Goal: Task Accomplishment & Management: Manage account settings

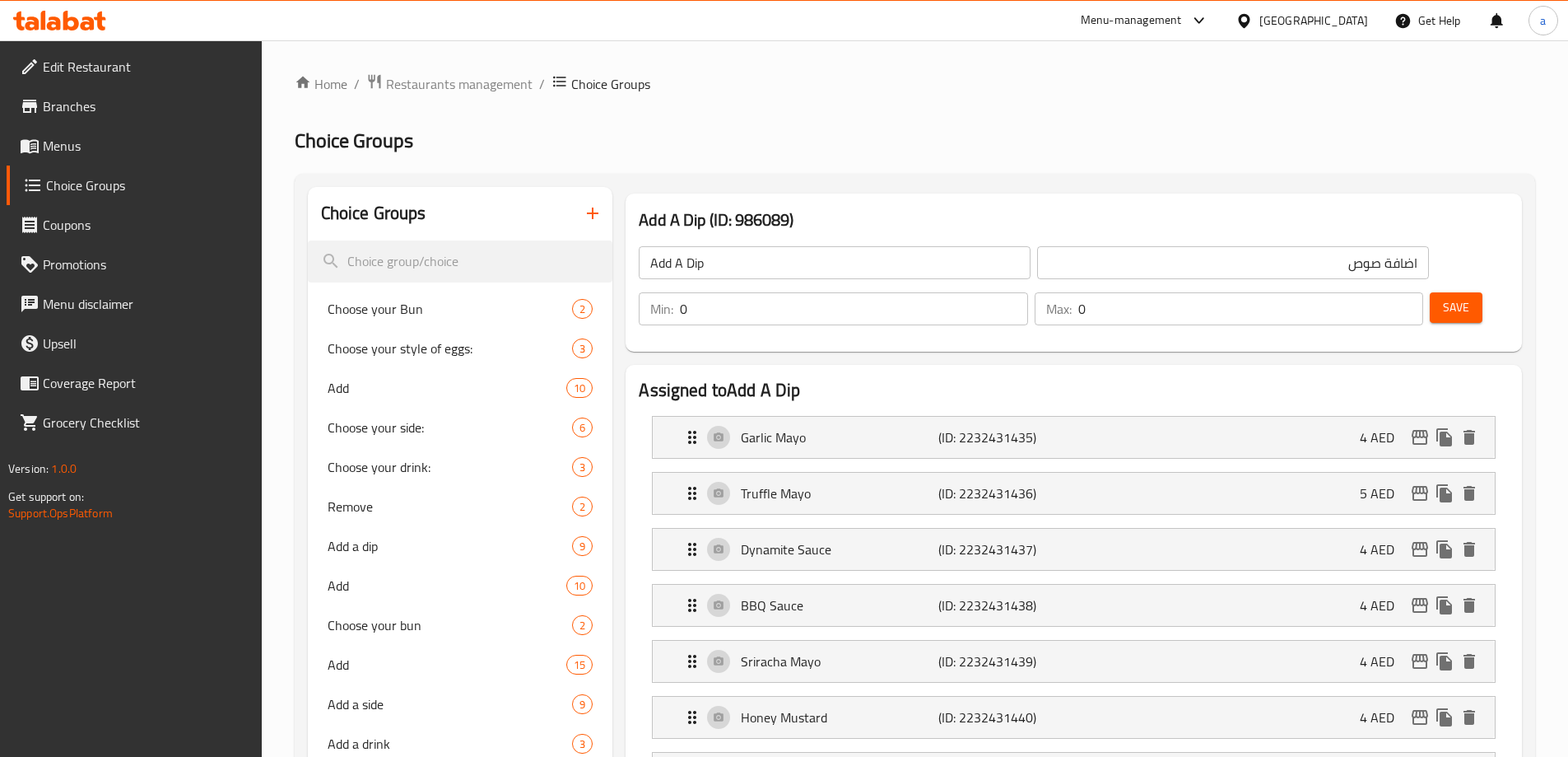
drag, startPoint x: 126, startPoint y: 143, endPoint x: 514, endPoint y: 3, distance: 412.5
click at [126, 143] on span "Menus" at bounding box center [146, 146] width 206 height 20
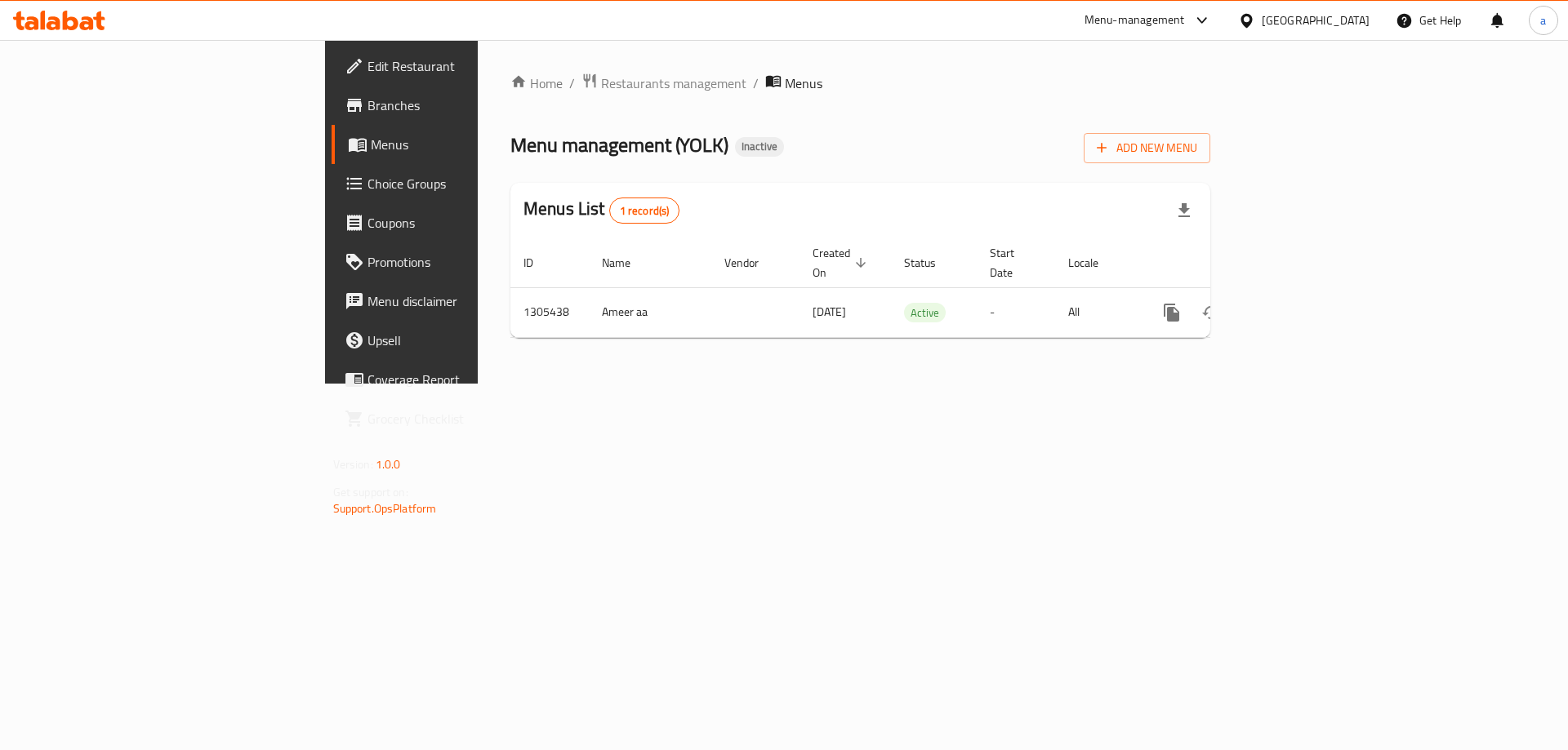
click at [332, 199] on link "Choice Groups" at bounding box center [459, 183] width 255 height 39
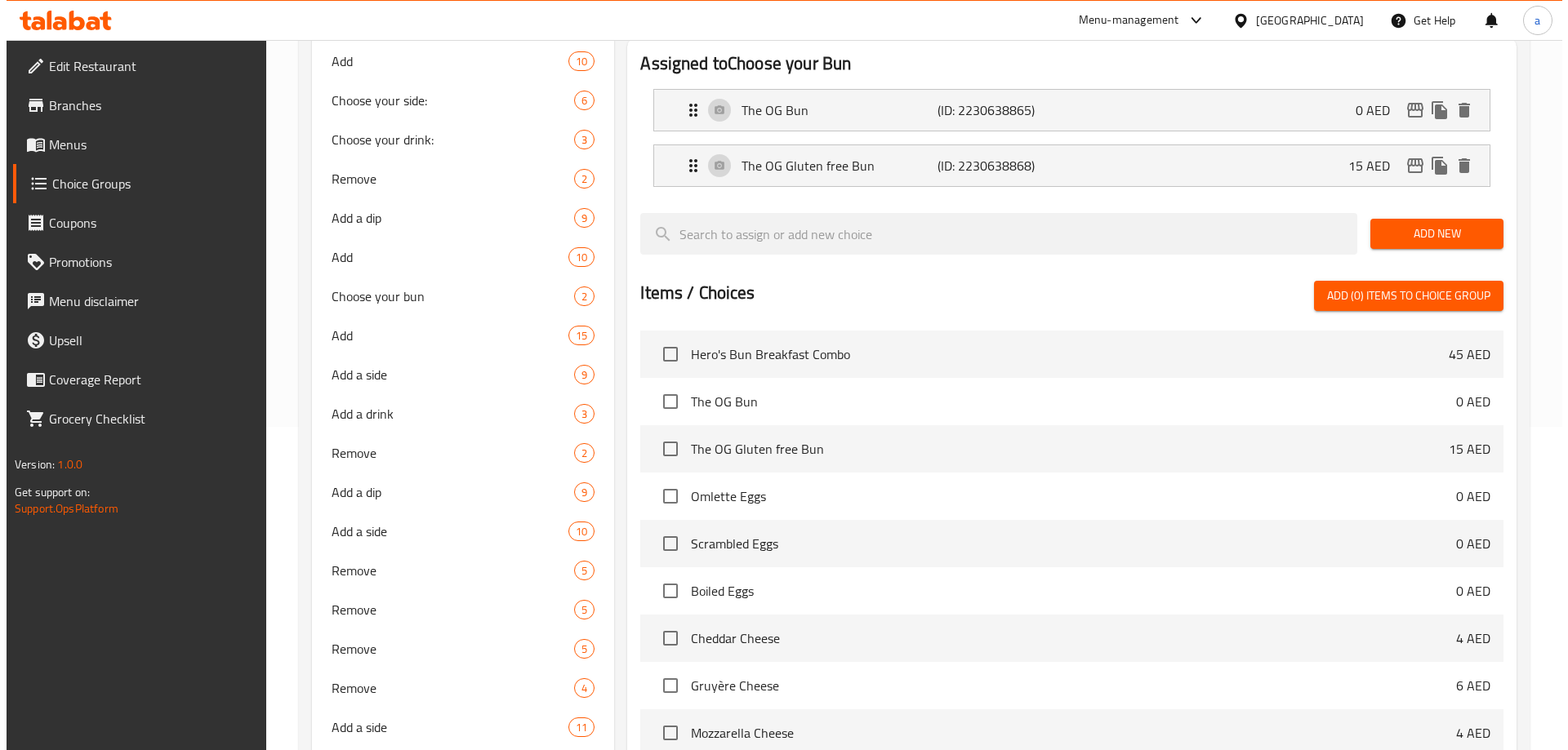
scroll to position [653, 0]
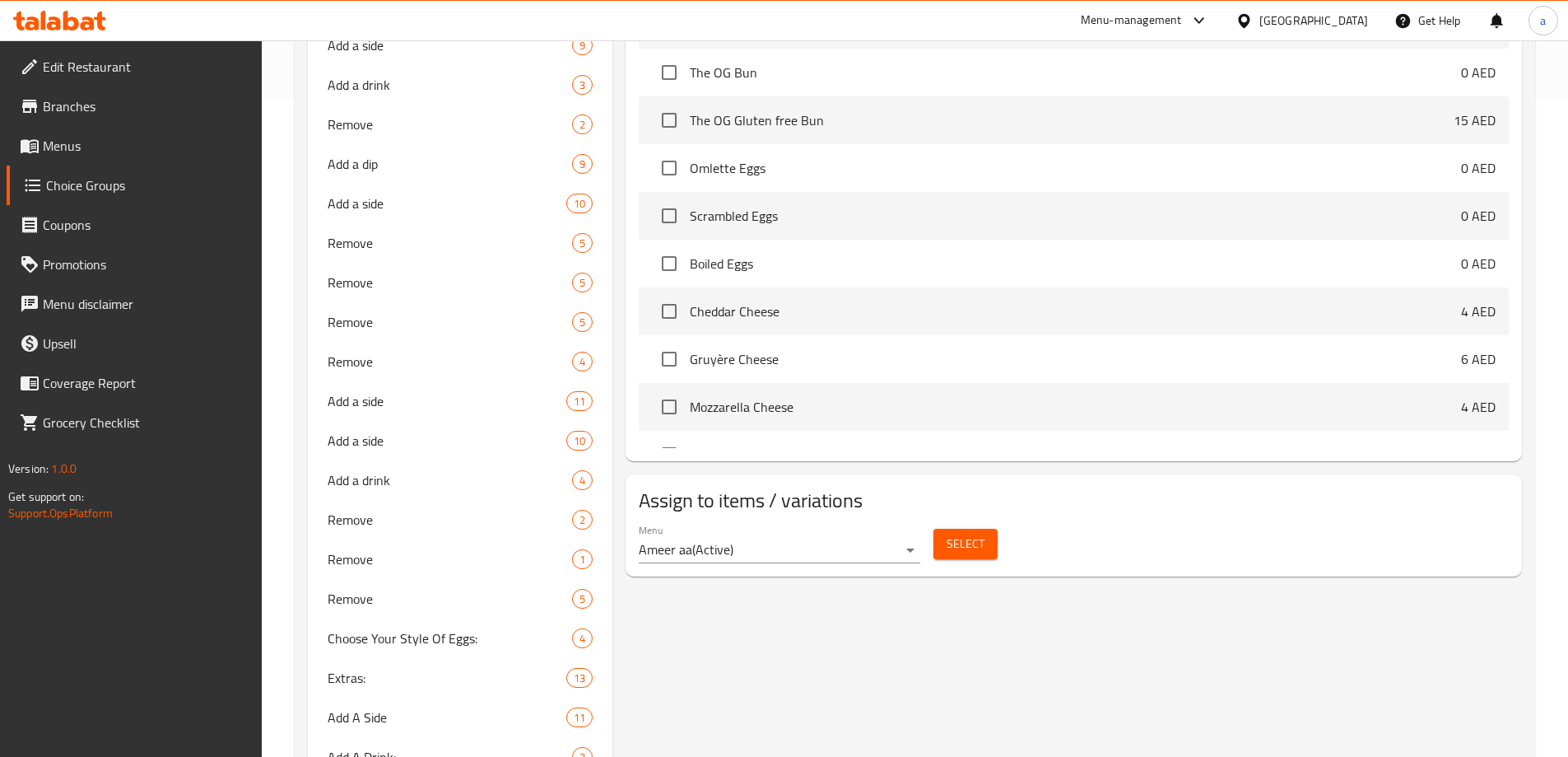
click at [953, 533] on span "Select" at bounding box center [965, 543] width 38 height 20
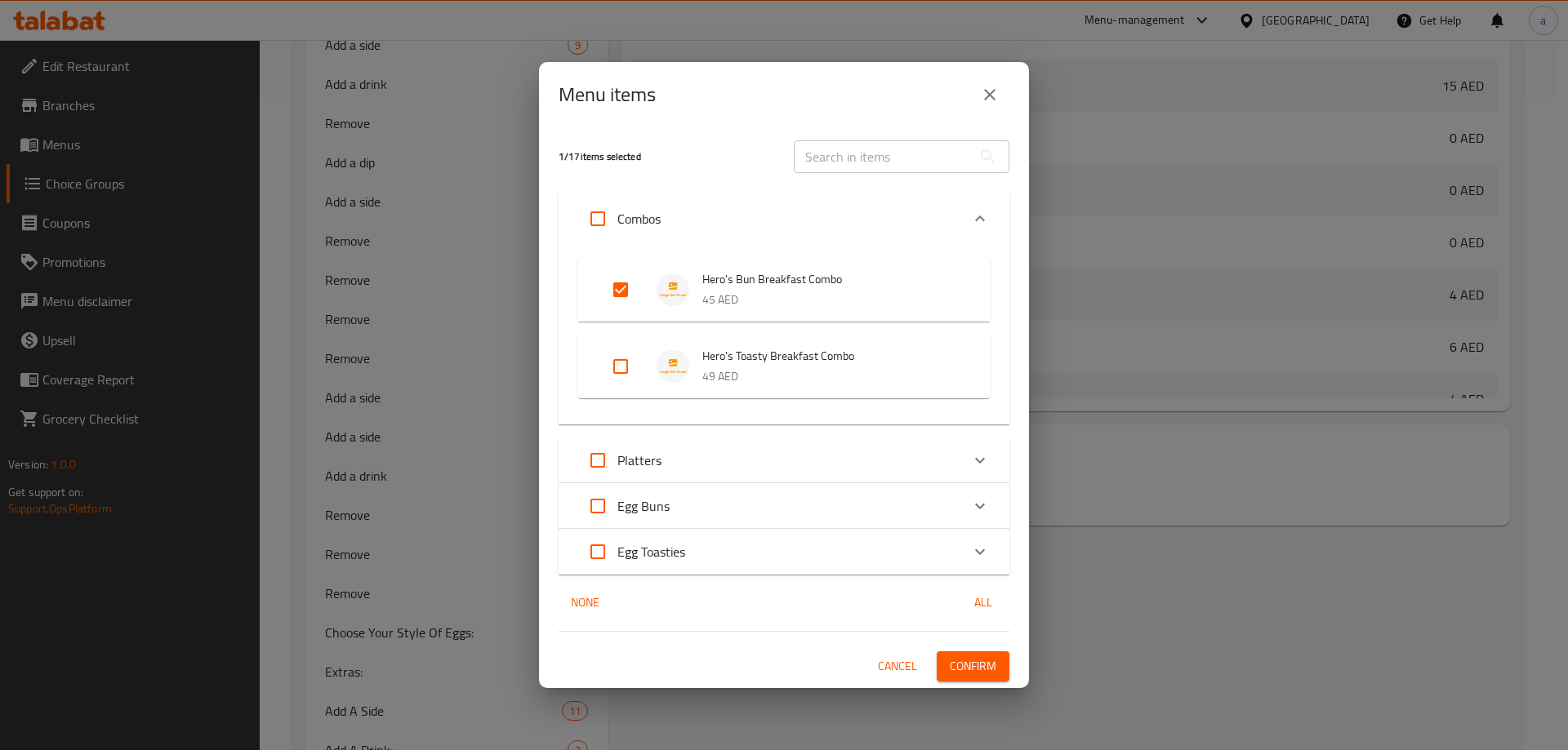
click at [630, 370] on input "Expand" at bounding box center [620, 366] width 39 height 39
checkbox input "true"
click at [647, 456] on p "Platters" at bounding box center [640, 460] width 45 height 20
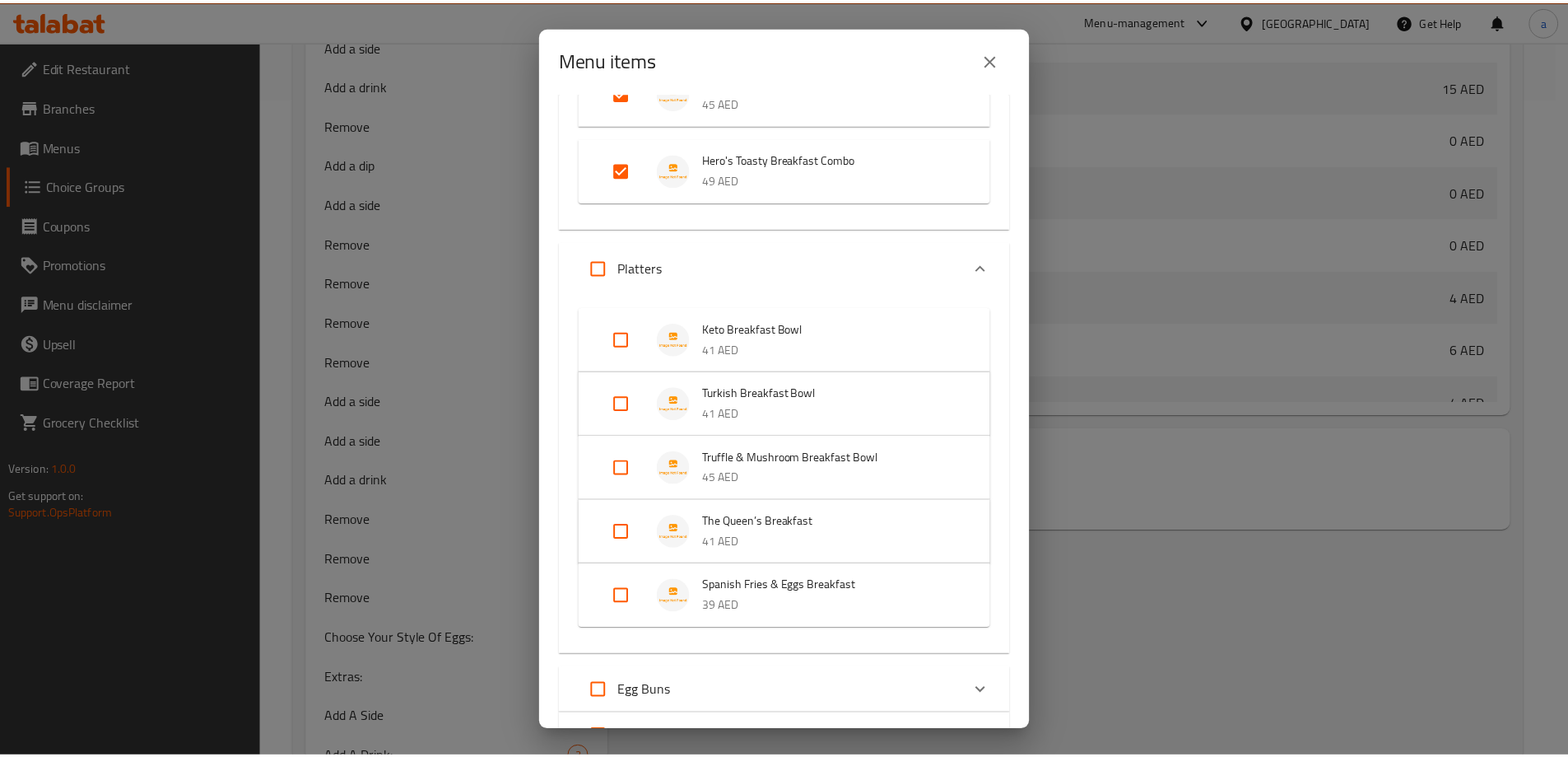
scroll to position [165, 0]
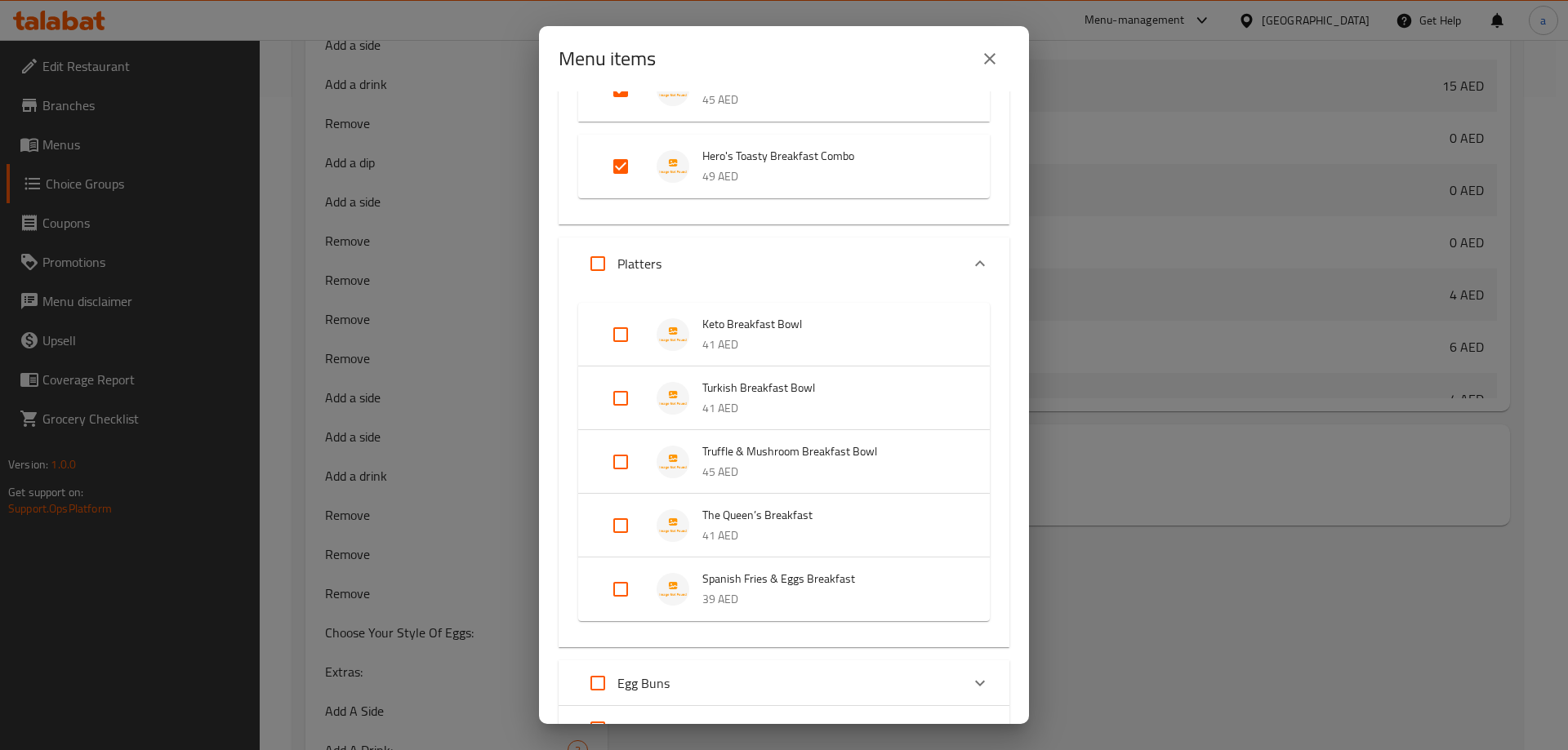
click at [531, 528] on div "Menu items 2 / 17 items selected ​ Combos Hero's Bun Breakfast Combo 45 AED Her…" at bounding box center [784, 375] width 1568 height 750
click at [983, 57] on icon "close" at bounding box center [990, 59] width 20 height 20
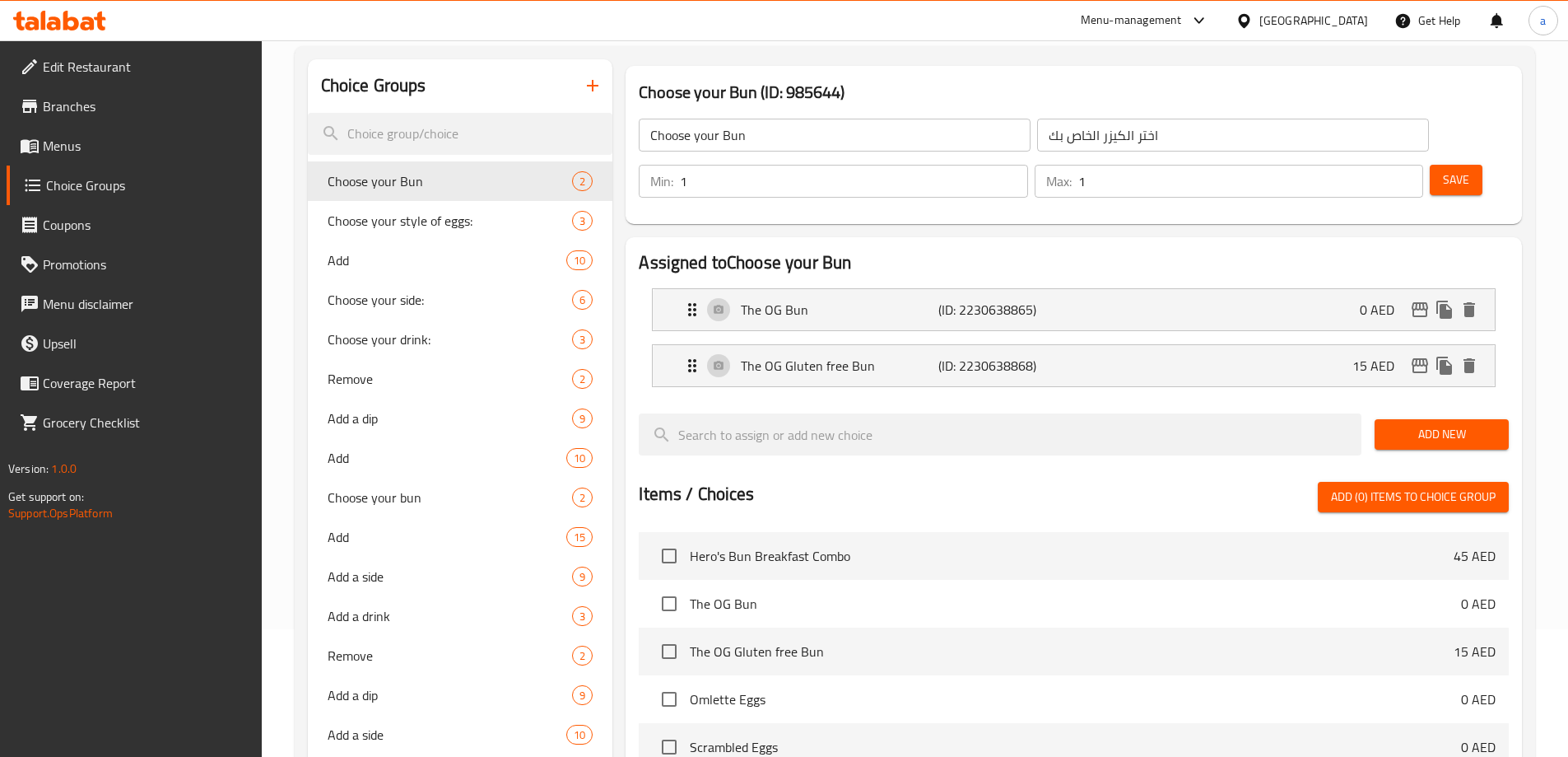
scroll to position [0, 0]
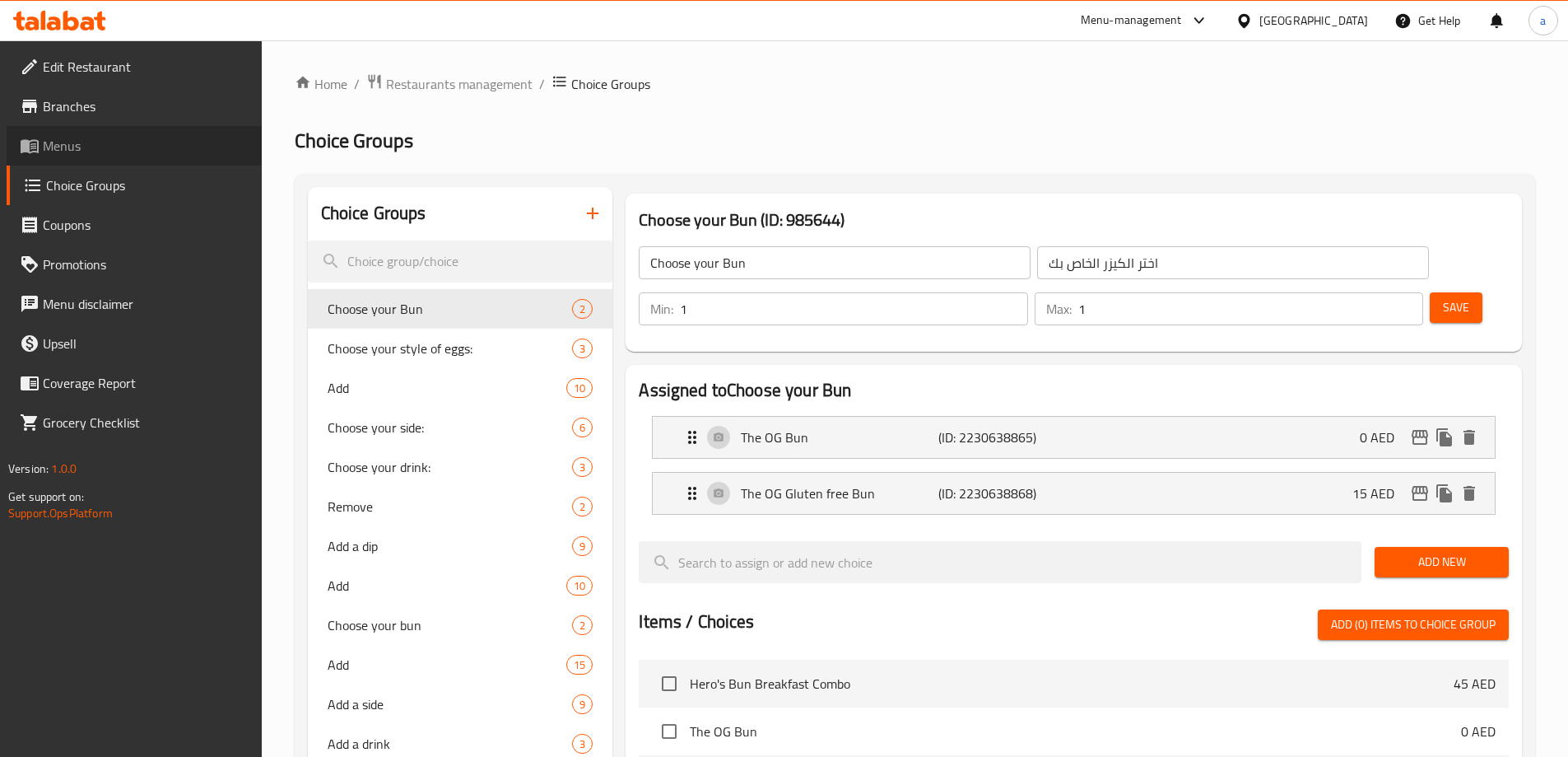
click at [65, 156] on span "Menus" at bounding box center [146, 146] width 206 height 20
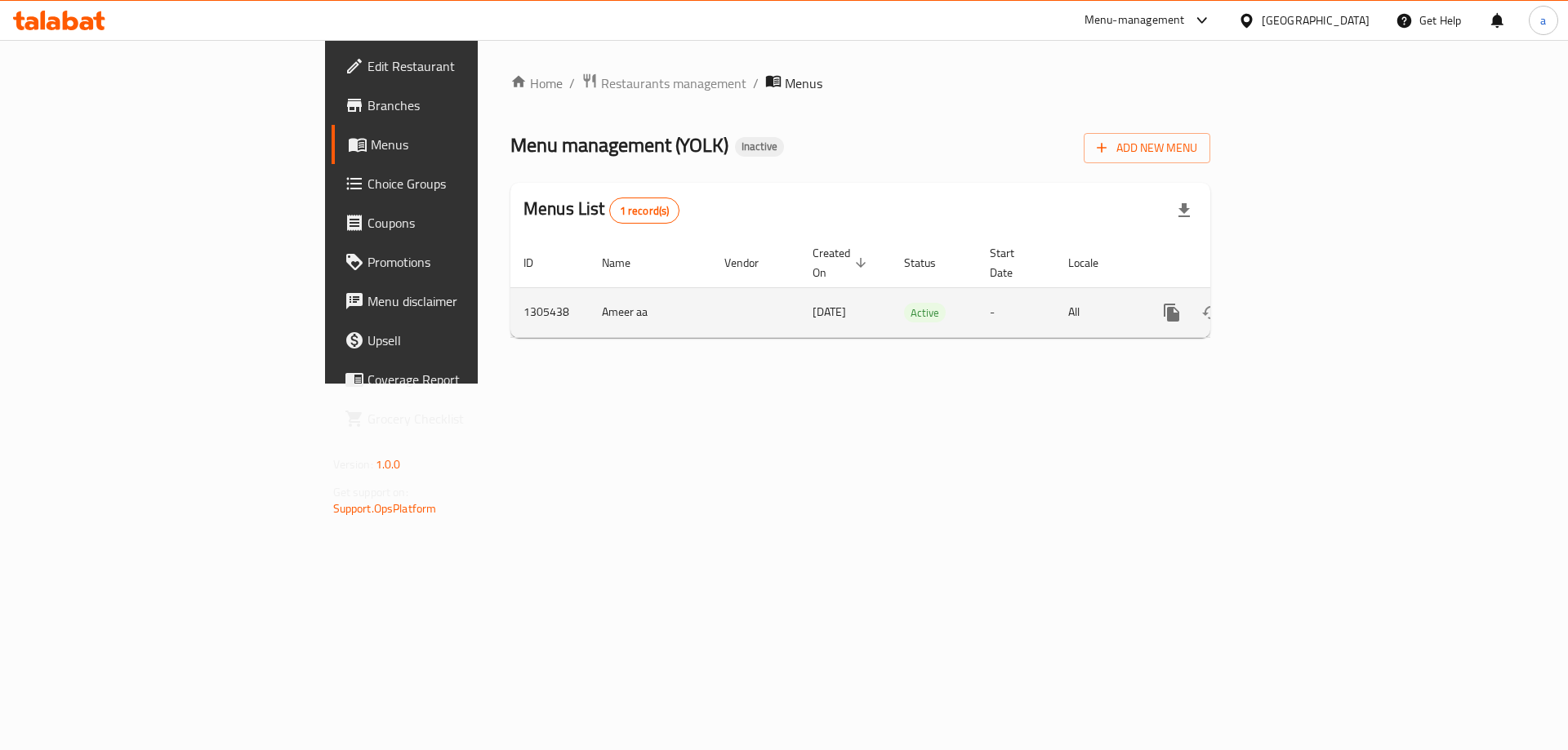
click at [1299, 302] on icon "enhanced table" at bounding box center [1290, 312] width 20 height 20
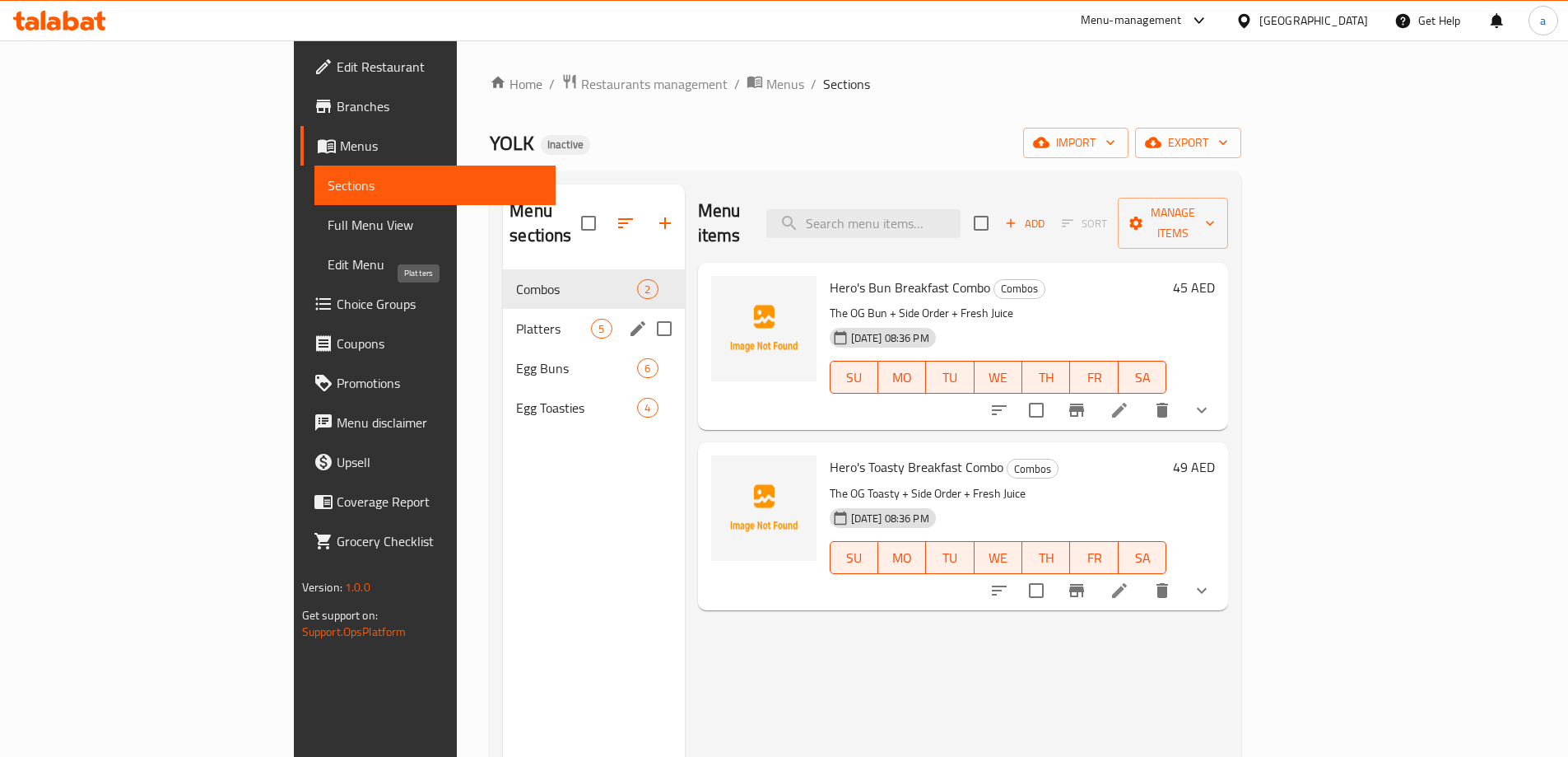
click at [517, 319] on span "Platters" at bounding box center [554, 329] width 75 height 20
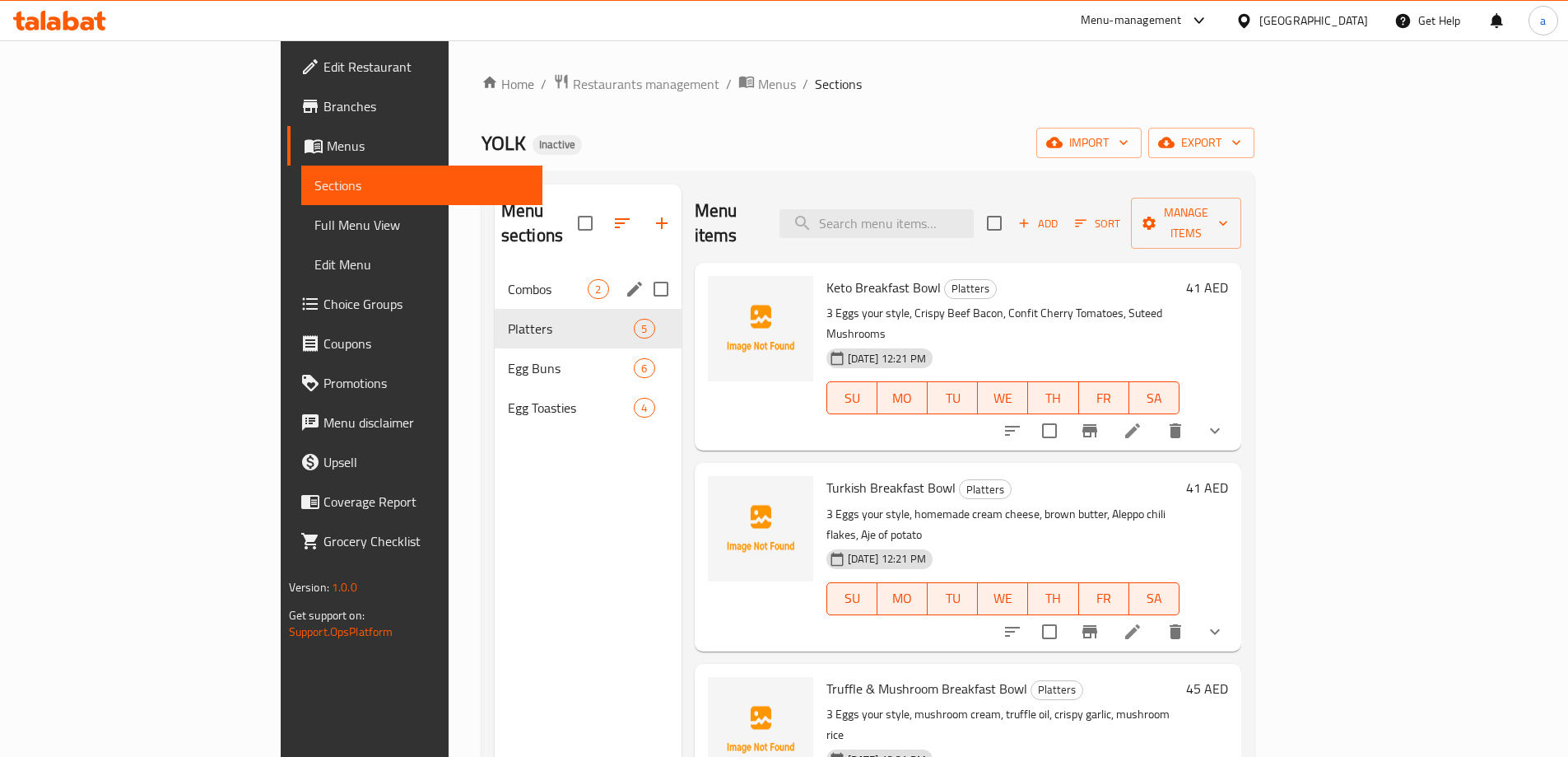
click at [495, 277] on div "Combos 2" at bounding box center [588, 289] width 187 height 39
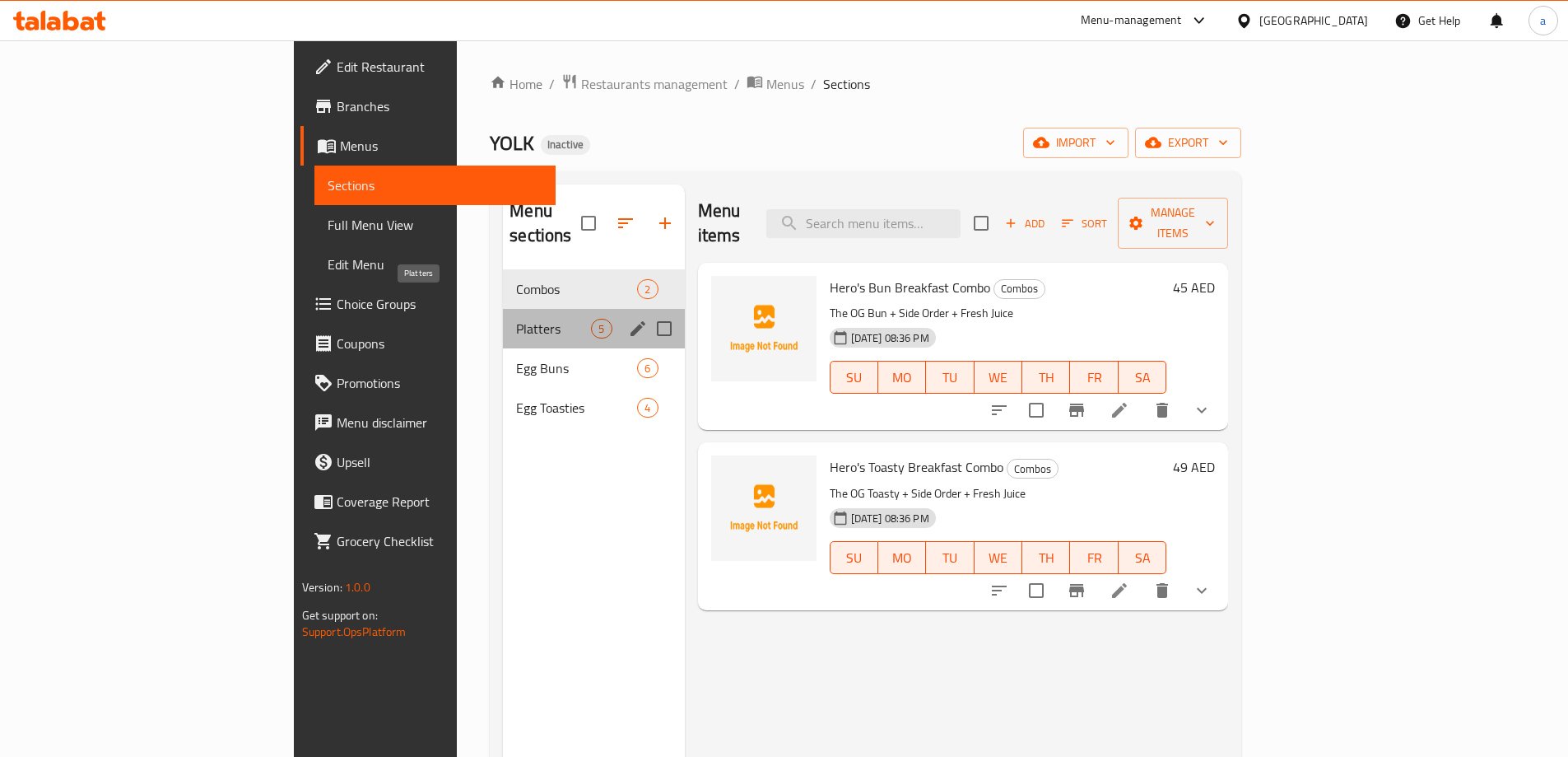
click at [517, 319] on span "Platters" at bounding box center [554, 329] width 75 height 20
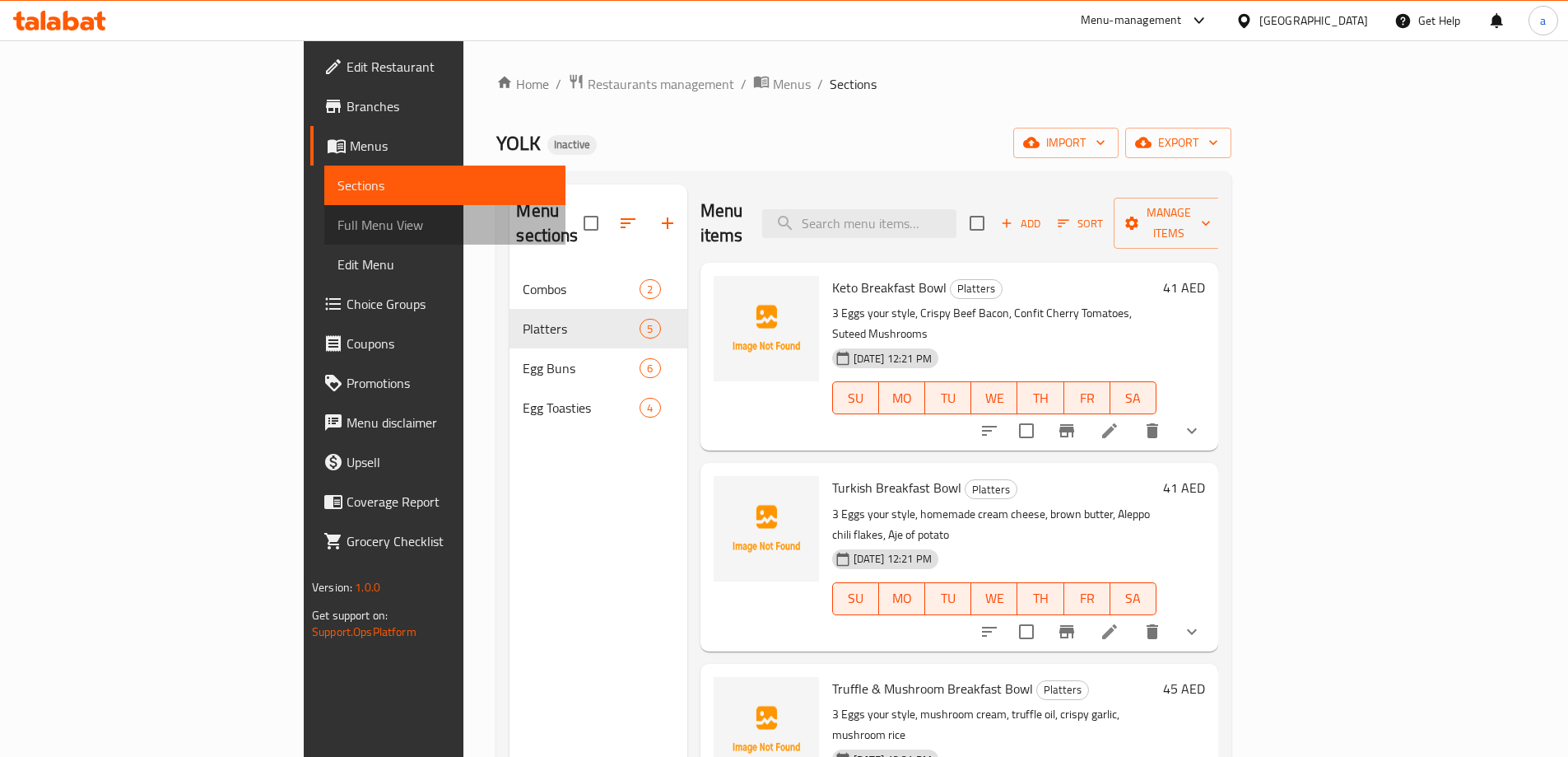
click at [324, 237] on link "Full Menu View" at bounding box center [444, 225] width 241 height 39
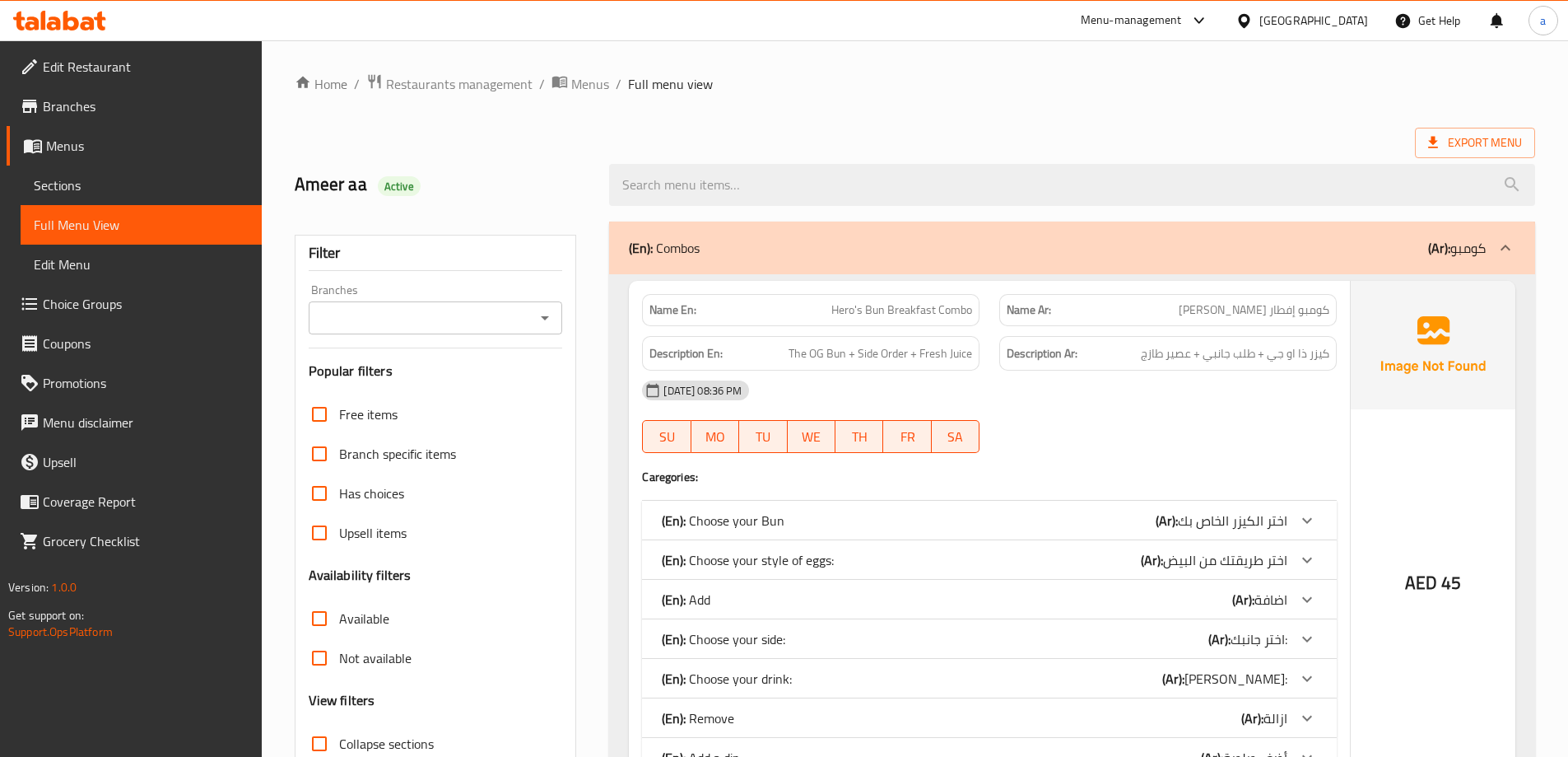
click at [69, 317] on link "Choice Groups" at bounding box center [134, 303] width 256 height 39
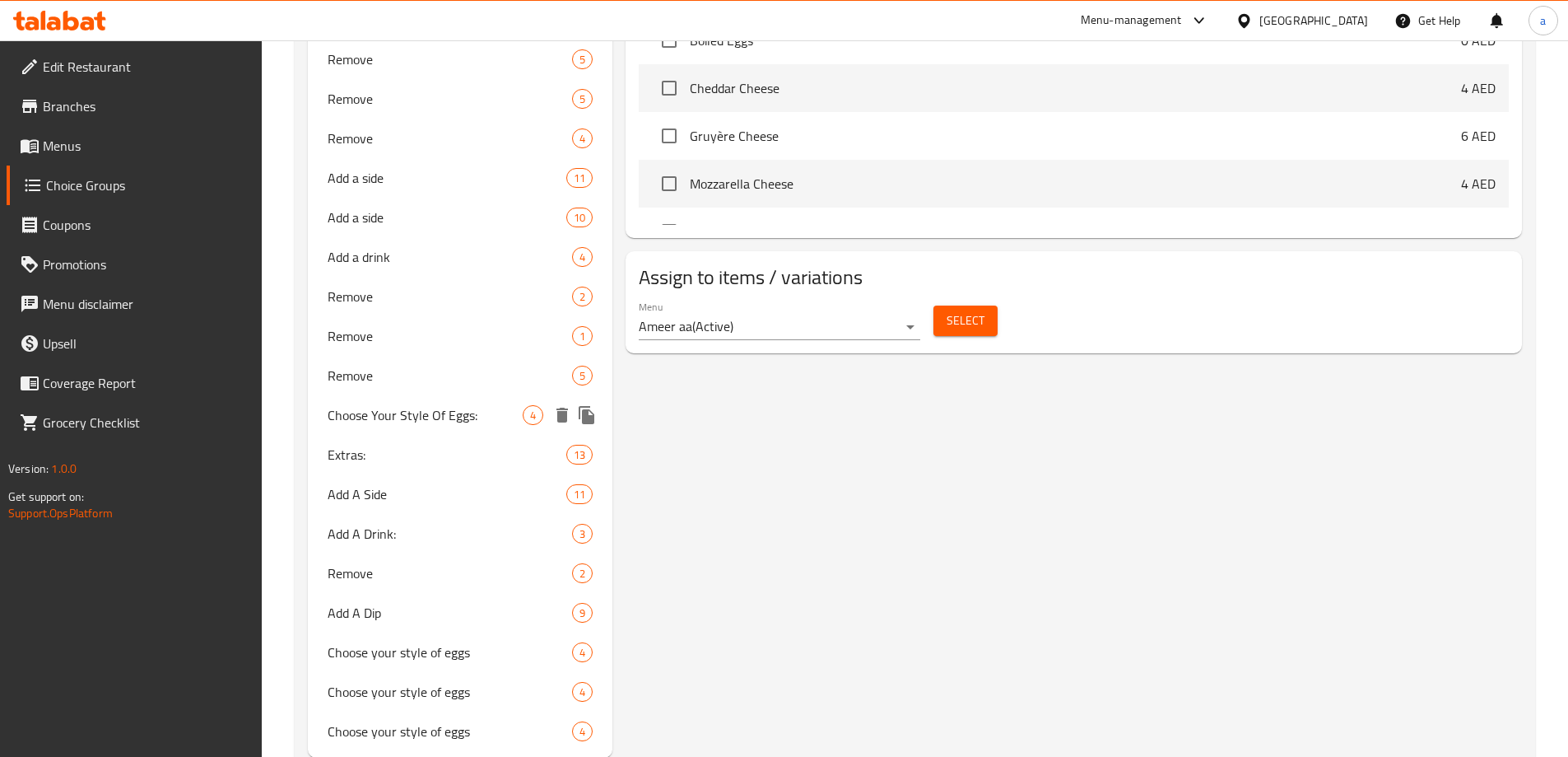
scroll to position [929, 0]
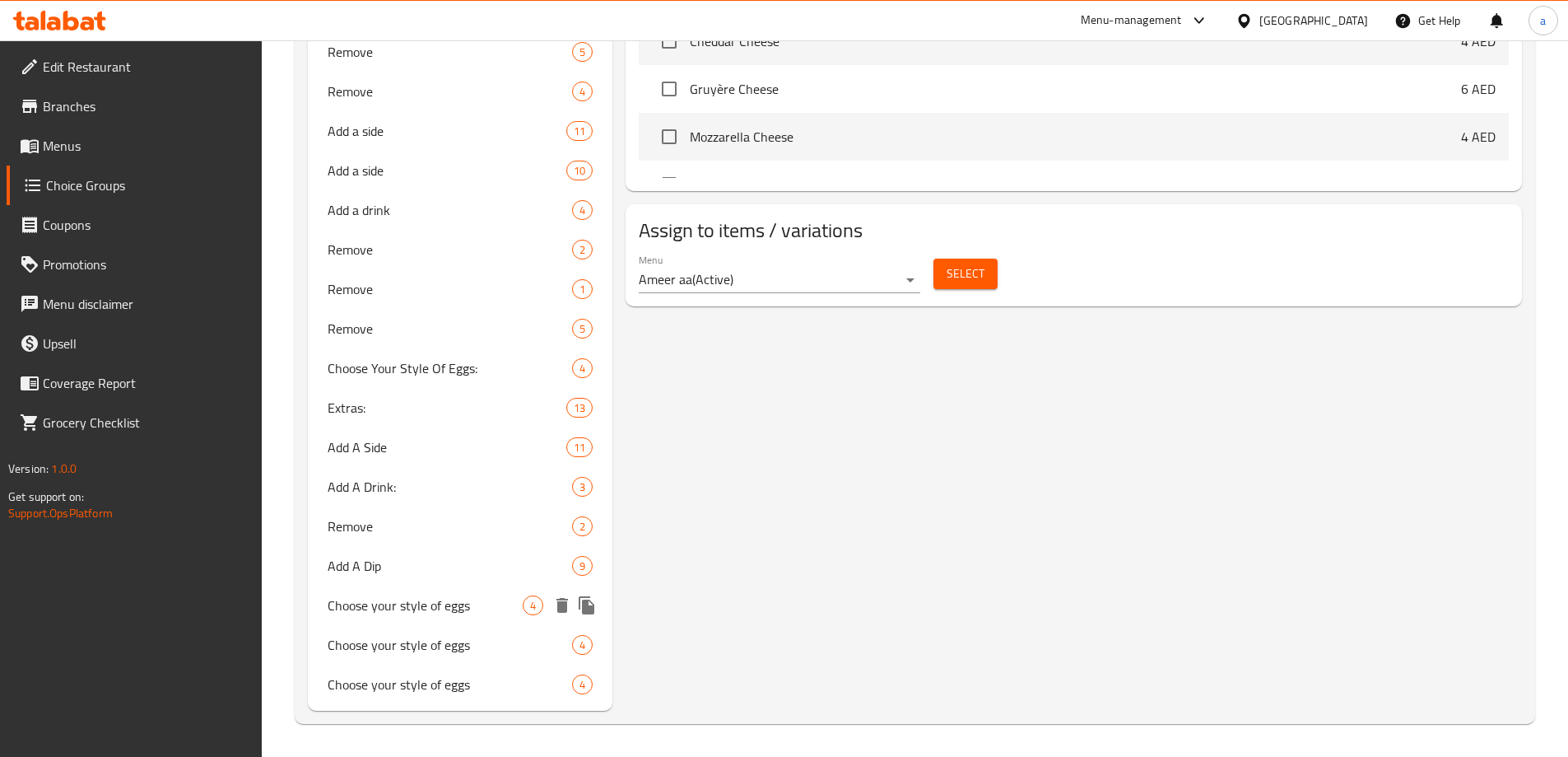
click at [451, 598] on span "Choose your style of eggs" at bounding box center [426, 606] width 196 height 20
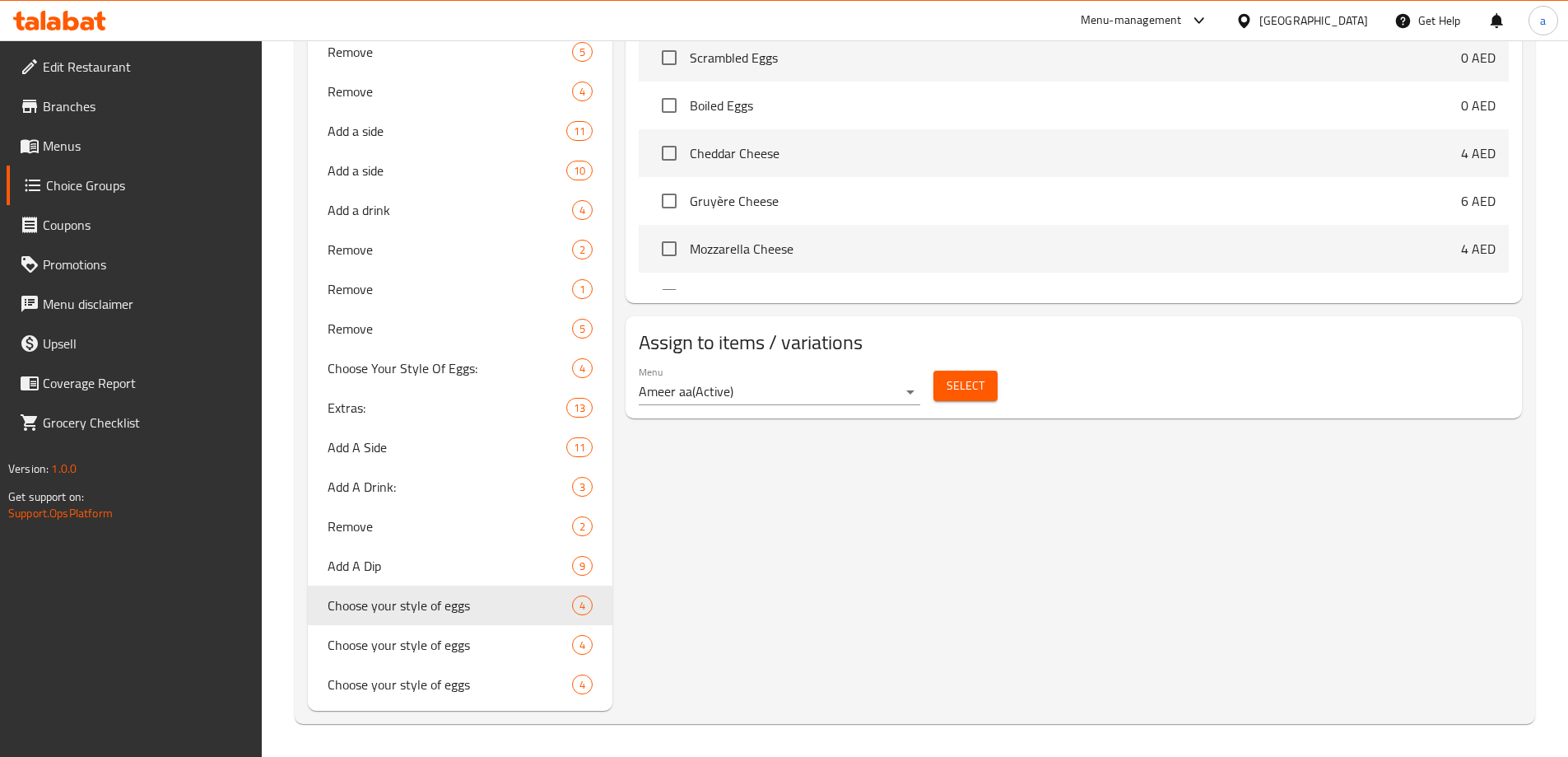
type input "Choose your style of eggs"
type input "اختر نوع البيض الذي تفضله"
click at [482, 616] on div "Choose your style of eggs 4" at bounding box center [460, 605] width 305 height 39
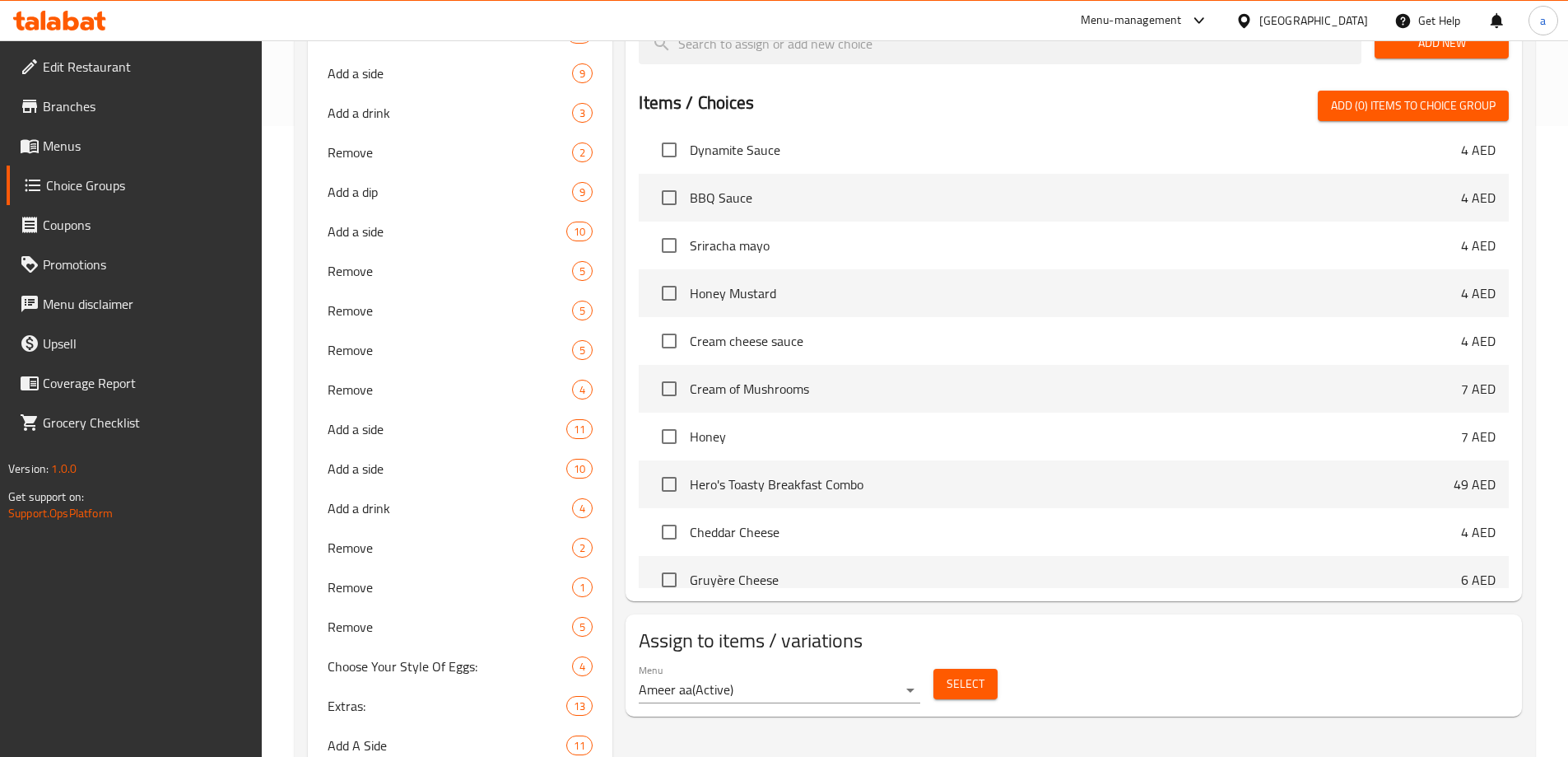
scroll to position [847, 0]
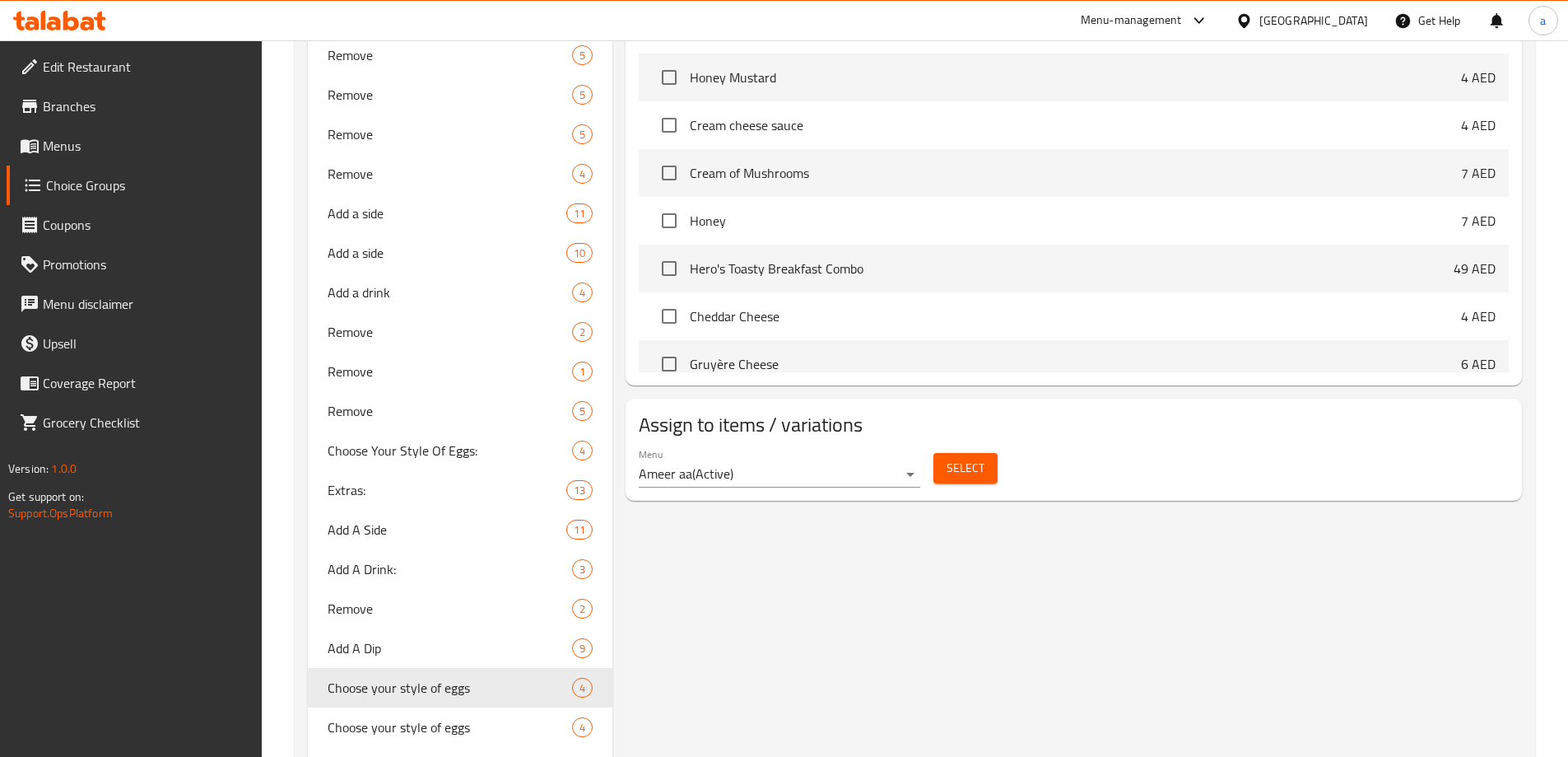
click at [942, 446] on div "Select" at bounding box center [965, 468] width 77 height 44
click at [952, 458] on span "Select" at bounding box center [965, 468] width 38 height 20
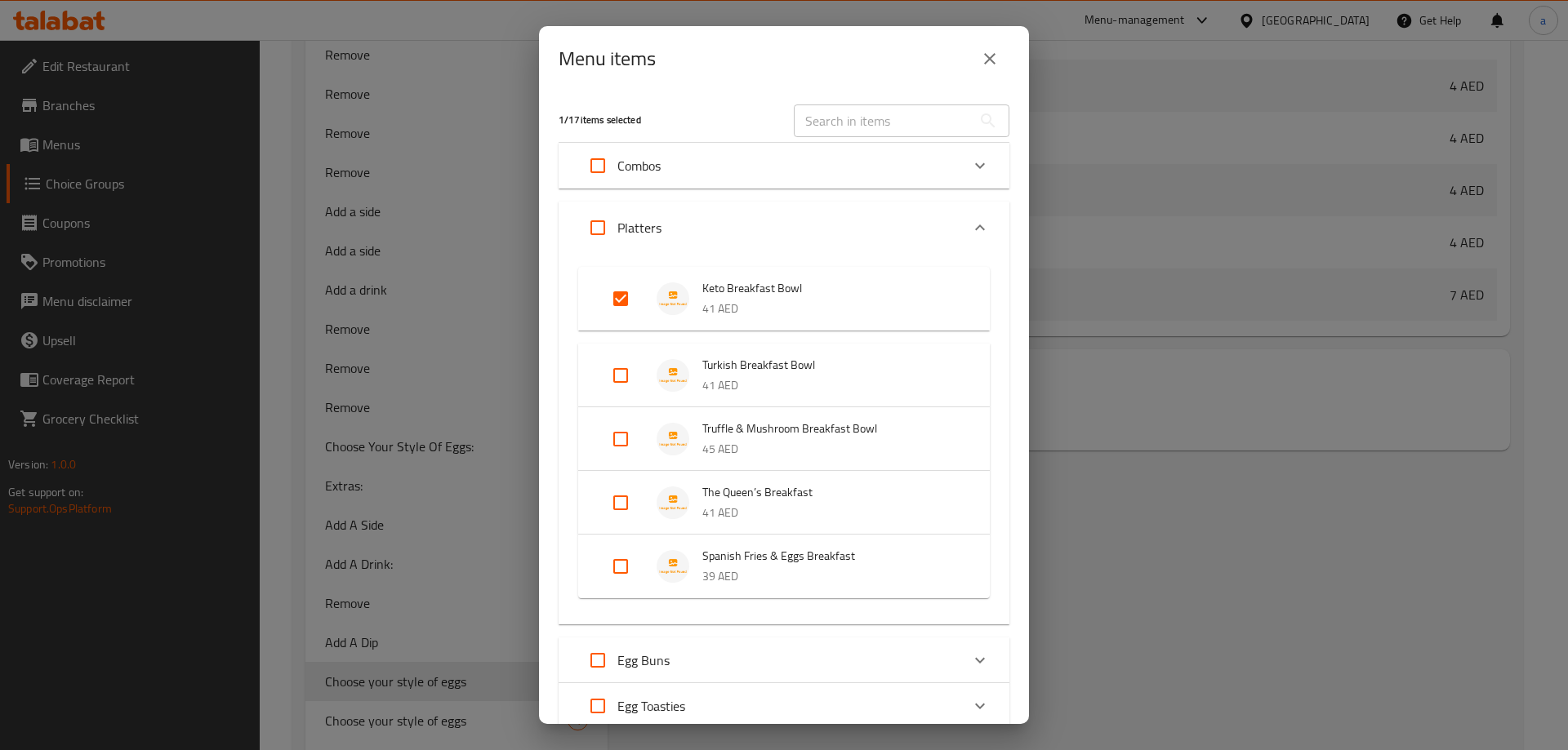
click at [1207, 464] on div "Menu items 1 / 17 items selected ​ Combos Hero's Bun Breakfast Combo 45 AED Her…" at bounding box center [784, 375] width 1568 height 750
drag, startPoint x: 999, startPoint y: 74, endPoint x: 1037, endPoint y: 140, distance: 76.2
click at [998, 73] on button "close" at bounding box center [989, 58] width 39 height 39
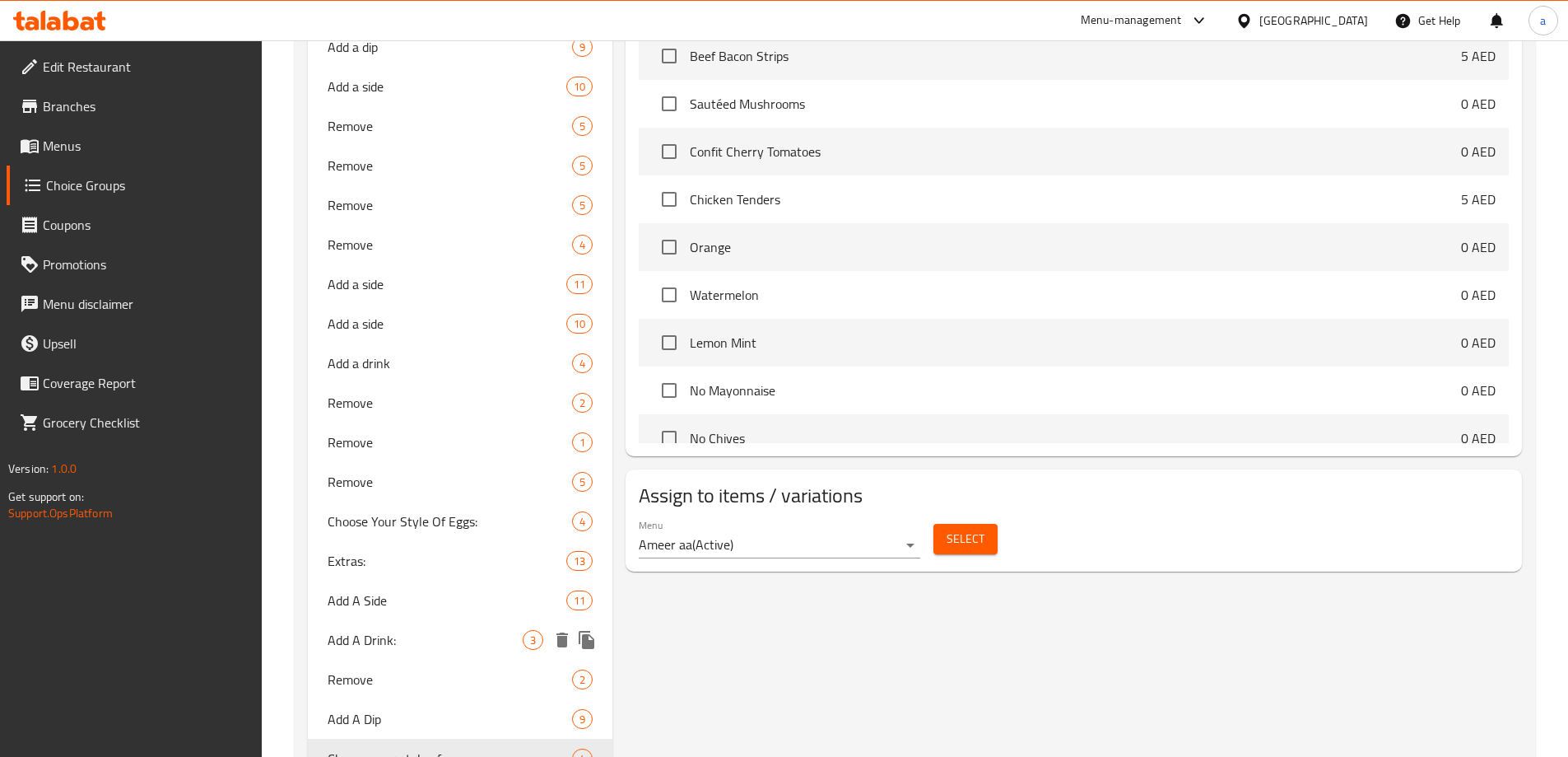
scroll to position [929, 0]
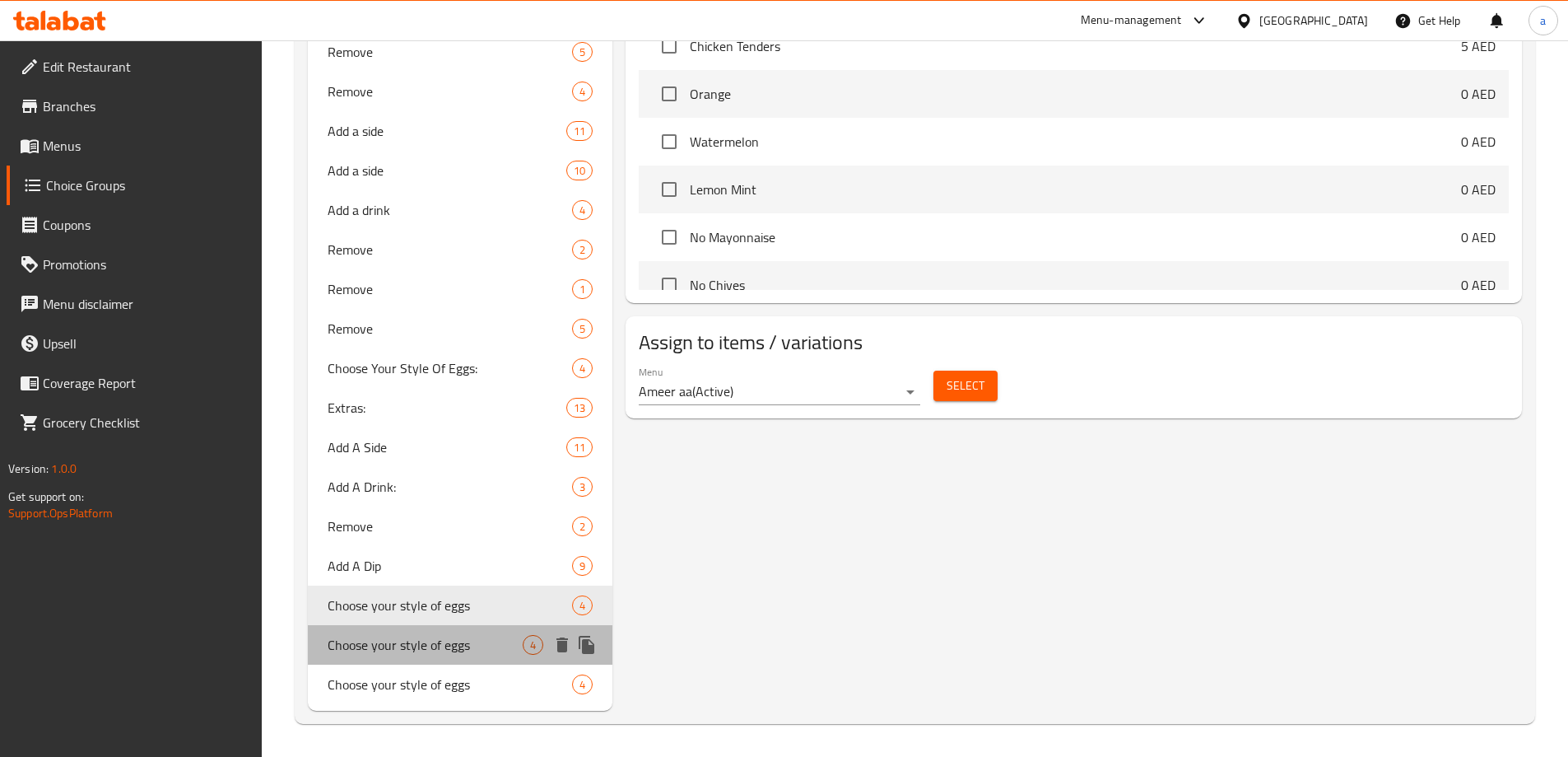
drag, startPoint x: 394, startPoint y: 636, endPoint x: 656, endPoint y: 550, distance: 275.8
click at [394, 636] on span "Choose your style of eggs" at bounding box center [426, 645] width 196 height 20
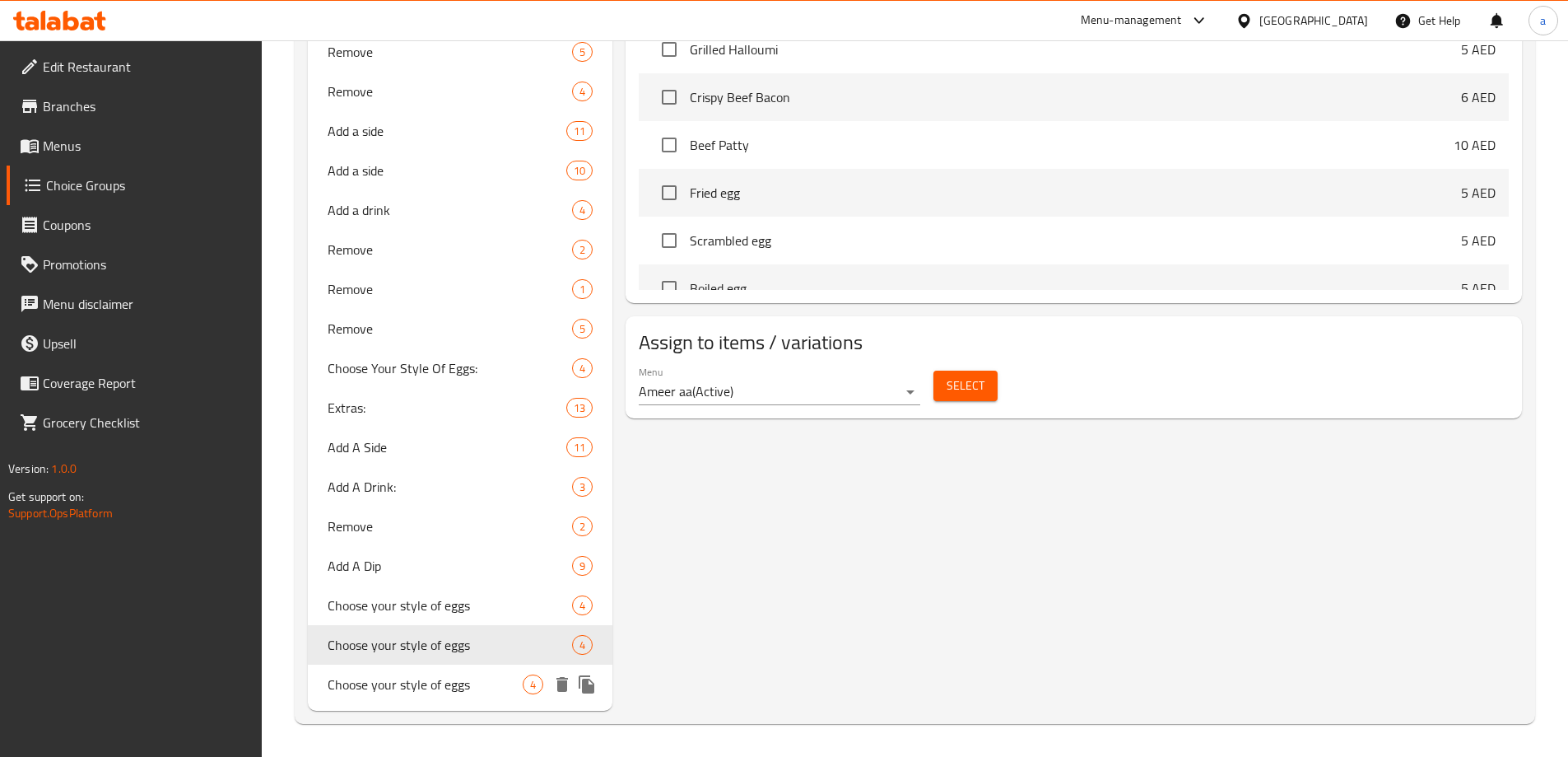
click at [463, 686] on span "Choose your style of eggs" at bounding box center [426, 685] width 196 height 20
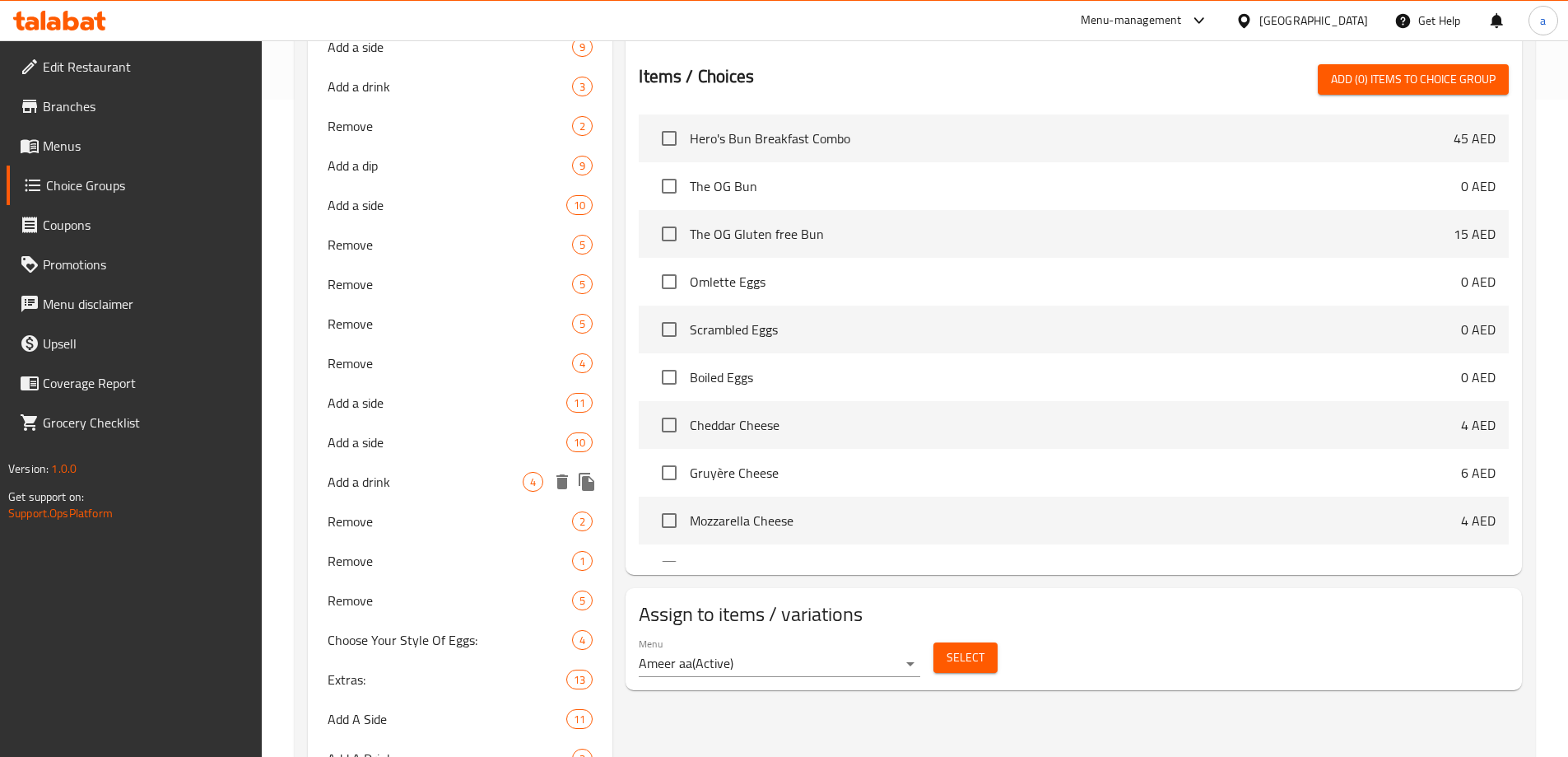
scroll to position [659, 0]
click at [939, 641] on button "Select" at bounding box center [965, 655] width 64 height 30
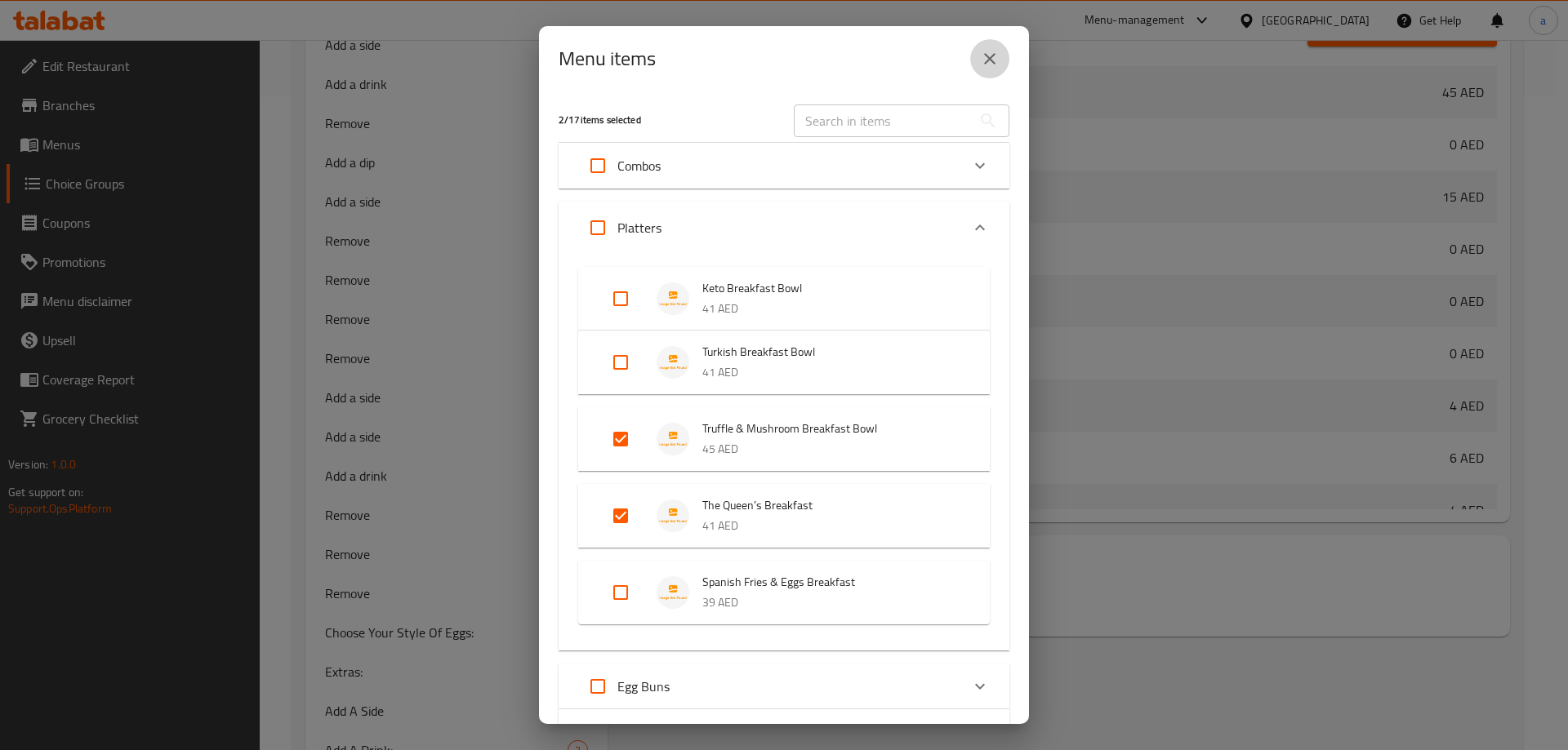
click at [976, 61] on button "close" at bounding box center [989, 58] width 39 height 39
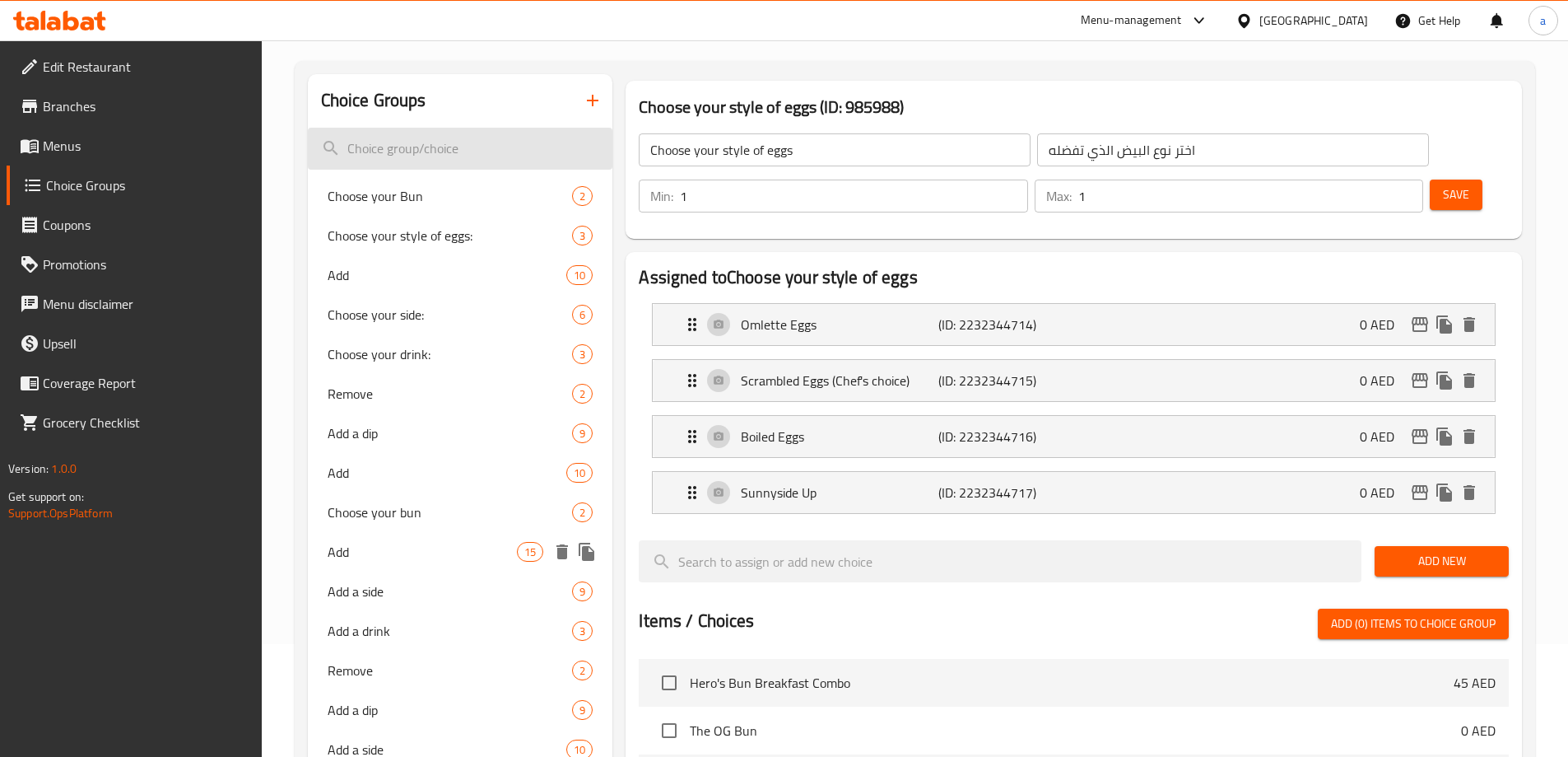
scroll to position [0, 0]
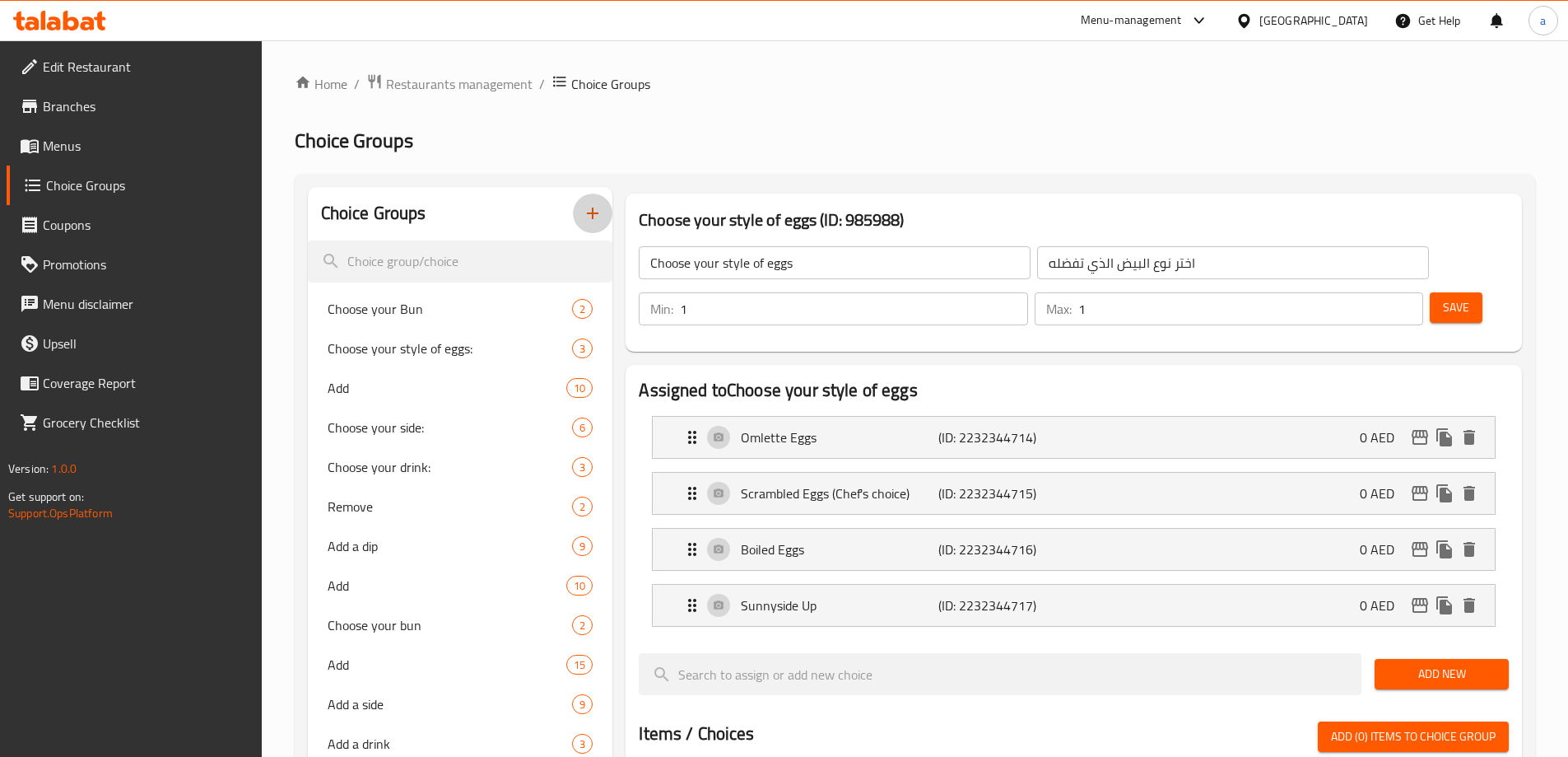
click at [584, 218] on icon "button" at bounding box center [593, 214] width 20 height 20
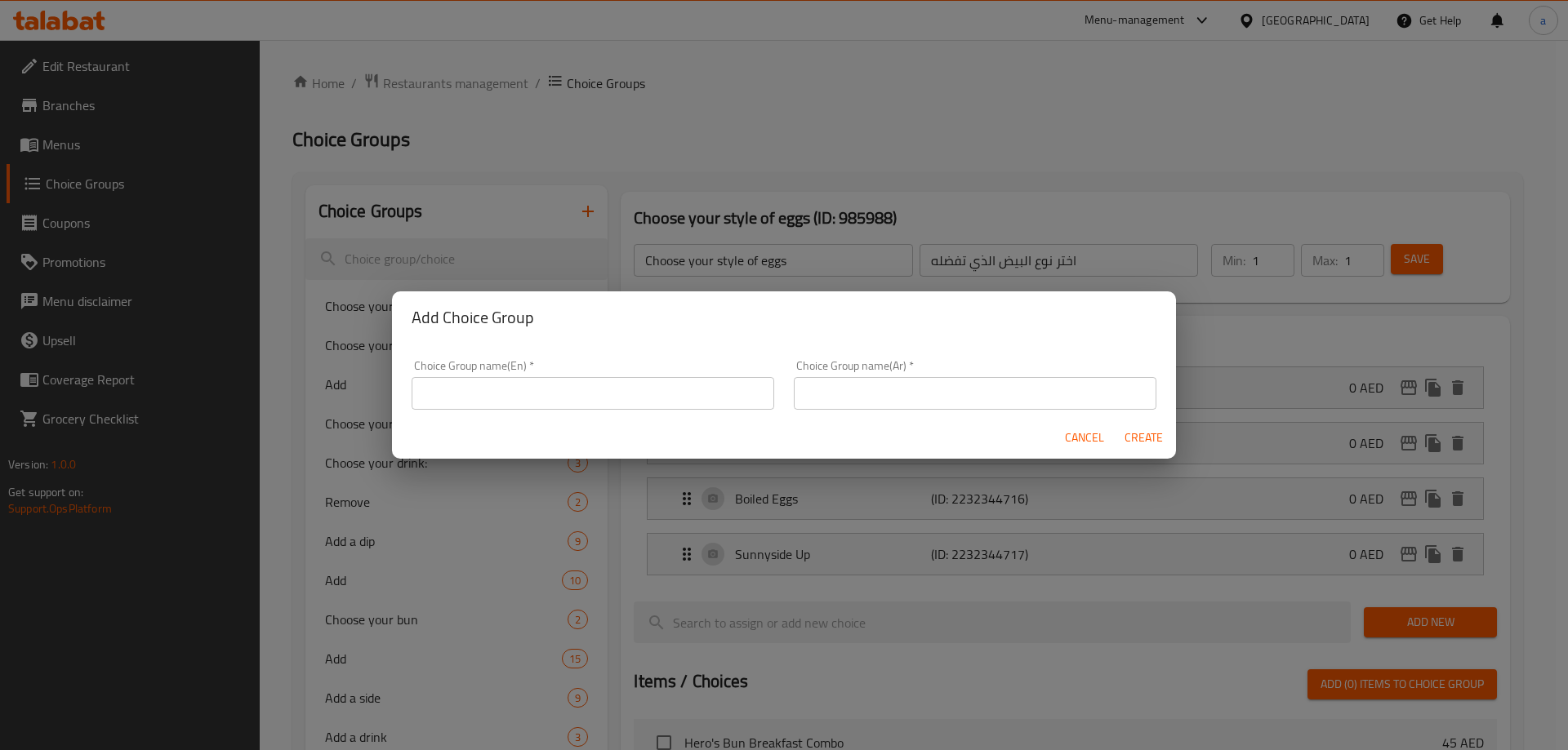
click at [545, 379] on input "text" at bounding box center [592, 393] width 362 height 33
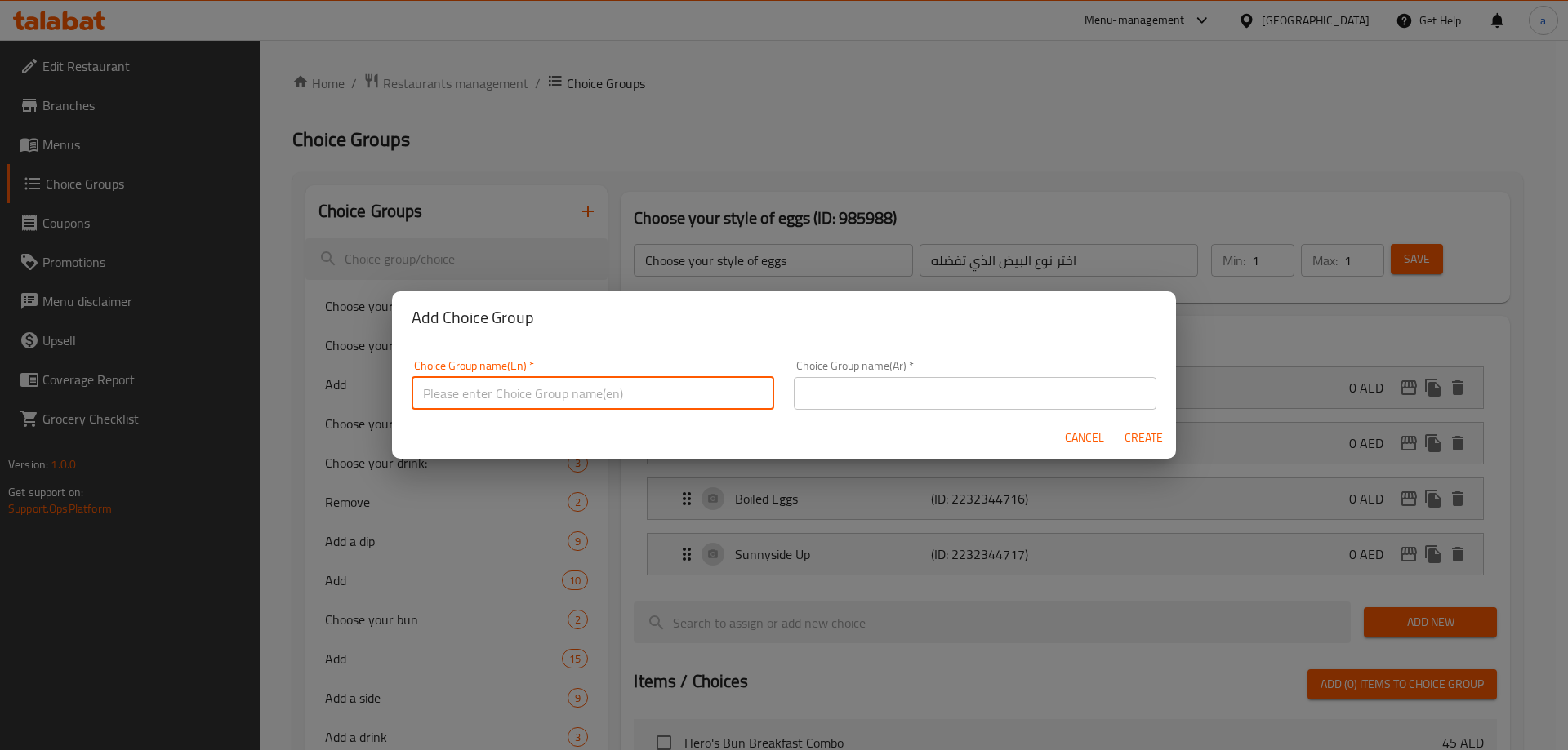
type input "Extras:"
click at [798, 378] on input "text" at bounding box center [975, 393] width 362 height 33
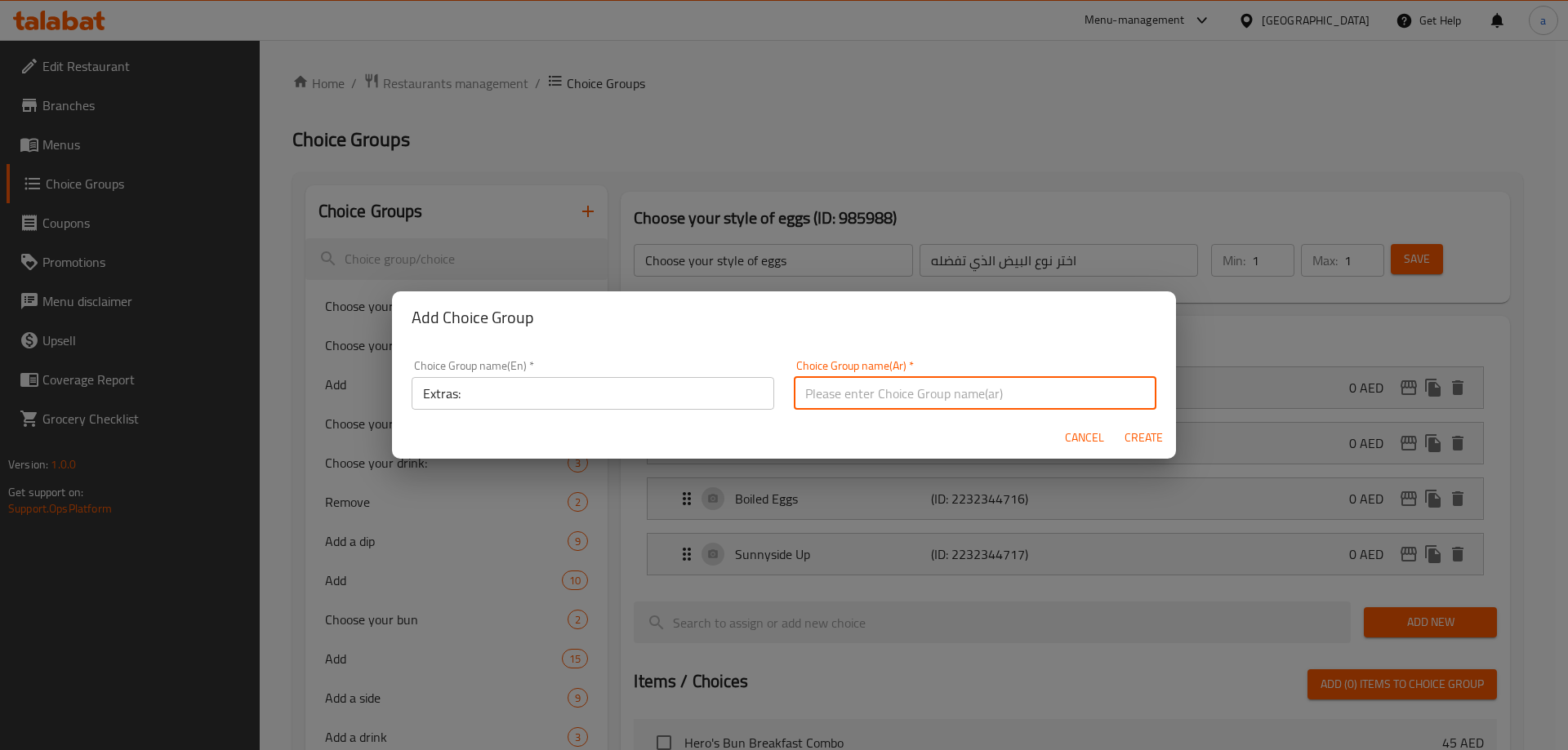
type input "اكسترا:"
click at [1136, 440] on span "Create" at bounding box center [1143, 438] width 39 height 20
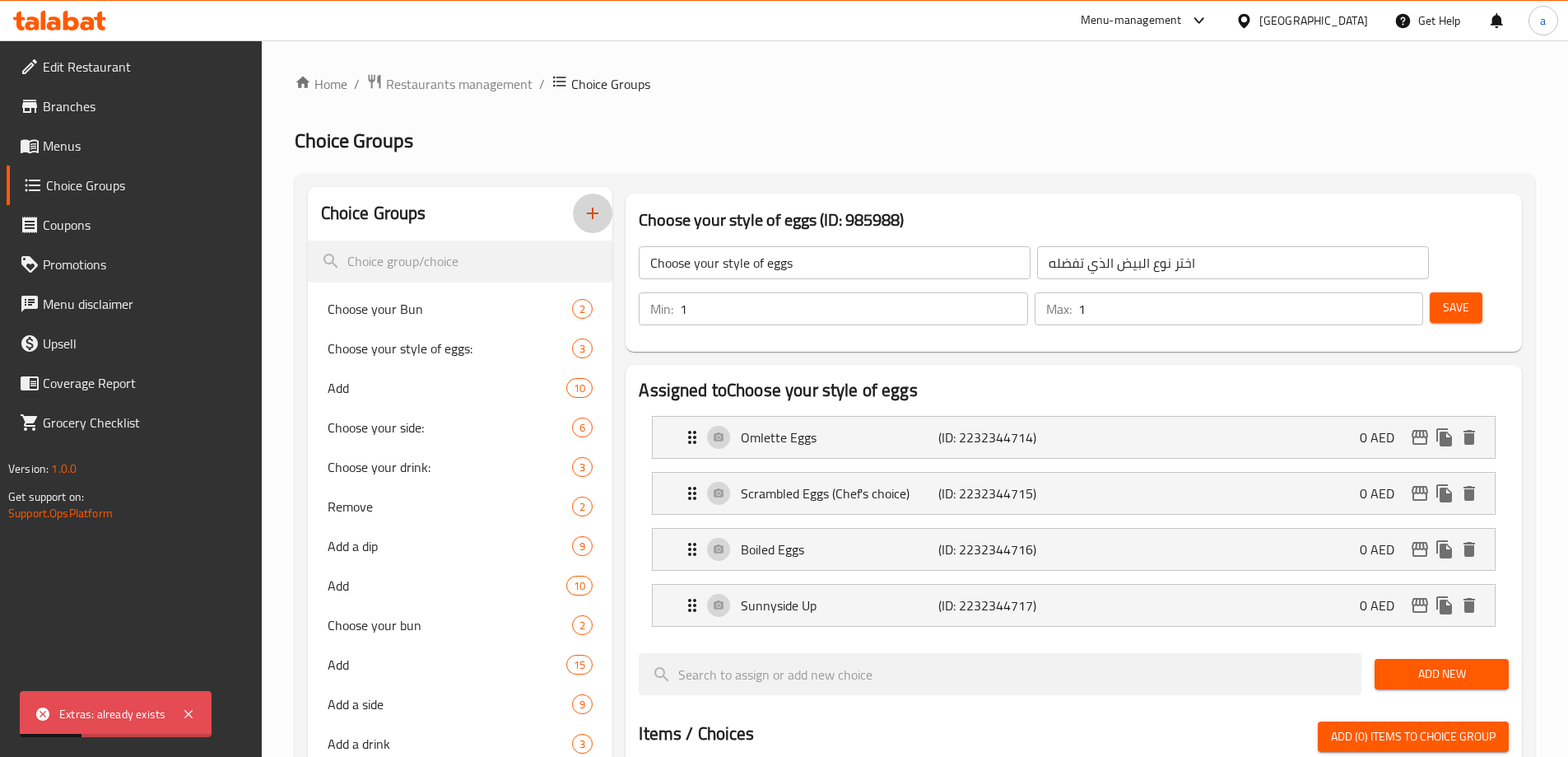
click at [588, 230] on button "button" at bounding box center [593, 213] width 39 height 39
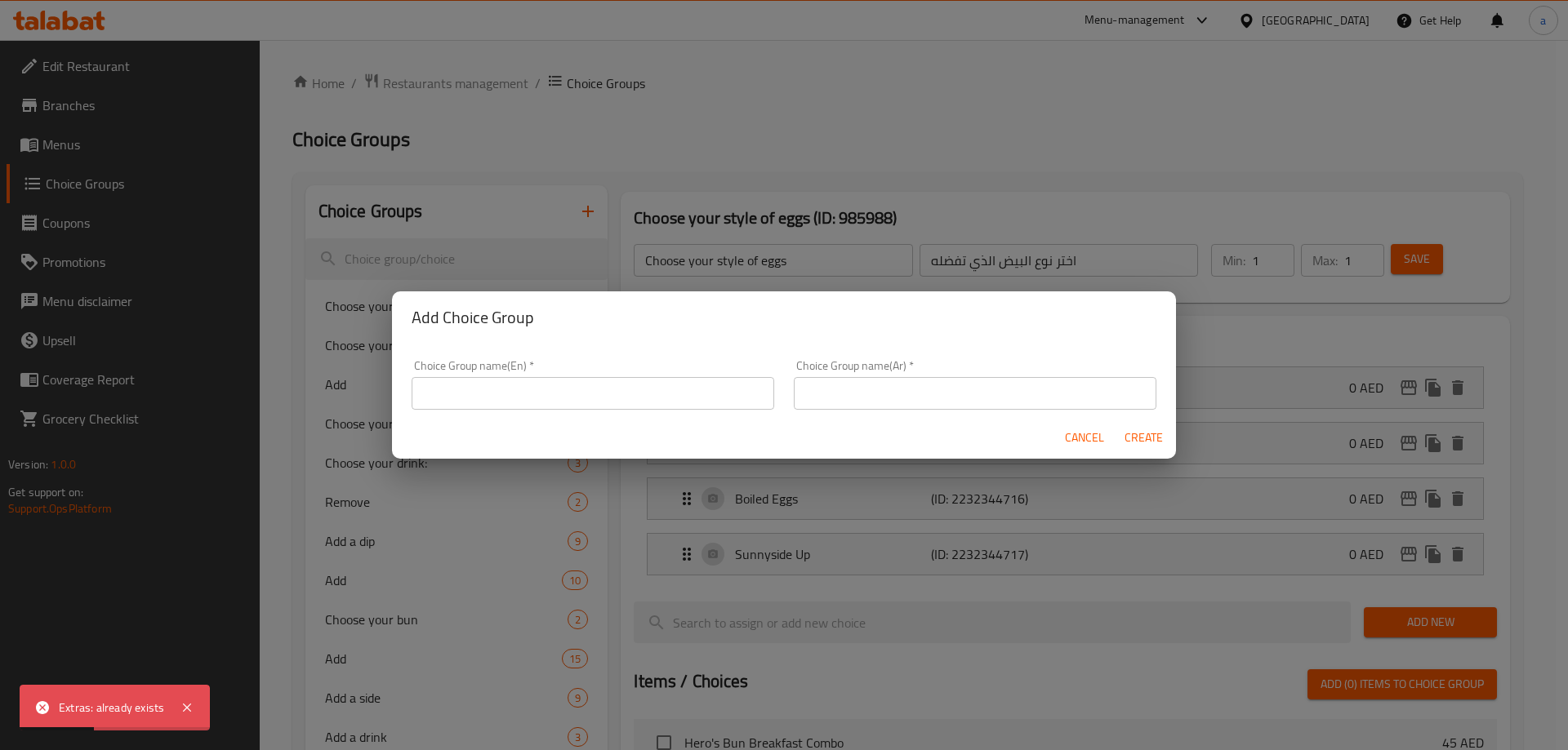
click at [568, 384] on input "text" at bounding box center [592, 393] width 362 height 33
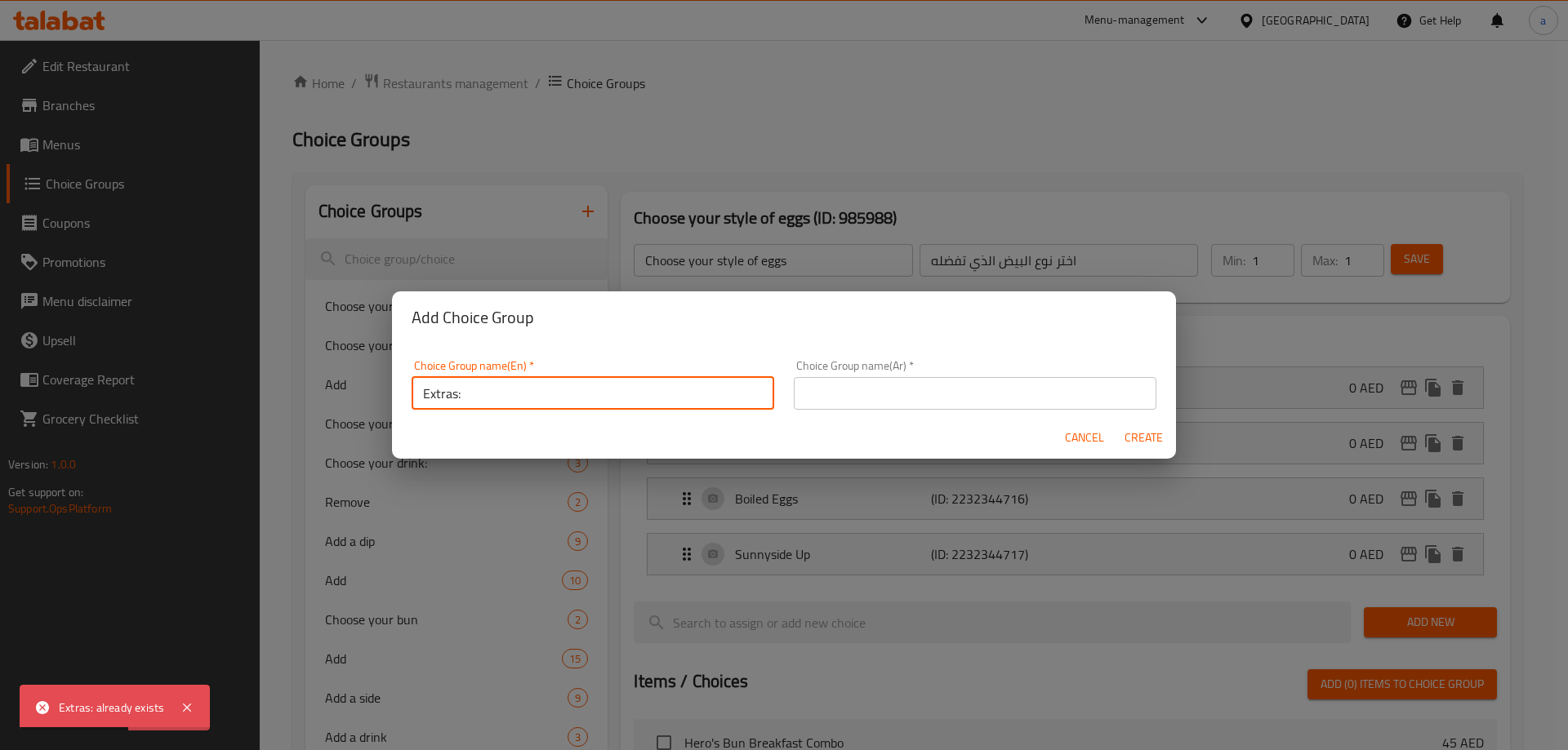
type input "Extras:"
click at [806, 377] on input "text" at bounding box center [975, 393] width 362 height 33
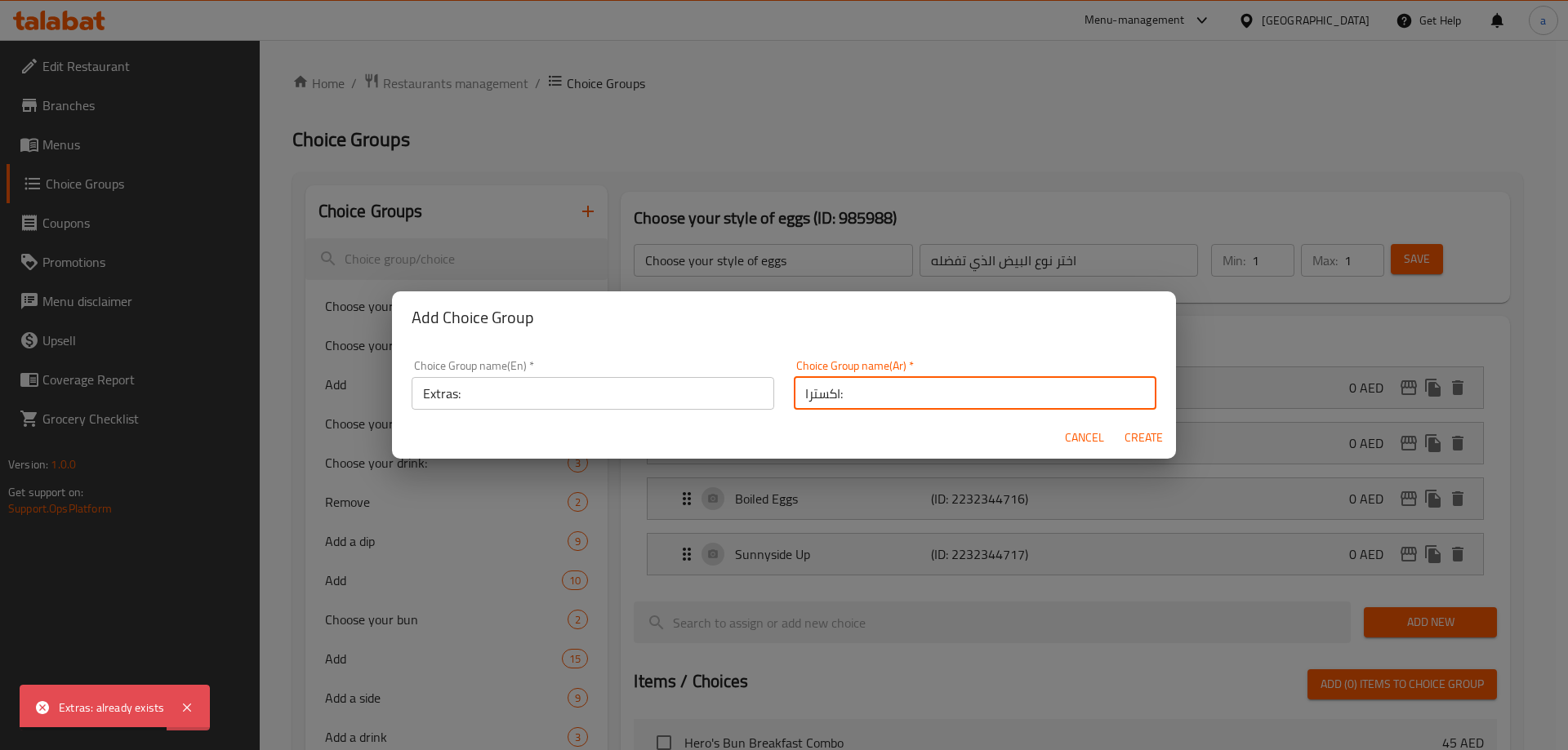
type input "اكسترا:"
click at [1145, 429] on span "Create" at bounding box center [1143, 438] width 39 height 20
type input "Extras:"
type input "اكسترا:"
type input "0"
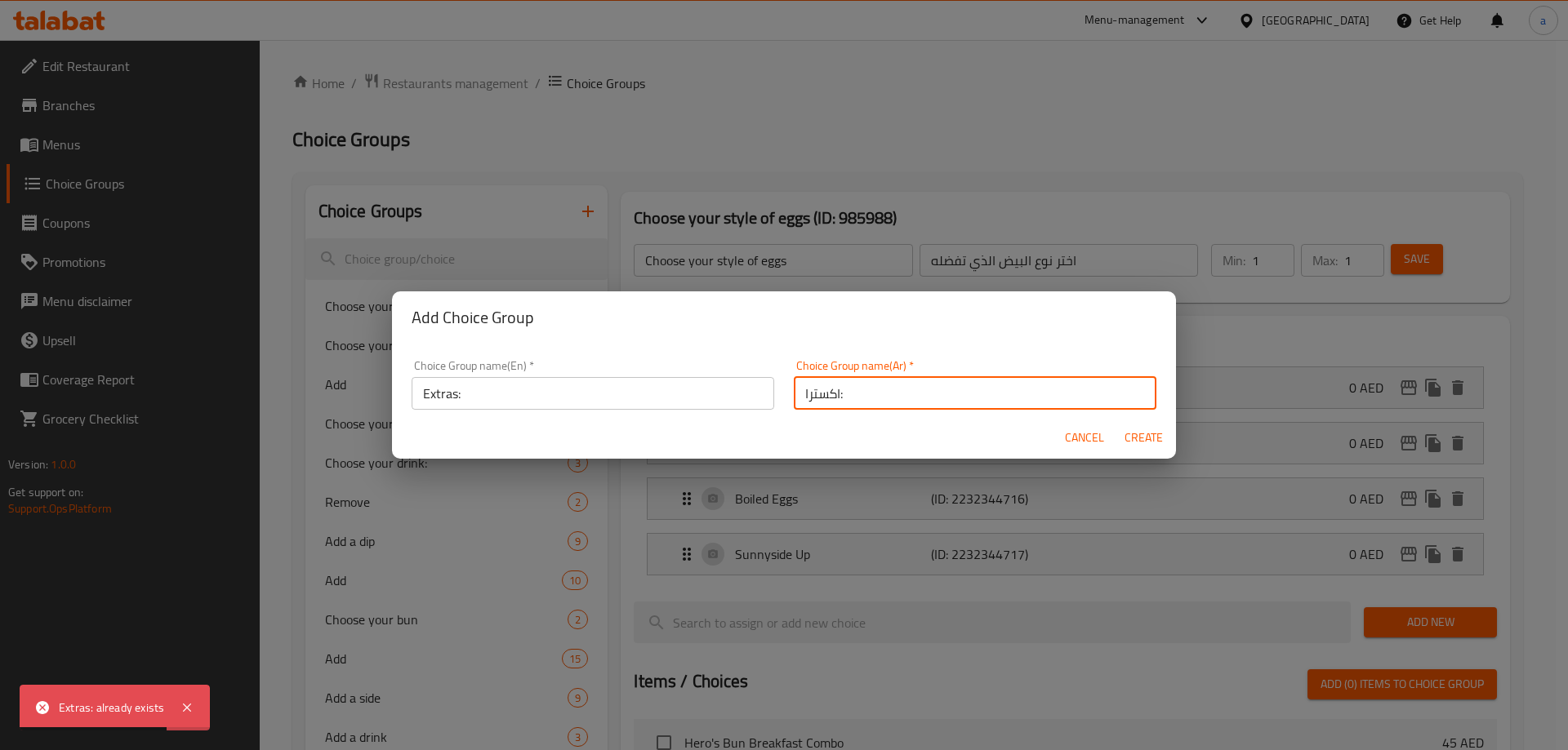
type input "0"
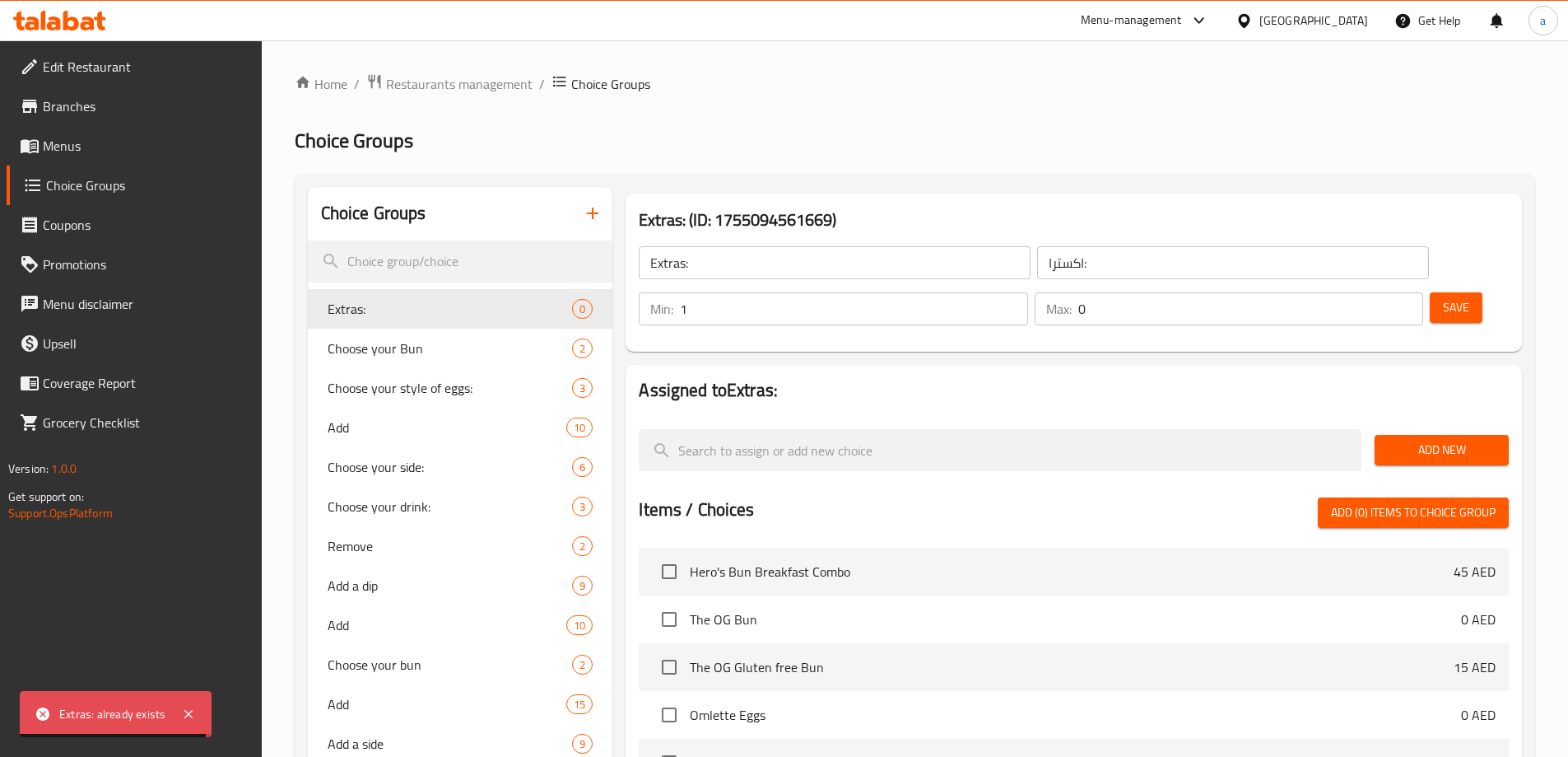
click at [1028, 292] on input "1" at bounding box center [853, 309] width 347 height 33
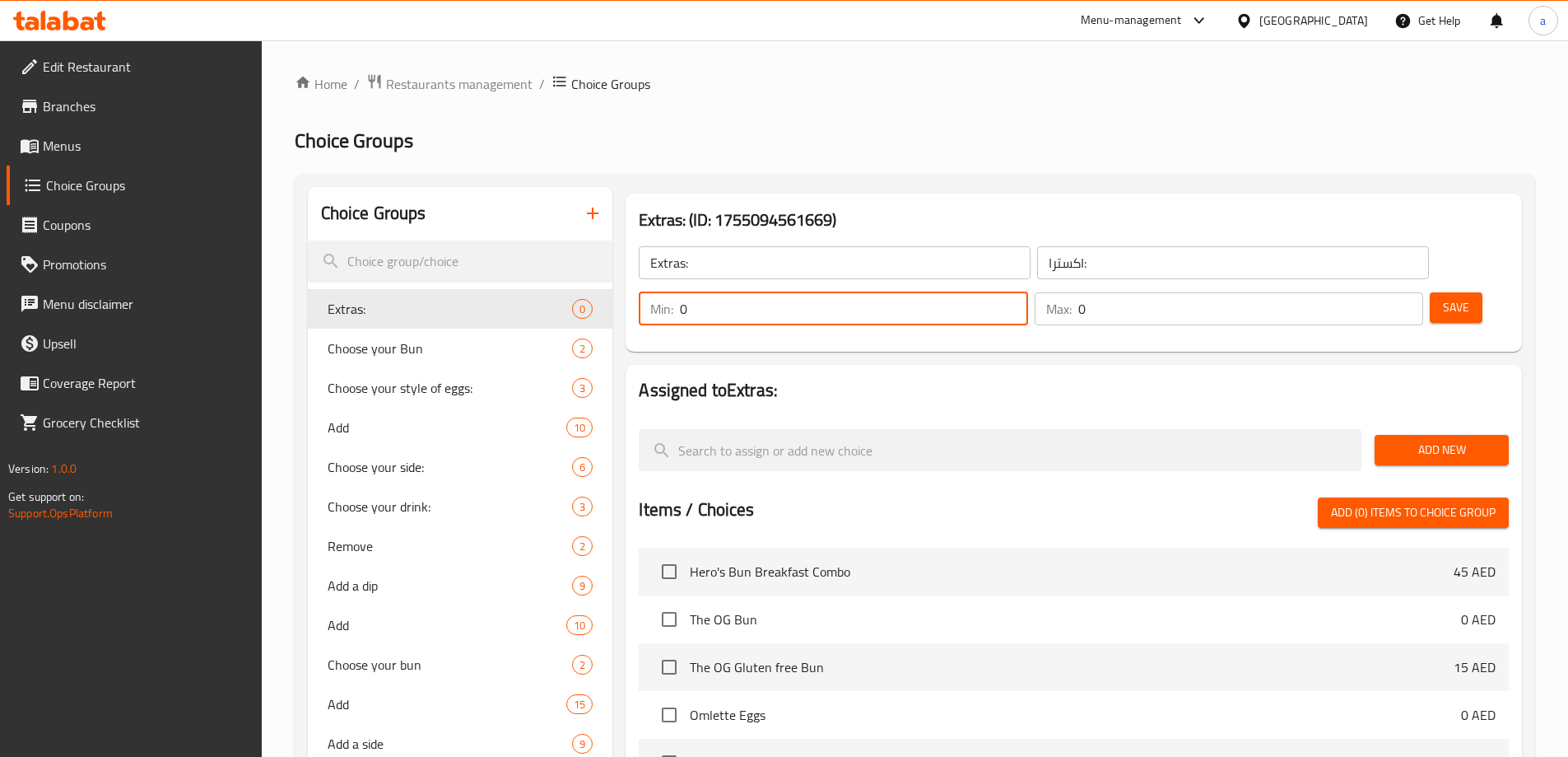
type input "0"
click at [1028, 292] on input "0" at bounding box center [853, 309] width 347 height 33
click at [1407, 440] on span "Add New" at bounding box center [1442, 450] width 108 height 20
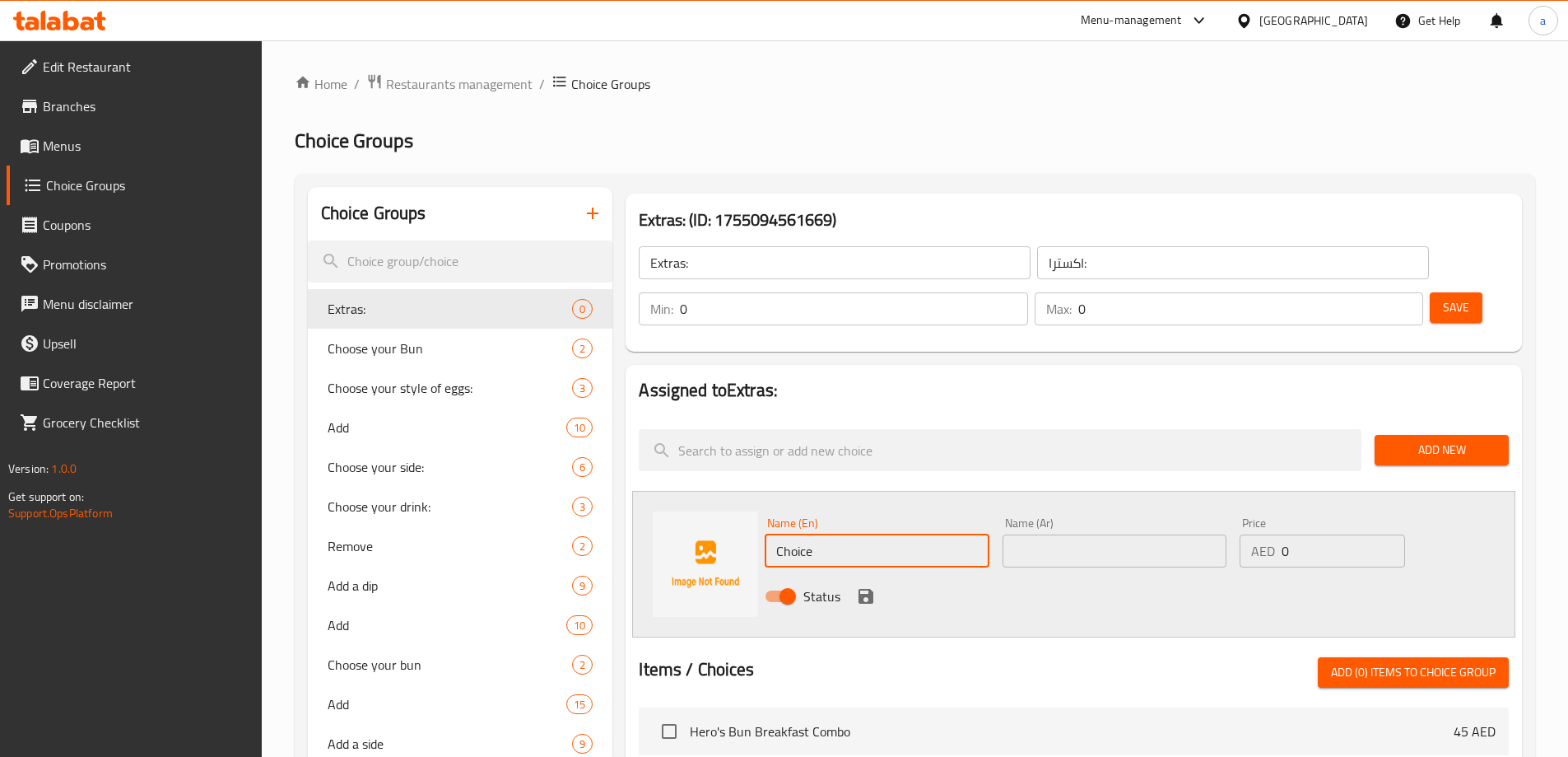
click at [878, 534] on input "Choice" at bounding box center [877, 551] width 223 height 33
click at [877, 534] on input "Choice" at bounding box center [877, 551] width 223 height 33
paste input "eddar Chees"
type input "Cheddar Cheese"
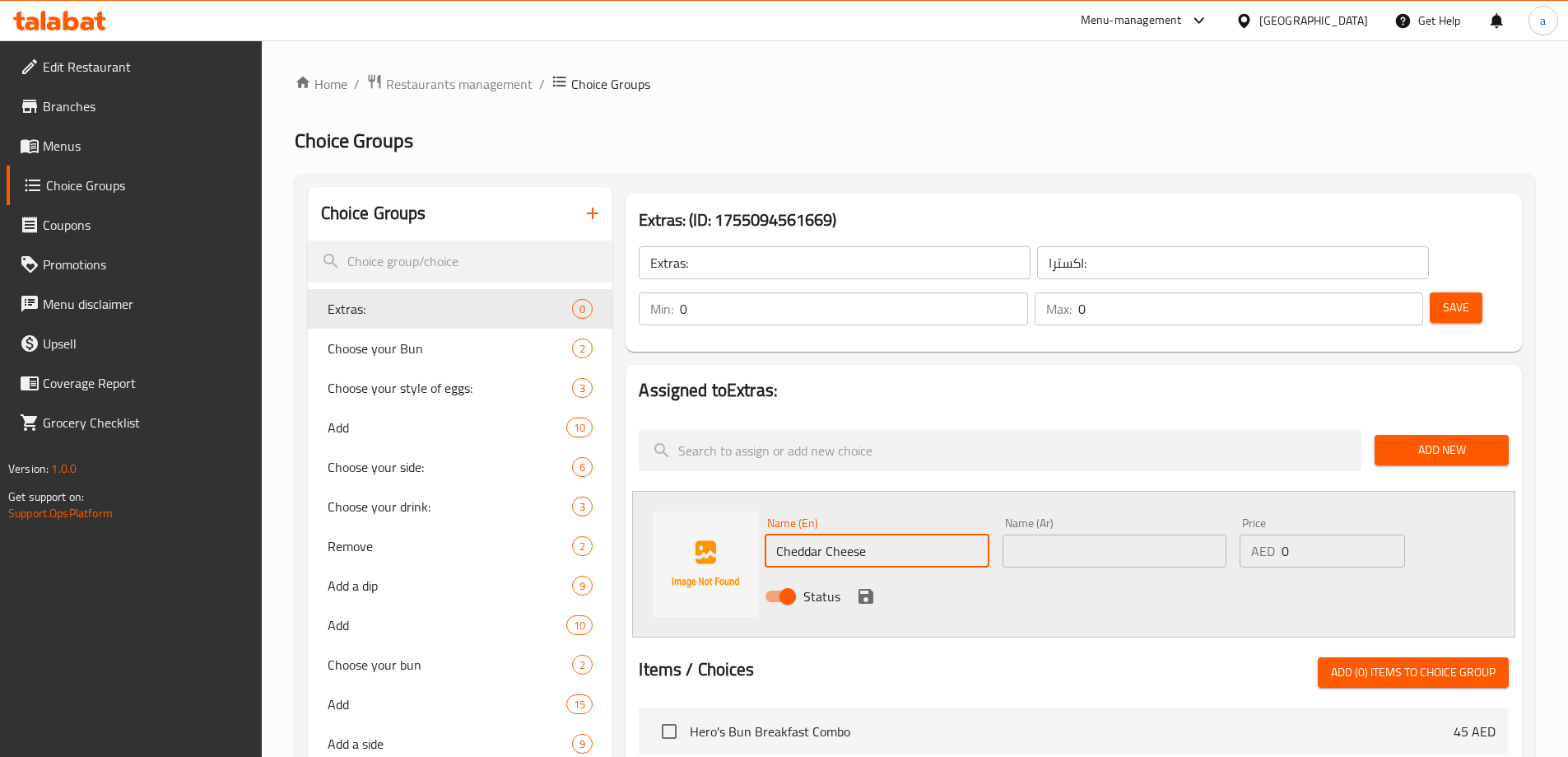
click at [1064, 575] on div "Status" at bounding box center [1115, 597] width 713 height 45
click at [1061, 534] on input "text" at bounding box center [1115, 551] width 223 height 33
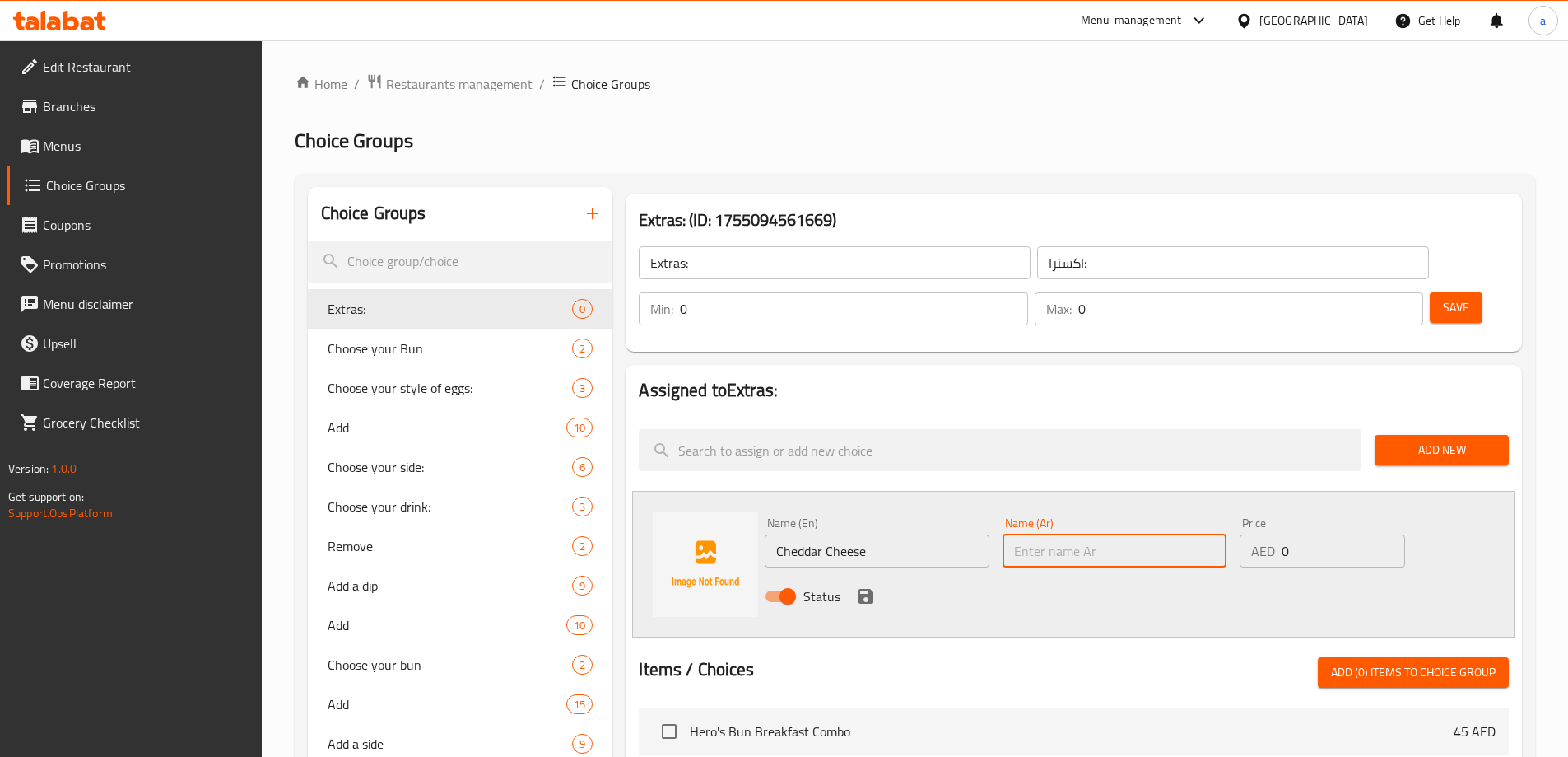
paste input "جبنة شيدر"
type input "جبنة شيدر"
click at [1299, 534] on input "0" at bounding box center [1344, 551] width 123 height 33
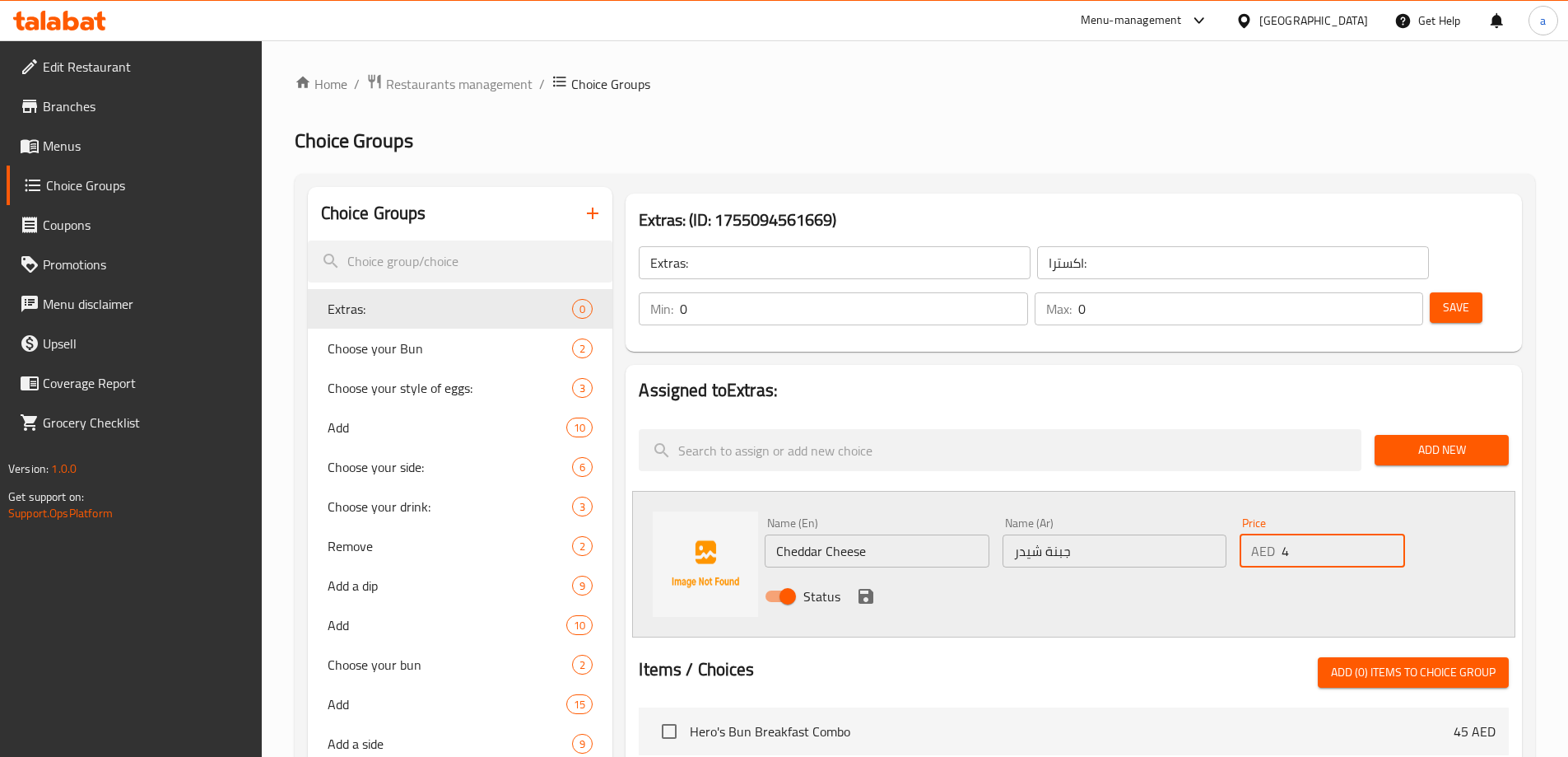
type input "4"
click at [866, 587] on icon "save" at bounding box center [866, 597] width 20 height 20
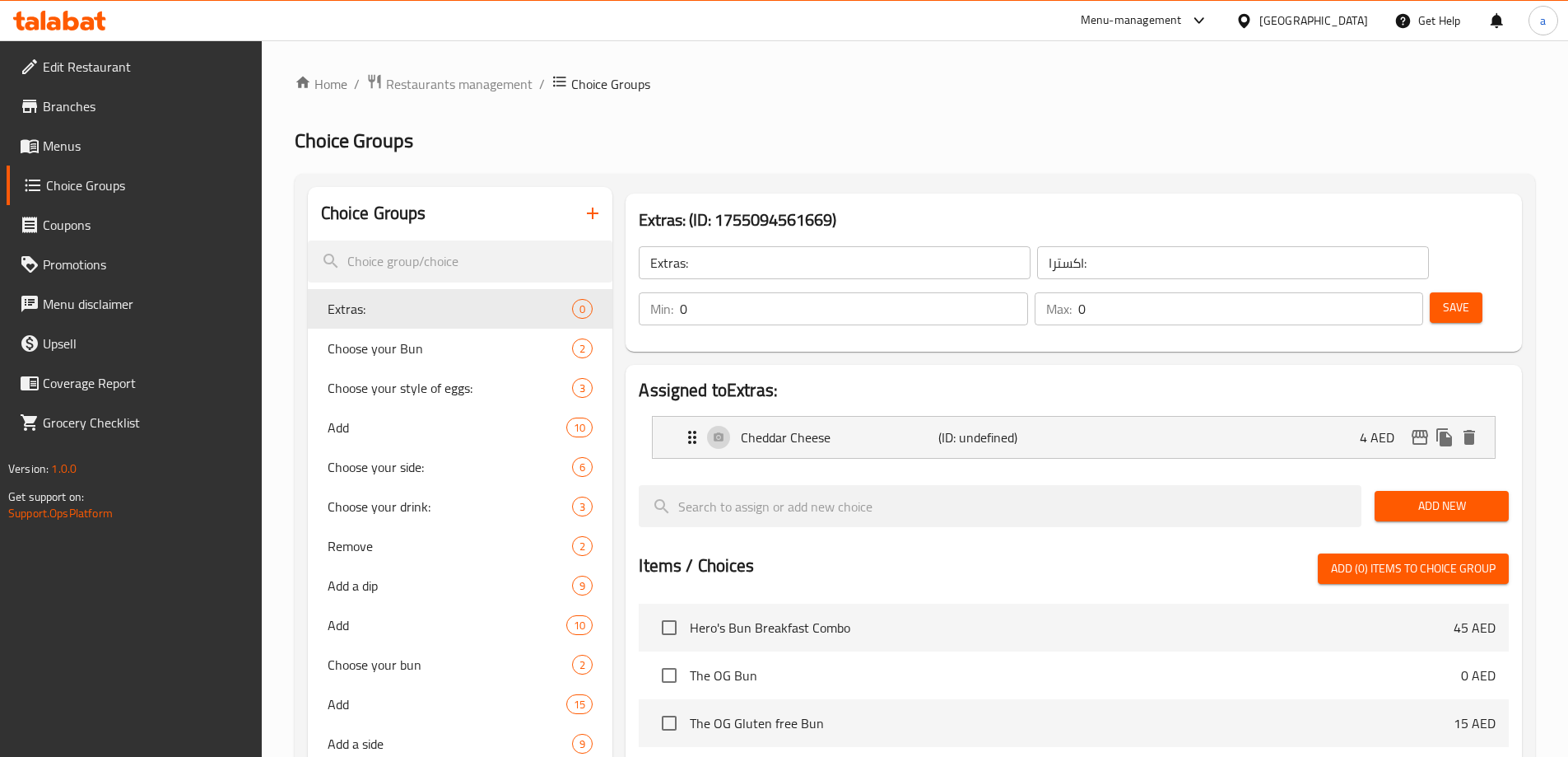
click at [1432, 496] on span "Add New" at bounding box center [1442, 506] width 108 height 20
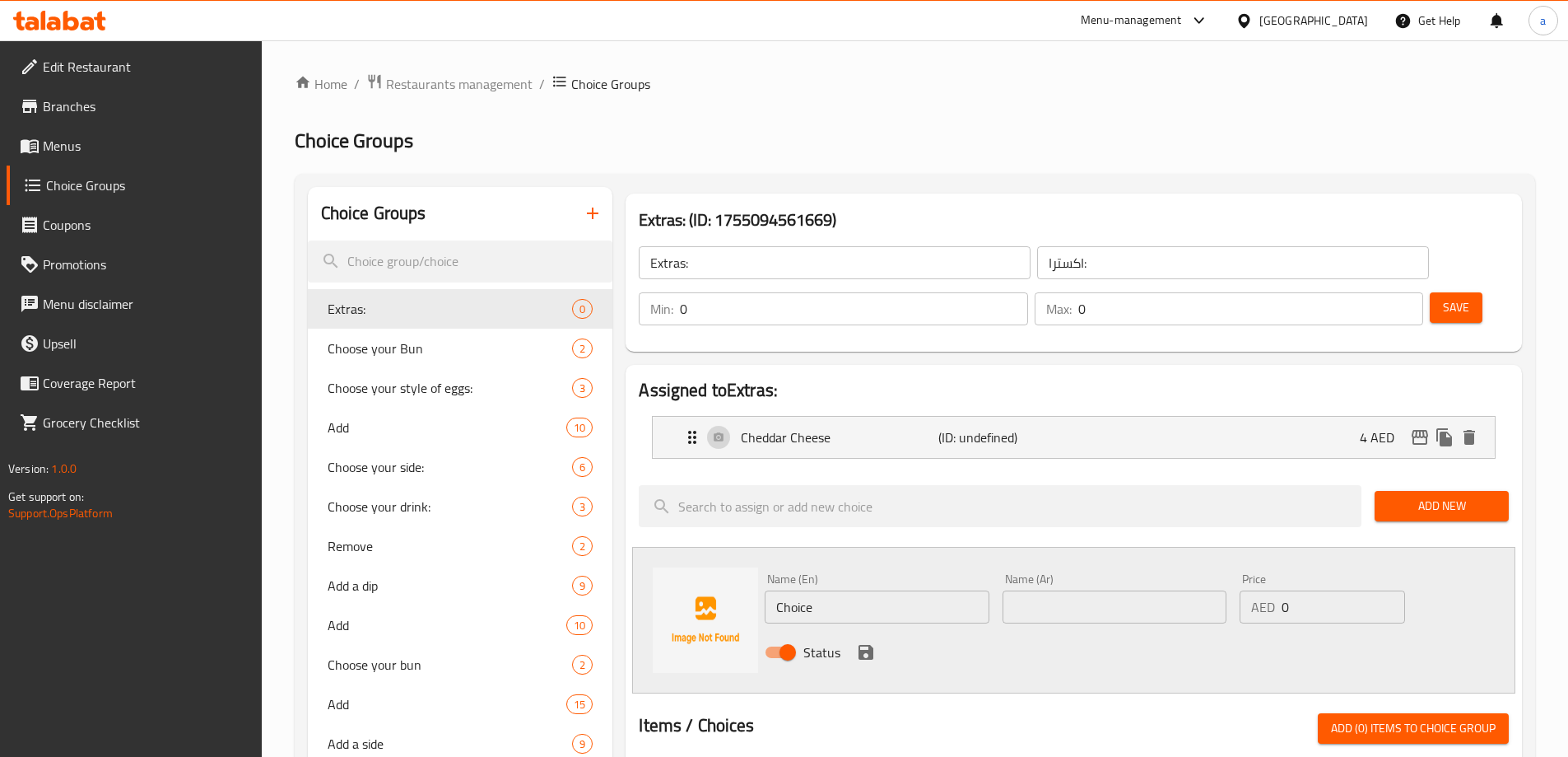
click at [866, 590] on input "Choice" at bounding box center [877, 607] width 223 height 33
paste input "Gruyère Chees"
click at [793, 590] on input "Gruyère Cheese" at bounding box center [877, 607] width 223 height 33
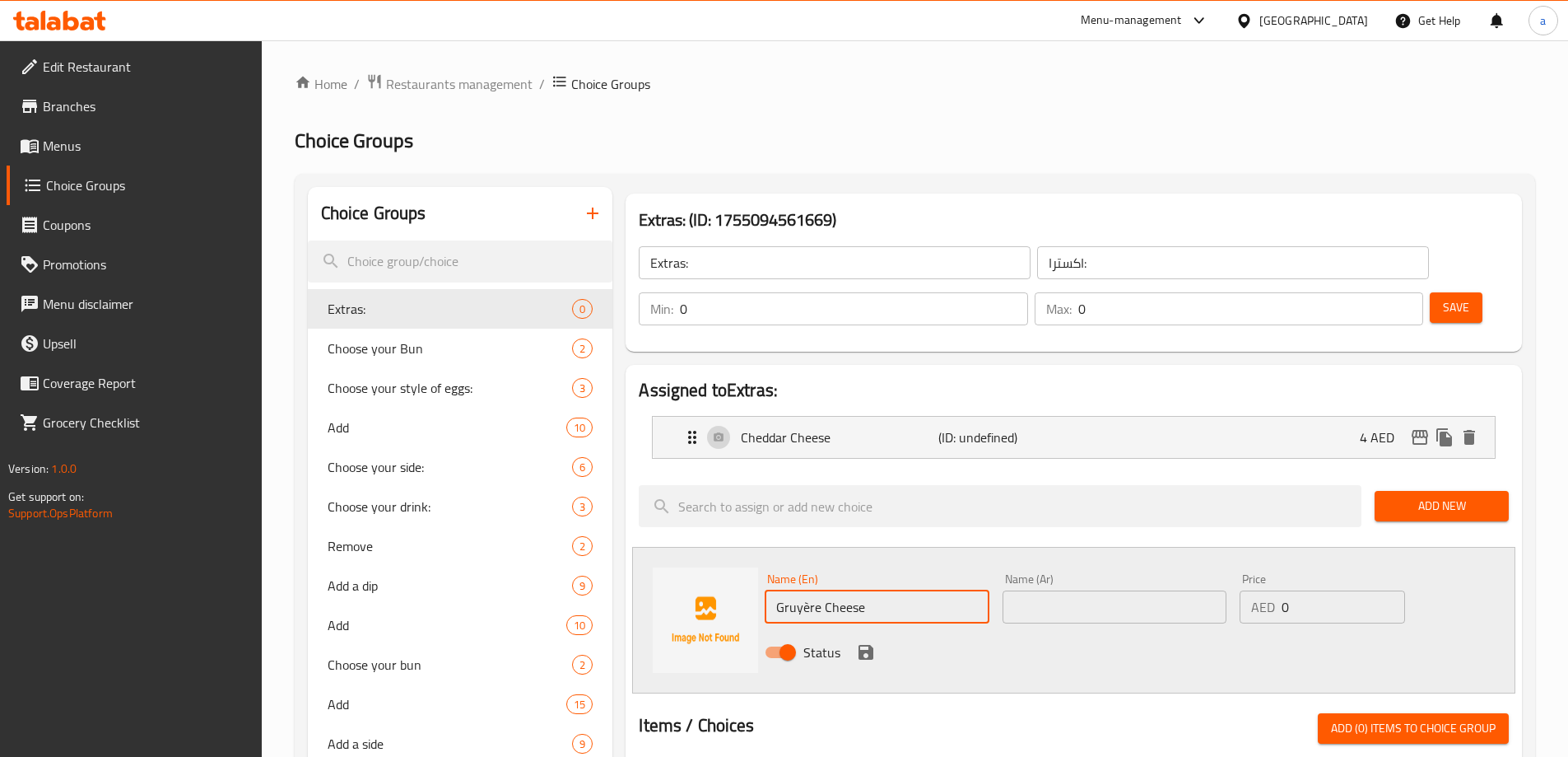
click at [815, 590] on input "Gruyère Cheese" at bounding box center [877, 607] width 223 height 33
click at [810, 590] on input "Gruyère Cheese" at bounding box center [877, 607] width 223 height 33
type input "Gruyere Cheese"
click at [1095, 590] on input "text" at bounding box center [1115, 607] width 223 height 33
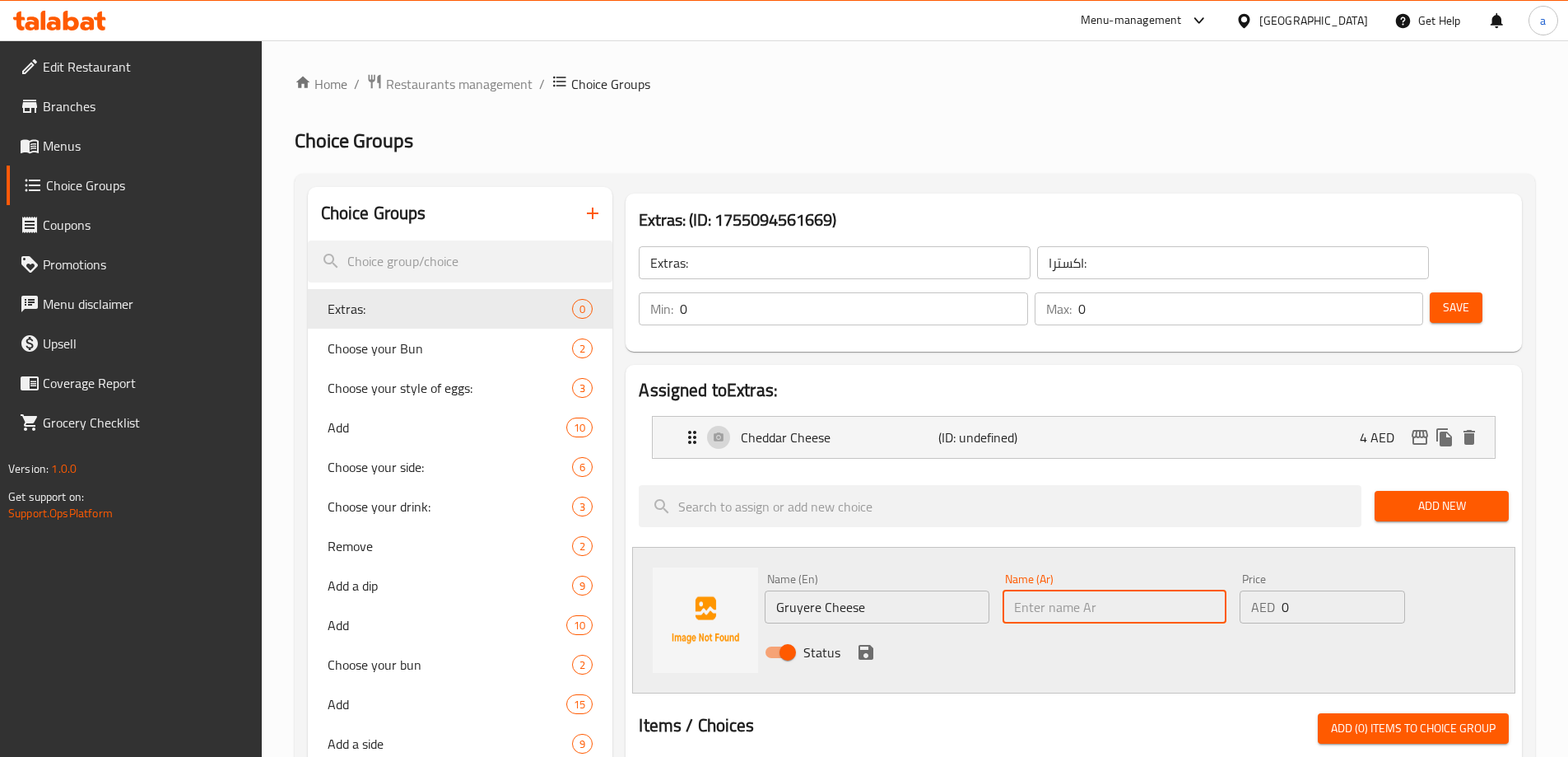
click at [920, 590] on input "Gruyere Cheese" at bounding box center [877, 607] width 223 height 33
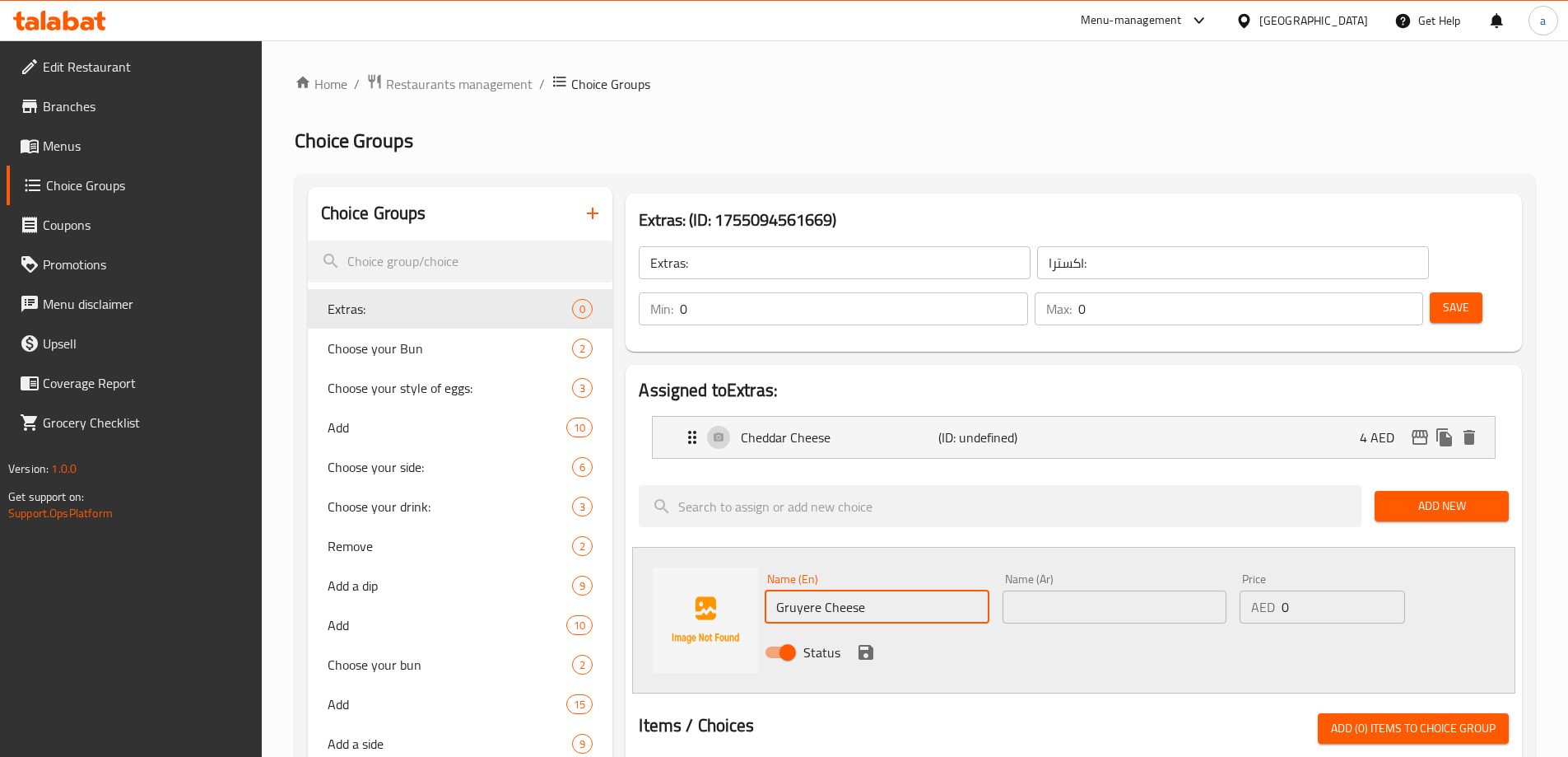
click at [920, 590] on input "Gruyere Cheese" at bounding box center [877, 607] width 223 height 33
click at [1060, 590] on input "text" at bounding box center [1115, 607] width 223 height 33
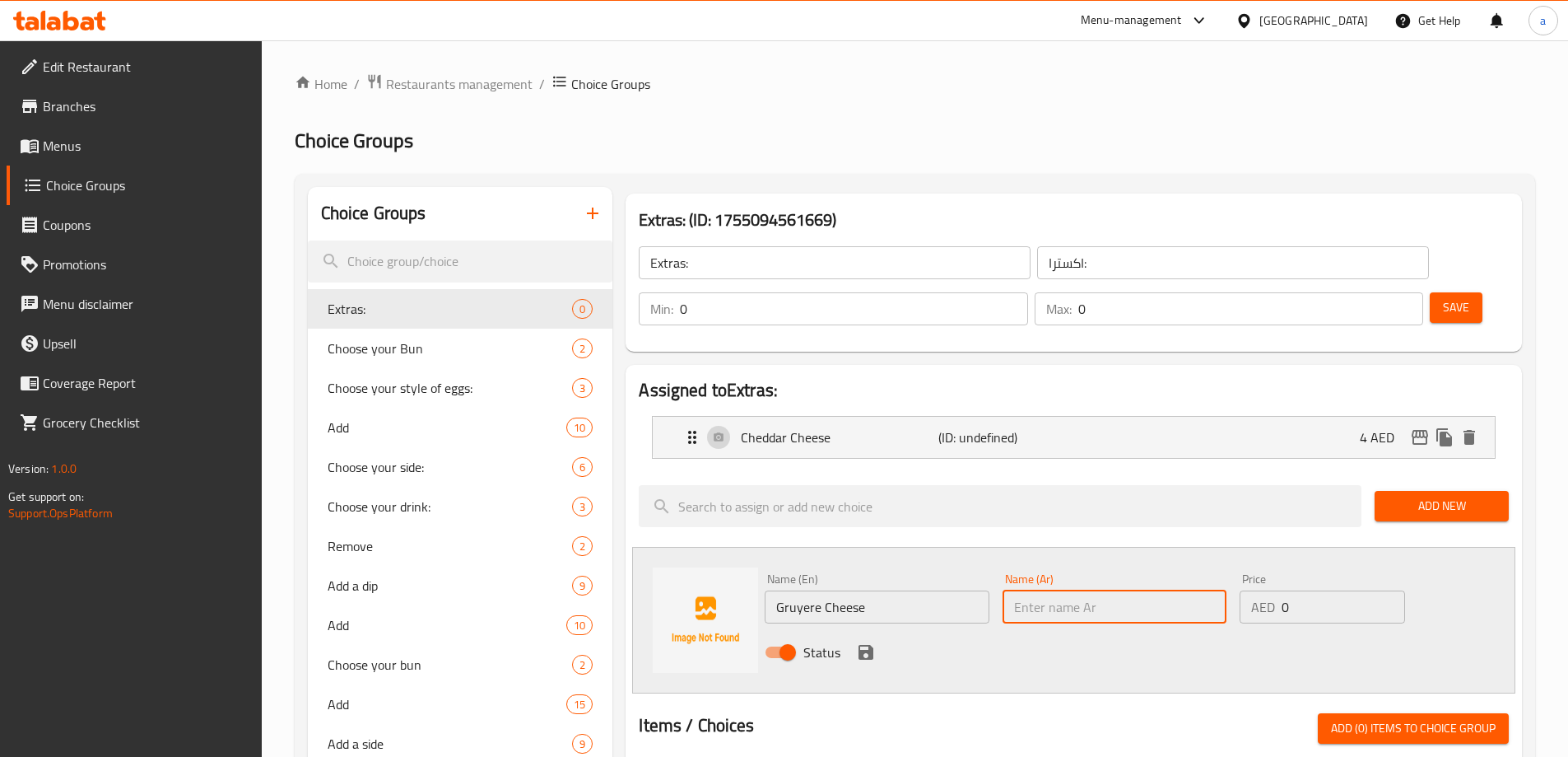
paste input "جبن جرويير"
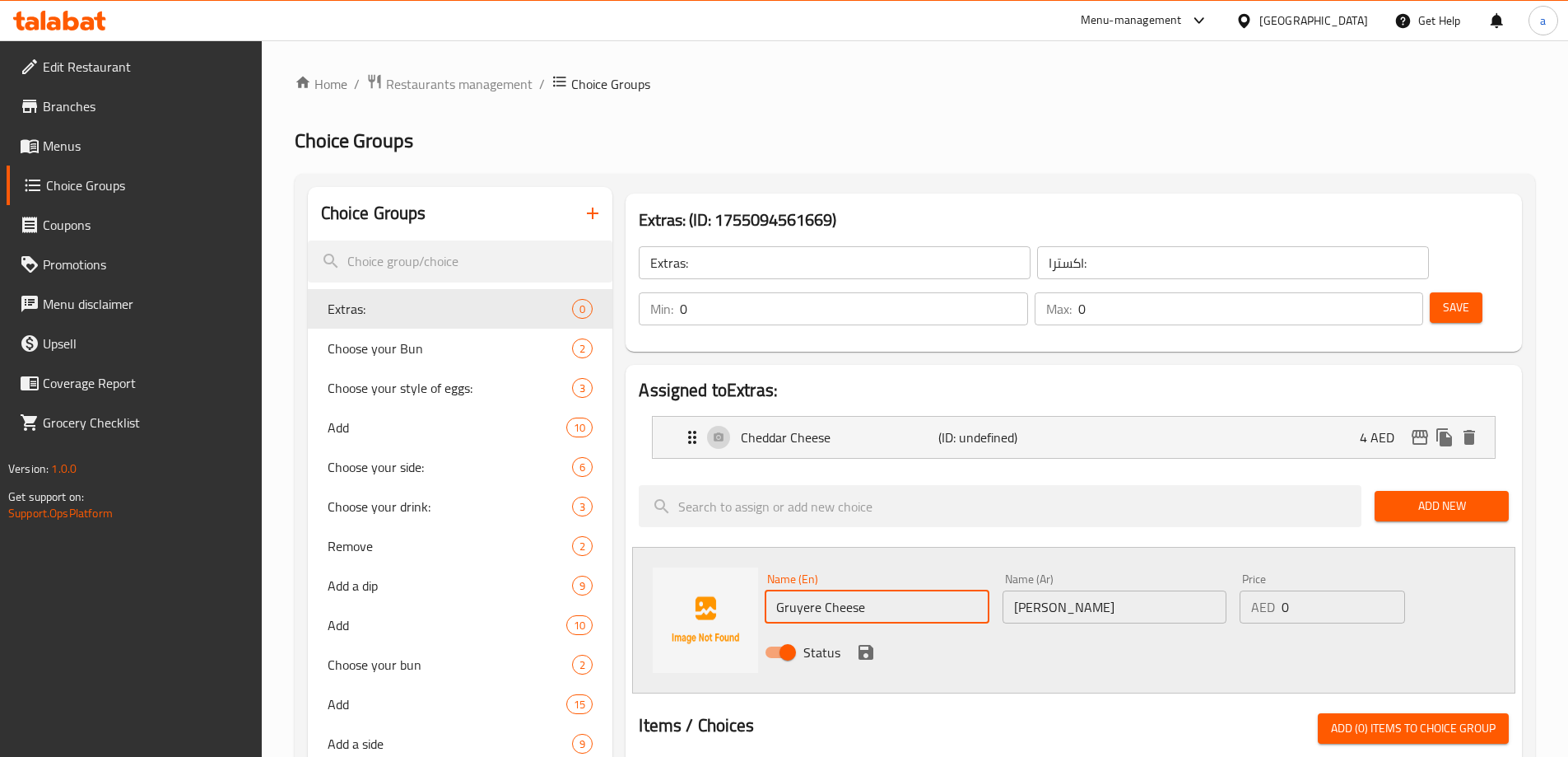
click at [810, 590] on input "Gruyere Cheese" at bounding box center [877, 607] width 223 height 33
click at [1078, 590] on input "جبن جرويير" at bounding box center [1115, 607] width 223 height 33
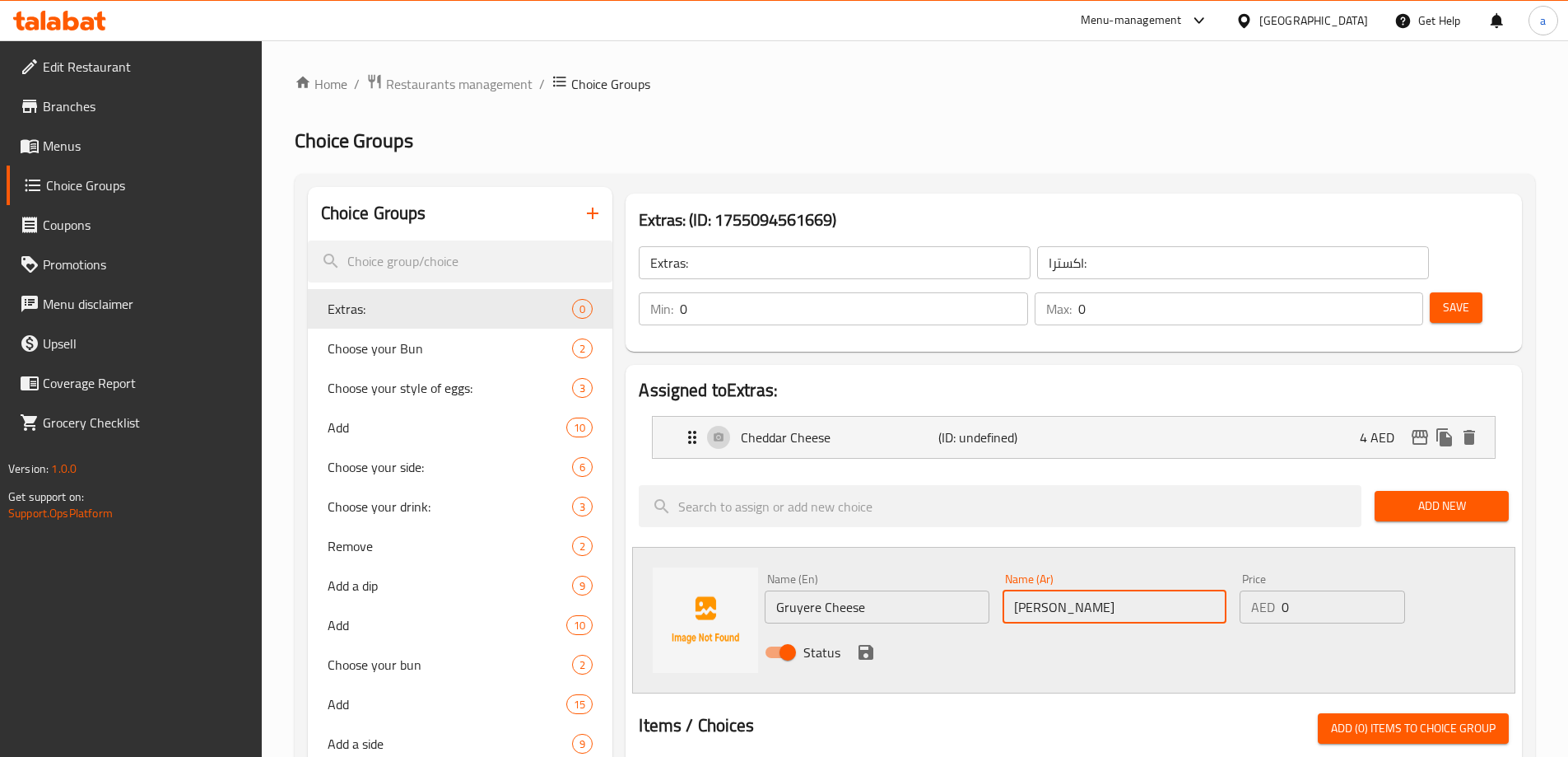
paste input "ة غرويير"
type input "جبنة غرويير"
click at [1324, 590] on input "0" at bounding box center [1344, 607] width 123 height 33
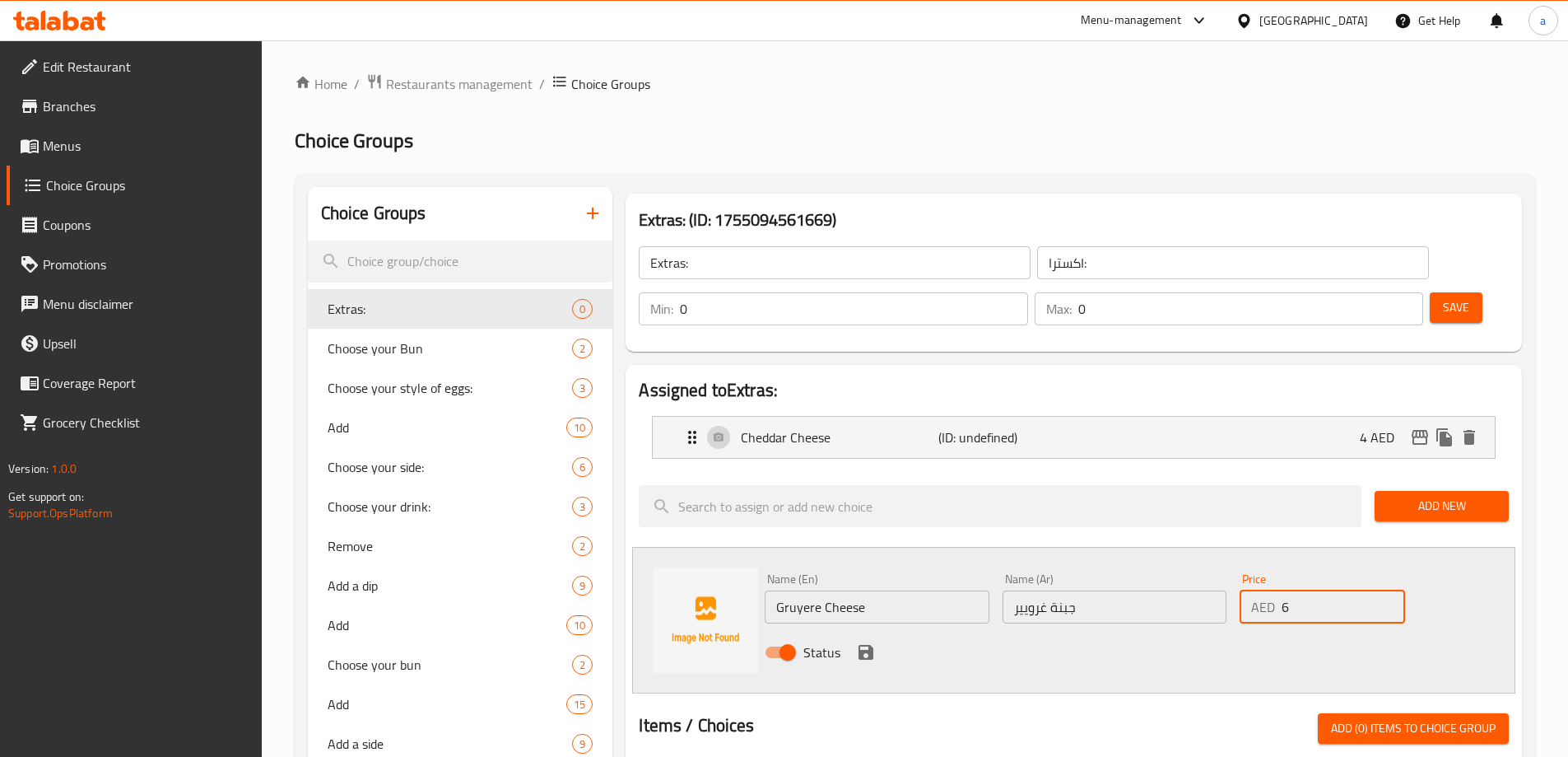
type input "6"
click at [861, 642] on icon "save" at bounding box center [866, 653] width 20 height 20
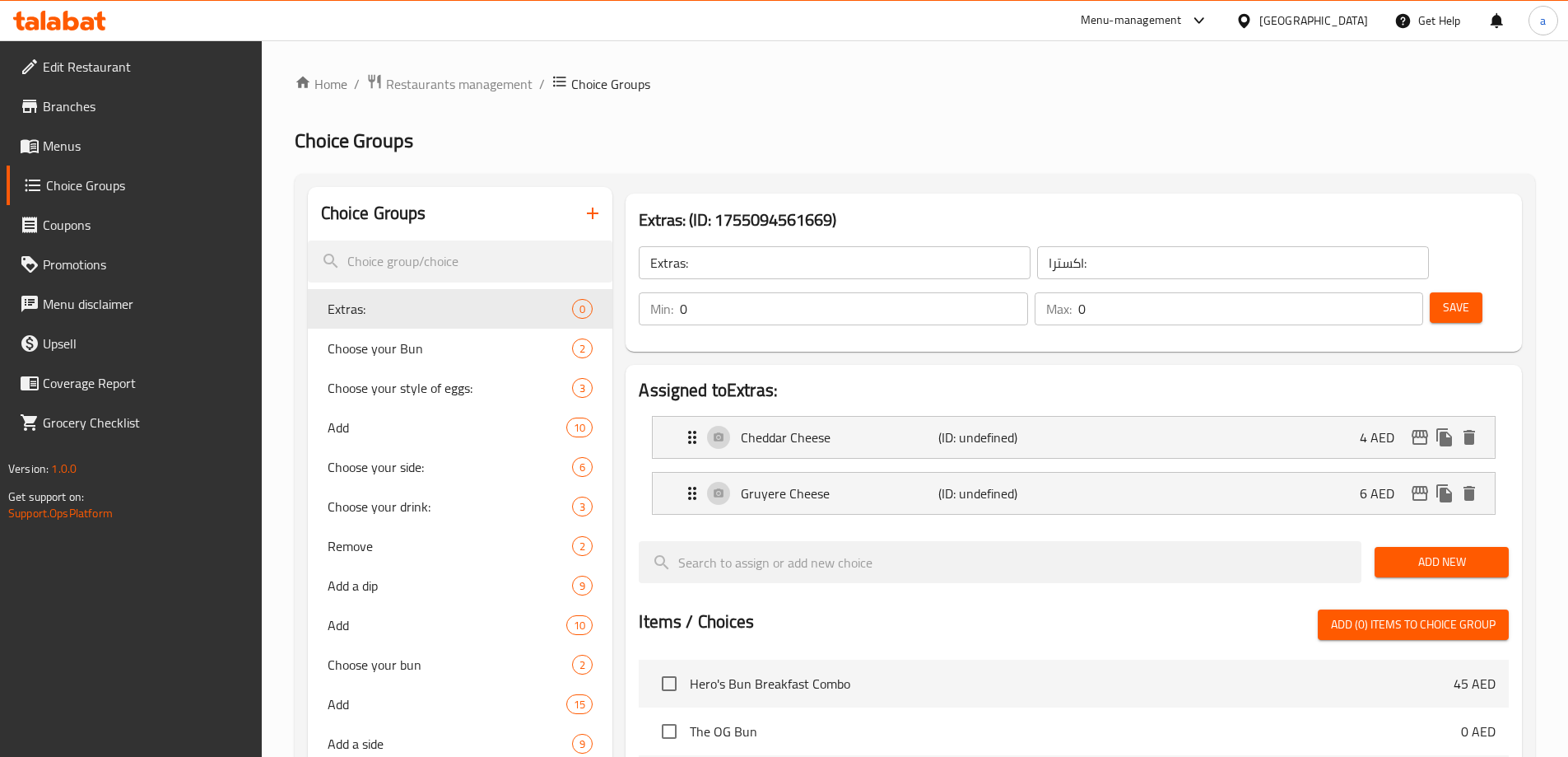
click at [1412, 547] on button "Add New" at bounding box center [1442, 562] width 135 height 30
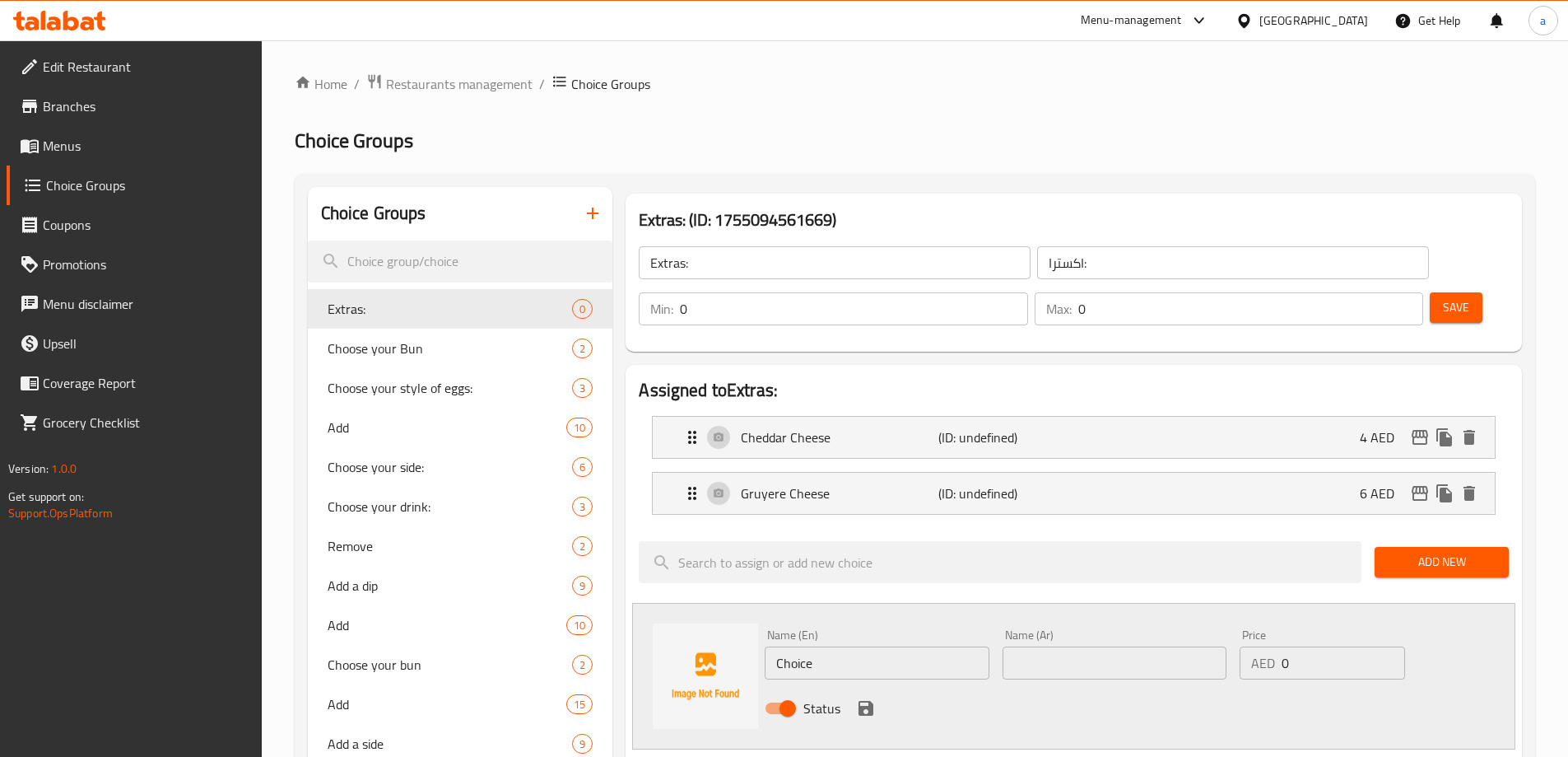
click at [906, 686] on div "Status" at bounding box center [1115, 708] width 713 height 45
click at [866, 634] on div "Name (En) Choice Name (En)" at bounding box center [877, 654] width 237 height 63
click at [845, 647] on input "Choice" at bounding box center [877, 664] width 223 height 33
click at [913, 647] on input "Choice" at bounding box center [877, 664] width 223 height 33
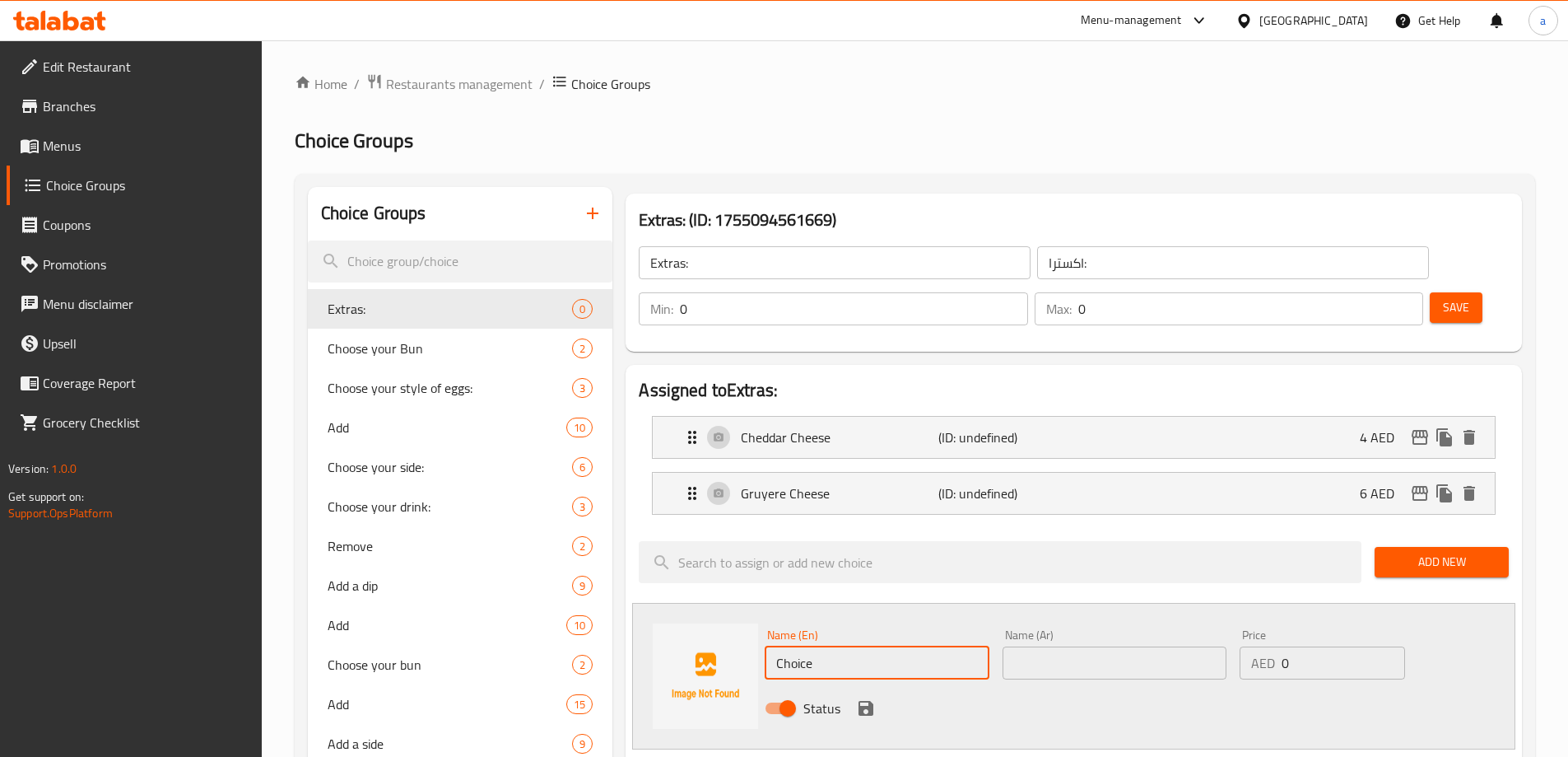
click at [913, 647] on input "Choice" at bounding box center [877, 664] width 223 height 33
paste input "Mozzarella Chees"
type input "Mozzarella Cheese"
click at [1314, 647] on input "0" at bounding box center [1344, 664] width 123 height 33
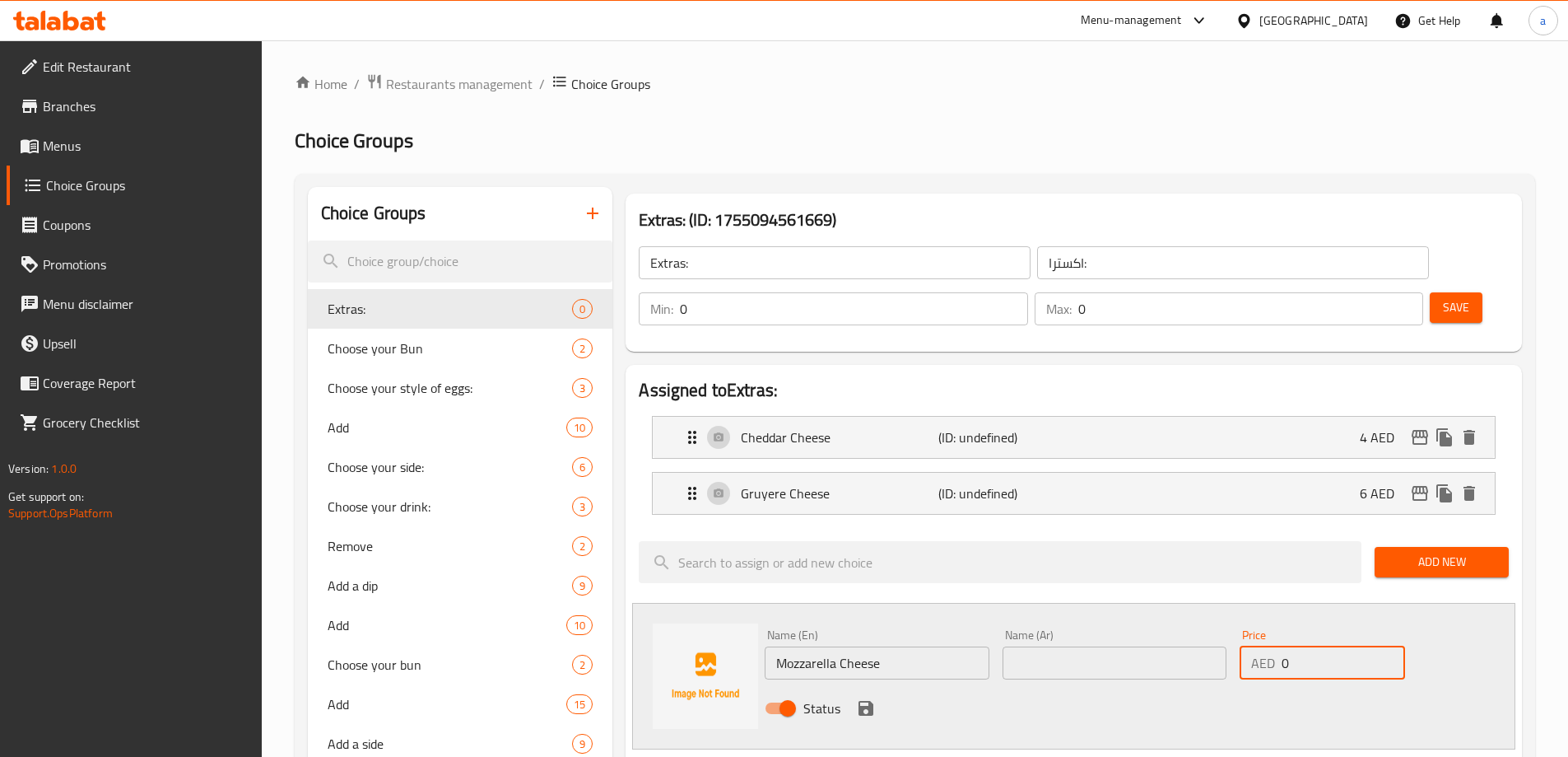
click at [1314, 647] on input "0" at bounding box center [1344, 664] width 123 height 33
type input "4"
click at [1033, 647] on input "text" at bounding box center [1115, 664] width 223 height 33
paste input "جبنة موزاريلا"
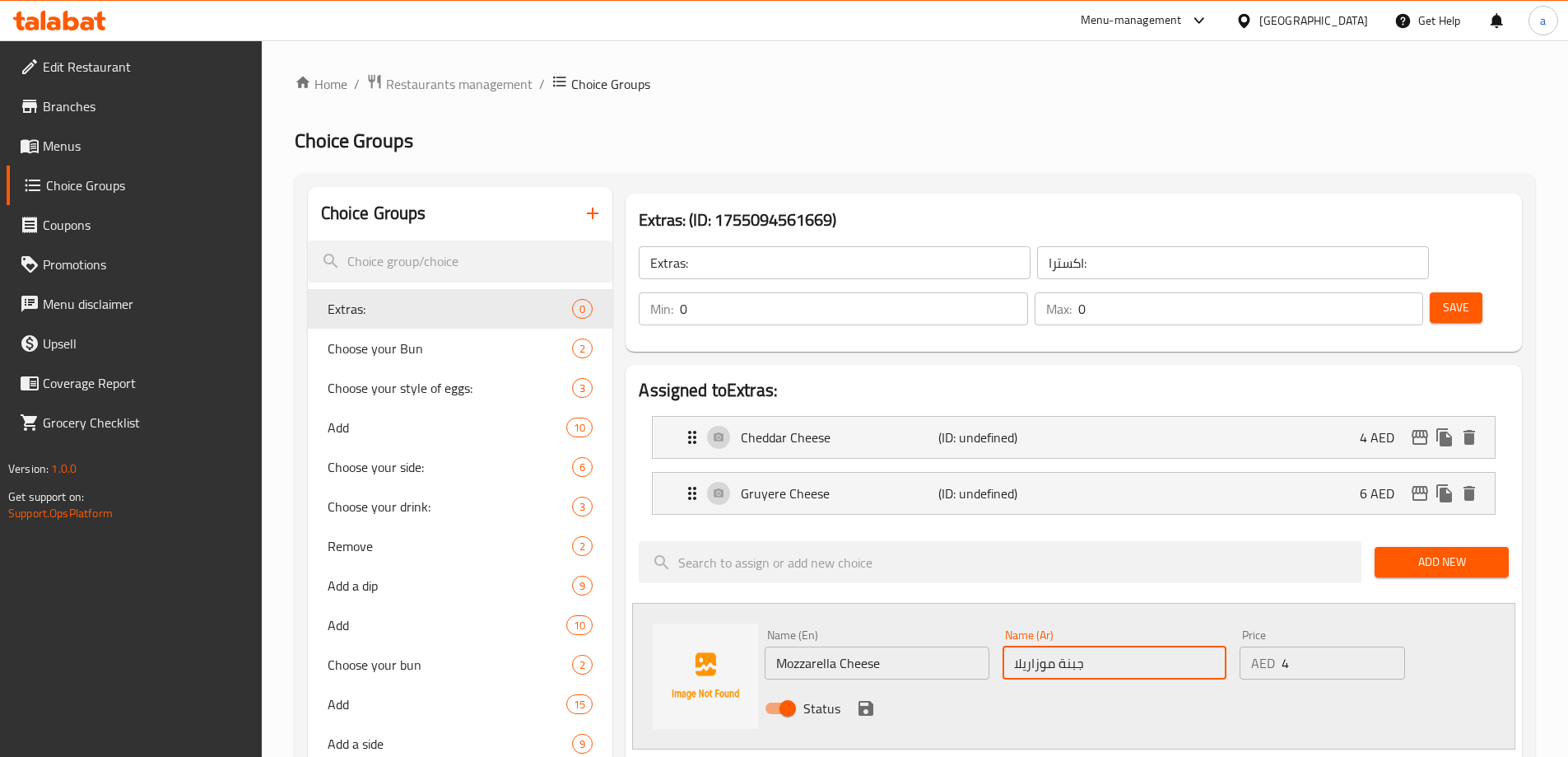
type input "جبنة موزاريلا"
click at [868, 701] on icon "save" at bounding box center [866, 708] width 15 height 15
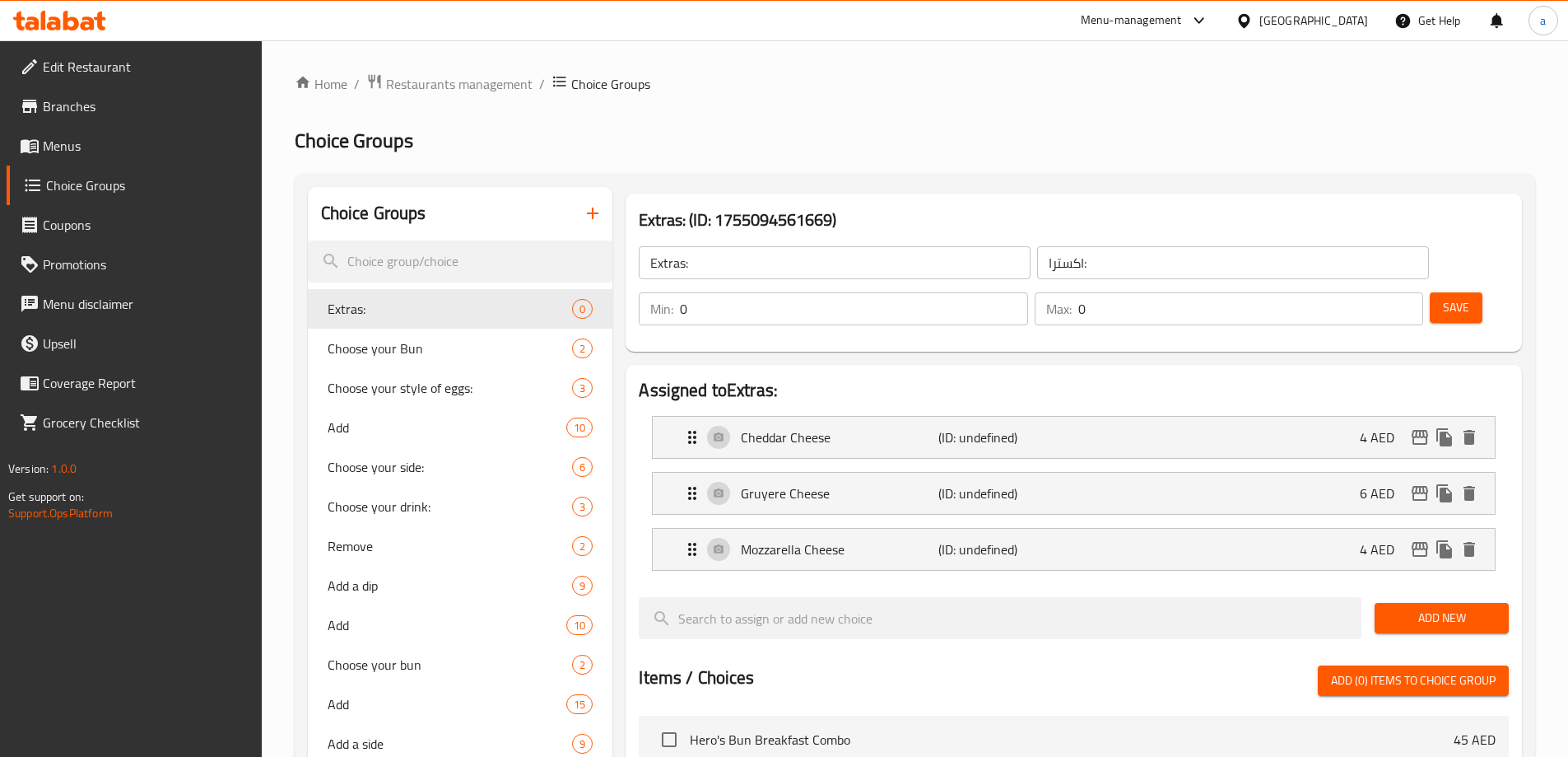
click at [1406, 608] on span "Add New" at bounding box center [1442, 618] width 108 height 20
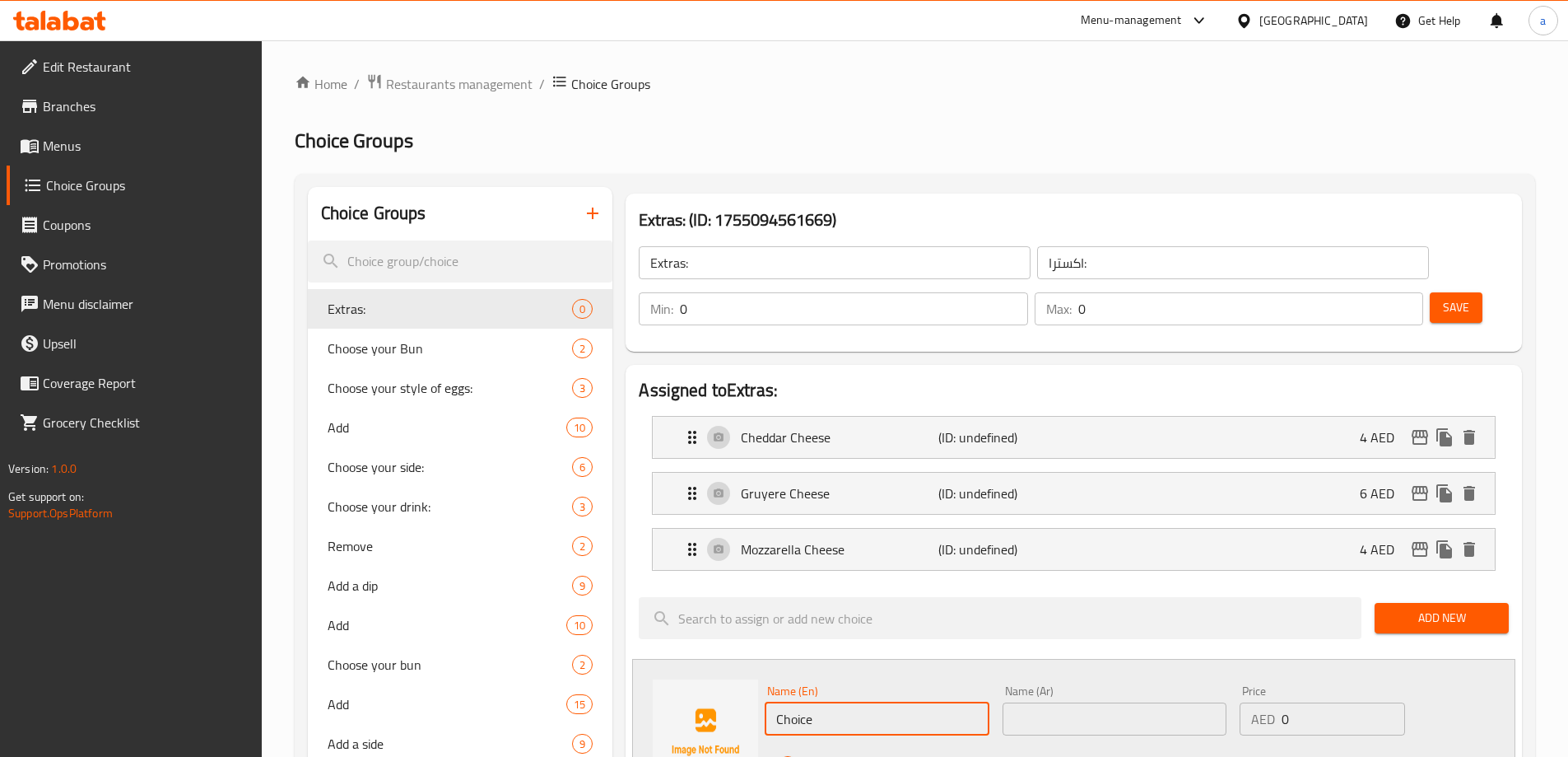
click at [871, 703] on input "Choice" at bounding box center [877, 719] width 223 height 33
paste input "Grilled Halloumi"
type input "Grilled Halloumi"
drag, startPoint x: 1056, startPoint y: 677, endPoint x: 1099, endPoint y: 671, distance: 43.4
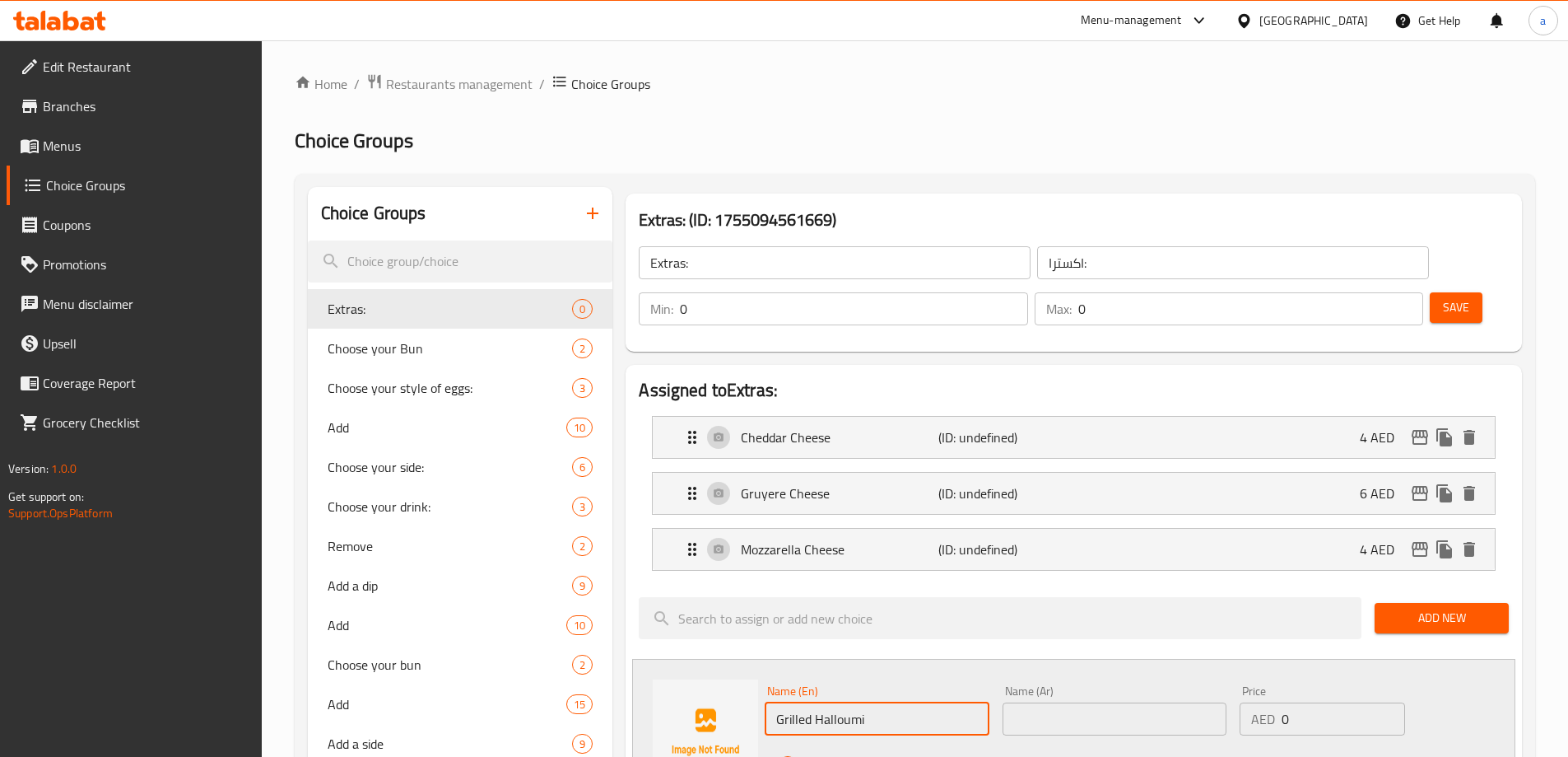
click at [1056, 703] on input "text" at bounding box center [1115, 719] width 223 height 33
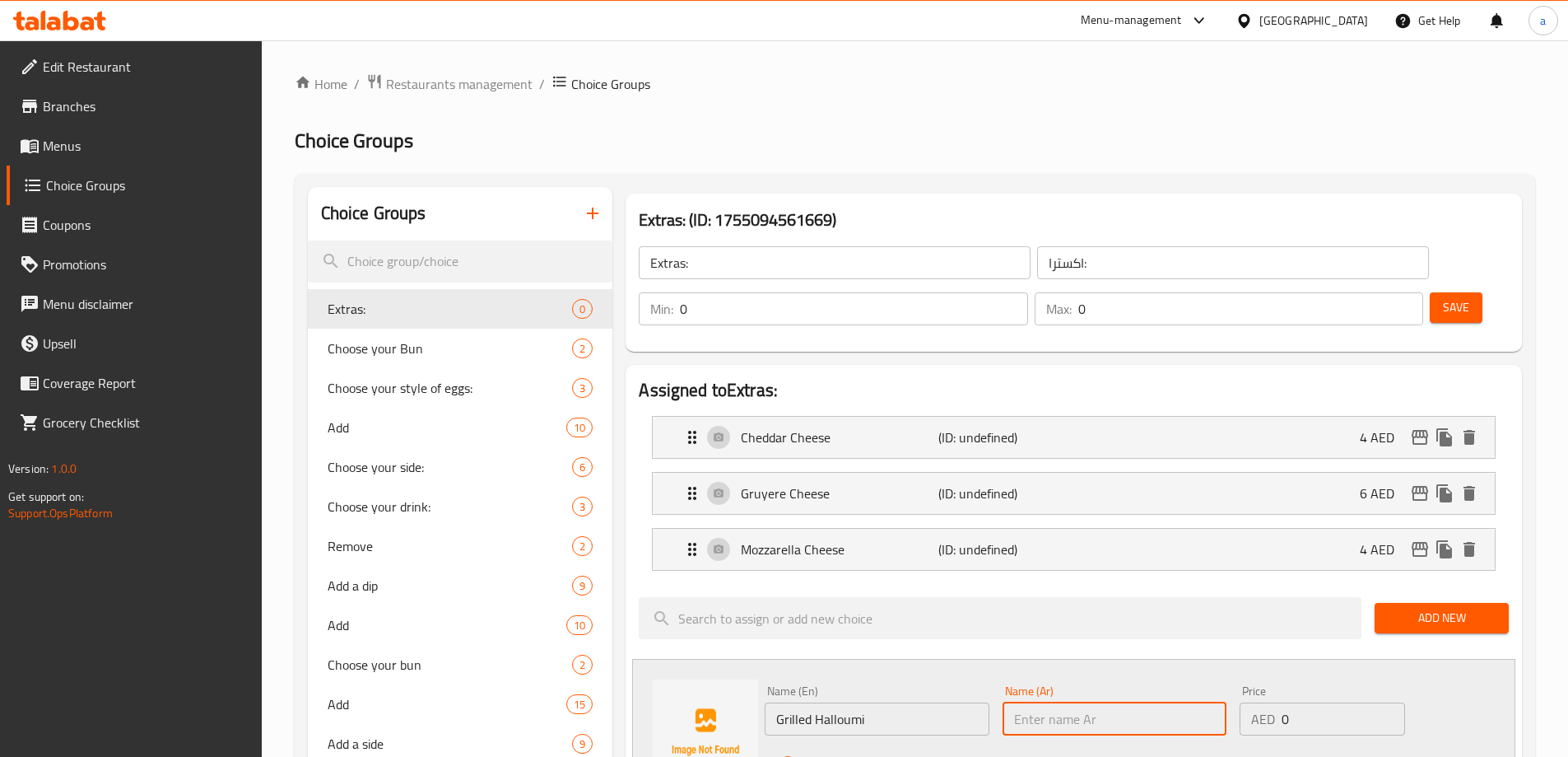
click at [1328, 703] on input "0" at bounding box center [1344, 719] width 123 height 33
type input "6"
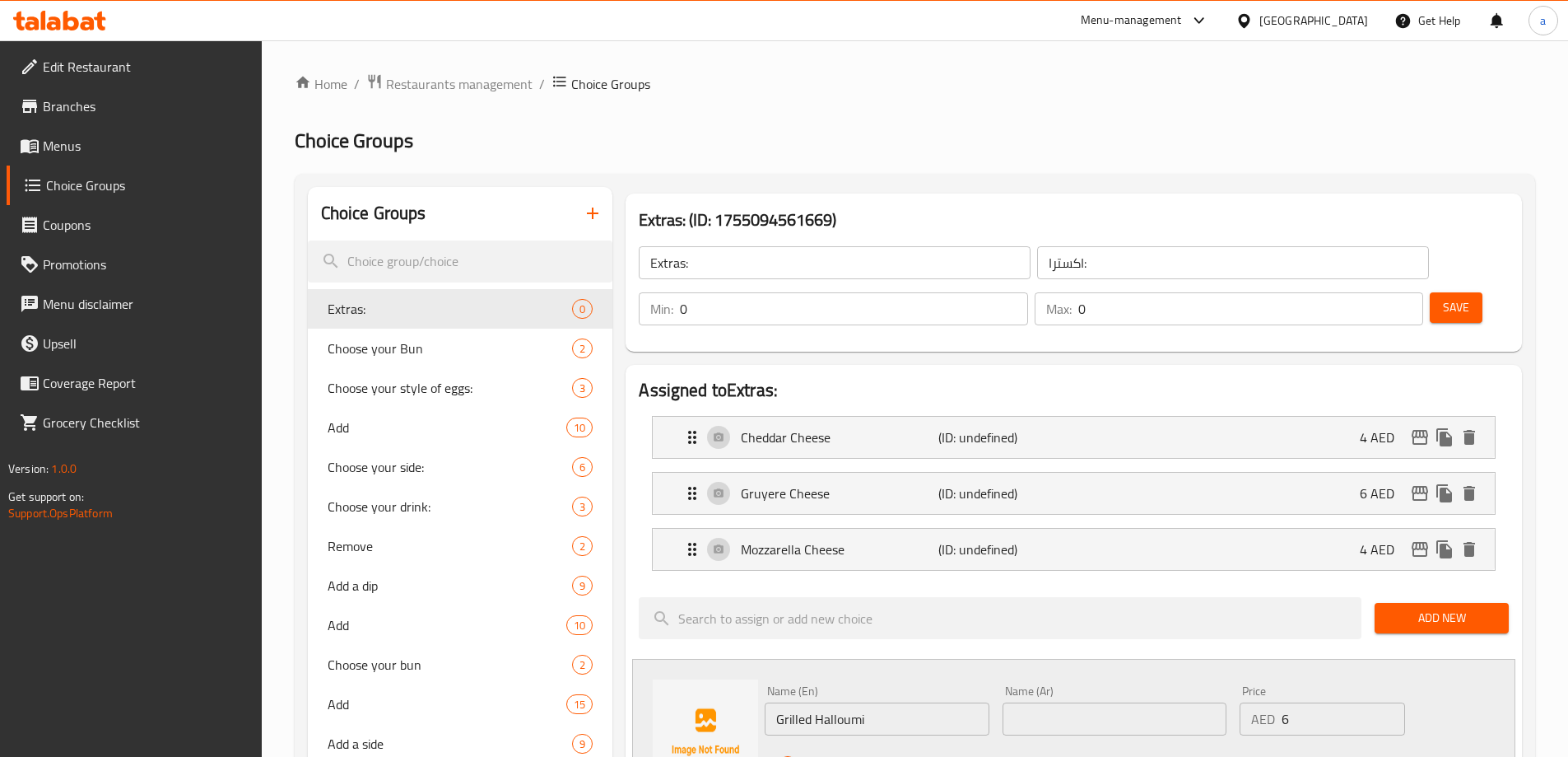
click at [1115, 703] on input "text" at bounding box center [1115, 719] width 223 height 33
paste input "جبنة حلوم / حلومي"
type input "حلومي مشوي"
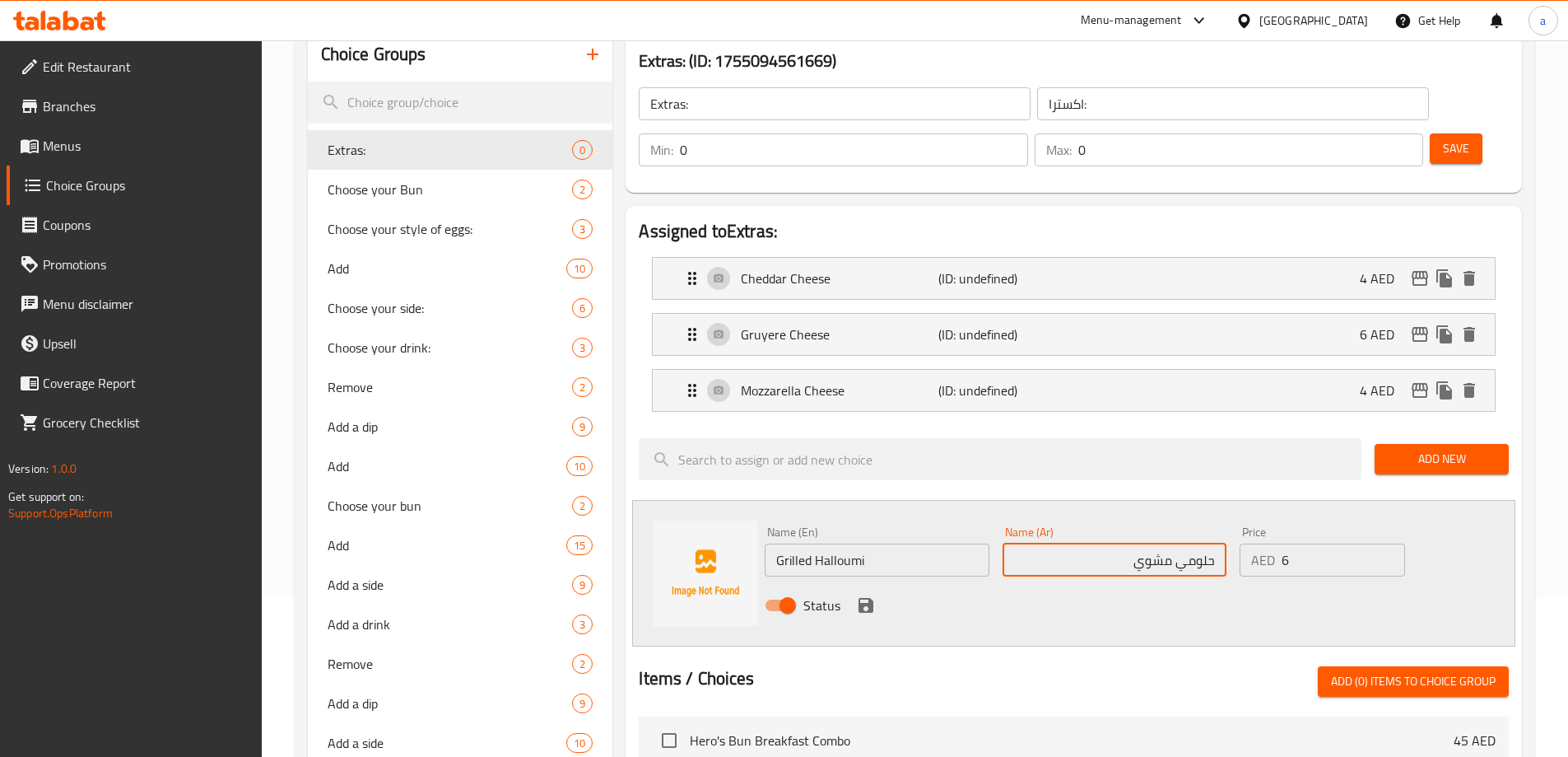
scroll to position [165, 0]
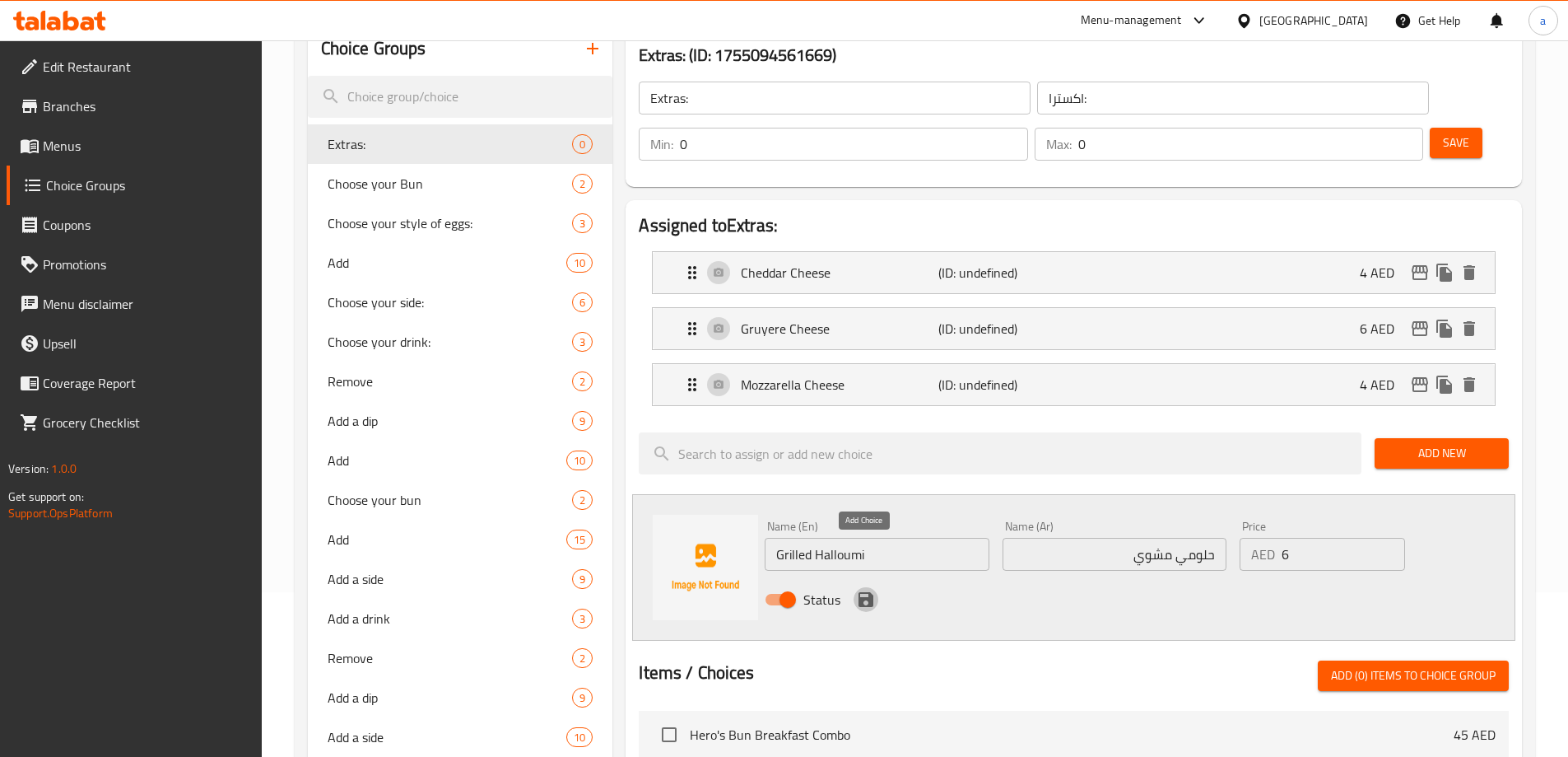
click at [861, 592] on icon "save" at bounding box center [866, 599] width 15 height 15
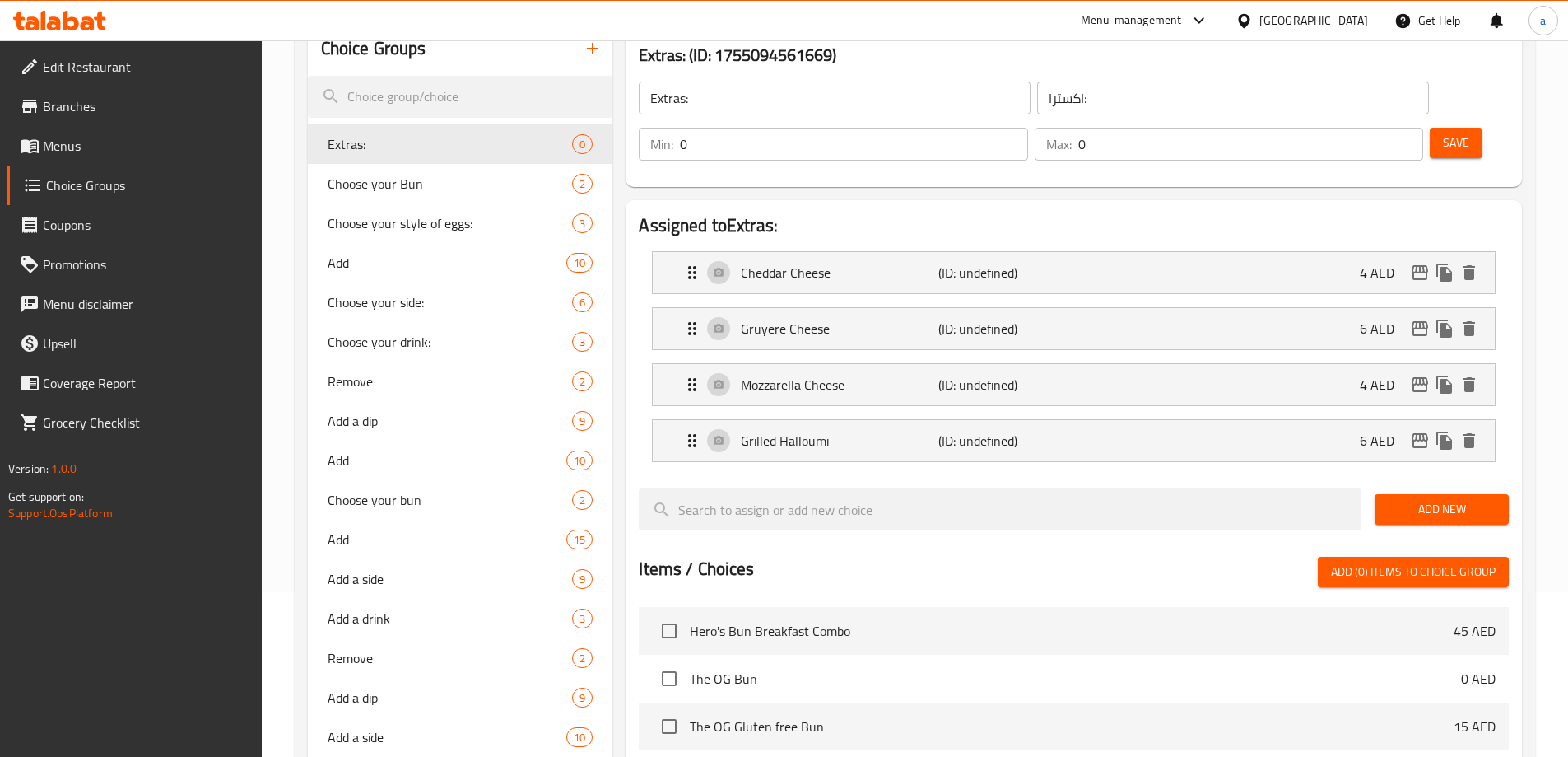
click at [1429, 499] on span "Add New" at bounding box center [1442, 510] width 108 height 20
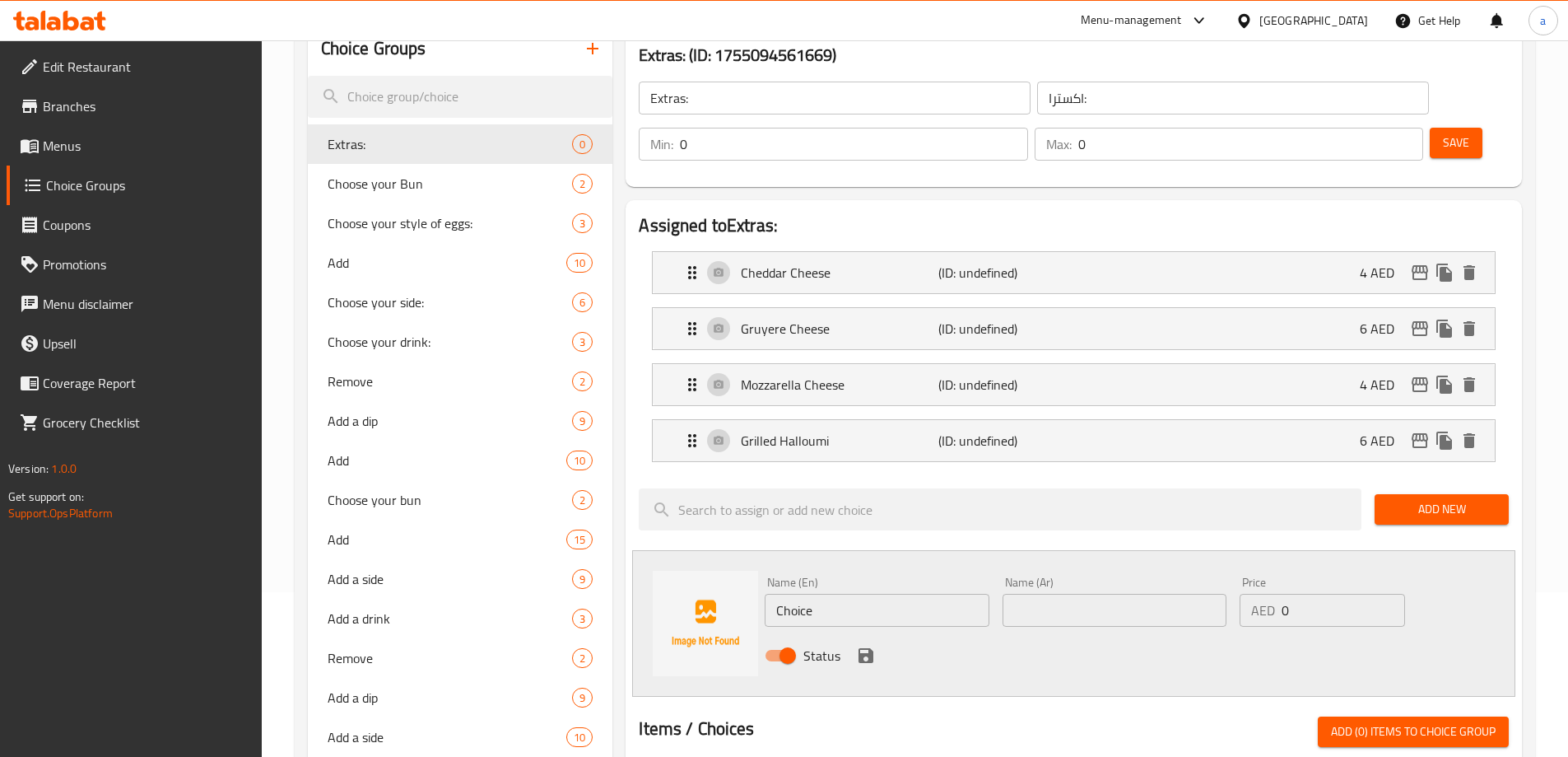
click at [1310, 594] on input "0" at bounding box center [1344, 610] width 123 height 33
type input "8"
click at [940, 594] on input "Choice" at bounding box center [877, 610] width 223 height 33
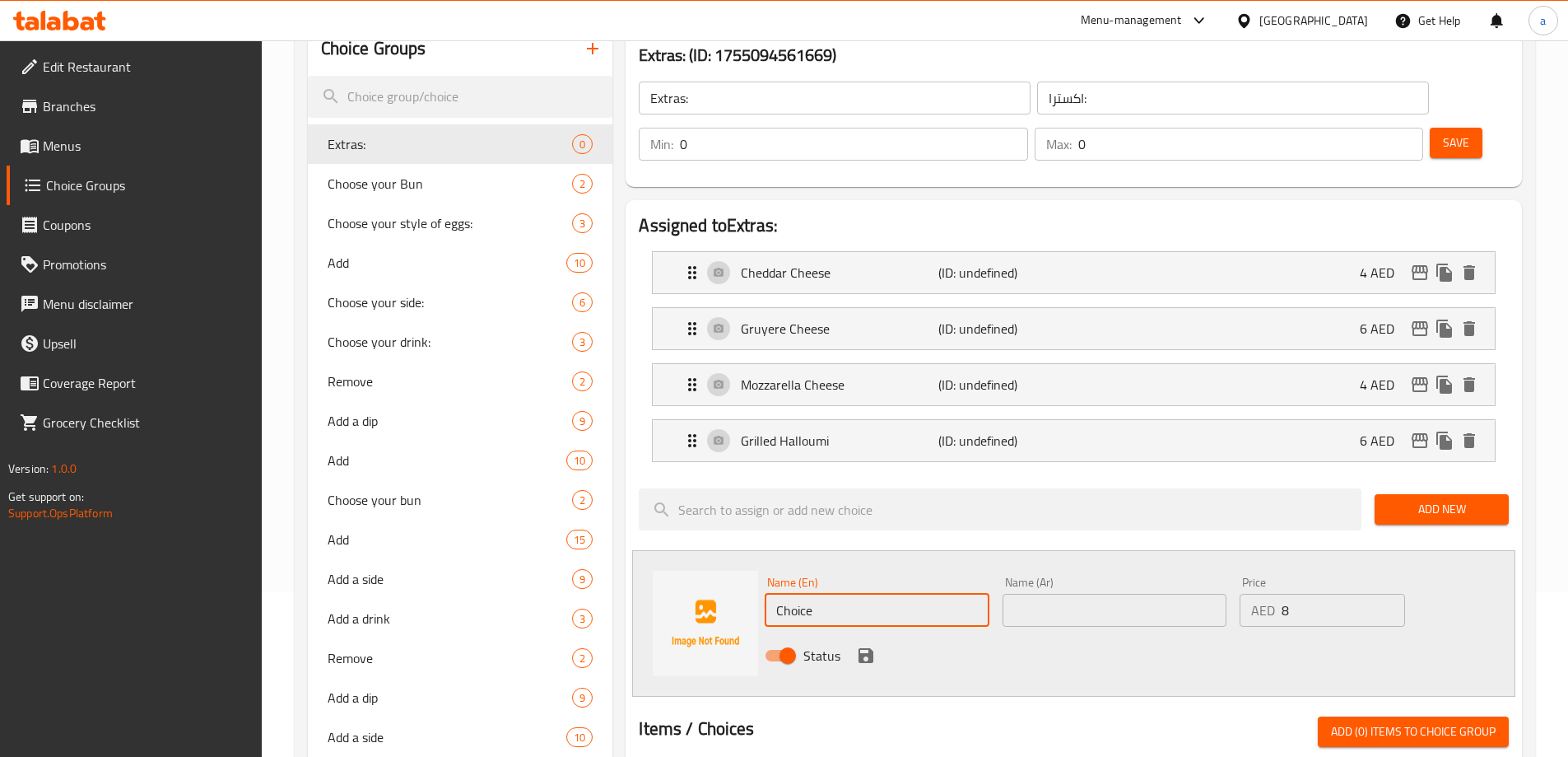
click at [940, 594] on input "Choice" at bounding box center [877, 610] width 223 height 33
paste input "rispy Beef Bacon"
click at [940, 594] on input "Choice" at bounding box center [877, 610] width 223 height 33
type input "Crispy Beef Bacon"
click at [1091, 594] on input "text" at bounding box center [1115, 610] width 223 height 33
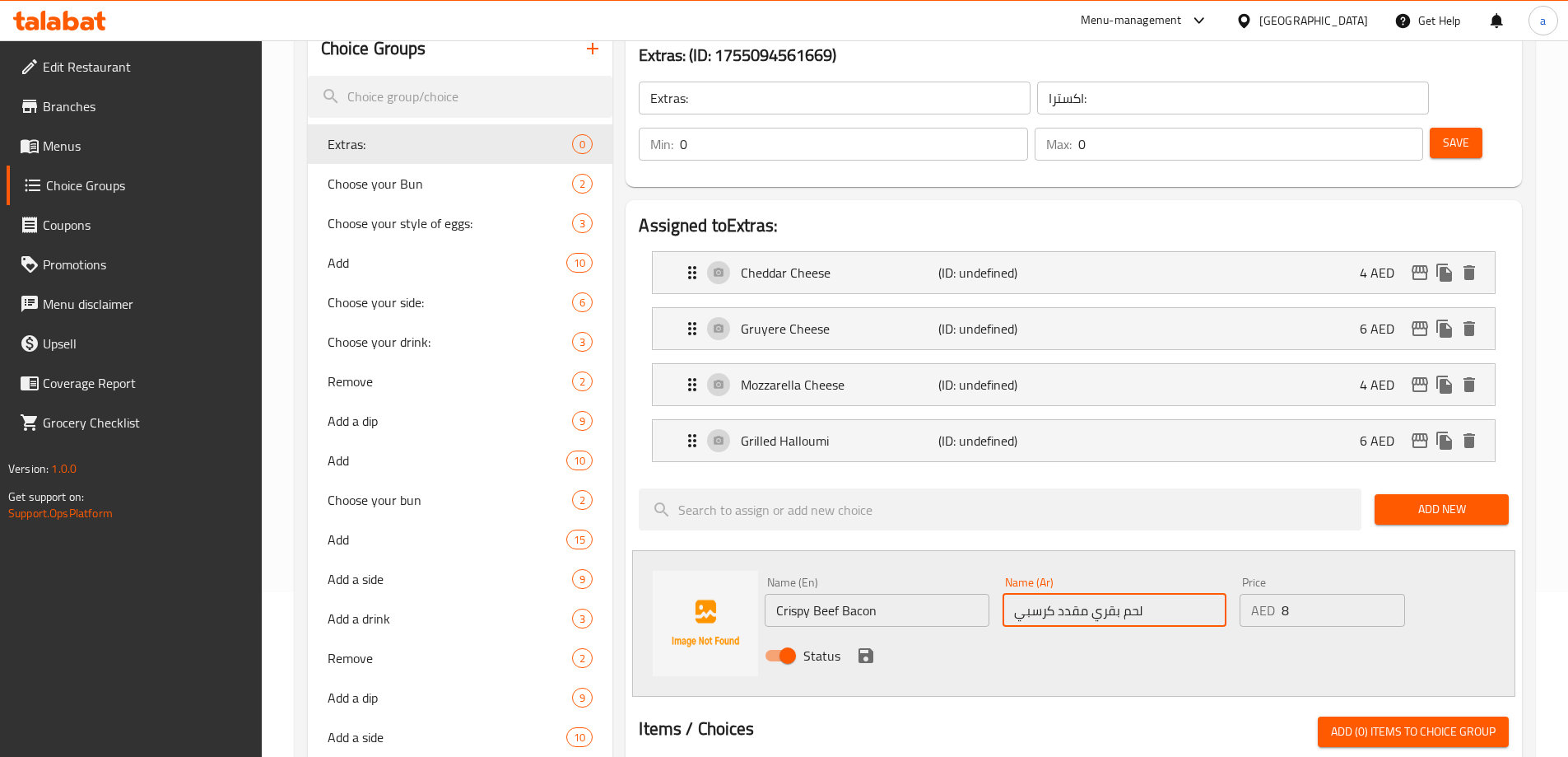
type input "لحم بقري مقدد كرسبي"
click at [868, 648] on icon "save" at bounding box center [866, 655] width 15 height 15
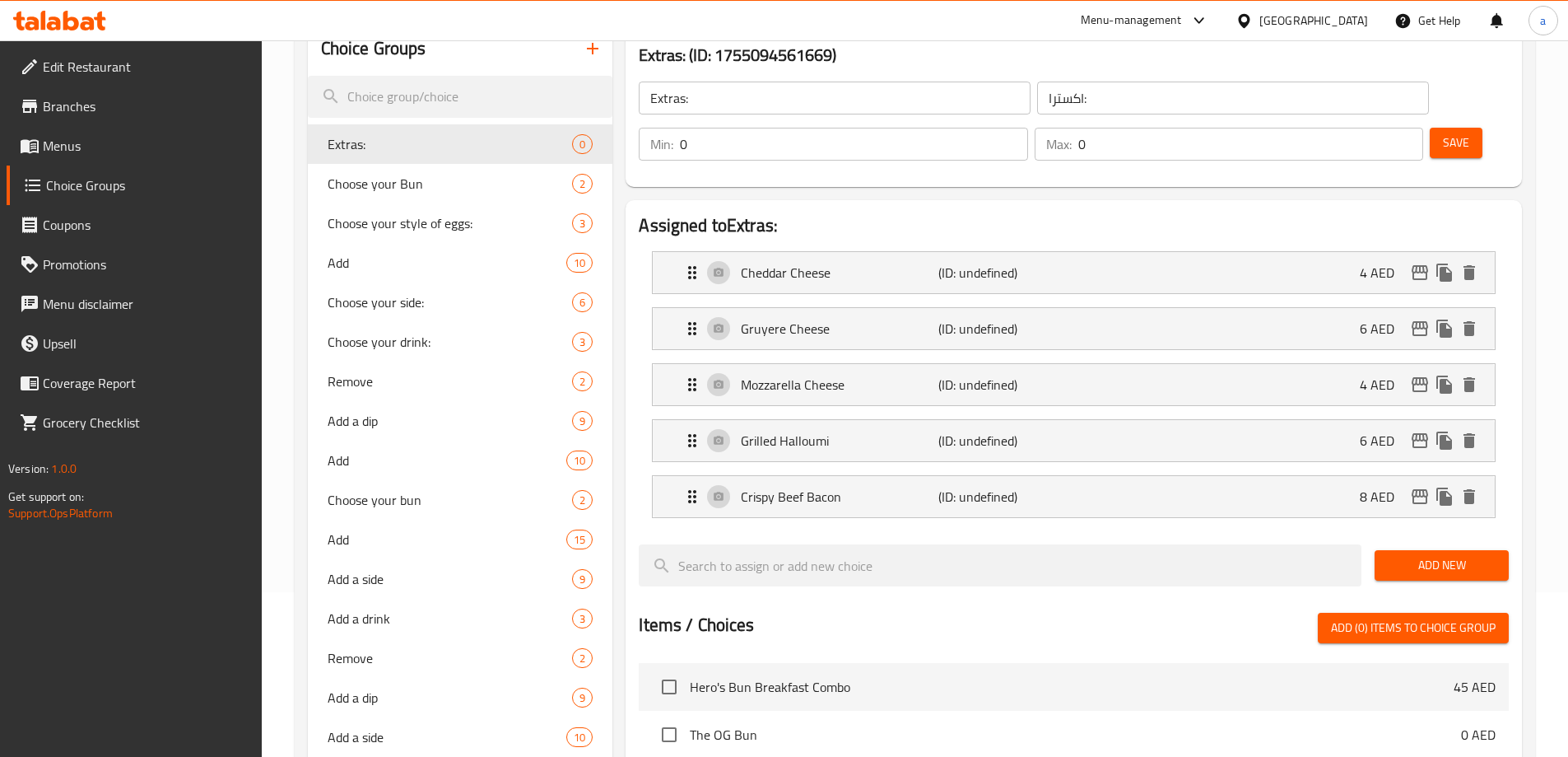
click at [1460, 555] on span "Add New" at bounding box center [1442, 565] width 108 height 20
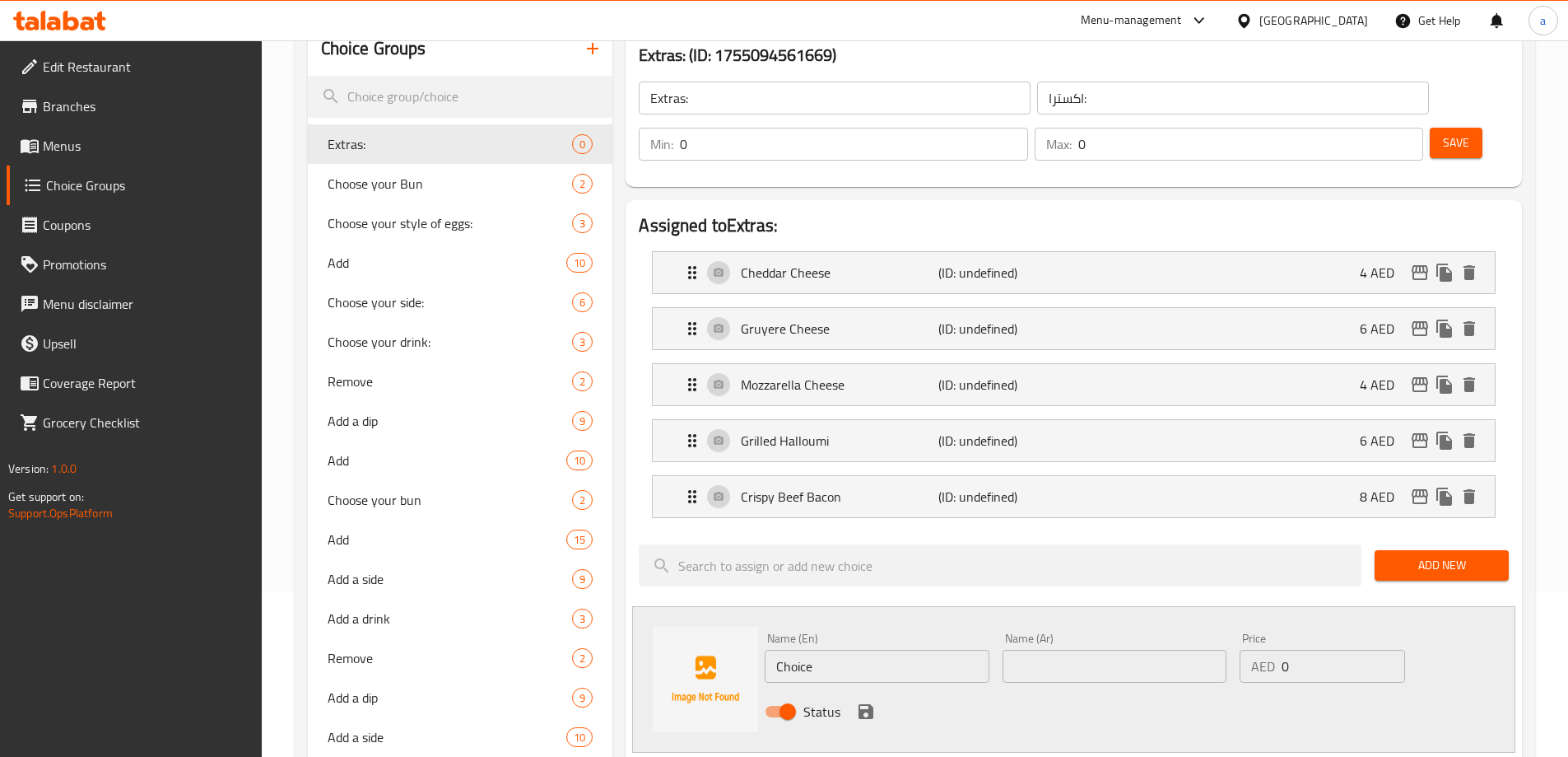
click at [1323, 650] on input "0" at bounding box center [1344, 666] width 123 height 33
paste input "number"
click at [1322, 650] on input "number" at bounding box center [1344, 666] width 123 height 33
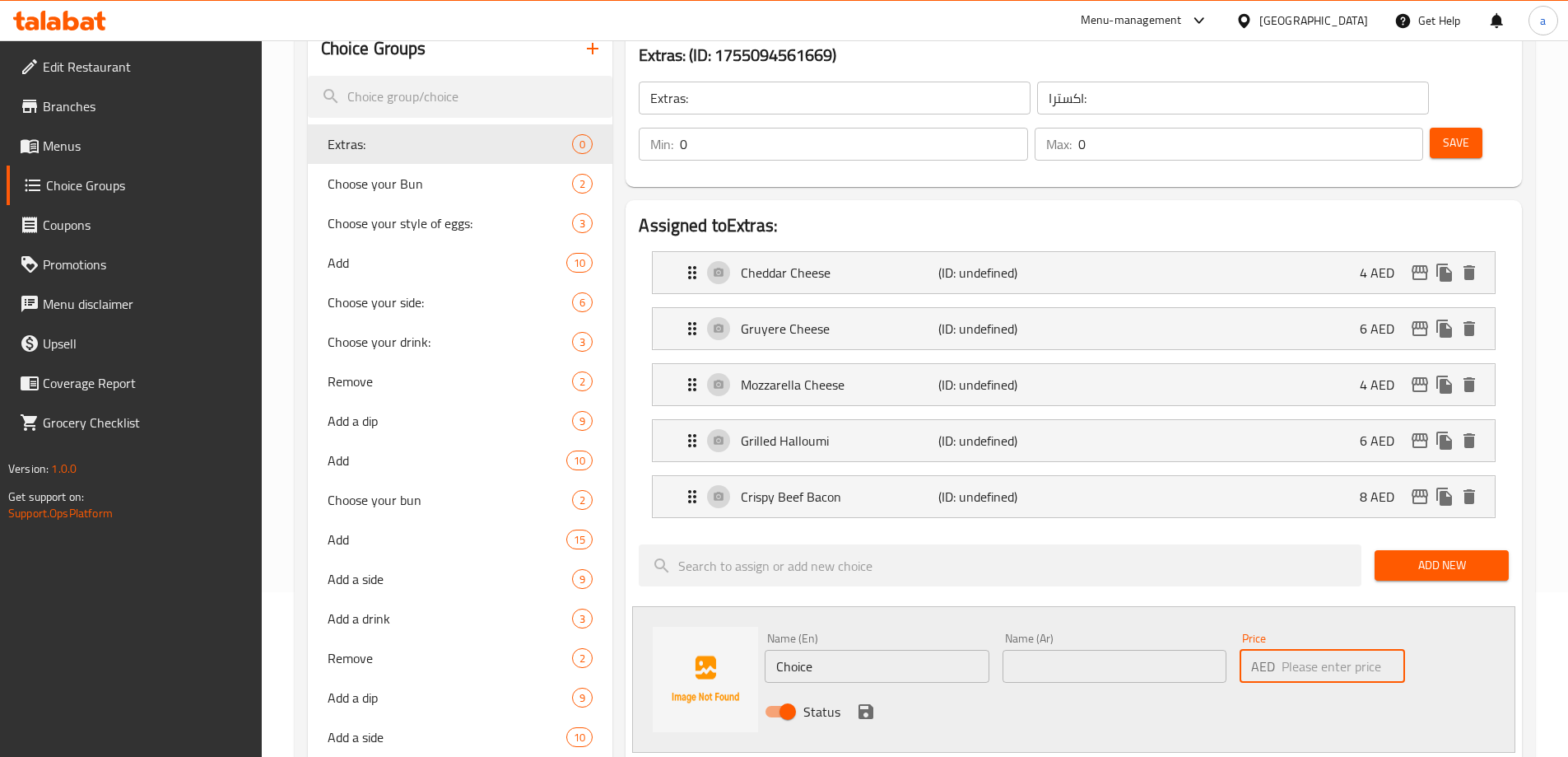
click at [1322, 650] on input "number" at bounding box center [1344, 666] width 123 height 33
paste input "1"
type input "10"
click at [888, 650] on input "Choice" at bounding box center [877, 666] width 223 height 33
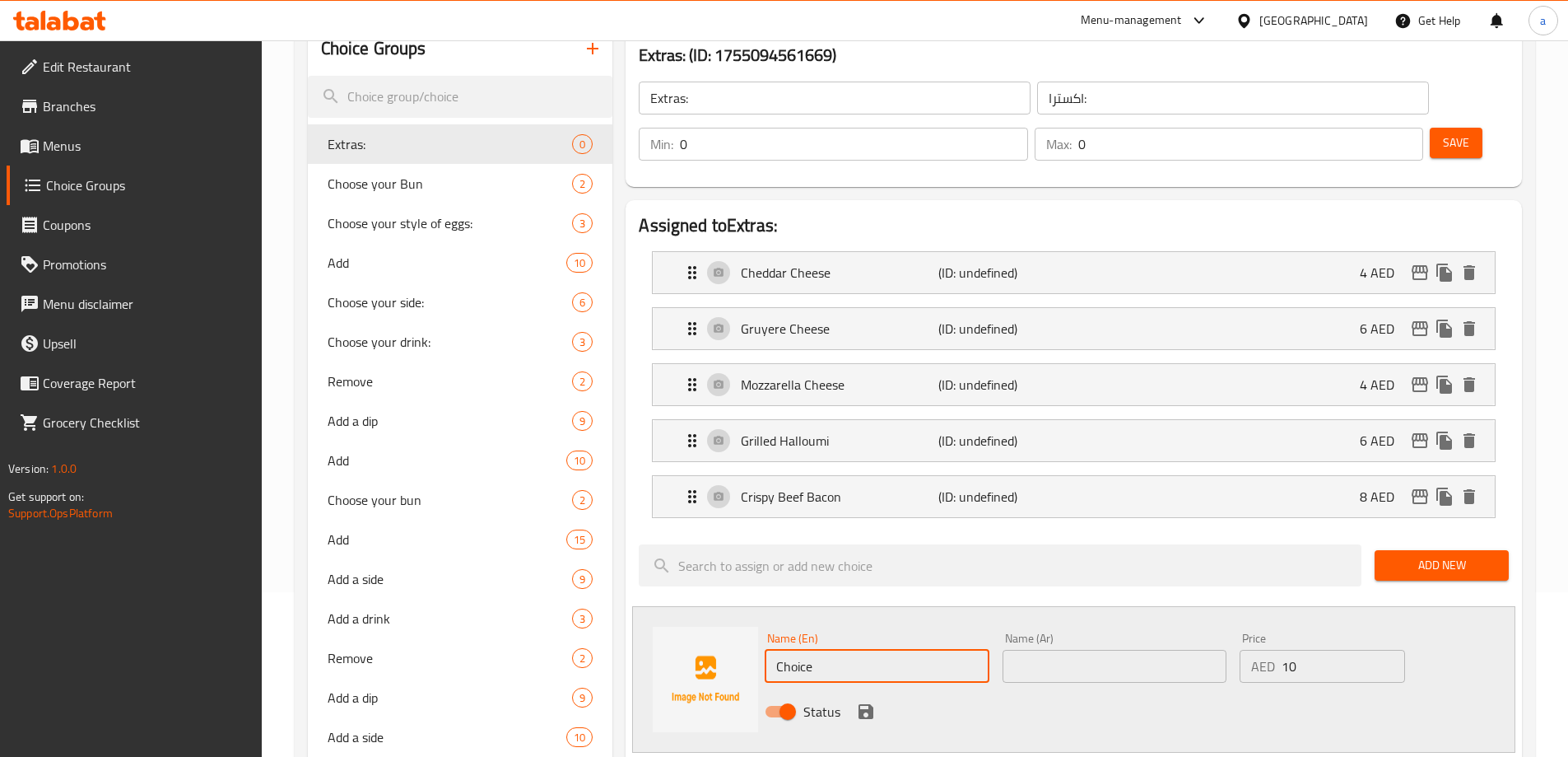
click at [888, 650] on input "Choice" at bounding box center [877, 666] width 223 height 33
paste input "Beef Patty"
type input "Beef Patty"
click at [1033, 650] on input "text" at bounding box center [1115, 666] width 223 height 33
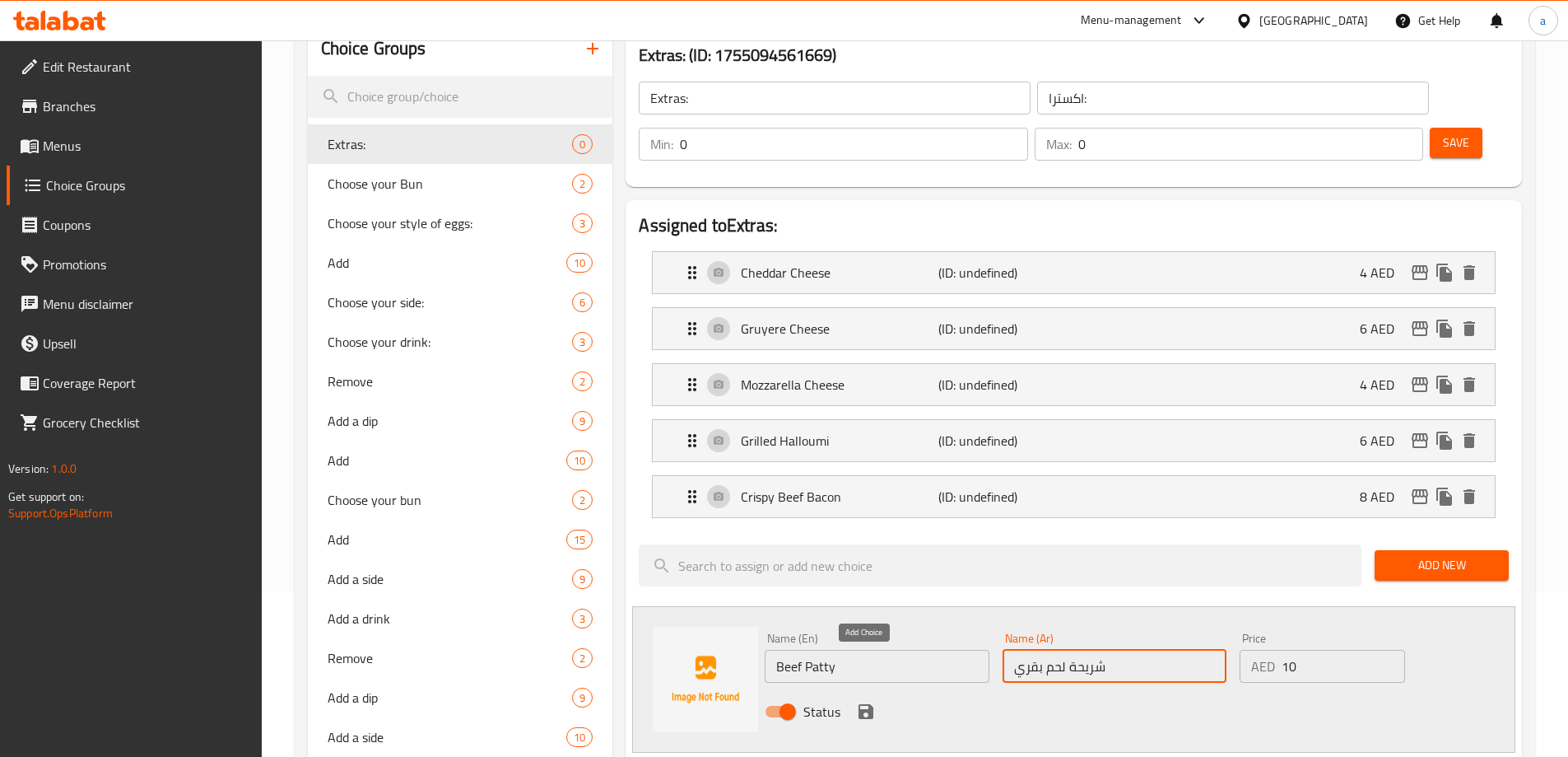
type input "شريحة لحم بقري"
click at [867, 705] on icon "save" at bounding box center [866, 712] width 15 height 15
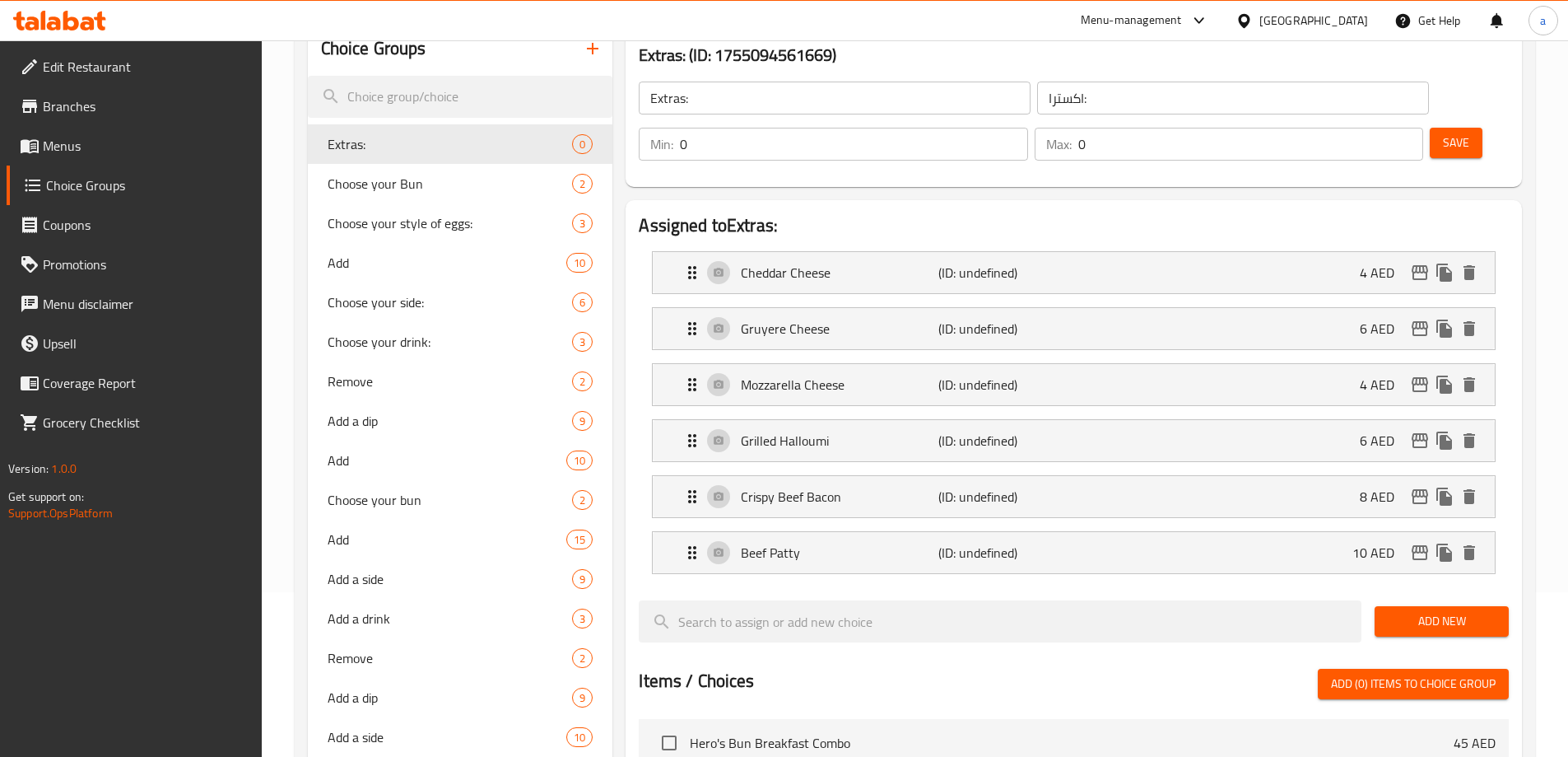
click at [1412, 611] on span "Add New" at bounding box center [1442, 621] width 108 height 20
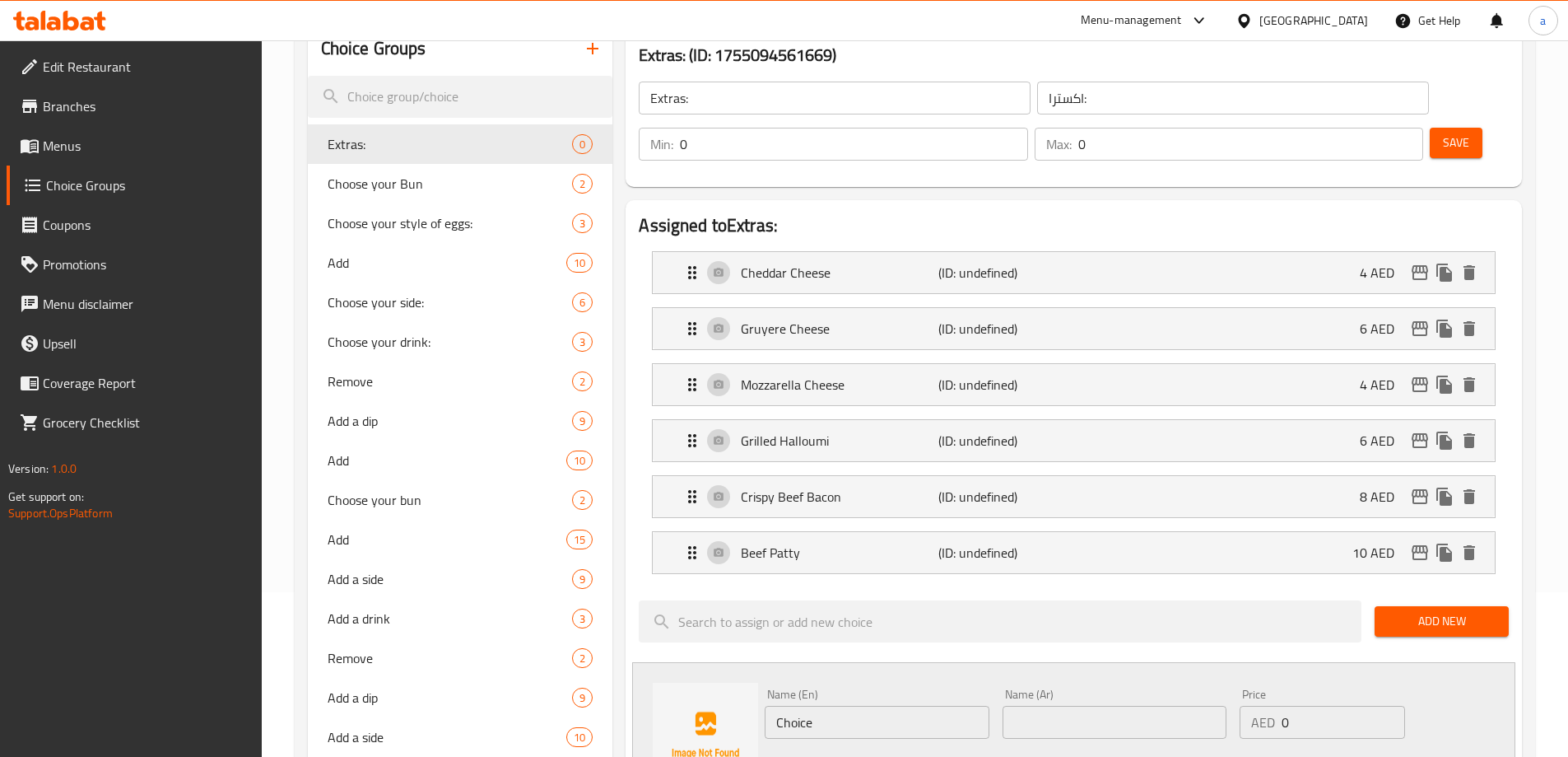
click at [1050, 706] on input "text" at bounding box center [1115, 722] width 223 height 33
click at [888, 706] on input "Choice" at bounding box center [877, 722] width 223 height 33
paste input "Fried egg"
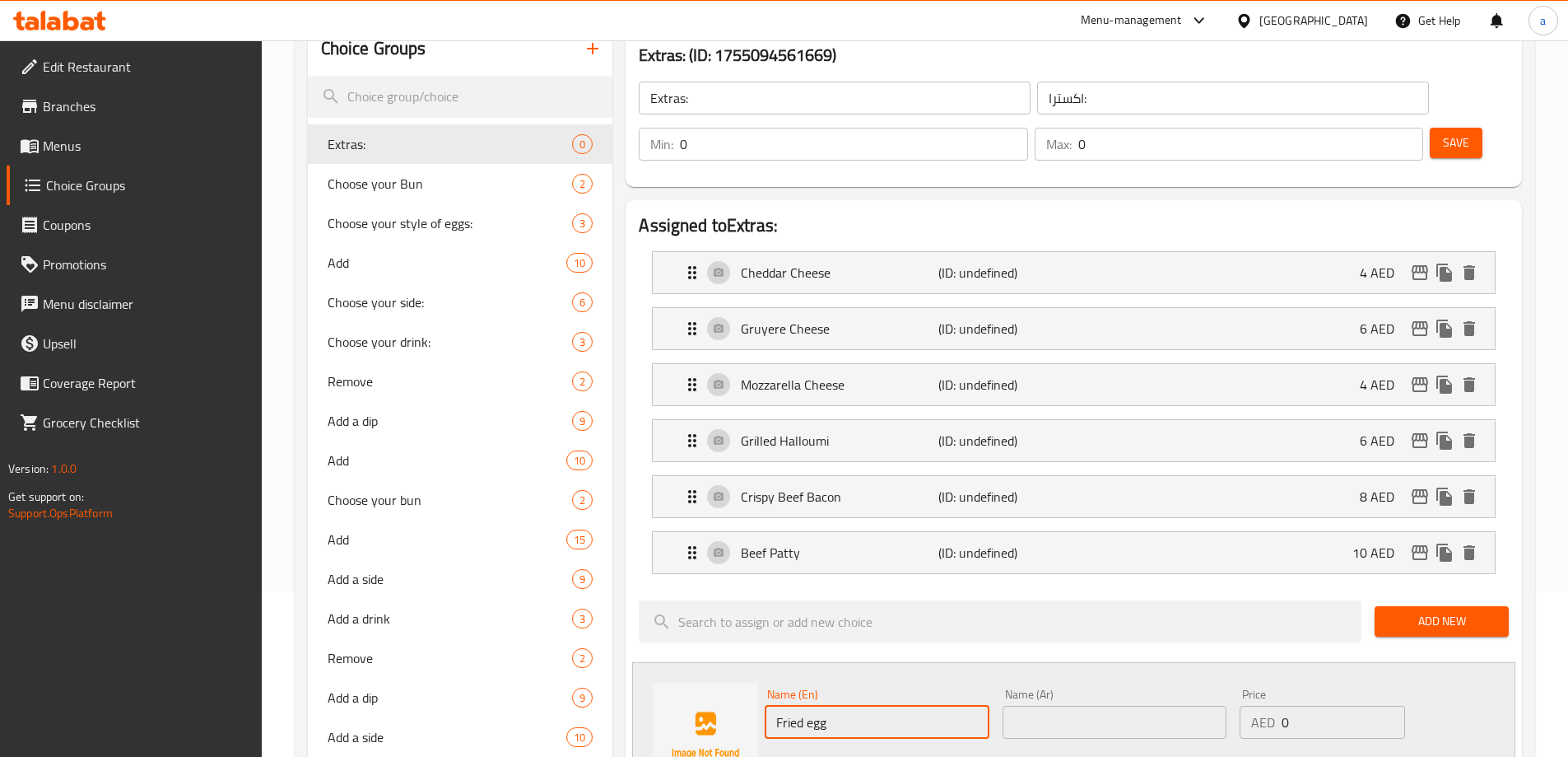
type input "Fried egg"
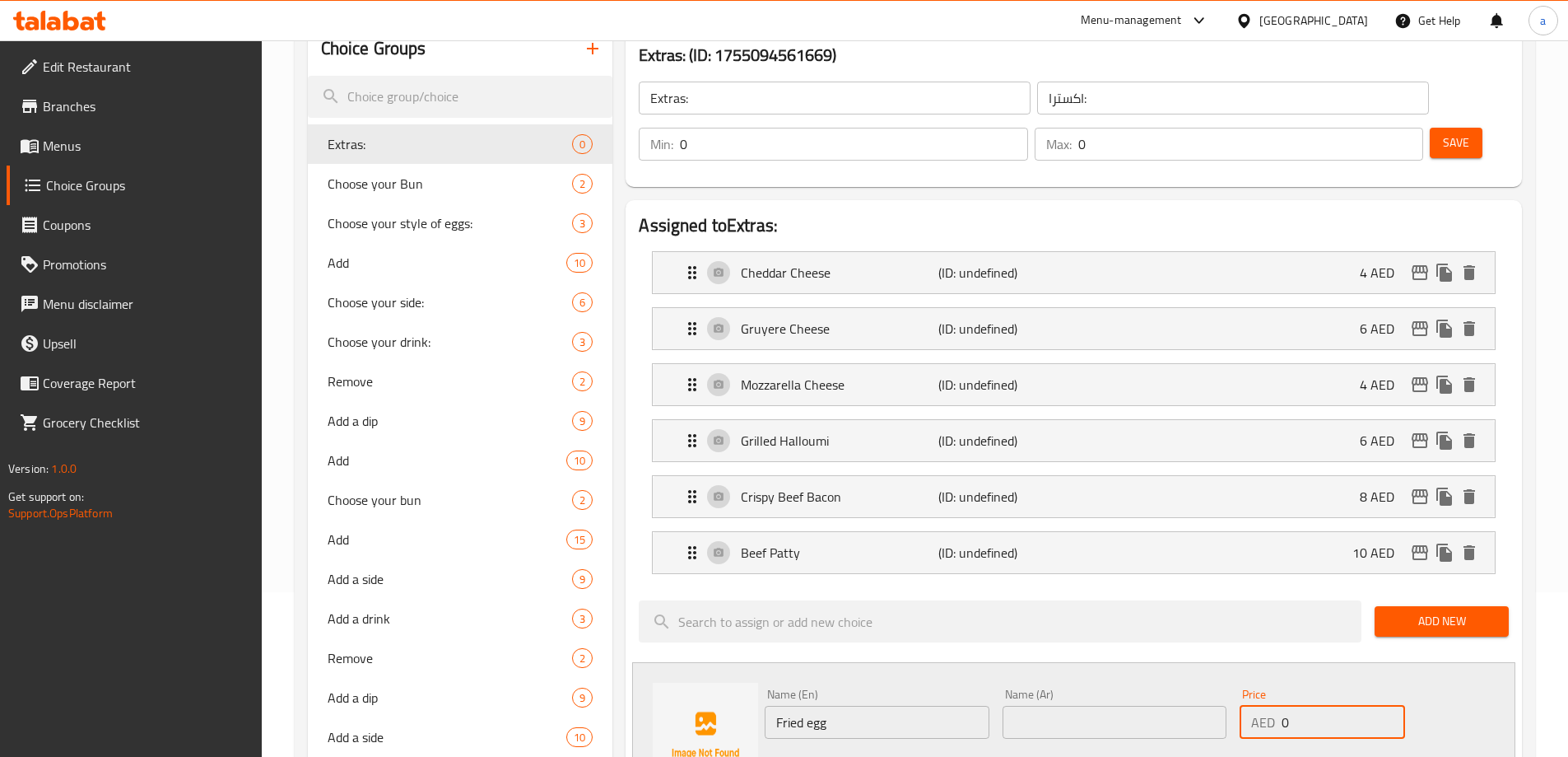
click at [1349, 706] on input "0" at bounding box center [1344, 722] width 123 height 33
type input "5"
click at [913, 706] on input "Fried egg" at bounding box center [877, 722] width 223 height 33
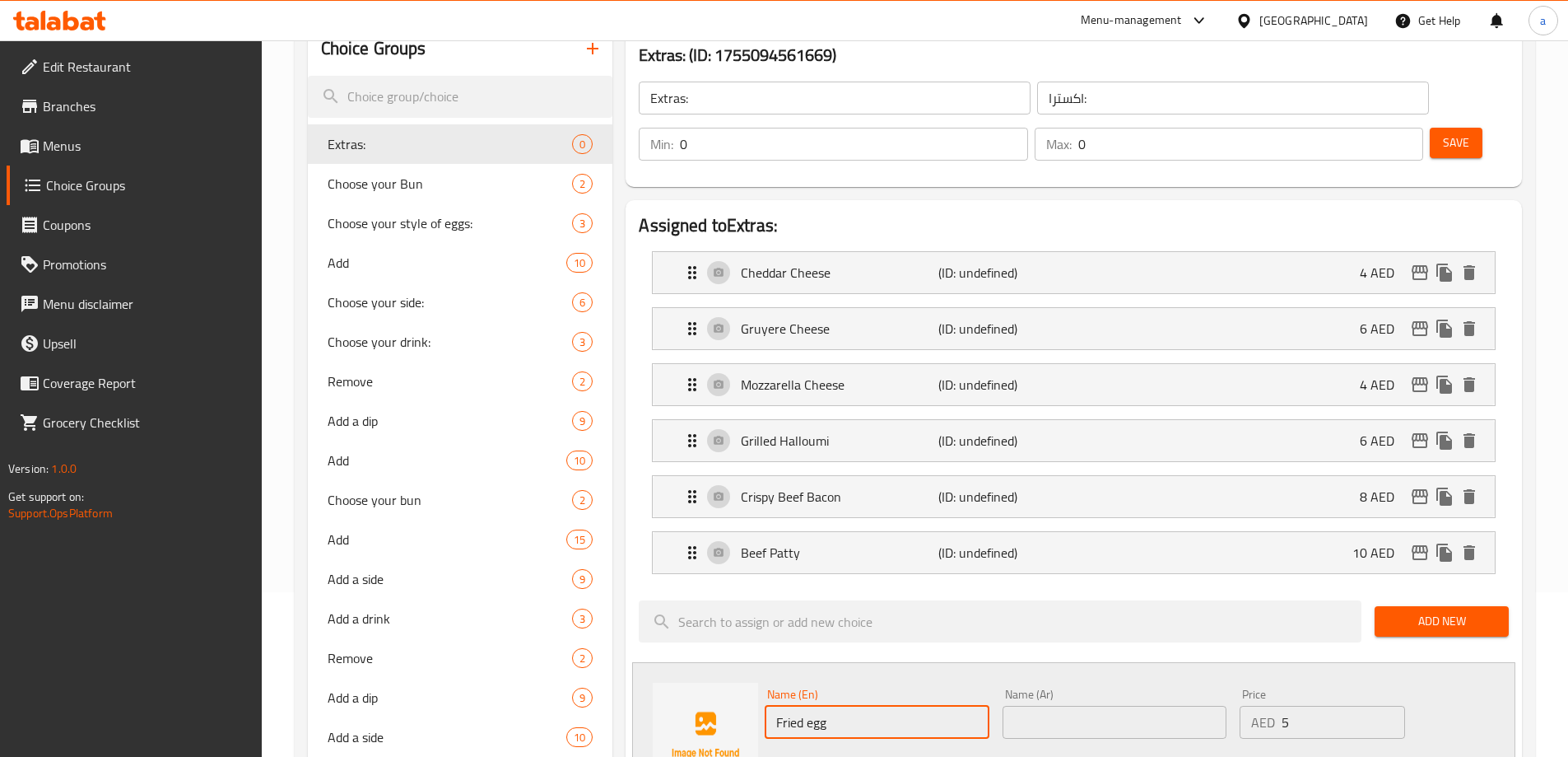
click at [913, 706] on input "Fried egg" at bounding box center [877, 722] width 223 height 33
type input "Fried Egg"
click at [1063, 706] on input "text" at bounding box center [1115, 722] width 223 height 33
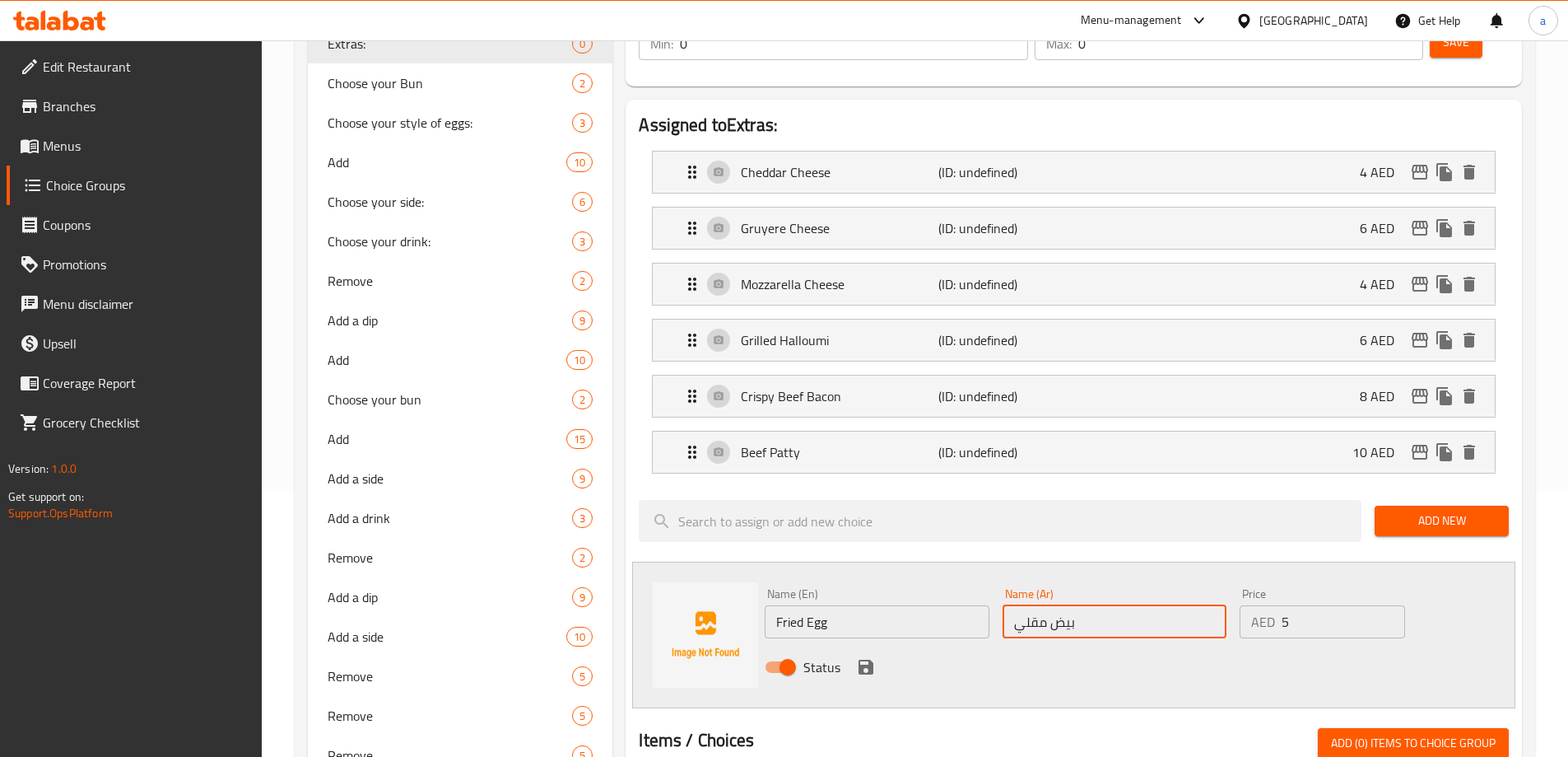
scroll to position [411, 0]
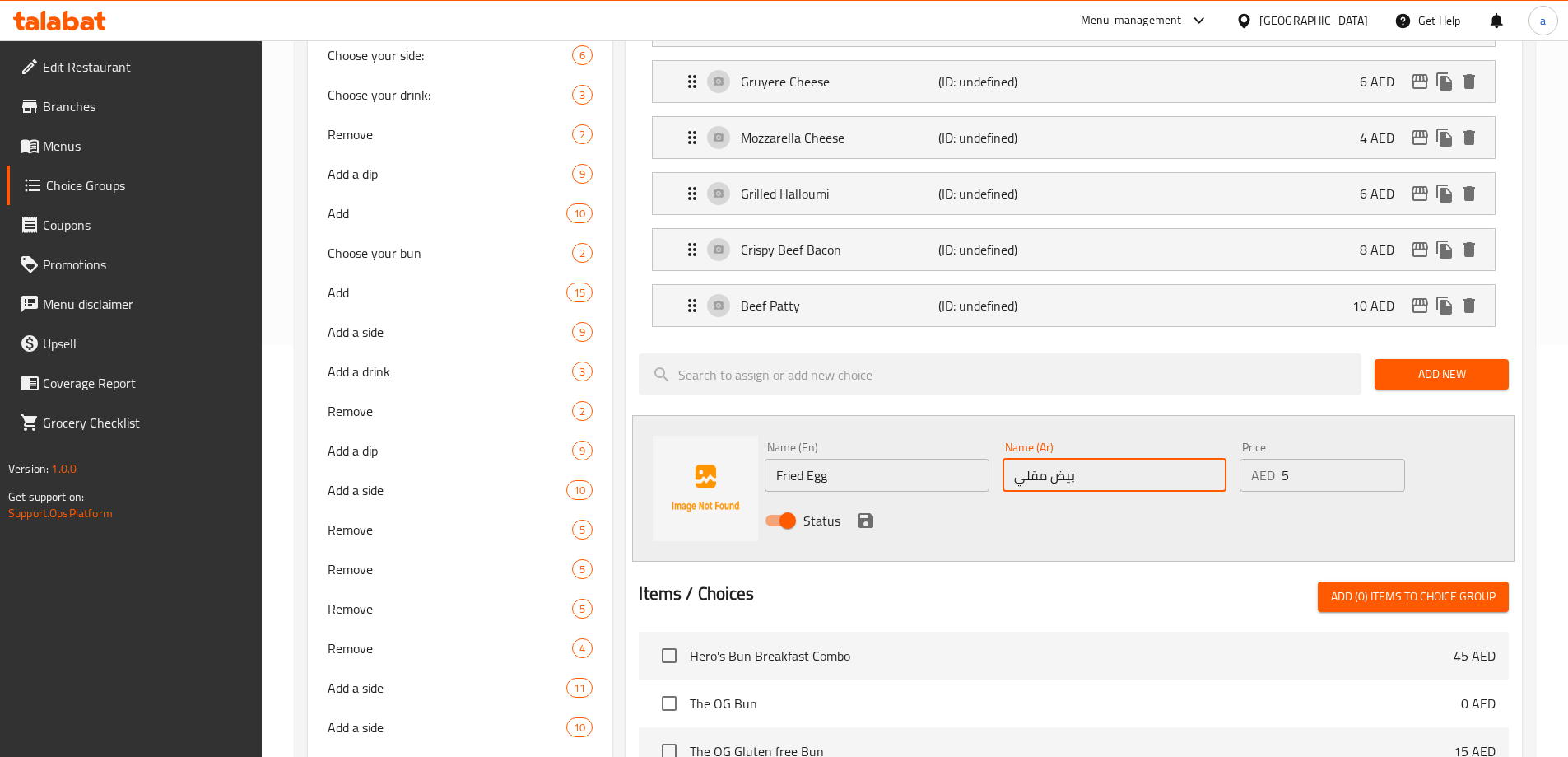
type input "بيض مقلي"
click at [872, 513] on icon "save" at bounding box center [866, 521] width 15 height 15
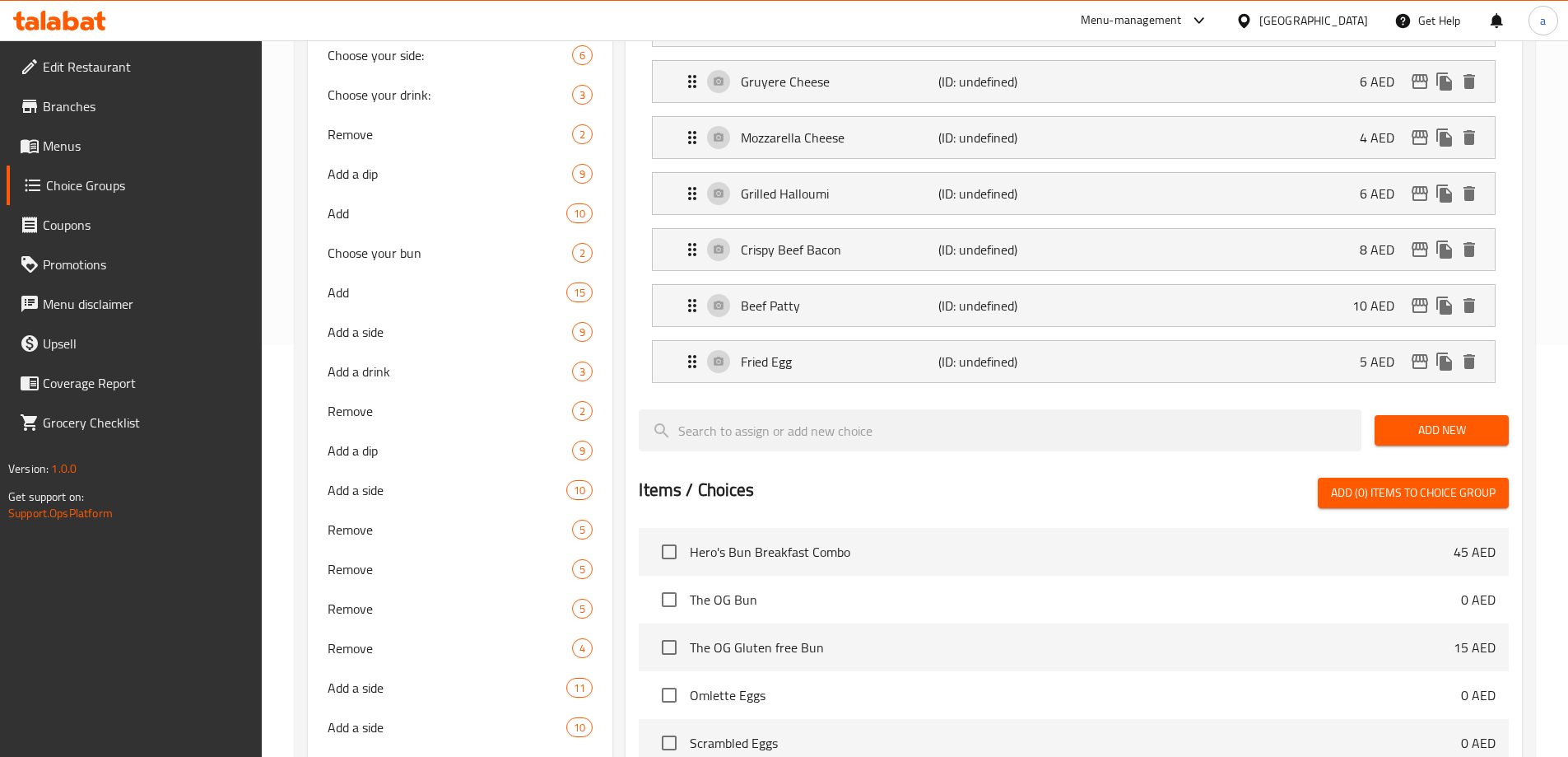
drag, startPoint x: 1468, startPoint y: 378, endPoint x: 1429, endPoint y: 385, distance: 39.6
click at [1468, 420] on span "Add New" at bounding box center [1442, 430] width 108 height 20
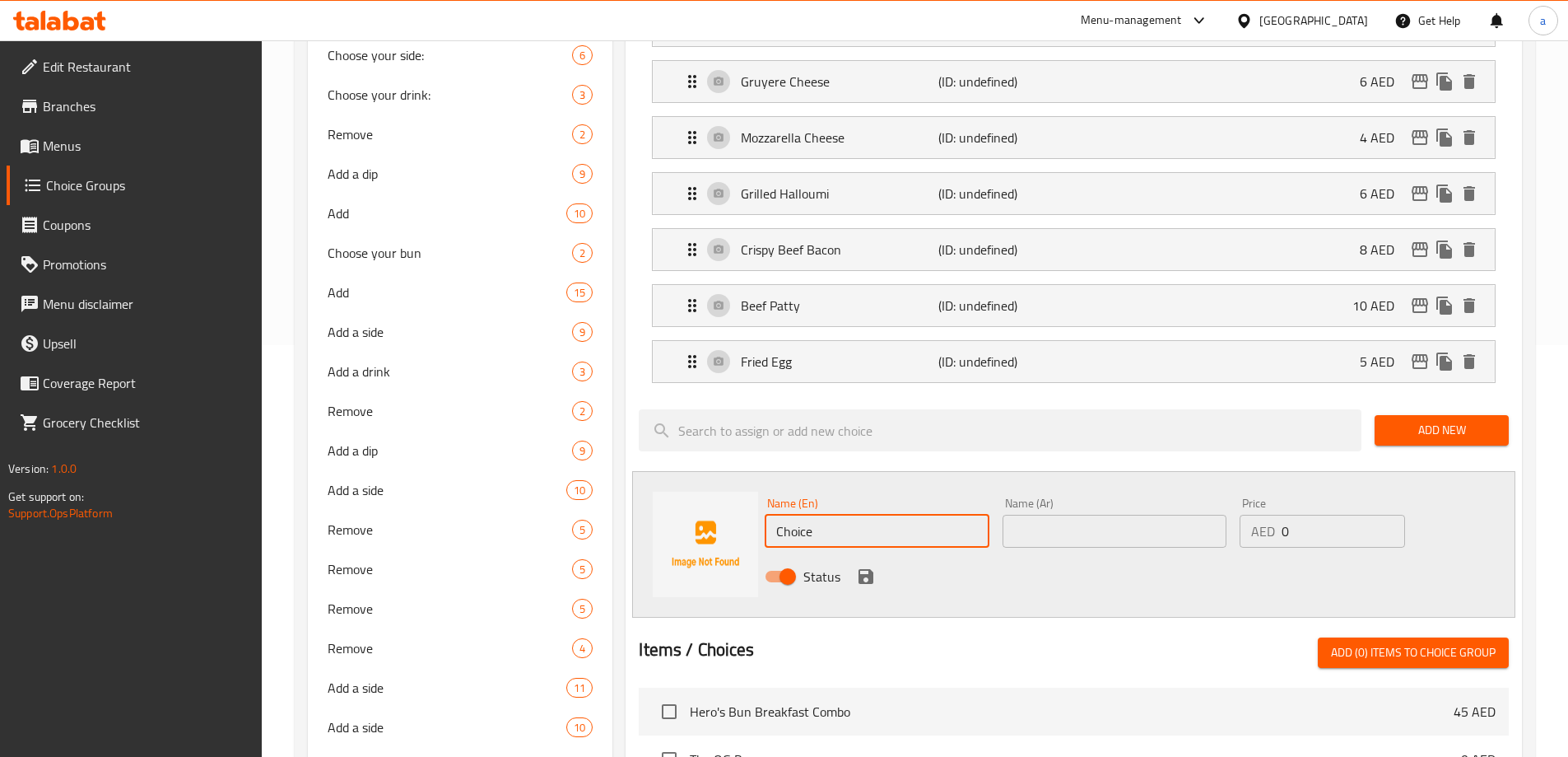
click at [814, 515] on input "Choice" at bounding box center [877, 532] width 223 height 33
paste input "Scrambled egg"
click at [825, 515] on input "Scrambled egg" at bounding box center [877, 532] width 223 height 33
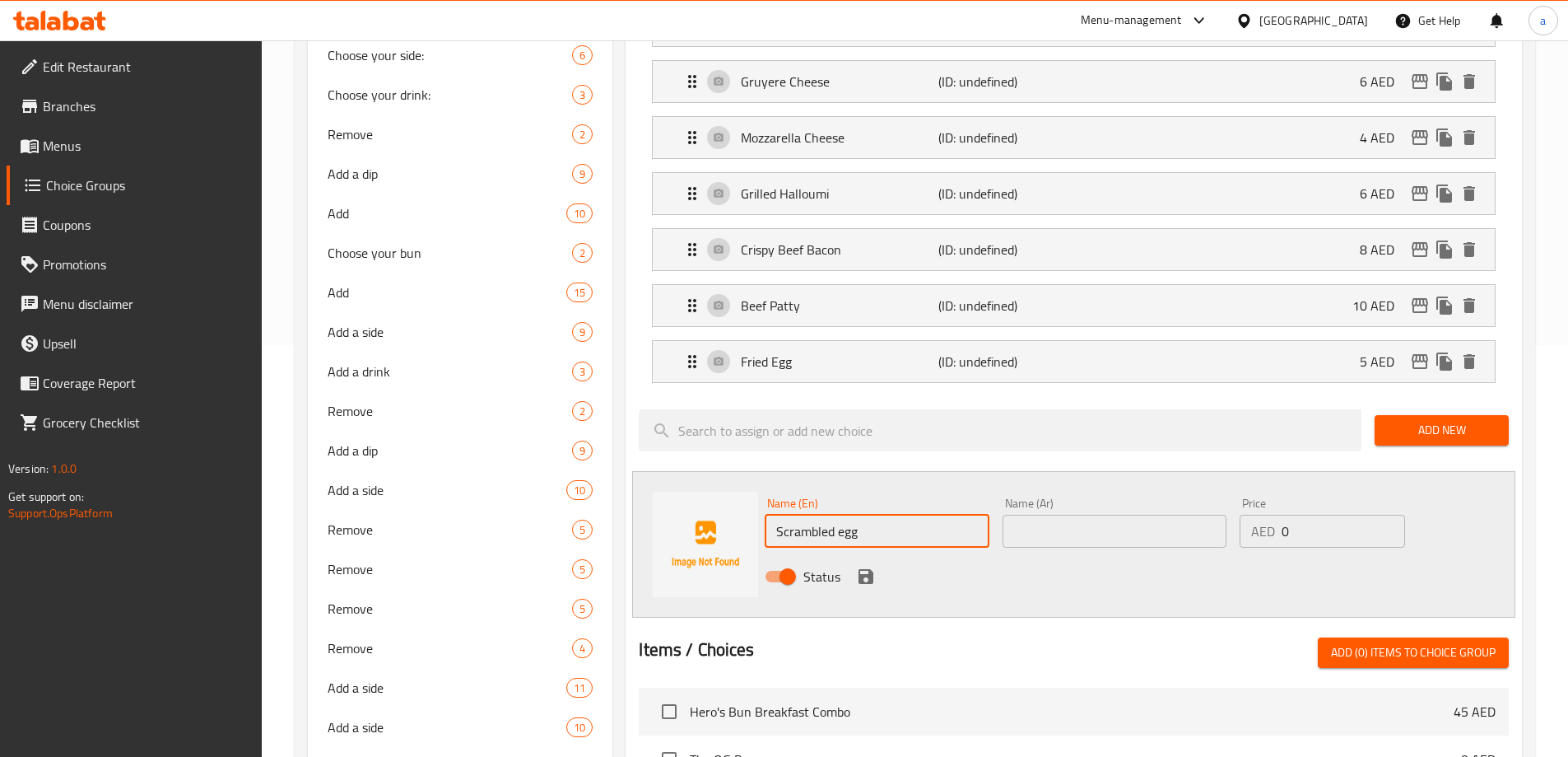
click at [825, 515] on input "Scrambled egg" at bounding box center [877, 532] width 223 height 33
click at [987, 515] on input "Scrambled Egg" at bounding box center [877, 532] width 223 height 33
type input "Scrambled Egg"
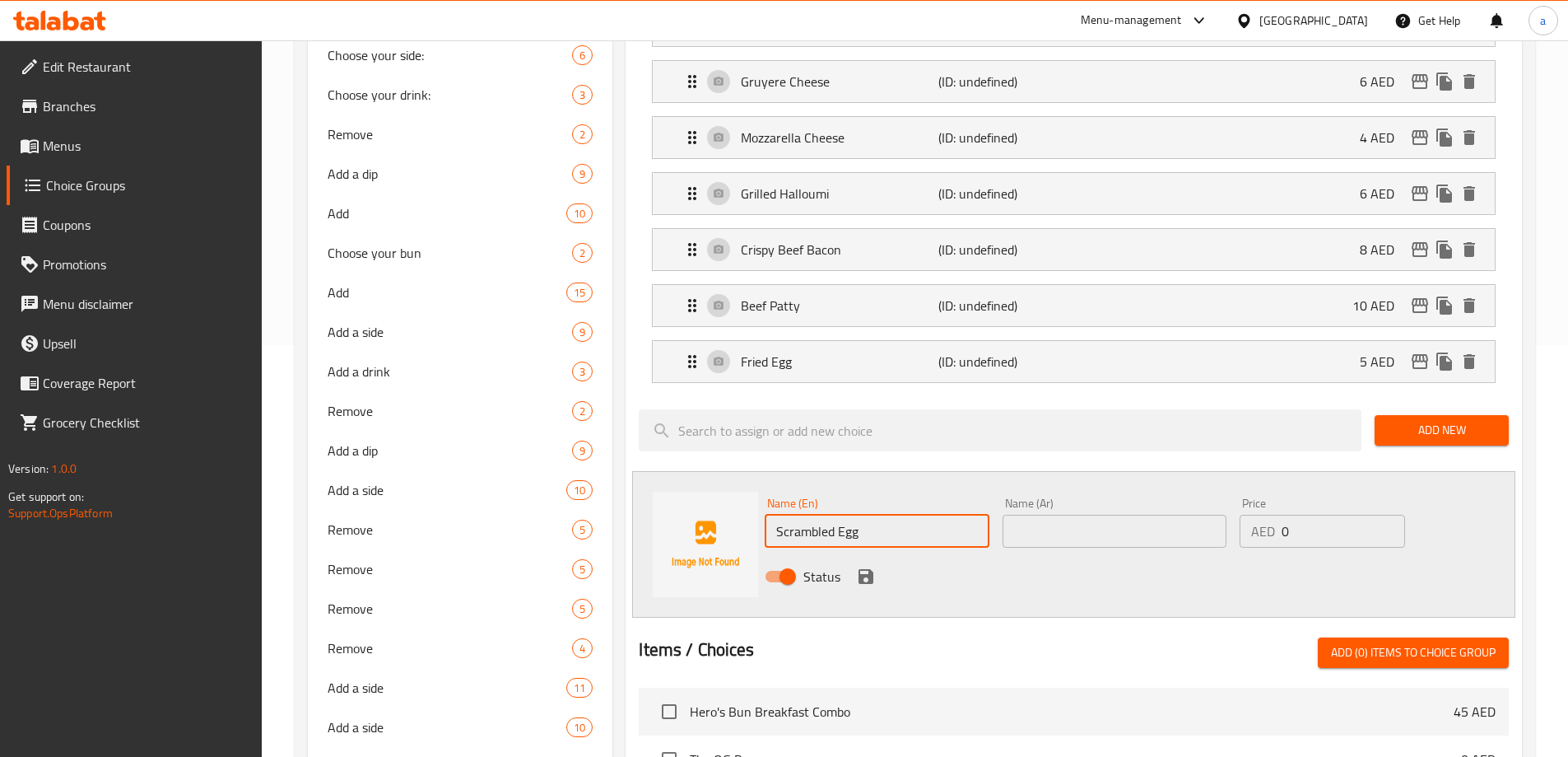
click at [1037, 515] on input "text" at bounding box center [1115, 532] width 223 height 33
click at [1301, 515] on input "0" at bounding box center [1344, 532] width 123 height 33
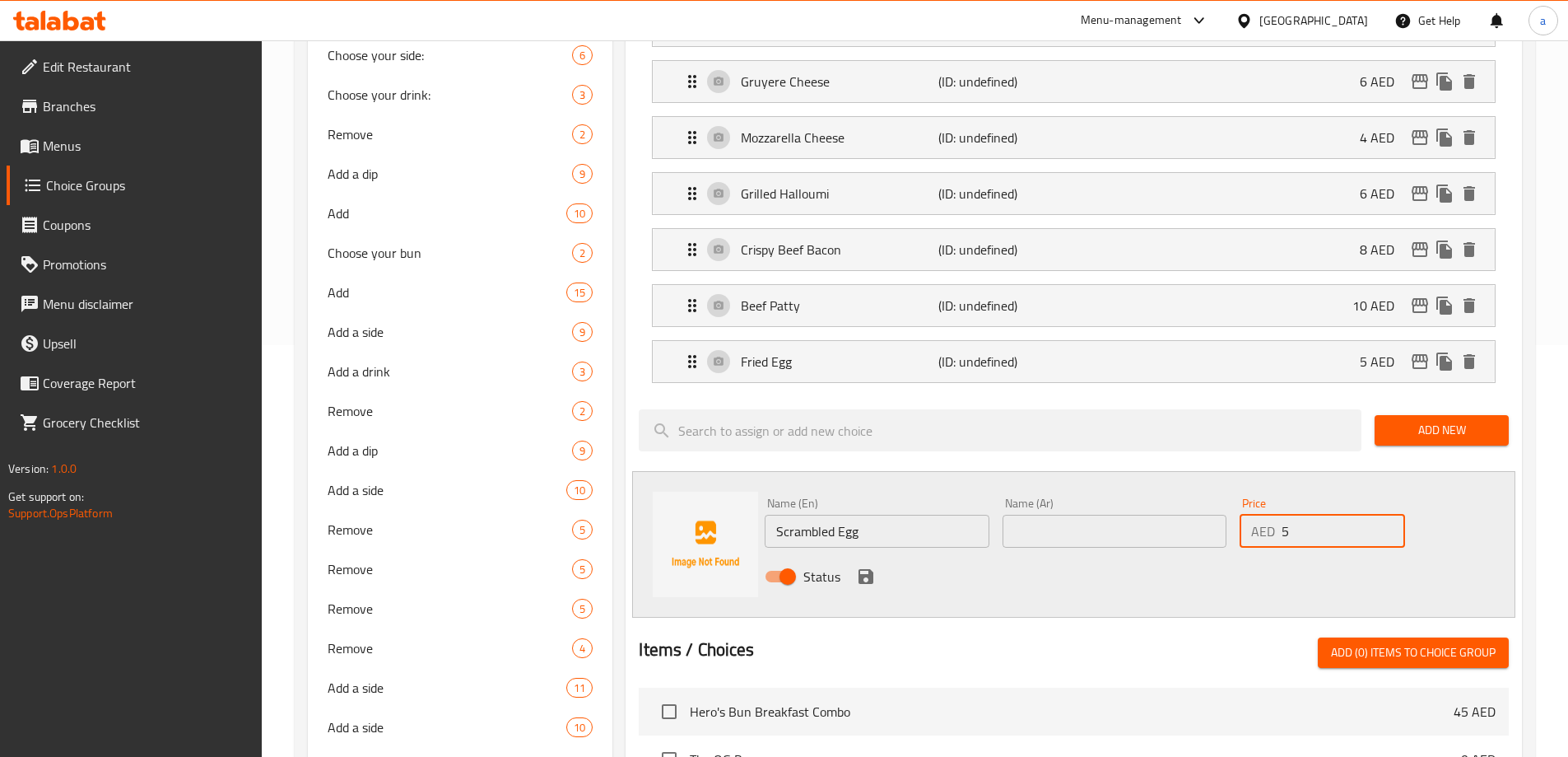
type input "5"
click at [1121, 515] on input "text" at bounding box center [1115, 532] width 223 height 33
click at [809, 515] on input "Scrambled Egg" at bounding box center [877, 532] width 223 height 33
drag, startPoint x: 809, startPoint y: 489, endPoint x: 842, endPoint y: 489, distance: 33.0
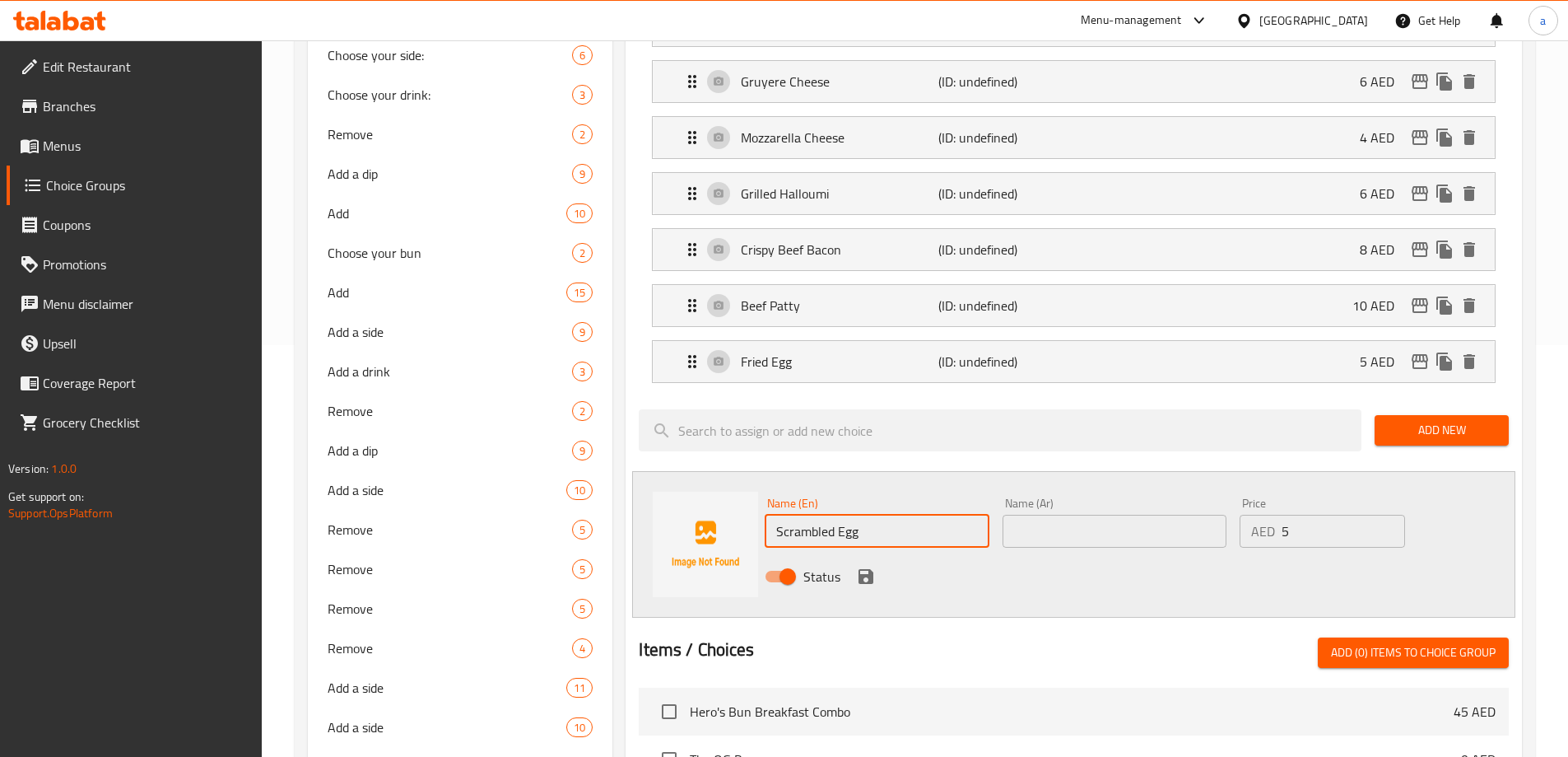
click at [842, 515] on input "Scrambled Egg" at bounding box center [877, 532] width 223 height 33
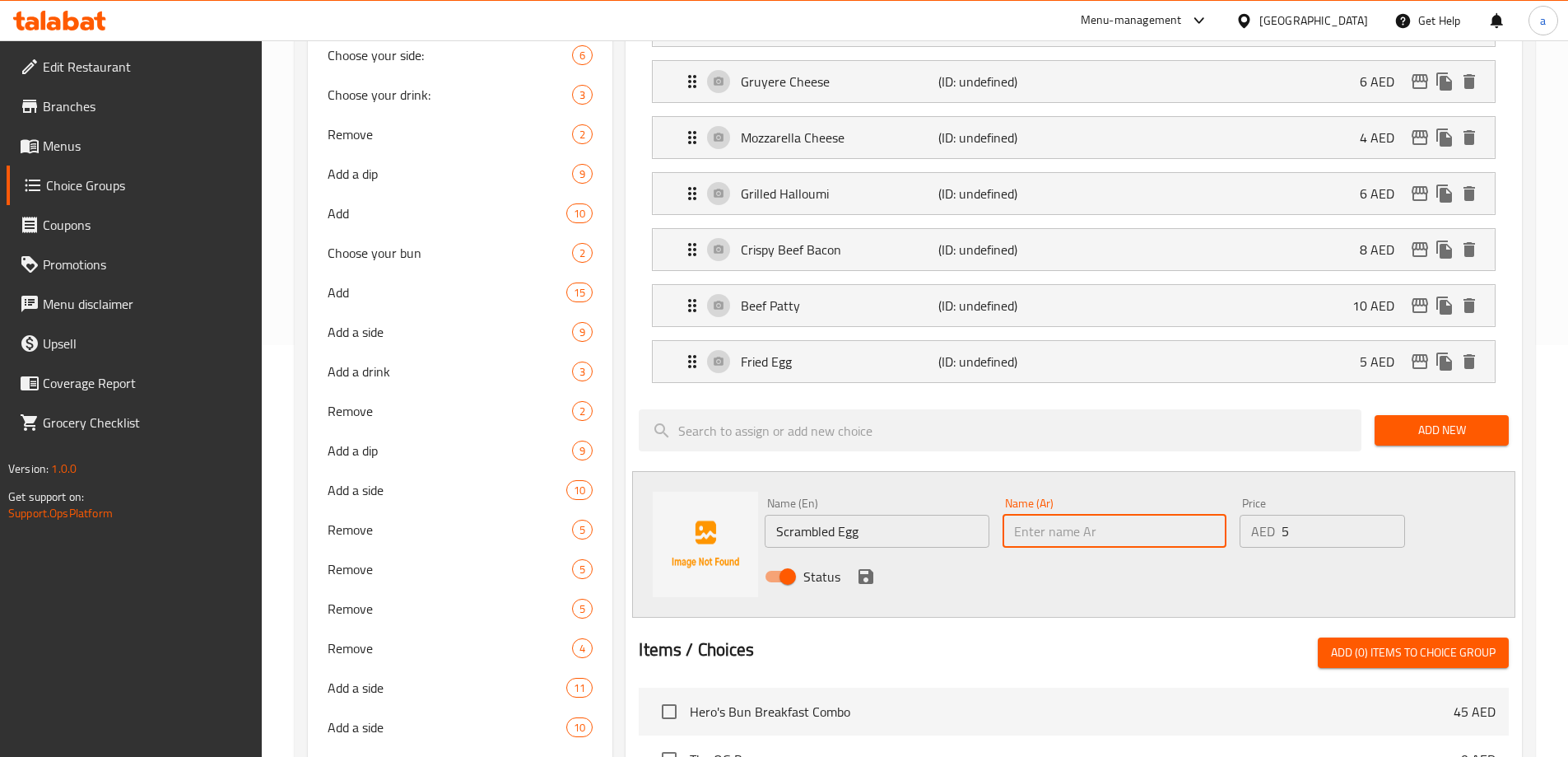
click at [1144, 515] on input "text" at bounding box center [1115, 532] width 223 height 33
paste input "بيض مخفوق"
type input "بيض مخفوق"
click at [813, 515] on input "Scrambled Egg" at bounding box center [877, 532] width 223 height 33
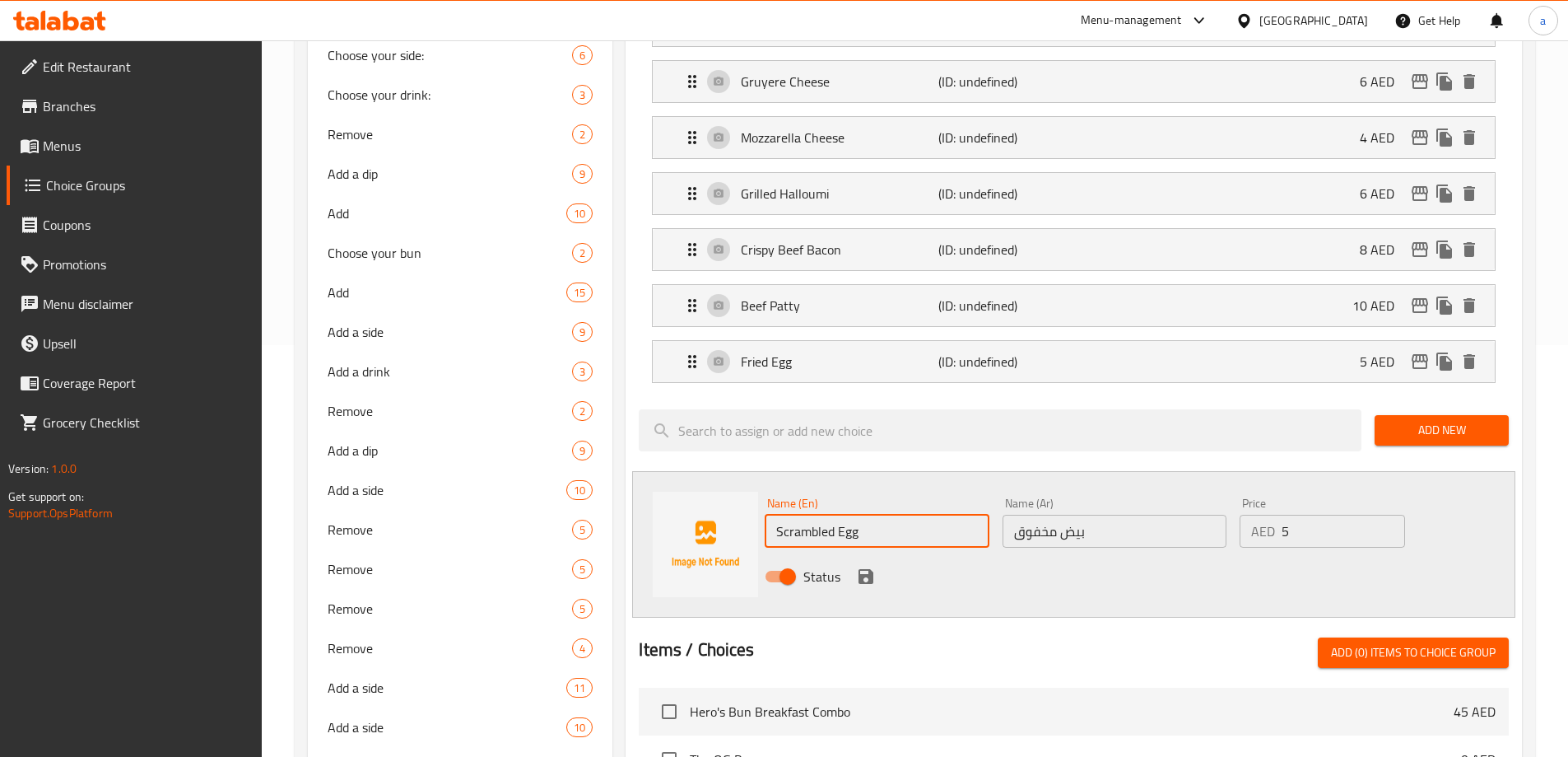
click at [813, 515] on input "Scrambled Egg" at bounding box center [877, 532] width 223 height 33
drag, startPoint x: 867, startPoint y: 527, endPoint x: 896, endPoint y: 521, distance: 29.6
click at [867, 566] on icon "save" at bounding box center [866, 576] width 20 height 20
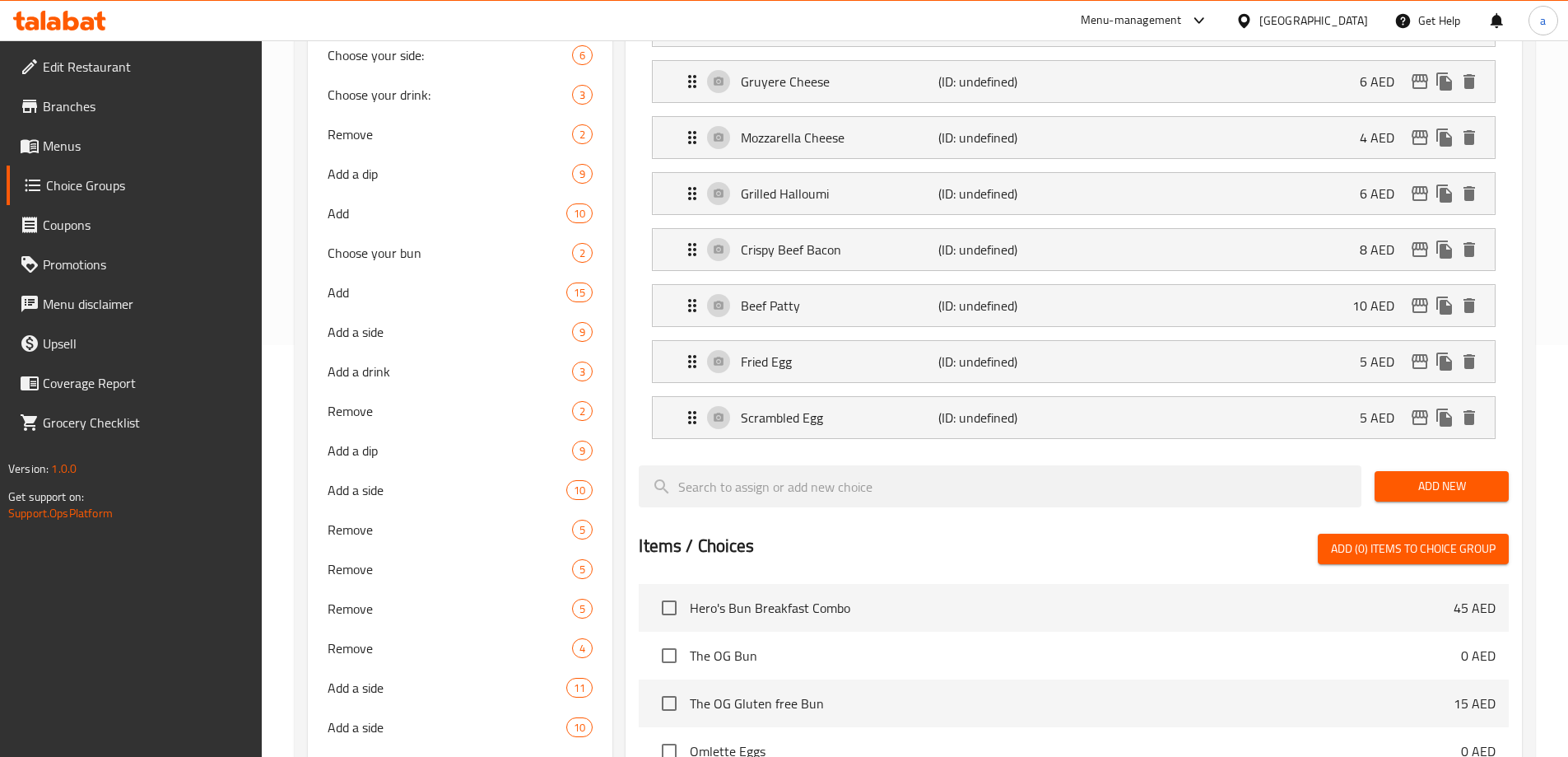
drag, startPoint x: 1443, startPoint y: 452, endPoint x: 1562, endPoint y: 450, distance: 119.0
click at [1443, 471] on button "Add New" at bounding box center [1442, 486] width 135 height 30
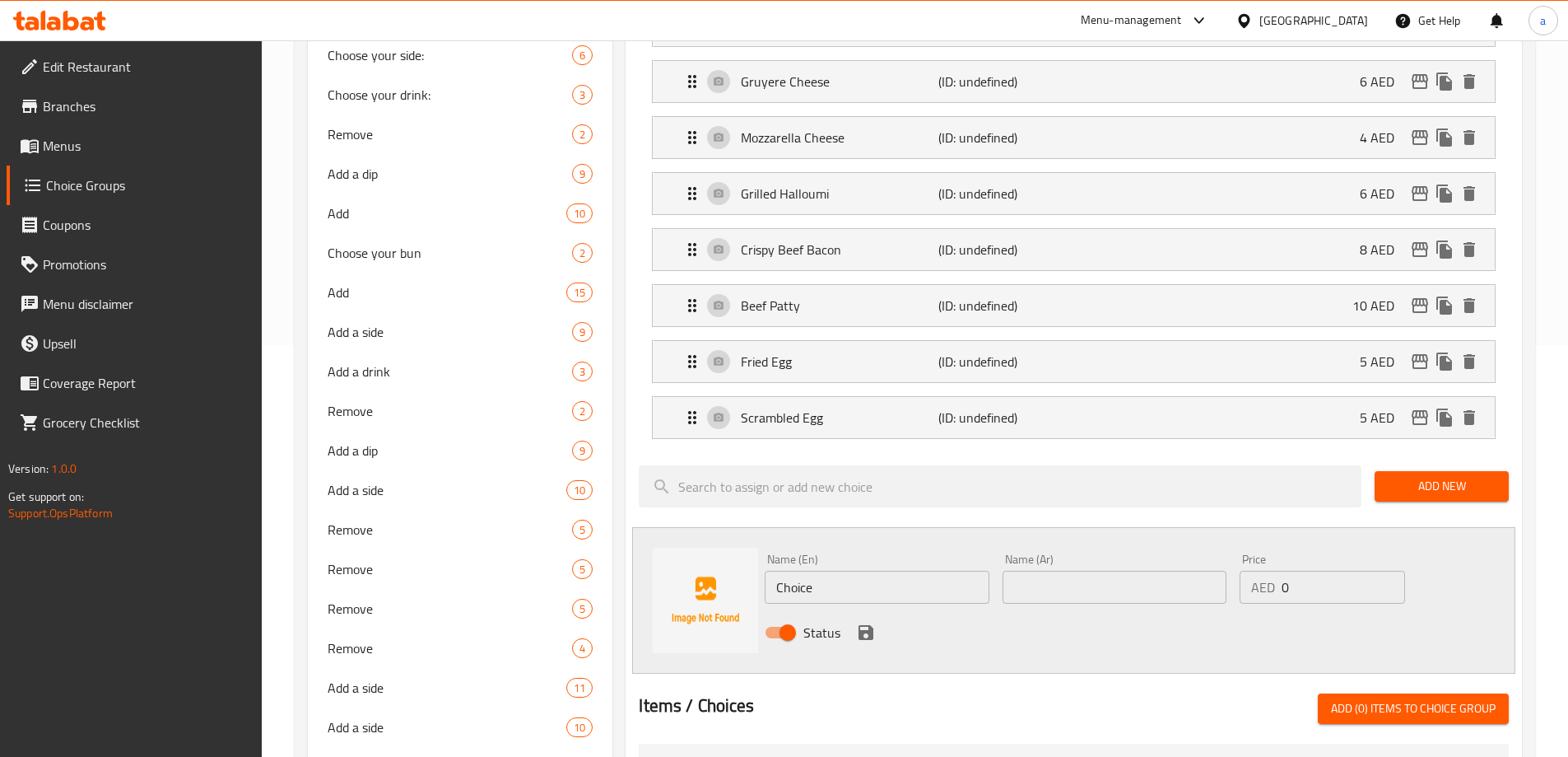
click at [837, 571] on input "Choice" at bounding box center [877, 587] width 223 height 33
paste input "Boiled egg"
click at [921, 571] on input "Boiled egg" at bounding box center [877, 587] width 223 height 33
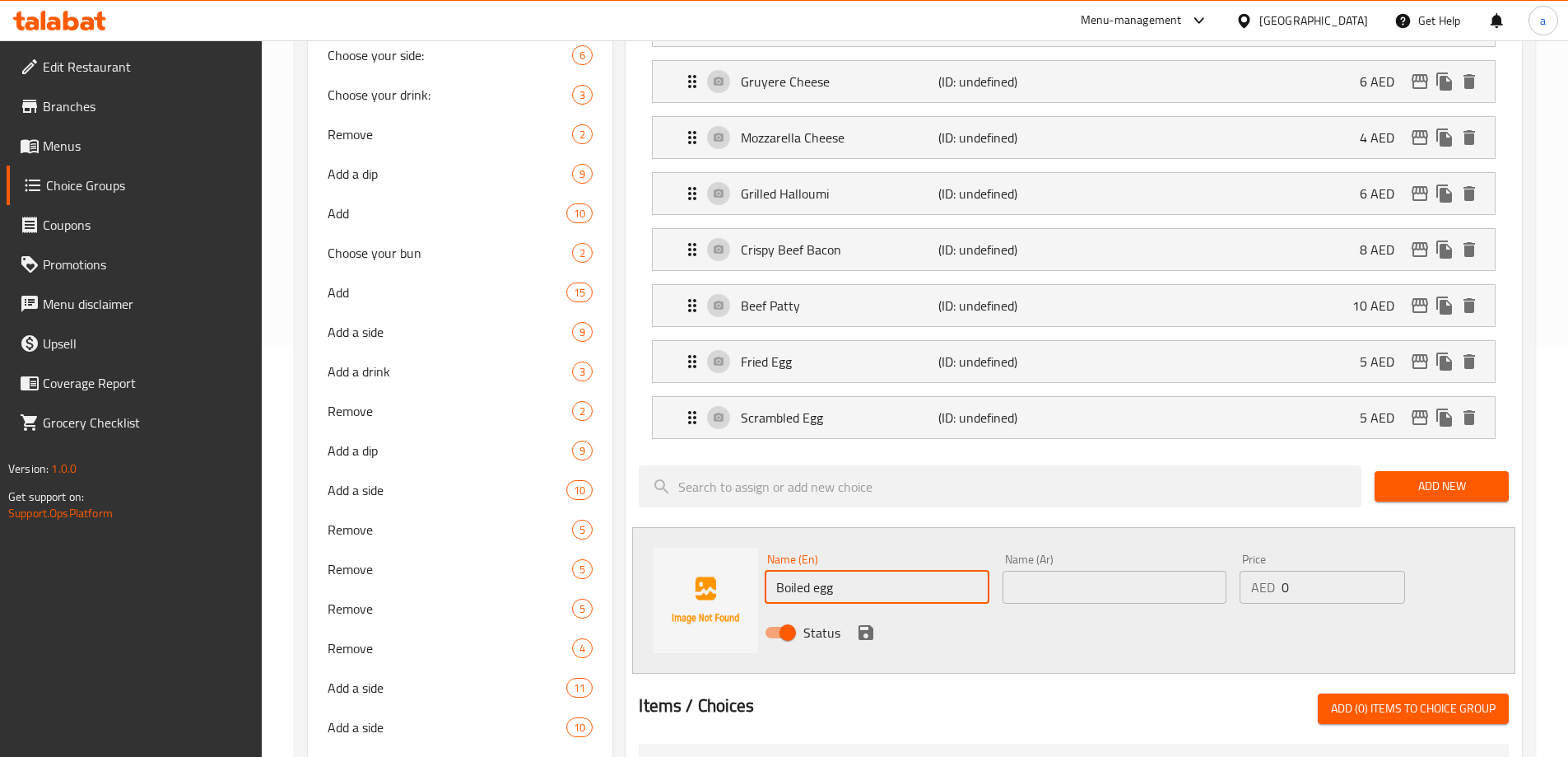
click at [921, 571] on input "Boiled egg" at bounding box center [877, 587] width 223 height 33
type input "Boiled Egg"
click at [1057, 571] on input "text" at bounding box center [1115, 587] width 223 height 33
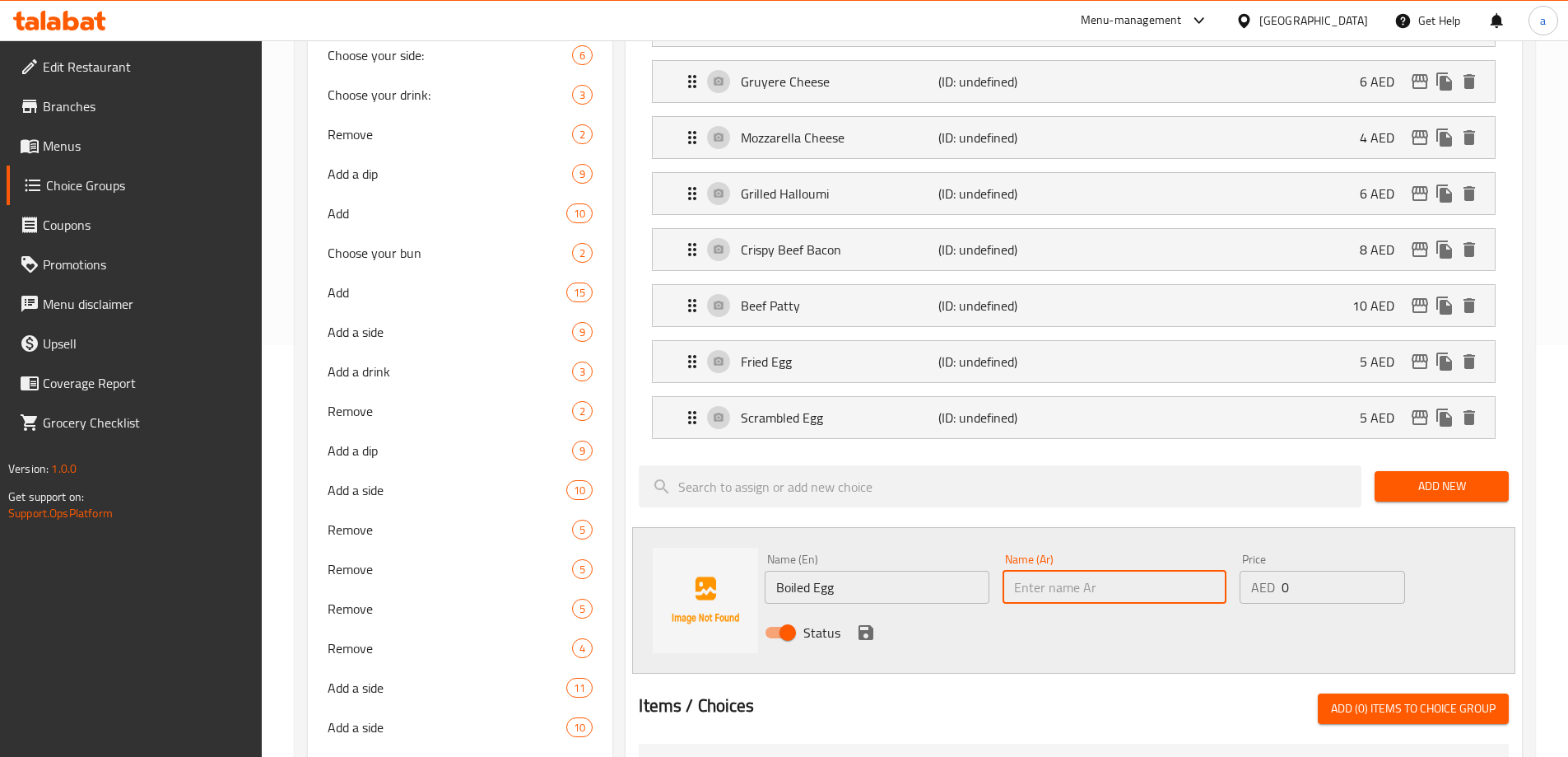
click at [1300, 571] on input "0" at bounding box center [1344, 587] width 123 height 33
type input "5"
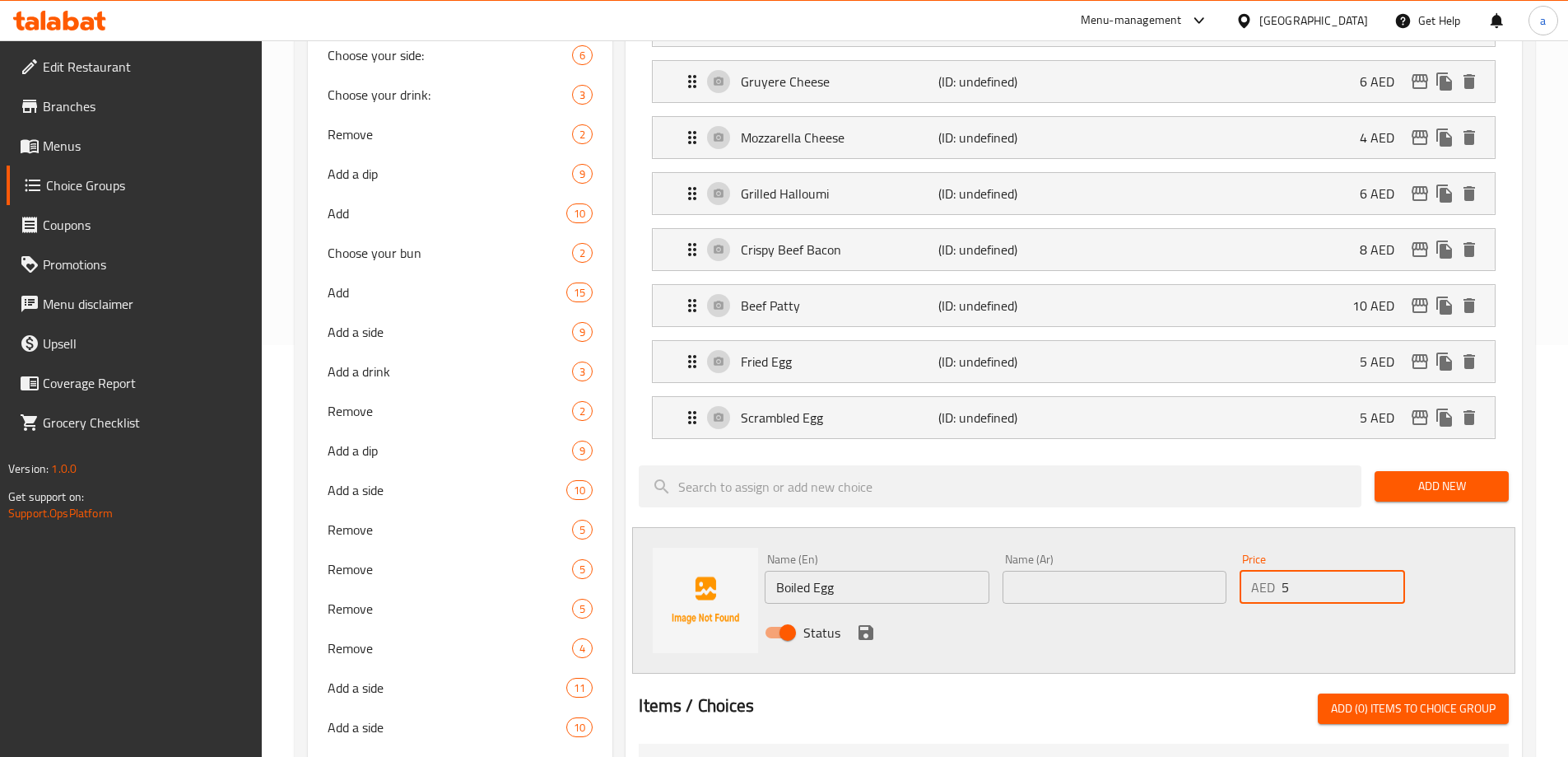
click at [1152, 571] on input "text" at bounding box center [1115, 587] width 223 height 33
click at [805, 571] on input "Boiled Egg" at bounding box center [877, 587] width 223 height 33
click at [1029, 571] on input "text" at bounding box center [1115, 587] width 223 height 33
paste input "بيض مسلوق"
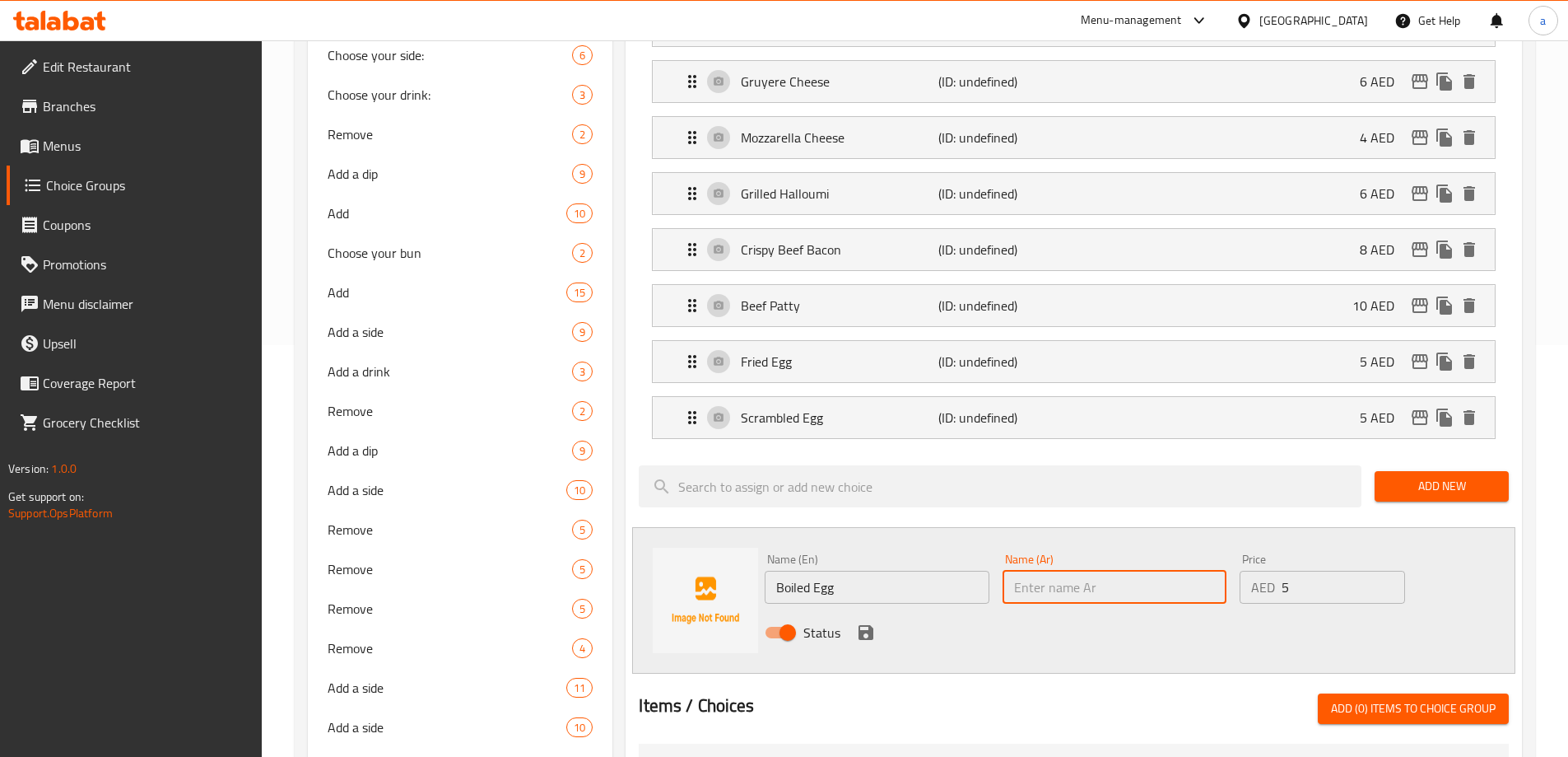
type input "بيض مسلوق"
click at [858, 623] on icon "save" at bounding box center [866, 633] width 20 height 20
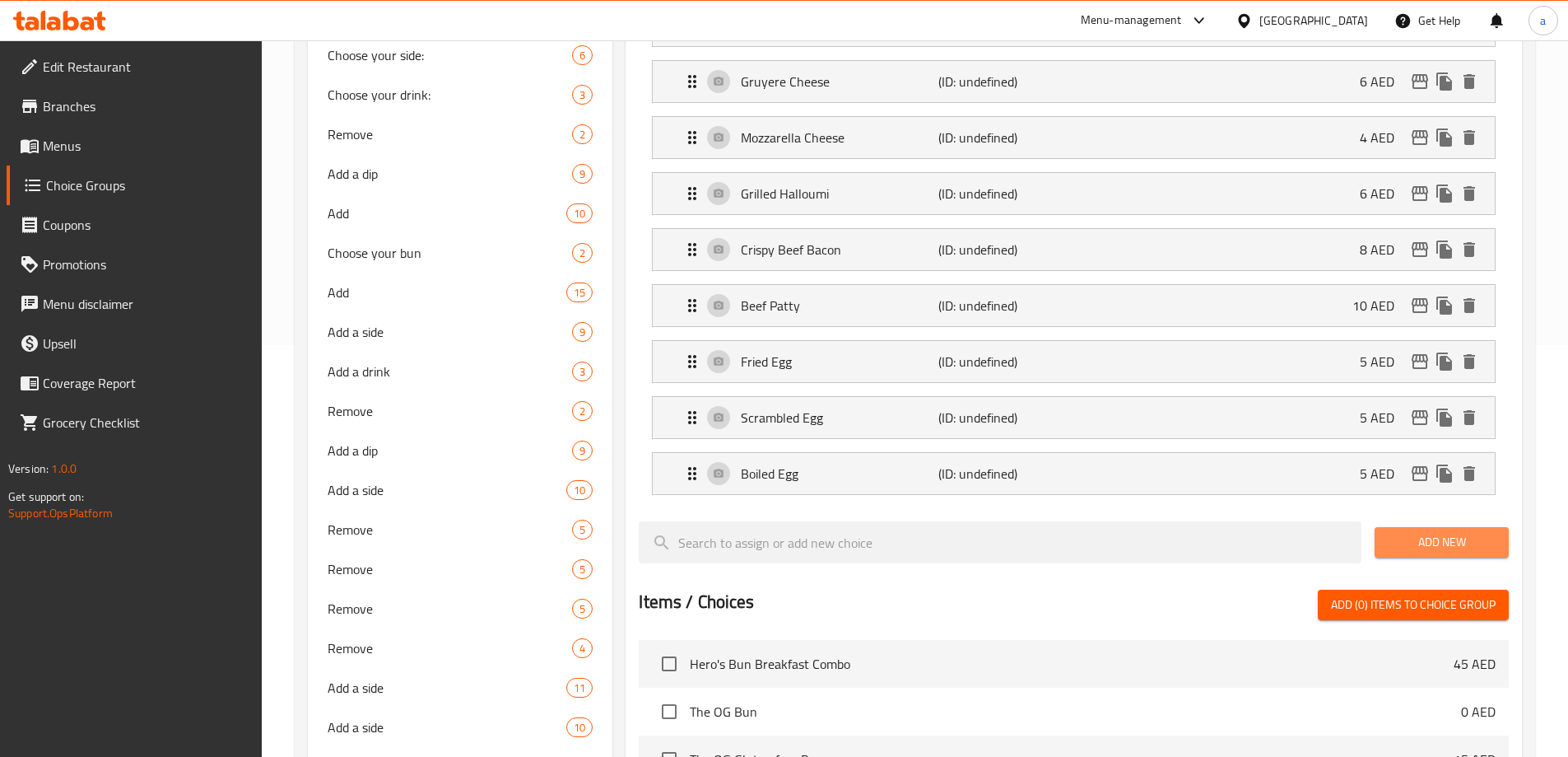
click at [1445, 532] on span "Add New" at bounding box center [1442, 543] width 108 height 20
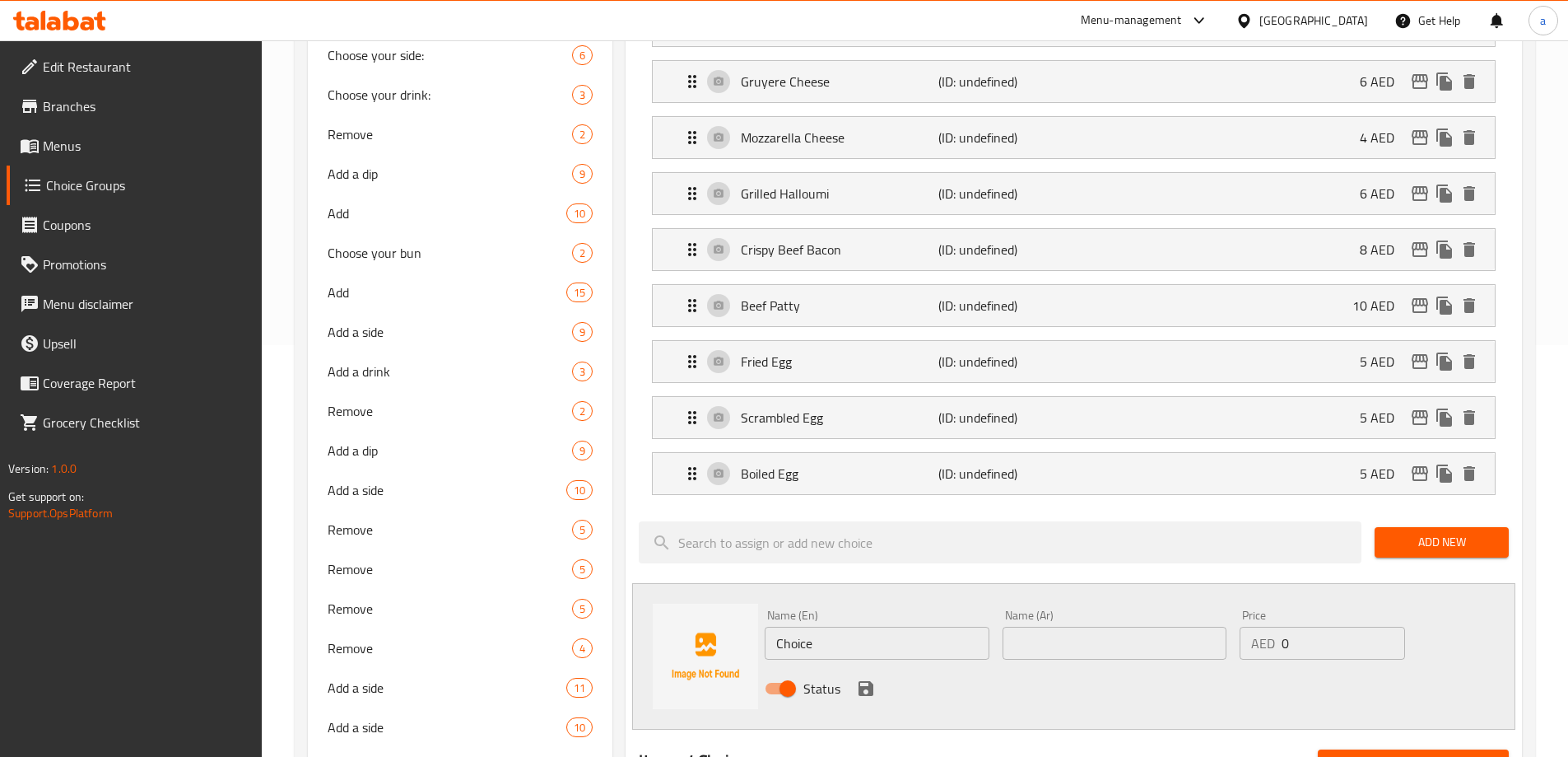
click at [830, 627] on input "Choice" at bounding box center [877, 643] width 223 height 33
paste input "ili flakes"
click at [983, 627] on input "Chili flakes" at bounding box center [877, 643] width 223 height 33
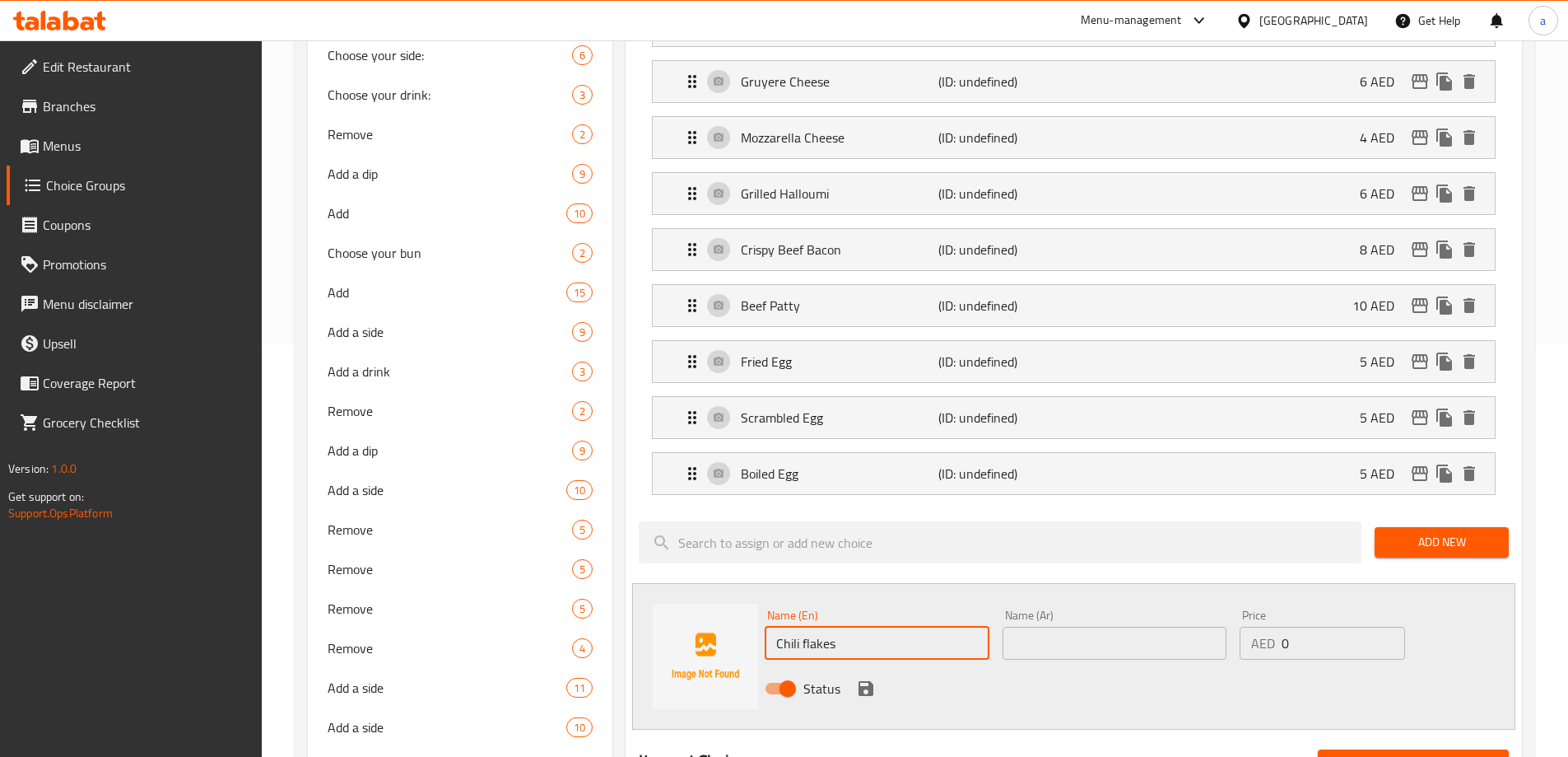
type input "Chili flakes"
click at [1037, 627] on input "text" at bounding box center [1115, 643] width 223 height 33
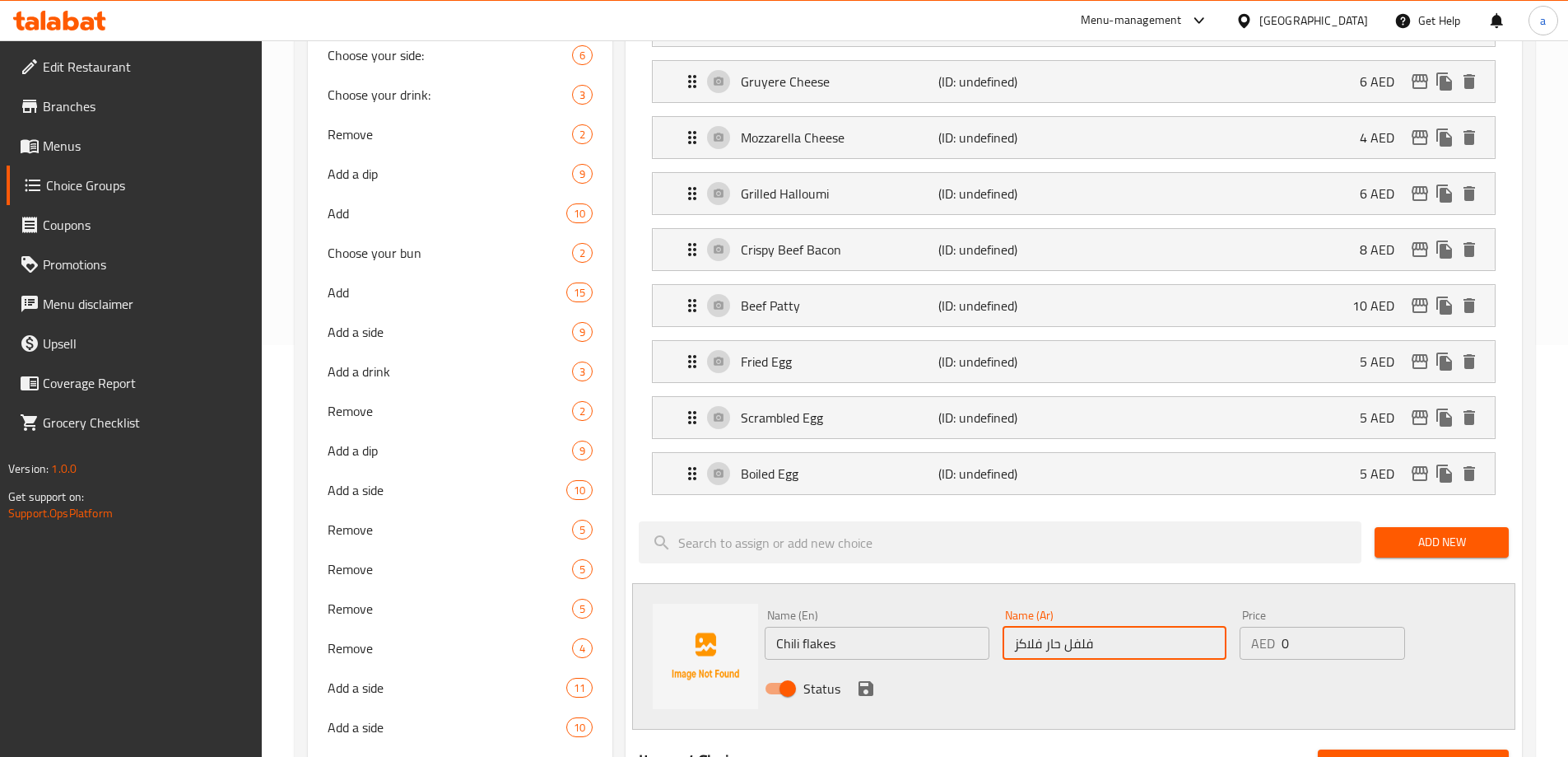
click at [814, 627] on input "Chili flakes" at bounding box center [877, 643] width 223 height 33
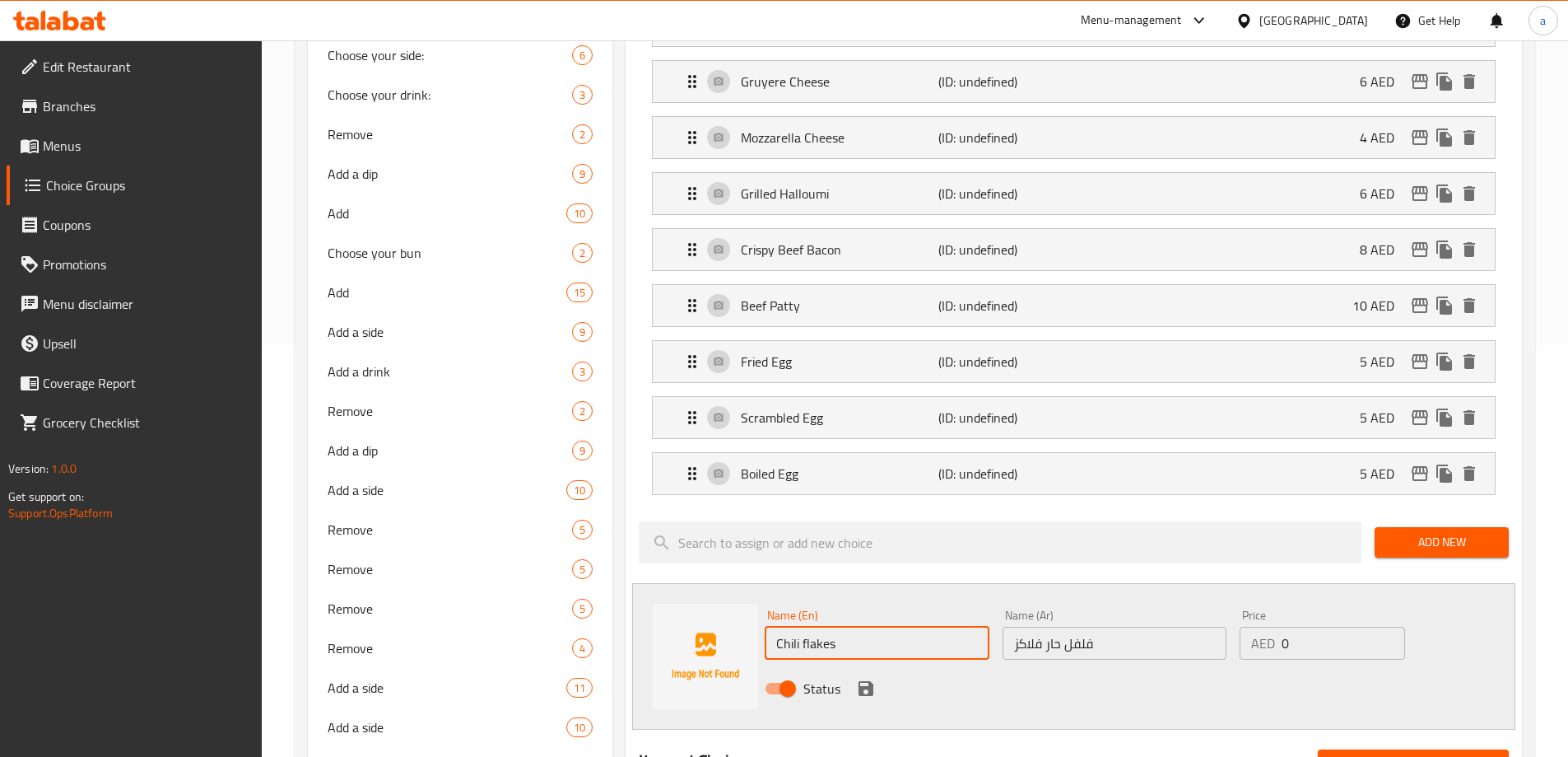
click at [814, 627] on input "Chili flakes" at bounding box center [877, 643] width 223 height 33
click at [1020, 627] on input "فلفل حار فلاكز" at bounding box center [1115, 643] width 223 height 33
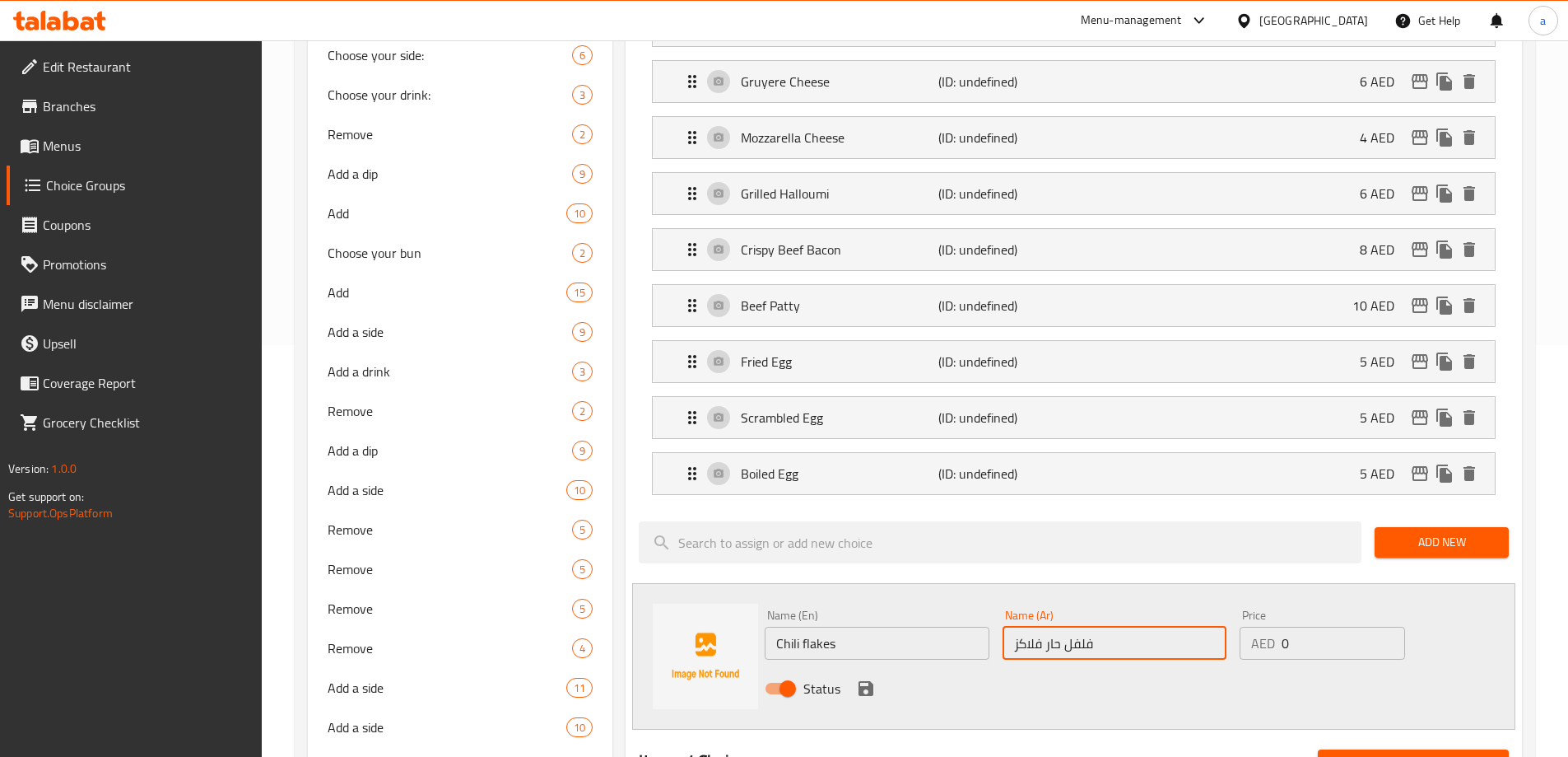
click at [1020, 627] on input "فلفل حار فلاكز" at bounding box center [1115, 643] width 223 height 33
paste input "يكس"
type input "فلفل حار فليكس"
click at [877, 666] on div "Status" at bounding box center [1115, 688] width 713 height 45
click at [873, 681] on icon "save" at bounding box center [866, 688] width 15 height 15
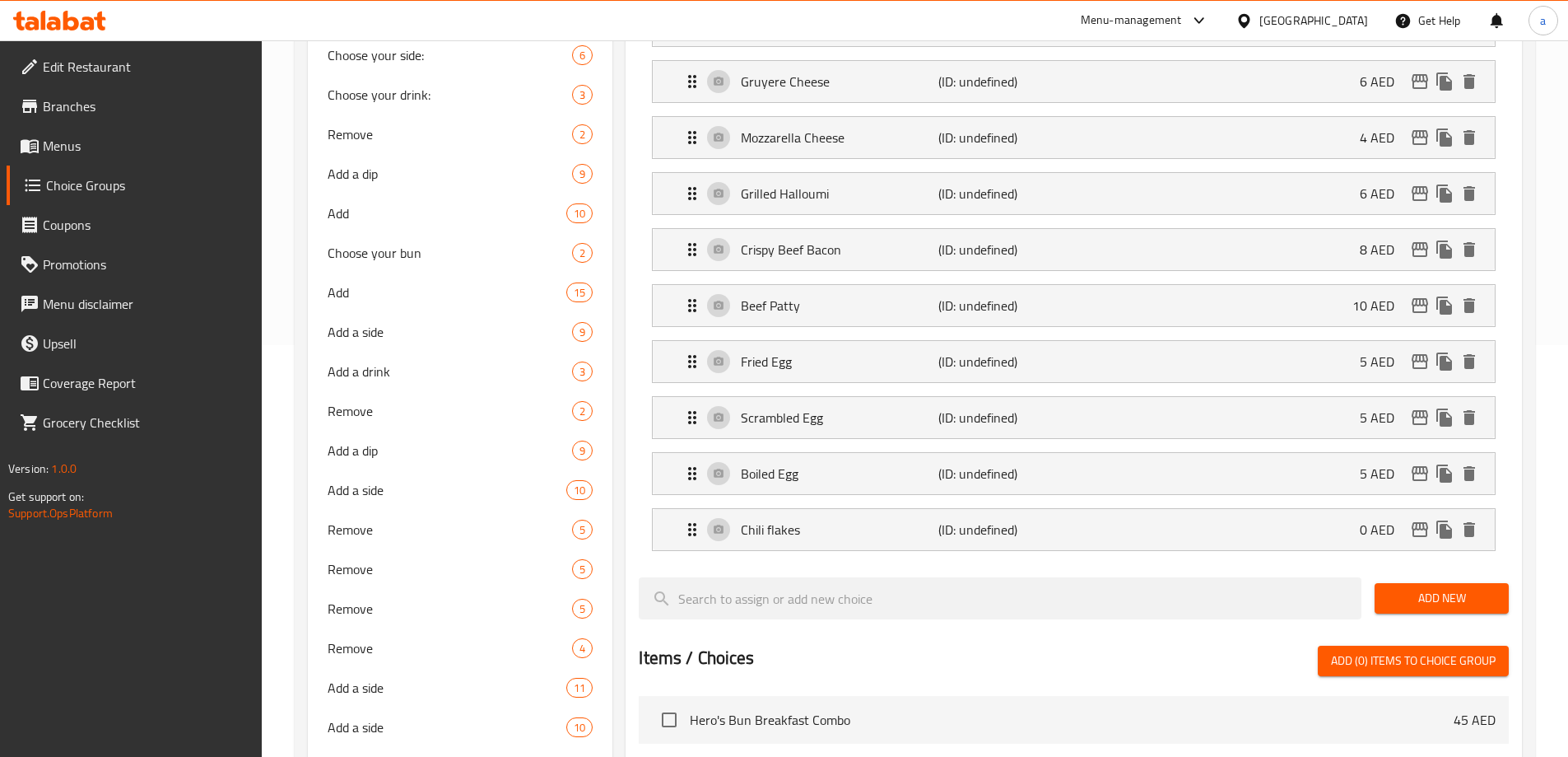
drag, startPoint x: 1446, startPoint y: 550, endPoint x: 1225, endPoint y: 587, distance: 224.1
click at [1446, 588] on span "Add New" at bounding box center [1442, 598] width 108 height 20
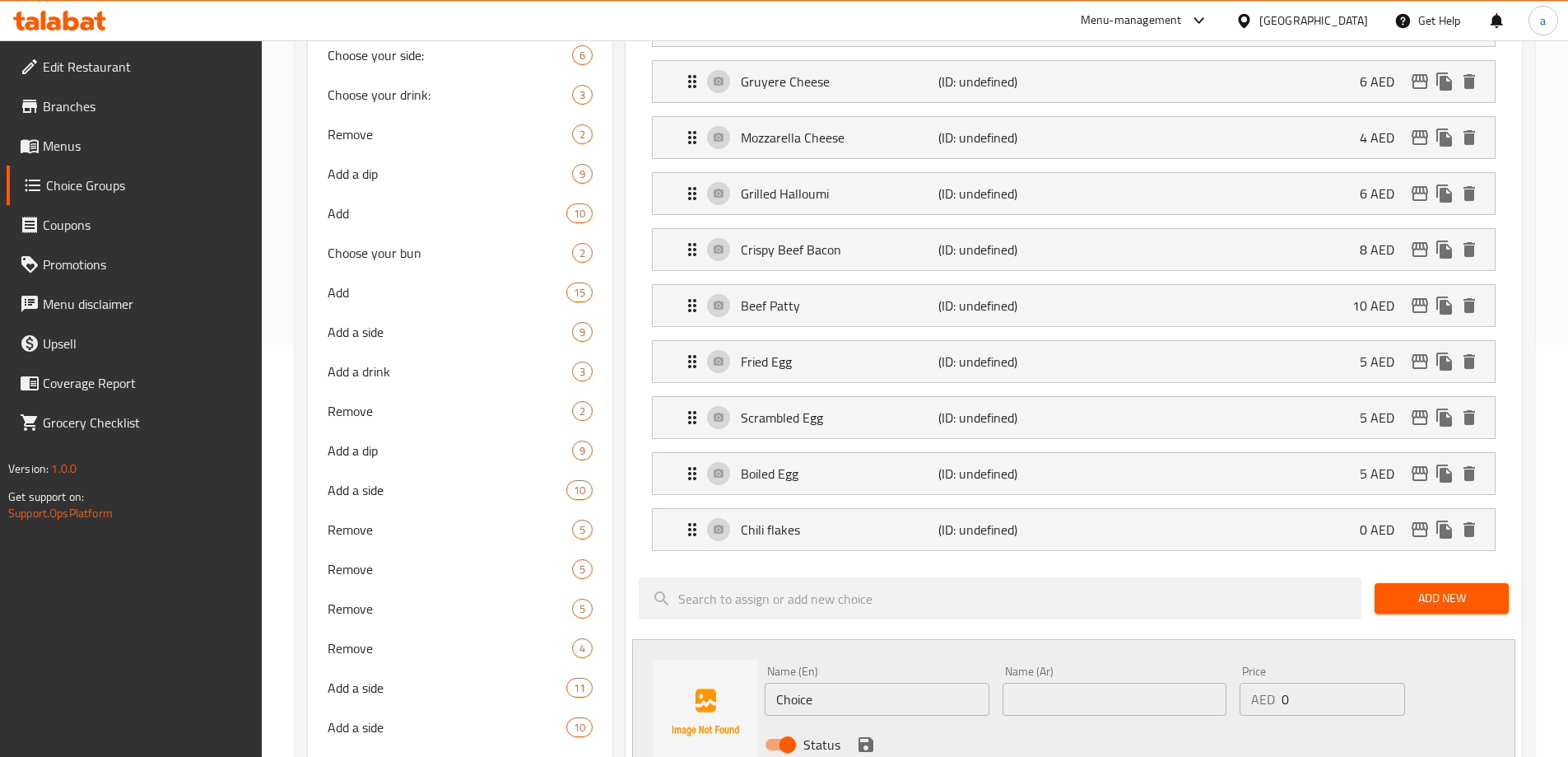
click at [901, 683] on input "Choice" at bounding box center [877, 699] width 223 height 33
paste input "portobello mushrooms"
click at [1348, 510] on div "Chili flakes (ID: undefined) 0 AED" at bounding box center [1079, 530] width 793 height 41
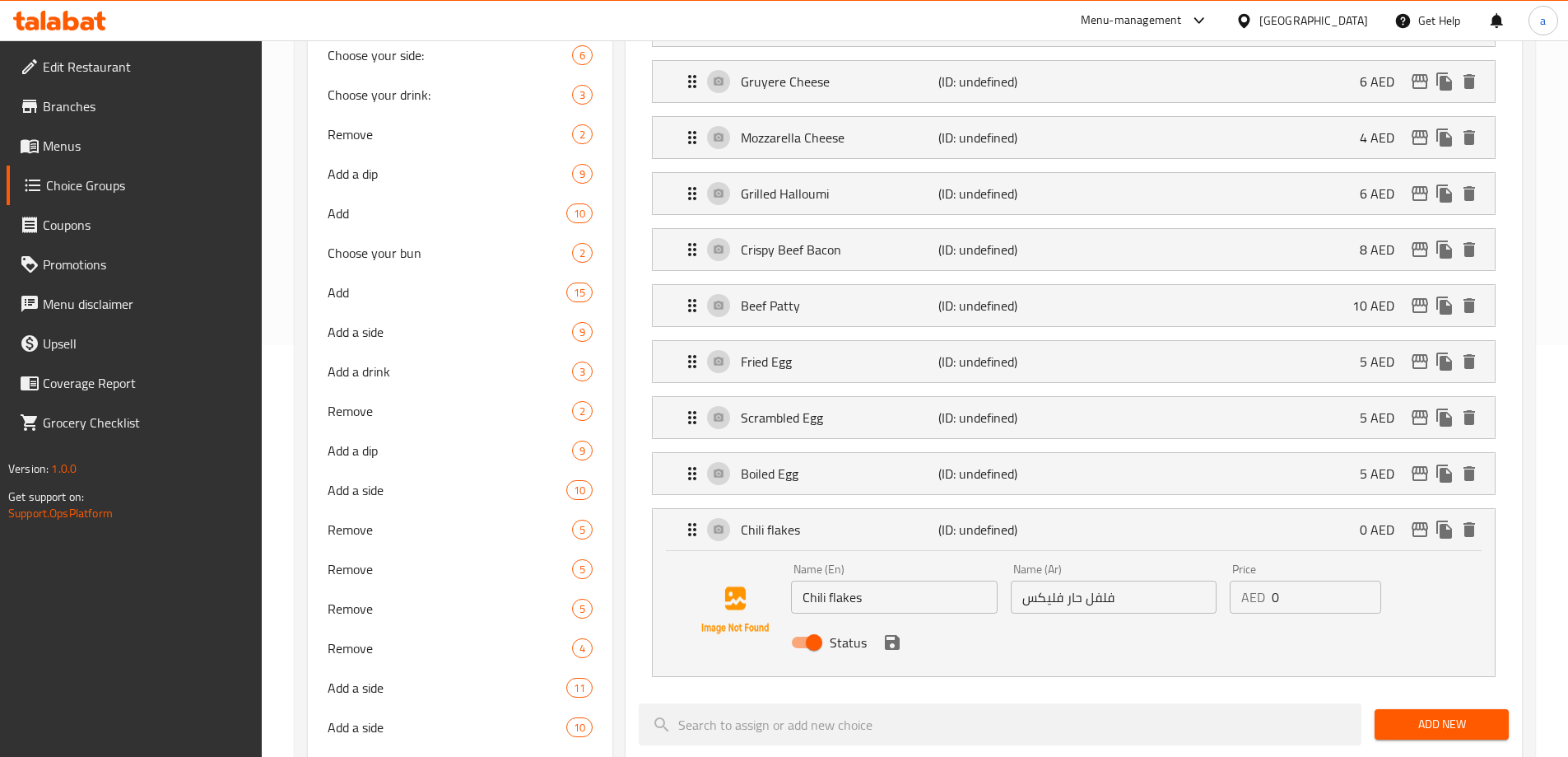
type input "portobello mushrooms"
click at [1288, 581] on input "0" at bounding box center [1327, 598] width 110 height 33
click at [901, 620] on div "Status" at bounding box center [1114, 642] width 658 height 45
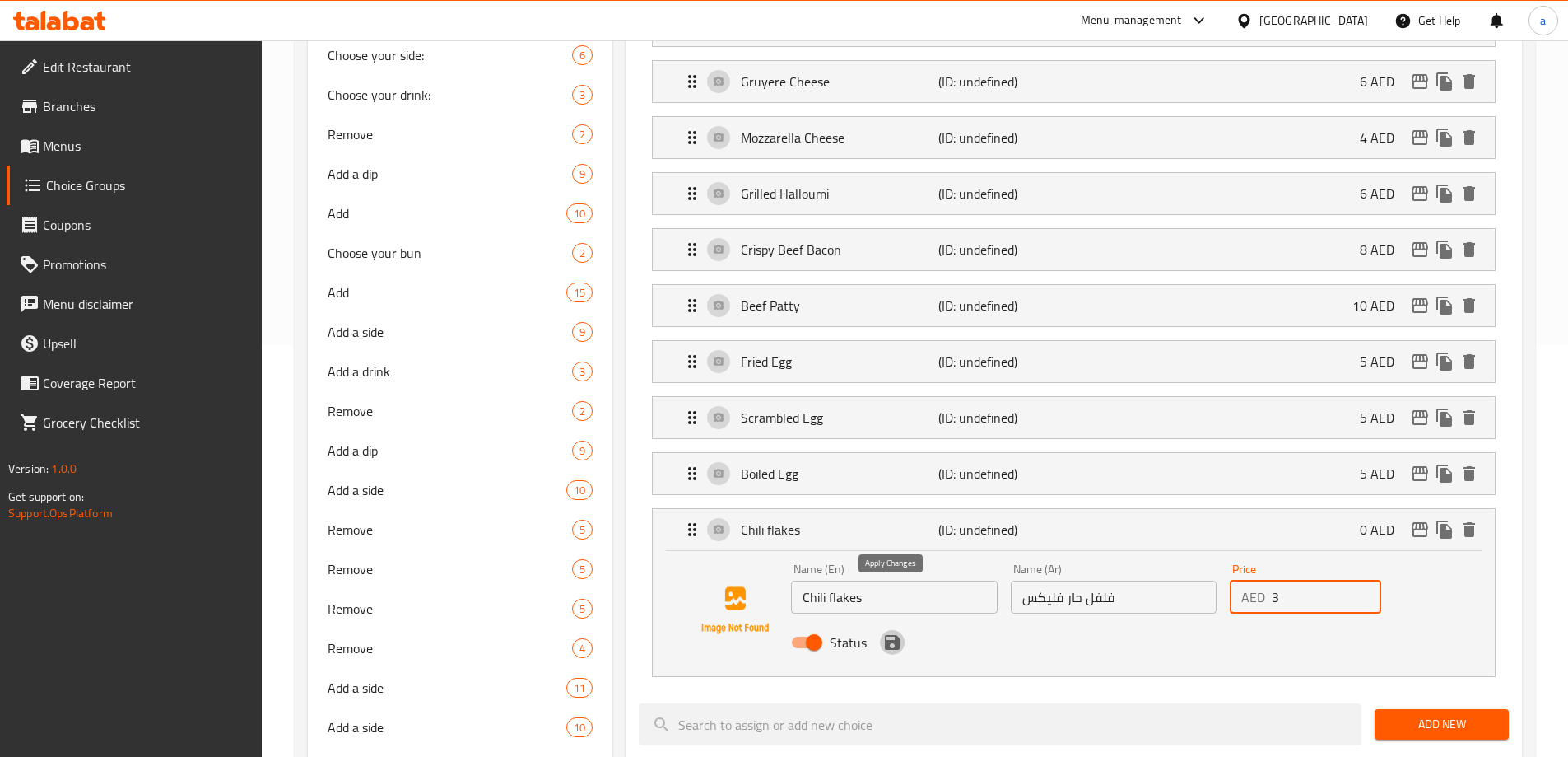
click at [889, 635] on icon "save" at bounding box center [892, 642] width 15 height 15
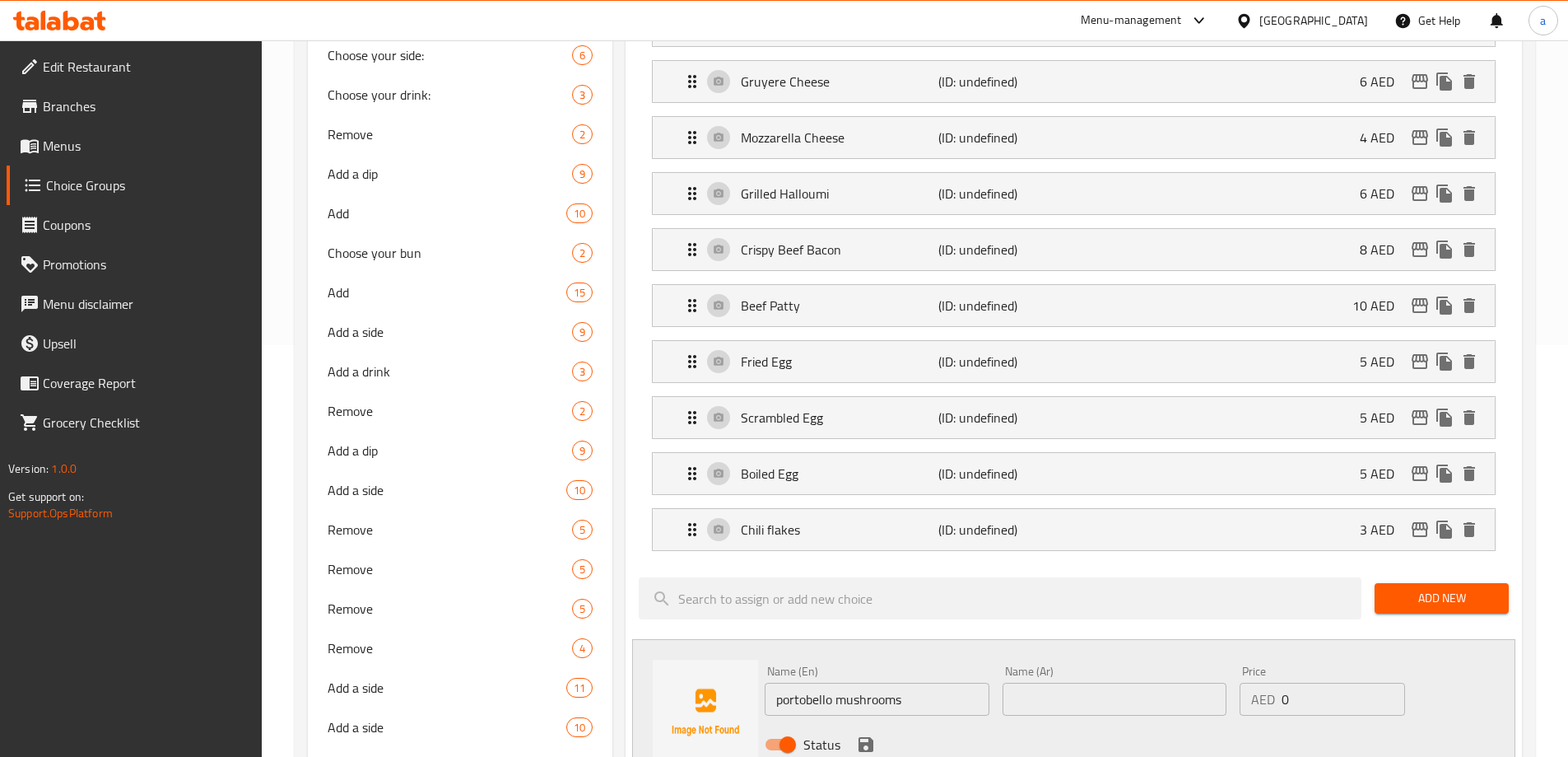
type input "3"
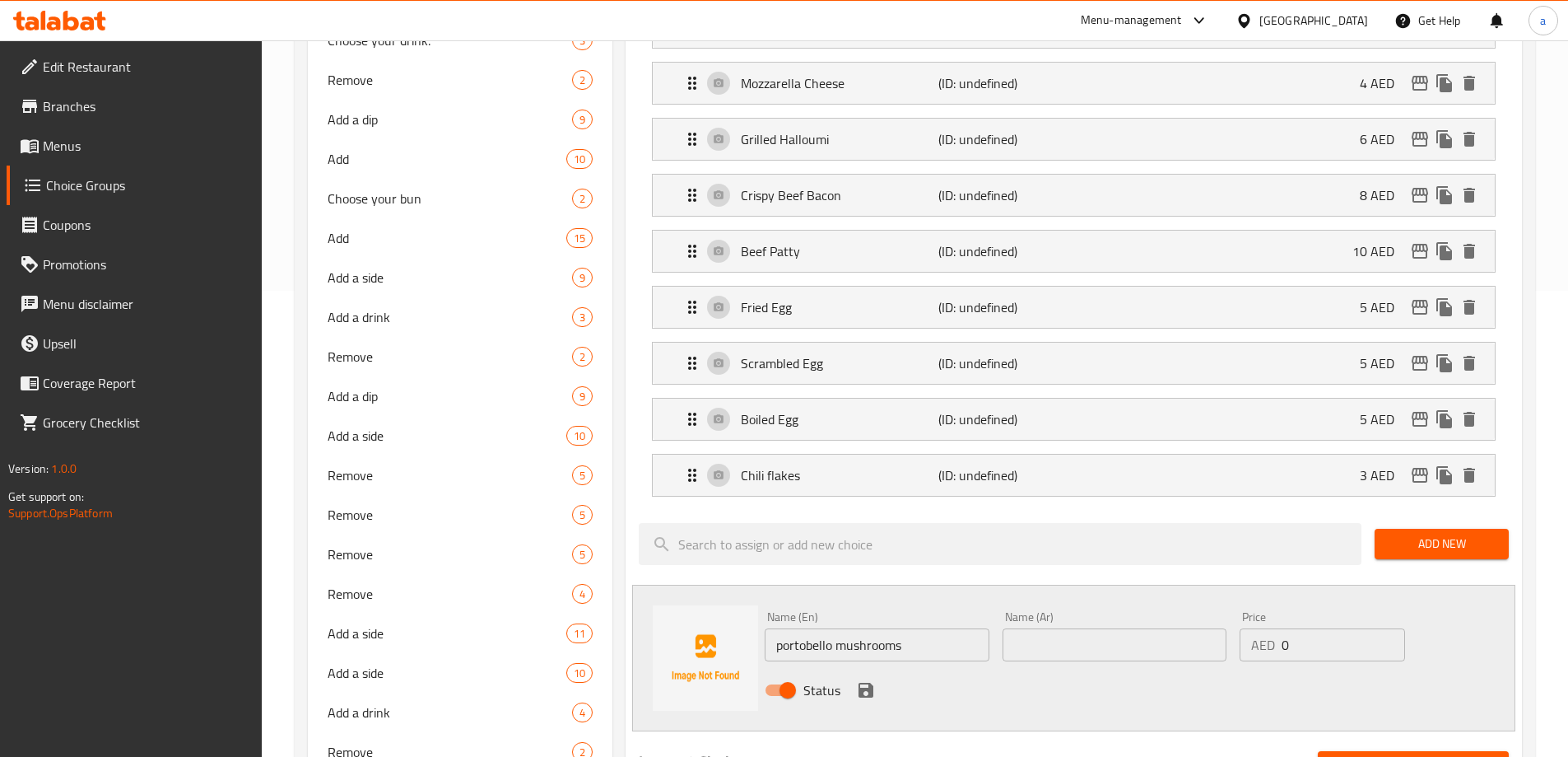
scroll to position [494, 0]
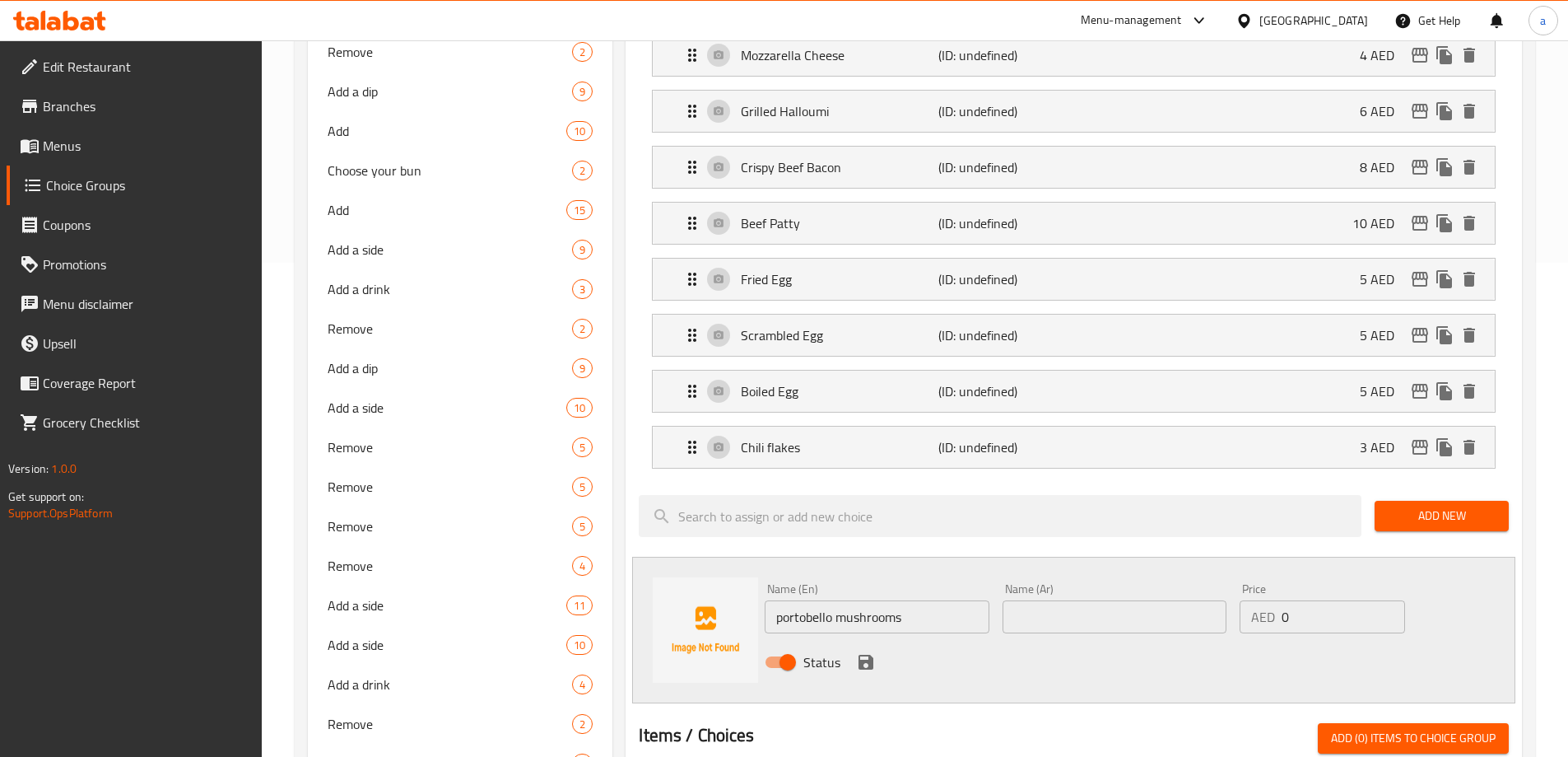
click at [822, 600] on input "portobello mushrooms" at bounding box center [877, 617] width 223 height 33
click at [1079, 600] on input "text" at bounding box center [1115, 617] width 223 height 33
paste input "مشروم بورتوبيللو"
type input "مشروم بورتوبيللو"
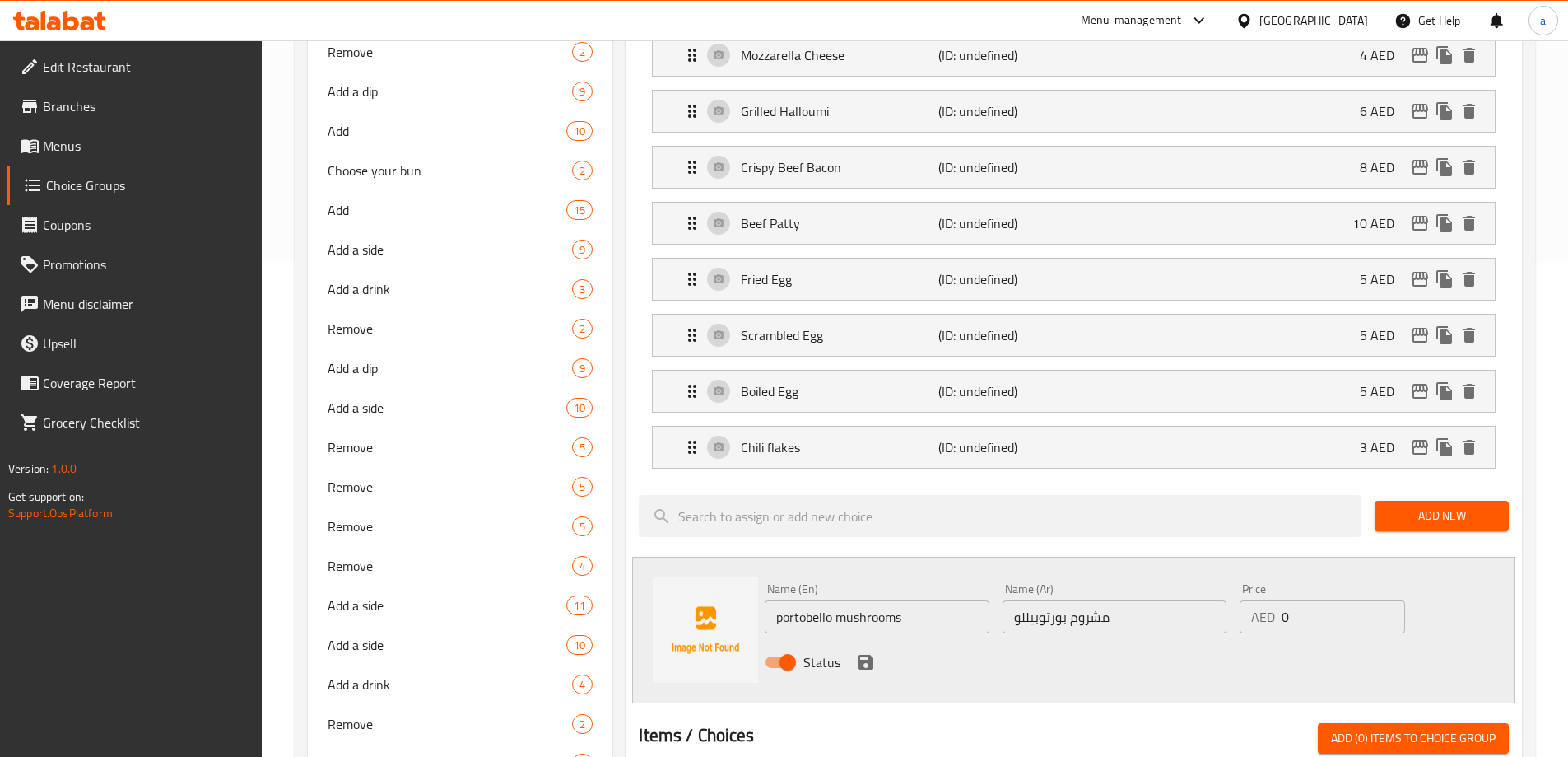
click at [1344, 600] on input "0" at bounding box center [1344, 617] width 123 height 33
type input "7"
click at [857, 600] on input "portobello mushrooms" at bounding box center [877, 617] width 223 height 33
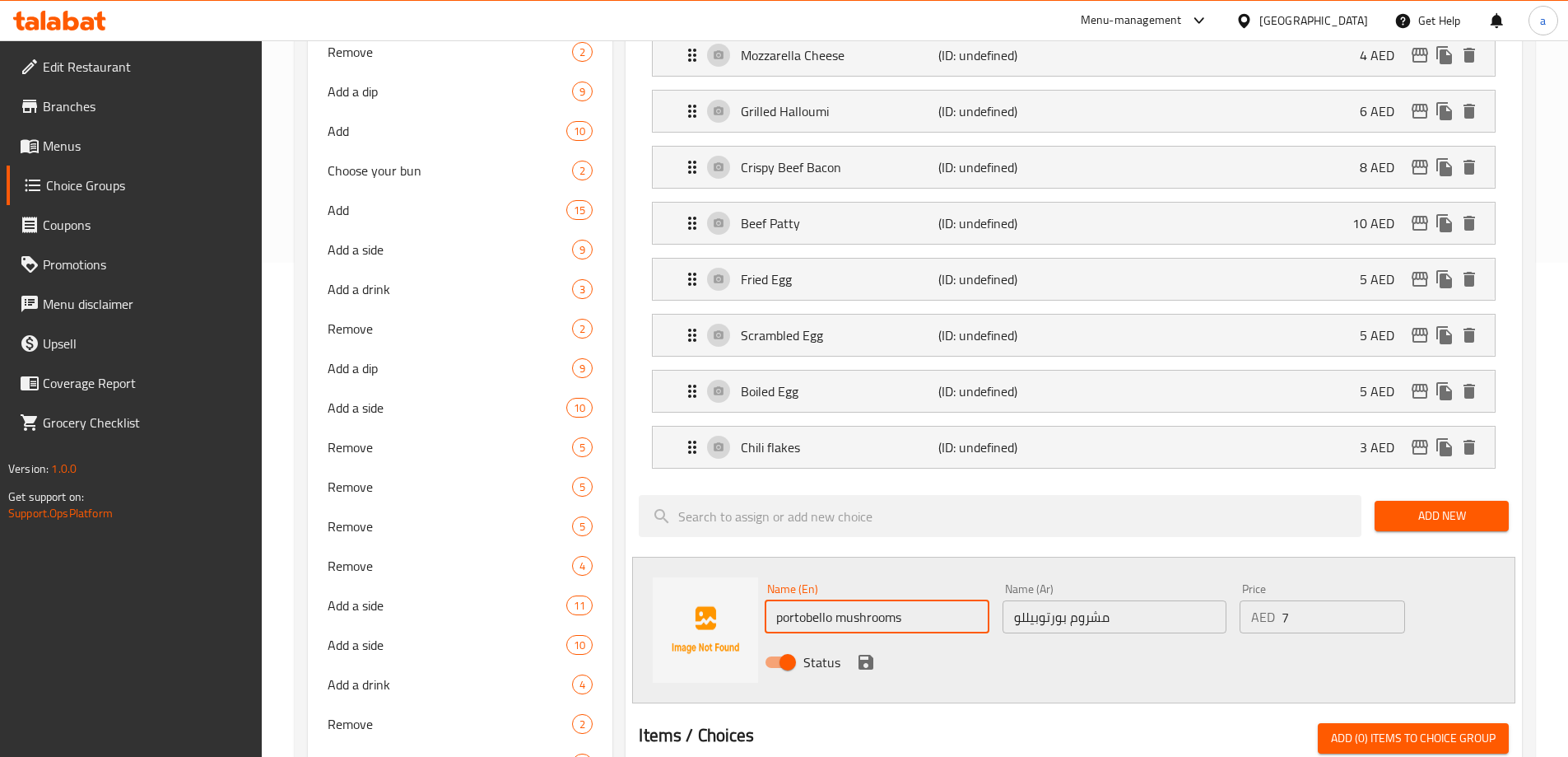
click at [857, 600] on input "portobello mushrooms" at bounding box center [877, 617] width 223 height 33
type input "Portobello Mushrooms"
click at [860, 655] on icon "save" at bounding box center [866, 663] width 15 height 15
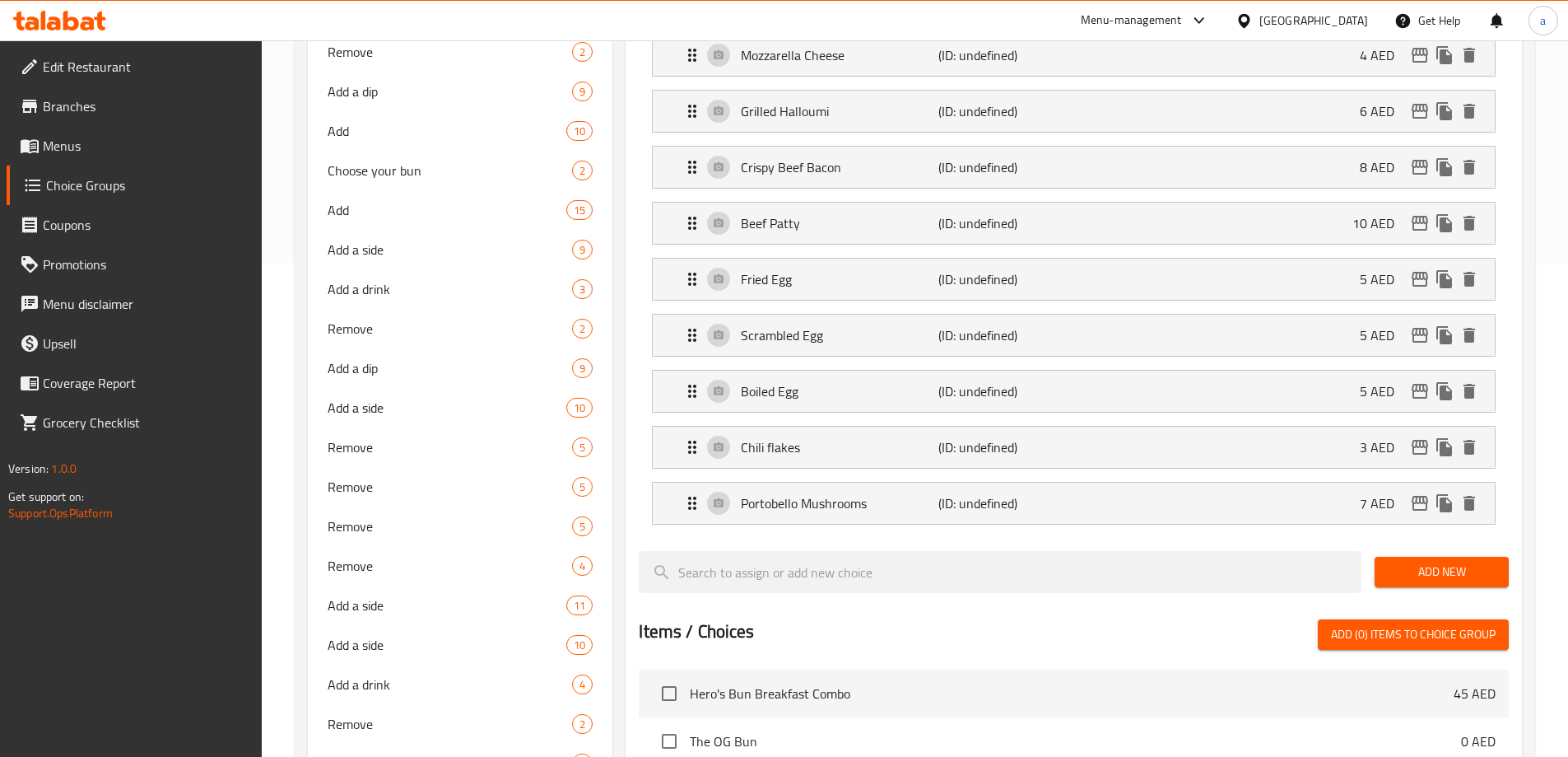
click at [1457, 562] on span "Add New" at bounding box center [1442, 572] width 108 height 20
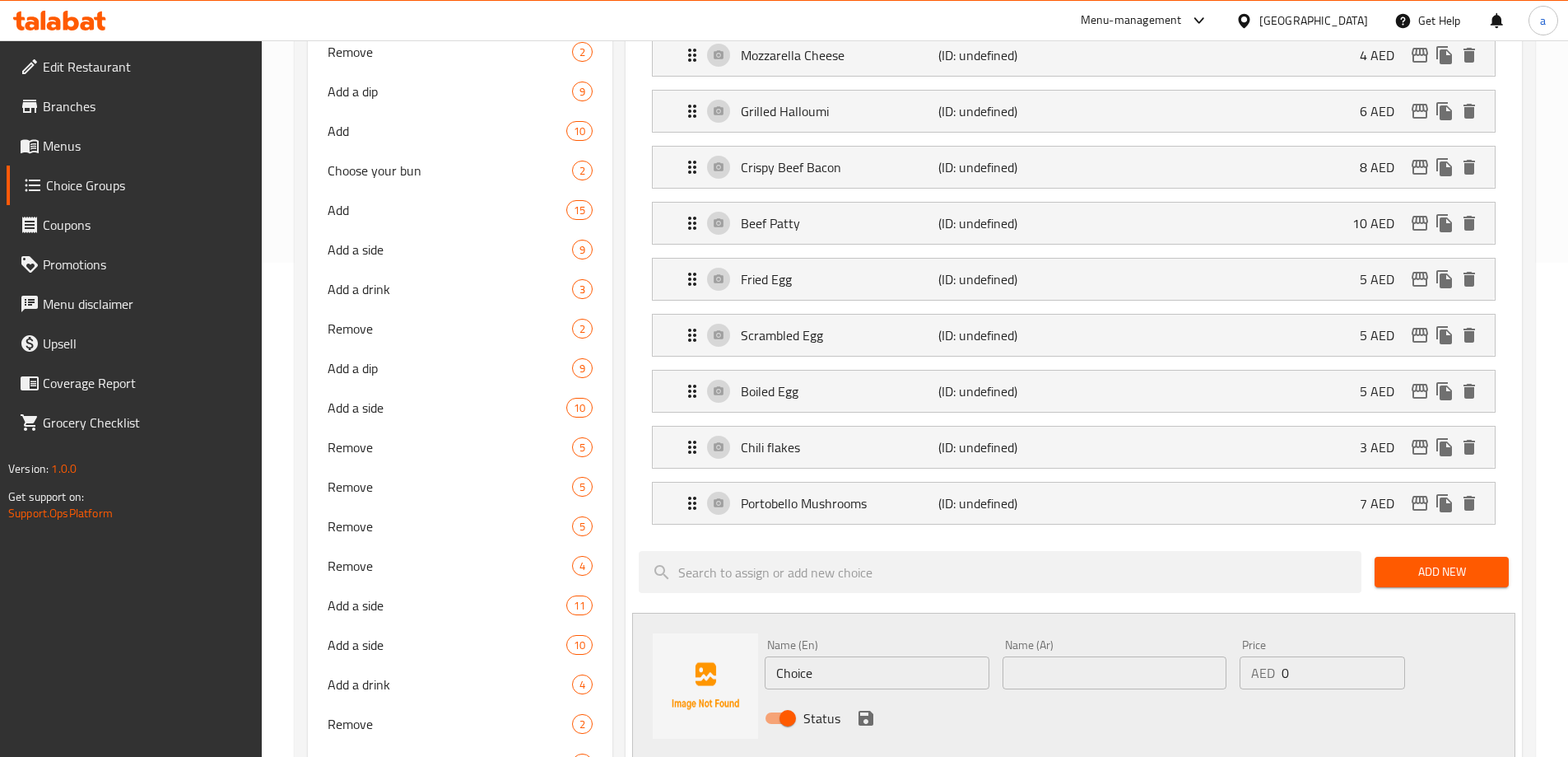
click at [882, 656] on input "Choice" at bounding box center [877, 673] width 223 height 33
paste input "crispy chestnut mushrooms"
type input "crispy chestnut mushrooms"
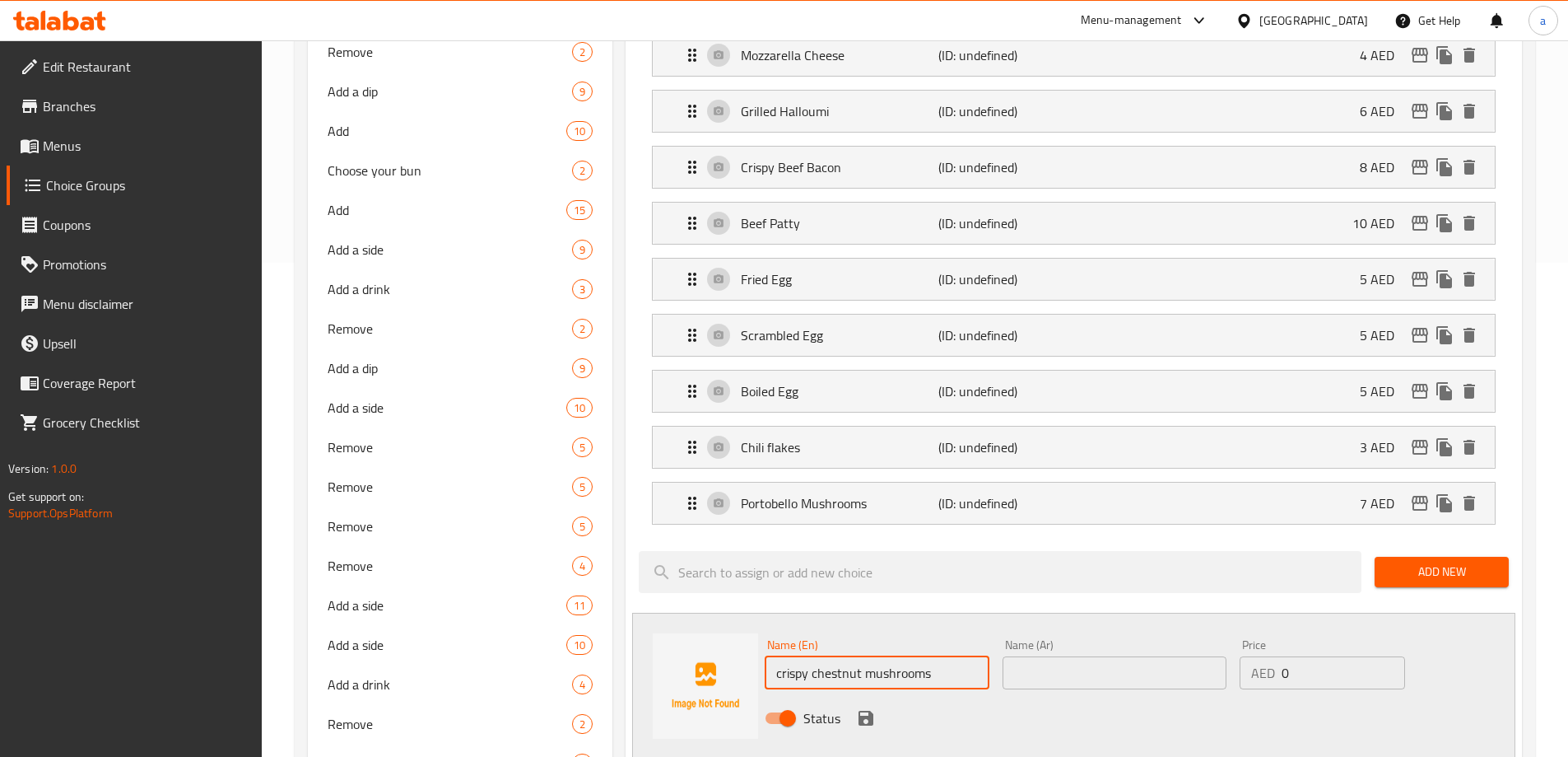
click at [1329, 656] on input "0" at bounding box center [1344, 673] width 123 height 33
type input "7"
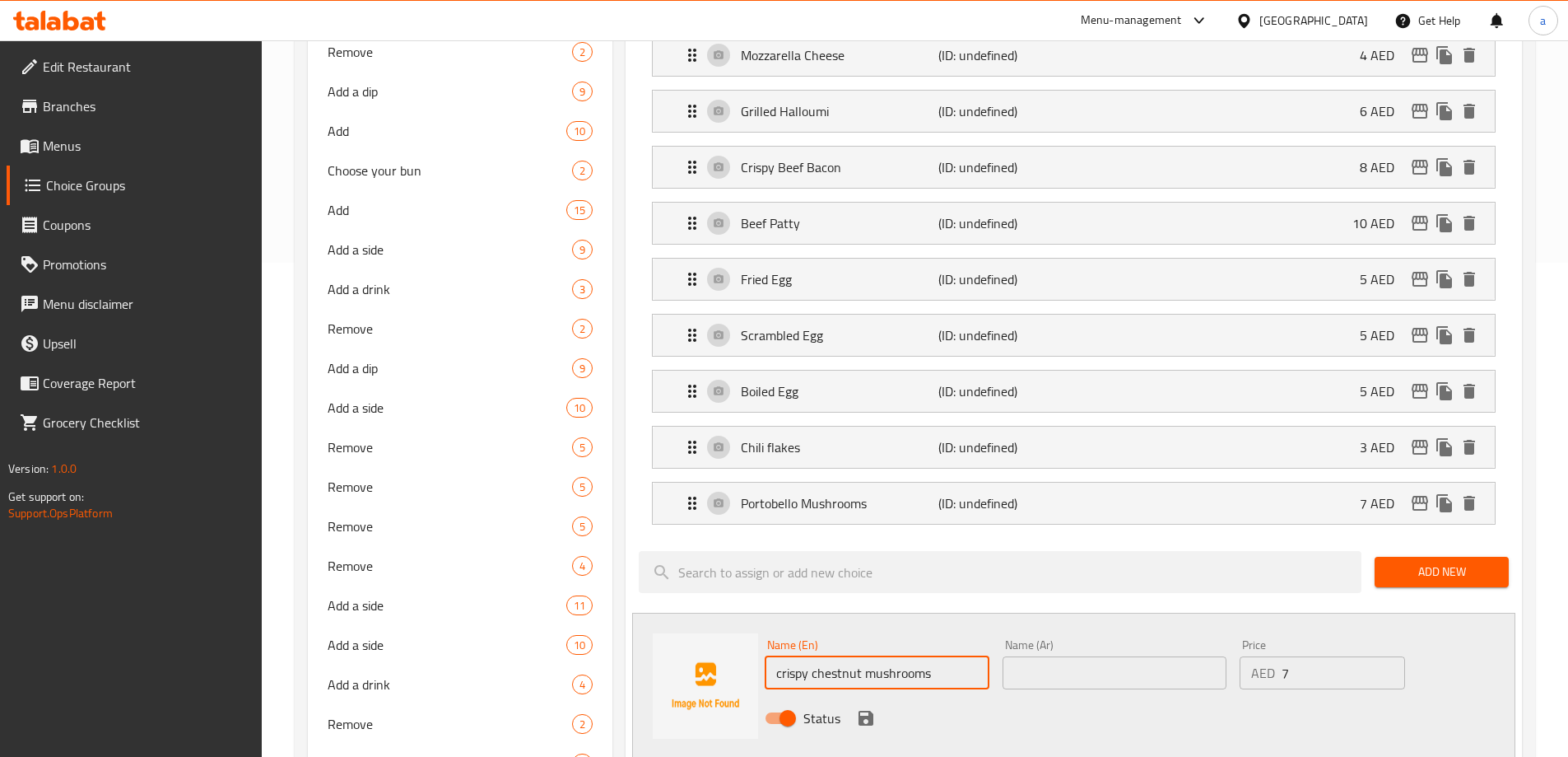
click at [884, 656] on input "crispy chestnut mushrooms" at bounding box center [877, 673] width 223 height 33
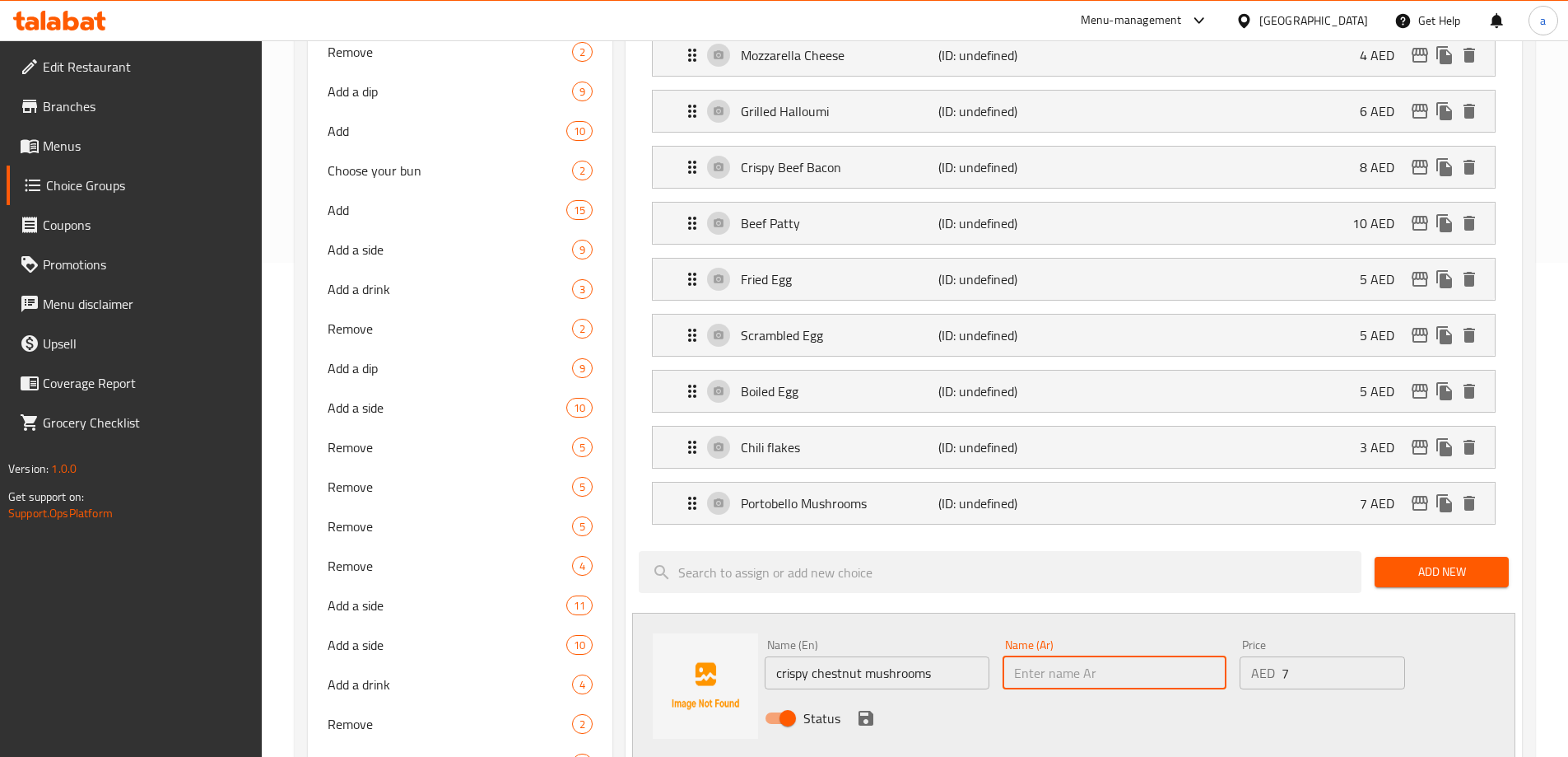
click at [1080, 656] on input "text" at bounding box center [1115, 673] width 223 height 33
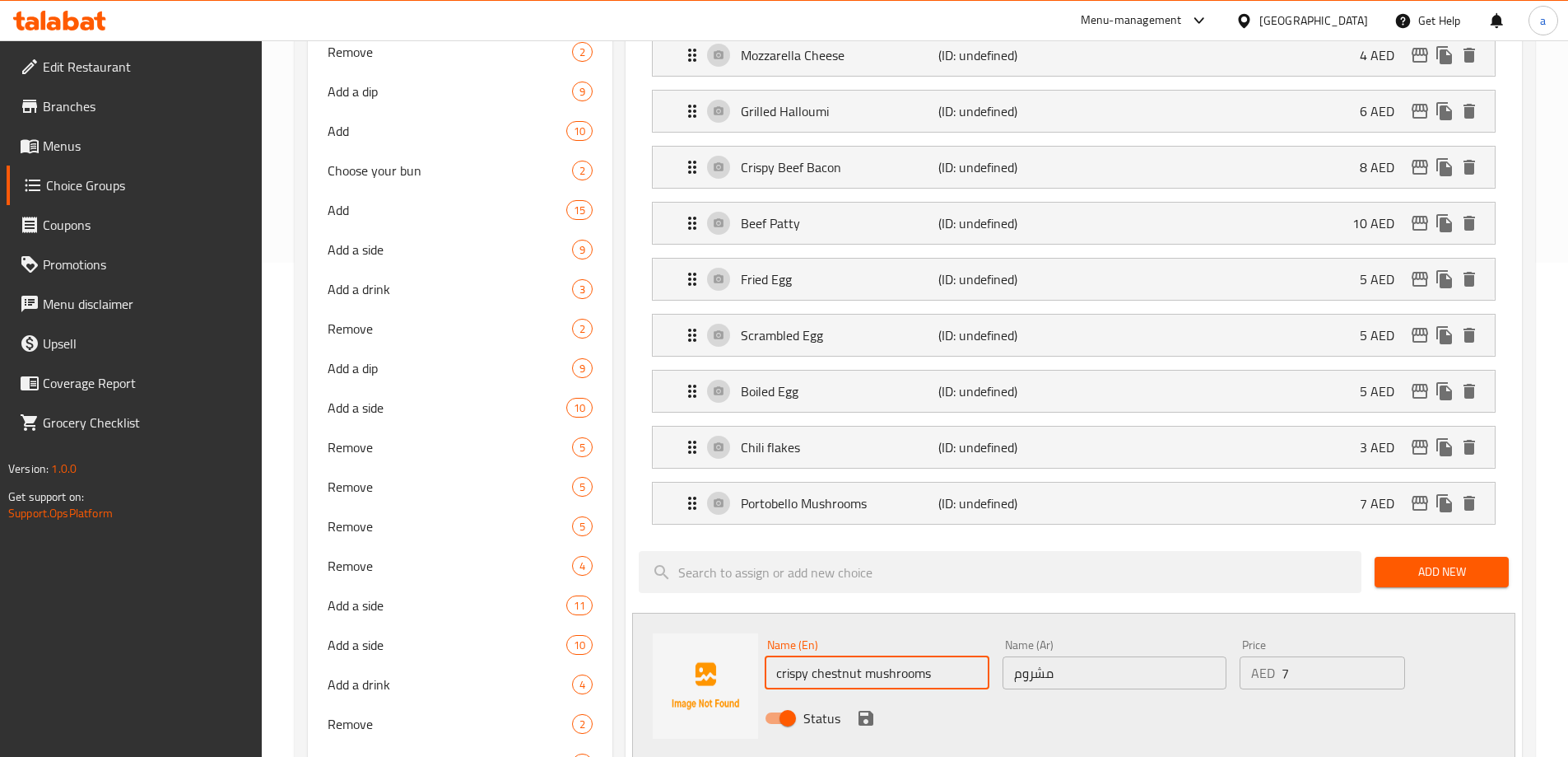
click at [843, 656] on input "crispy chestnut mushrooms" at bounding box center [877, 673] width 223 height 33
click at [1103, 656] on input "مشروم" at bounding box center [1115, 673] width 223 height 33
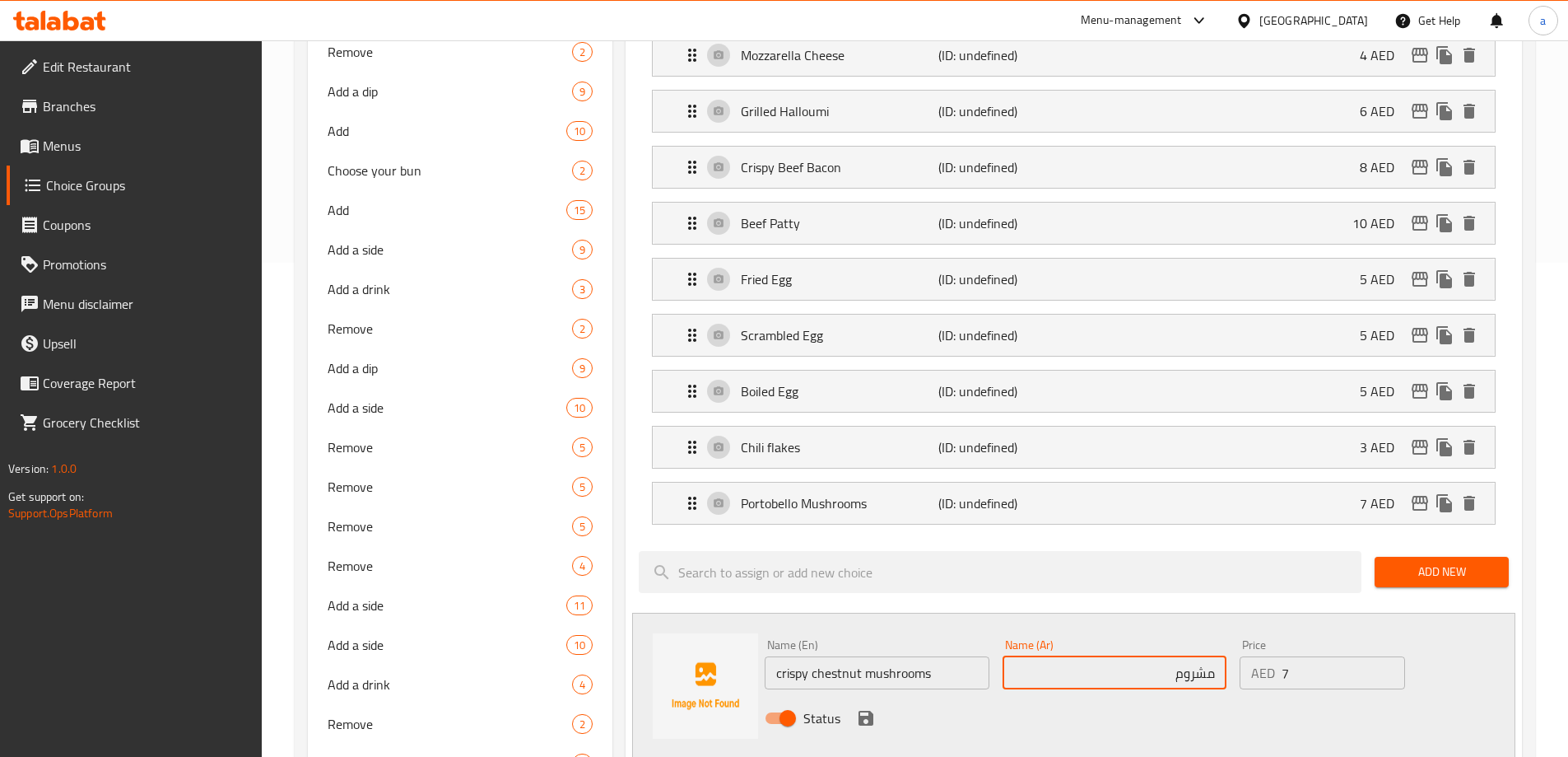
paste input "كستناء"
click at [1154, 656] on input "مشروم كستناء" at bounding box center [1115, 673] width 223 height 33
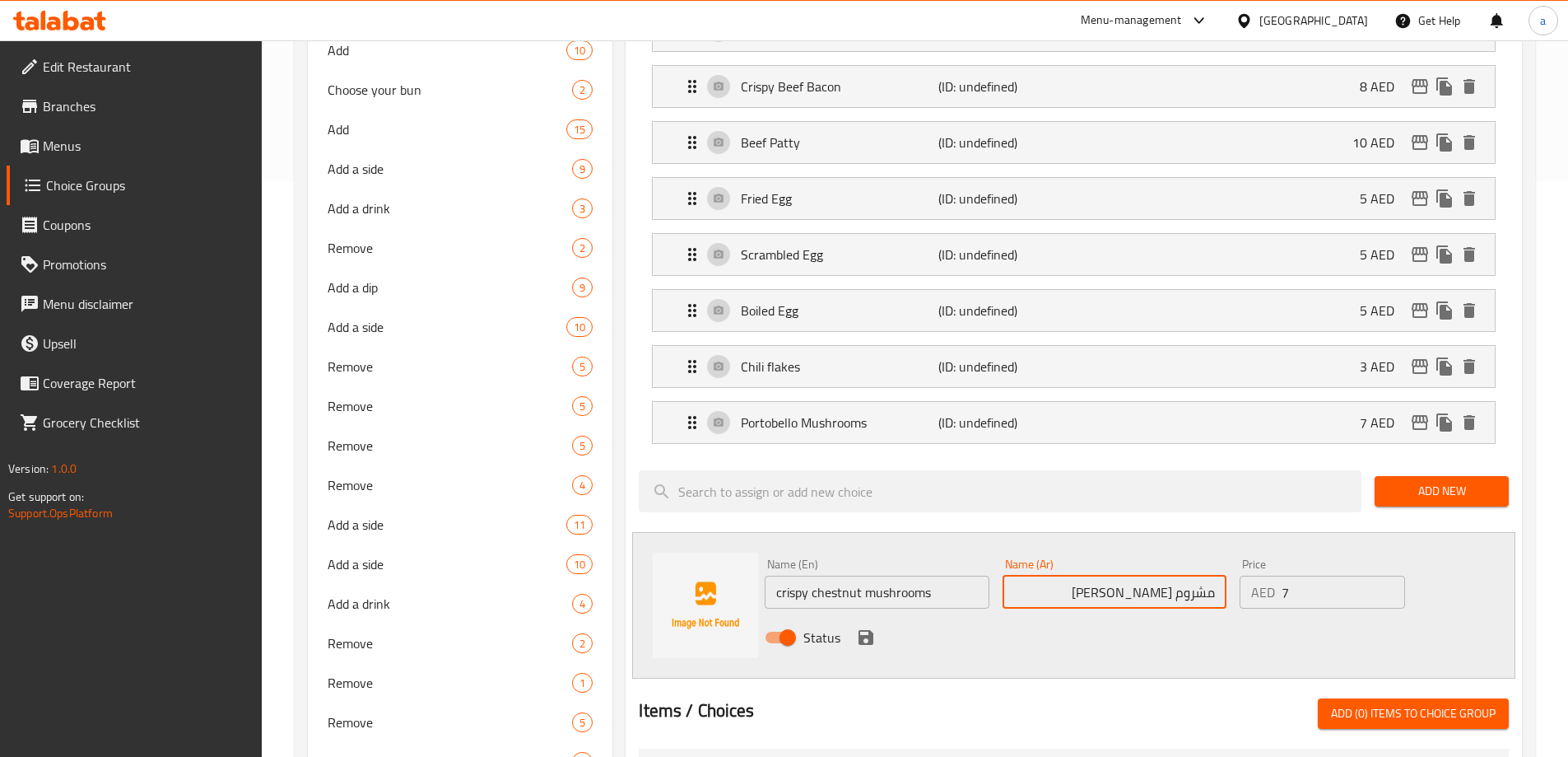
scroll to position [741, 0]
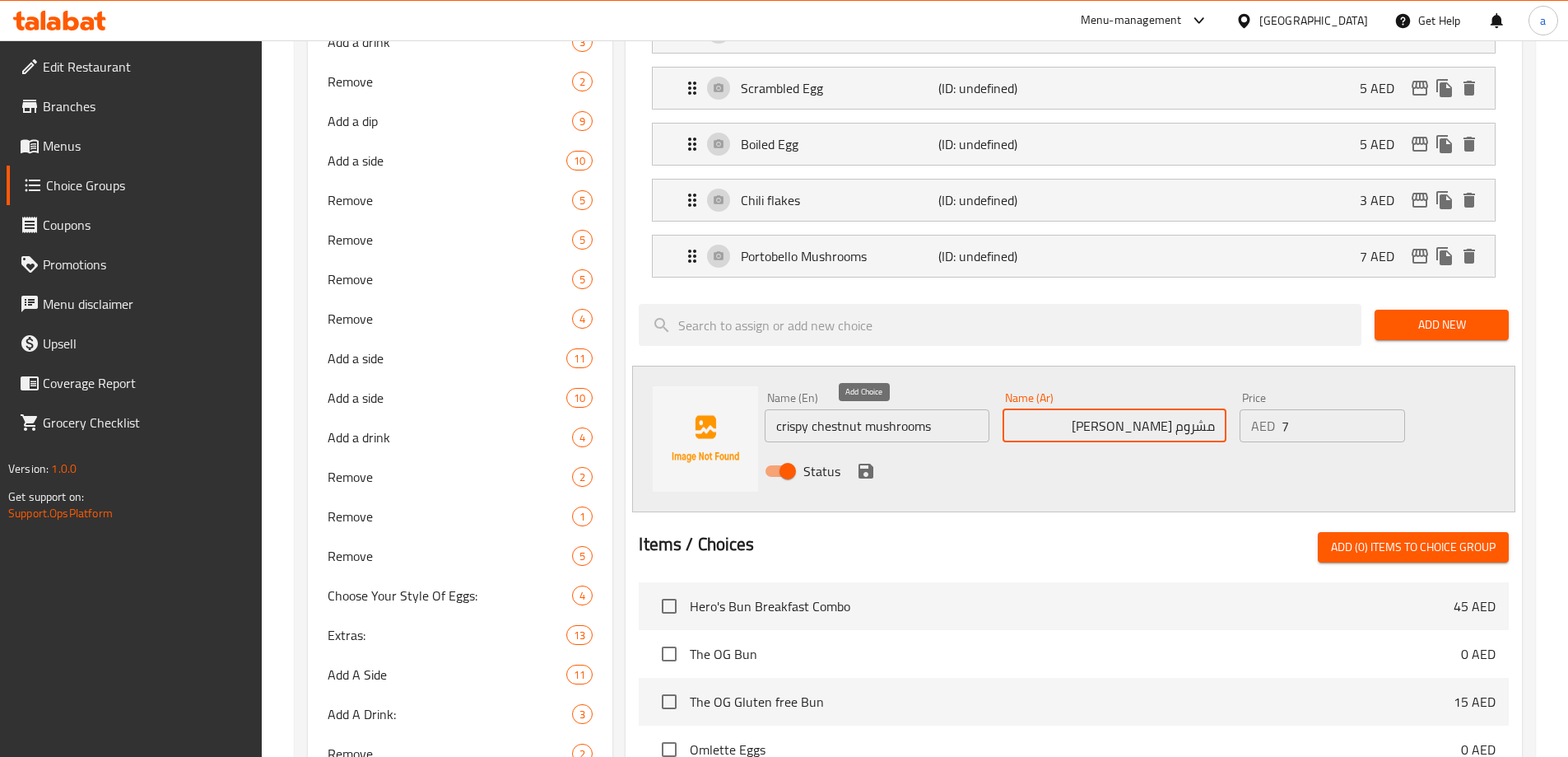
type input "مشروم تشيستنوت كرسبي"
click at [866, 464] on icon "save" at bounding box center [866, 471] width 15 height 15
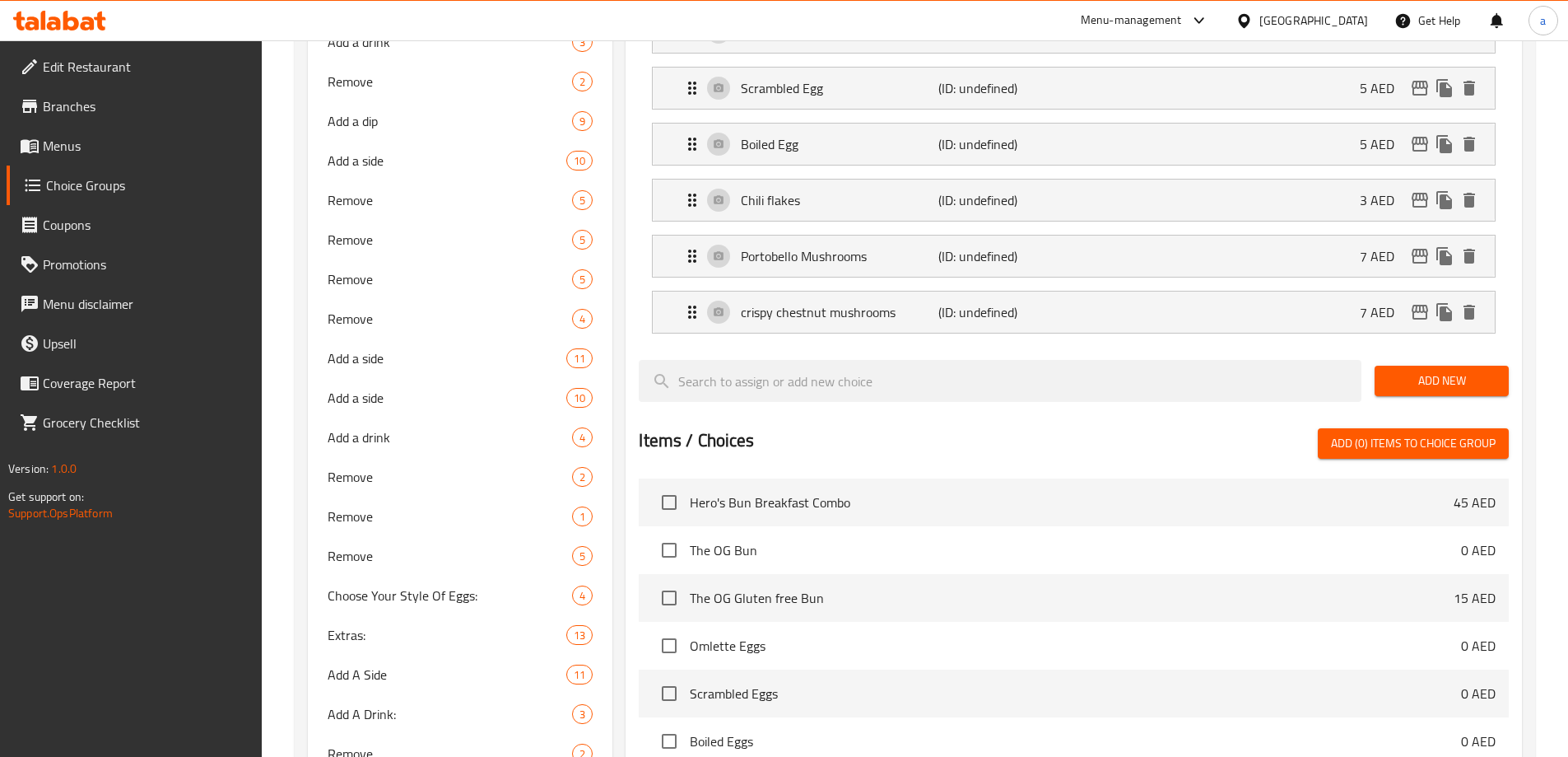
click at [1399, 354] on div "Add New" at bounding box center [1442, 381] width 147 height 55
click at [1444, 370] on span "Add New" at bounding box center [1442, 380] width 108 height 20
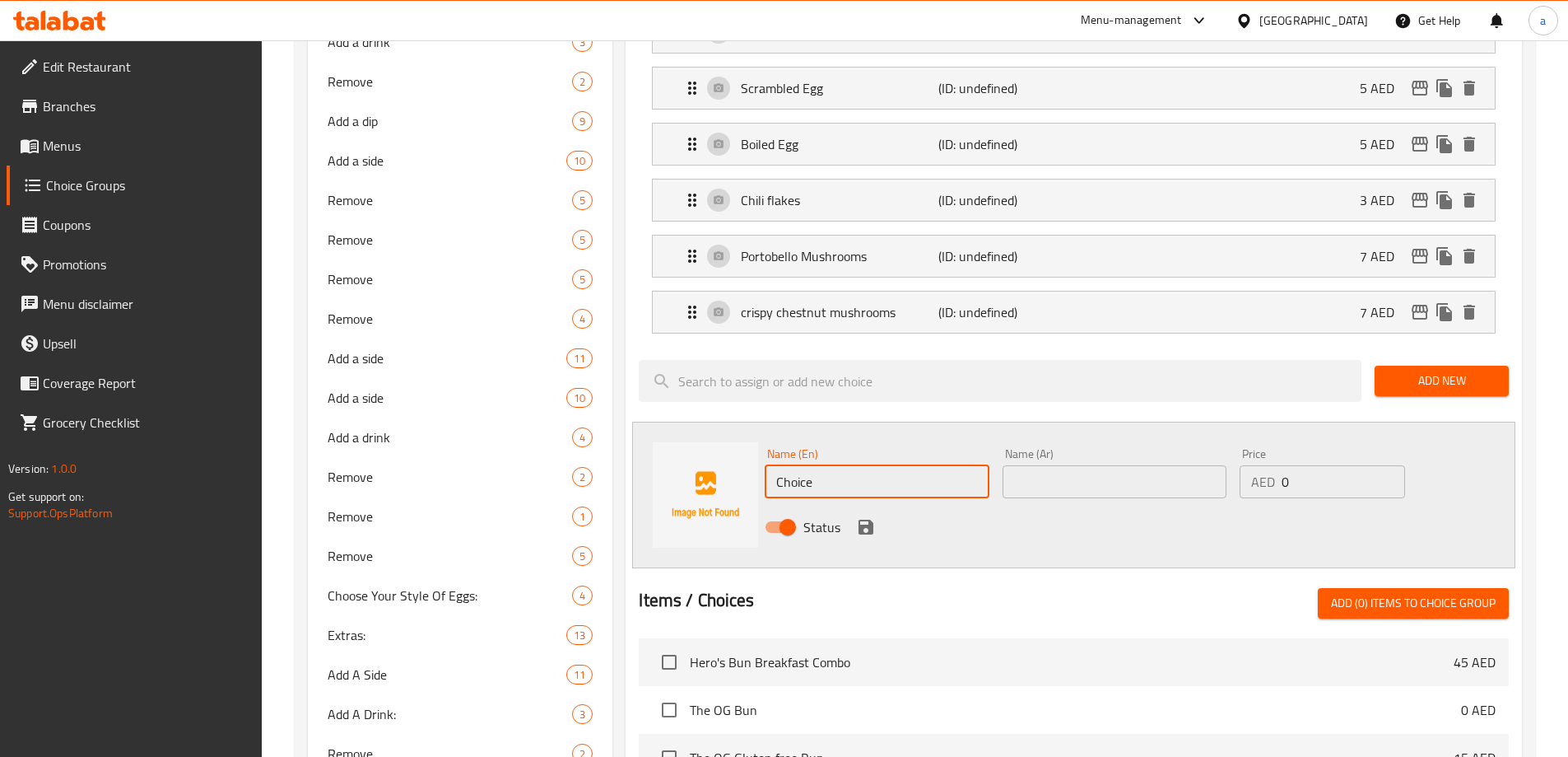
click at [813, 466] on input "Choice" at bounding box center [877, 482] width 223 height 33
paste input "Guacamole"
type input "Guacamole"
click at [1312, 466] on input "0" at bounding box center [1344, 482] width 123 height 33
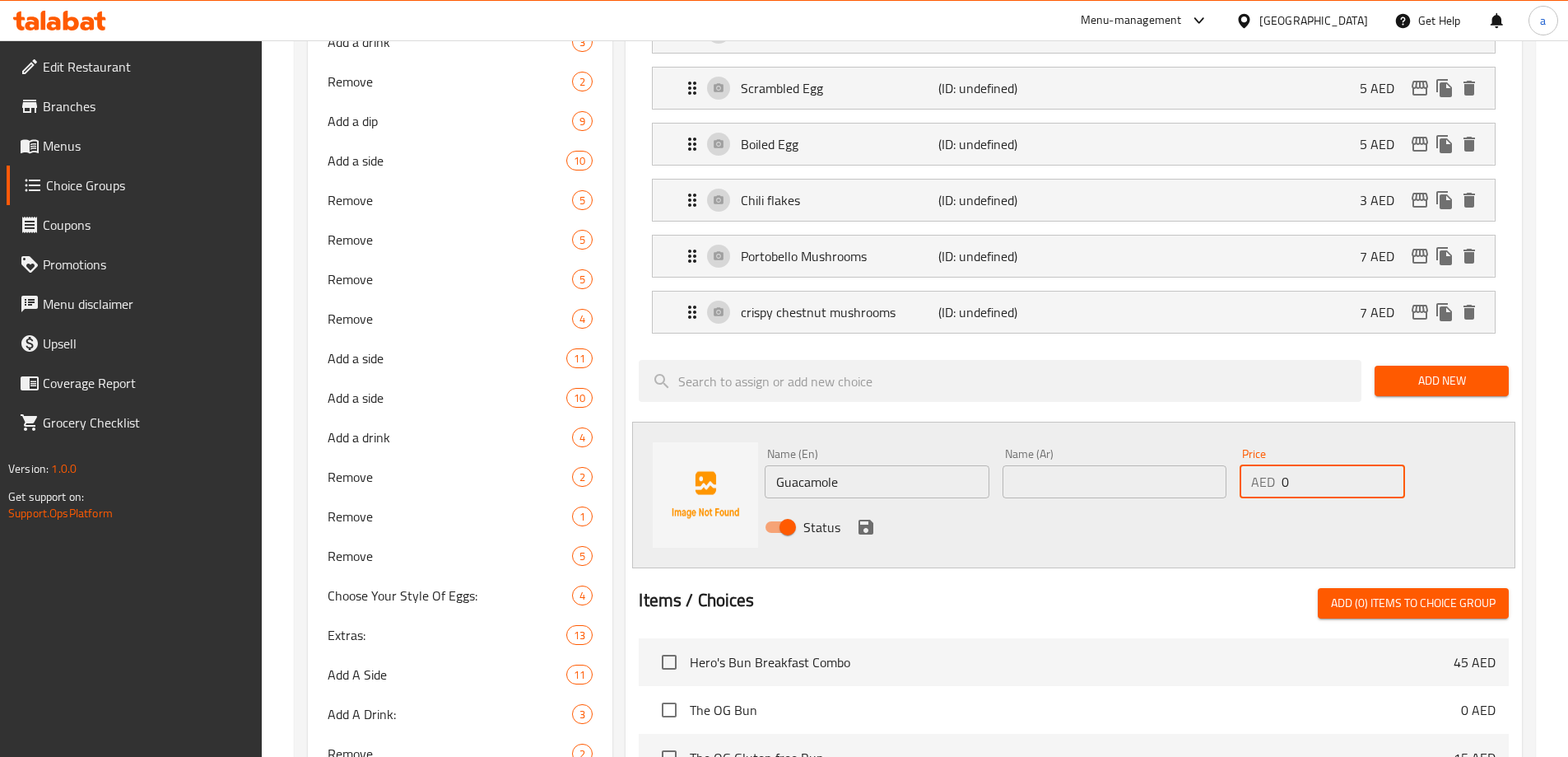
click at [1312, 466] on input "0" at bounding box center [1344, 482] width 123 height 33
type input "10"
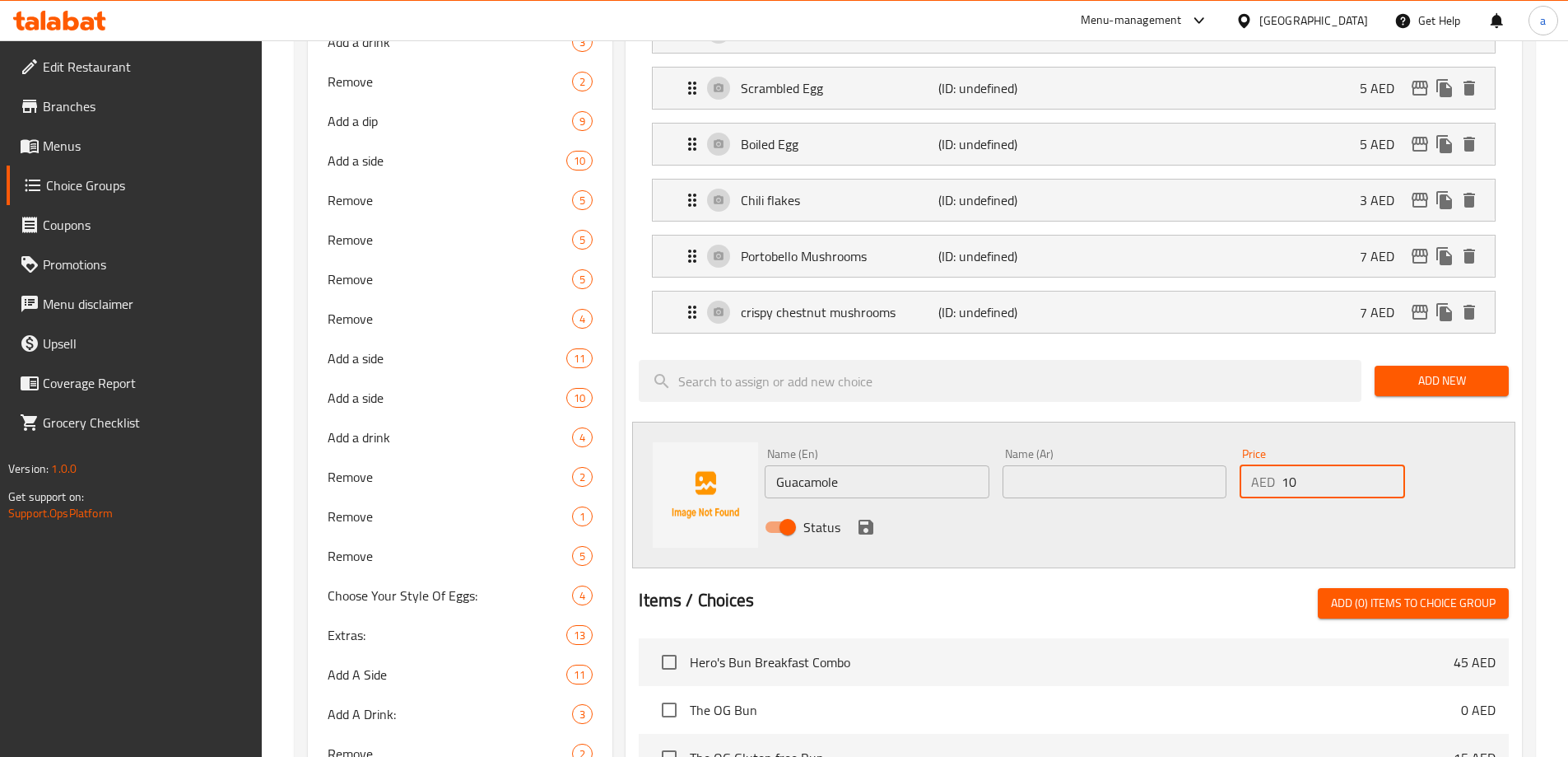
click at [1057, 466] on input "text" at bounding box center [1115, 482] width 223 height 33
click at [844, 466] on input "Guacamole" at bounding box center [877, 482] width 223 height 33
click at [843, 466] on input "Guacamole" at bounding box center [877, 482] width 223 height 33
click at [1071, 466] on input "text" at bounding box center [1115, 482] width 223 height 33
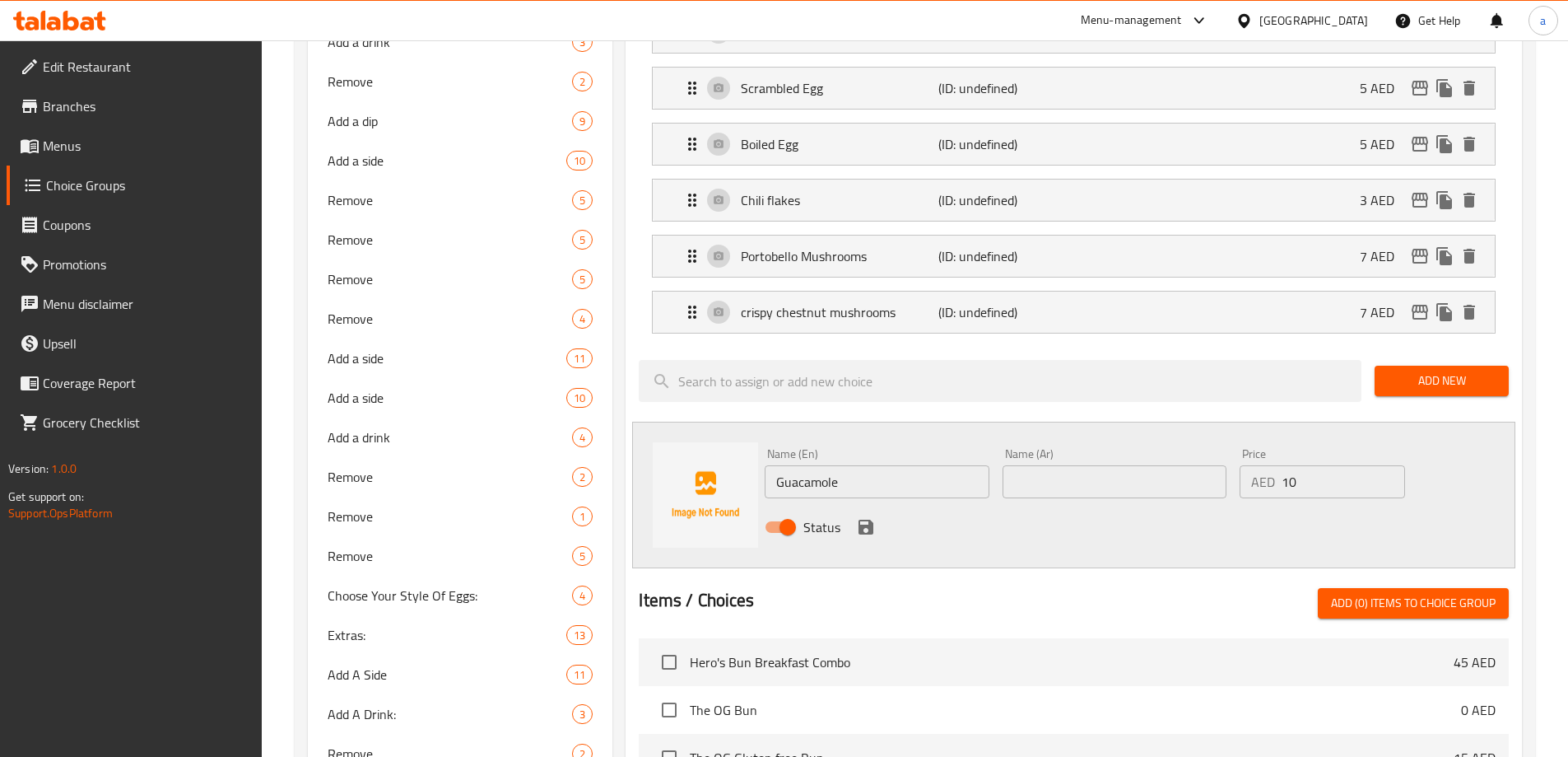
paste input "[DEMOGRAPHIC_DATA]"
type input "[DEMOGRAPHIC_DATA]"
click at [866, 517] on icon "save" at bounding box center [866, 527] width 20 height 20
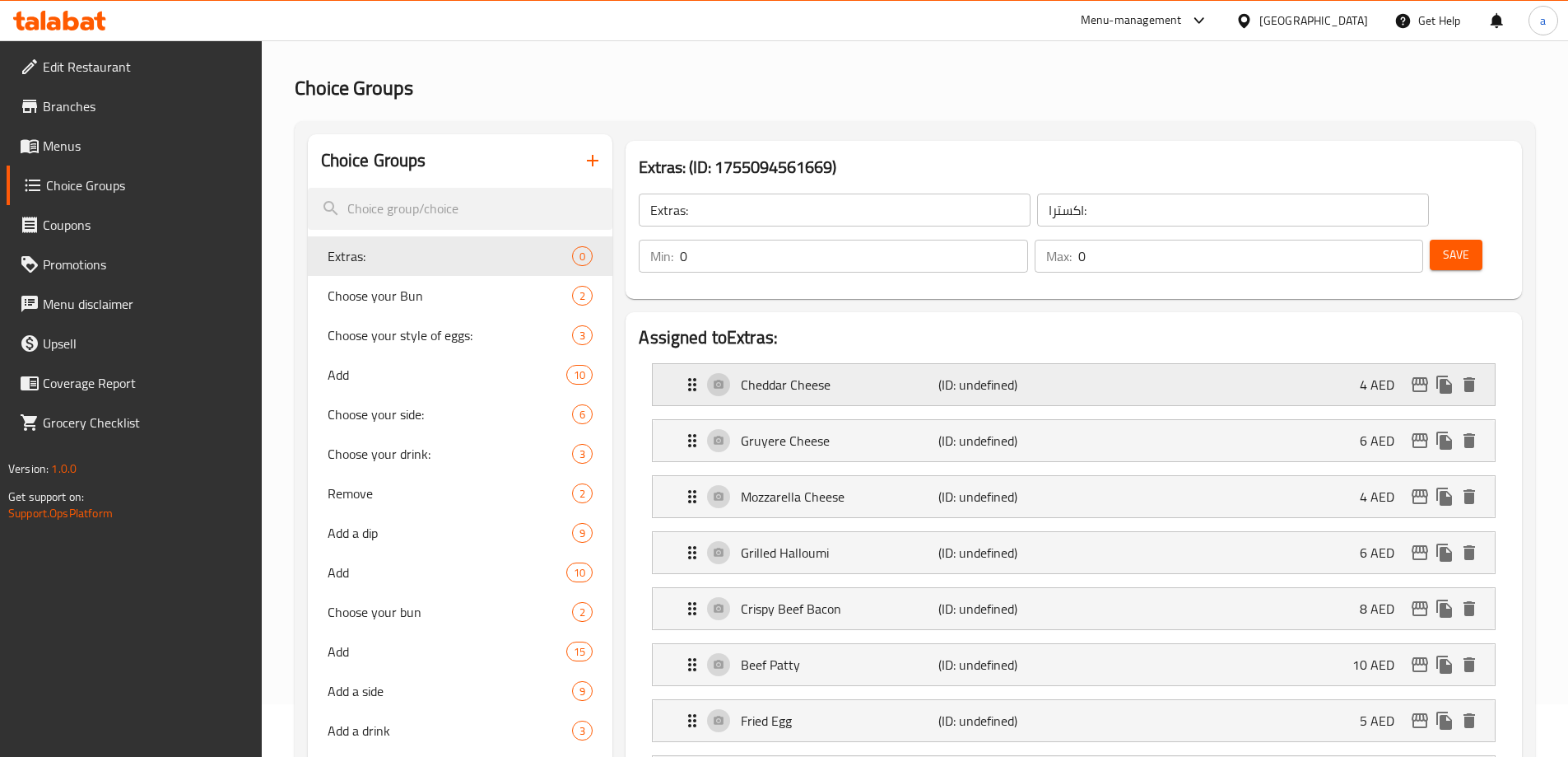
scroll to position [0, 0]
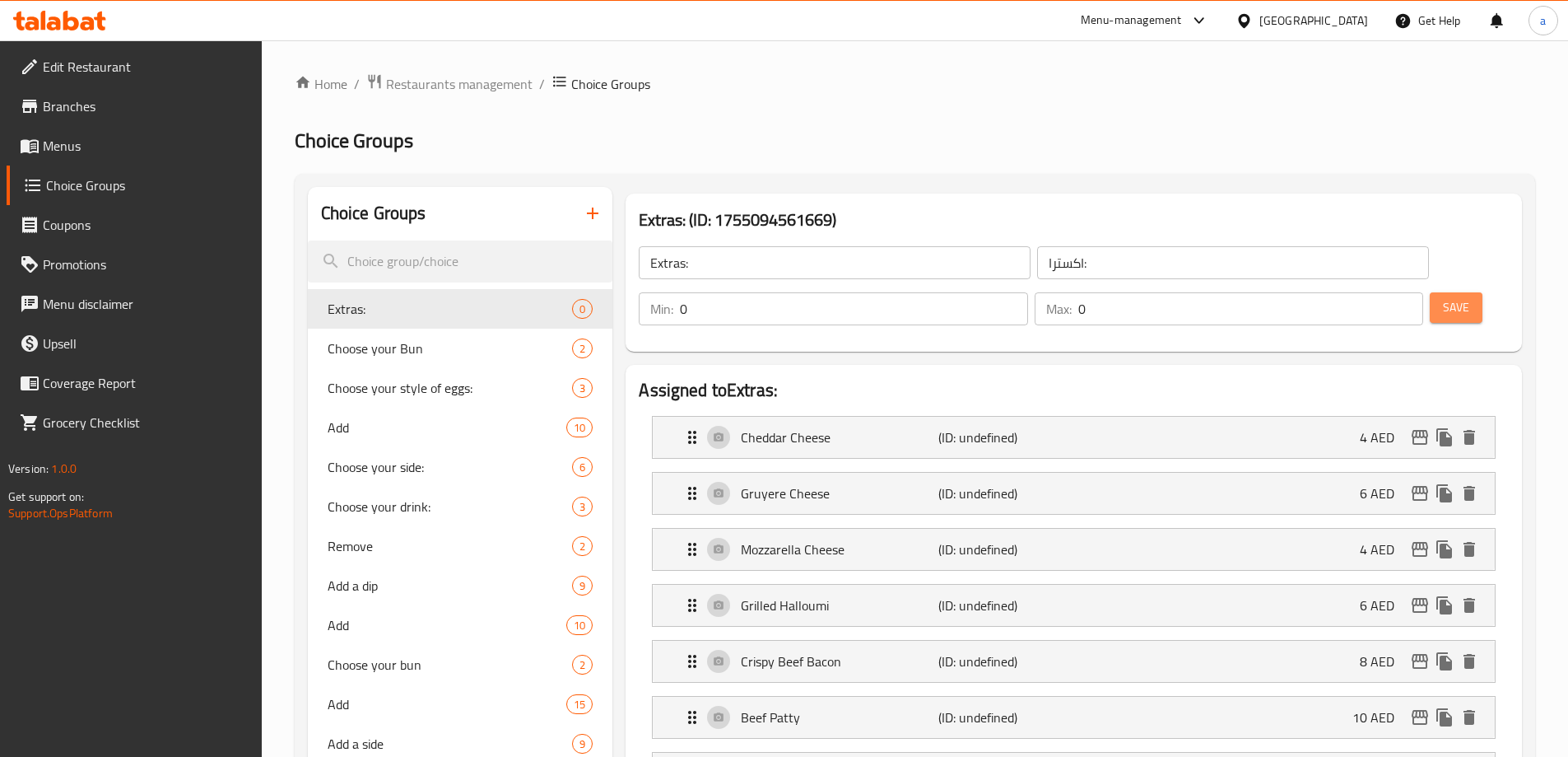
click at [1443, 297] on span "Save" at bounding box center [1456, 307] width 27 height 20
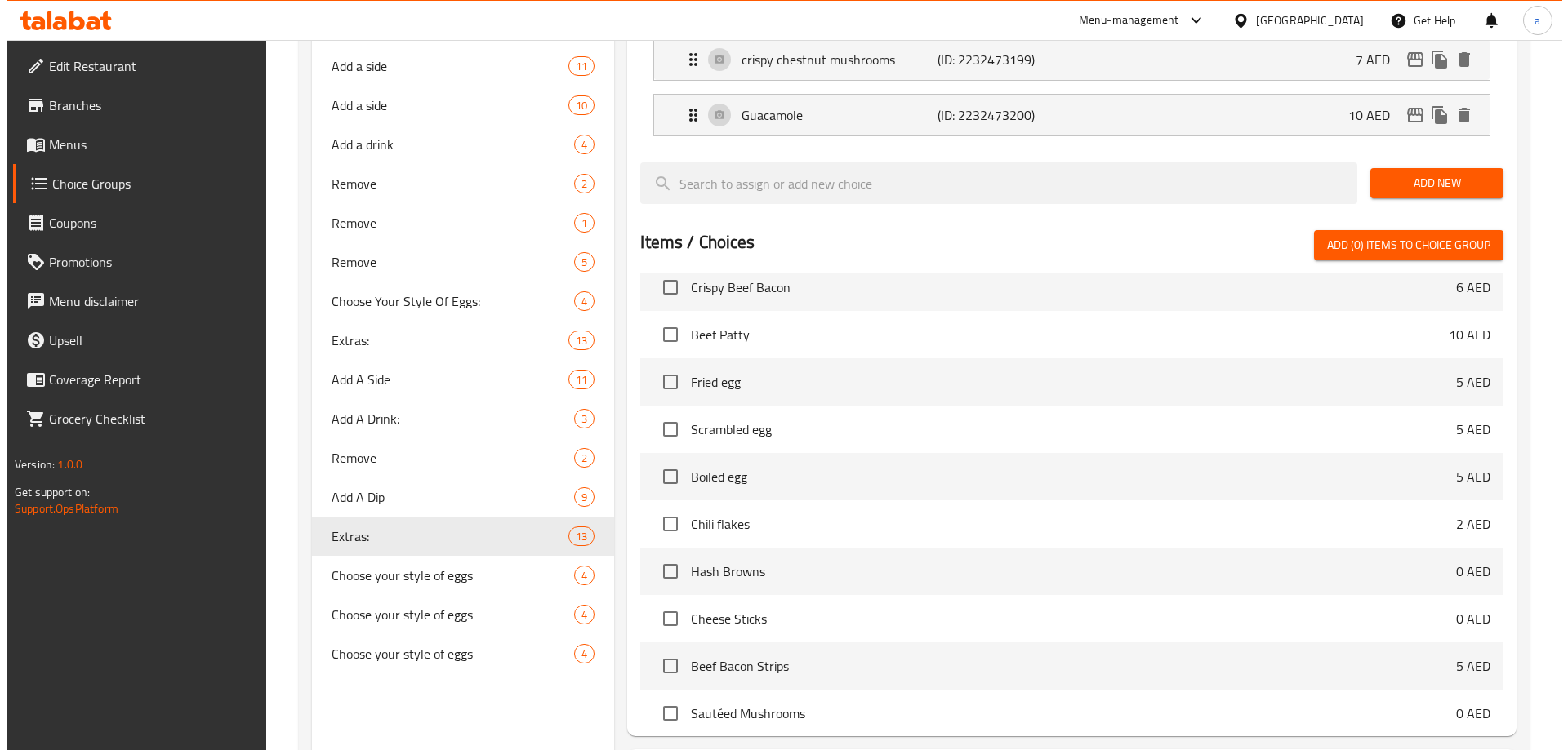
scroll to position [1091, 0]
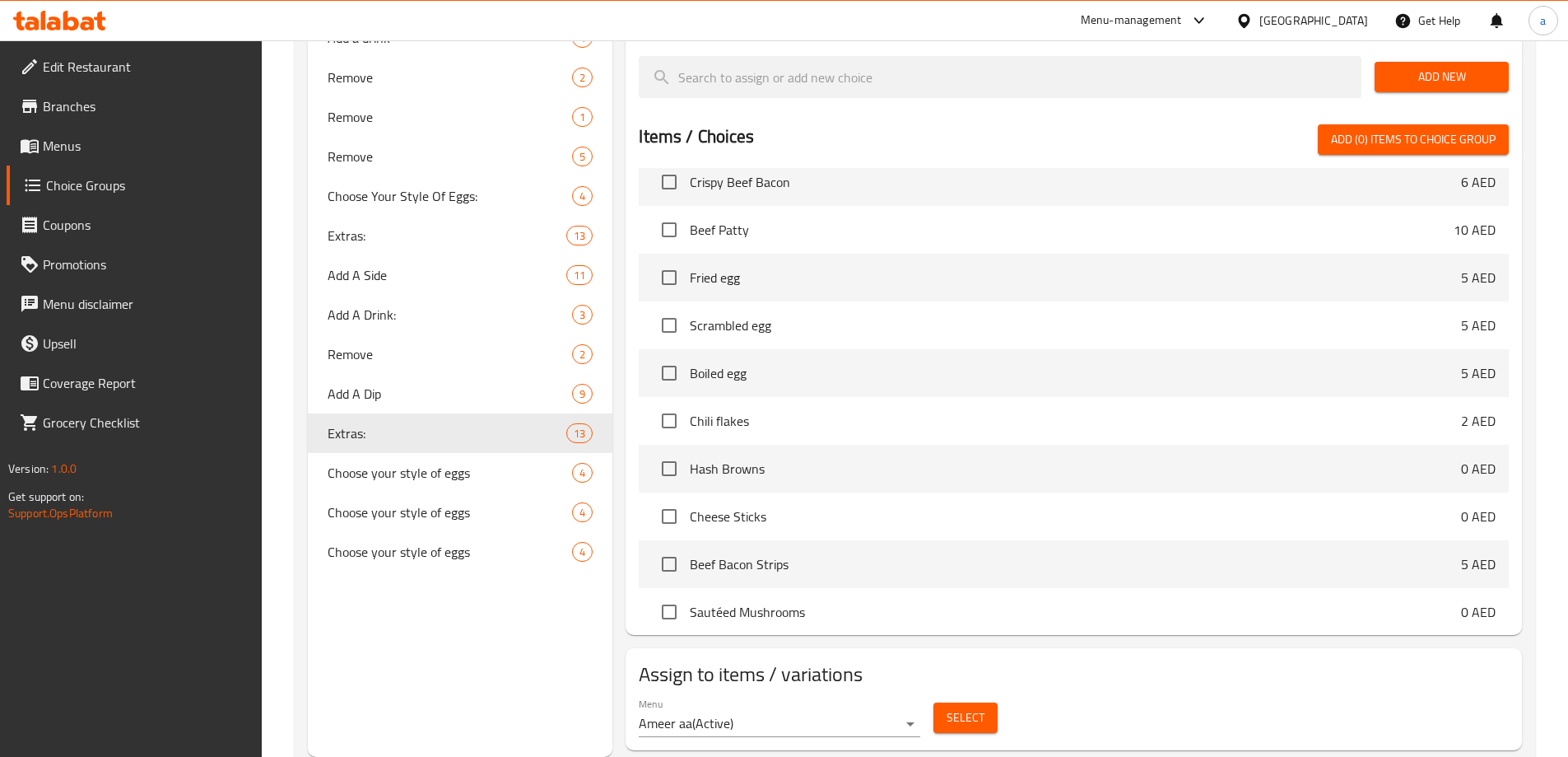
click at [964, 708] on span "Select" at bounding box center [965, 718] width 38 height 20
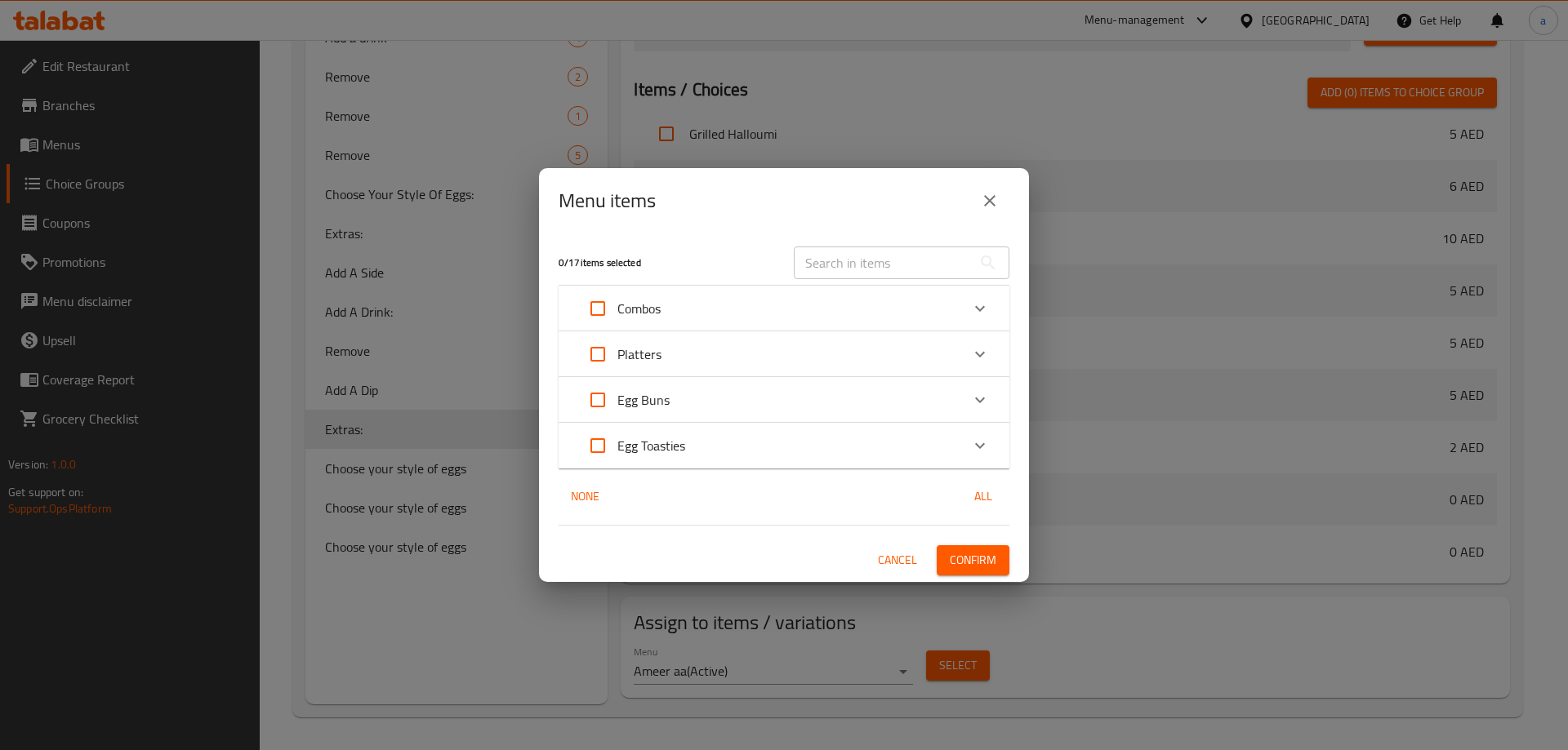
click at [620, 364] on p "Platters" at bounding box center [640, 354] width 45 height 20
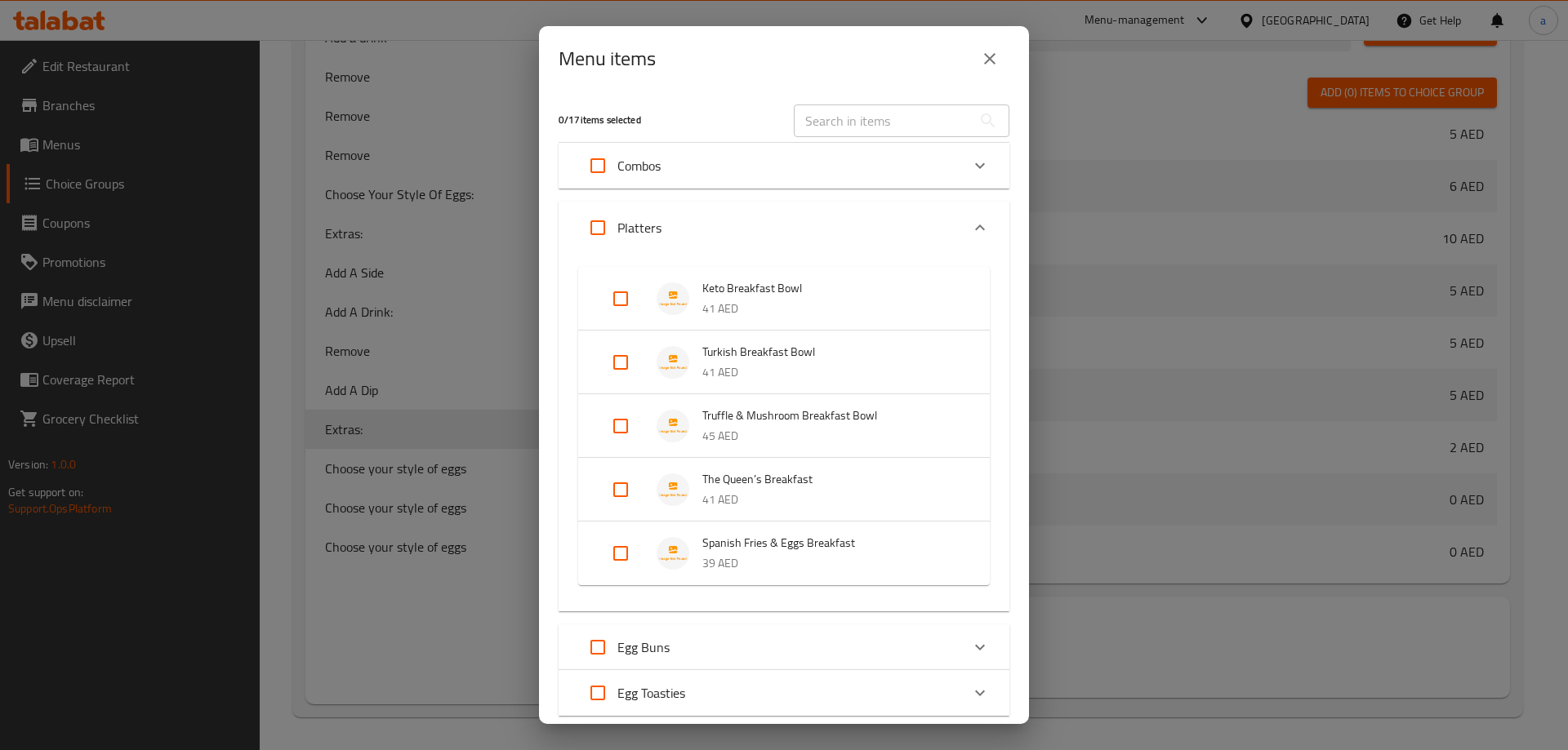
click at [620, 300] on input "Expand" at bounding box center [620, 298] width 39 height 39
checkbox input "true"
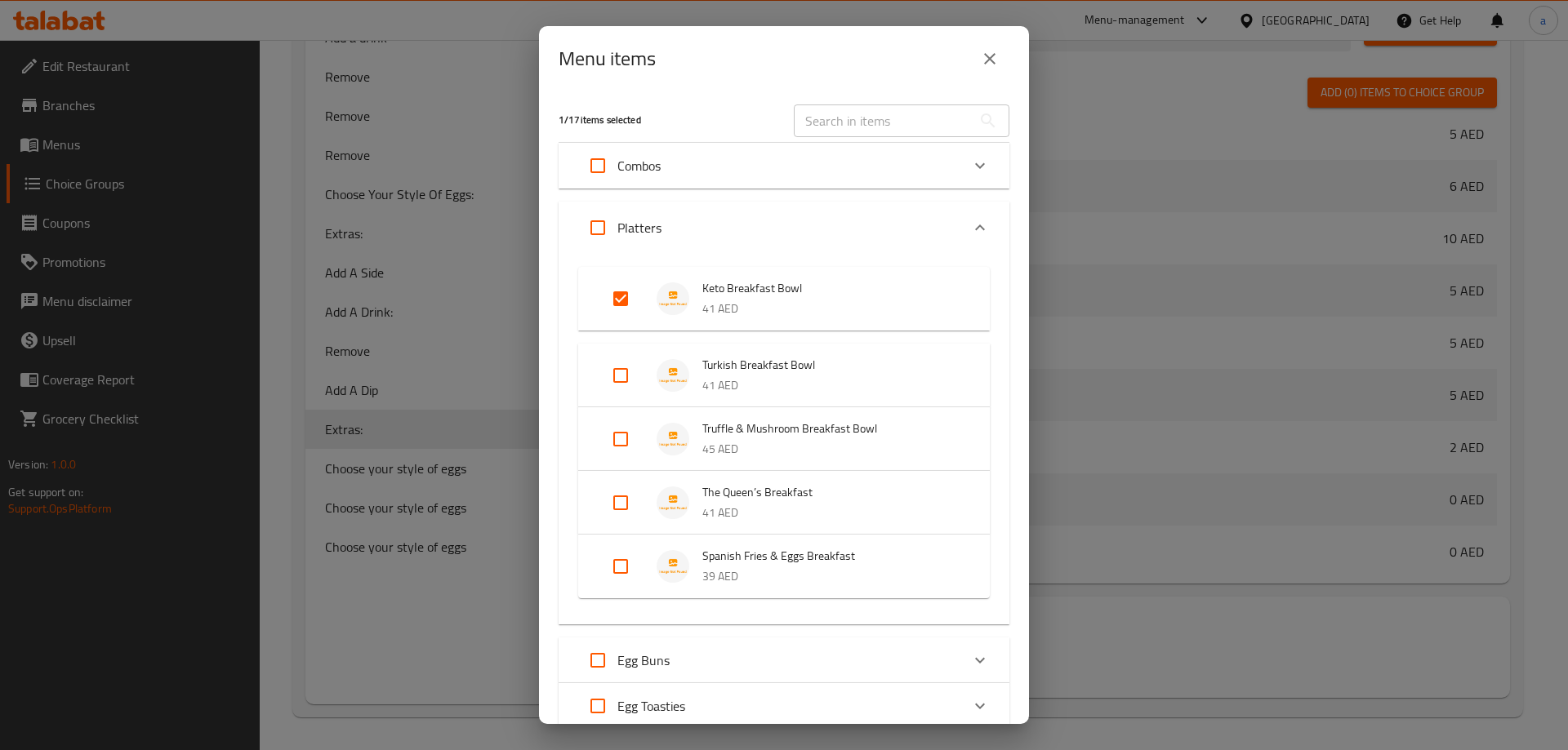
click at [618, 370] on input "Expand" at bounding box center [620, 375] width 39 height 39
checkbox input "true"
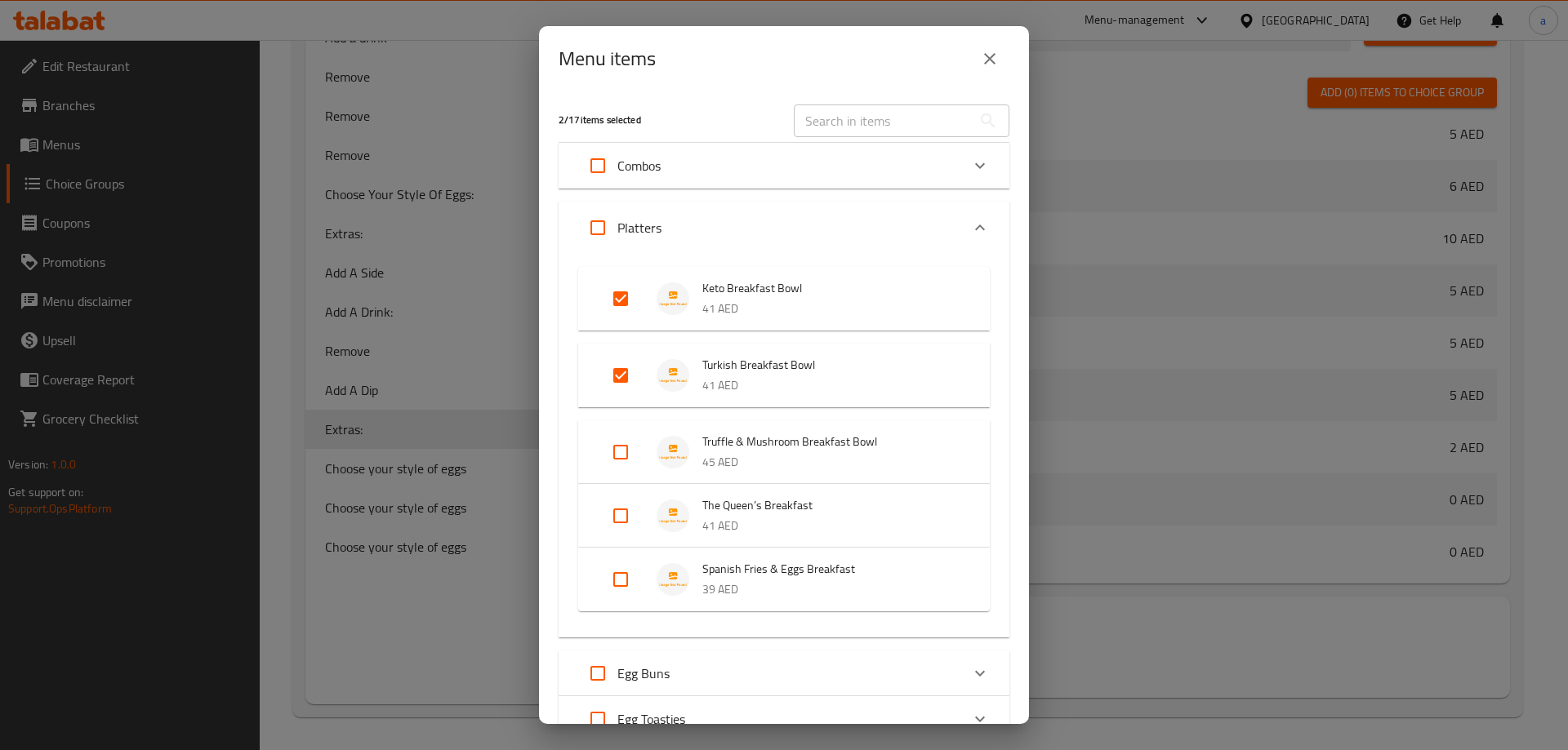
click at [621, 449] on input "Expand" at bounding box center [620, 451] width 39 height 39
checkbox input "true"
click at [617, 525] on input "Expand" at bounding box center [620, 528] width 39 height 39
checkbox input "true"
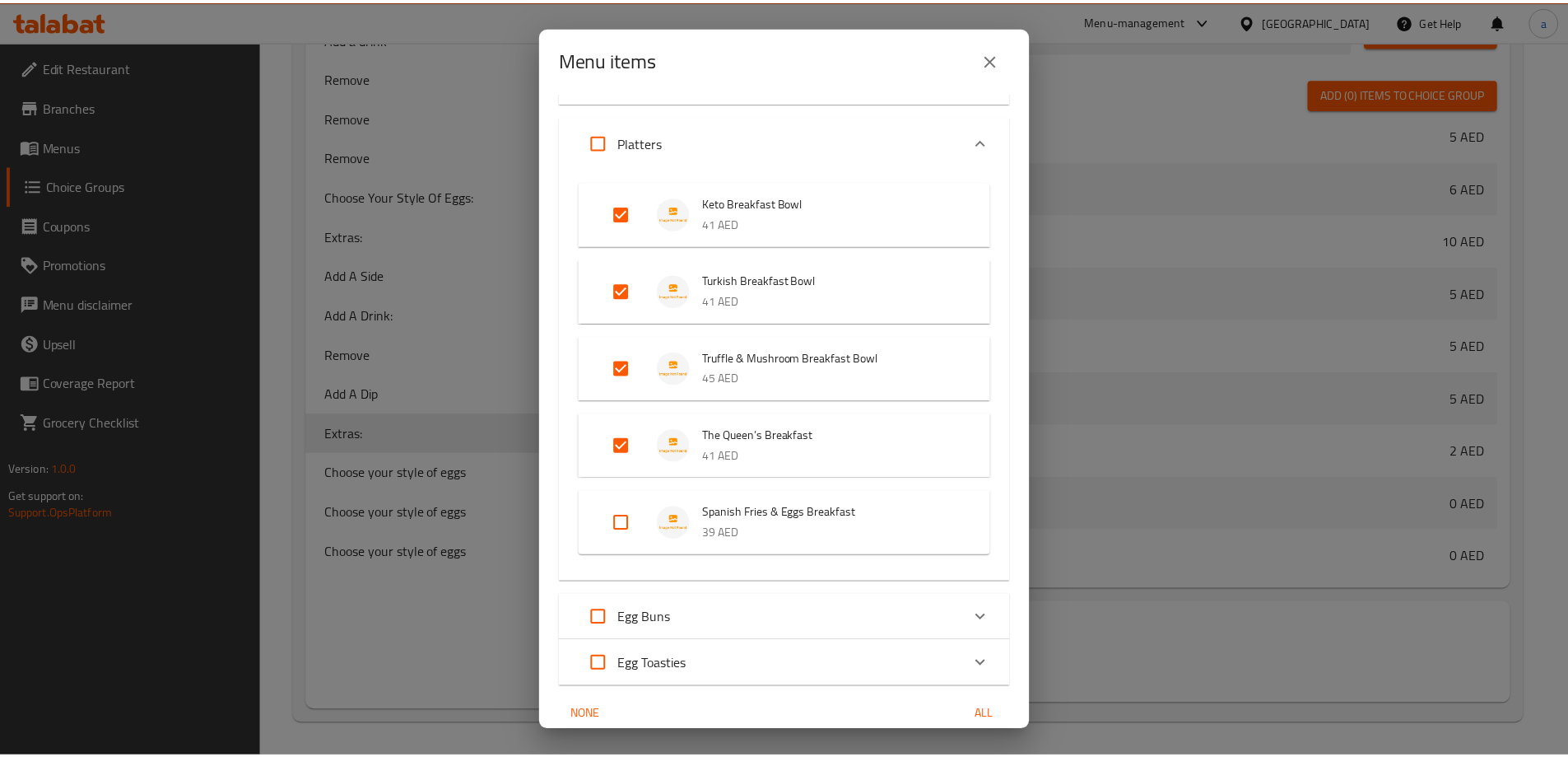
scroll to position [159, 0]
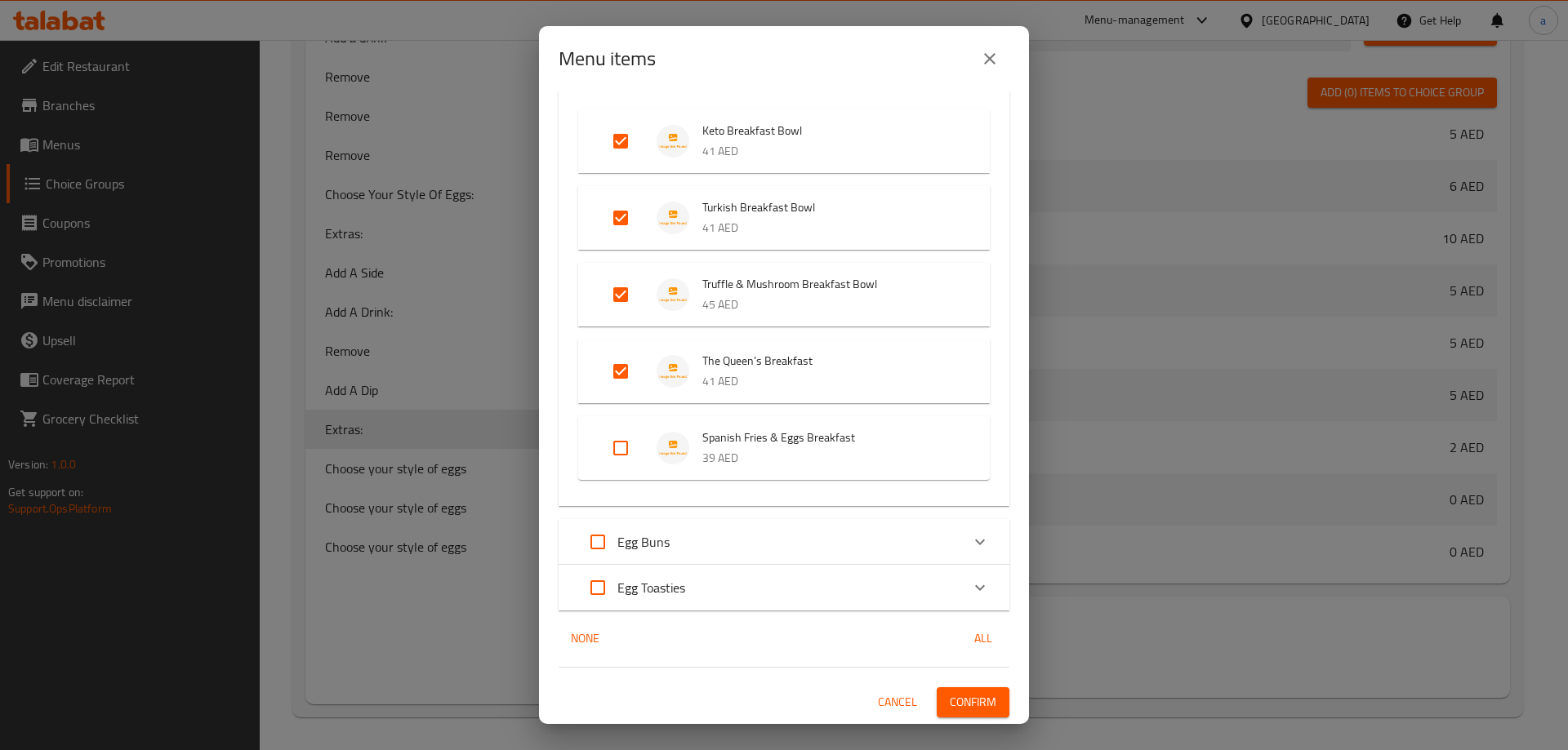
click at [968, 693] on span "Confirm" at bounding box center [972, 702] width 46 height 20
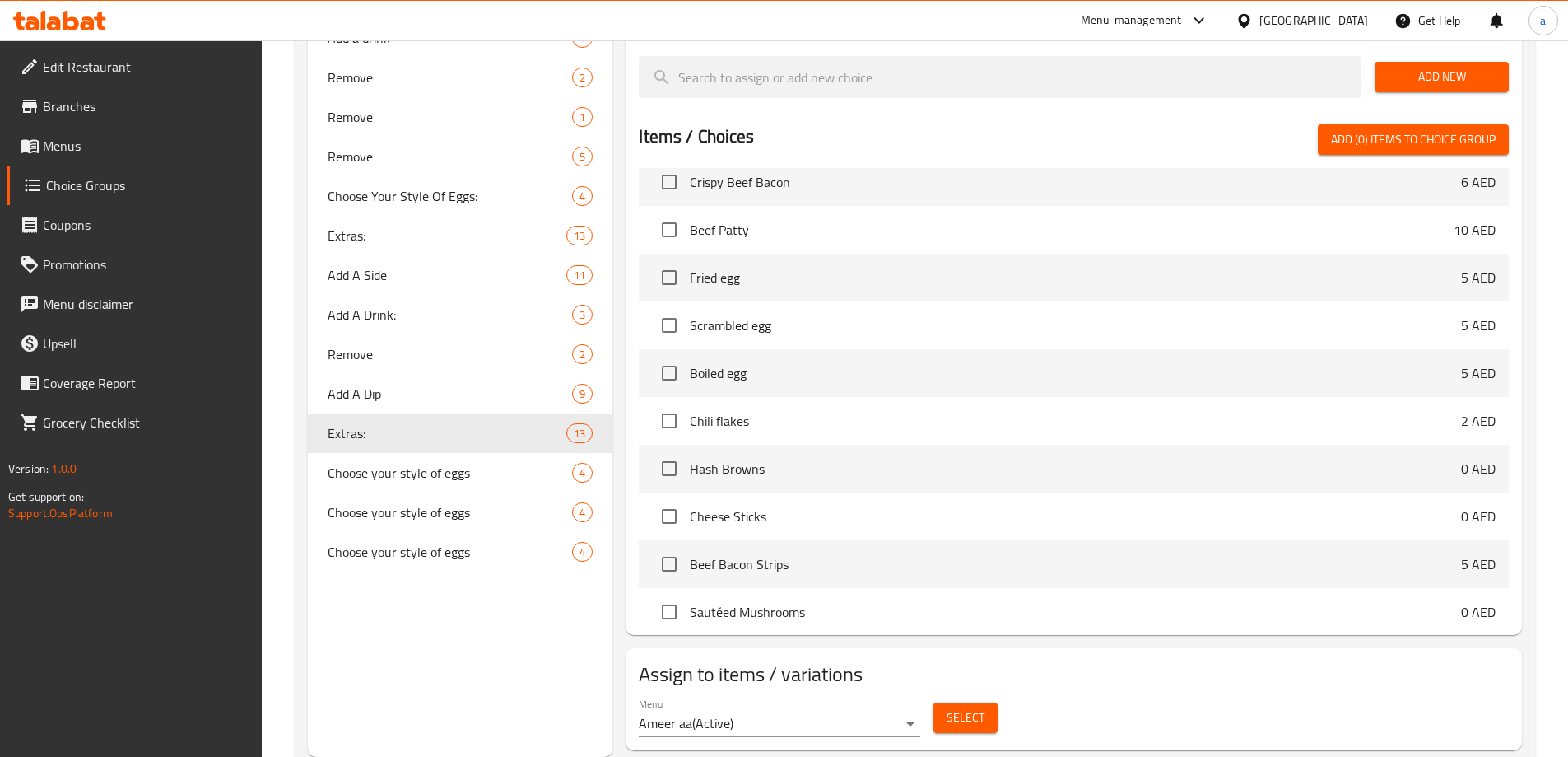
click at [931, 220] on span "Beef Patty" at bounding box center [1072, 230] width 764 height 20
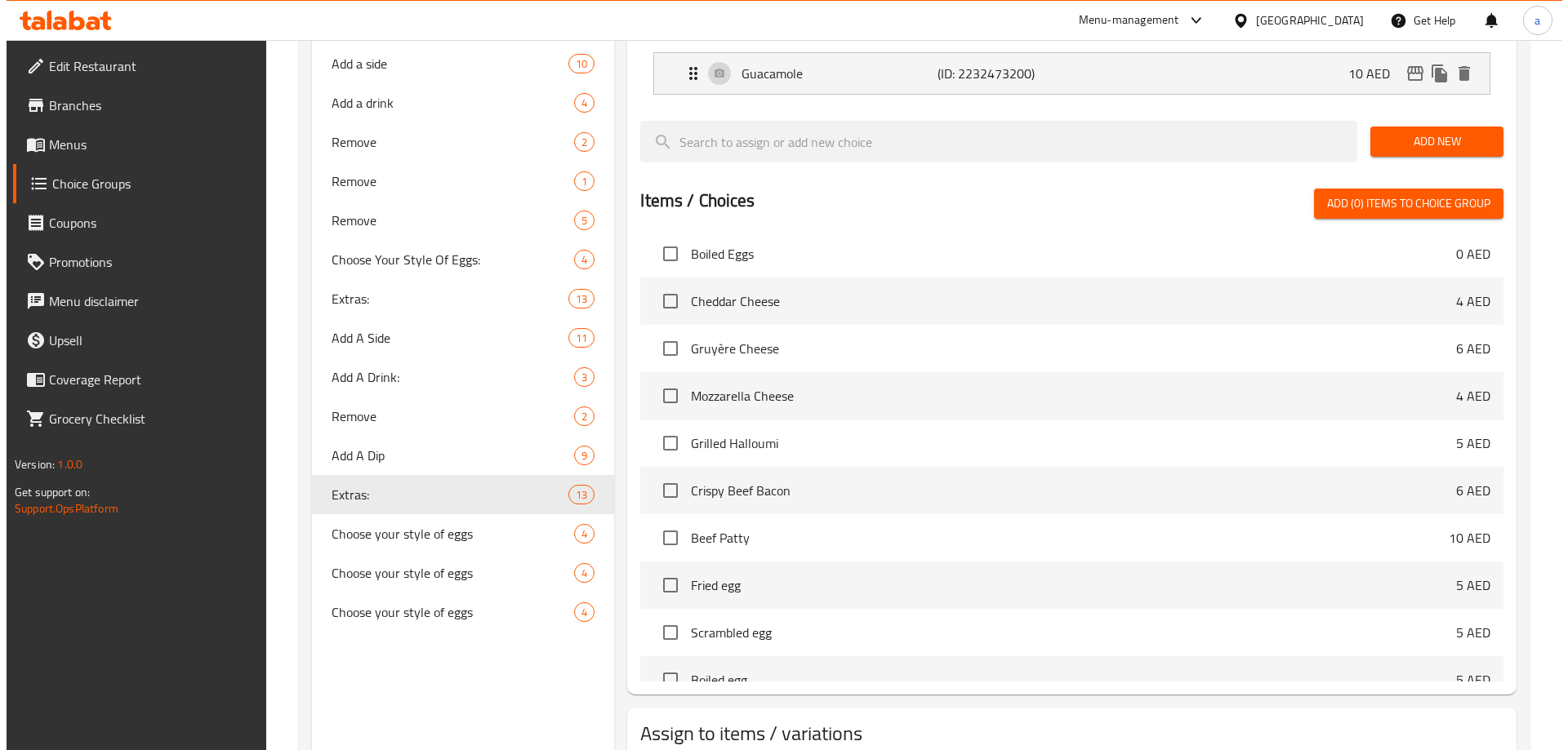
scroll to position [1091, 0]
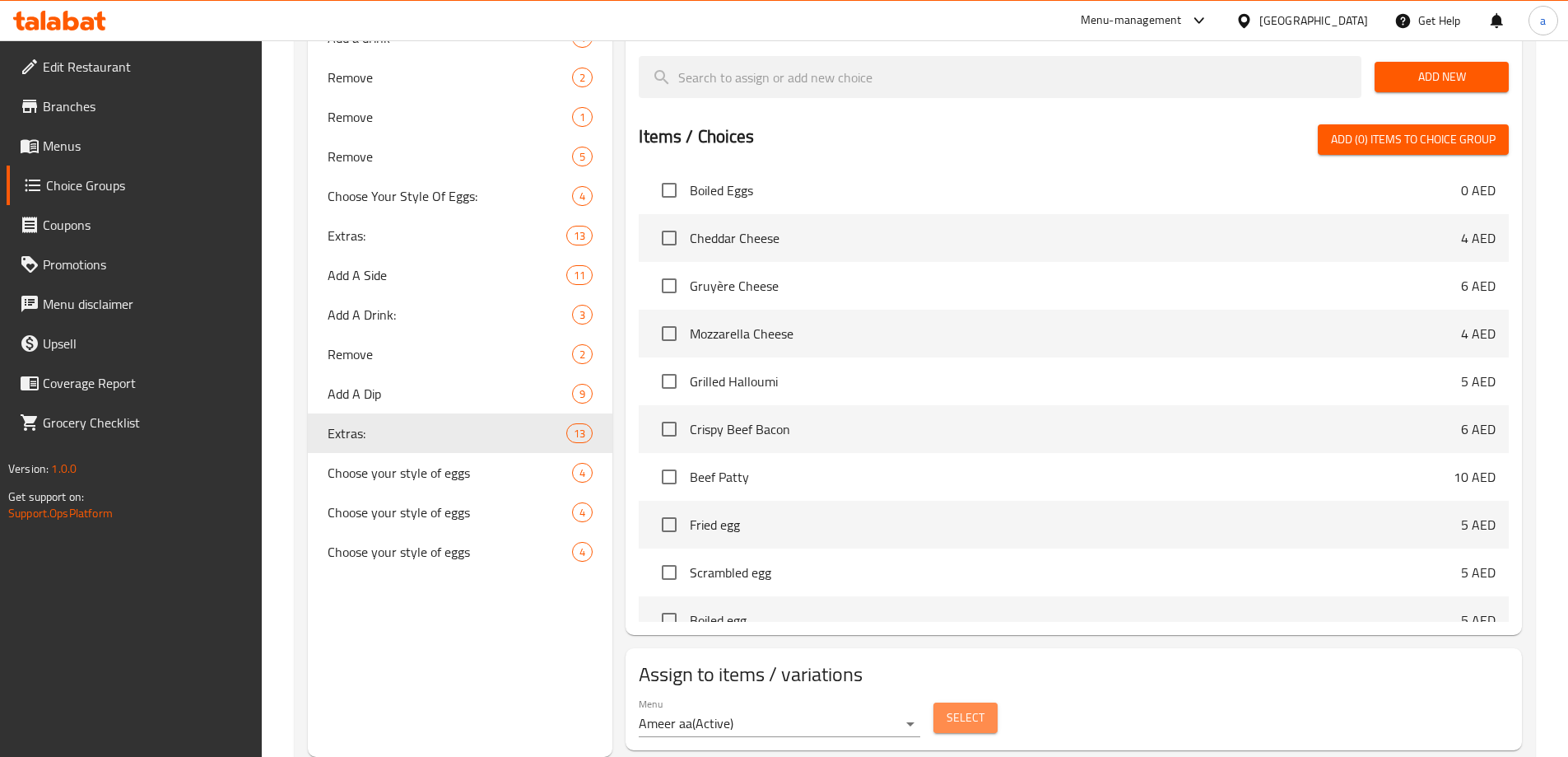
click at [985, 703] on button "Select" at bounding box center [965, 718] width 64 height 30
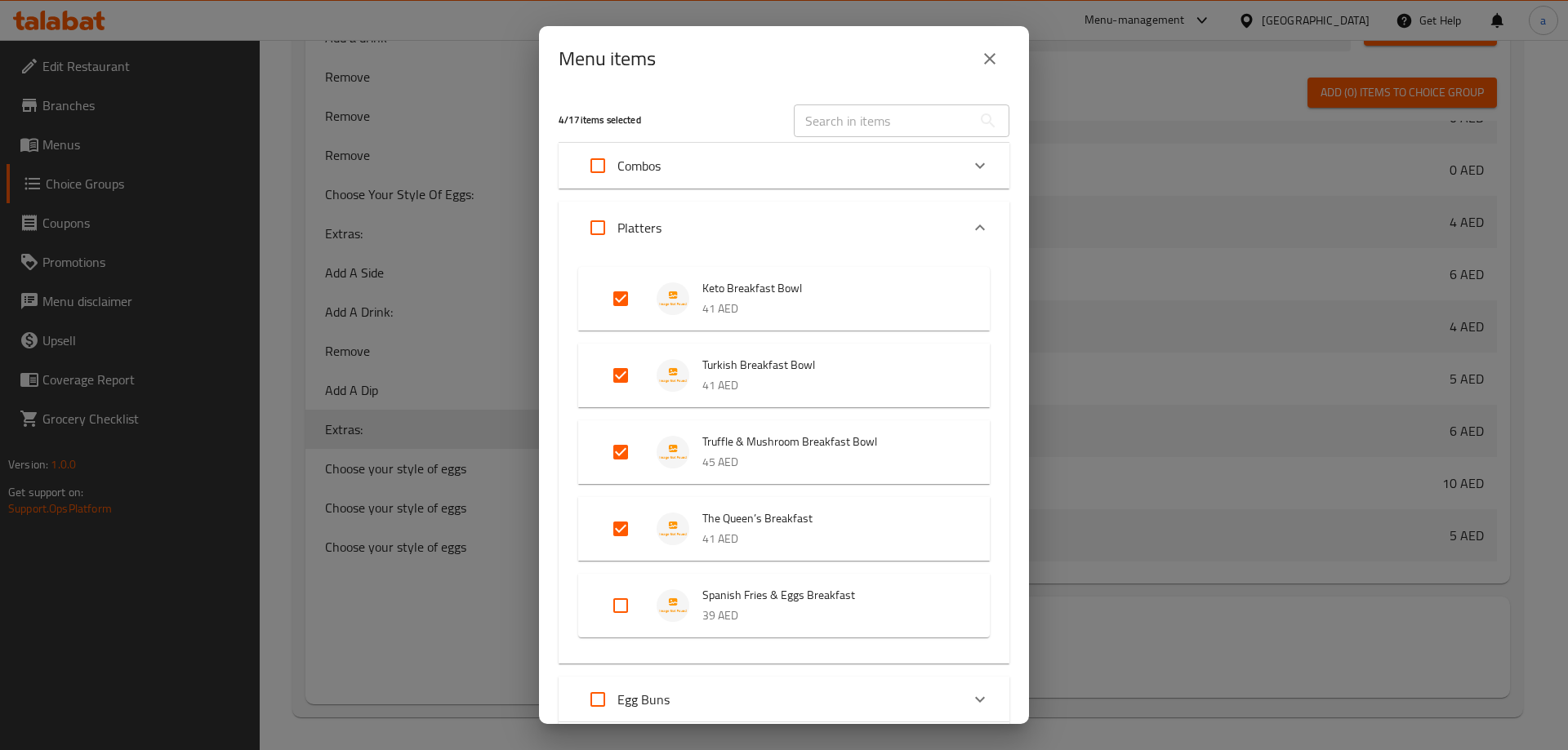
click at [626, 605] on input "Expand" at bounding box center [620, 605] width 39 height 39
checkbox input "true"
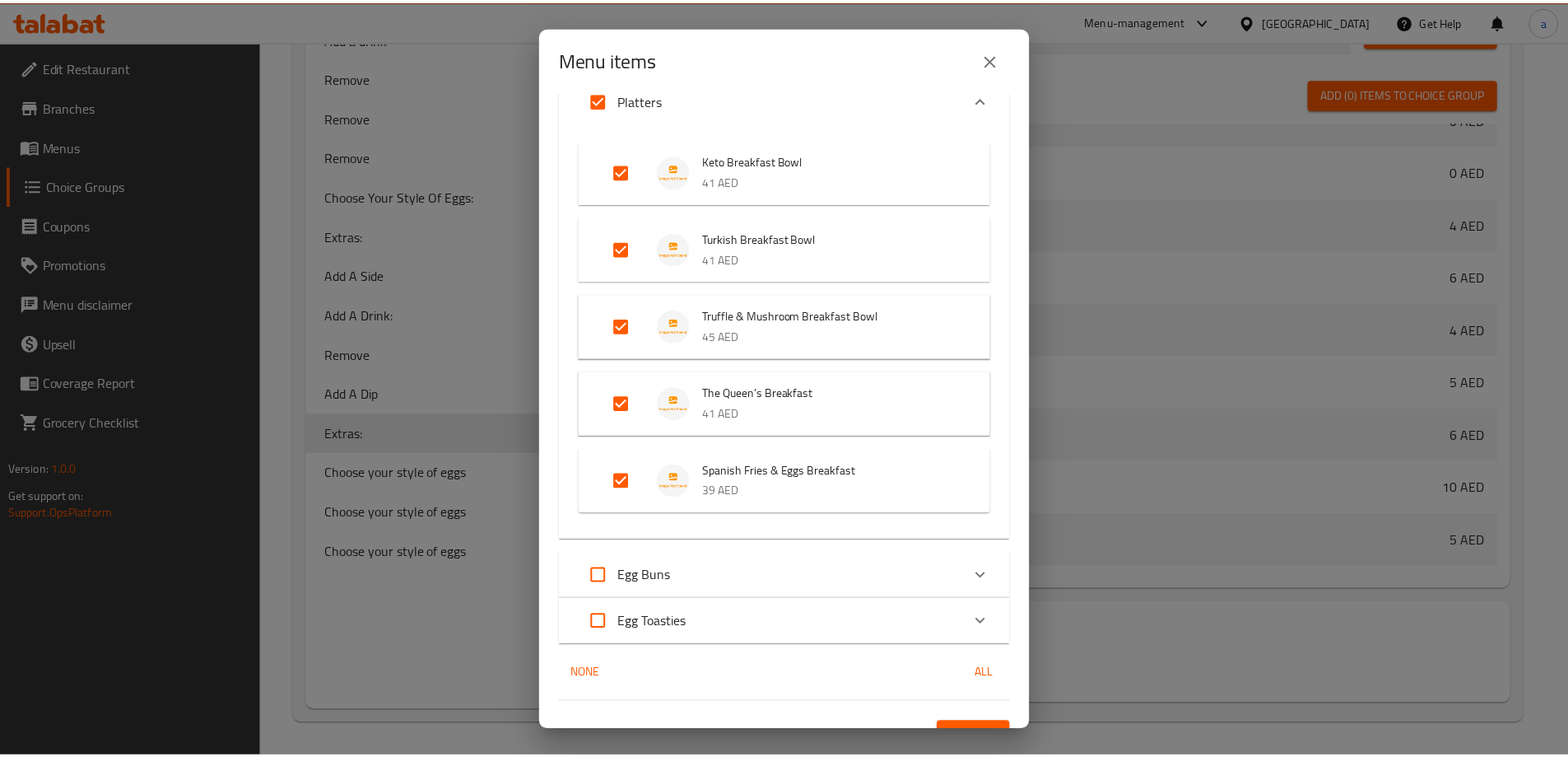
scroll to position [159, 0]
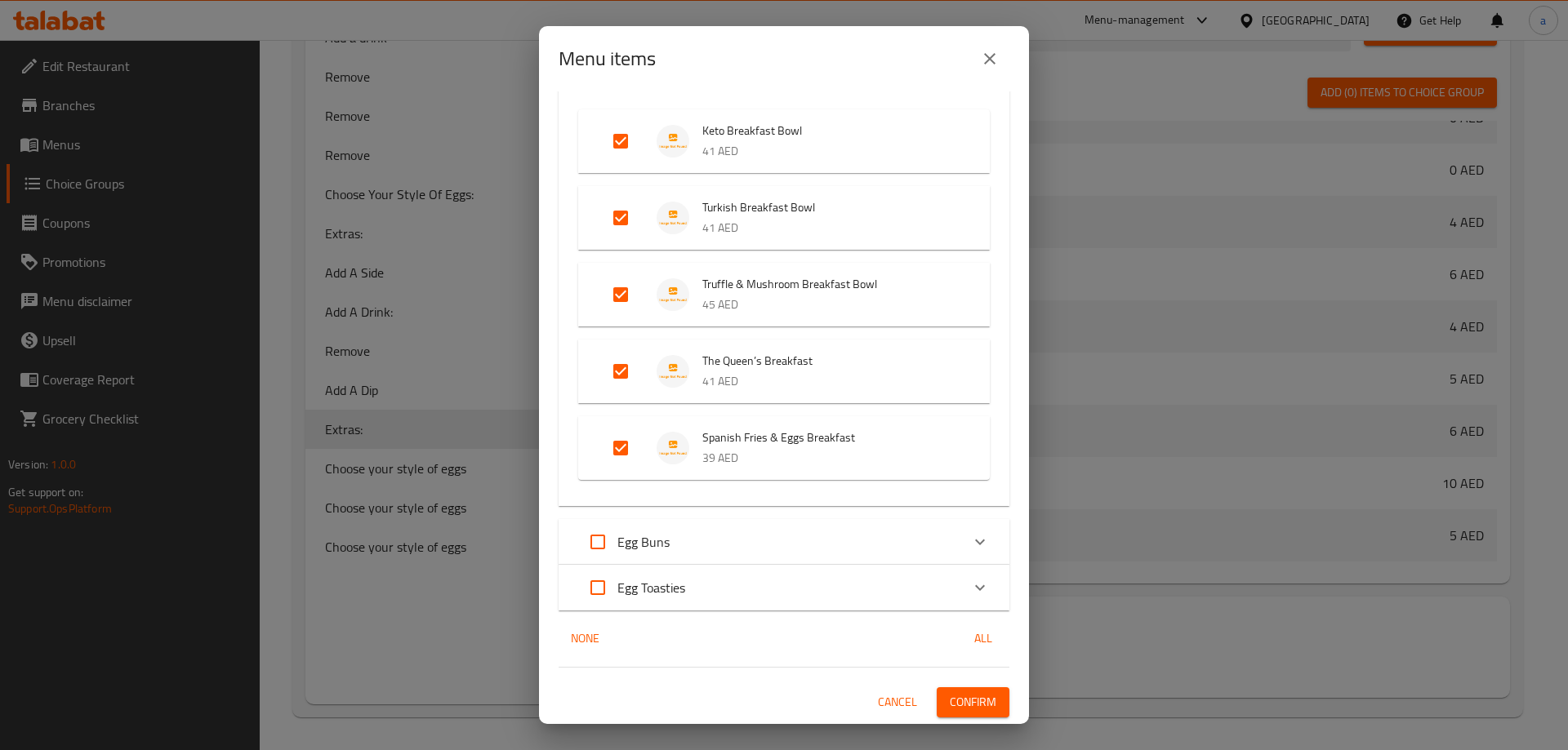
click at [949, 707] on span "Confirm" at bounding box center [972, 702] width 46 height 20
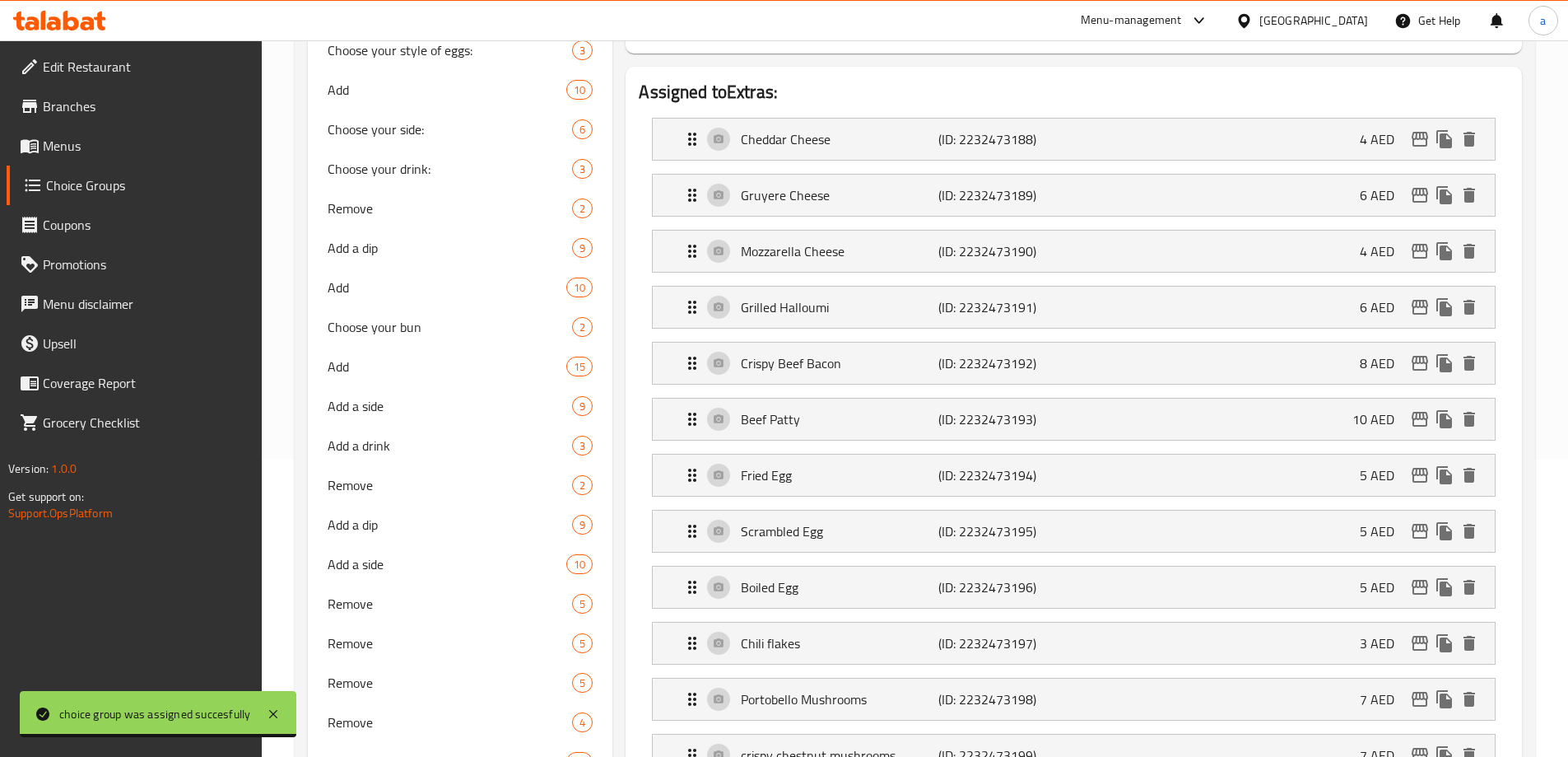
scroll to position [113, 0]
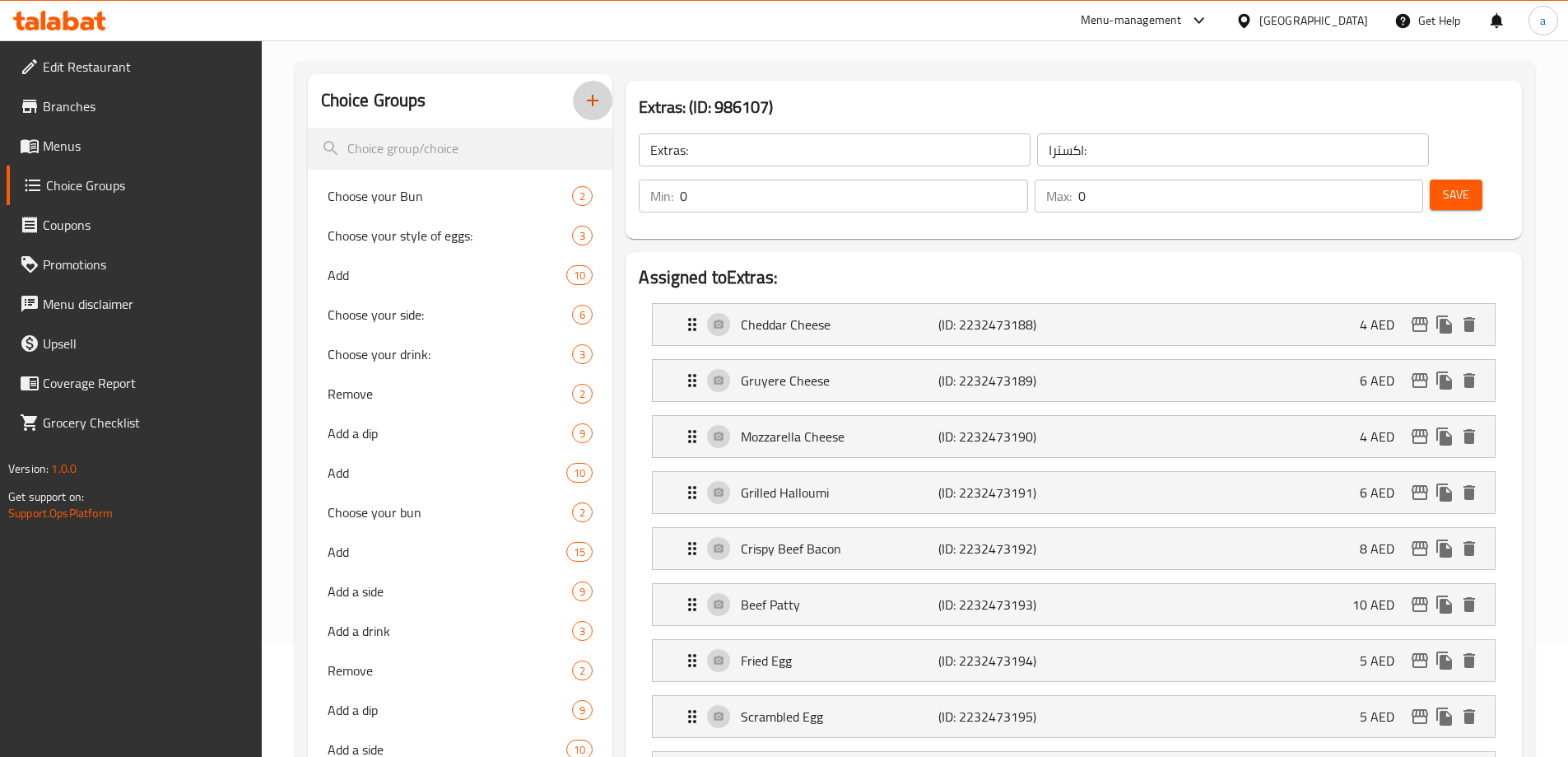
click at [585, 104] on icon "button" at bounding box center [593, 101] width 20 height 20
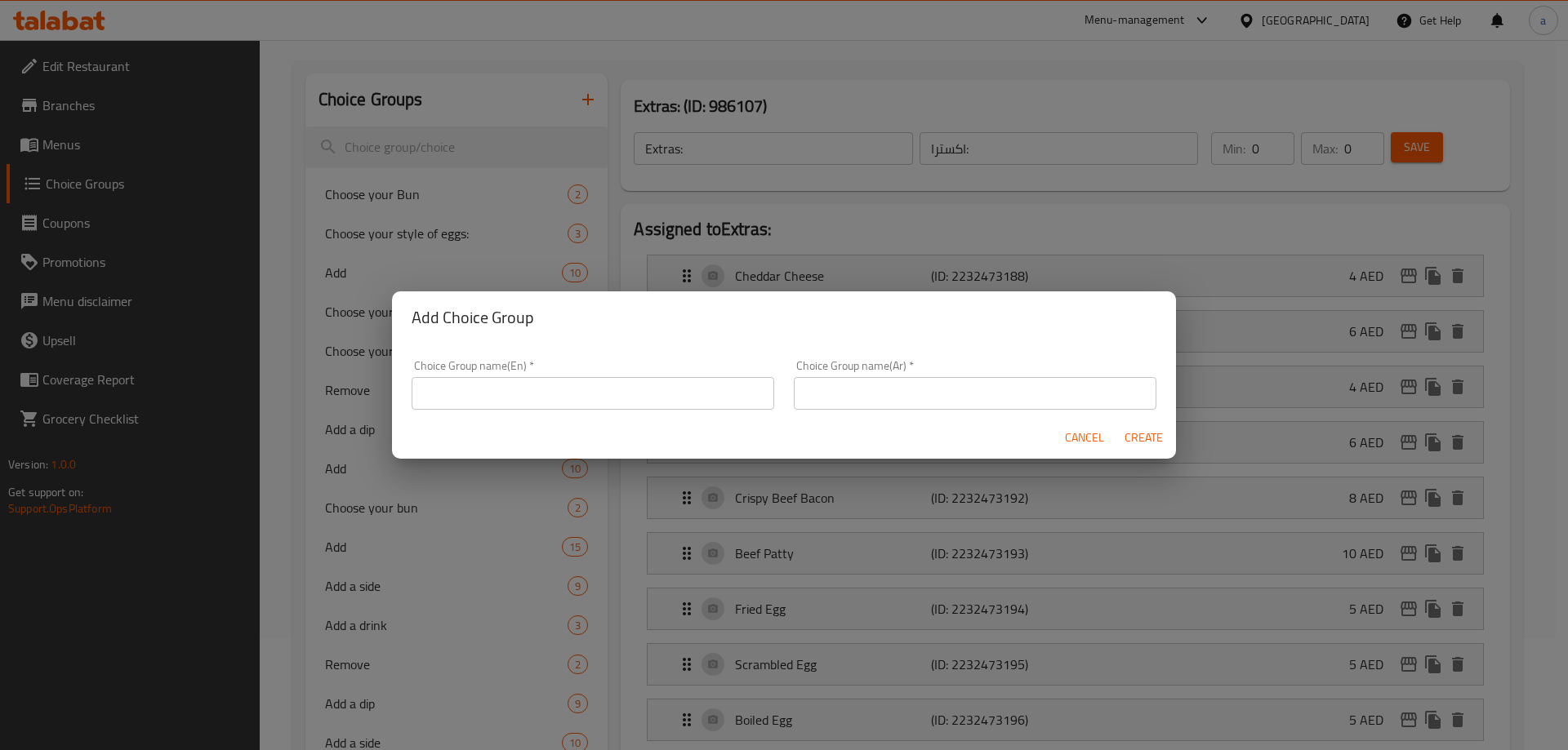
click at [648, 391] on input "text" at bounding box center [592, 393] width 362 height 33
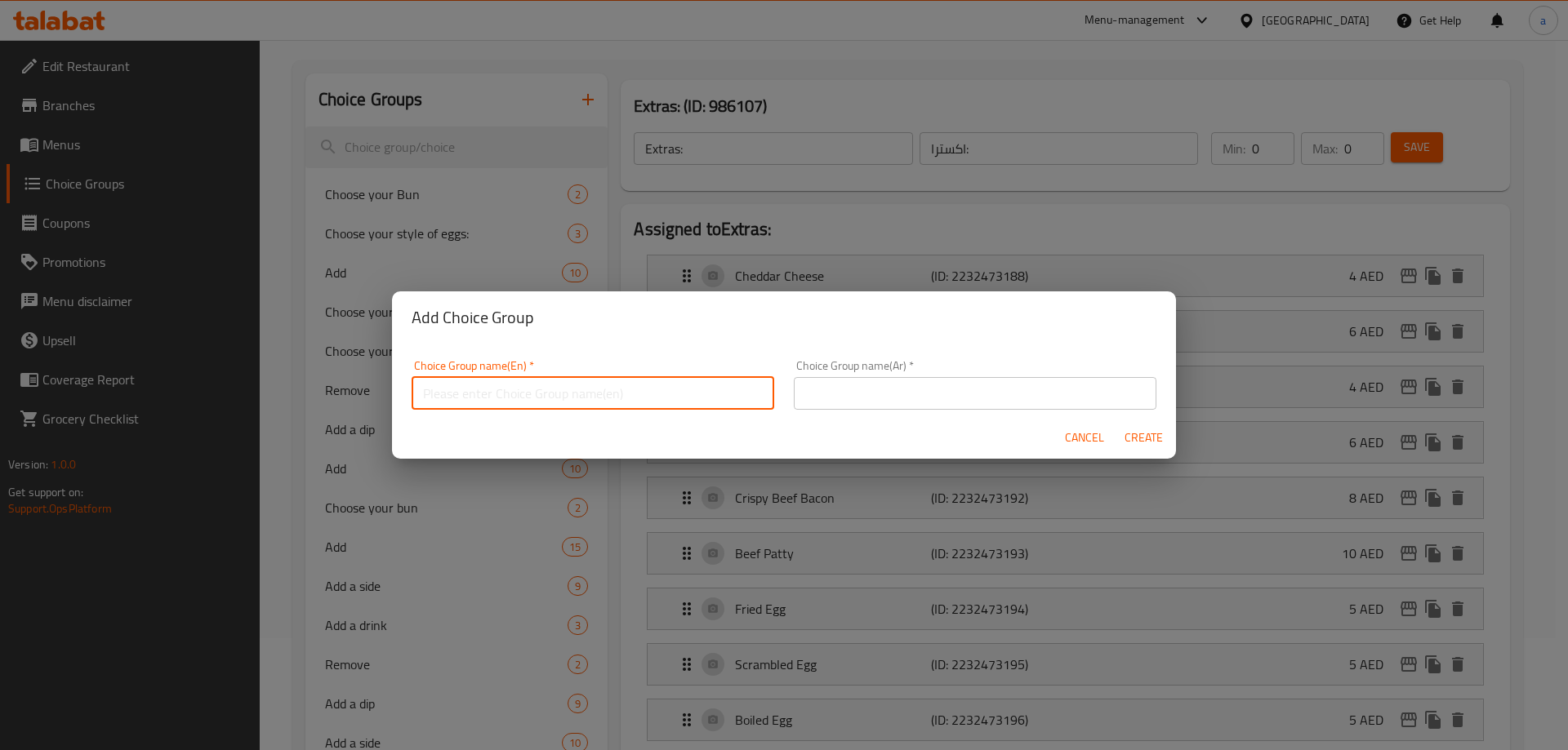
paste input "Add a side"
type input "Add A Side"
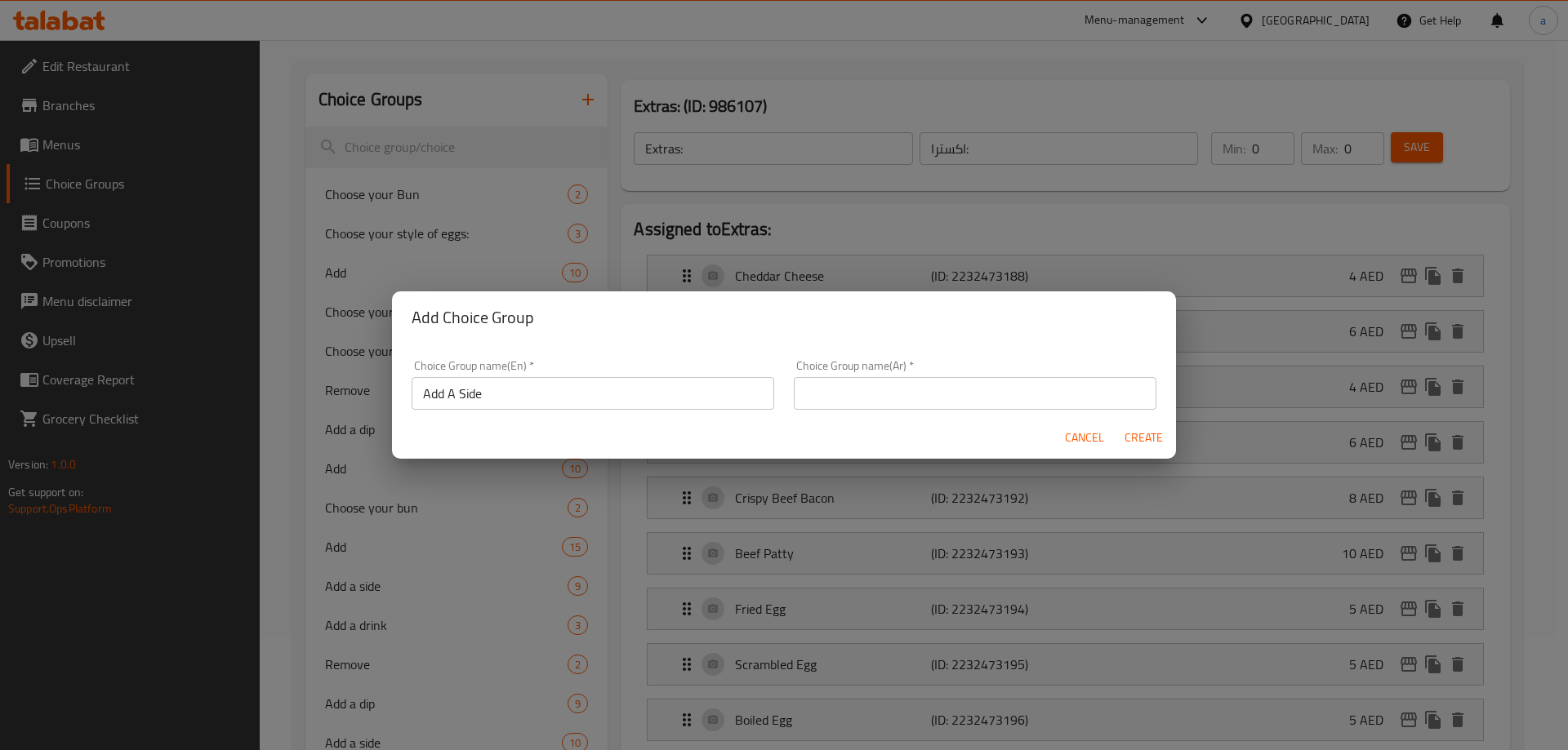
click at [867, 386] on input "text" at bounding box center [975, 393] width 362 height 33
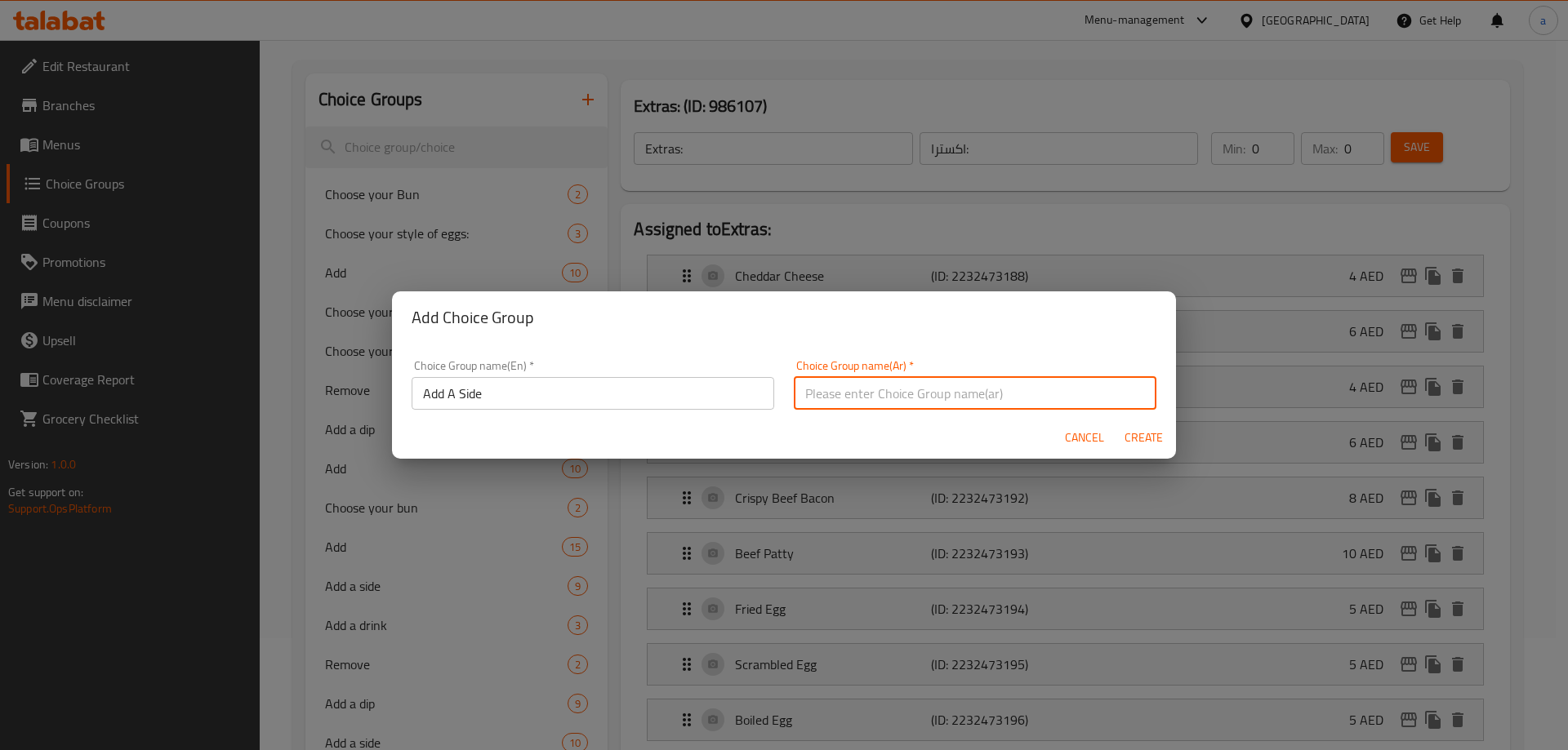
paste input "أضف جانبًا"
type input "أضافة طبق جانبي"
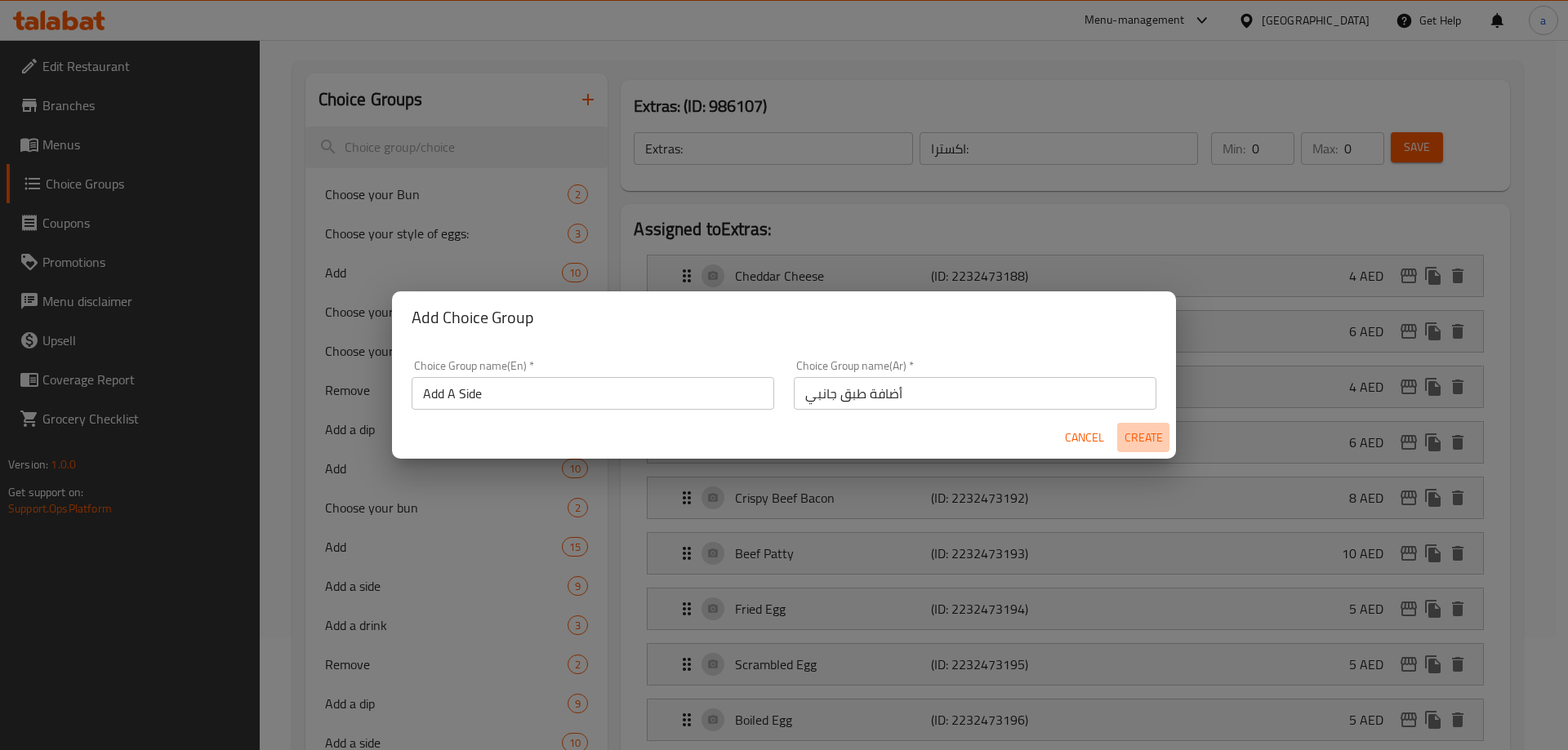
click at [1146, 429] on span "Create" at bounding box center [1143, 438] width 39 height 20
type input "Add A Side"
type input "أضافة طبق جانبي"
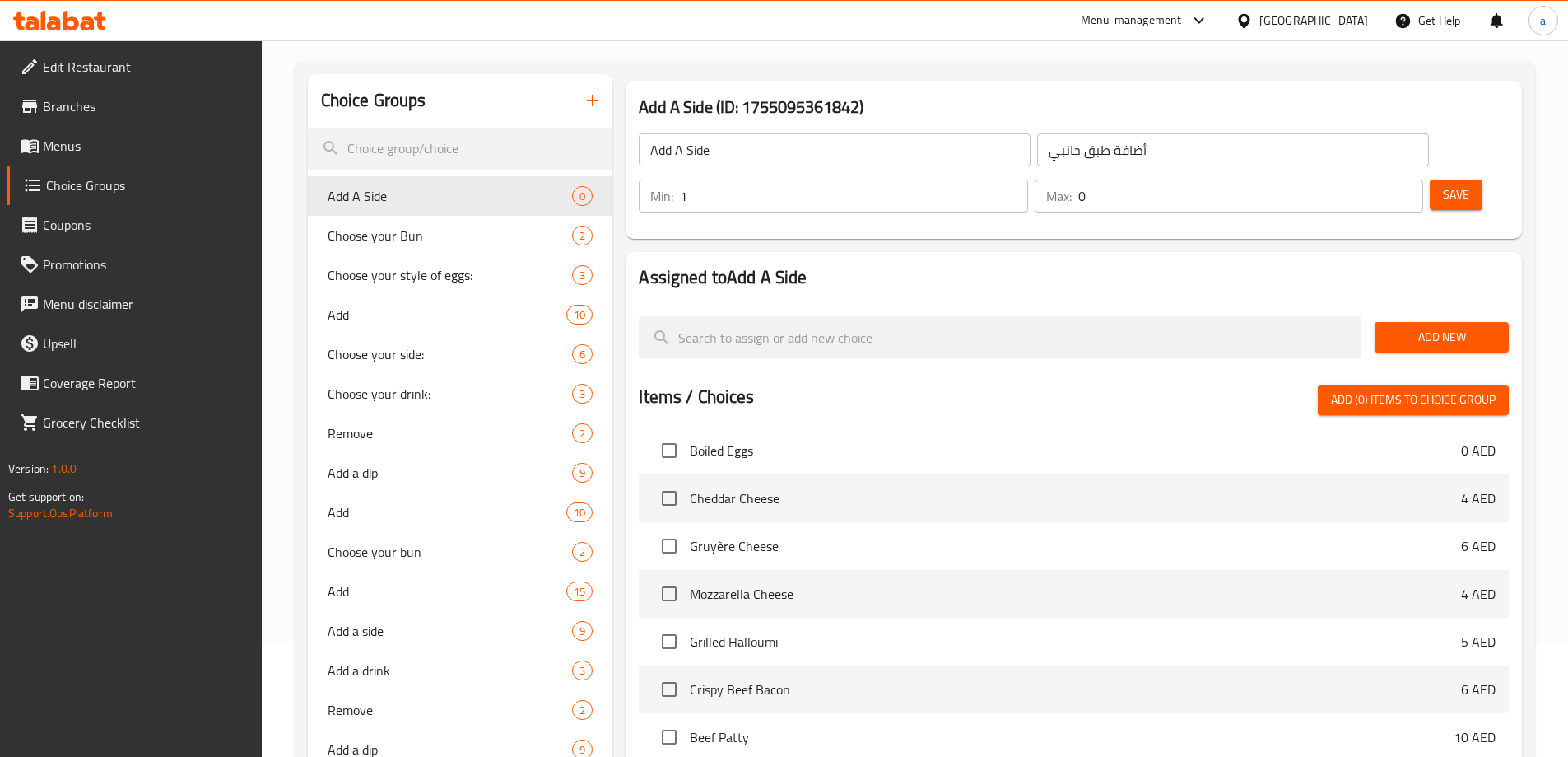
click at [1028, 180] on input "1" at bounding box center [853, 196] width 347 height 33
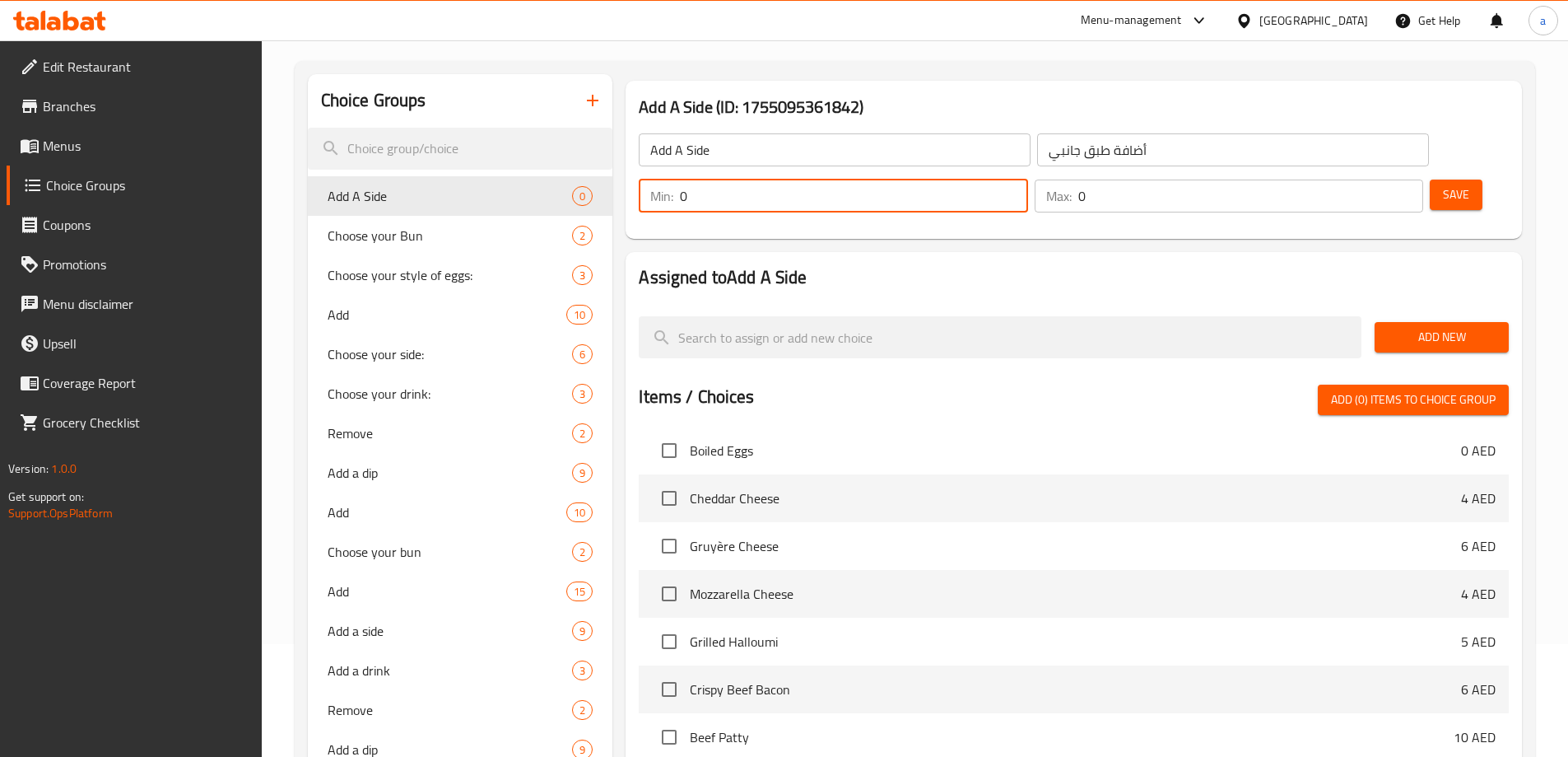
type input "0"
click at [1028, 180] on input "0" at bounding box center [853, 196] width 347 height 33
click at [1421, 327] on span "Add New" at bounding box center [1442, 337] width 108 height 20
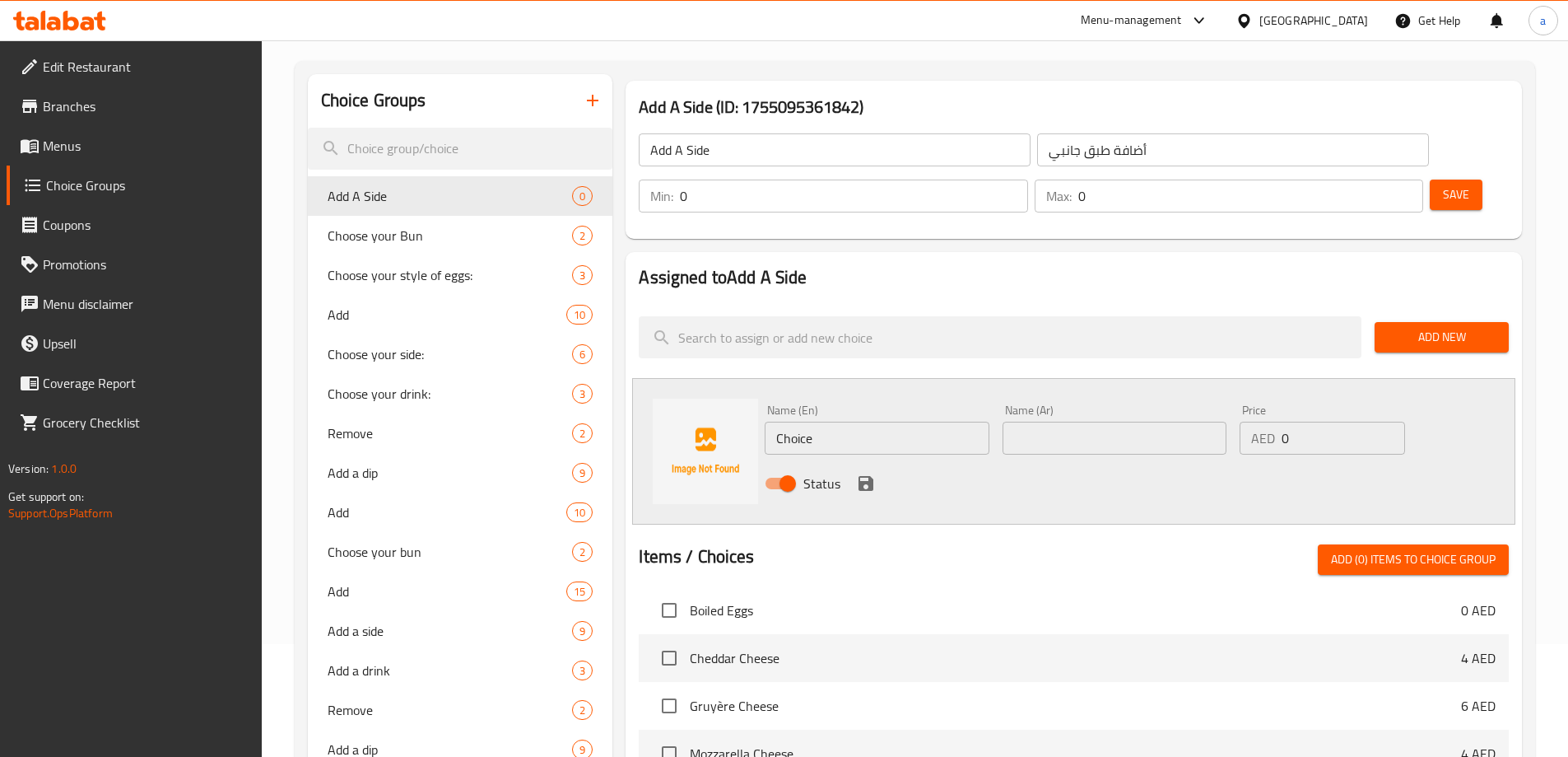
click at [877, 422] on input "Choice" at bounding box center [877, 438] width 223 height 33
click at [876, 422] on input "Choice" at bounding box center [877, 438] width 223 height 33
paste input "Hash browns"
type input "Hash Browns"
click at [1029, 422] on input "text" at bounding box center [1115, 438] width 223 height 33
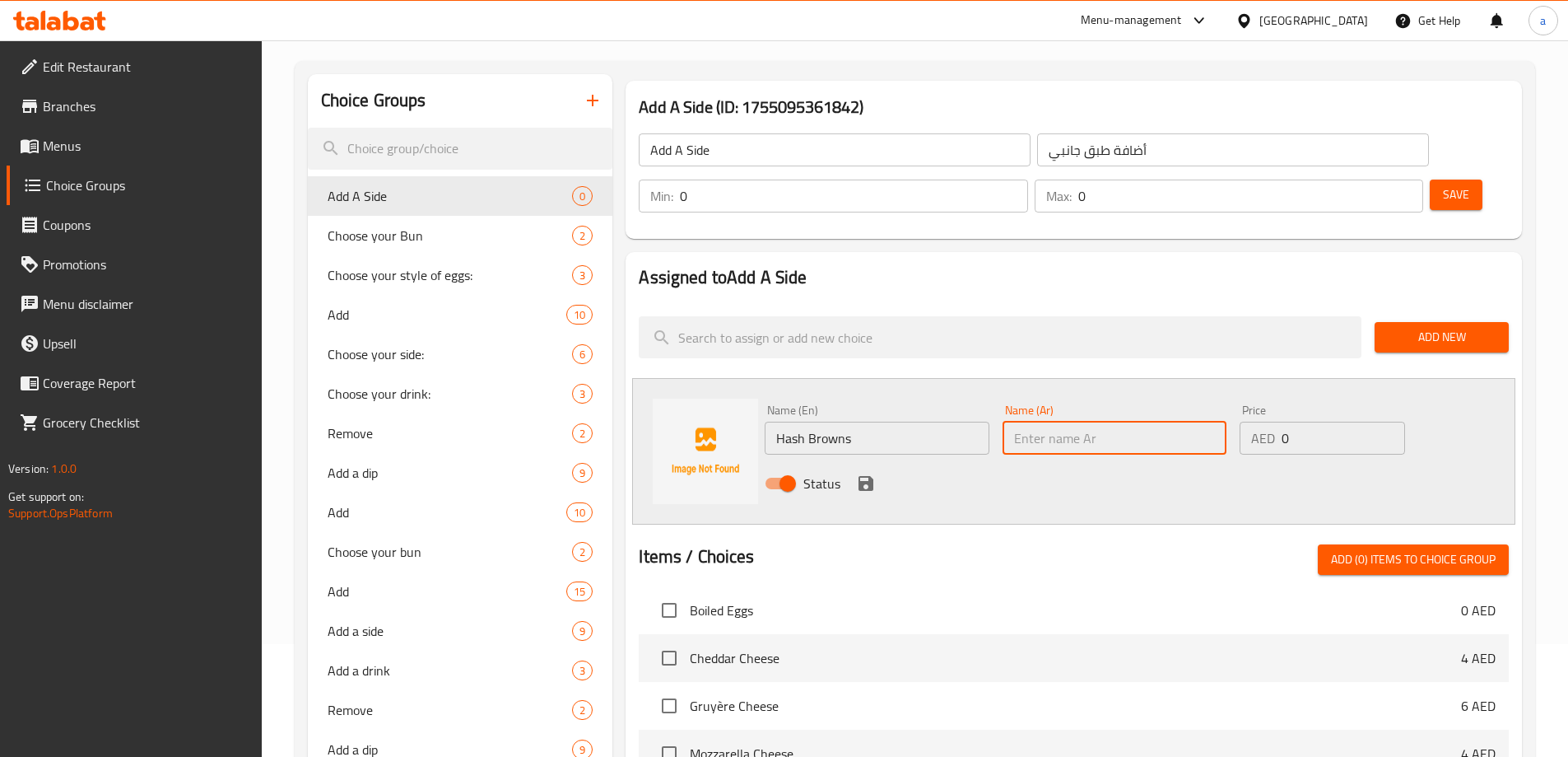
paste input "[PERSON_NAME]"
type input "[PERSON_NAME]"
click at [1312, 422] on input "0" at bounding box center [1344, 438] width 123 height 33
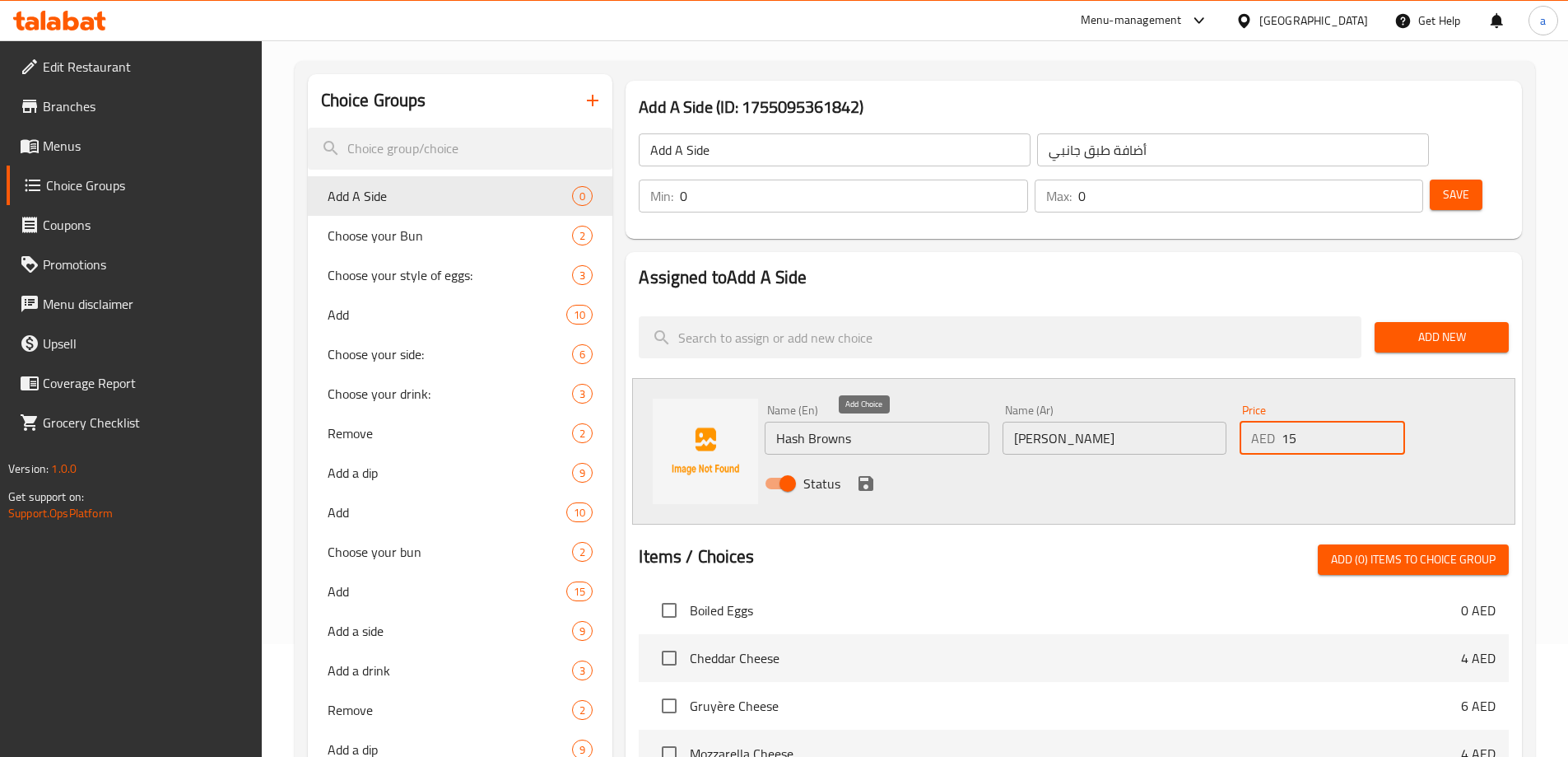
type input "15"
click at [866, 474] on icon "save" at bounding box center [866, 484] width 20 height 20
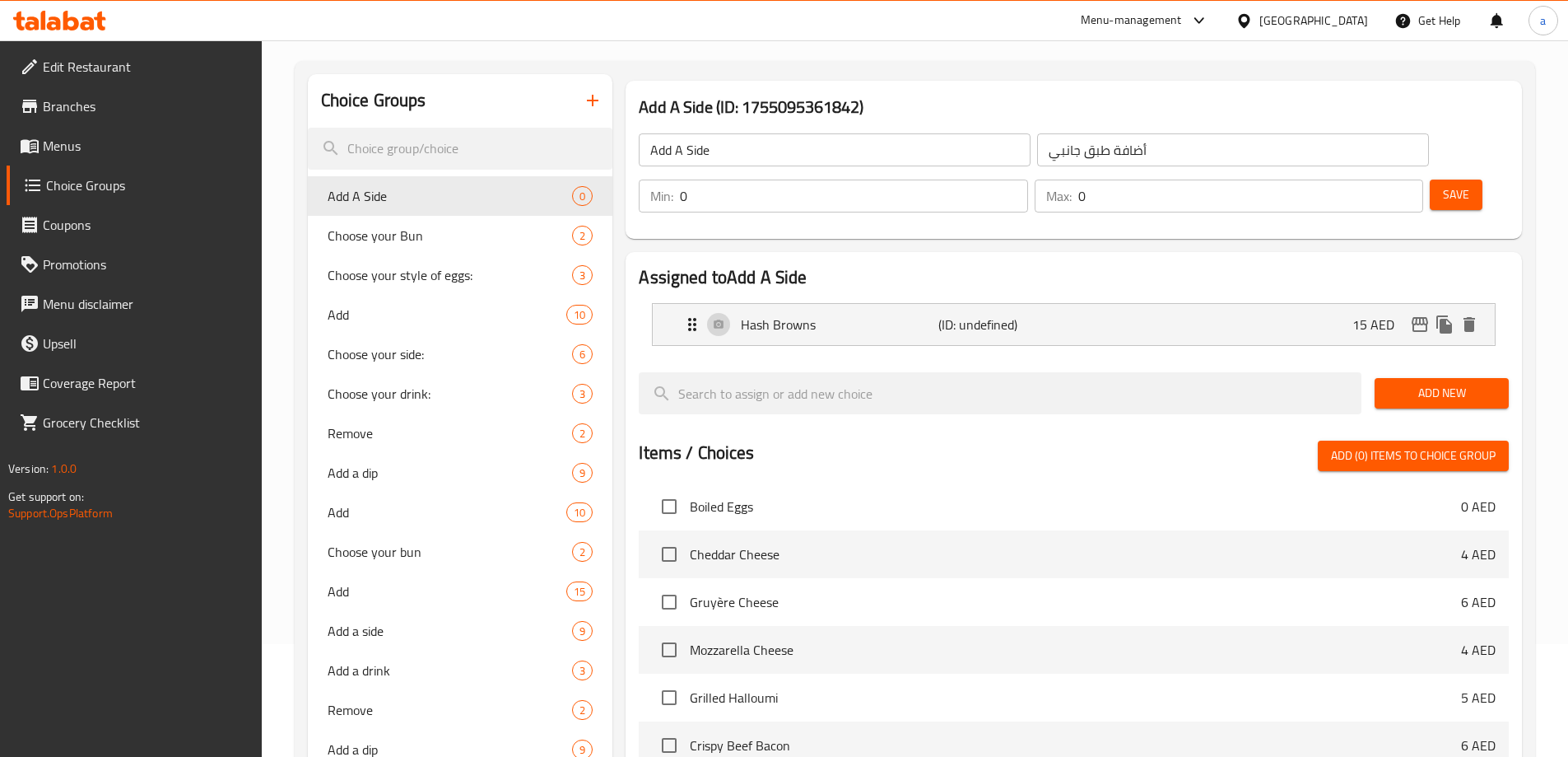
click at [1432, 383] on span "Add New" at bounding box center [1442, 393] width 108 height 20
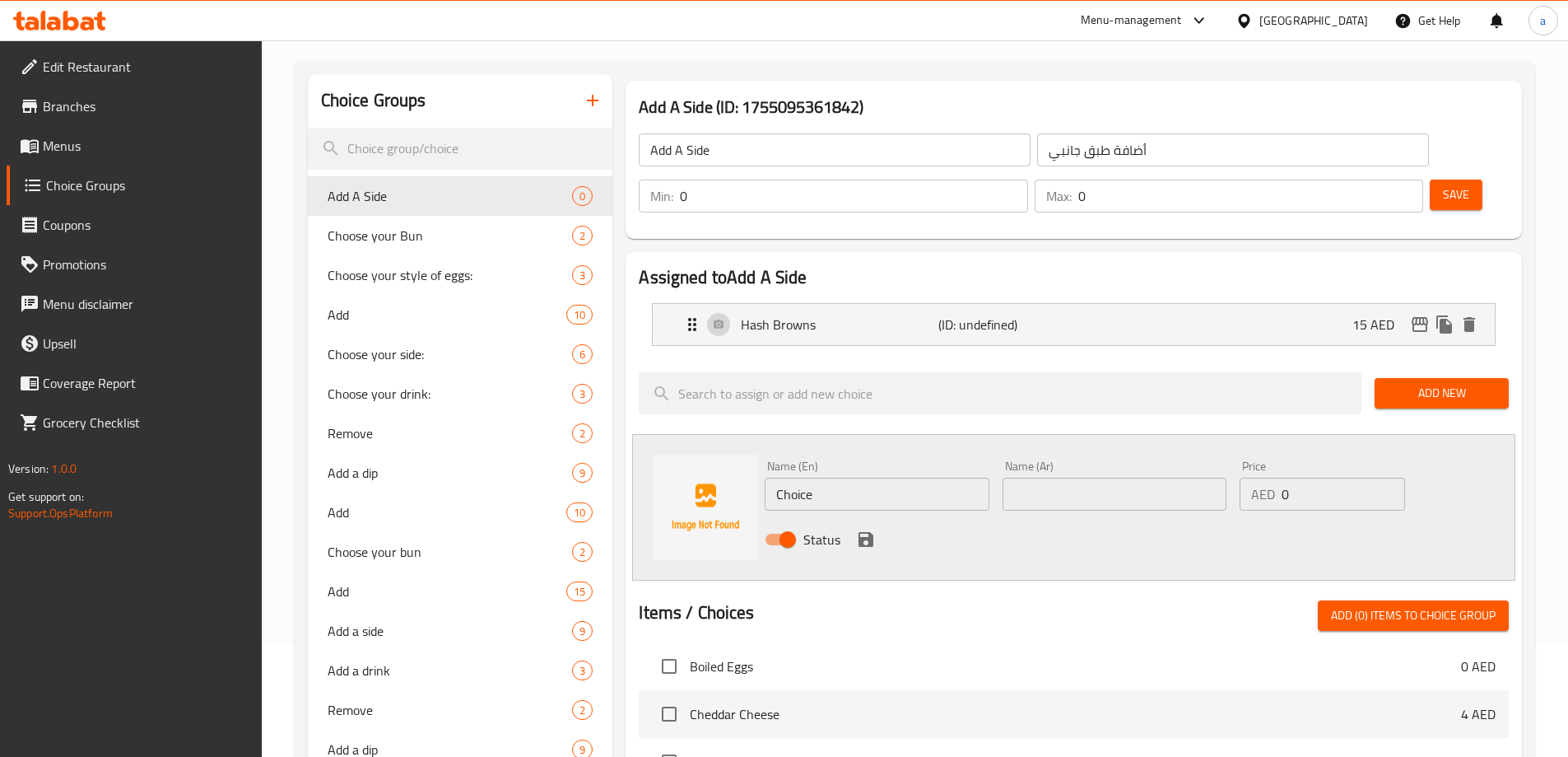
click at [898, 477] on input "Choice" at bounding box center [877, 494] width 223 height 33
paste input "eese tots"
type input "Cheese tots"
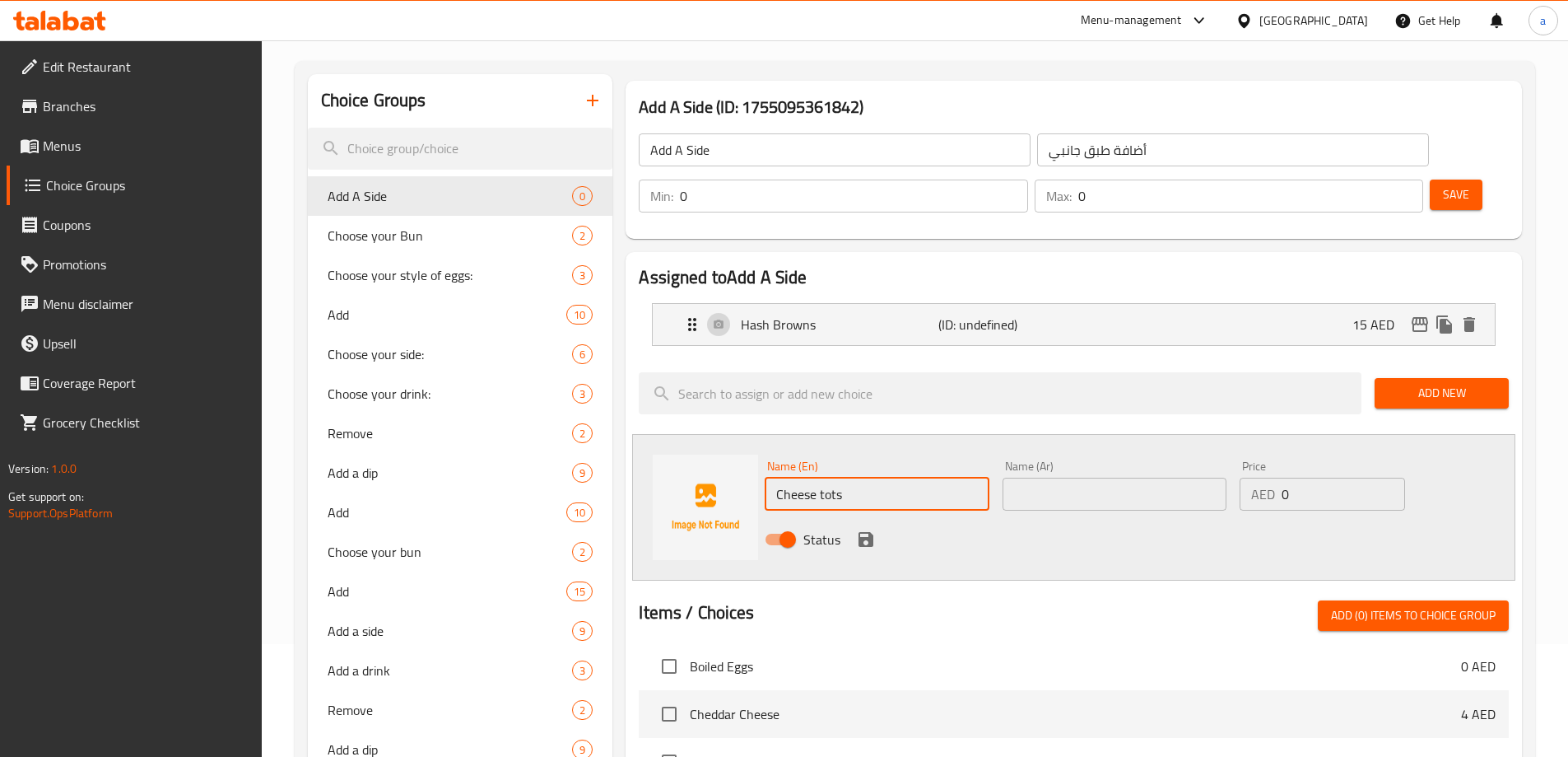
click at [851, 466] on div "Name (En) Cheese tots Name (En)" at bounding box center [877, 485] width 237 height 63
click at [892, 458] on div "Name (En) Name (En)" at bounding box center [877, 485] width 237 height 63
click at [850, 477] on div "Name (En)" at bounding box center [877, 485] width 223 height 16
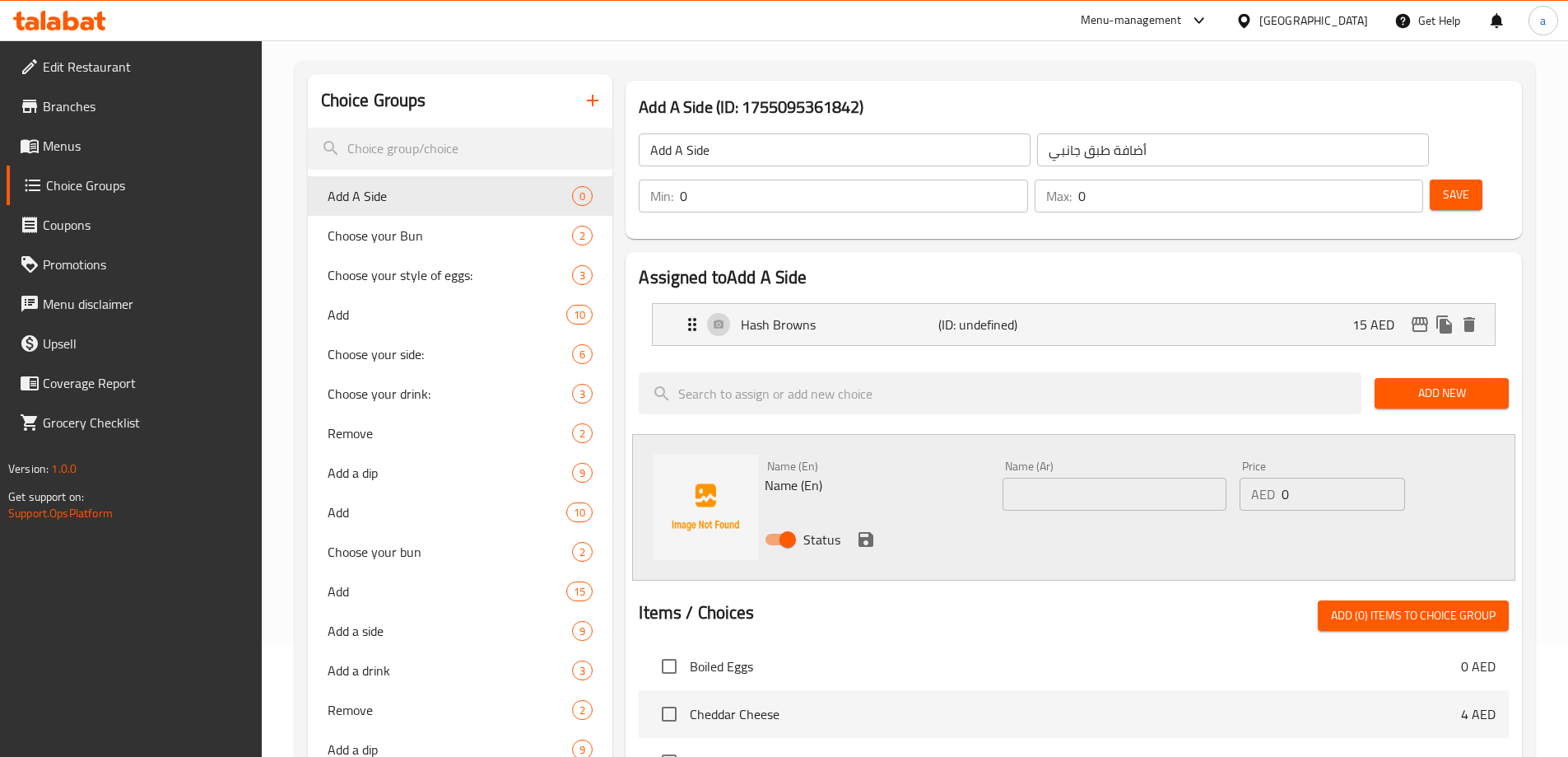
click at [868, 385] on div "Assigned to Add A Side Hash Browns (ID: undefined) 15 AED Name (En) Hash Browns…" at bounding box center [1073, 682] width 897 height 860
click at [1404, 383] on span "Add New" at bounding box center [1442, 393] width 108 height 20
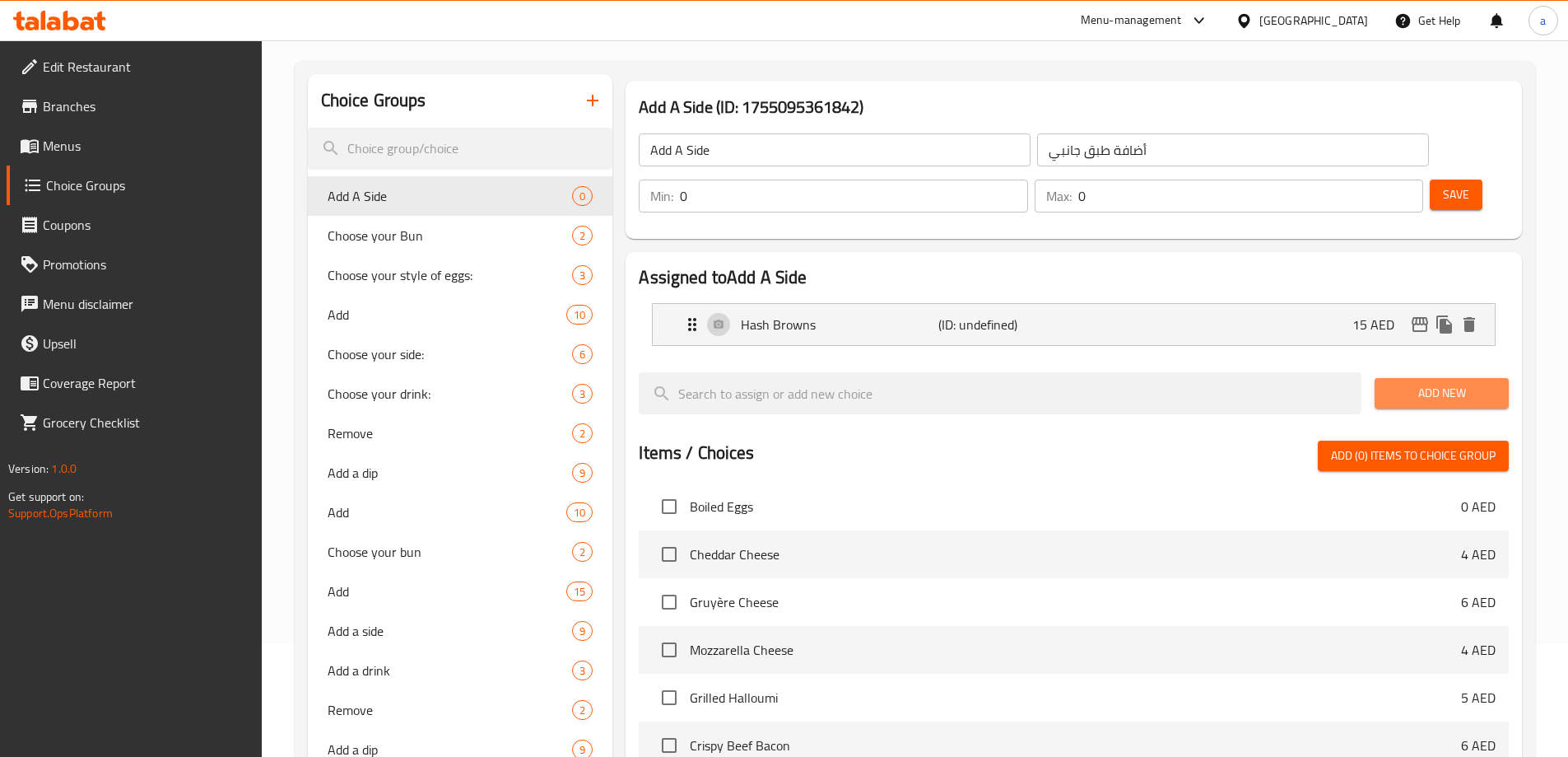
click at [1406, 383] on span "Add New" at bounding box center [1442, 393] width 108 height 20
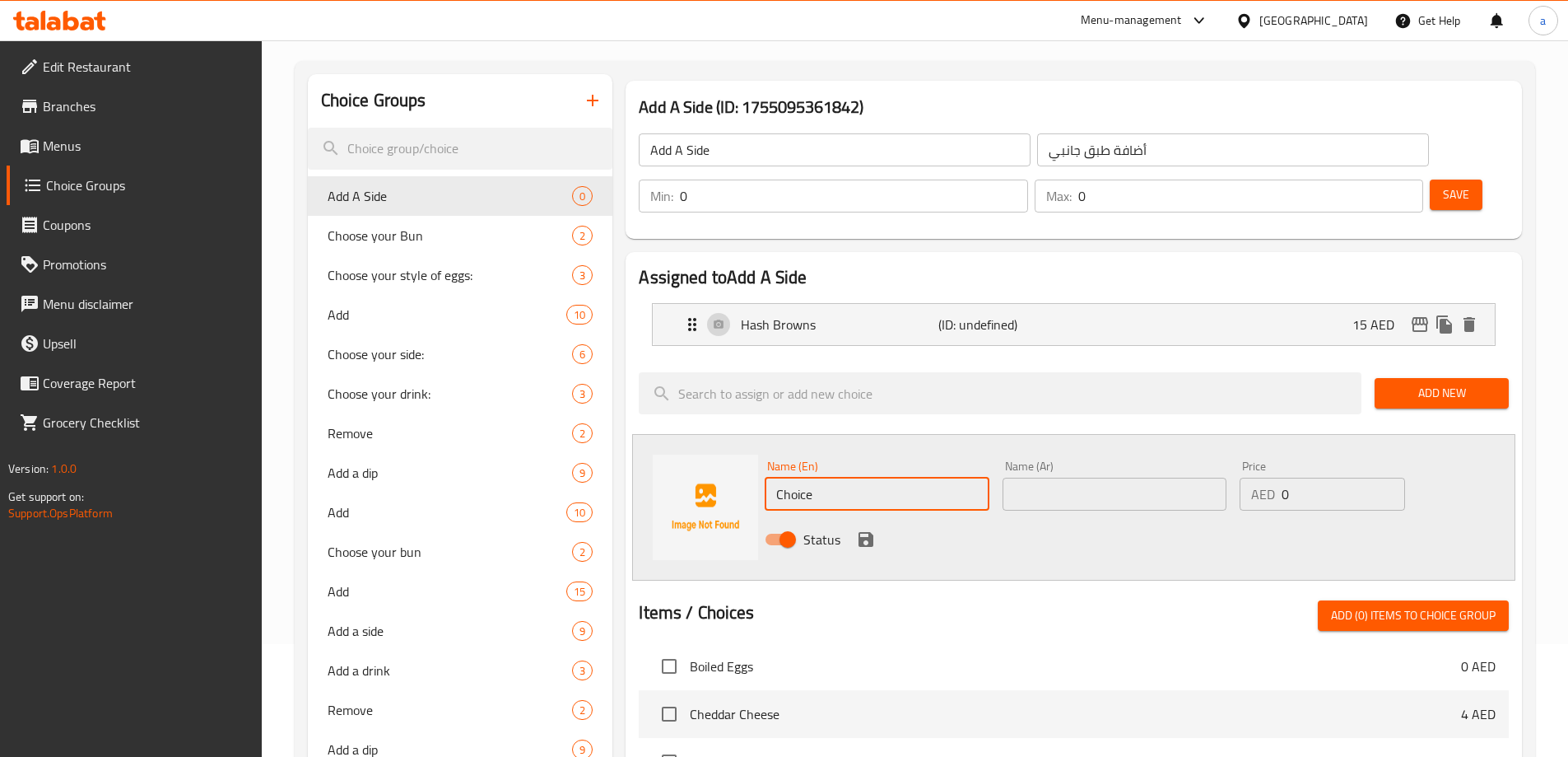
click at [800, 477] on input "Choice" at bounding box center [877, 494] width 223 height 33
paste input "eese tots"
click at [800, 477] on input "Cheese tots" at bounding box center [877, 494] width 223 height 33
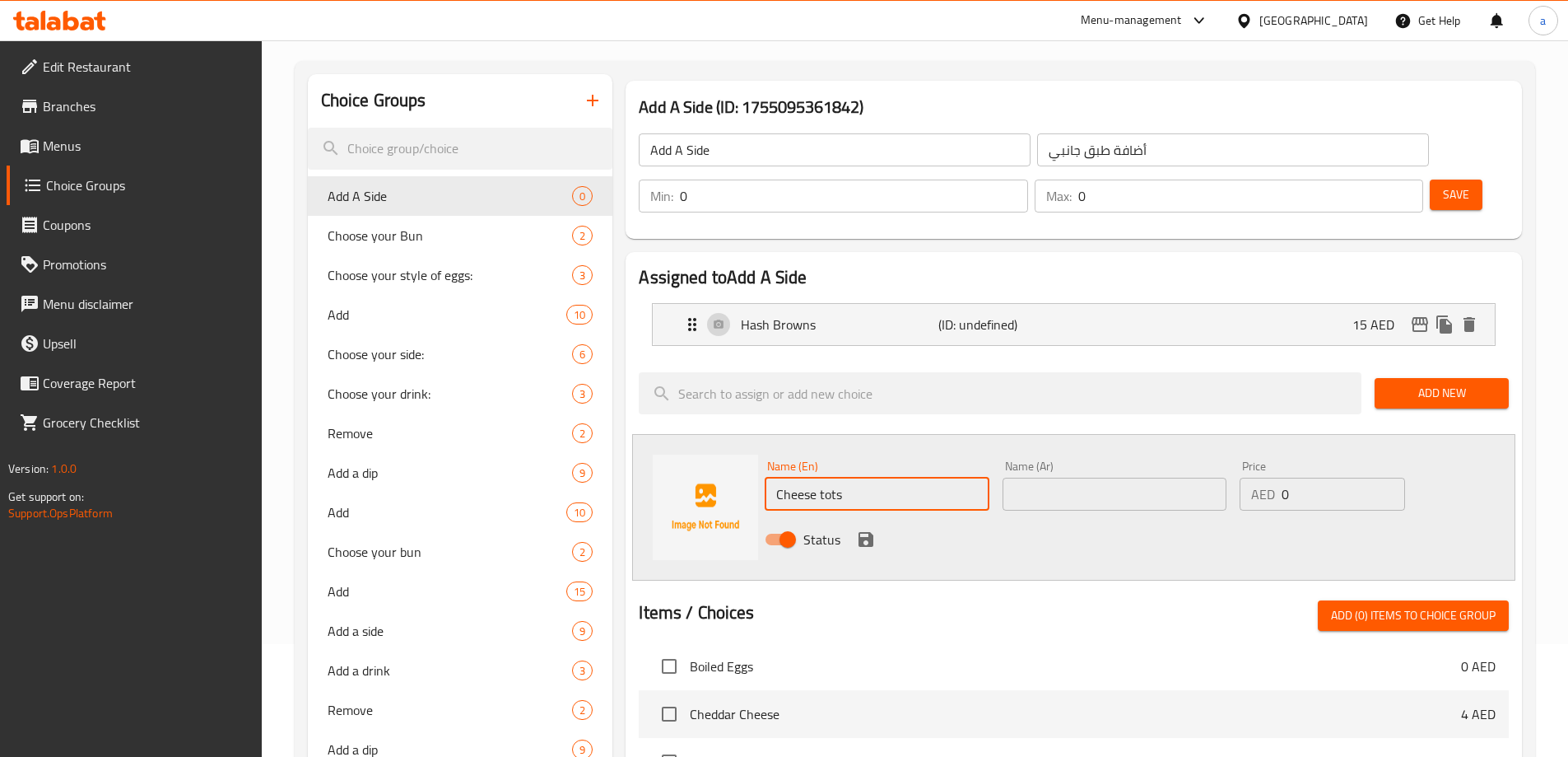
click at [800, 477] on input "Cheese tots" at bounding box center [877, 494] width 223 height 33
type input "Cheese Tots"
click at [844, 434] on div "Name (En) Cheese Tots Name (En) Name (Ar) Name (Ar) Price AED 0 Price Status" at bounding box center [1073, 508] width 883 height 147
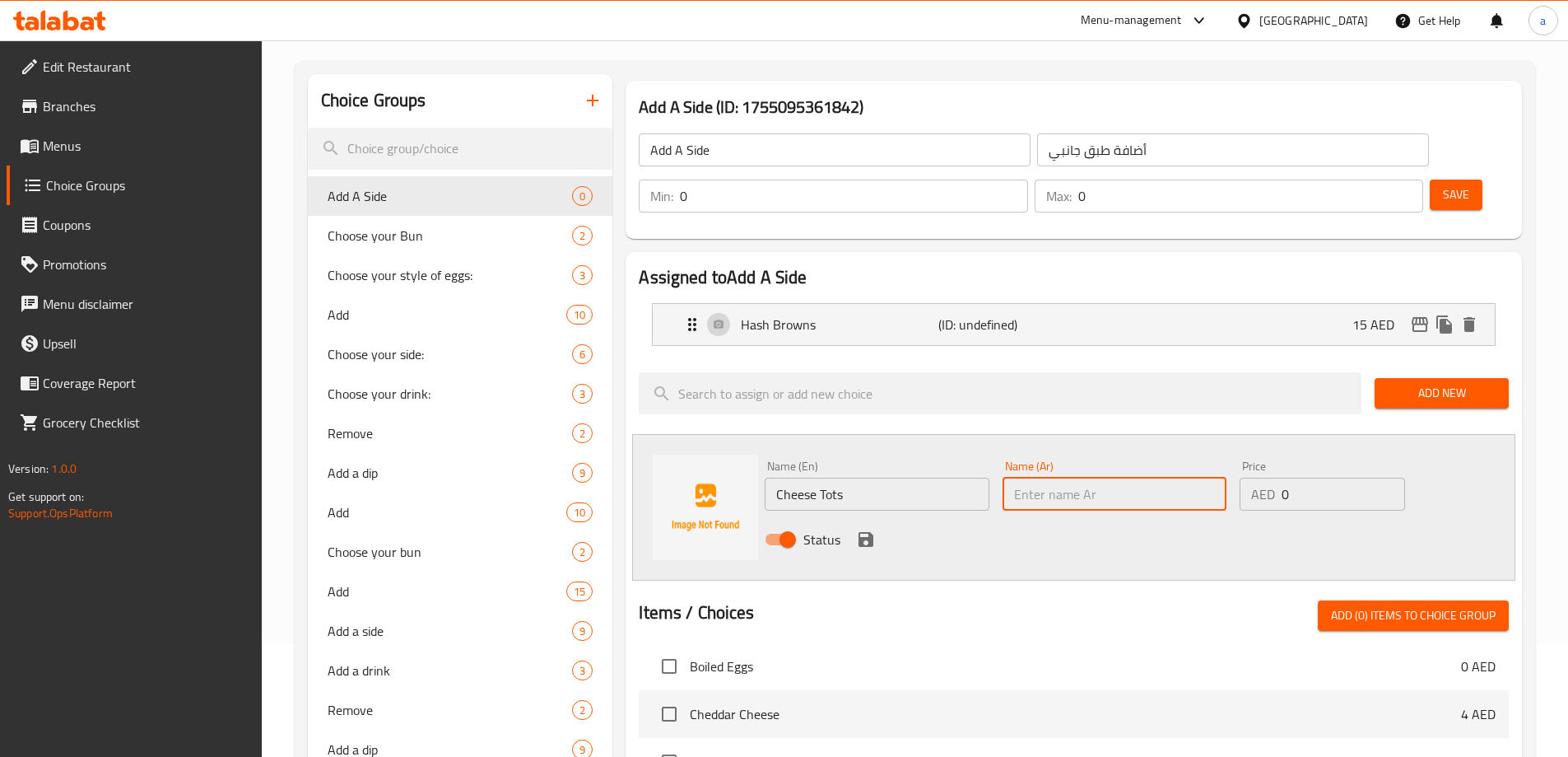
click at [1073, 477] on input "text" at bounding box center [1115, 494] width 223 height 33
type input "جبنة توتس"
click at [1324, 477] on input "0" at bounding box center [1344, 494] width 123 height 33
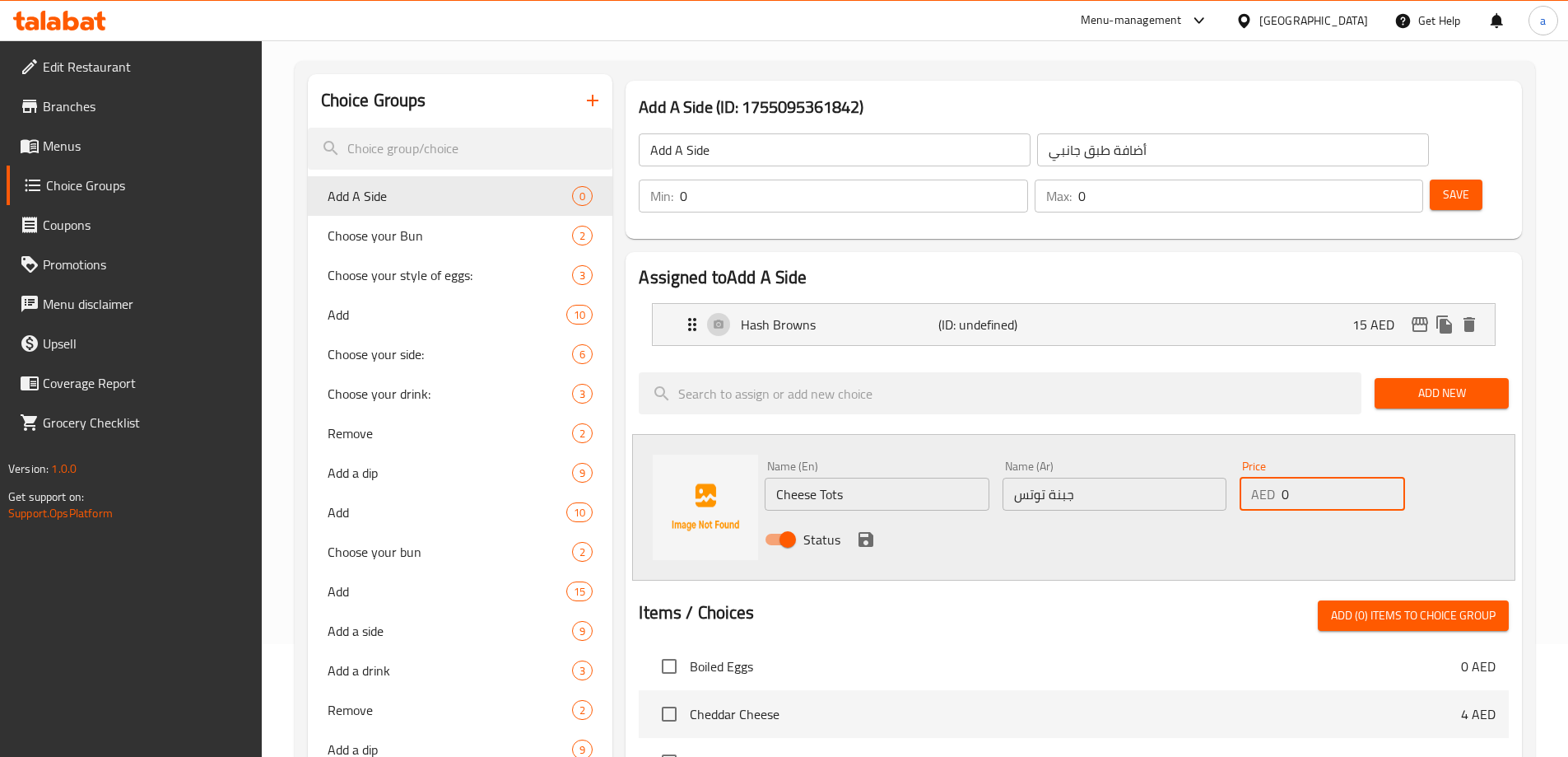
click at [1324, 477] on input "0" at bounding box center [1344, 494] width 123 height 33
type input "15"
click at [875, 530] on icon "save" at bounding box center [866, 540] width 20 height 20
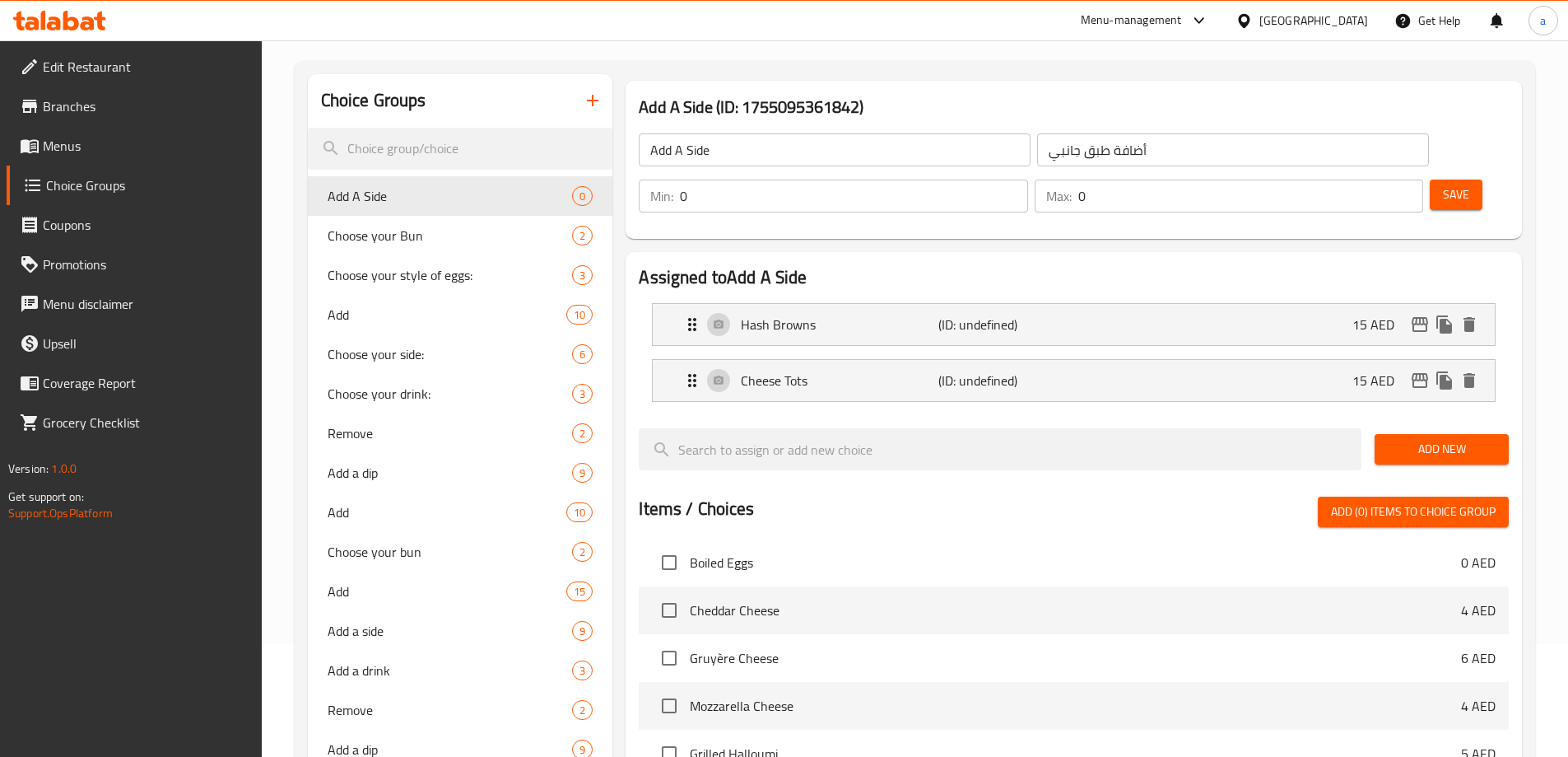
click at [1409, 439] on span "Add New" at bounding box center [1442, 449] width 108 height 20
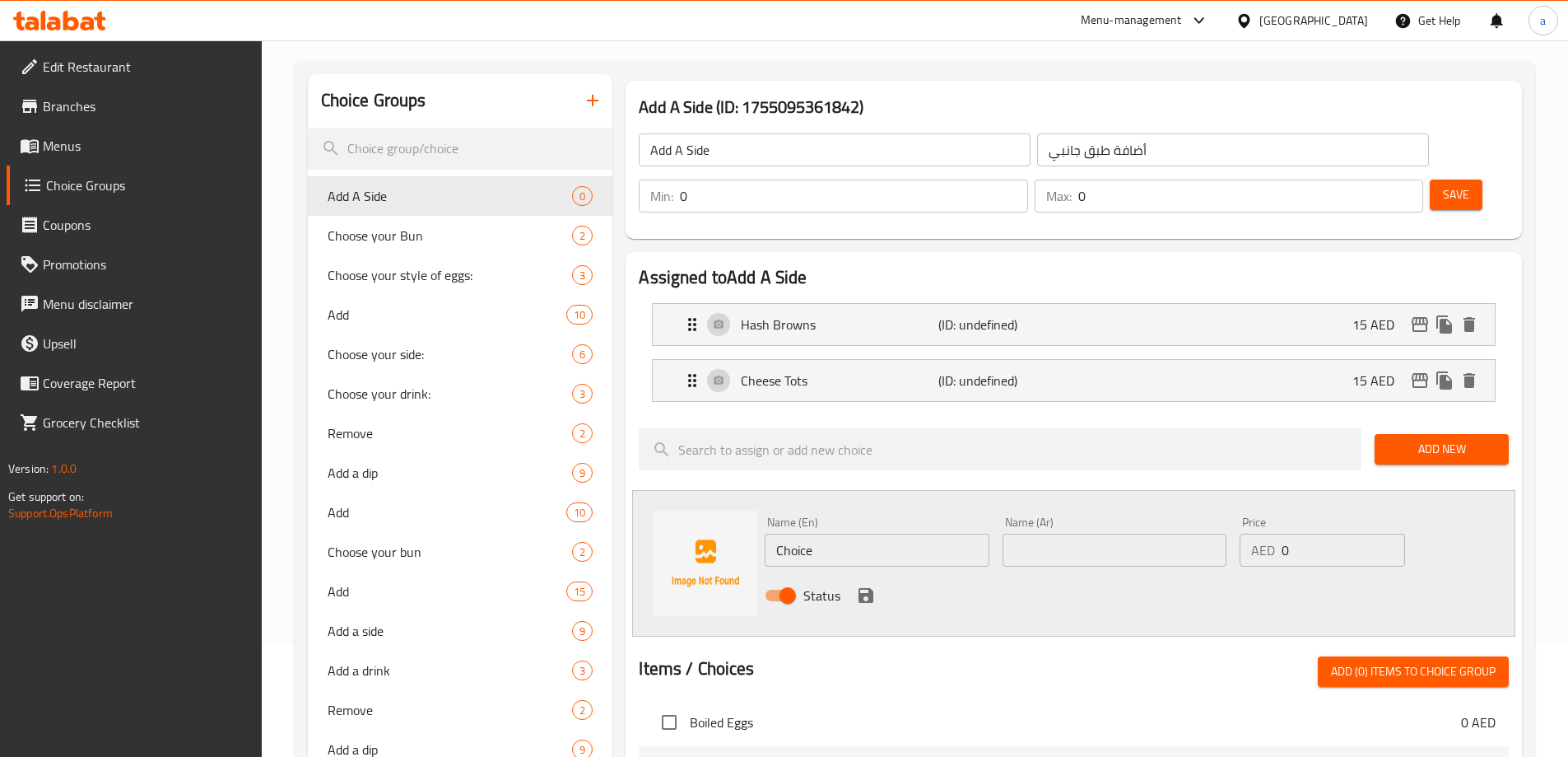
click at [888, 533] on input "Choice" at bounding box center [877, 550] width 223 height 33
paste input "Smoked beef Croquettes"
click at [894, 521] on div "Name (En) Smoked beef Croquettes Name (En)" at bounding box center [877, 541] width 237 height 63
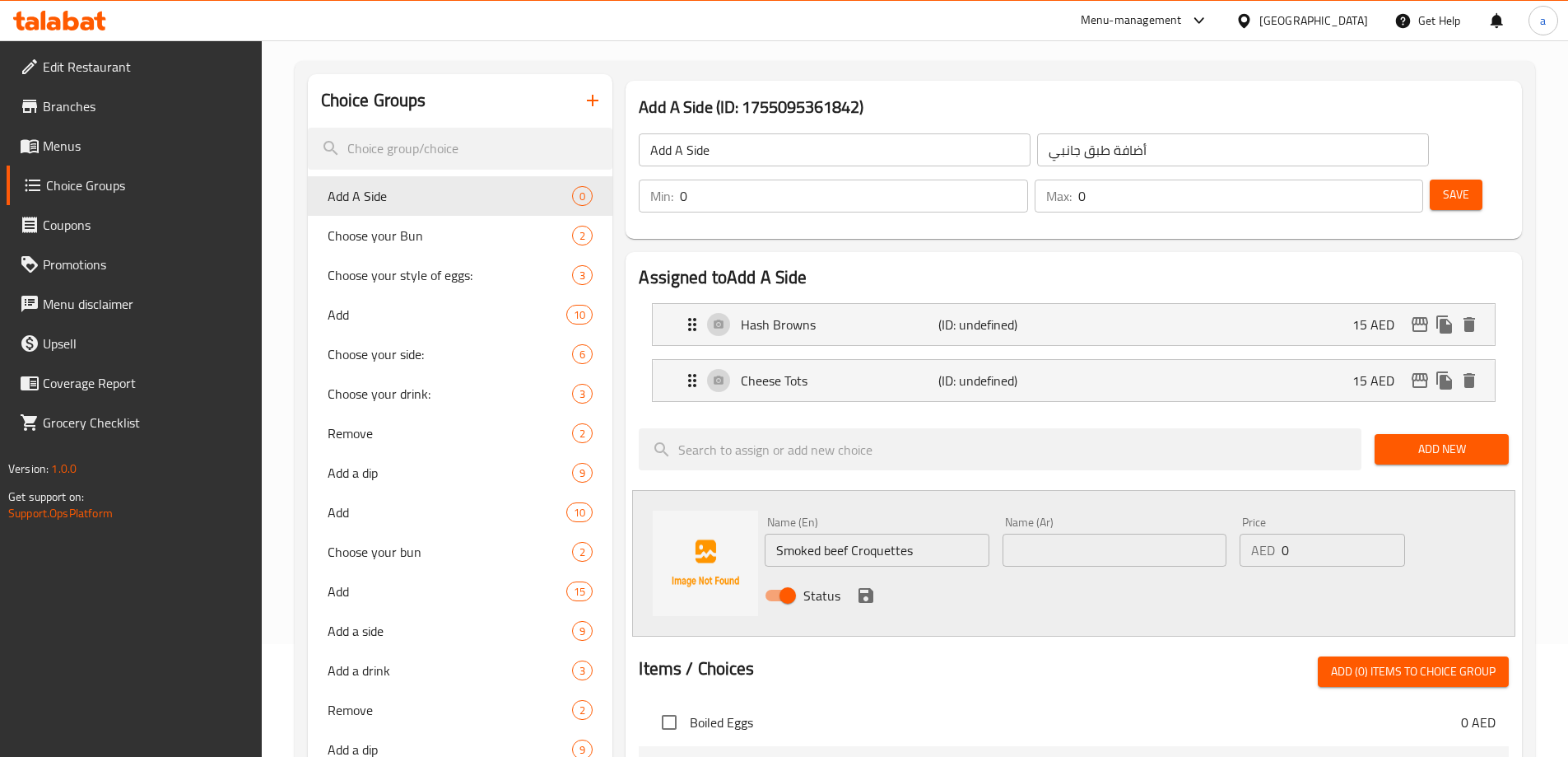
click at [856, 533] on input "Smoked beef Croquettes" at bounding box center [877, 550] width 223 height 33
type input "Smoked Beef Croquettes"
click at [801, 533] on input "Smoked Beef Croquettes" at bounding box center [877, 550] width 223 height 33
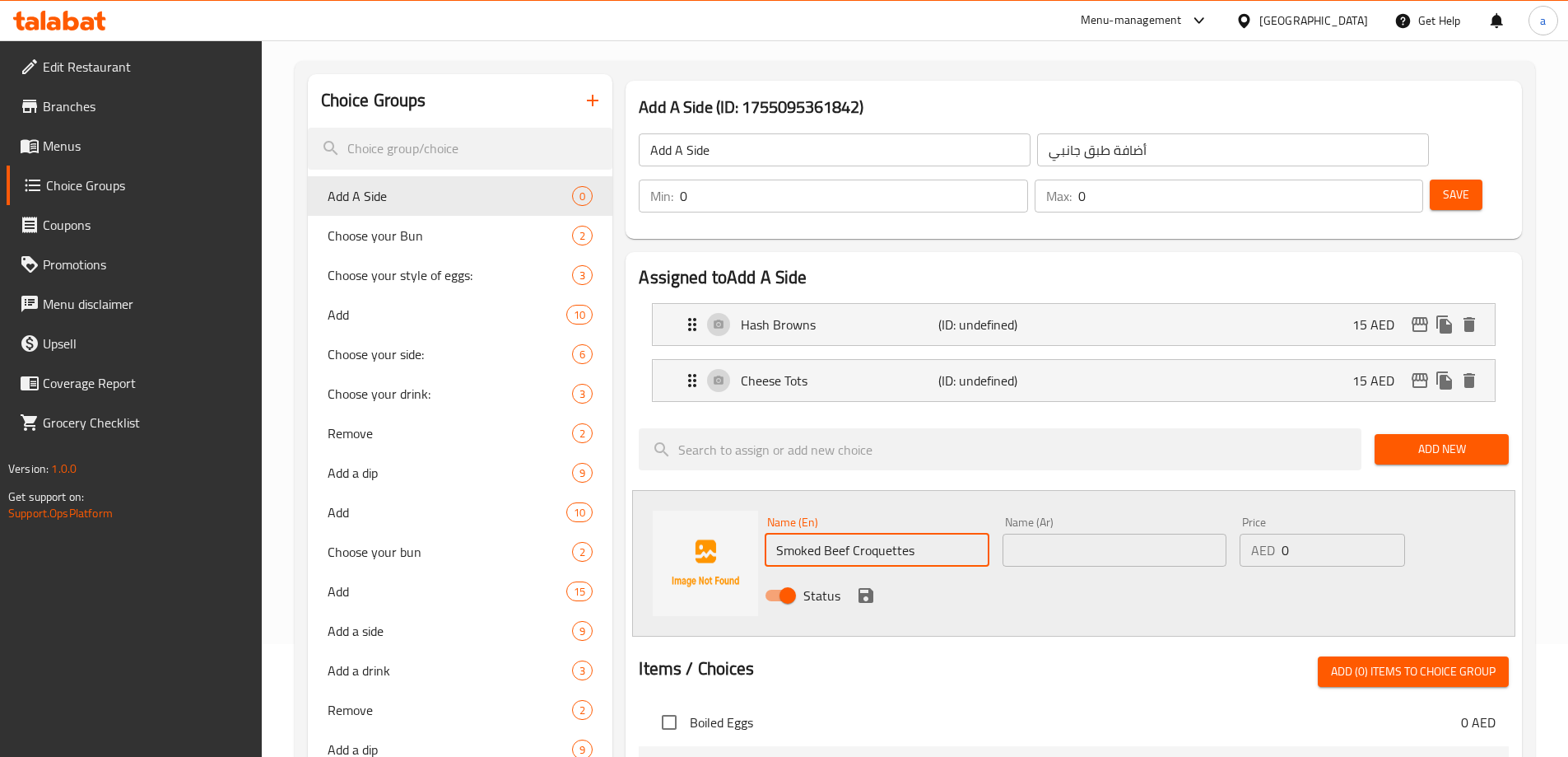
click at [801, 533] on input "Smoked Beef Croquettes" at bounding box center [877, 550] width 223 height 33
click at [1034, 533] on input "text" at bounding box center [1115, 550] width 223 height 33
click at [886, 533] on input "Smoked Beef Croquettes" at bounding box center [877, 550] width 223 height 33
drag, startPoint x: 1017, startPoint y: 506, endPoint x: 1027, endPoint y: 515, distance: 13.5
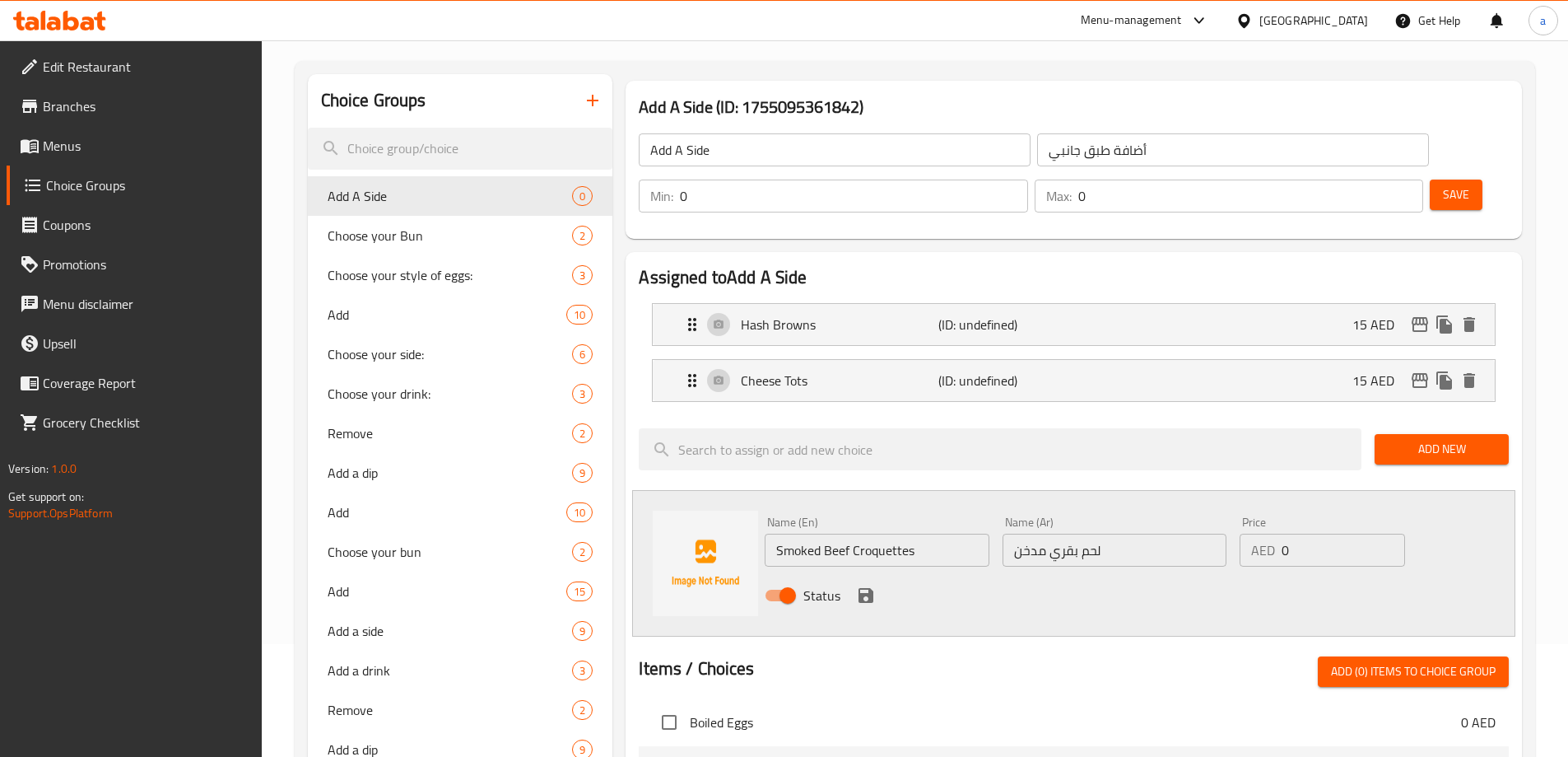
click at [1016, 533] on input "لحم بقري مدخن" at bounding box center [1115, 550] width 223 height 33
paste input "كروكيت"
type input "لحم بقري مدخن كروكيت"
click at [1315, 533] on input "0" at bounding box center [1344, 550] width 123 height 33
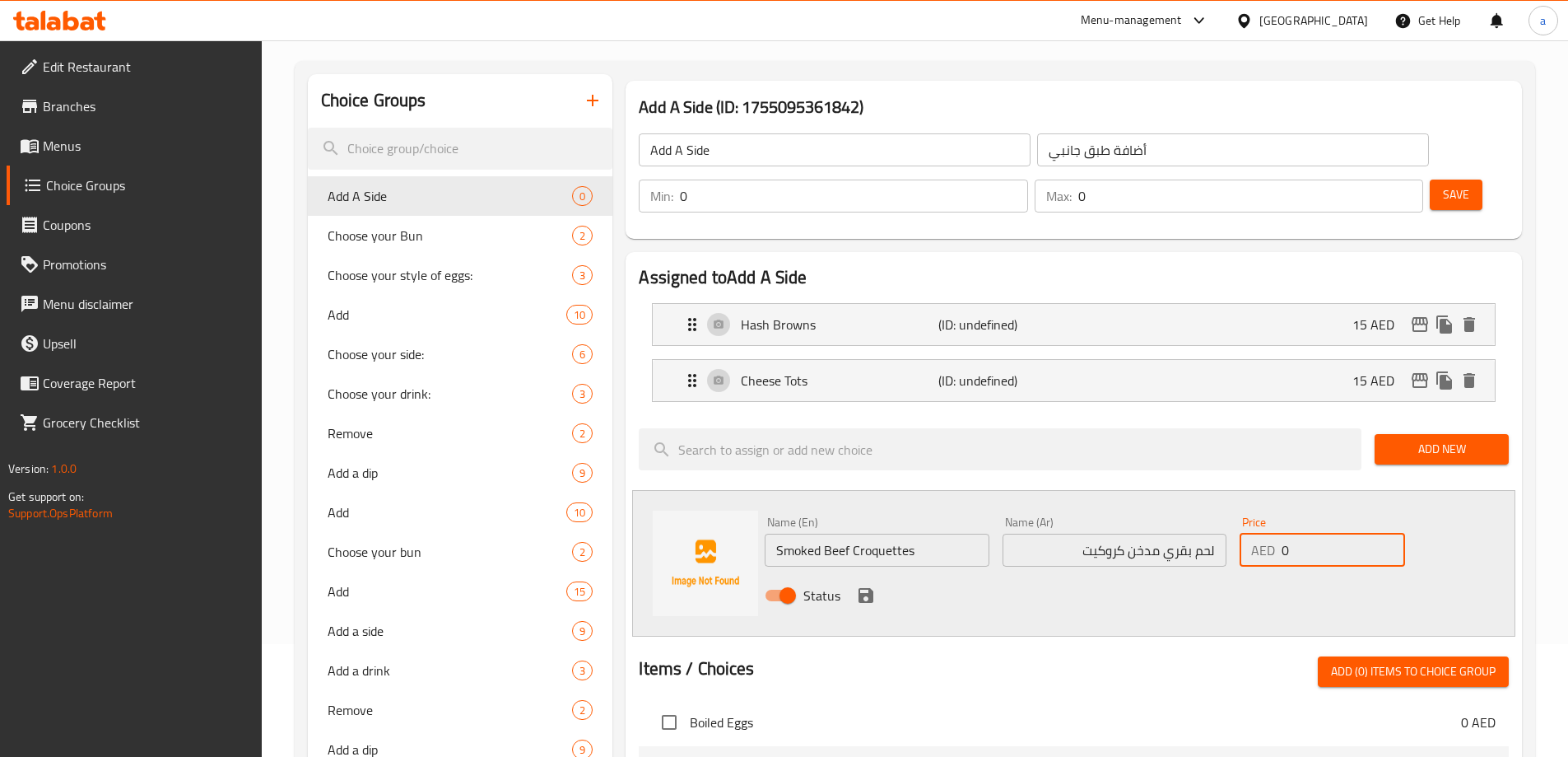
click at [1315, 533] on input "0" at bounding box center [1344, 550] width 123 height 33
type input "20"
click at [864, 586] on icon "save" at bounding box center [866, 596] width 20 height 20
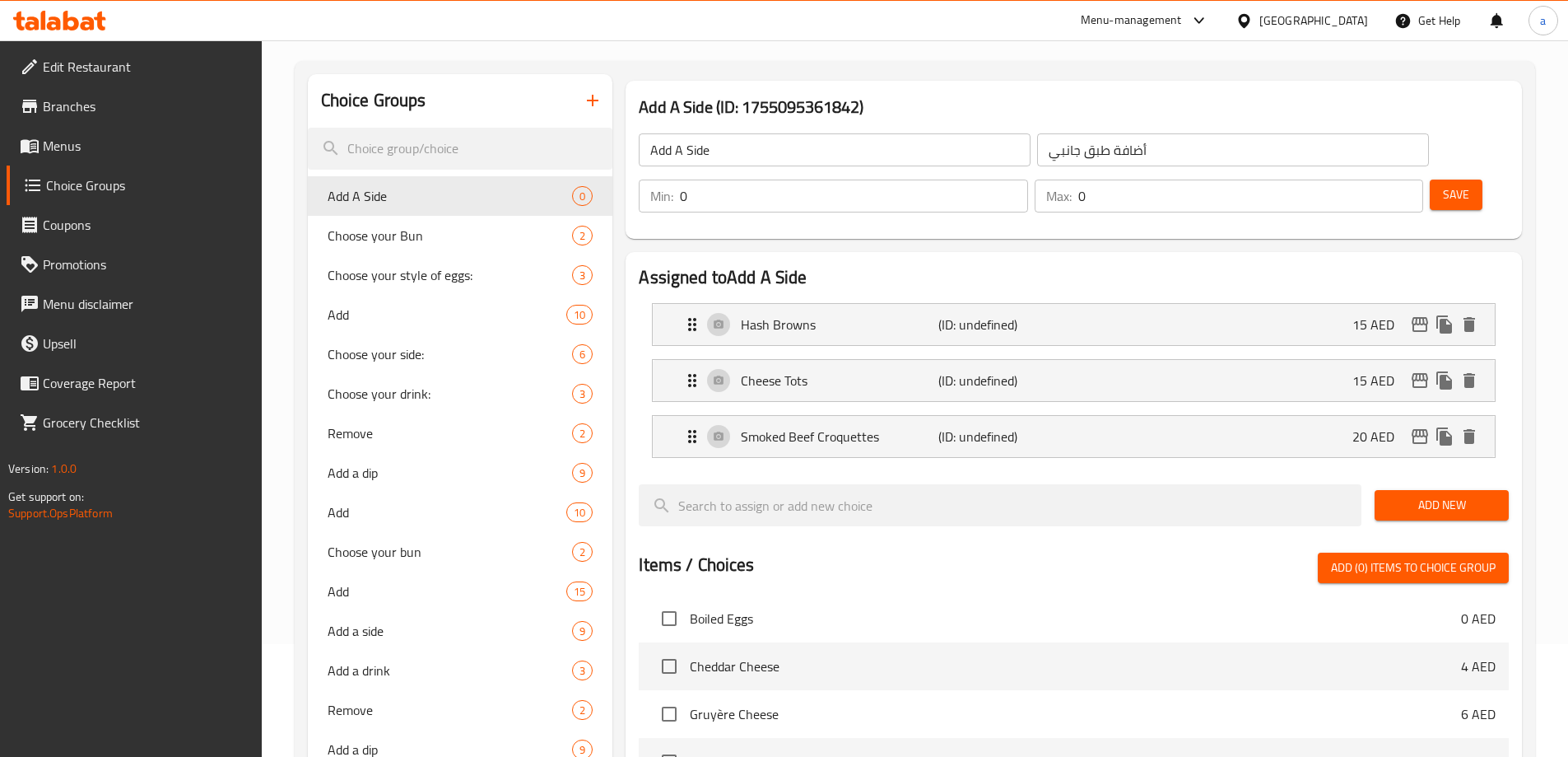
click at [1424, 495] on span "Add New" at bounding box center [1442, 505] width 108 height 20
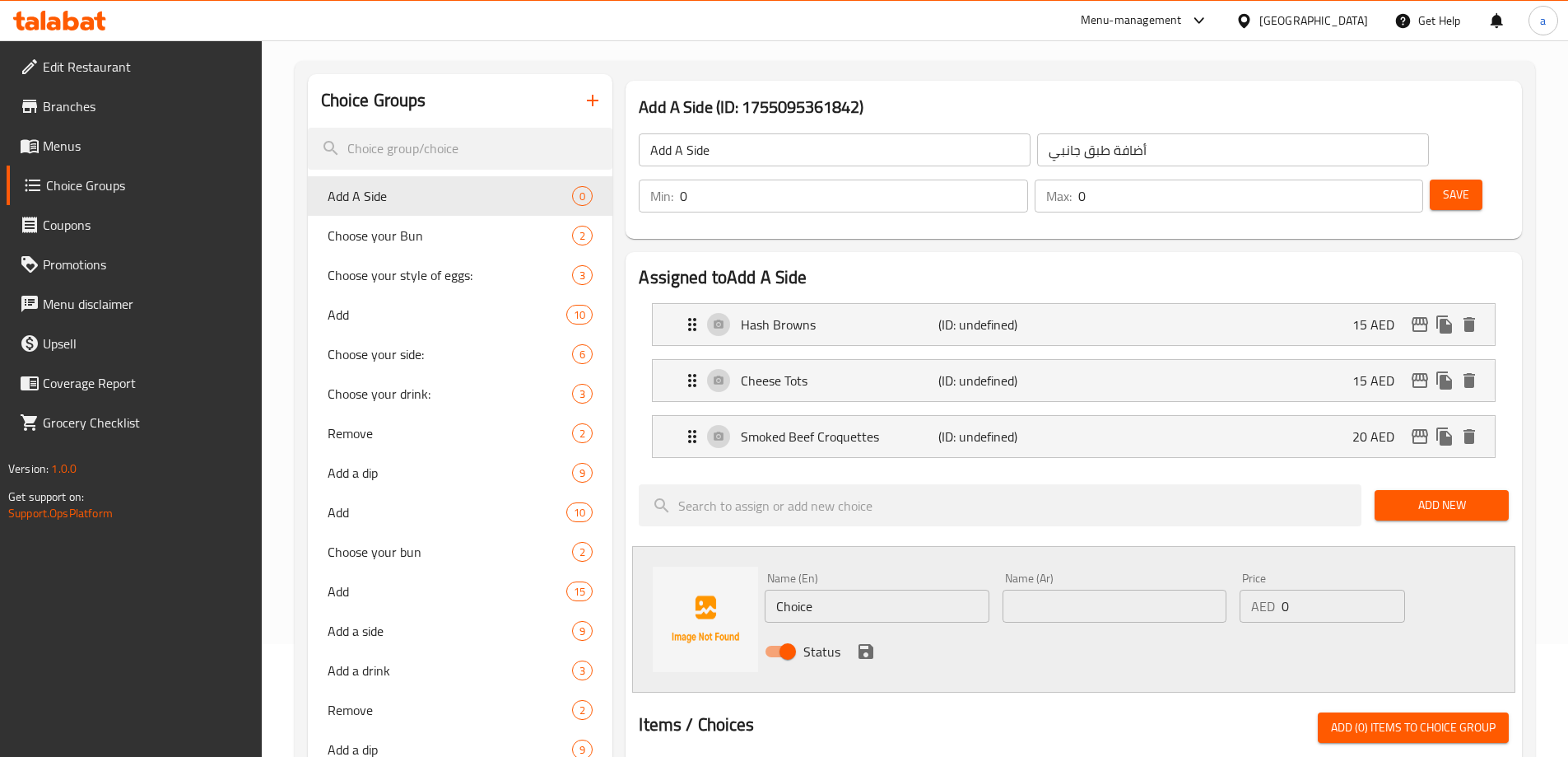
click at [828, 590] on input "Choice" at bounding box center [877, 607] width 223 height 33
click at [895, 590] on input "Choice" at bounding box center [877, 607] width 223 height 33
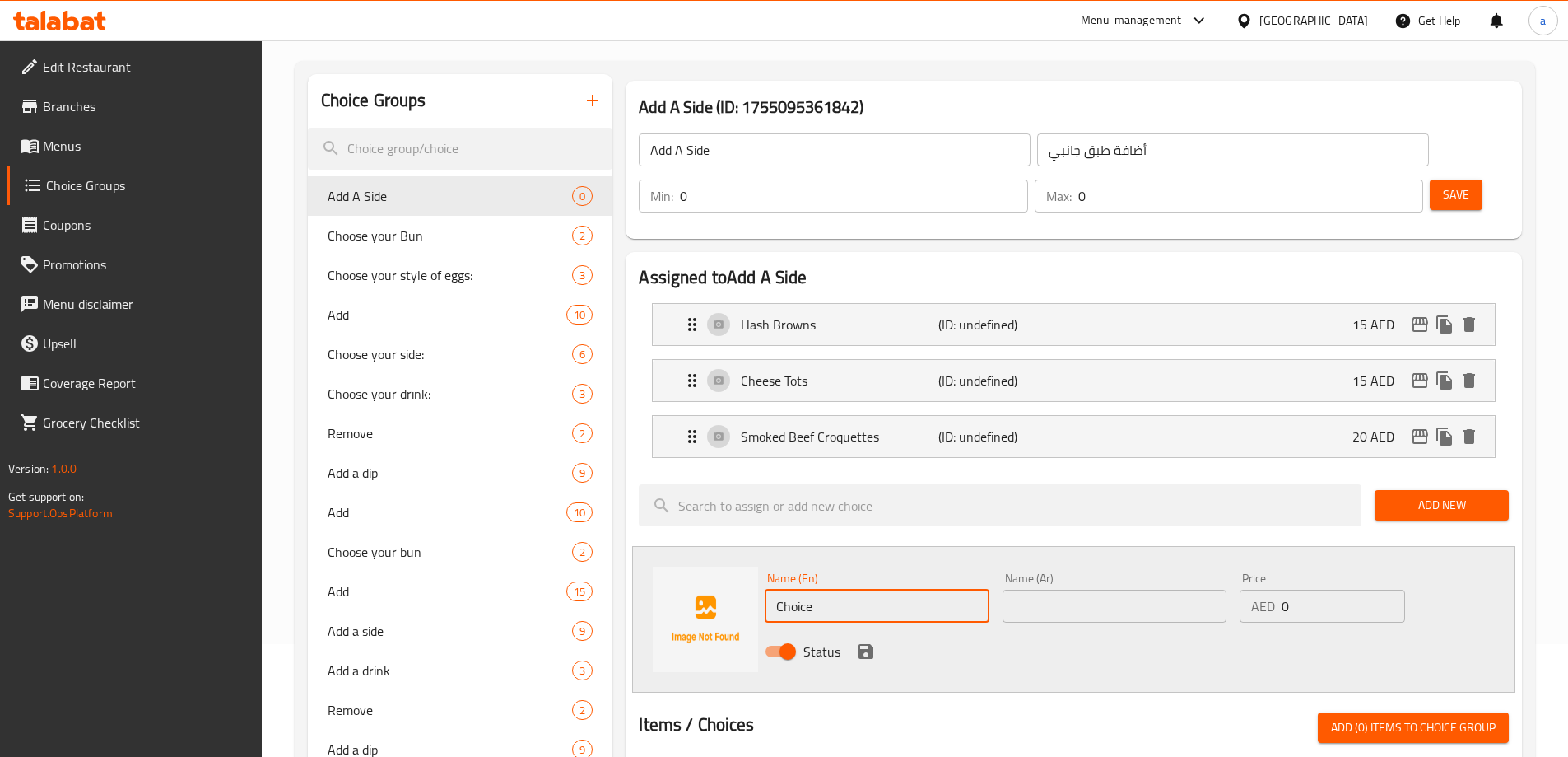
click at [895, 590] on input "Choice" at bounding box center [877, 607] width 223 height 33
paste input "Grilled Halloumi"
type input "Grilled Halloumi"
click at [983, 686] on div at bounding box center [1074, 693] width 870 height 13
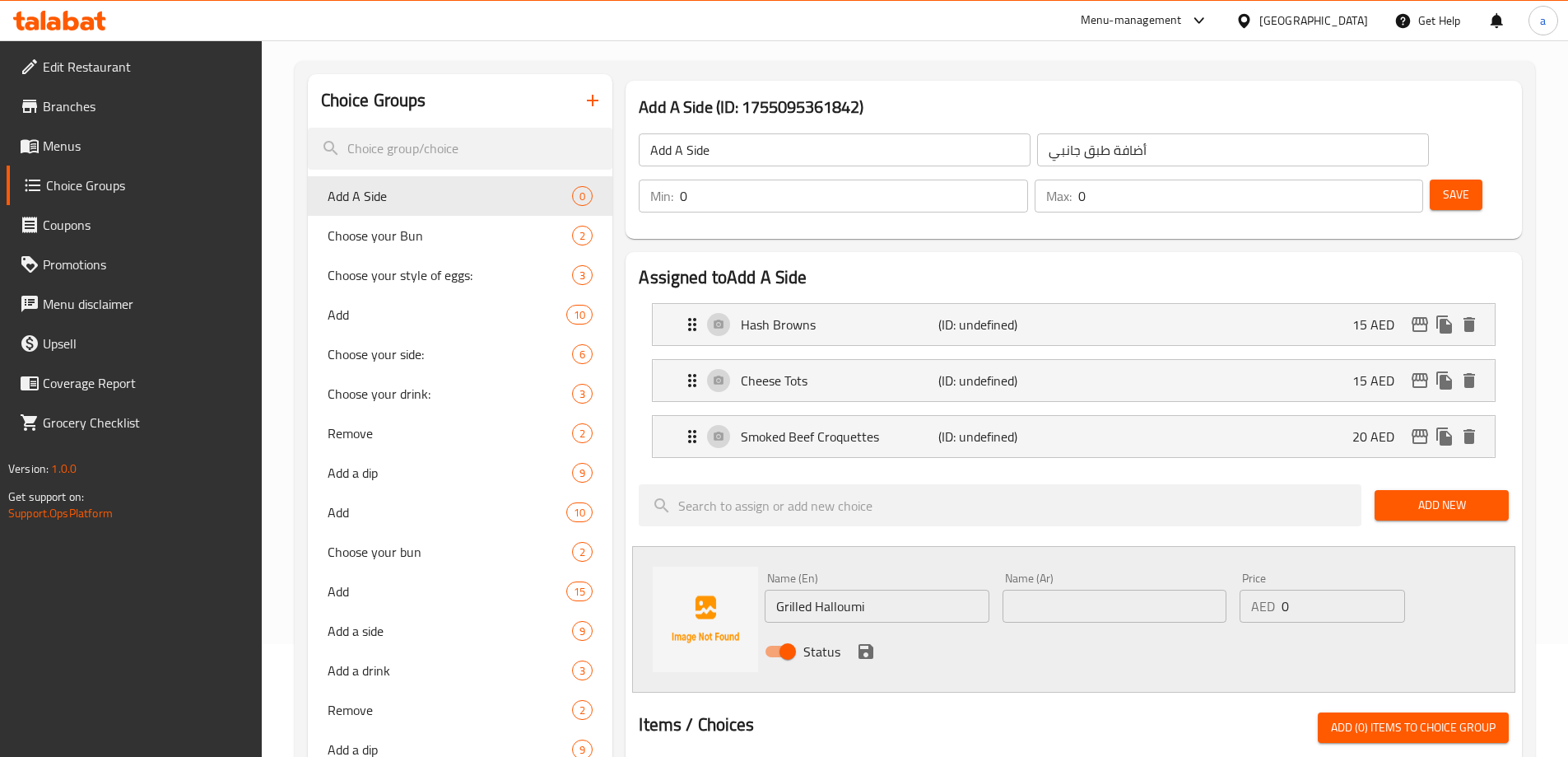
click at [1051, 590] on input "text" at bounding box center [1115, 607] width 223 height 33
type input "حلومي مشوي"
click at [1285, 590] on input "0" at bounding box center [1344, 607] width 123 height 33
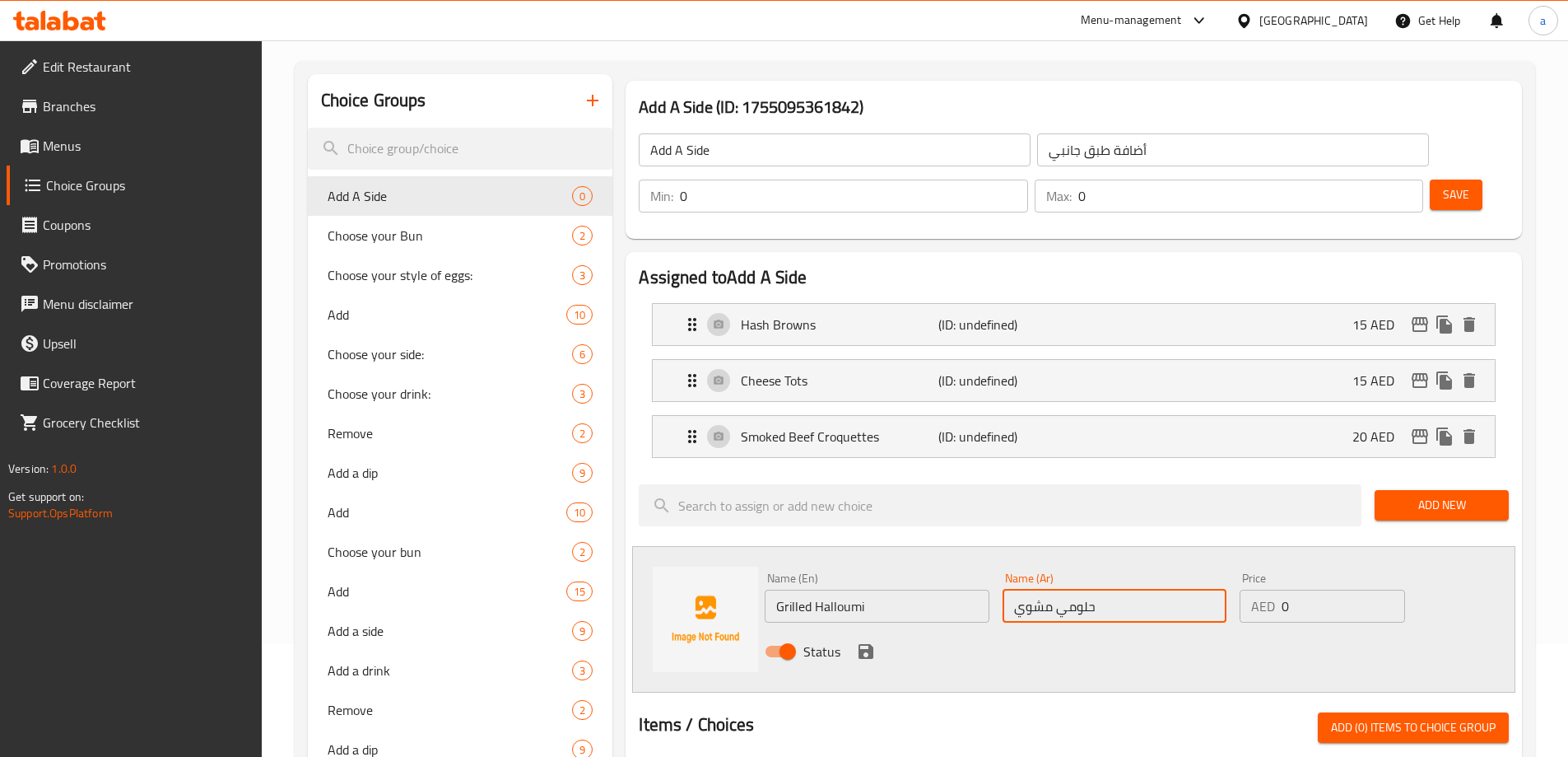
click at [1285, 590] on input "0" at bounding box center [1344, 607] width 123 height 33
type input "20"
click at [857, 642] on icon "save" at bounding box center [866, 652] width 20 height 20
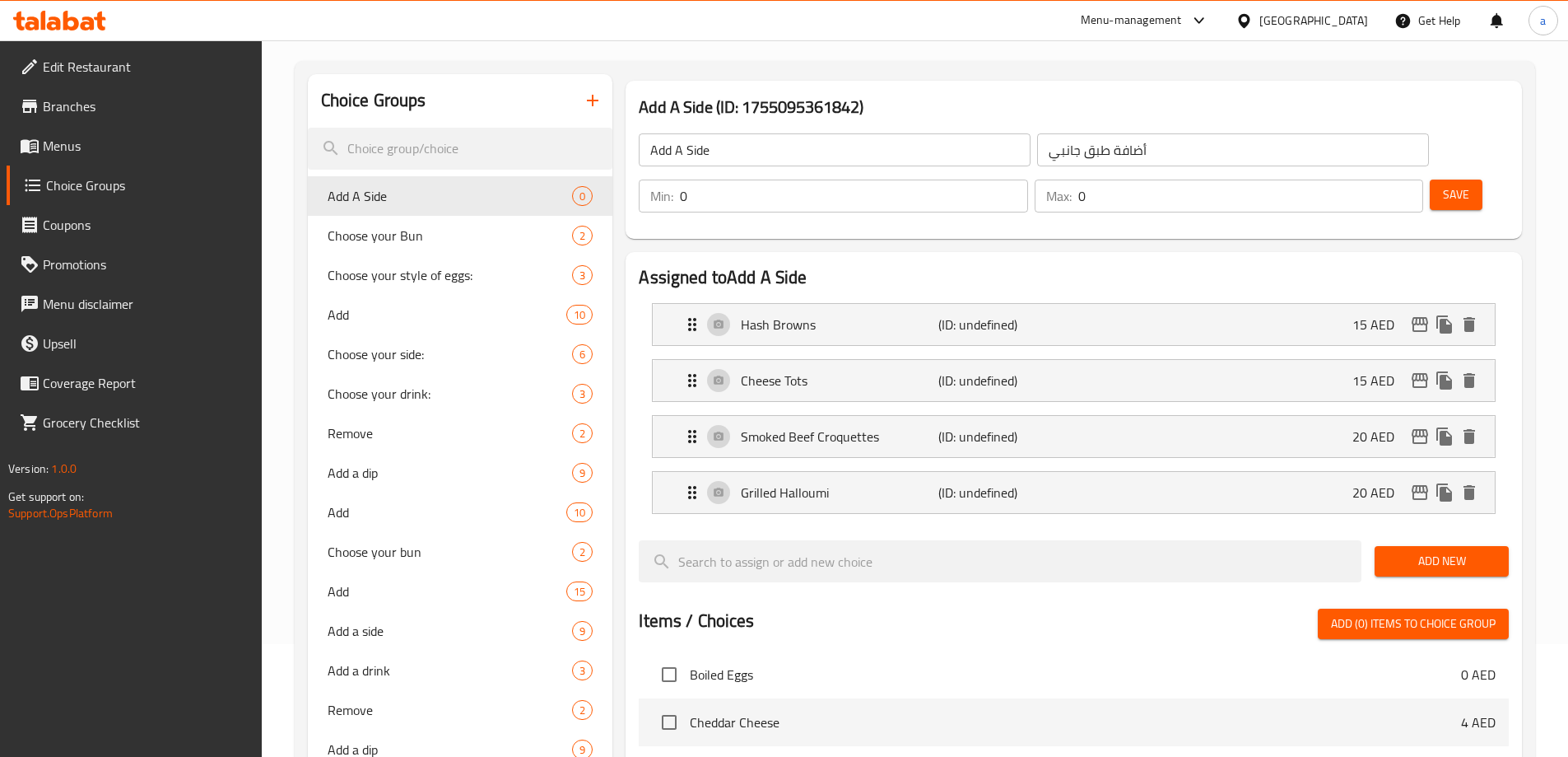
drag, startPoint x: 1429, startPoint y: 526, endPoint x: 1313, endPoint y: 555, distance: 119.6
click at [1429, 546] on button "Add New" at bounding box center [1442, 561] width 135 height 30
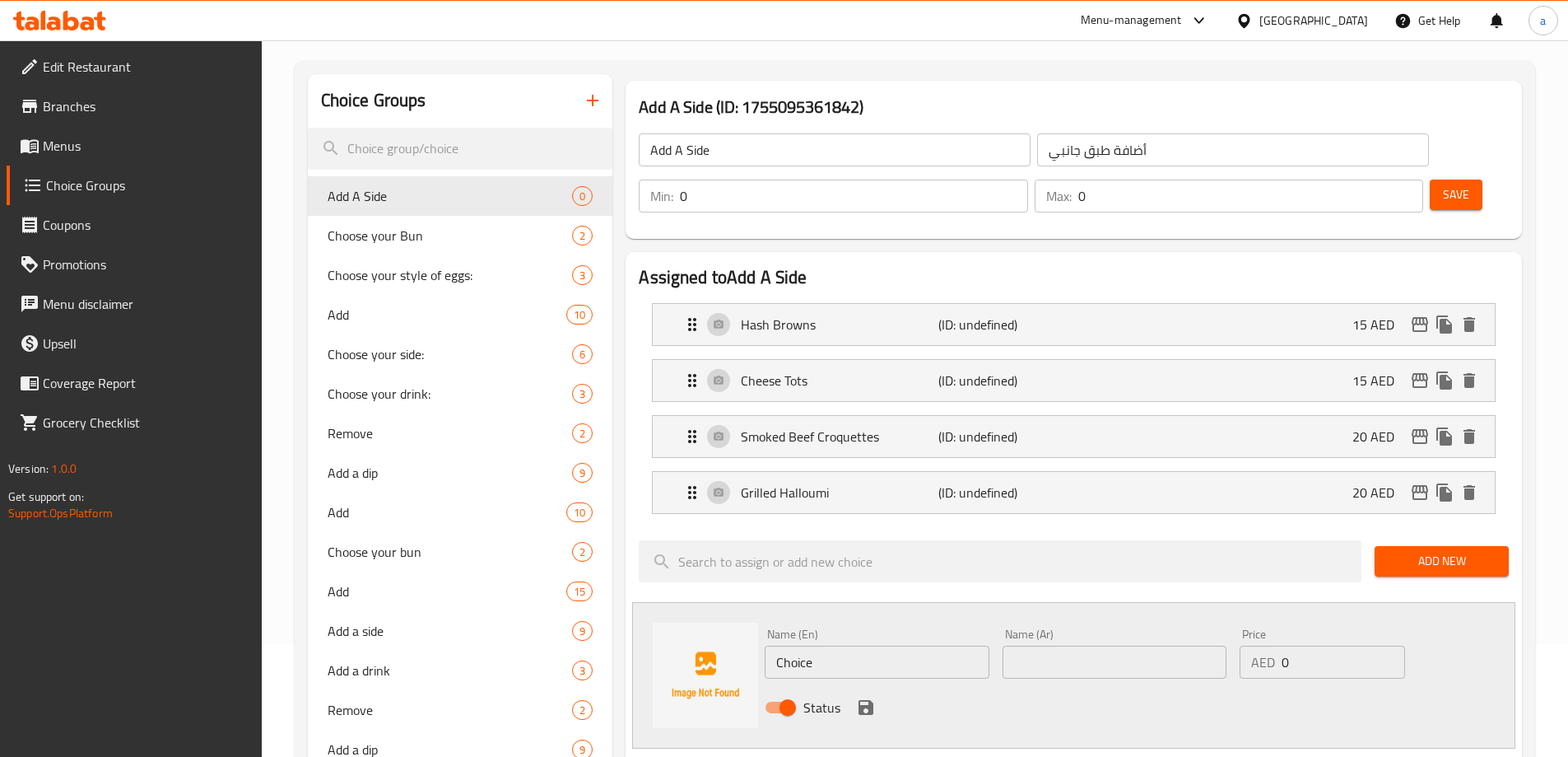
click at [844, 646] on input "Choice" at bounding box center [877, 663] width 223 height 33
paste input "Beef bacon strips"
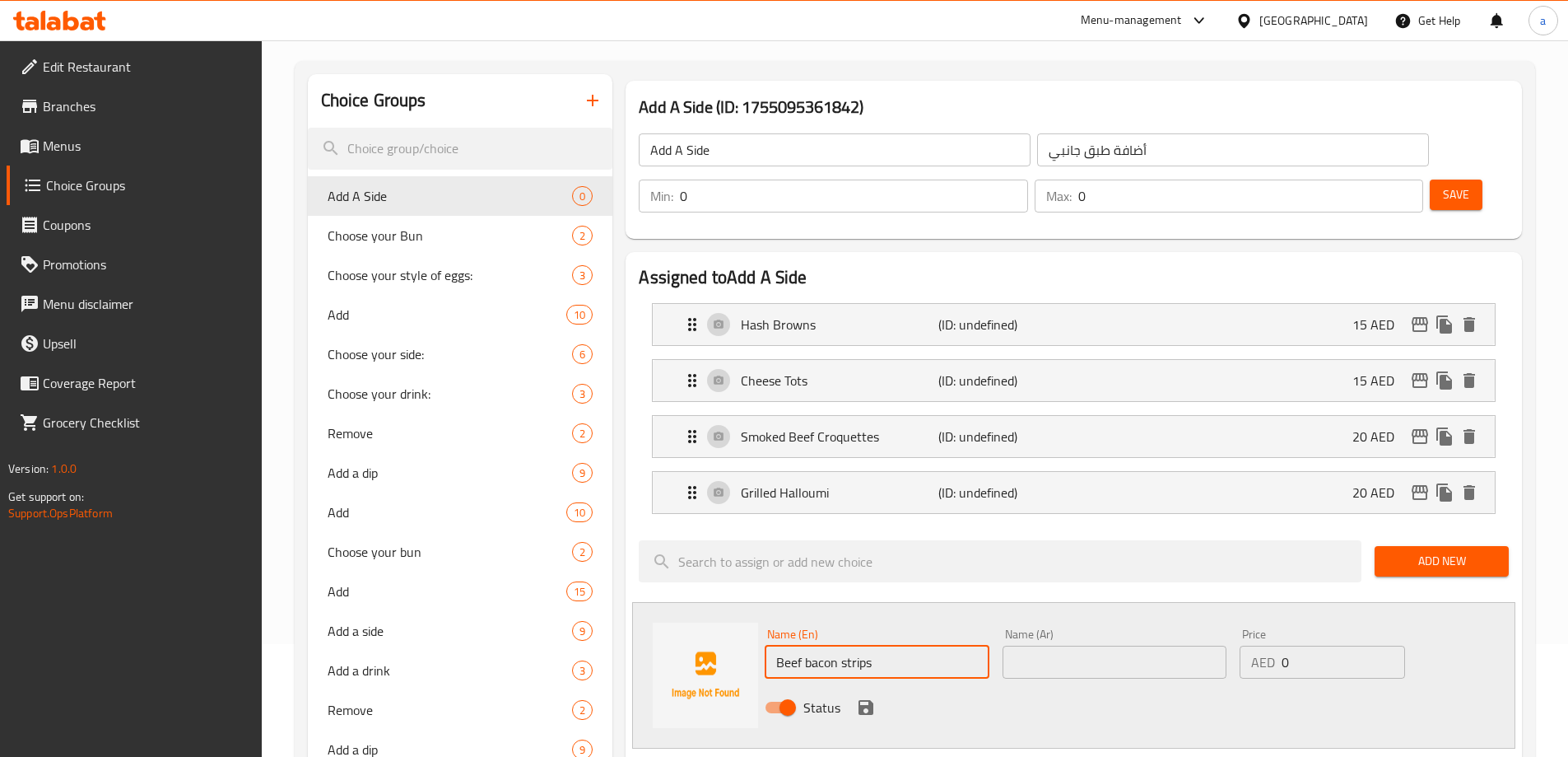
type input "Beef bacon strips"
click at [1299, 646] on input "0" at bounding box center [1344, 663] width 123 height 33
type input "15"
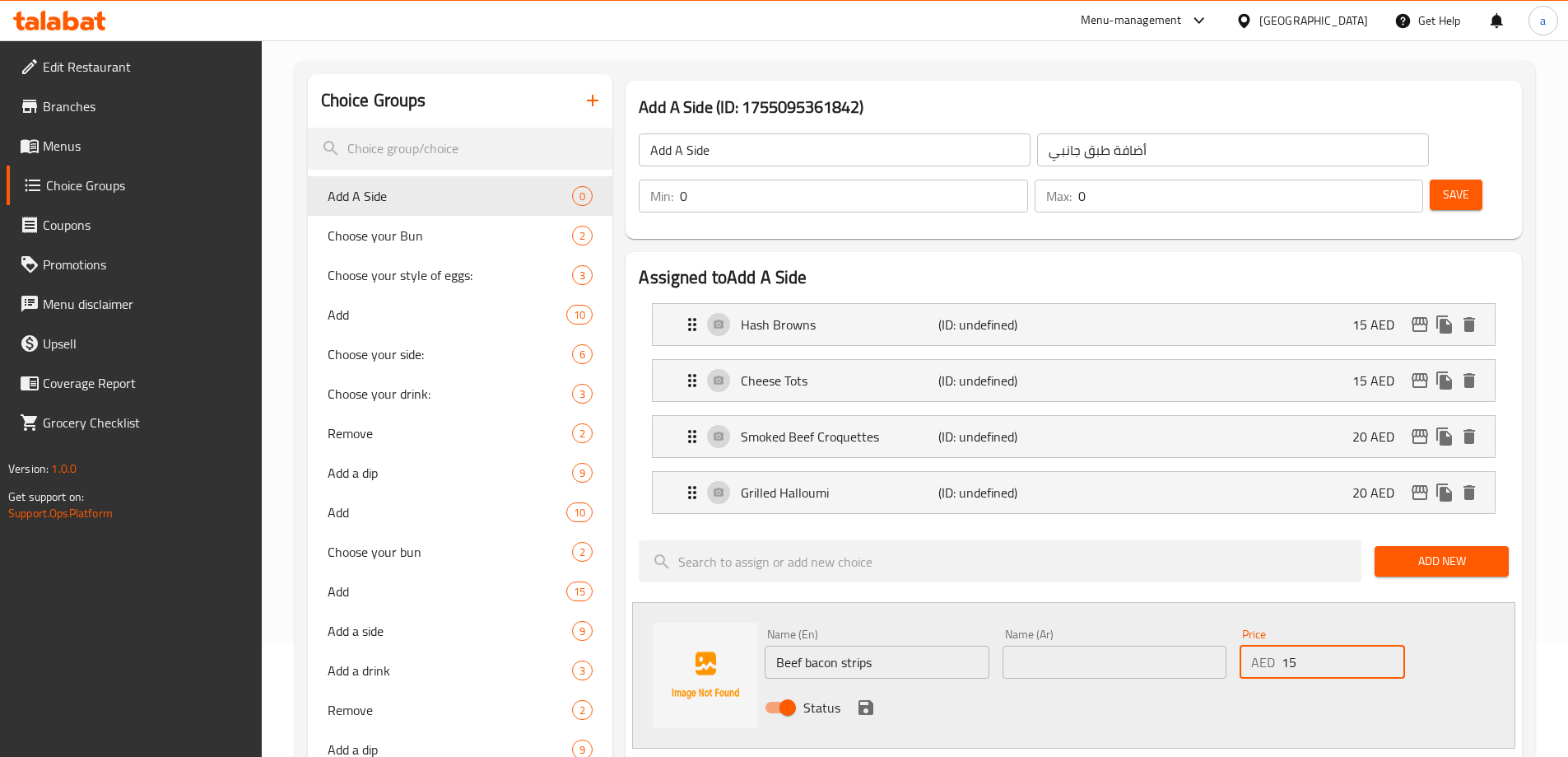
click at [1116, 646] on input "text" at bounding box center [1115, 663] width 223 height 33
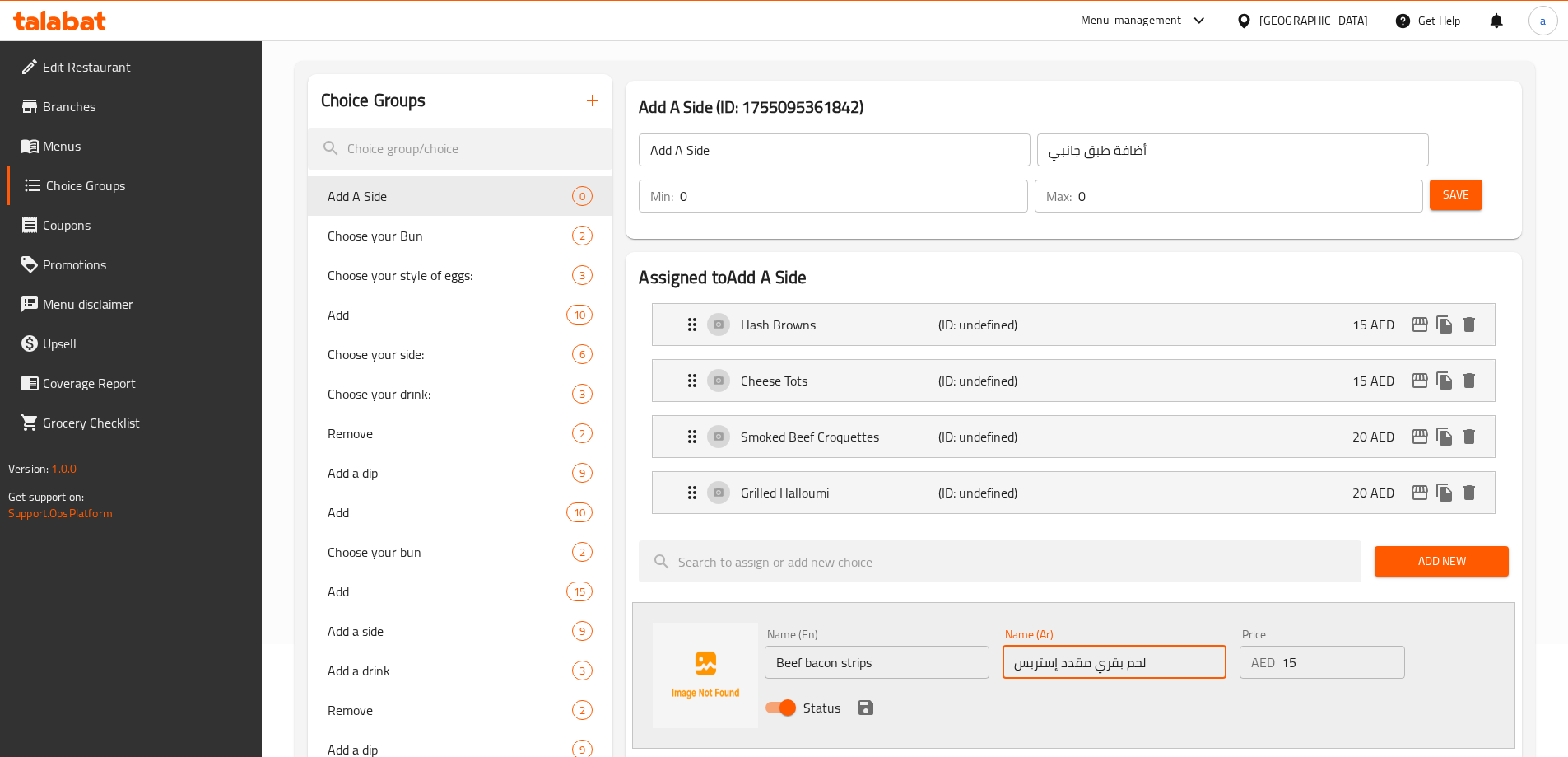
type input "لحم بقري مقدد إستربس"
click at [875, 697] on icon "save" at bounding box center [866, 708] width 20 height 20
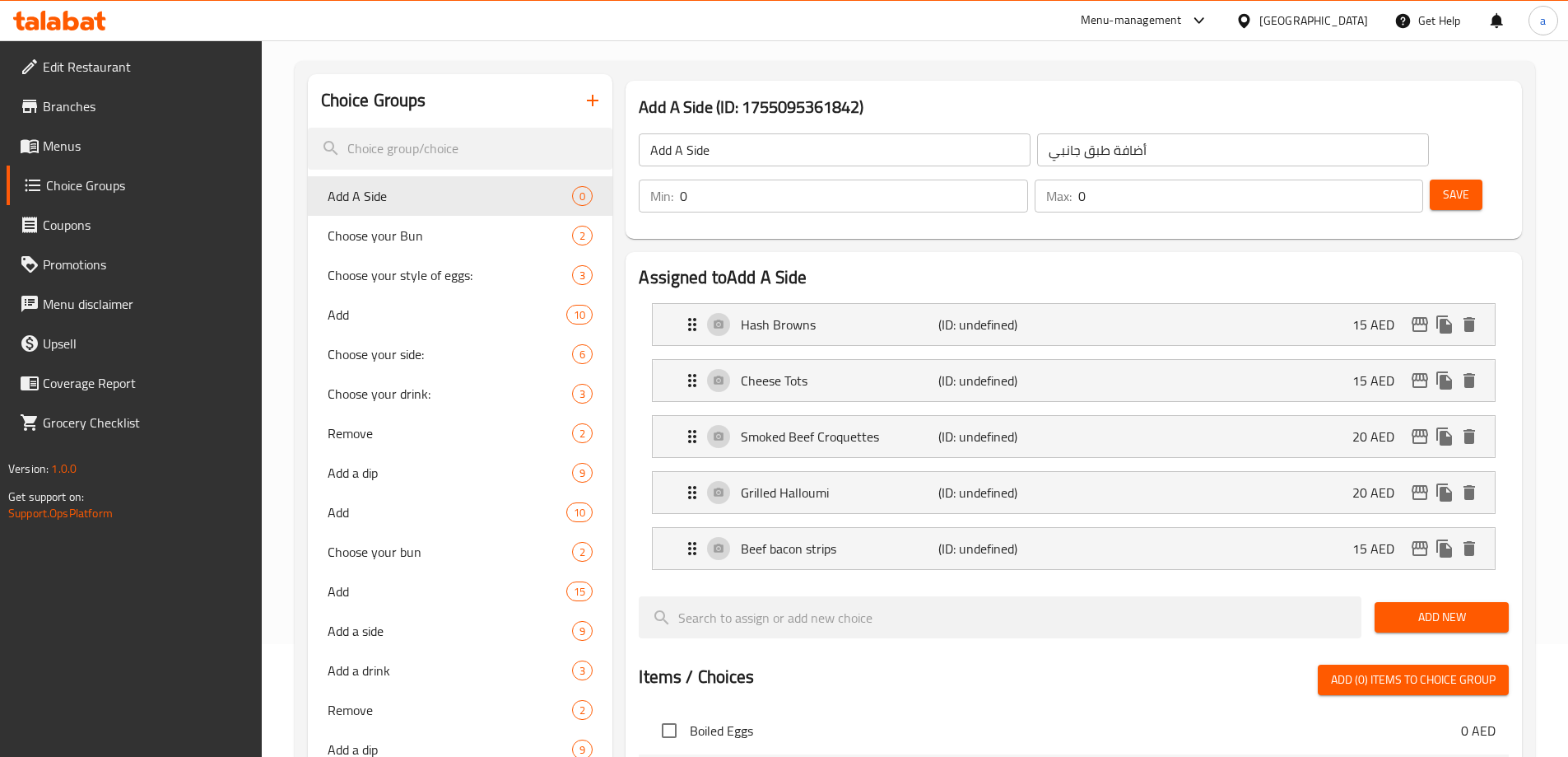
click at [1427, 607] on span "Add New" at bounding box center [1442, 617] width 108 height 20
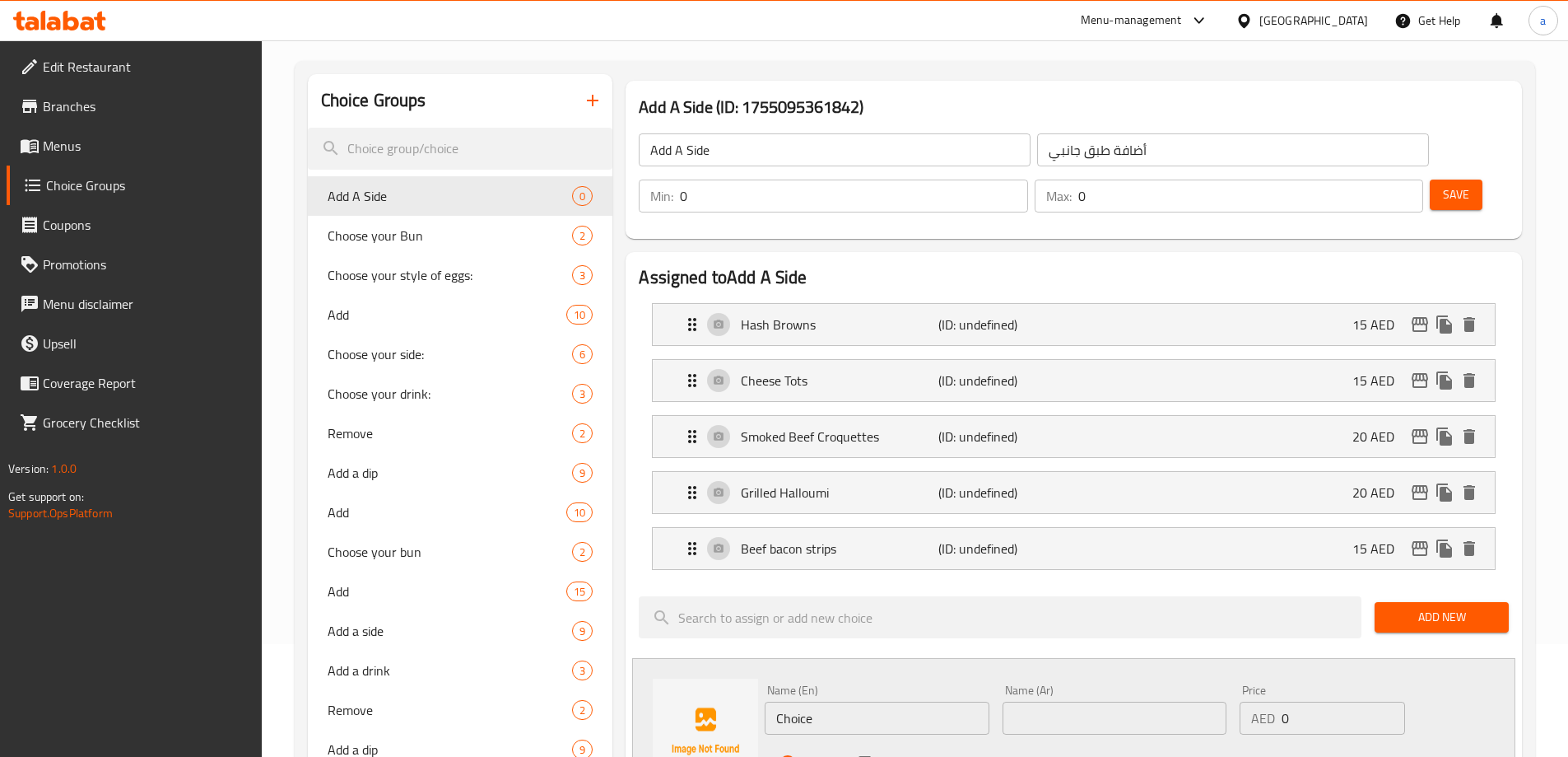
click at [873, 702] on input "Choice" at bounding box center [877, 719] width 223 height 33
paste input "Maple beef bacon strips"
click at [962, 539] on p "(ID: undefined)" at bounding box center [1005, 549] width 132 height 20
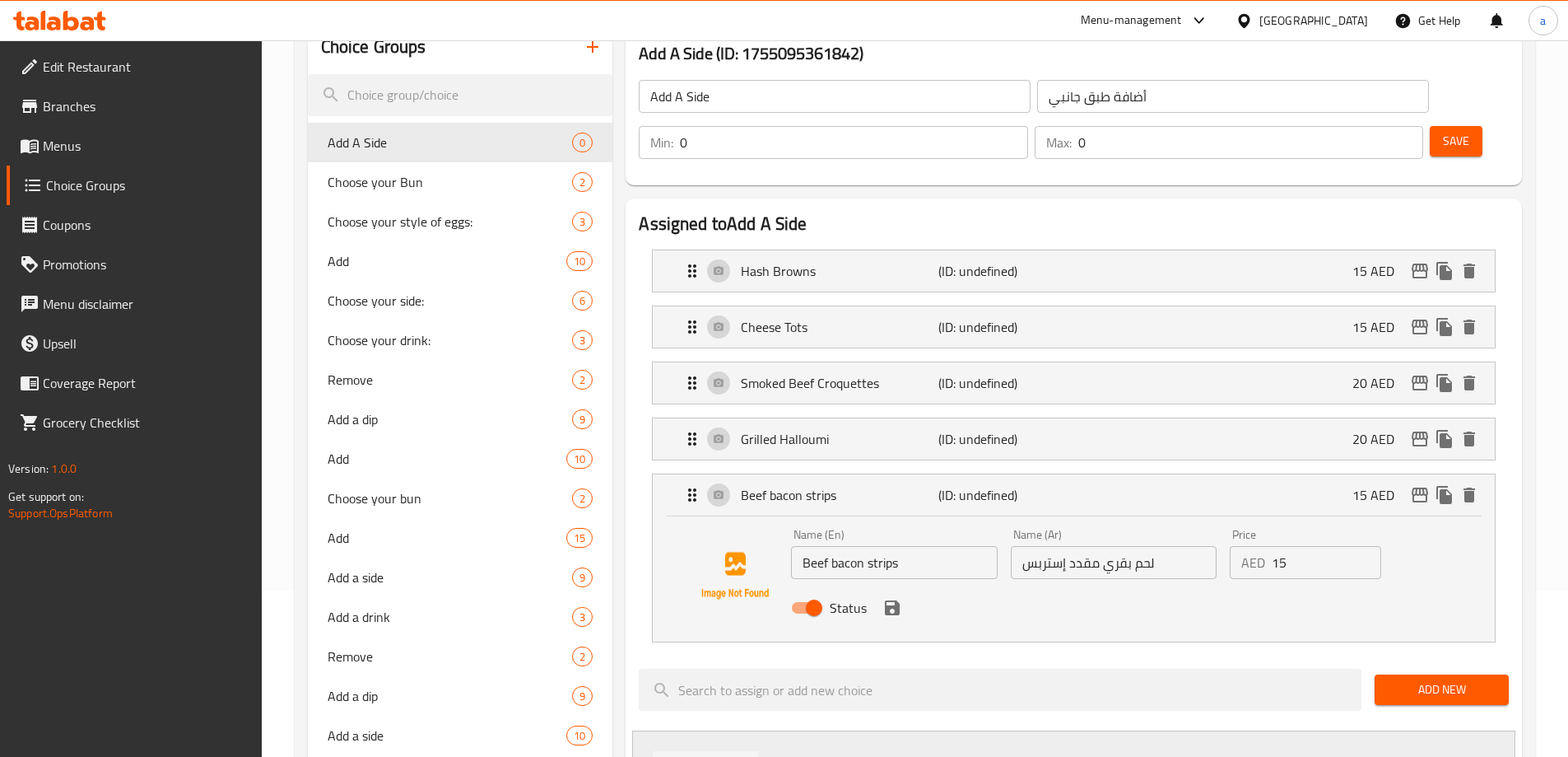
scroll to position [195, 0]
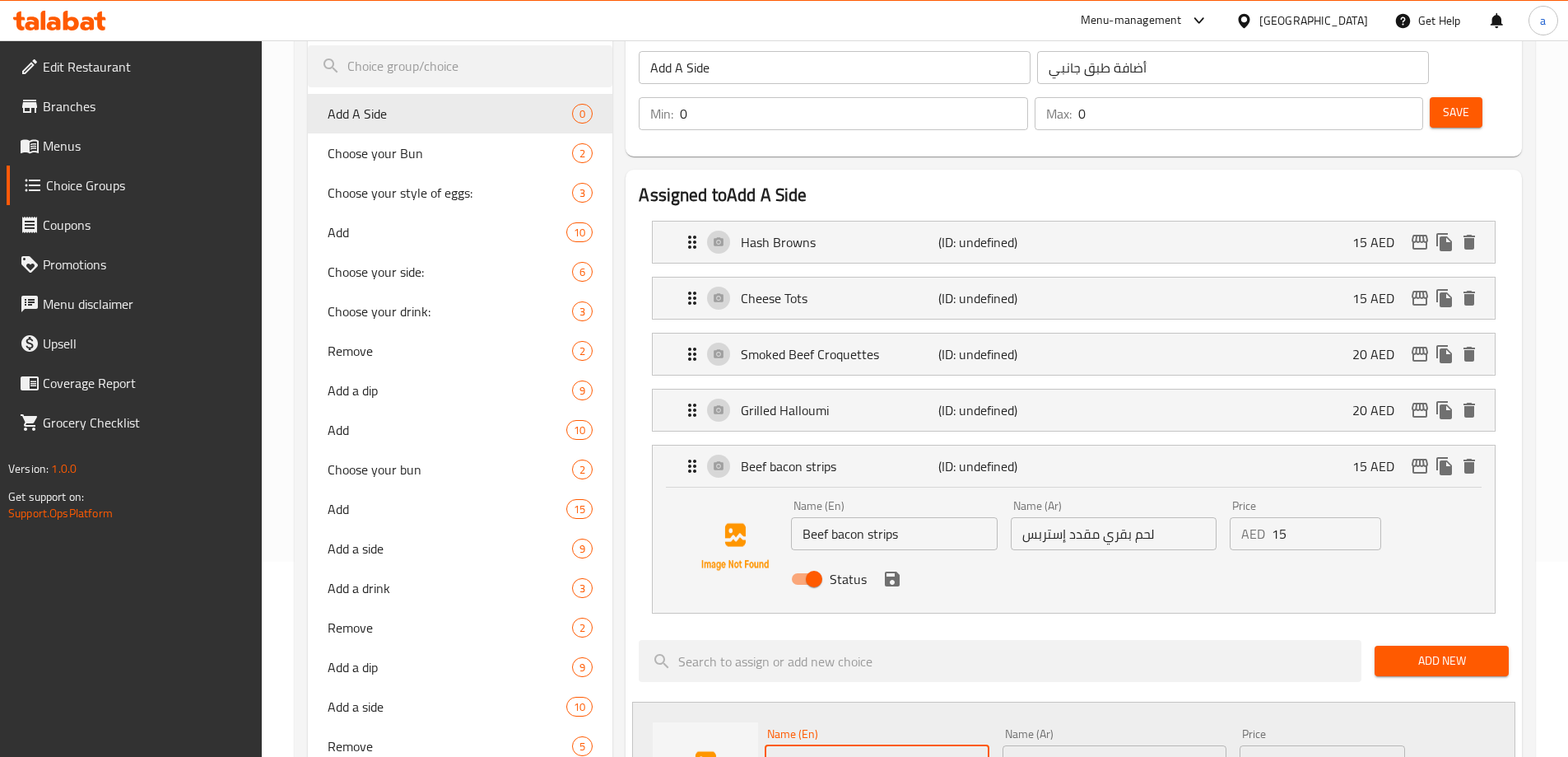
click at [1085, 504] on div "Name (Ar) لحم بقري مقدد إستربس Name (Ar)" at bounding box center [1114, 524] width 219 height 63
type input "Maple beef bacon strips"
click at [1071, 517] on input "لحم بقري مقدد إستربس" at bounding box center [1114, 533] width 206 height 33
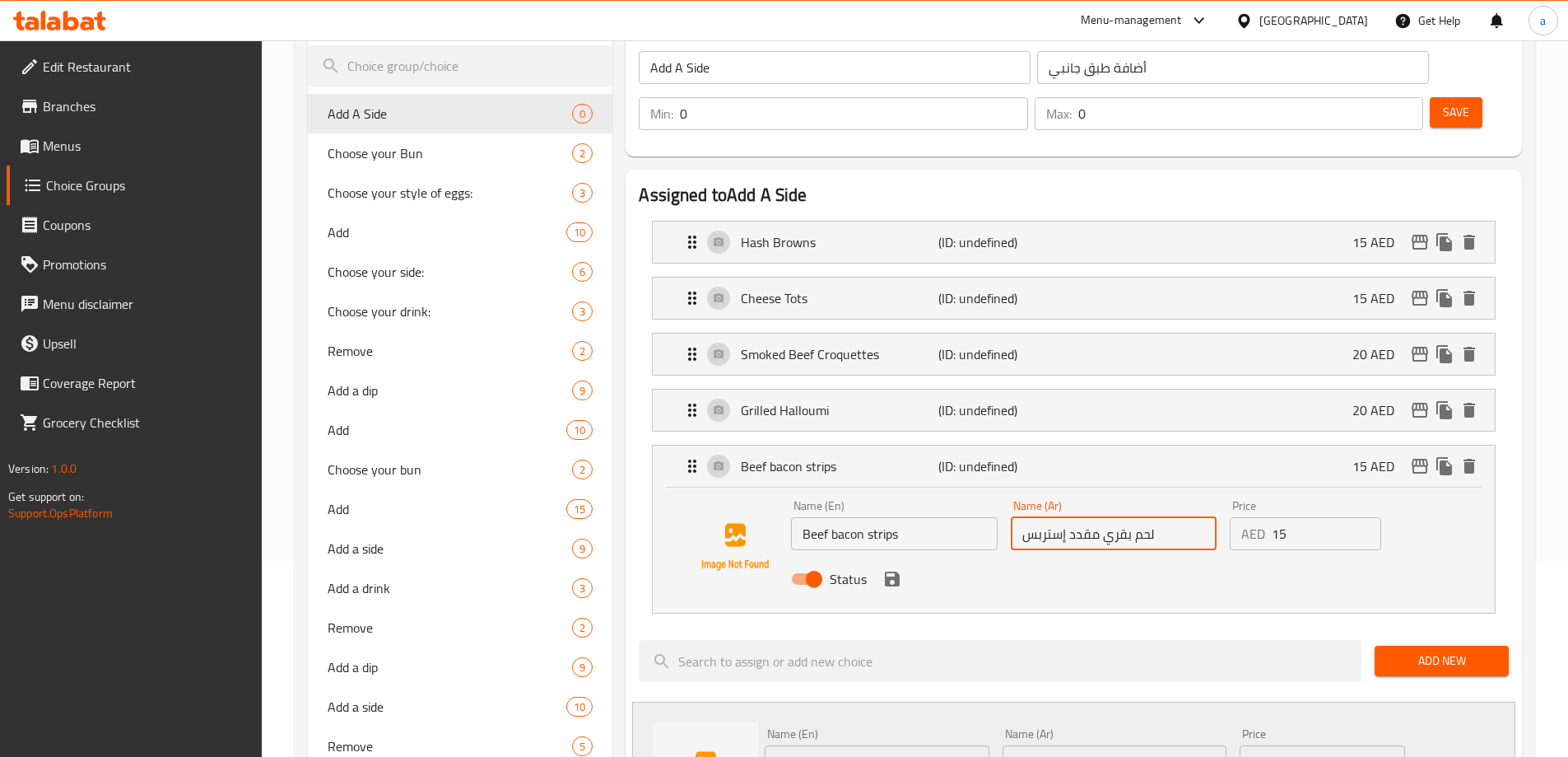
click at [1071, 517] on input "لحم بقري مقدد إستربس" at bounding box center [1114, 533] width 206 height 33
click at [1087, 745] on input "text" at bounding box center [1115, 762] width 223 height 33
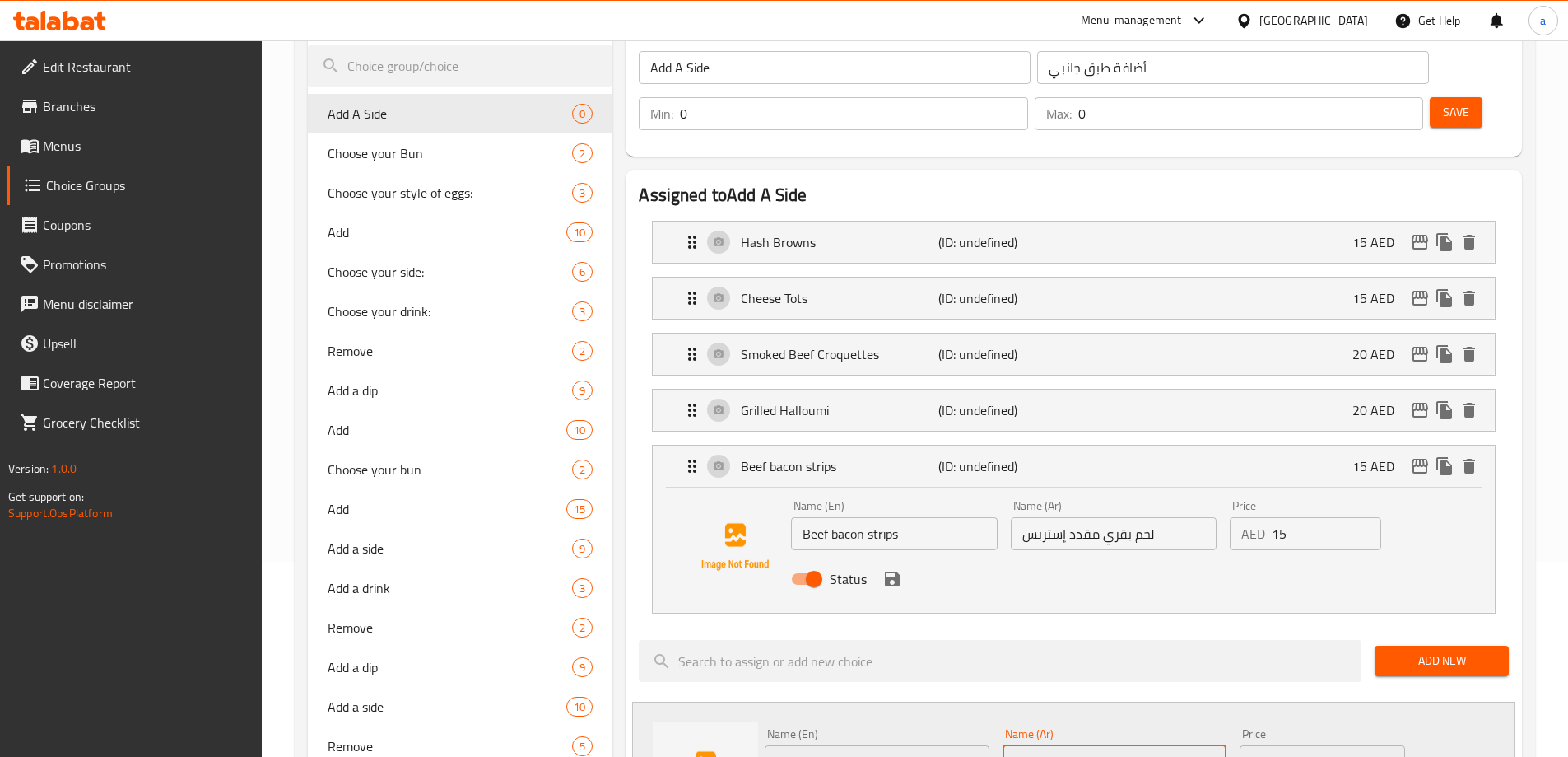
click at [1087, 745] on input "text" at bounding box center [1115, 762] width 223 height 33
paste input "لحم بقري مقدد إستربس"
click at [789, 745] on input "Maple beef bacon strips" at bounding box center [877, 762] width 223 height 33
click at [1017, 745] on input "لحم بقري مقدد إستربس" at bounding box center [1115, 762] width 223 height 33
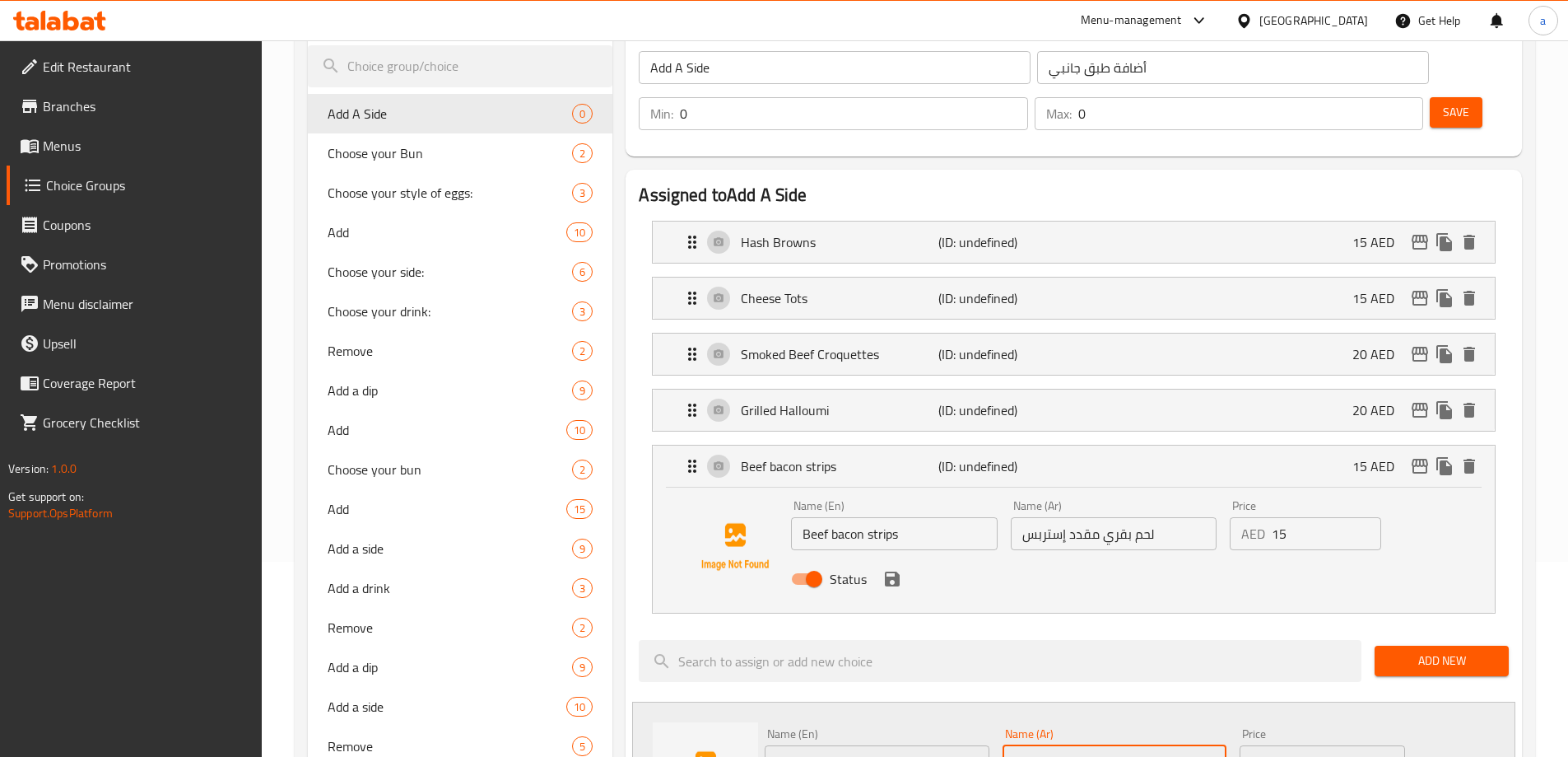
paste input "ابل"
paste input "مابل"
type input "لحم بقري مقدد إستربس مابل"
click at [1299, 745] on input "0" at bounding box center [1344, 762] width 123 height 33
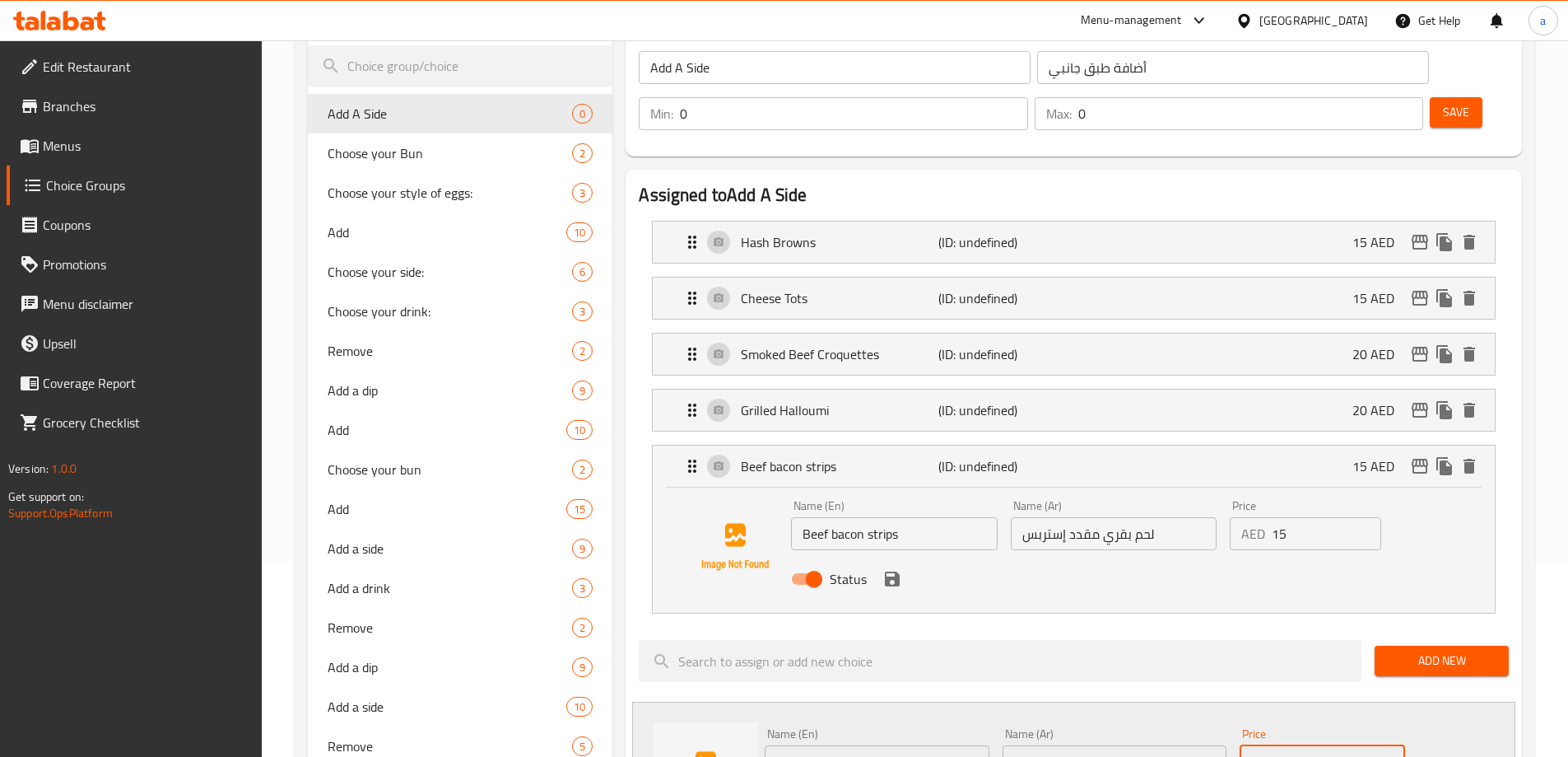
click at [1299, 745] on input "0" at bounding box center [1344, 762] width 123 height 33
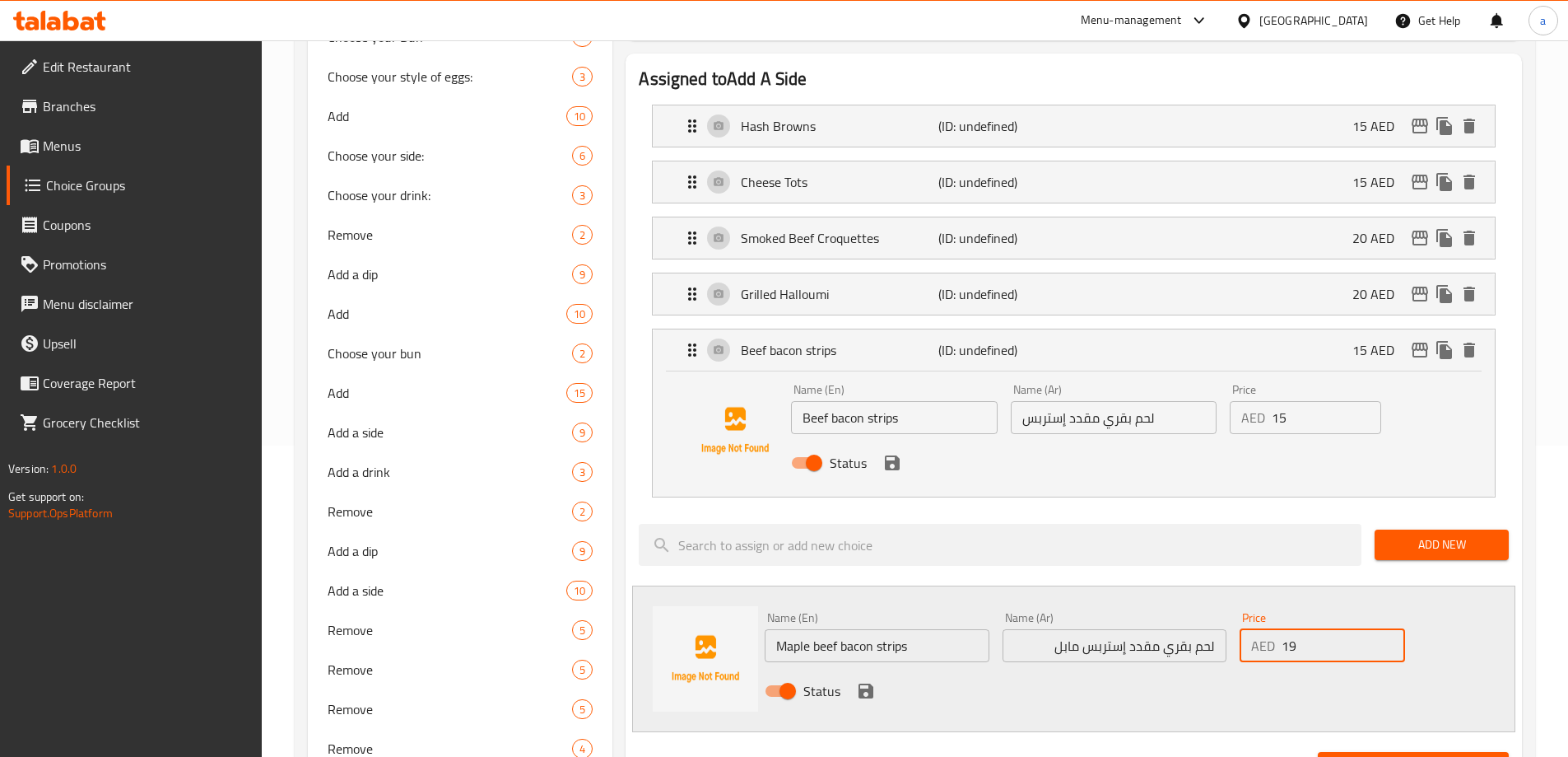
scroll to position [525, 0]
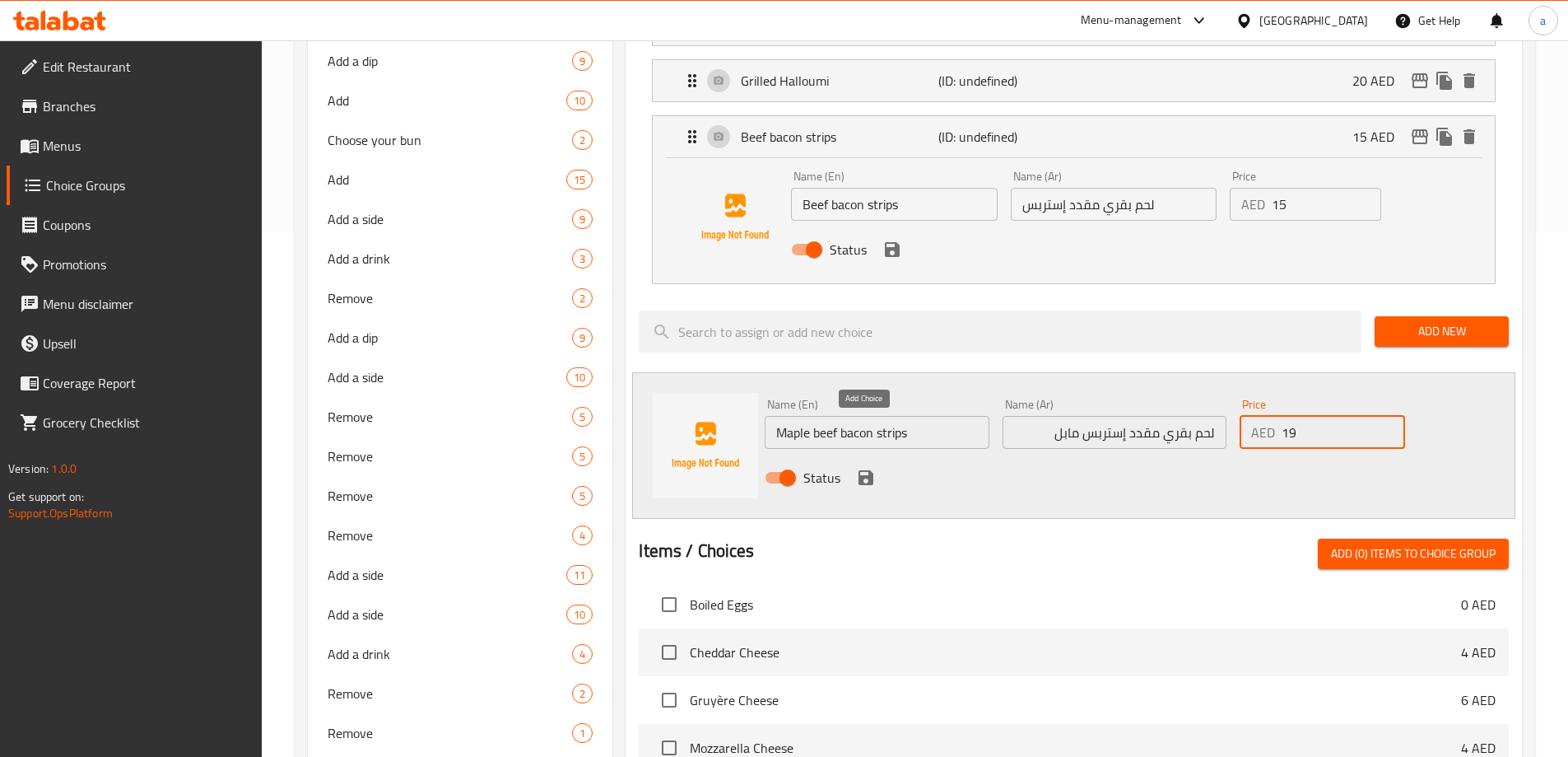
type input "19"
click at [867, 470] on icon "save" at bounding box center [866, 477] width 15 height 15
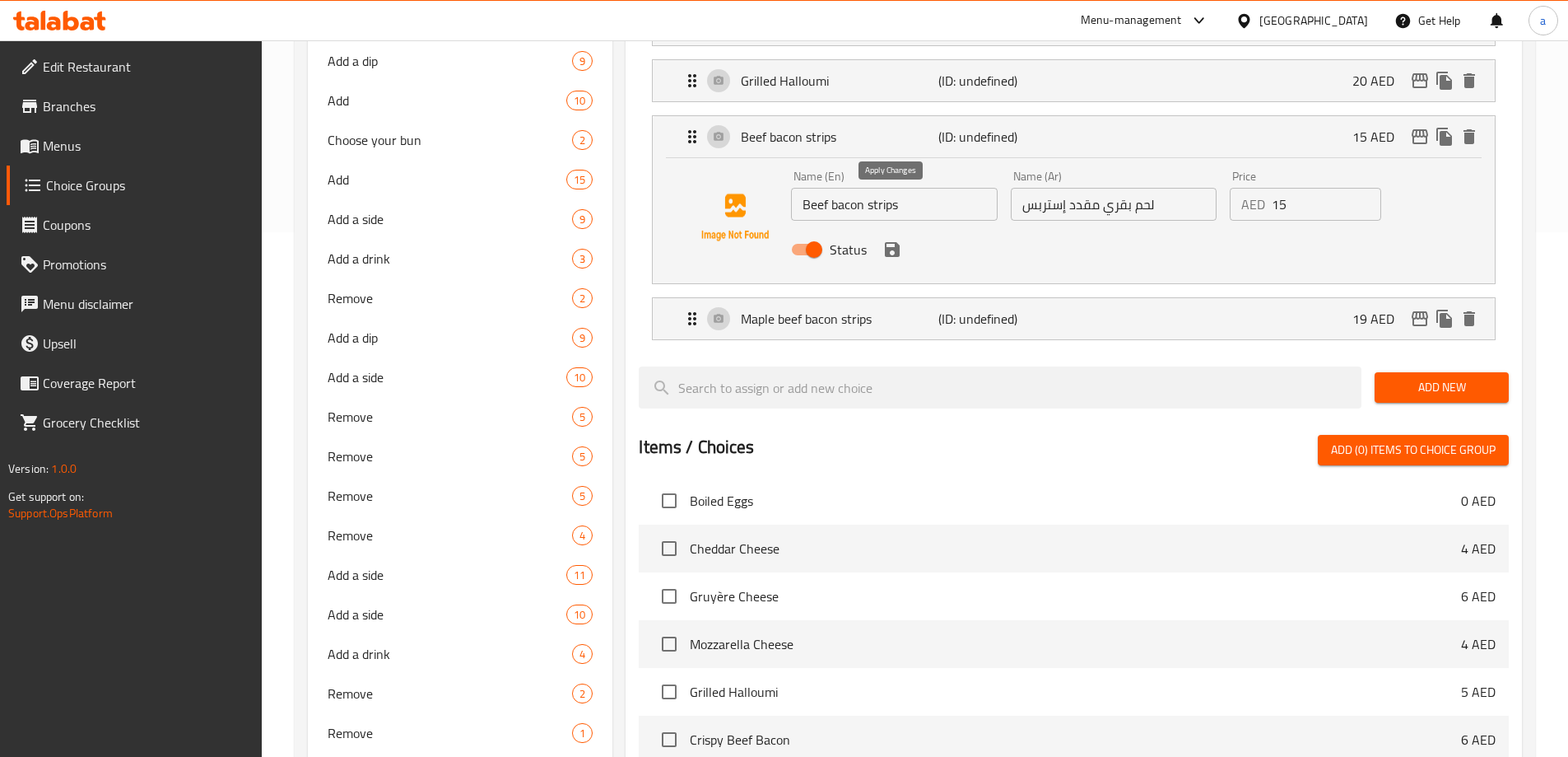
click at [893, 240] on icon "save" at bounding box center [893, 250] width 20 height 20
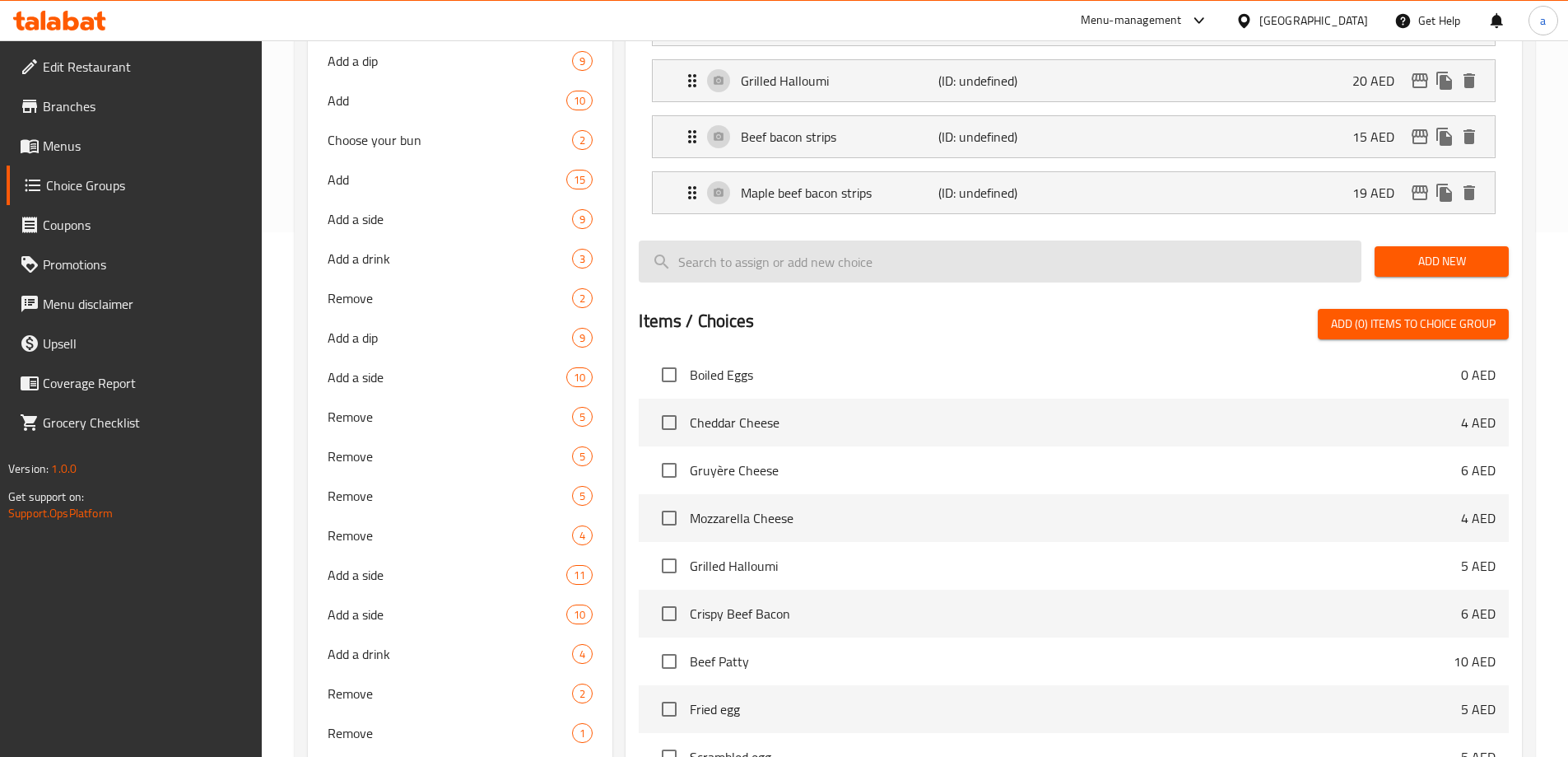
drag, startPoint x: 1395, startPoint y: 219, endPoint x: 1355, endPoint y: 218, distance: 40.0
click at [1395, 251] on span "Add New" at bounding box center [1442, 261] width 108 height 20
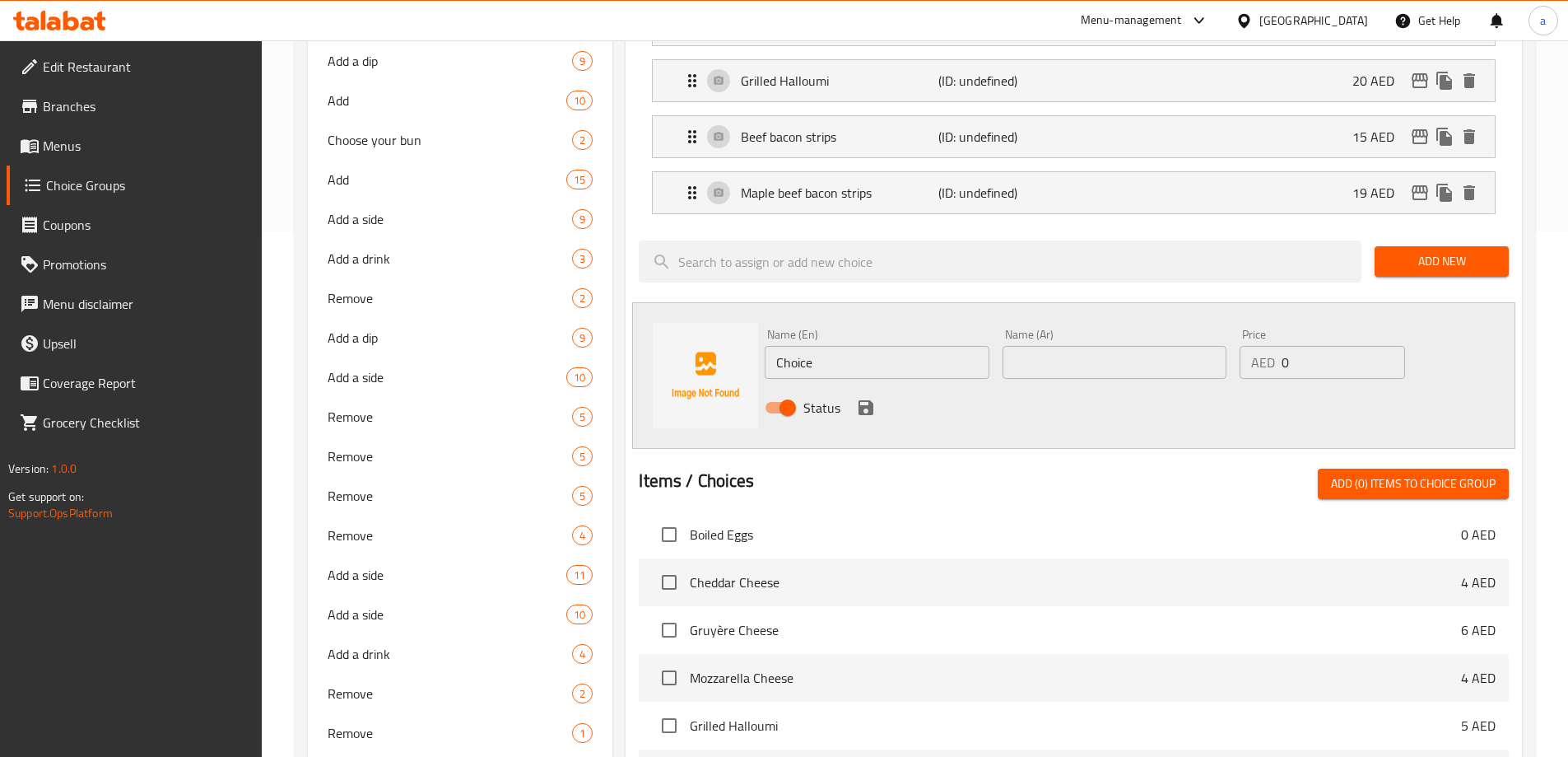
click at [931, 346] on input "Choice" at bounding box center [877, 363] width 223 height 33
paste input "Sautéed mushrooms"
click at [811, 346] on input "Sautéed mushrooms" at bounding box center [877, 363] width 223 height 33
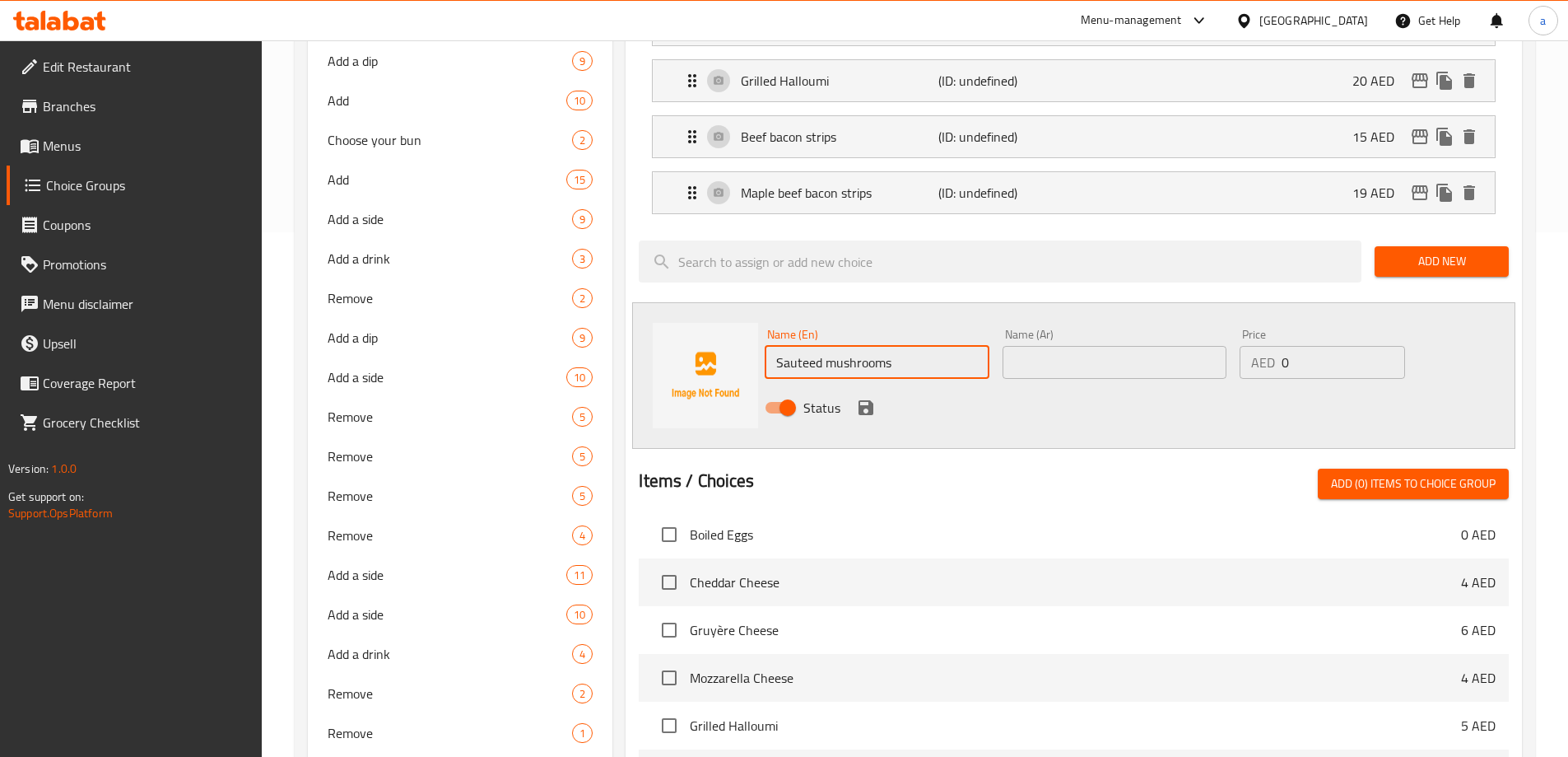
type input "Sauteed mushrooms"
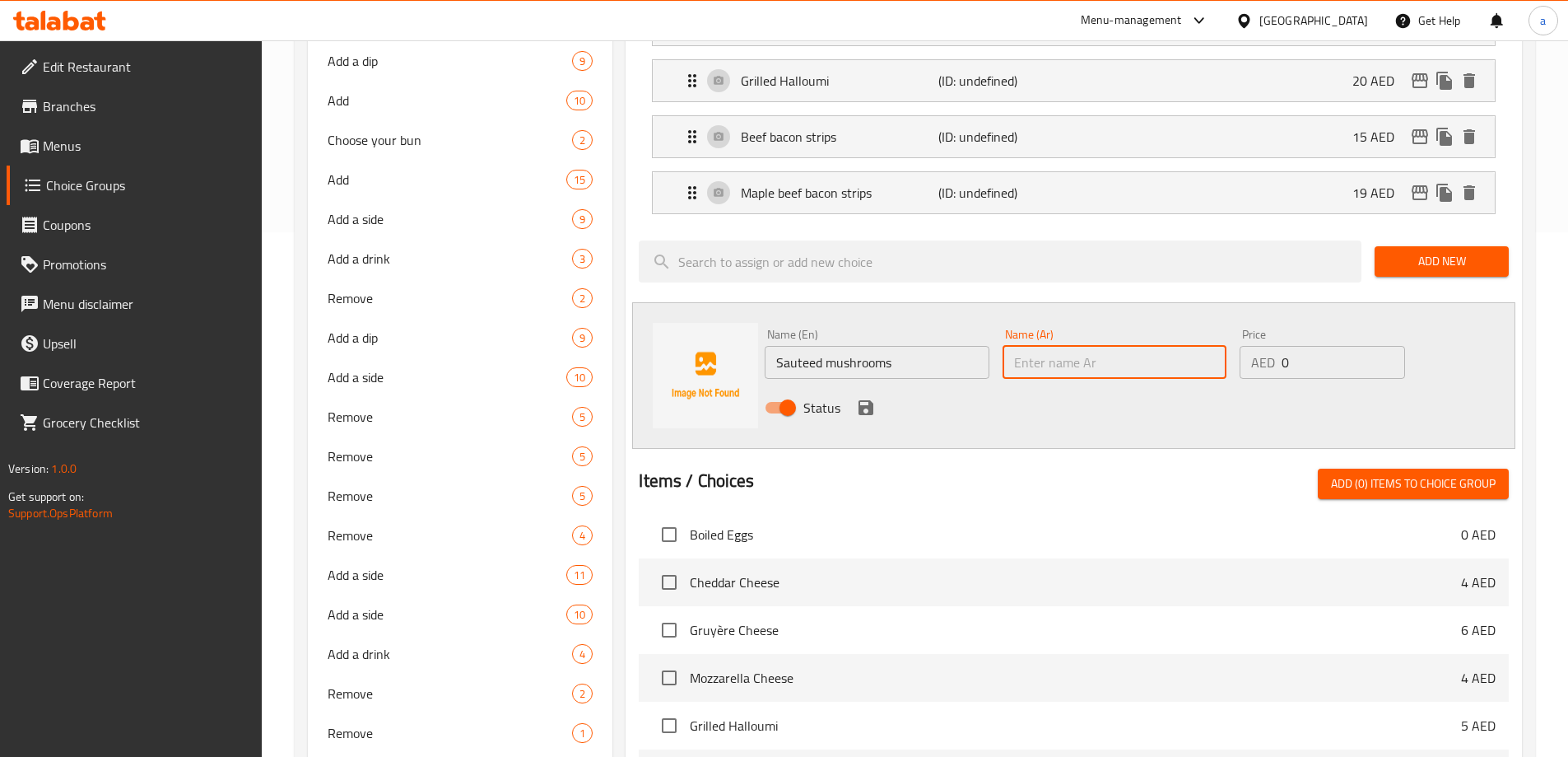
click at [1079, 346] on input "text" at bounding box center [1115, 363] width 223 height 33
type input "l"
type input "مشروم سوتيه"
click at [1340, 346] on input "0" at bounding box center [1344, 363] width 123 height 33
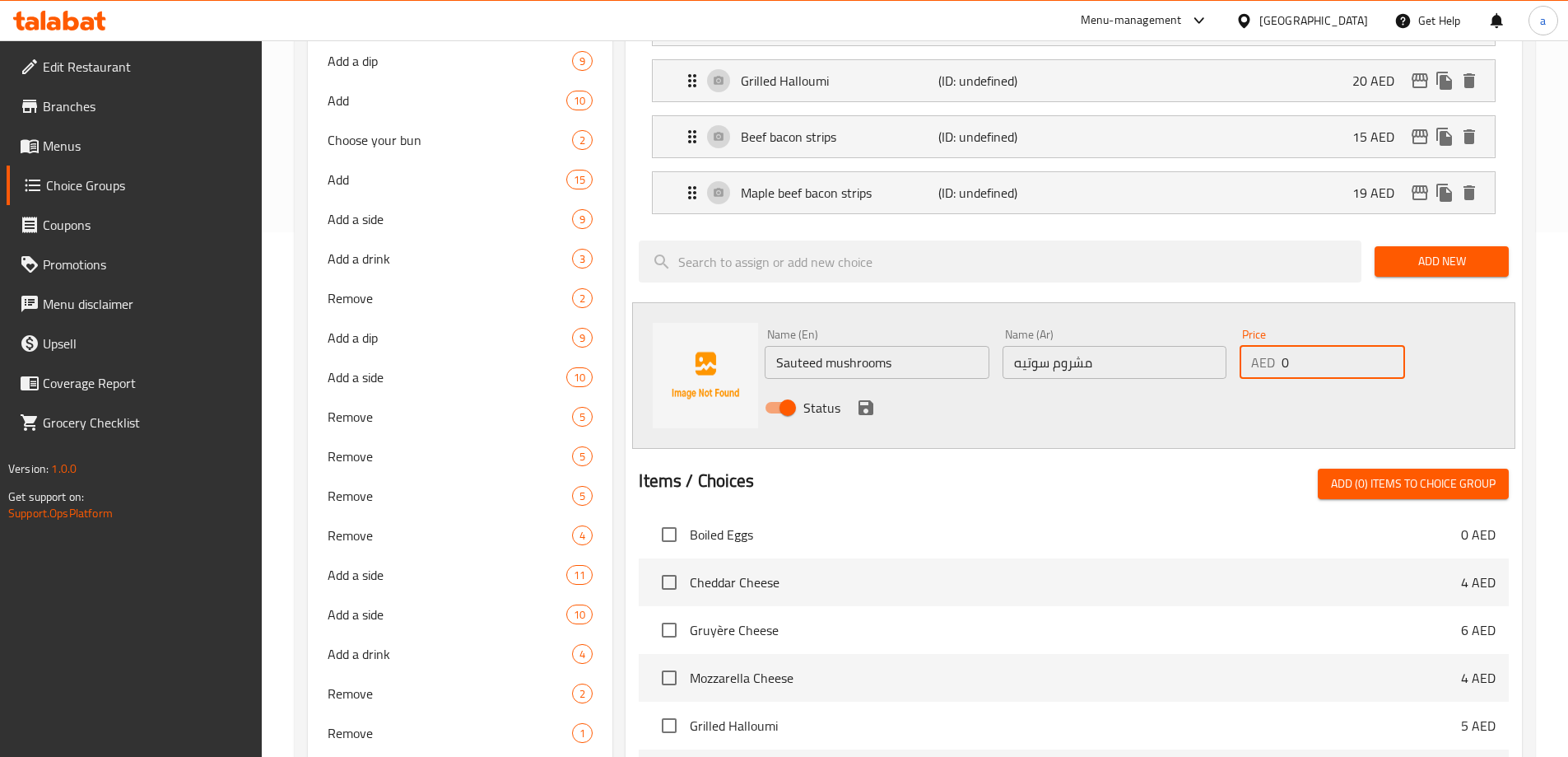
click at [1340, 346] on input "0" at bounding box center [1344, 363] width 123 height 33
type input "9"
click at [869, 400] on icon "save" at bounding box center [866, 408] width 15 height 15
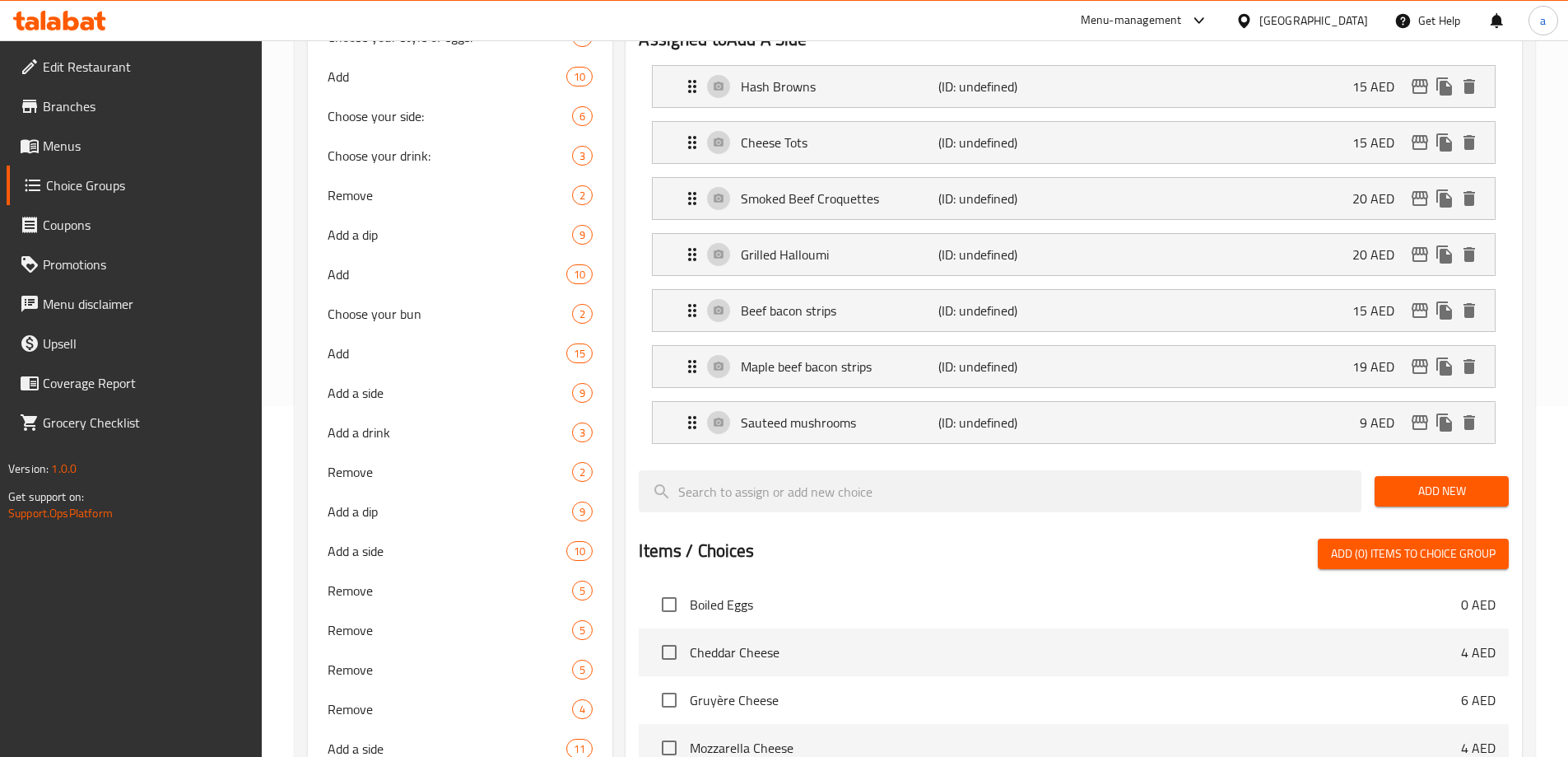
scroll to position [113, 0]
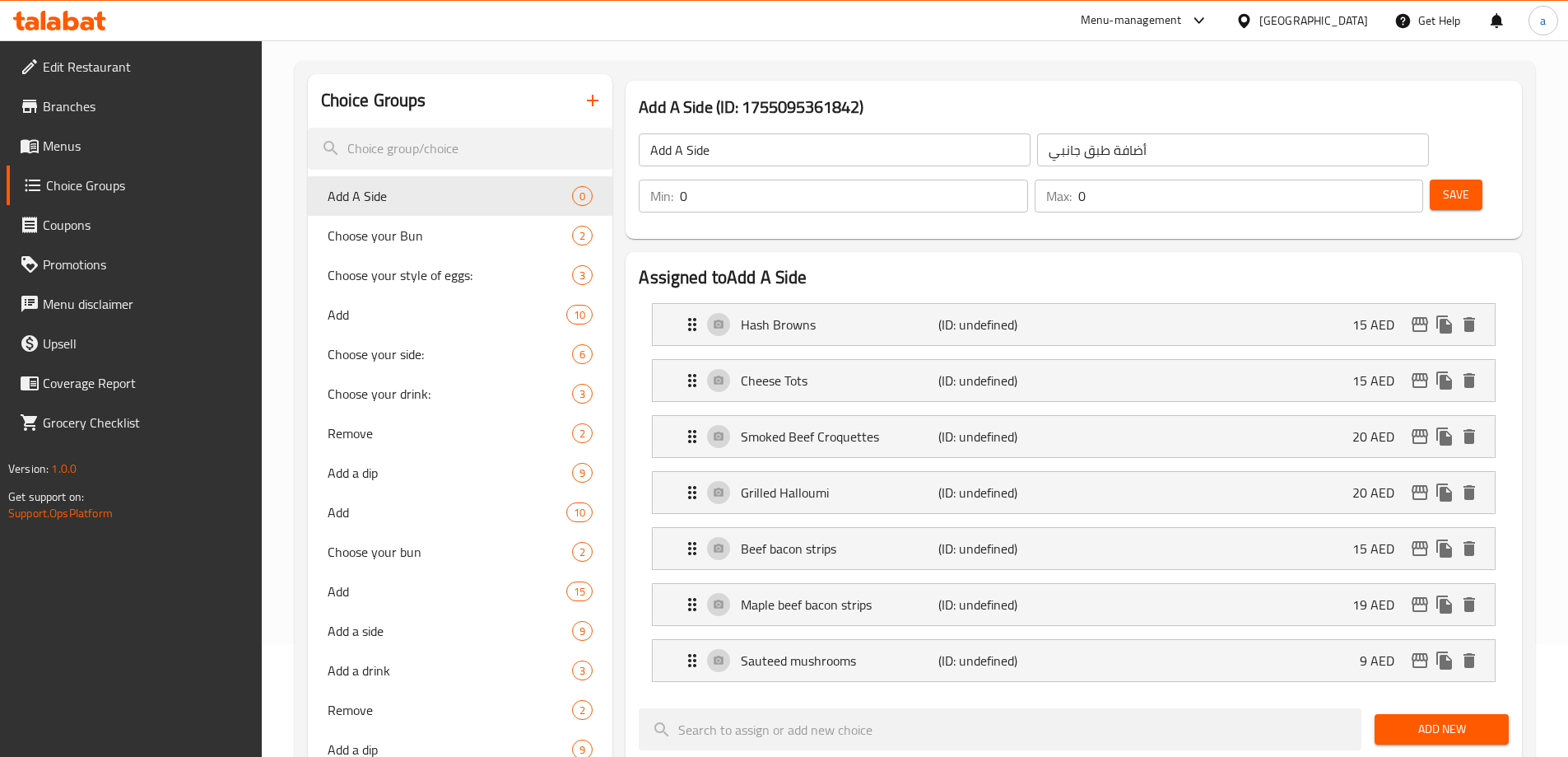
click at [1070, 153] on input "أضافة طبق جانبي" at bounding box center [1234, 150] width 392 height 33
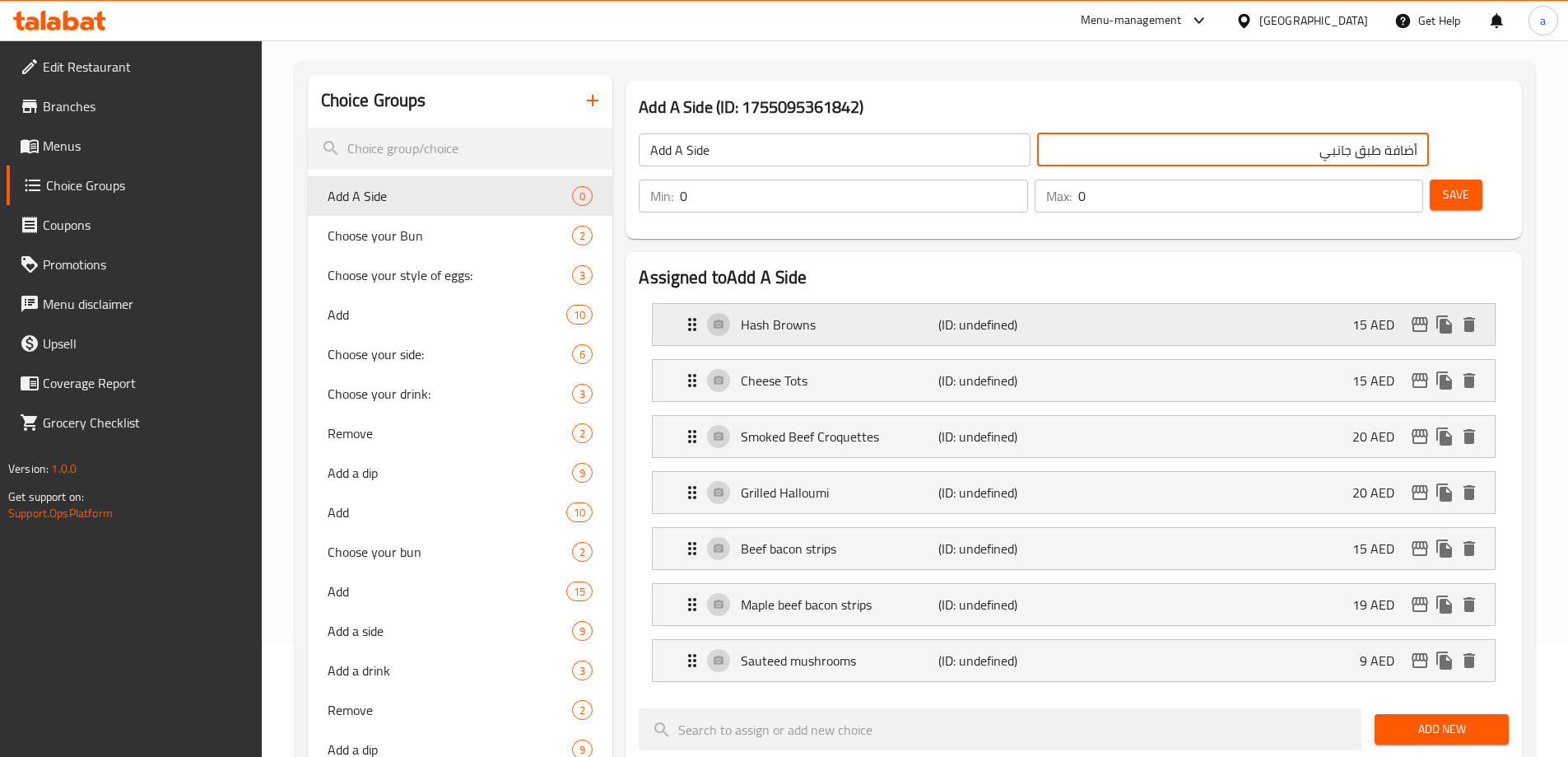
click at [956, 314] on p "(ID: undefined)" at bounding box center [1005, 324] width 132 height 20
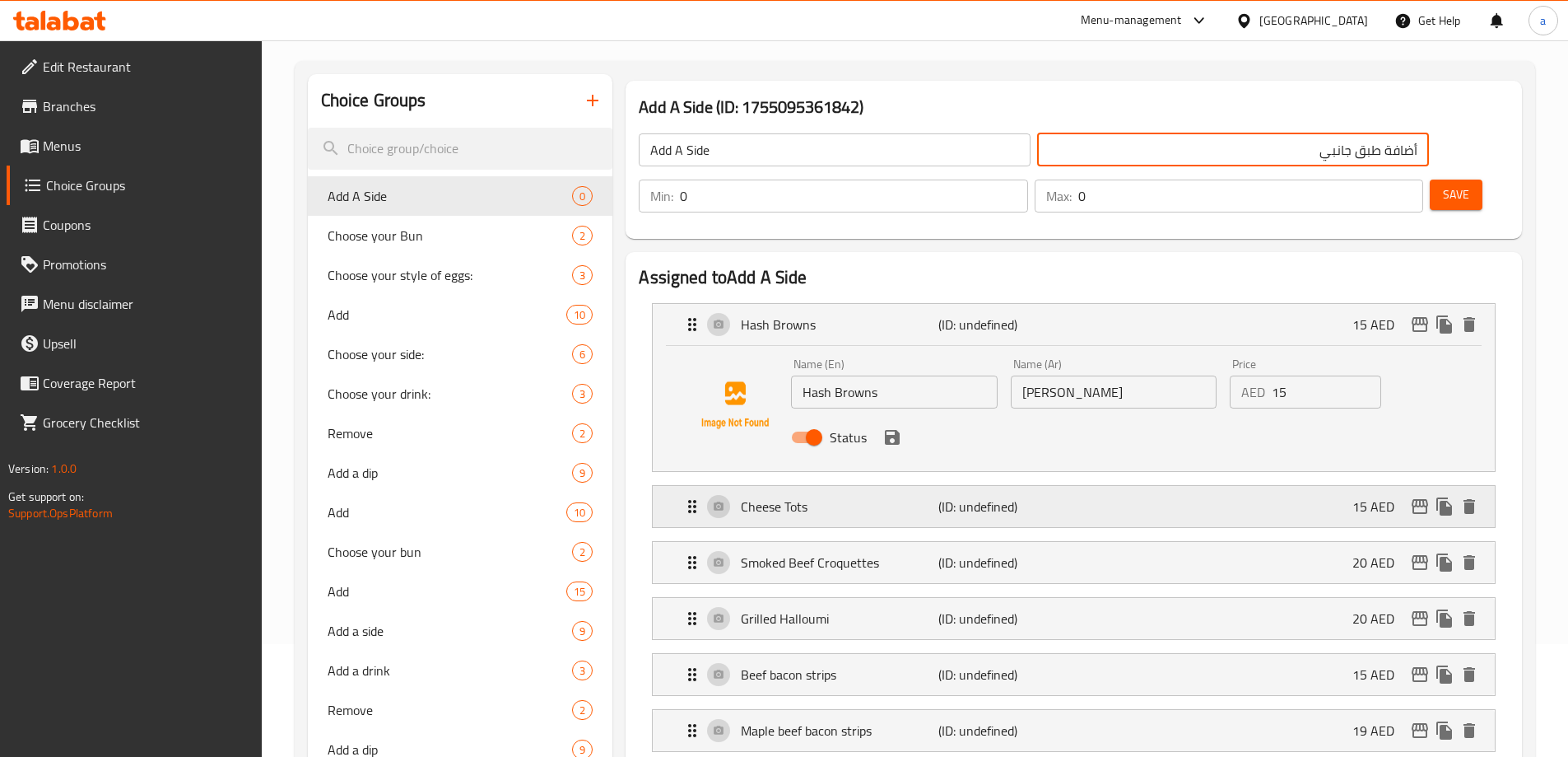
click at [970, 497] on p "(ID: undefined)" at bounding box center [1005, 507] width 132 height 20
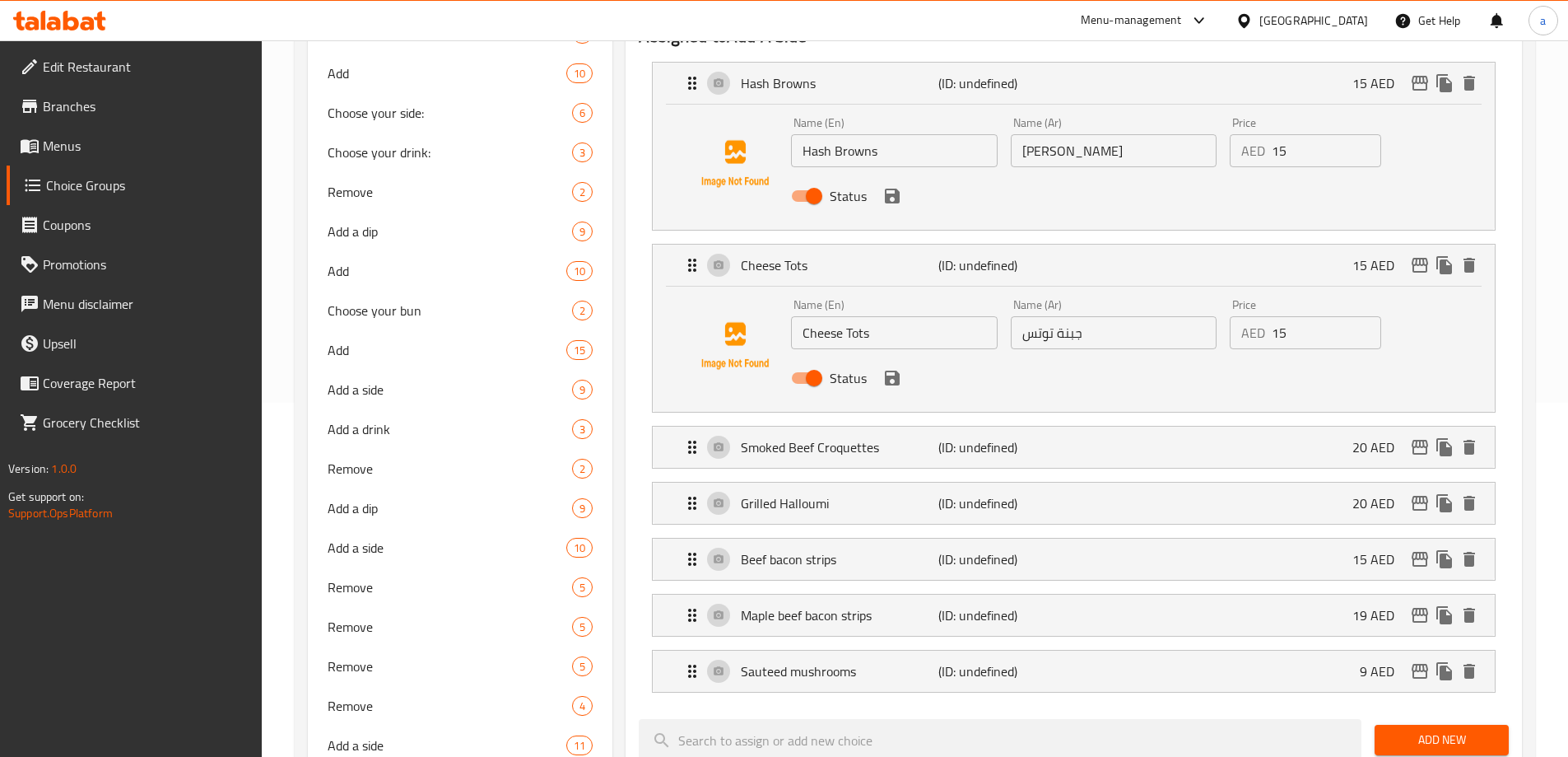
scroll to position [360, 0]
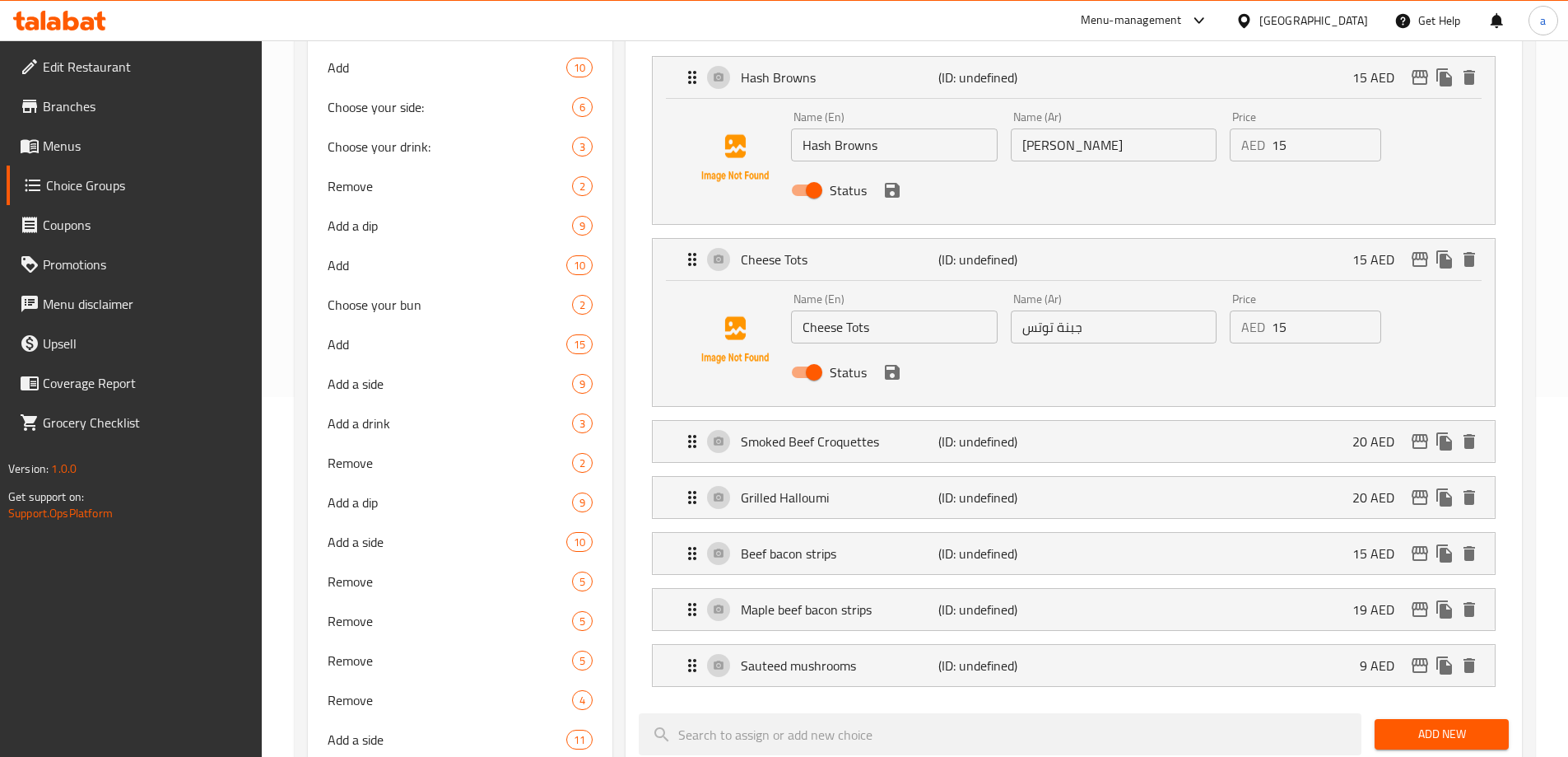
click at [1443, 324] on div "Name (En) Cheese Tots Name (En) Name (Ar) جبنة توتس Name (Ar) Price AED 15 Pric…" at bounding box center [1074, 340] width 789 height 112
click at [883, 363] on li "Cheese Tots (ID: undefined) 15 AED Name (En) Cheese Tots Name (En) Name (Ar) جب…" at bounding box center [1074, 323] width 870 height 182
click at [899, 432] on p "Smoked Beef Croquettes" at bounding box center [839, 442] width 197 height 20
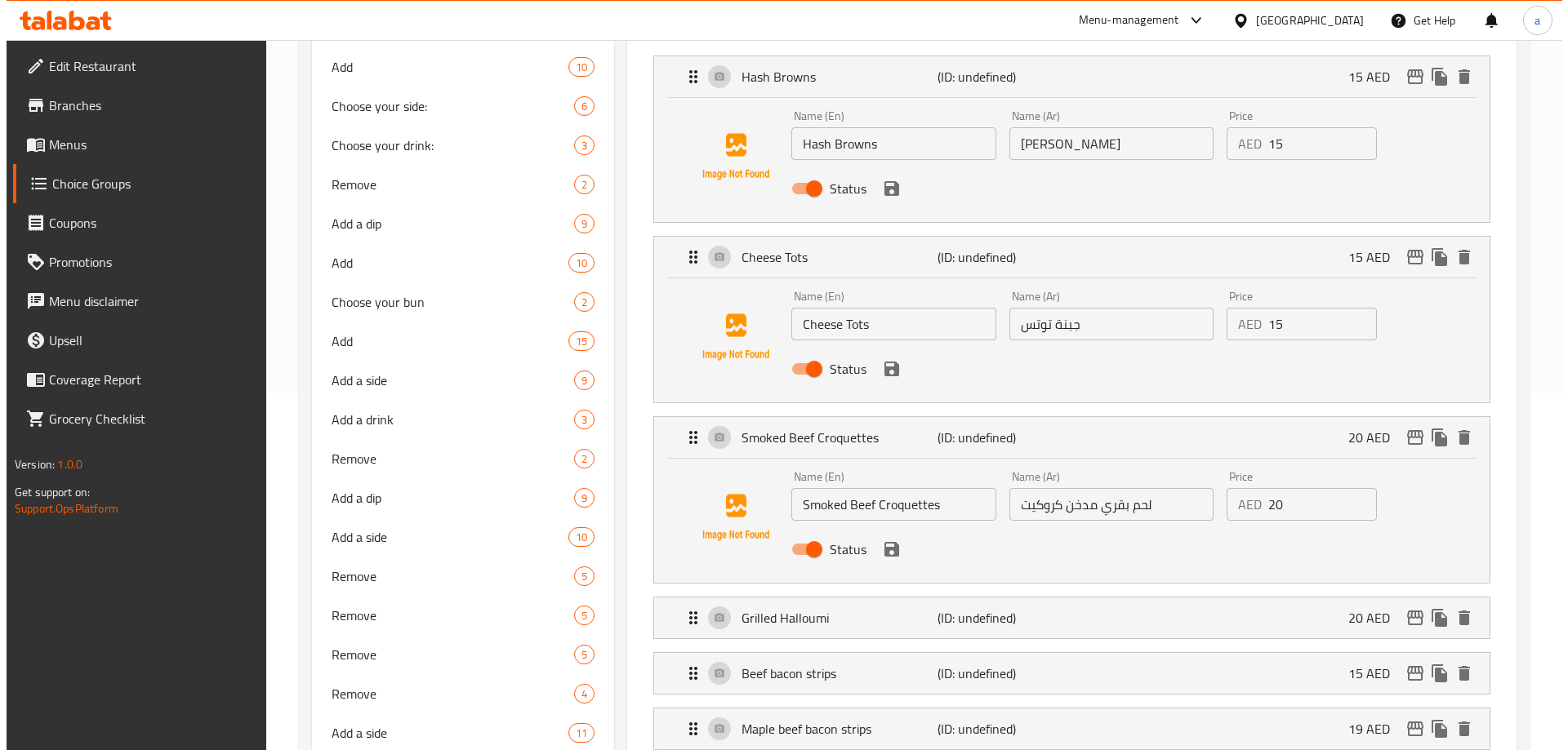
scroll to position [0, 0]
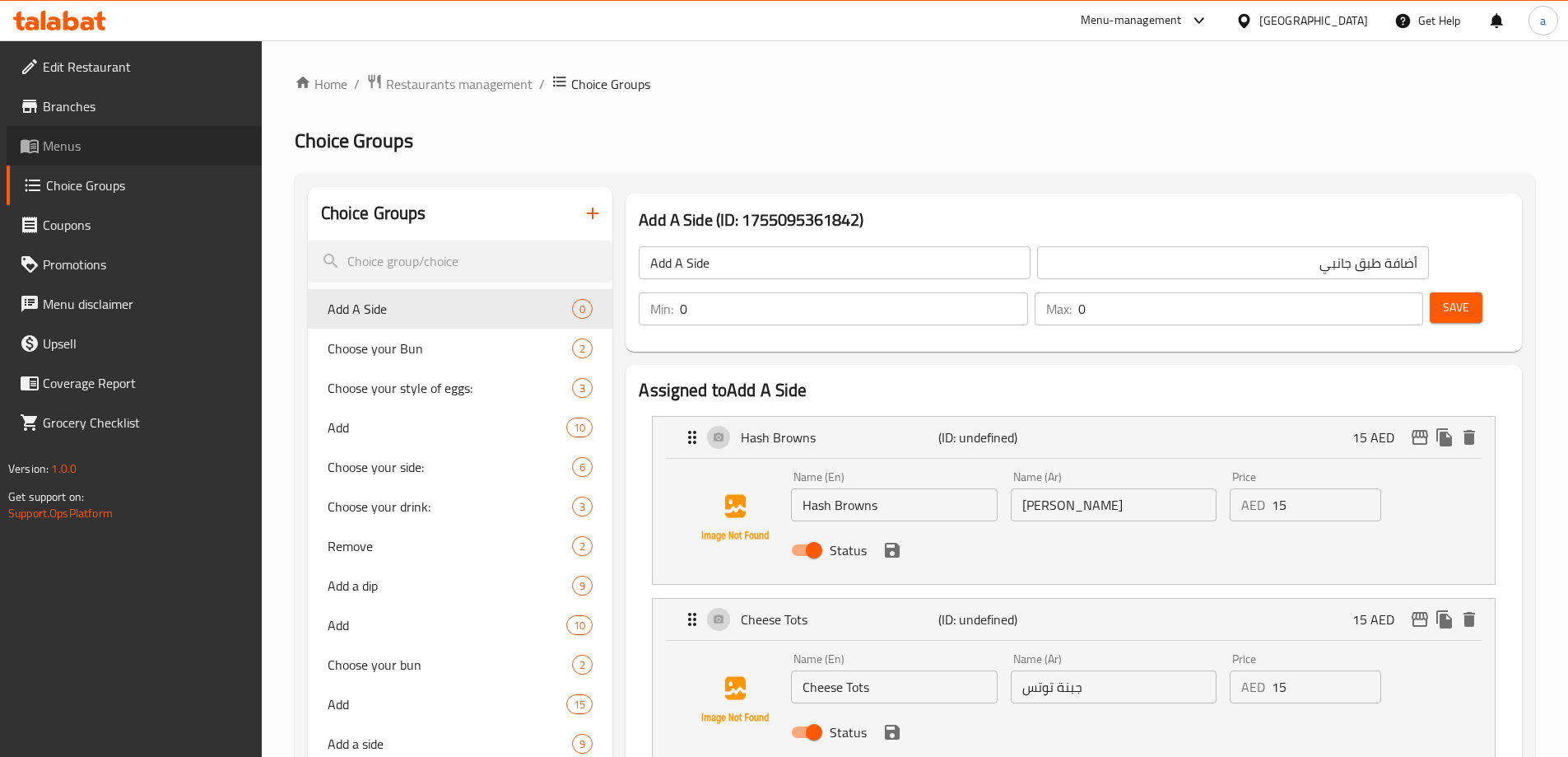
click at [158, 137] on span "Menus" at bounding box center [146, 146] width 206 height 20
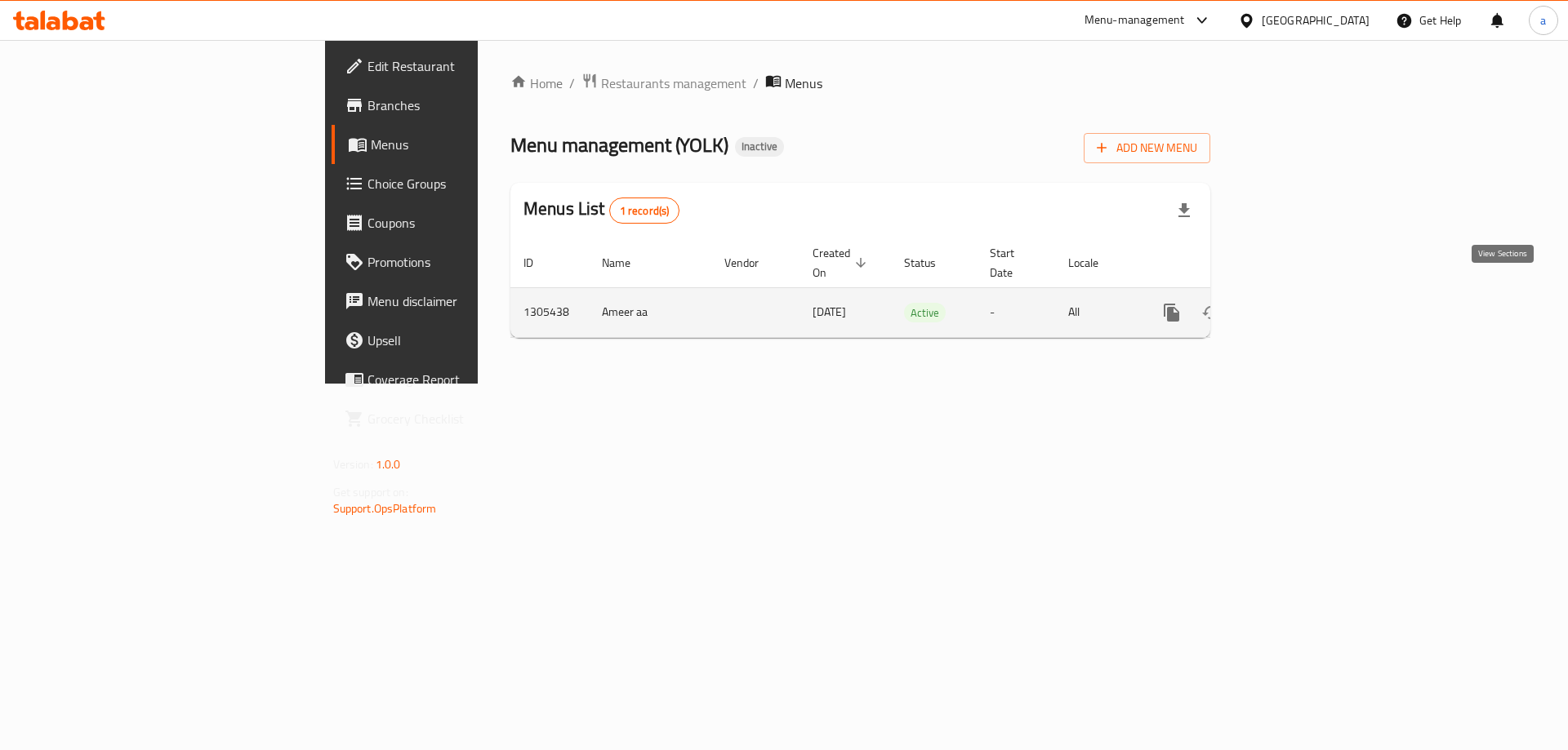
click at [1309, 296] on link "enhanced table" at bounding box center [1289, 312] width 39 height 39
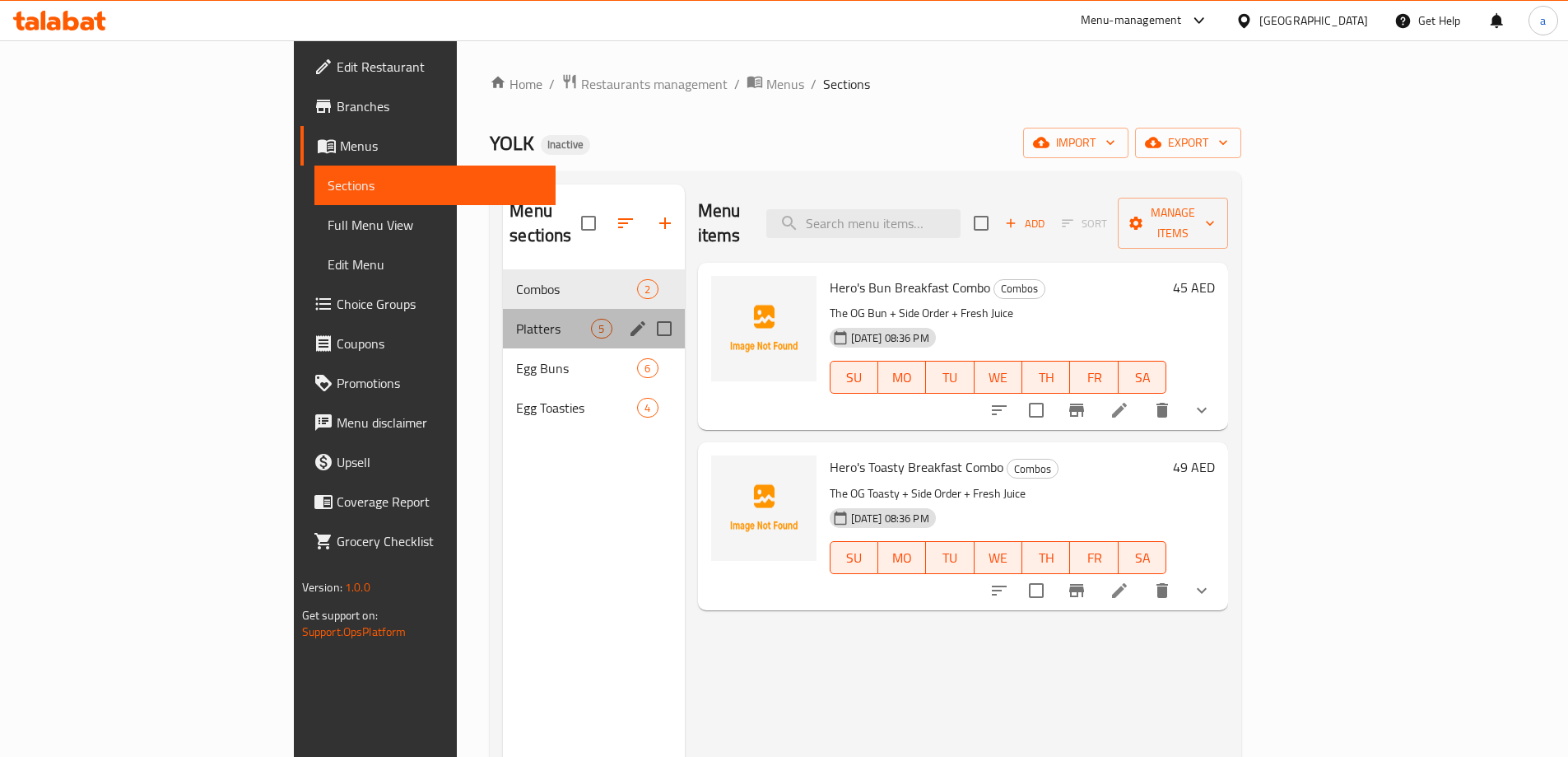
click at [503, 318] on div "Platters 5" at bounding box center [593, 328] width 181 height 39
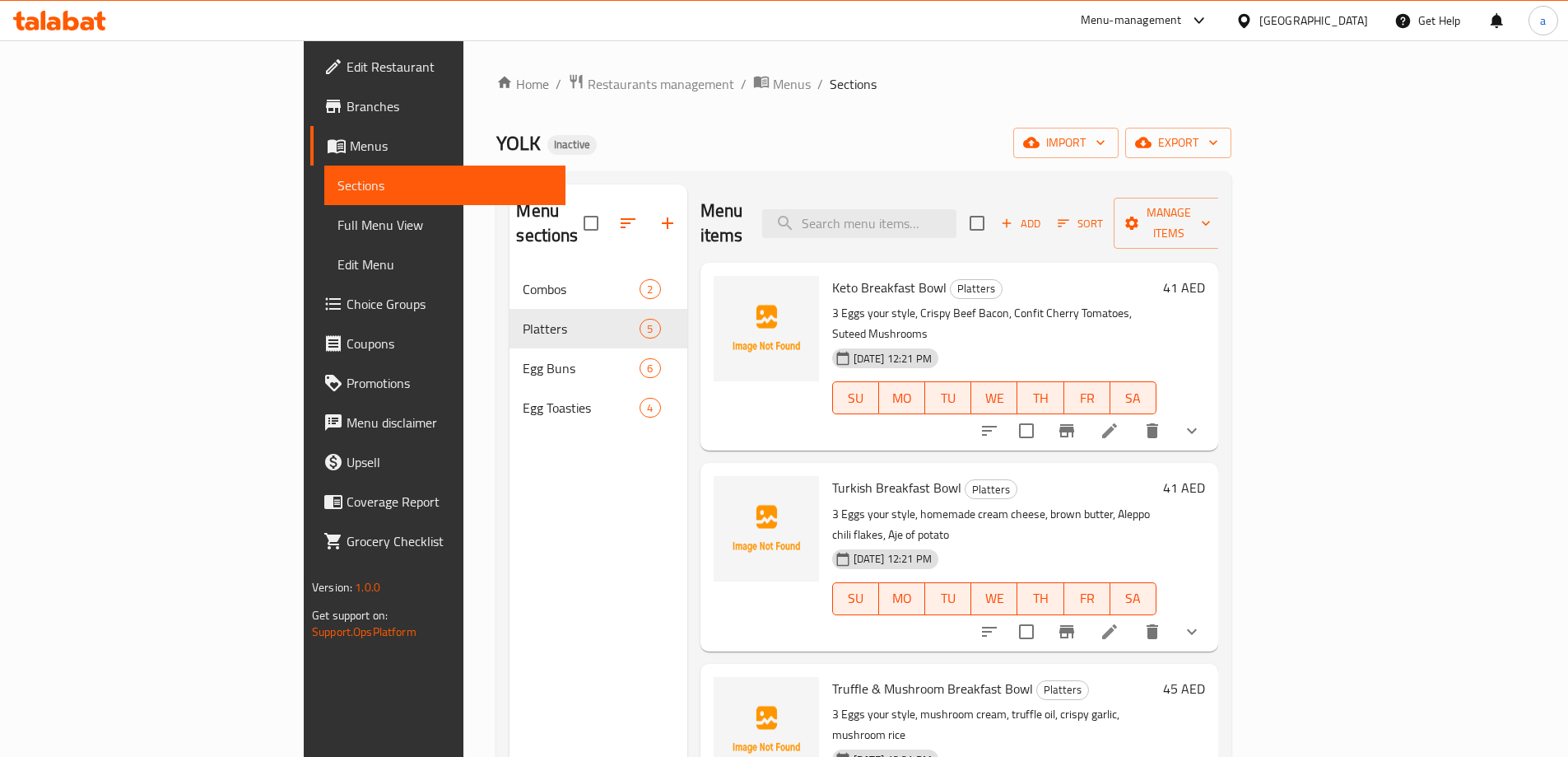
click at [1119, 421] on icon at bounding box center [1110, 431] width 20 height 20
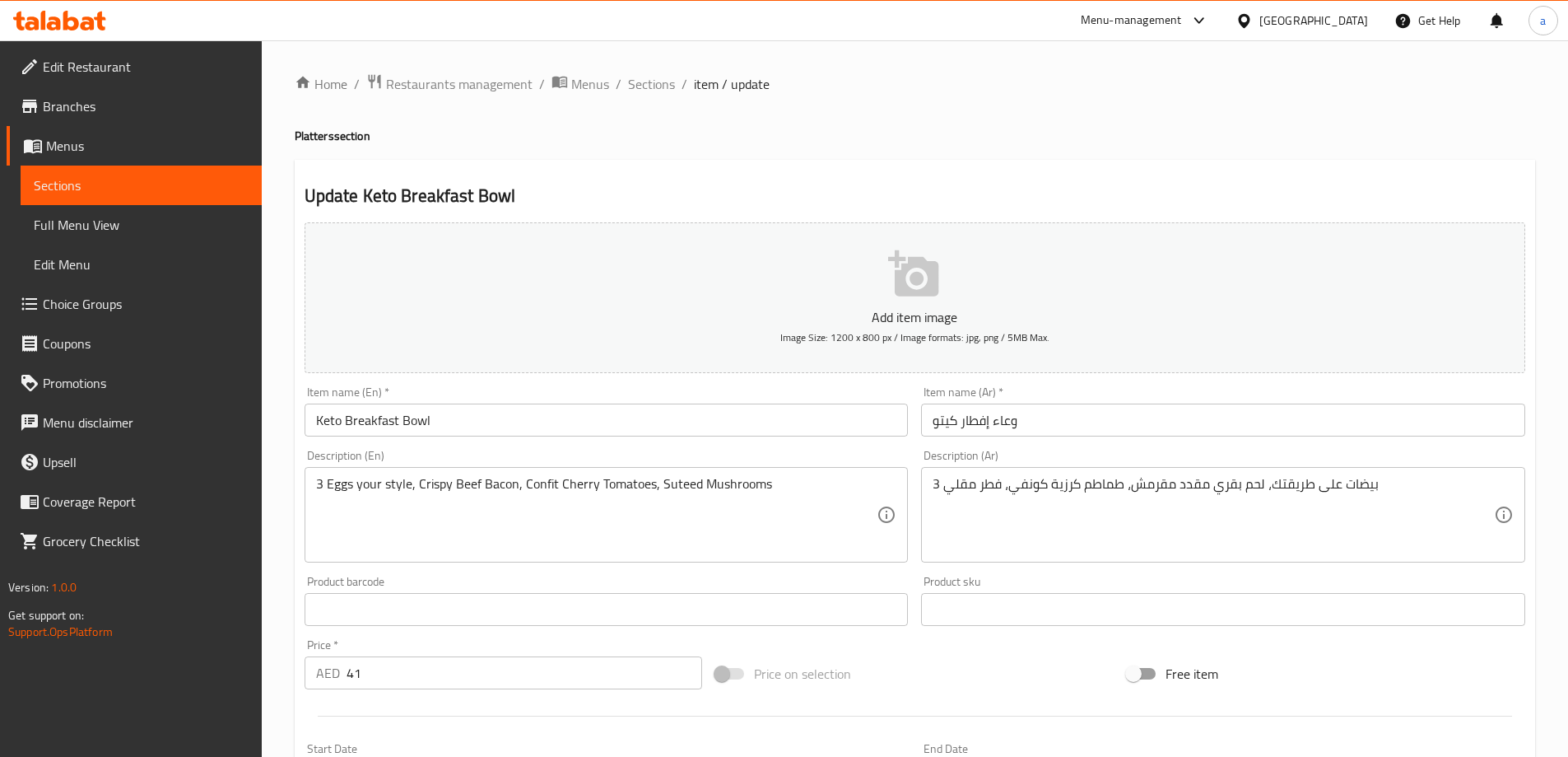
click at [1062, 427] on input "وعاء إفطار كيتو" at bounding box center [1224, 420] width 604 height 33
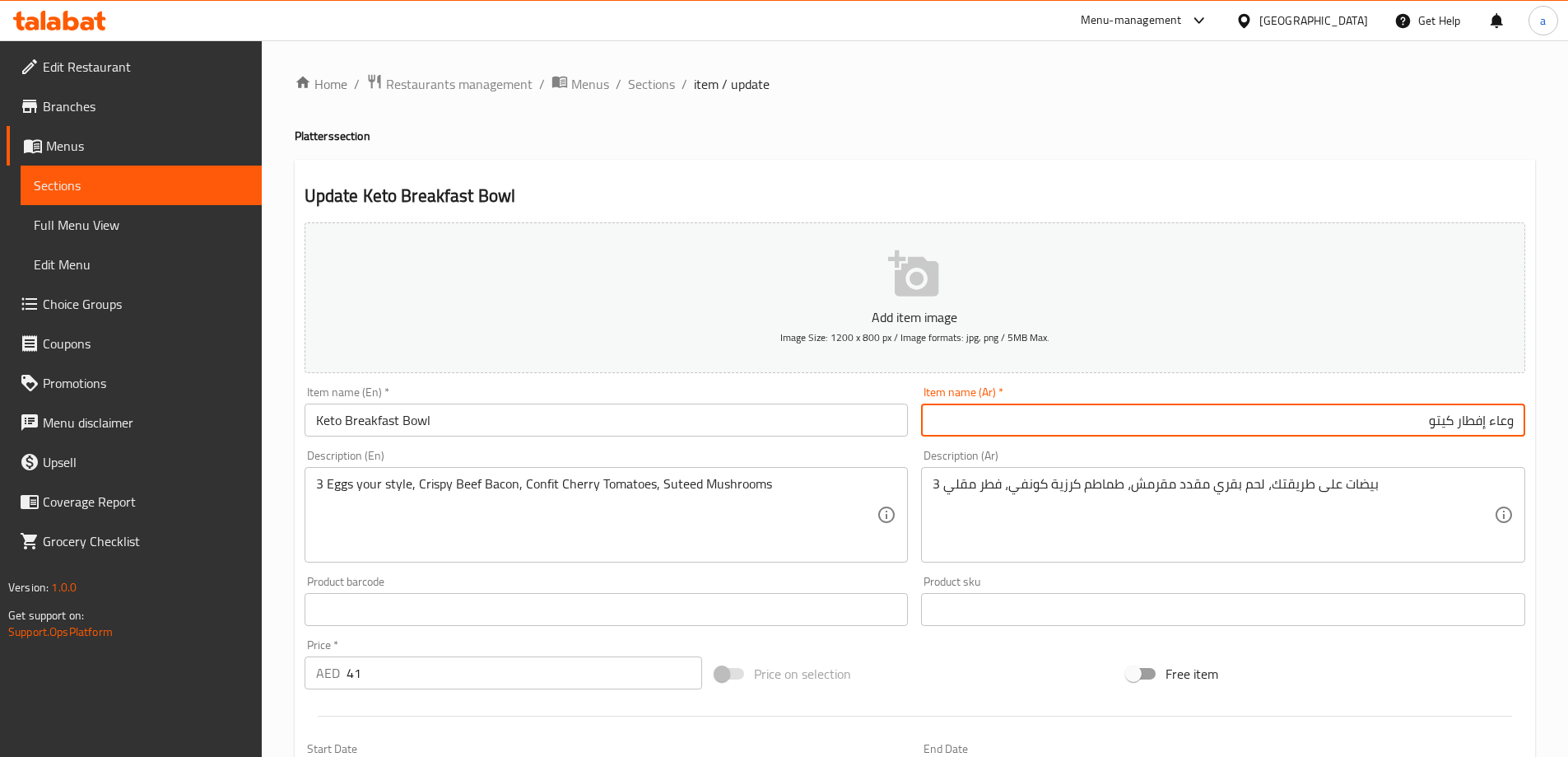
click at [437, 413] on input "Keto Breakfast Bowl" at bounding box center [607, 420] width 604 height 33
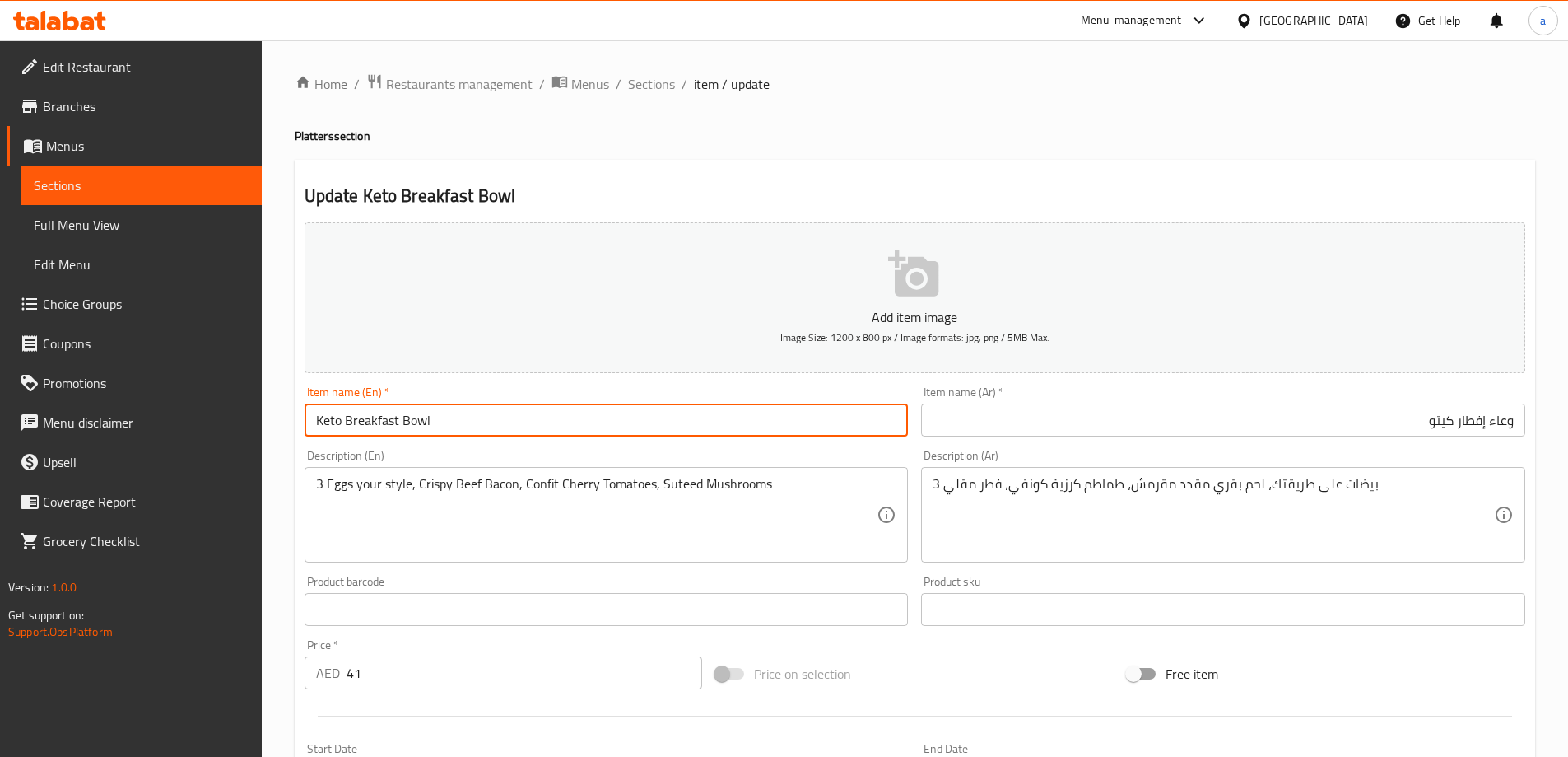
click at [419, 410] on input "Keto Breakfast Bowl" at bounding box center [607, 420] width 604 height 33
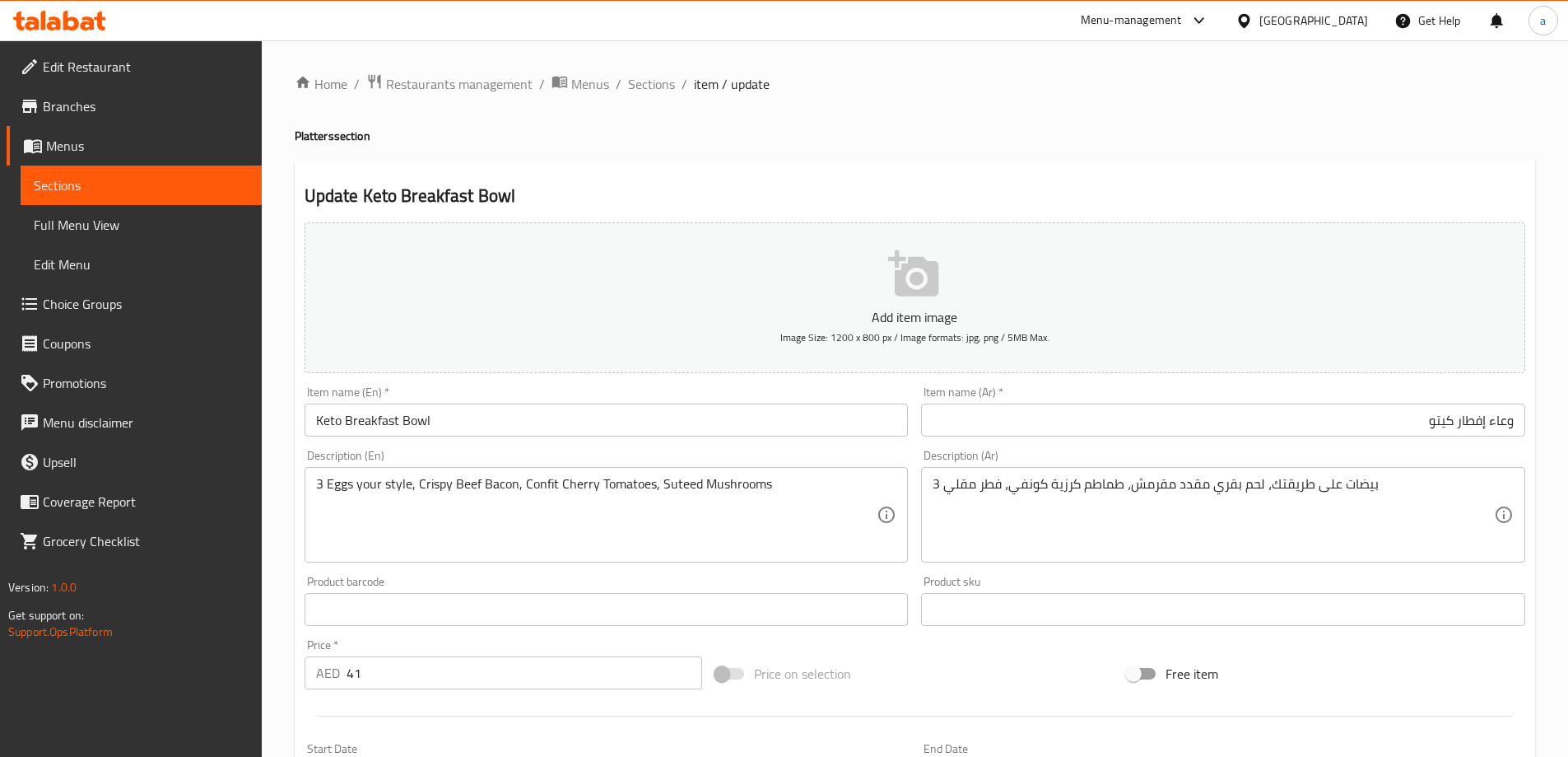
click at [1510, 424] on input "وعاء إفطار كيتو" at bounding box center [1224, 420] width 604 height 33
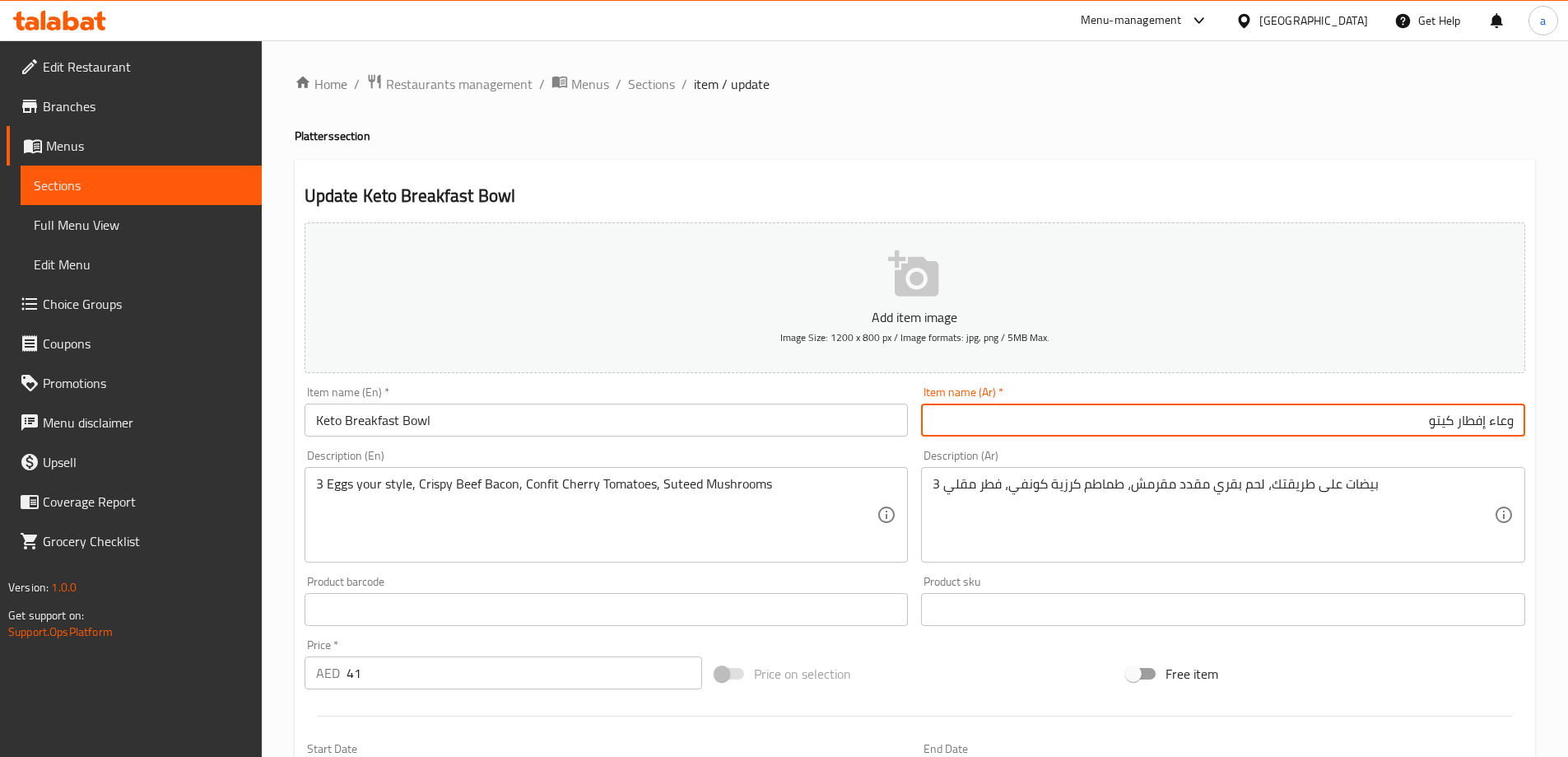
click at [1510, 424] on input "وعاء إفطار كيتو" at bounding box center [1224, 420] width 604 height 33
paste input "جاط"
click at [1425, 422] on input "جاط إفطار كيتو" at bounding box center [1224, 420] width 604 height 33
type input "جاط إفطار كيتو"
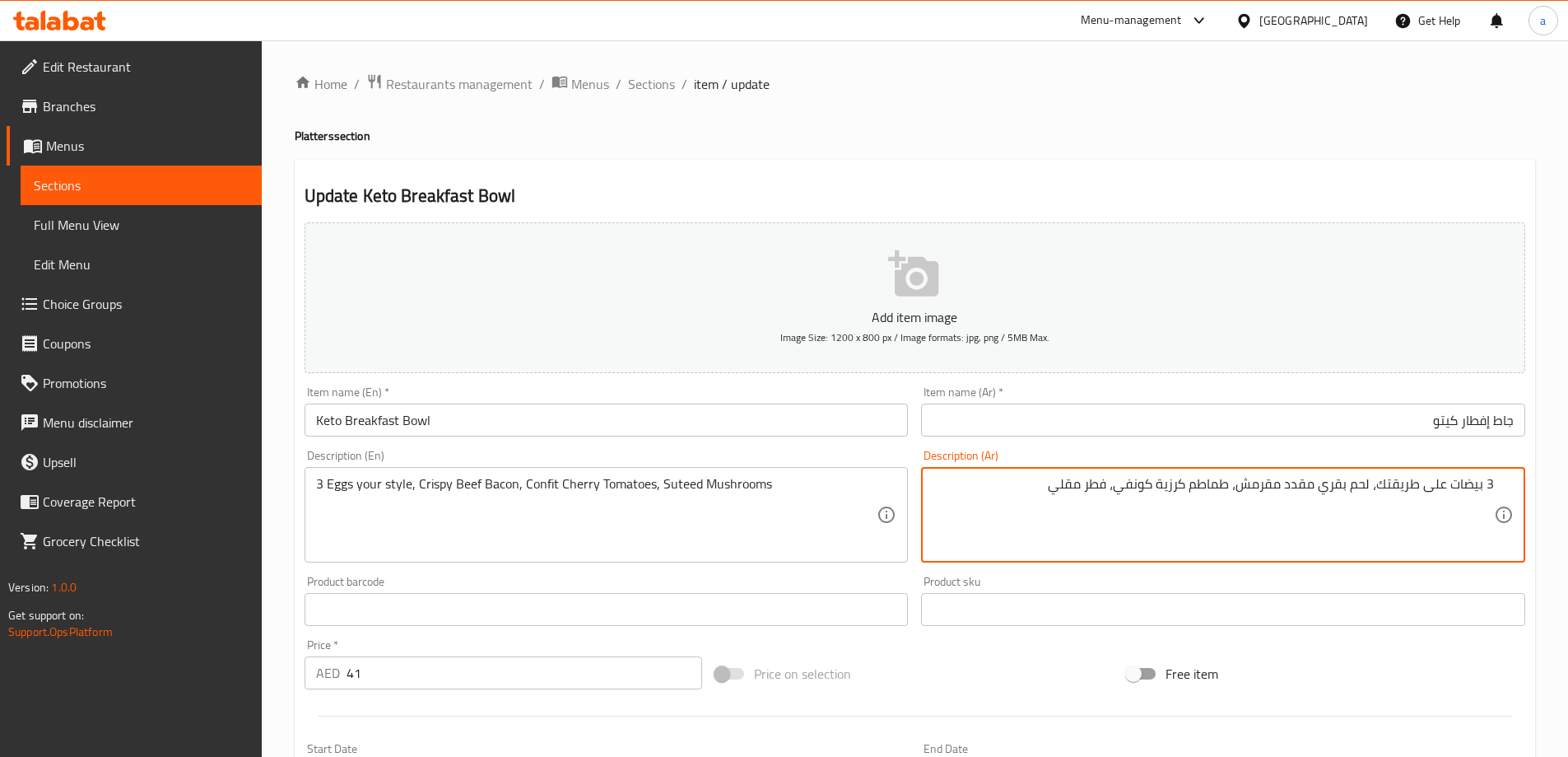
drag, startPoint x: 1051, startPoint y: 487, endPoint x: 1111, endPoint y: 481, distance: 60.3
click at [1111, 481] on textarea "3 بيضات على طريقتك، لحم بقري مقدد مقرمش، طماطم كرزية كونفي، فطر مقلي" at bounding box center [1213, 515] width 561 height 78
type textarea "3 بيضات على طريقتك، لحم بقري مقدد مقرمش، طماطم كرزية كونفي، مشروم سوتية"
click at [1005, 183] on h2 "Update Keto Breakfast Bowl" at bounding box center [915, 195] width 1221 height 25
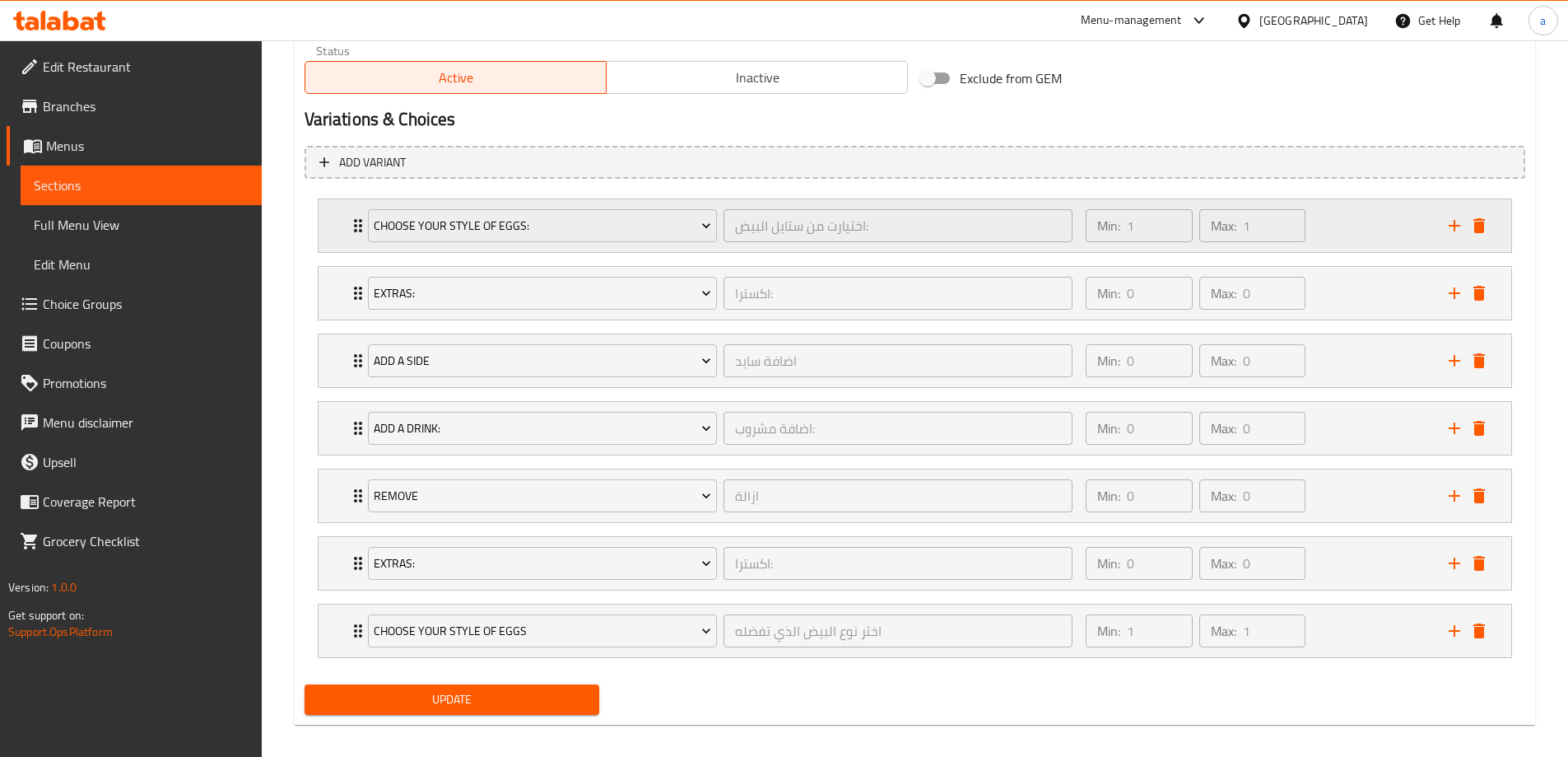
scroll to position [839, 0]
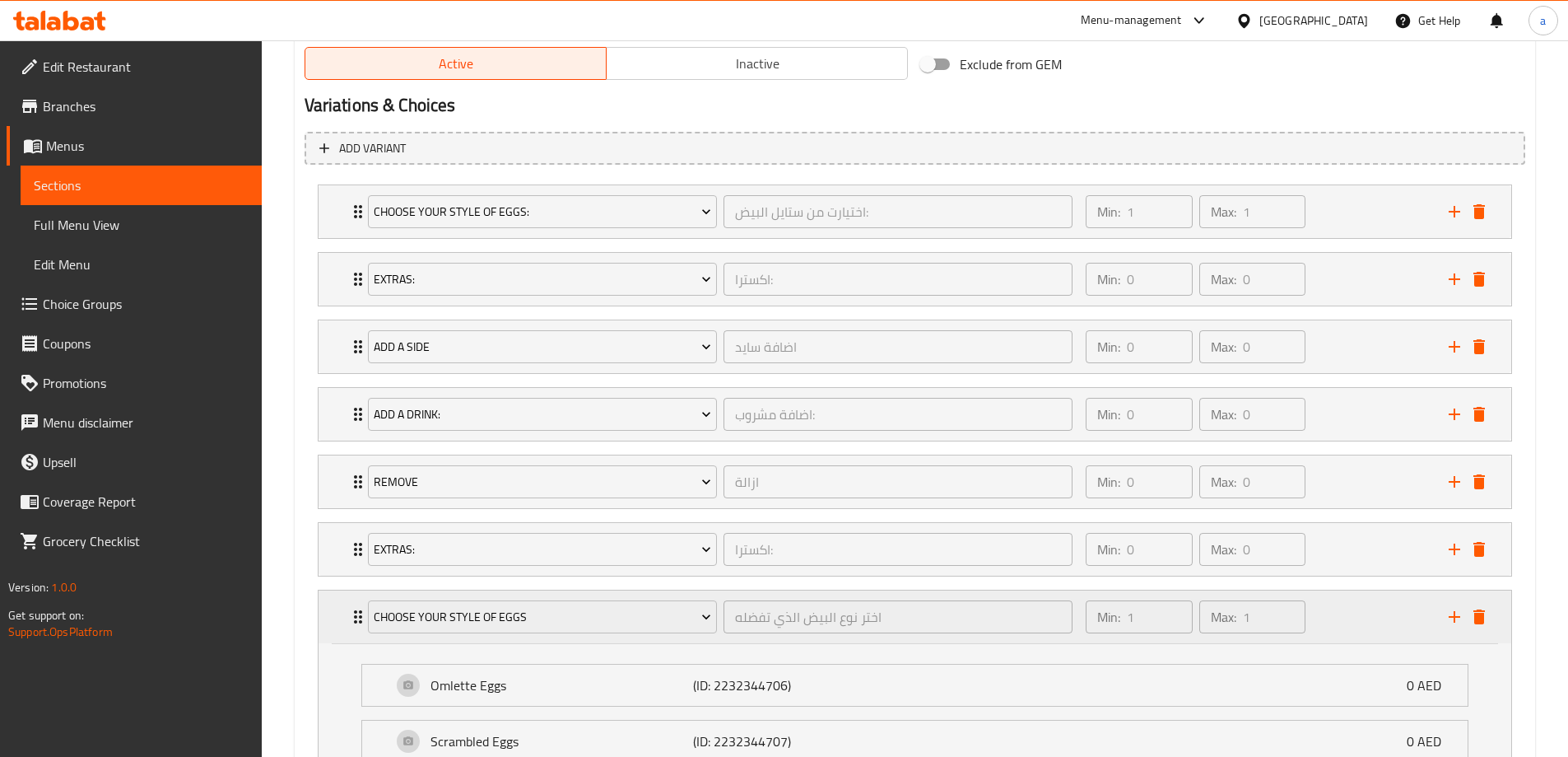
click at [1332, 623] on div "Min: 1 ​ Max: 1 ​" at bounding box center [1258, 617] width 363 height 53
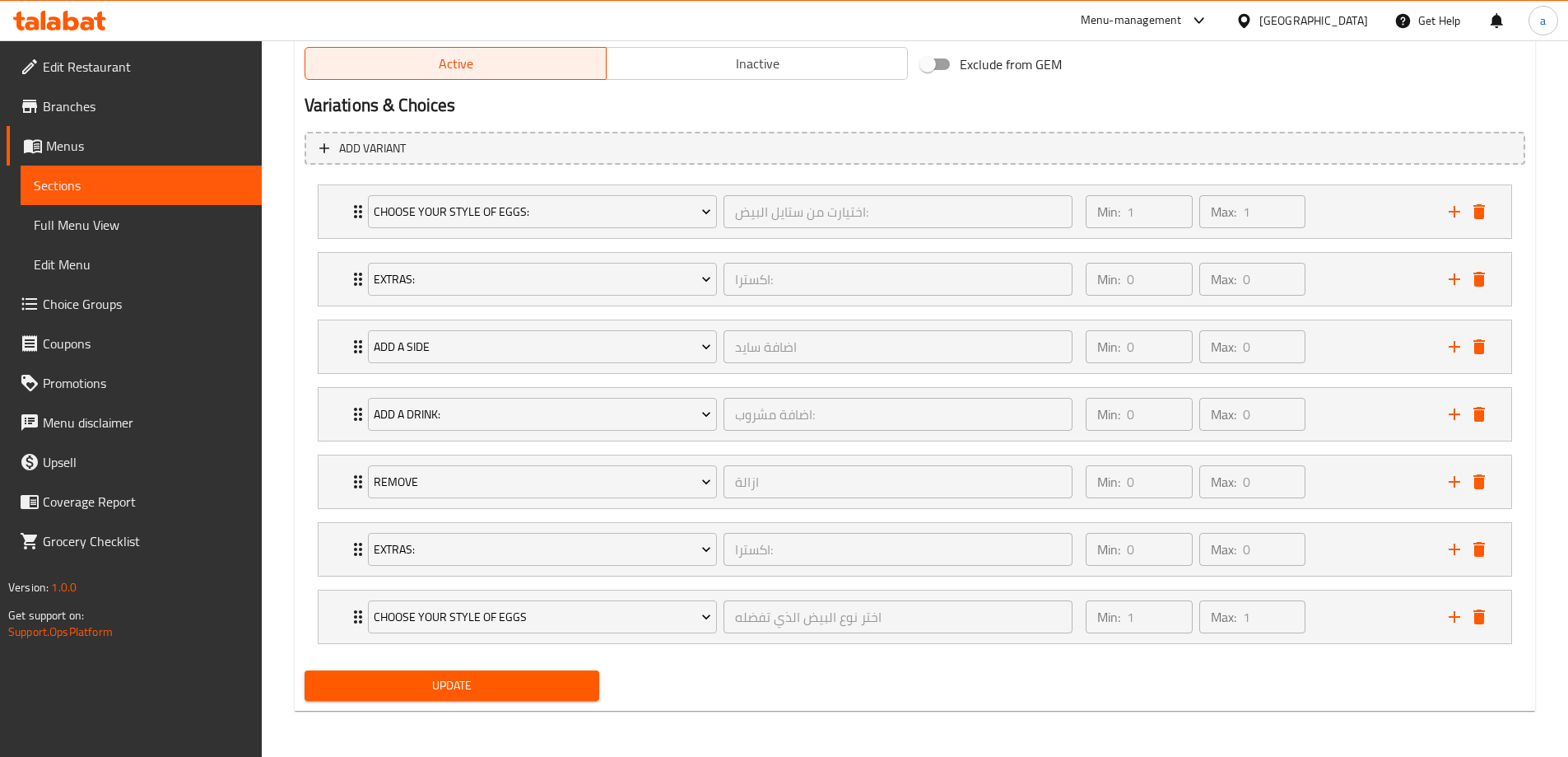
click at [509, 688] on span "Update" at bounding box center [452, 686] width 269 height 20
click at [554, 687] on span "Update" at bounding box center [452, 686] width 269 height 20
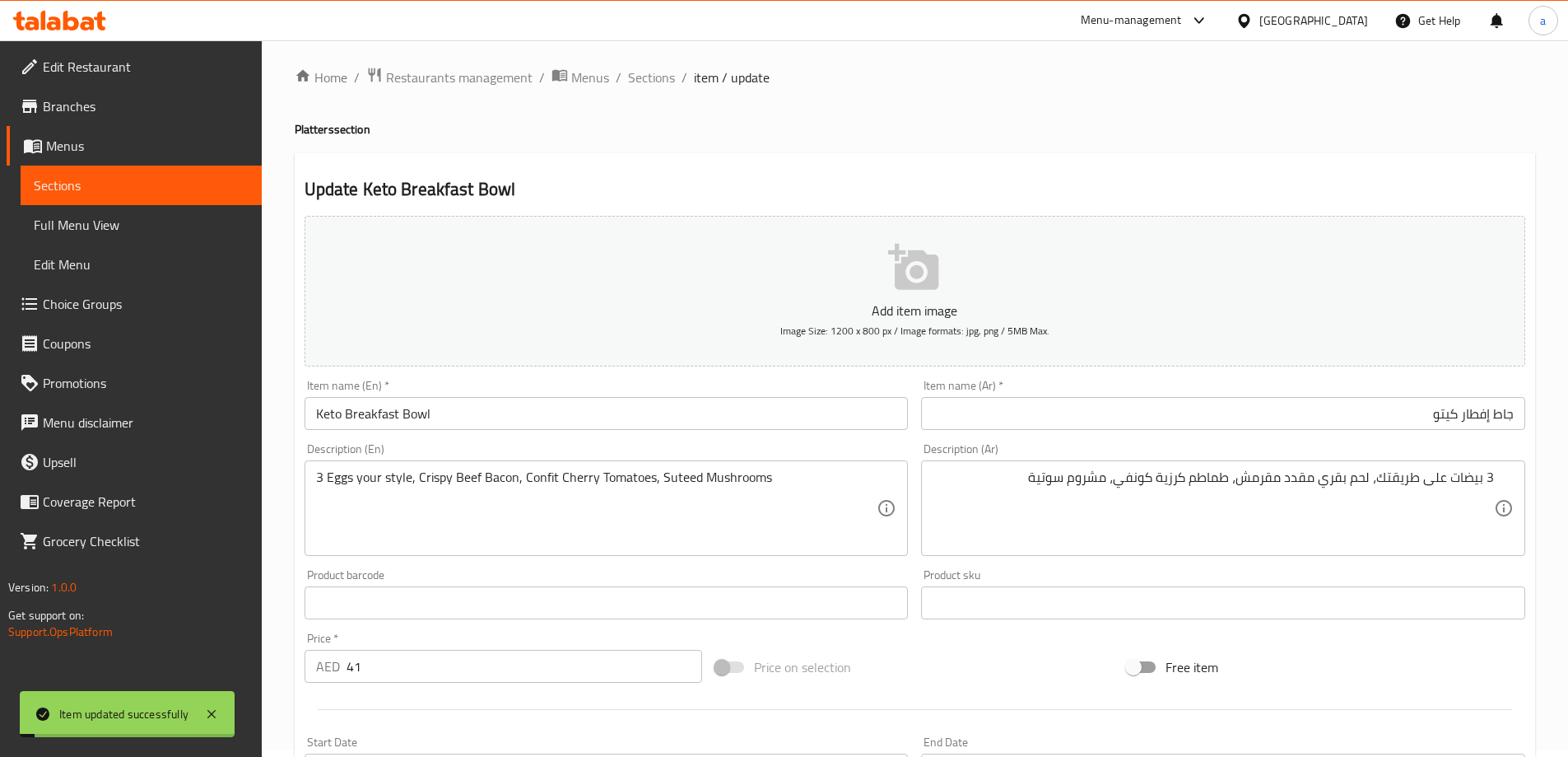
scroll to position [0, 0]
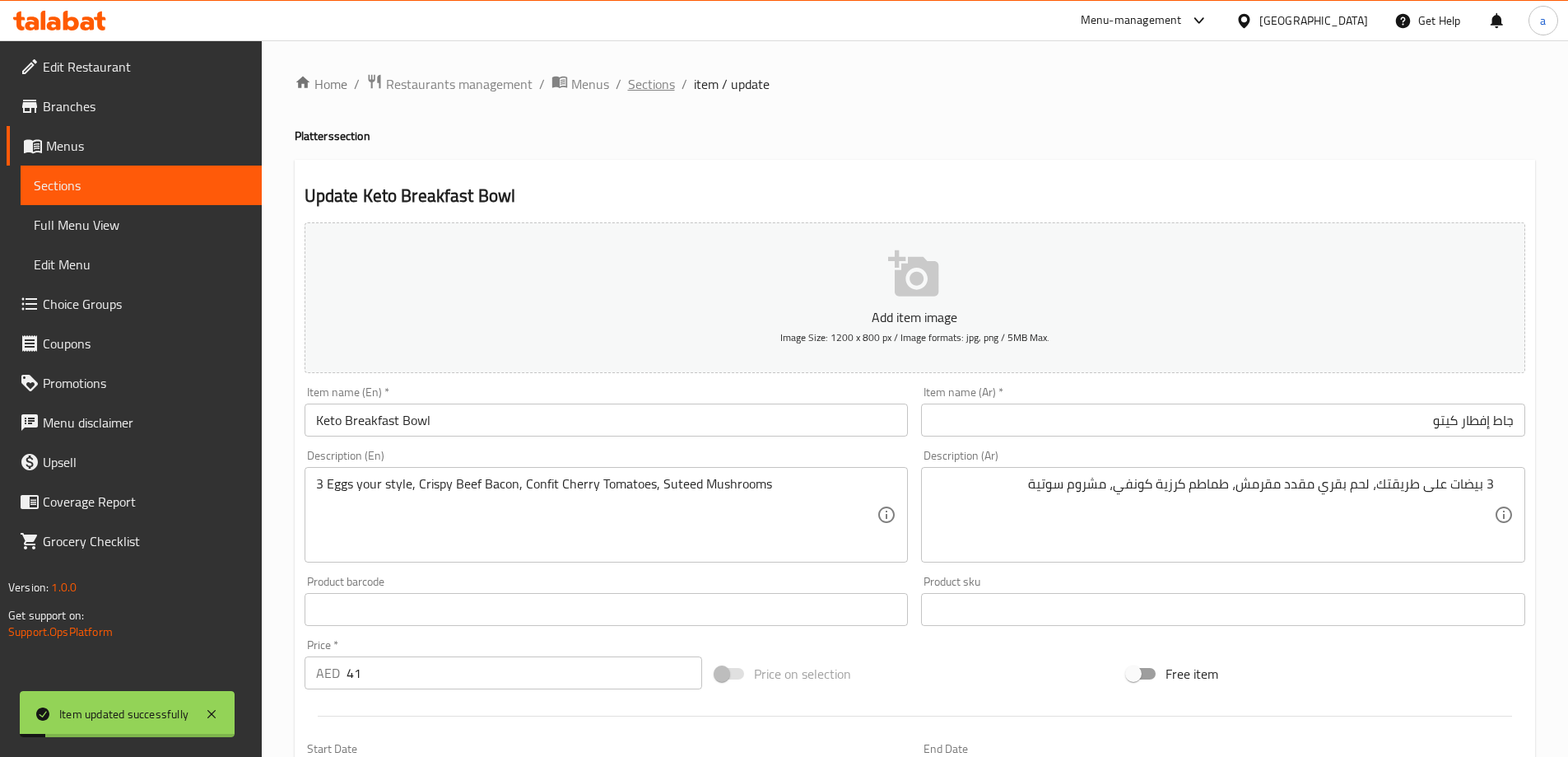
click at [641, 93] on span "Sections" at bounding box center [651, 84] width 47 height 20
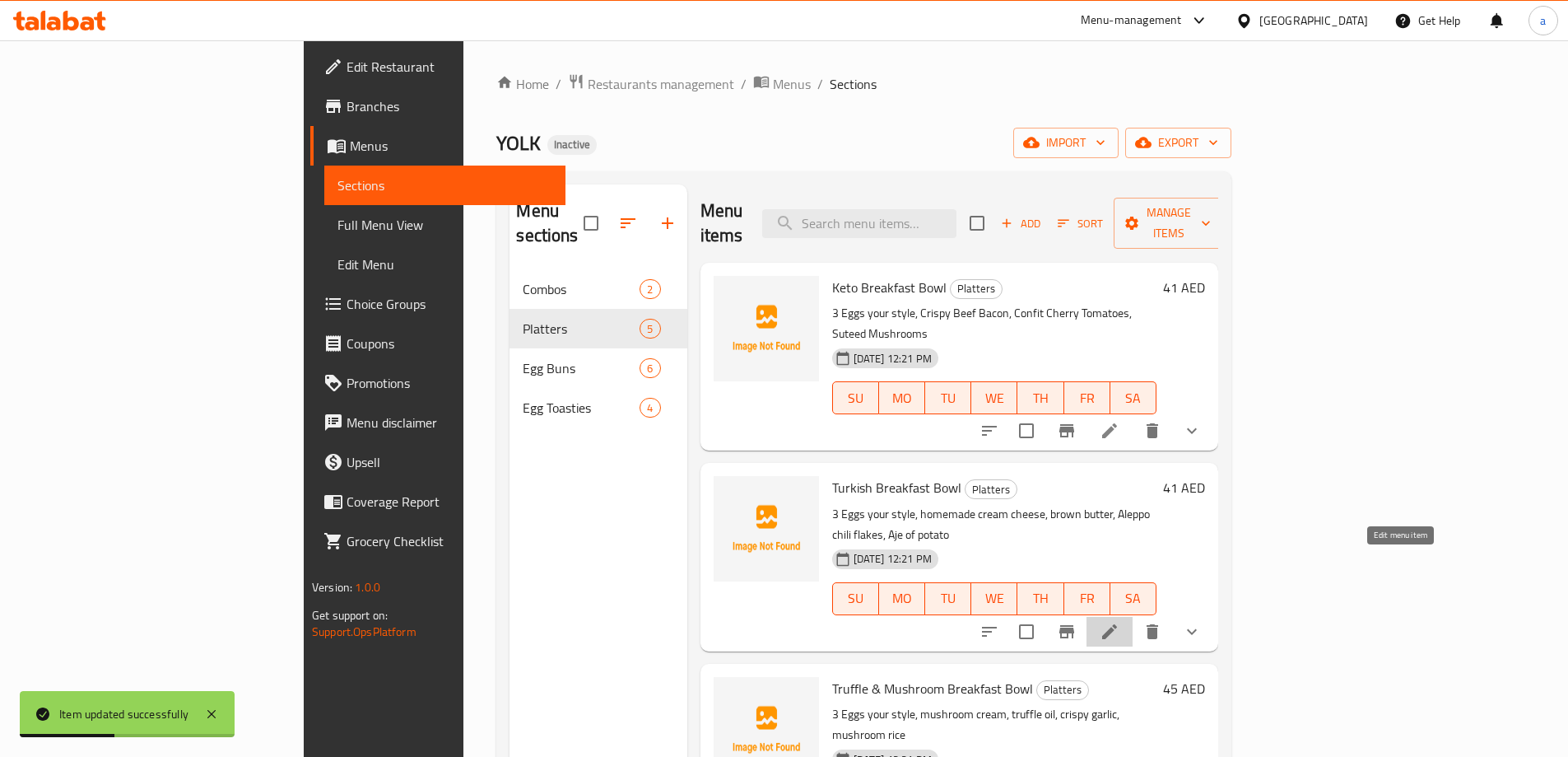
click at [1119, 622] on icon at bounding box center [1110, 632] width 20 height 20
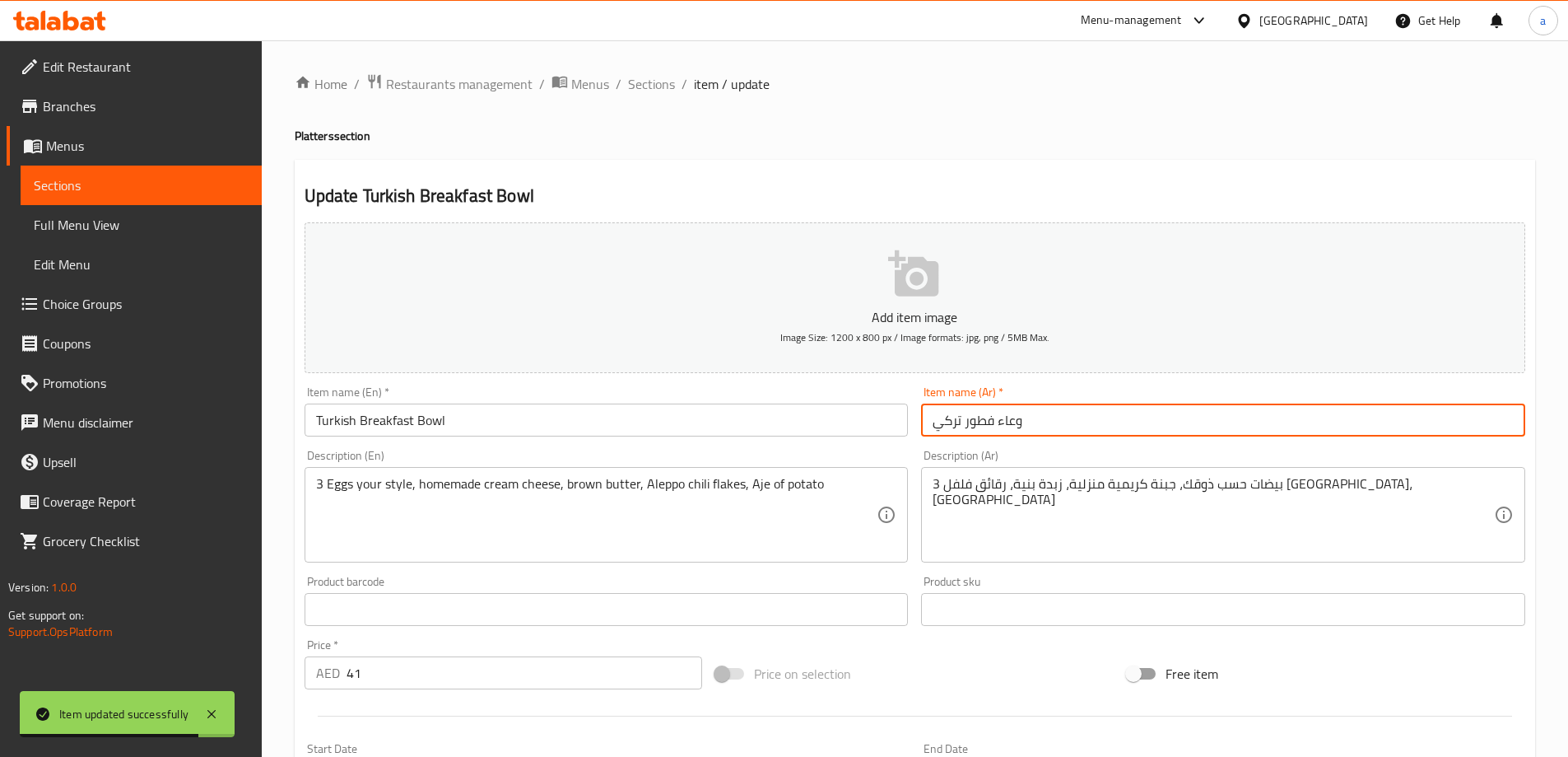
click at [1044, 420] on input "وعاء فطور تركي" at bounding box center [1224, 420] width 604 height 33
click at [1504, 421] on input "وعاء فطور تركي" at bounding box center [1224, 420] width 604 height 33
click at [426, 414] on input "Turkish Breakfast Bowl" at bounding box center [607, 420] width 604 height 33
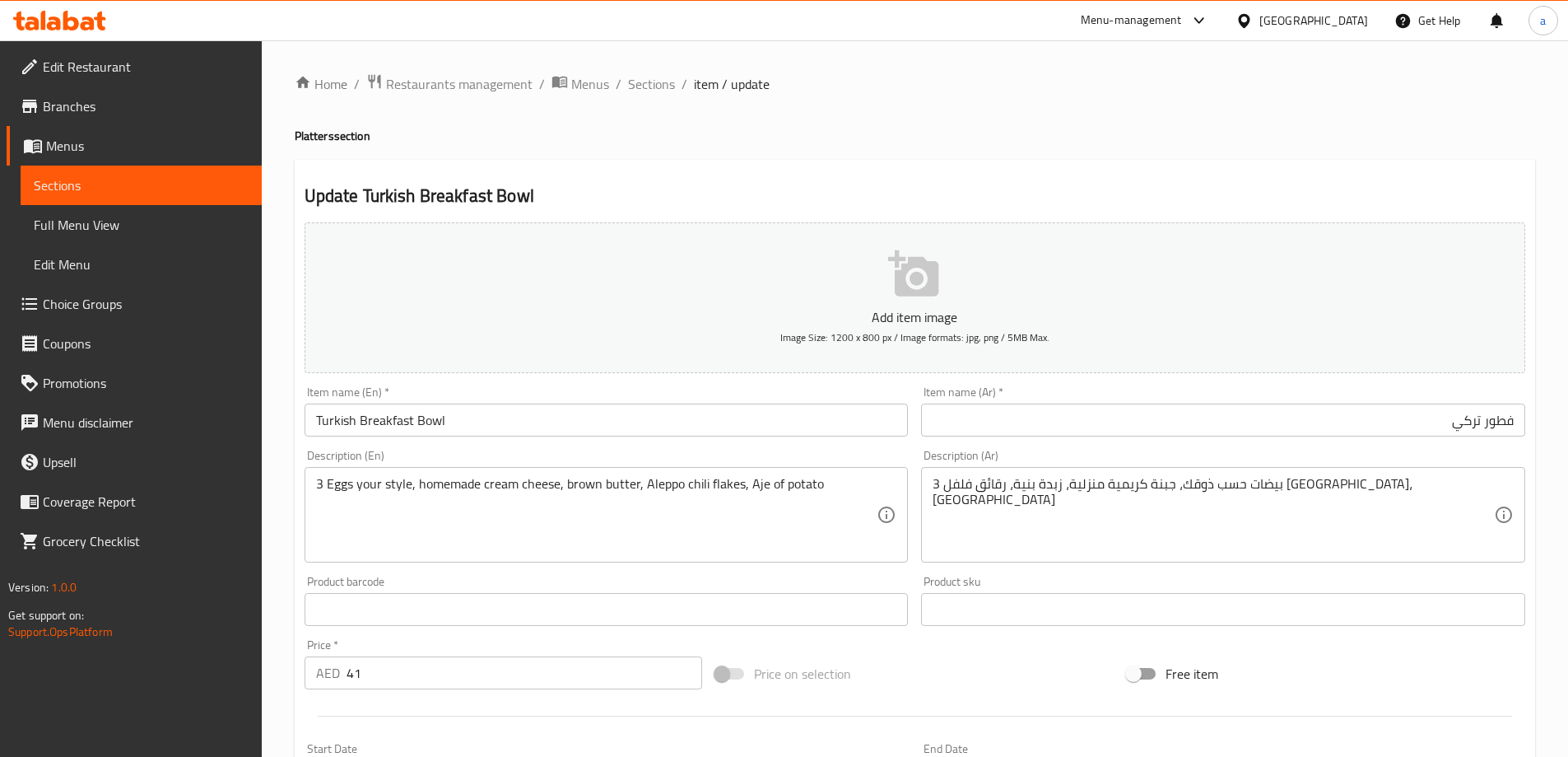
click at [1495, 417] on input "فطور تركي" at bounding box center [1224, 420] width 604 height 33
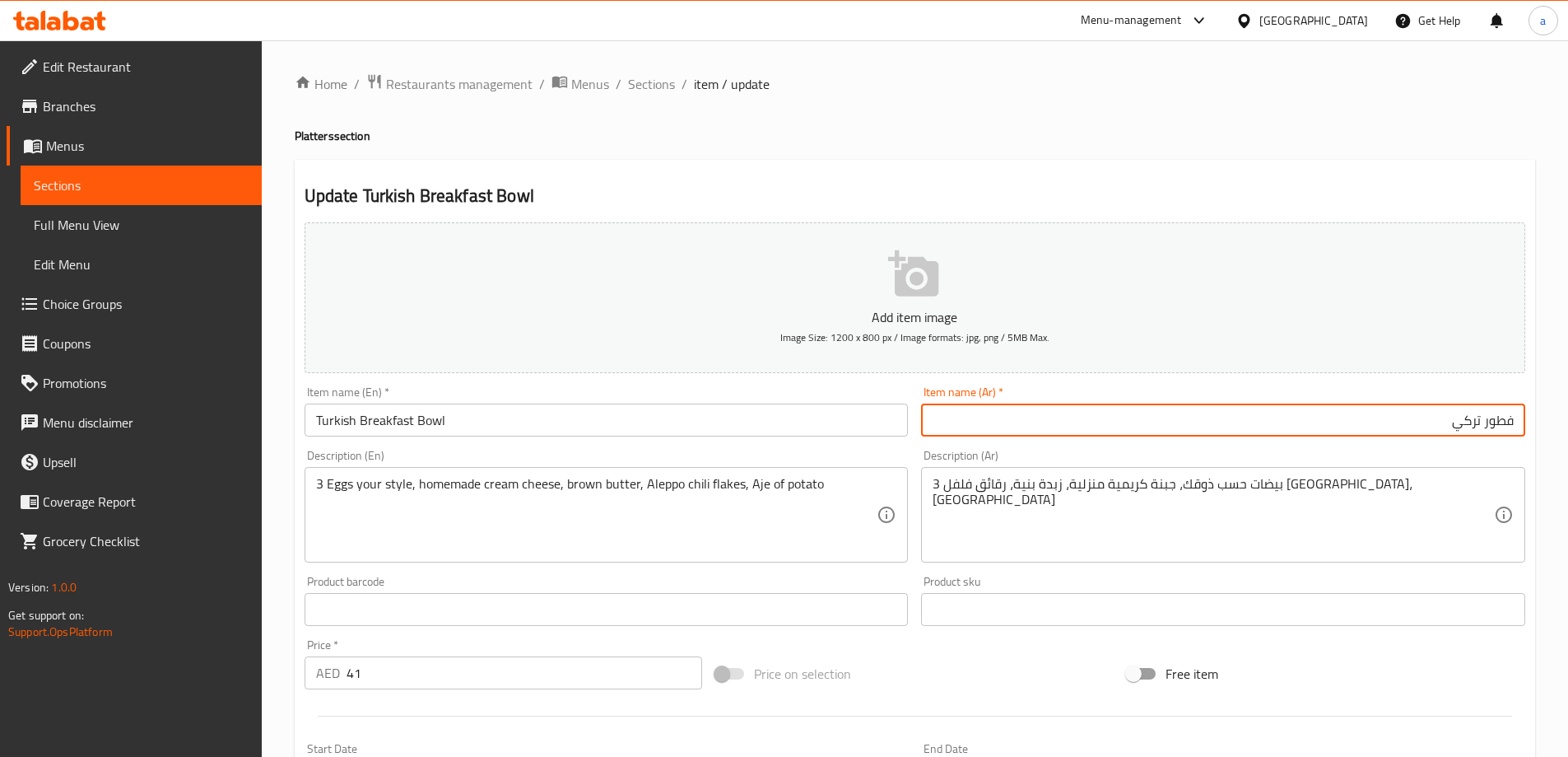
paste input "جاط"
type input "جاط فطور تركي"
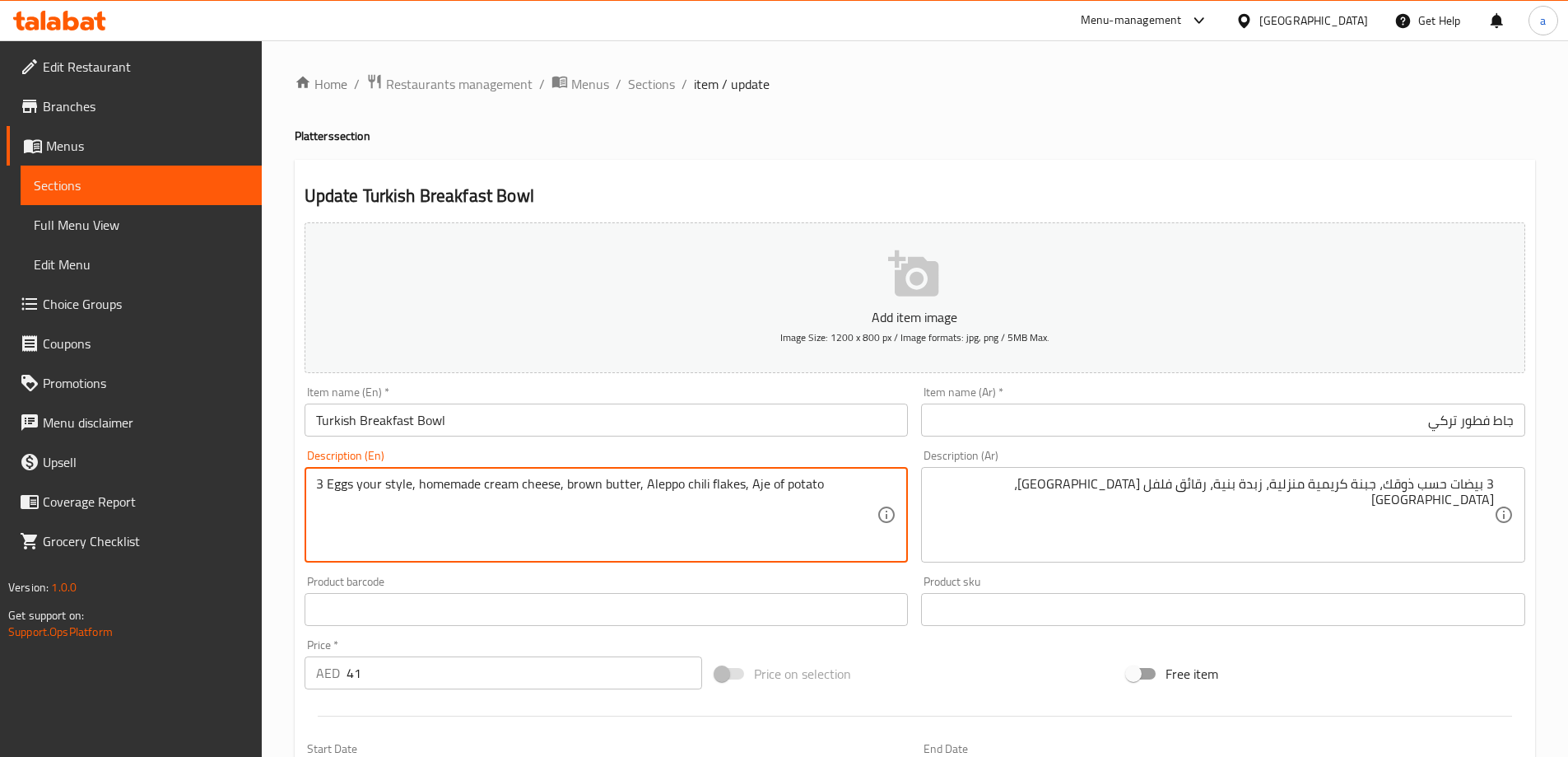
click at [456, 485] on textarea "3 Eggs your style, homemade cream cheese, brown butter, Aleppo chili flakes, Aj…" at bounding box center [596, 515] width 561 height 78
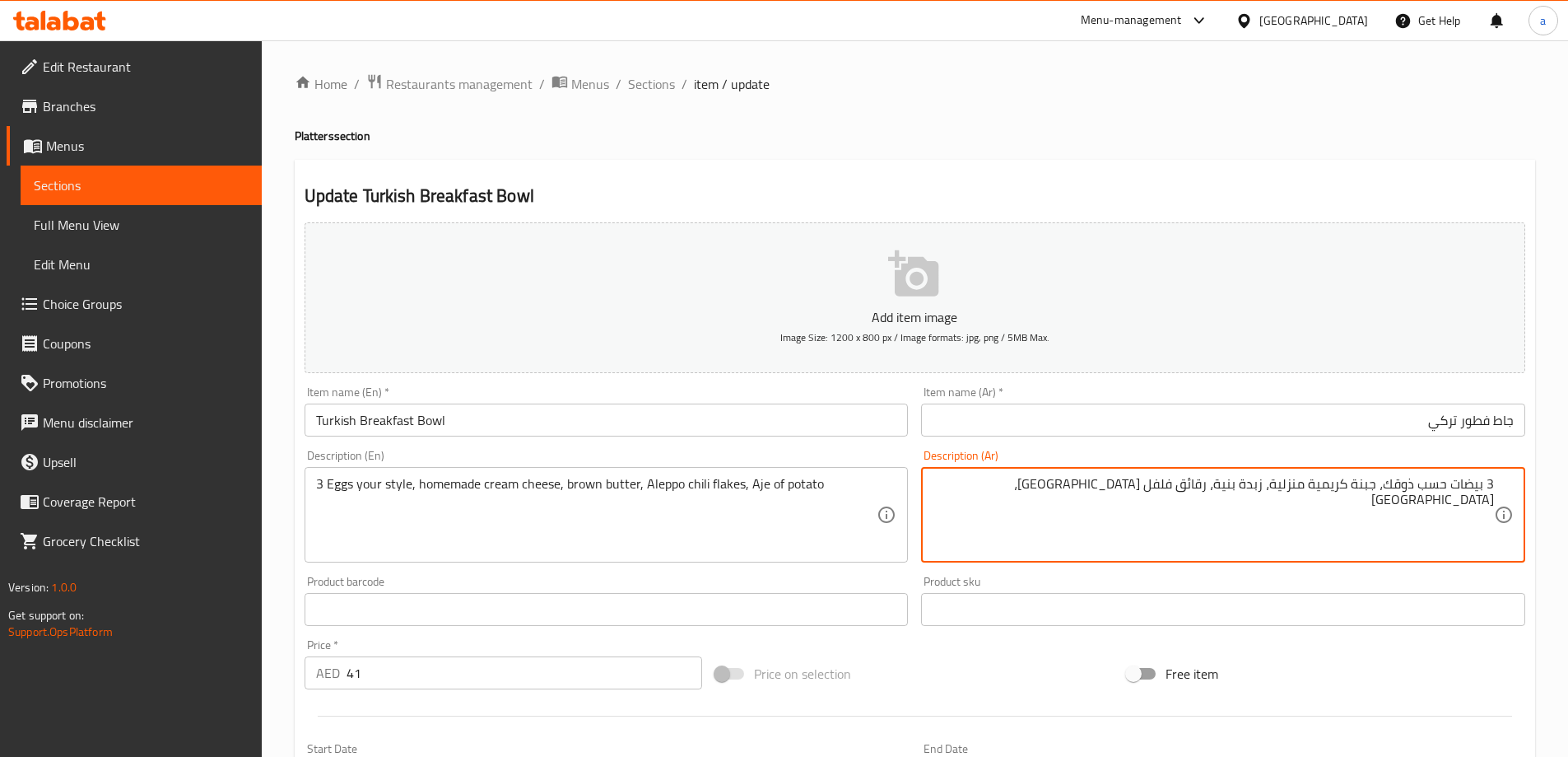
drag, startPoint x: 1274, startPoint y: 482, endPoint x: 1307, endPoint y: 483, distance: 33.0
click at [1201, 488] on textarea "3 بيضات حسب ذوقك، جبنة كريمية بيتي، زبدة بنية، رقائق فلفل حلب، بطاطس" at bounding box center [1213, 515] width 561 height 78
click at [1149, 484] on textarea "3 بيضات حسب ذوقك، جبنة كريمية بيتي، زبدة بنية، فلكسي فلفل حلب، بطاطس" at bounding box center [1213, 515] width 561 height 78
click at [1186, 485] on textarea "3 بيضات حسب ذوقك، جبنة كريمية بيتي، زبدة بنية، فلكسي فلفل حار حلب، بطاطس" at bounding box center [1213, 515] width 561 height 78
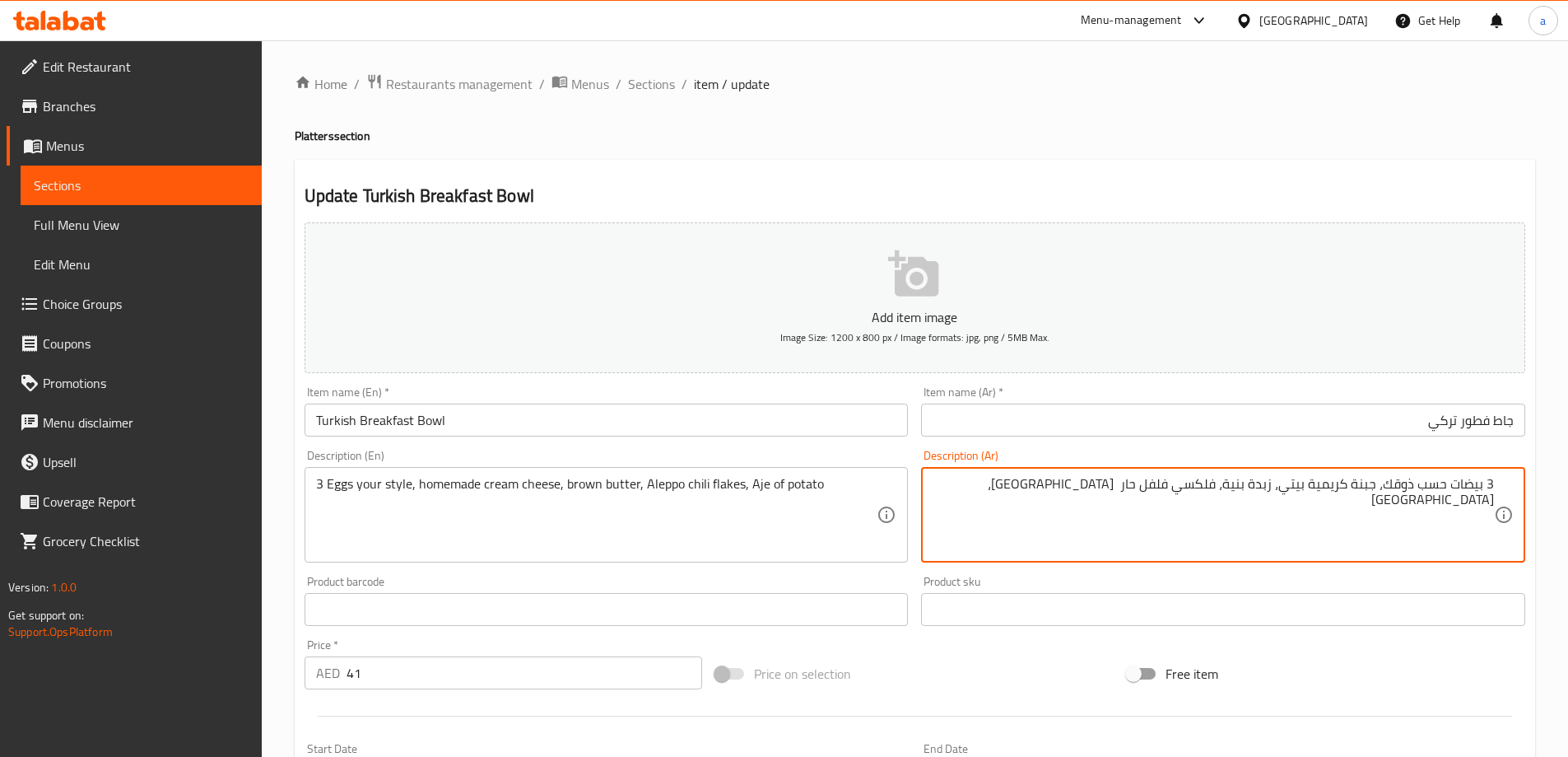
click at [1181, 491] on textarea "3 بيضات حسب ذوقك، جبنة كريمية بيتي، زبدة بنية، فلكسي فلفل حار حلب، بطاطس" at bounding box center [1213, 515] width 561 height 78
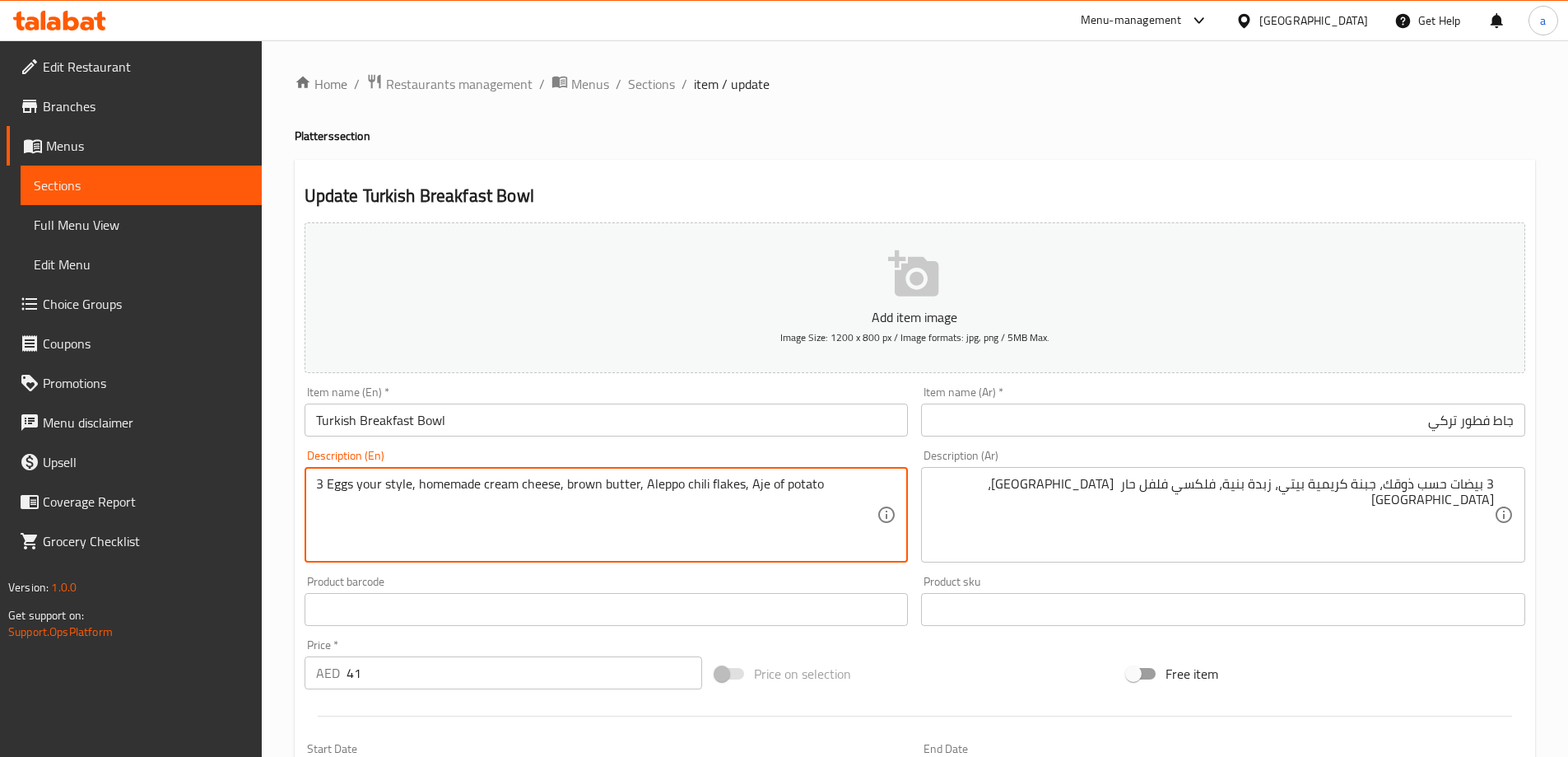
click at [659, 488] on textarea "3 Eggs your style, homemade cream cheese, brown butter, Aleppo chili flakes, Aj…" at bounding box center [596, 515] width 561 height 78
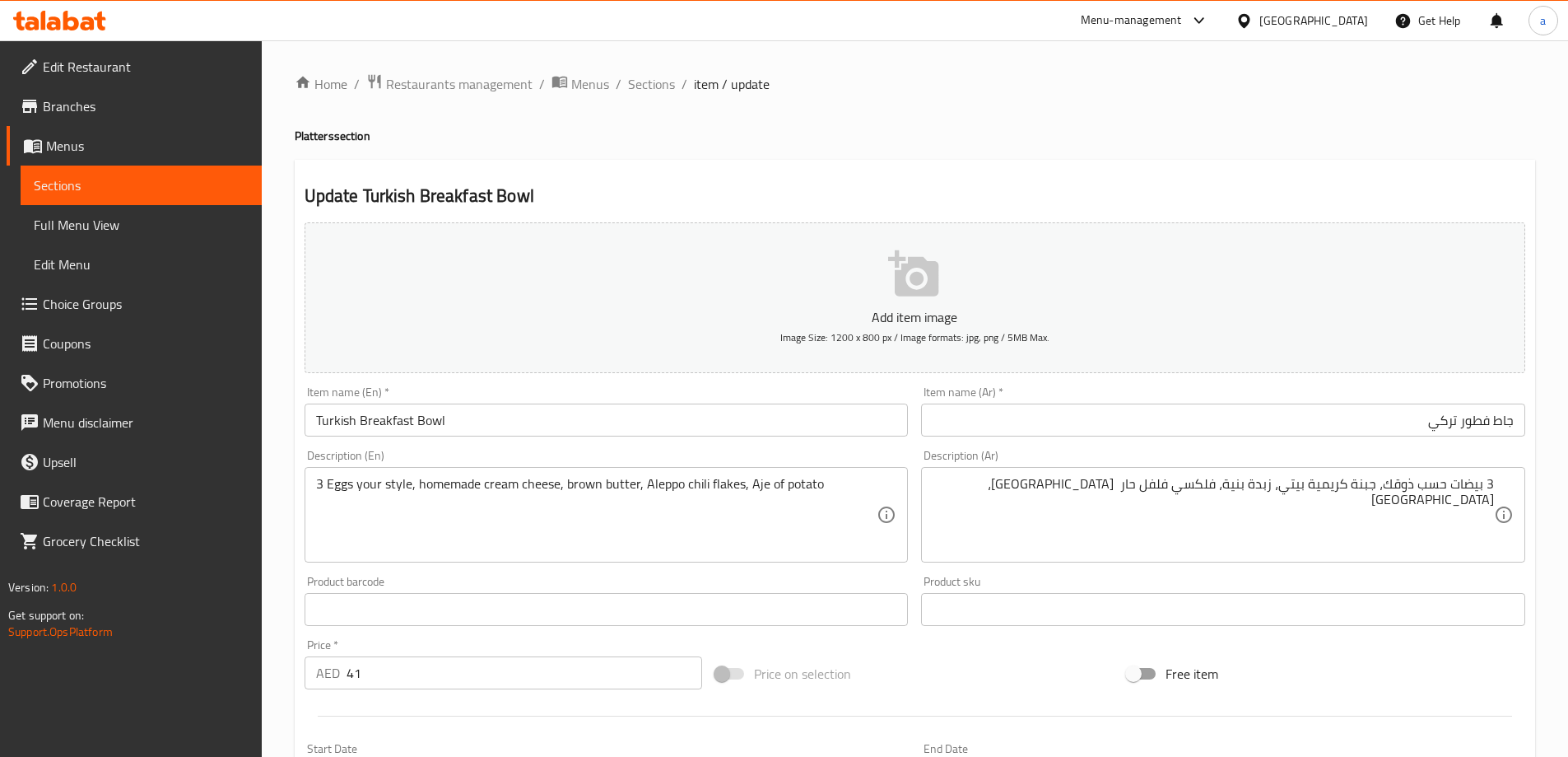
click at [767, 502] on textarea "3 Eggs your style, homemade cream cheese, brown butter, Aleppo chili flakes, Aj…" at bounding box center [596, 515] width 561 height 78
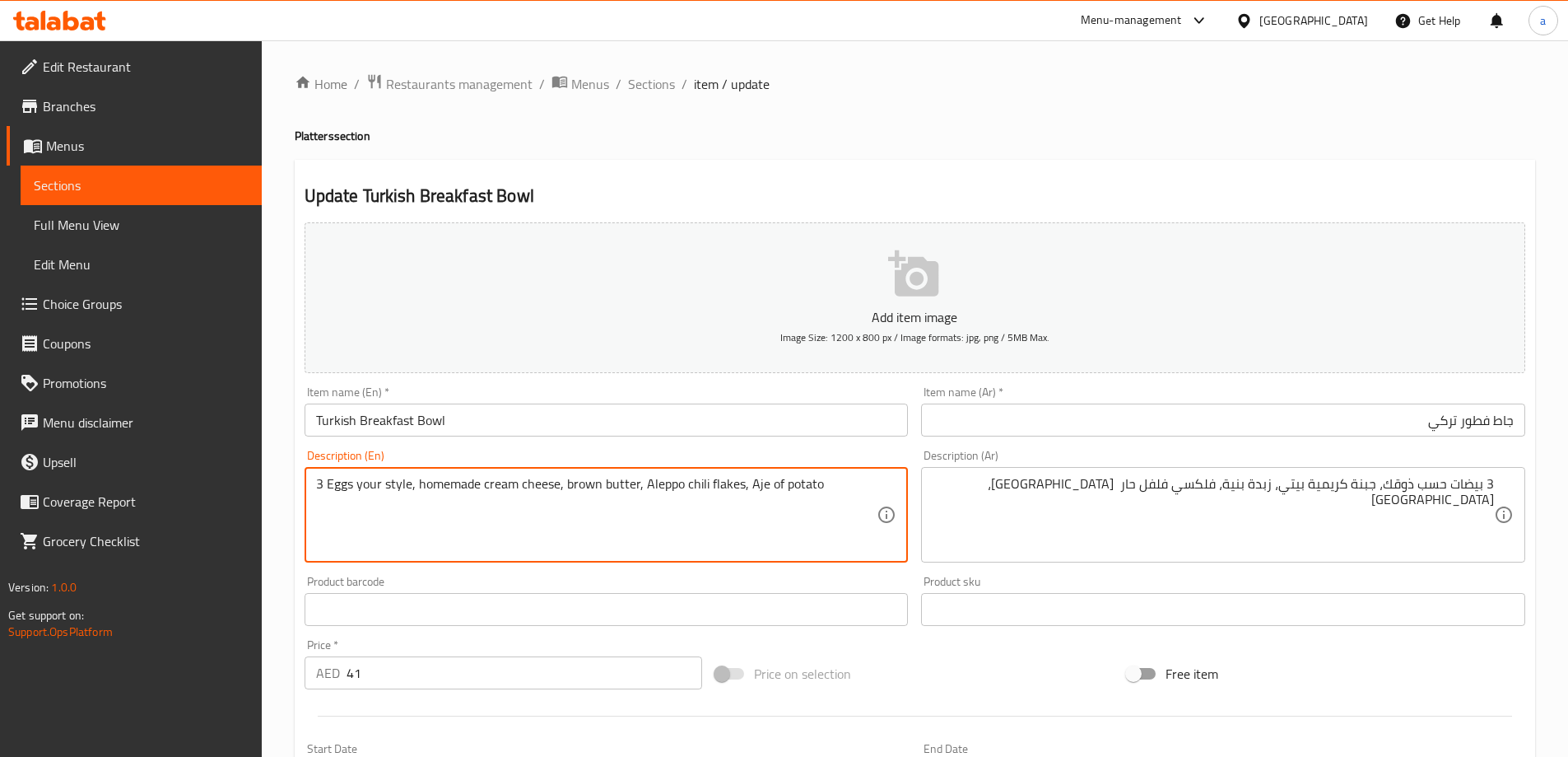
drag, startPoint x: 753, startPoint y: 493, endPoint x: 807, endPoint y: 489, distance: 54.1
click at [807, 489] on textarea "3 Eggs your style, homemade cream cheese, brown butter, Aleppo chili flakes, Aj…" at bounding box center [596, 515] width 561 height 78
click at [811, 489] on textarea "3 Eggs your style, homemade cream cheese, brown butter, Aleppo chili flakes, Aj…" at bounding box center [596, 515] width 561 height 78
drag, startPoint x: 827, startPoint y: 489, endPoint x: 746, endPoint y: 481, distance: 81.4
click at [746, 481] on textarea "3 Eggs your style, homemade cream cheese, brown butter, Aleppo chili flakes, Aj…" at bounding box center [596, 515] width 561 height 78
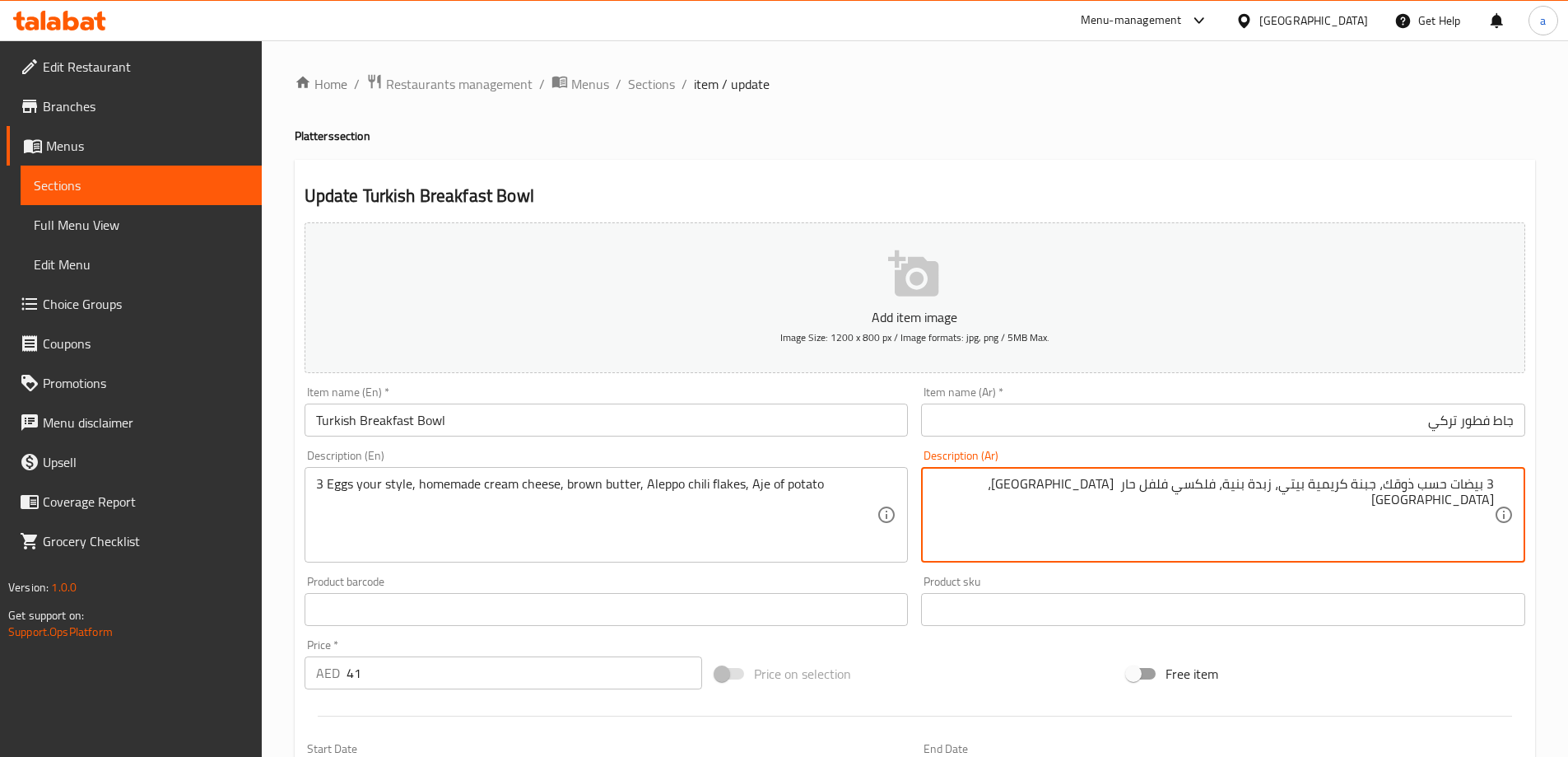
drag, startPoint x: 1034, startPoint y: 499, endPoint x: 1096, endPoint y: 498, distance: 62.0
paste textarea "أجي ال"
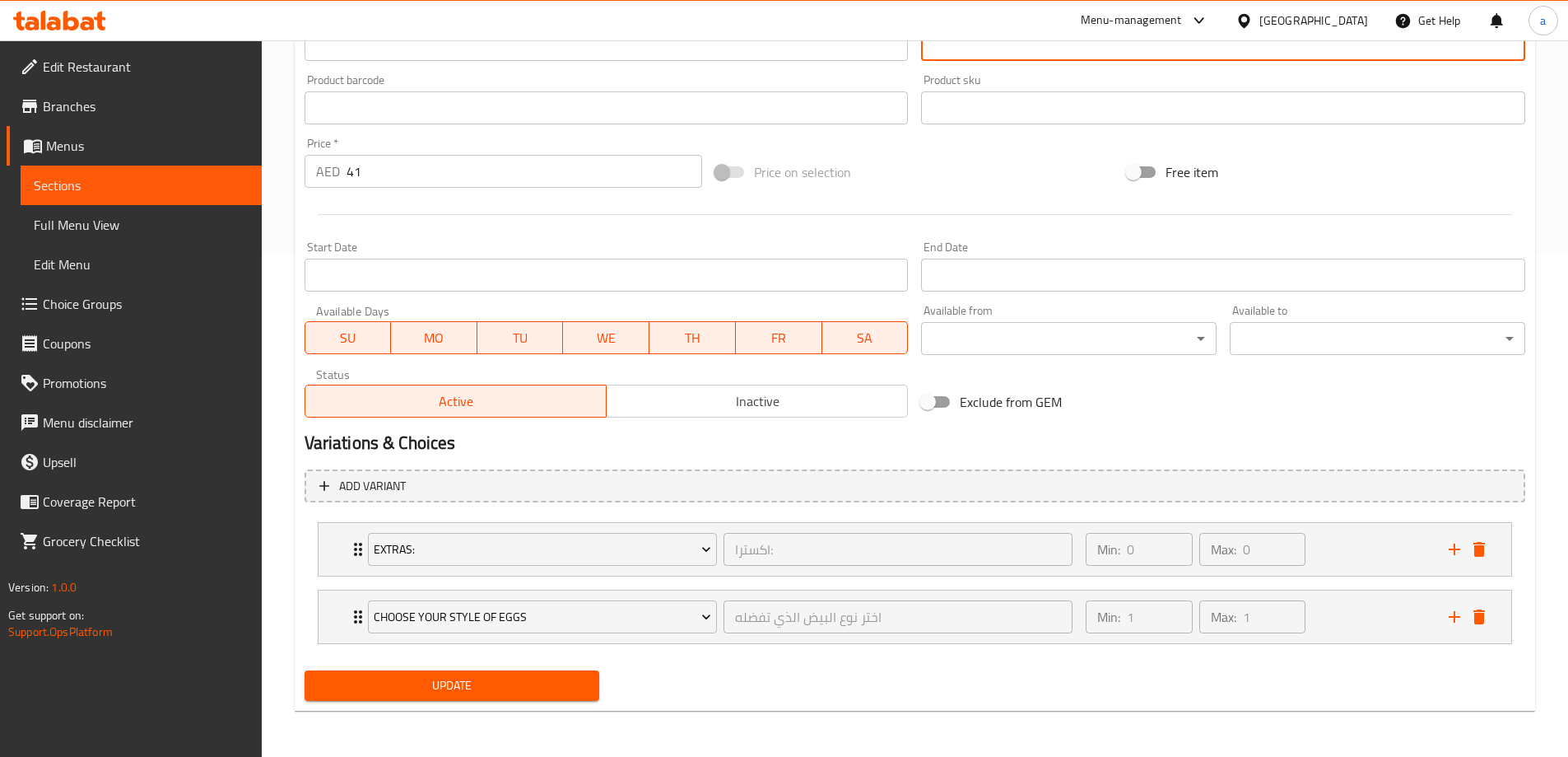
type textarea "3 بيضات حسب ذوقك، جبنة كريمية بيتي، زبدة بنية، فلكسي فلفل حار حلب،أجي البطاطس"
click at [525, 693] on span "Update" at bounding box center [452, 686] width 269 height 20
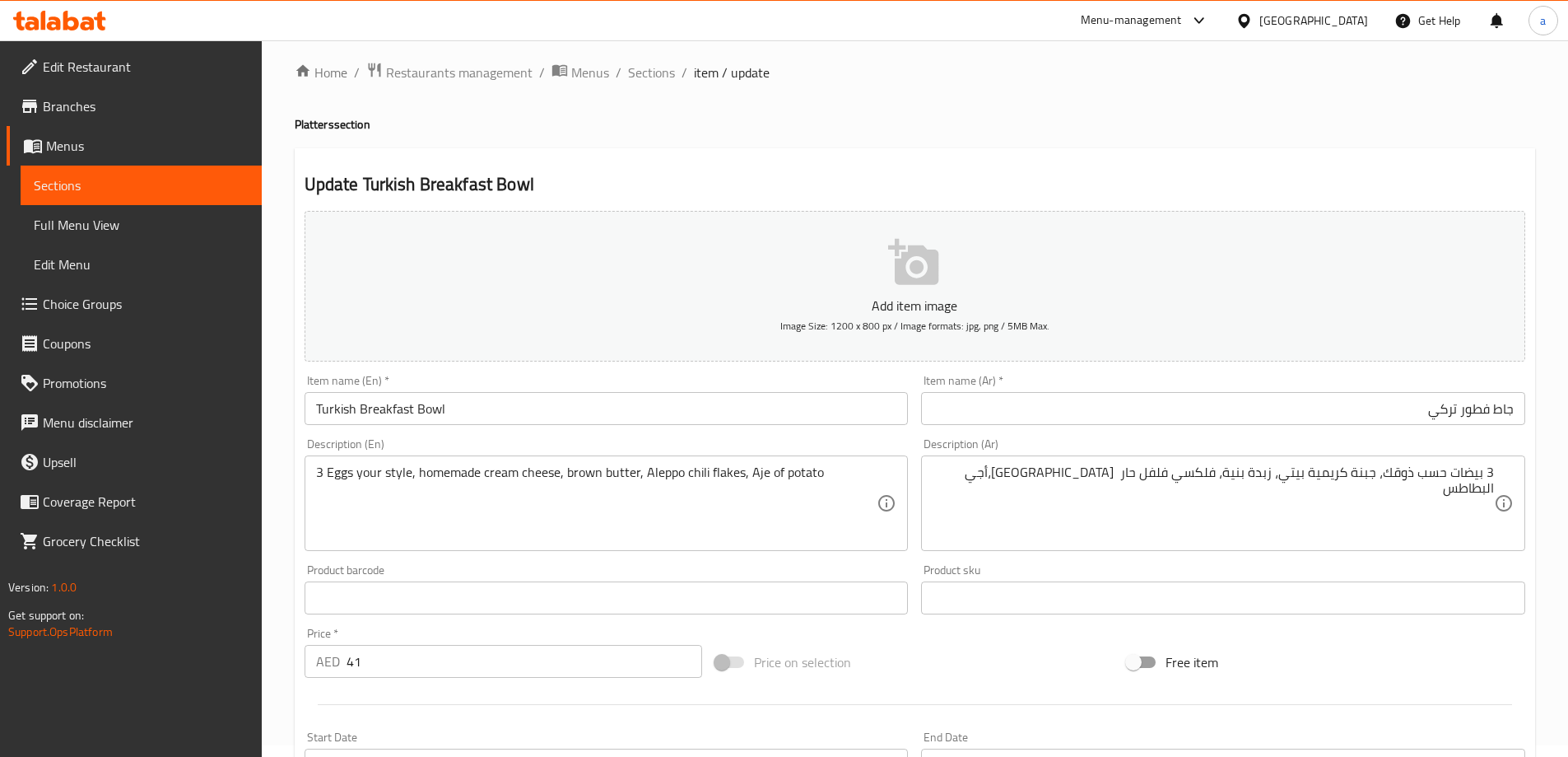
scroll to position [7, 0]
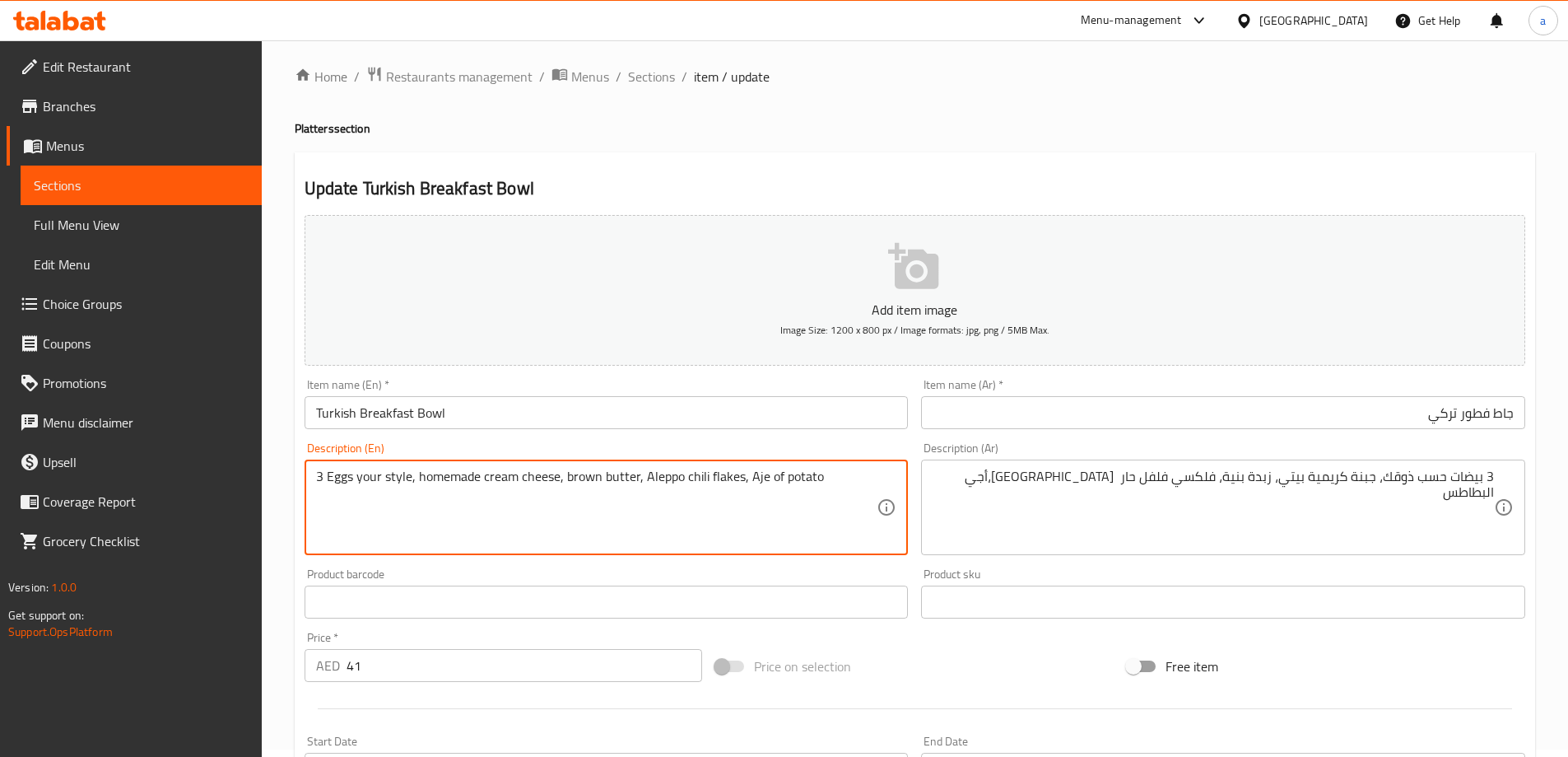
drag, startPoint x: 637, startPoint y: 477, endPoint x: 679, endPoint y: 474, distance: 42.1
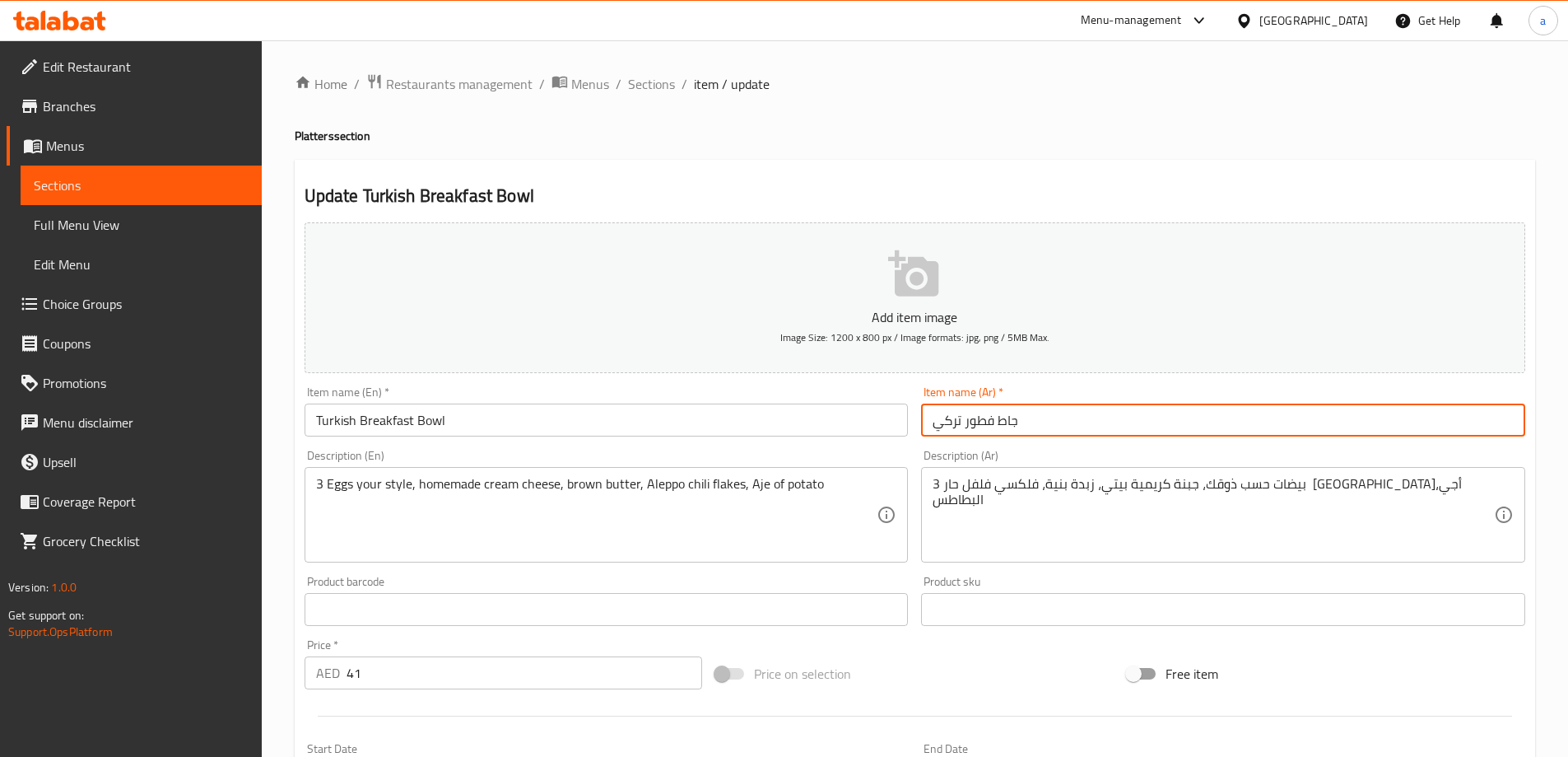
click at [1095, 431] on input "جاط فطور تركي" at bounding box center [1224, 420] width 604 height 33
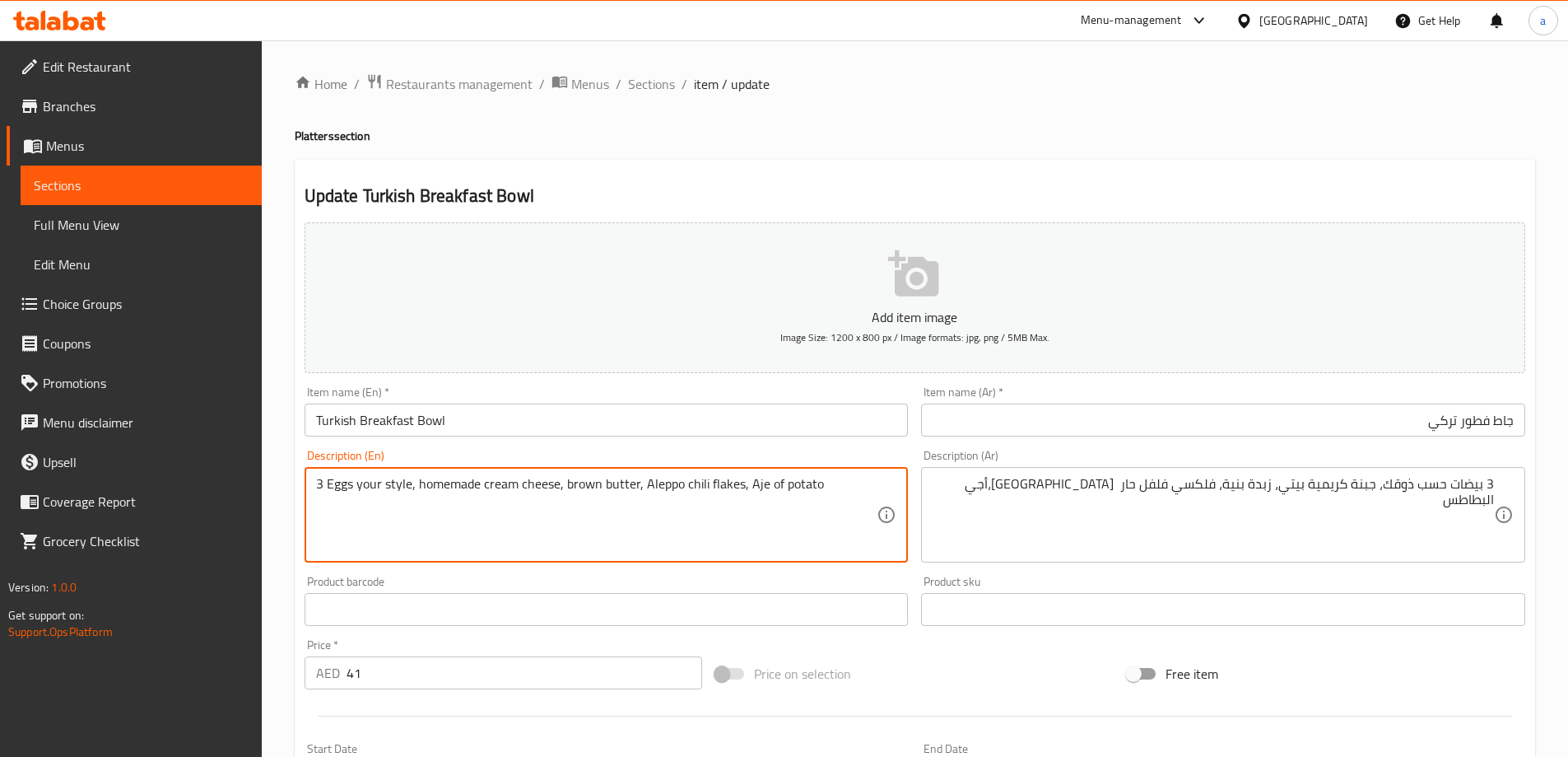
click at [441, 479] on textarea "3 Eggs your style, homemade cream cheese, brown butter, Aleppo chili flakes, Aj…" at bounding box center [596, 515] width 561 height 78
click at [506, 545] on textarea "3 Eggs your style, homemade cream cheese, brown butter, Aleppo chili flakes, Aj…" at bounding box center [596, 515] width 561 height 78
drag, startPoint x: 748, startPoint y: 490, endPoint x: 843, endPoint y: 499, distance: 95.4
click at [843, 499] on textarea "3 Eggs your style, homemade cream cheese, brown butter, Aleppo chili flakes, Aj…" at bounding box center [596, 515] width 561 height 78
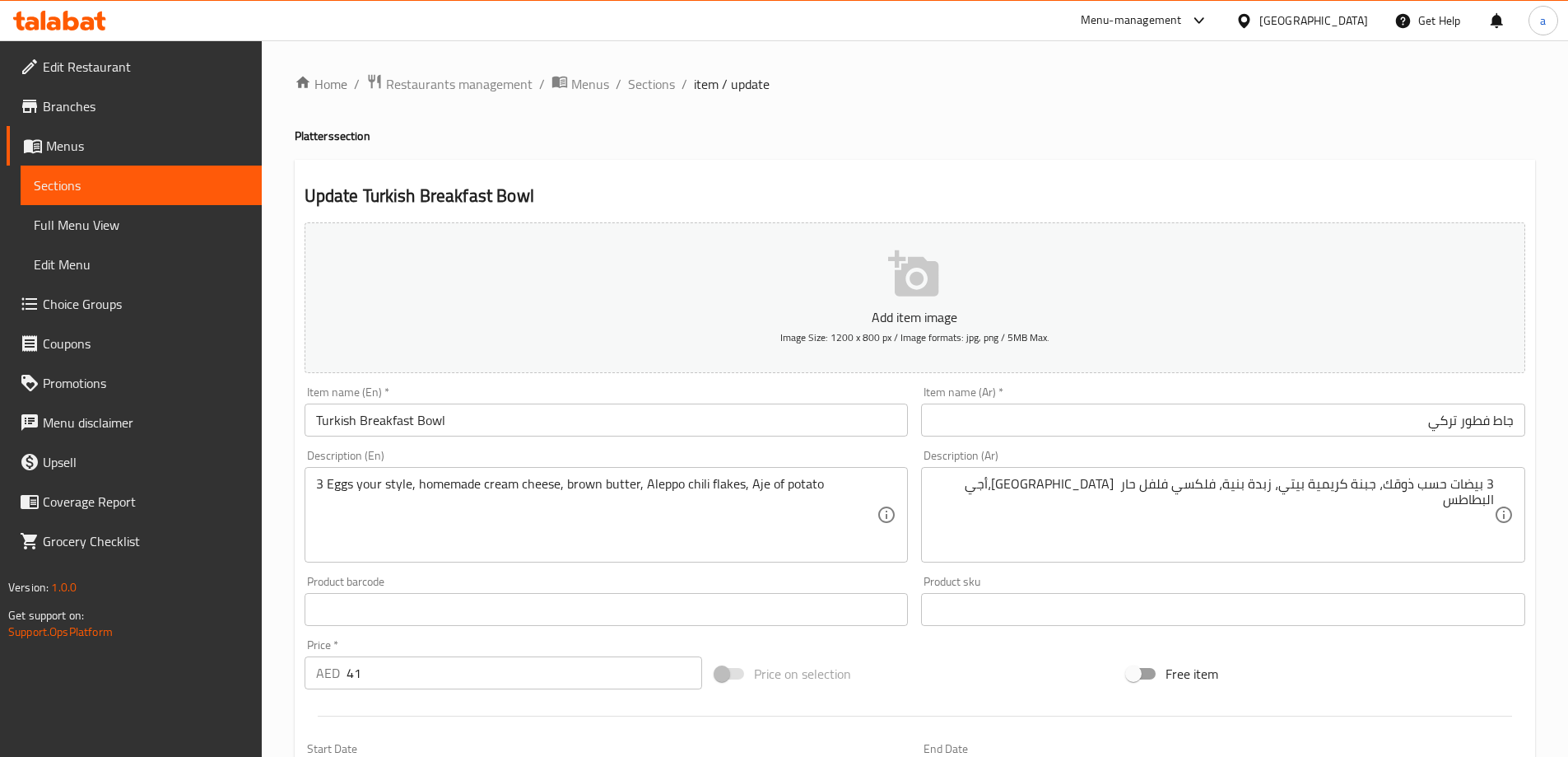
click at [964, 12] on div "Menu-management United Arab Emirates Get Help a" at bounding box center [784, 20] width 1568 height 39
click at [91, 223] on span "Full Menu View" at bounding box center [141, 225] width 215 height 20
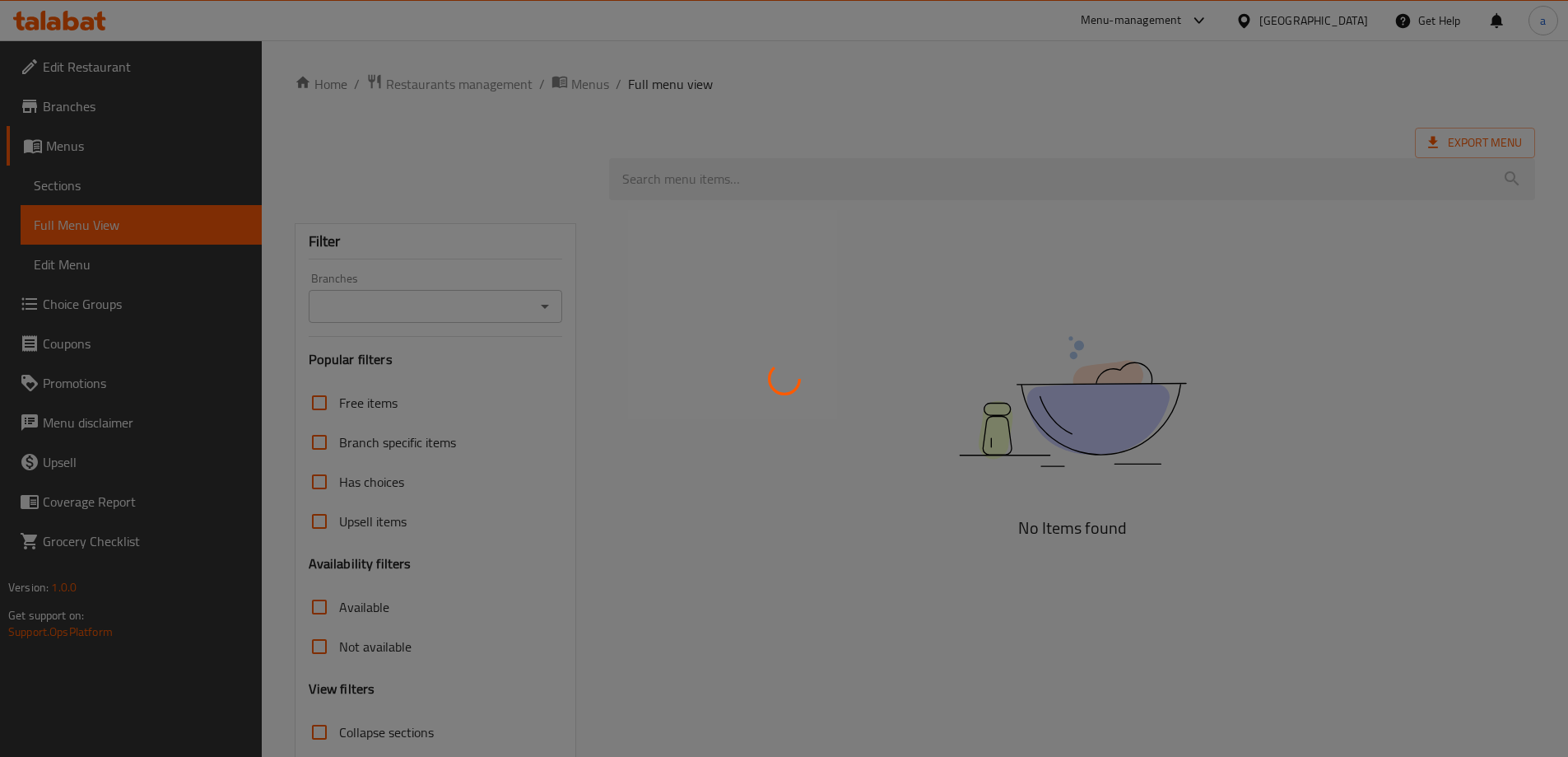
click at [90, 180] on div at bounding box center [784, 378] width 1568 height 757
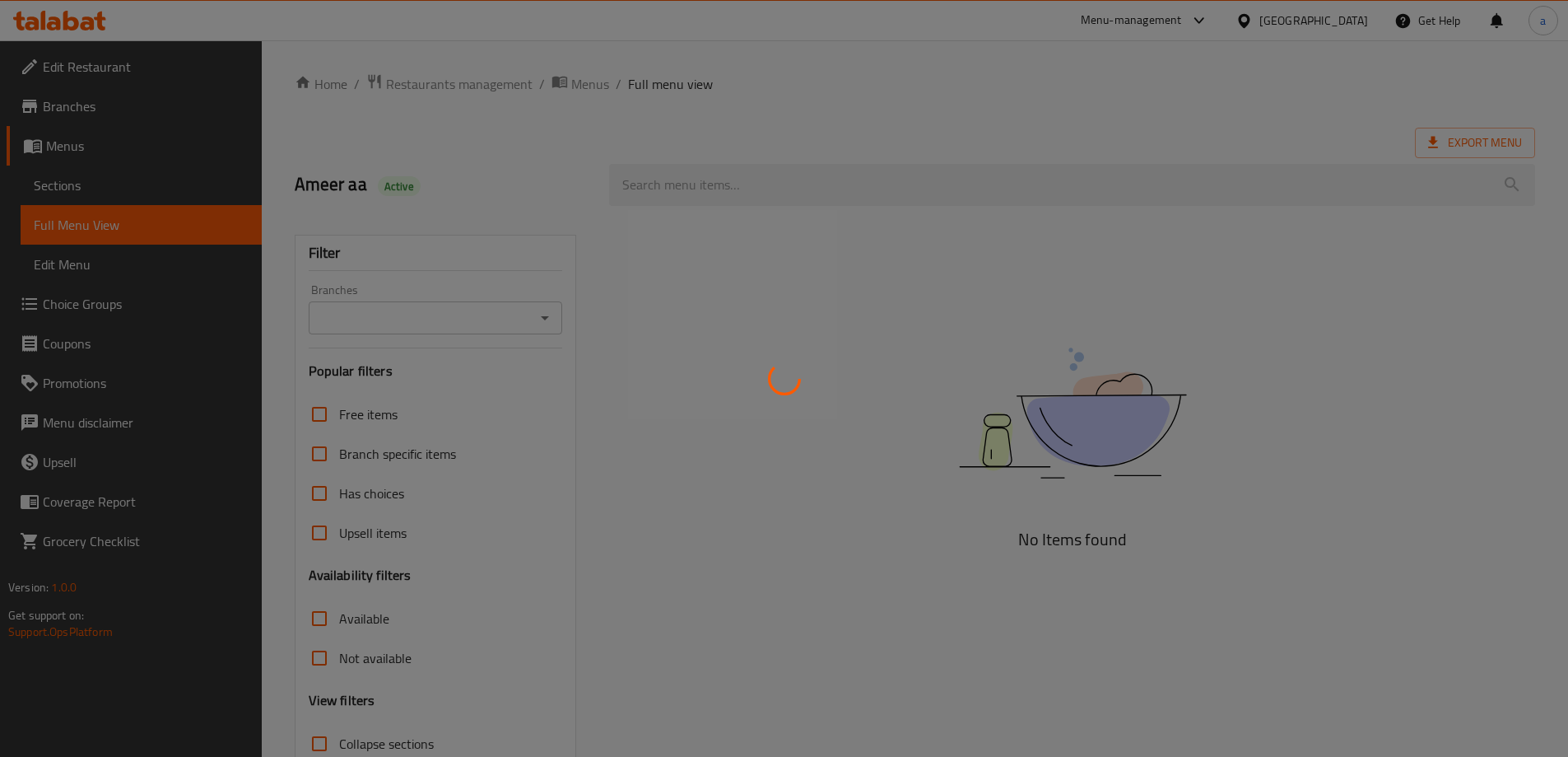
click at [101, 151] on div at bounding box center [784, 378] width 1568 height 757
click at [101, 145] on div at bounding box center [784, 378] width 1568 height 757
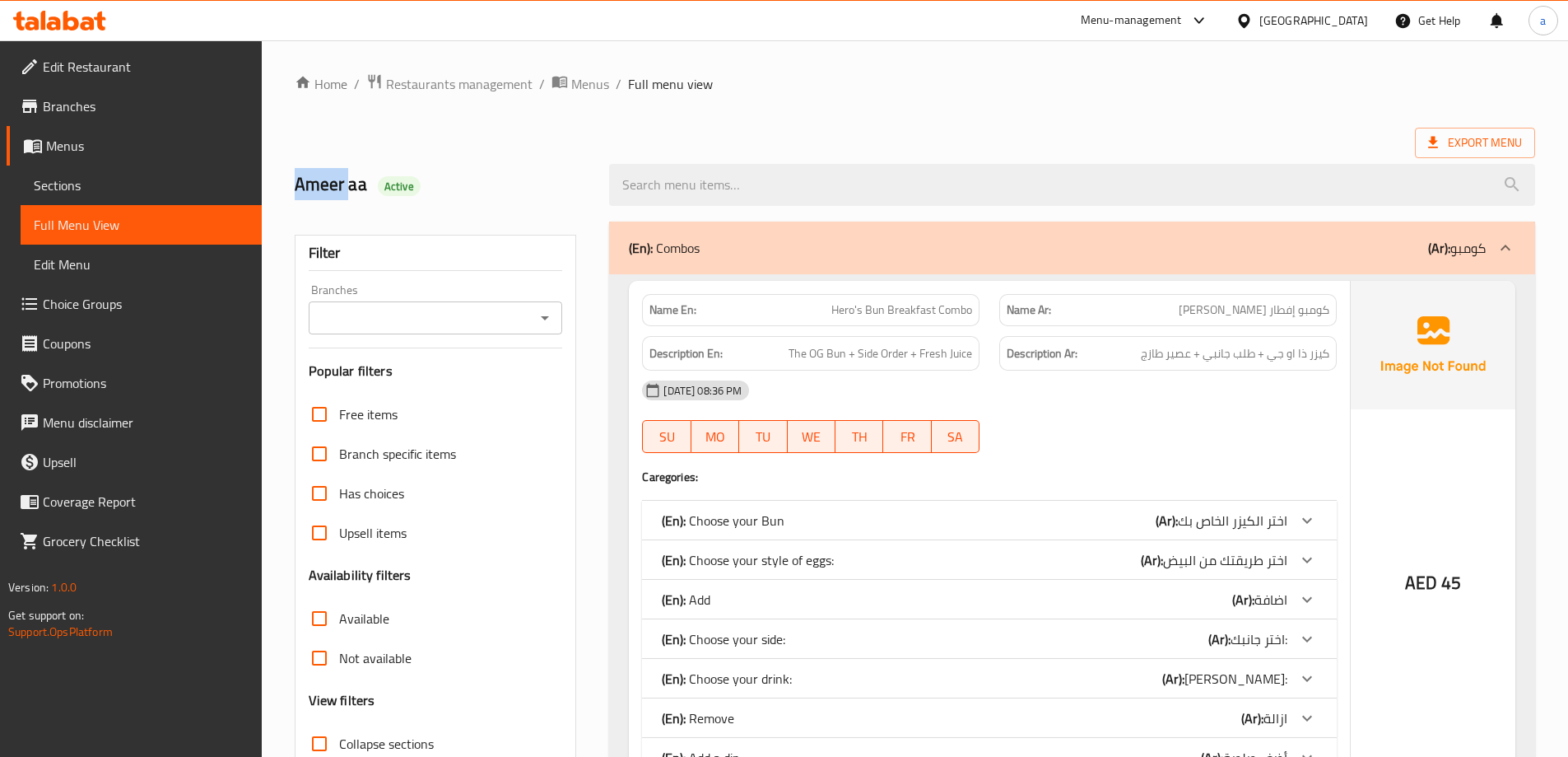
click at [122, 311] on span "Choice Groups" at bounding box center [146, 304] width 206 height 20
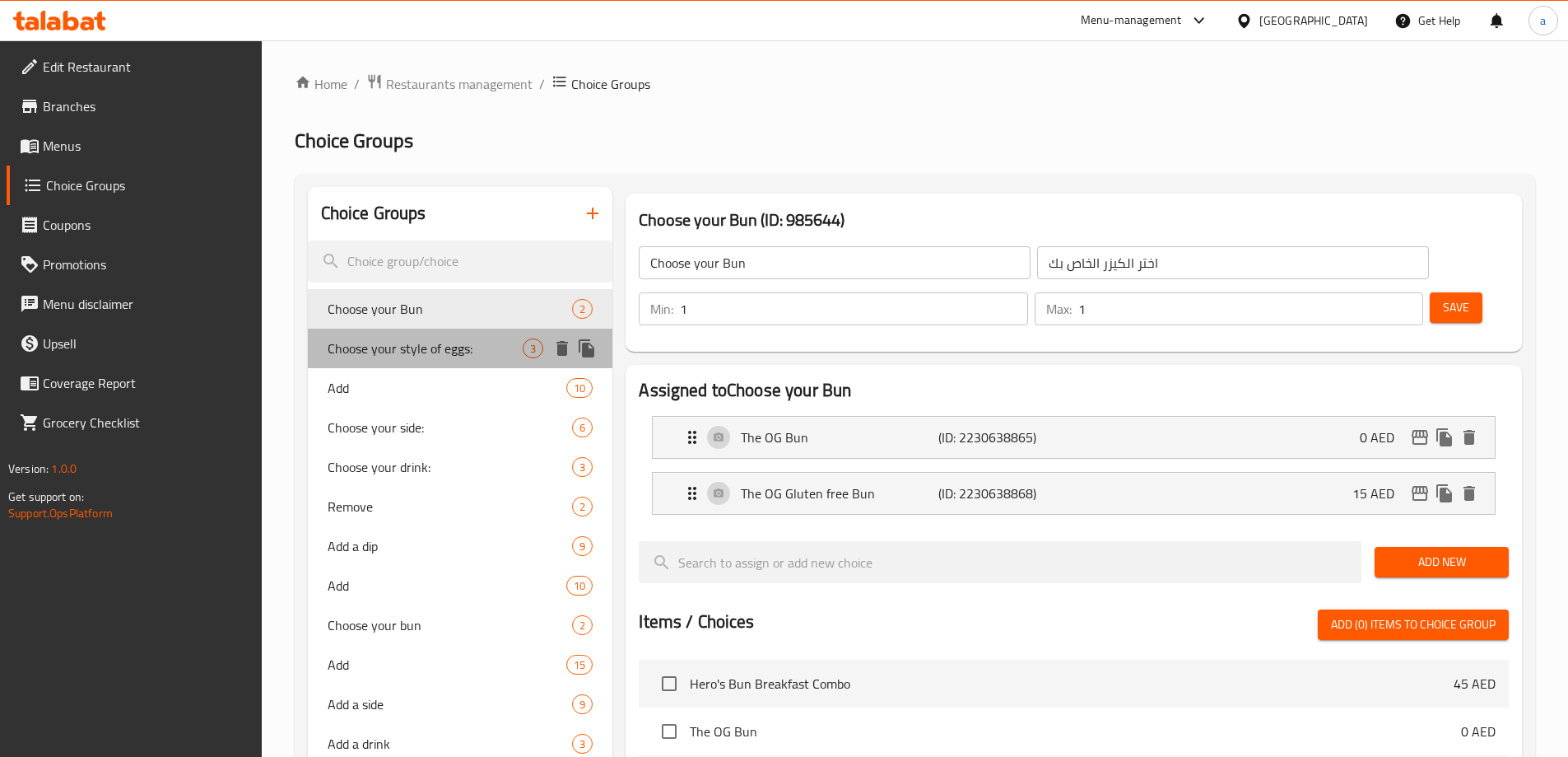
click at [391, 352] on span "Choose your style of eggs:" at bounding box center [426, 348] width 196 height 20
type input "Choose your style of eggs:"
type input "اختر طريقتك من البيض"
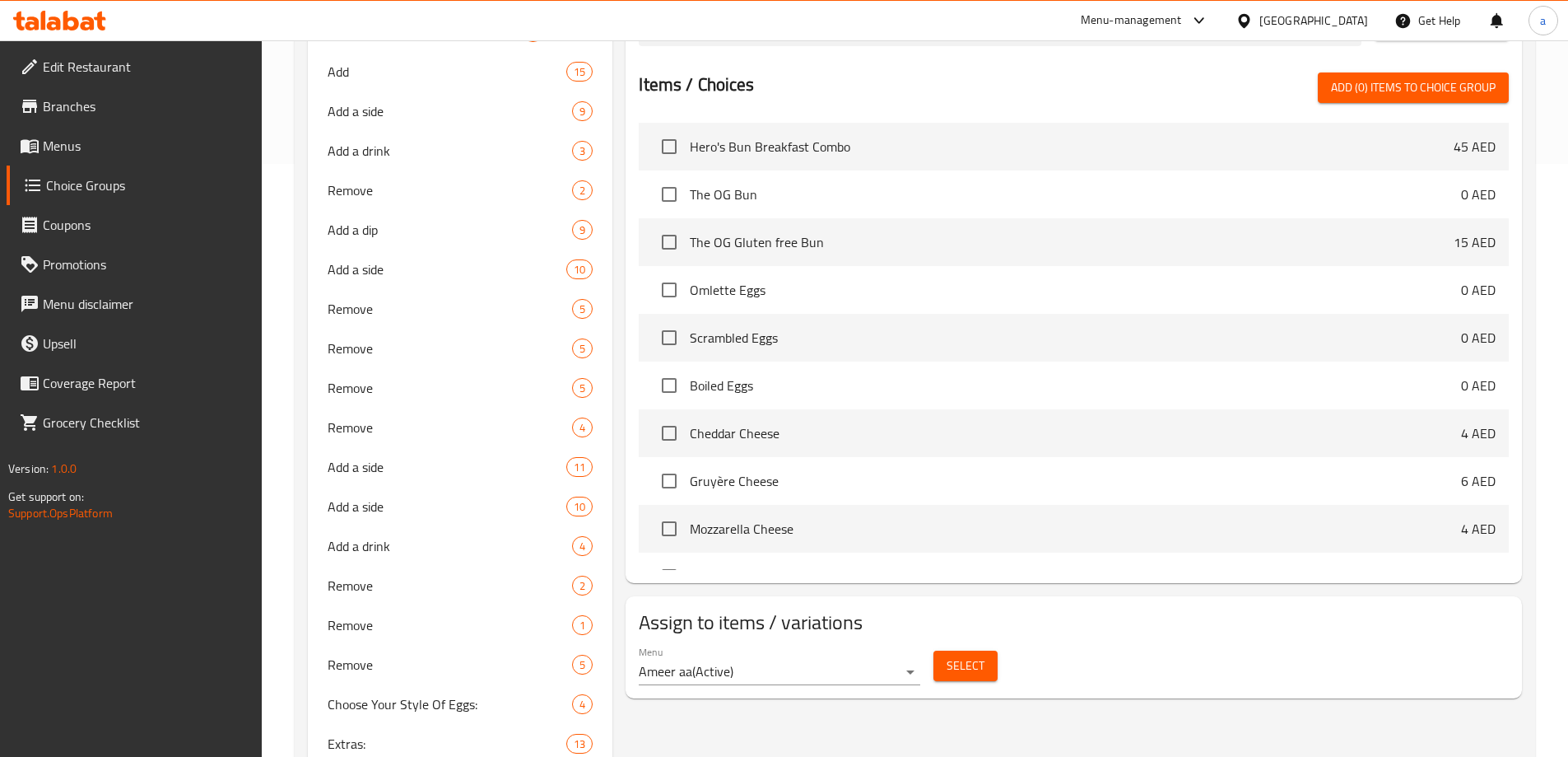
scroll to position [741, 0]
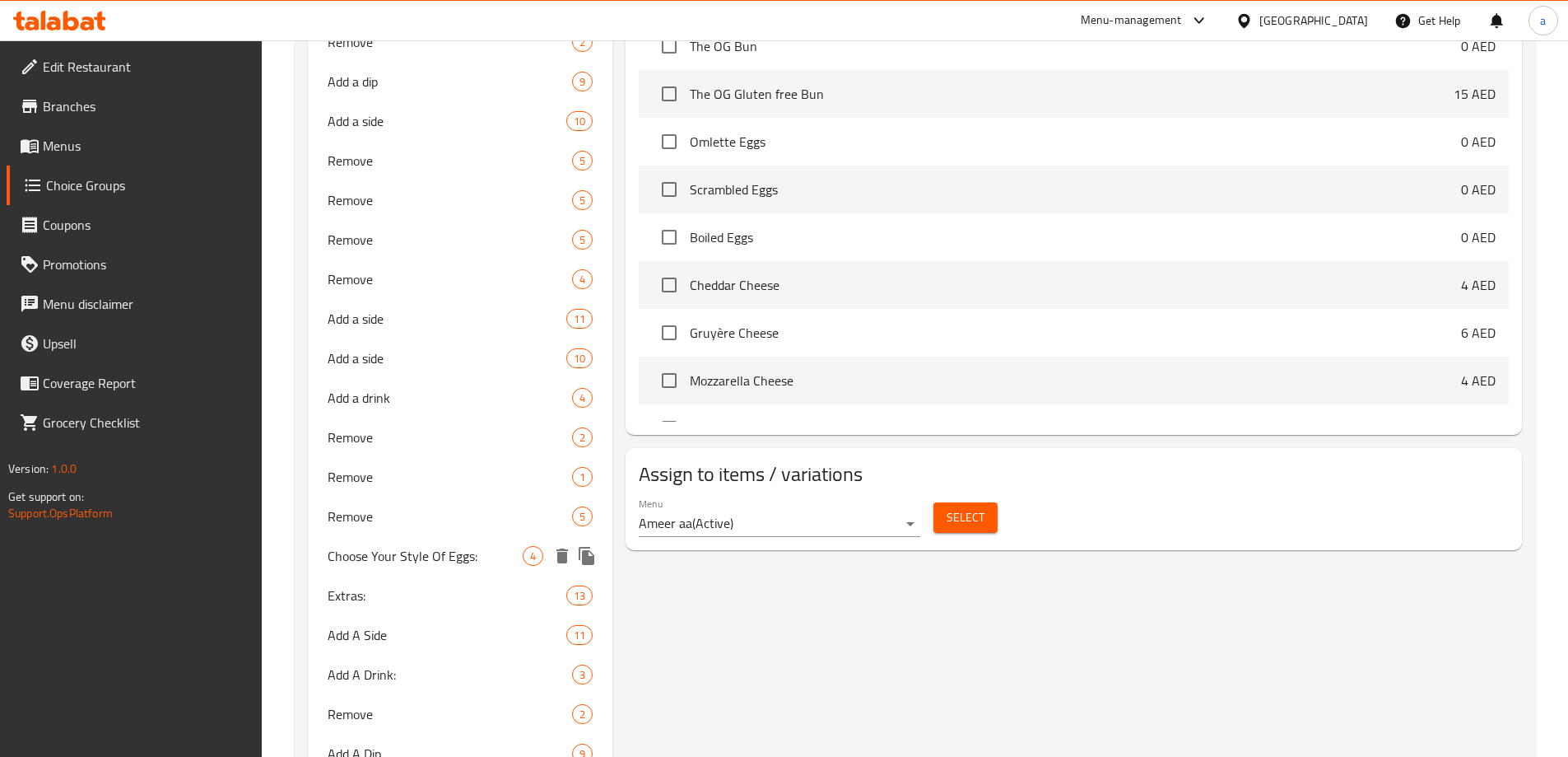
click at [443, 555] on span "Choose Your Style Of Eggs:" at bounding box center [426, 556] width 196 height 20
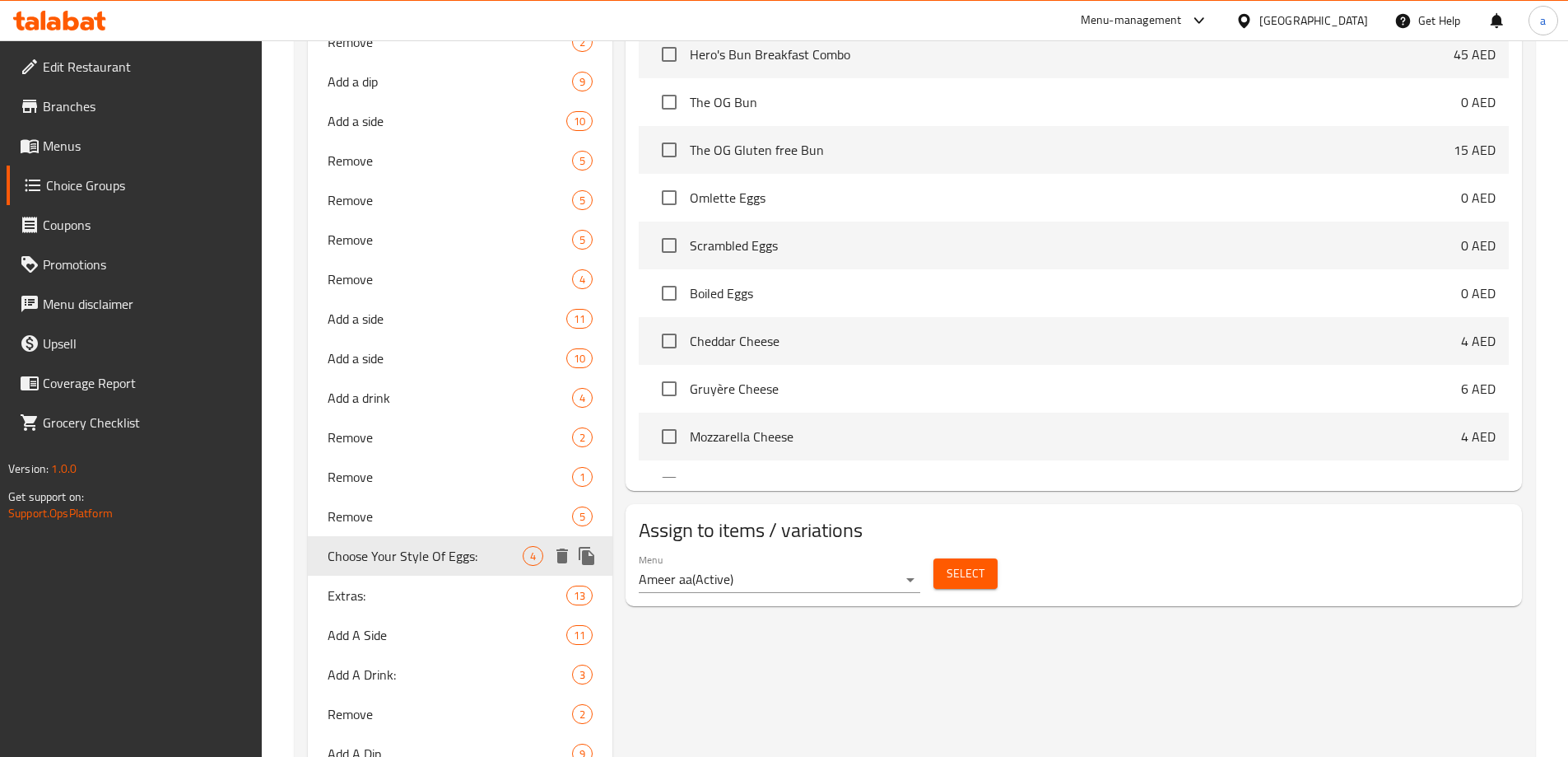
type input "Choose Your Style Of Eggs:"
type input "اختيارت من ستايل البيض:"
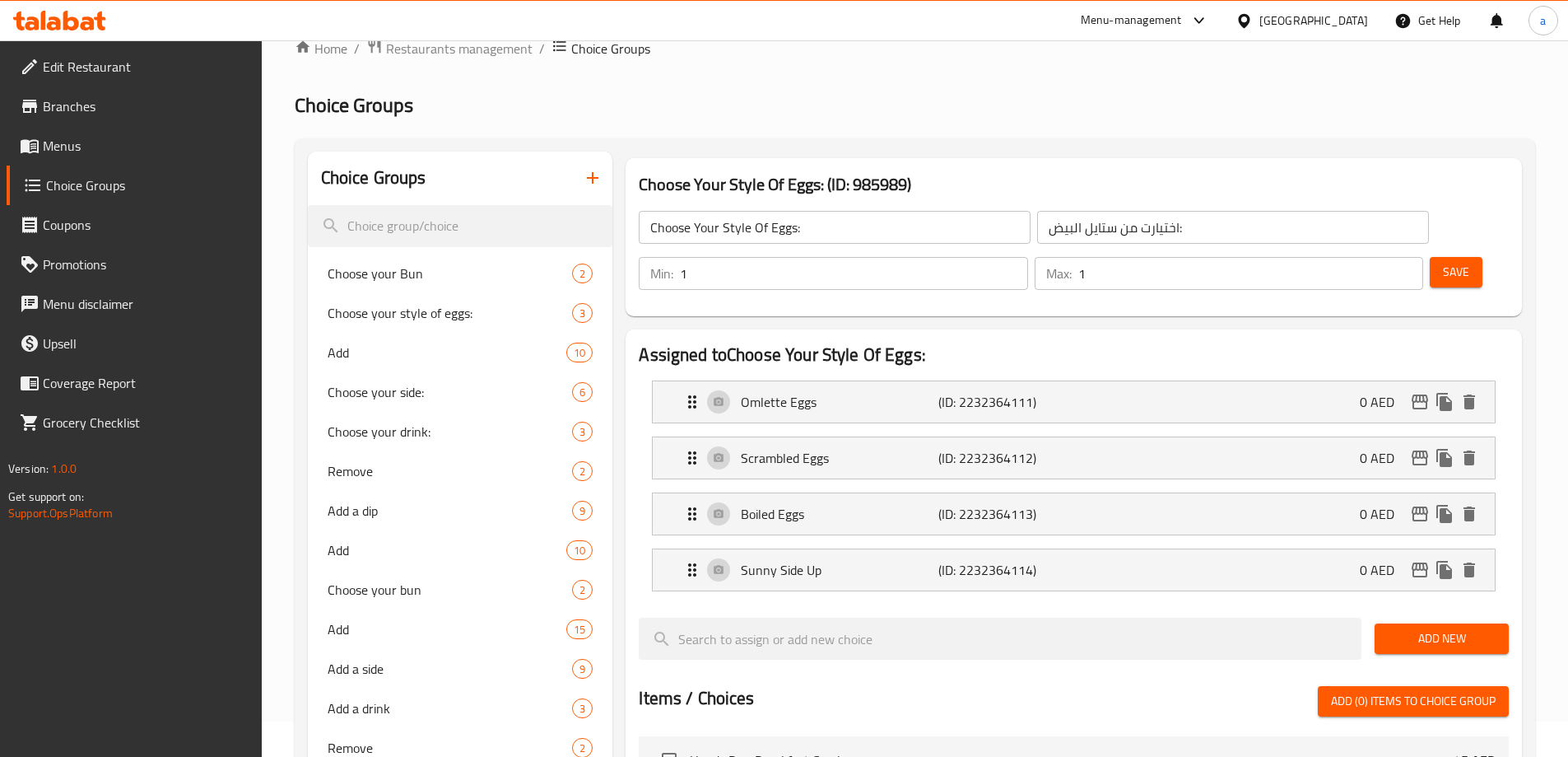
scroll to position [0, 0]
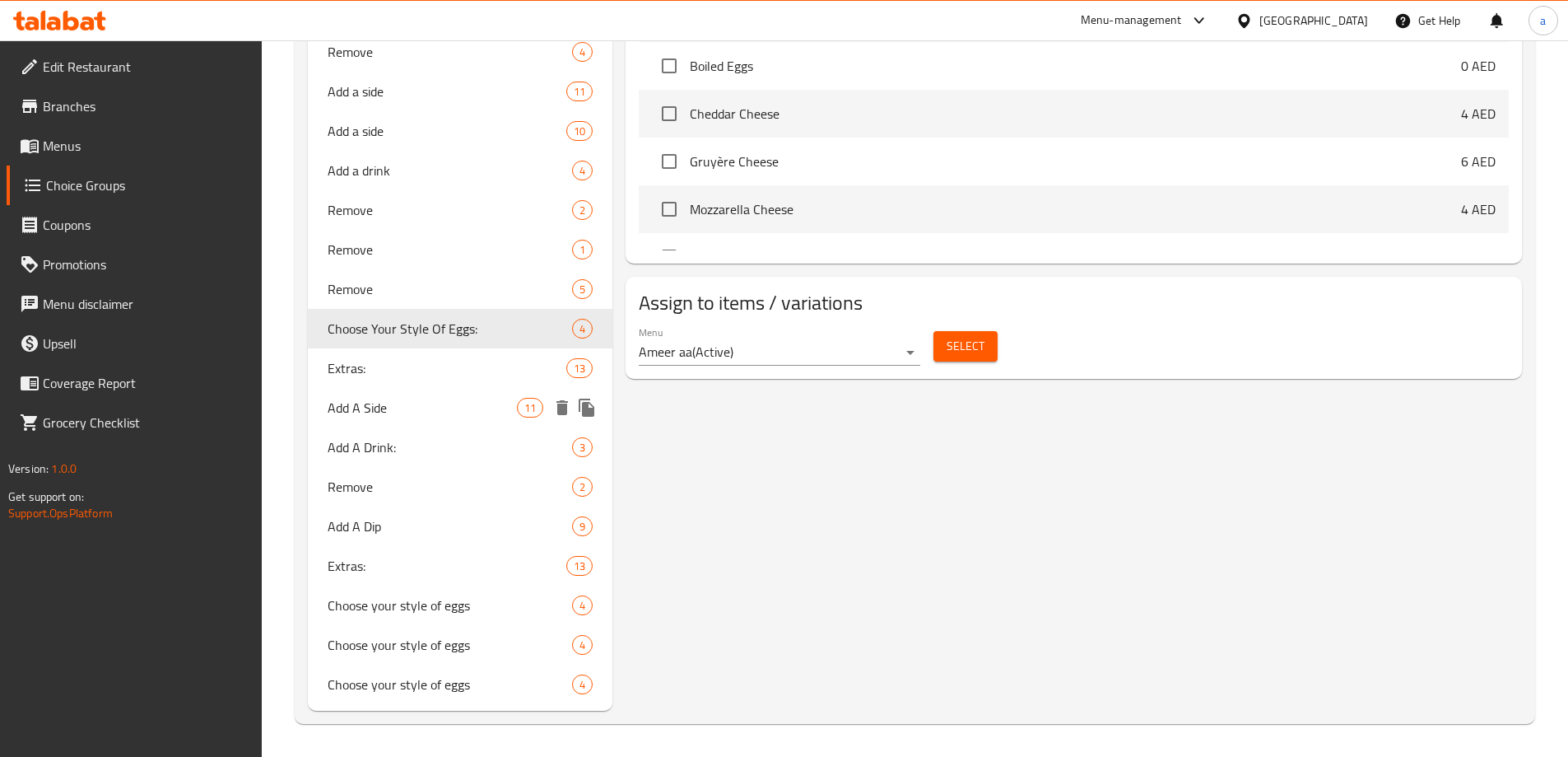
click at [388, 383] on div "Extras: 13" at bounding box center [460, 368] width 305 height 39
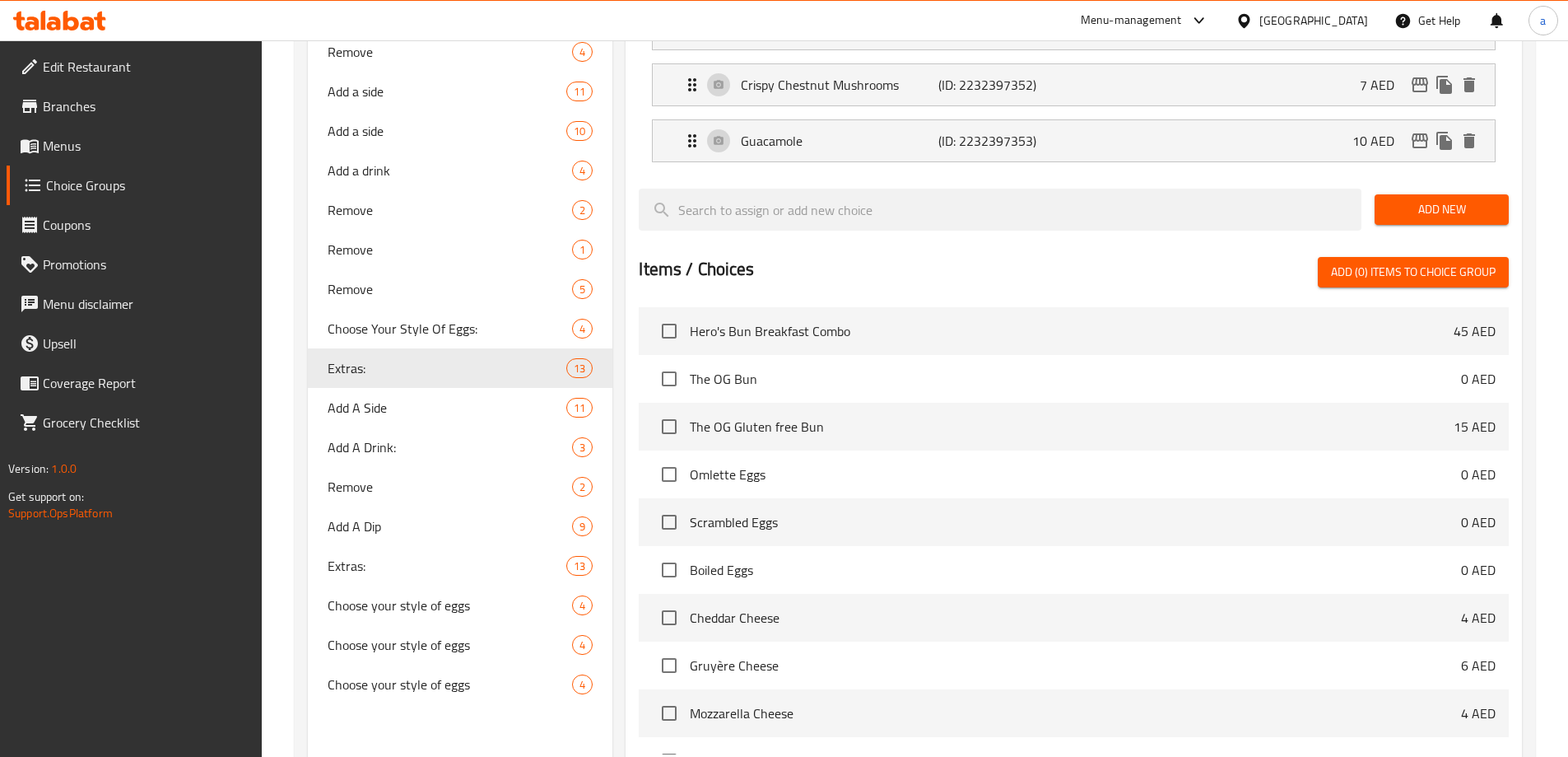
type input "Extras:"
type input "اكسترا:"
type input "0"
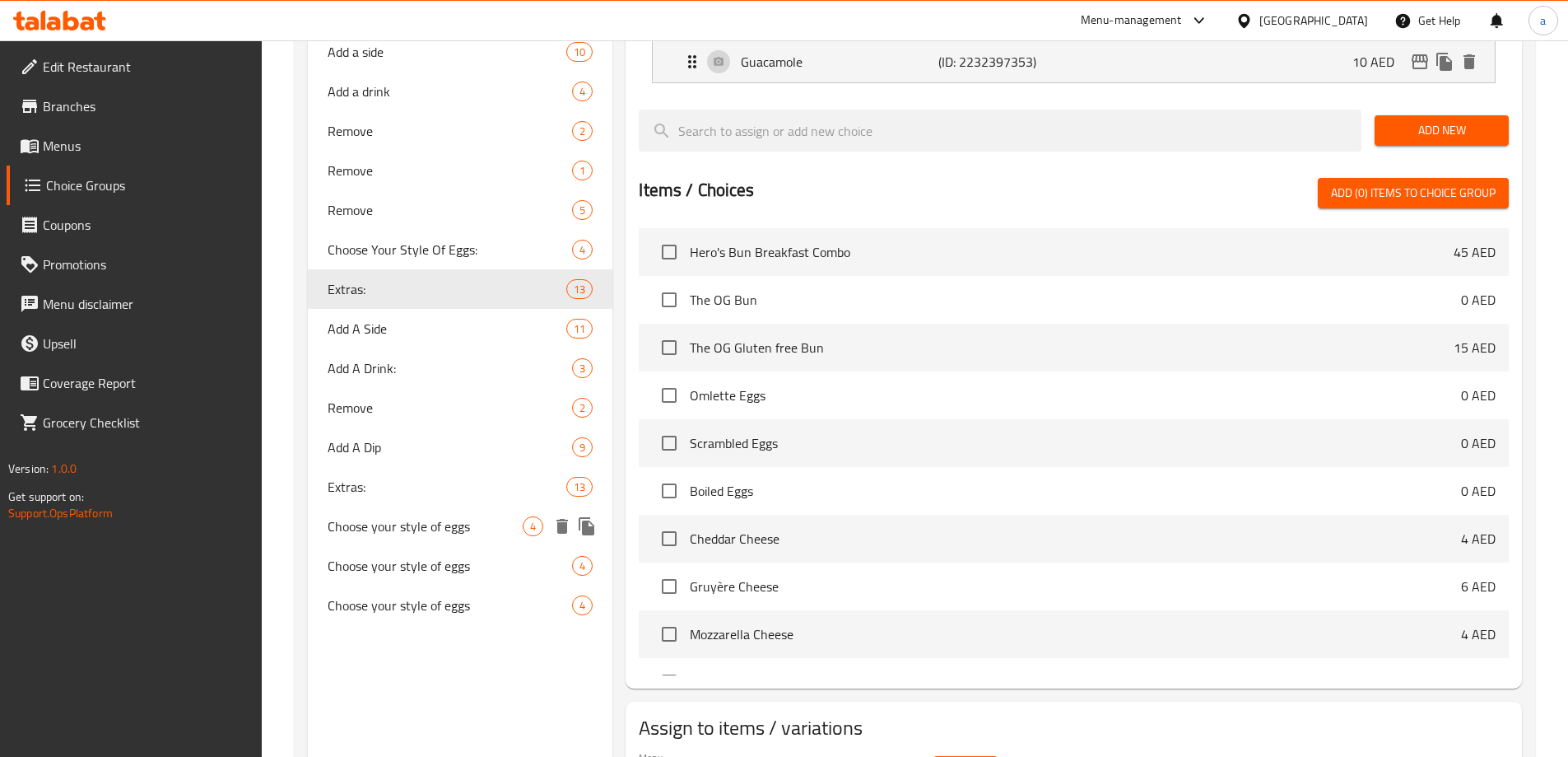
scroll to position [1019, 0]
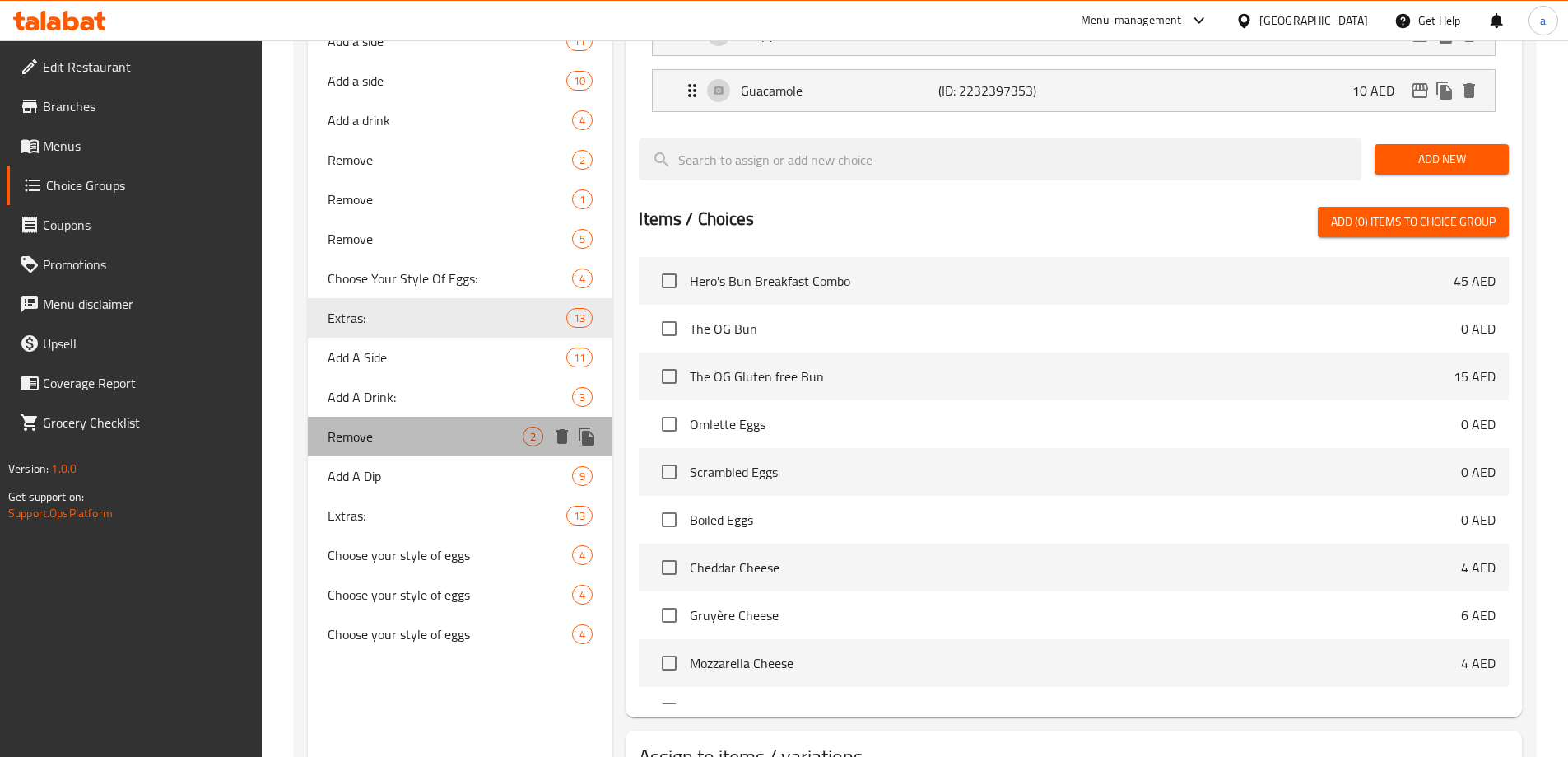
click at [396, 451] on div "Remove 2" at bounding box center [460, 436] width 305 height 39
type input "Remove"
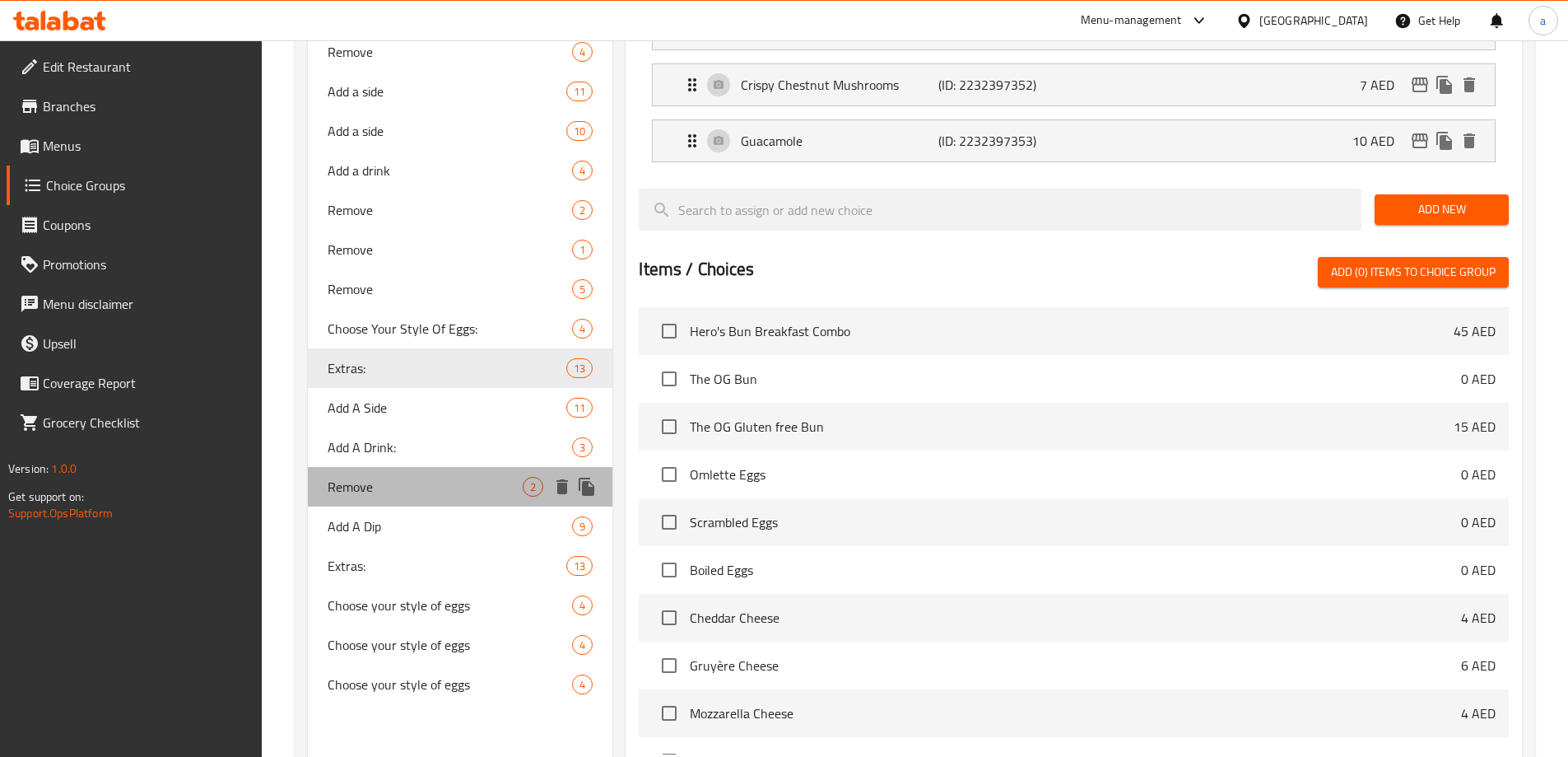
type input "ازالة"
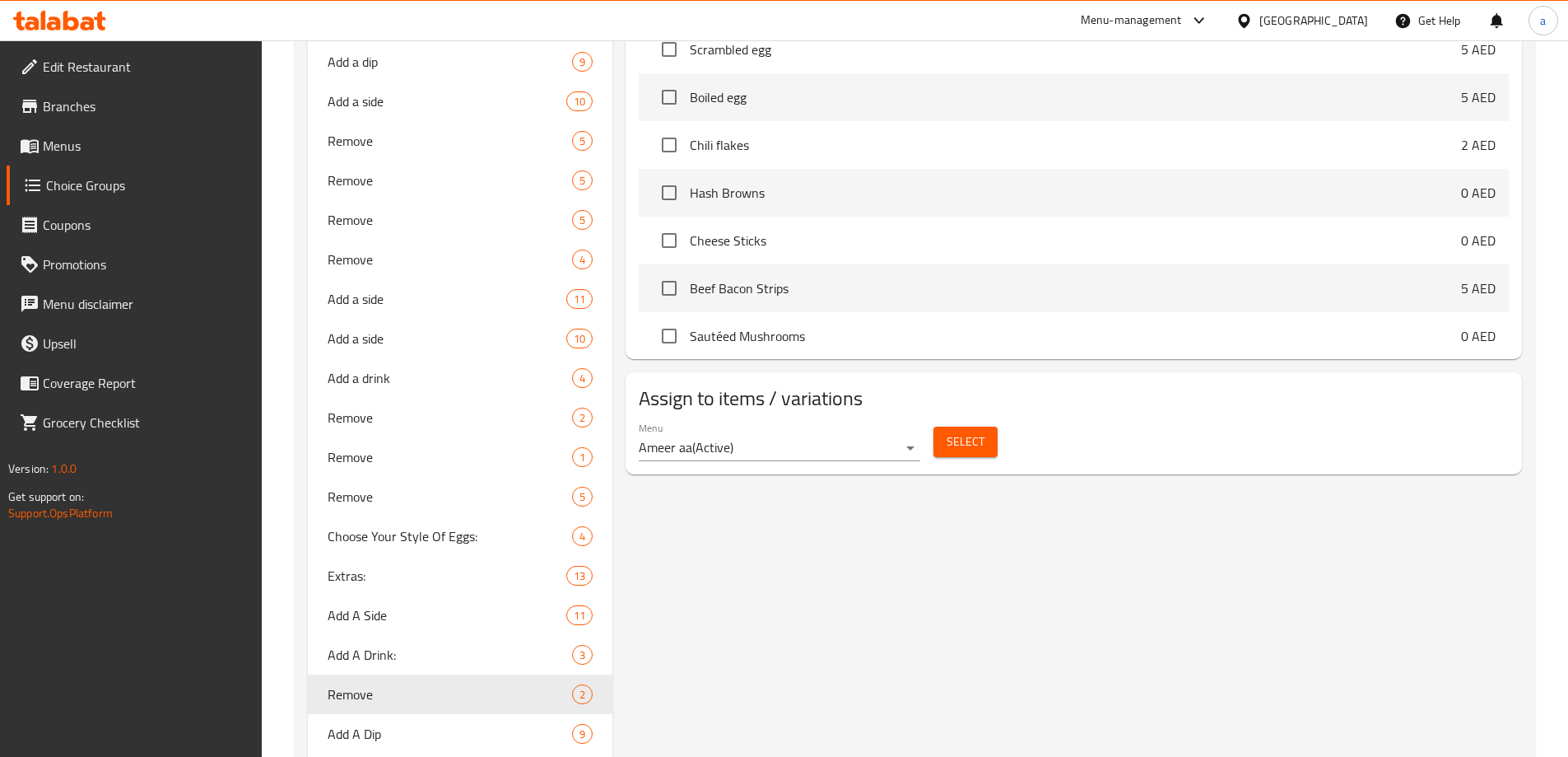
scroll to position [969, 0]
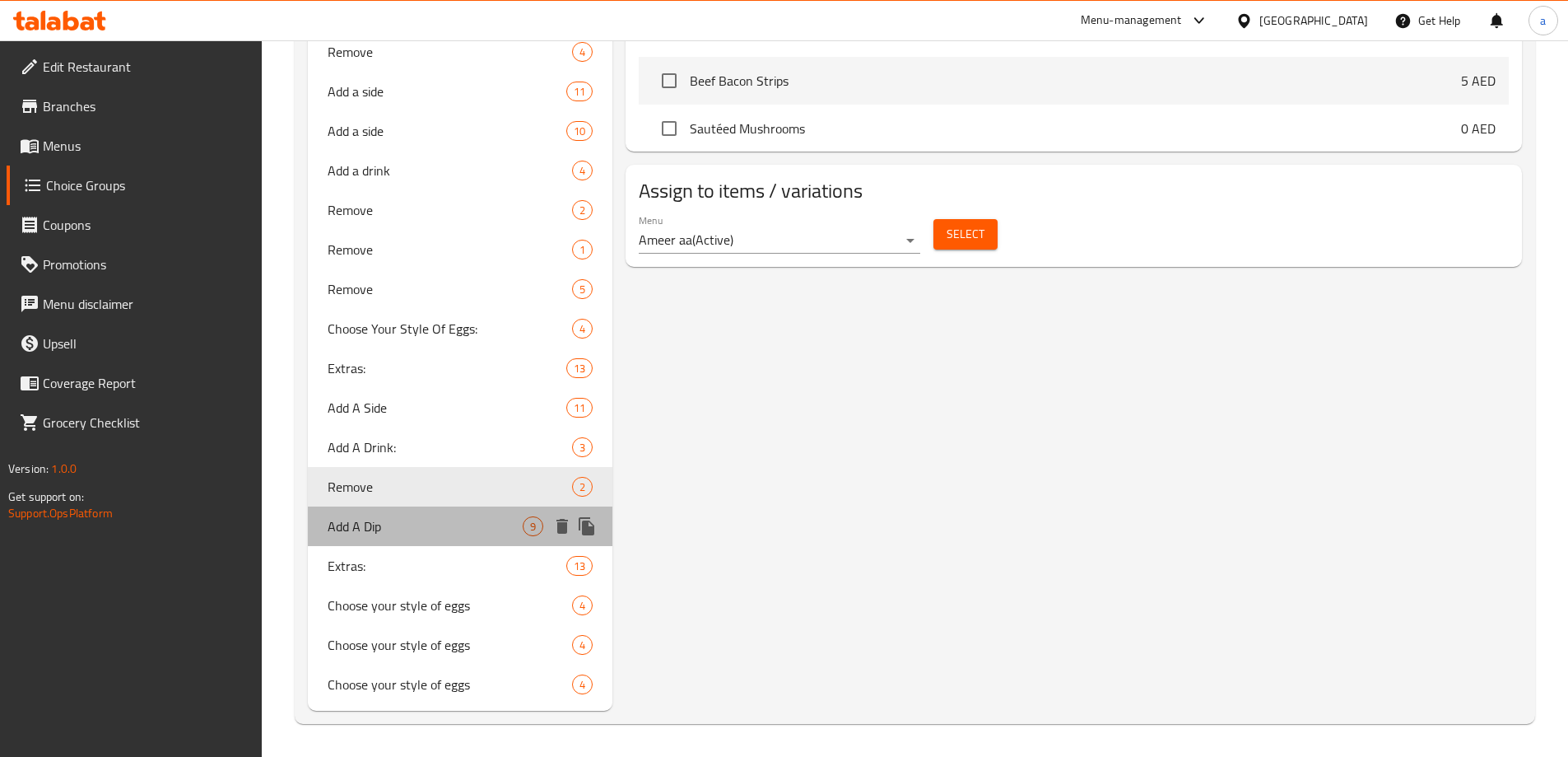
click at [408, 532] on span "Add A Dip" at bounding box center [426, 527] width 196 height 20
type input "Add A Dip"
type input "اضافة صوص"
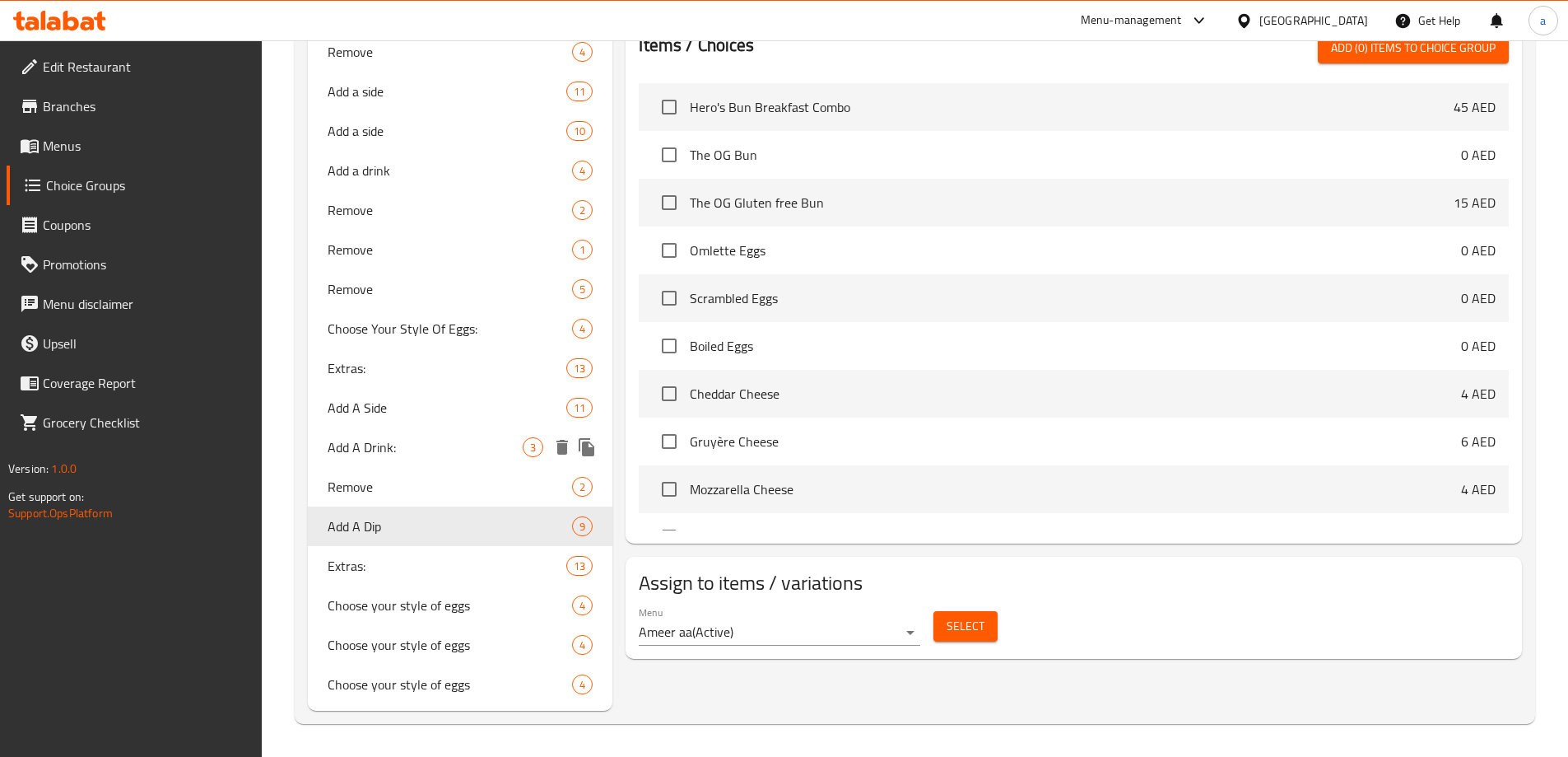
click at [381, 464] on div "Add A Drink: 3" at bounding box center [460, 447] width 305 height 39
type input "Add A Drink:"
type input "اضافة مشروب:"
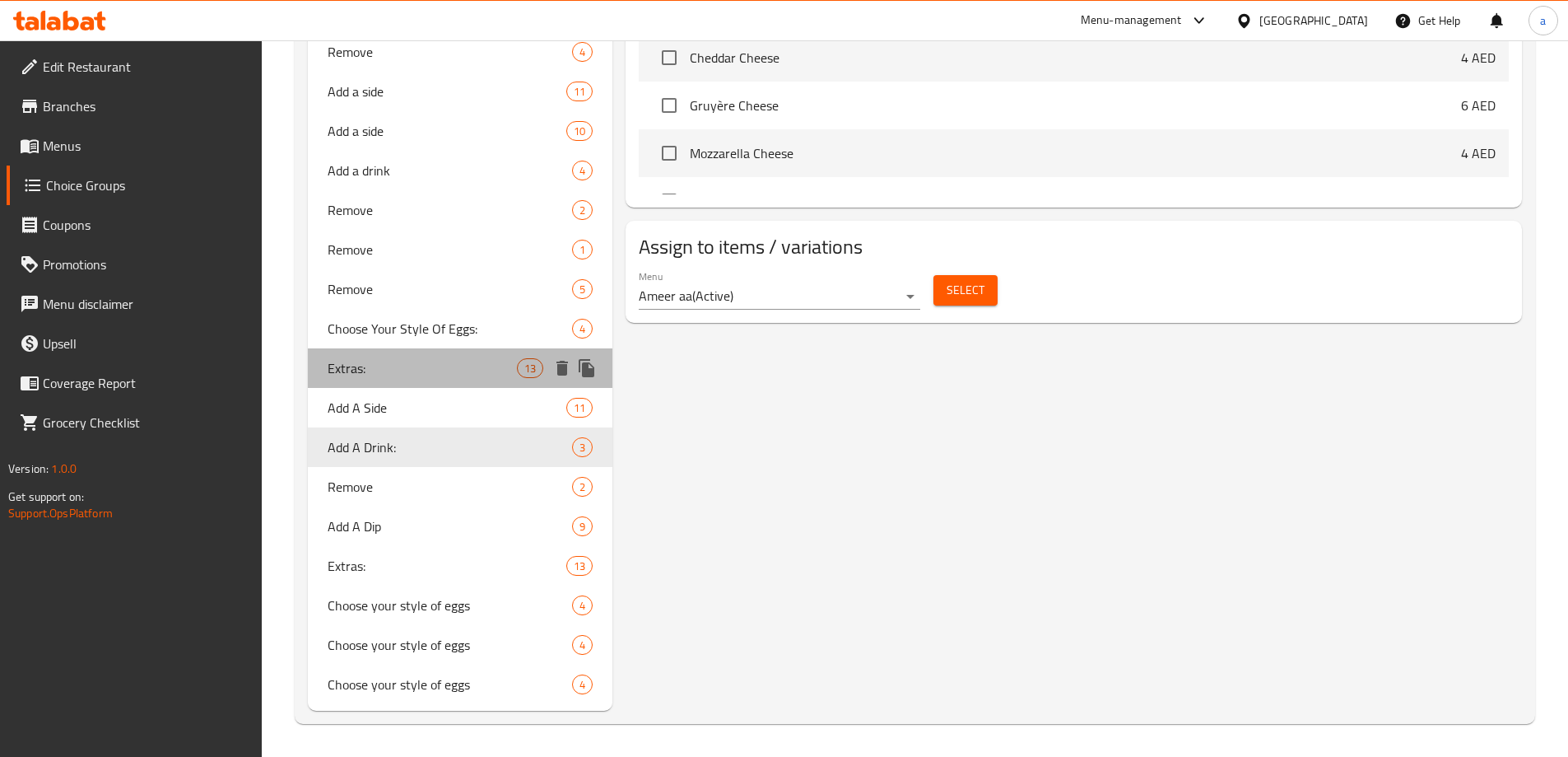
click at [352, 385] on div "Extras: 13" at bounding box center [460, 368] width 305 height 39
type input "Extras:"
type input "اكسترا:"
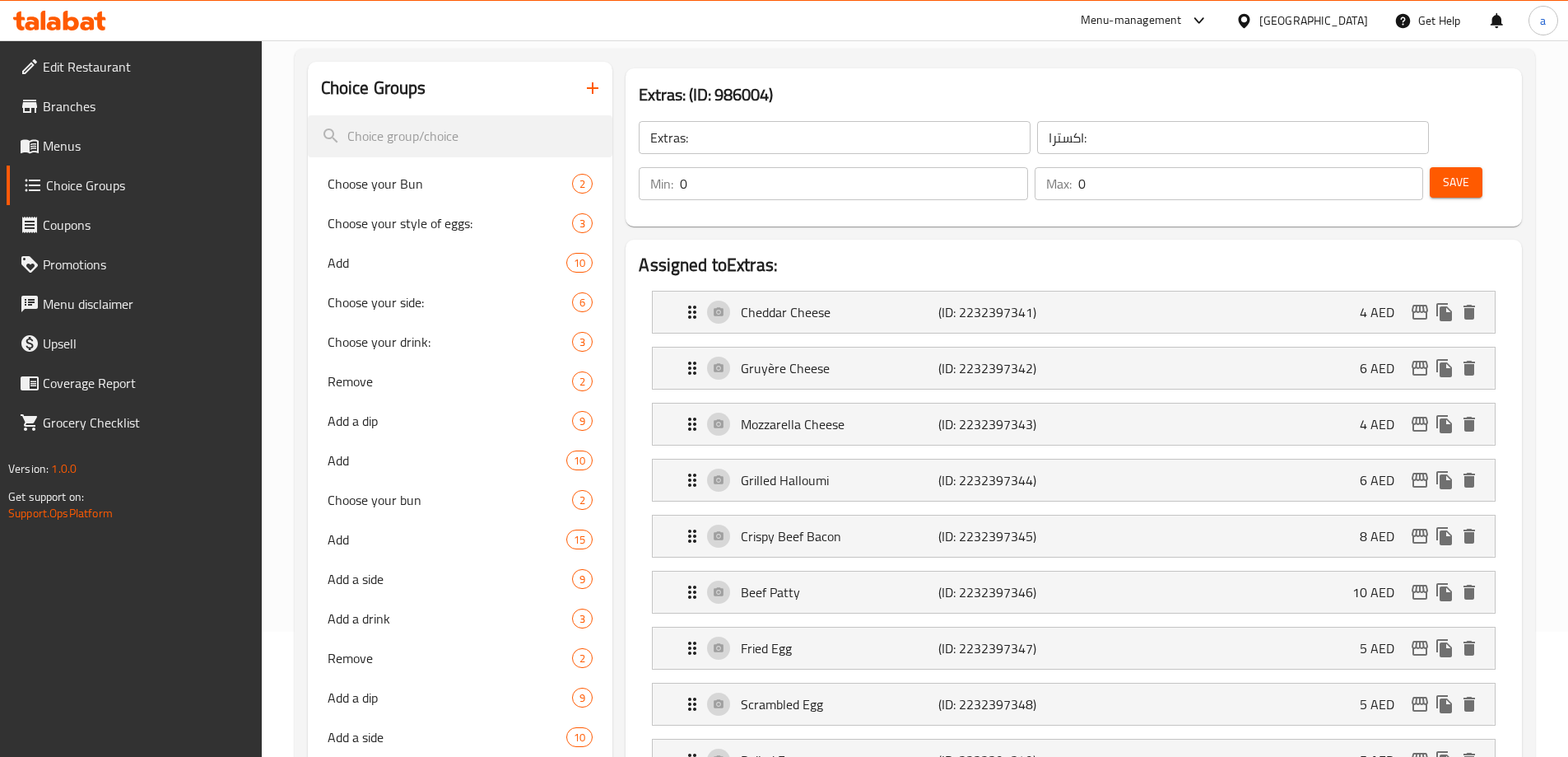
scroll to position [0, 0]
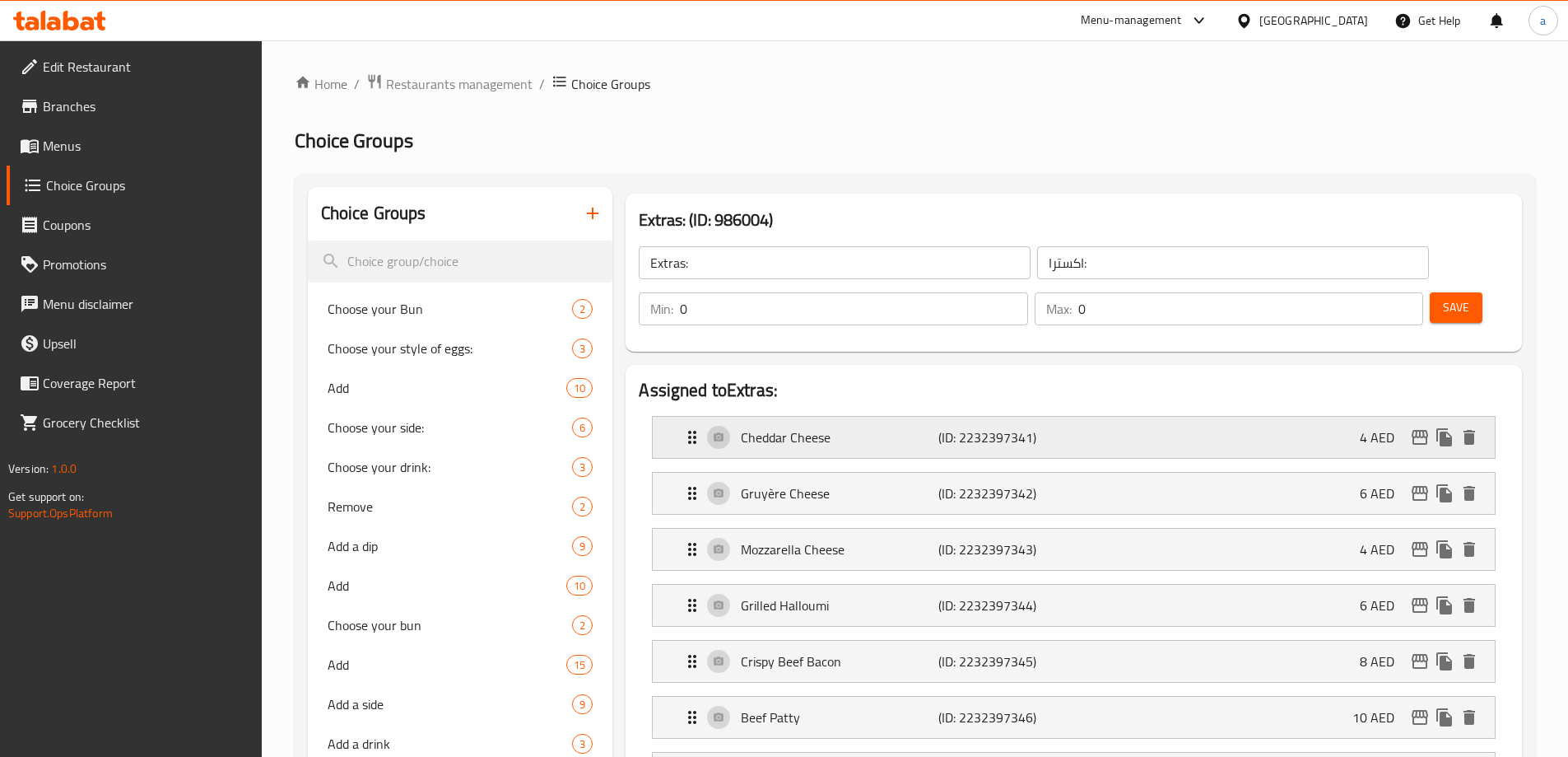
click at [802, 417] on div "Cheddar Cheese (ID: 2232397341) 4 AED" at bounding box center [1079, 437] width 793 height 41
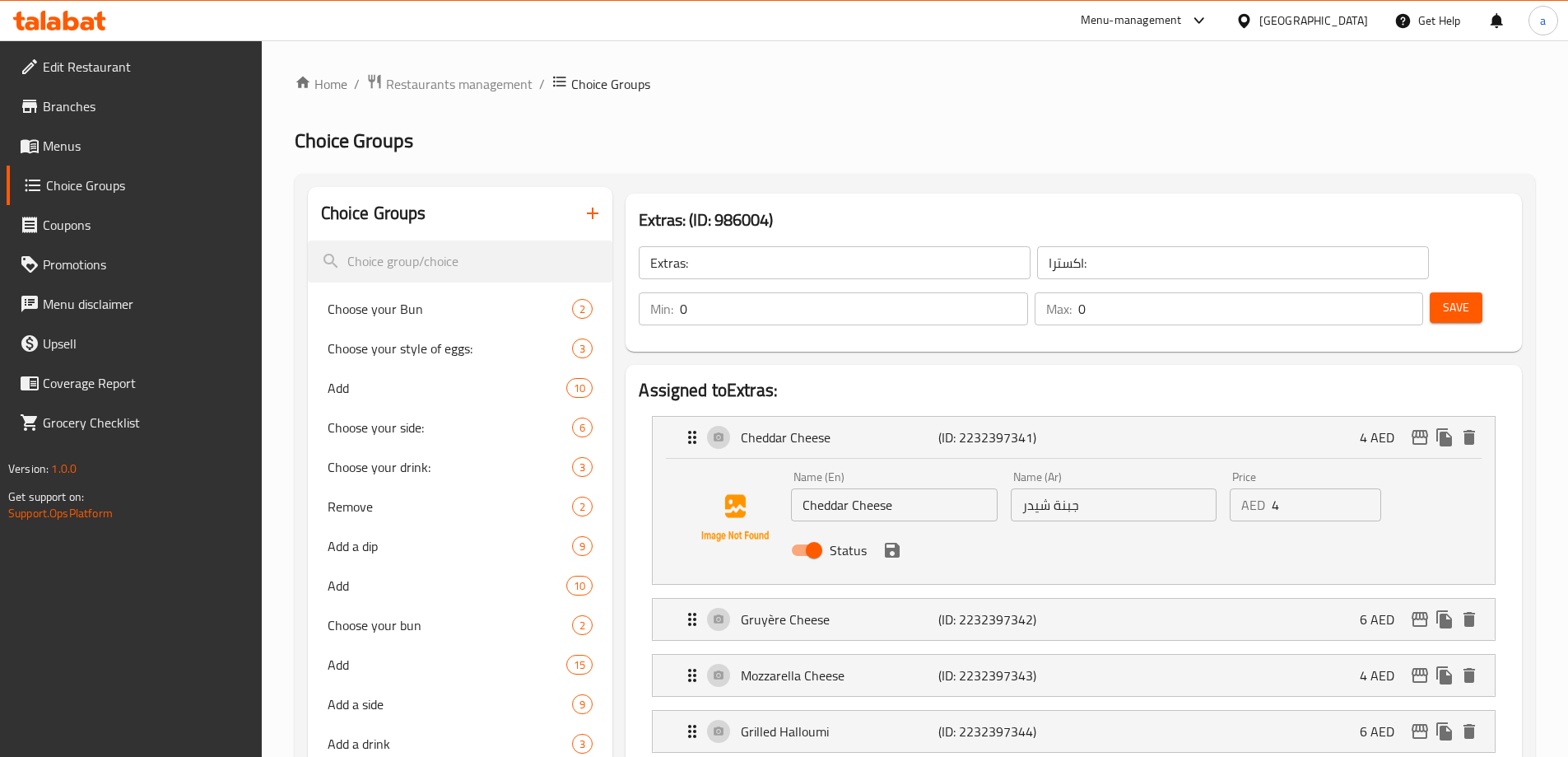
click at [760, 270] on input "Extras:" at bounding box center [835, 263] width 392 height 33
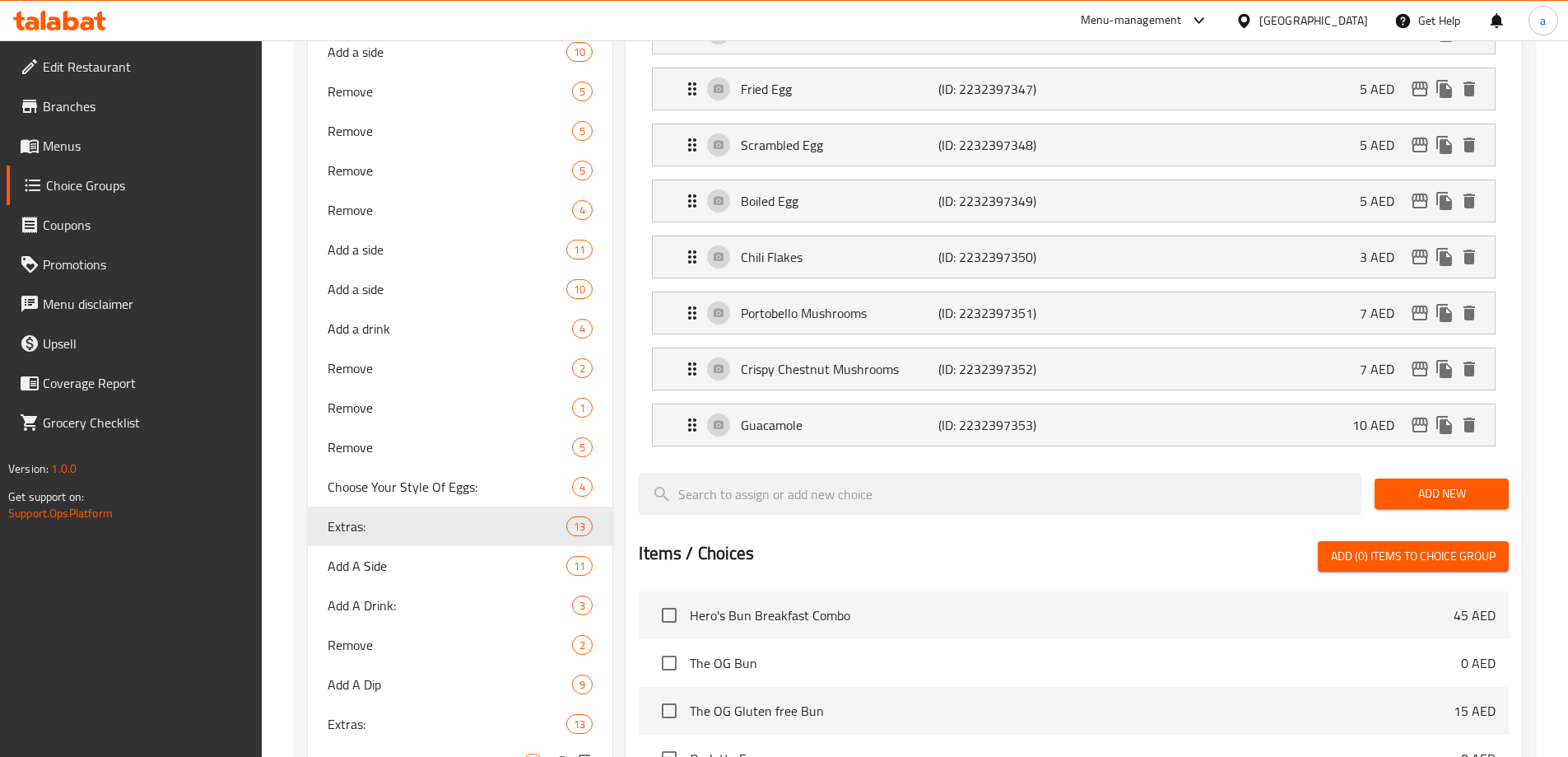
scroll to position [906, 0]
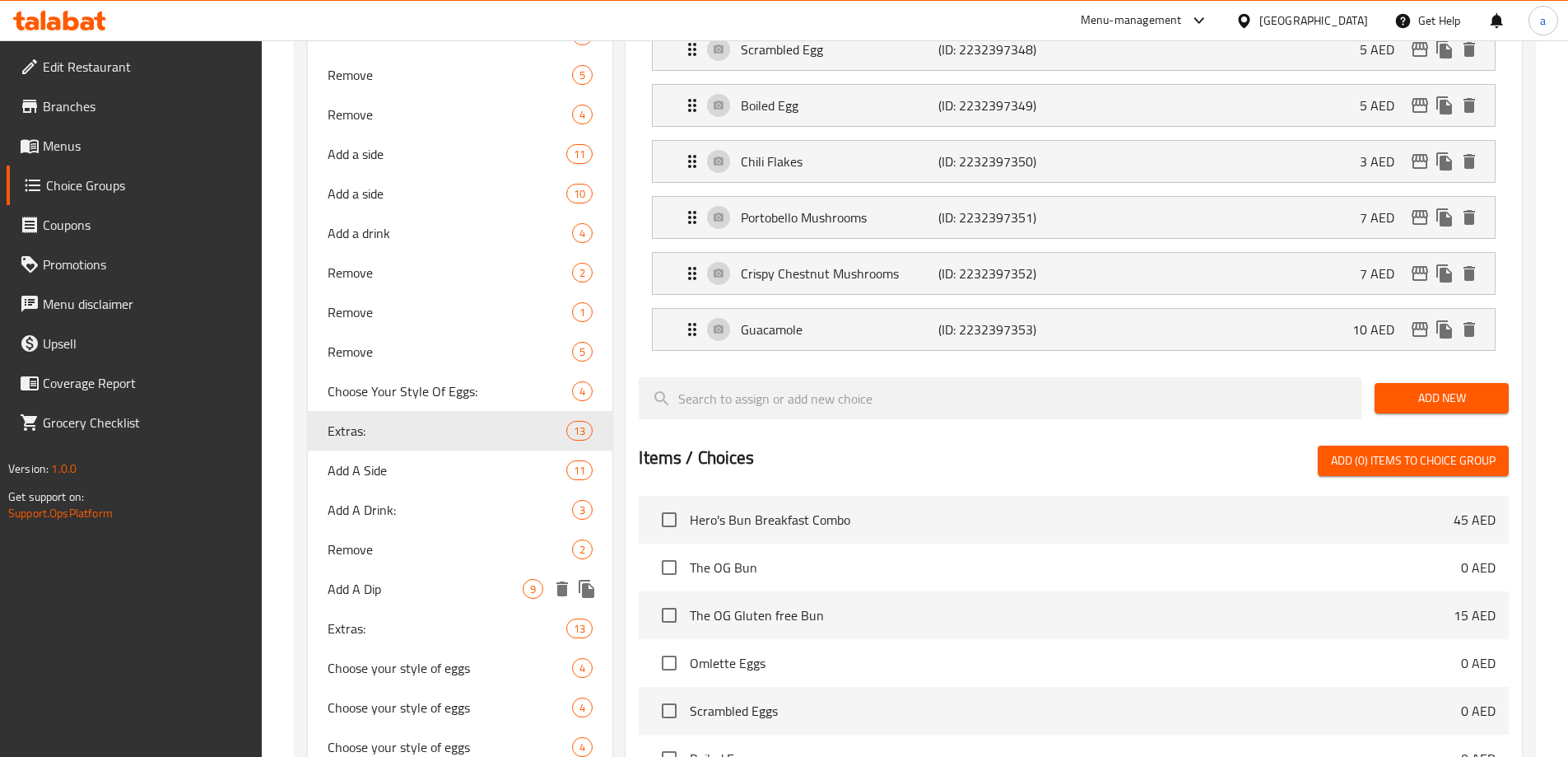
click at [395, 625] on span "Extras:" at bounding box center [448, 629] width 240 height 20
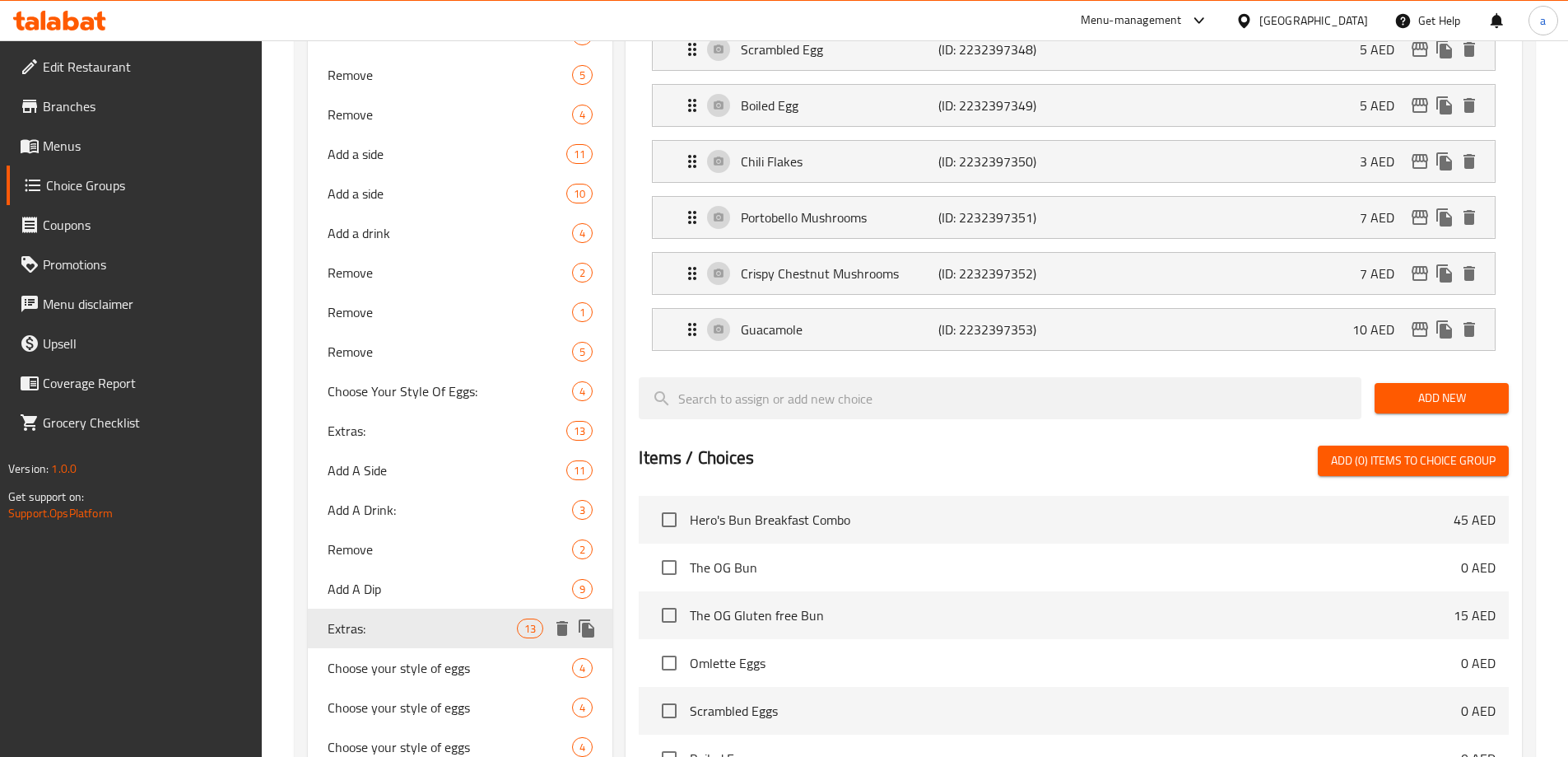
type input "Extras:"
type input "اكسترا:"
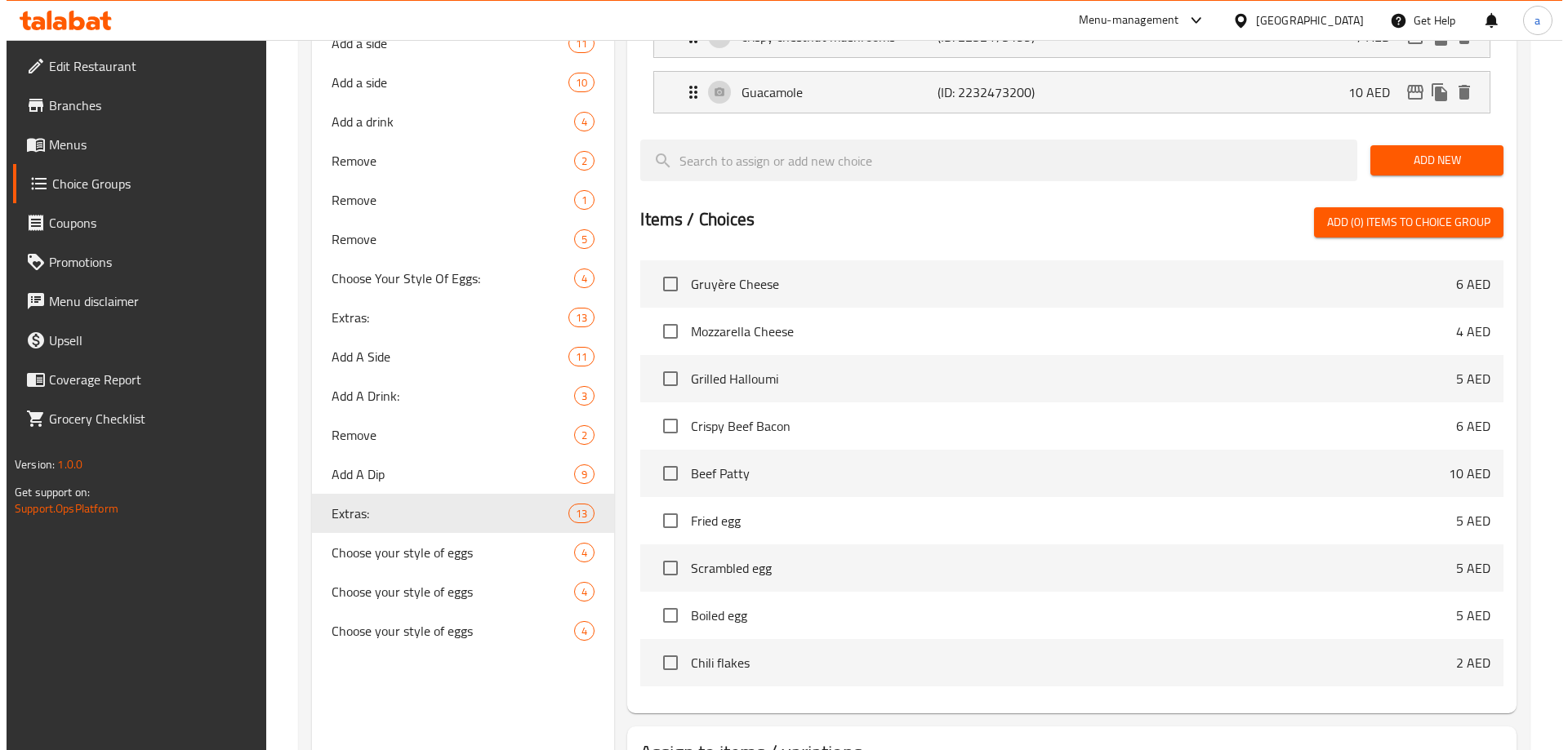
scroll to position [1091, 0]
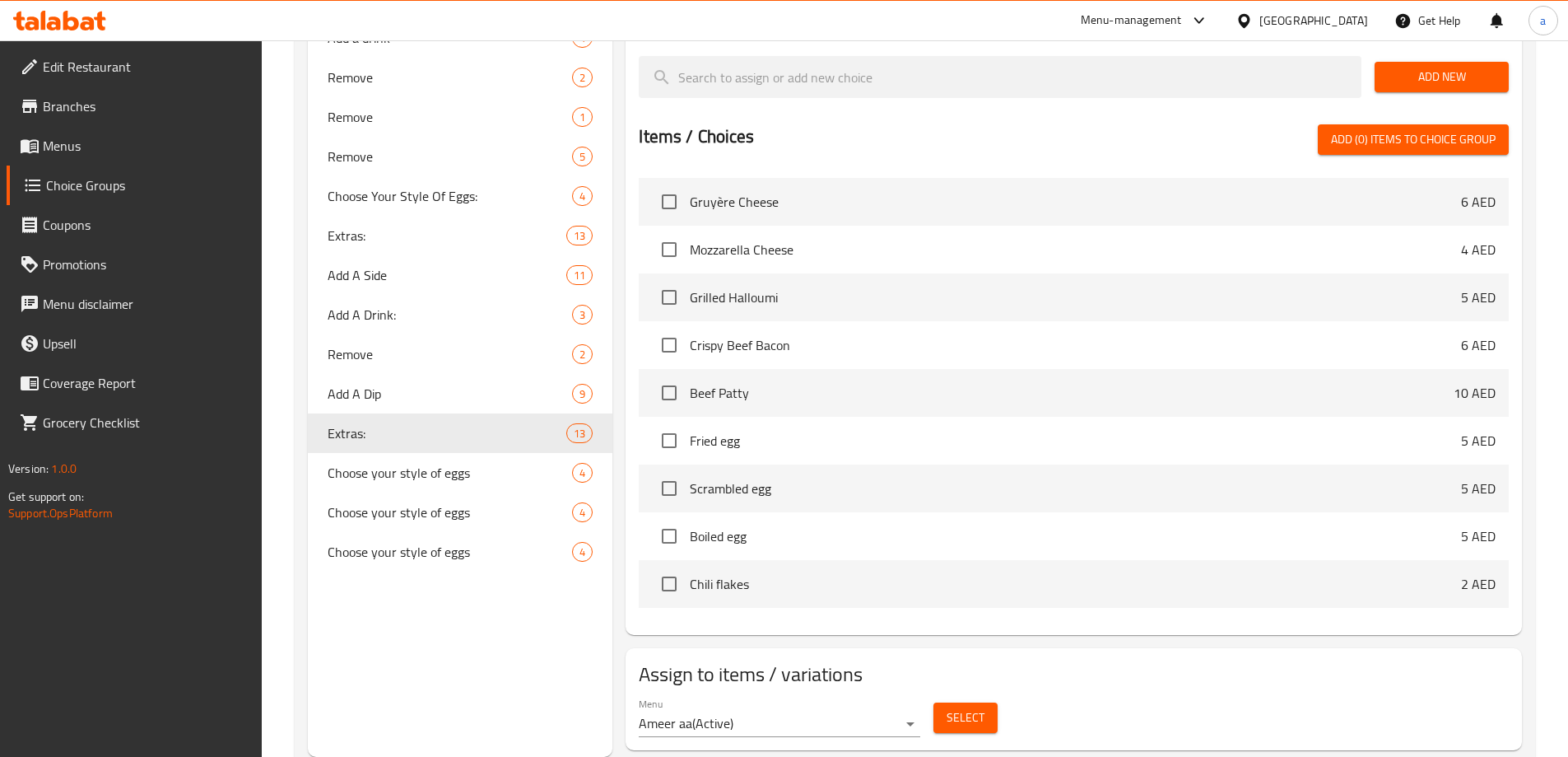
click at [942, 703] on button "Select" at bounding box center [965, 718] width 64 height 30
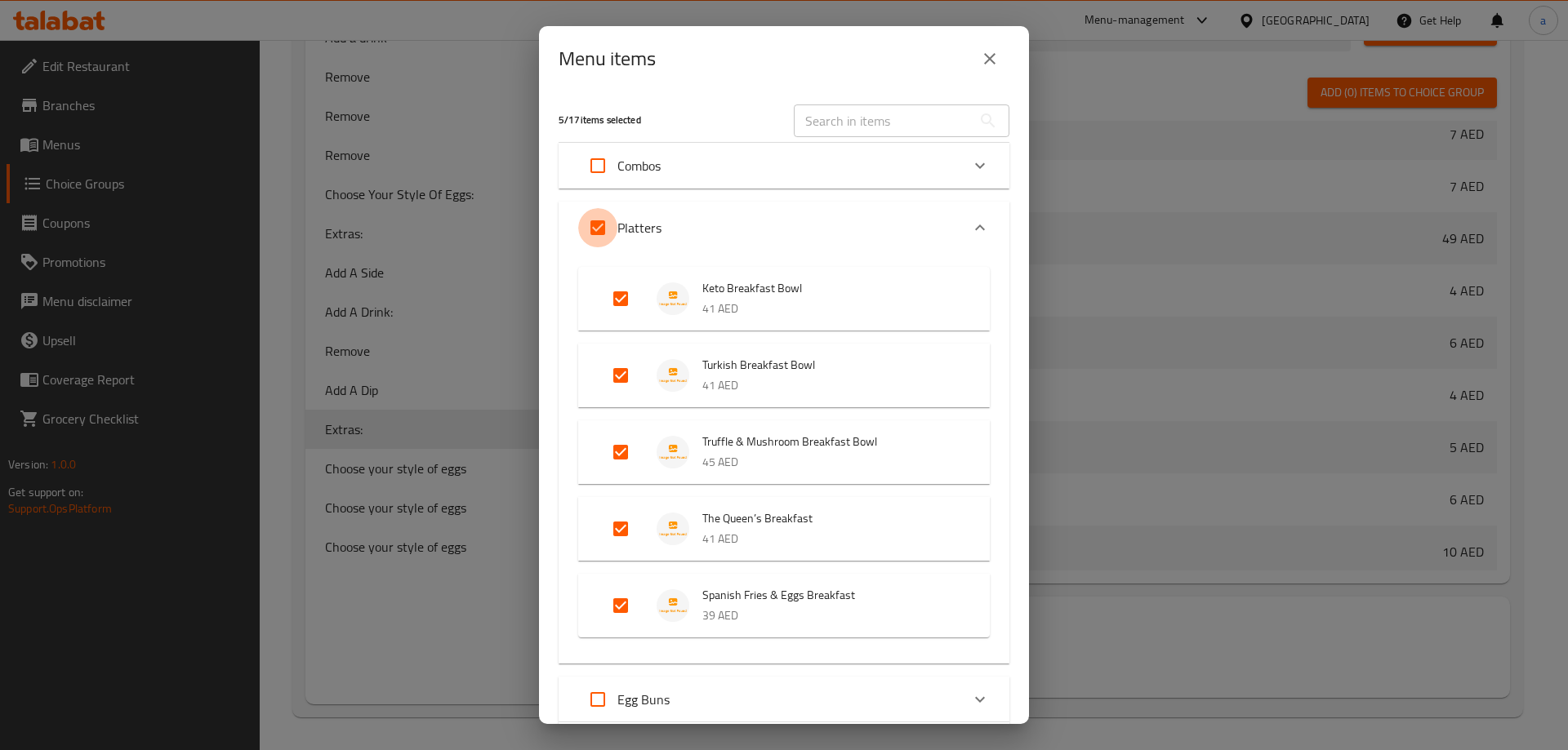
click at [602, 225] on input "Expand" at bounding box center [597, 227] width 39 height 39
checkbox input "false"
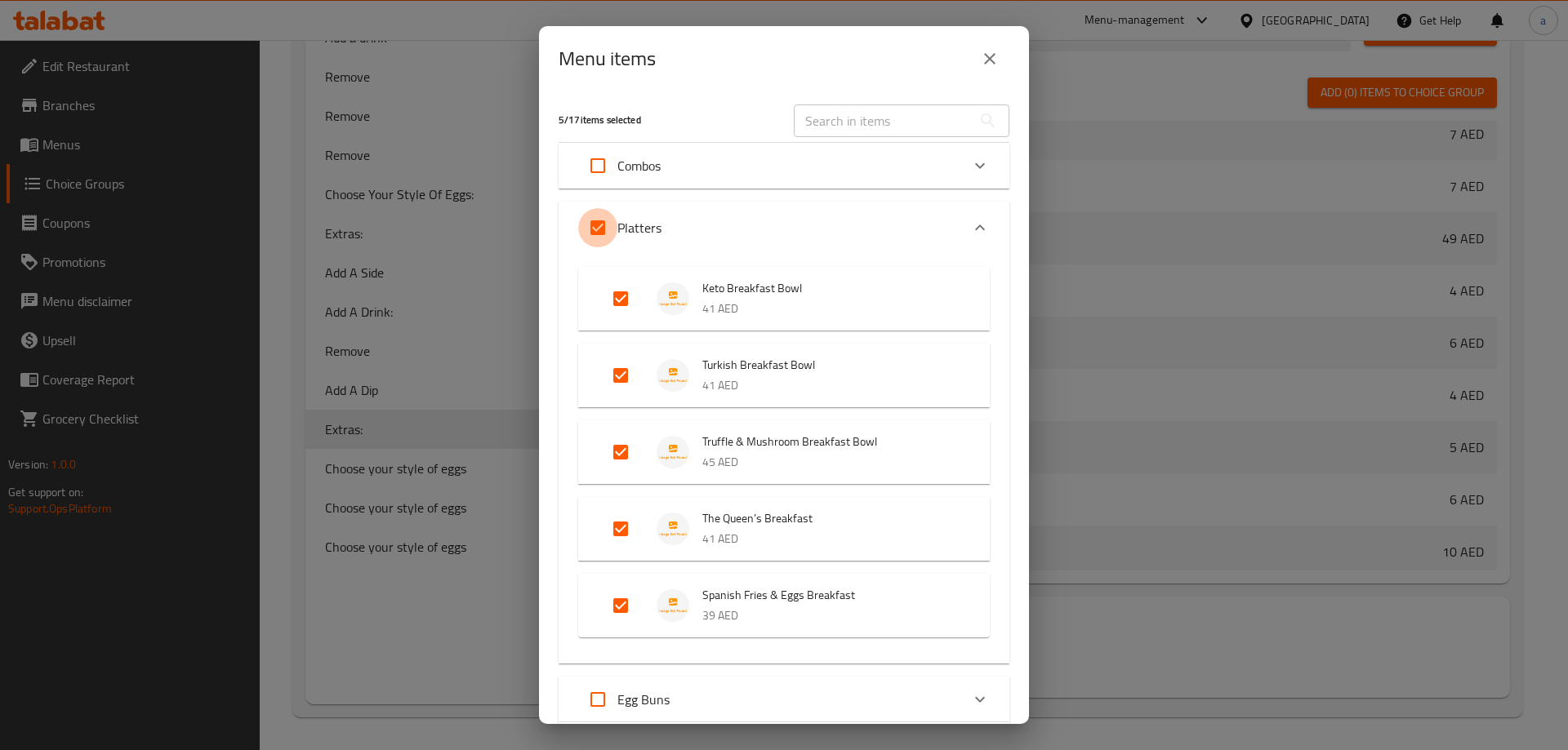
checkbox input "false"
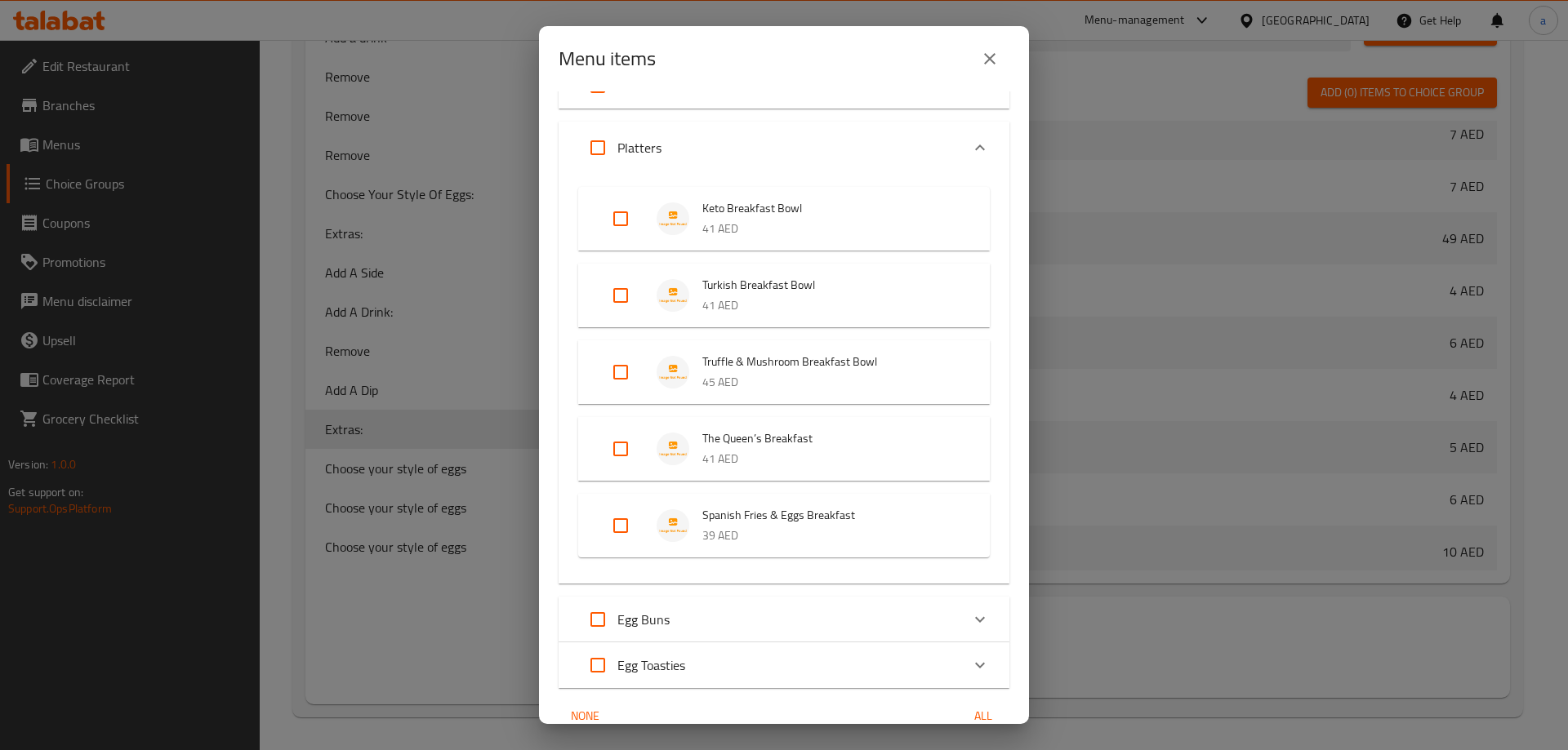
scroll to position [157, 0]
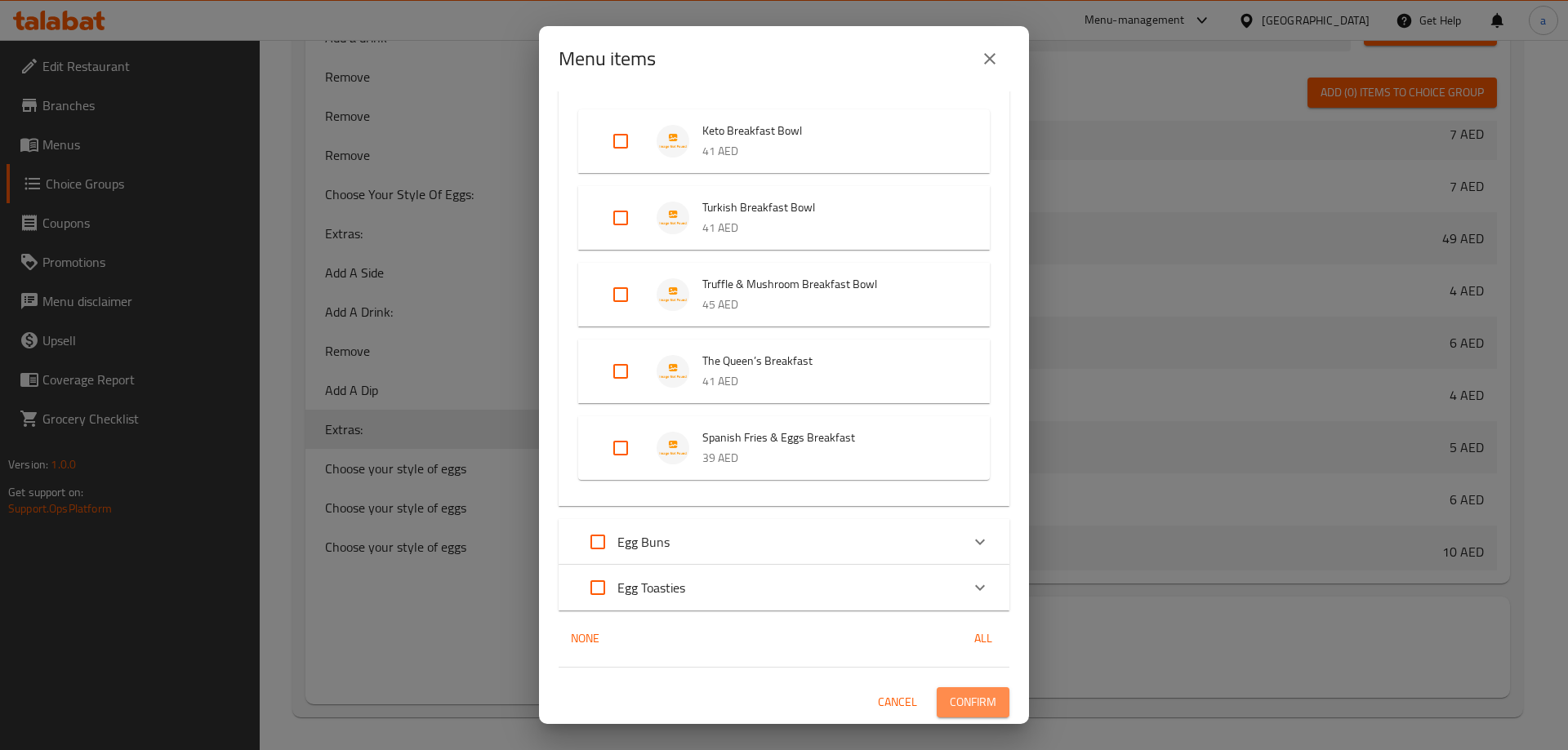
click at [961, 696] on span "Confirm" at bounding box center [972, 702] width 46 height 20
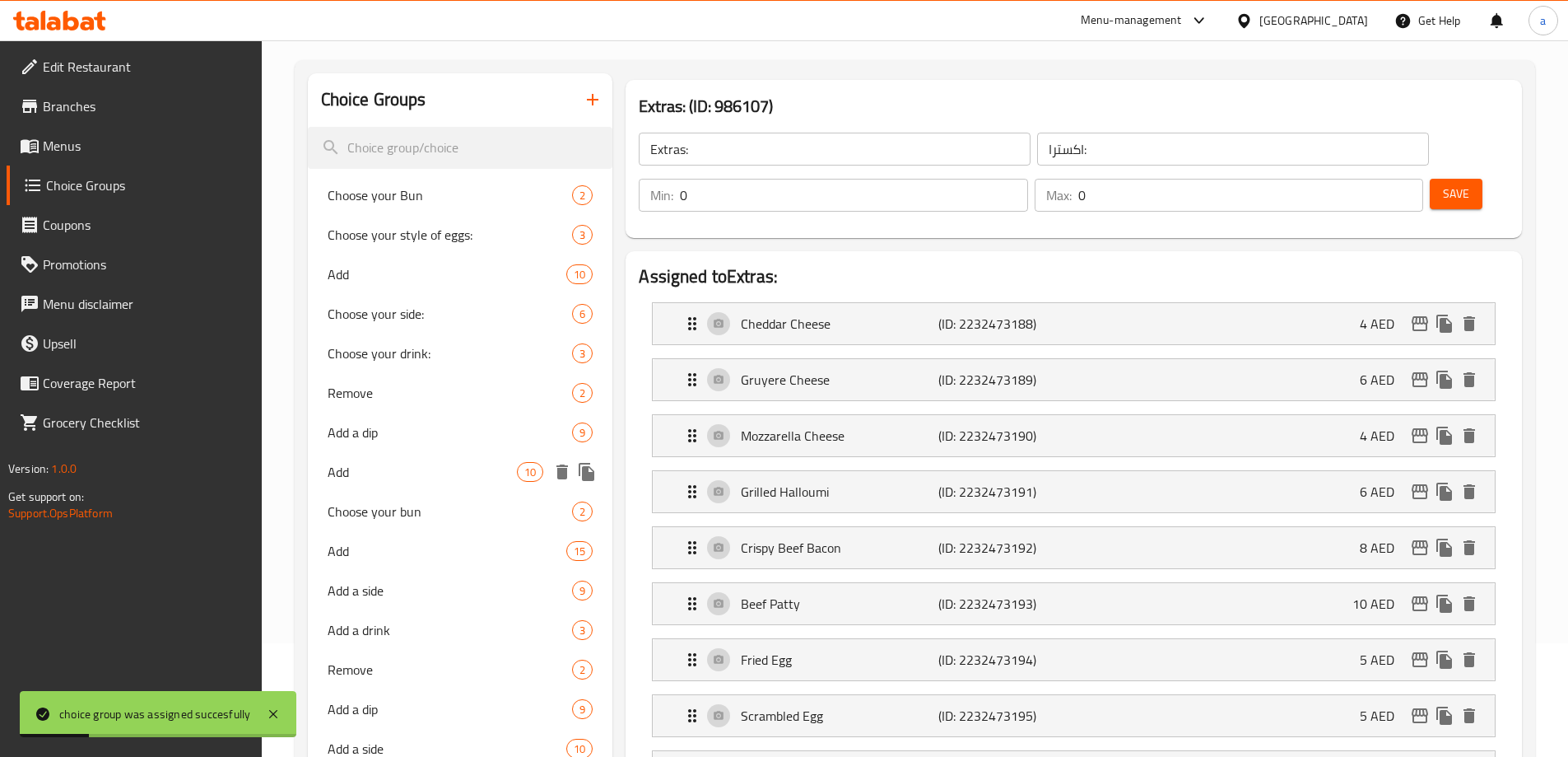
scroll to position [113, 0]
click at [87, 144] on span "Menus" at bounding box center [146, 146] width 206 height 20
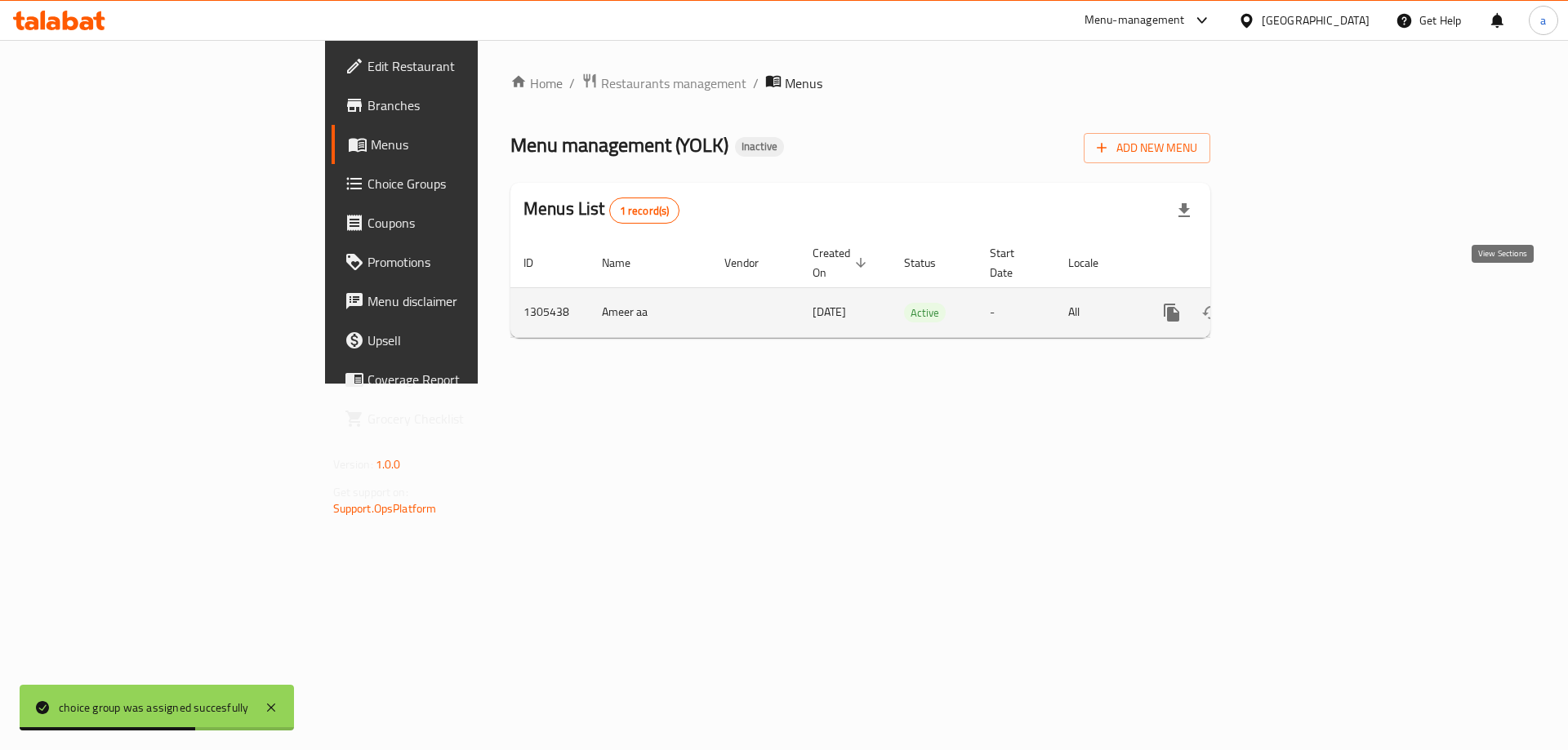
click at [1299, 302] on icon "enhanced table" at bounding box center [1290, 312] width 20 height 20
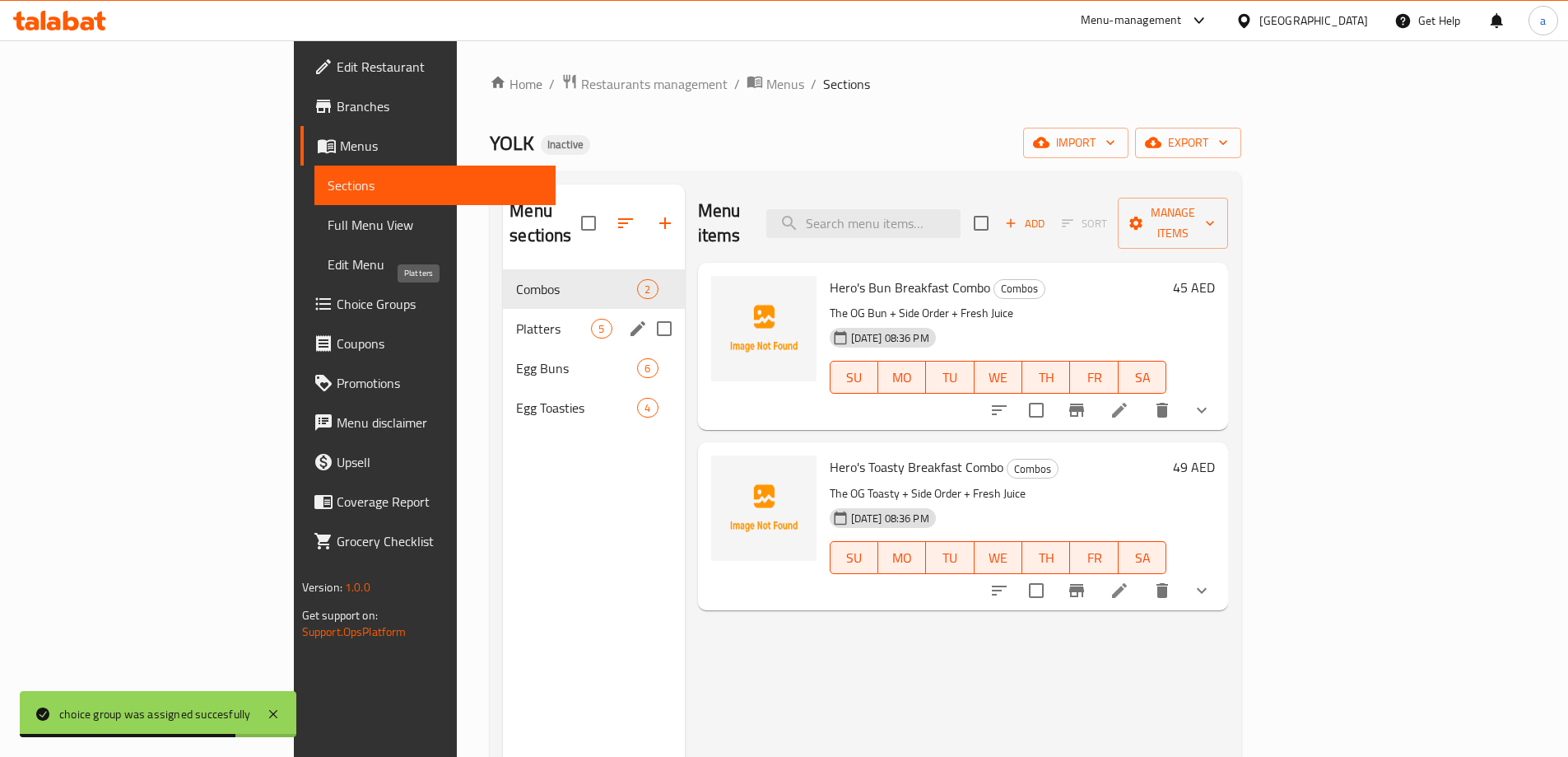
click at [517, 319] on span "Platters" at bounding box center [554, 329] width 75 height 20
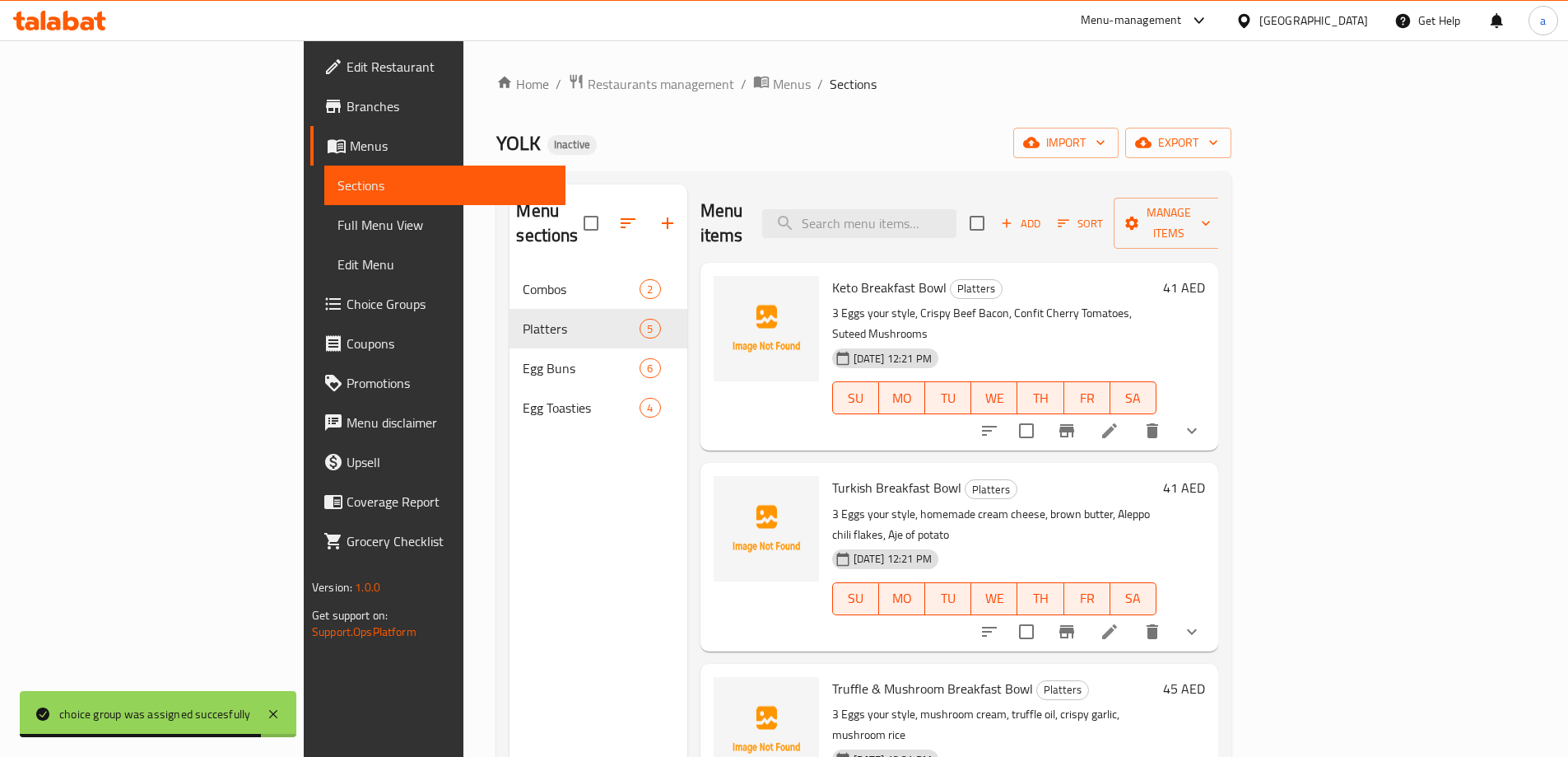
click at [324, 241] on link "Full Menu View" at bounding box center [444, 225] width 241 height 39
click at [338, 232] on span "Full Menu View" at bounding box center [445, 225] width 215 height 20
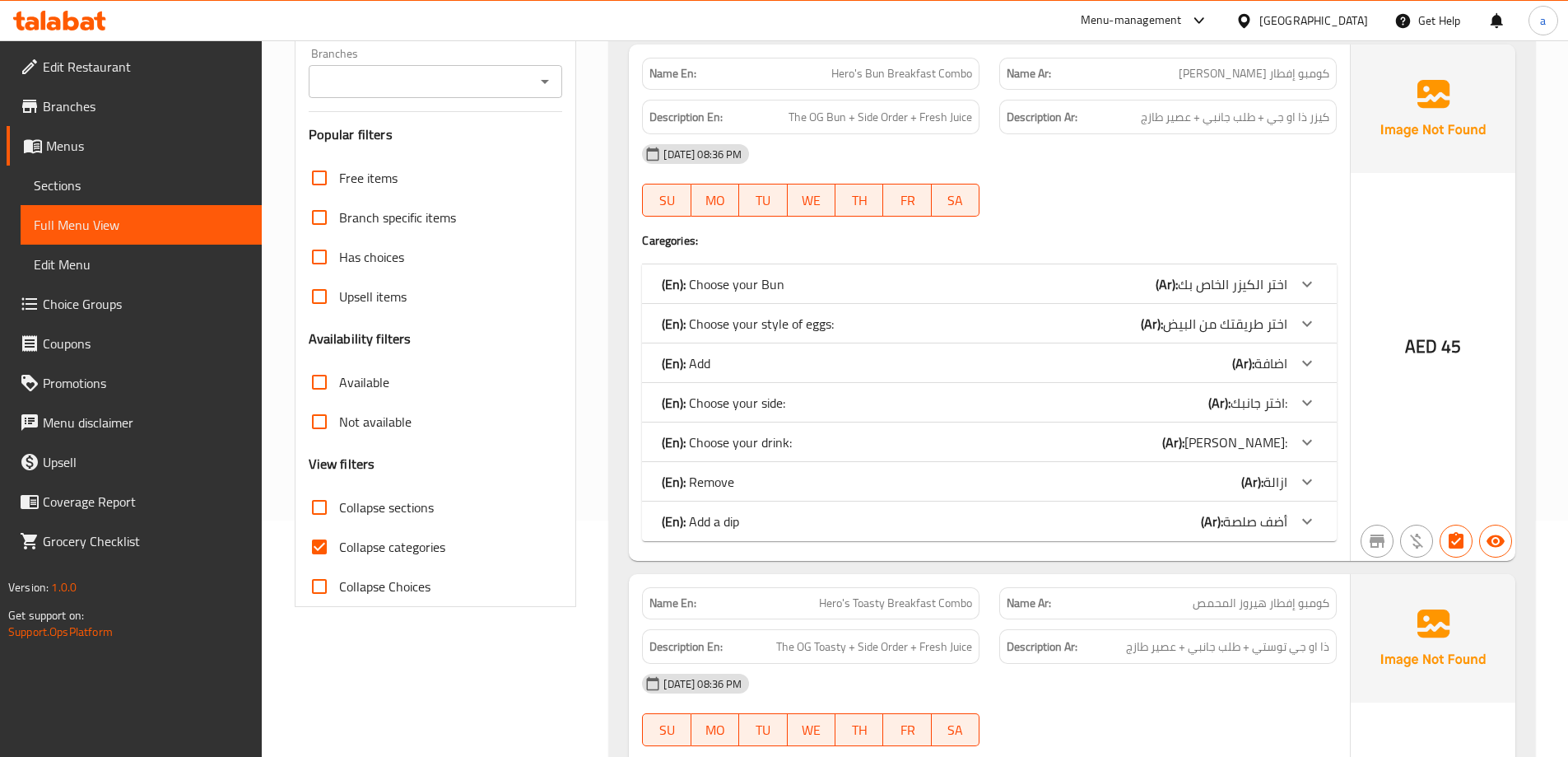
scroll to position [411, 0]
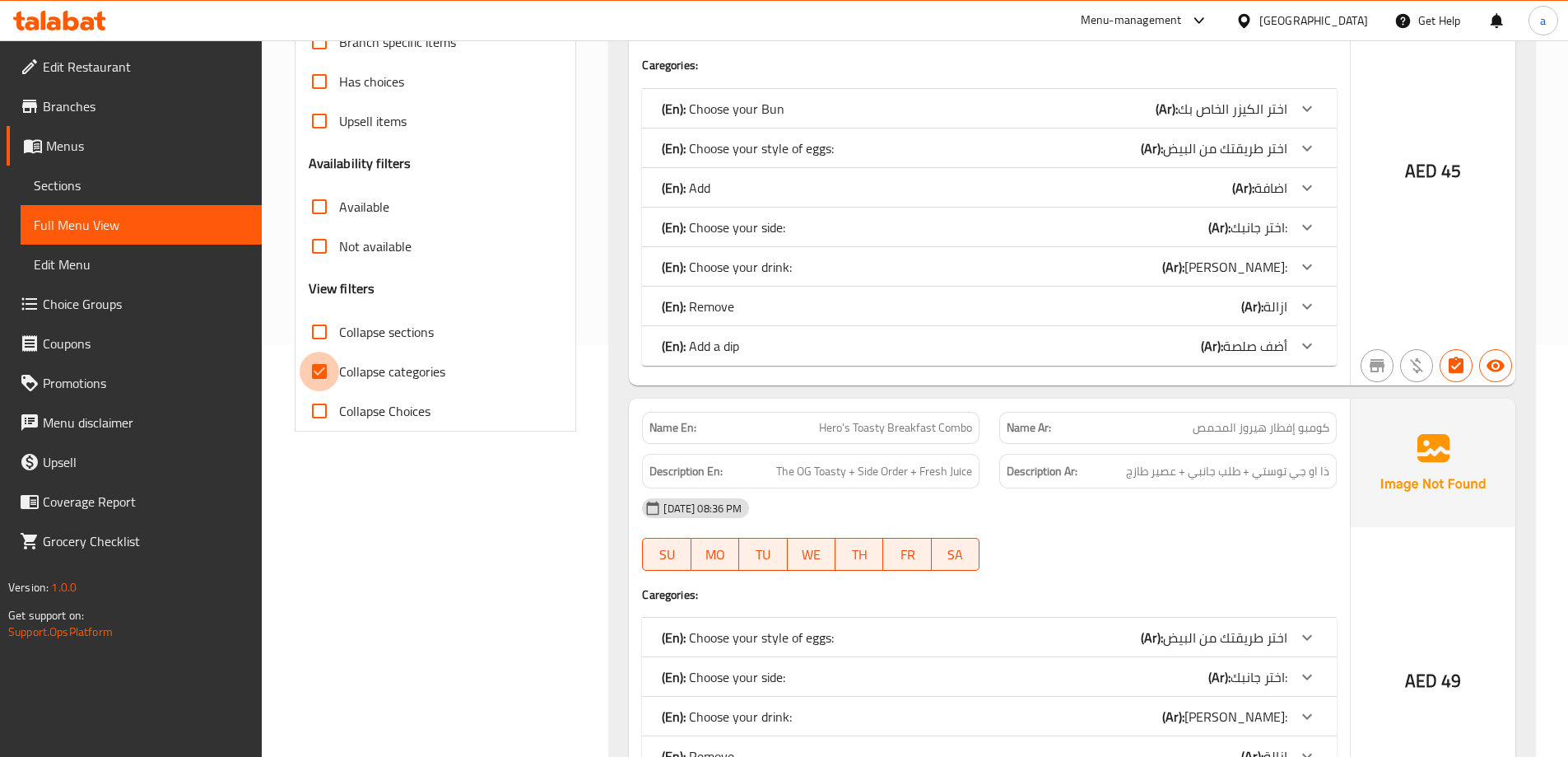
click at [326, 378] on input "Collapse categories" at bounding box center [319, 371] width 39 height 39
checkbox input "false"
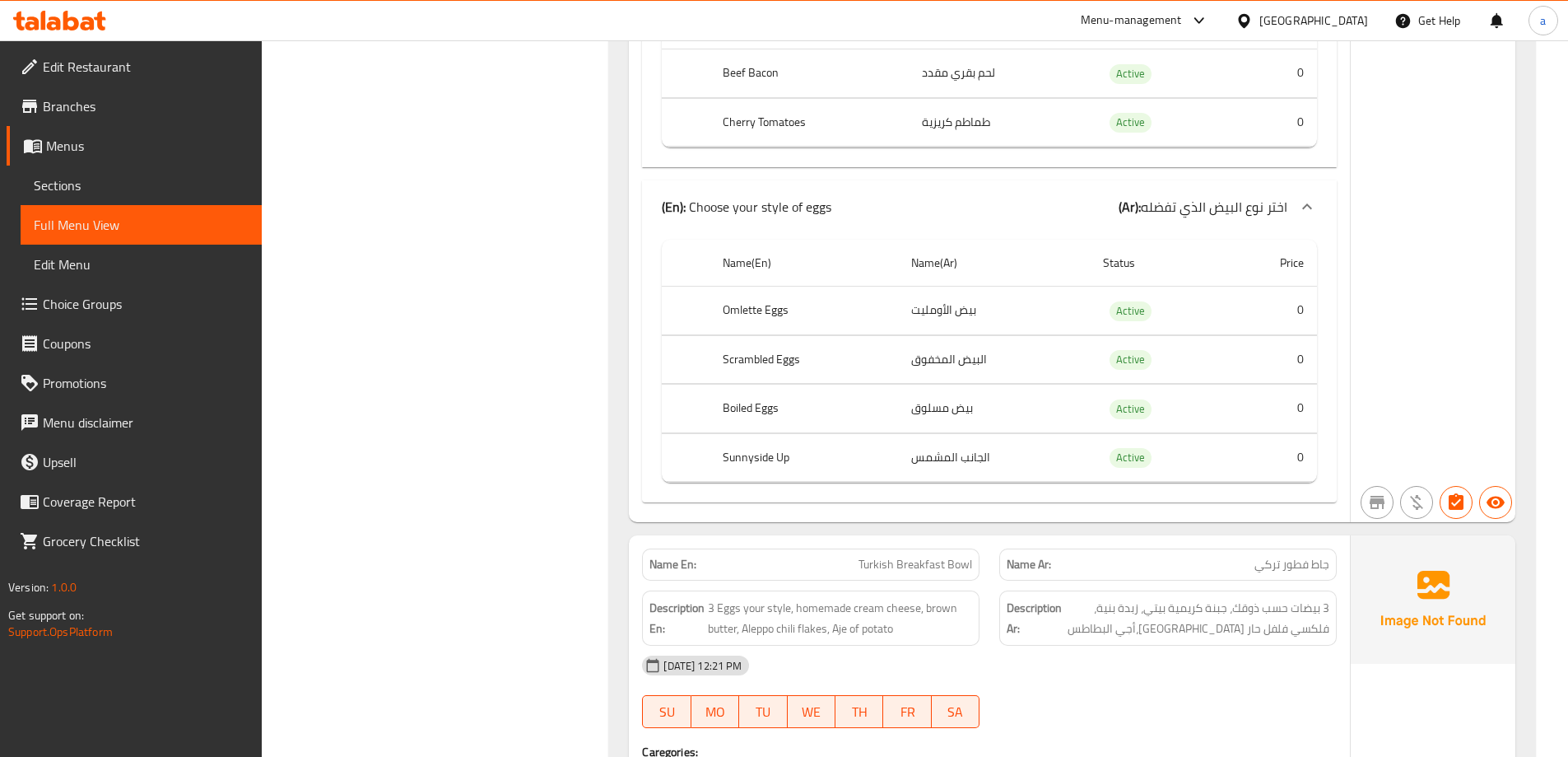
scroll to position [8402, 0]
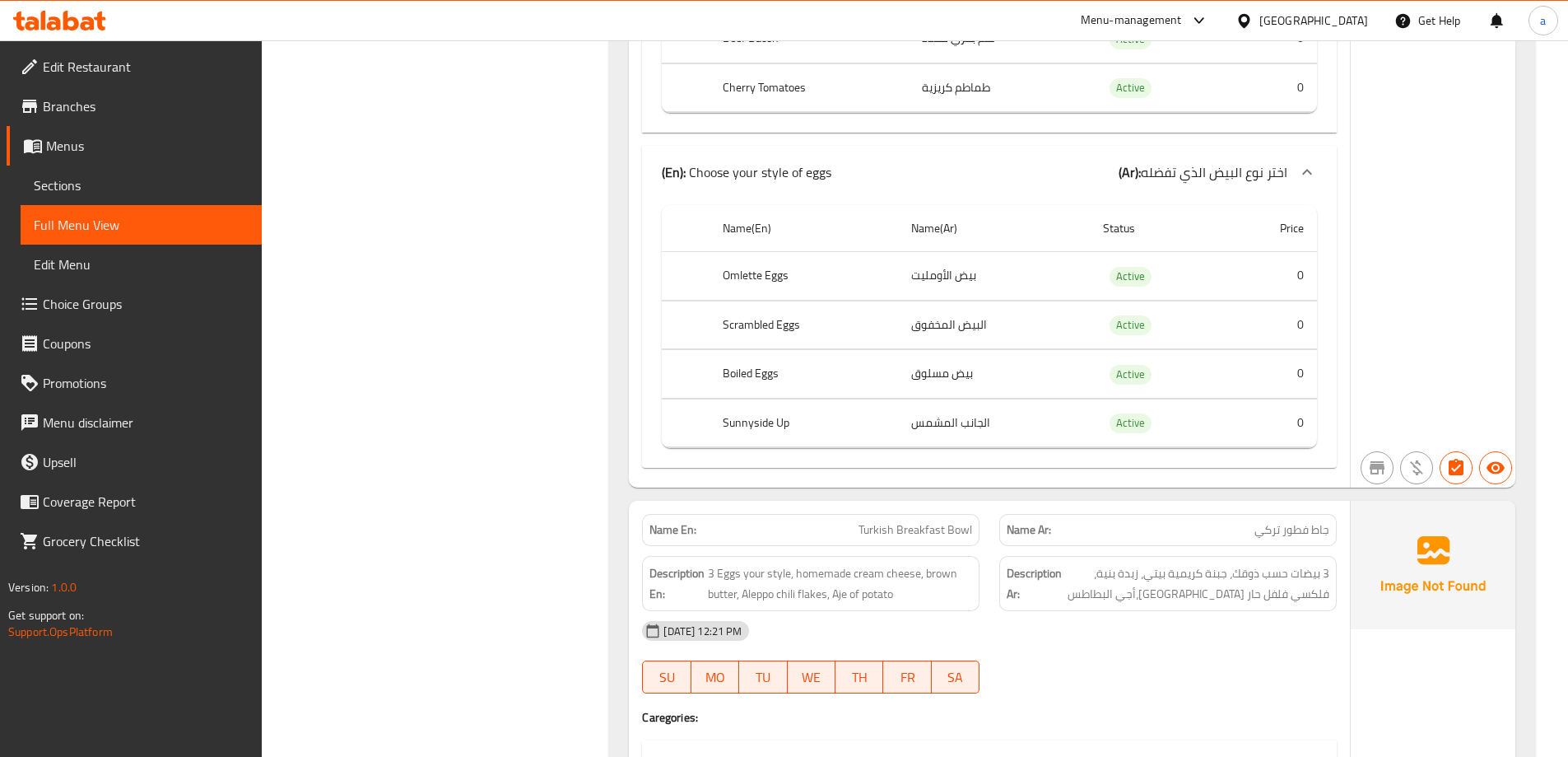
click at [76, 297] on span "Choice Groups" at bounding box center [146, 304] width 206 height 20
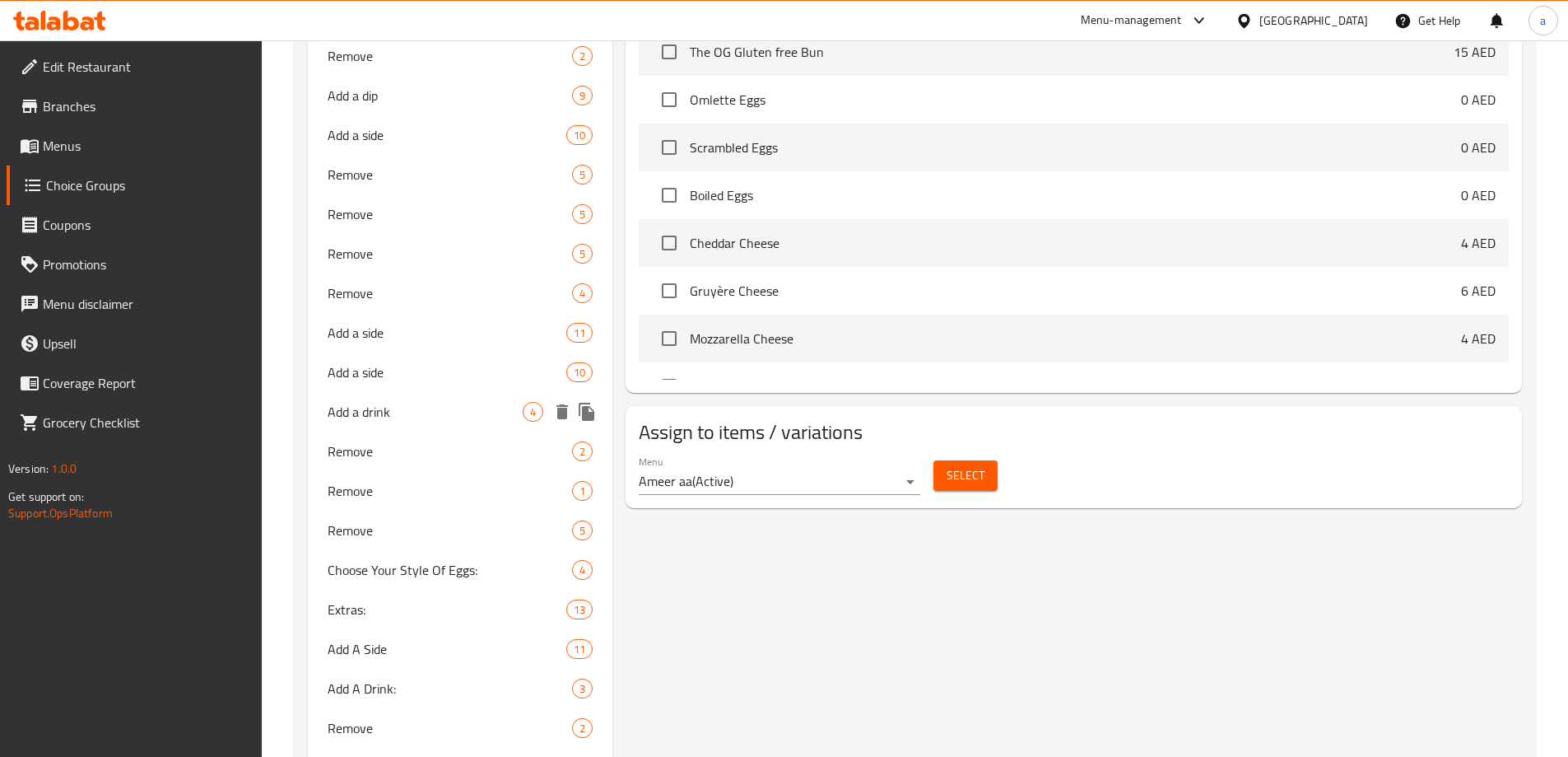
scroll to position [969, 0]
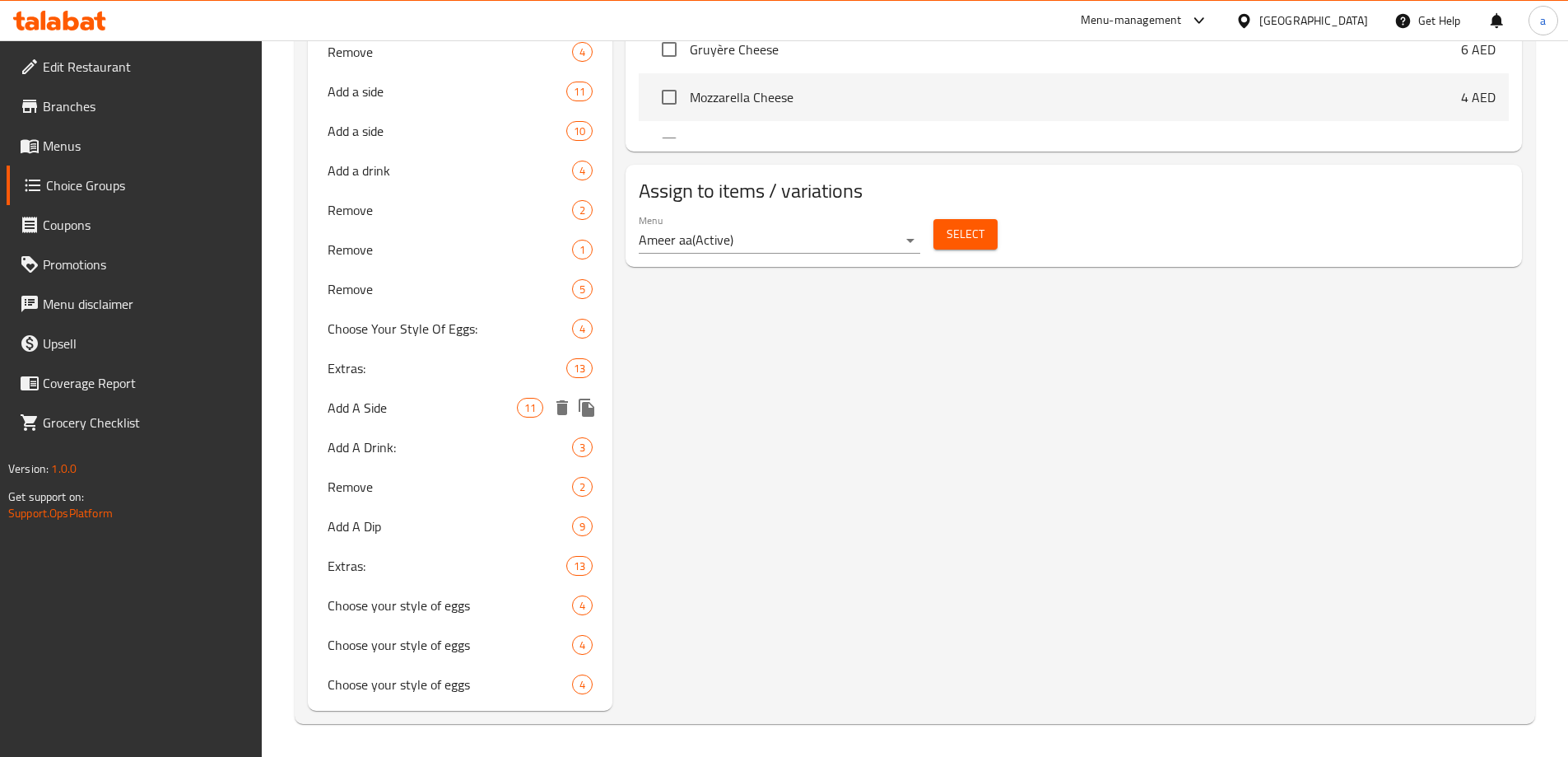
click at [371, 414] on span "Add A Side" at bounding box center [423, 408] width 191 height 20
type input "Add A Side"
type input "اضافة سايد"
type input "0"
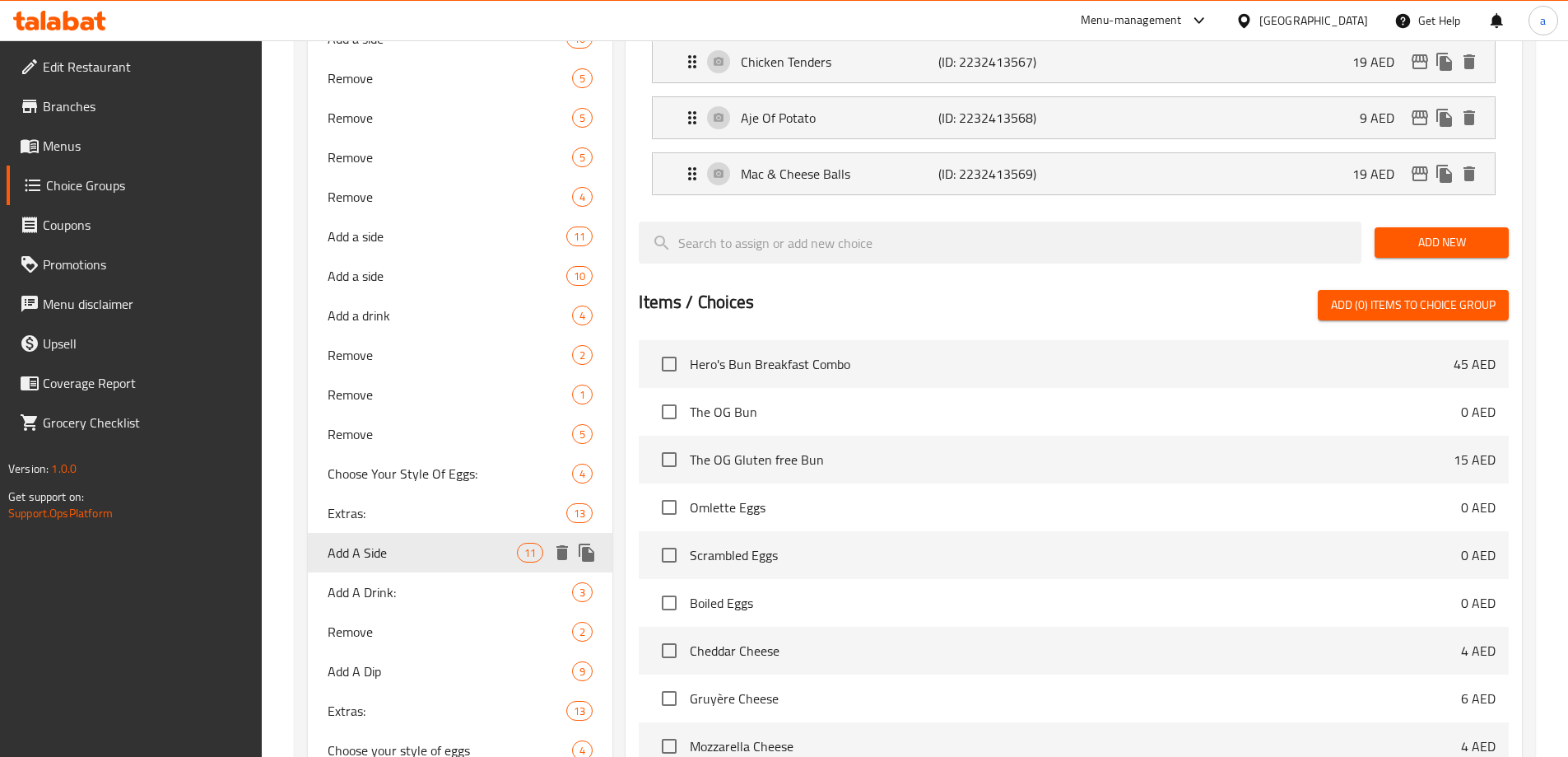
scroll to position [804, 0]
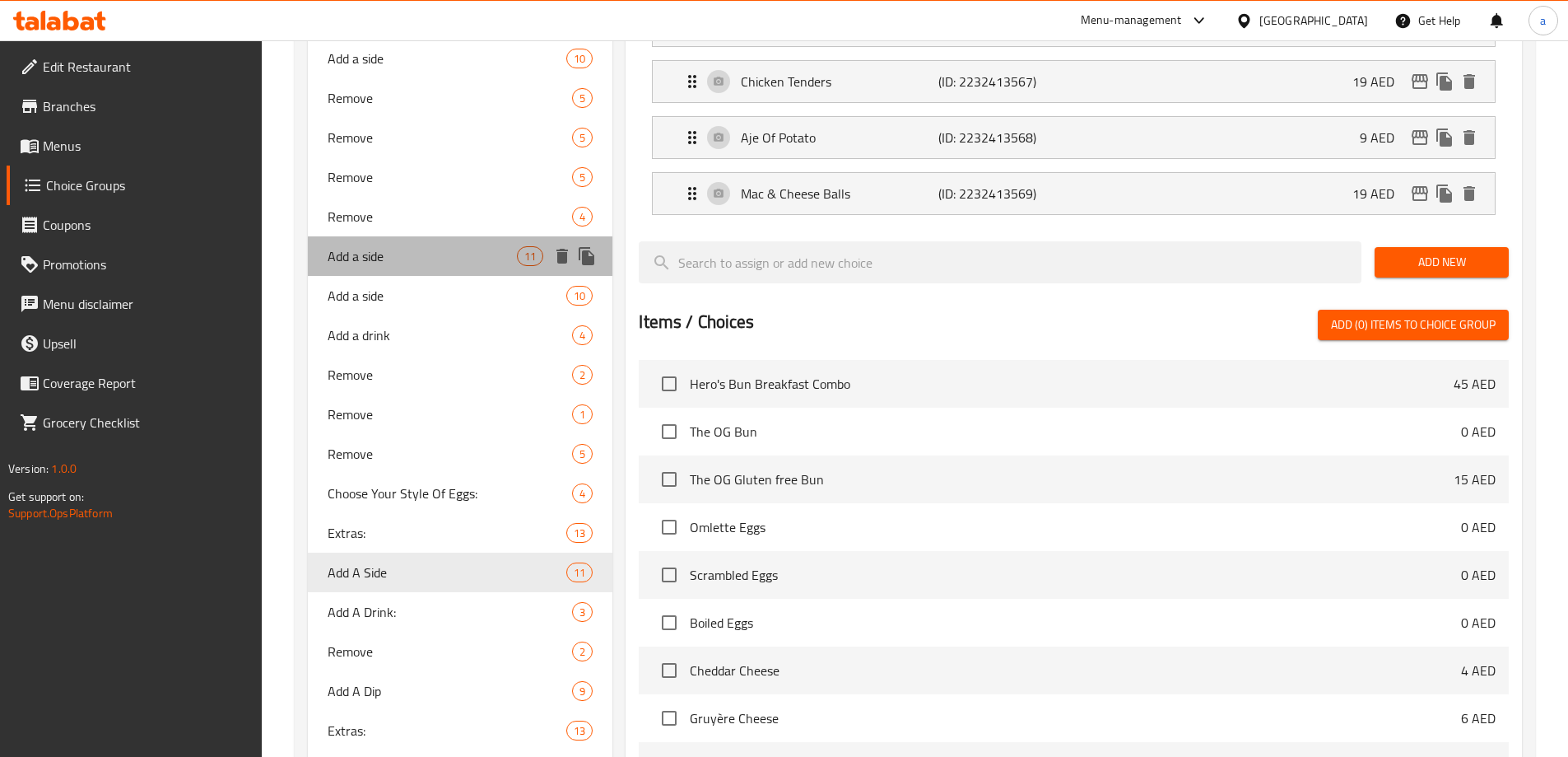
click at [354, 272] on div "Add a side 11" at bounding box center [460, 256] width 305 height 39
type input "Add a side"
type input "أضف طبقًا جانبيًا"
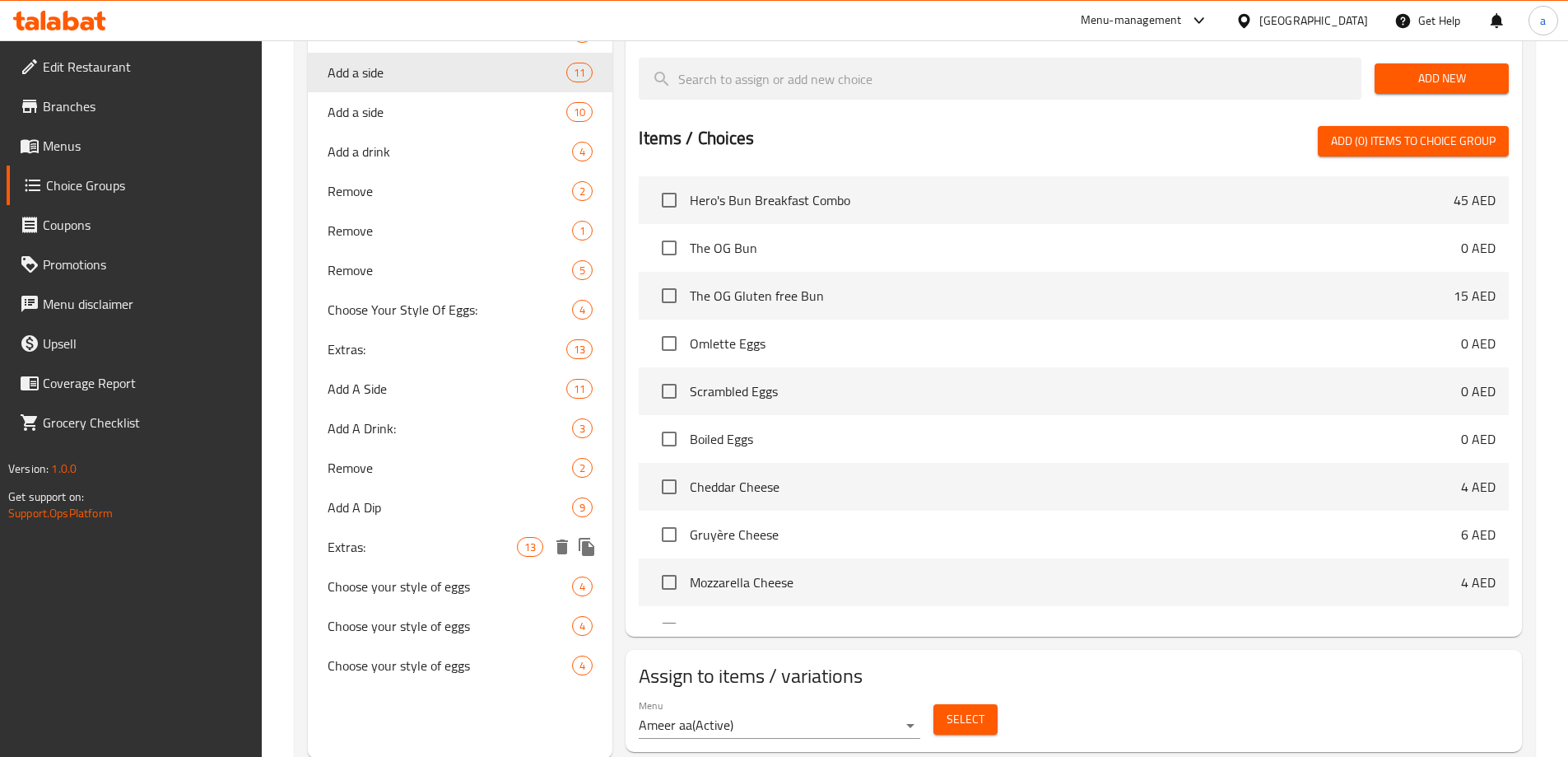
scroll to position [990, 0]
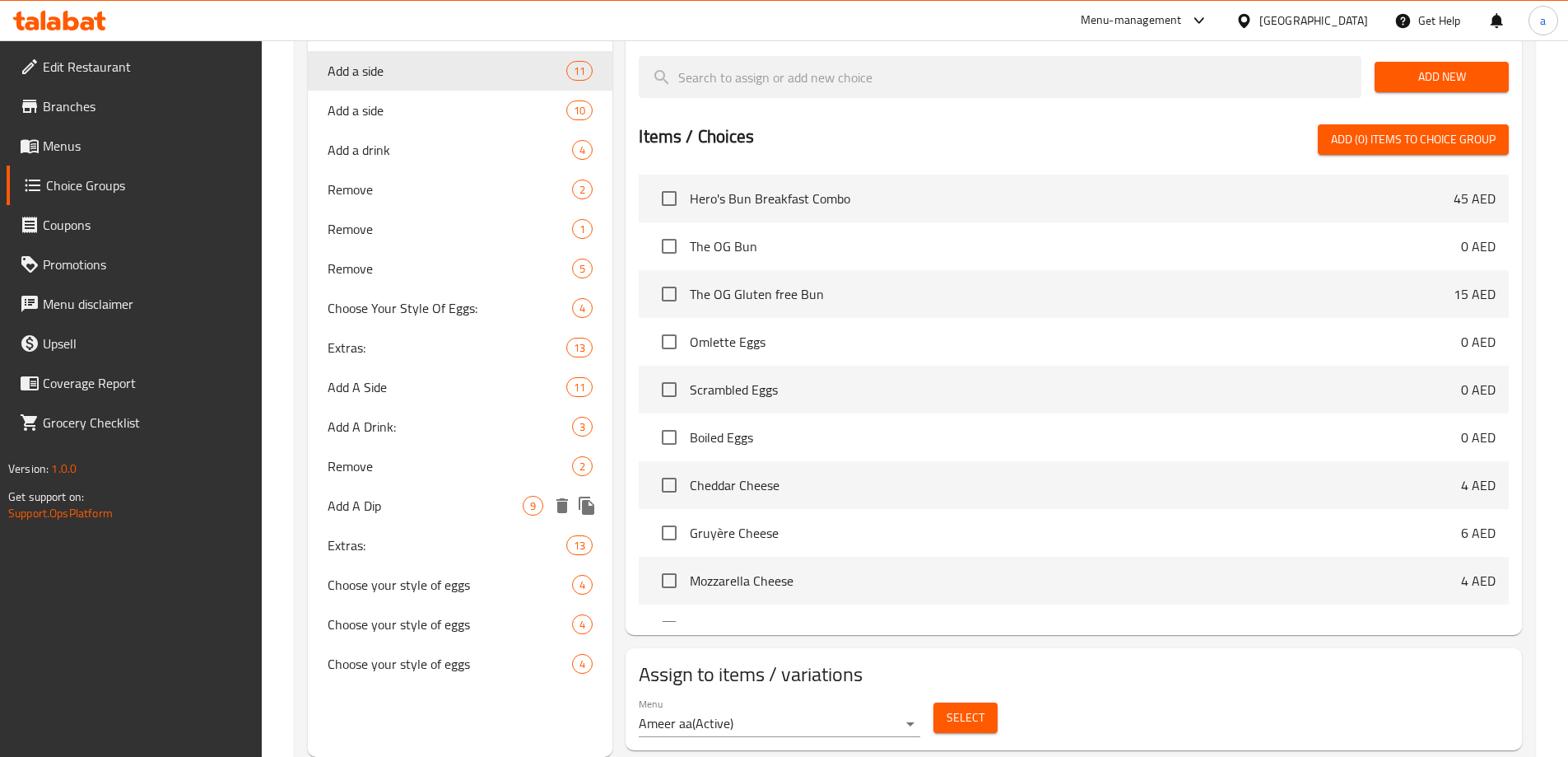
click at [372, 516] on span "Add A Dip" at bounding box center [426, 506] width 196 height 20
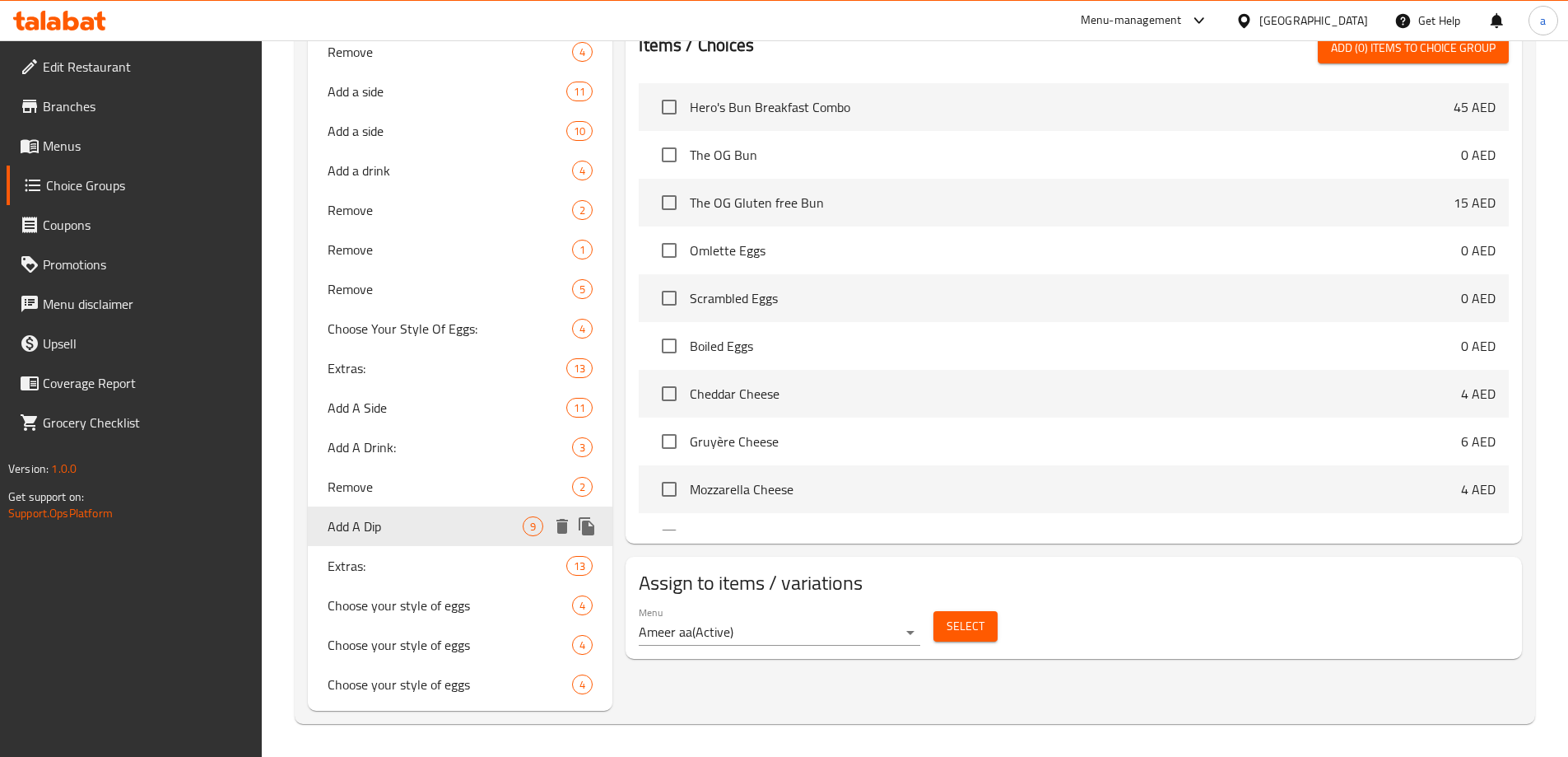
type input "Add A Dip"
type input "اضافة صوص"
click at [461, 609] on span "Choose your style of eggs" at bounding box center [426, 606] width 196 height 20
type input "Choose your style of eggs"
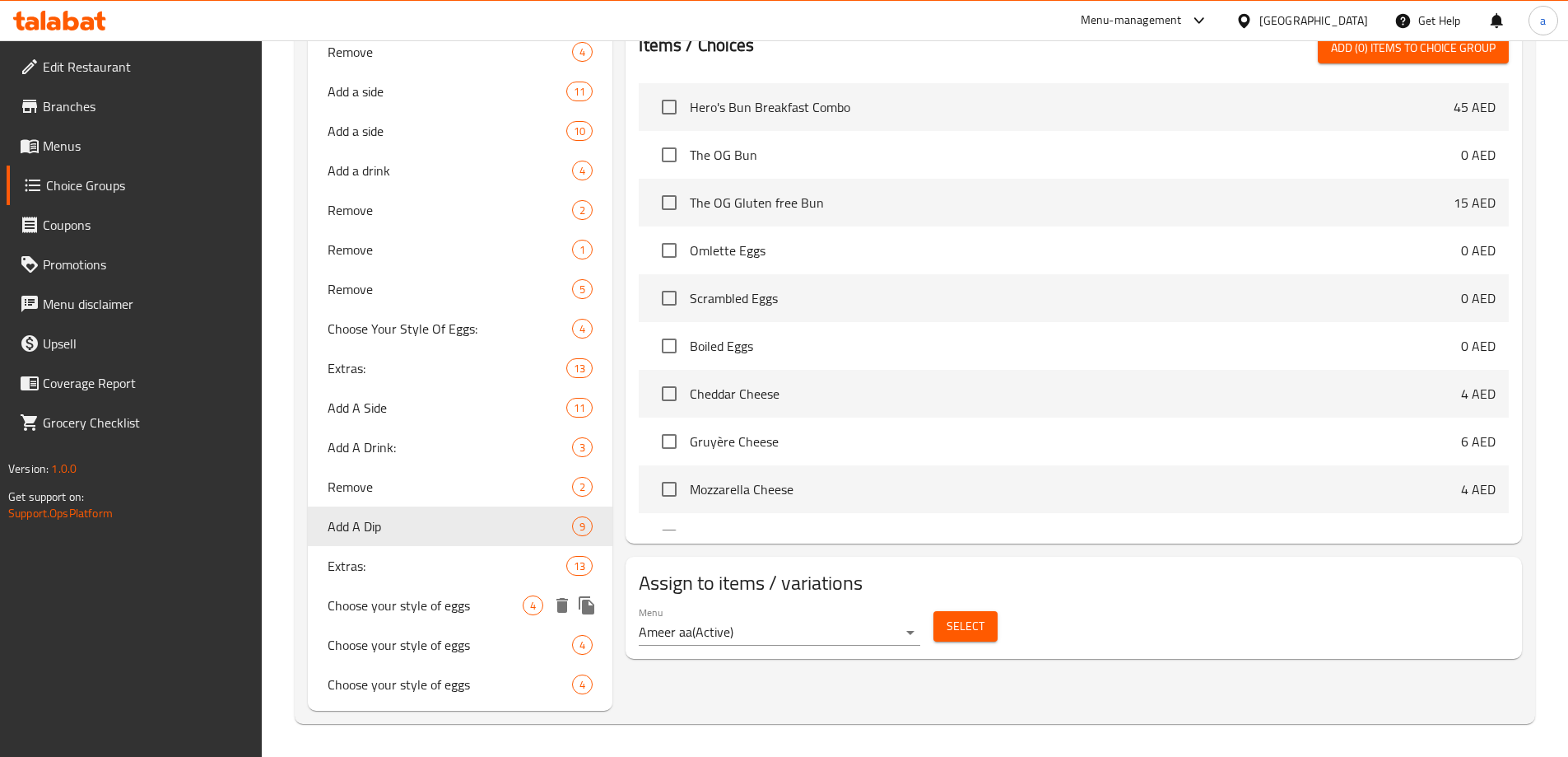
type input "اختر نوع البيض الذي تفضله"
type input "1"
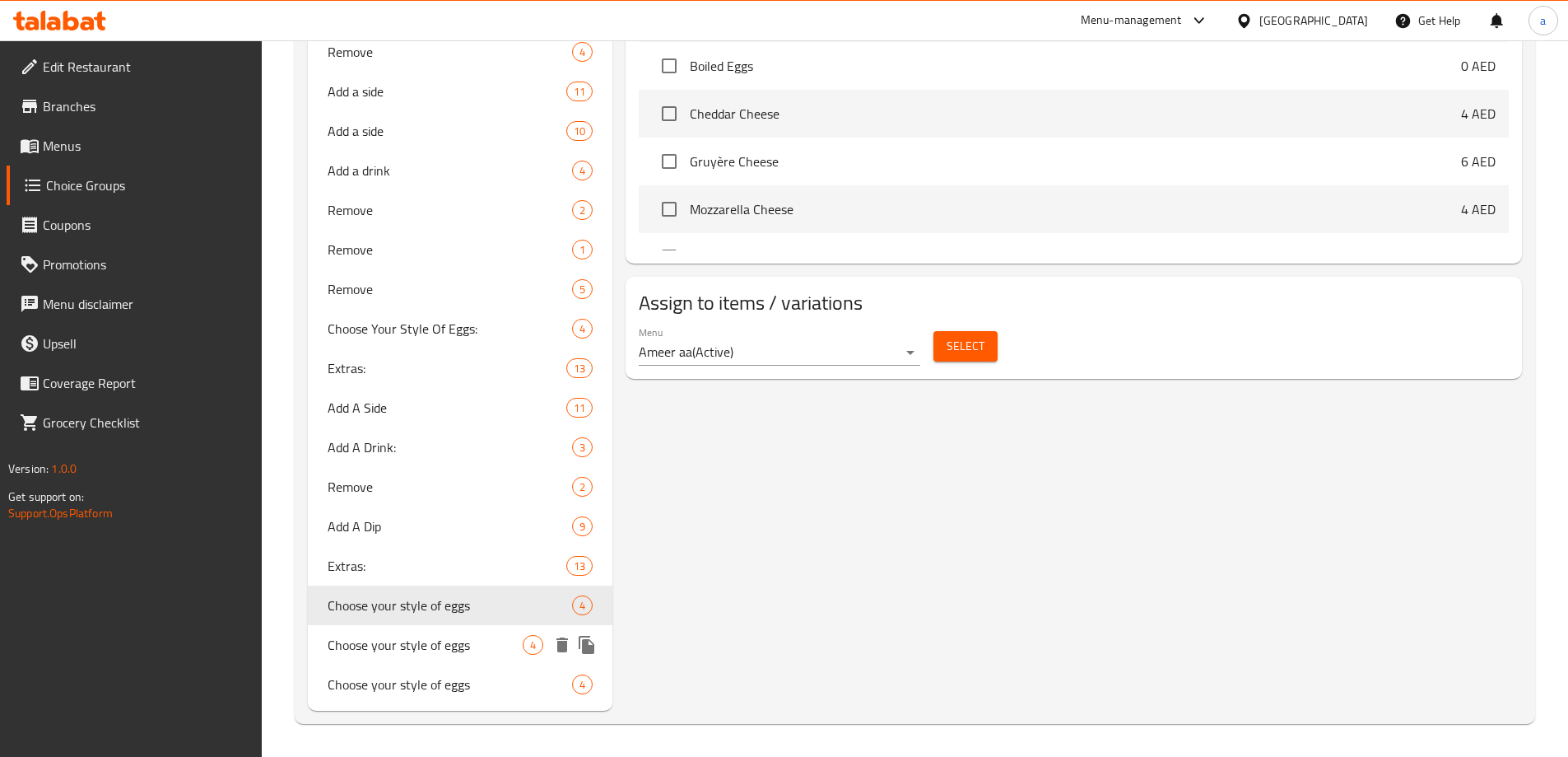
click at [392, 642] on span "Choose your style of eggs" at bounding box center [426, 645] width 196 height 20
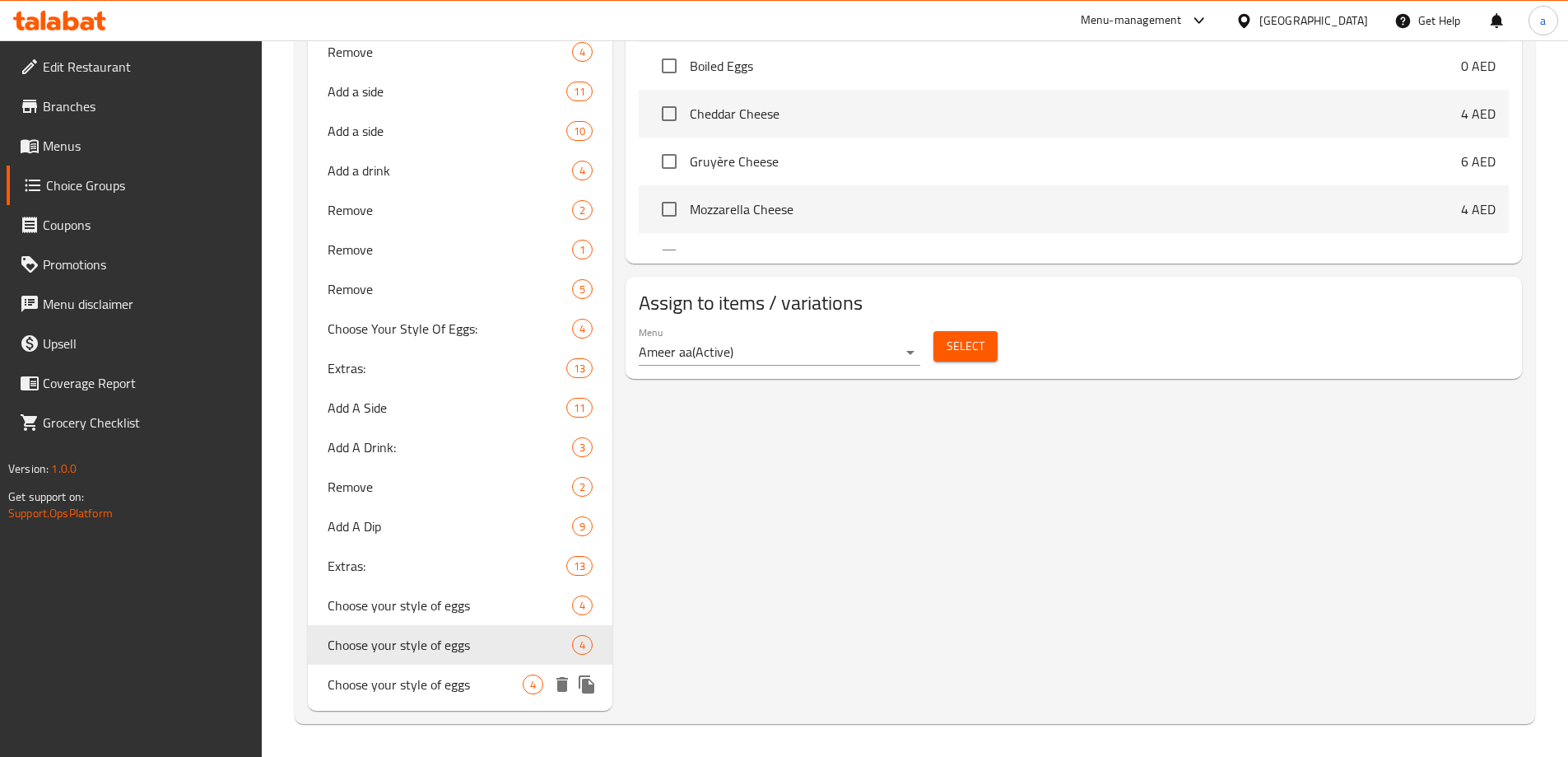
click at [444, 671] on div "Choose your style of eggs 4" at bounding box center [460, 684] width 305 height 39
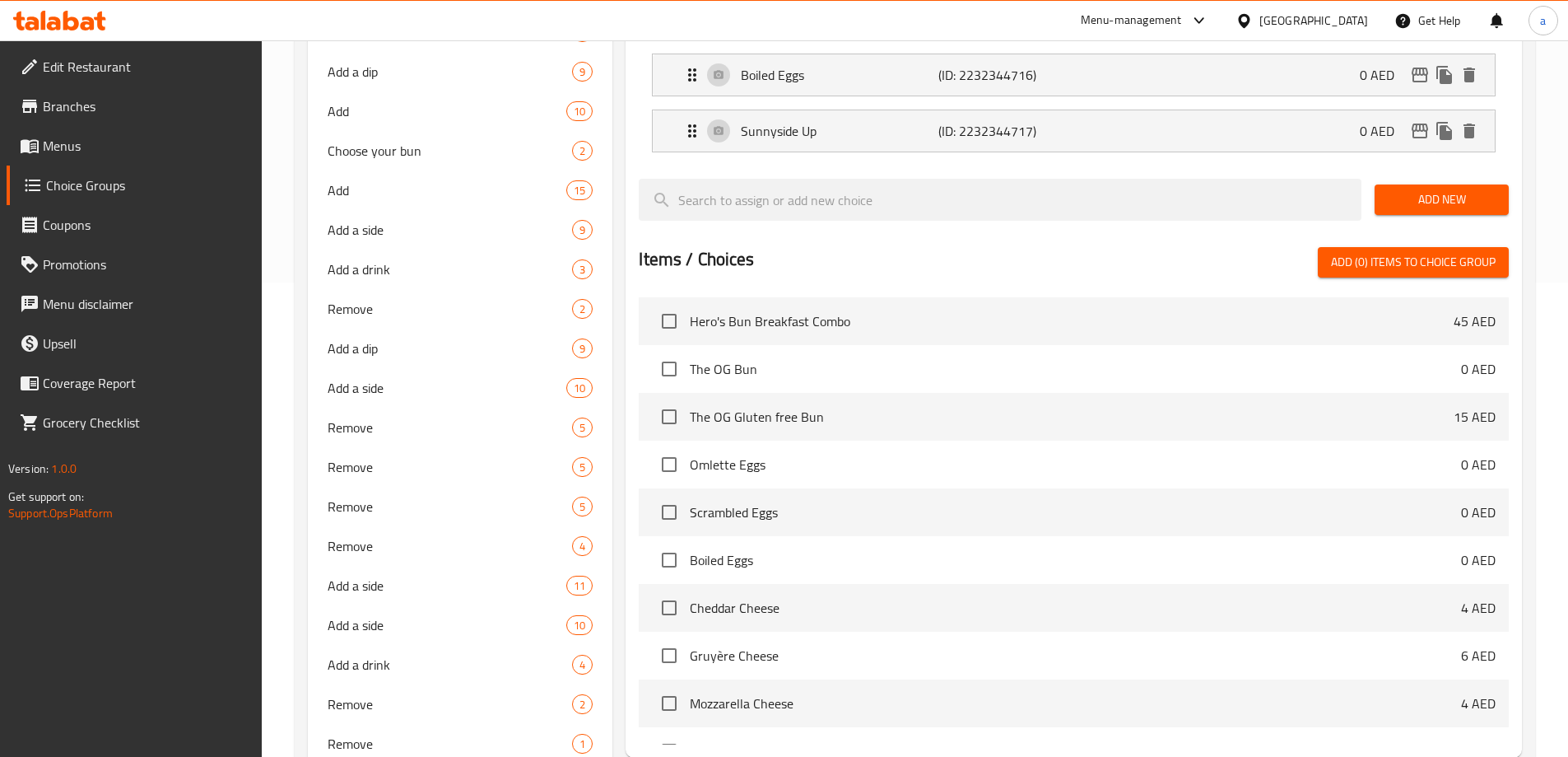
scroll to position [62, 0]
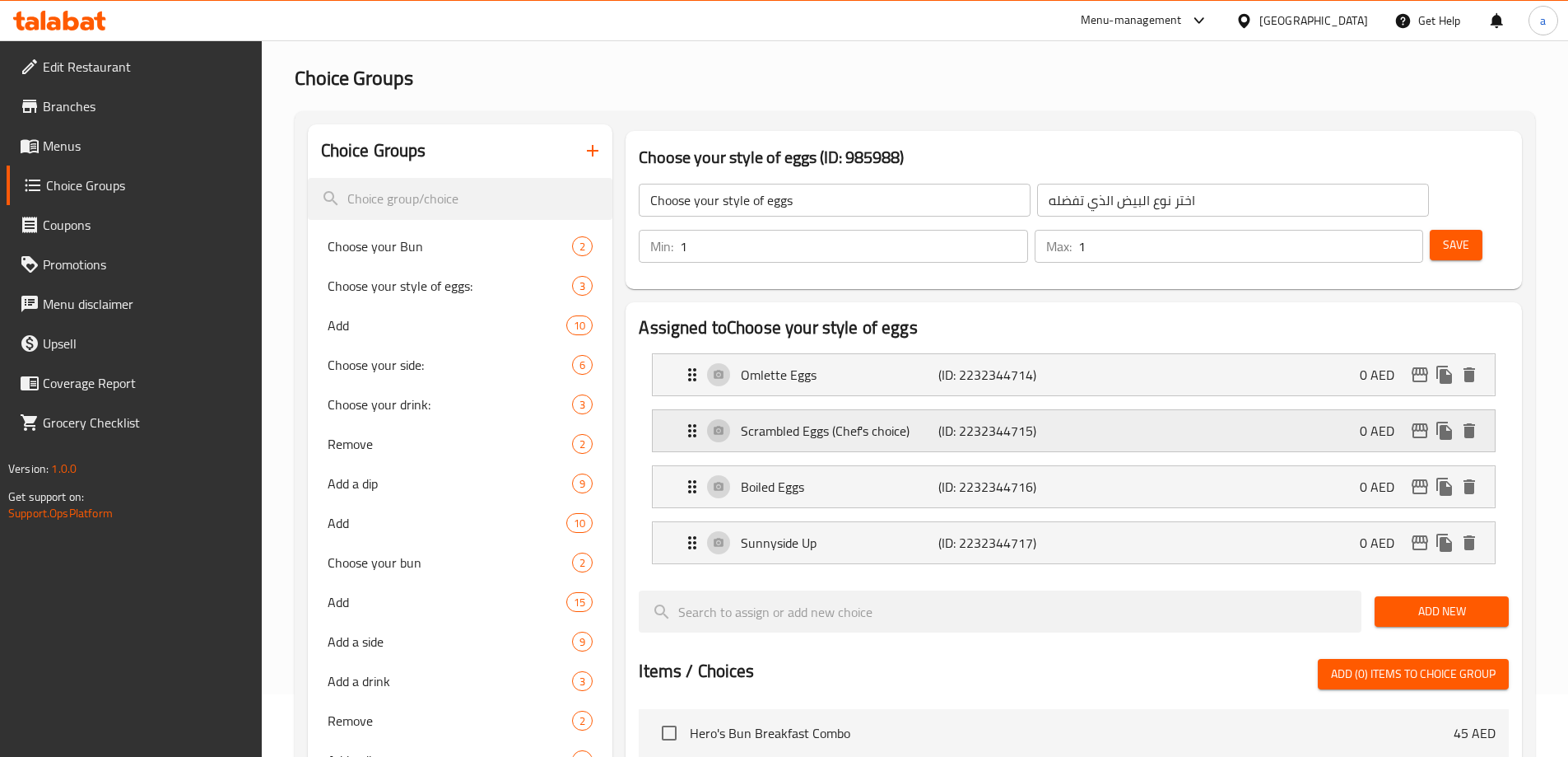
click at [973, 421] on p "(ID: 2232344715)" at bounding box center [1005, 431] width 132 height 20
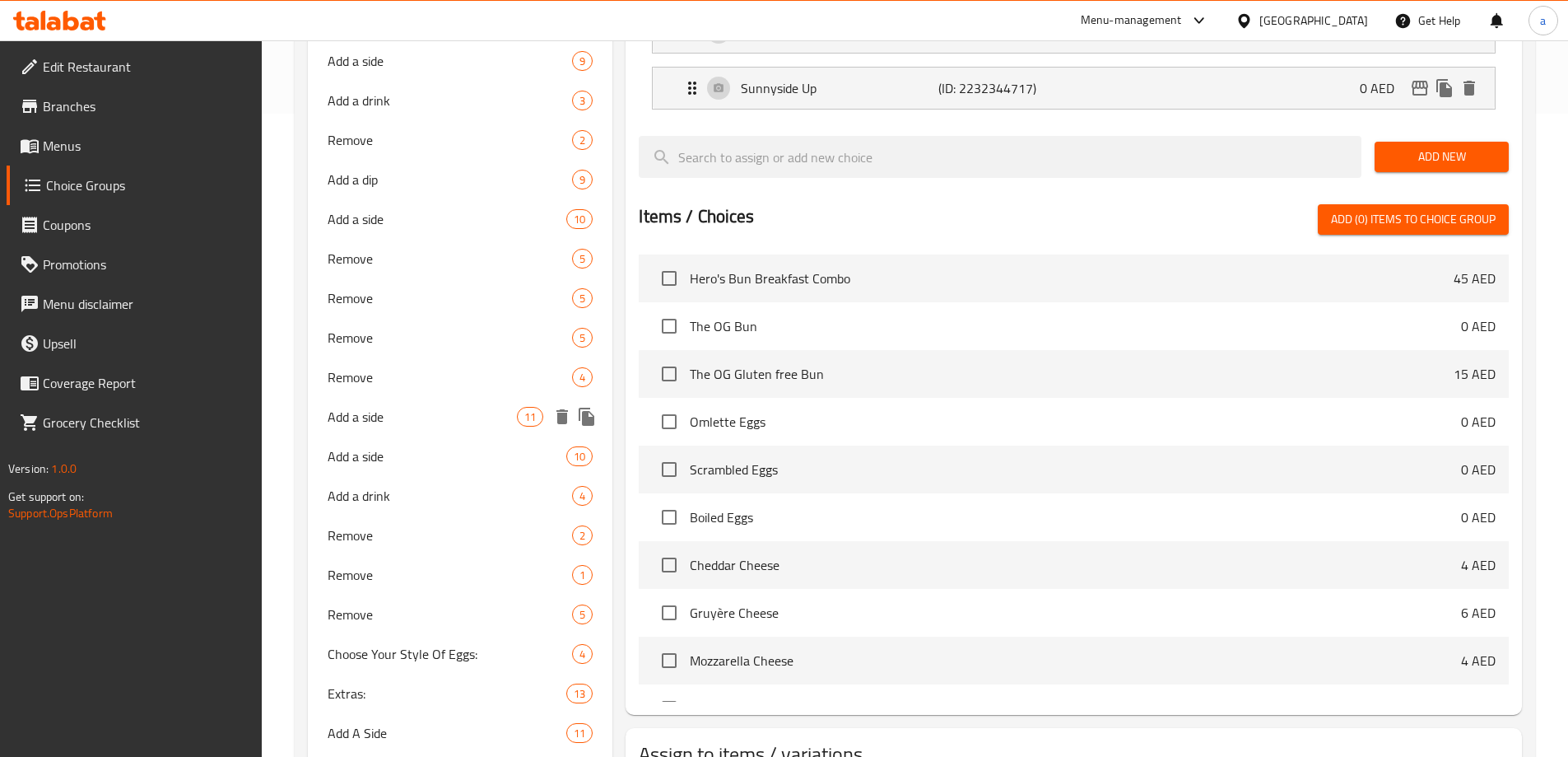
scroll to position [969, 0]
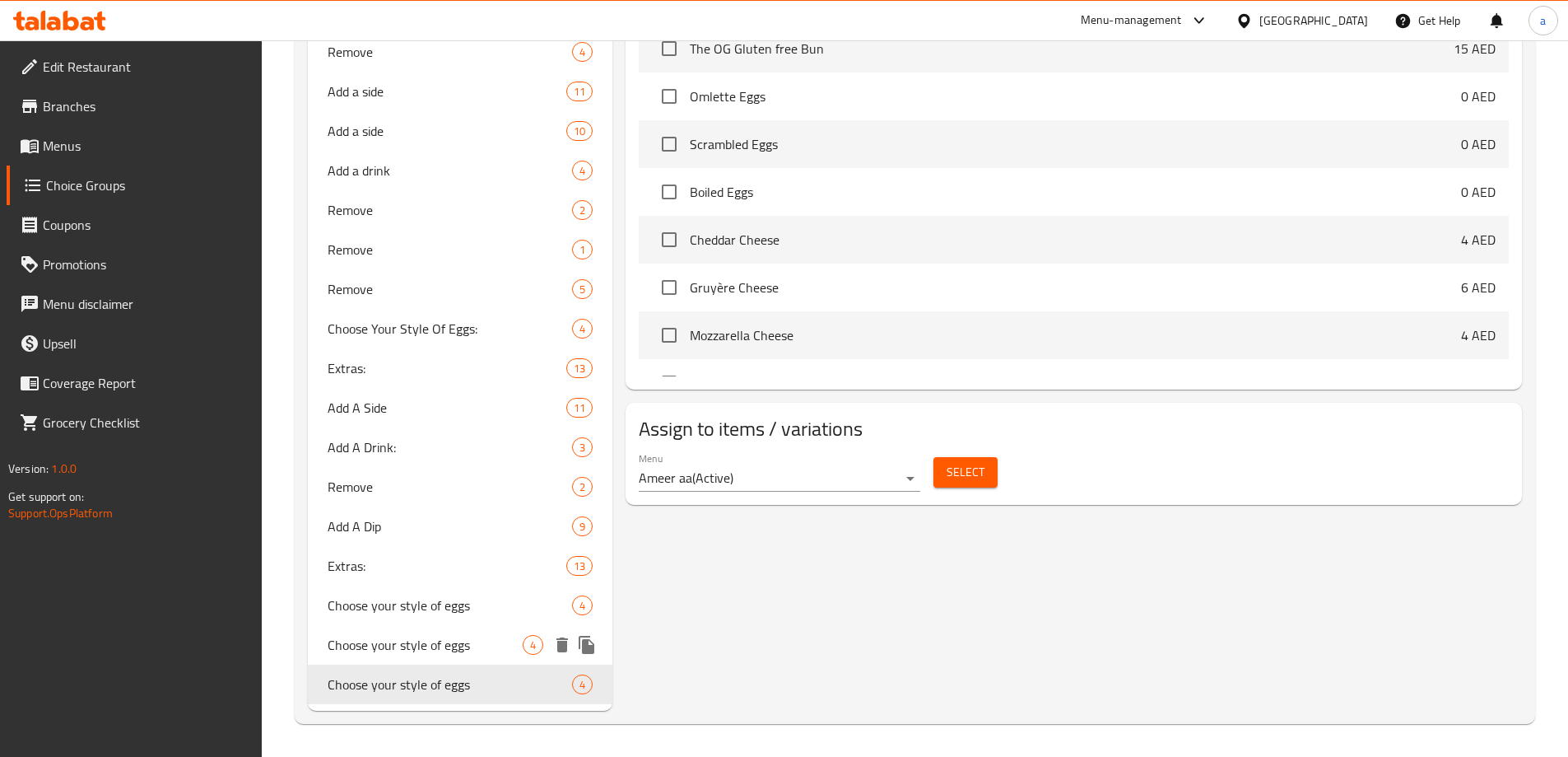
click at [434, 653] on span "Choose your style of eggs" at bounding box center [426, 645] width 196 height 20
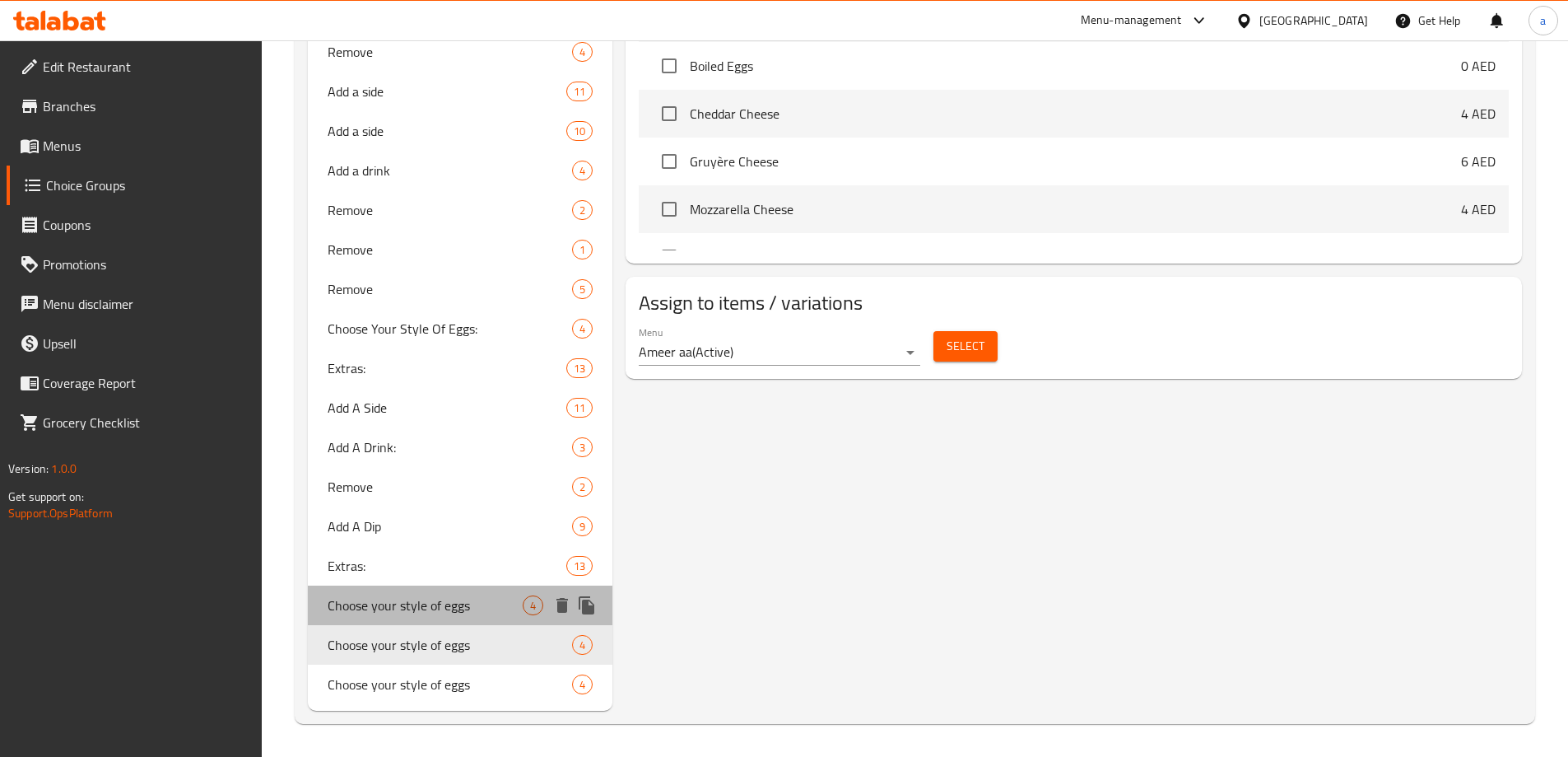
click at [359, 615] on span "Choose your style of eggs" at bounding box center [426, 606] width 196 height 20
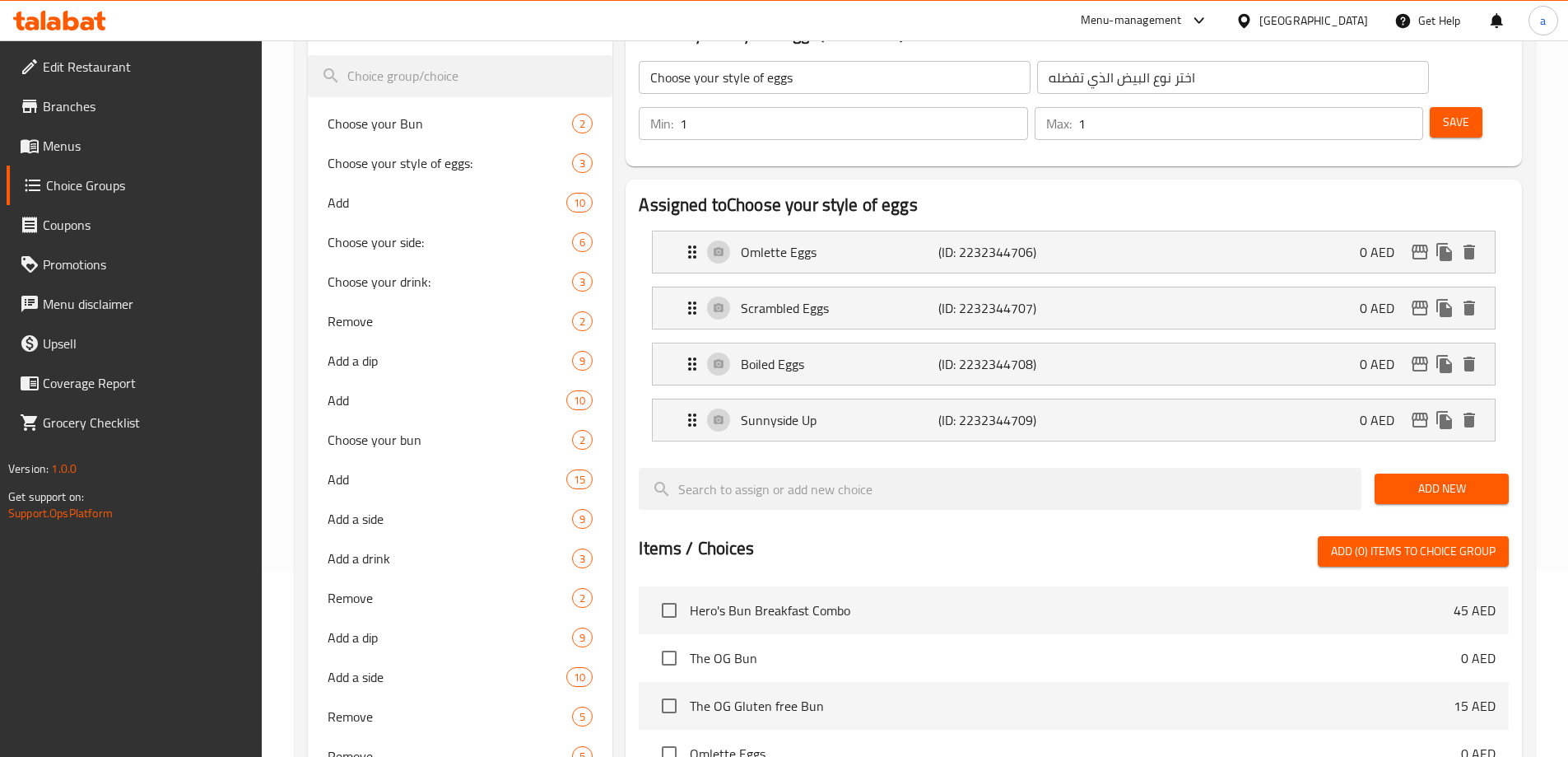
scroll to position [0, 0]
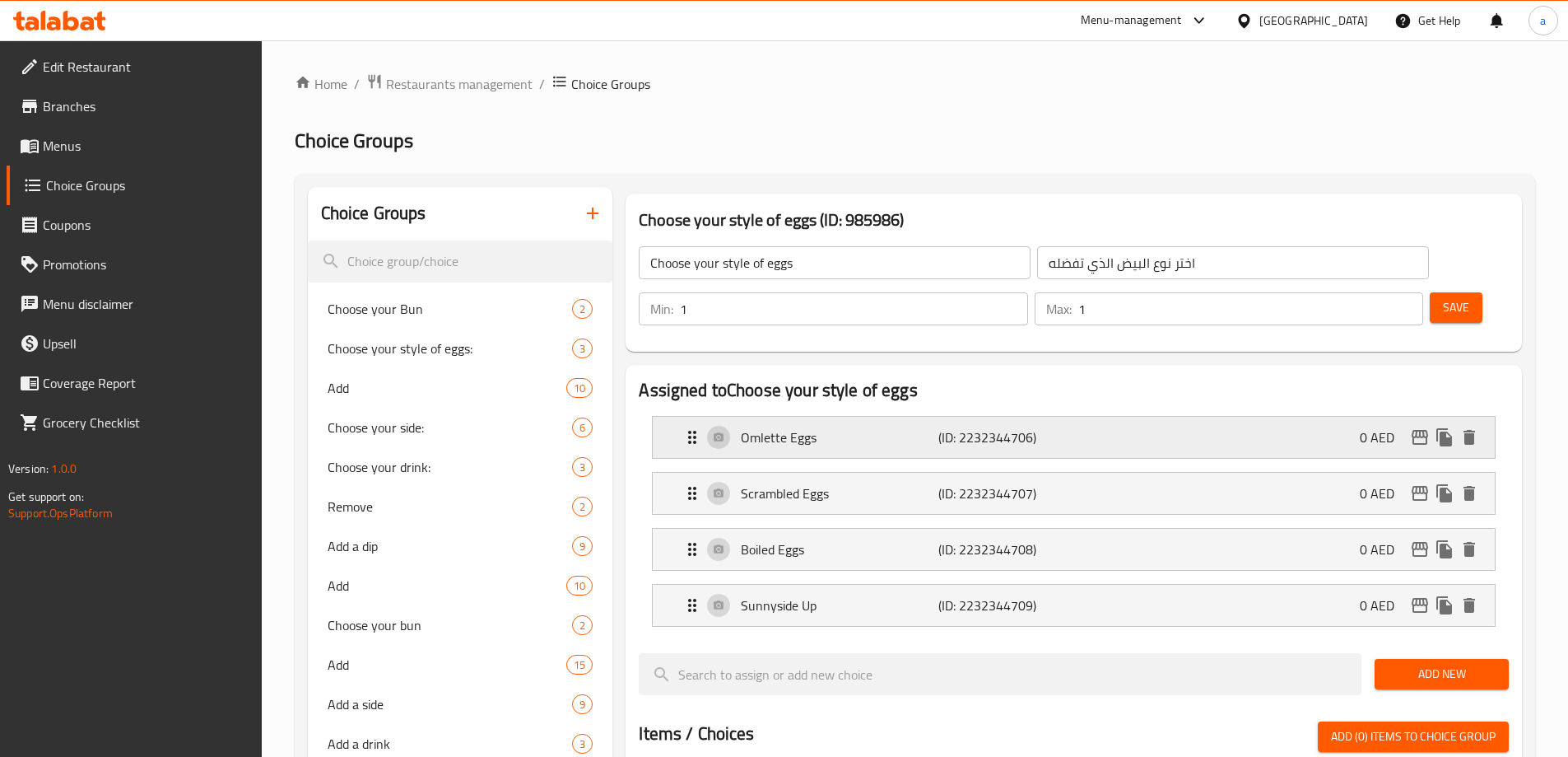
click at [809, 428] on p "Omlette Eggs" at bounding box center [839, 438] width 197 height 20
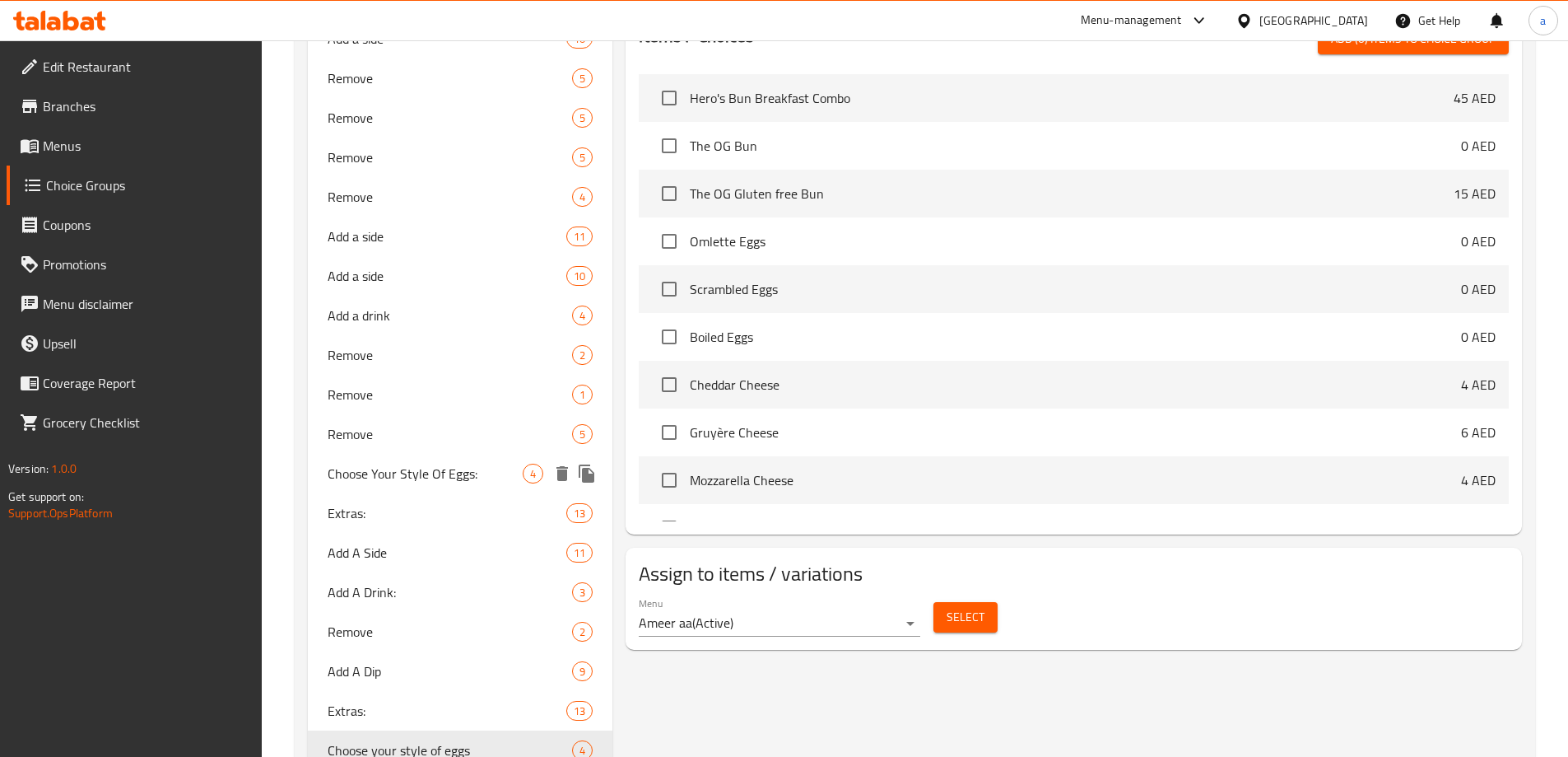
scroll to position [969, 0]
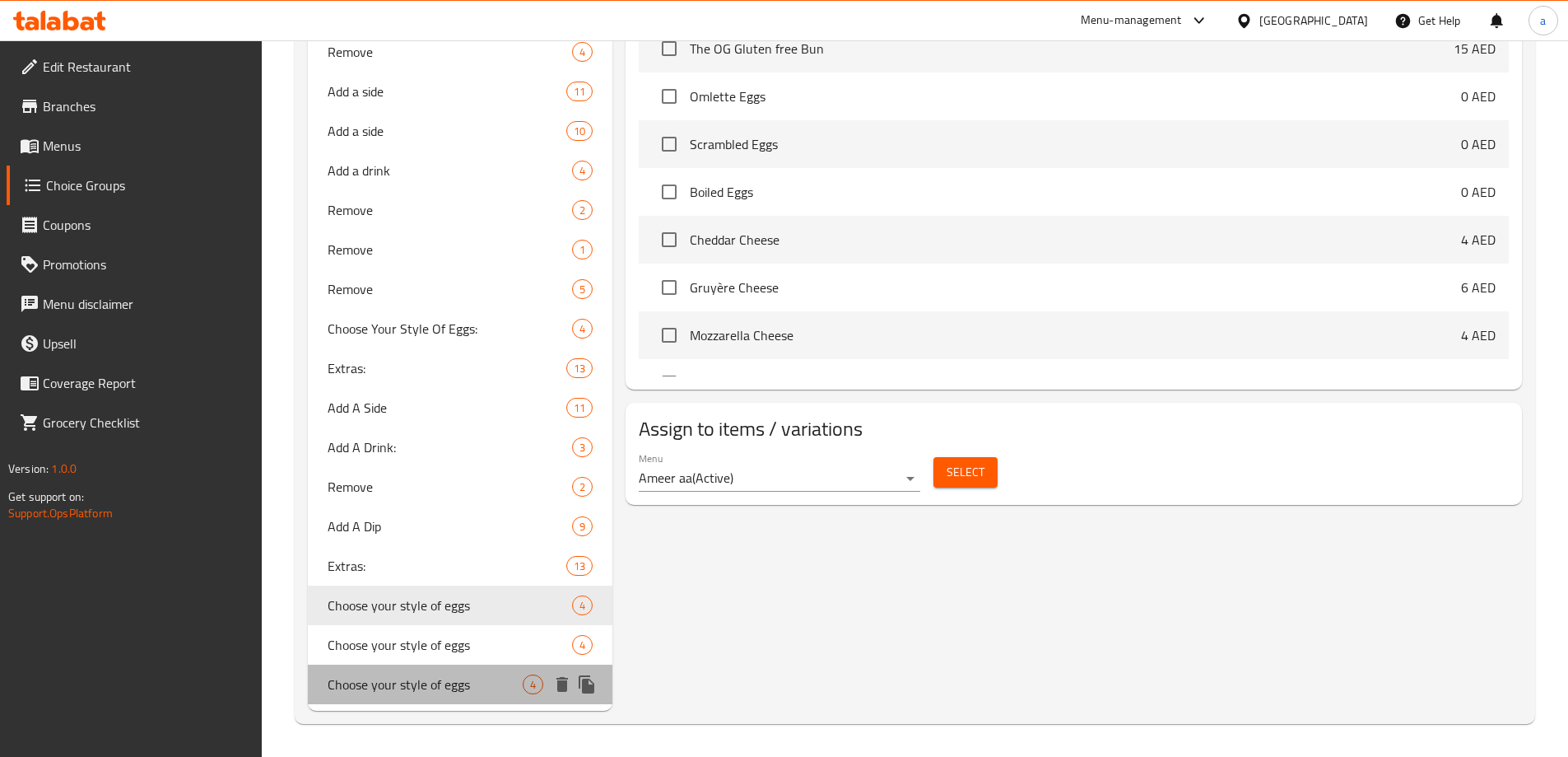
click at [433, 675] on span "Choose your style of eggs" at bounding box center [426, 685] width 196 height 20
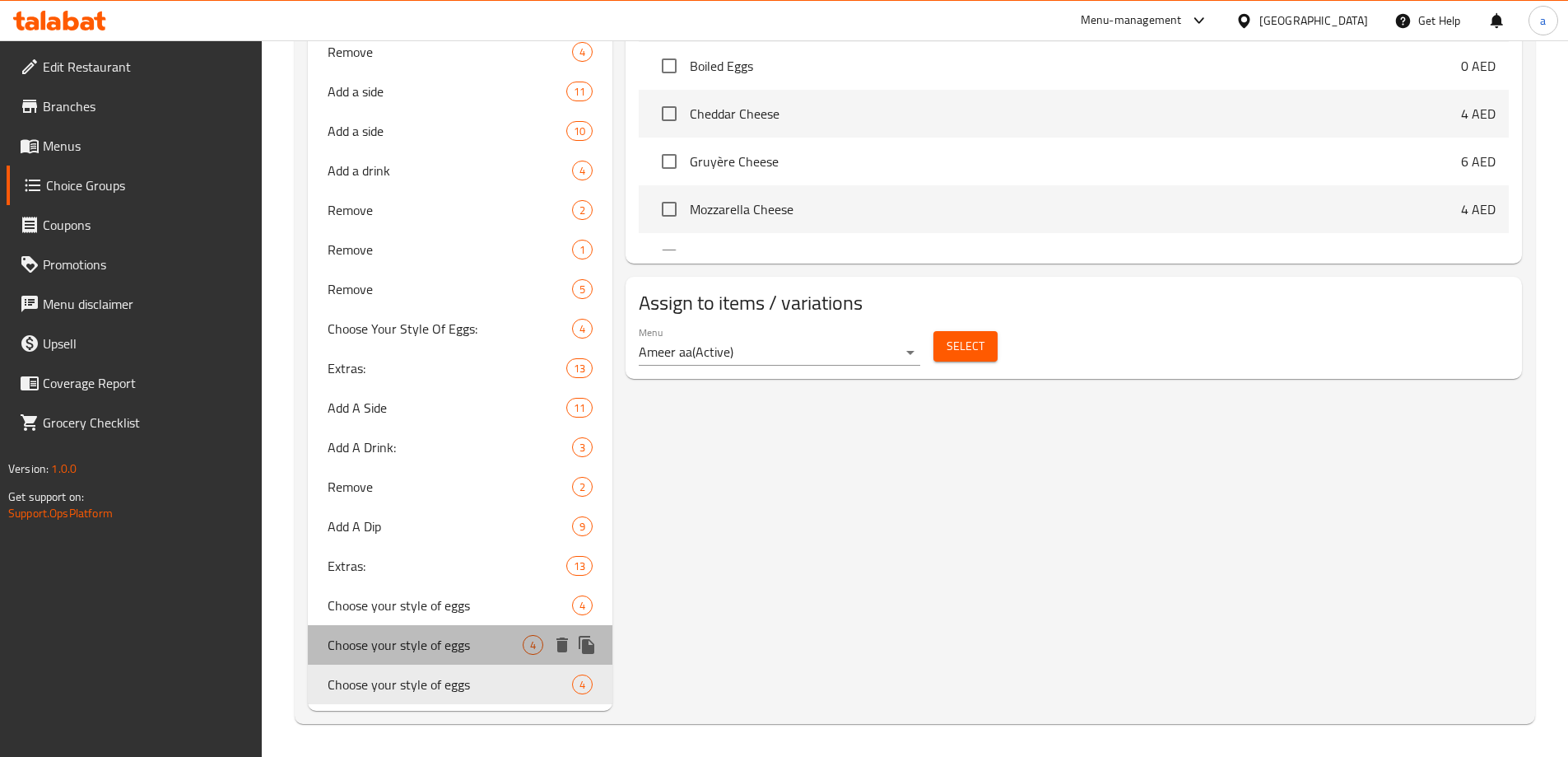
click at [392, 648] on span "Choose your style of eggs" at bounding box center [426, 645] width 196 height 20
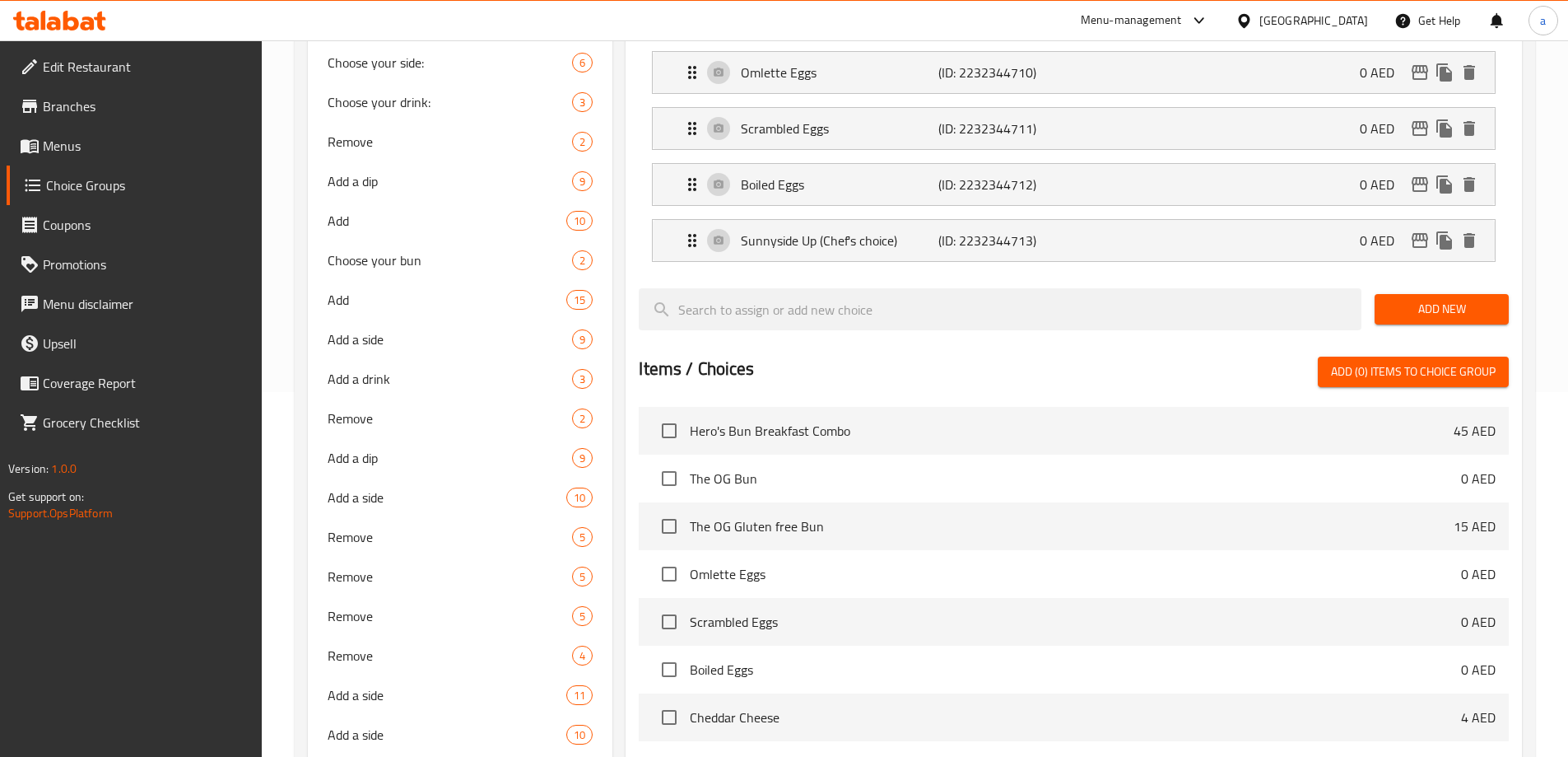
scroll to position [659, 0]
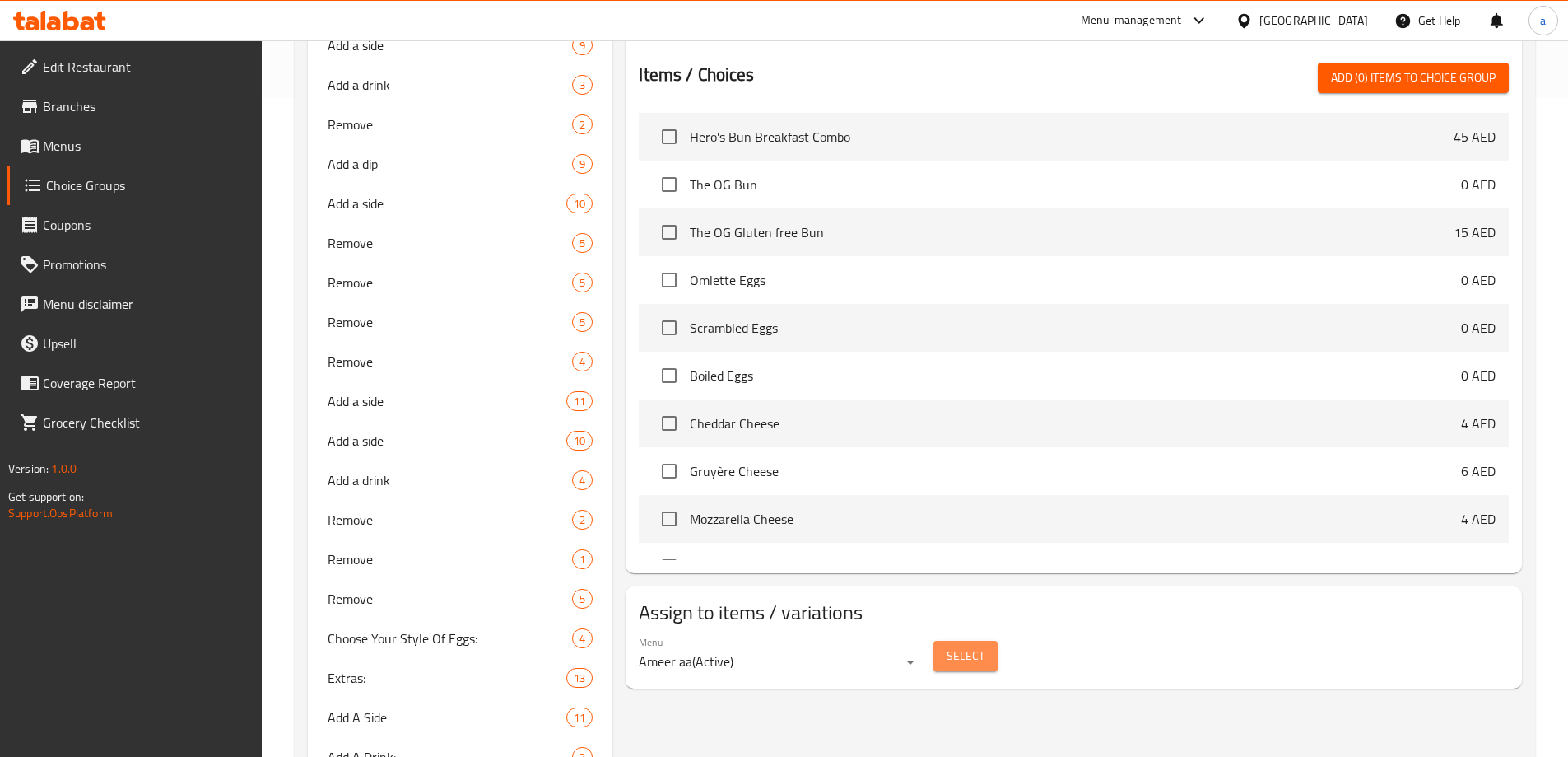
click at [986, 641] on button "Select" at bounding box center [965, 655] width 64 height 30
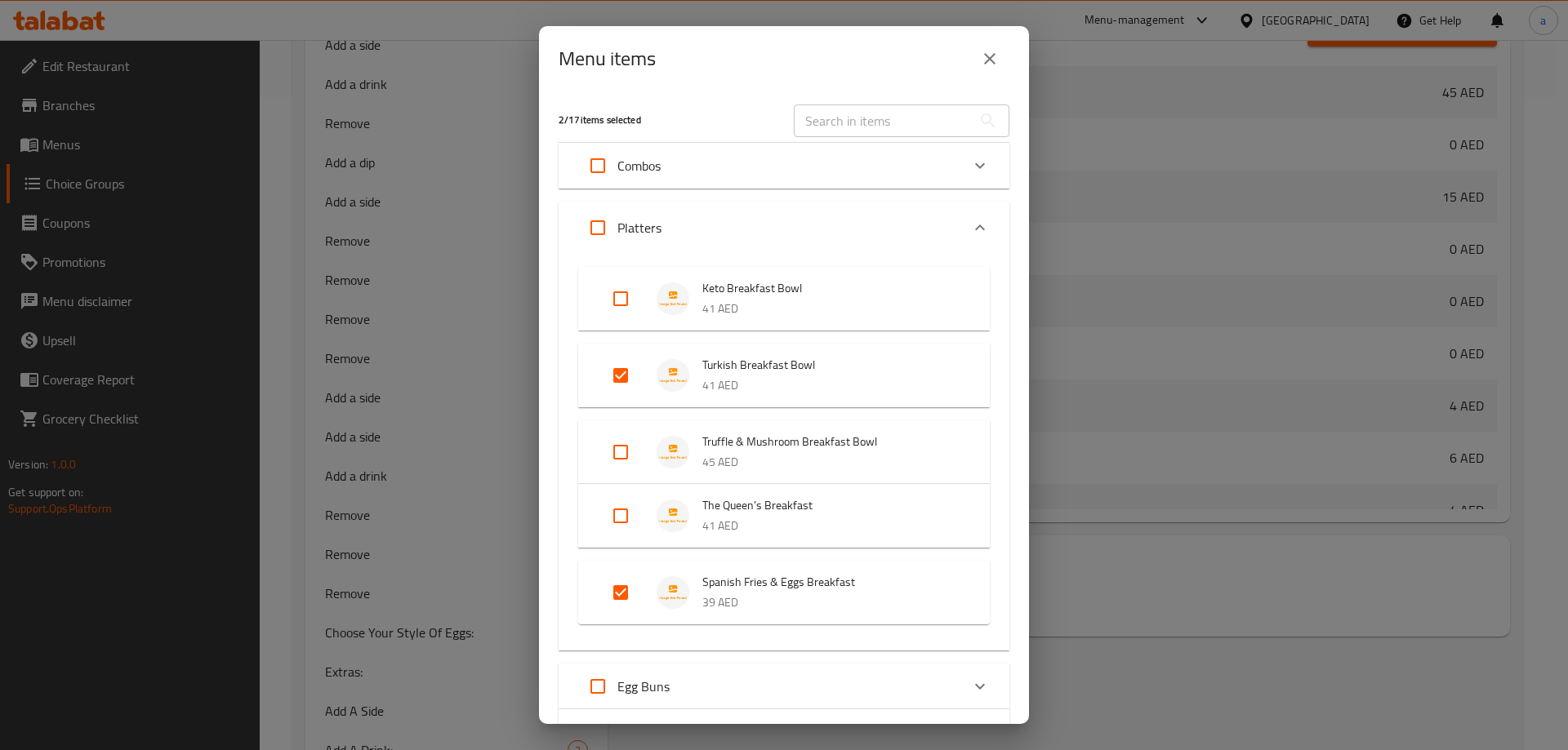
click at [621, 375] on input "Expand" at bounding box center [620, 375] width 39 height 39
checkbox input "false"
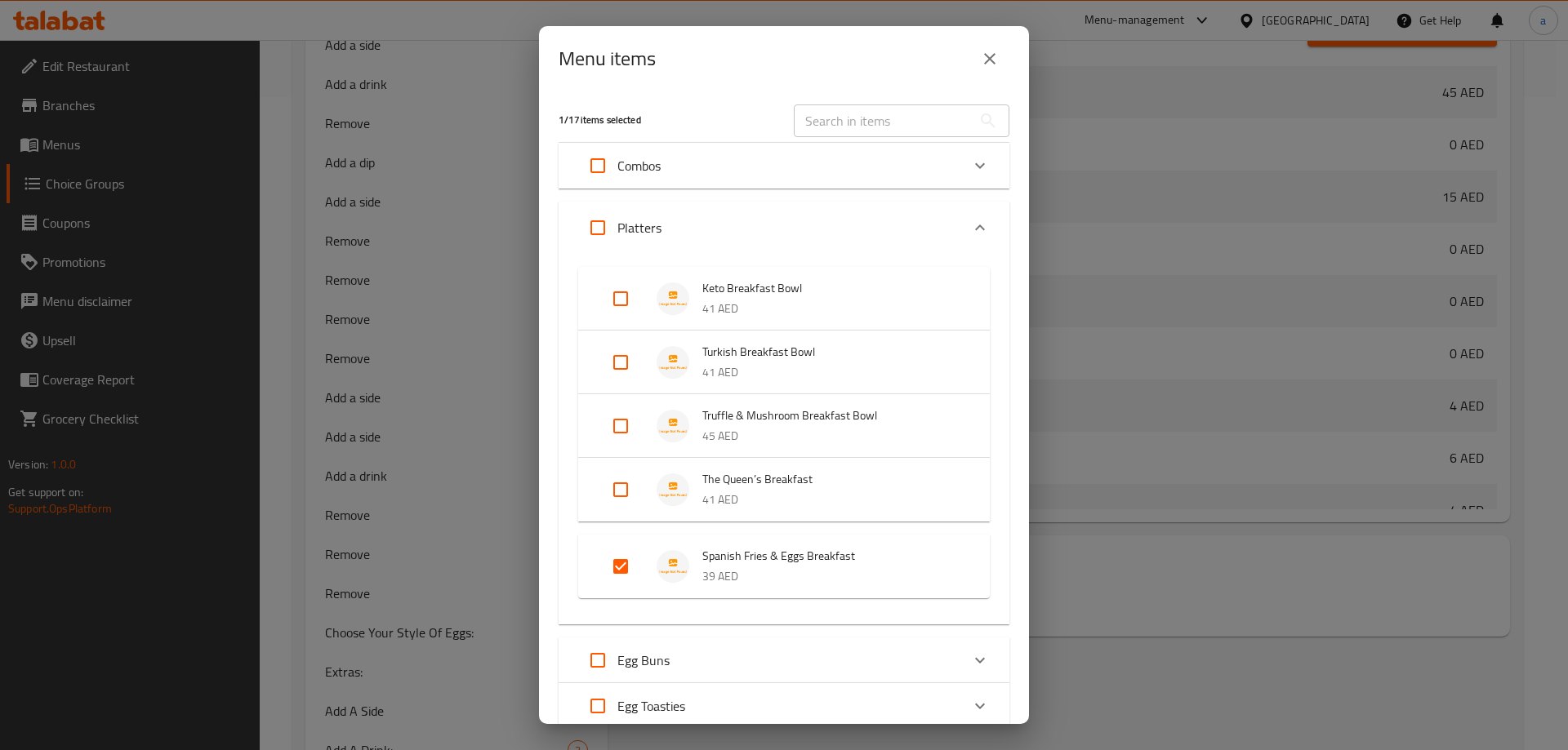
click at [613, 562] on input "Expand" at bounding box center [620, 566] width 39 height 39
click at [632, 548] on input "Expand" at bounding box center [620, 553] width 39 height 39
checkbox input "true"
click at [620, 302] on input "Expand" at bounding box center [620, 298] width 39 height 39
checkbox input "true"
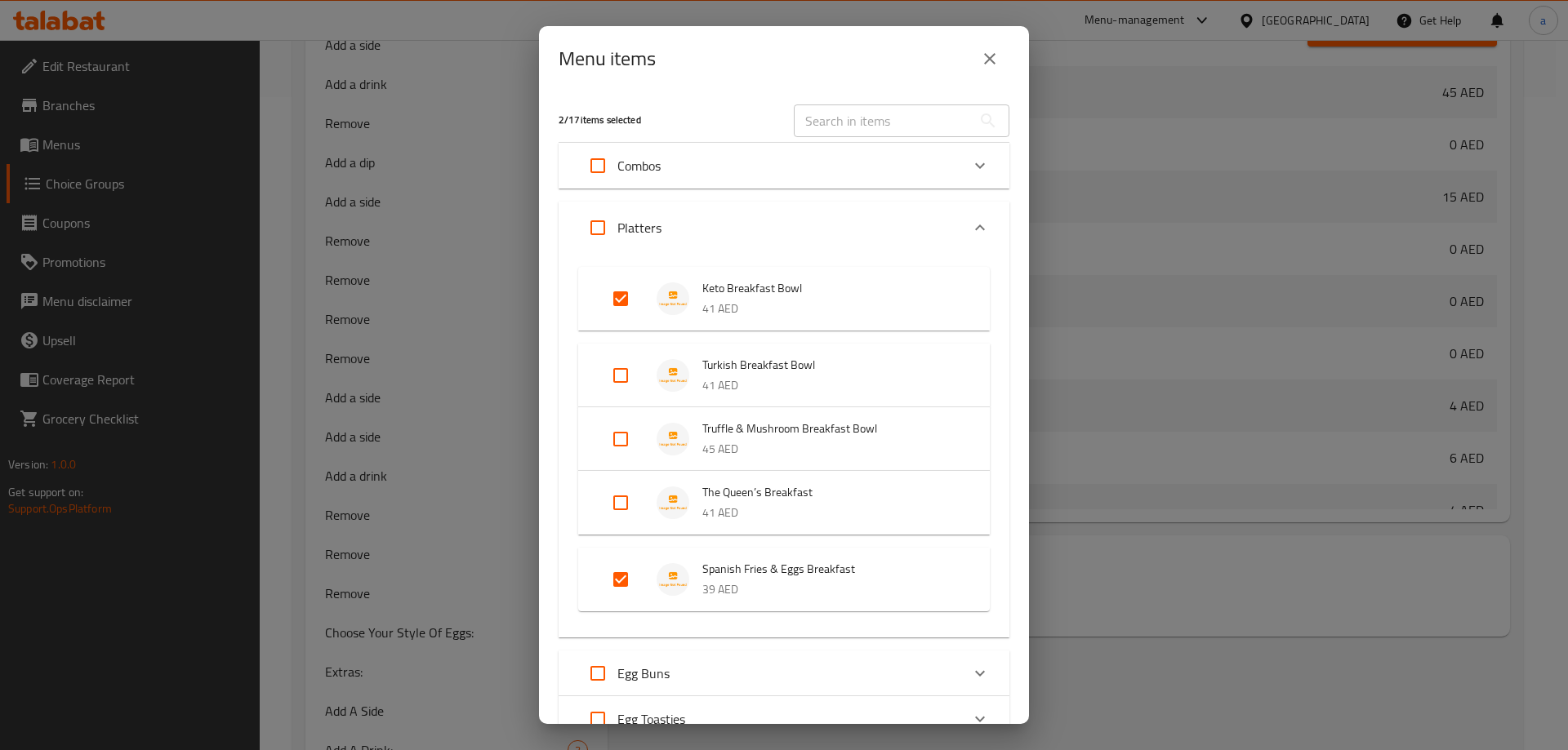
click at [999, 66] on button "close" at bounding box center [989, 58] width 39 height 39
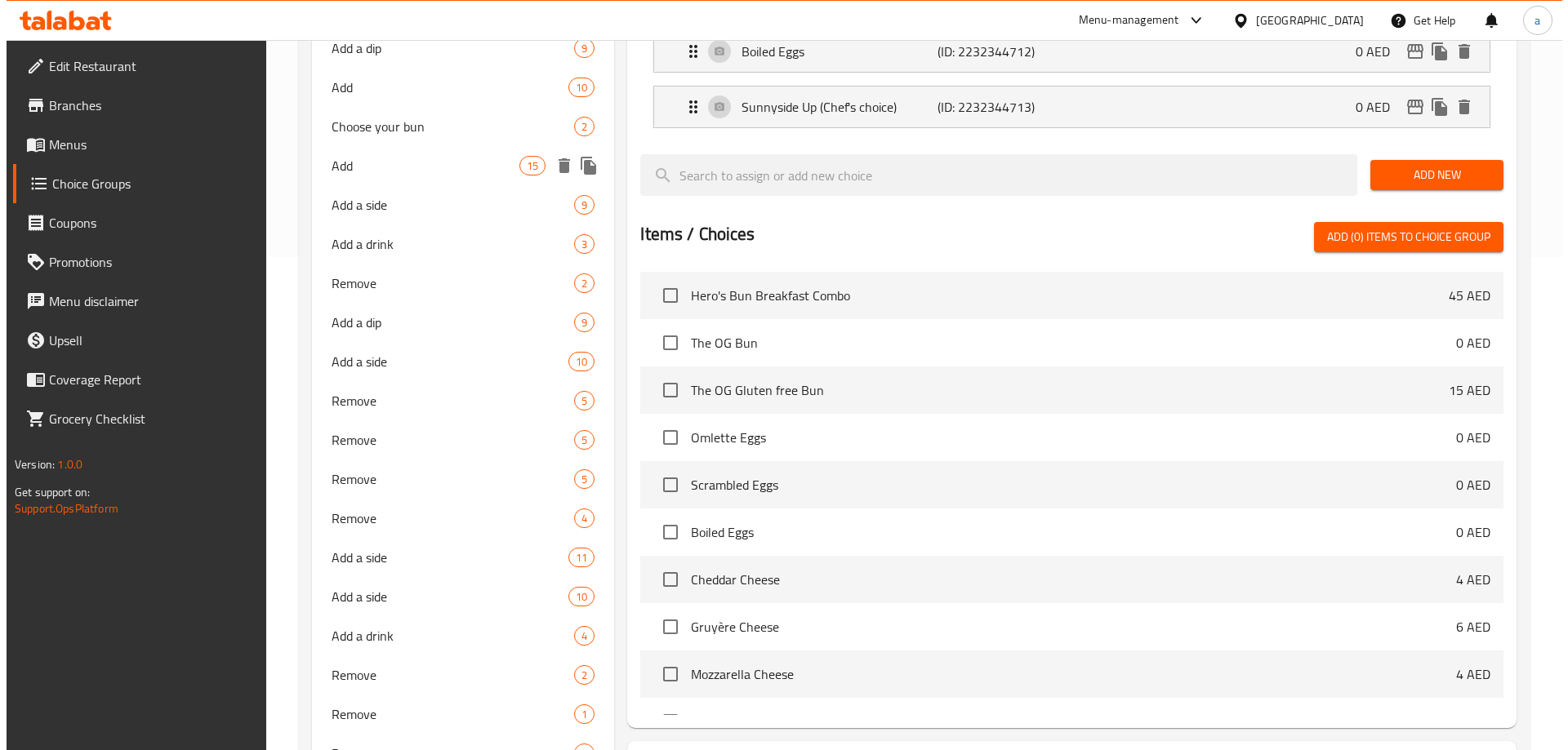
scroll to position [715, 0]
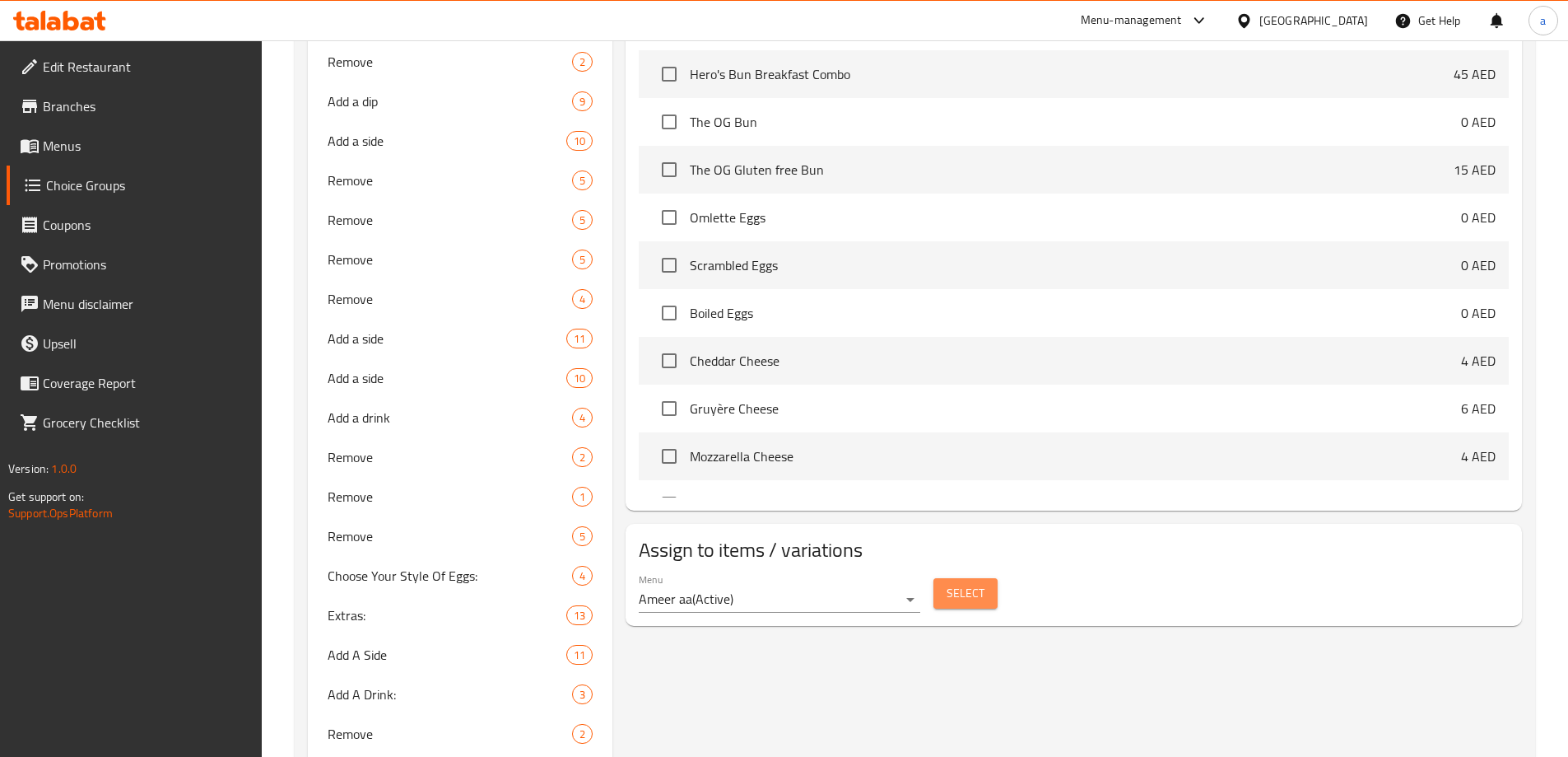
click at [992, 578] on button "Select" at bounding box center [965, 593] width 64 height 30
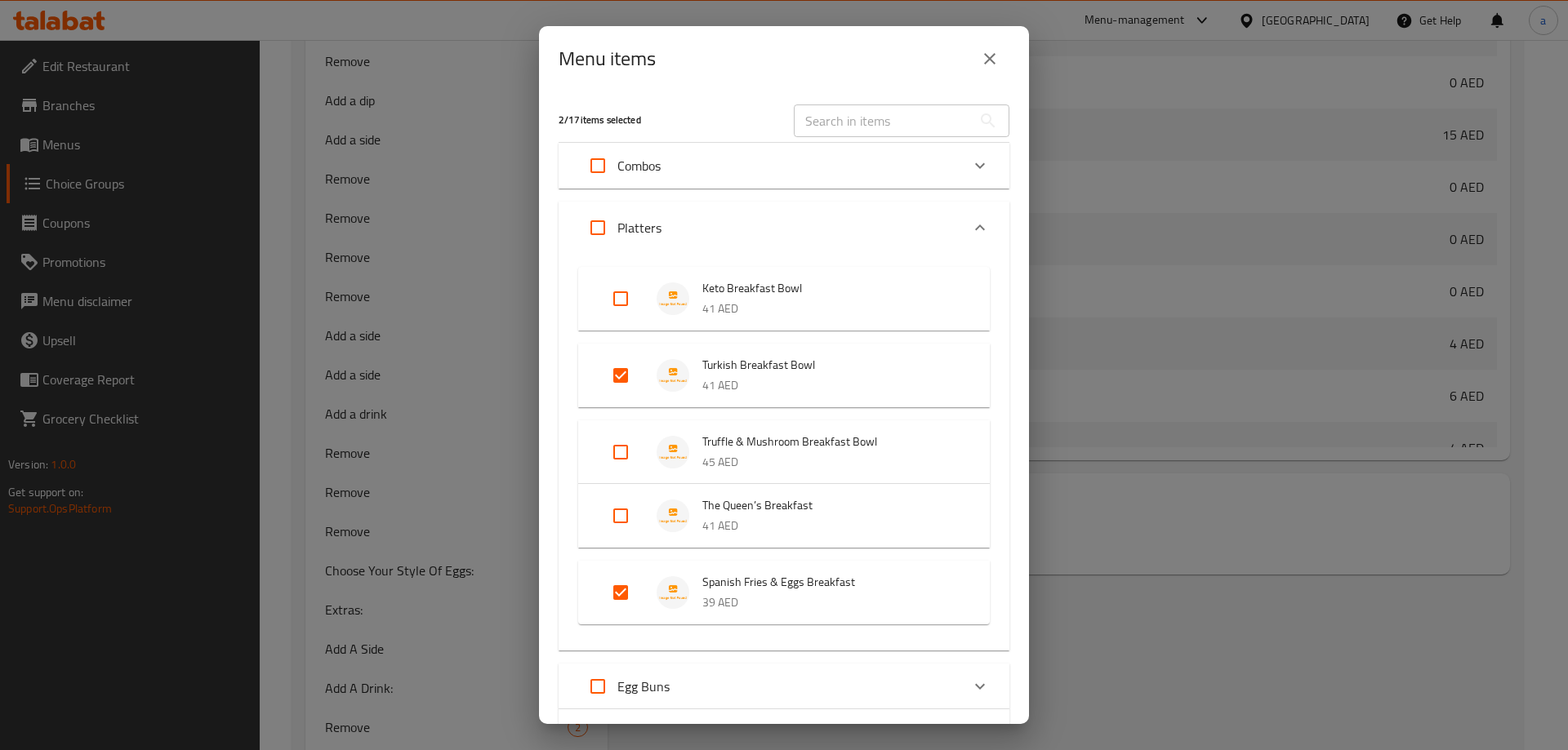
click at [621, 378] on input "Expand" at bounding box center [620, 375] width 39 height 39
checkbox input "false"
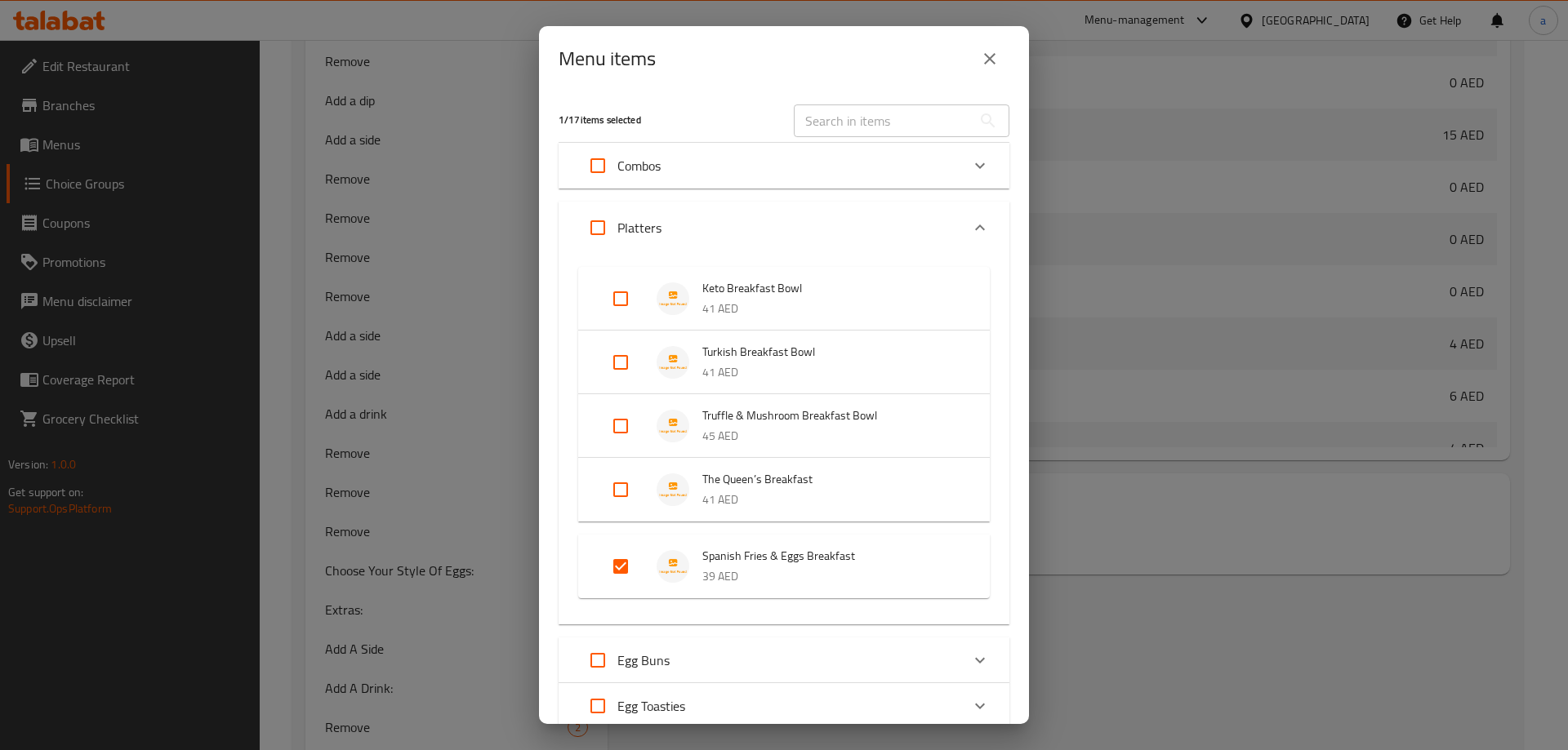
click at [616, 578] on input "Expand" at bounding box center [620, 566] width 39 height 39
checkbox input "false"
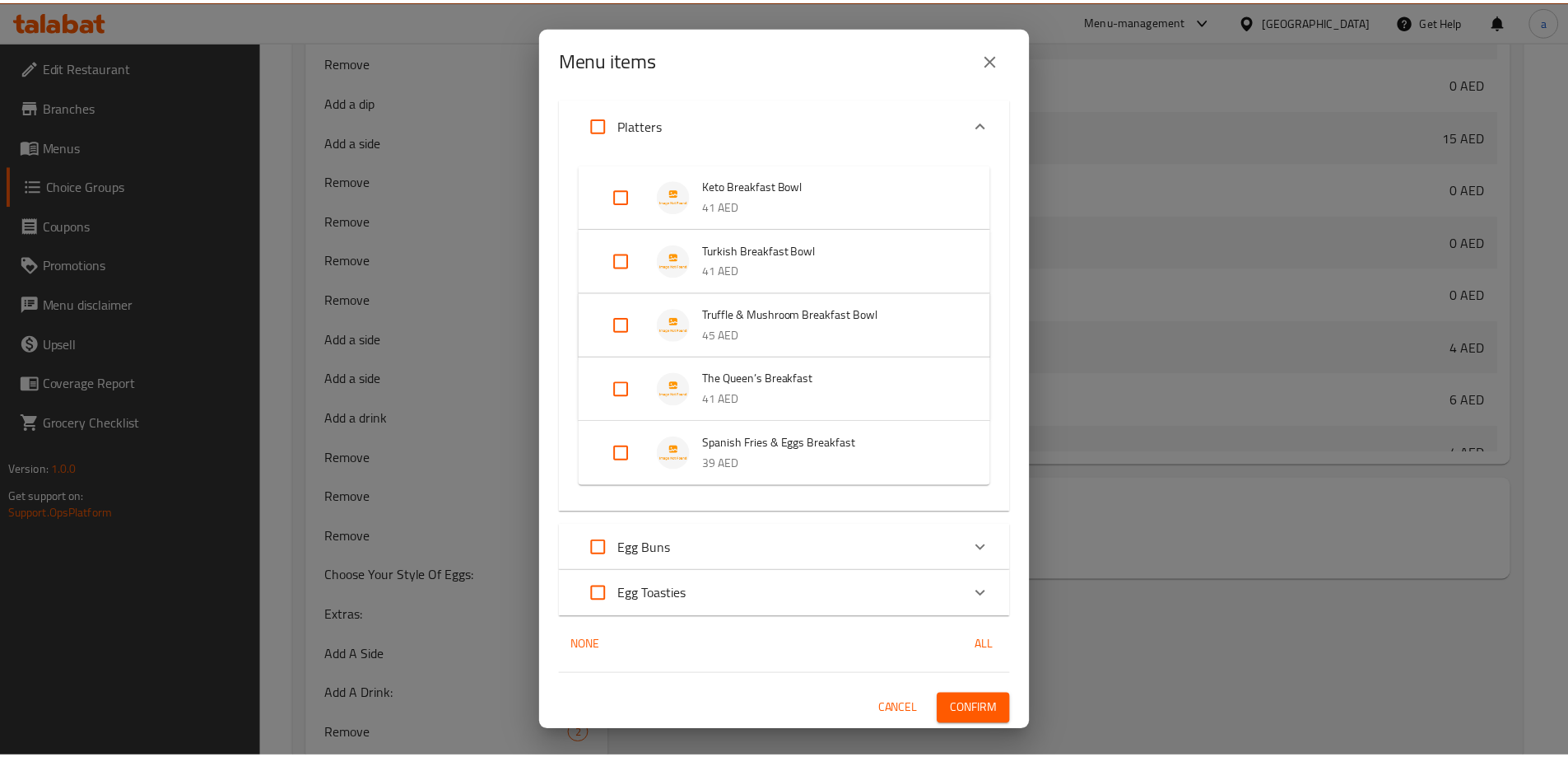
scroll to position [106, 0]
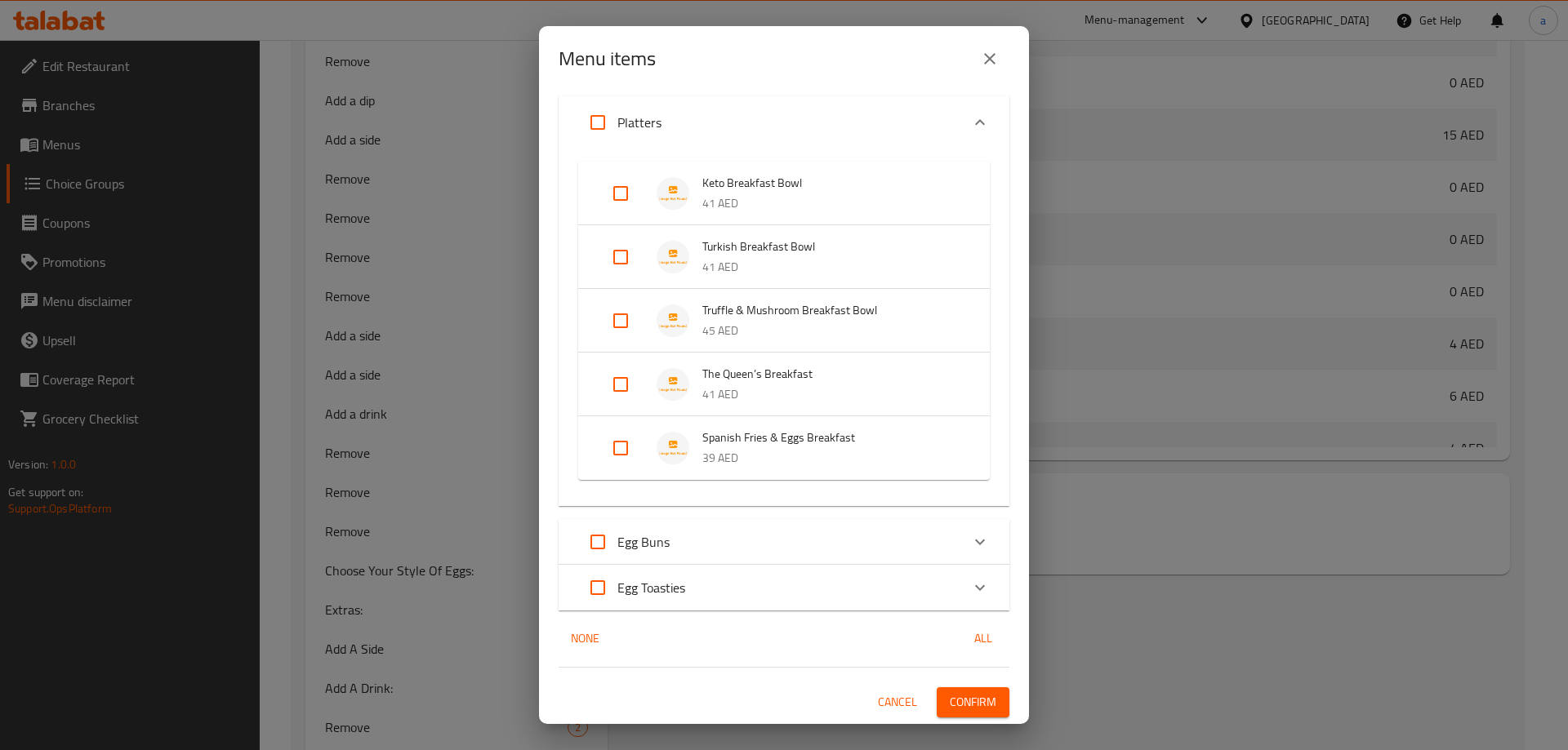
click at [958, 718] on div "0 / 17 items selected ​ Combos Hero's Bun Breakfast Combo 45 AED Hero's Toasty …" at bounding box center [783, 408] width 490 height 633
click at [953, 706] on span "Confirm" at bounding box center [972, 702] width 46 height 20
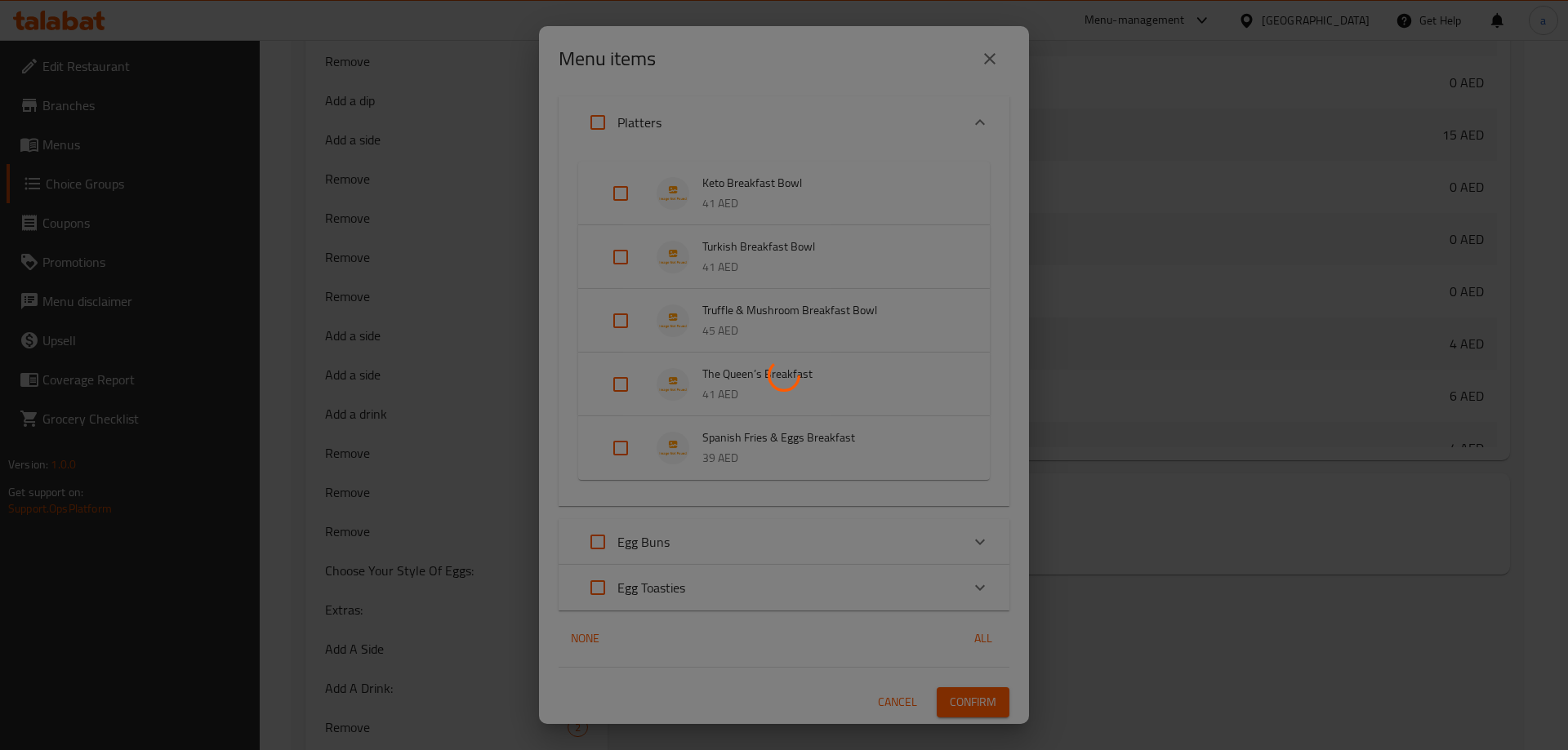
click at [370, 697] on div at bounding box center [784, 375] width 1568 height 750
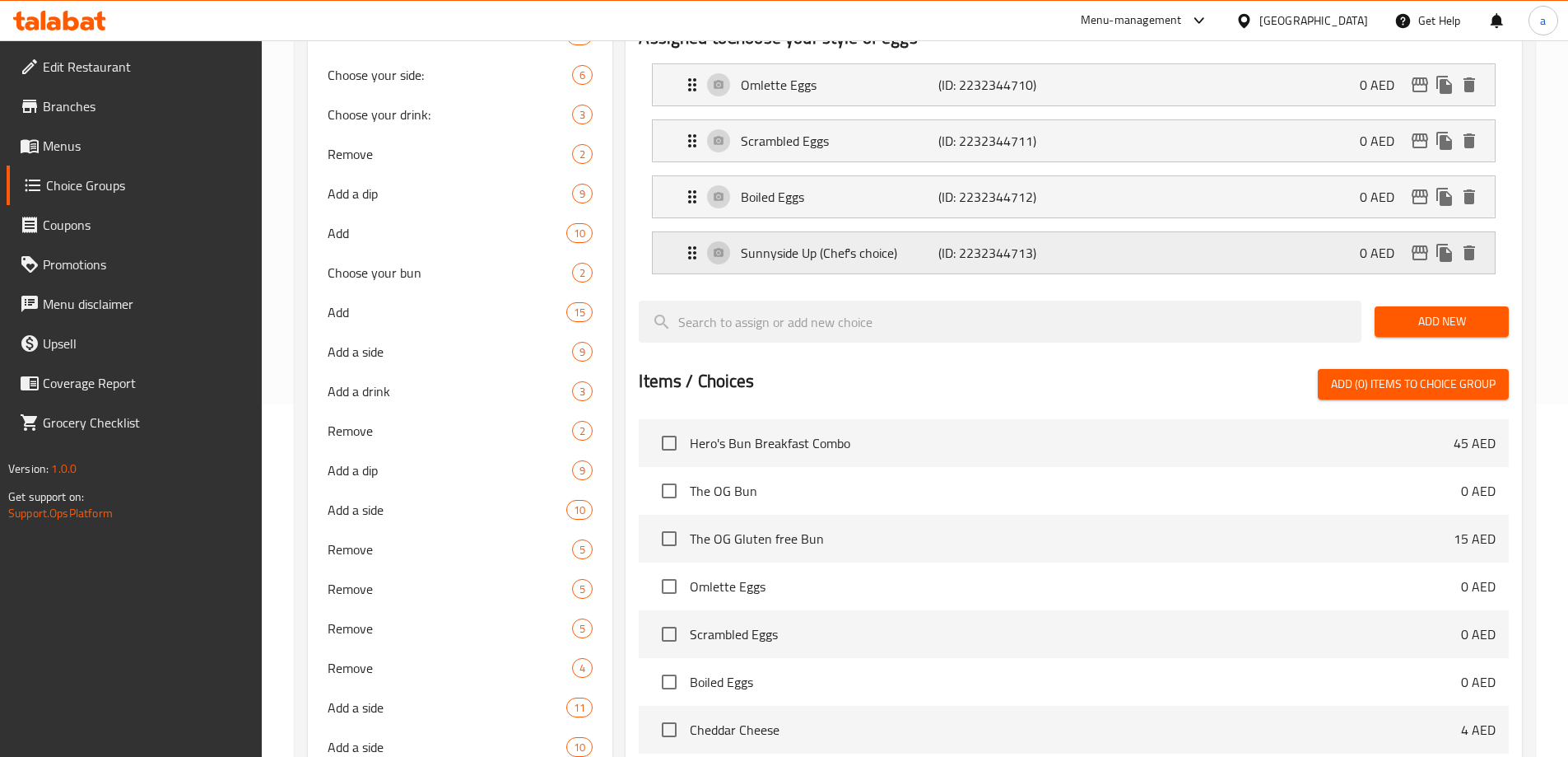
scroll to position [640, 0]
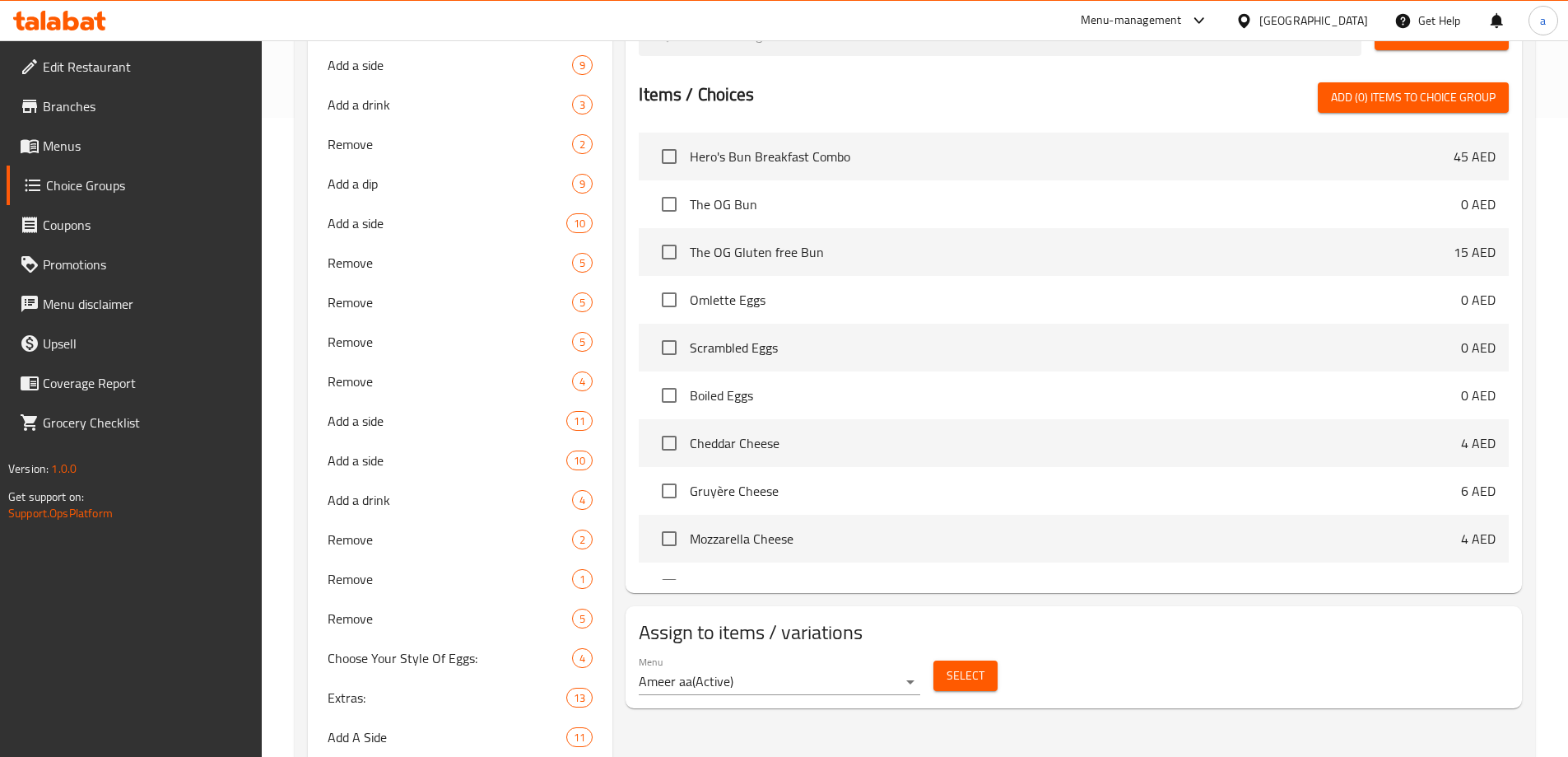
click at [970, 665] on span "Select" at bounding box center [965, 675] width 38 height 20
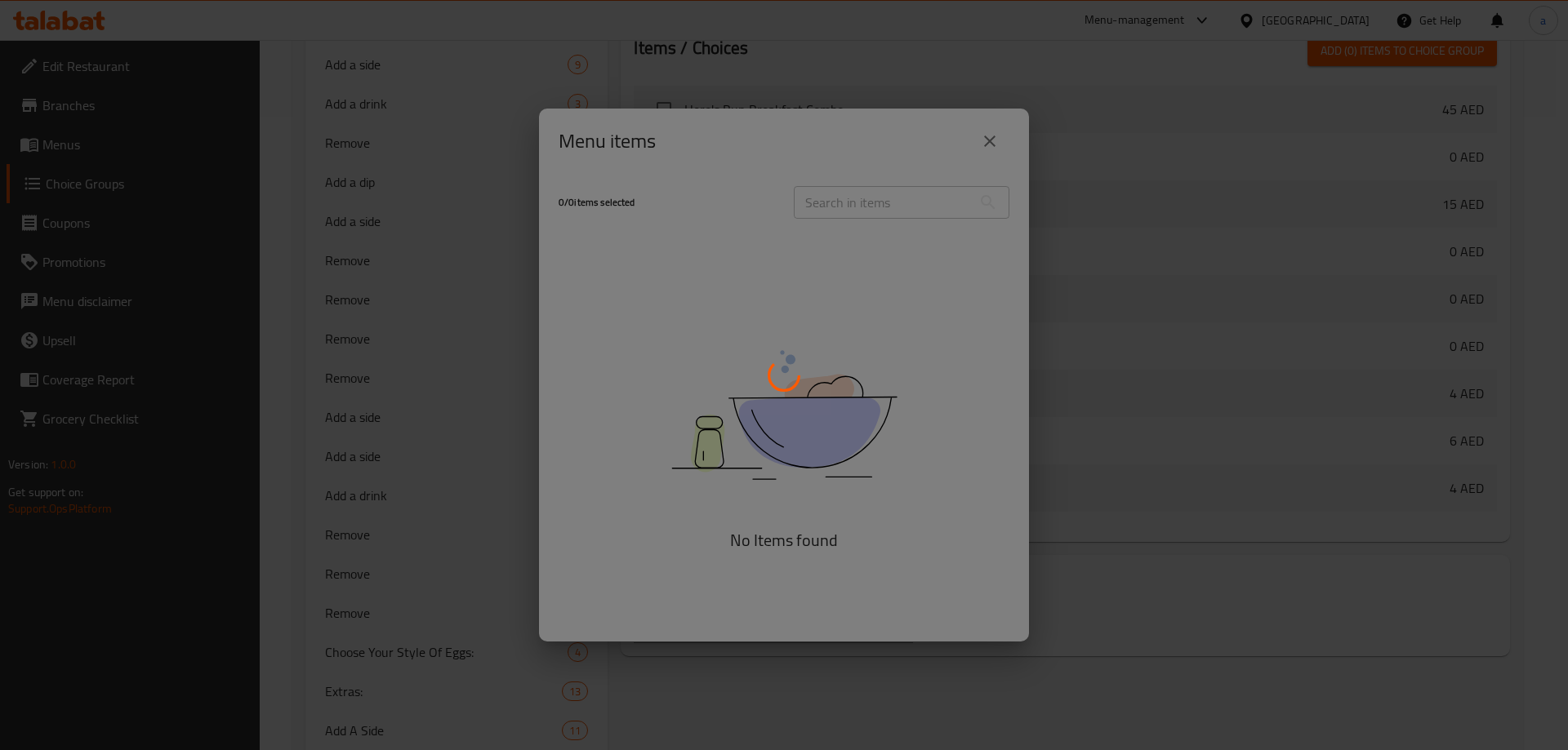
click at [836, 201] on div at bounding box center [784, 375] width 1568 height 750
click at [857, 196] on div at bounding box center [784, 375] width 1568 height 750
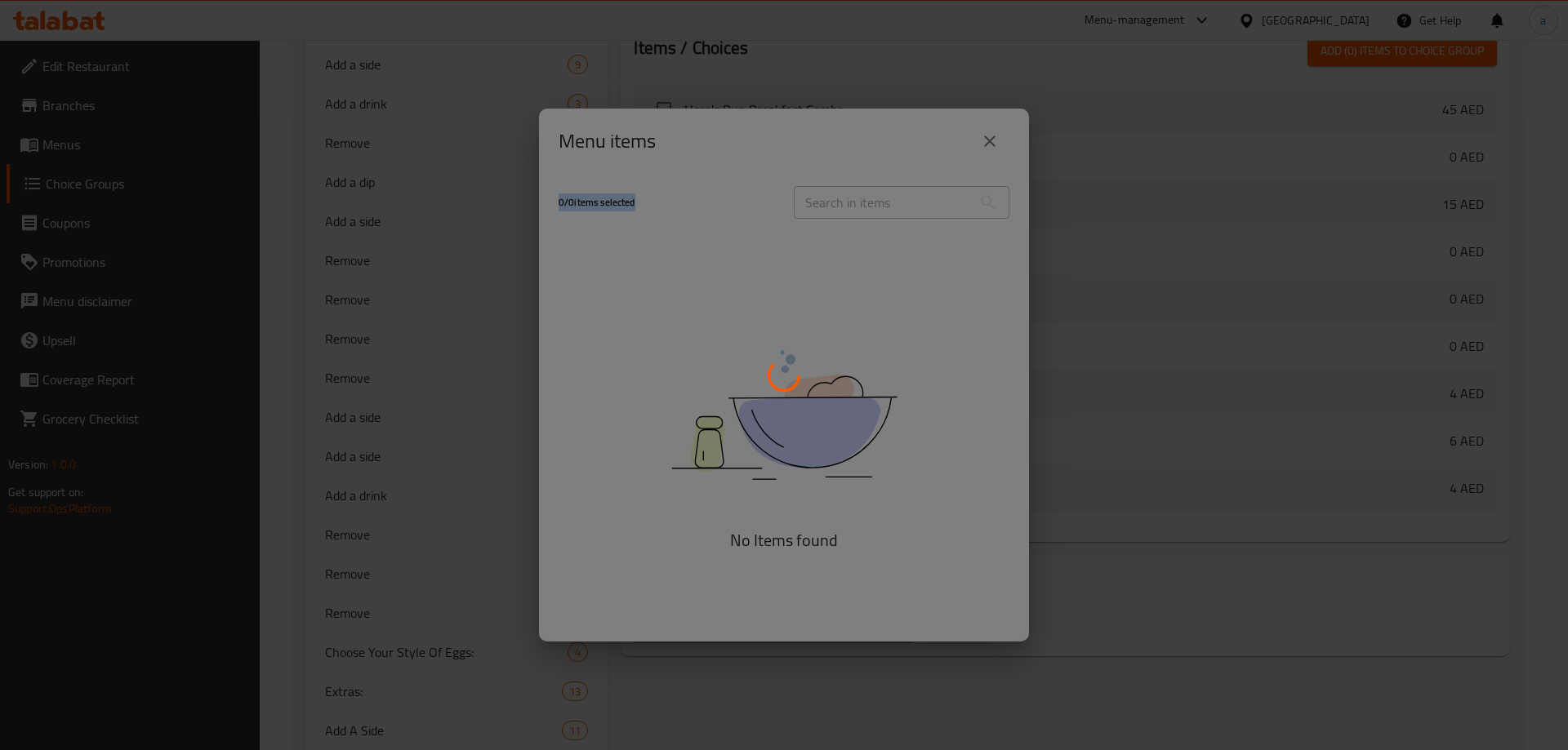
click at [857, 196] on div at bounding box center [784, 375] width 1568 height 750
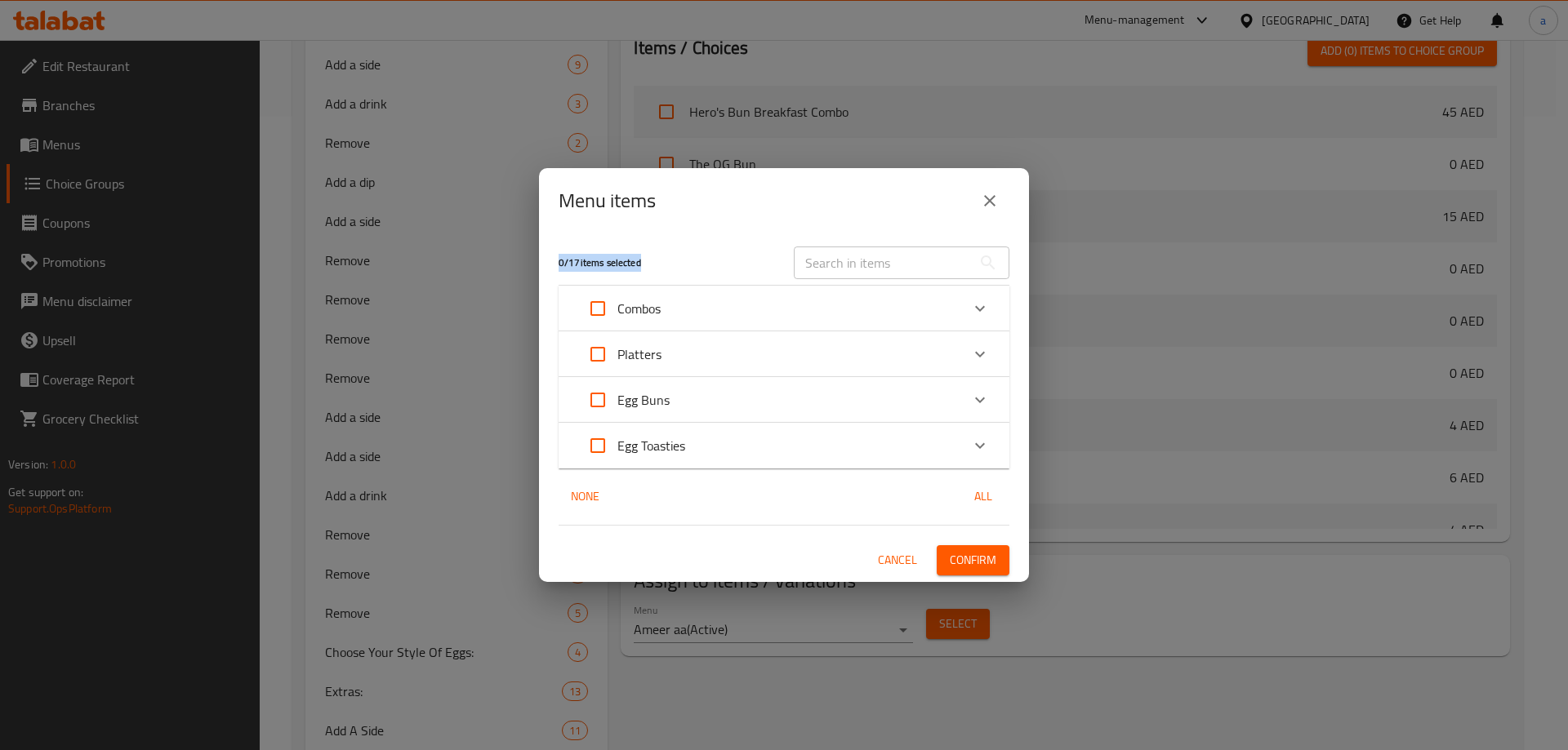
click at [857, 196] on div "Menu items 0 / 17 items selected ​ Combos Hero's Bun Breakfast Combo 45 AED Her…" at bounding box center [783, 374] width 490 height 413
click at [857, 196] on div "Menu items" at bounding box center [784, 201] width 451 height 39
click at [821, 292] on div "Combos" at bounding box center [769, 308] width 382 height 39
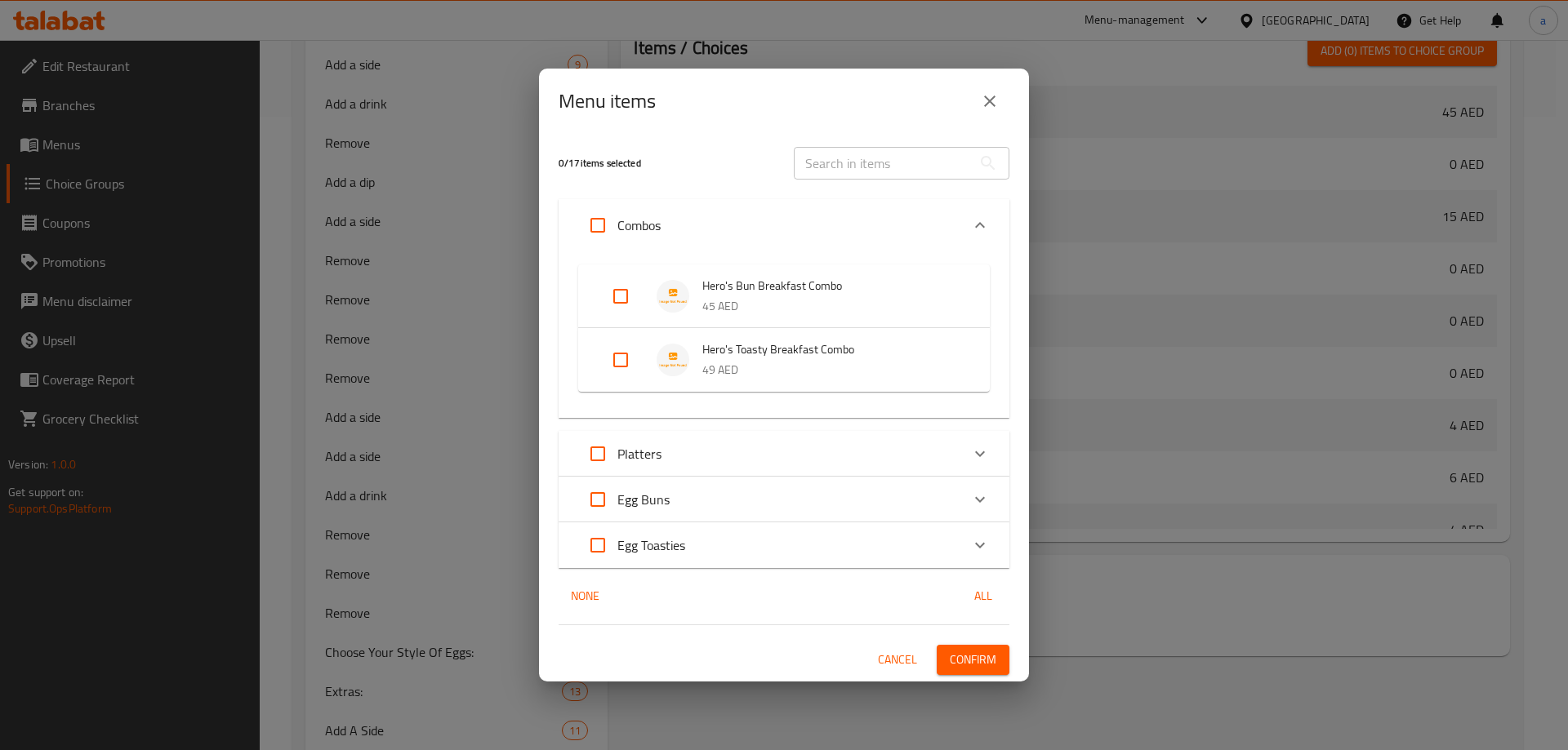
click at [819, 268] on ul "Hero's Bun Breakfast Combo 45 AED Hero's Toasty Breakfast Combo 49 AED" at bounding box center [783, 328] width 412 height 141
click at [860, 151] on input "text" at bounding box center [883, 163] width 178 height 33
paste input "Turkish Breakfast Bowl"
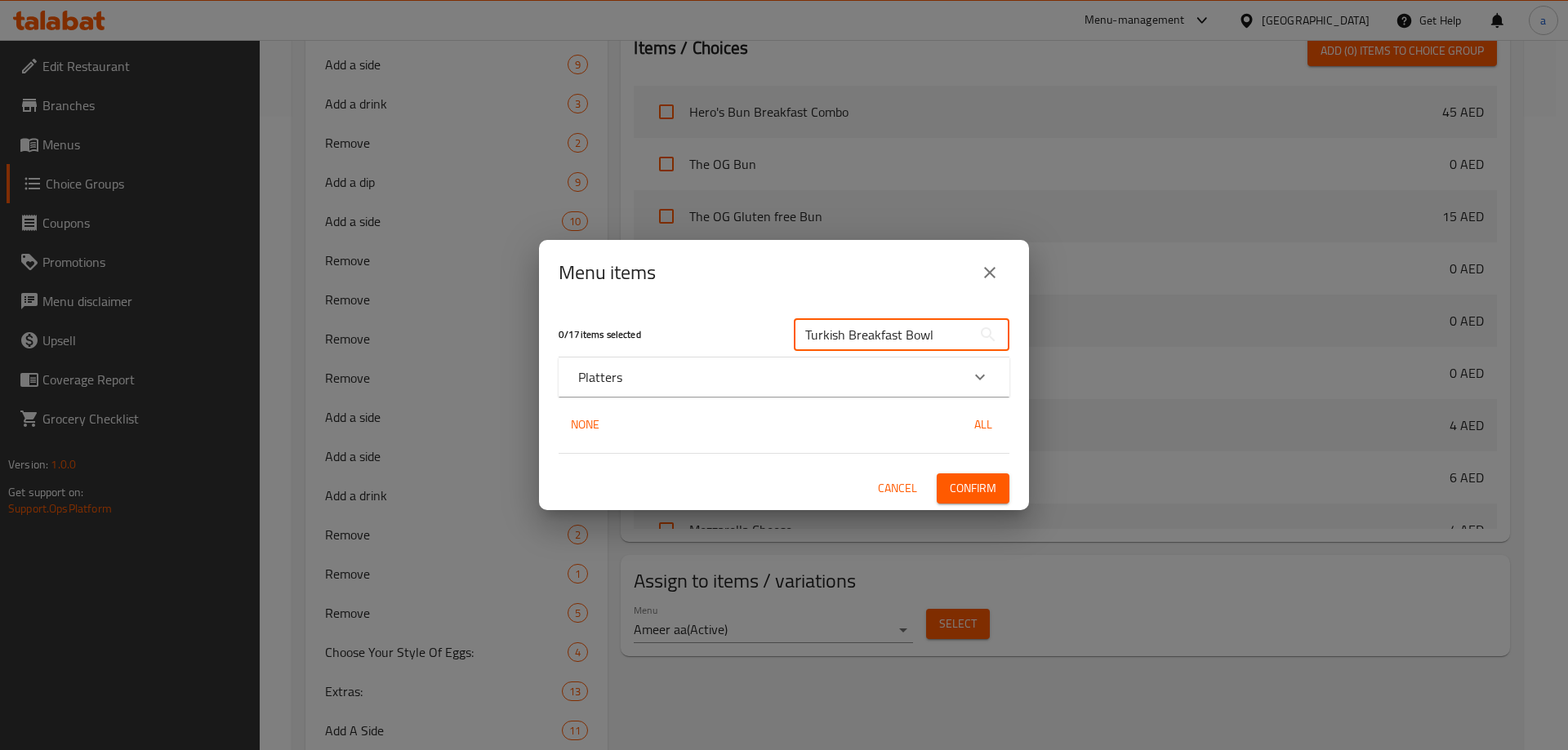
type input "Turkish Breakfast Bowl"
click at [847, 386] on div "Platters" at bounding box center [769, 377] width 382 height 20
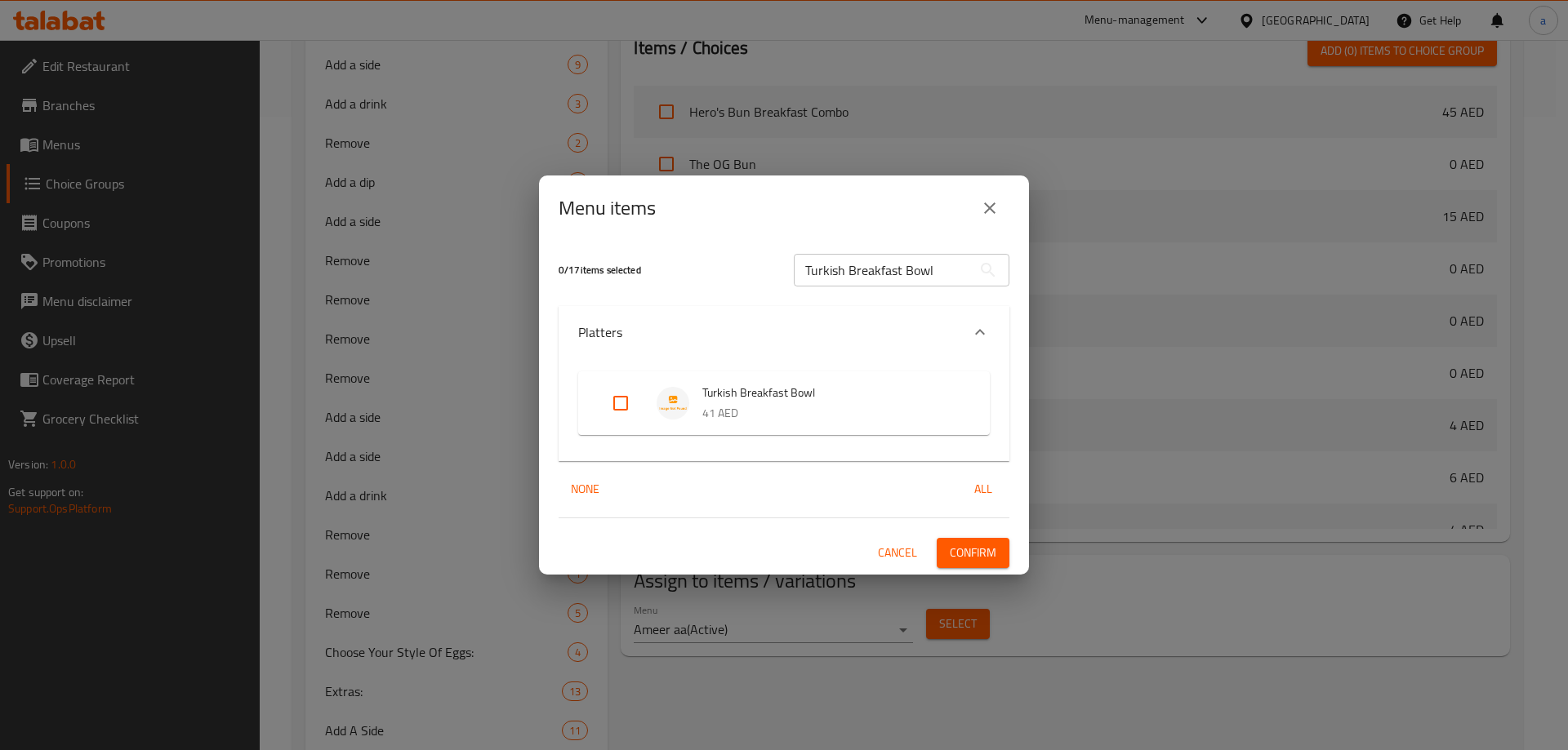
click at [626, 401] on input "Expand" at bounding box center [620, 402] width 39 height 39
checkbox input "true"
click at [986, 556] on span "Confirm" at bounding box center [972, 553] width 46 height 20
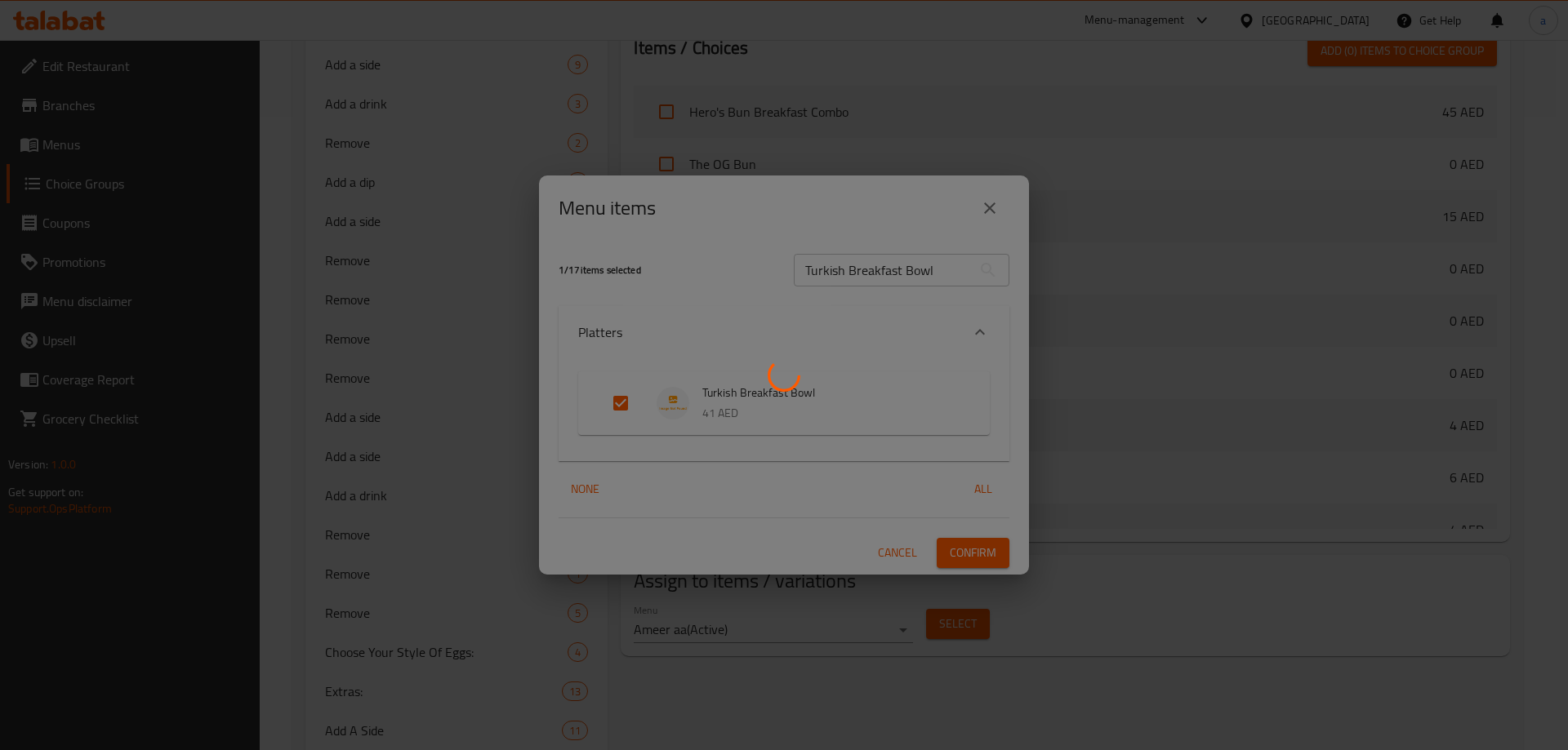
click at [390, 168] on div at bounding box center [784, 375] width 1568 height 750
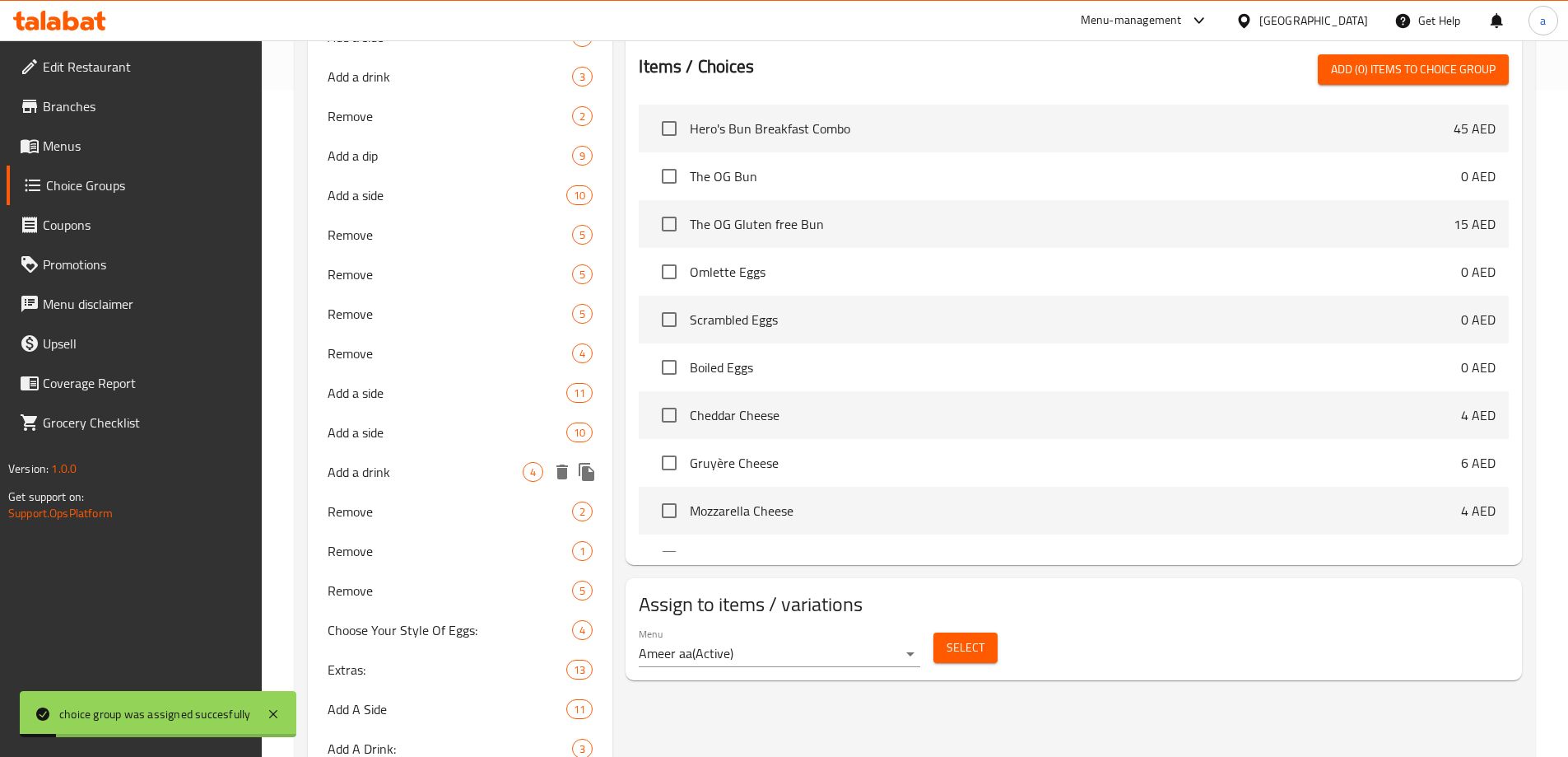
scroll to position [969, 0]
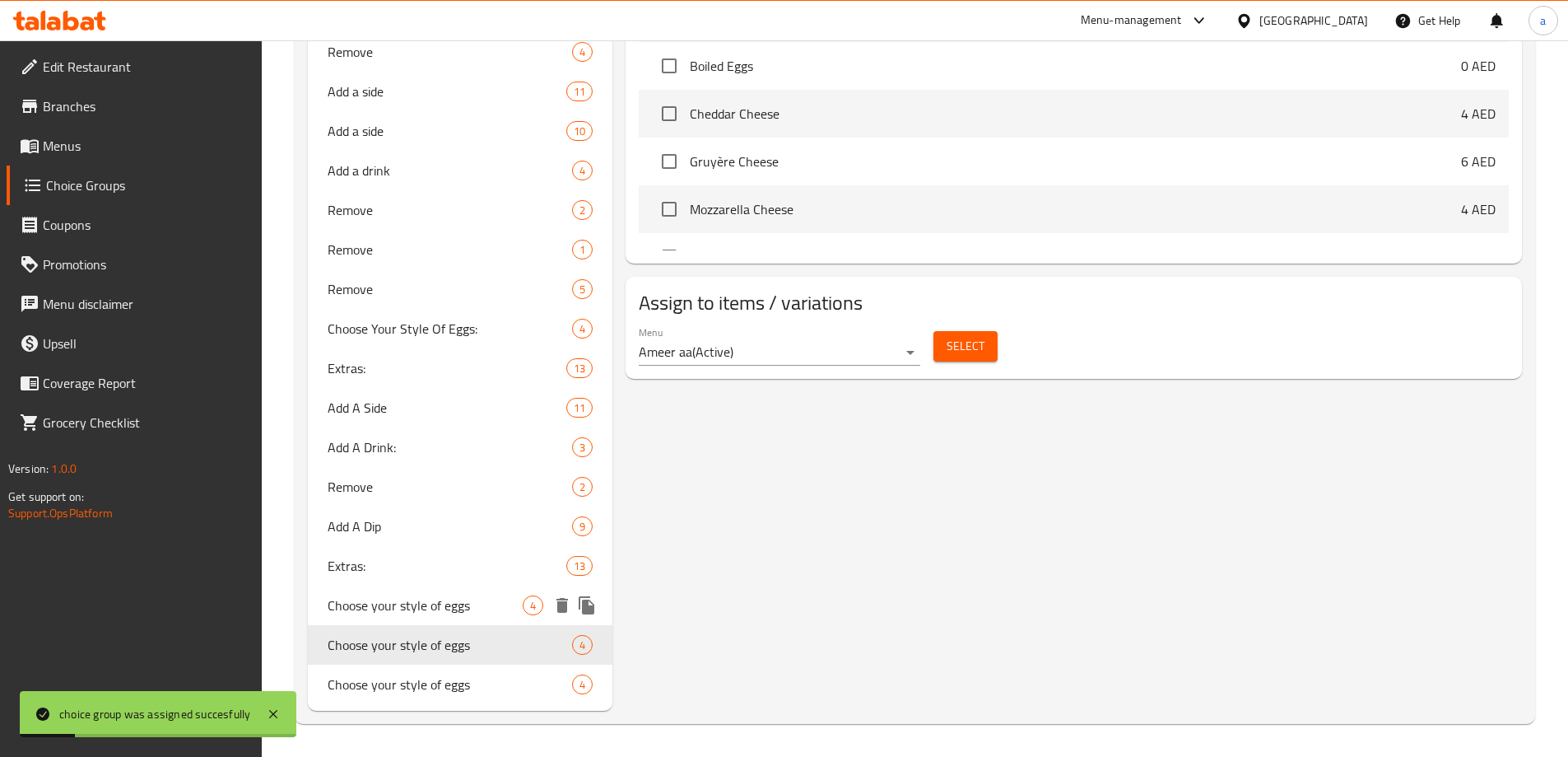
click at [439, 613] on span "Choose your style of eggs" at bounding box center [426, 606] width 196 height 20
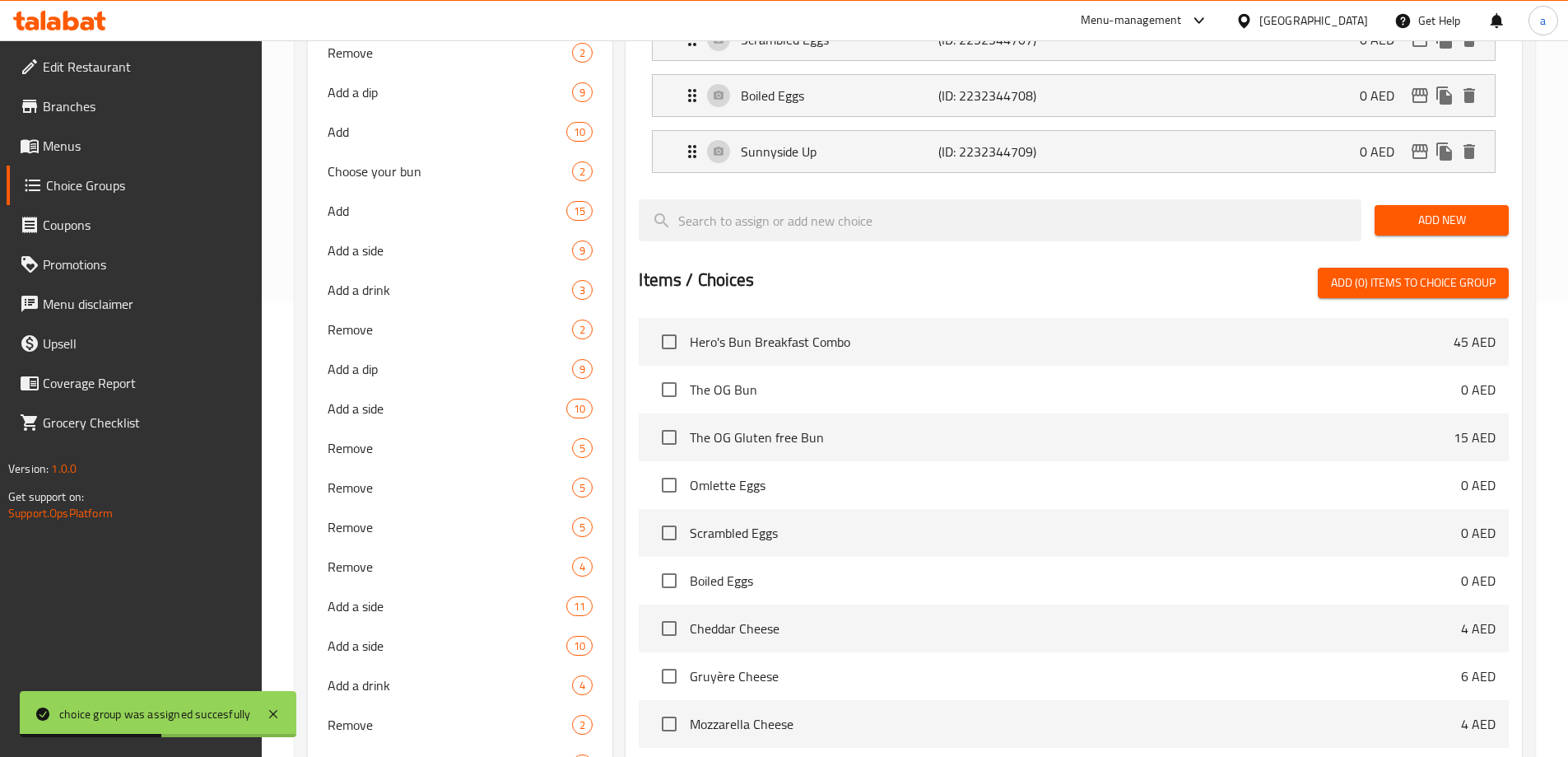
scroll to position [640, 0]
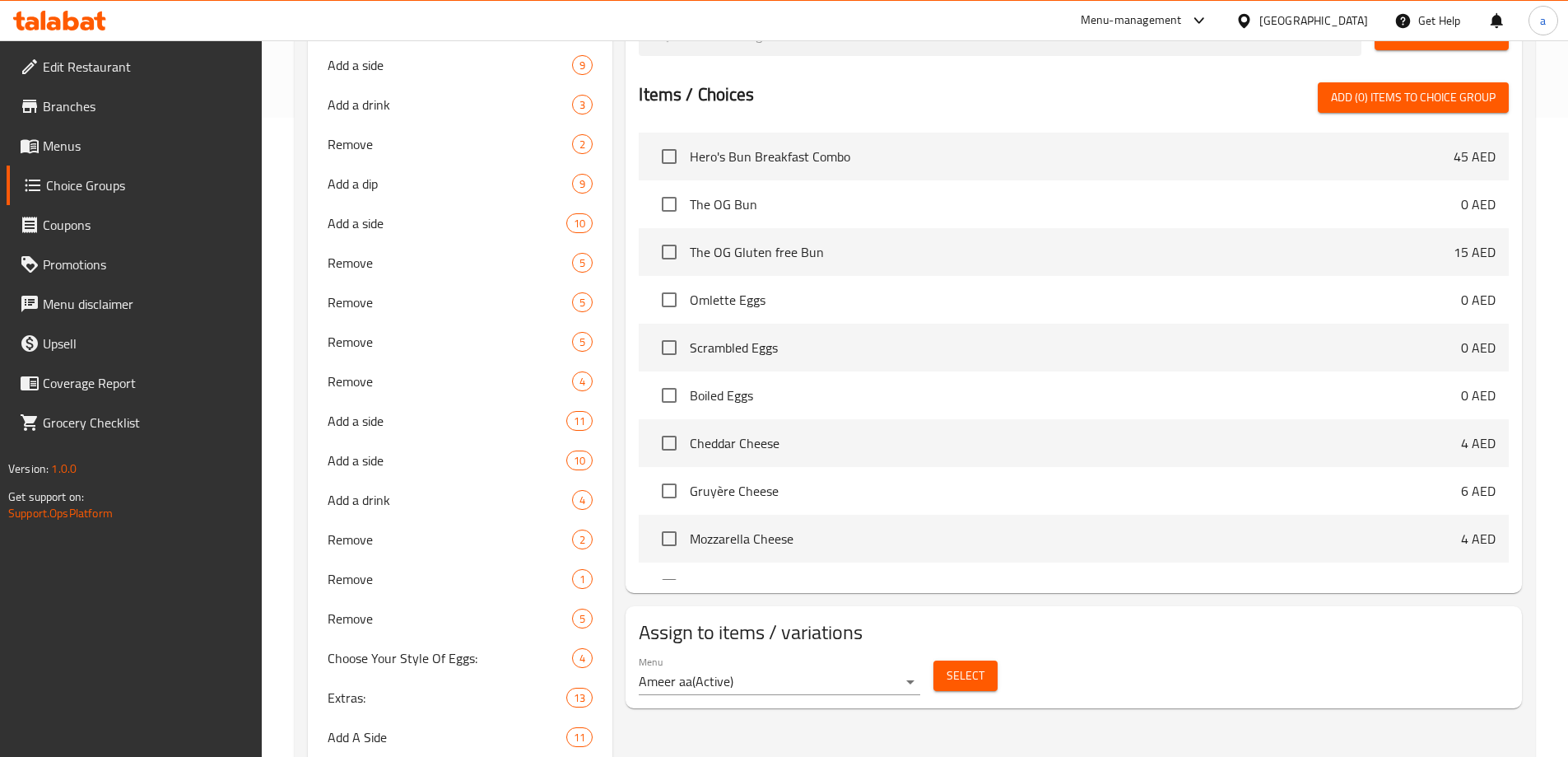
click at [947, 665] on span "Select" at bounding box center [965, 675] width 38 height 20
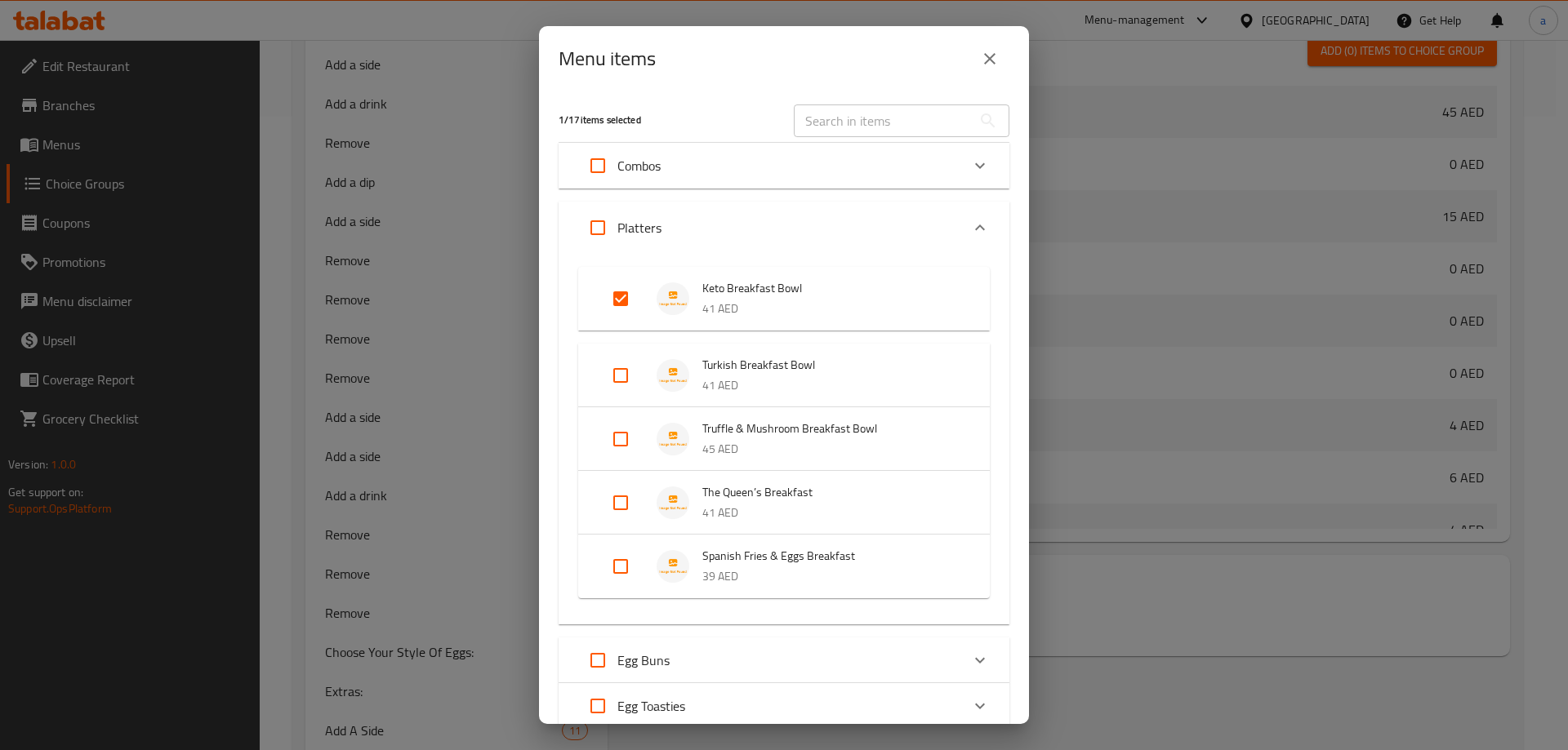
click at [408, 408] on div "Menu items 1 / 17 items selected ​ Combos Hero's Bun Breakfast Combo 45 AED Her…" at bounding box center [784, 375] width 1568 height 750
click at [992, 68] on icon "close" at bounding box center [990, 59] width 20 height 20
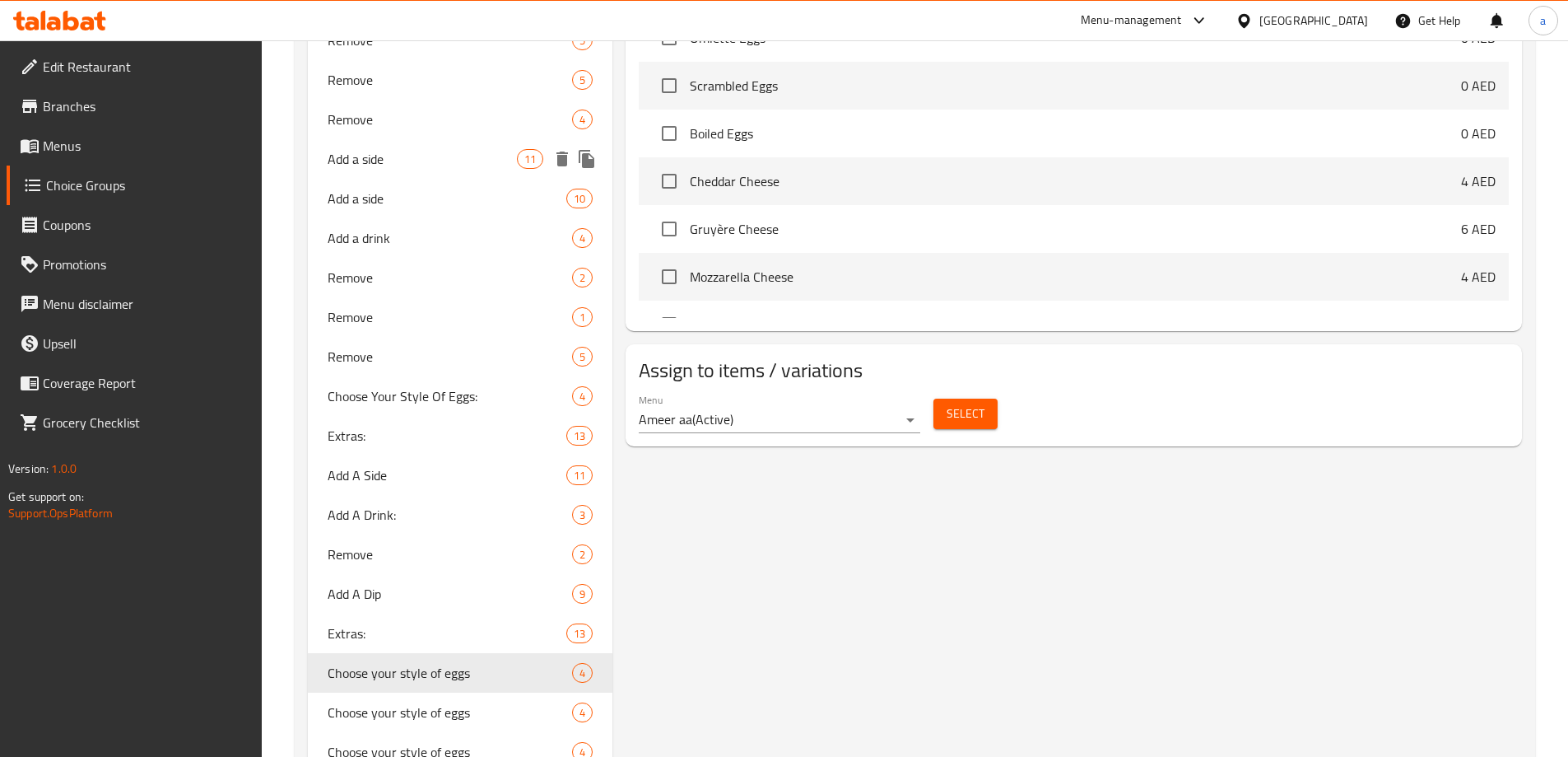
scroll to position [969, 0]
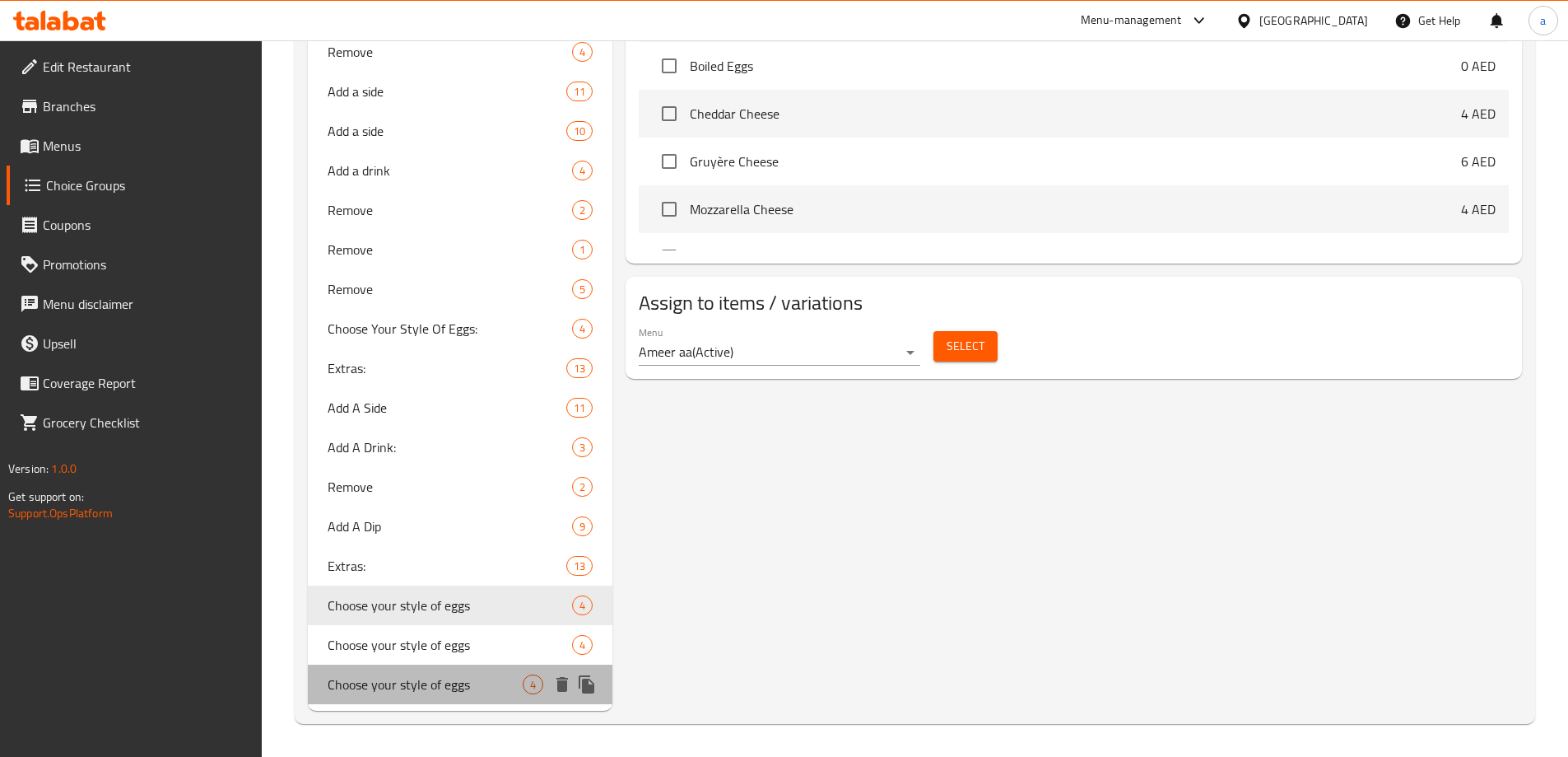
click at [432, 675] on span "Choose your style of eggs" at bounding box center [426, 685] width 196 height 20
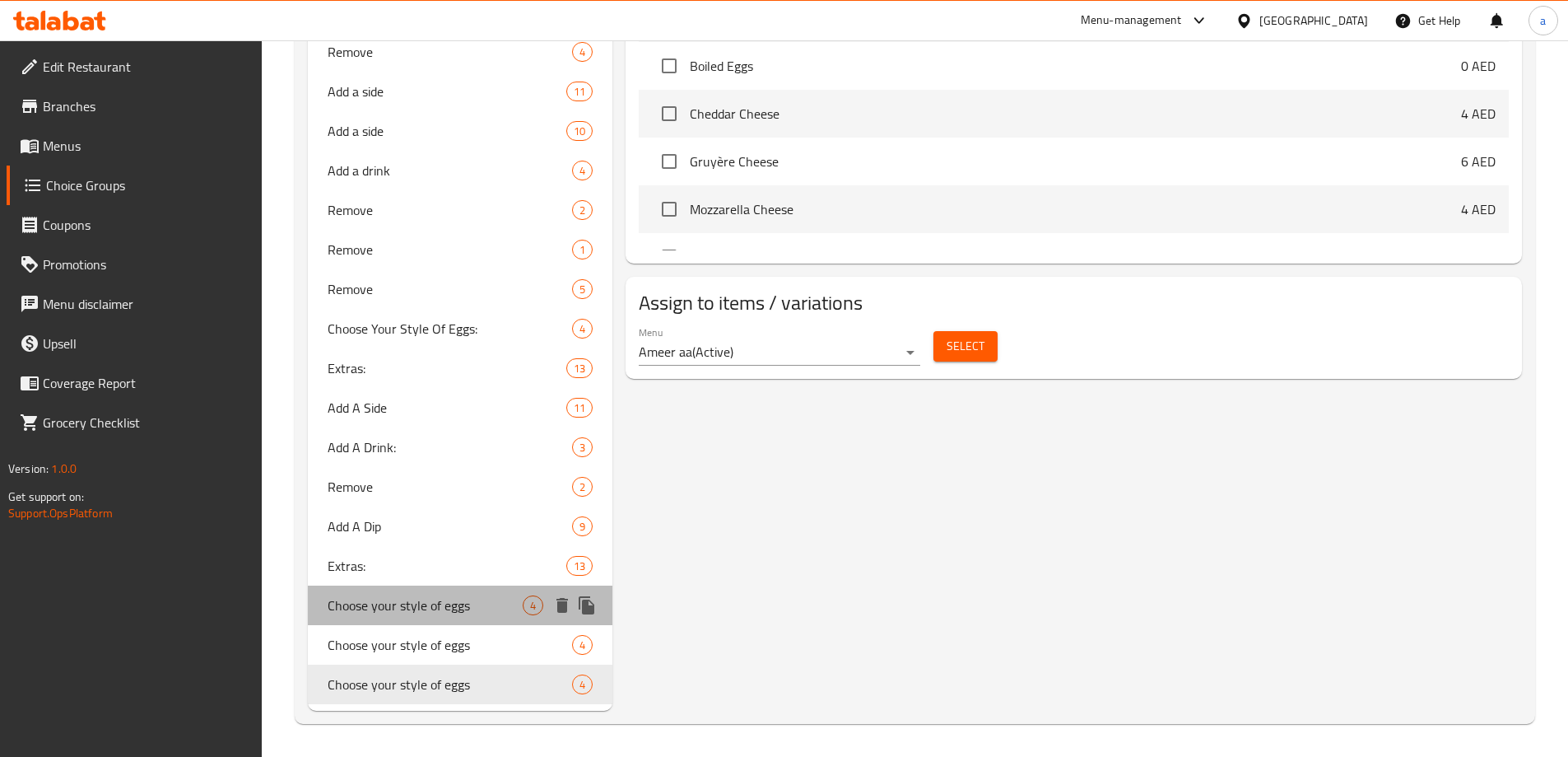
click at [428, 615] on span "Choose your style of eggs" at bounding box center [426, 606] width 196 height 20
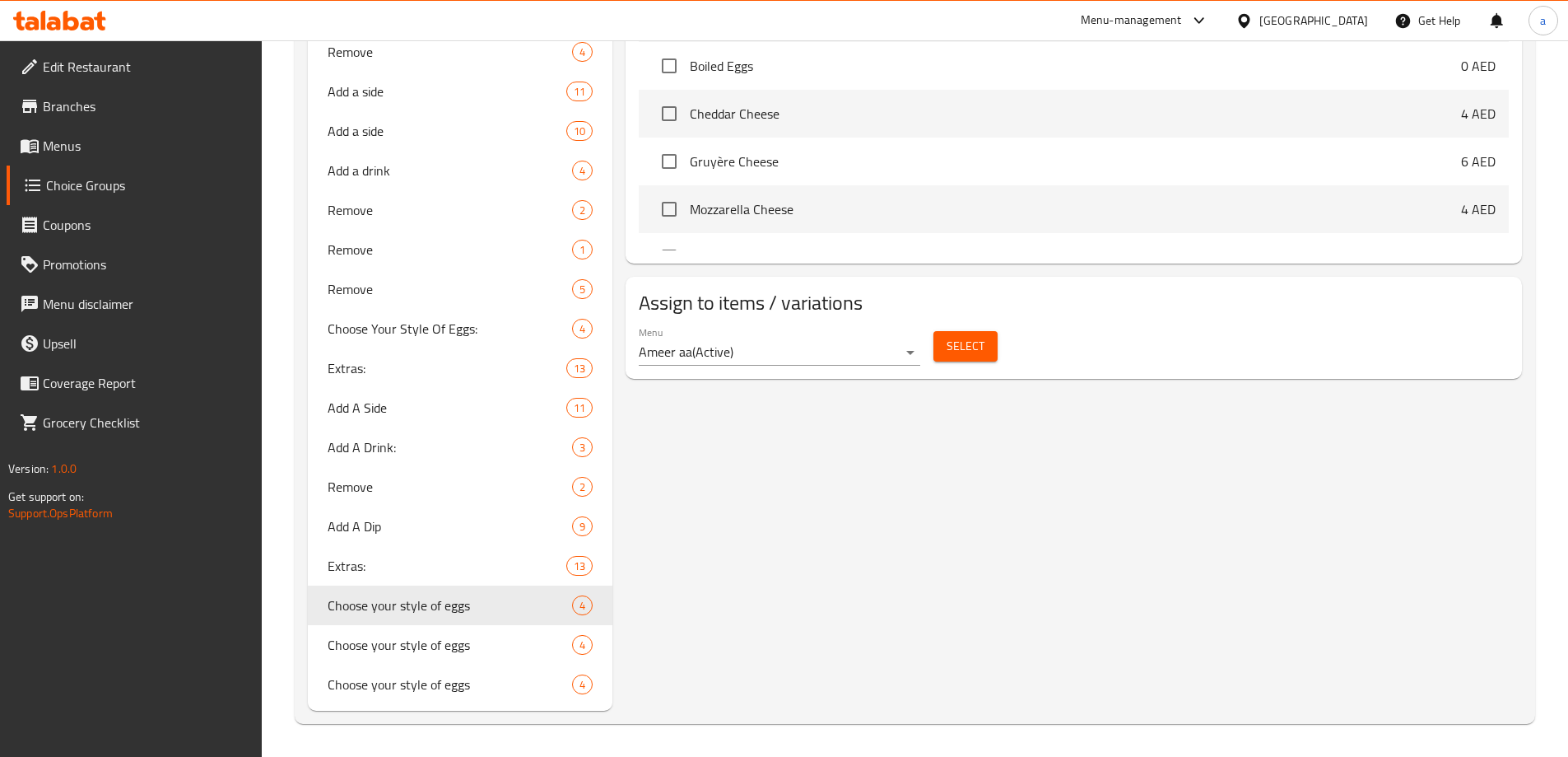
click at [952, 324] on div "Select" at bounding box center [965, 346] width 77 height 44
click at [955, 336] on span "Select" at bounding box center [965, 346] width 38 height 20
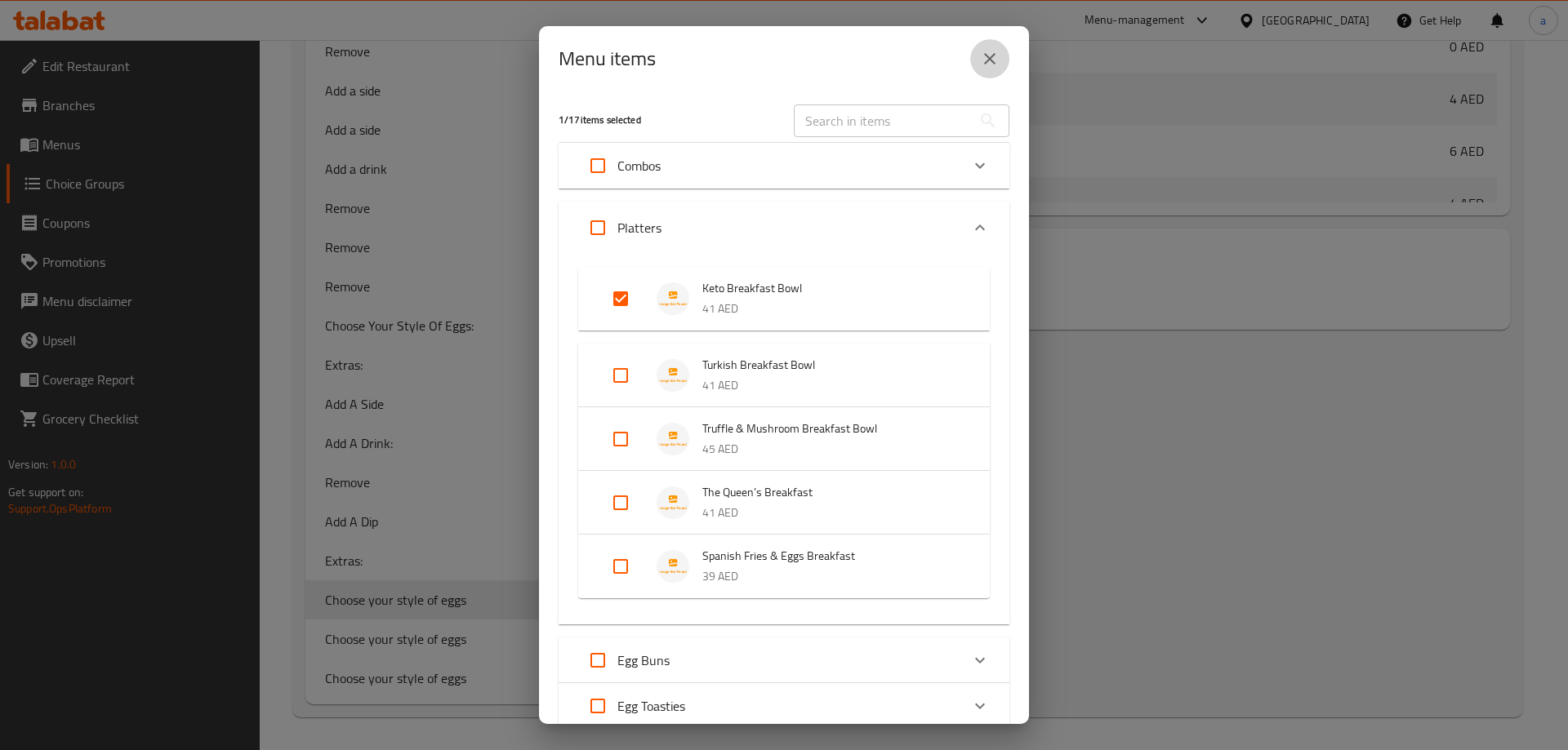
click at [986, 61] on icon "close" at bounding box center [990, 59] width 20 height 20
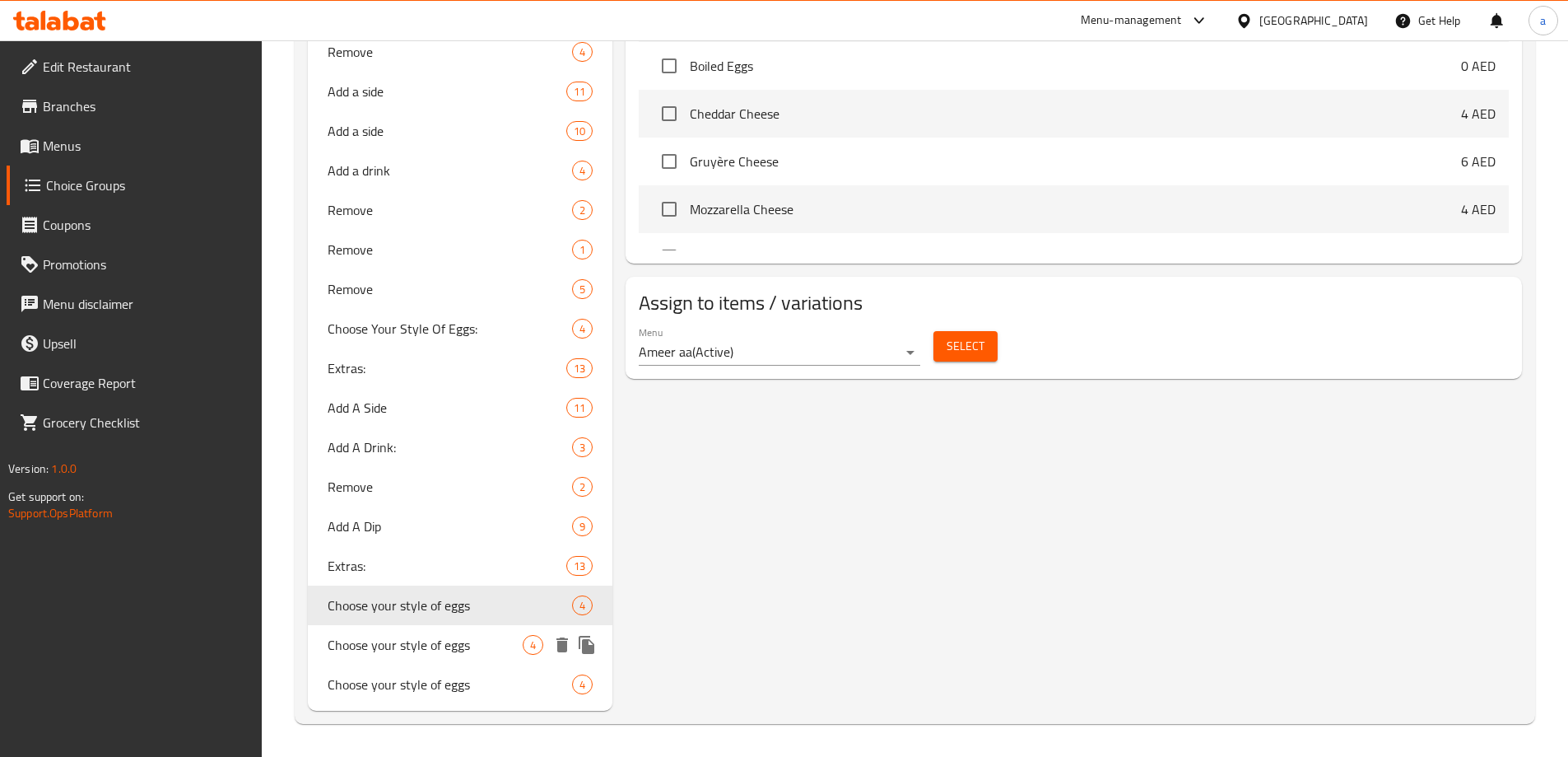
click at [435, 645] on span "Choose your style of eggs" at bounding box center [426, 645] width 196 height 20
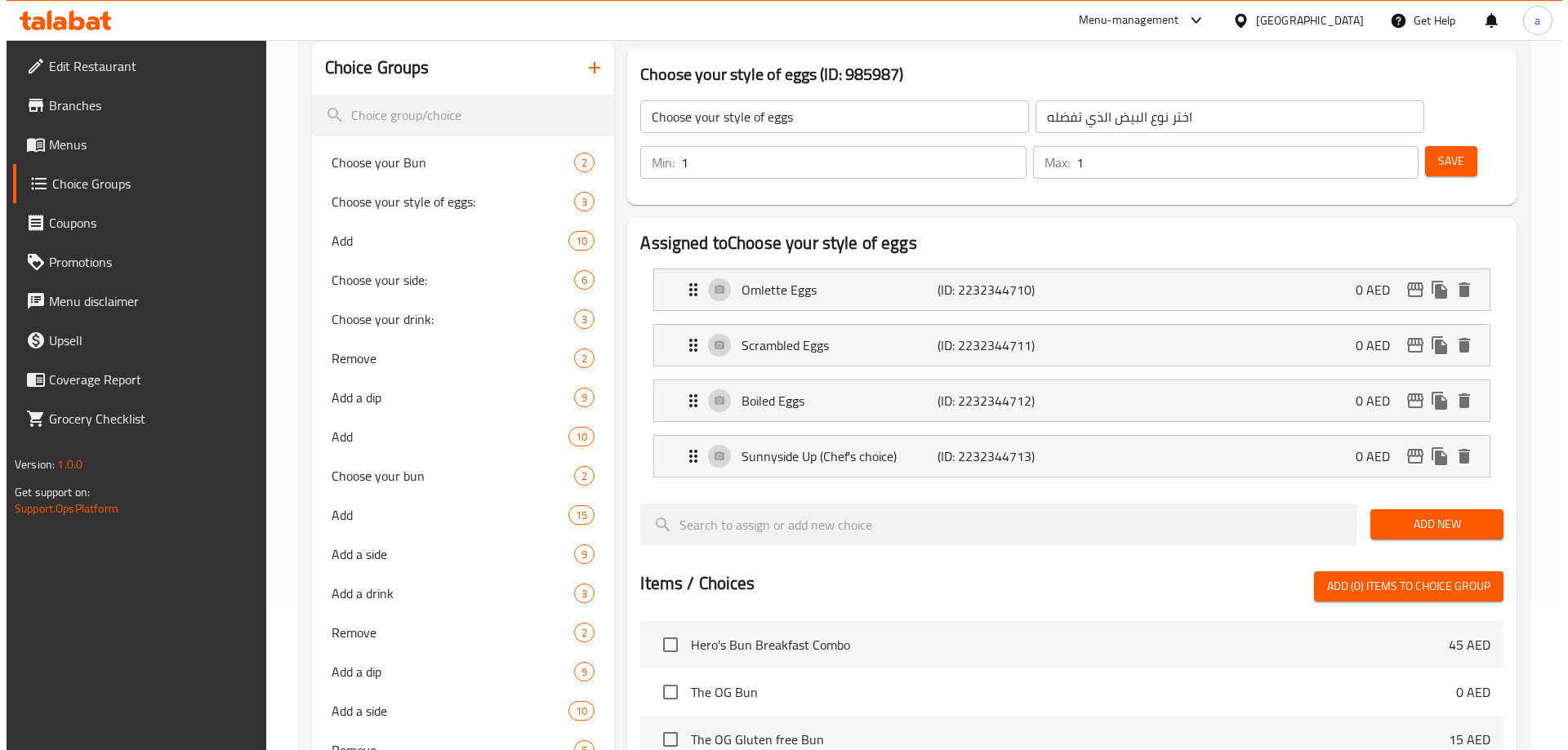
scroll to position [796, 0]
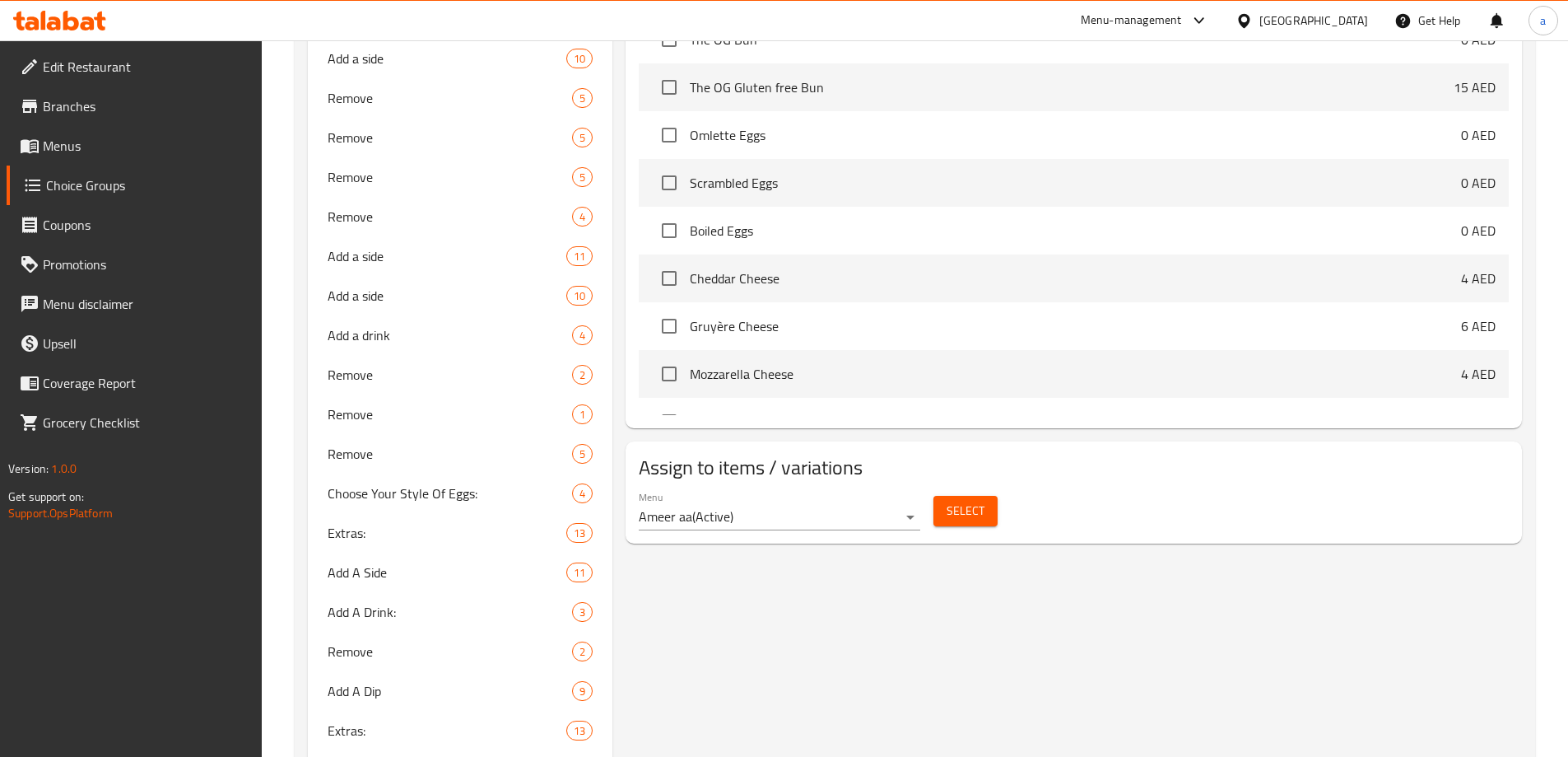
click at [975, 489] on div "Select" at bounding box center [965, 511] width 77 height 44
click at [962, 501] on span "Select" at bounding box center [965, 511] width 38 height 20
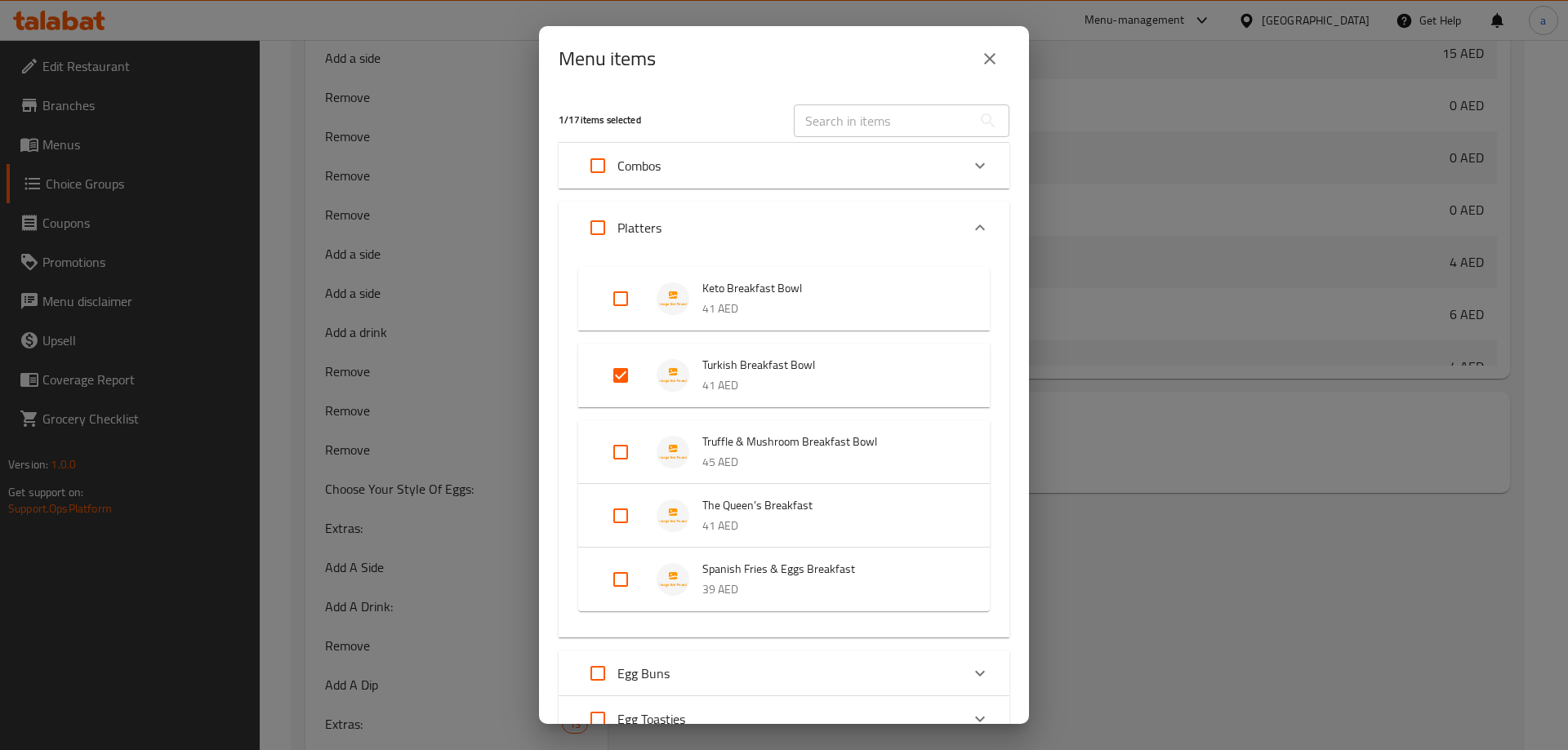
click at [803, 133] on input "text" at bounding box center [883, 121] width 178 height 33
paste input "Spanish Fries & Eggs Breakfast"
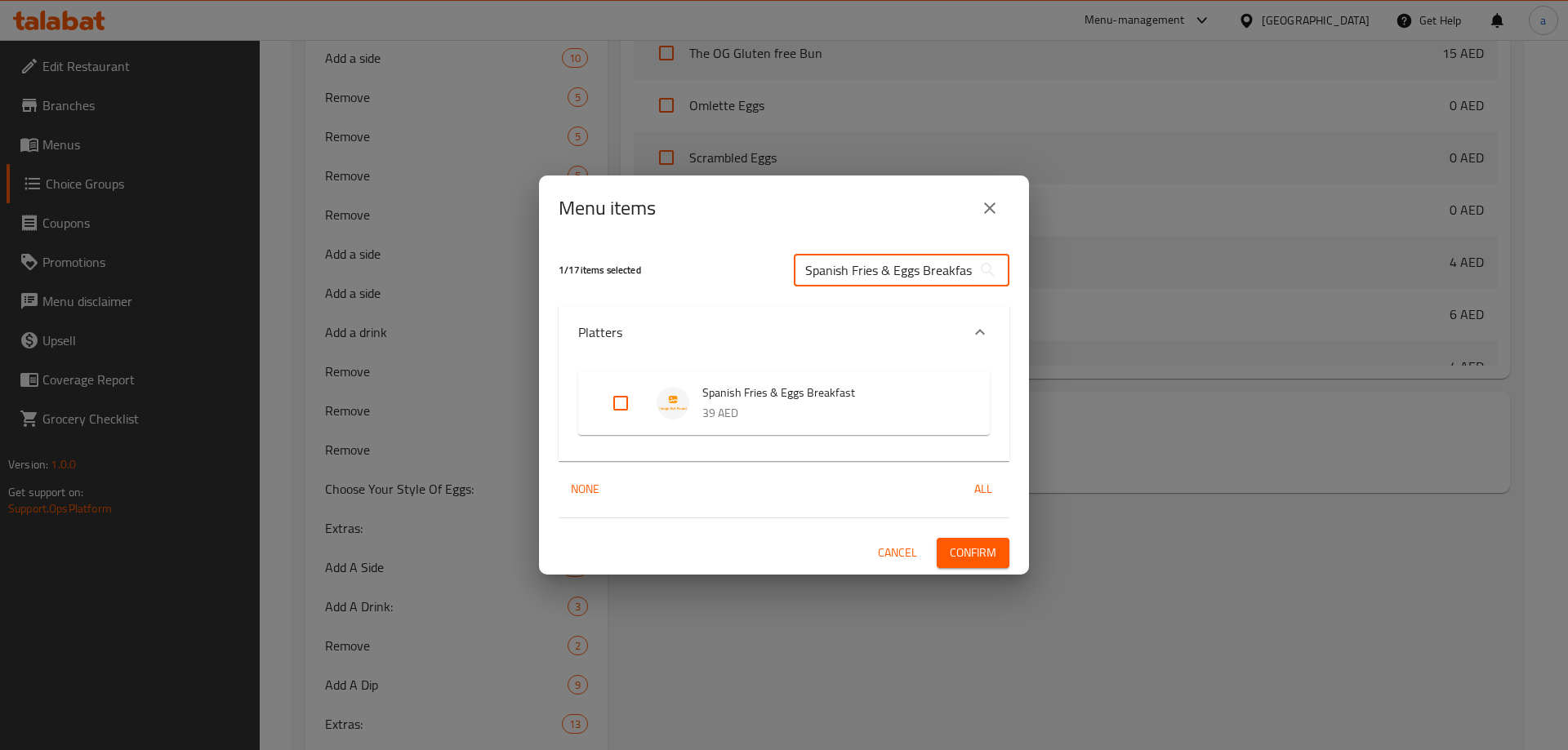
scroll to position [0, 4]
type input "Spanish Fries & Eggs Breakfast"
click at [612, 410] on input "Expand" at bounding box center [620, 402] width 39 height 39
checkbox input "true"
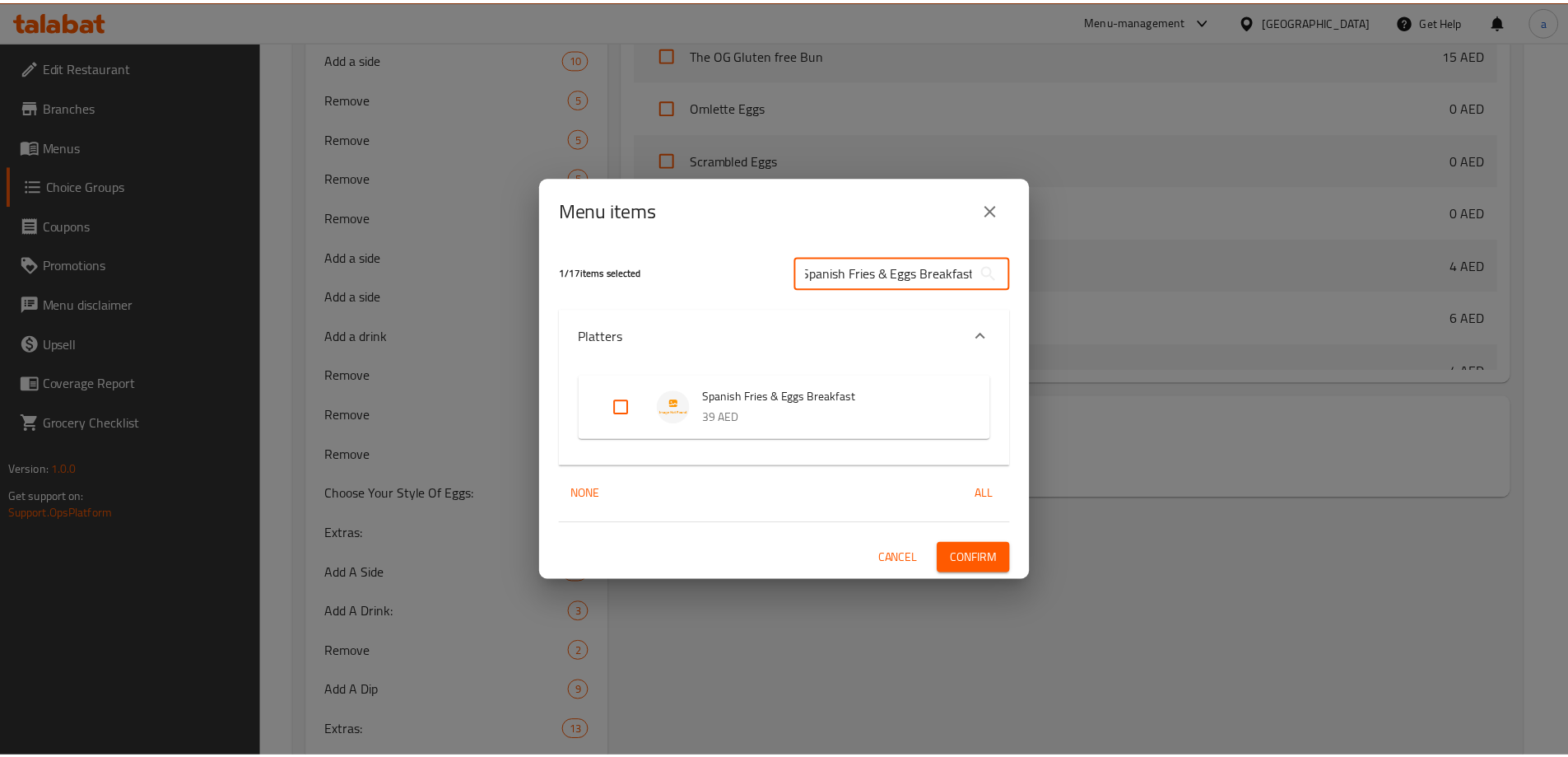
scroll to position [0, 0]
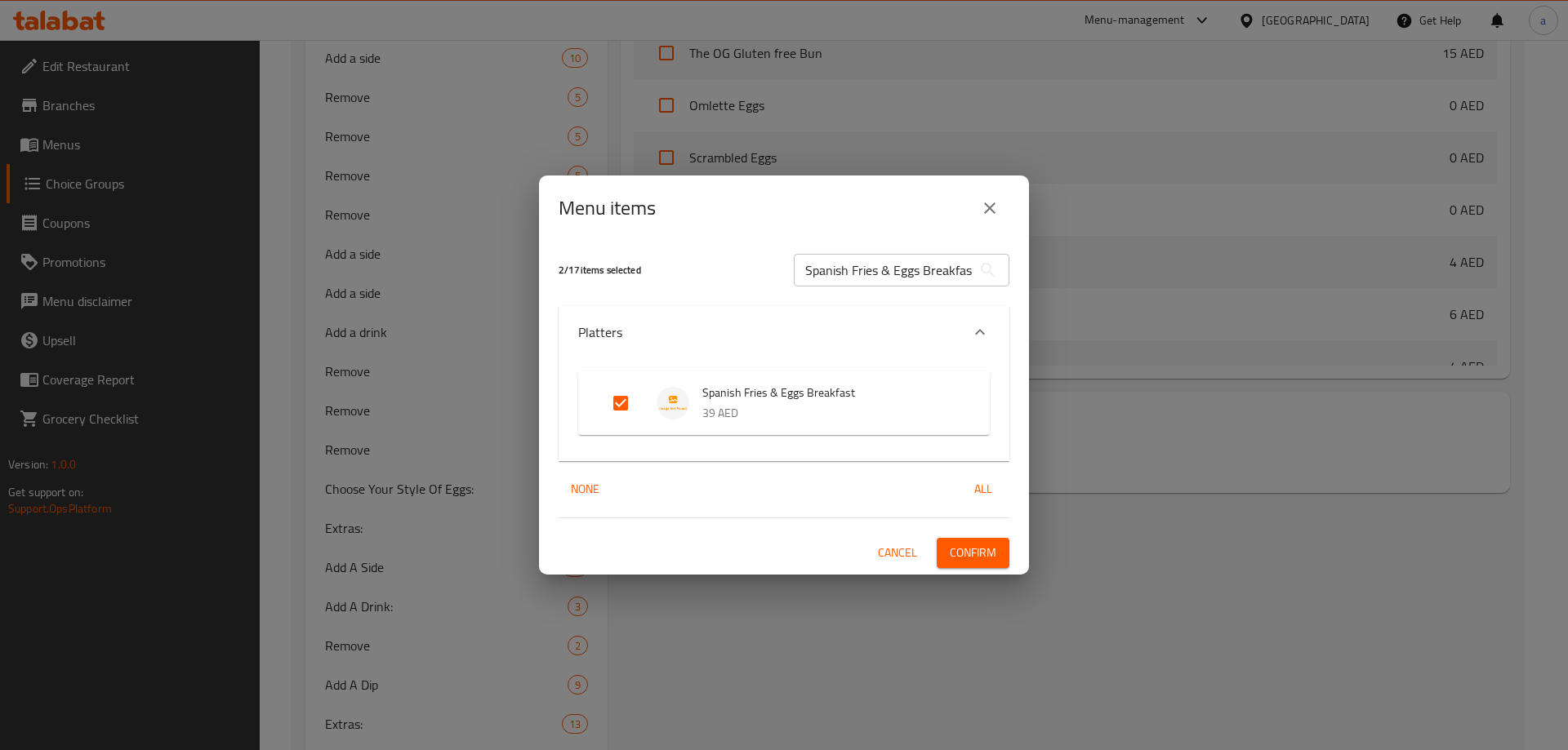
click at [956, 546] on span "Confirm" at bounding box center [972, 553] width 46 height 20
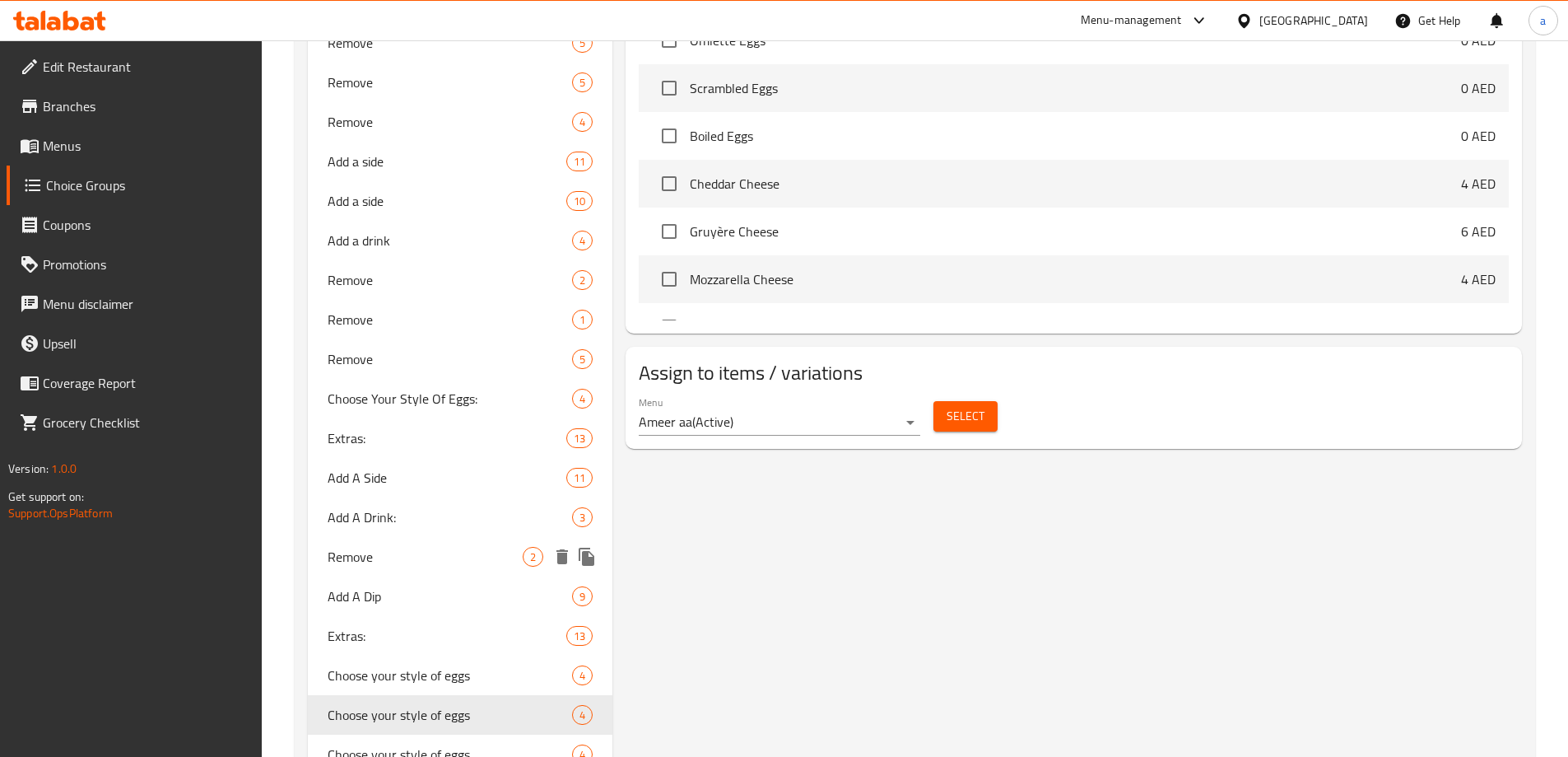
scroll to position [969, 0]
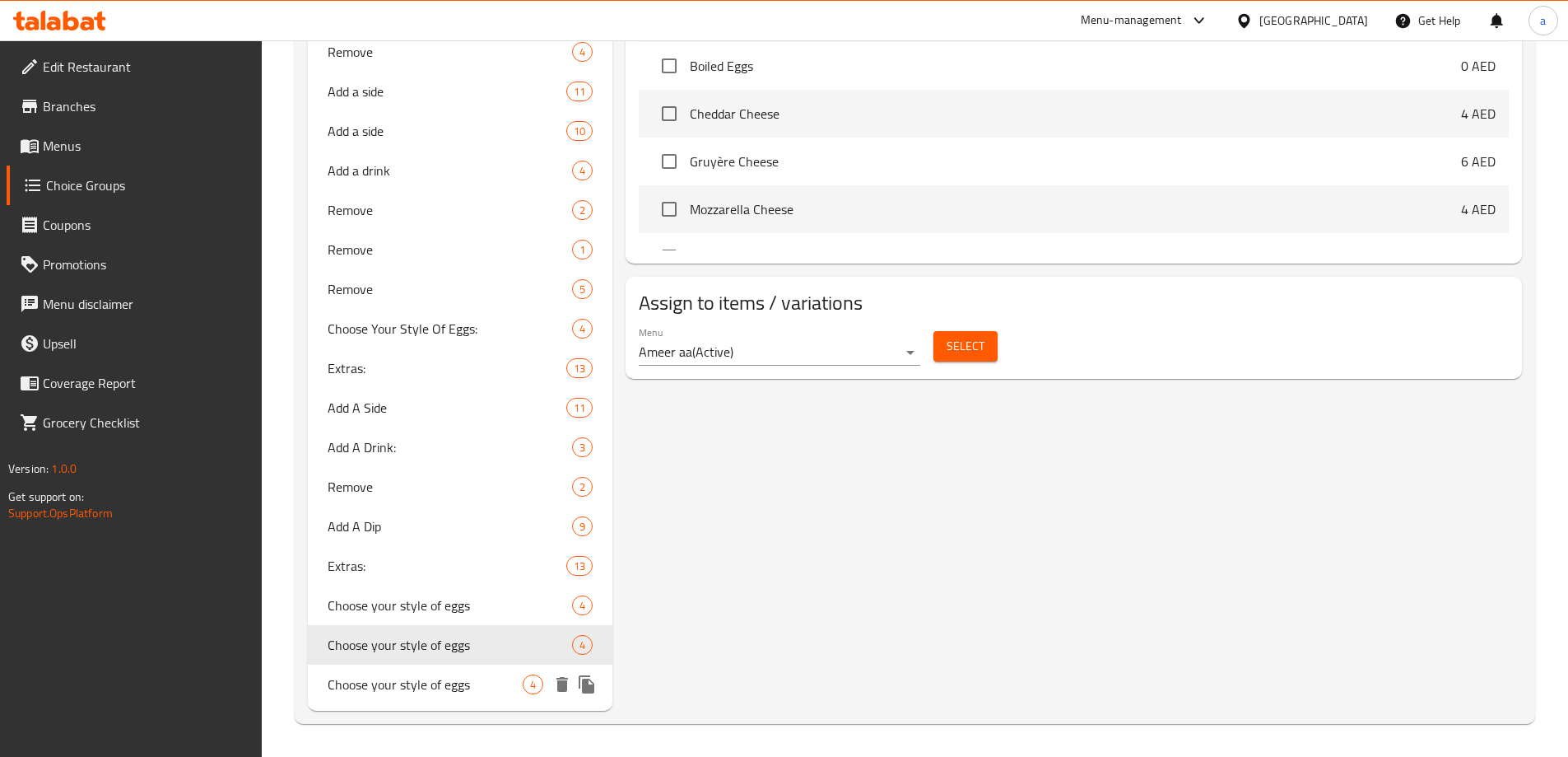
click at [378, 689] on span "Choose your style of eggs" at bounding box center [426, 685] width 196 height 20
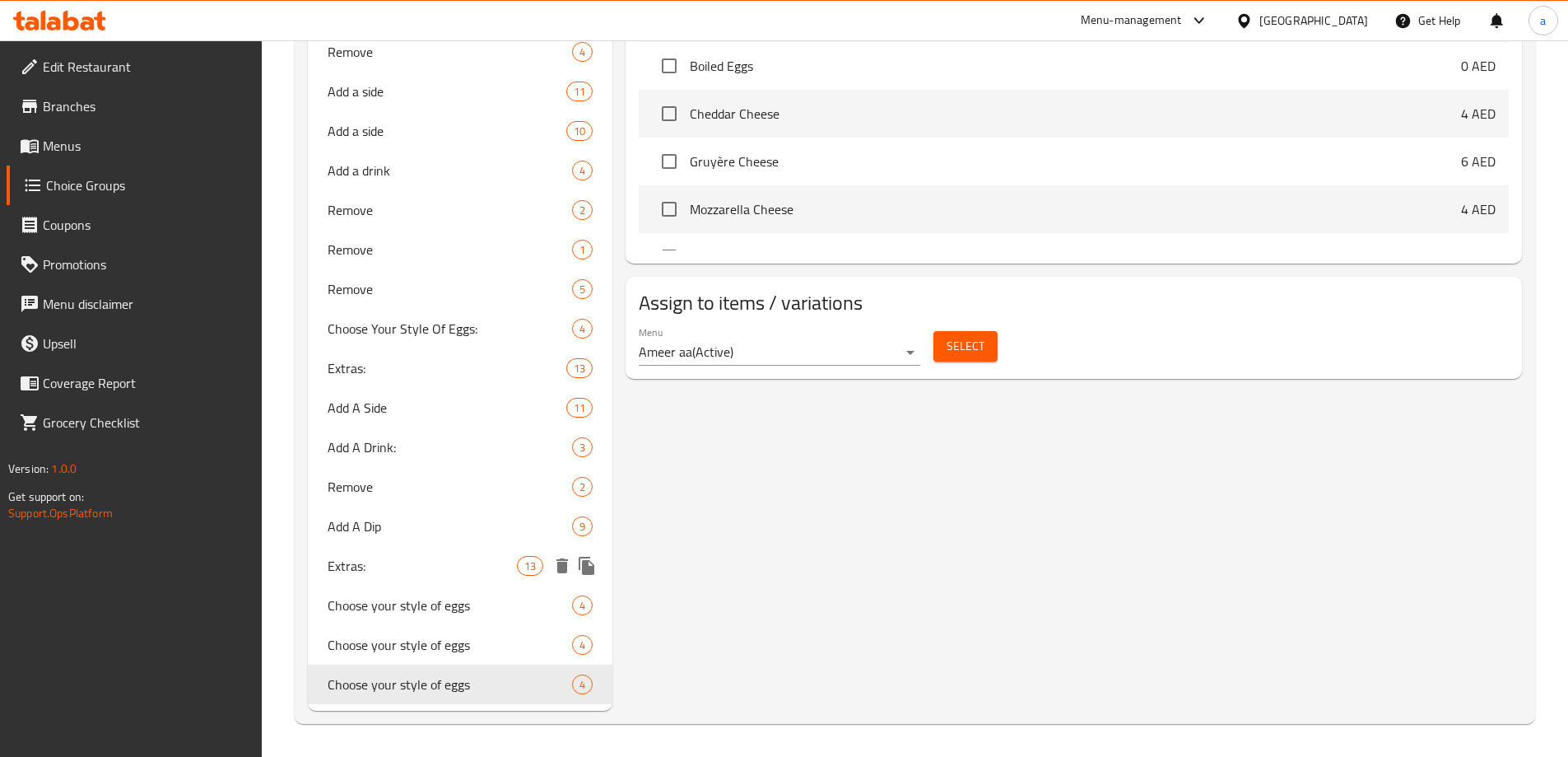
click at [387, 575] on span "Extras:" at bounding box center [423, 566] width 191 height 20
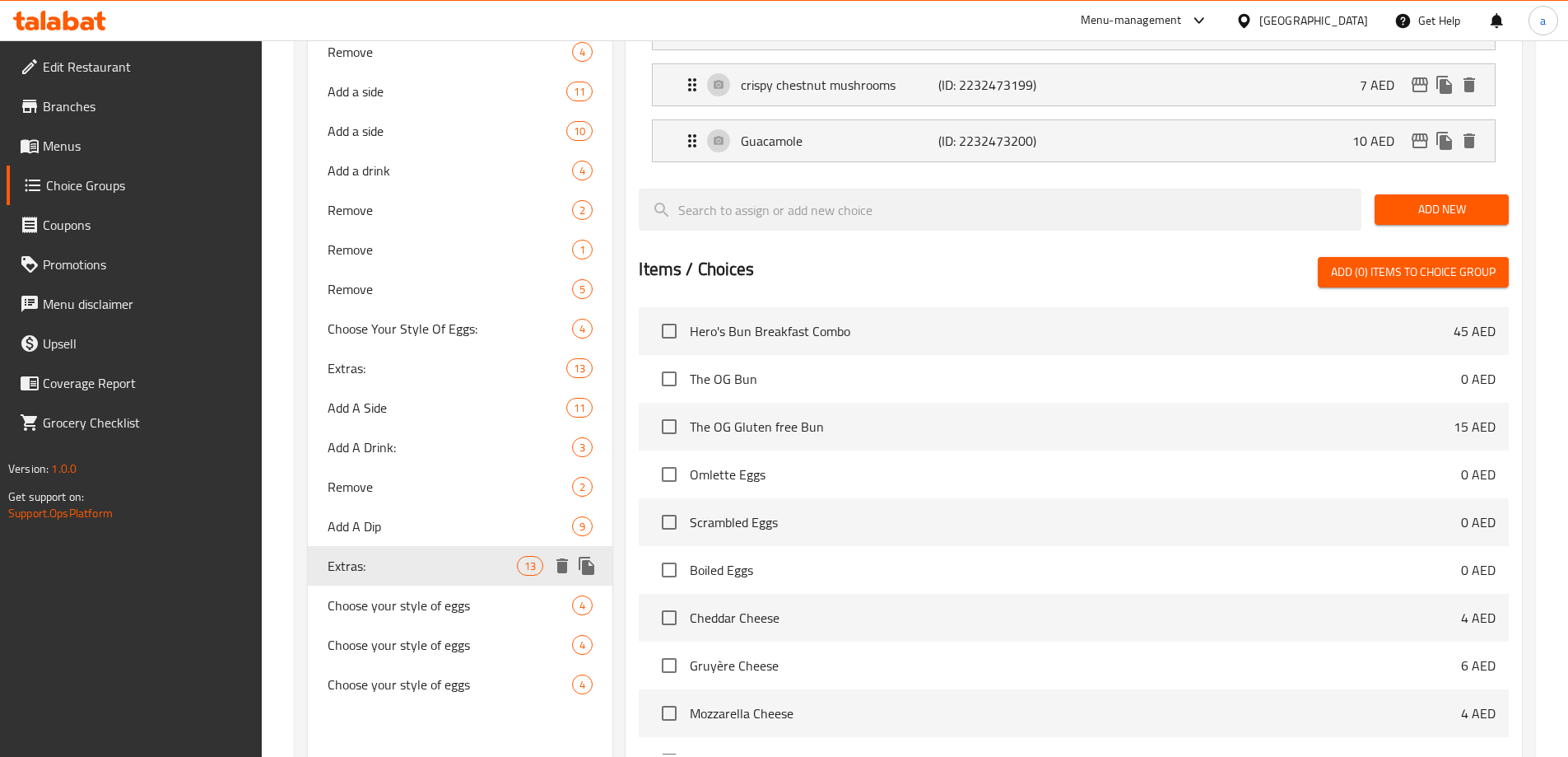
type input "Extras:"
type input "اكسترا:"
type input "0"
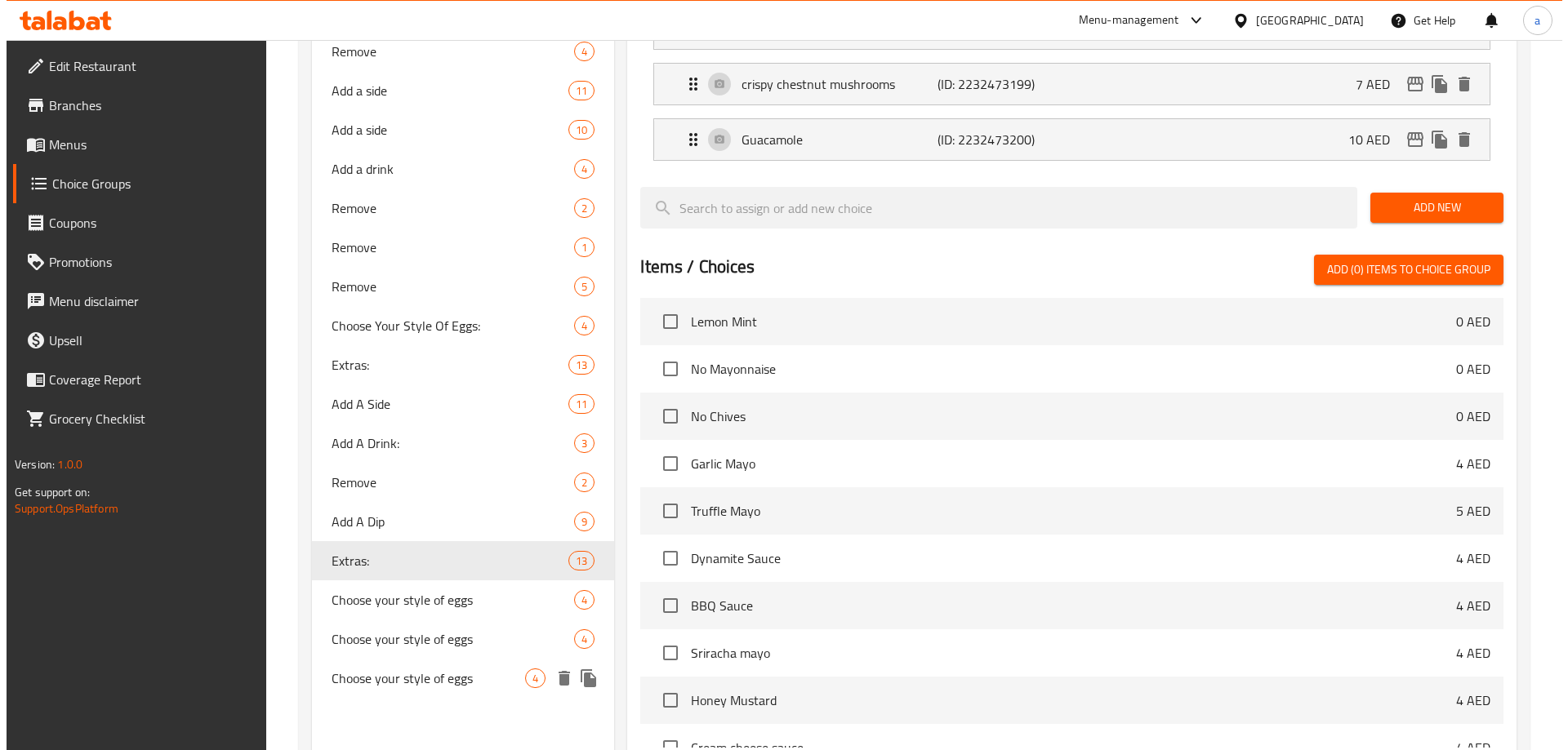
scroll to position [1091, 0]
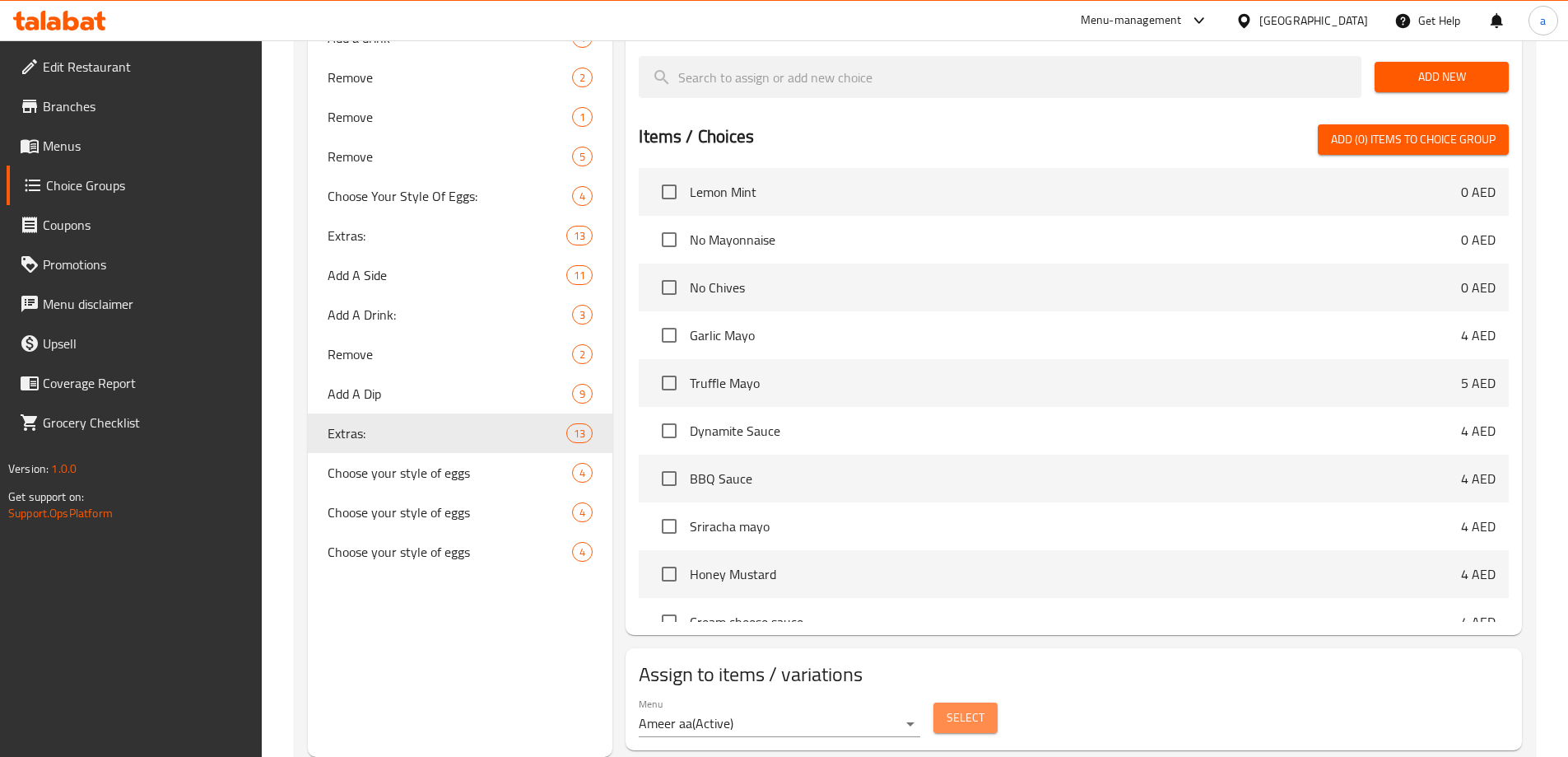
click at [966, 708] on span "Select" at bounding box center [965, 718] width 38 height 20
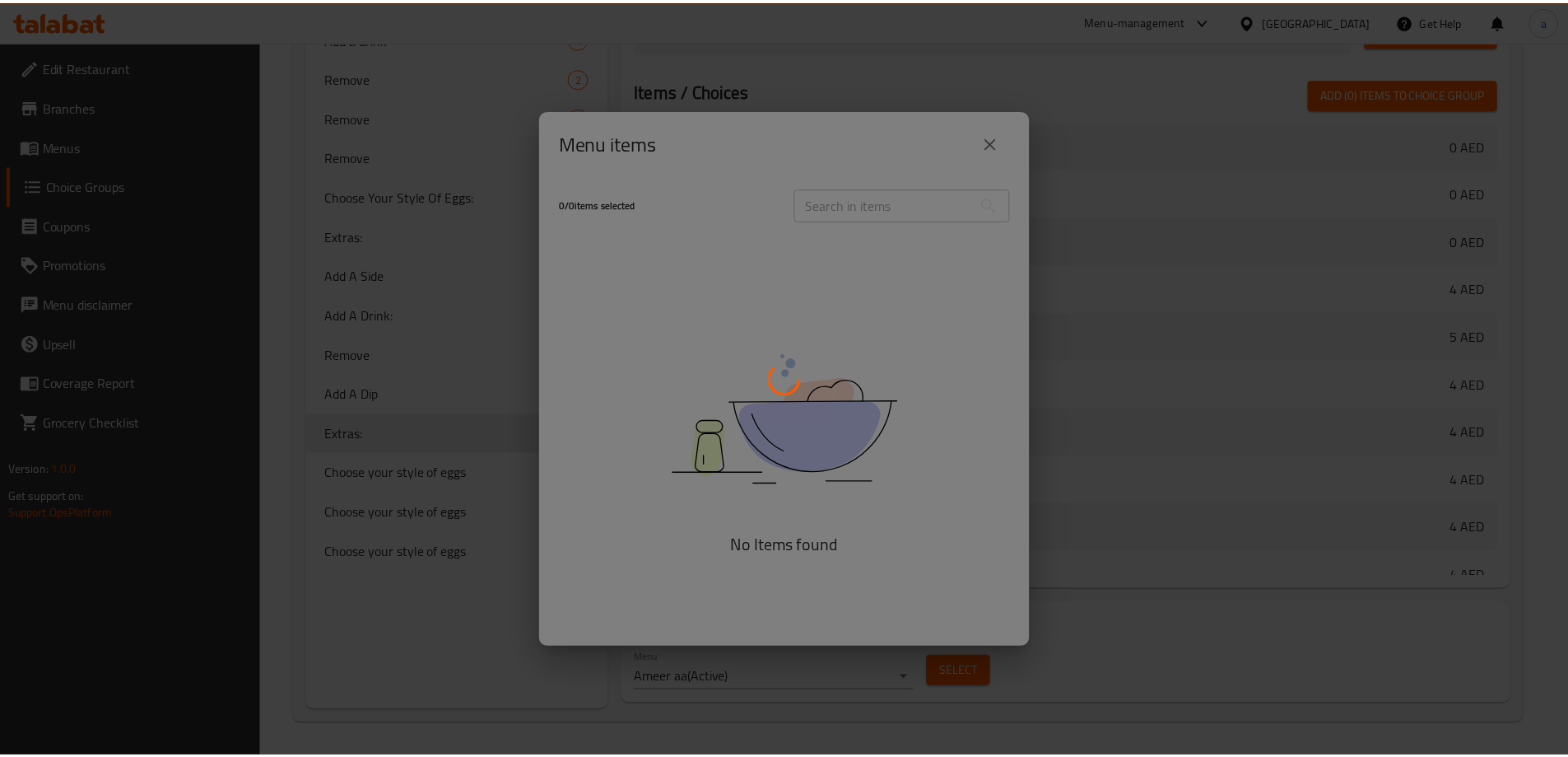
scroll to position [1272, 0]
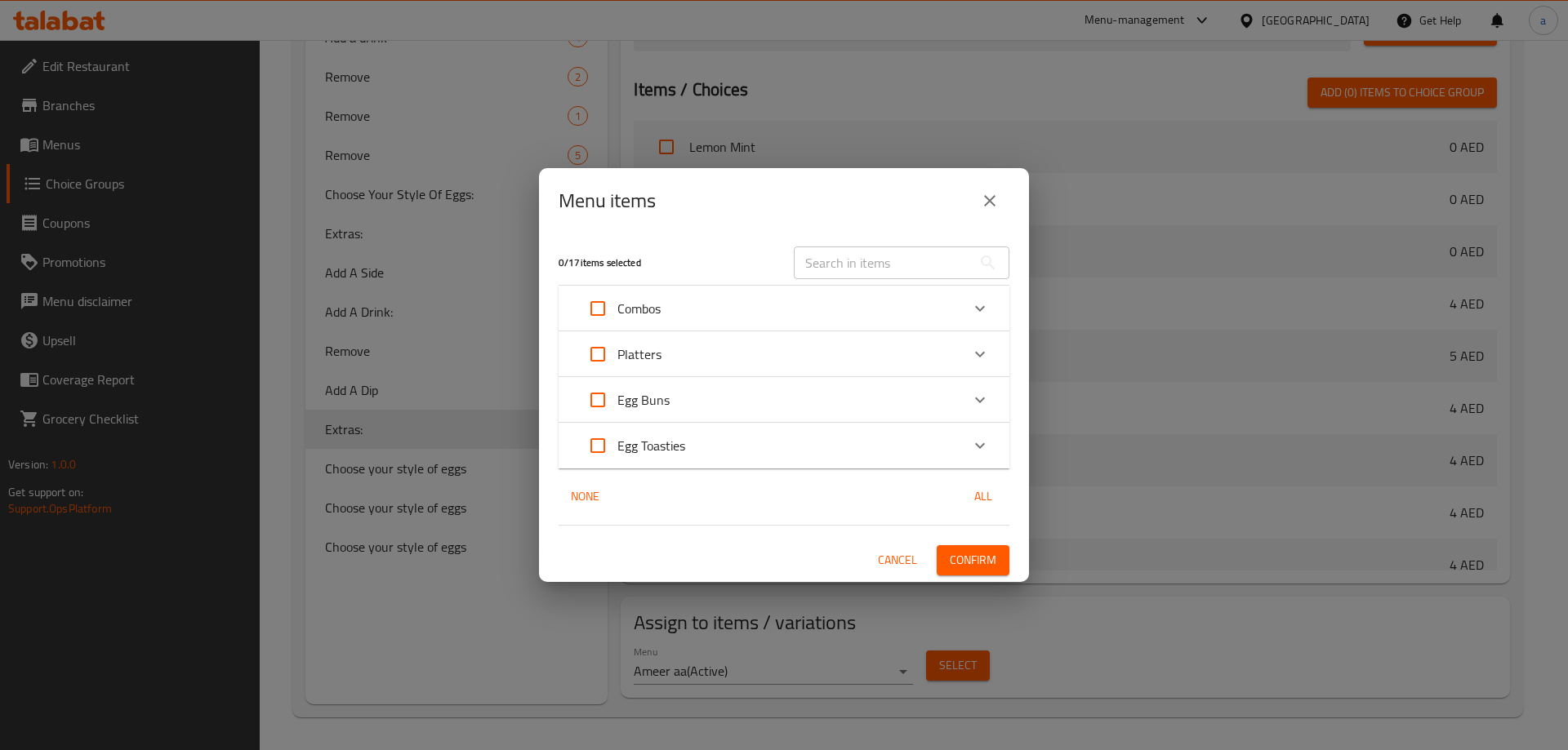
click at [342, 448] on div "Menu items 0 / 17 items selected ​ Combos Hero's Bun Breakfast Combo 45 AED Her…" at bounding box center [784, 375] width 1568 height 750
click at [986, 211] on icon "close" at bounding box center [990, 201] width 20 height 20
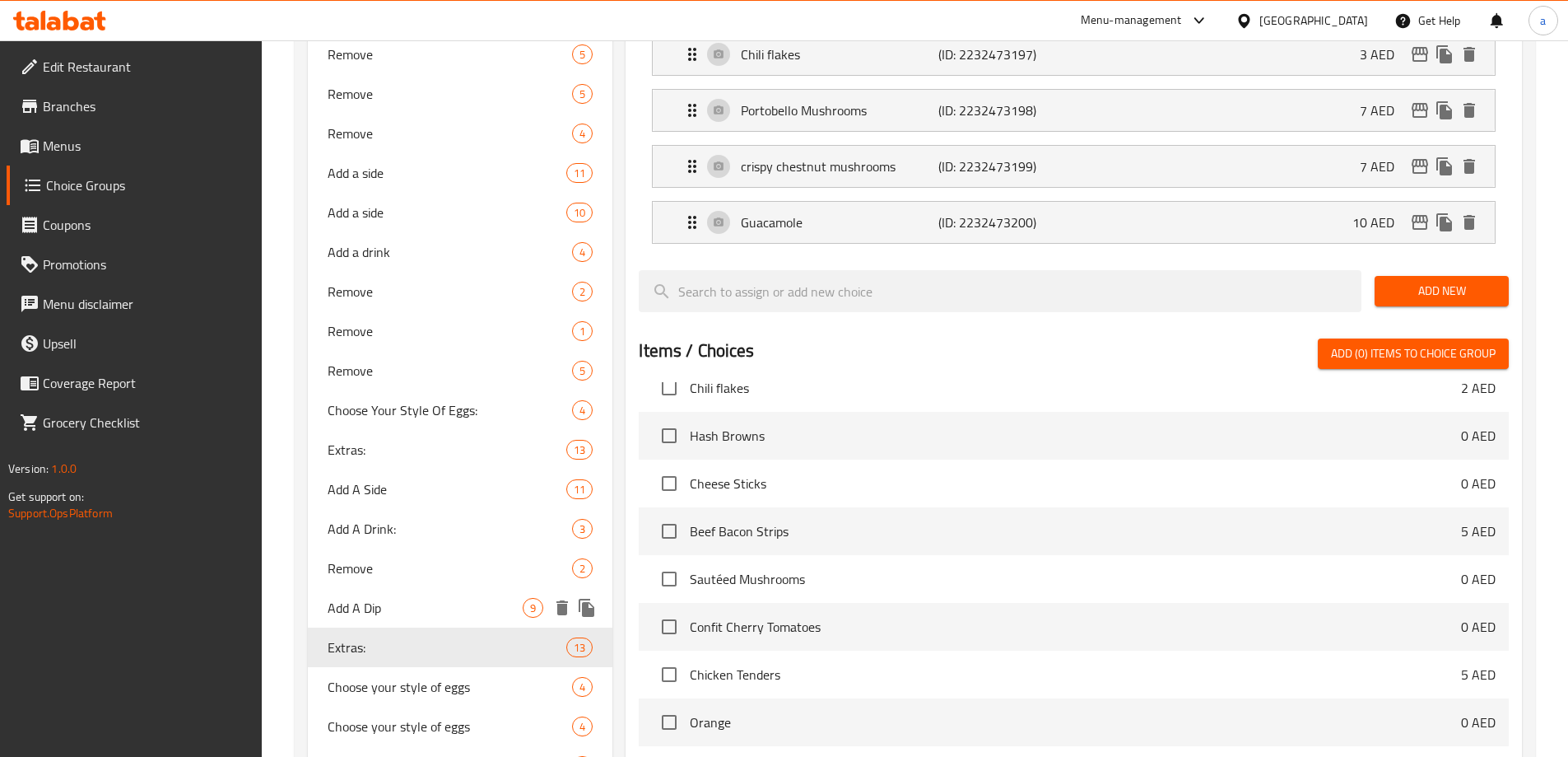
scroll to position [906, 0]
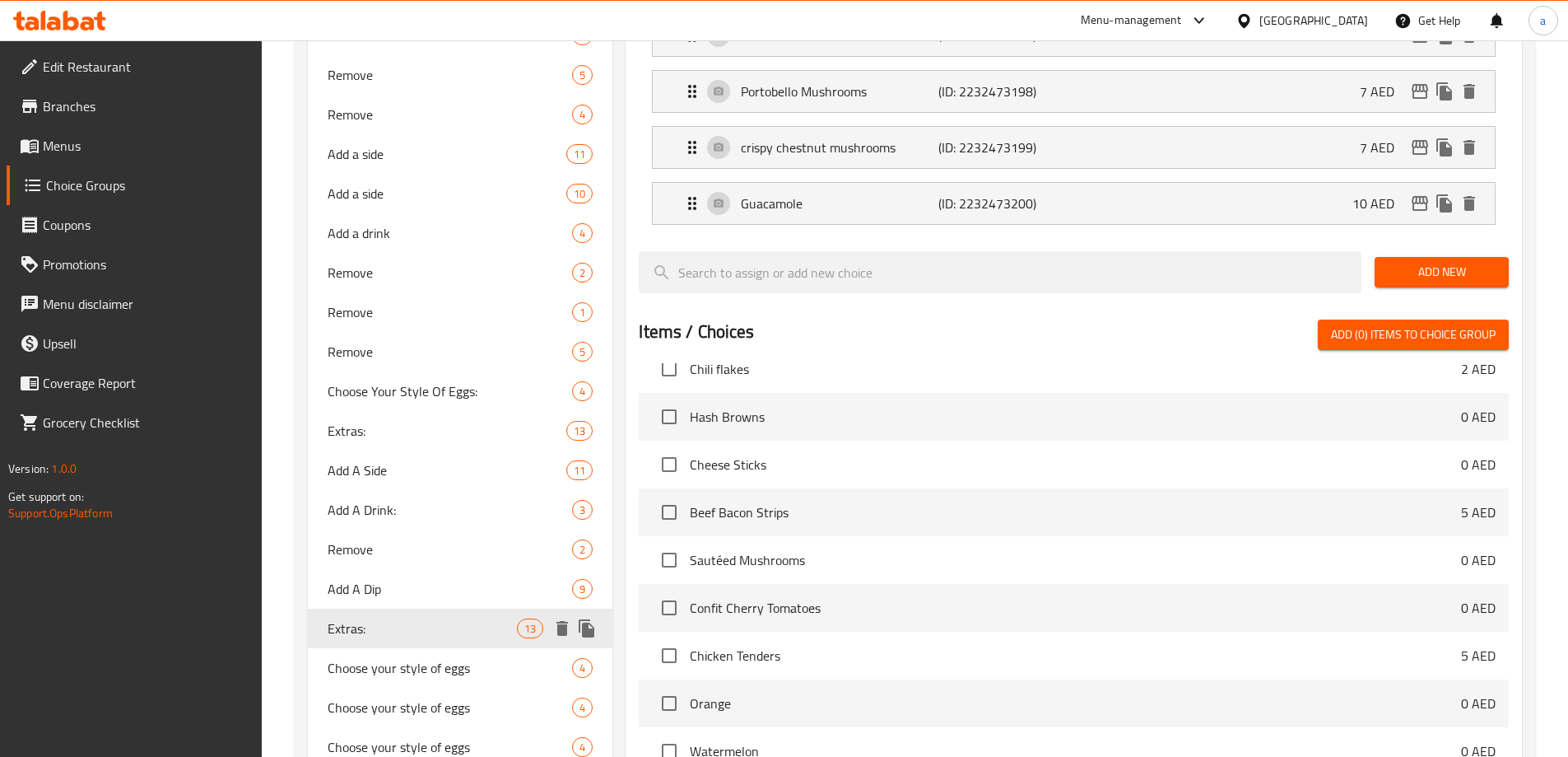
click at [563, 632] on icon "delete" at bounding box center [562, 629] width 12 height 15
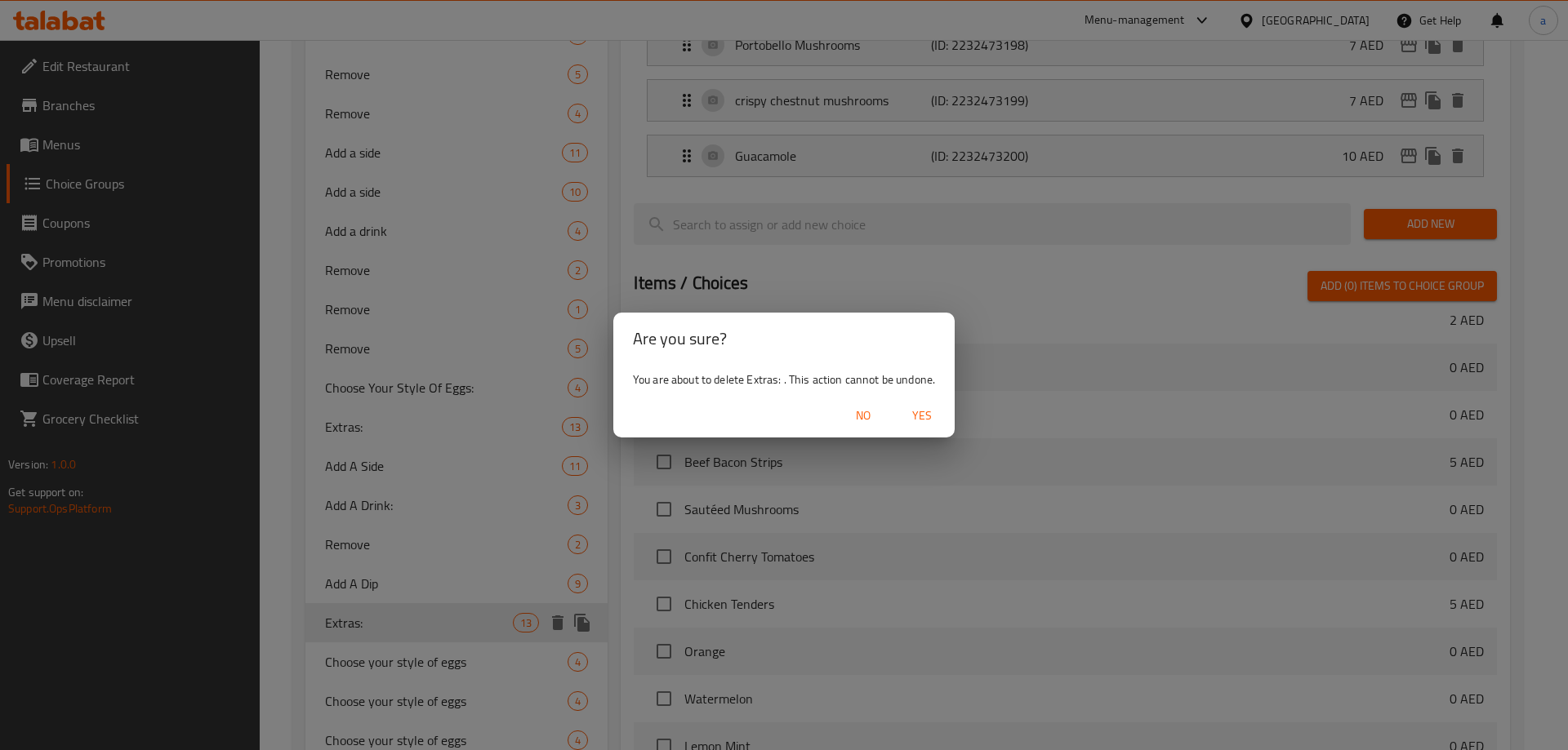
click at [913, 412] on span "Yes" at bounding box center [921, 416] width 39 height 20
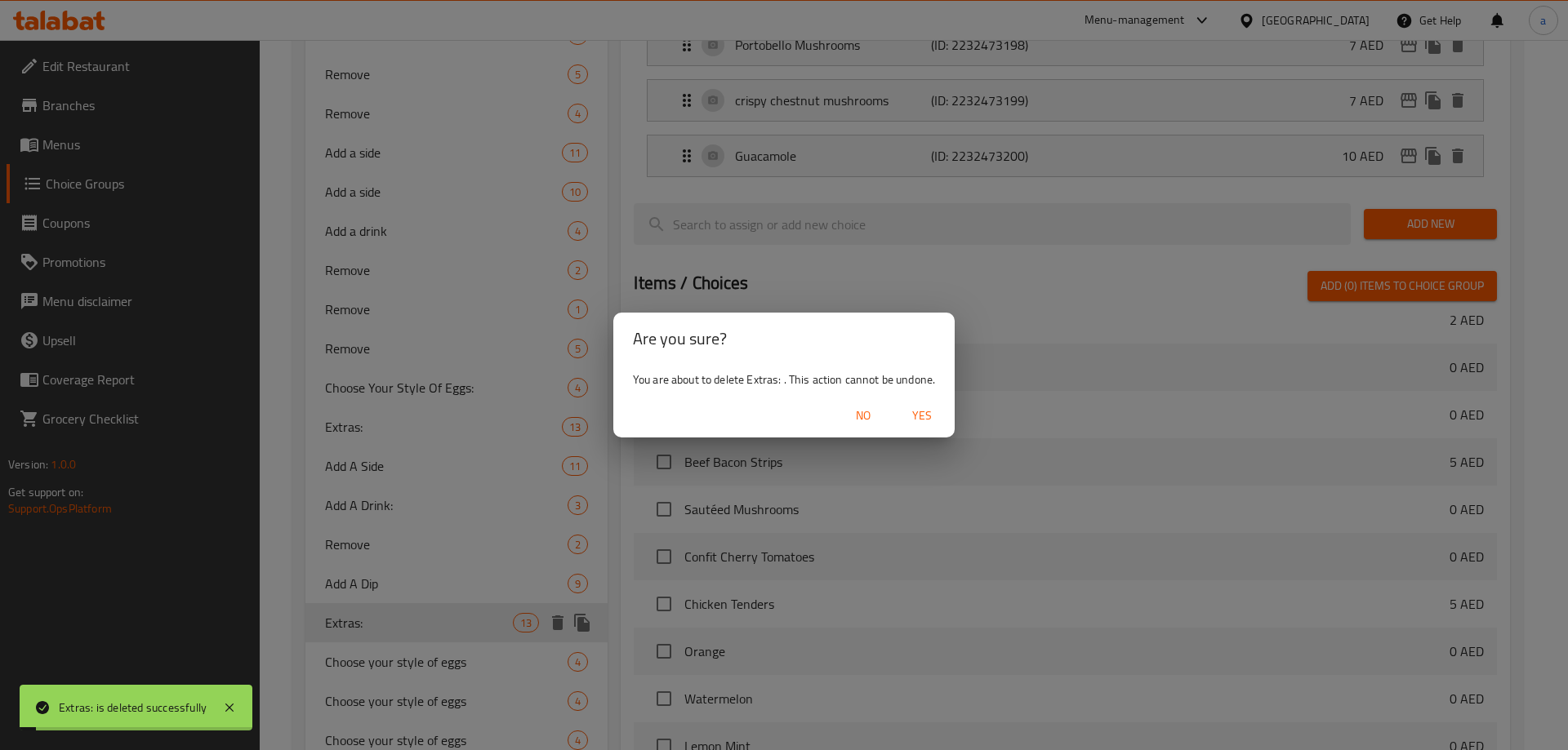
click at [337, 556] on div "Are you sure? You are about to delete Extras: . This action cannot be undone. N…" at bounding box center [784, 375] width 1568 height 750
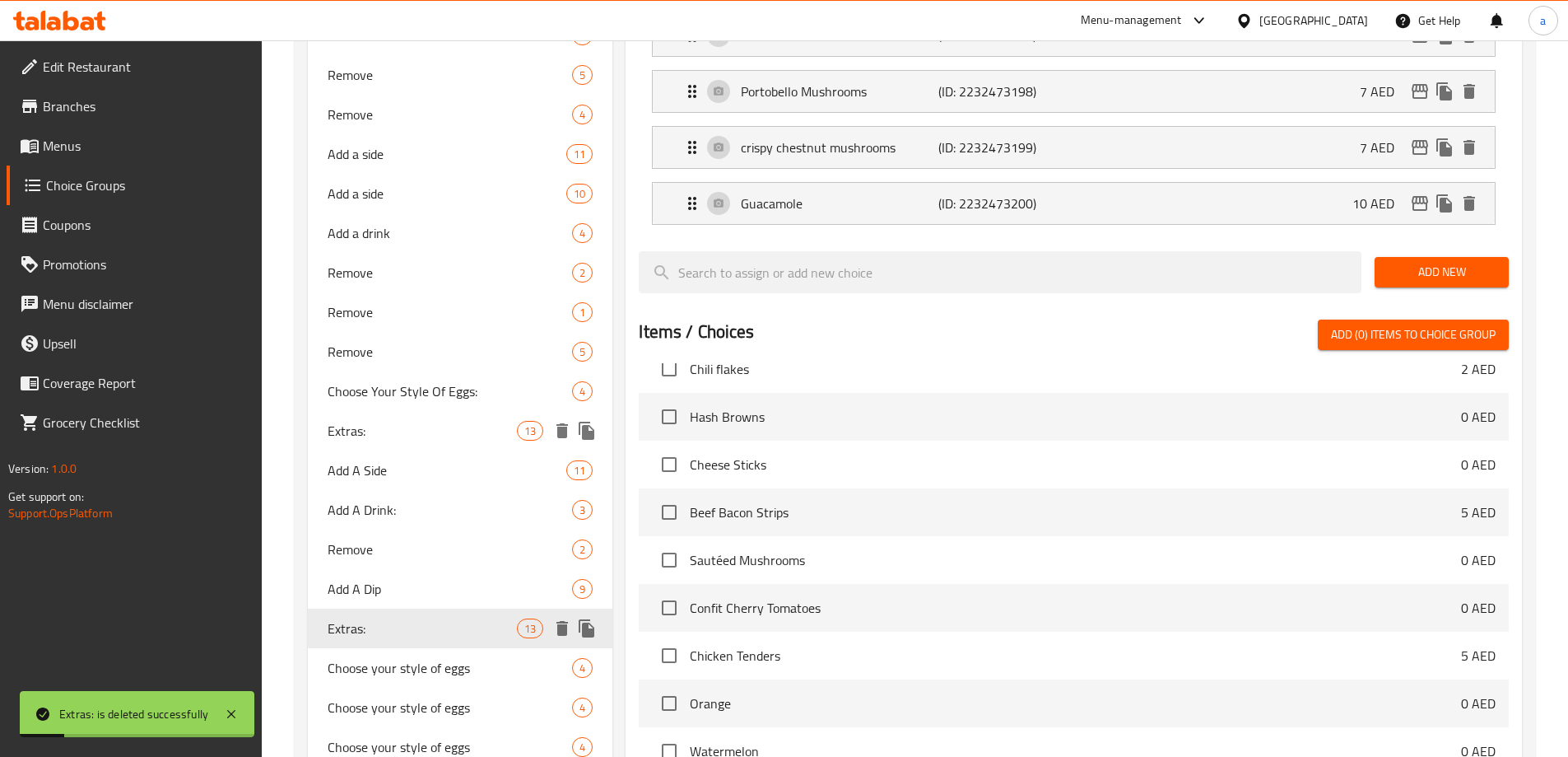
click at [344, 432] on span "Extras:" at bounding box center [423, 431] width 191 height 20
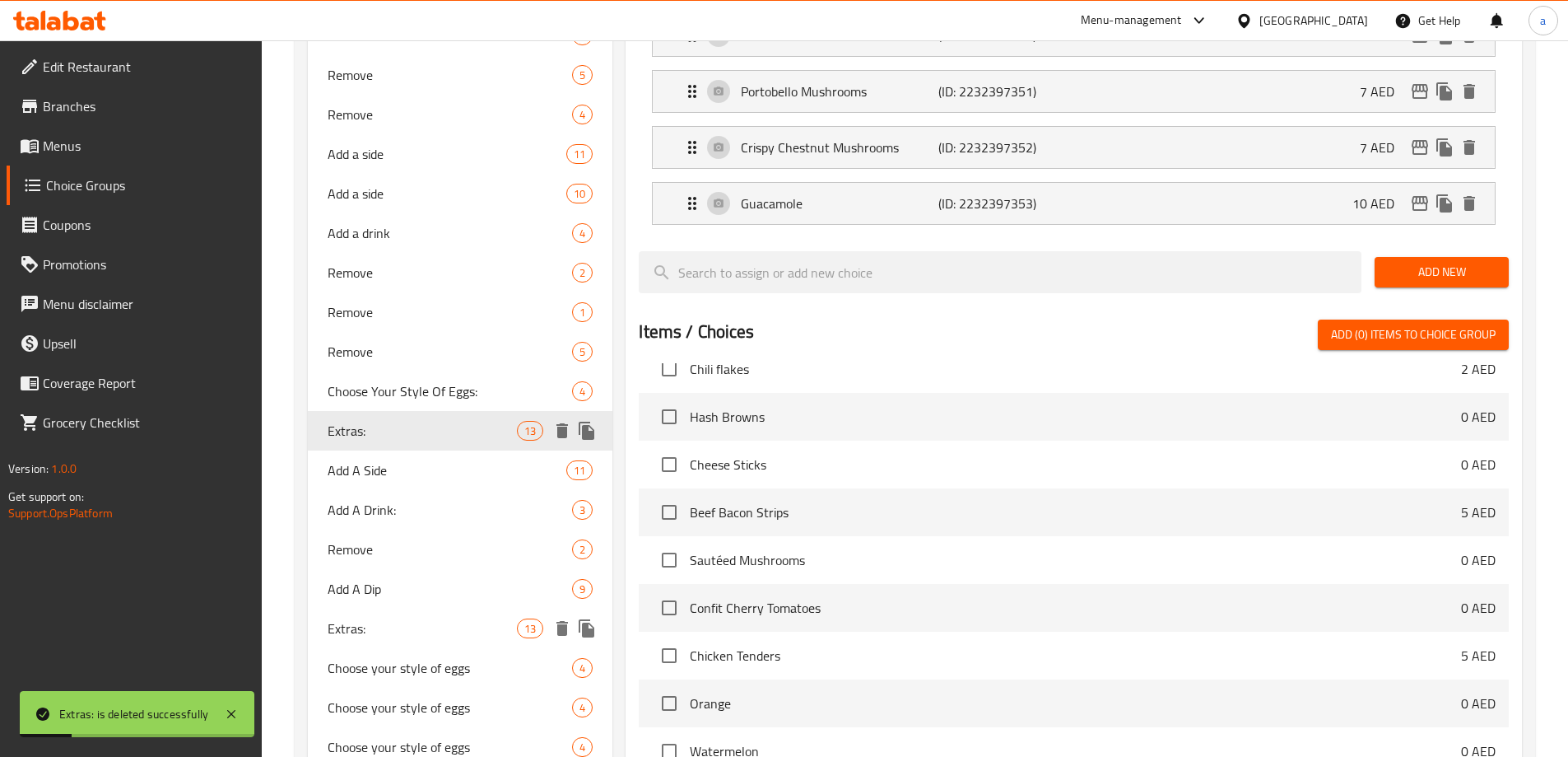
type input "Extras:"
type input "اكسترا:"
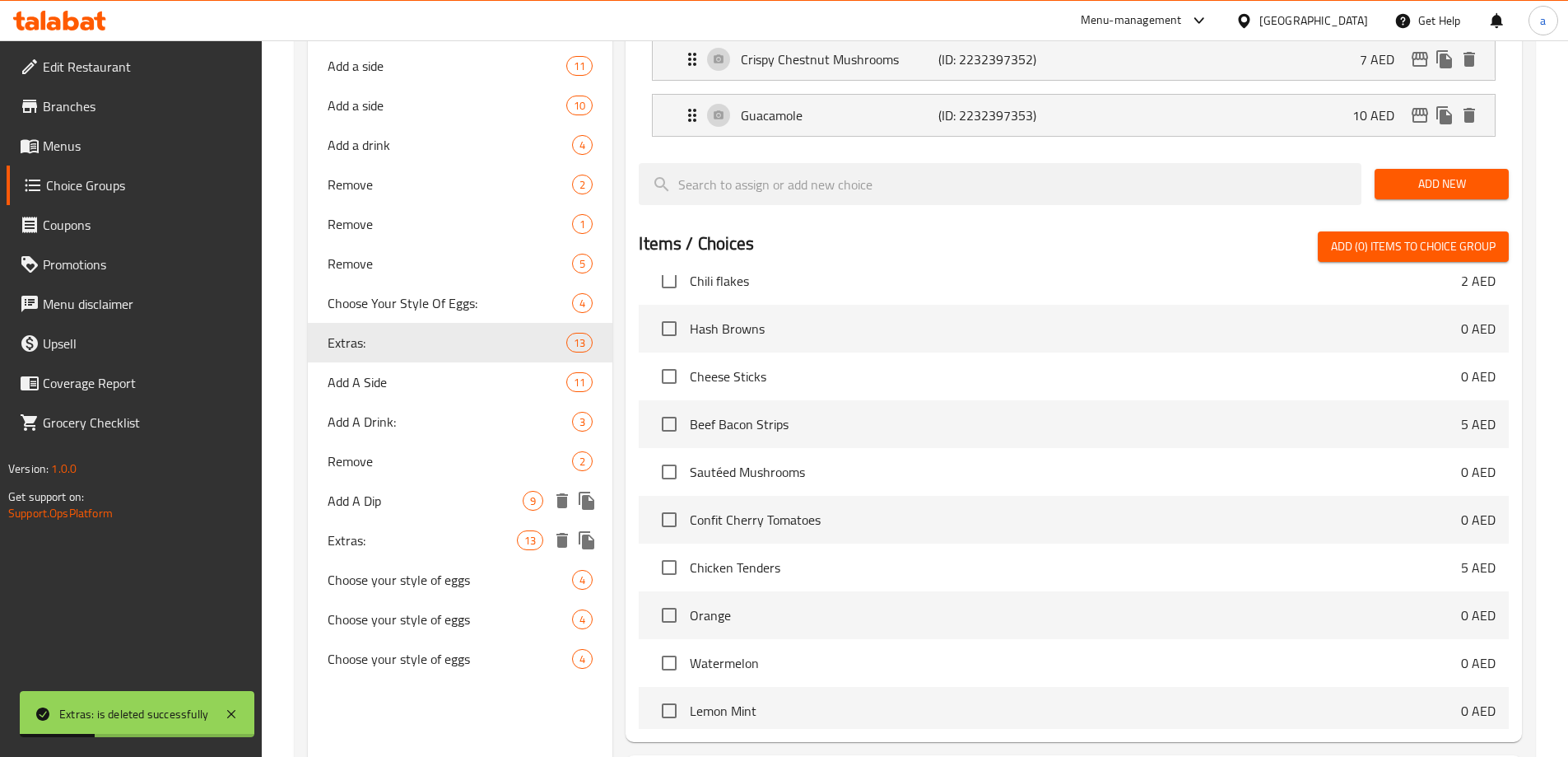
scroll to position [1102, 0]
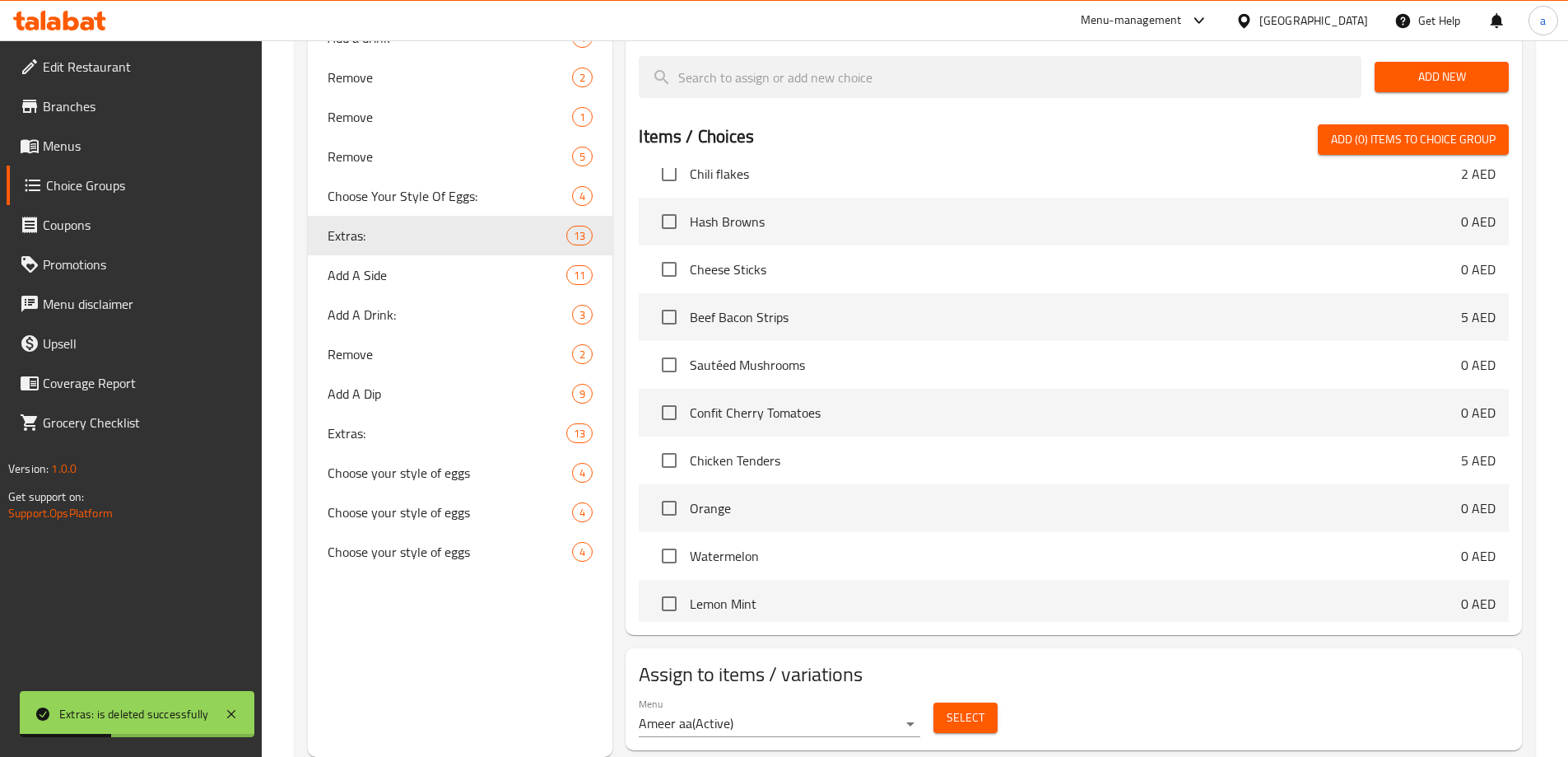
click at [935, 703] on button "Select" at bounding box center [965, 718] width 64 height 30
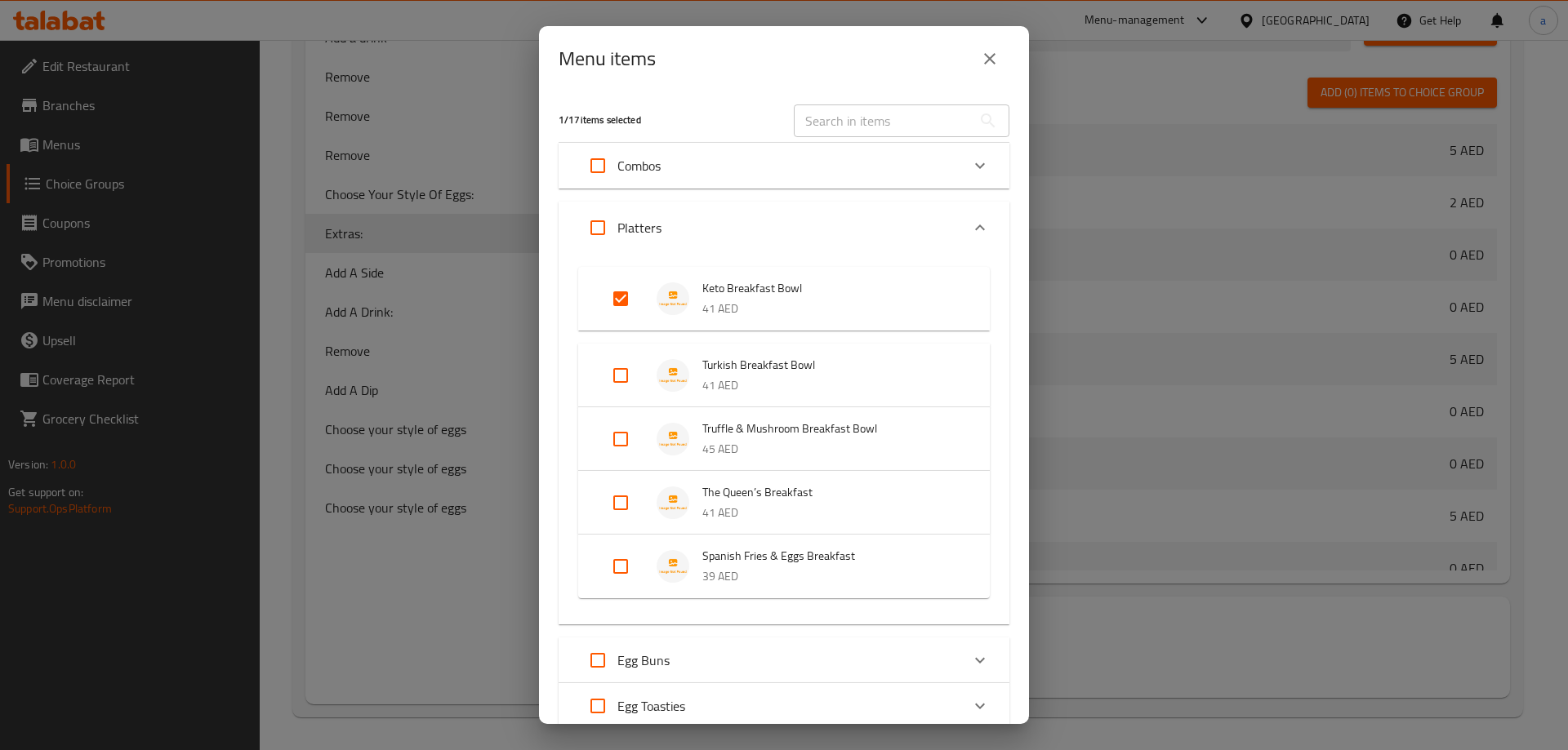
drag, startPoint x: 992, startPoint y: 67, endPoint x: 1024, endPoint y: 269, distance: 204.5
click at [992, 67] on icon "close" at bounding box center [990, 59] width 20 height 20
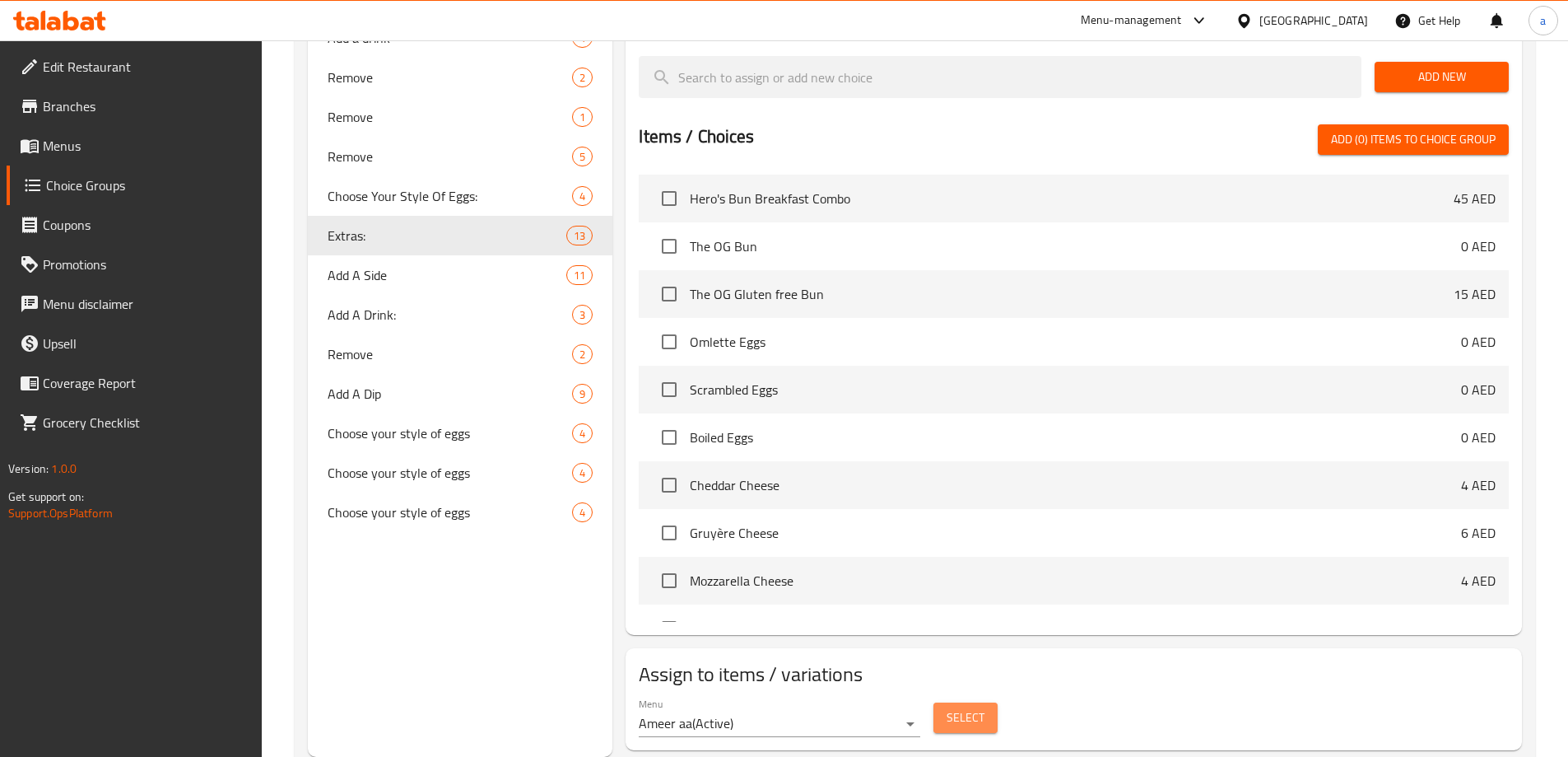
click at [964, 708] on span "Select" at bounding box center [965, 718] width 38 height 20
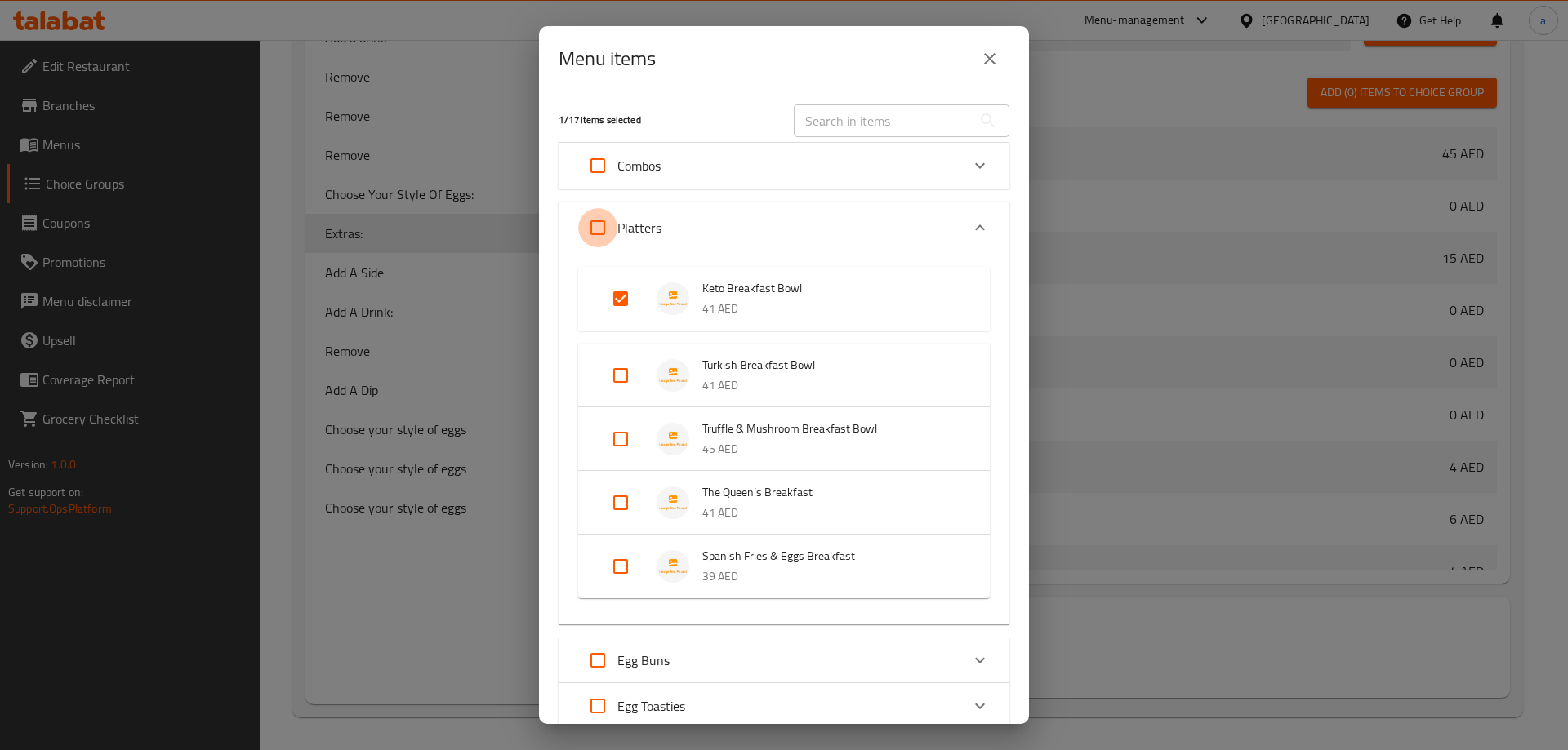
click at [610, 228] on input "Expand" at bounding box center [597, 227] width 39 height 39
checkbox input "true"
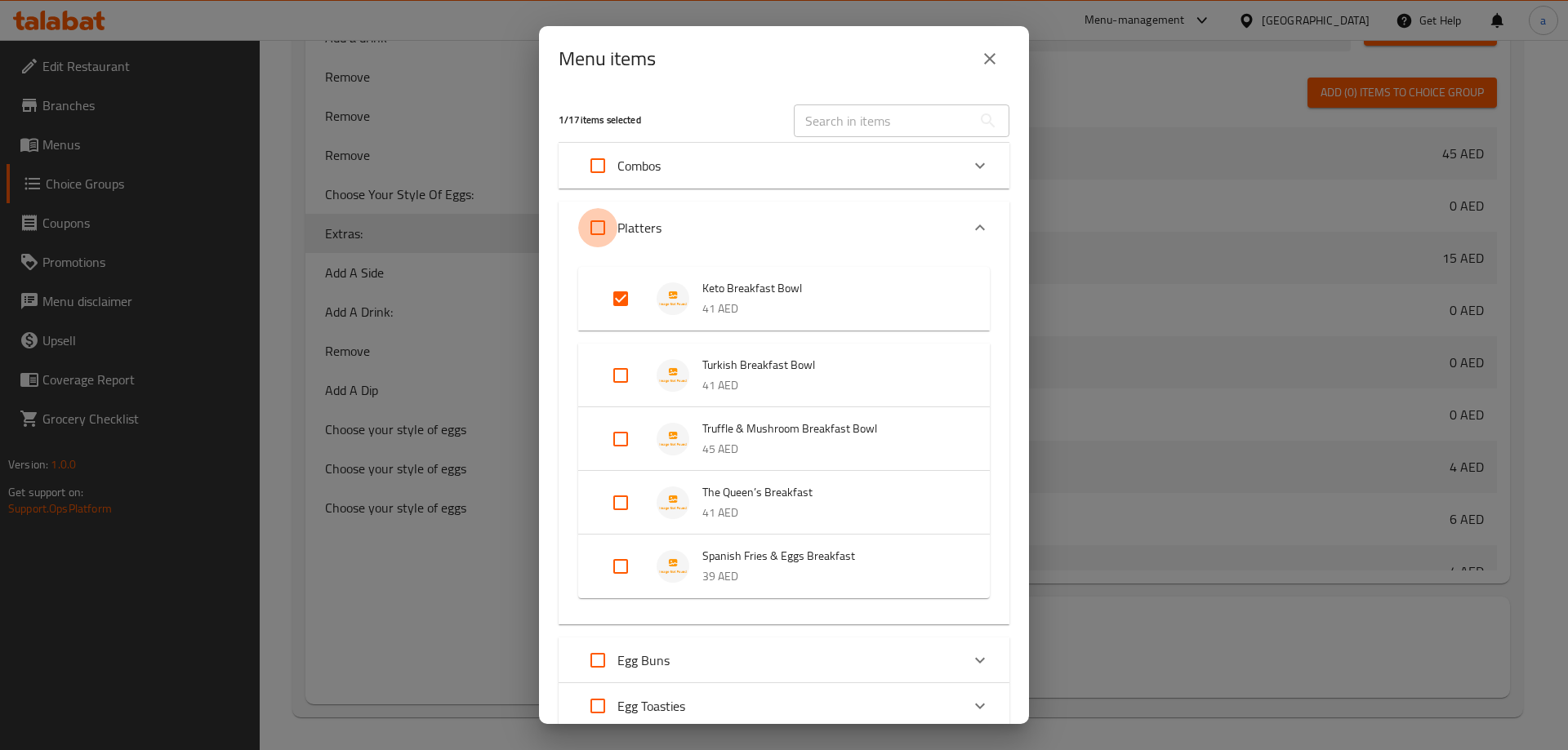
checkbox input "true"
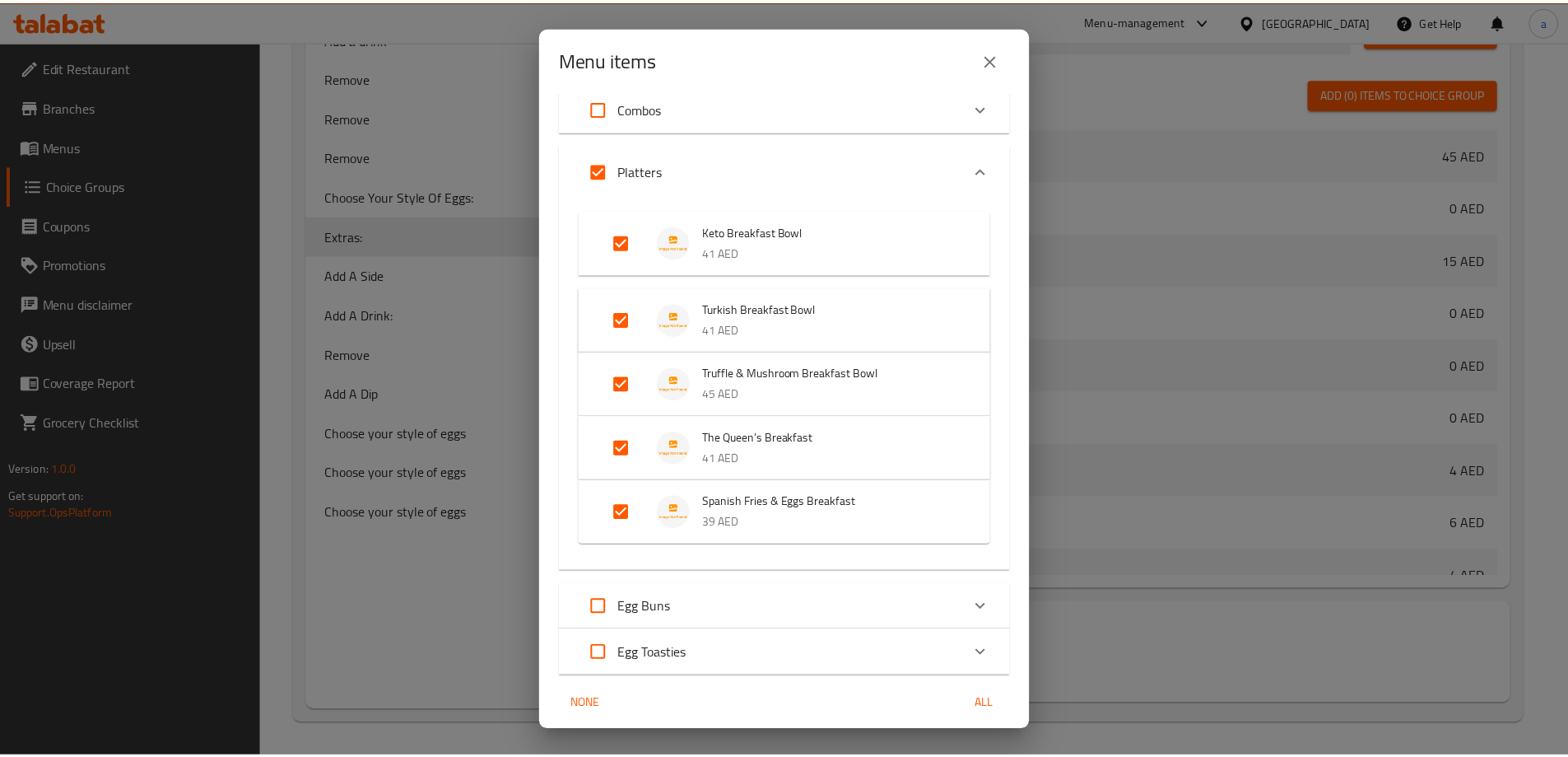
scroll to position [119, 0]
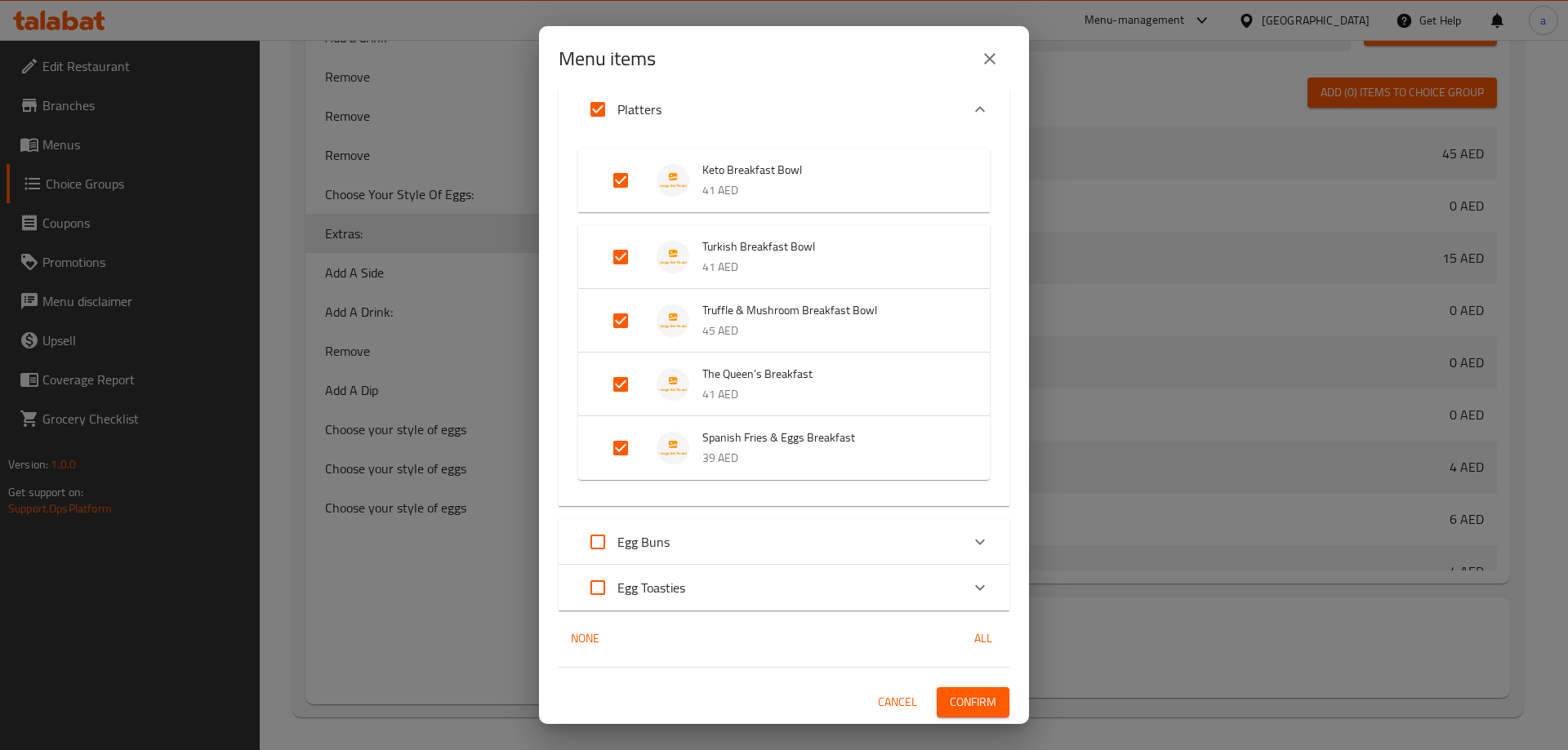
click at [949, 698] on span "Confirm" at bounding box center [972, 702] width 46 height 20
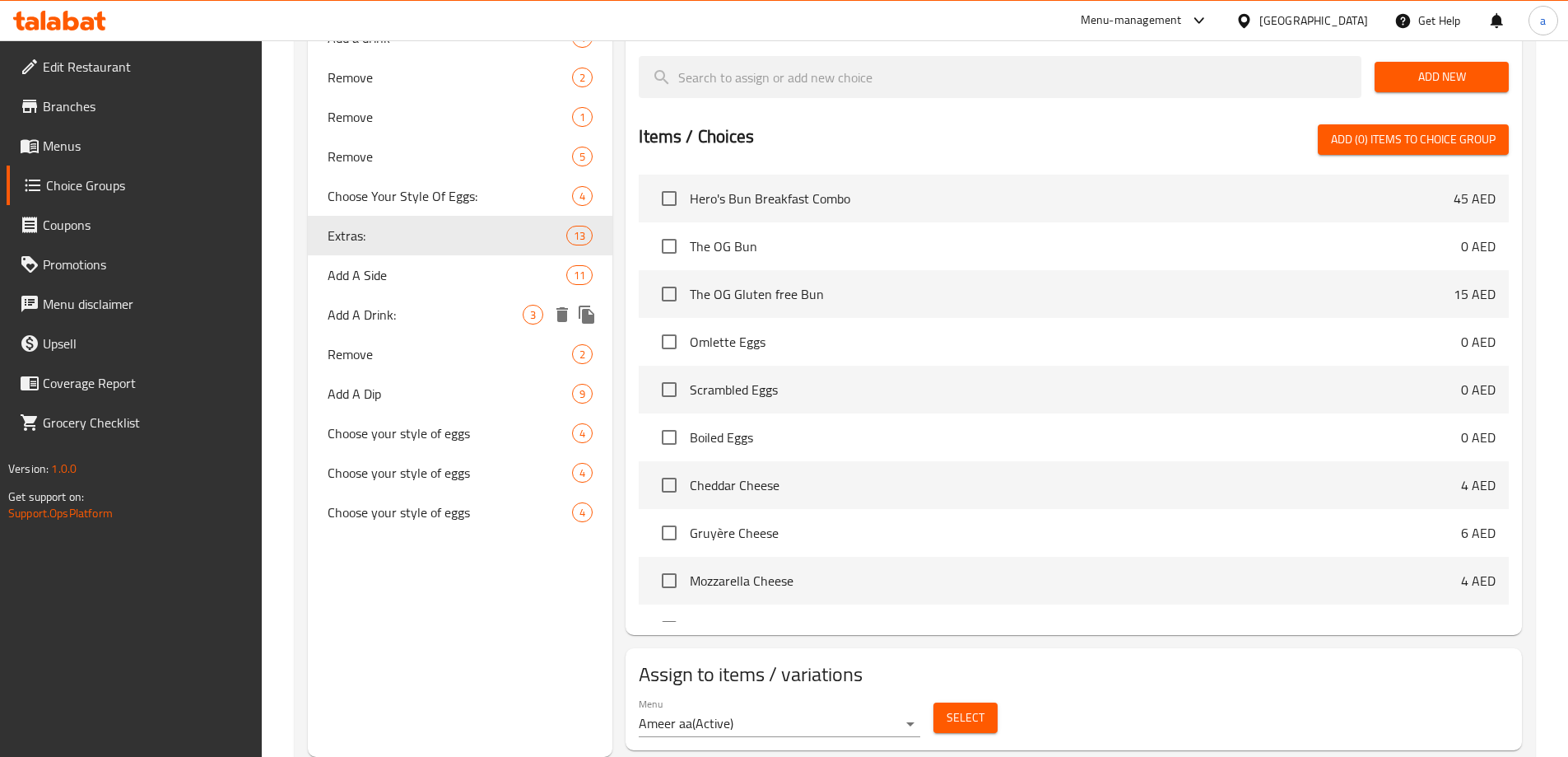
click at [388, 313] on span "Add A Drink:" at bounding box center [426, 315] width 196 height 20
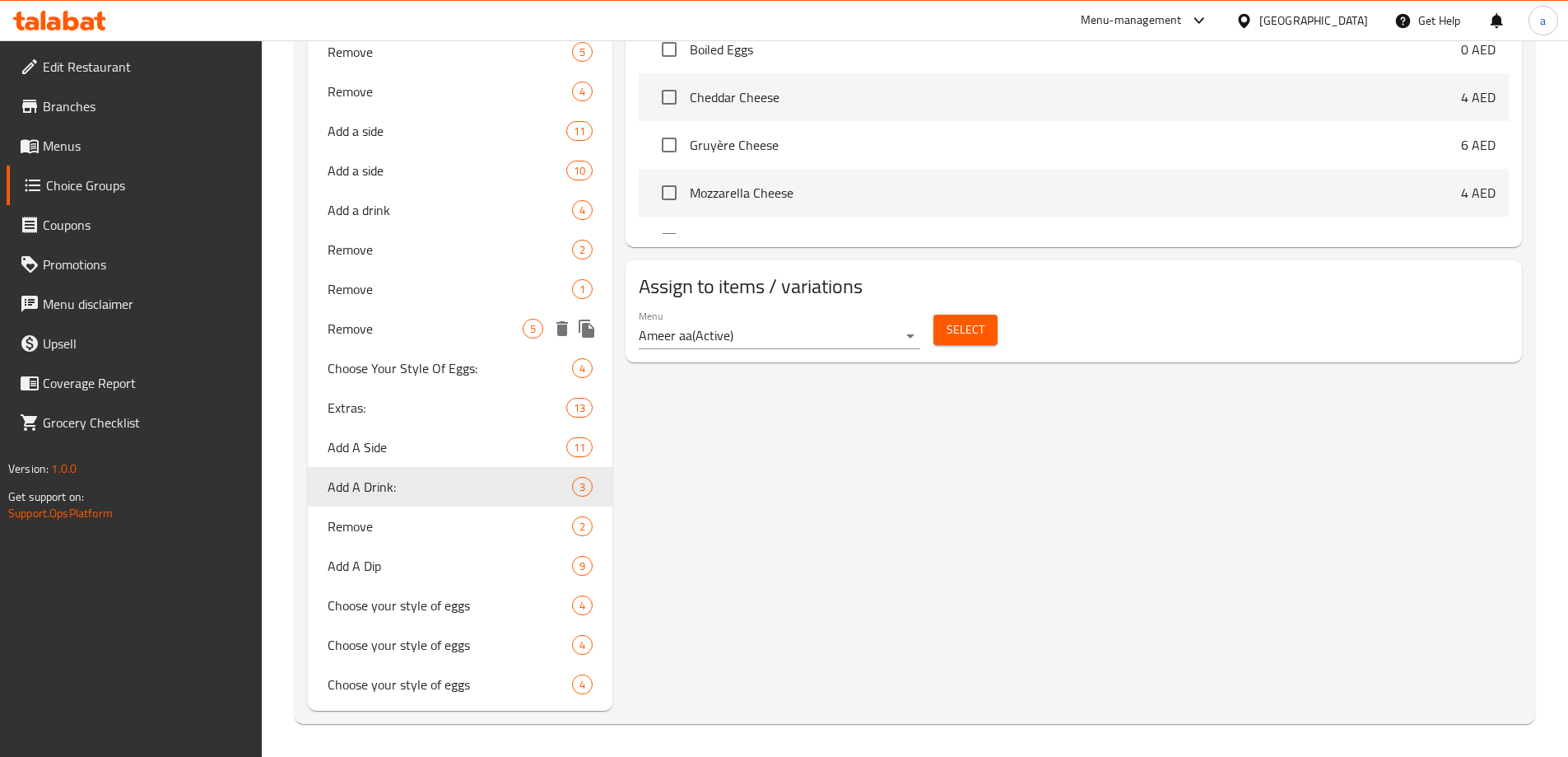
type input "Add A Drink:"
type input "اضافة مشروب:"
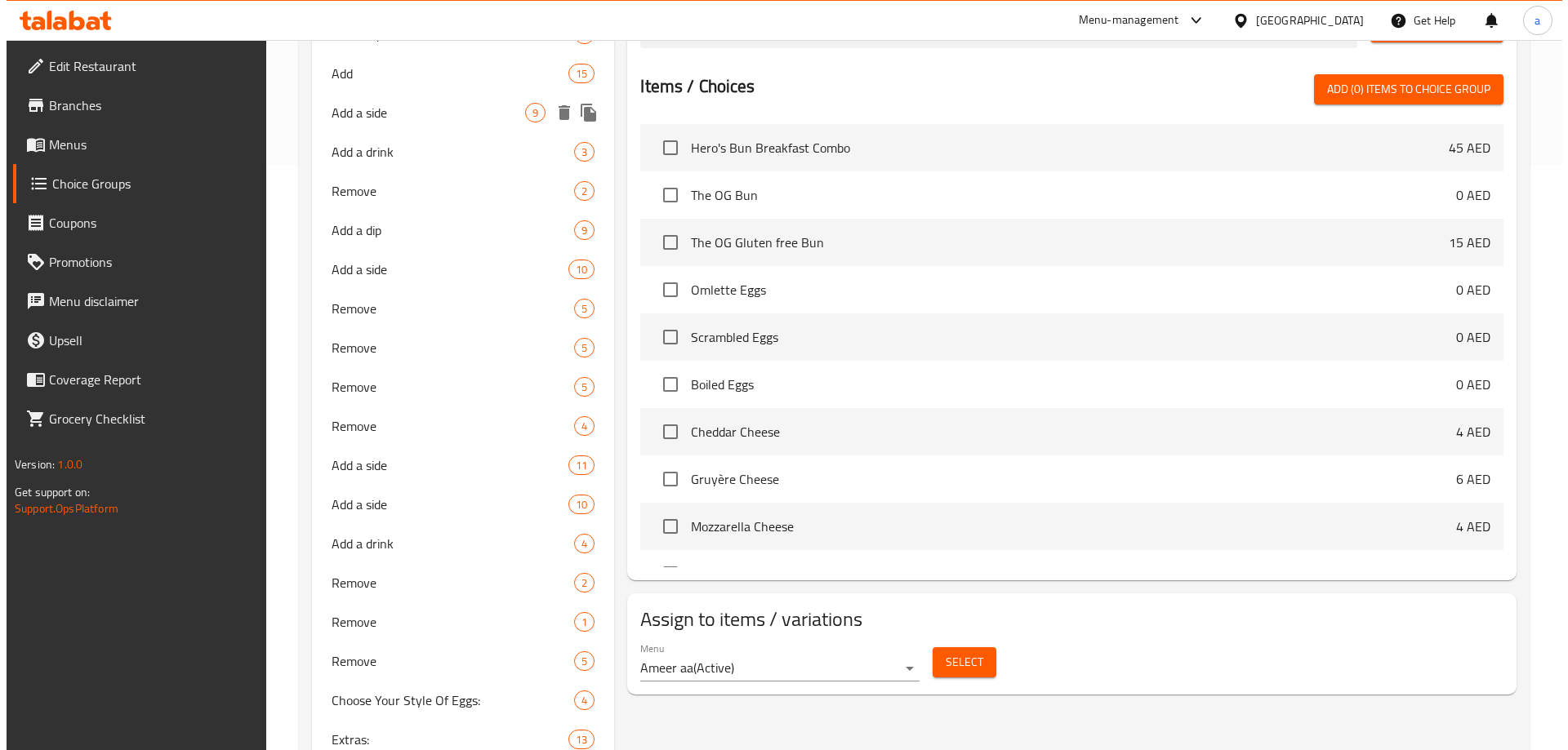
scroll to position [921, 0]
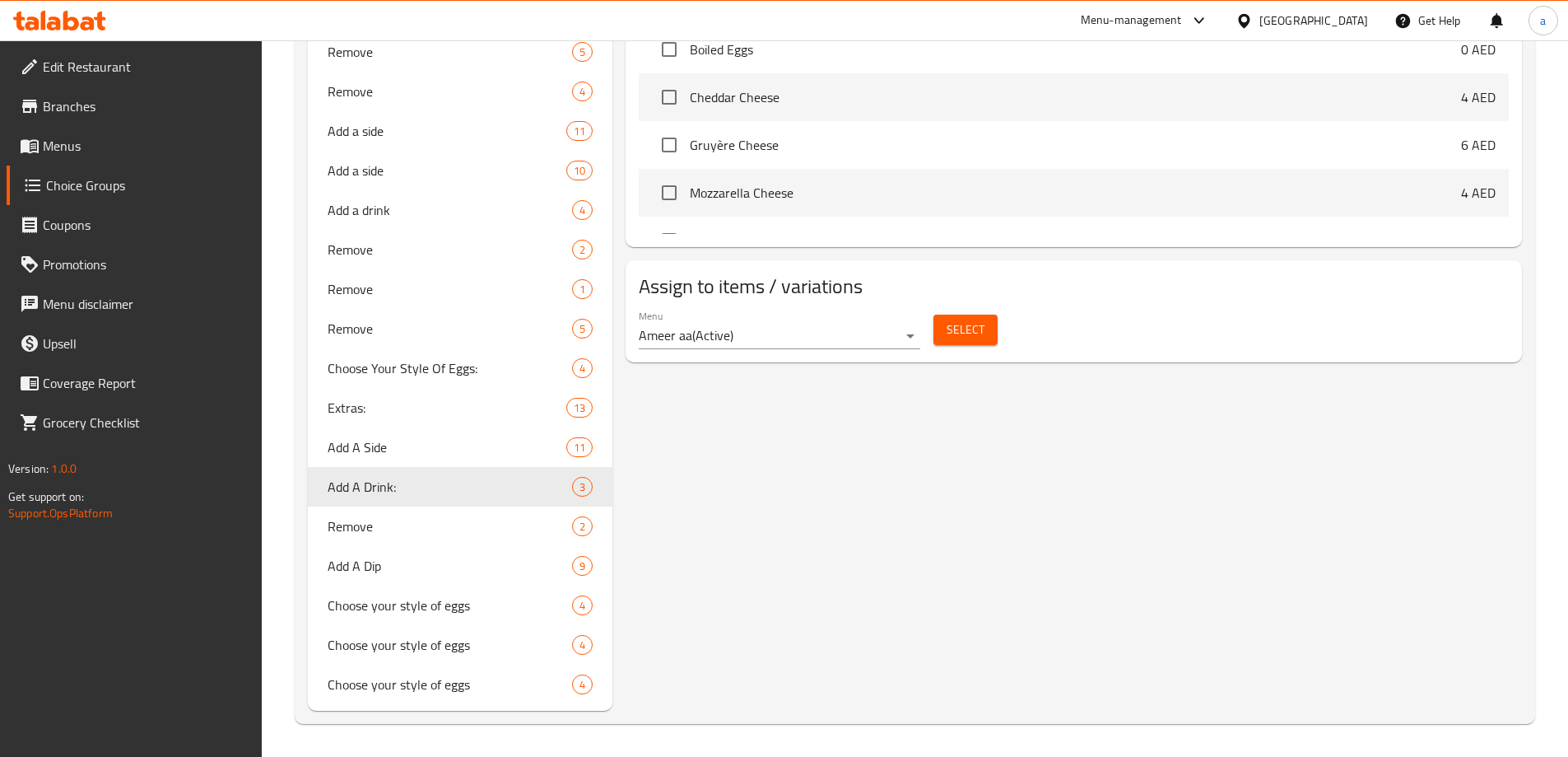
click at [974, 320] on span "Select" at bounding box center [965, 330] width 38 height 20
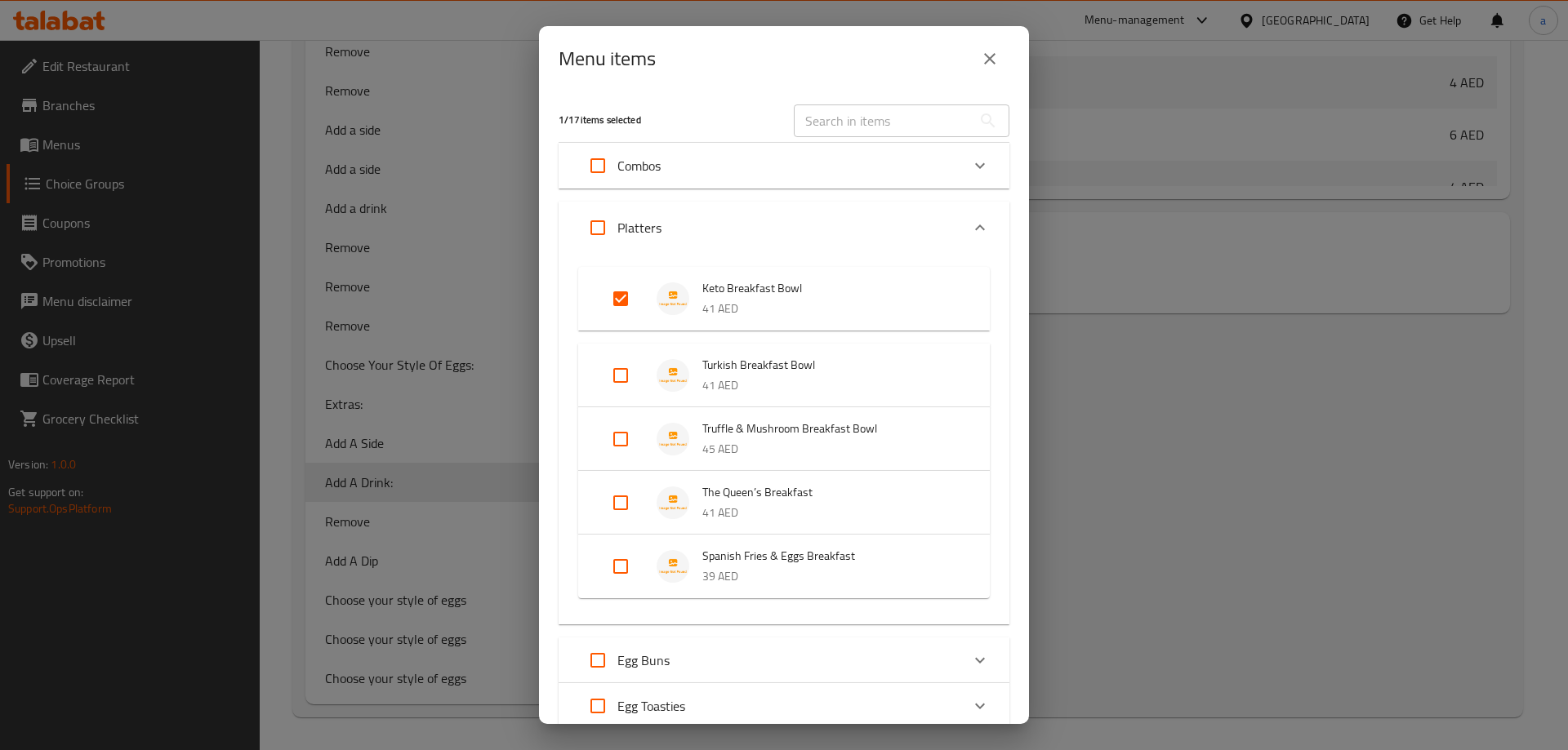
click at [600, 166] on input "Expand" at bounding box center [597, 165] width 39 height 39
checkbox input "true"
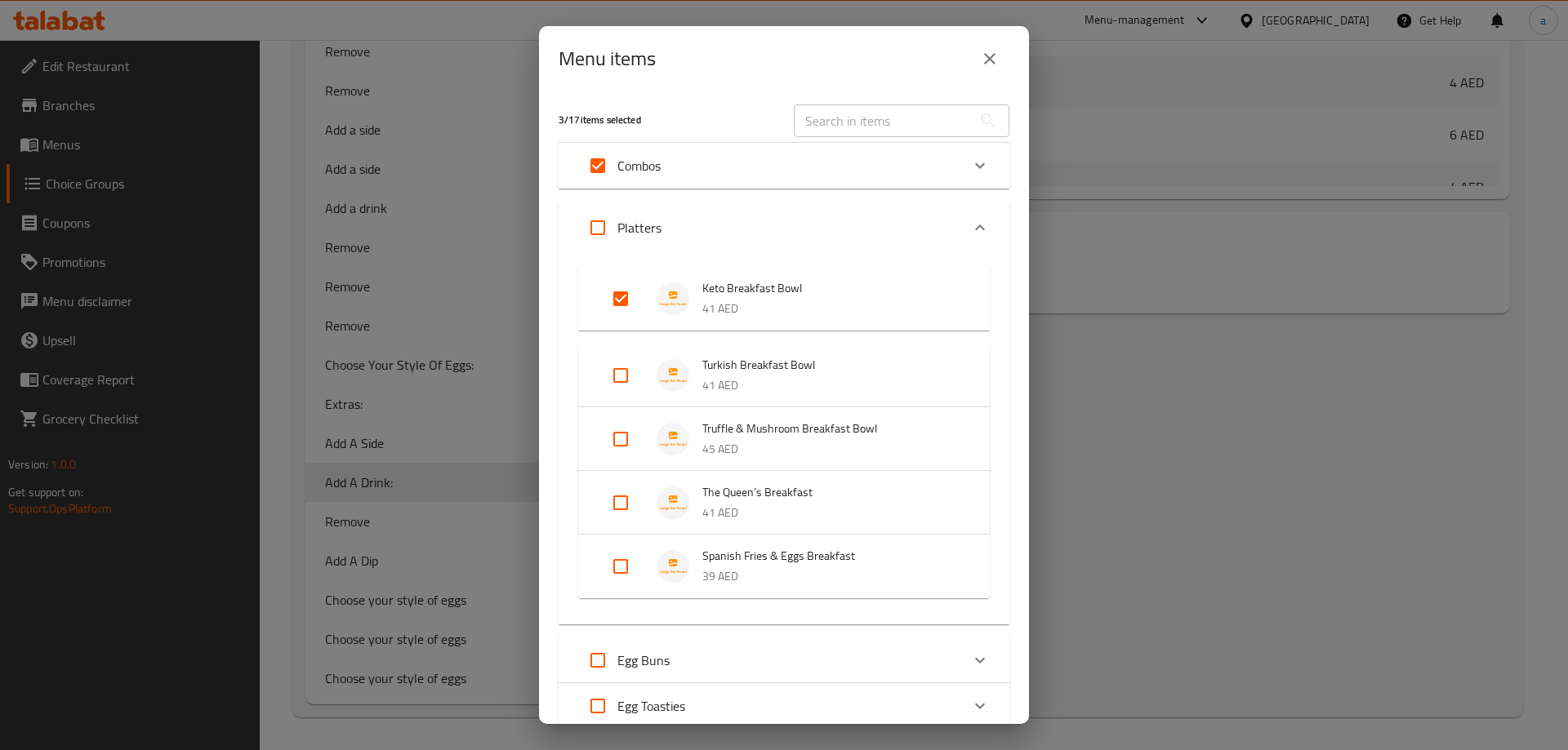
click at [607, 165] on input "Expand" at bounding box center [597, 165] width 39 height 39
checkbox input "false"
click at [602, 222] on input "Expand" at bounding box center [597, 227] width 39 height 39
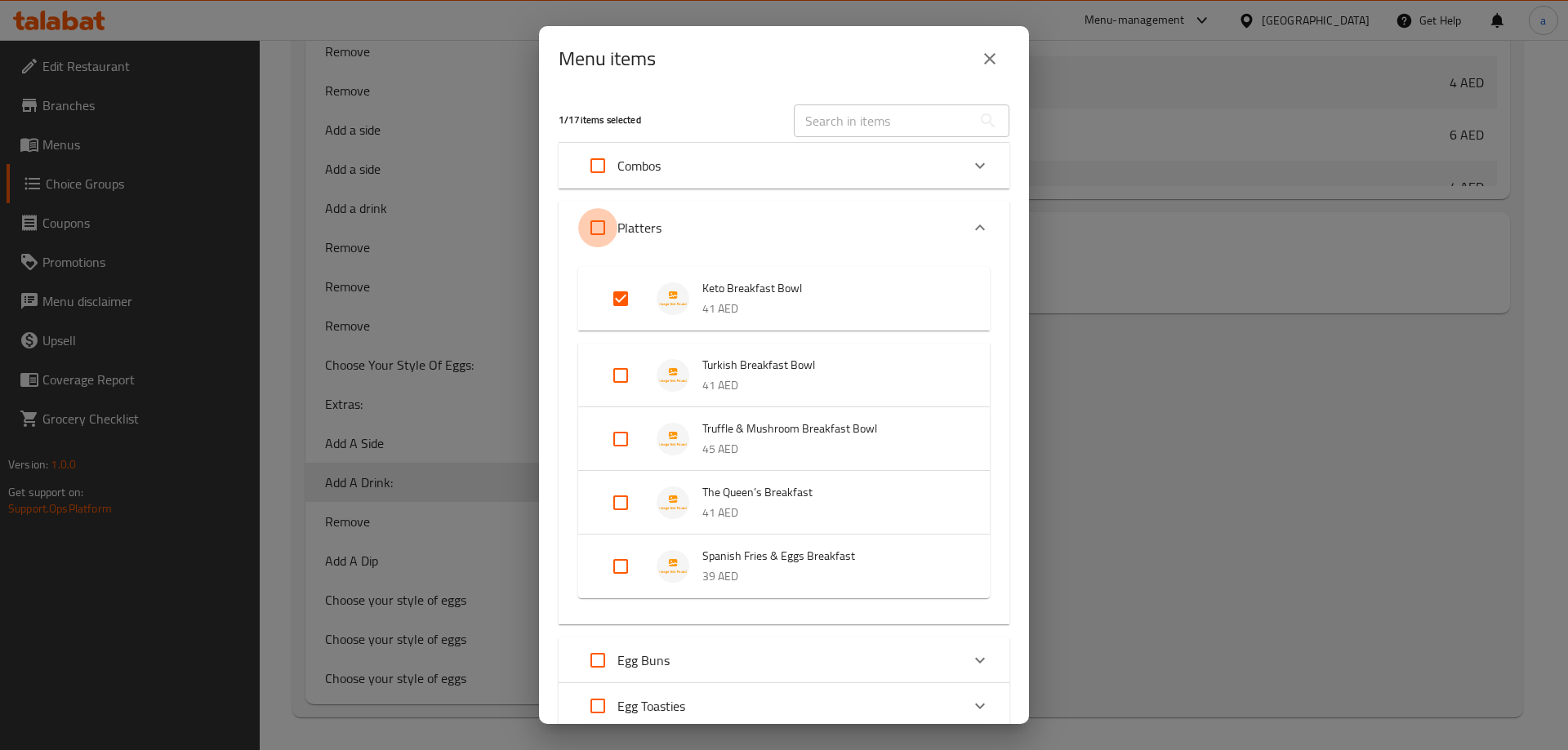
checkbox input "true"
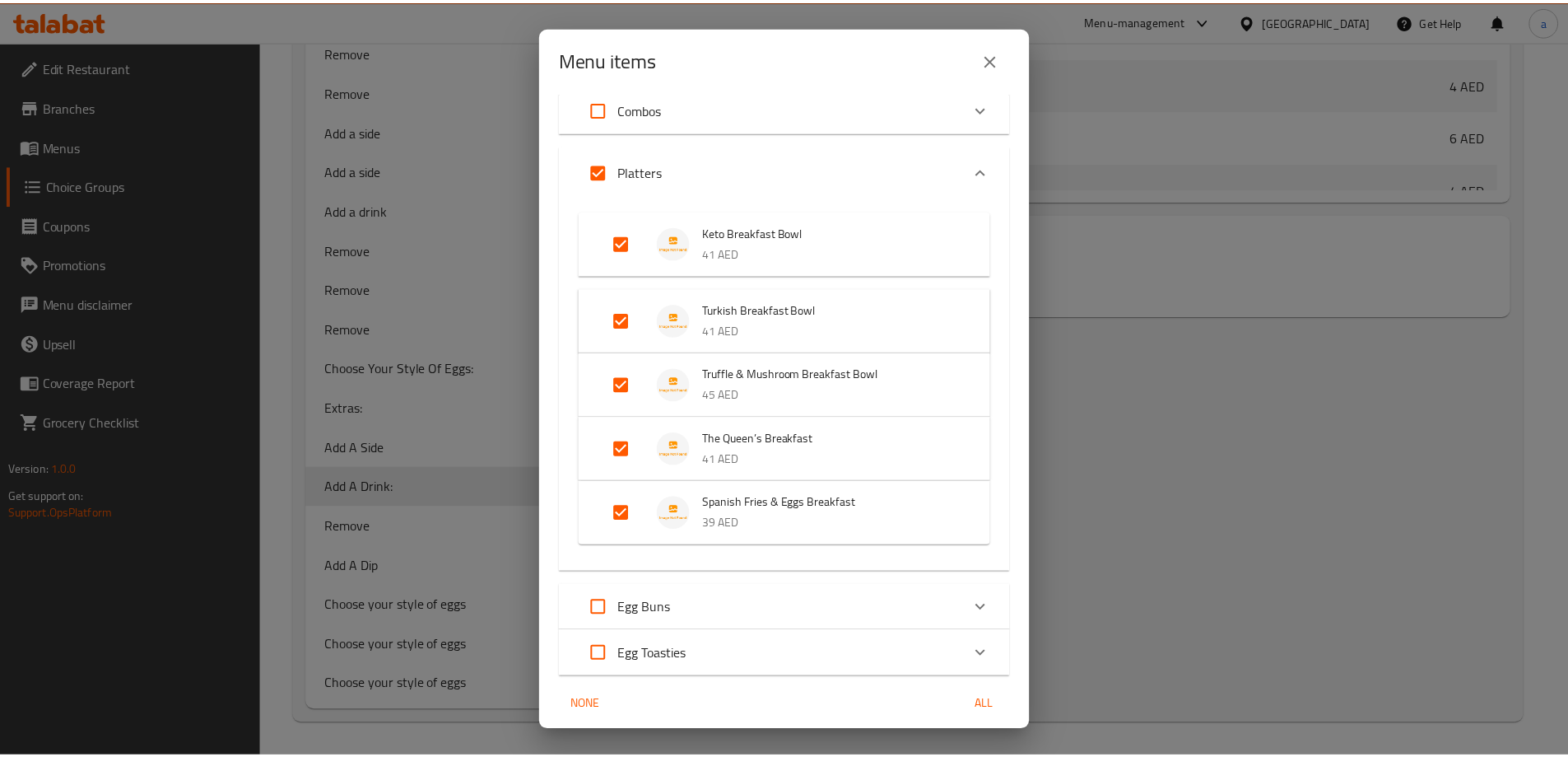
scroll to position [119, 0]
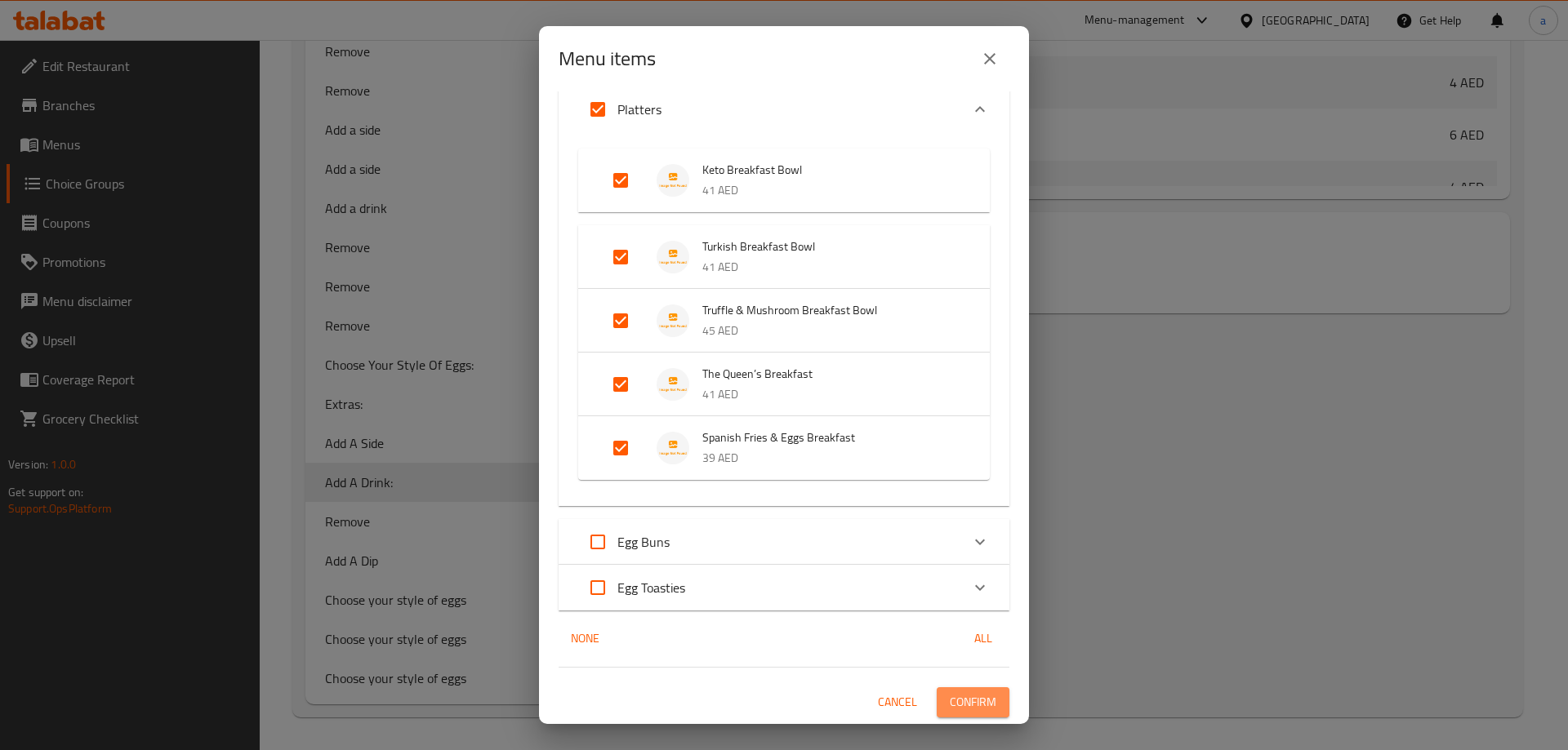
click at [966, 701] on span "Confirm" at bounding box center [972, 702] width 46 height 20
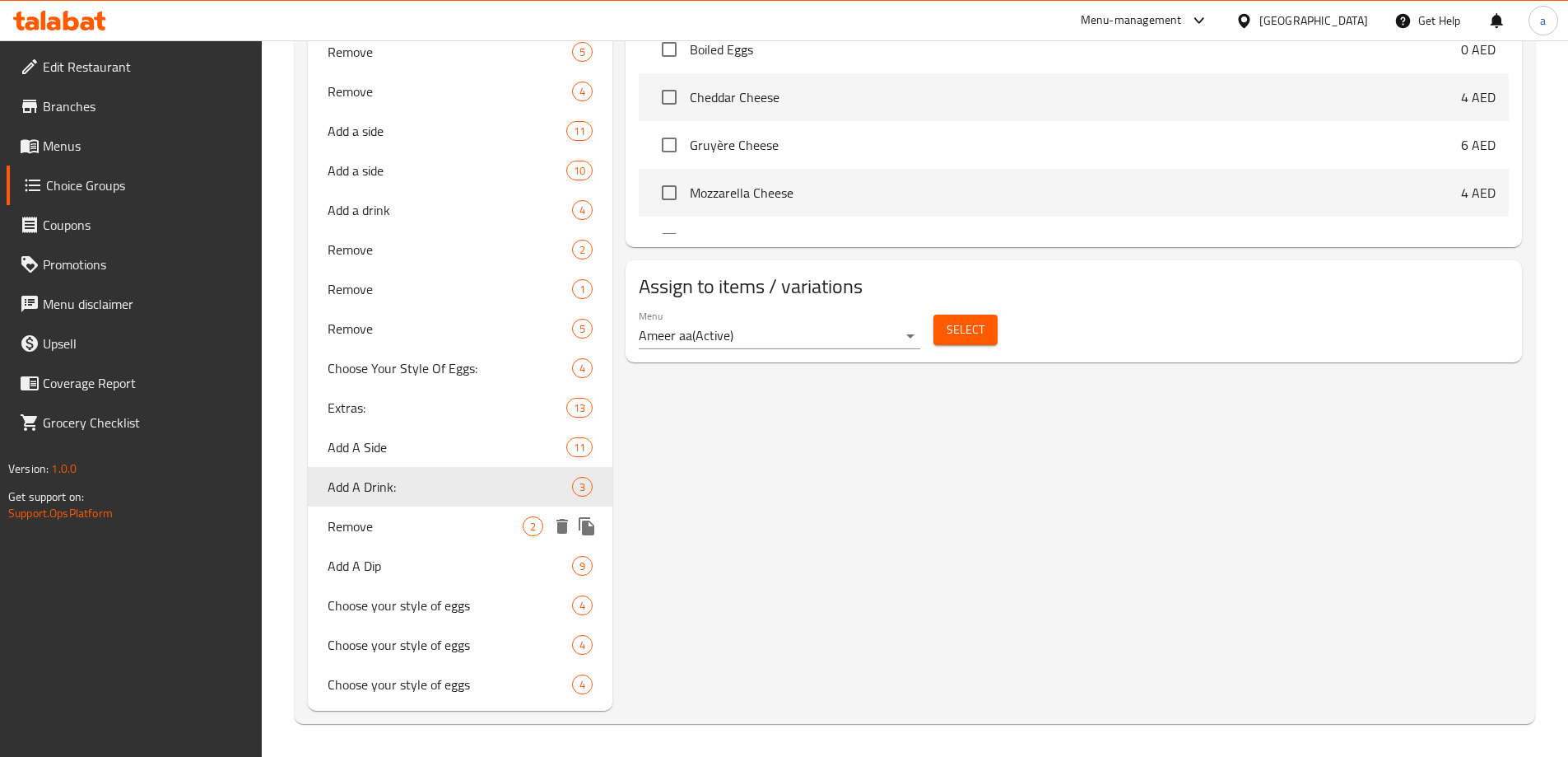
click at [357, 540] on div "Remove 2" at bounding box center [460, 526] width 305 height 39
type input "Remove"
type input "ازالة"
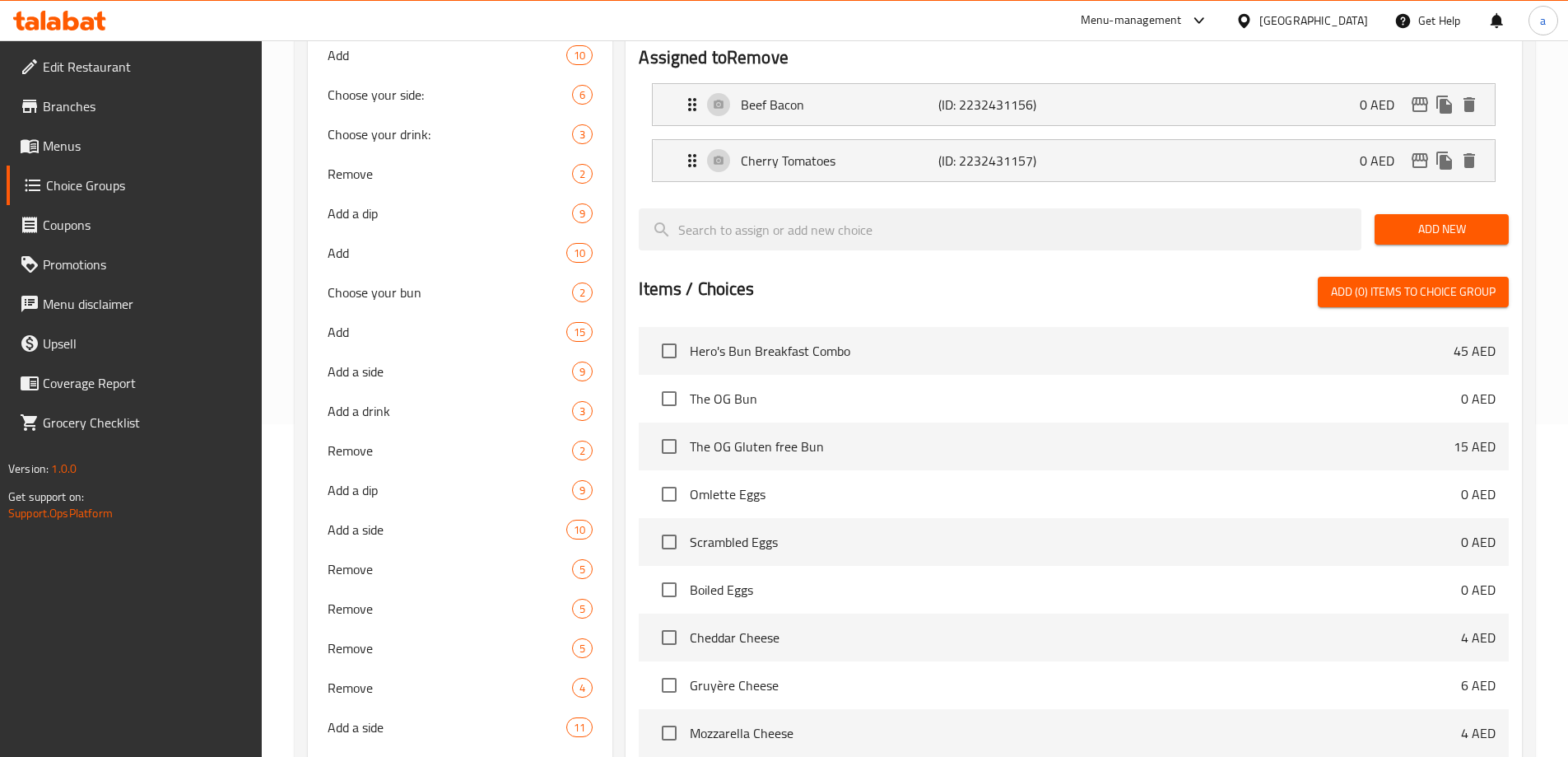
scroll to position [682, 0]
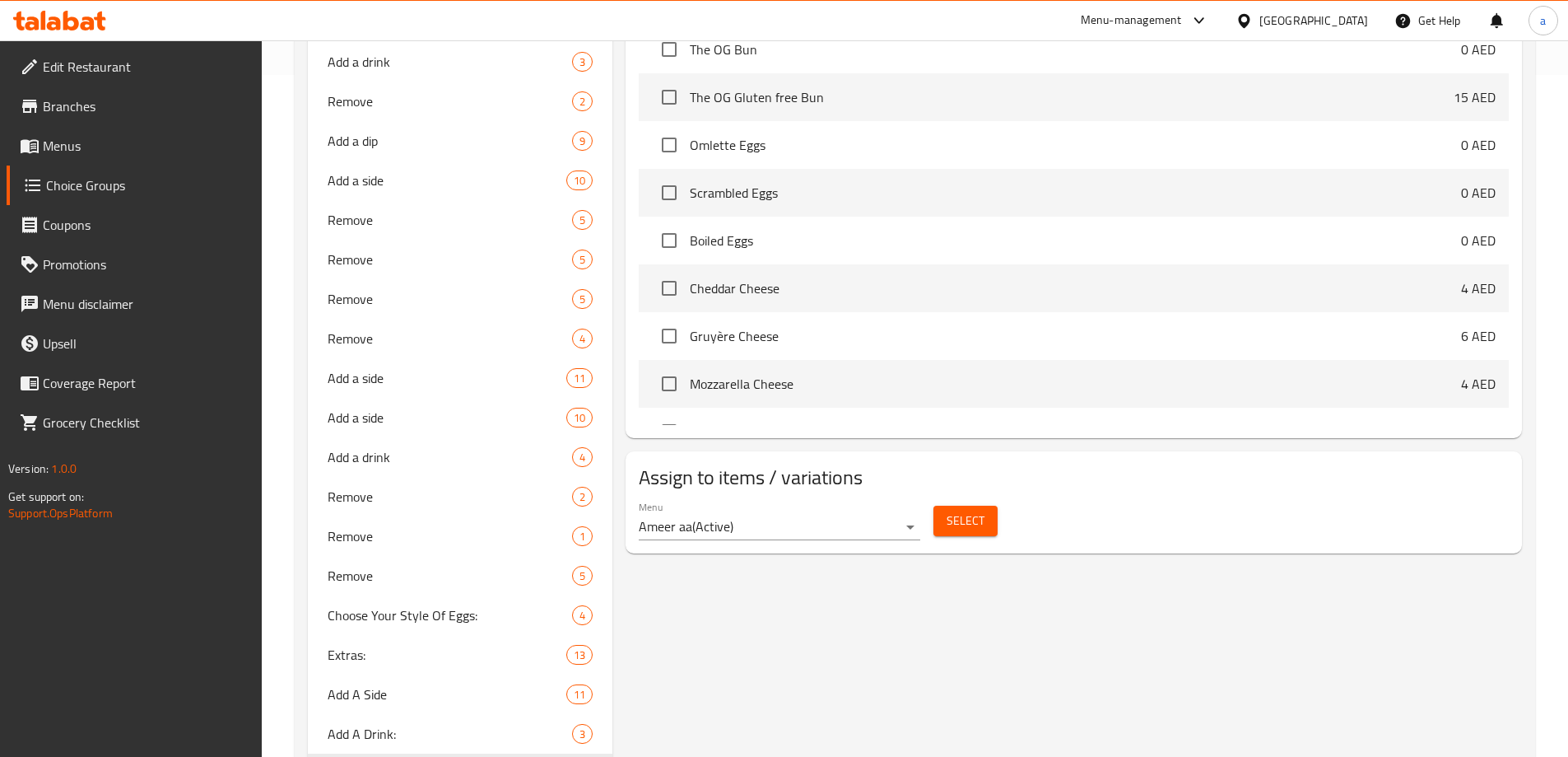
click at [954, 510] on span "Select" at bounding box center [965, 521] width 38 height 20
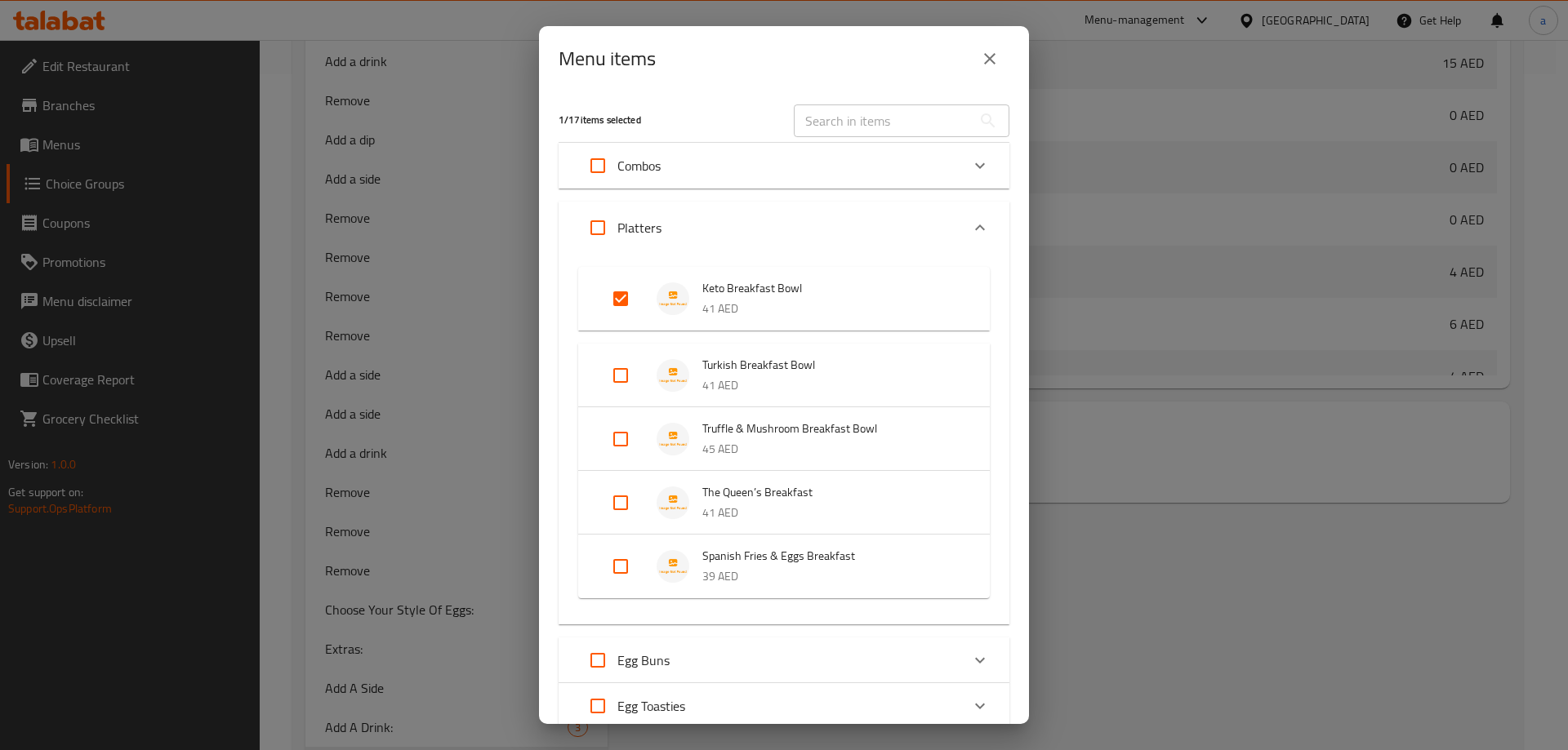
click at [402, 390] on div "Menu items 1 / 17 items selected ​ Combos Hero's Bun Breakfast Combo 45 AED Her…" at bounding box center [784, 375] width 1568 height 750
click at [990, 55] on icon "close" at bounding box center [990, 59] width 20 height 20
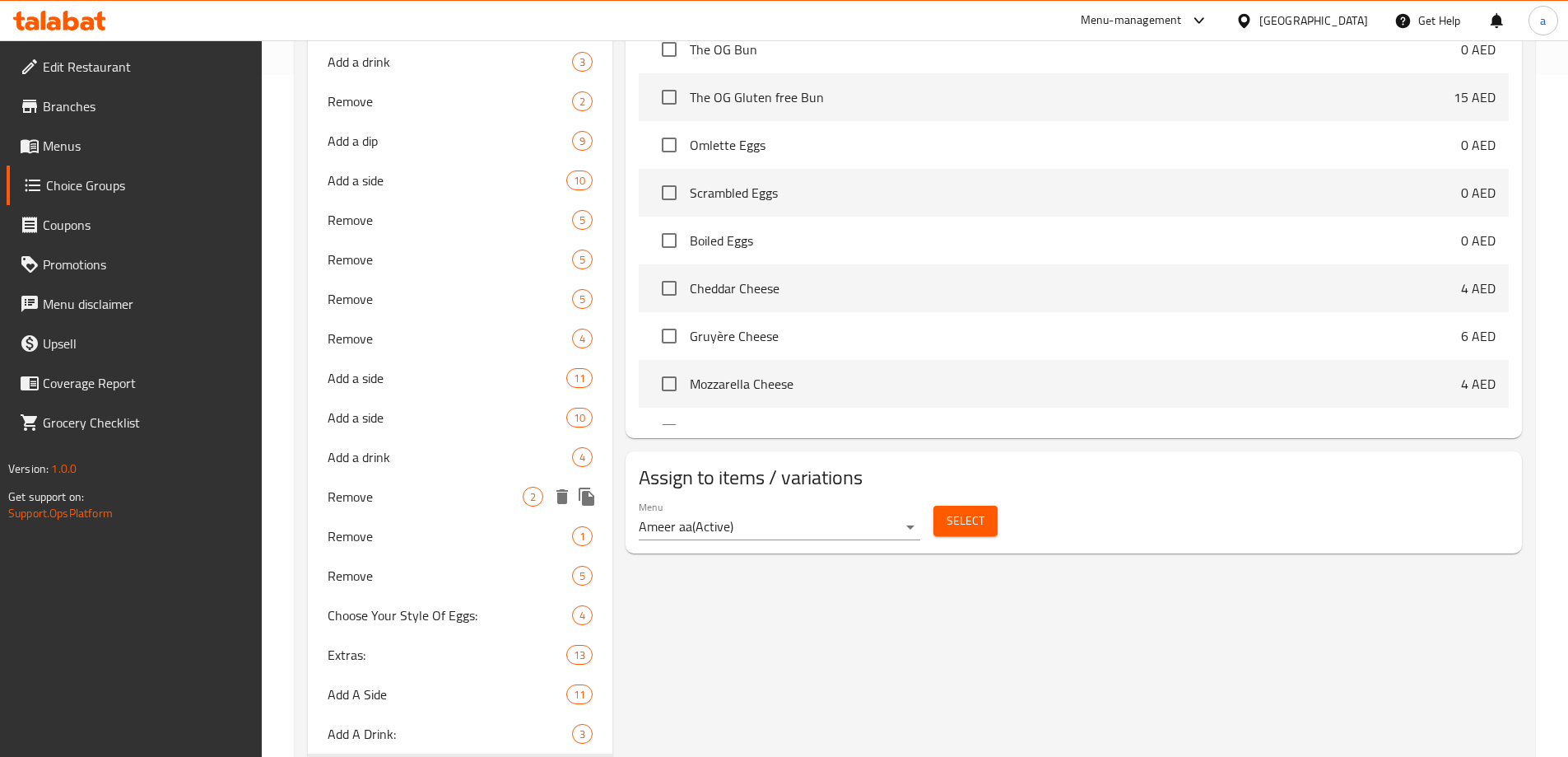
click at [360, 510] on div "Remove 2" at bounding box center [460, 496] width 305 height 39
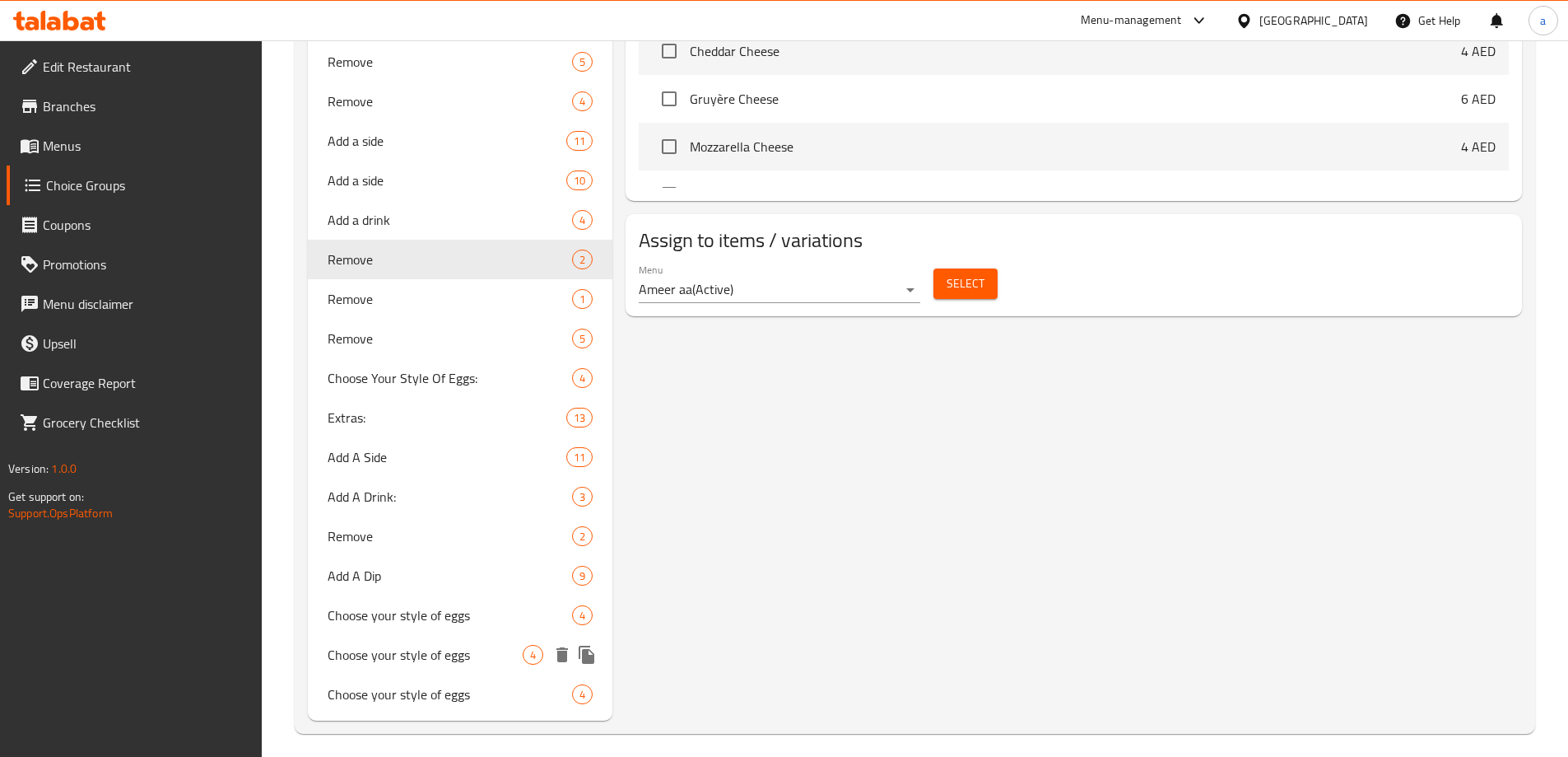
scroll to position [929, 0]
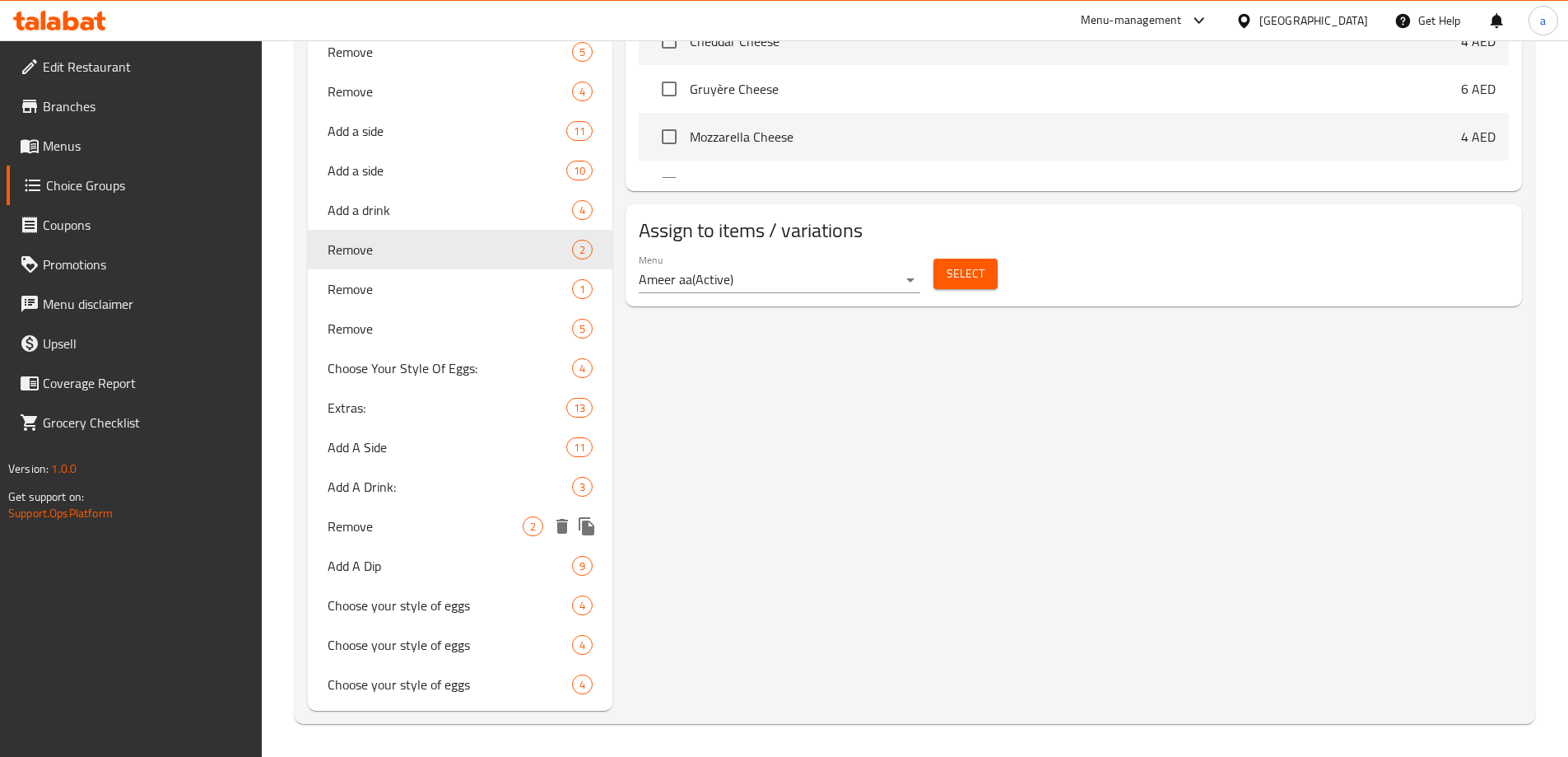
click at [426, 543] on div "Remove 2" at bounding box center [460, 526] width 305 height 39
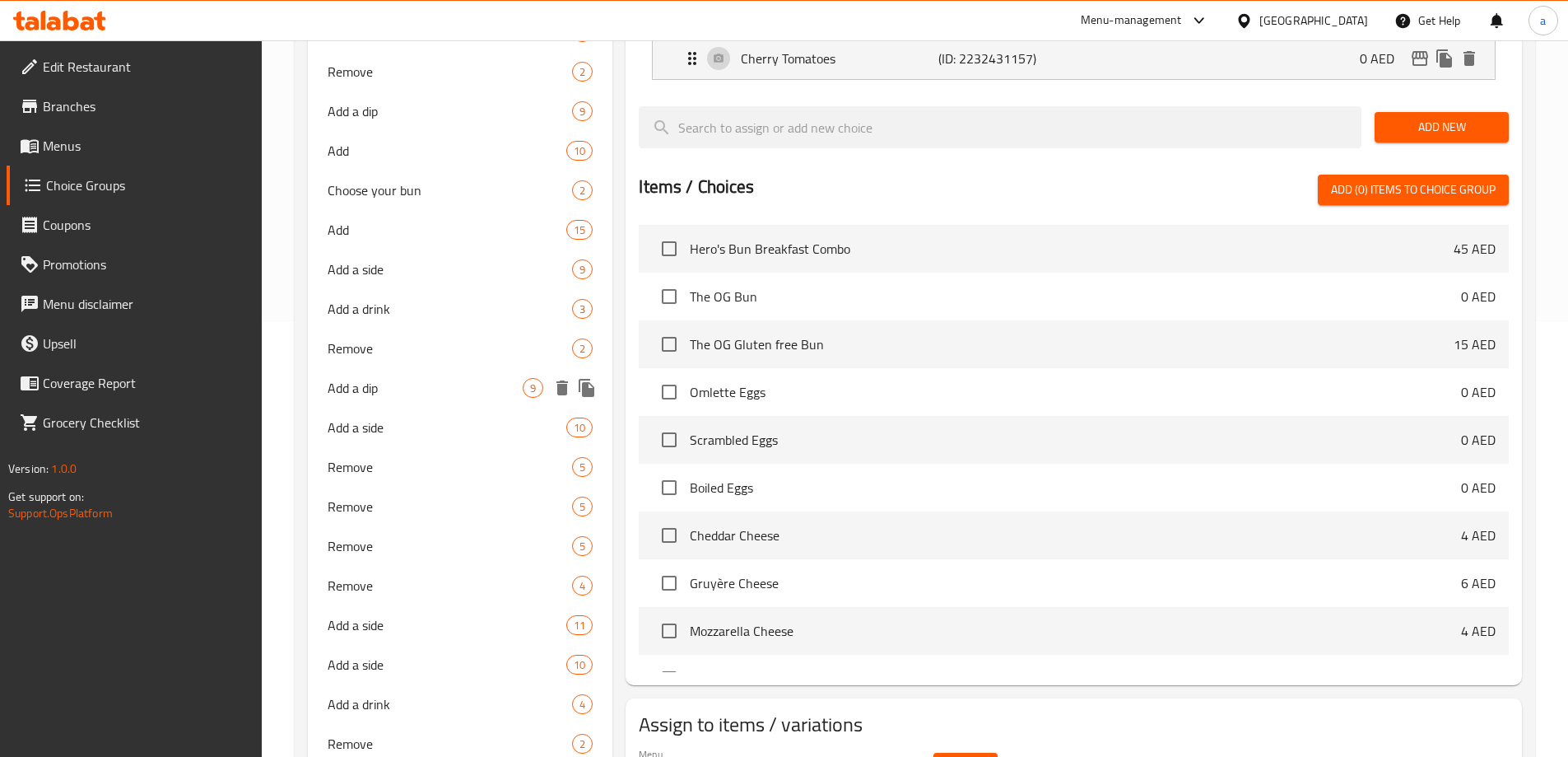
scroll to position [0, 0]
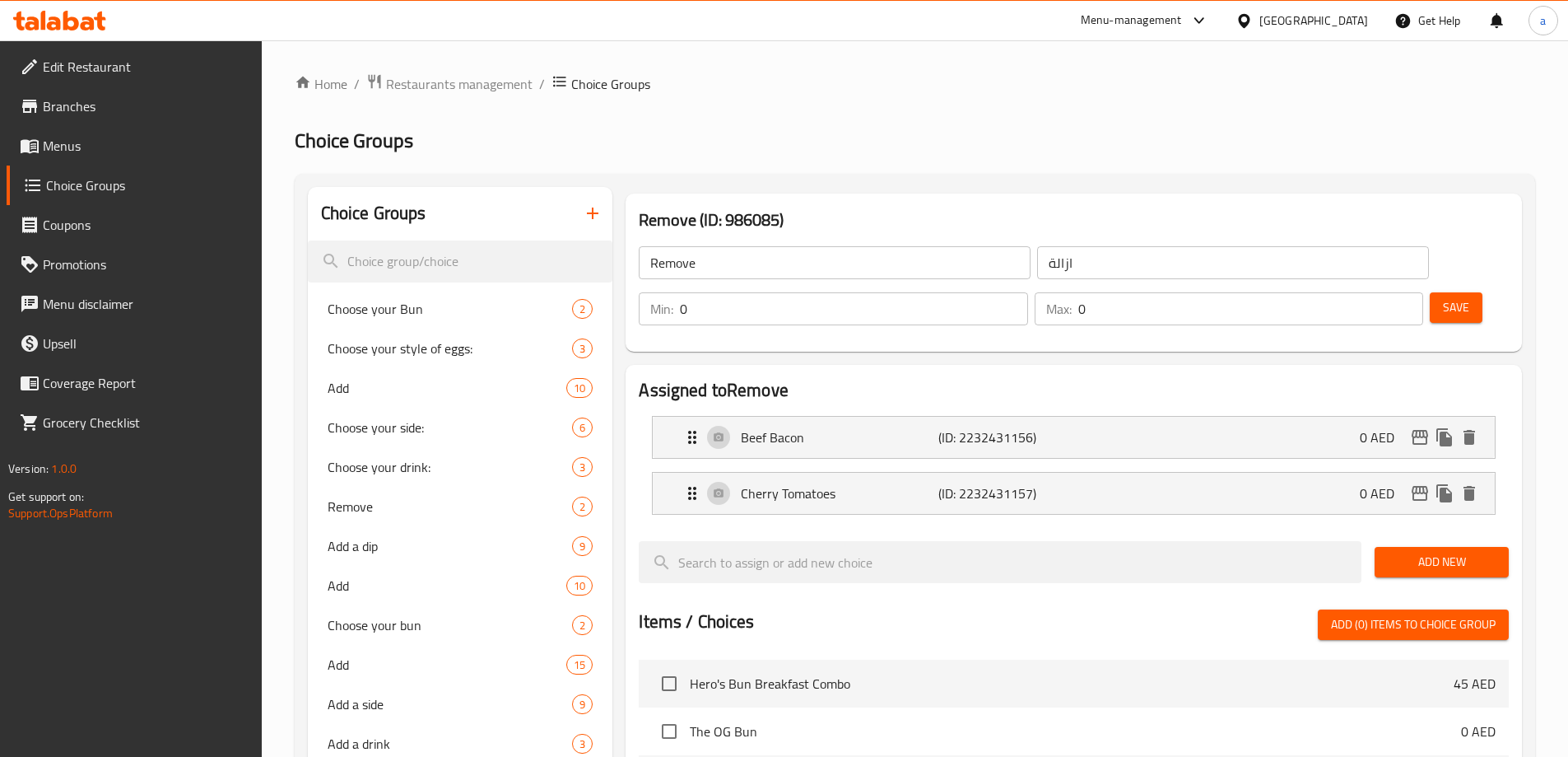
click at [575, 218] on button "button" at bounding box center [593, 213] width 39 height 39
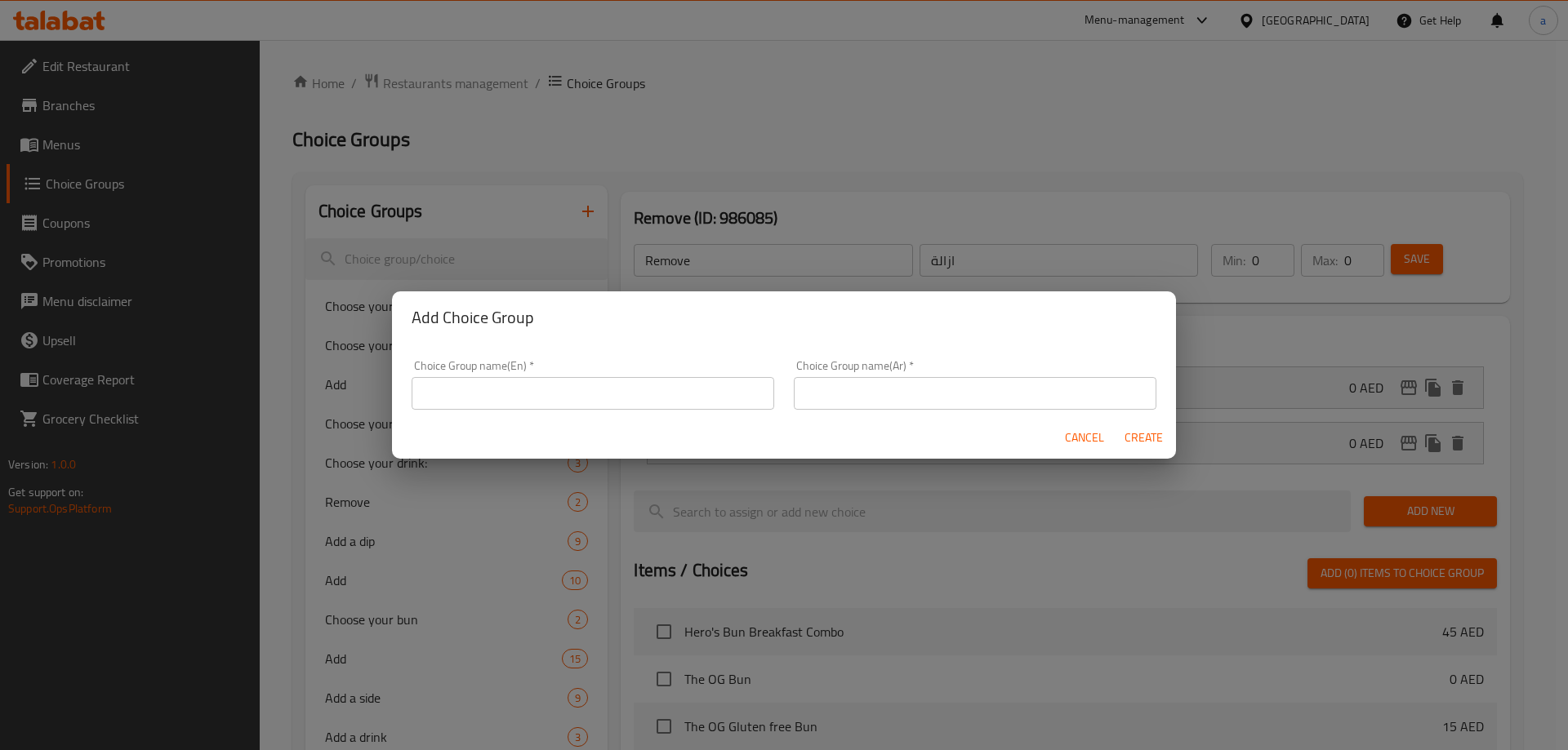
click at [555, 392] on input "text" at bounding box center [592, 393] width 362 height 33
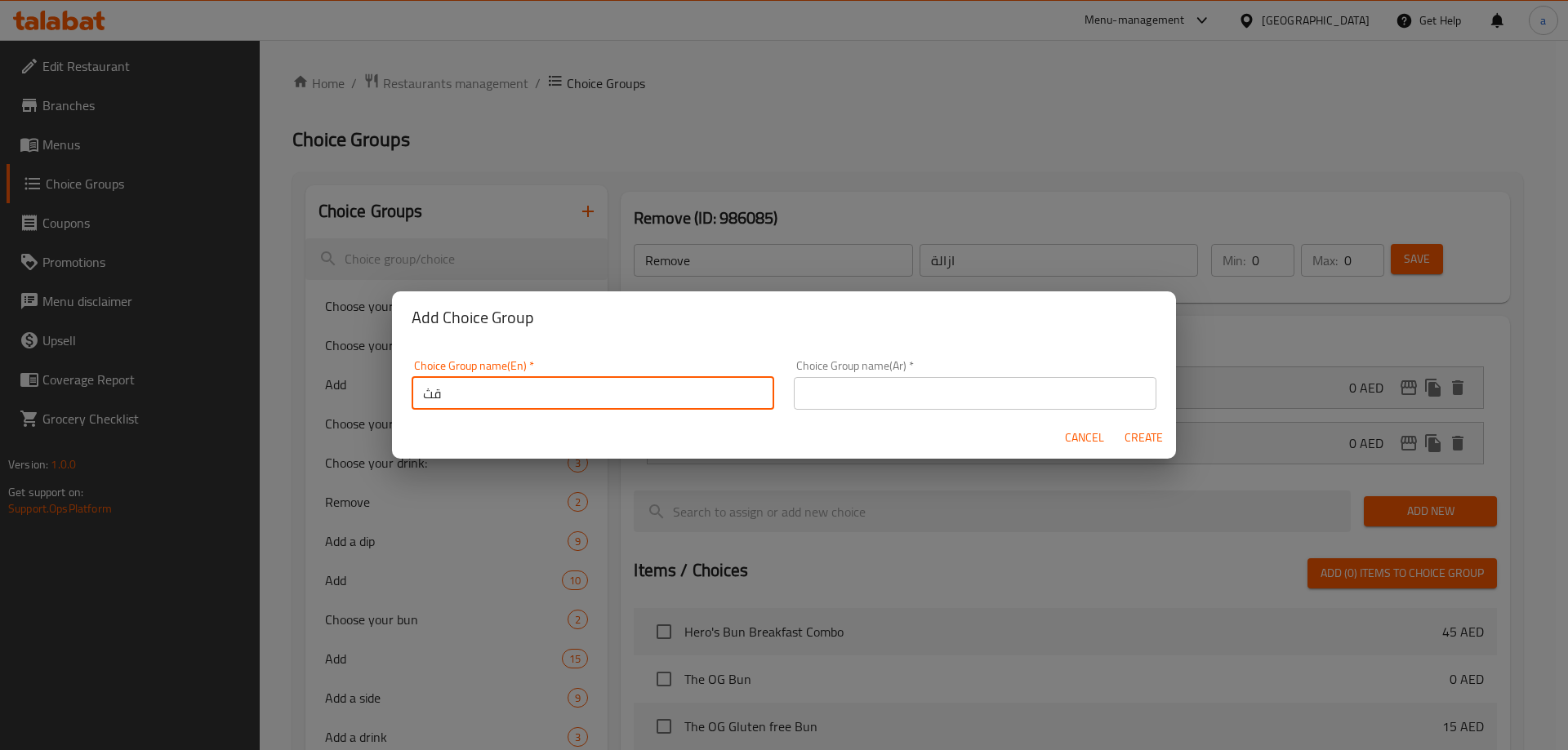
type input "ق"
type input "Remove"
click at [854, 408] on input "text" at bounding box center [975, 393] width 362 height 33
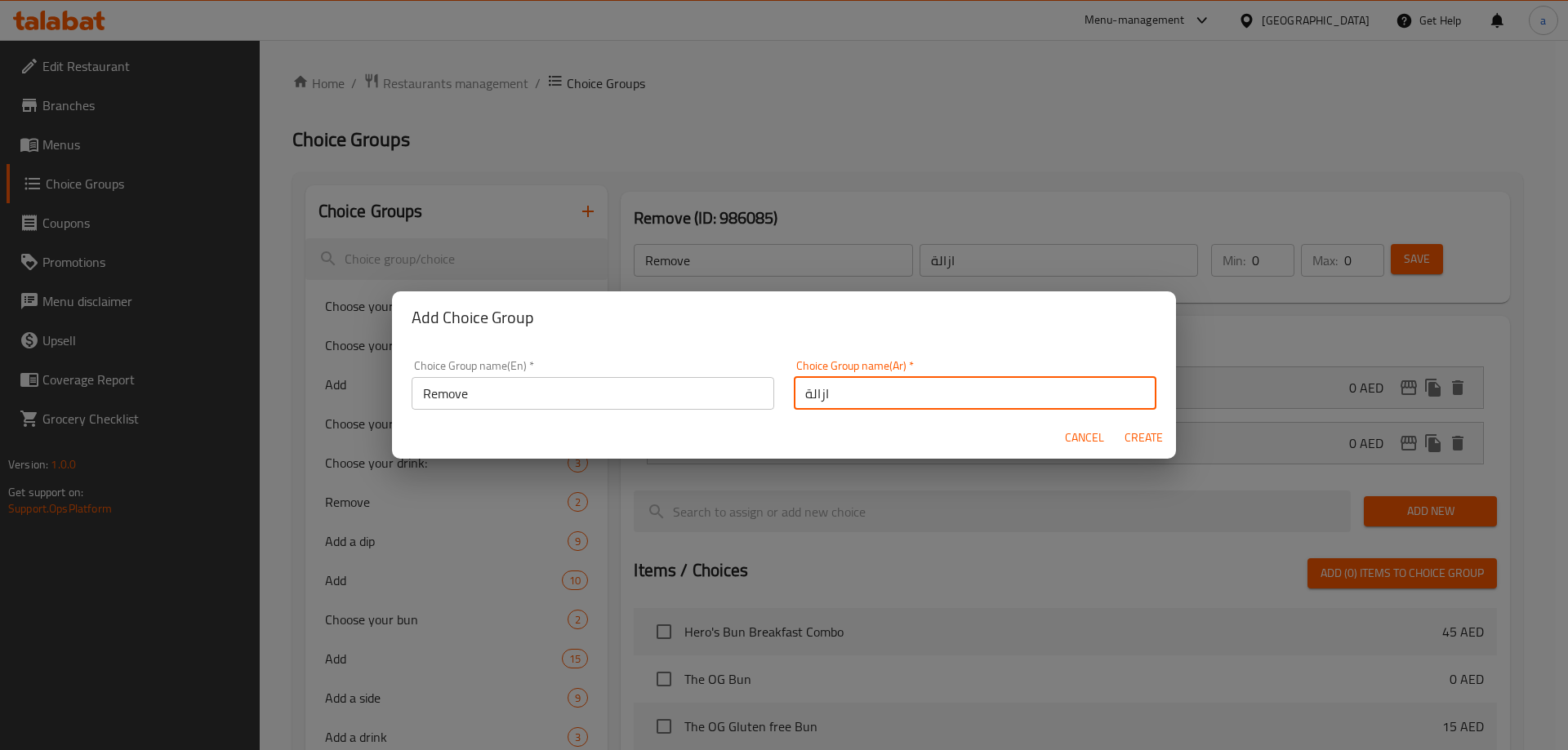
type input "ازالة"
click at [1117, 423] on button "Create" at bounding box center [1144, 438] width 53 height 30
type input "Remove"
type input "ازالة"
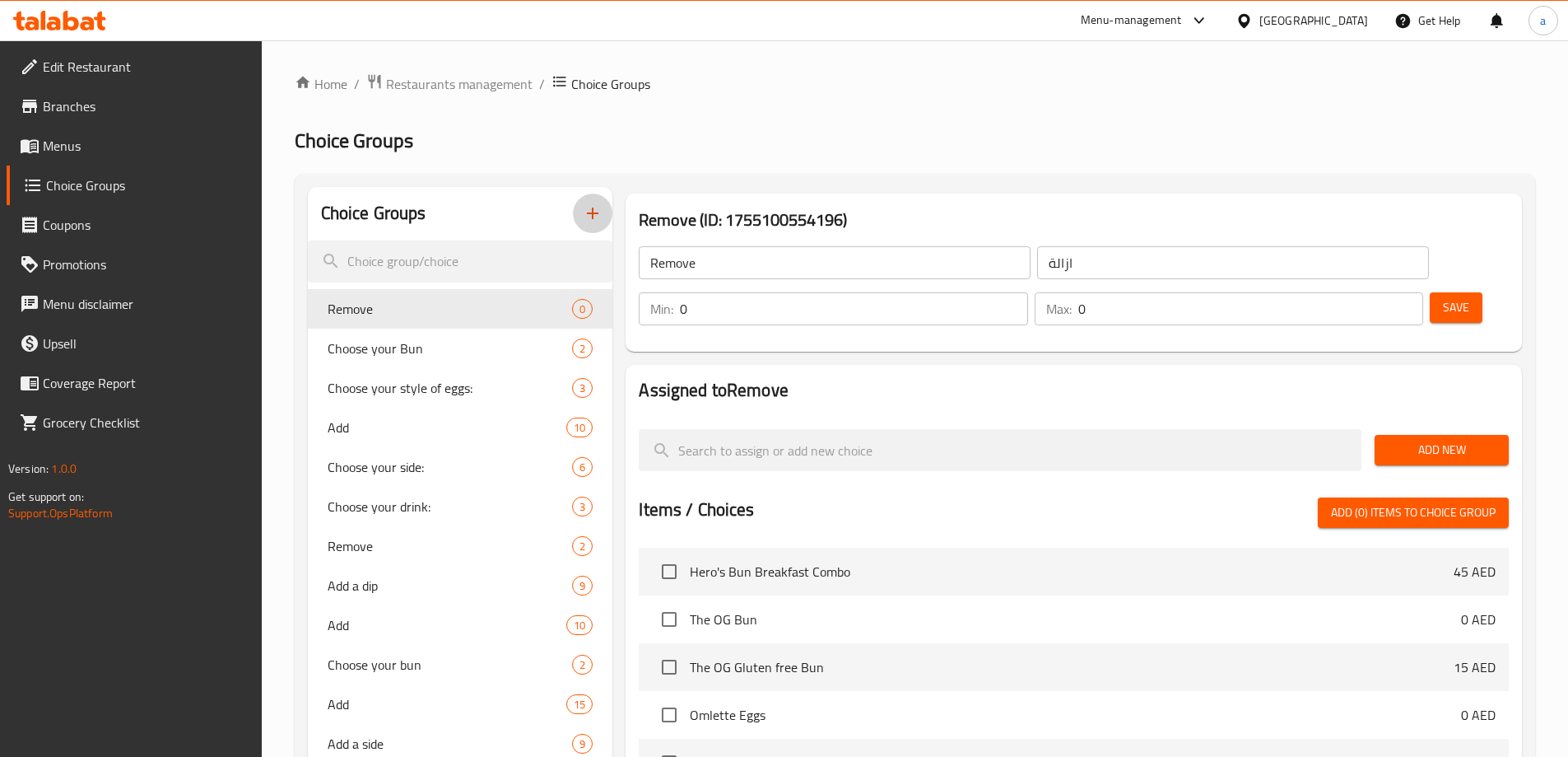
click at [1442, 435] on button "Add New" at bounding box center [1442, 450] width 135 height 30
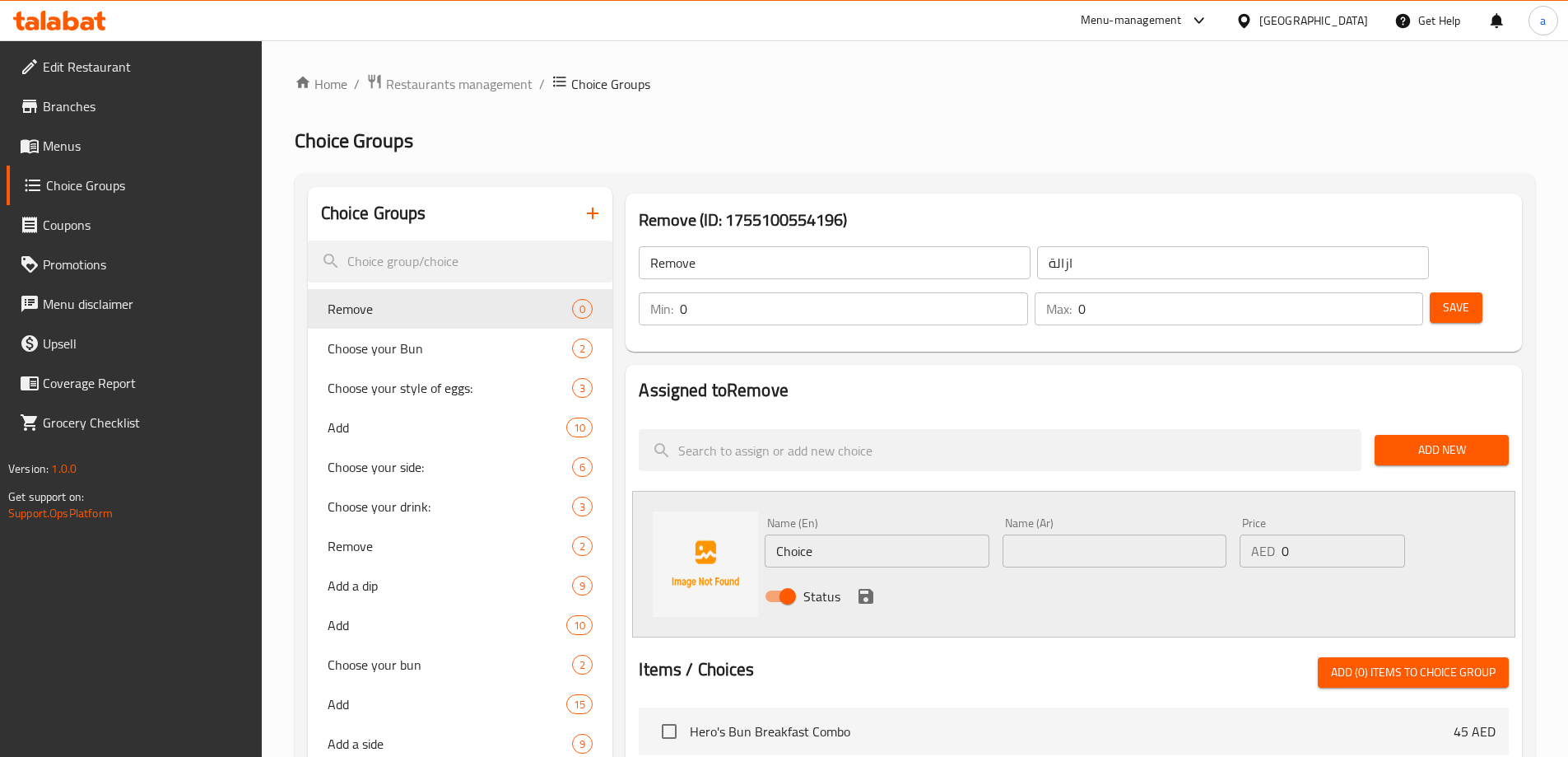
click at [841, 534] on input "Choice" at bounding box center [877, 551] width 223 height 33
paste input "ream cheese sau"
click at [841, 534] on input "Choice" at bounding box center [877, 551] width 223 height 33
type input "Cream cheese sauce"
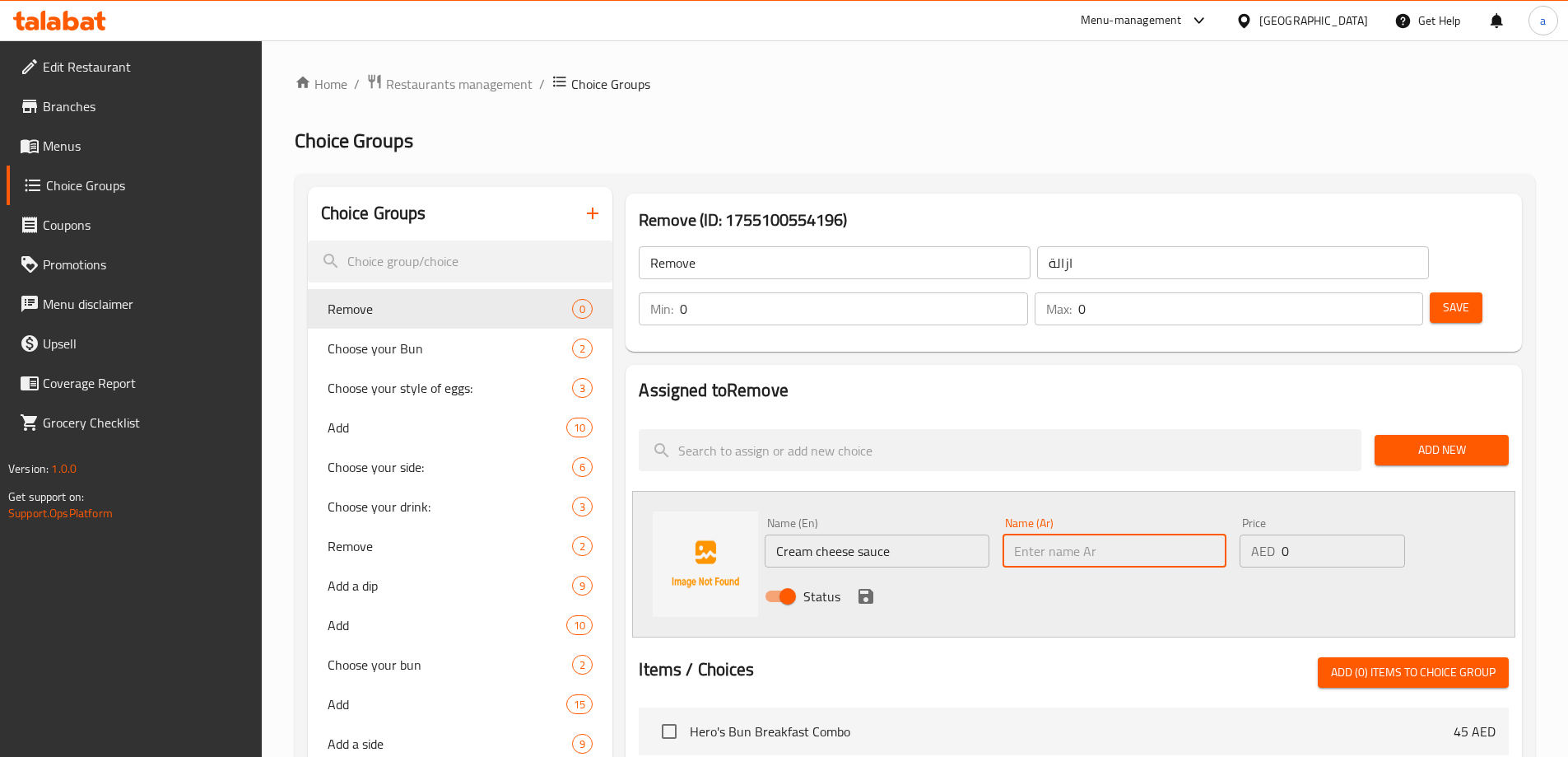
click at [1046, 534] on input "text" at bounding box center [1115, 551] width 223 height 33
type input "ك"
type input "صوص جبنة كريمي"
click at [868, 589] on icon "save" at bounding box center [866, 597] width 15 height 15
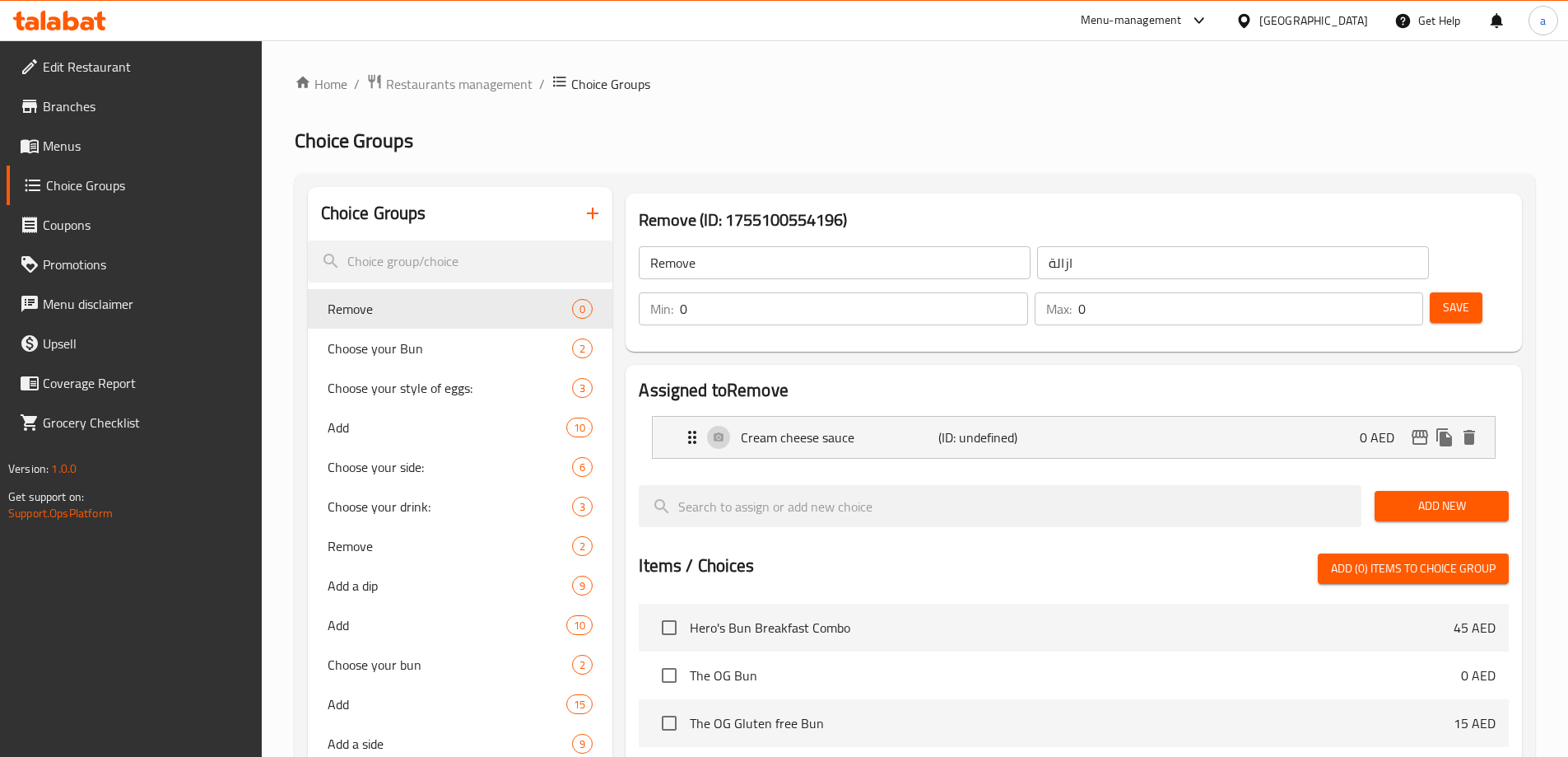
click at [1423, 478] on div "Add New" at bounding box center [1442, 506] width 147 height 55
click at [1417, 491] on button "Add New" at bounding box center [1442, 506] width 135 height 30
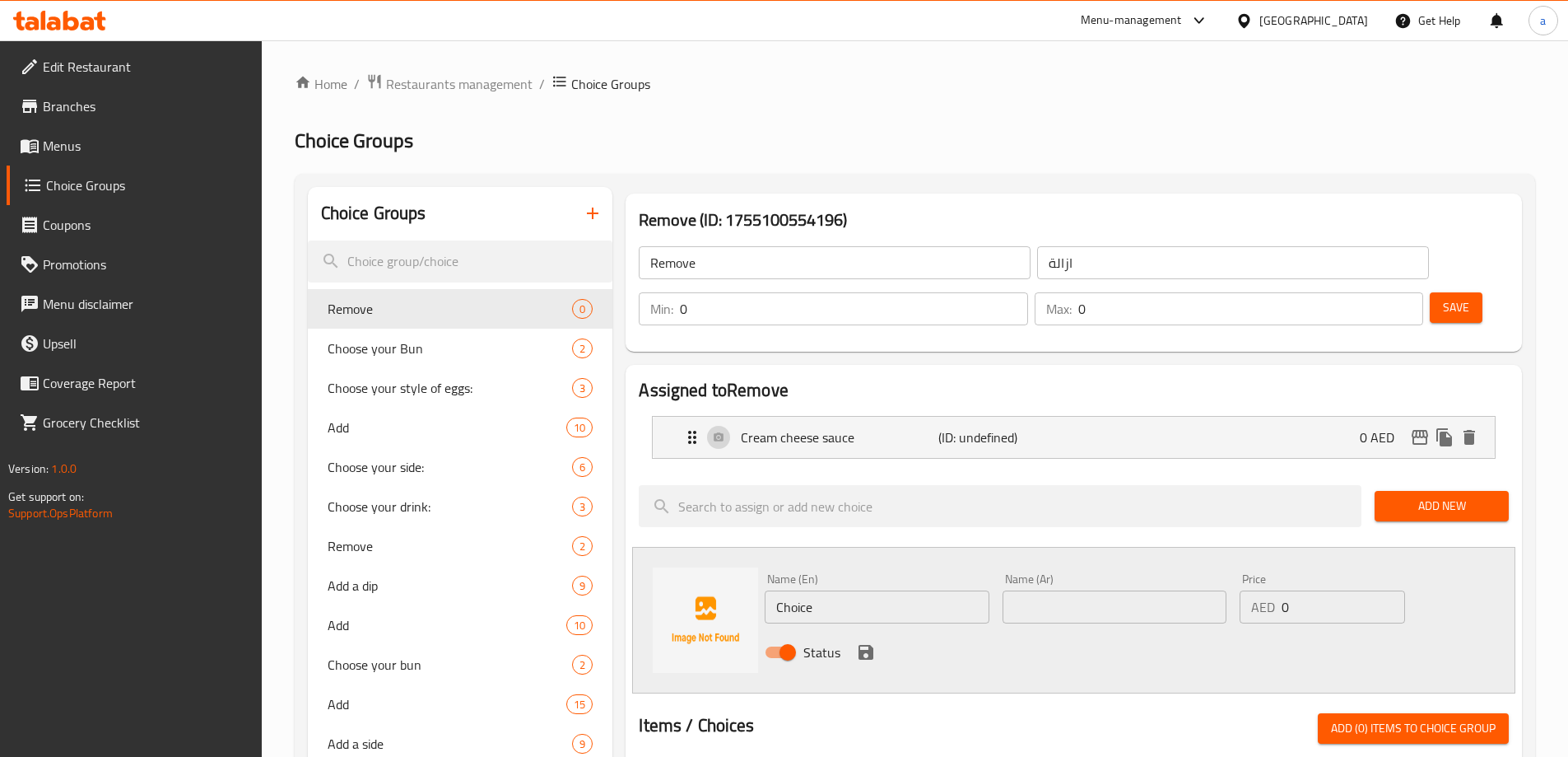
click at [845, 590] on input "Choice" at bounding box center [877, 607] width 223 height 33
paste input "ili flakes"
type input "Chili flakes"
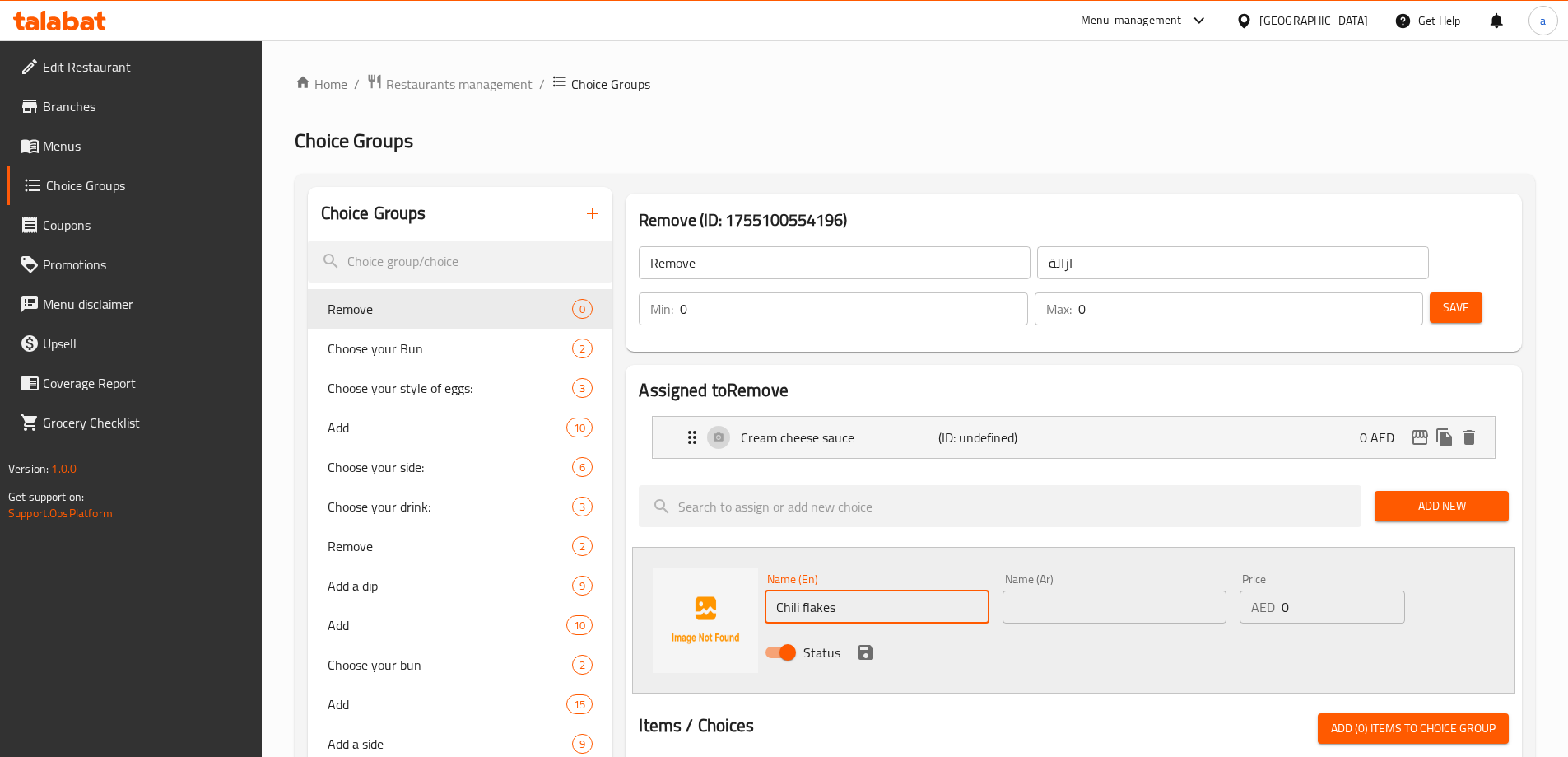
click at [1064, 590] on input "text" at bounding box center [1115, 607] width 223 height 33
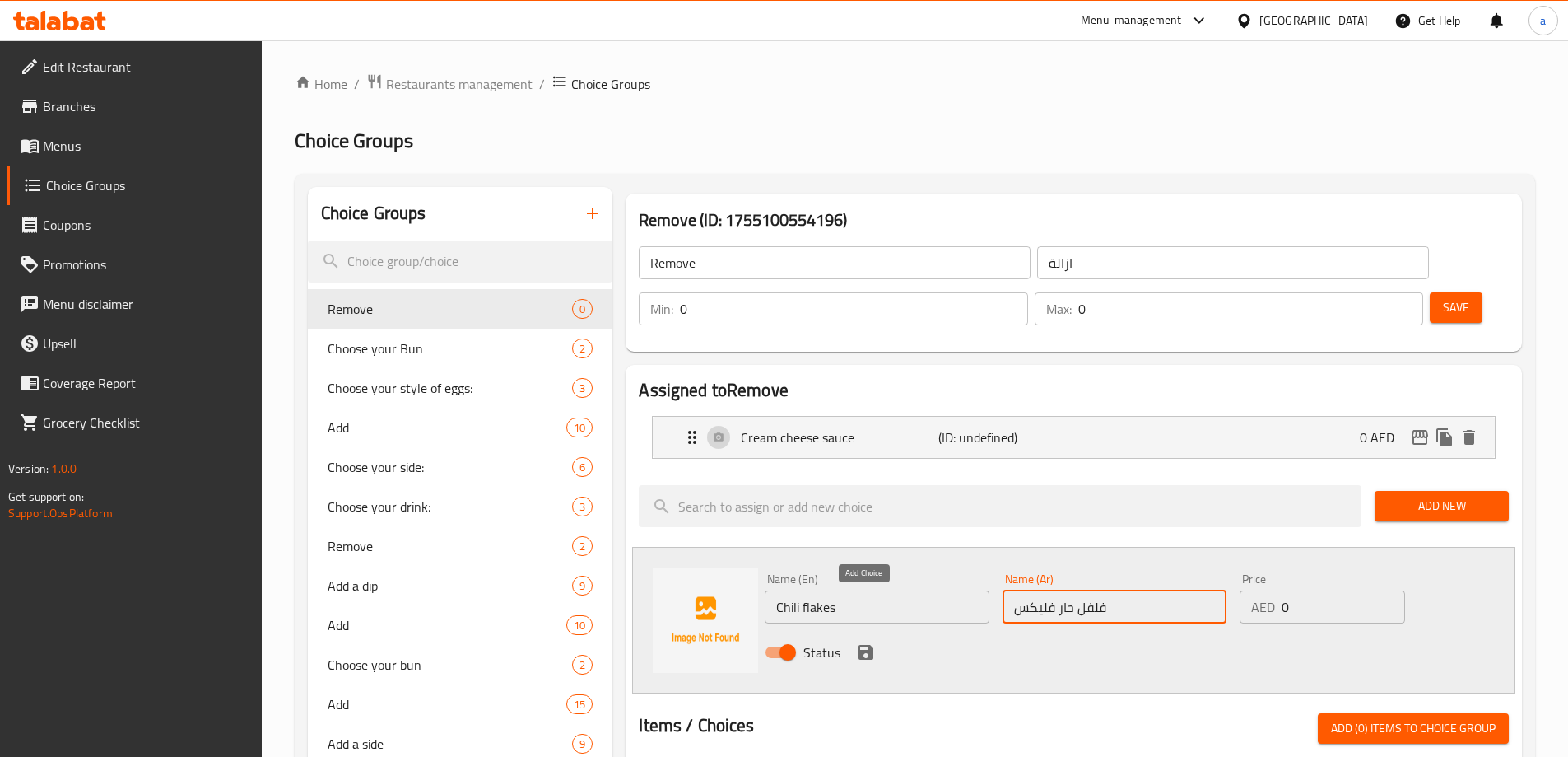
type input "فلفل حار فليكس"
click at [860, 645] on icon "save" at bounding box center [866, 653] width 15 height 15
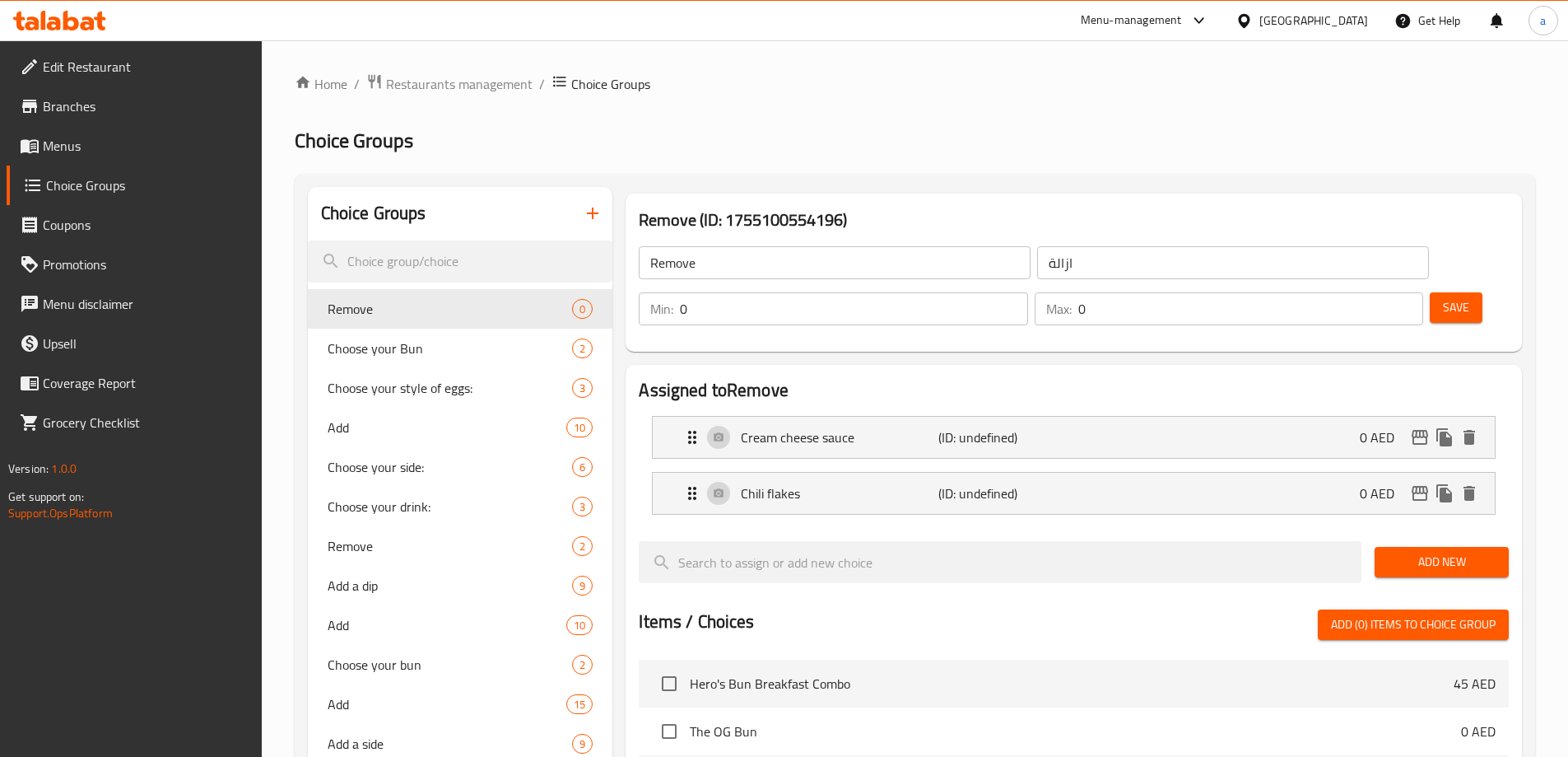
click at [1445, 552] on span "Add New" at bounding box center [1442, 562] width 108 height 20
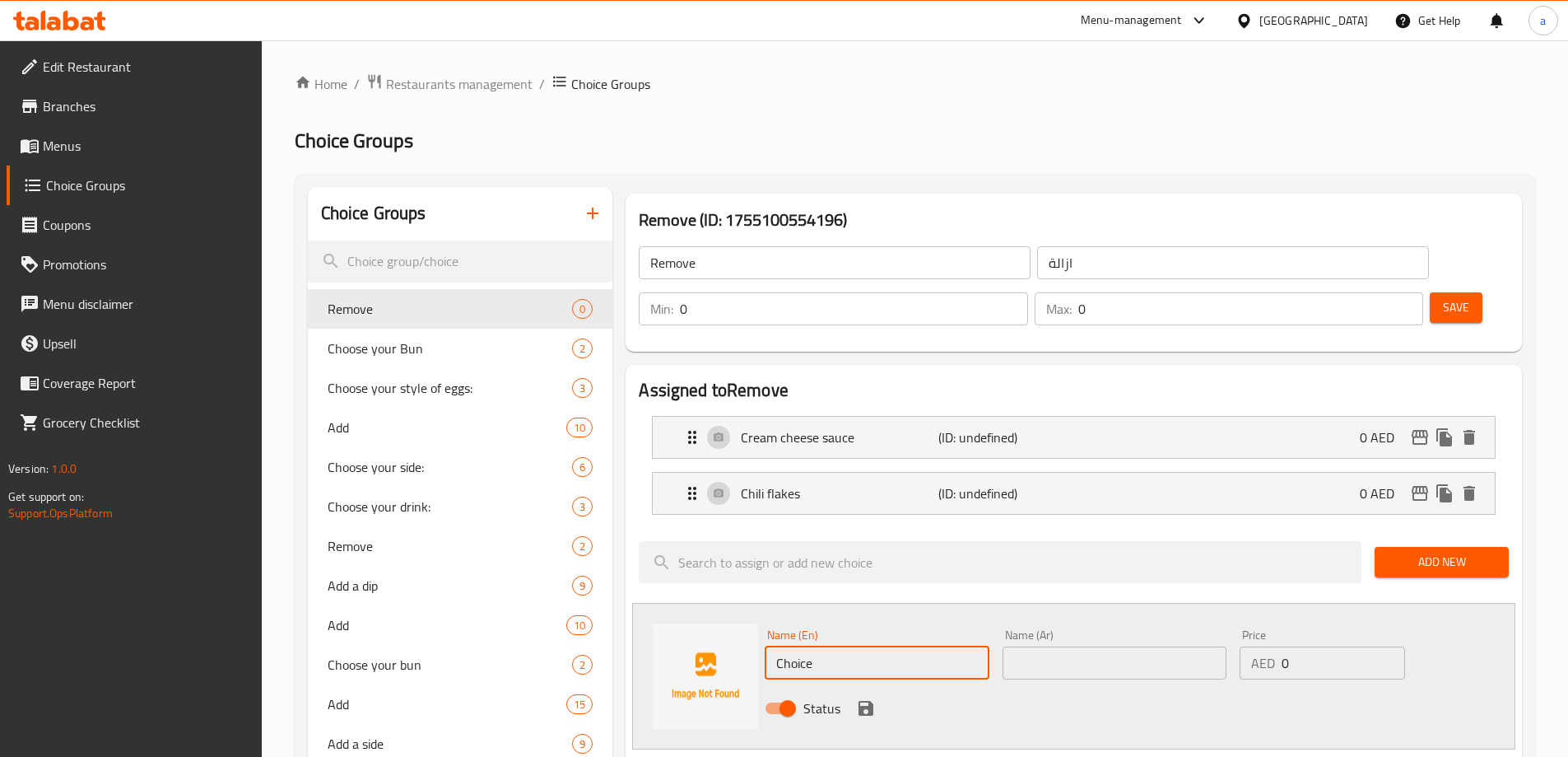
click at [890, 647] on input "Choice" at bounding box center [877, 664] width 223 height 33
click at [923, 647] on input "Choice" at bounding box center [877, 664] width 223 height 33
paste input "Aje of potato"
click at [923, 647] on input "Choice" at bounding box center [877, 664] width 223 height 33
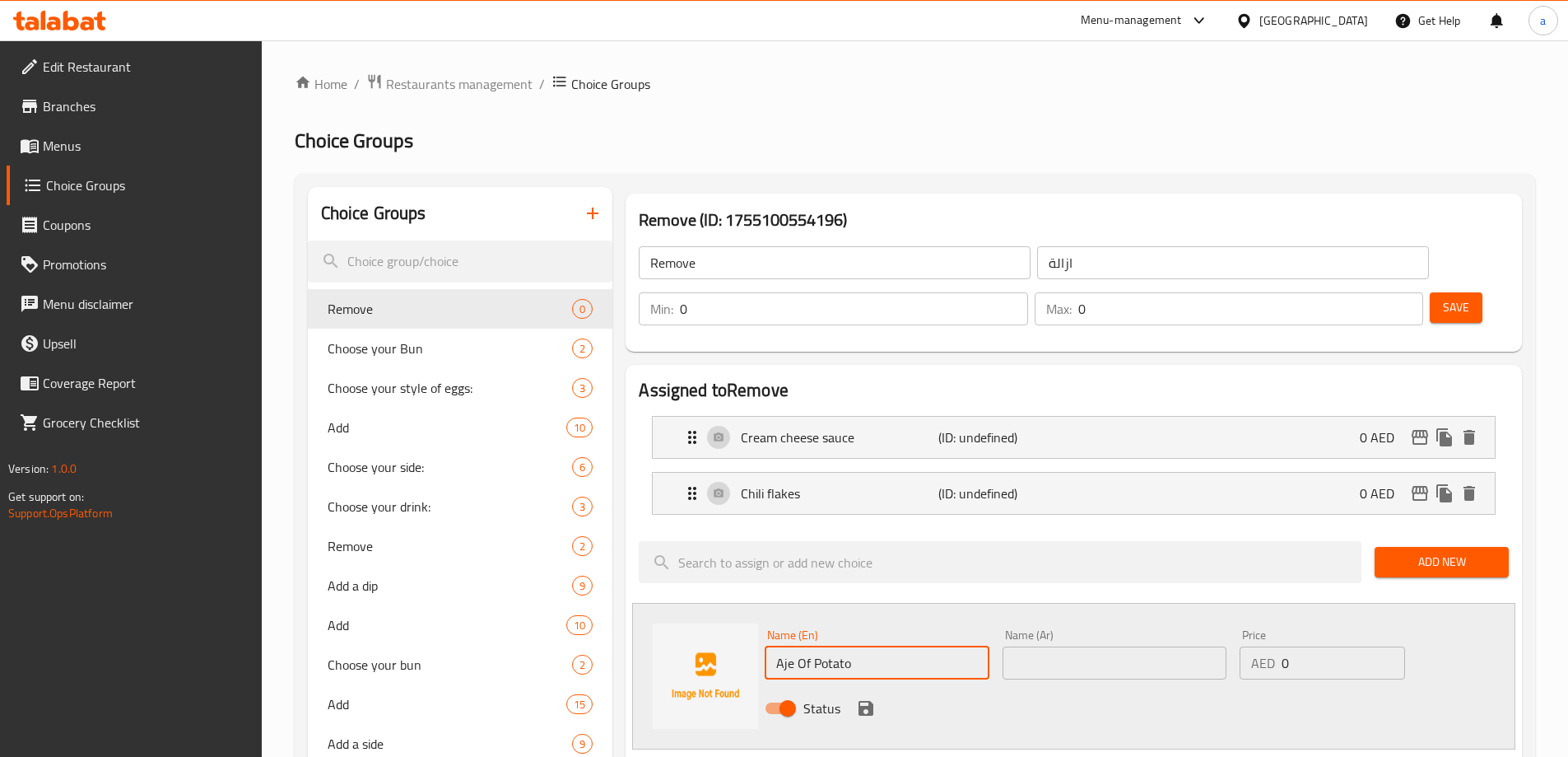
type input "Aje Of Potato"
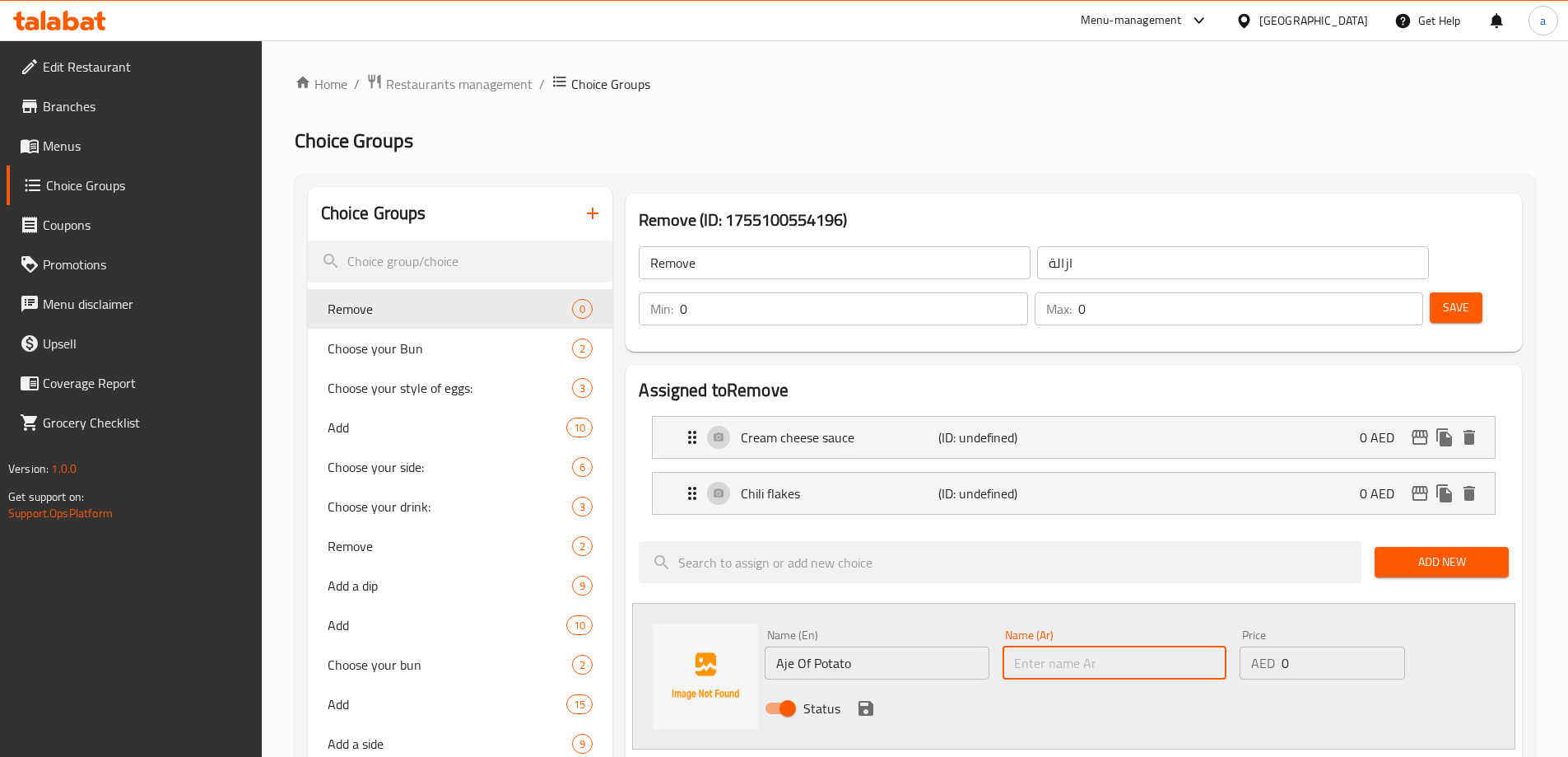
click at [1069, 647] on input "text" at bounding box center [1115, 664] width 223 height 33
click at [878, 647] on input "Aje Of Potato" at bounding box center [877, 664] width 223 height 33
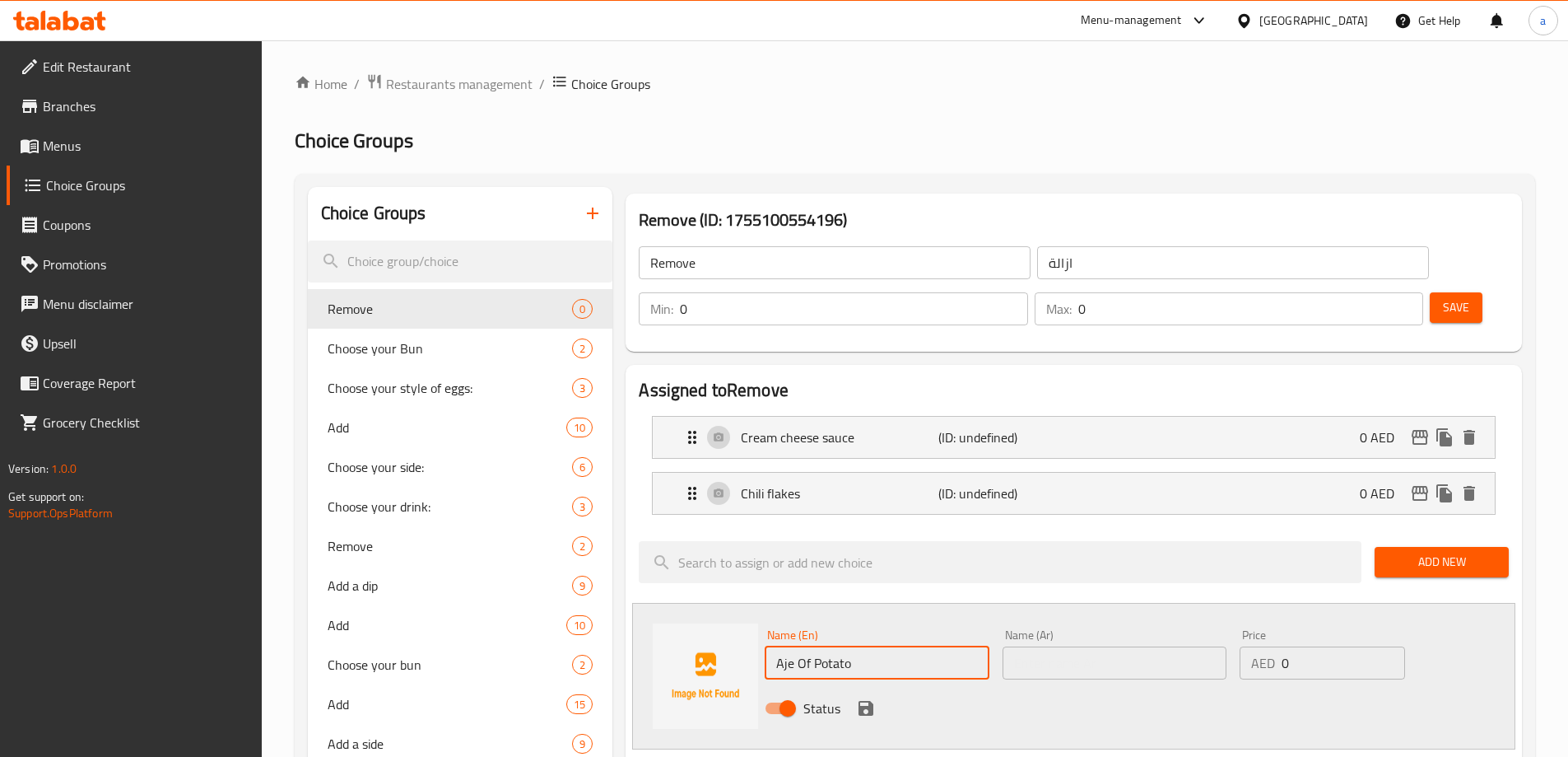
click at [878, 647] on input "Aje Of Potato" at bounding box center [877, 664] width 223 height 33
click at [1083, 647] on input "text" at bounding box center [1115, 664] width 223 height 33
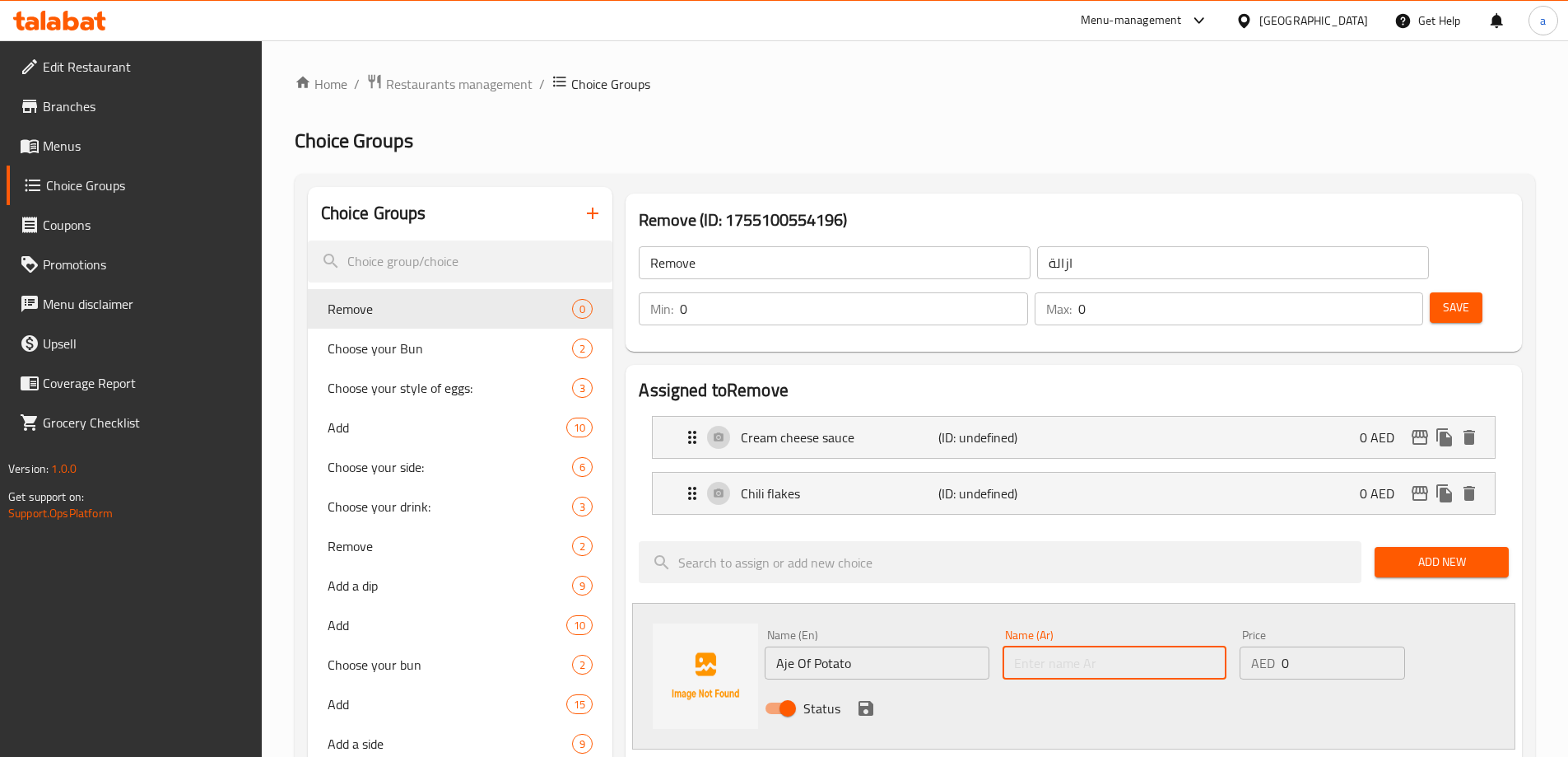
paste input "أجي البطاطس"
type input "أجي البطاطس"
click at [779, 647] on input "Aje Of Potato" at bounding box center [877, 664] width 223 height 33
click at [869, 701] on icon "save" at bounding box center [866, 708] width 15 height 15
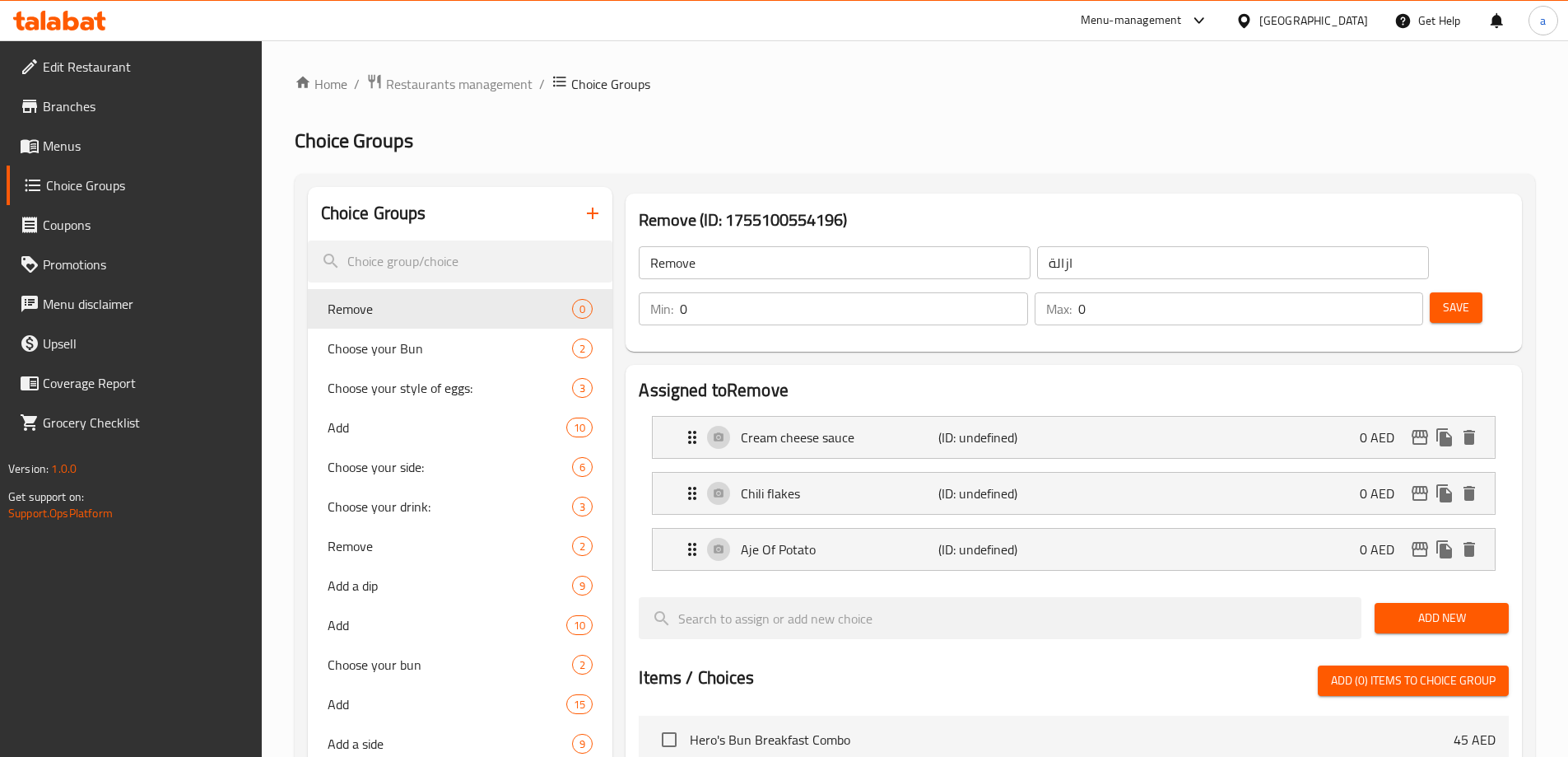
drag, startPoint x: 1422, startPoint y: 247, endPoint x: 1018, endPoint y: 299, distance: 407.3
click at [1430, 292] on button "Save" at bounding box center [1456, 307] width 53 height 30
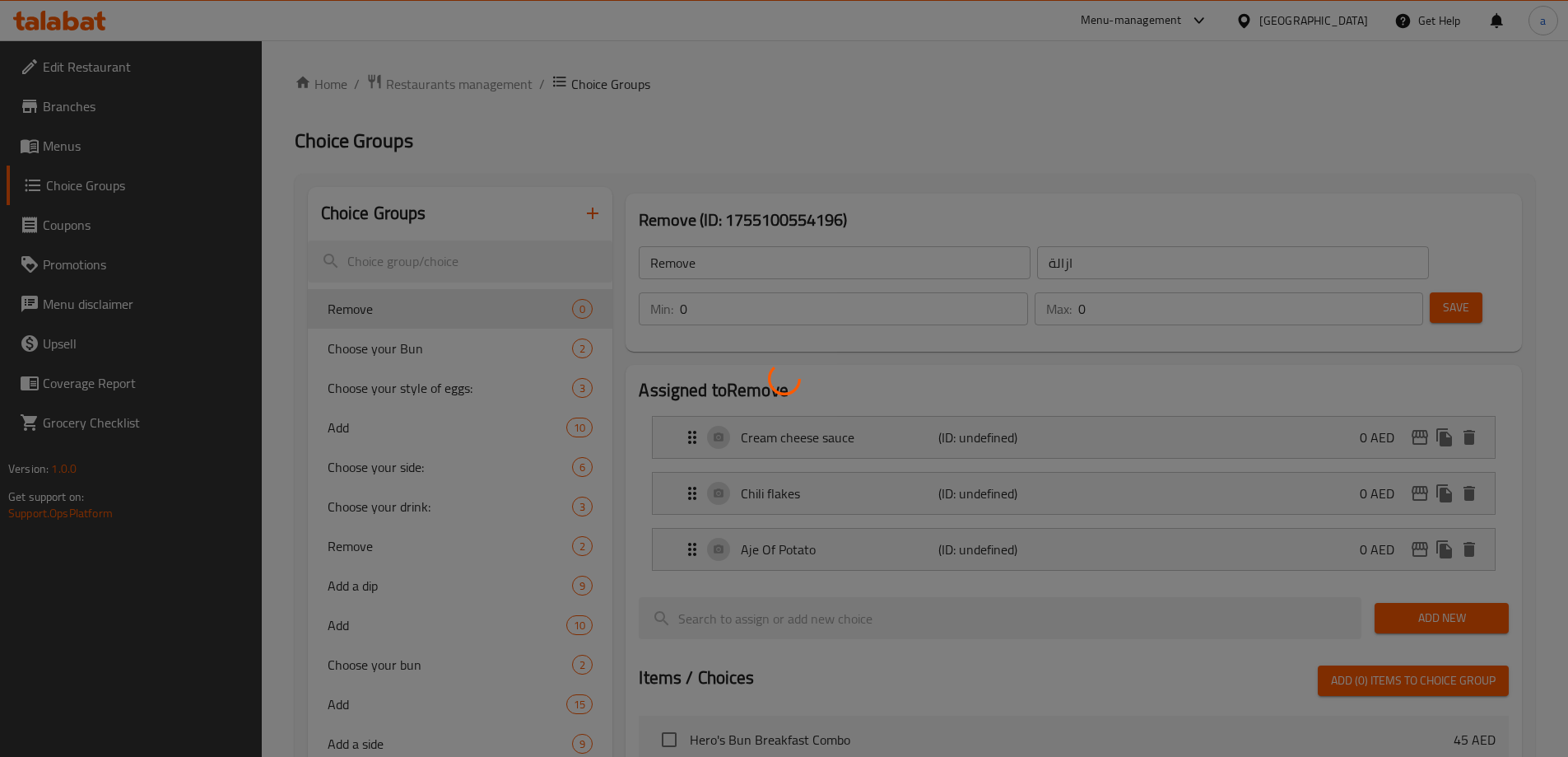
scroll to position [384, 0]
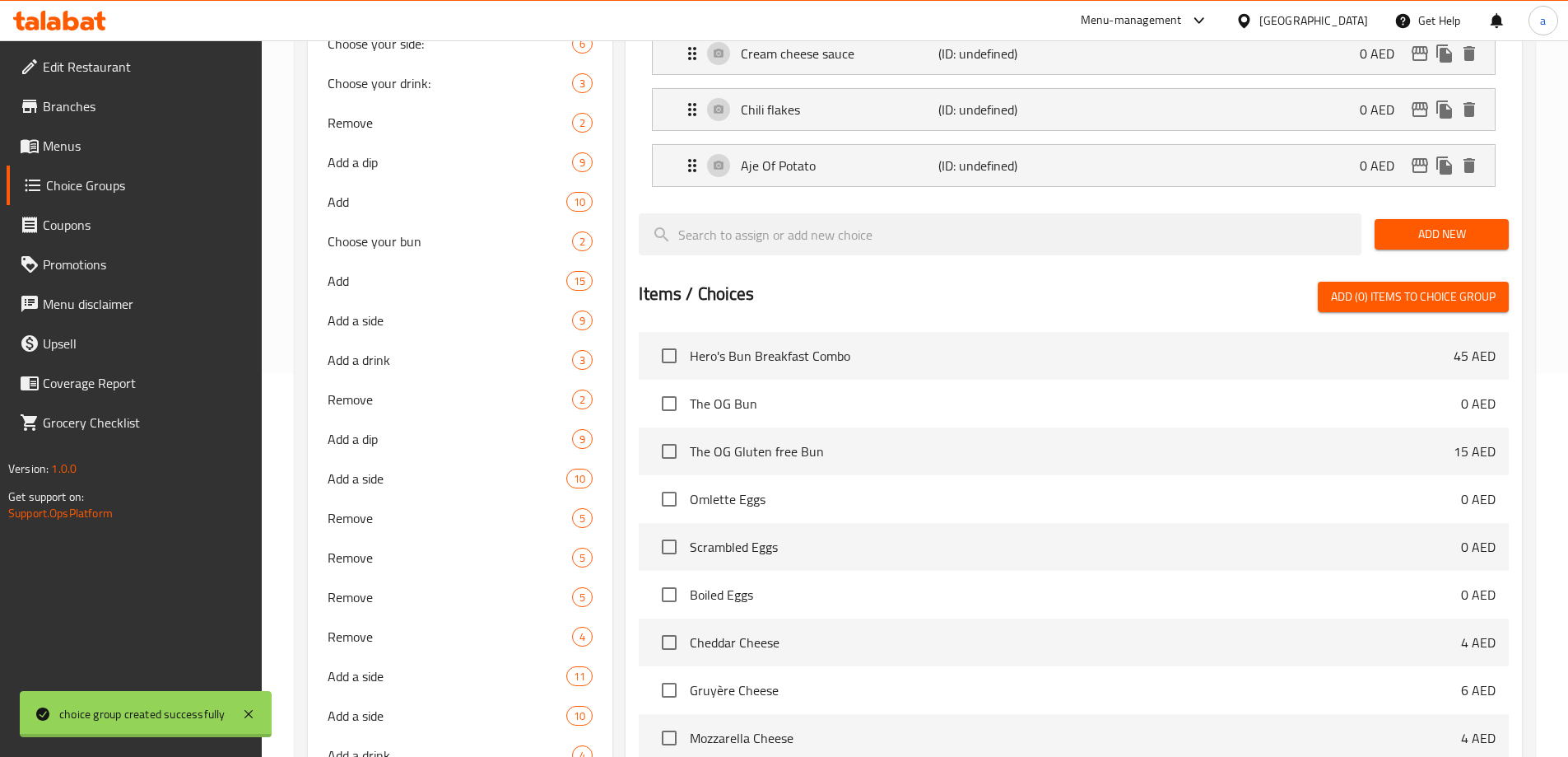
click at [956, 296] on div at bounding box center [784, 378] width 1568 height 757
click at [956, 290] on div at bounding box center [784, 378] width 1568 height 757
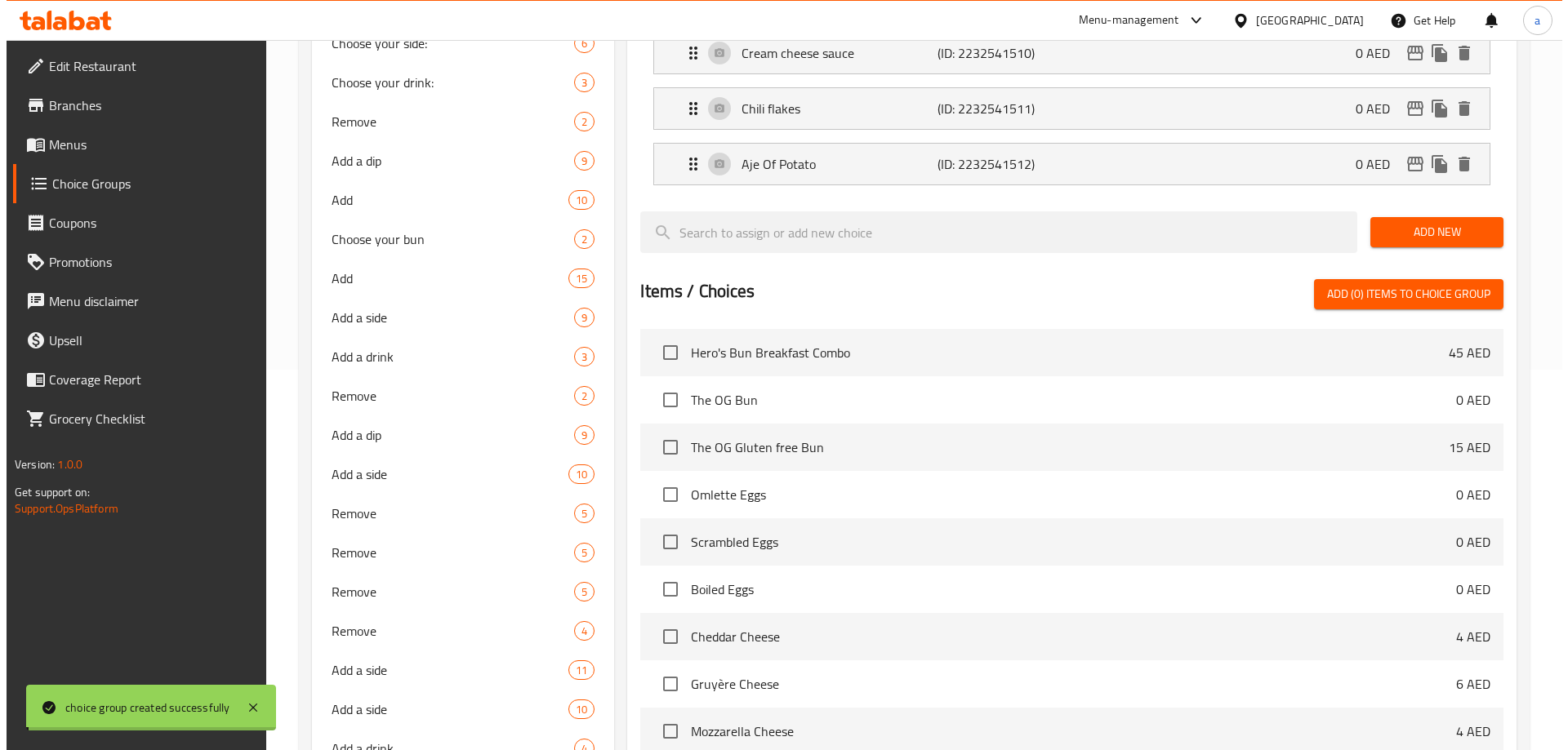
scroll to position [921, 0]
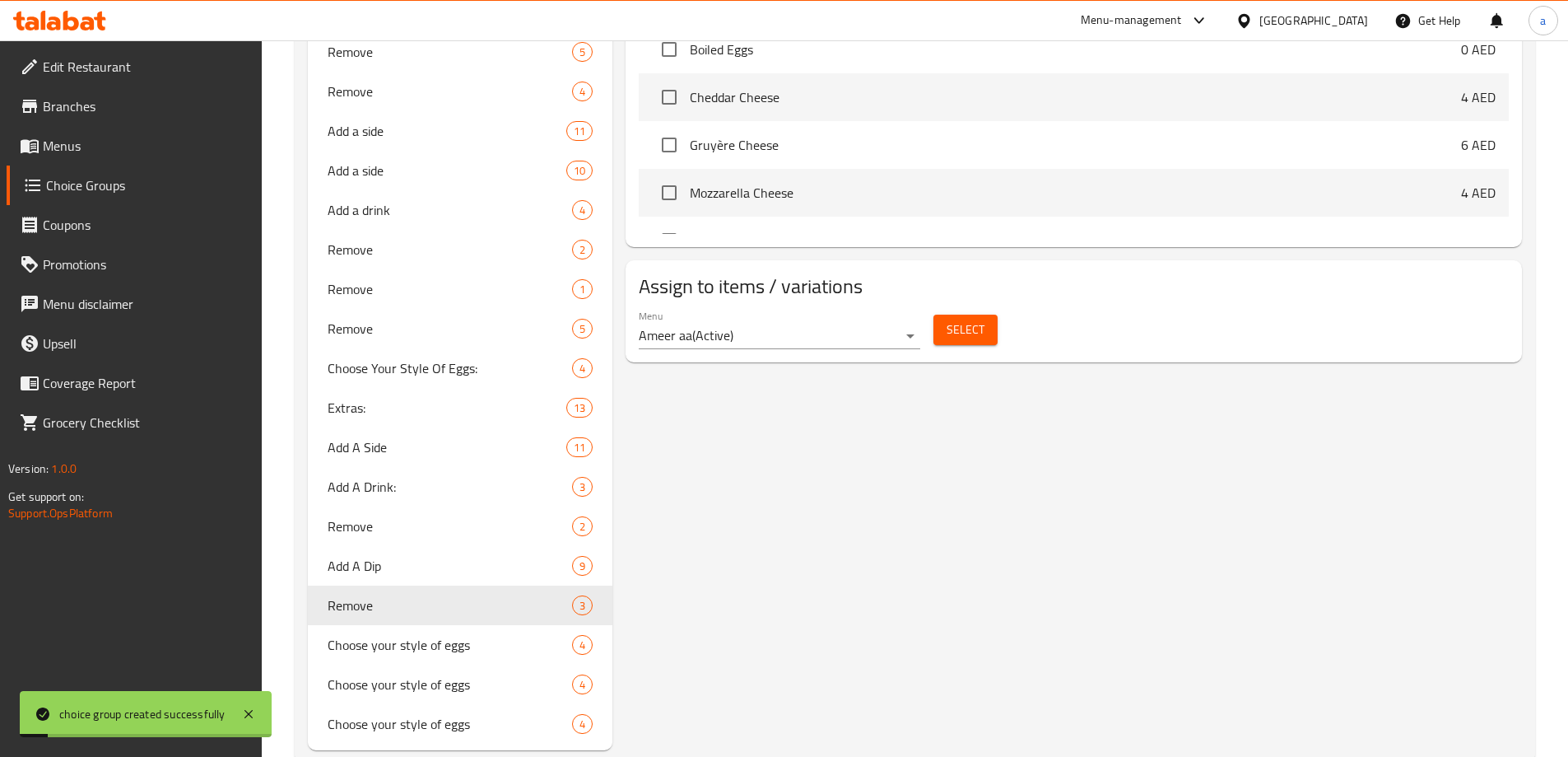
click at [956, 320] on span "Select" at bounding box center [965, 330] width 38 height 20
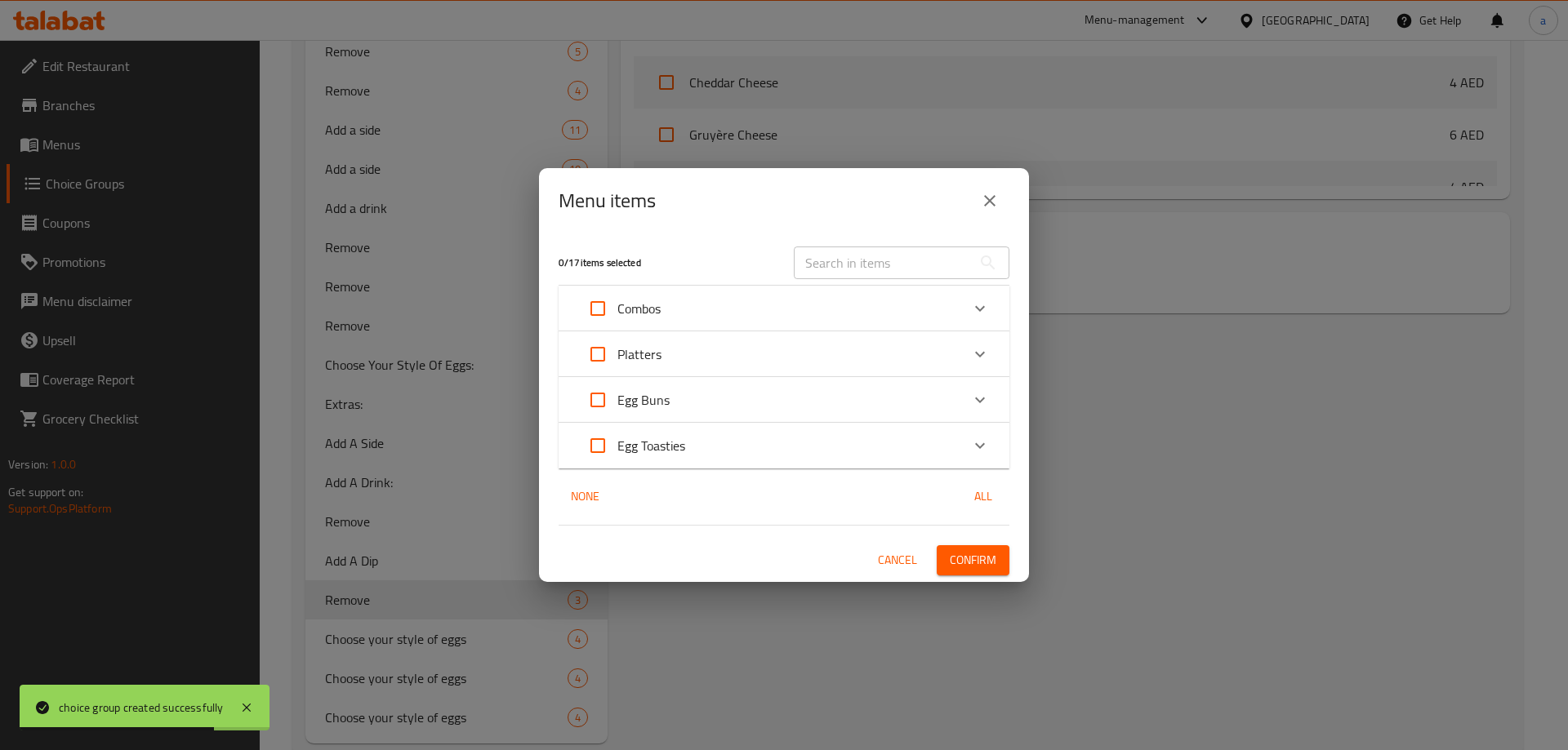
click at [607, 353] on input "Expand" at bounding box center [597, 354] width 39 height 39
checkbox input "true"
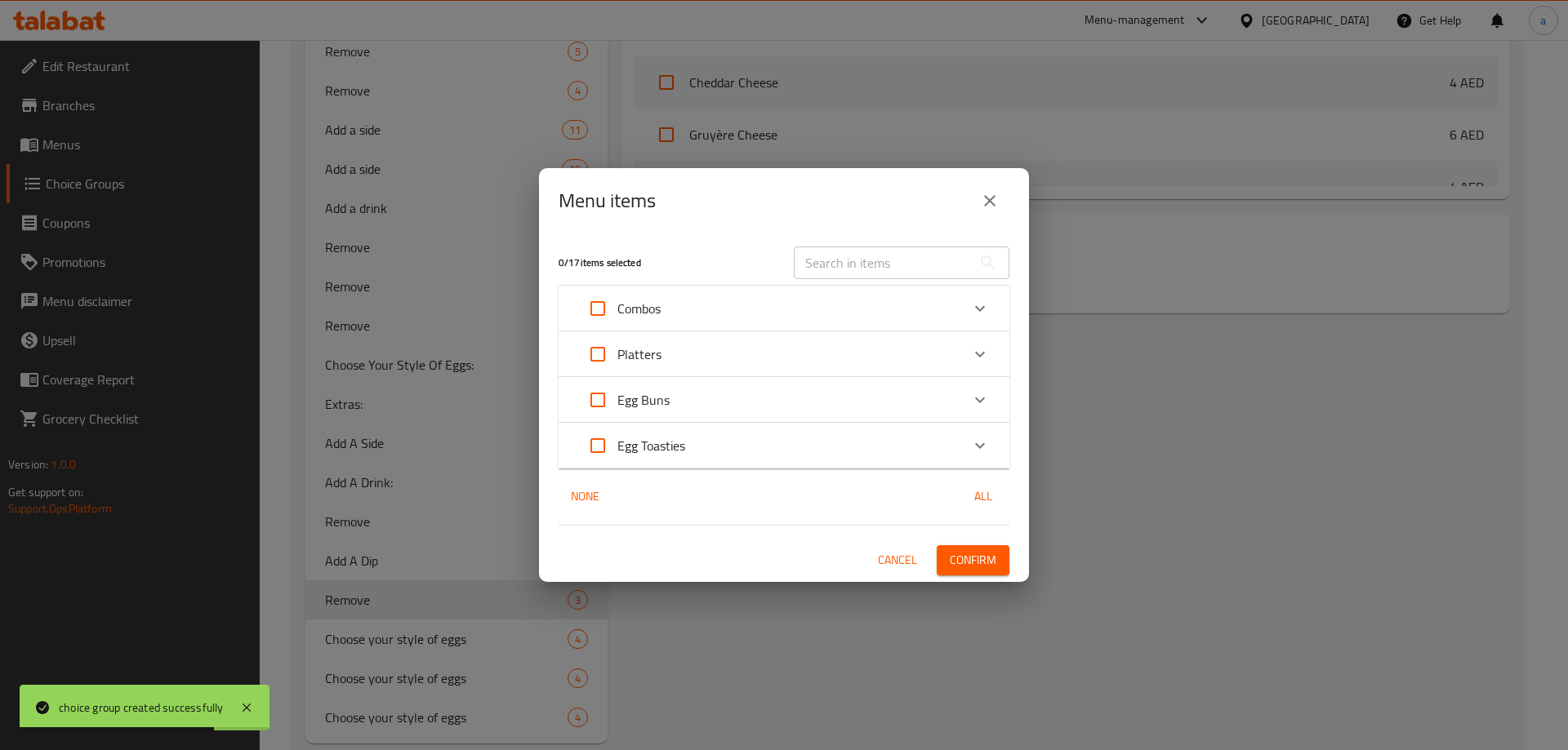
checkbox input "true"
click at [607, 353] on input "Expand" at bounding box center [597, 354] width 39 height 39
checkbox input "false"
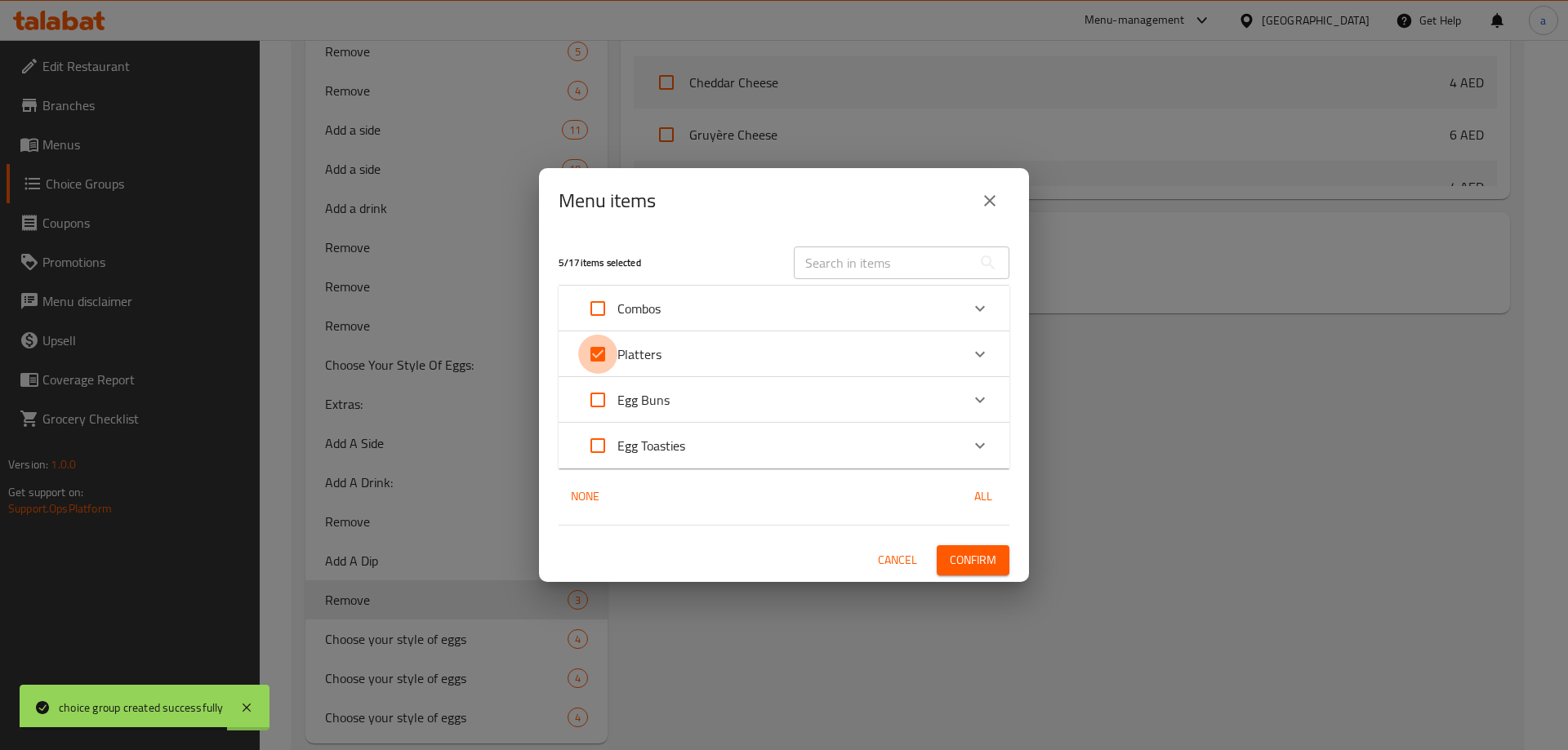
checkbox input "false"
click at [677, 365] on div "Platters" at bounding box center [769, 354] width 382 height 39
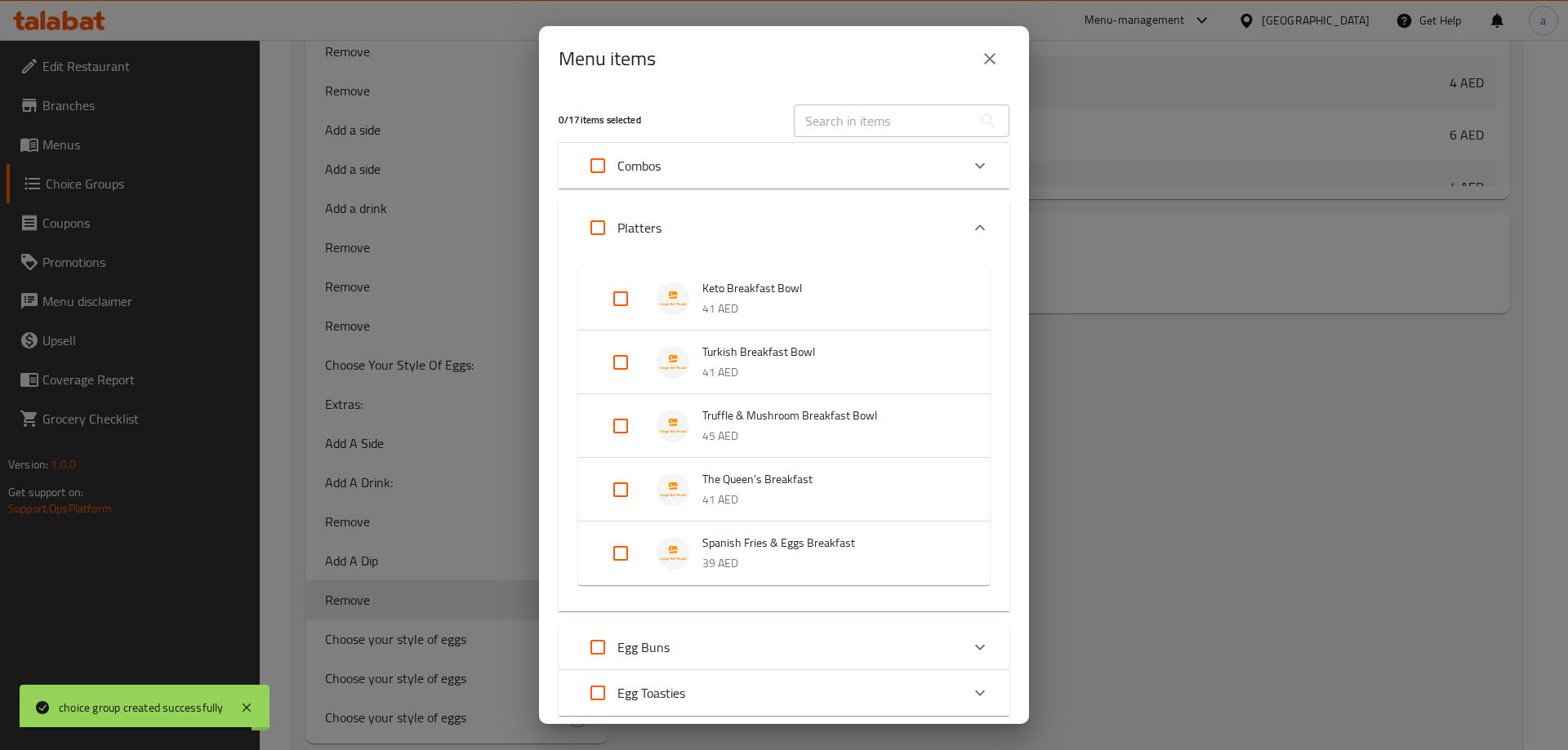
click at [648, 356] on div "Expand" at bounding box center [633, 362] width 45 height 39
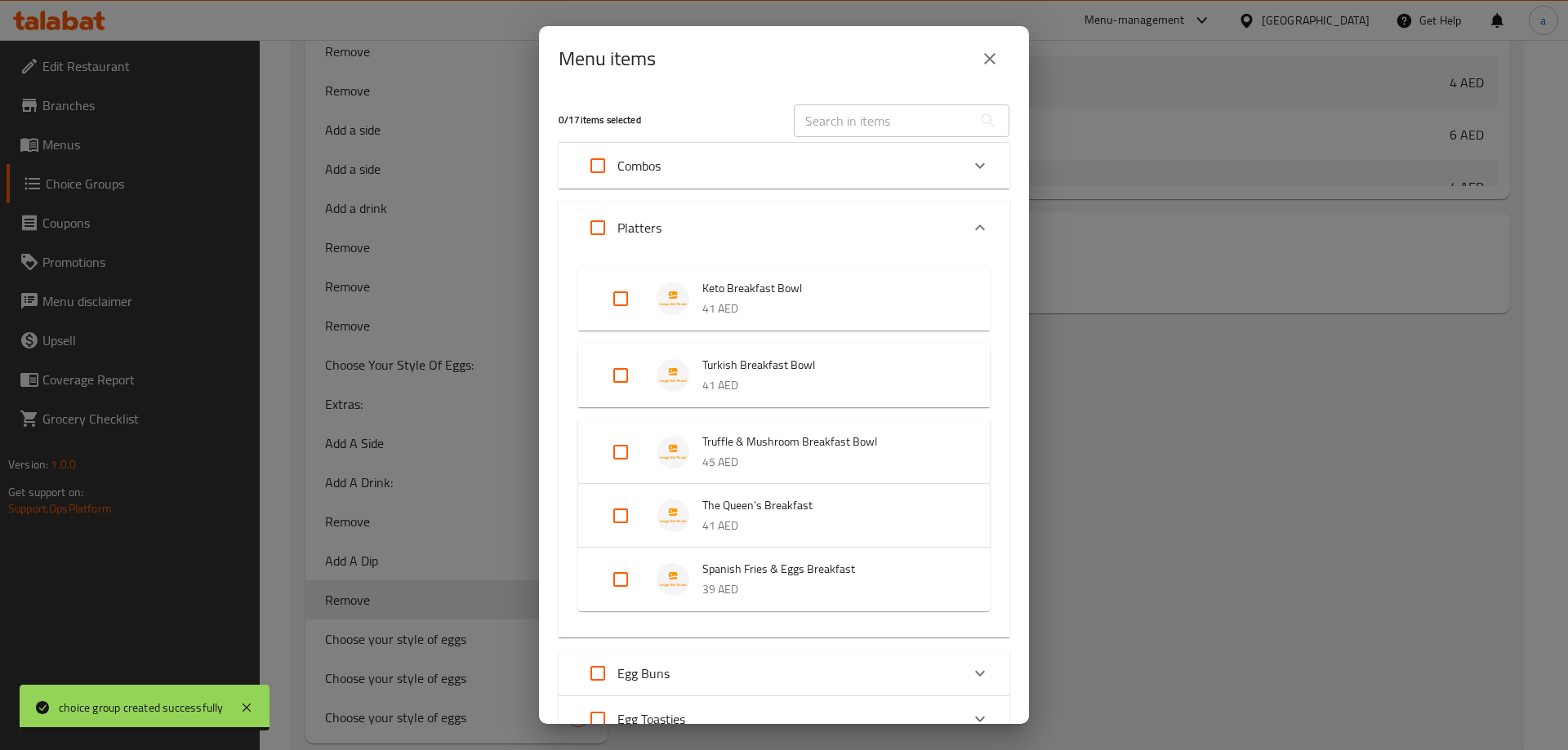
click at [626, 361] on input "Expand" at bounding box center [620, 375] width 39 height 39
checkbox input "true"
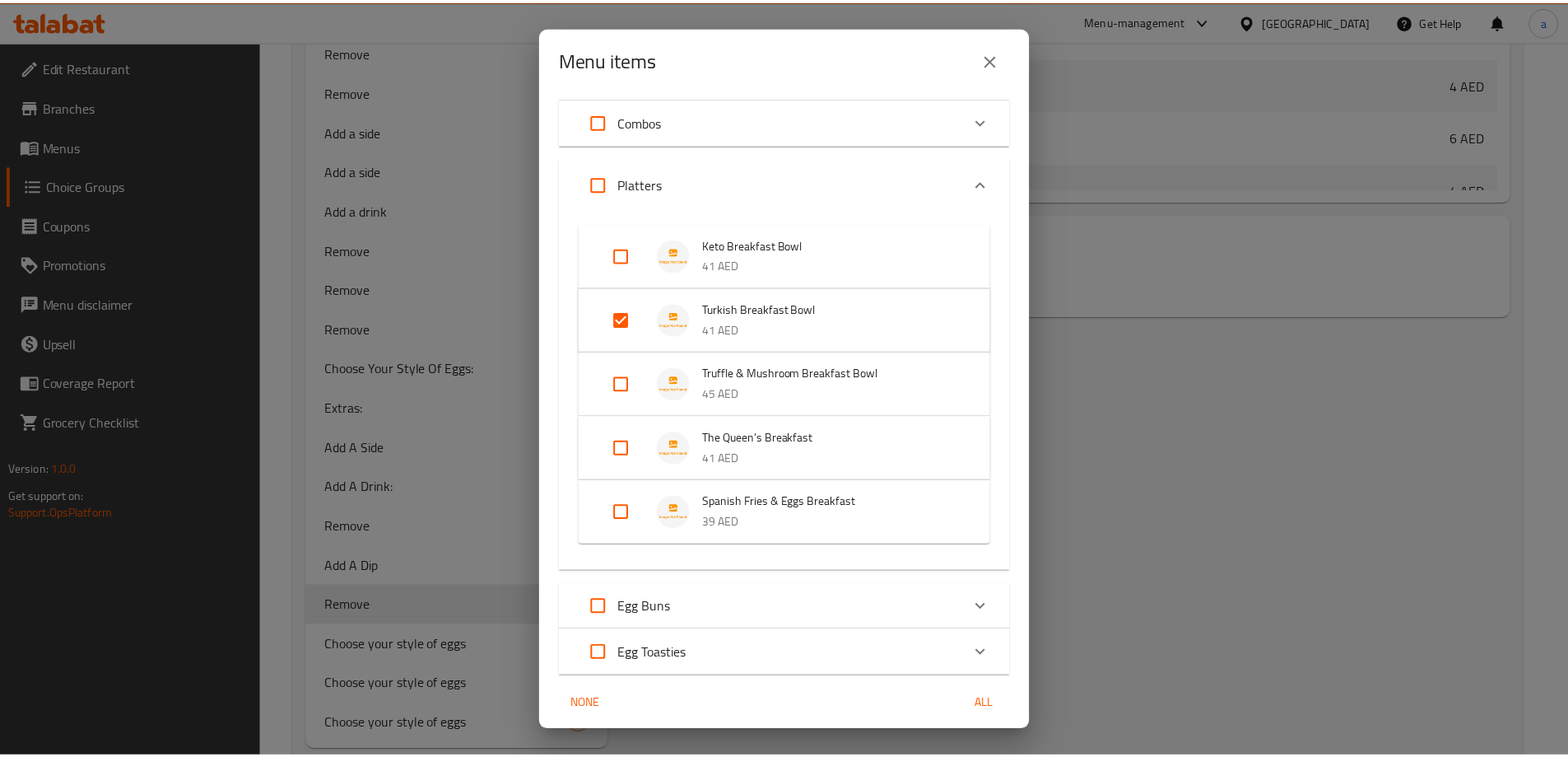
scroll to position [106, 0]
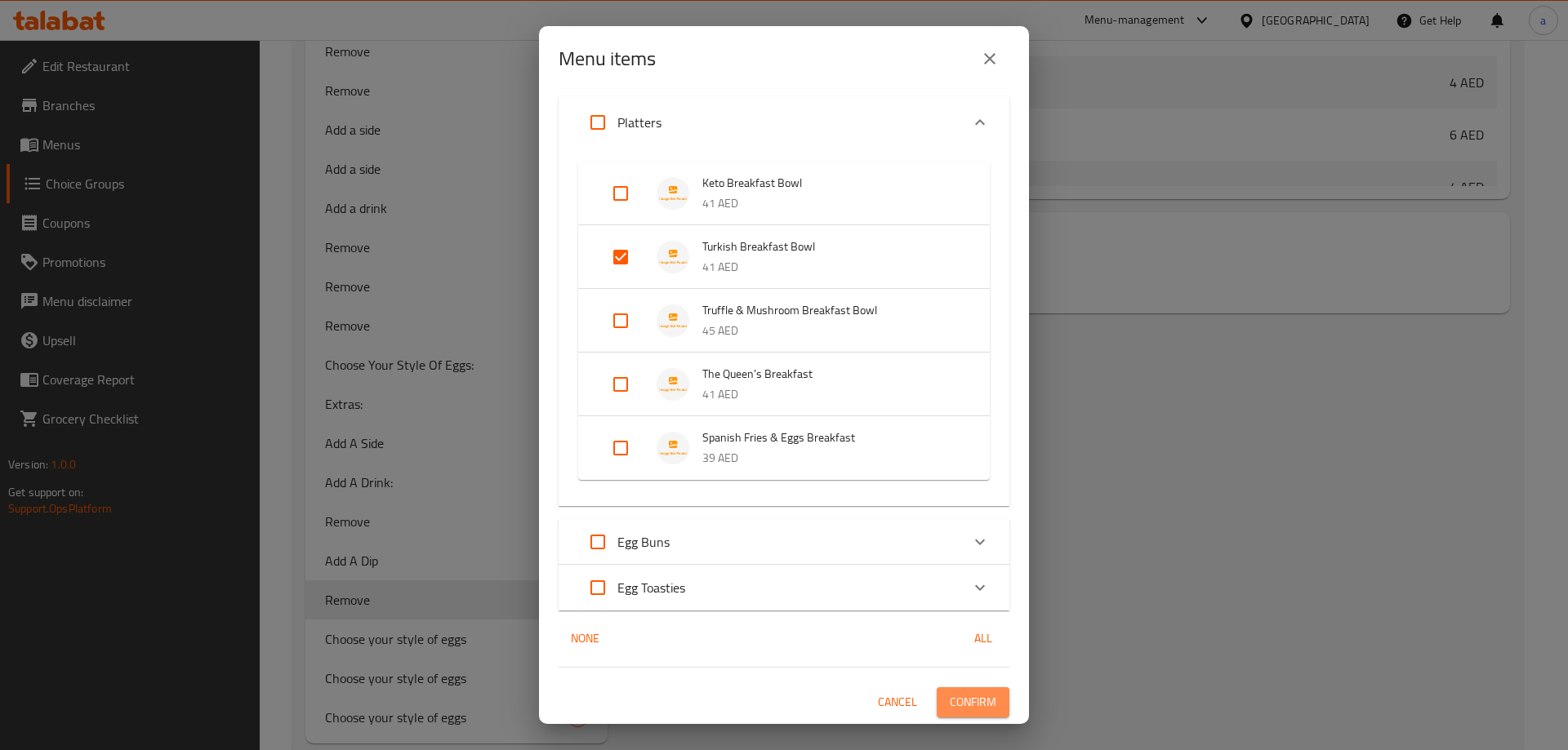
click at [977, 704] on span "Confirm" at bounding box center [972, 702] width 46 height 20
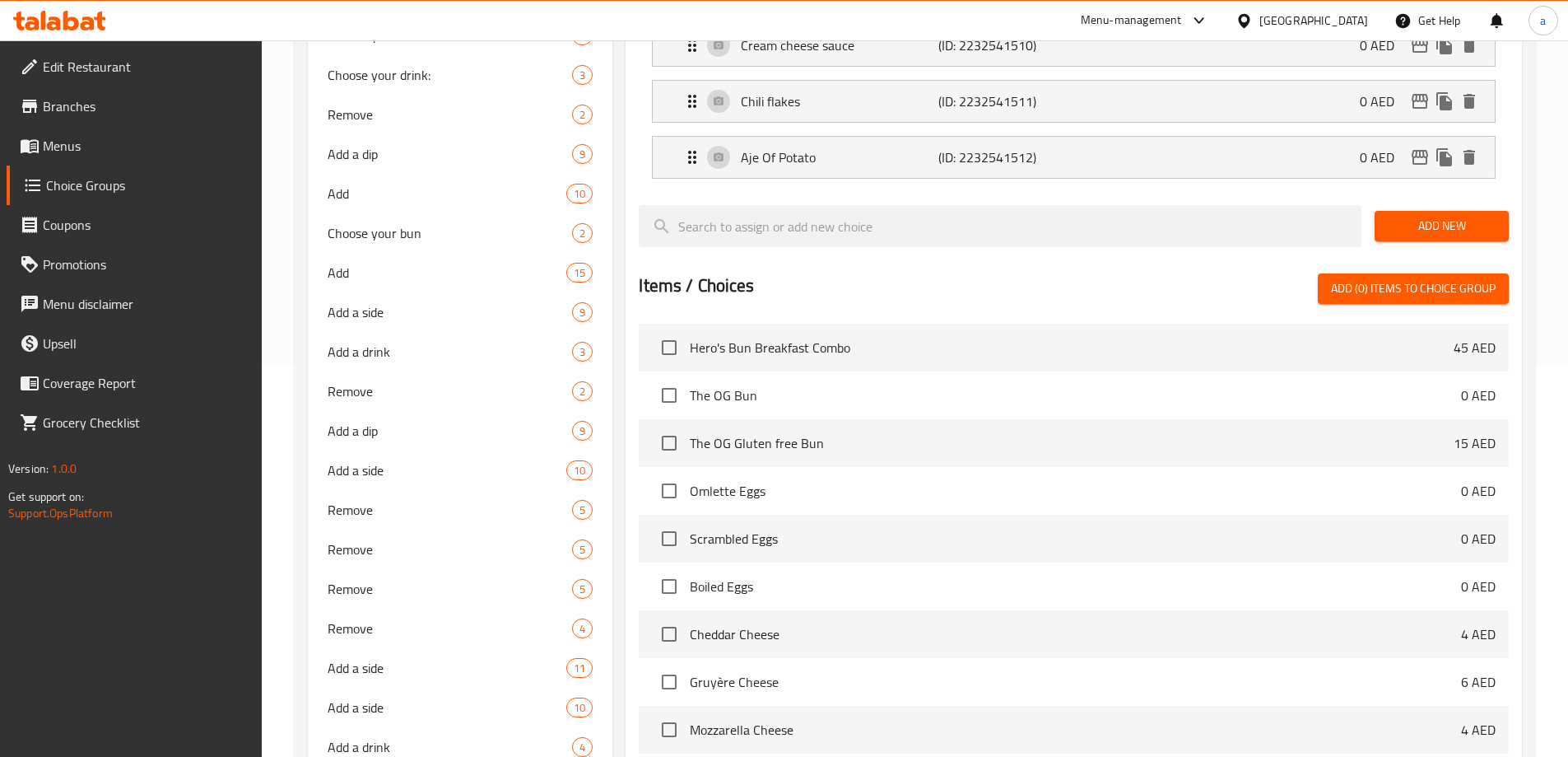
scroll to position [0, 0]
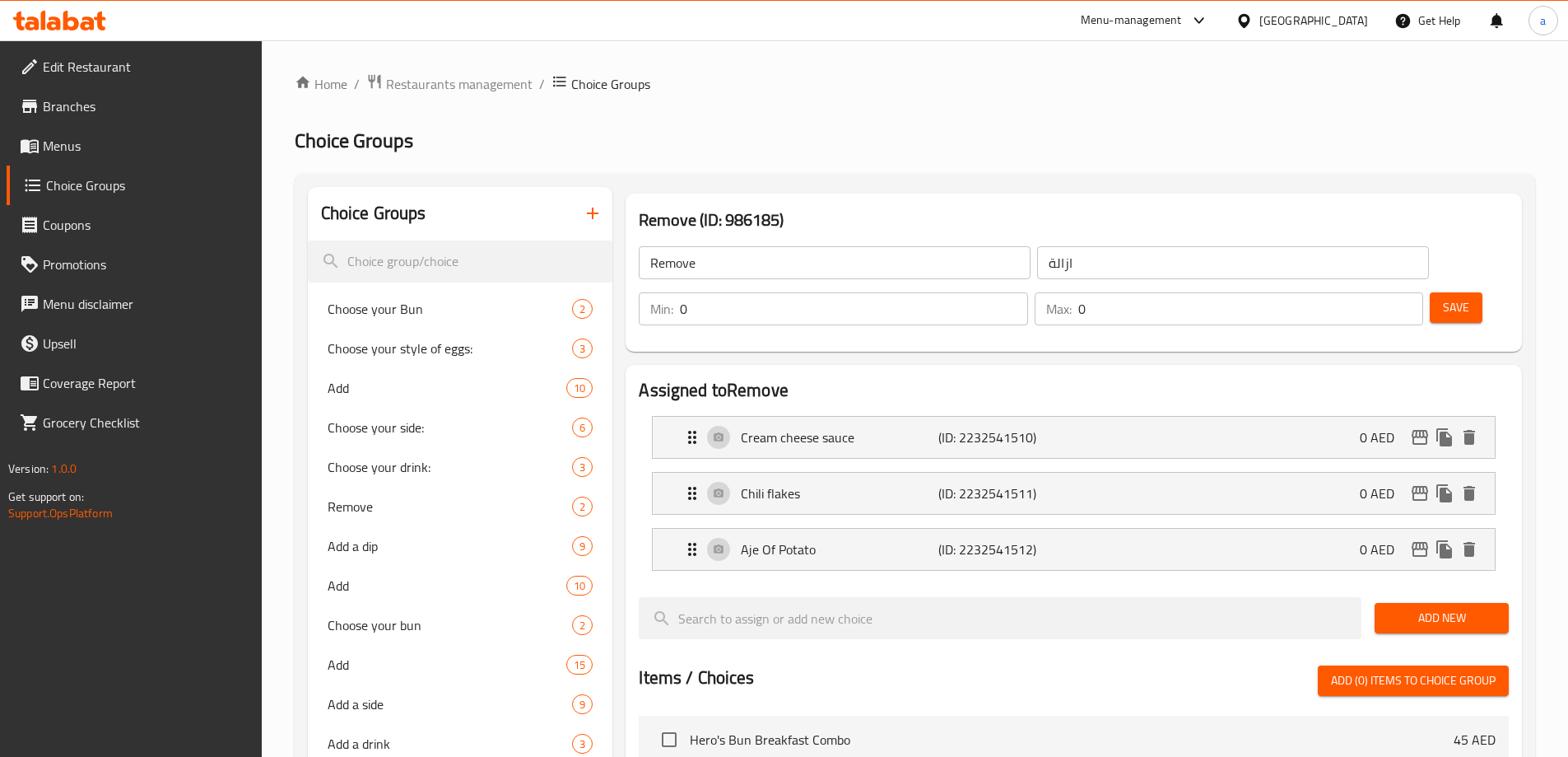
click at [582, 218] on button "button" at bounding box center [593, 213] width 39 height 39
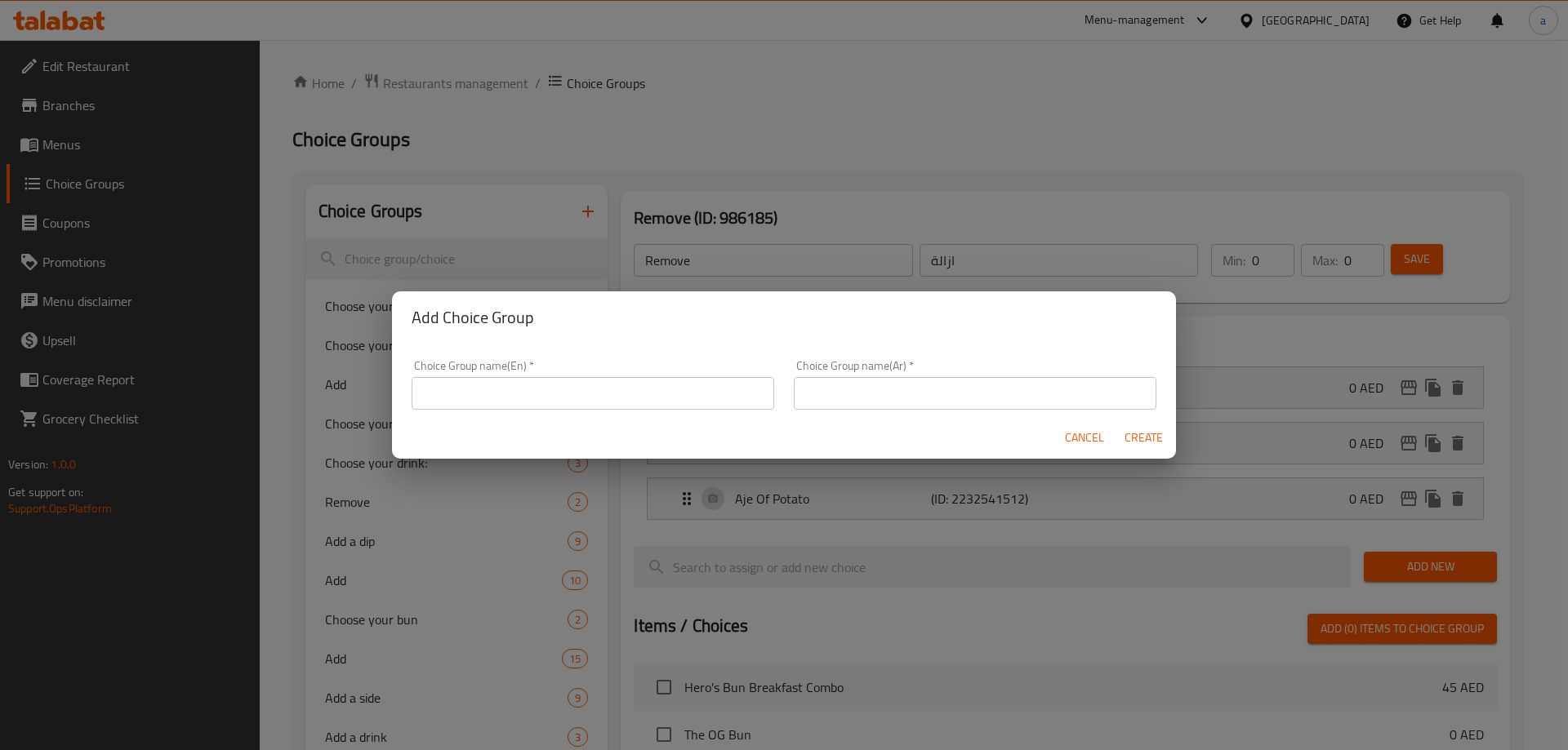
click at [561, 387] on input "text" at bounding box center [592, 393] width 362 height 33
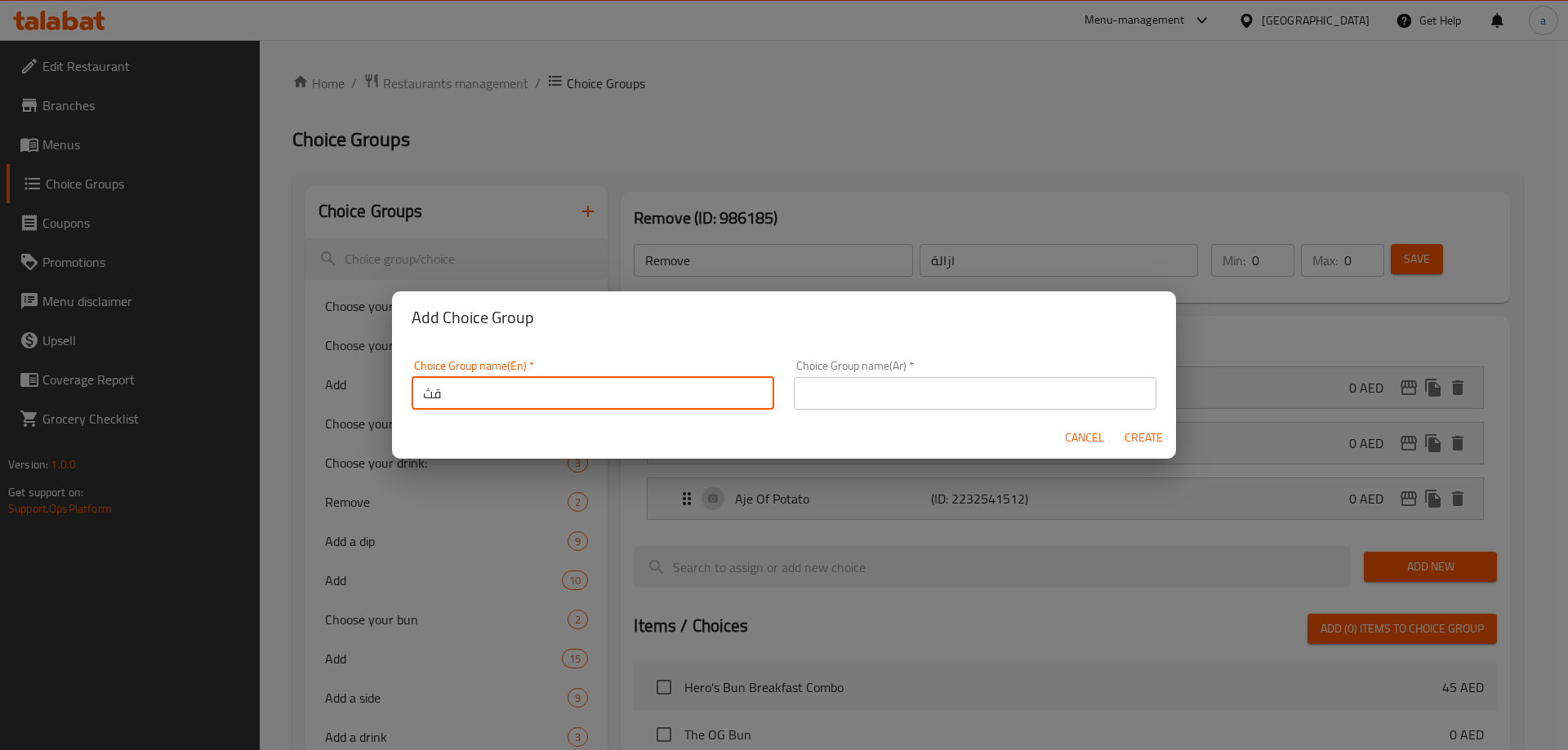
type input "ق"
type input "Remove"
click at [812, 398] on input "text" at bounding box center [975, 393] width 362 height 33
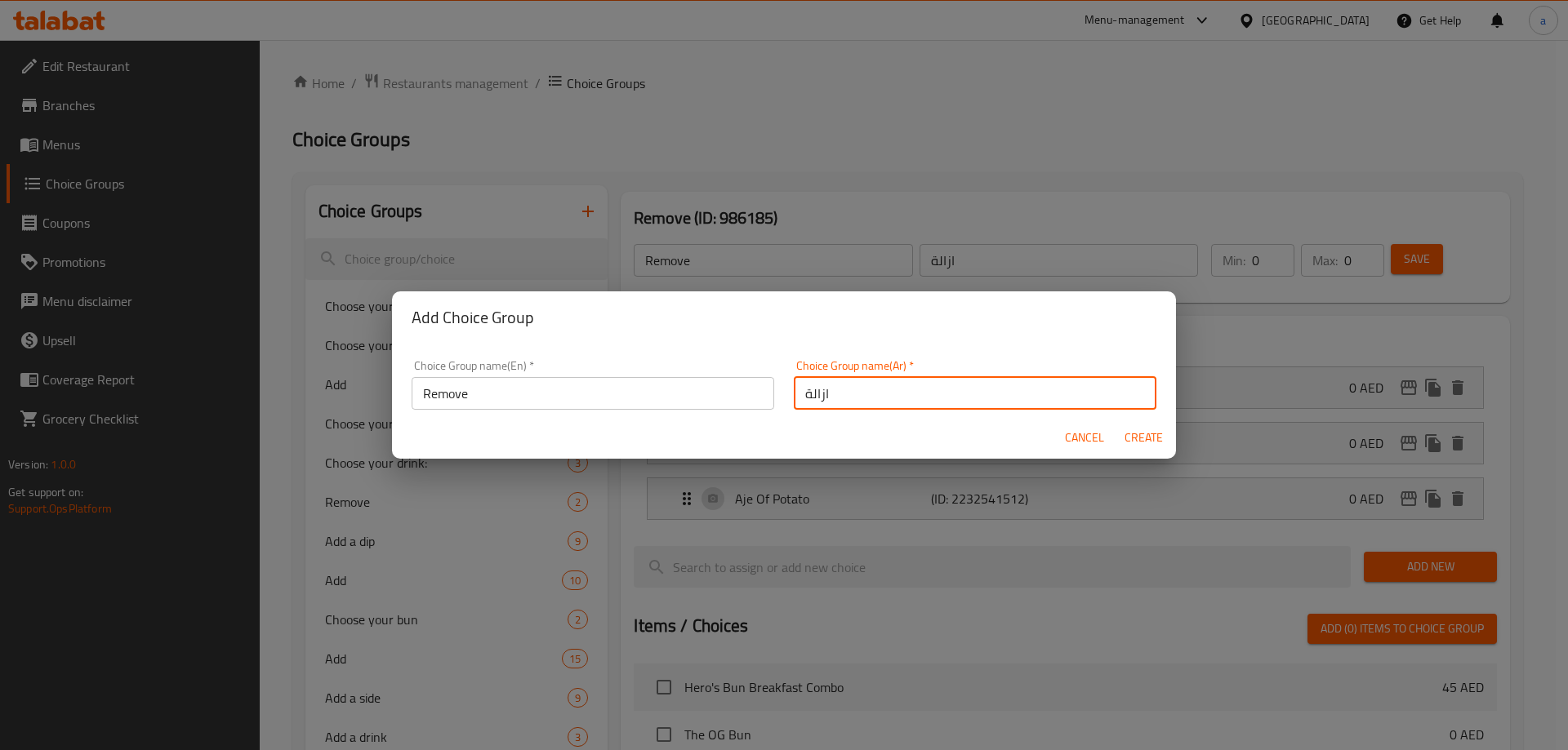
type input "ازالة"
click at [1144, 435] on span "Create" at bounding box center [1143, 438] width 39 height 20
type input "Remove"
type input "ازالة"
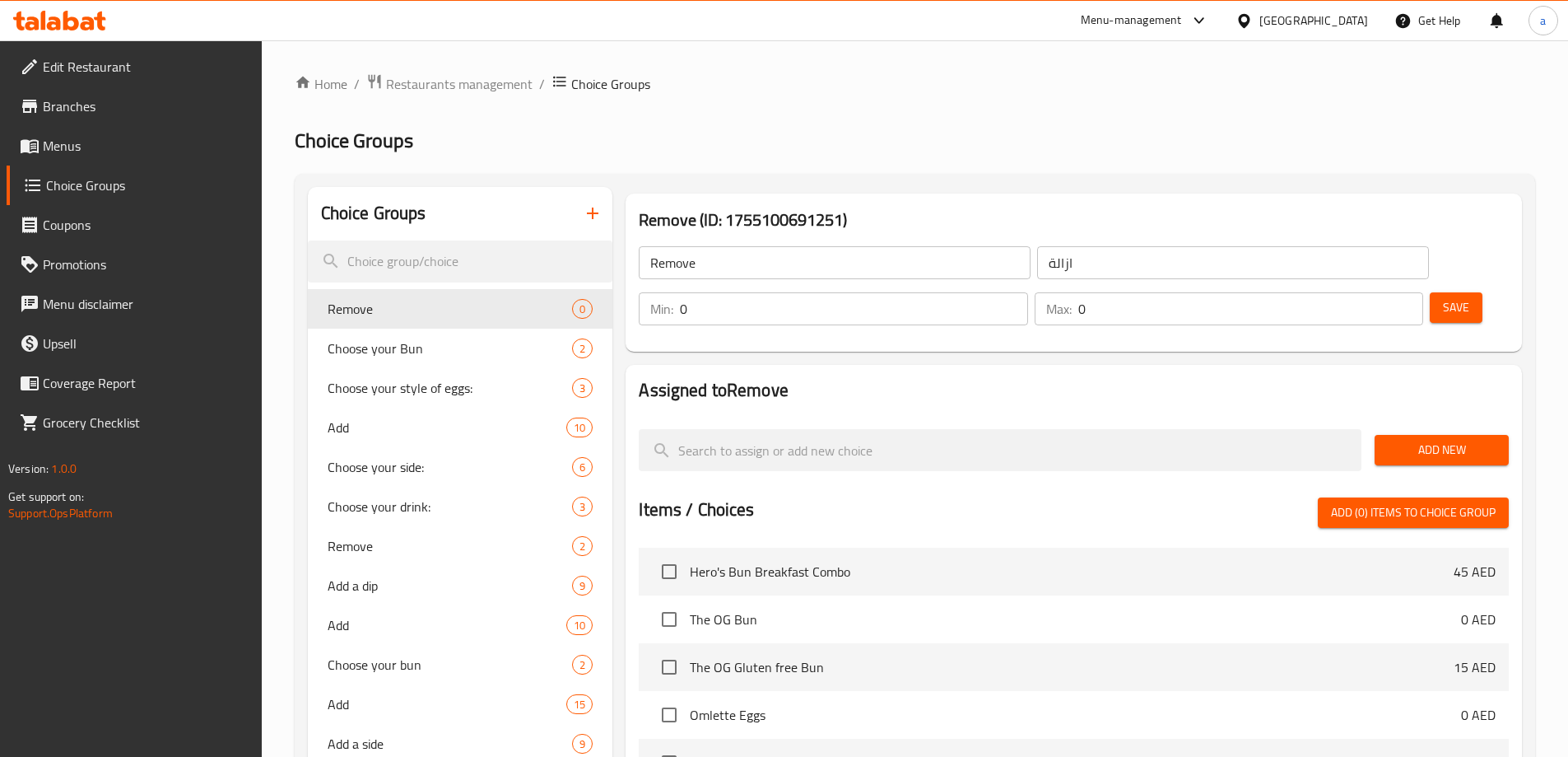
click at [1388, 440] on span "Add New" at bounding box center [1442, 450] width 108 height 20
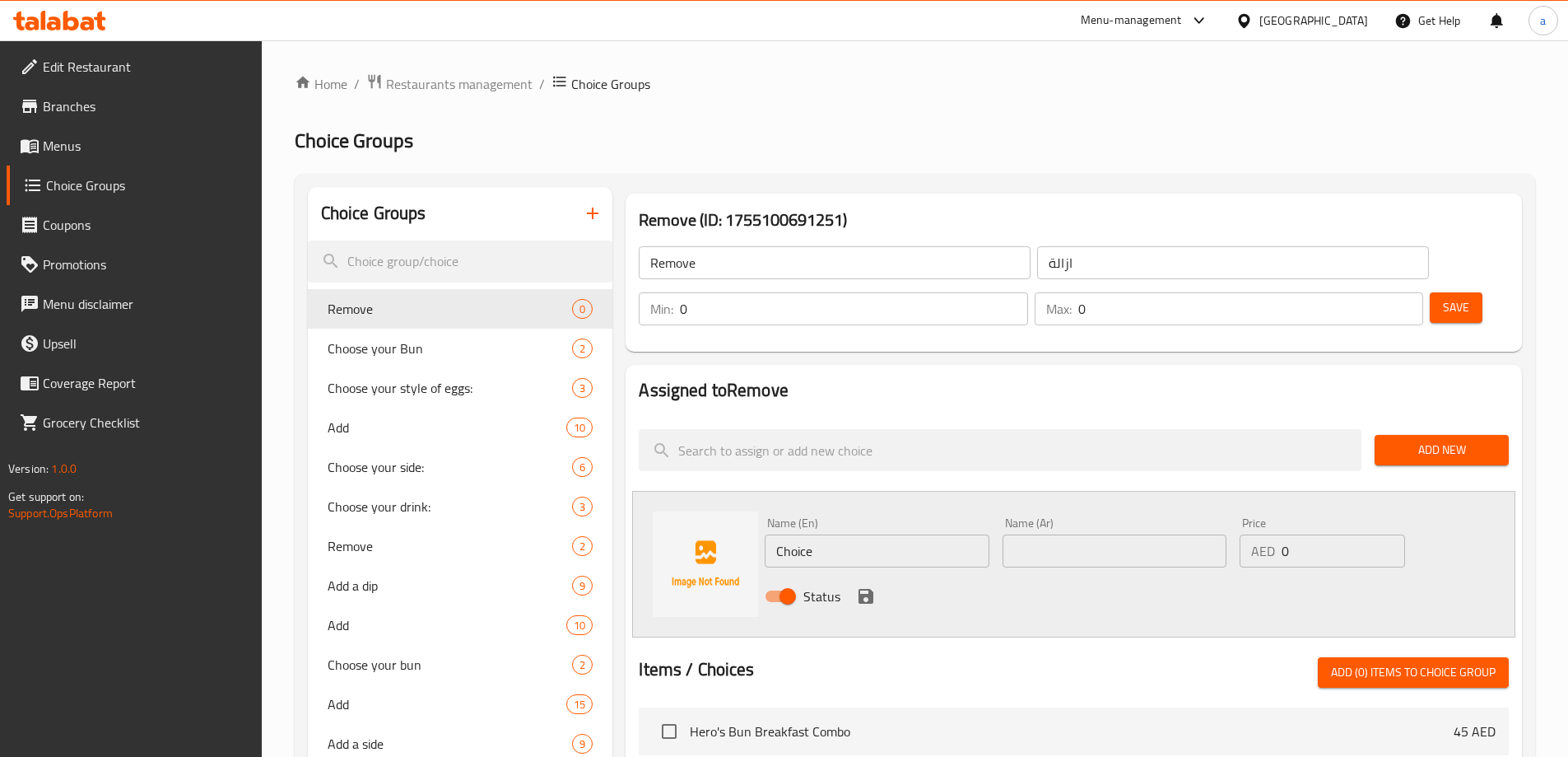
click at [857, 534] on input "Choice" at bounding box center [877, 551] width 223 height 33
paste input "Mushroom cream"
click at [887, 534] on input "Mushroom cream" at bounding box center [877, 551] width 223 height 33
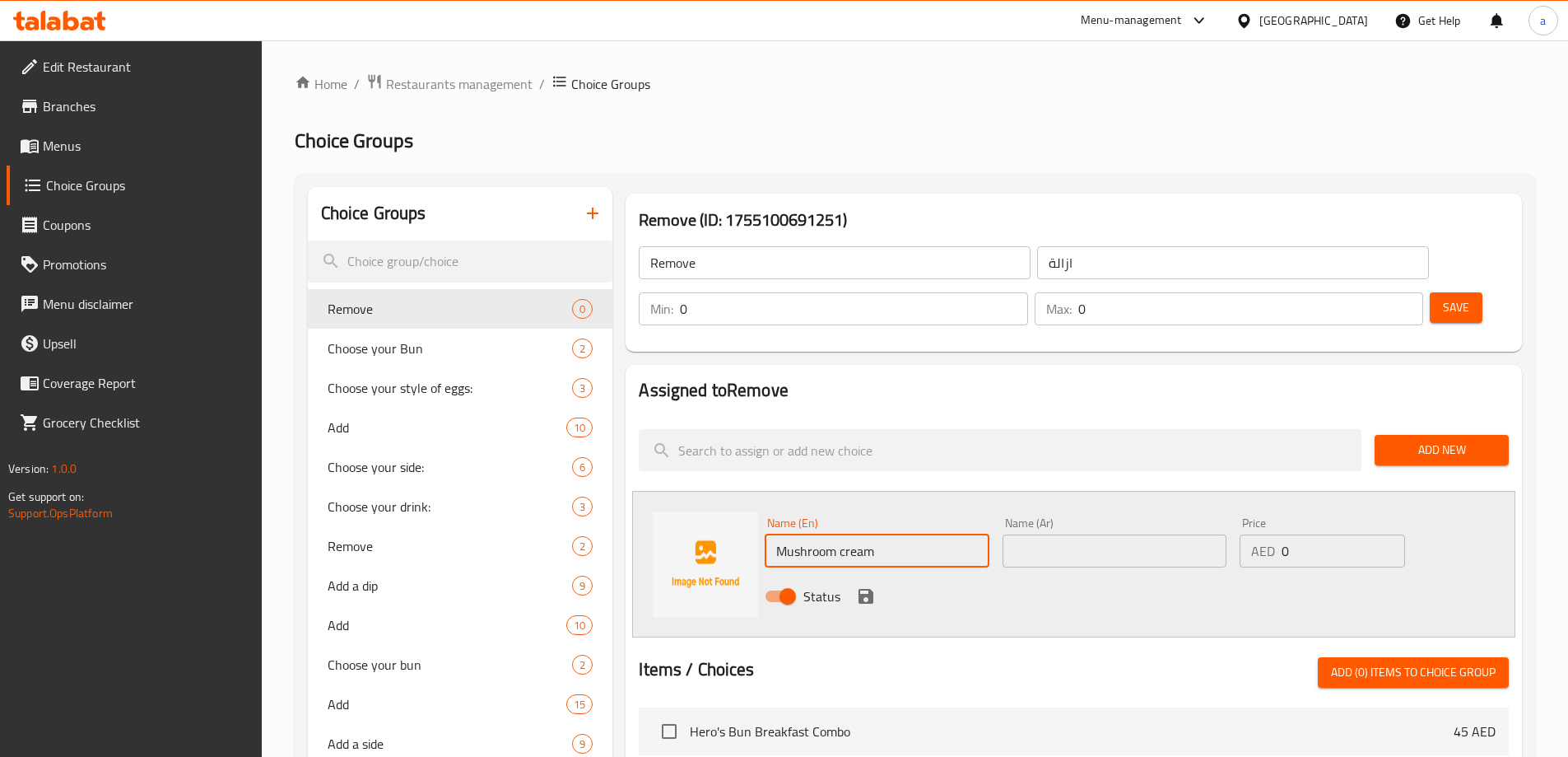
click at [887, 534] on input "Mushroom cream" at bounding box center [877, 551] width 223 height 33
type input "Mushroom Cream"
click at [1014, 534] on input "text" at bounding box center [1115, 551] width 223 height 33
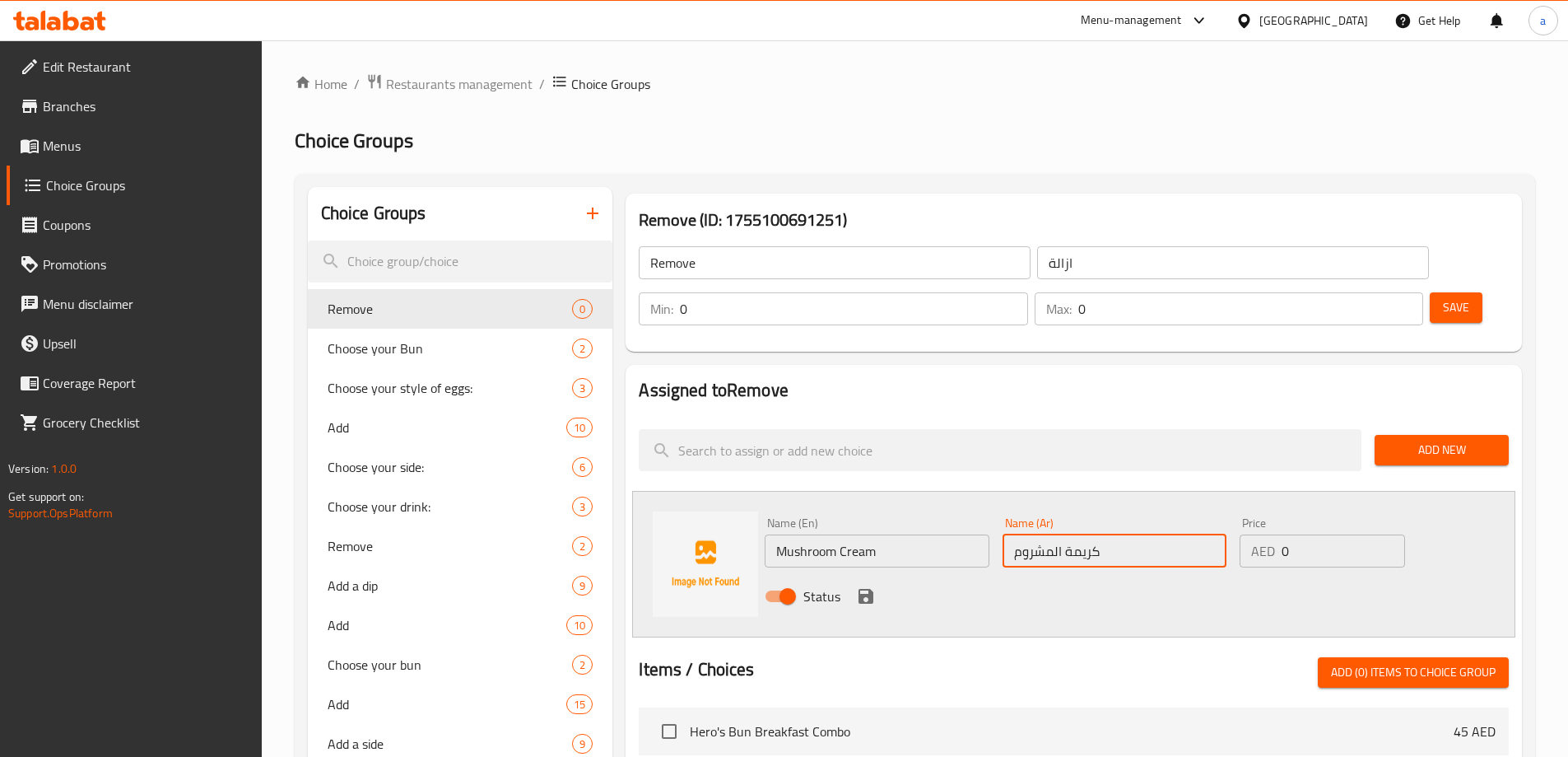
type input "كريمة المشروم"
click at [870, 589] on icon "save" at bounding box center [866, 597] width 15 height 15
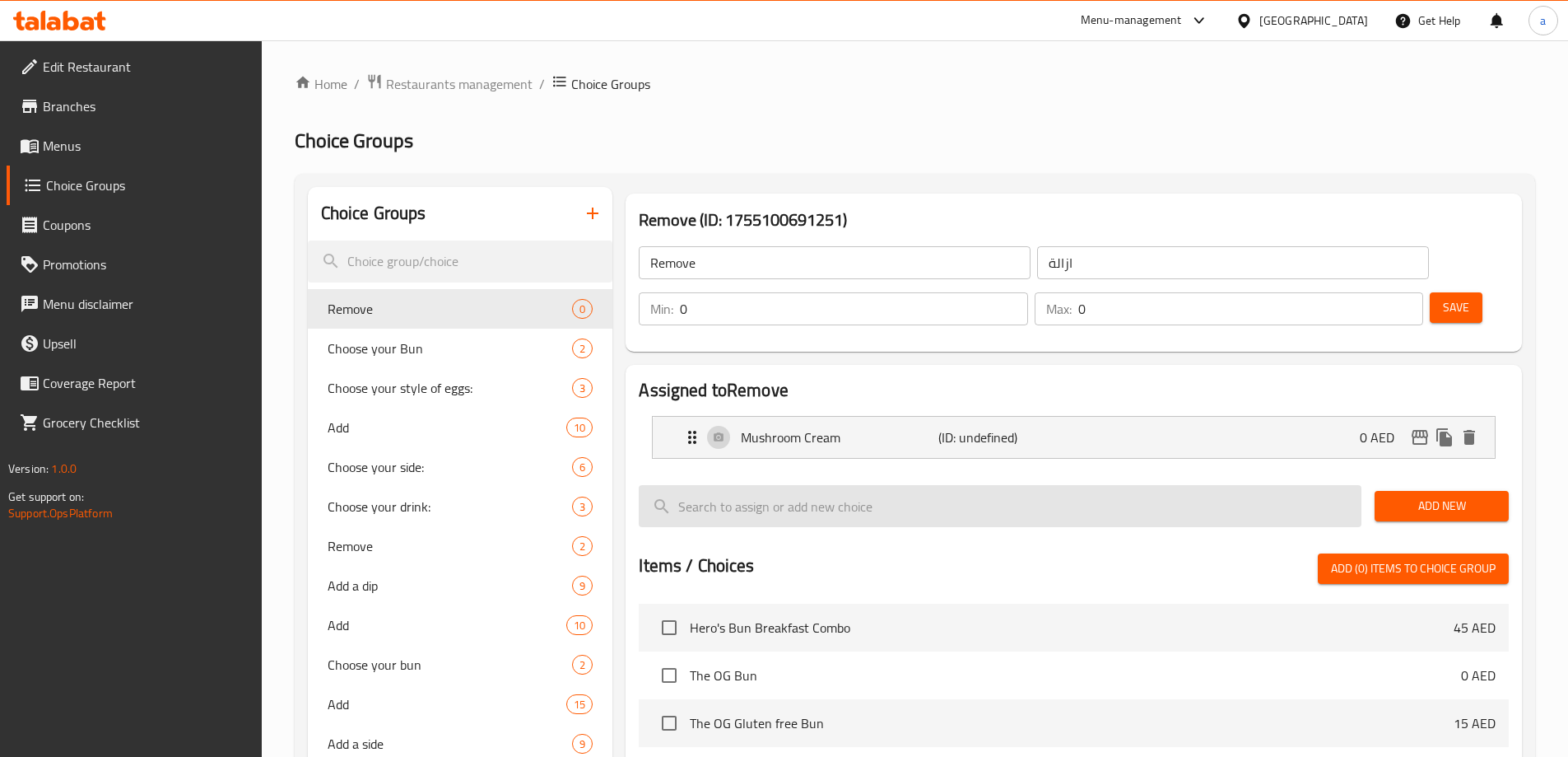
click at [1402, 496] on span "Add New" at bounding box center [1442, 506] width 108 height 20
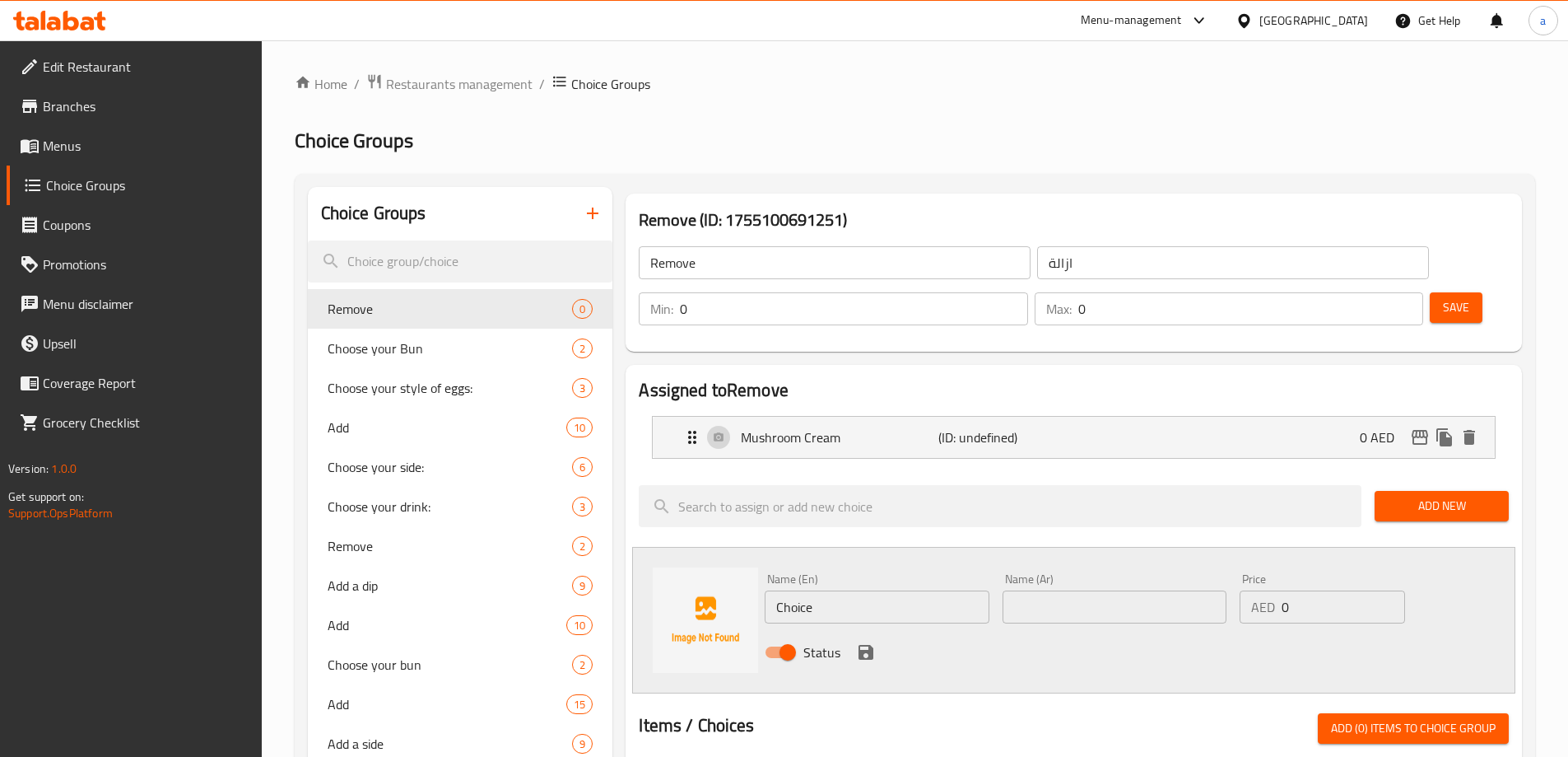
click at [922, 590] on input "Choice" at bounding box center [877, 607] width 223 height 33
paste input "كريم الفطر"
click at [860, 590] on input "كريم الفطر" at bounding box center [877, 607] width 223 height 33
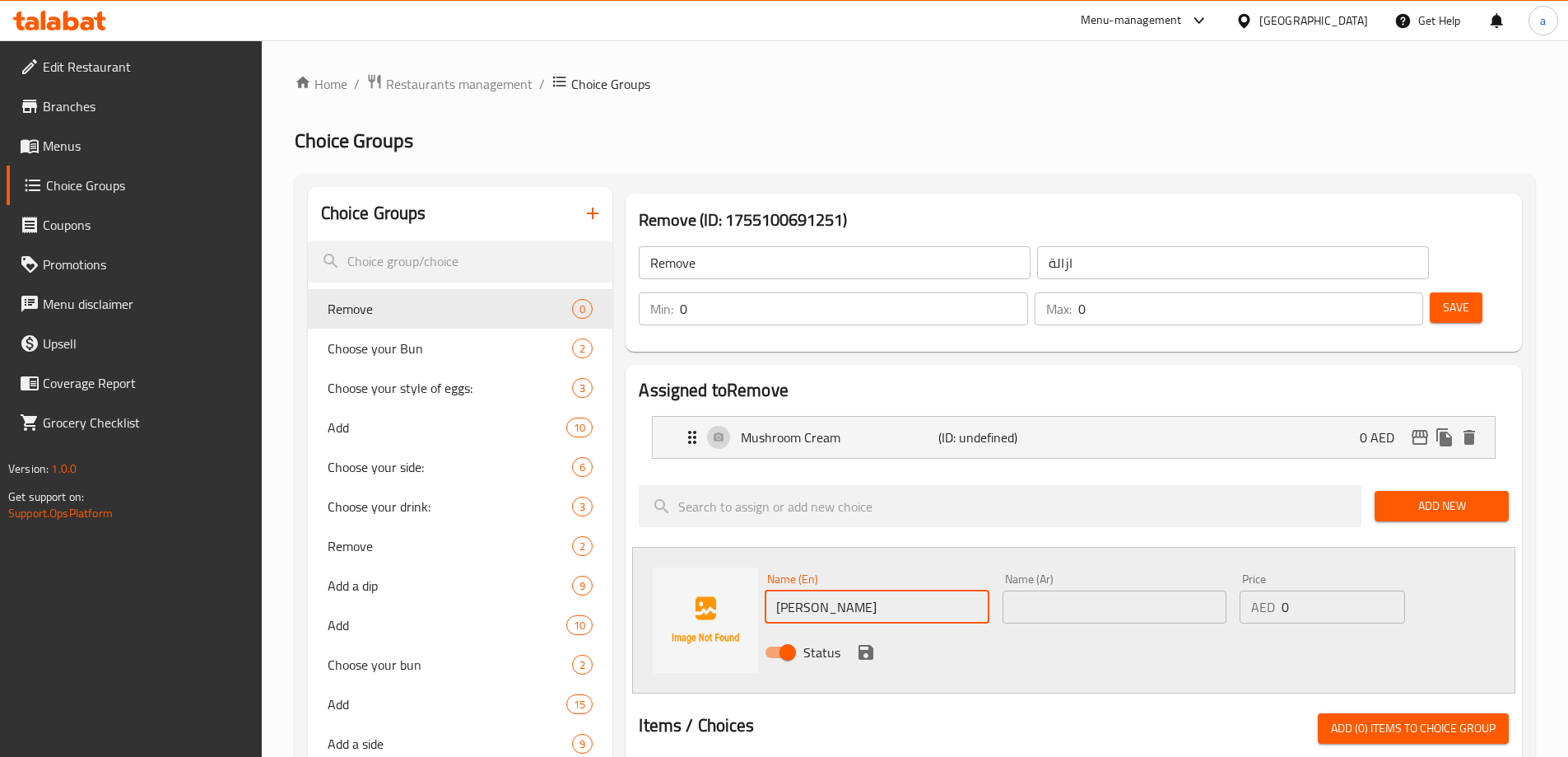
click at [860, 590] on input "كريم الفطر" at bounding box center [877, 607] width 223 height 33
paste input "Truffle oil"
type input "Truffle Oil"
click at [1043, 590] on input "text" at bounding box center [1115, 607] width 223 height 33
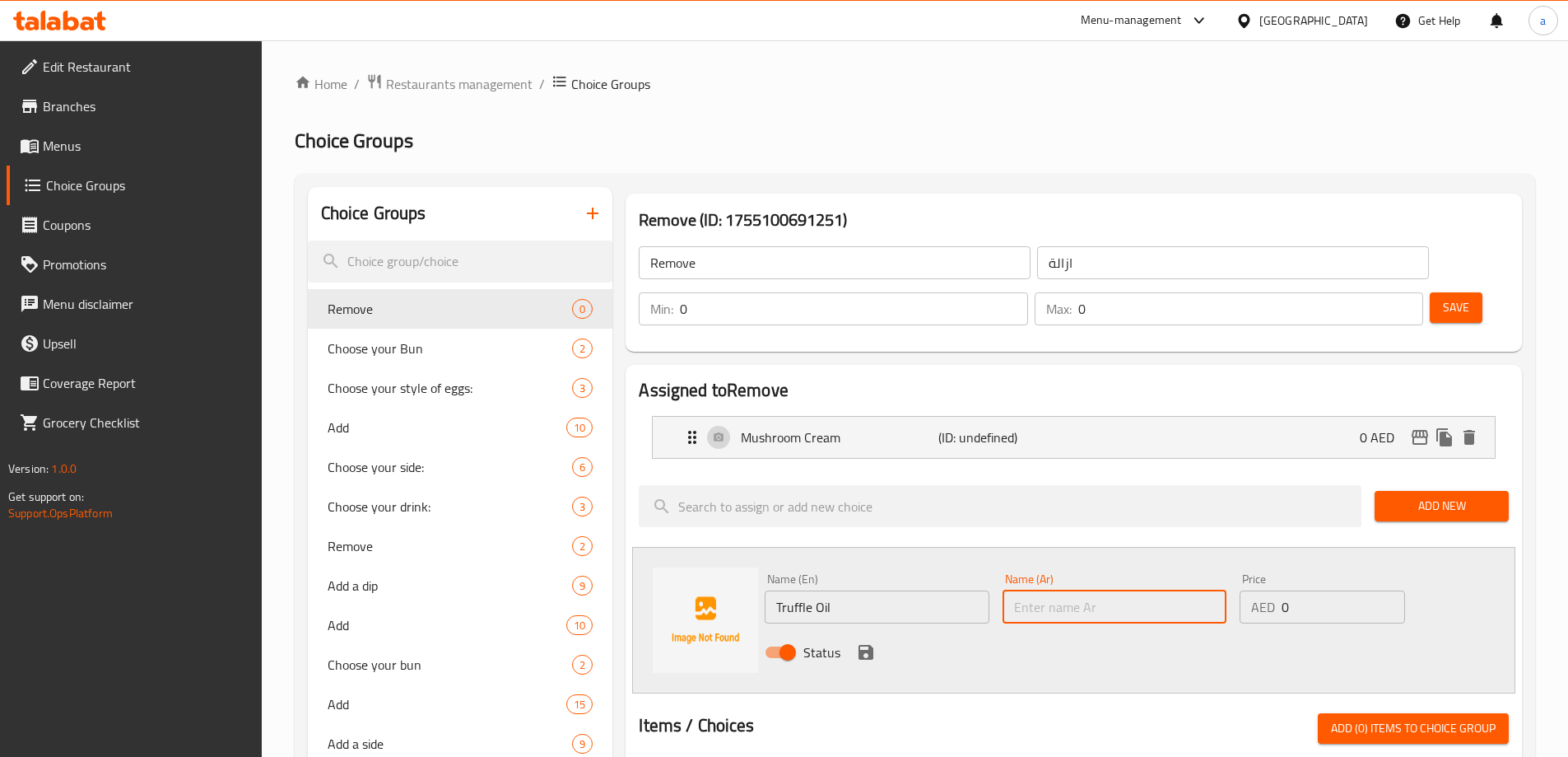
type input "و"
click at [1034, 590] on input "زيت تراافل" at bounding box center [1115, 607] width 223 height 33
type input "زيت ترافل"
click at [870, 645] on icon "save" at bounding box center [866, 653] width 15 height 15
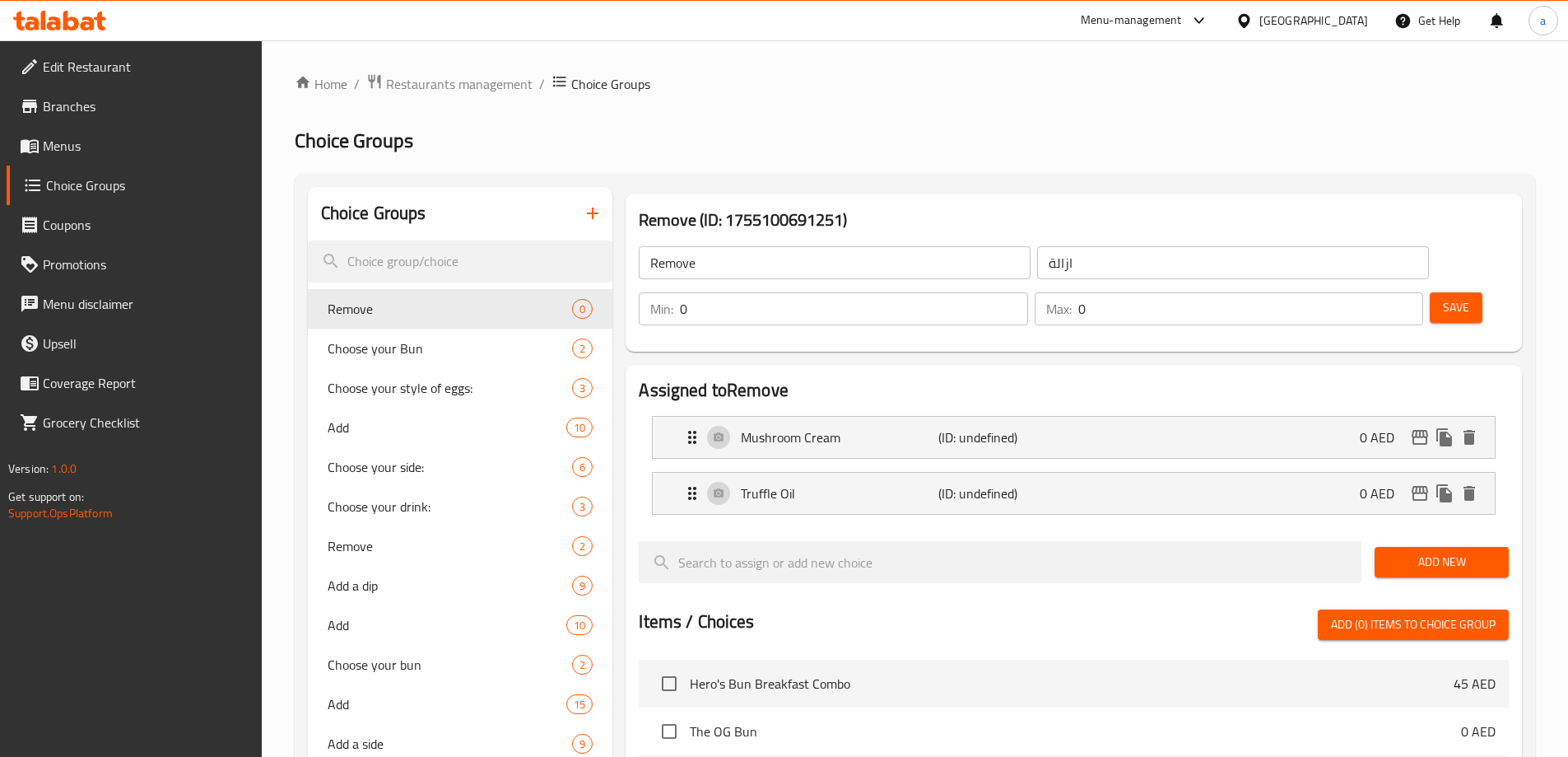
click at [1473, 547] on button "Add New" at bounding box center [1442, 562] width 135 height 30
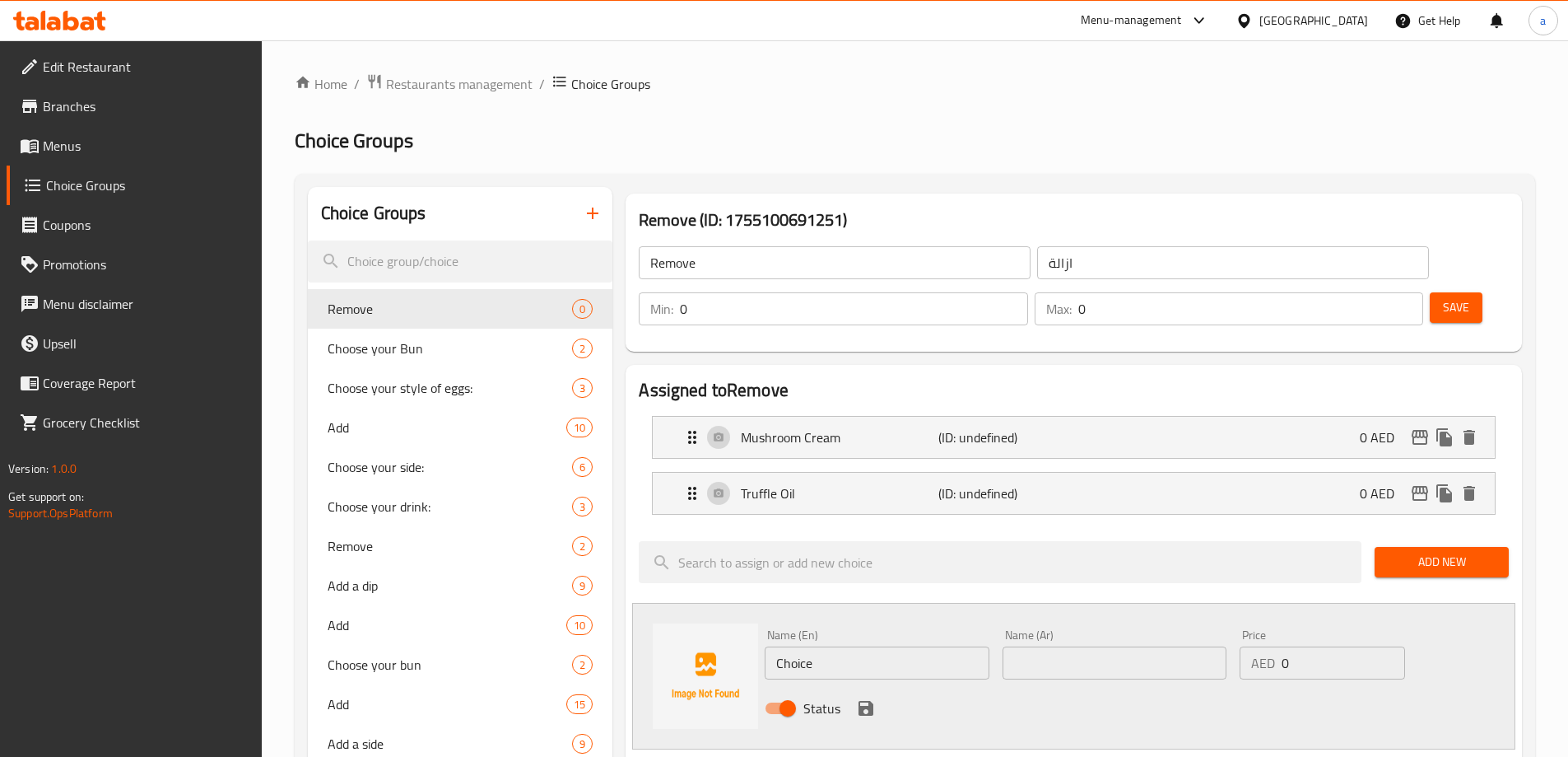
click at [826, 630] on div "Name (En) Choice Name (En)" at bounding box center [877, 654] width 223 height 50
click at [829, 647] on input "Choice" at bounding box center [877, 664] width 223 height 33
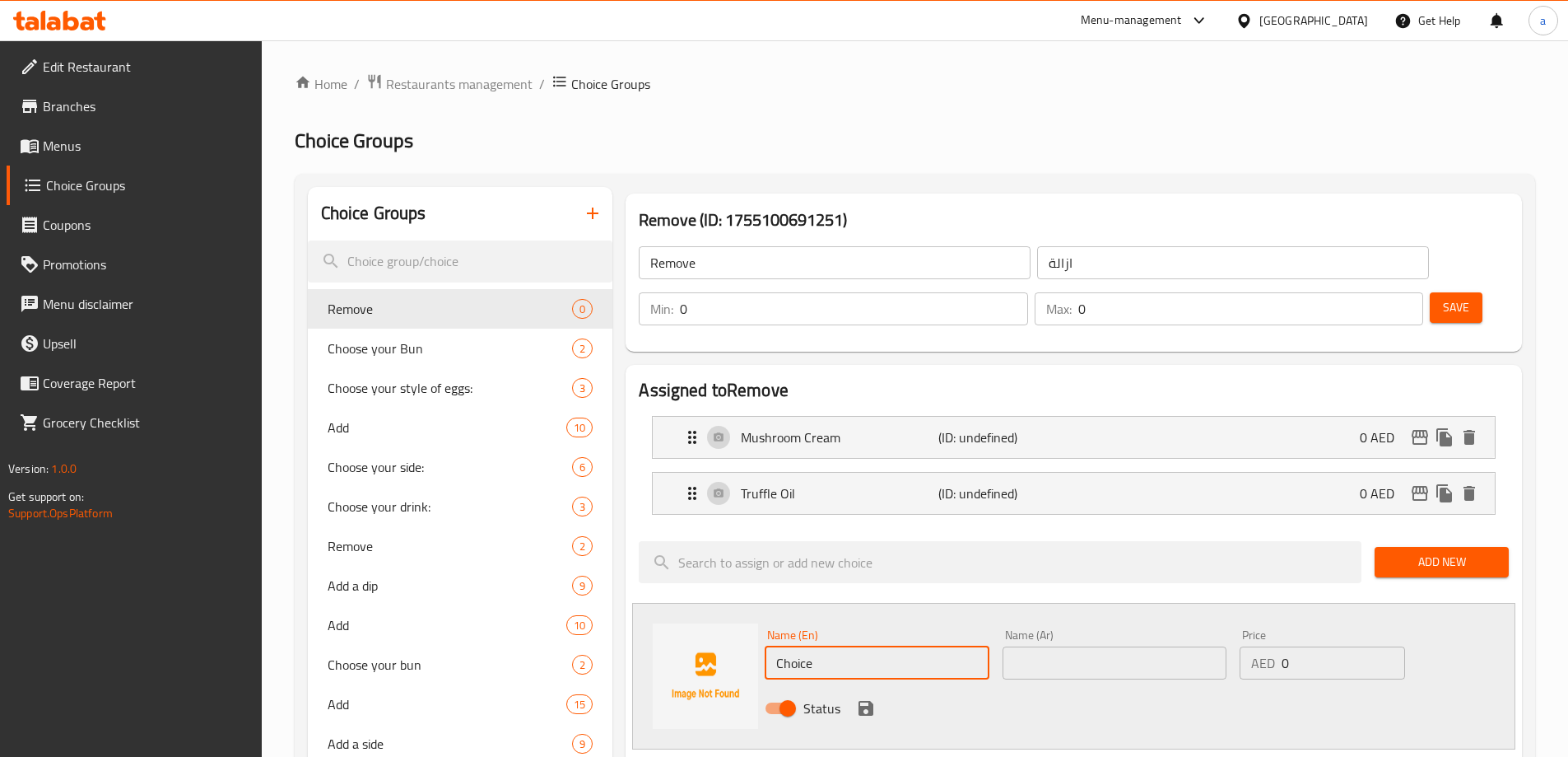
paste input "rispy garlic"
type input "Crispy Garlic"
click at [1068, 647] on input "text" at bounding box center [1115, 664] width 223 height 33
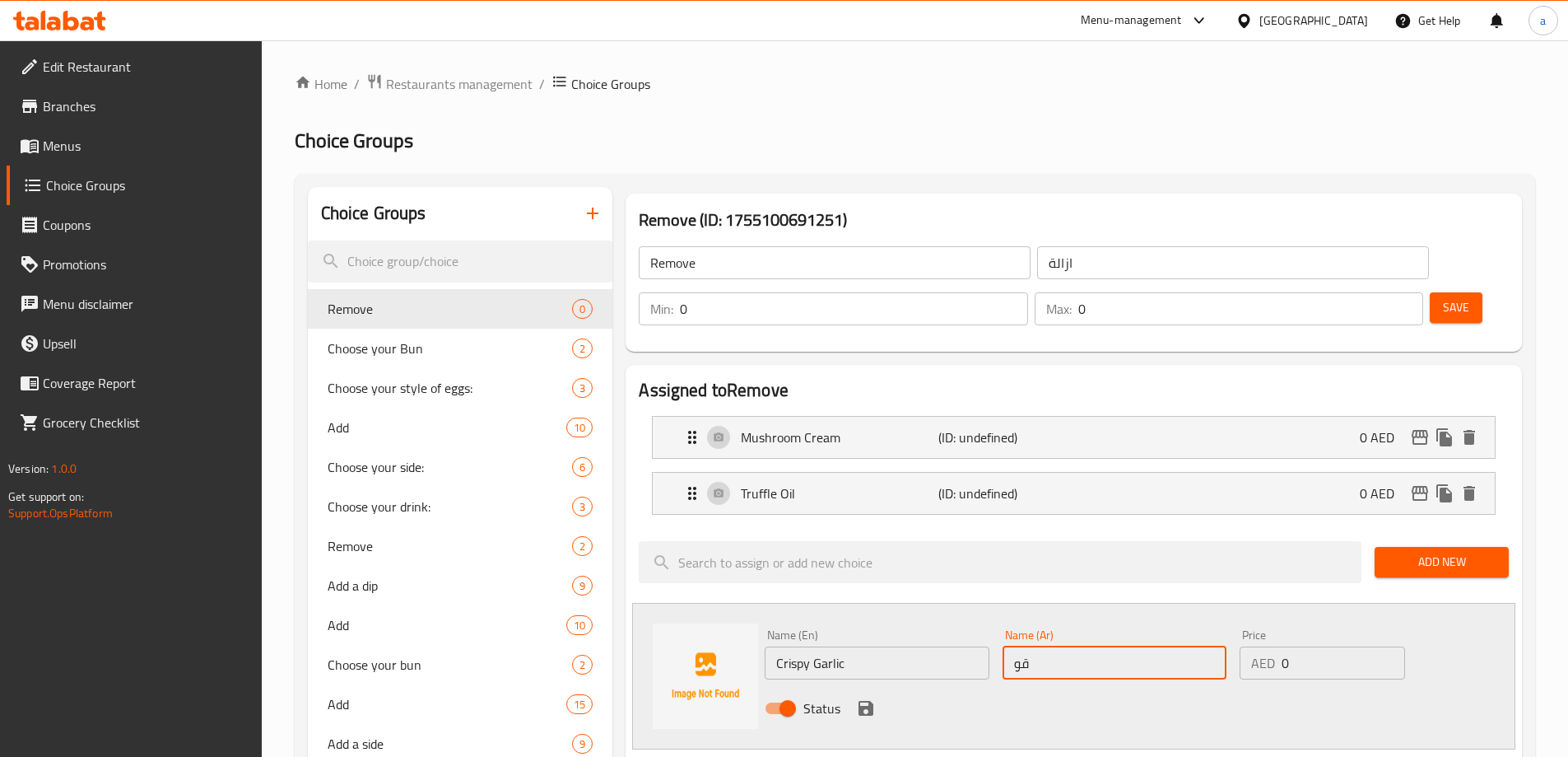
type input "ق"
type input "ثوم كرسبي"
click at [867, 698] on icon "save" at bounding box center [866, 708] width 20 height 20
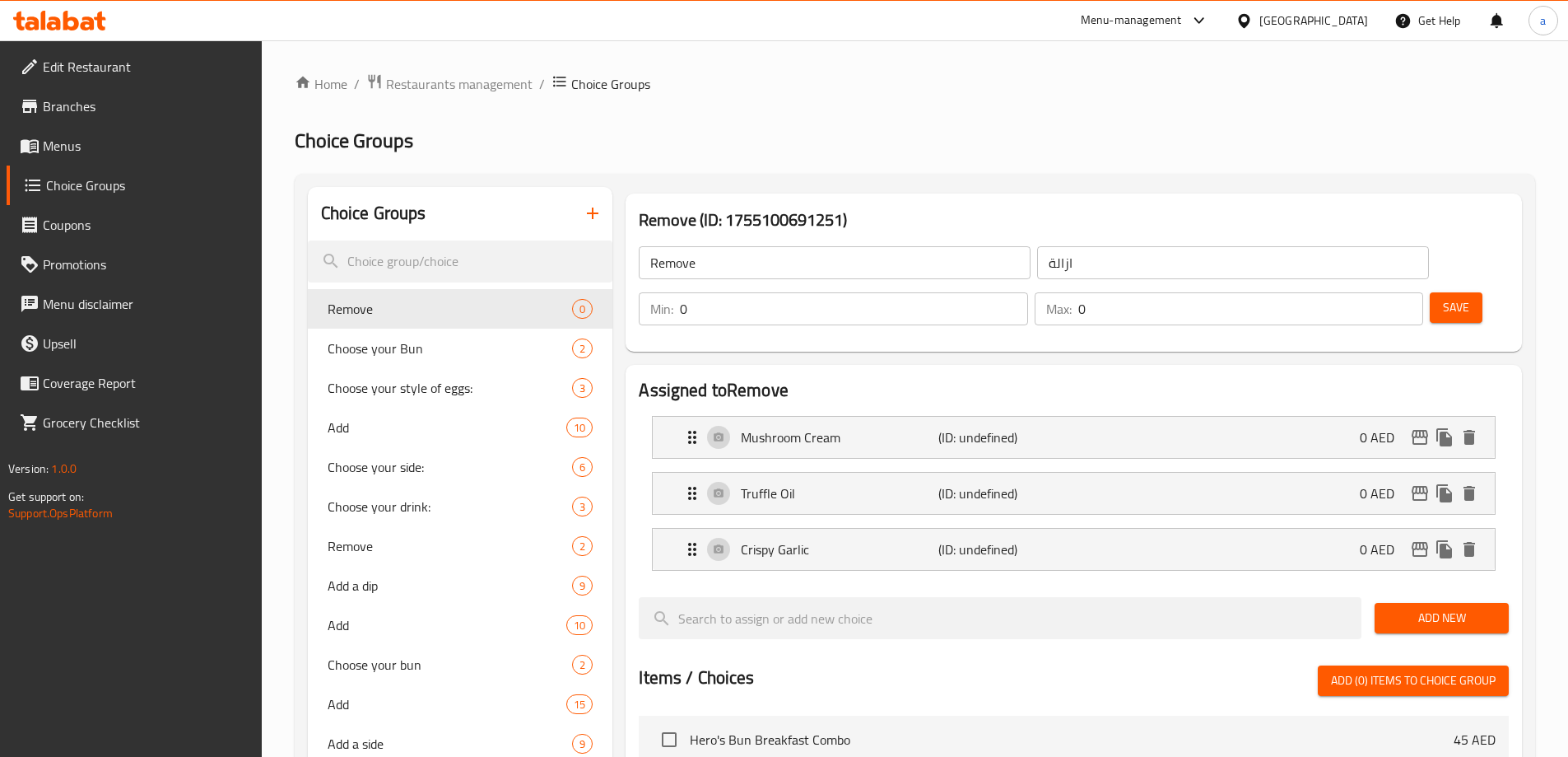
click at [1460, 608] on span "Add New" at bounding box center [1442, 618] width 108 height 20
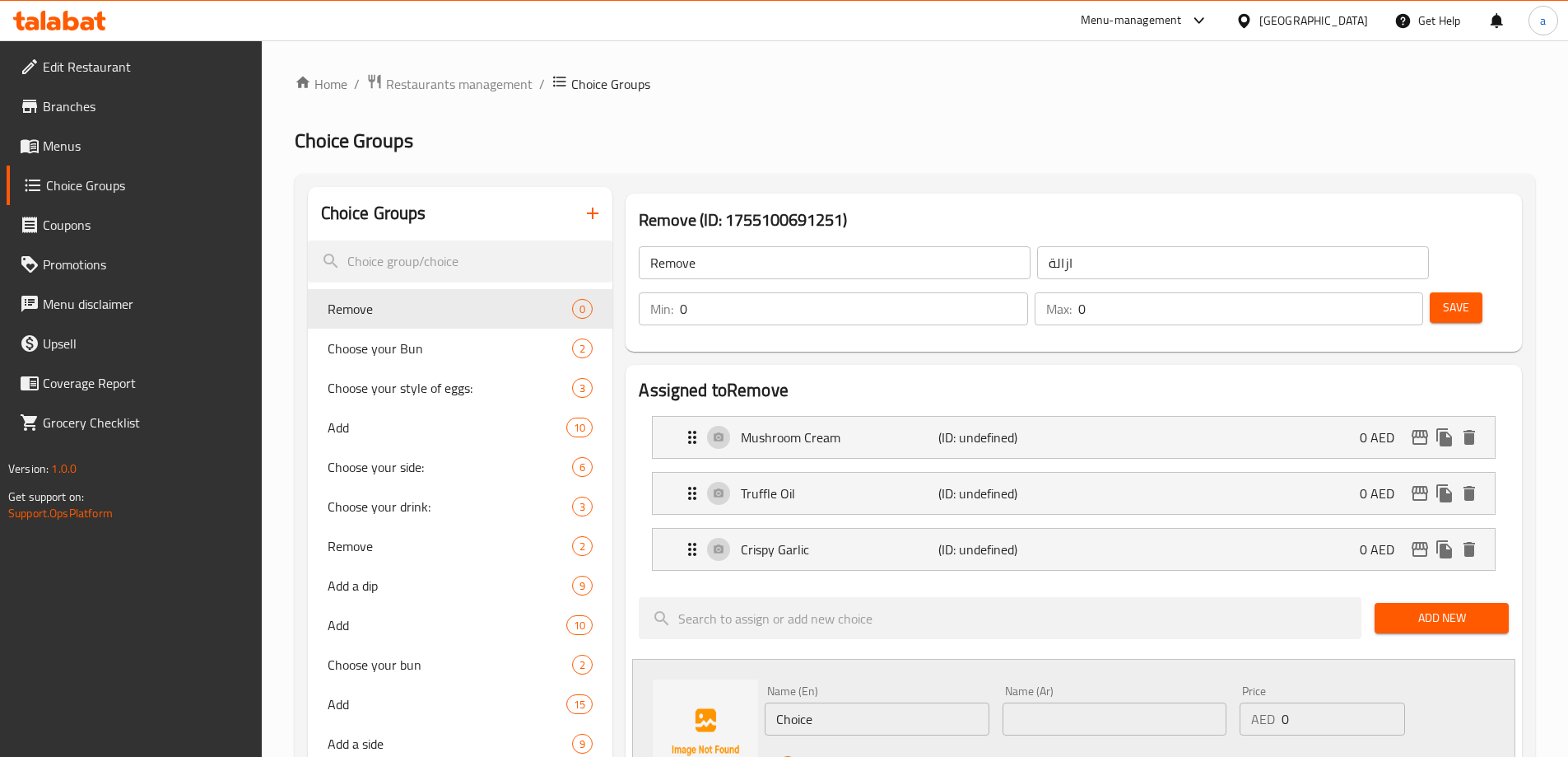
click at [891, 703] on input "Choice" at bounding box center [877, 719] width 223 height 33
paste input "Mushroom r"
type input "Mushroom Rice"
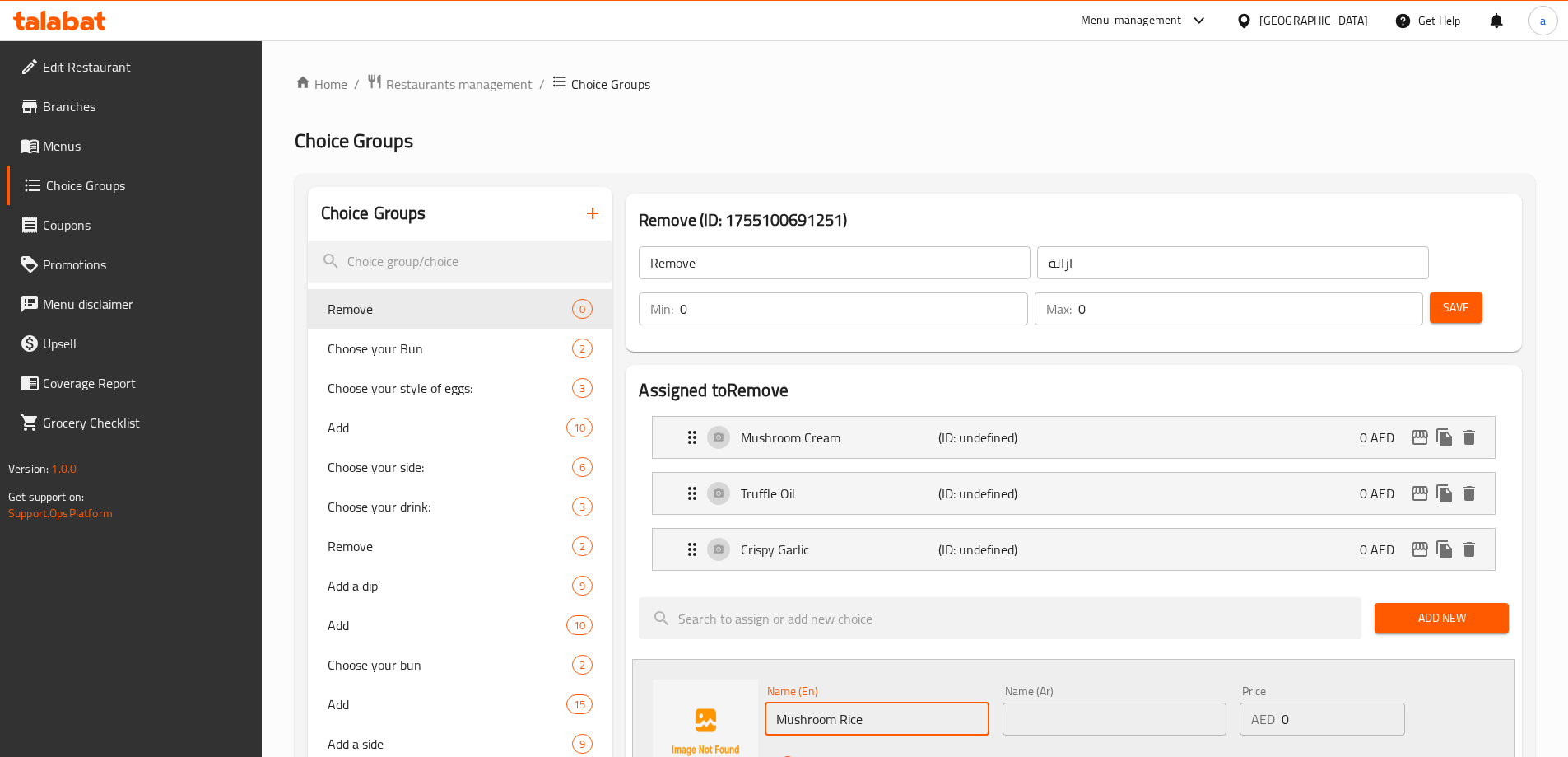
click at [1030, 703] on input "text" at bounding box center [1115, 719] width 223 height 33
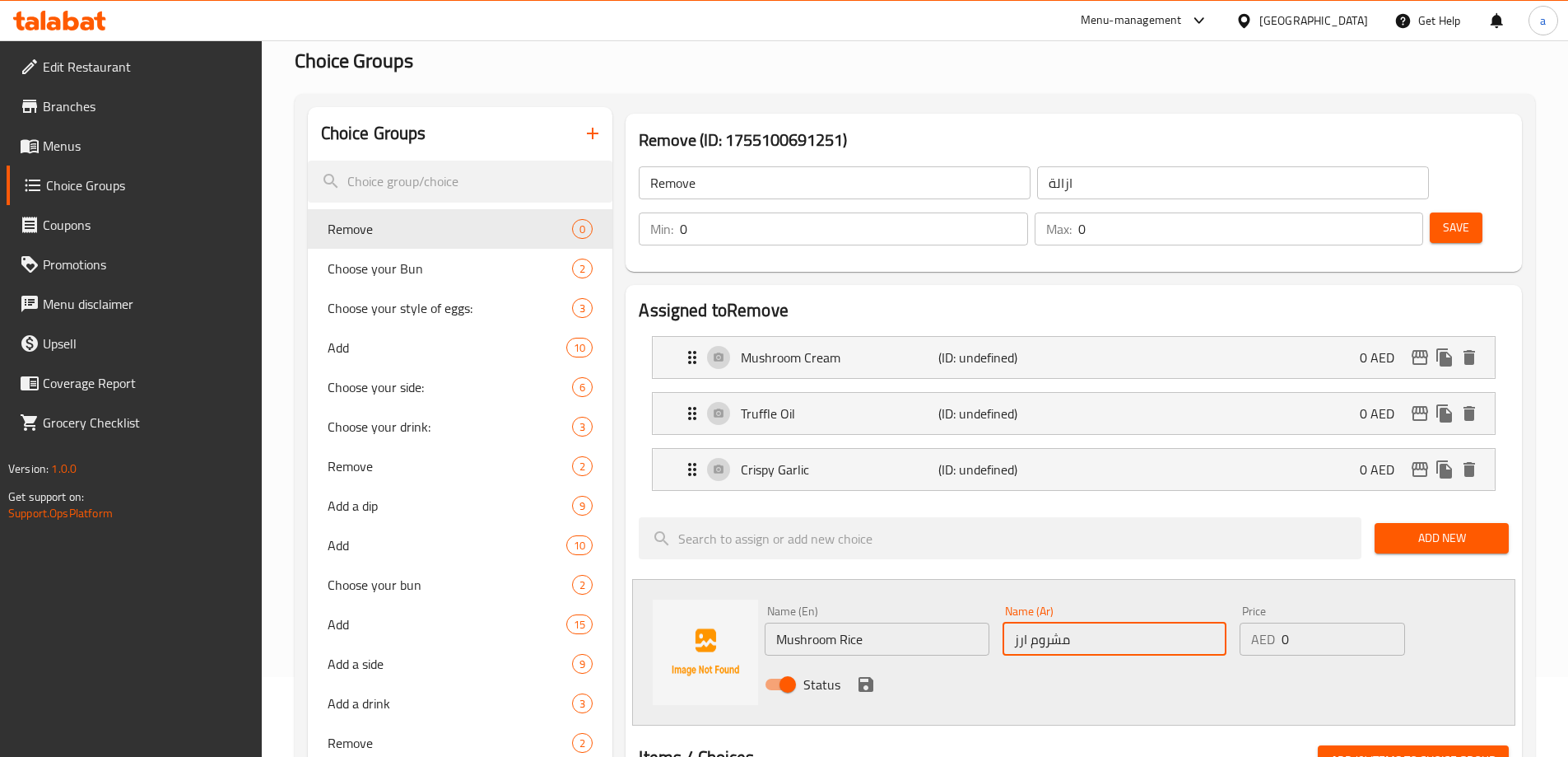
scroll to position [247, 0]
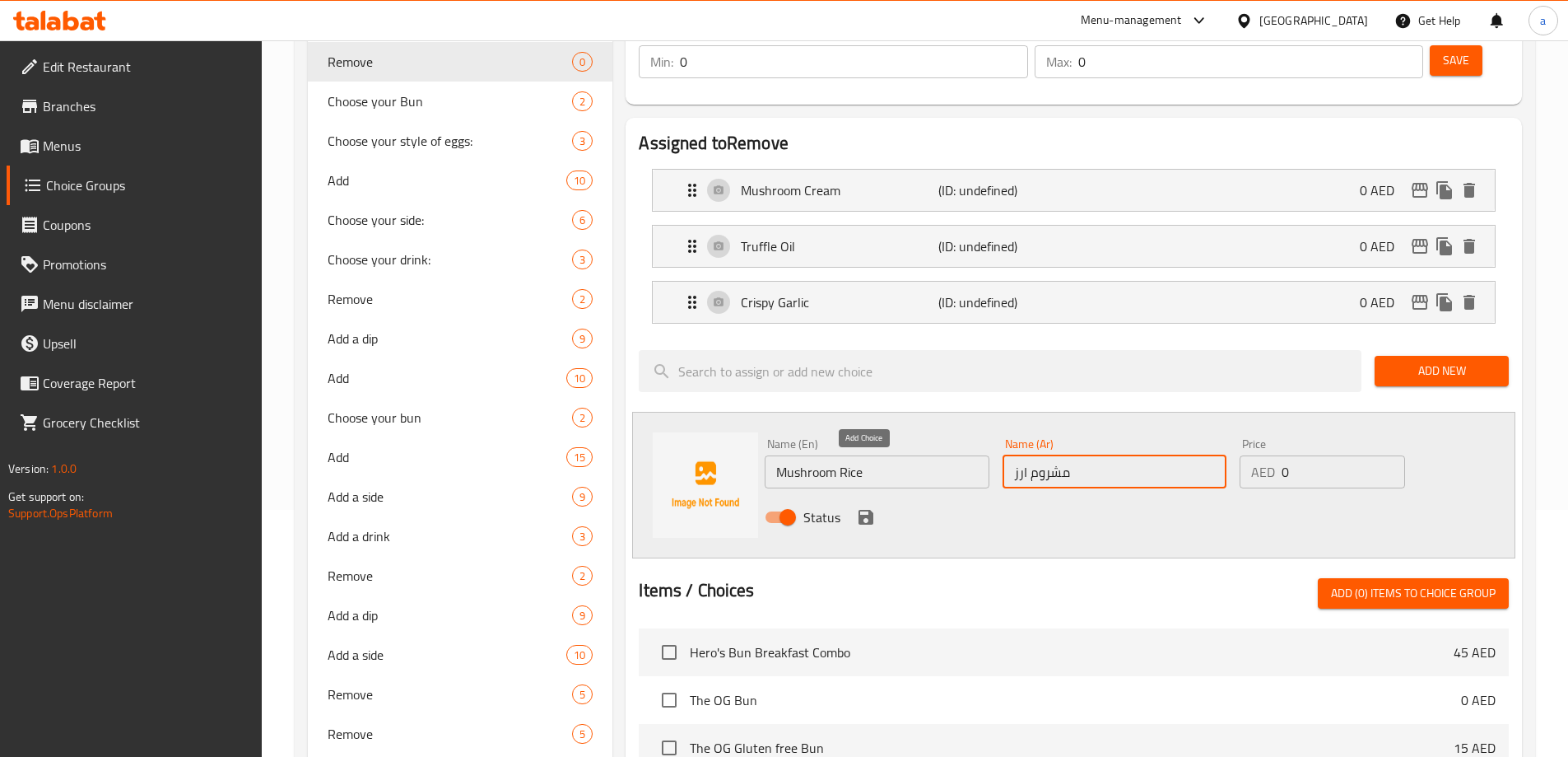
type input "مشروم ارز"
click at [863, 508] on icon "save" at bounding box center [866, 518] width 20 height 20
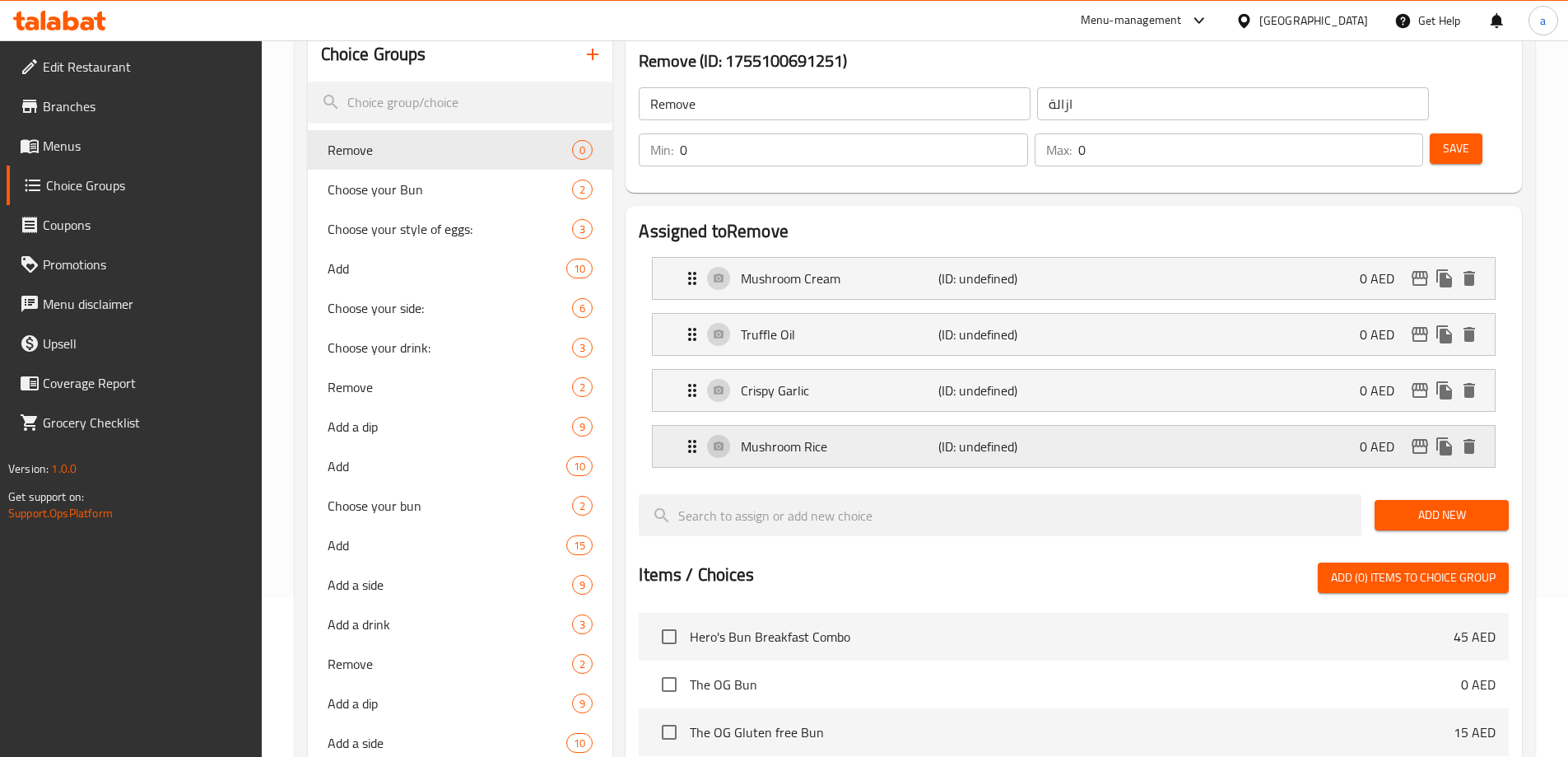
scroll to position [0, 0]
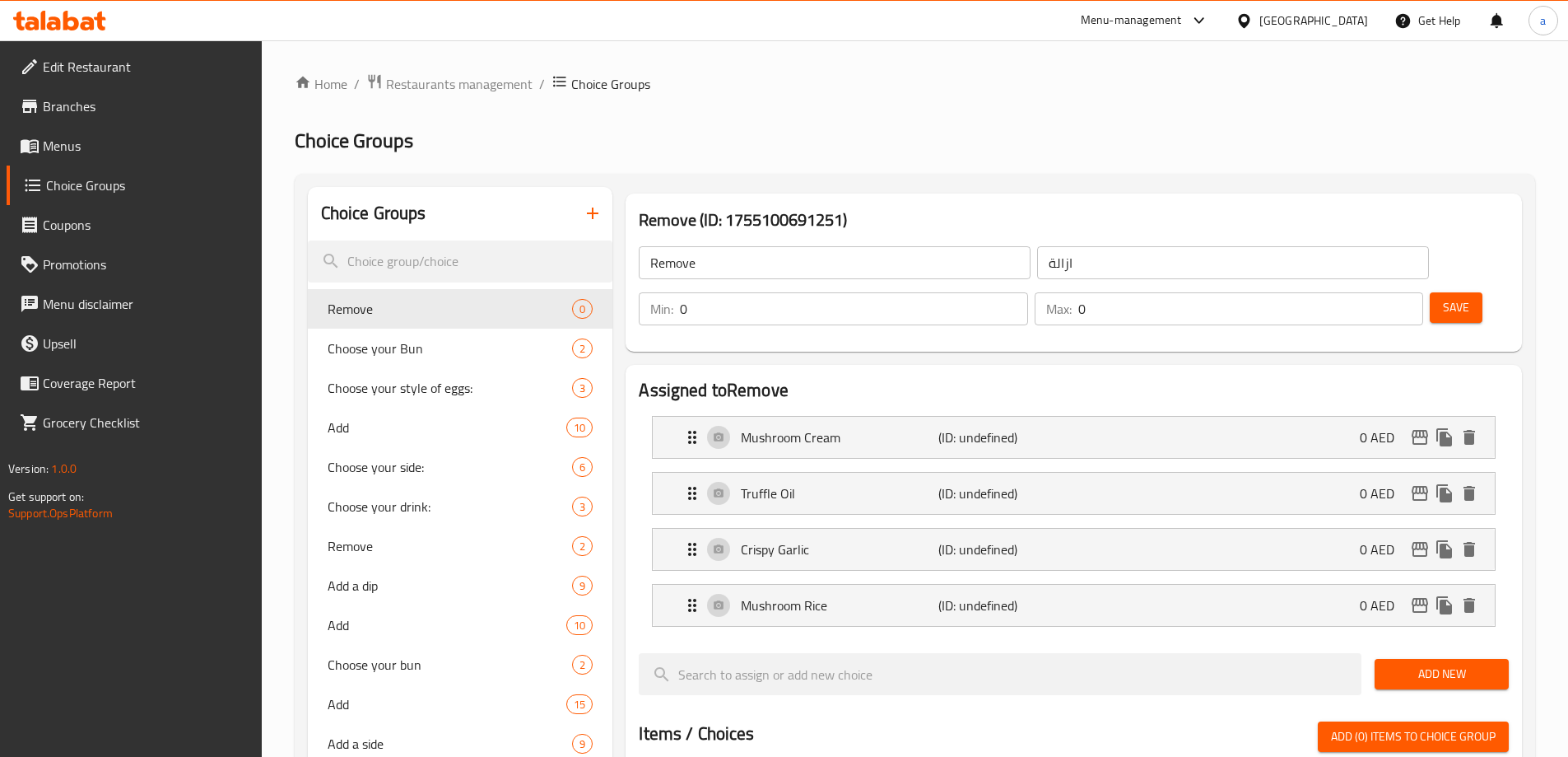
click at [1443, 297] on span "Save" at bounding box center [1456, 307] width 27 height 20
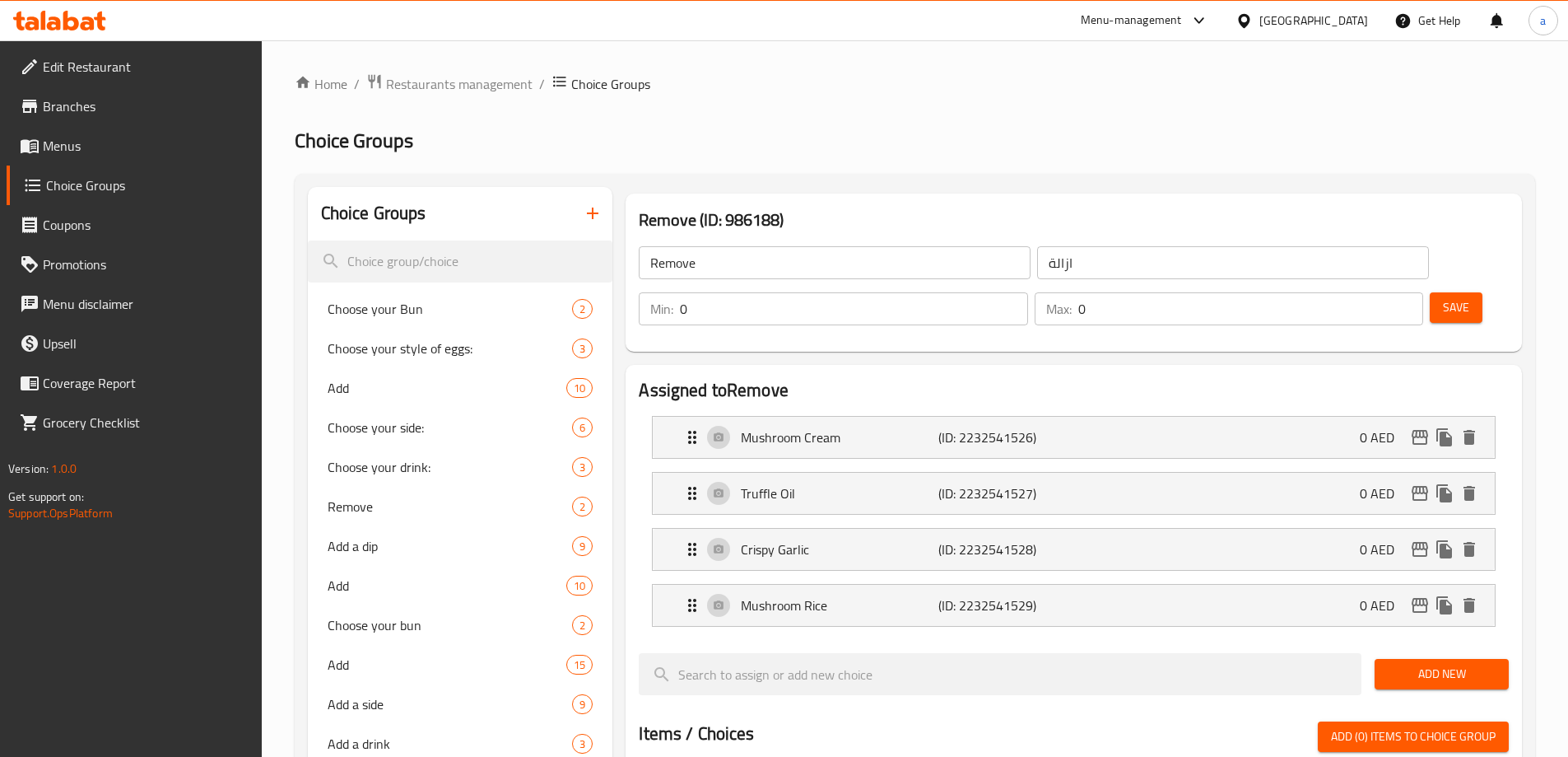
click at [1443, 297] on span "Save" at bounding box center [1456, 307] width 27 height 20
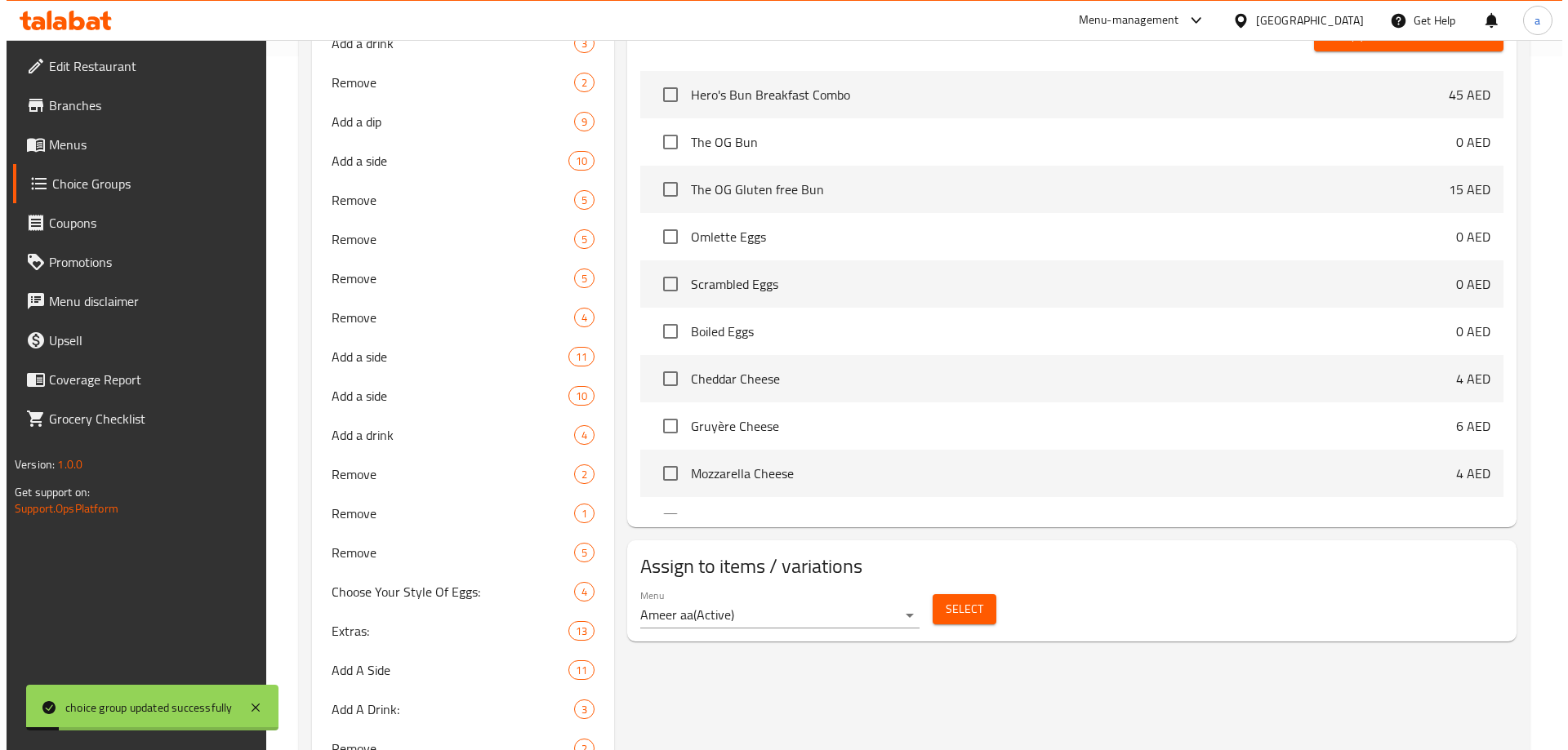
scroll to position [735, 0]
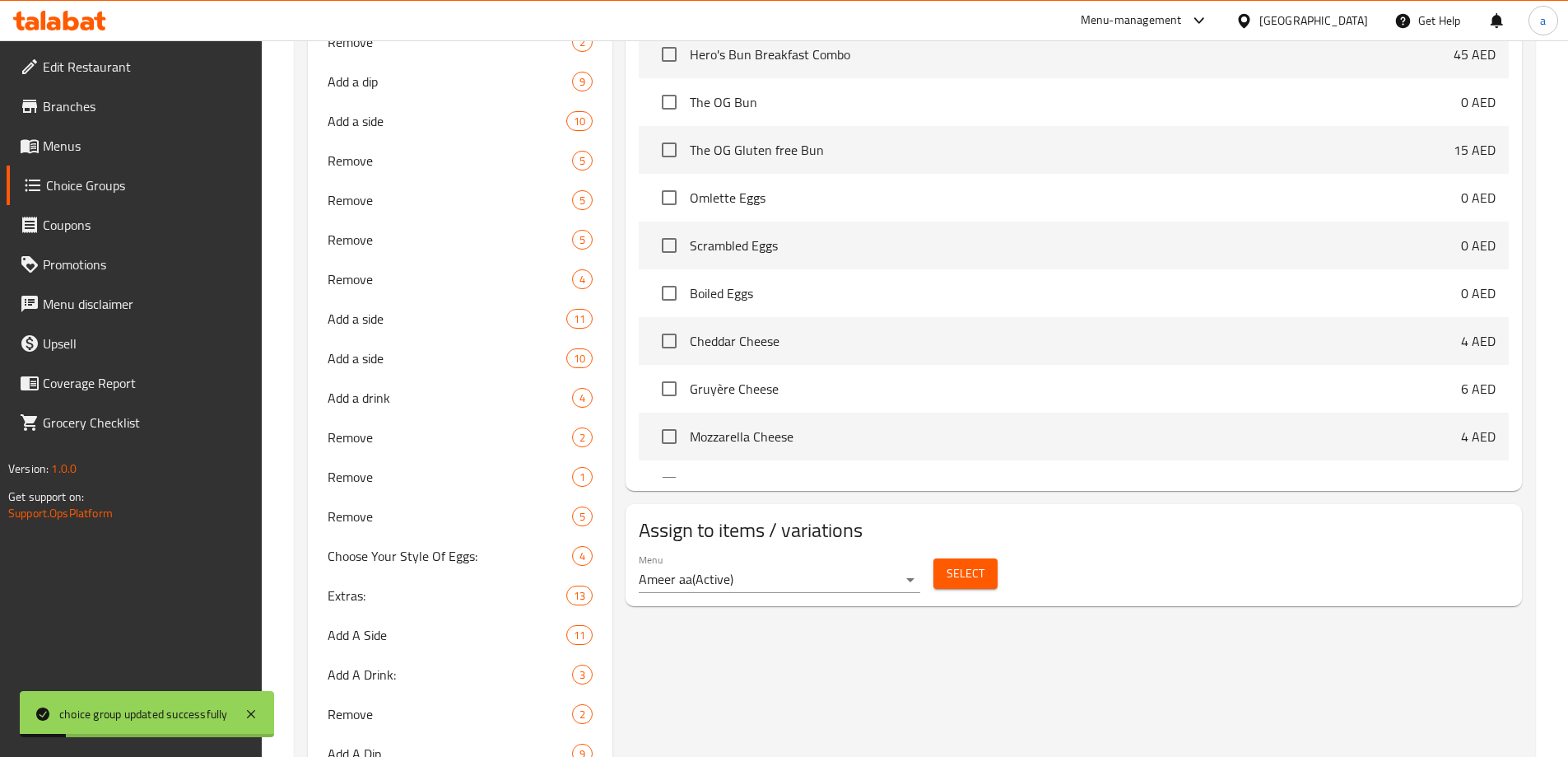
click at [977, 558] on button "Select" at bounding box center [965, 573] width 64 height 30
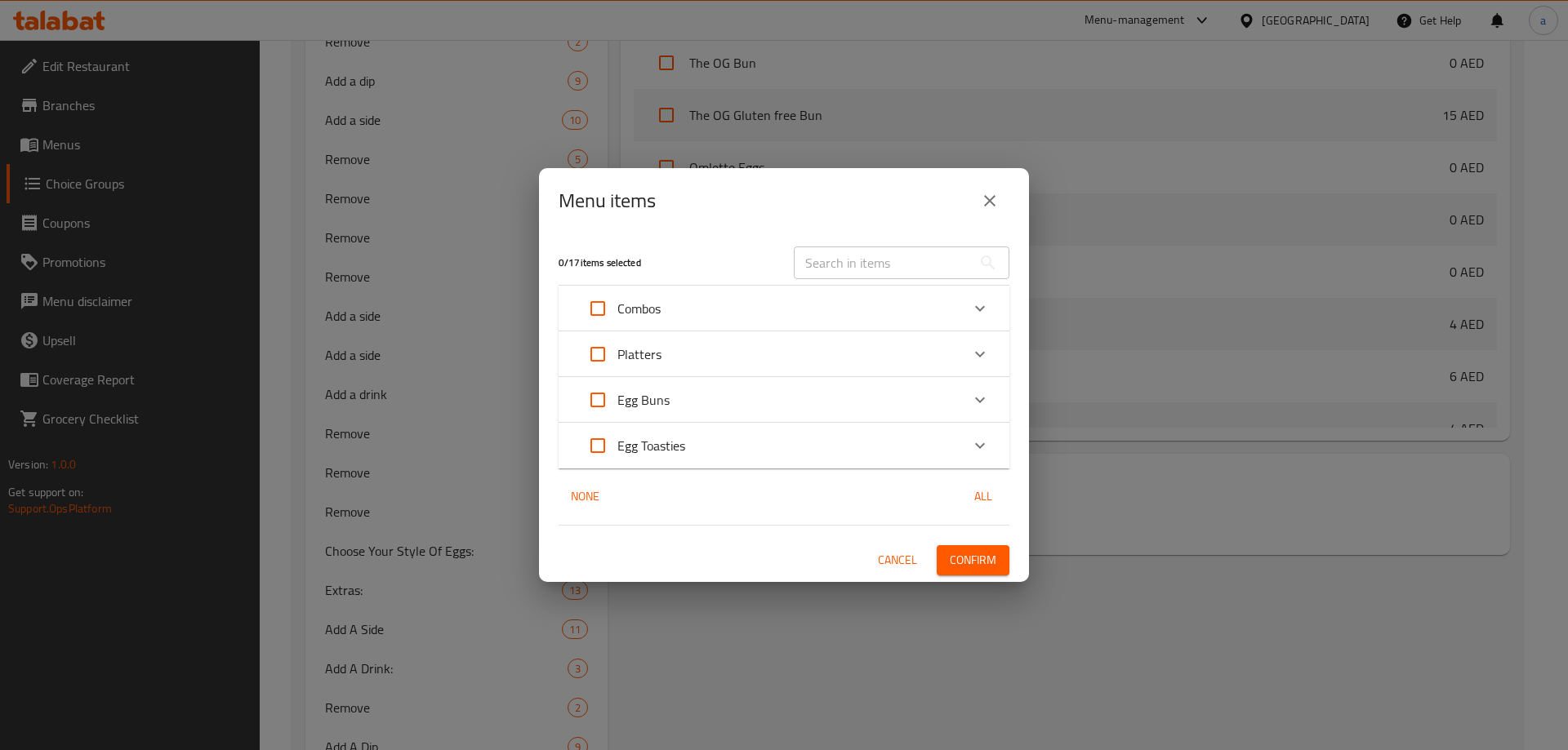
click at [677, 349] on div "Platters" at bounding box center [769, 354] width 382 height 39
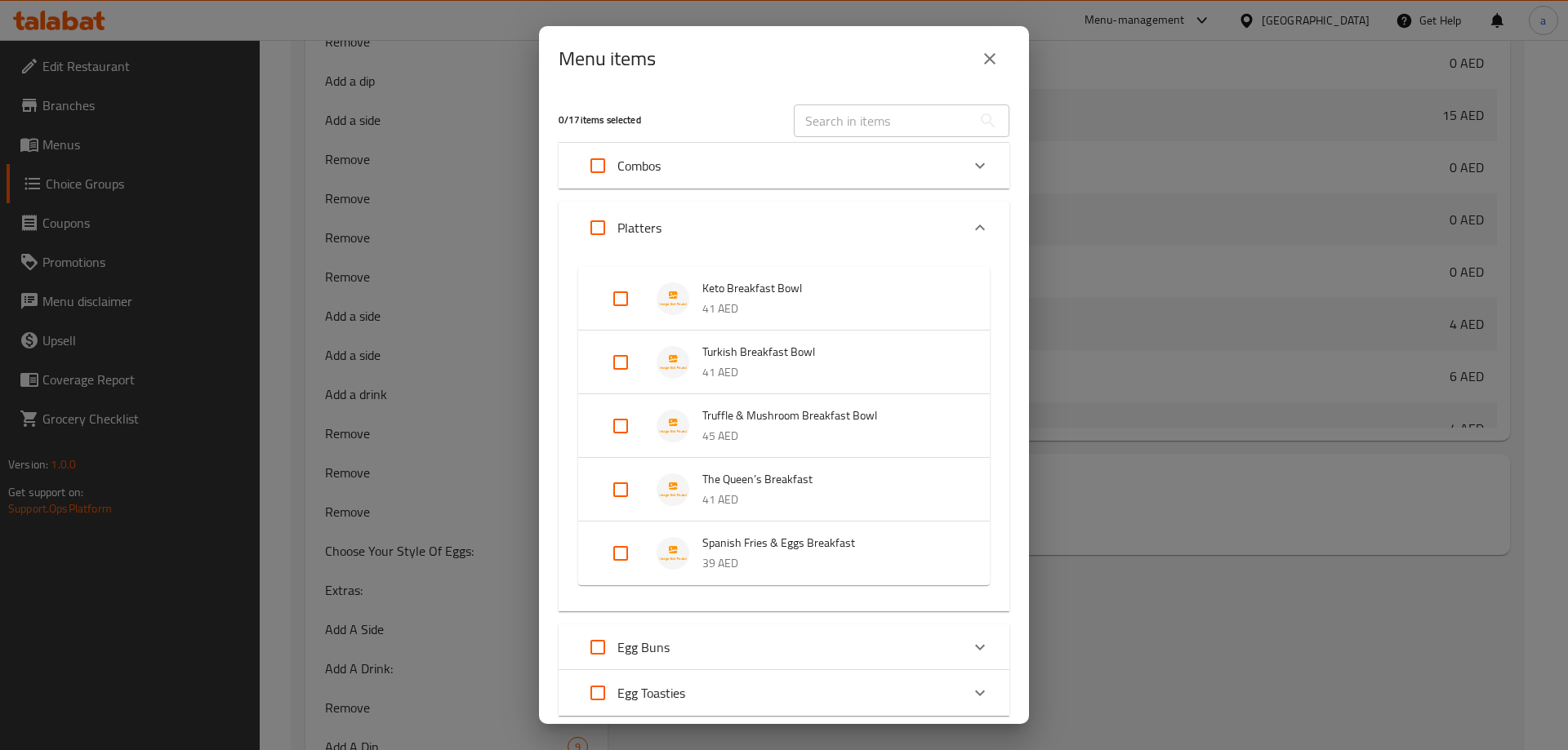
click at [630, 419] on input "Expand" at bounding box center [620, 426] width 39 height 39
checkbox input "true"
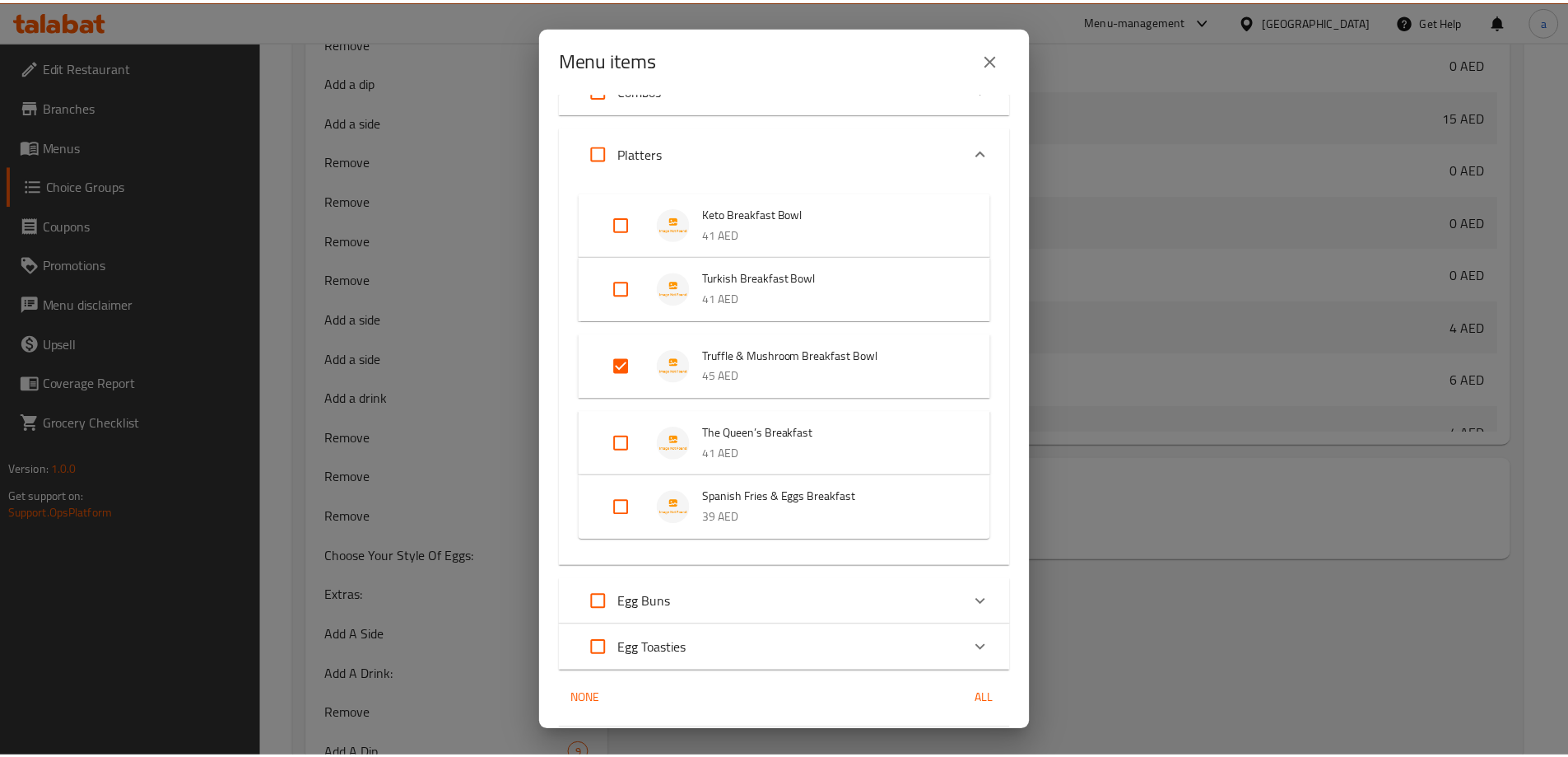
scroll to position [133, 0]
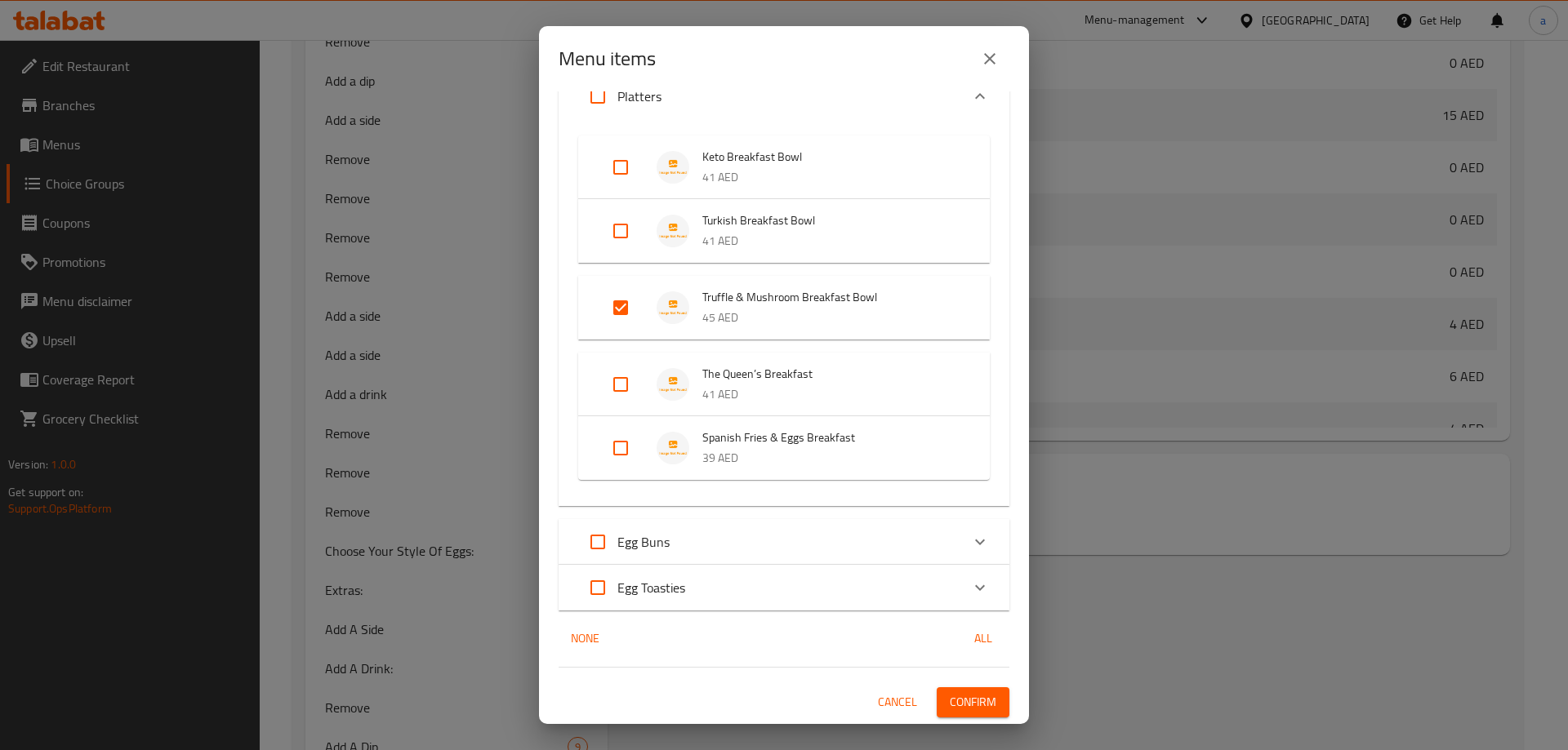
click at [958, 689] on button "Confirm" at bounding box center [973, 702] width 73 height 30
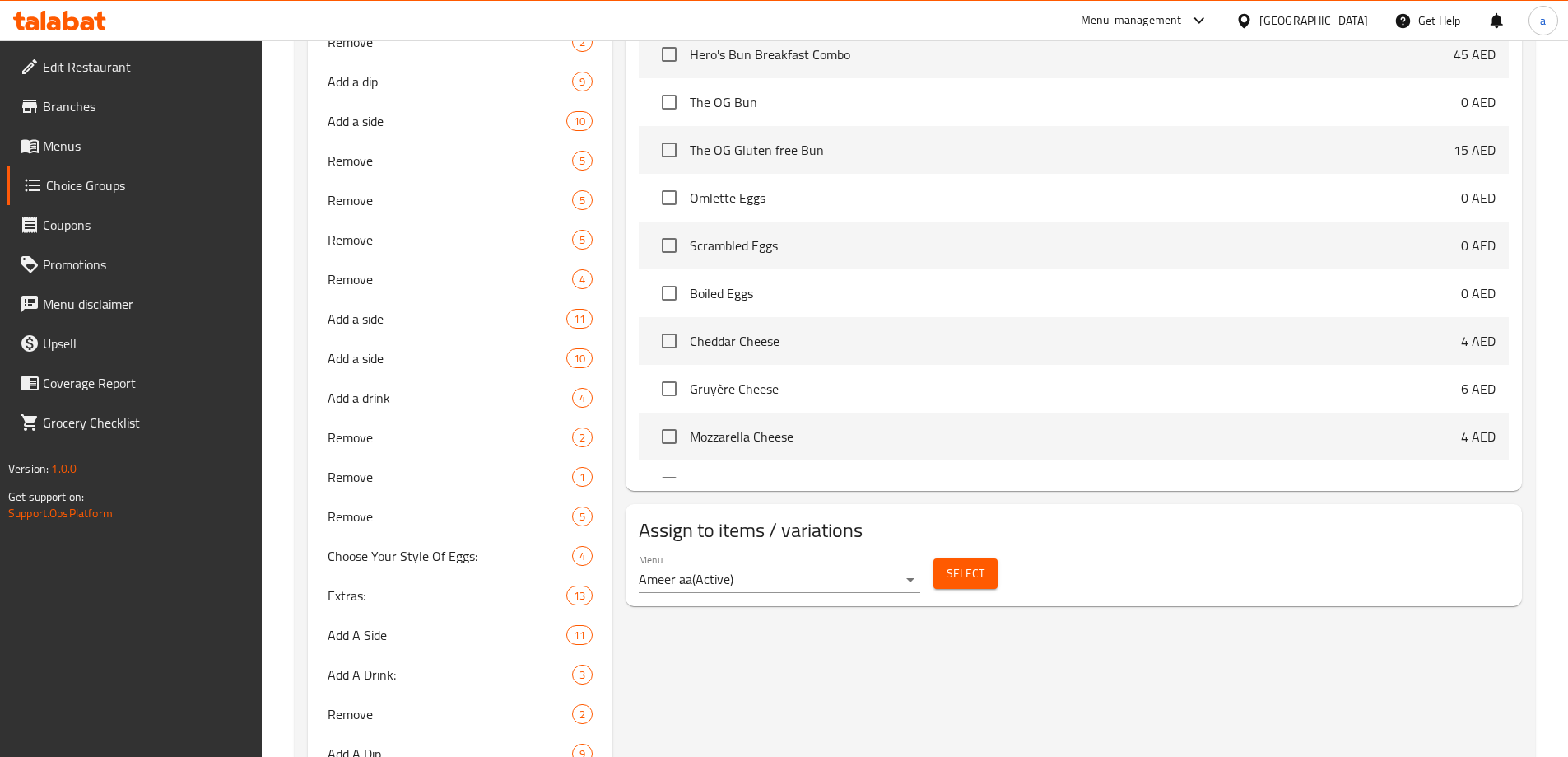
scroll to position [824, 0]
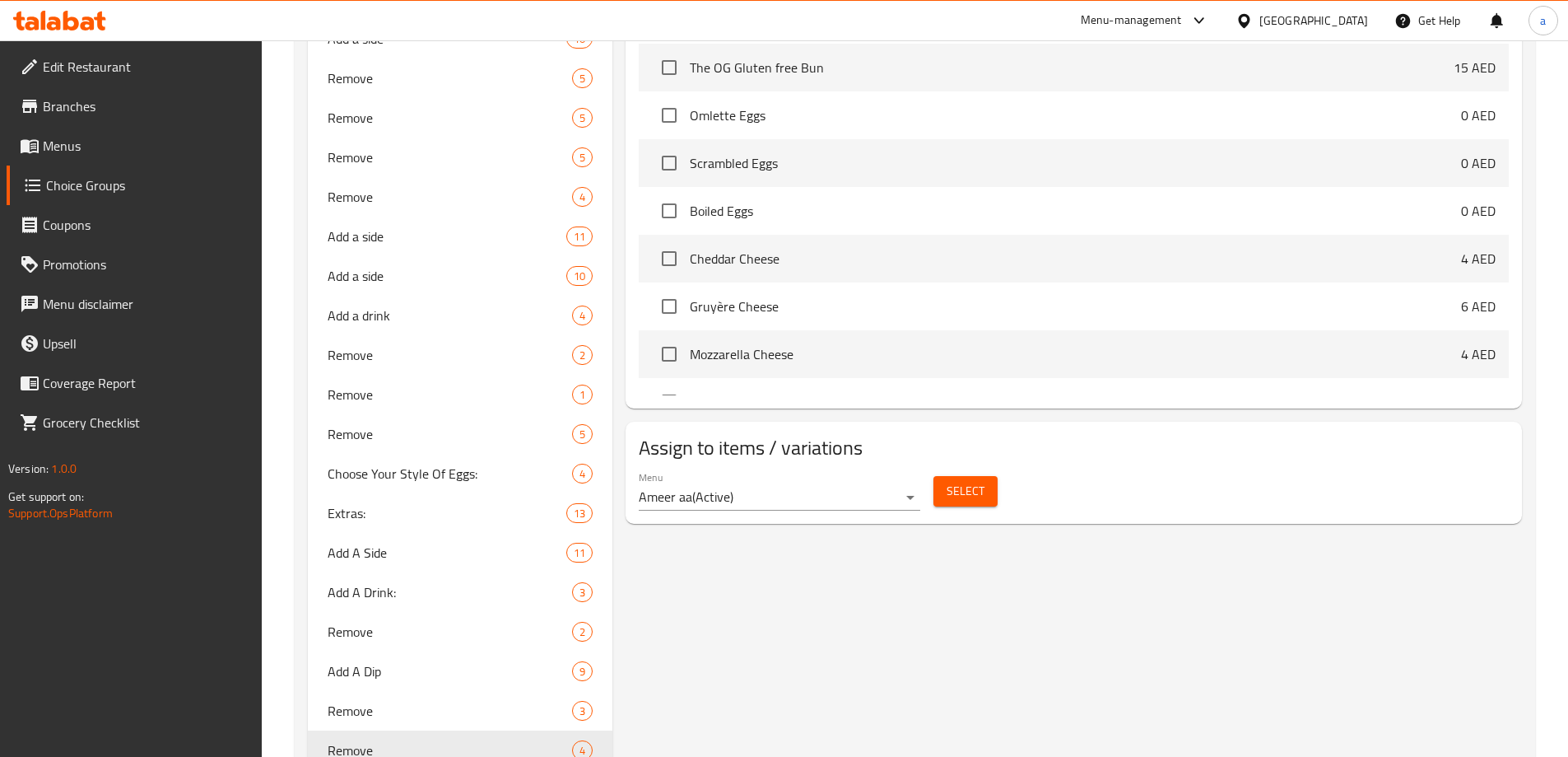
click at [966, 481] on span "Select" at bounding box center [965, 491] width 38 height 20
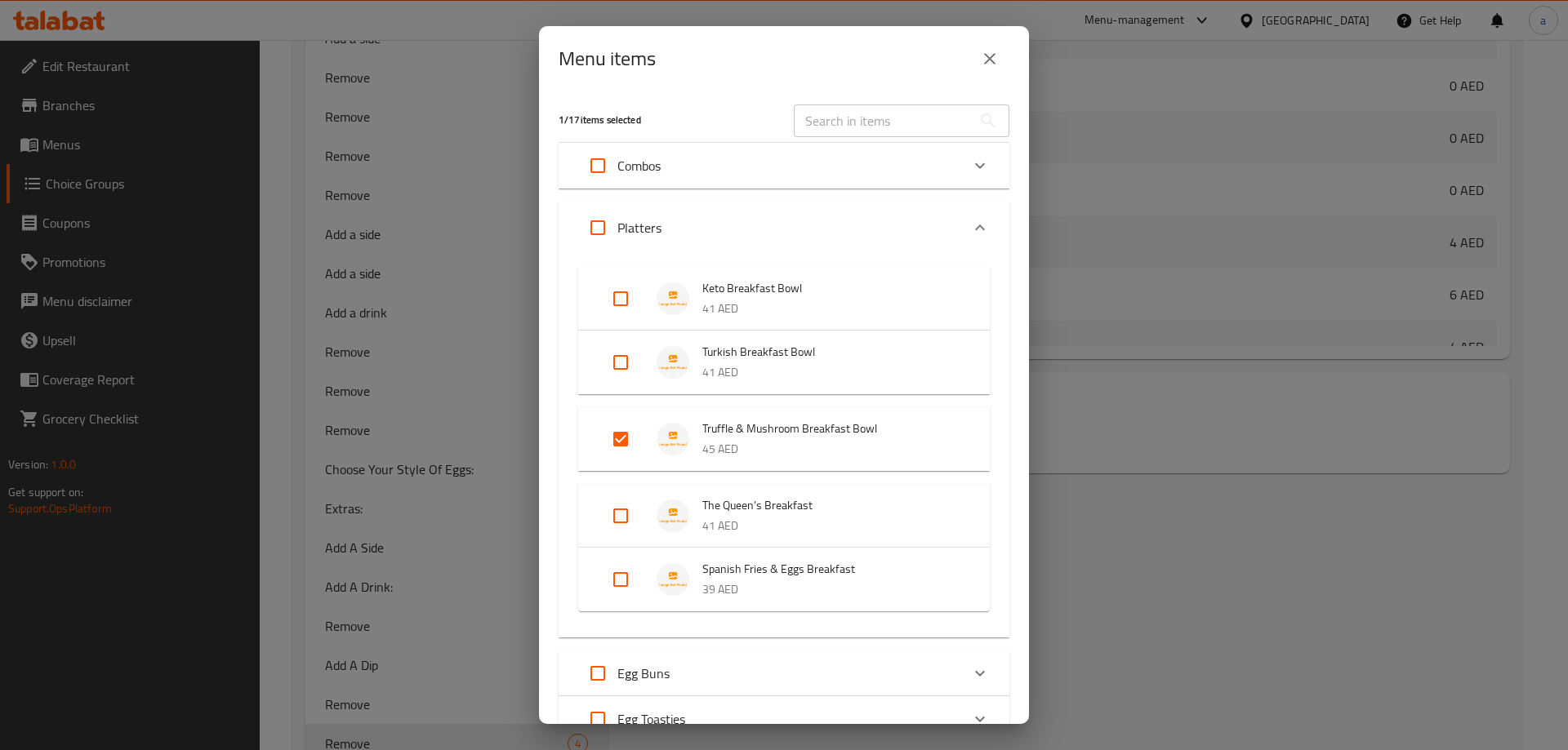
click at [989, 70] on button "close" at bounding box center [989, 58] width 39 height 39
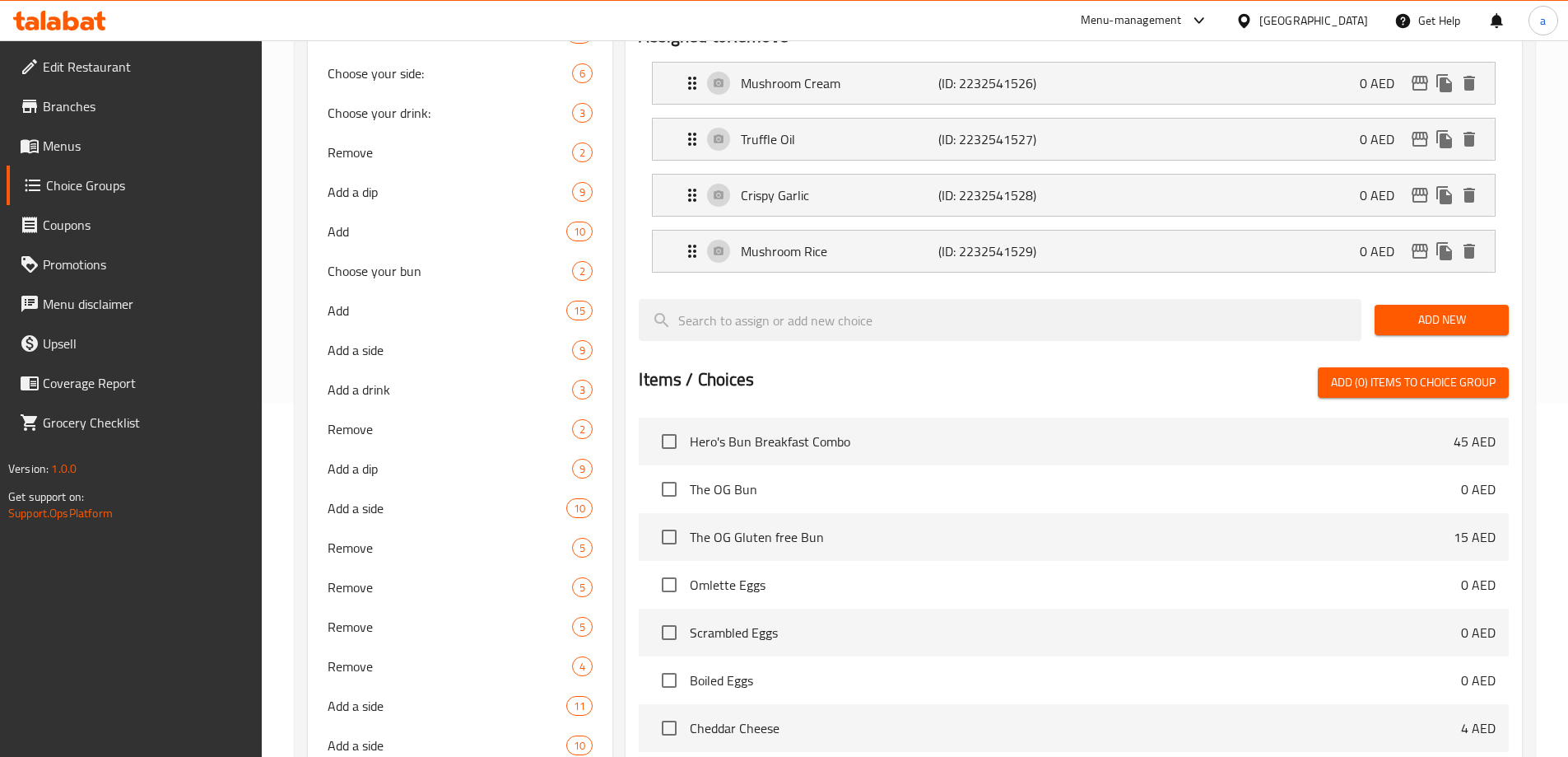
scroll to position [0, 0]
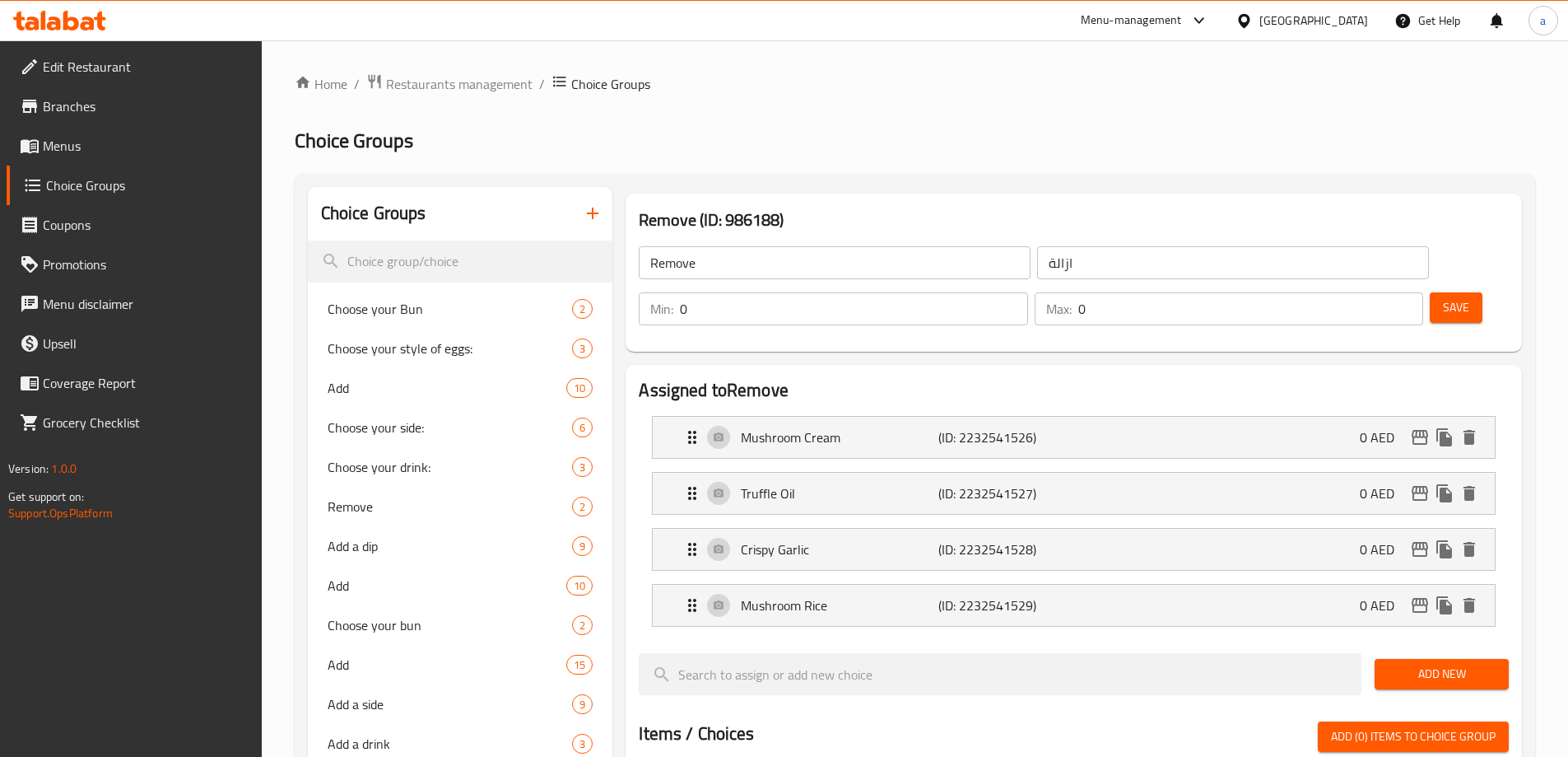
click at [604, 203] on button "button" at bounding box center [593, 213] width 39 height 39
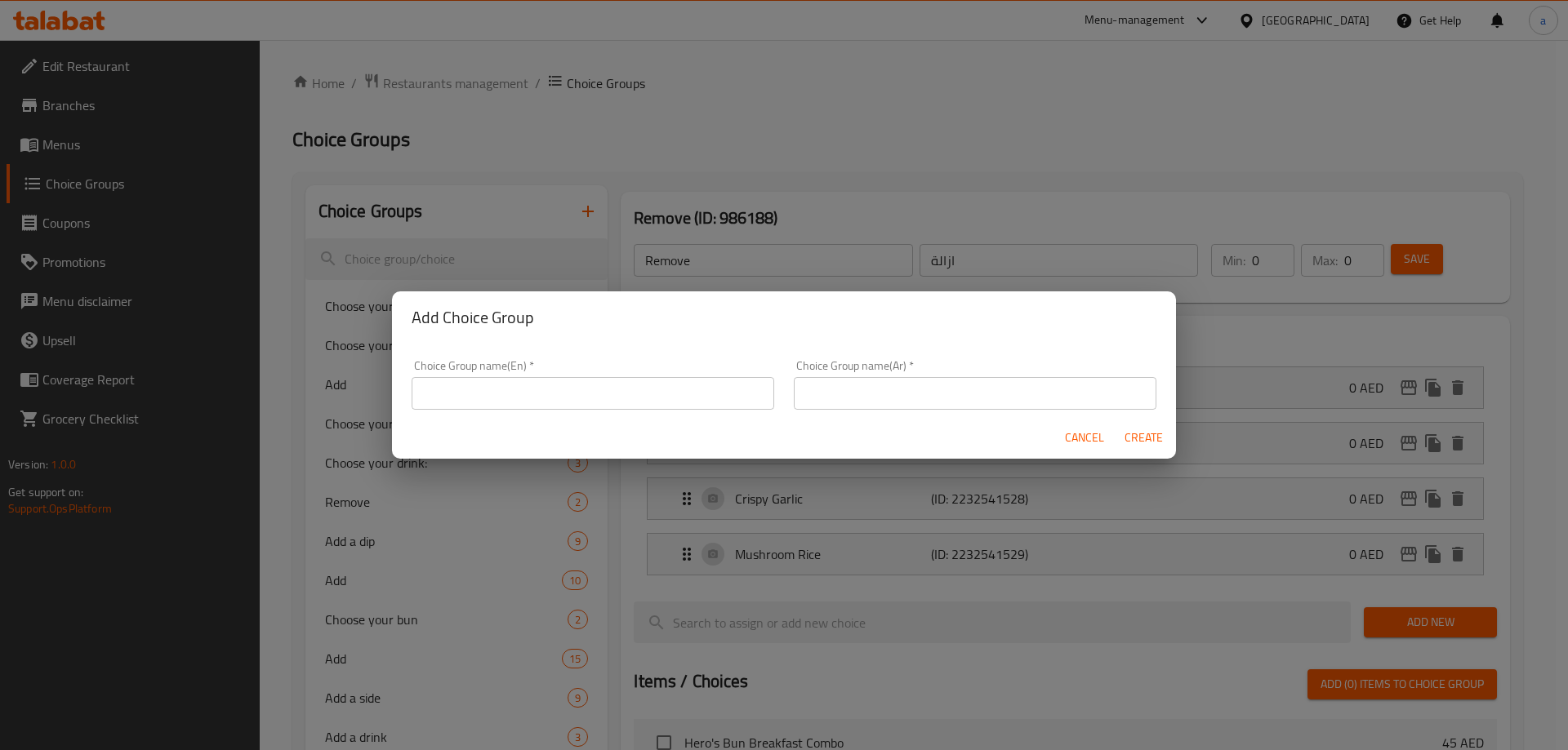
click at [543, 389] on input "text" at bounding box center [592, 393] width 362 height 33
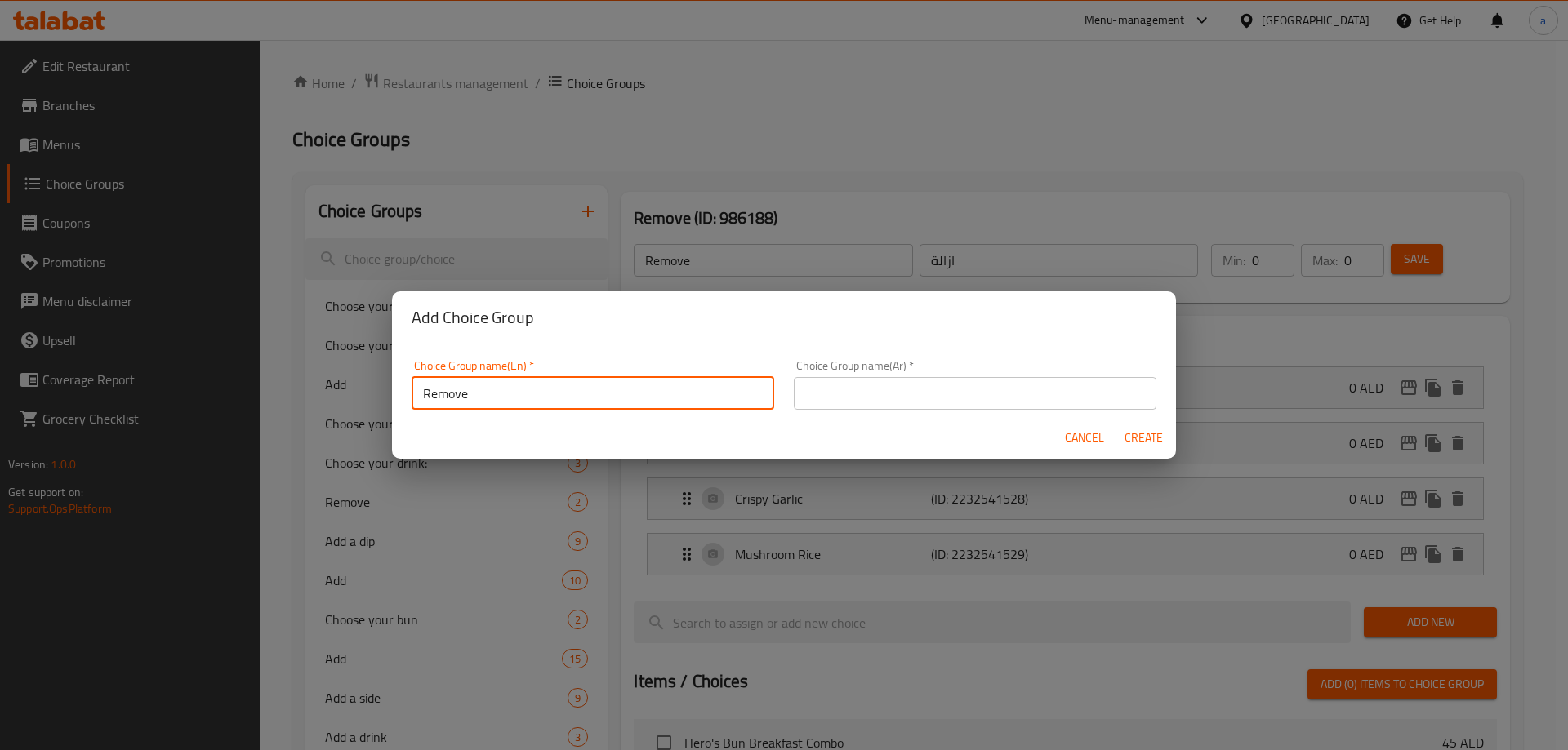
type input "Remove"
drag, startPoint x: 822, startPoint y: 361, endPoint x: 859, endPoint y: 387, distance: 45.2
click at [829, 370] on div "Choice Group name(Ar)   * Choice Group name(Ar) *" at bounding box center [975, 384] width 362 height 50
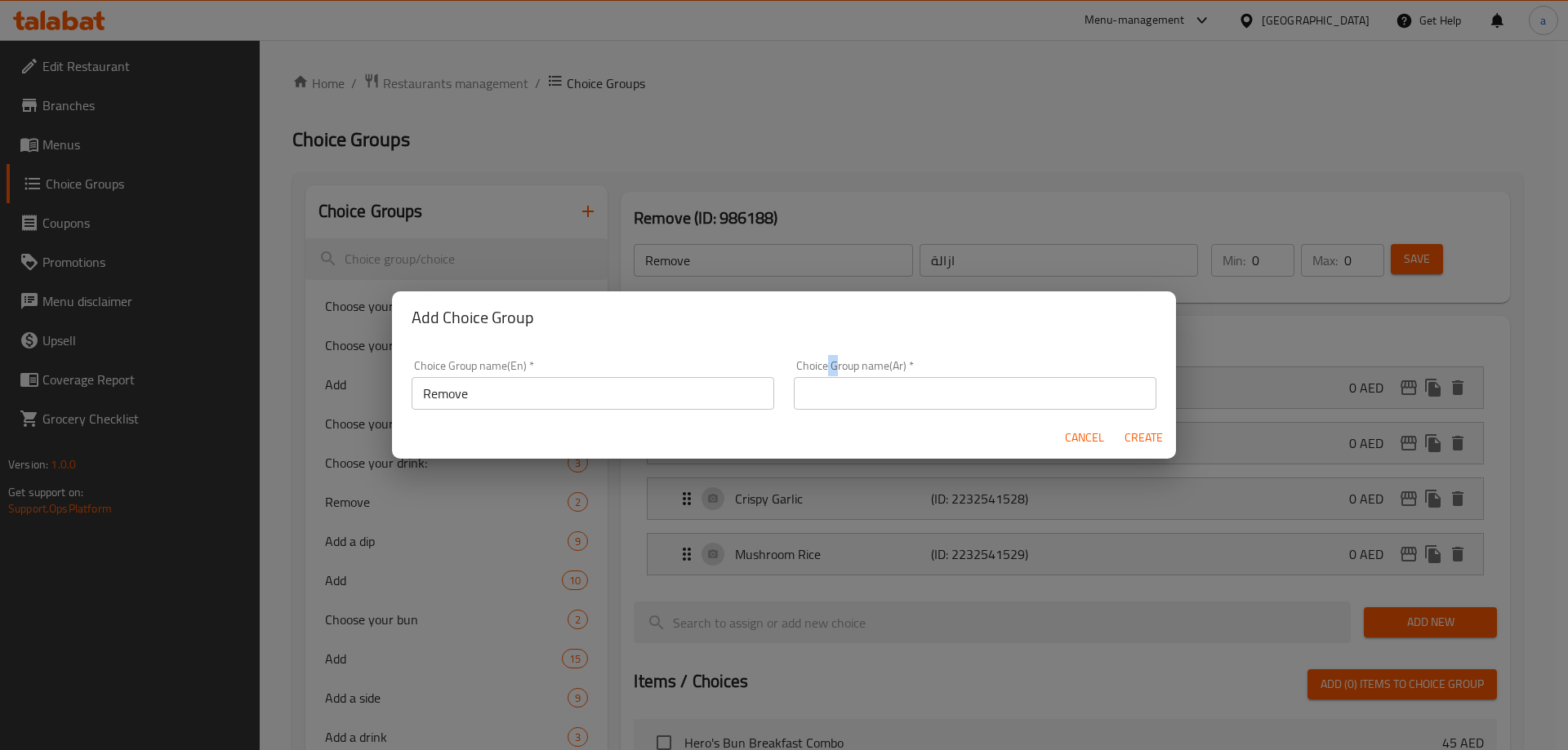
click at [867, 393] on input "text" at bounding box center [975, 393] width 362 height 33
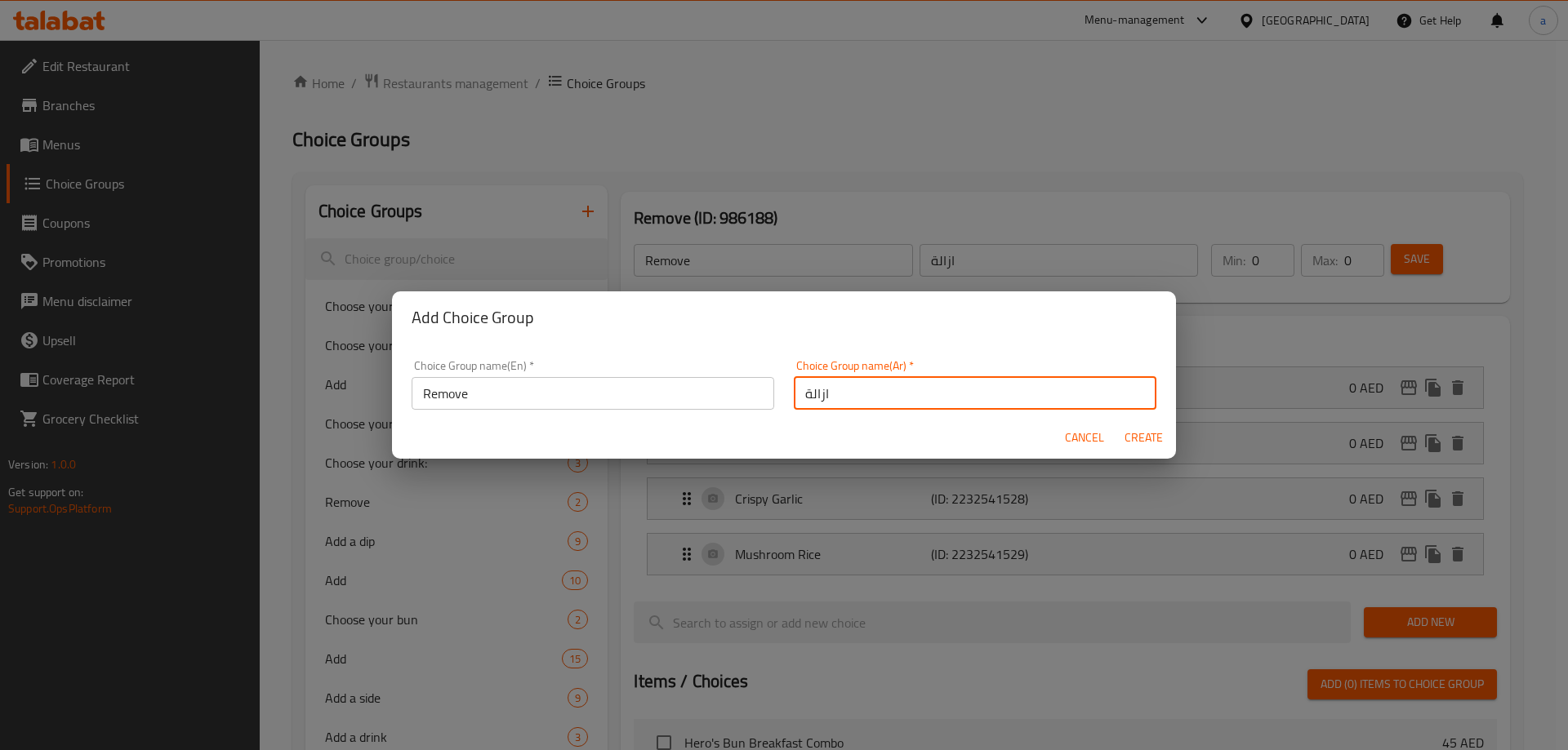
type input "ازالة"
click at [1137, 437] on span "Create" at bounding box center [1143, 438] width 39 height 20
type input "Remove"
type input "ازالة"
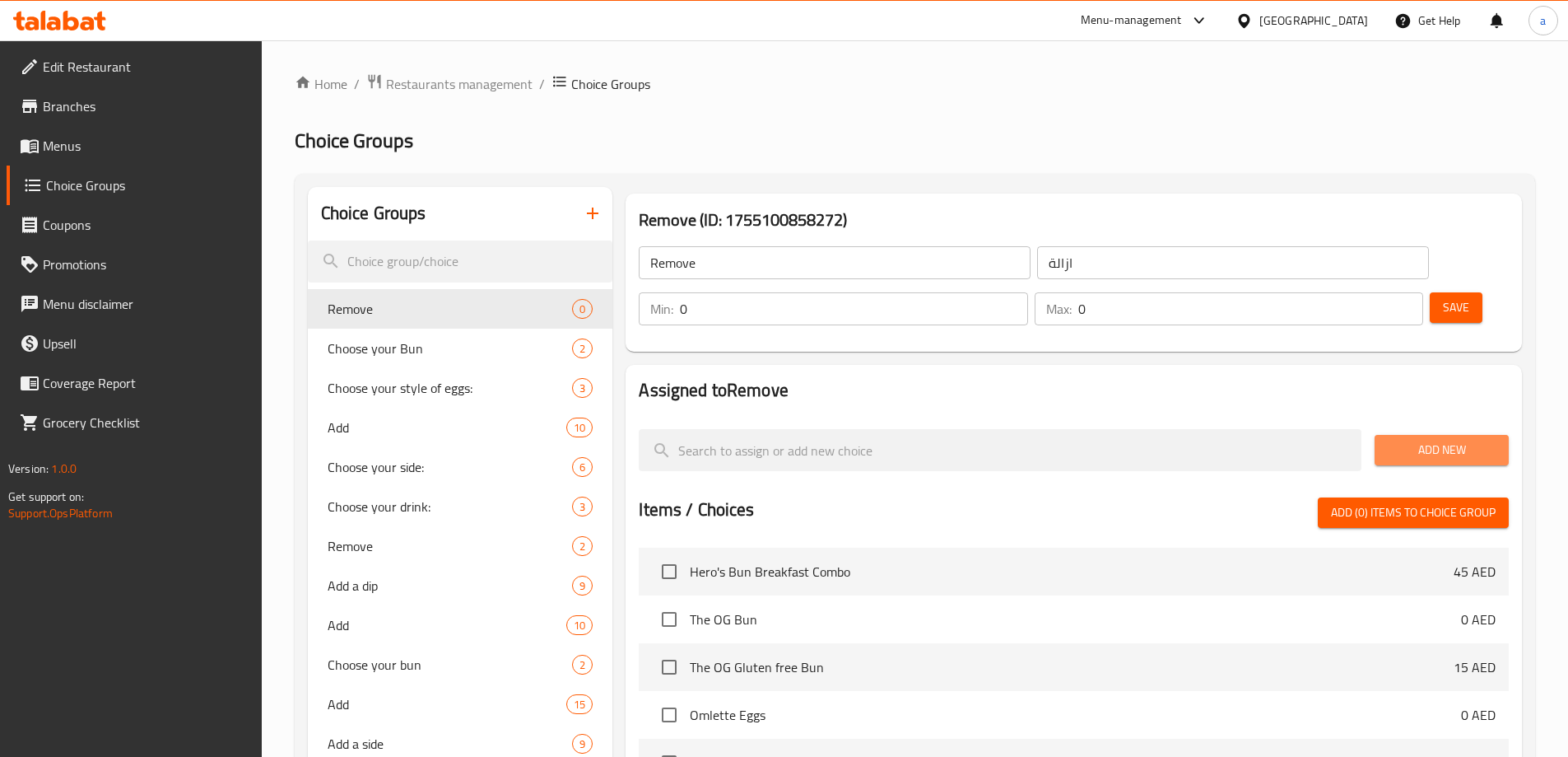
click at [1404, 440] on span "Add New" at bounding box center [1442, 450] width 108 height 20
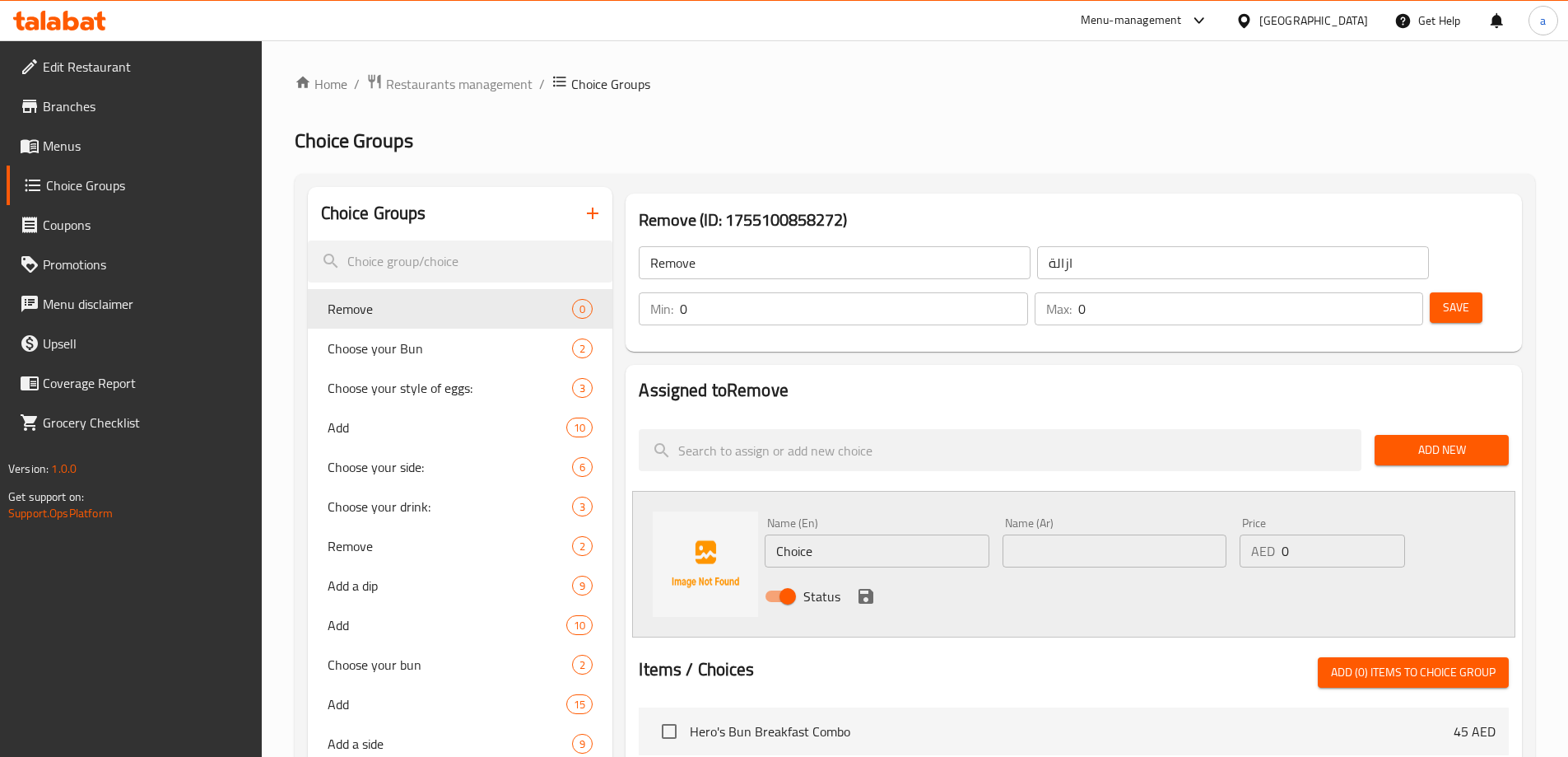
click at [838, 534] on input "Choice" at bounding box center [877, 551] width 223 height 33
paste input "Beef bacon"
type input "Beef bacon"
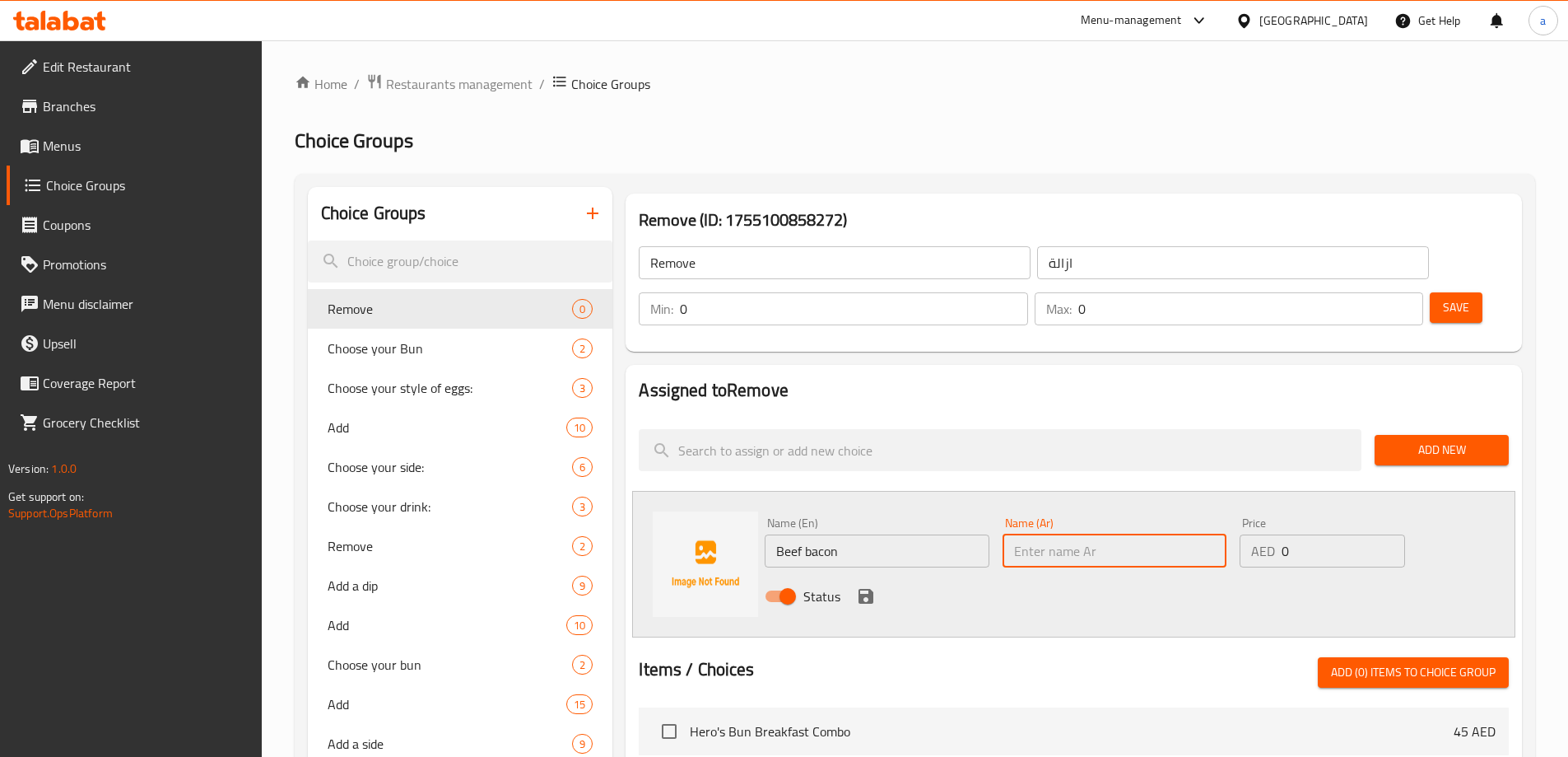
click at [1091, 534] on input "text" at bounding box center [1115, 551] width 223 height 33
type input "لحم مقدد"
click at [867, 589] on icon "save" at bounding box center [866, 597] width 15 height 15
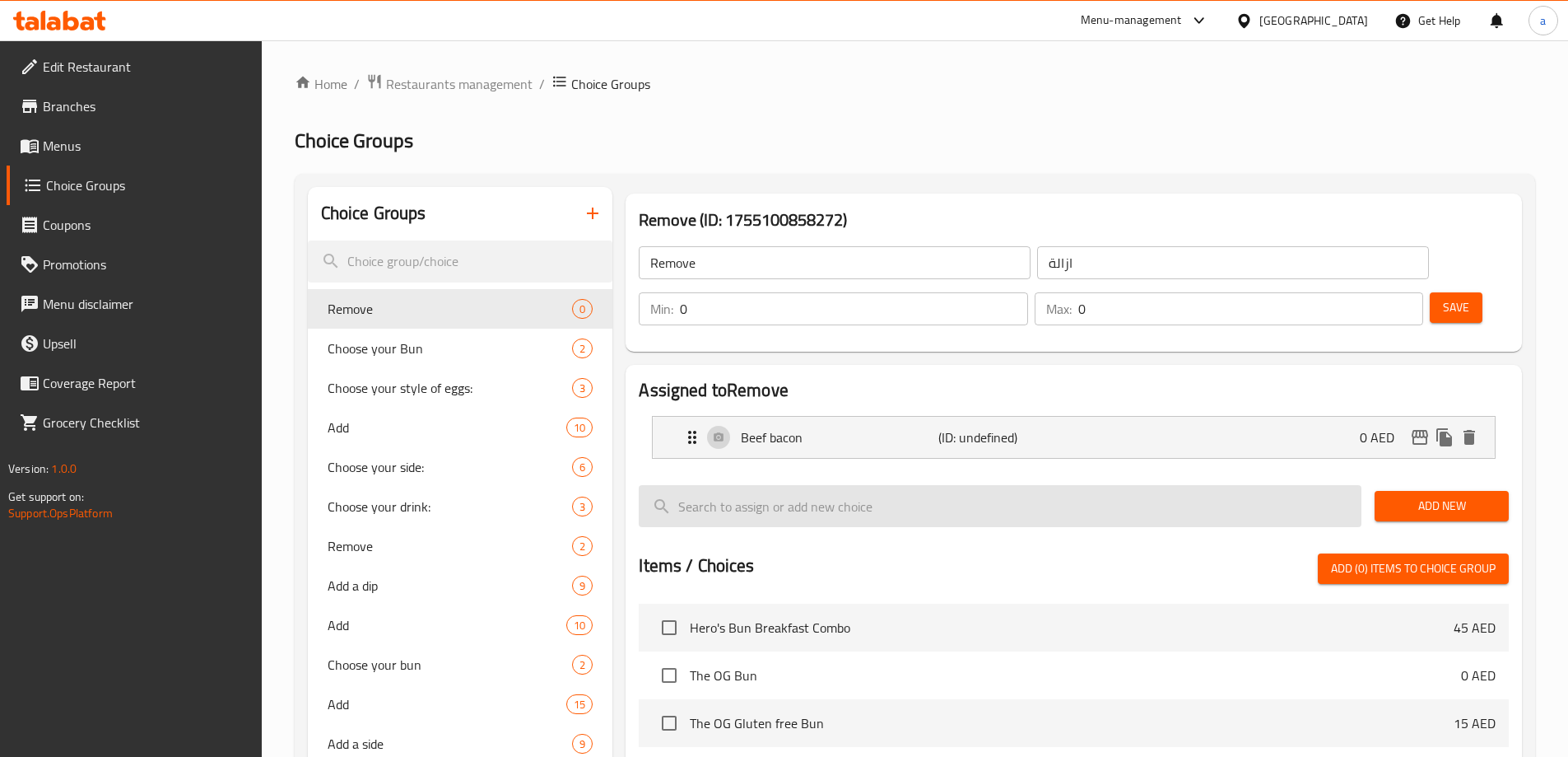
drag, startPoint x: 1434, startPoint y: 454, endPoint x: 1352, endPoint y: 477, distance: 85.2
click at [1434, 496] on span "Add New" at bounding box center [1442, 506] width 108 height 20
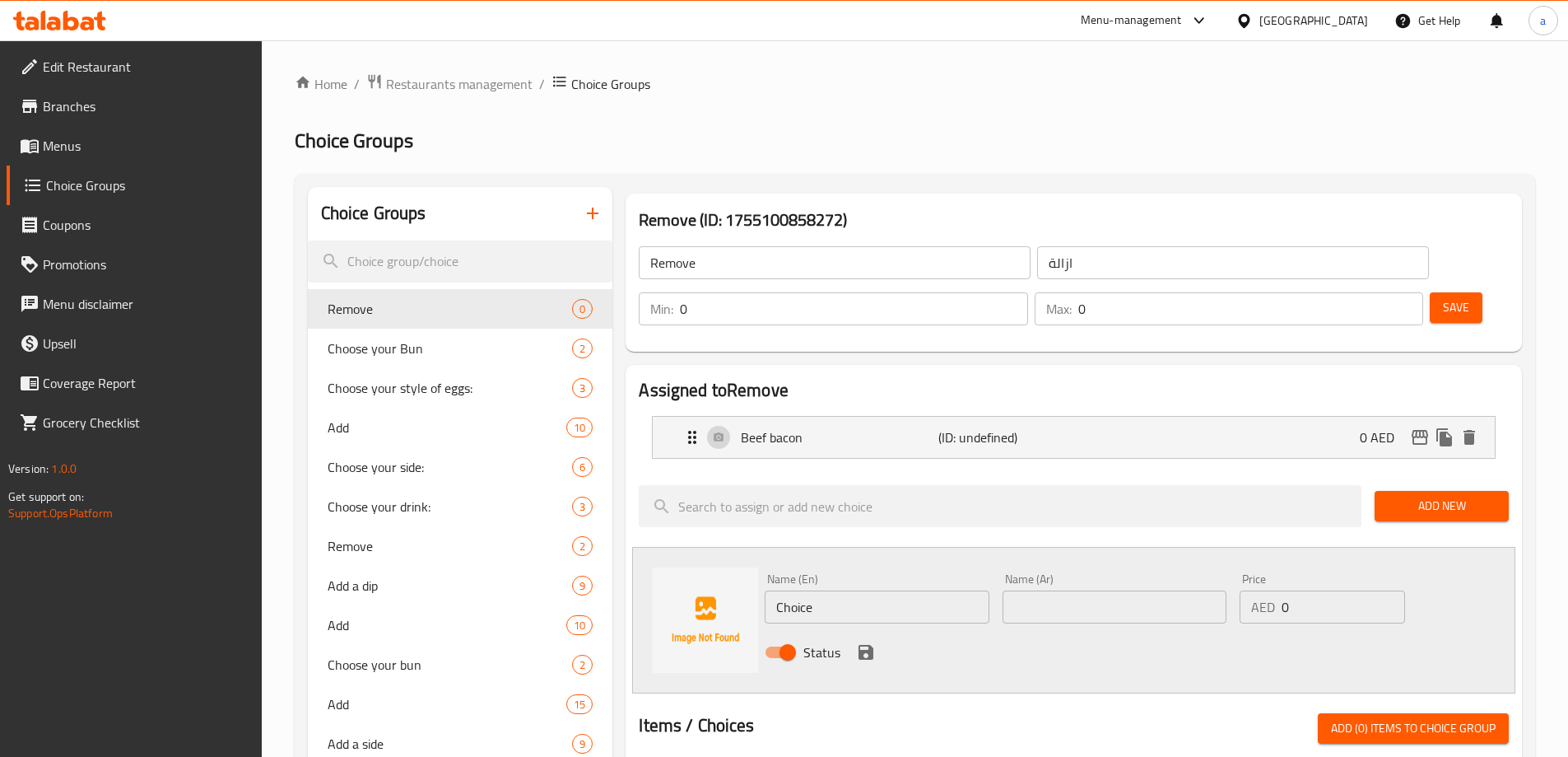
click at [854, 590] on input "Choice" at bounding box center [877, 607] width 223 height 33
paste input "Hash browns"
type input "Hash Browns"
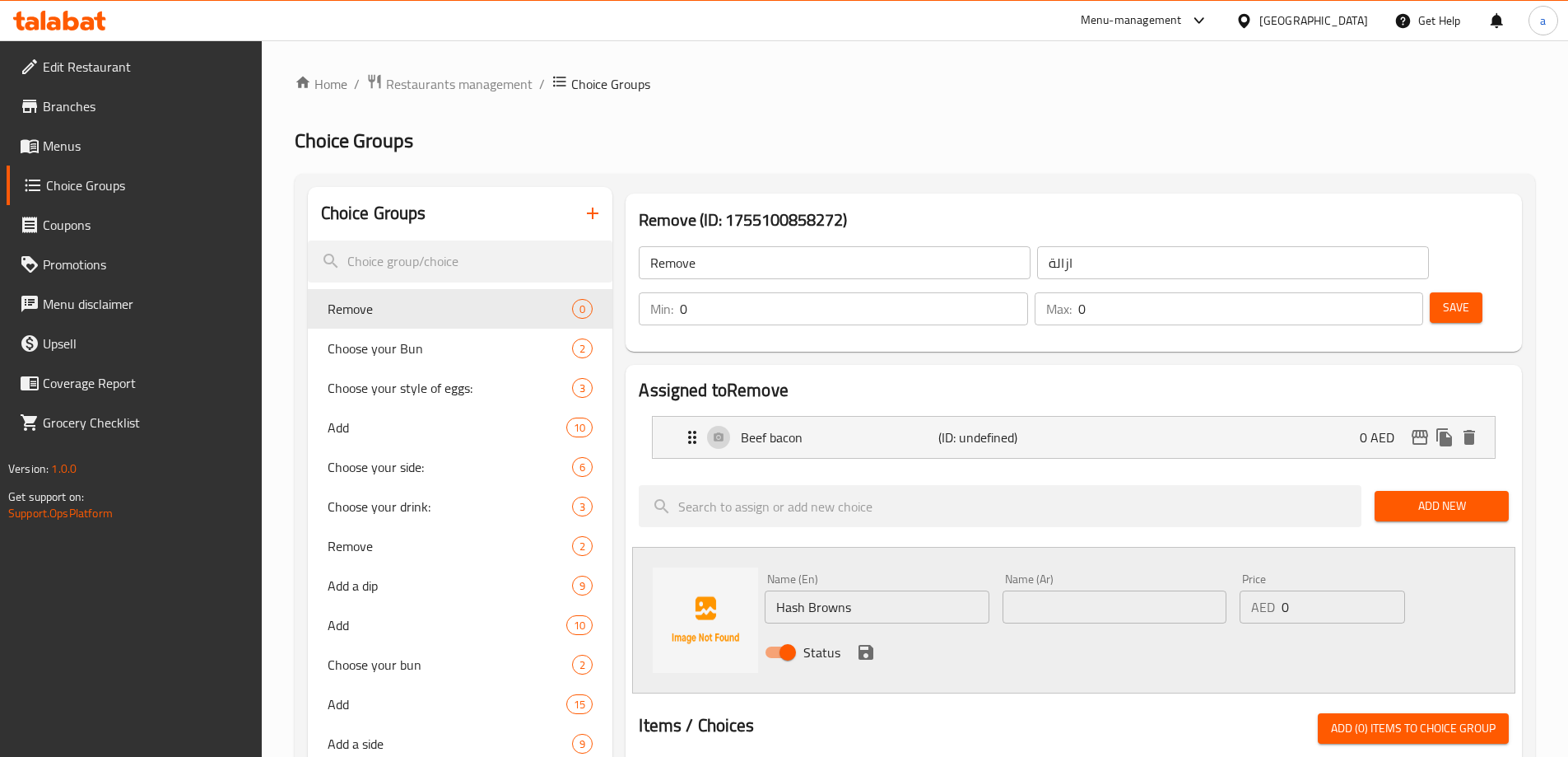
click at [1062, 590] on input "text" at bounding box center [1115, 607] width 223 height 33
paste input "[PERSON_NAME]"
type input "[PERSON_NAME]"
click at [864, 645] on icon "save" at bounding box center [866, 653] width 15 height 15
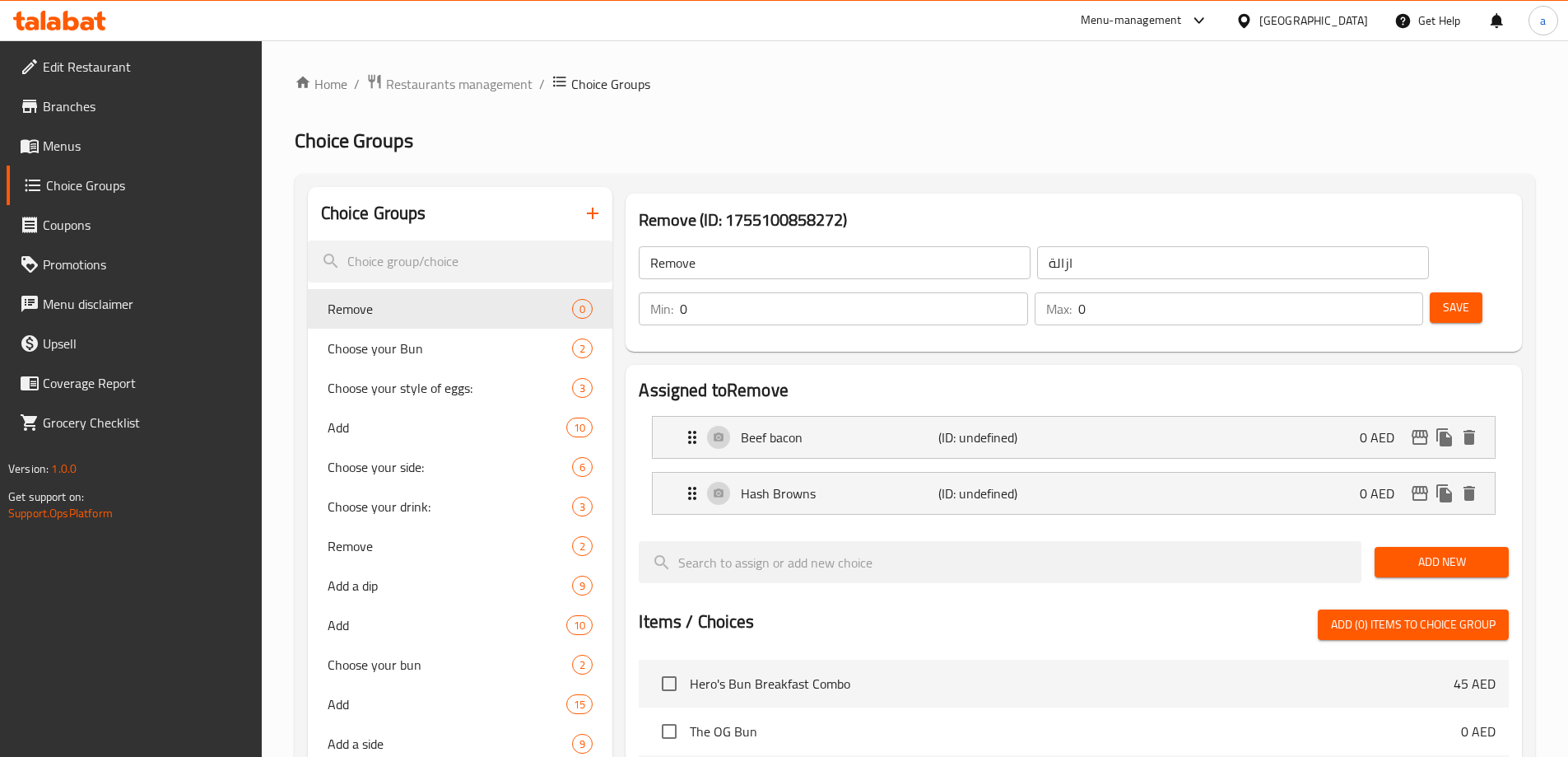
click at [1432, 552] on span "Add New" at bounding box center [1442, 562] width 108 height 20
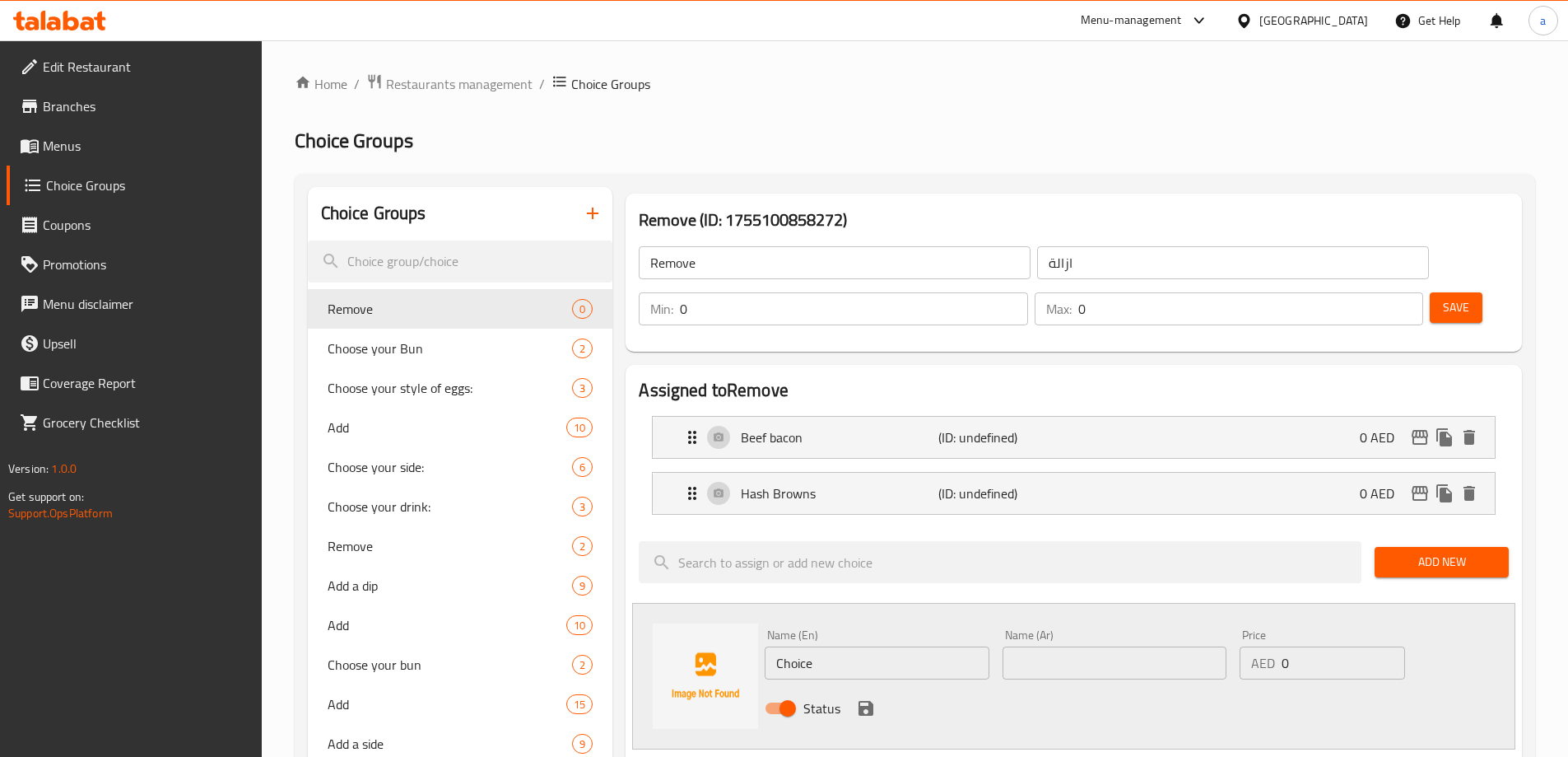
click at [1030, 686] on div "Status" at bounding box center [1115, 708] width 713 height 45
click at [856, 647] on input "Choice" at bounding box center [877, 664] width 223 height 33
paste input "Cherry tomatoes"
click at [856, 647] on input "ChoiceCherry tomatoes" at bounding box center [877, 664] width 223 height 33
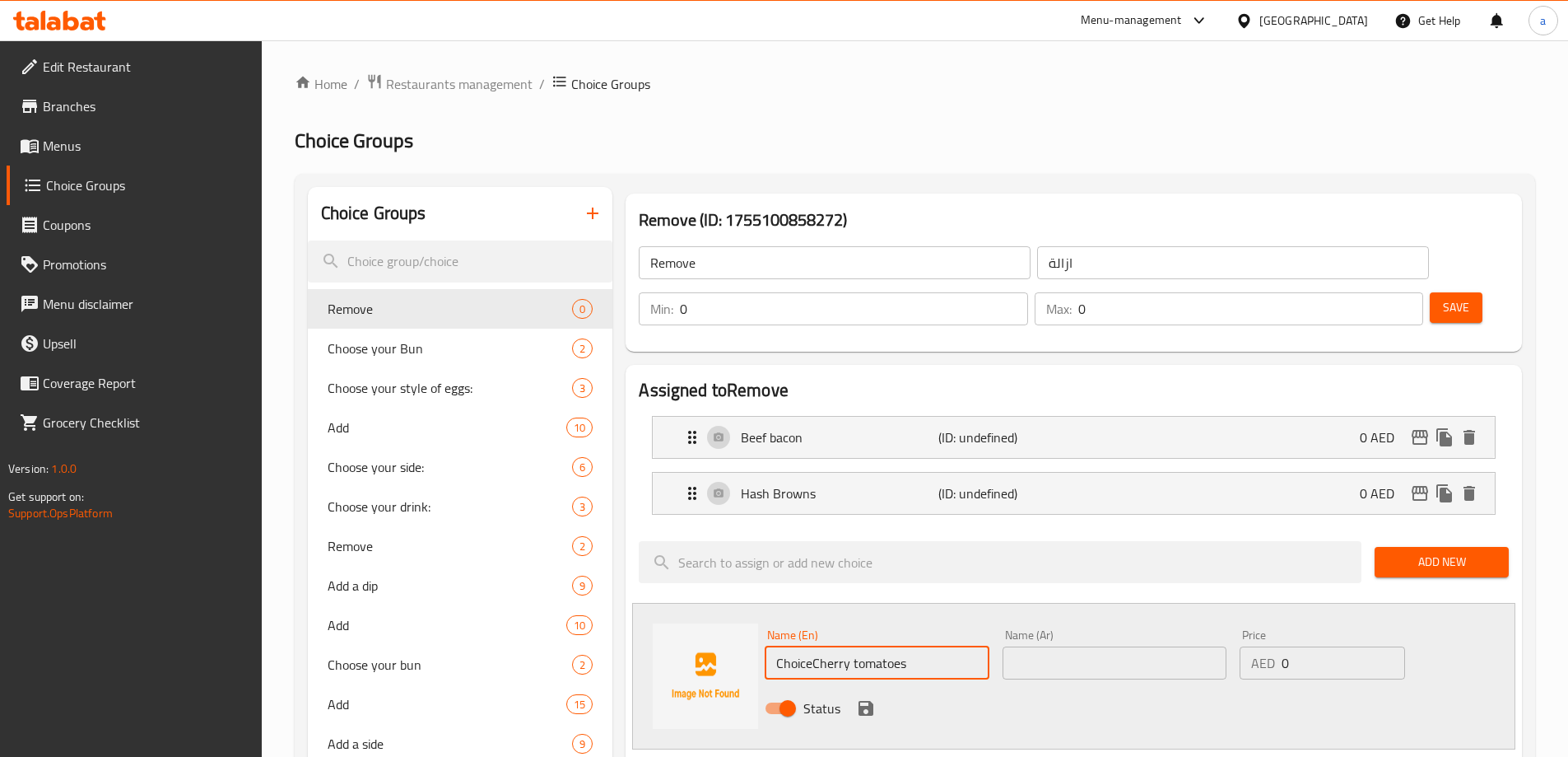
click at [856, 647] on input "ChoiceCherry tomatoes" at bounding box center [877, 664] width 223 height 33
paste input "text"
type input "Cherry Tomatoes"
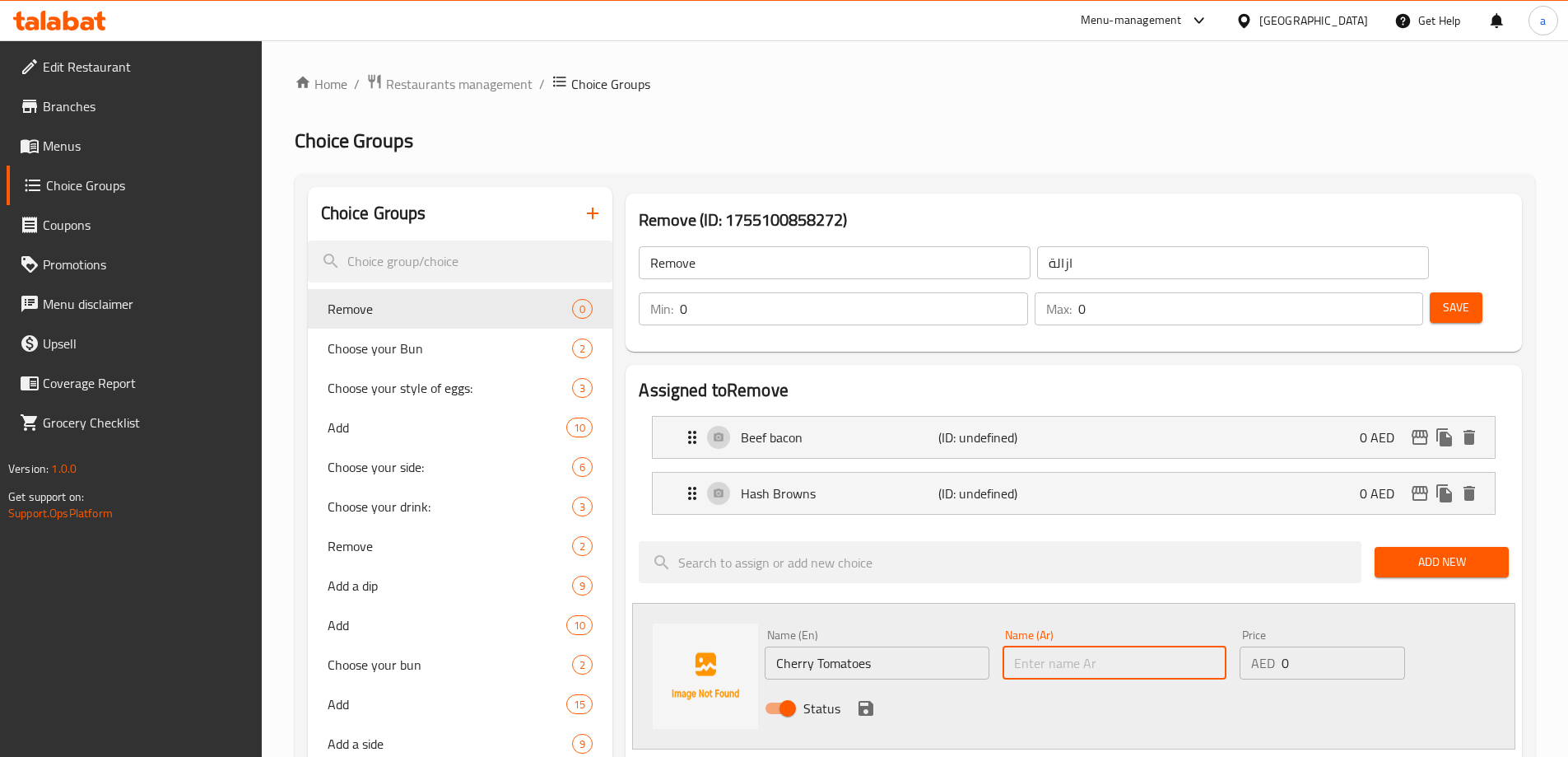
click at [1018, 647] on input "text" at bounding box center [1115, 664] width 223 height 33
click at [796, 647] on input "Cherry Tomatoes" at bounding box center [877, 664] width 223 height 33
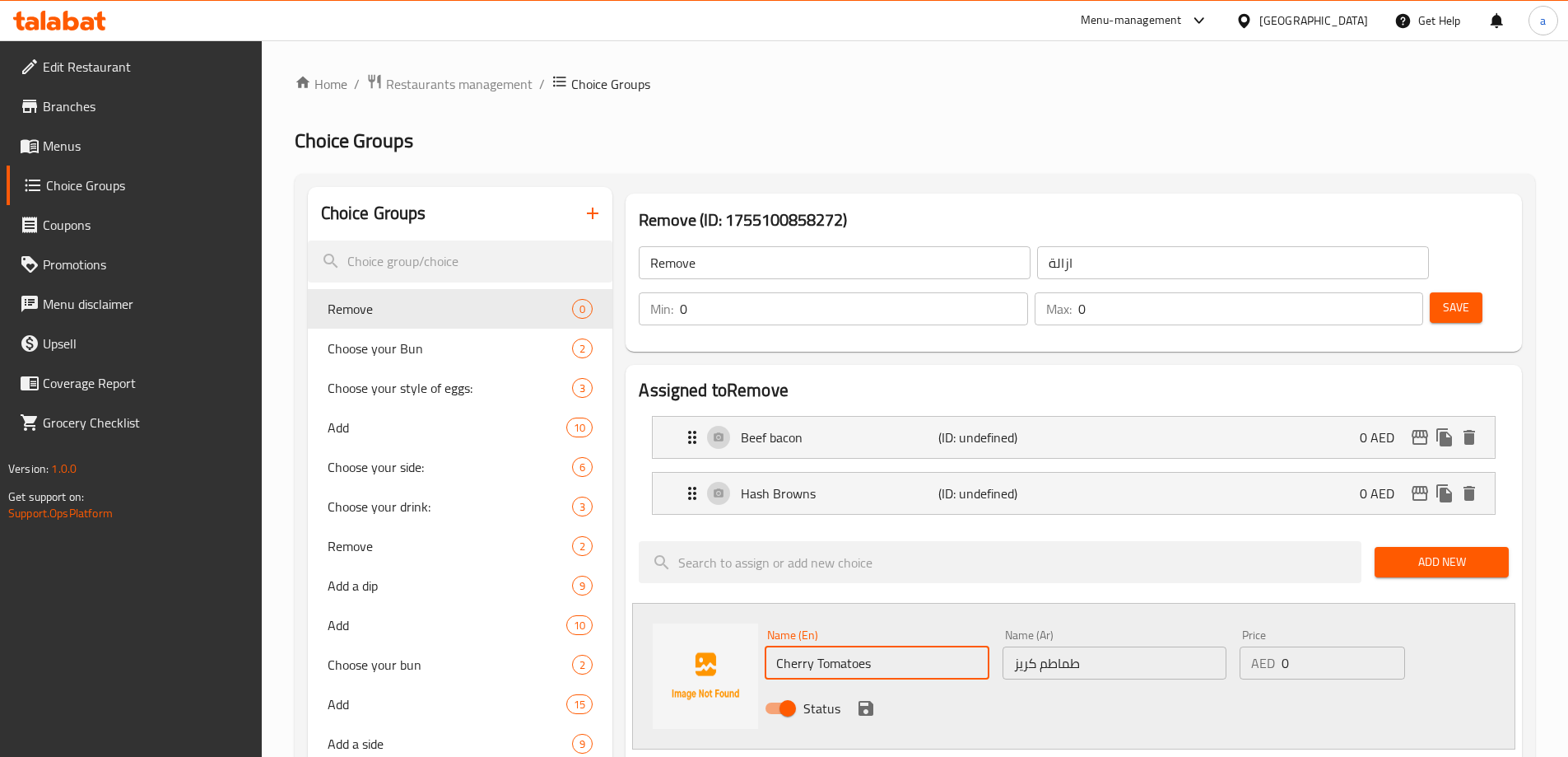
click at [796, 647] on input "Cherry Tomatoes" at bounding box center [877, 664] width 223 height 33
drag, startPoint x: 1024, startPoint y: 620, endPoint x: 1219, endPoint y: 650, distance: 197.3
click at [1024, 647] on input "طماطم كريز" at bounding box center [1115, 664] width 223 height 33
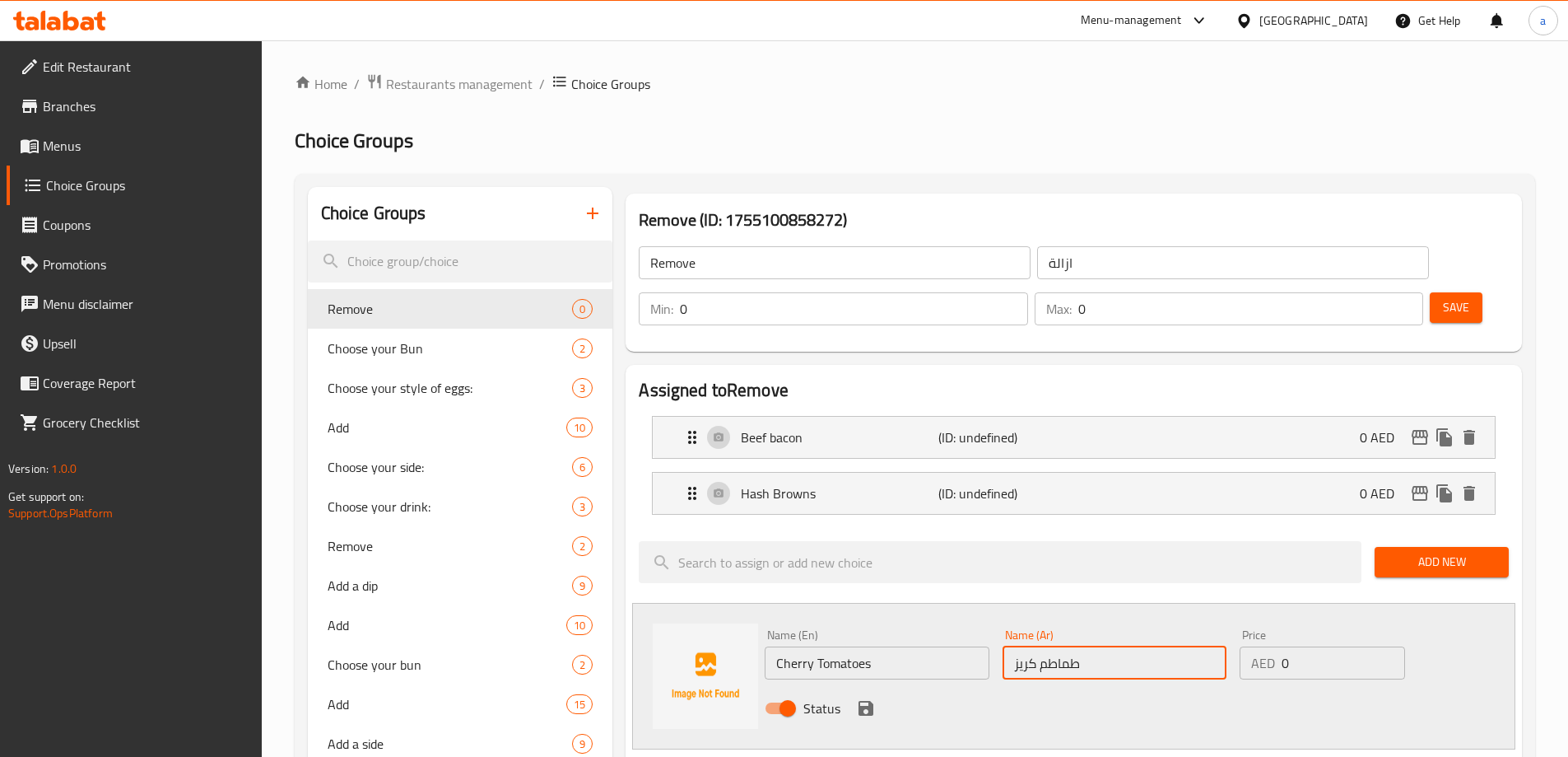
type input "طماطم كرز"
click at [863, 698] on icon "save" at bounding box center [866, 708] width 20 height 20
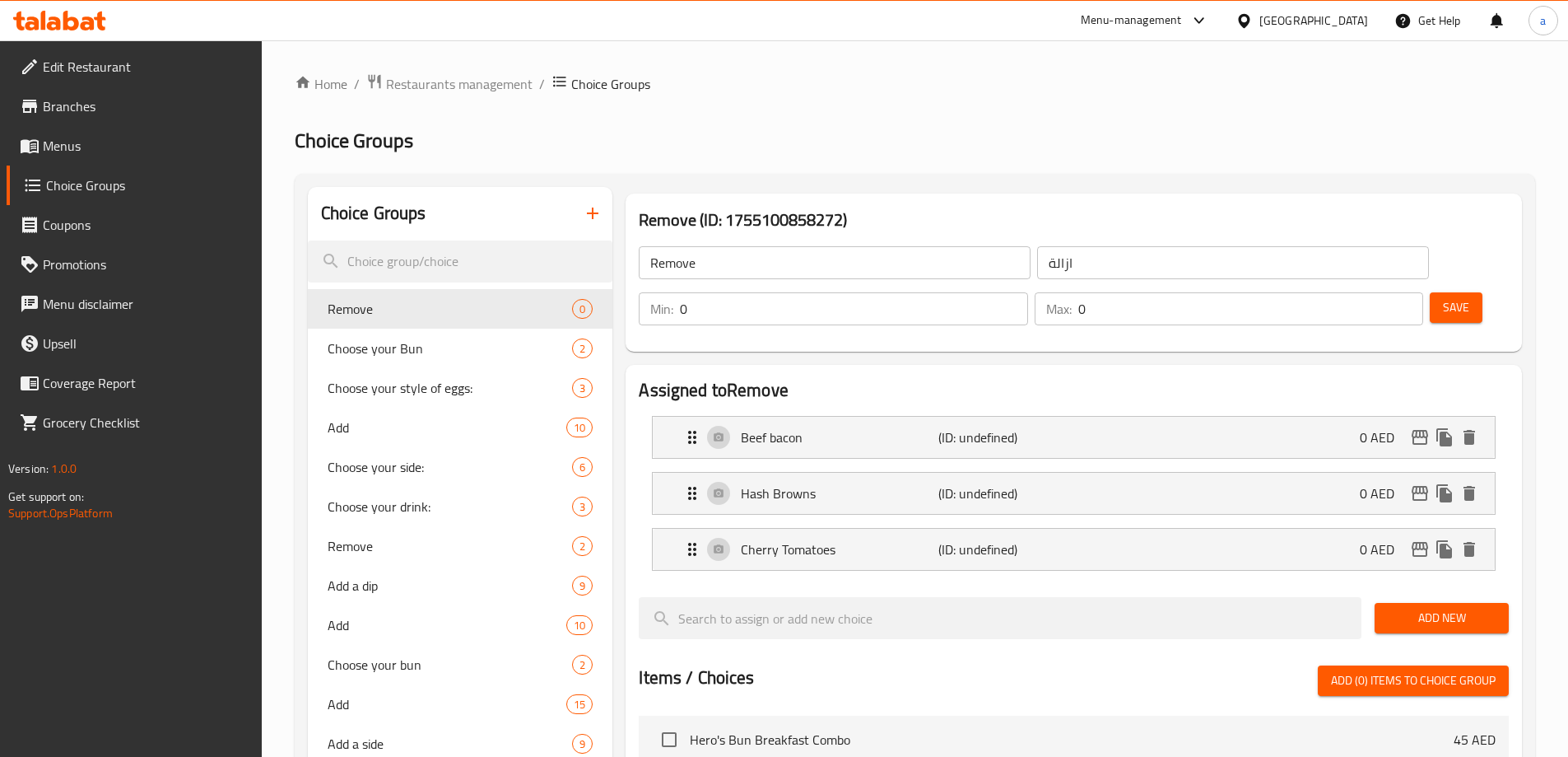
drag, startPoint x: 1418, startPoint y: 270, endPoint x: 1258, endPoint y: 446, distance: 237.9
click at [1443, 297] on span "Save" at bounding box center [1456, 307] width 27 height 20
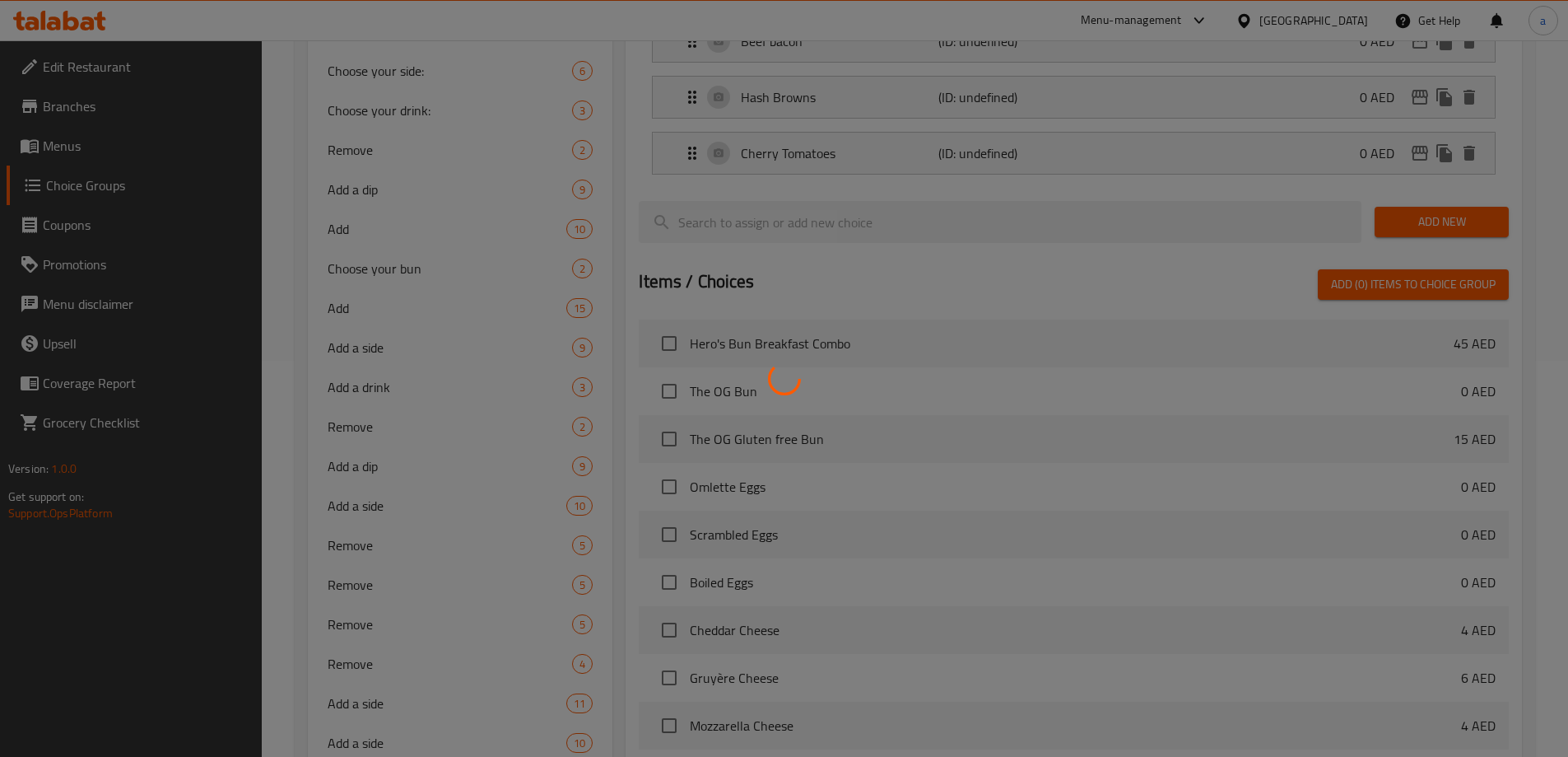
scroll to position [659, 0]
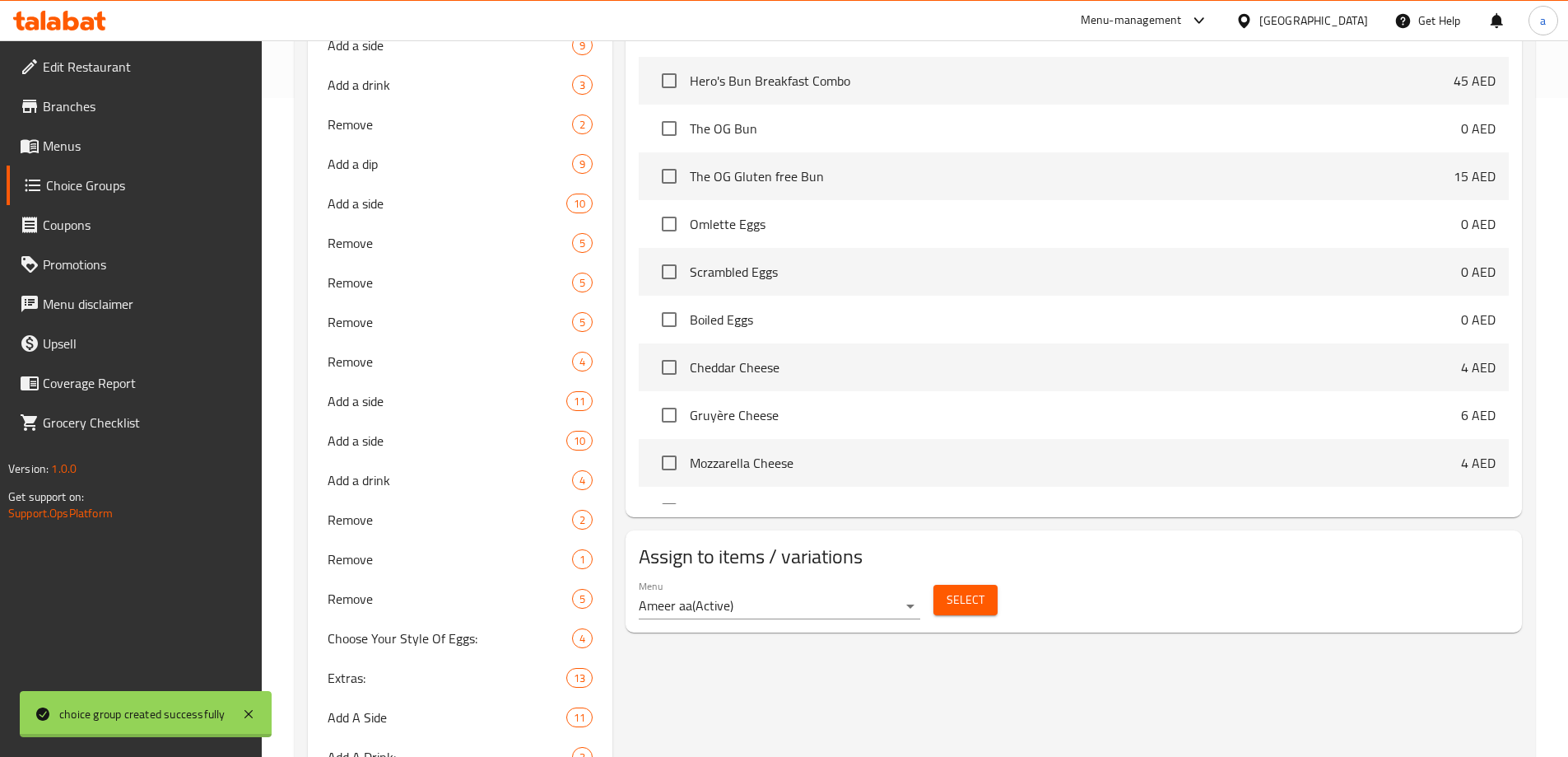
click at [964, 305] on div at bounding box center [784, 378] width 1568 height 757
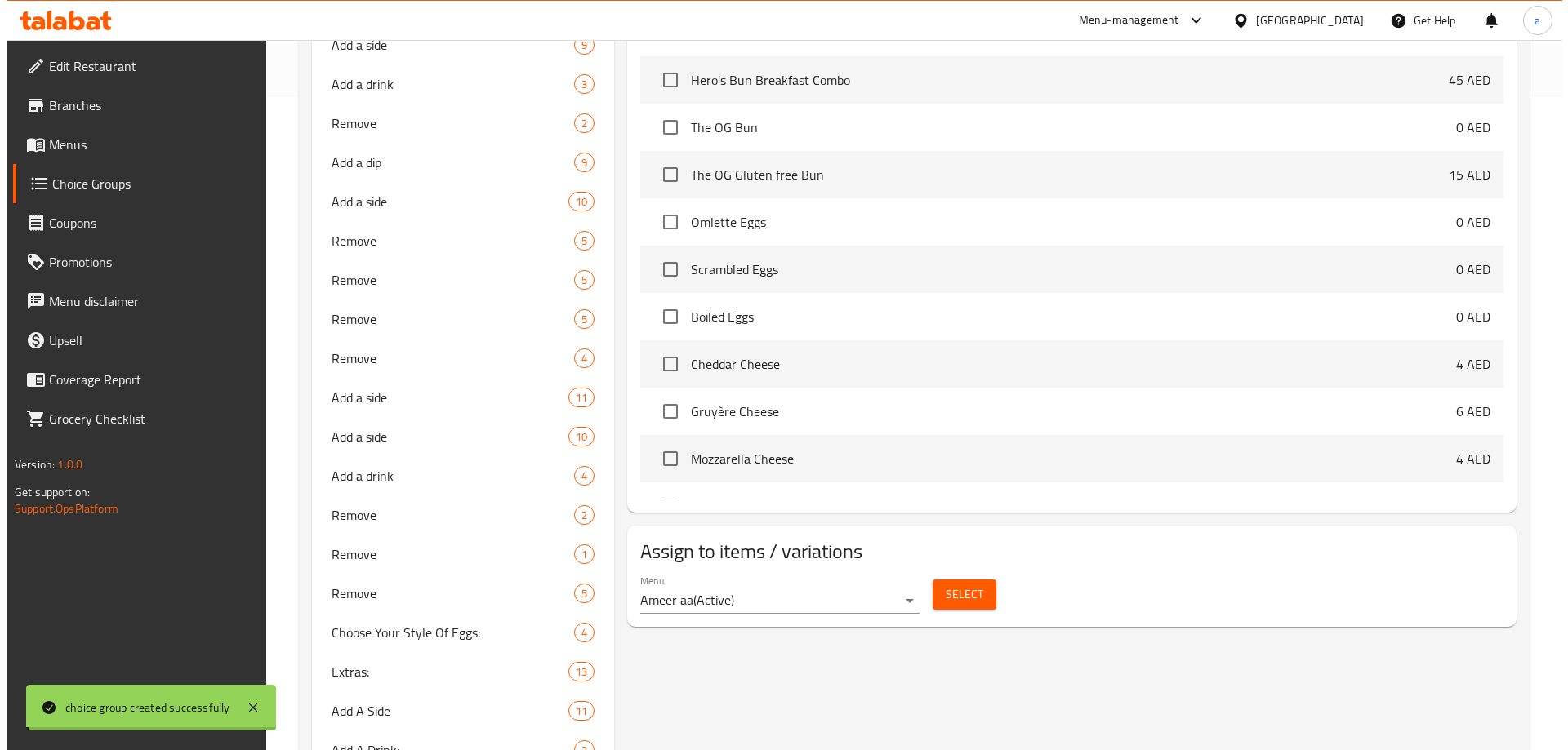
scroll to position [898, 0]
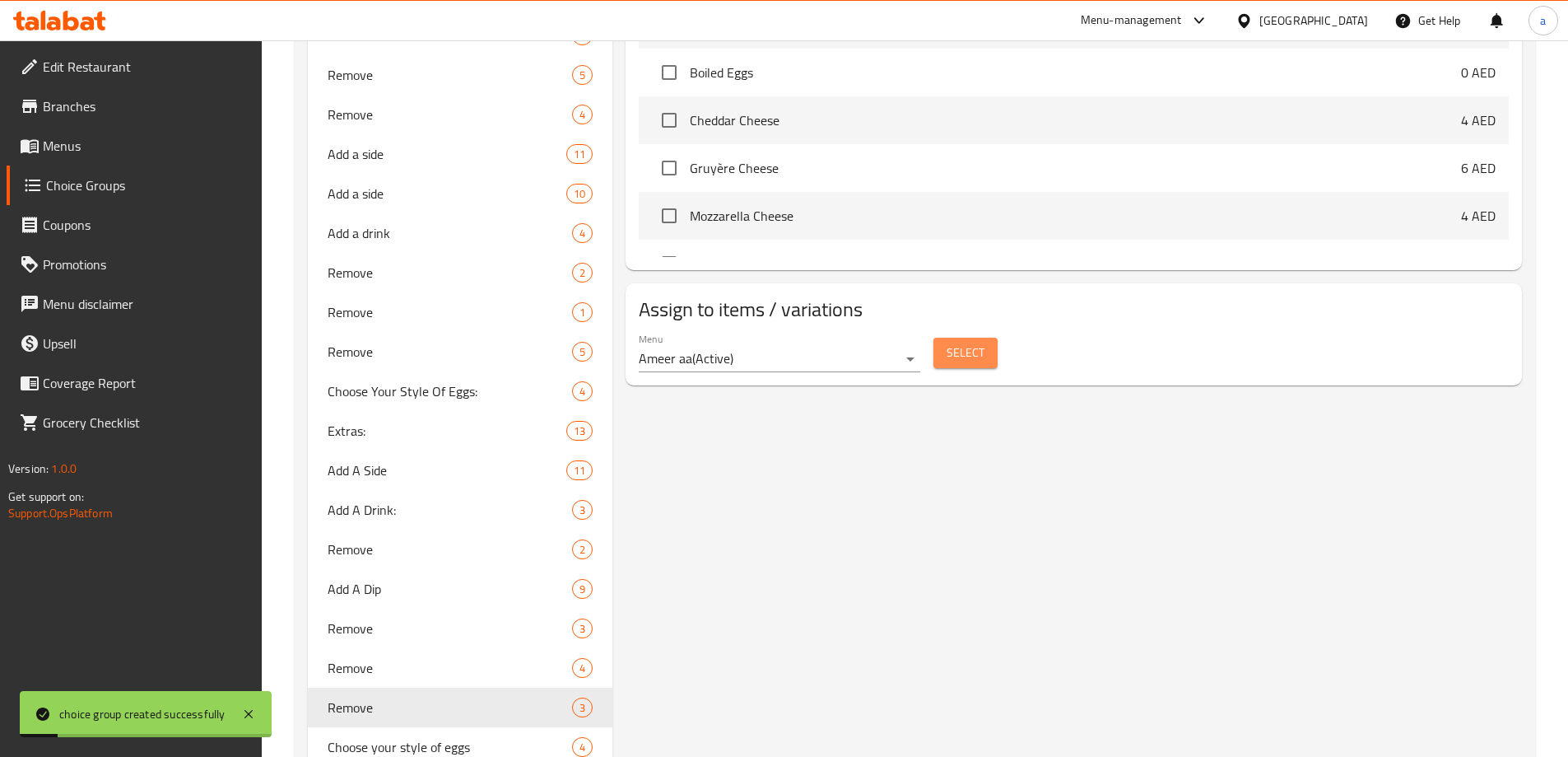
click at [956, 338] on button "Select" at bounding box center [965, 353] width 64 height 30
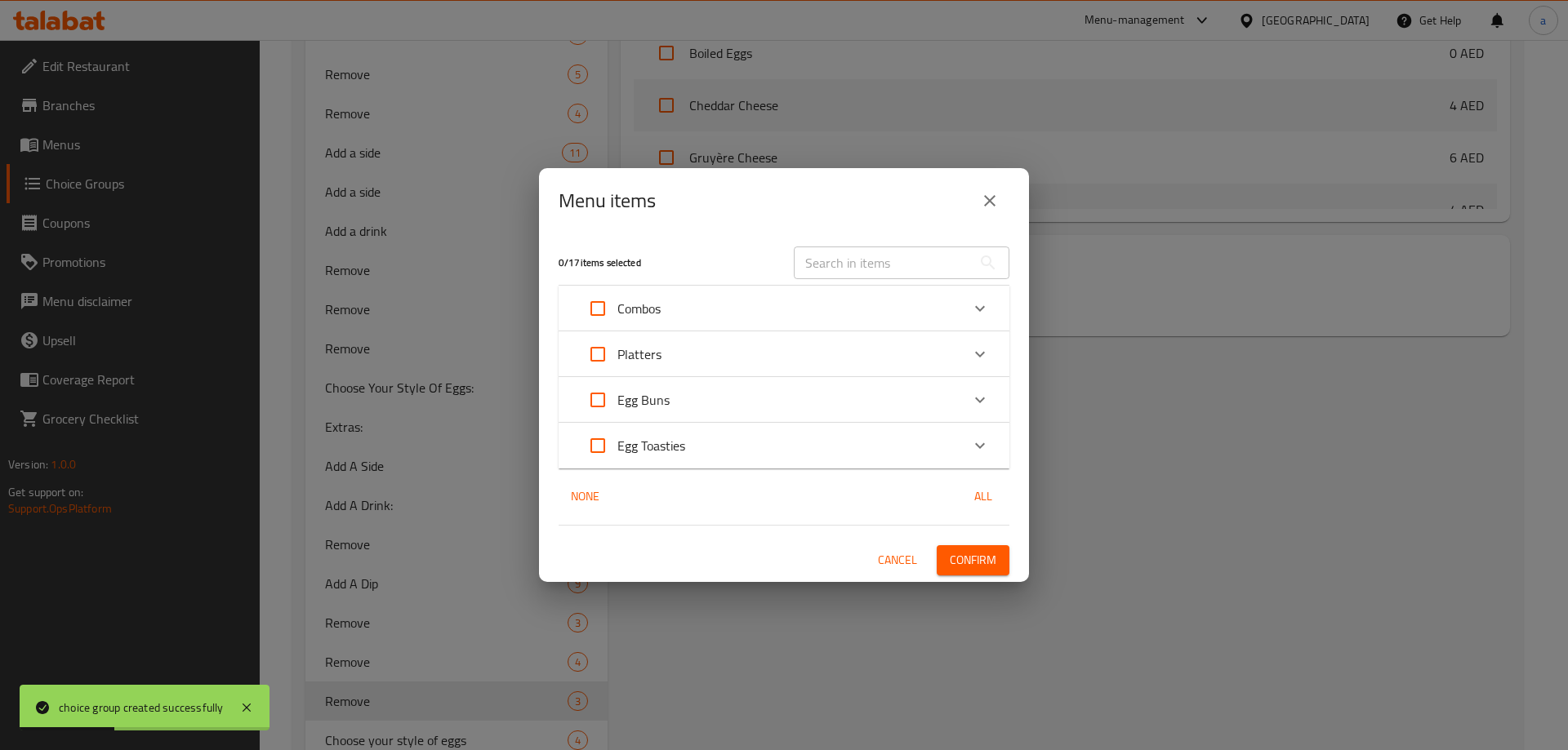
click at [618, 350] on p "Platters" at bounding box center [640, 354] width 45 height 20
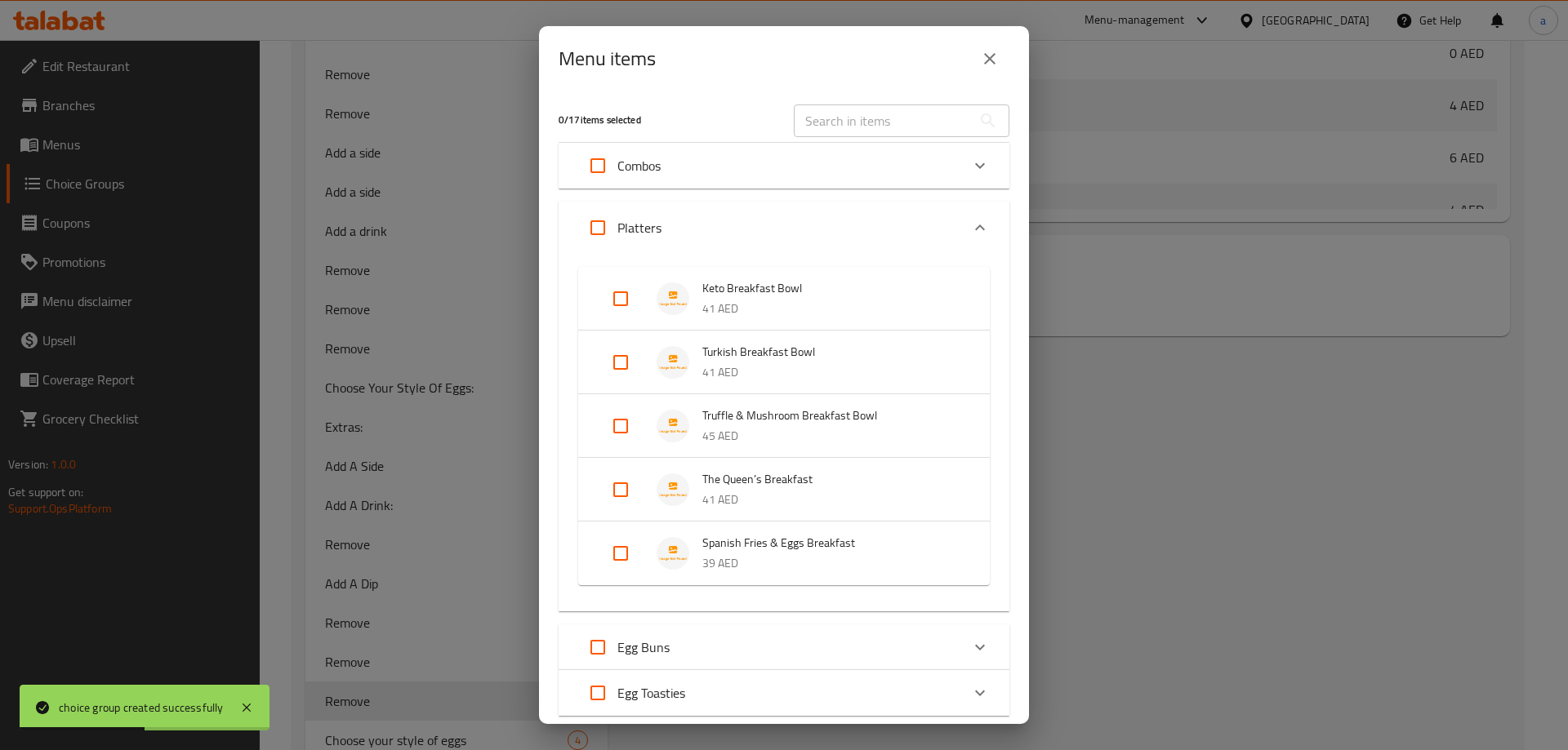
click at [621, 491] on input "Expand" at bounding box center [620, 489] width 39 height 39
checkbox input "true"
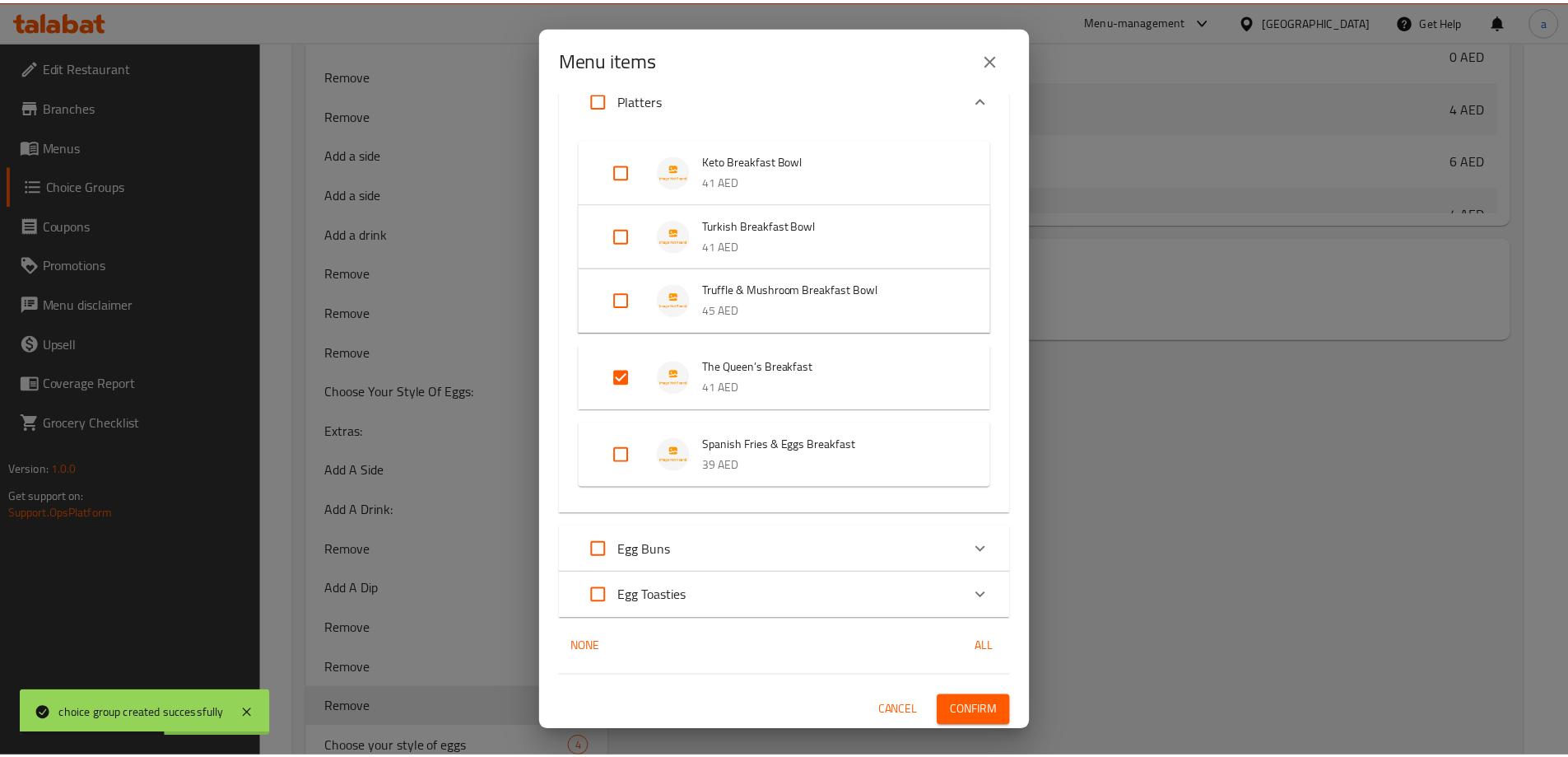
scroll to position [133, 0]
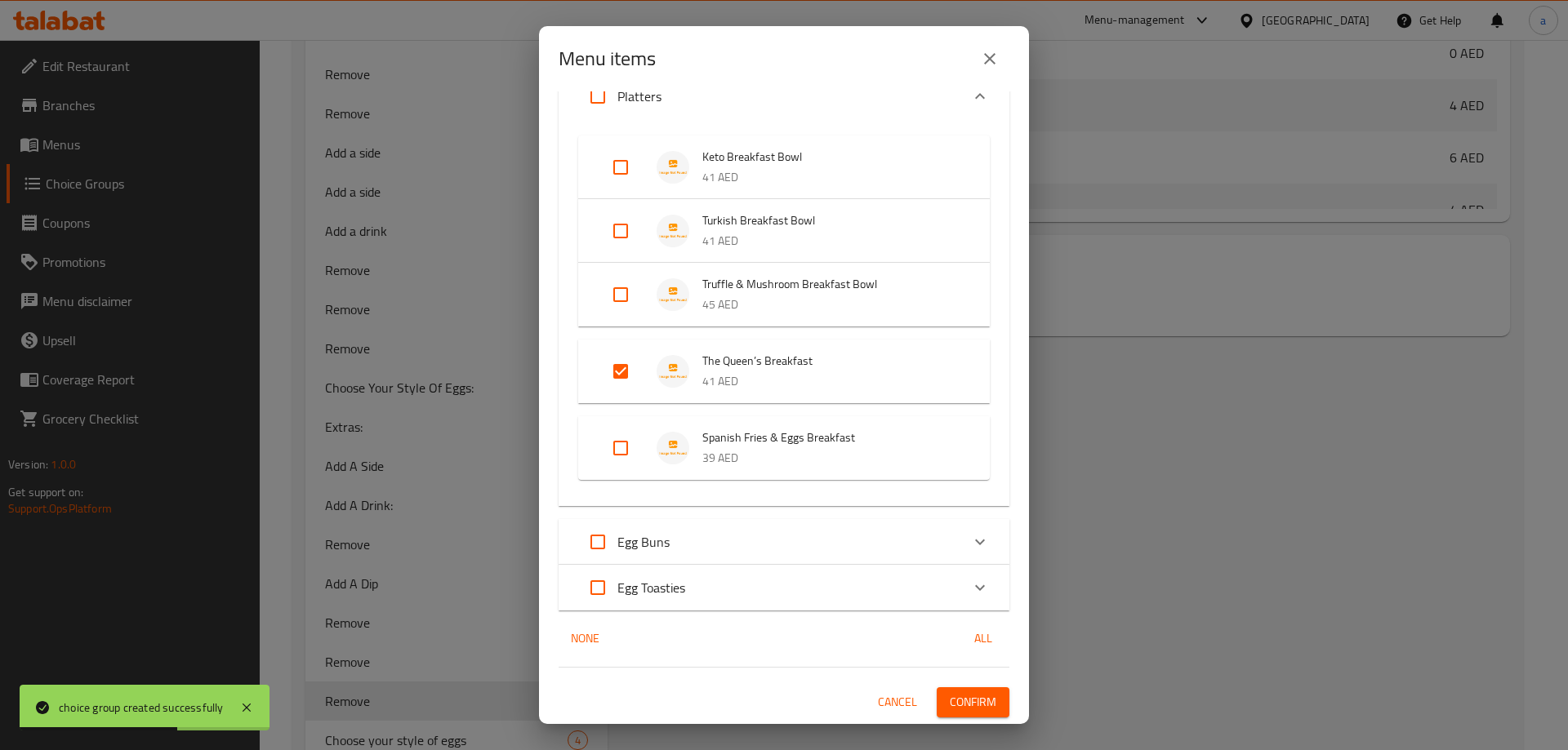
click at [968, 696] on span "Confirm" at bounding box center [972, 702] width 46 height 20
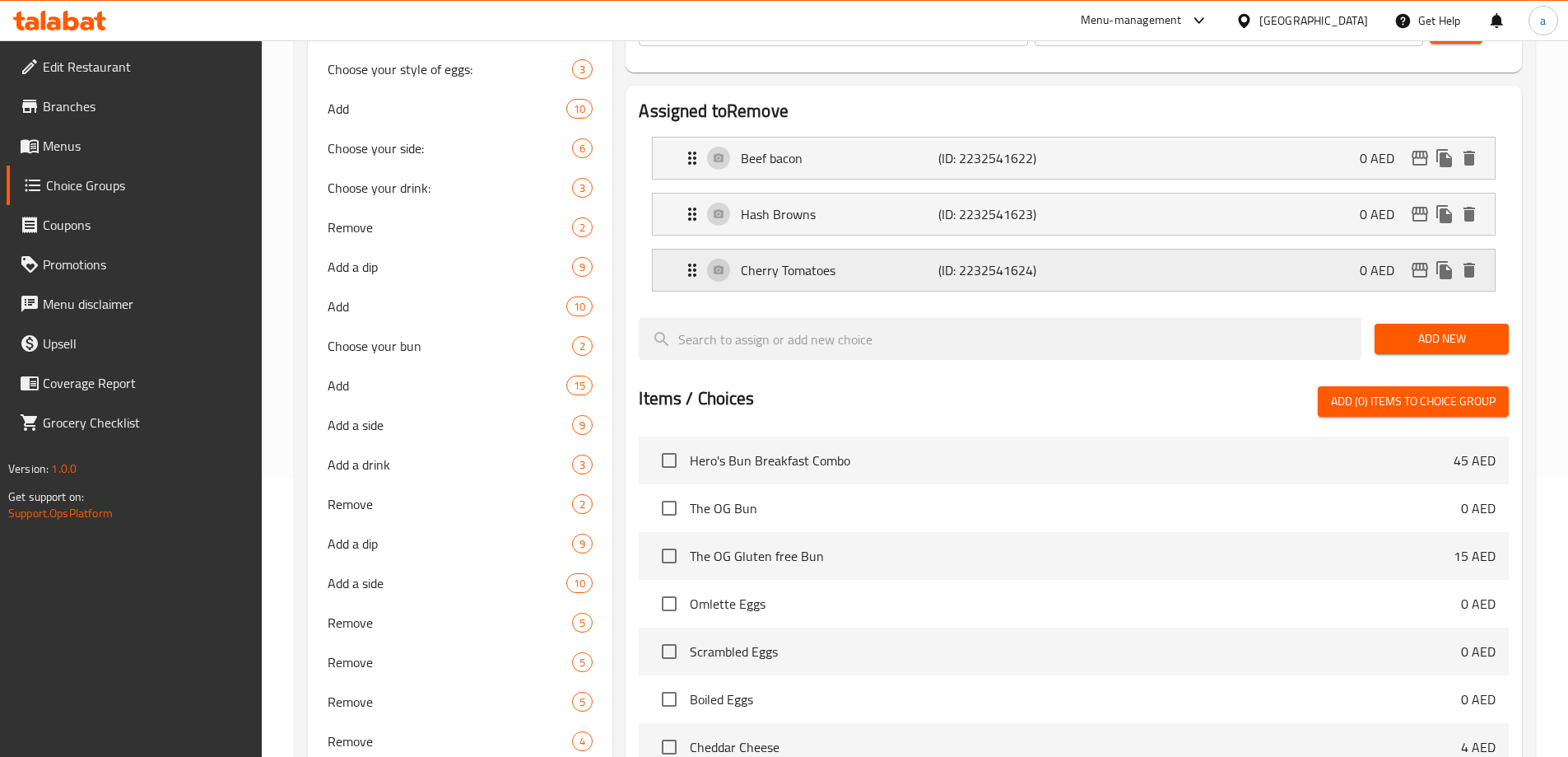
scroll to position [82, 0]
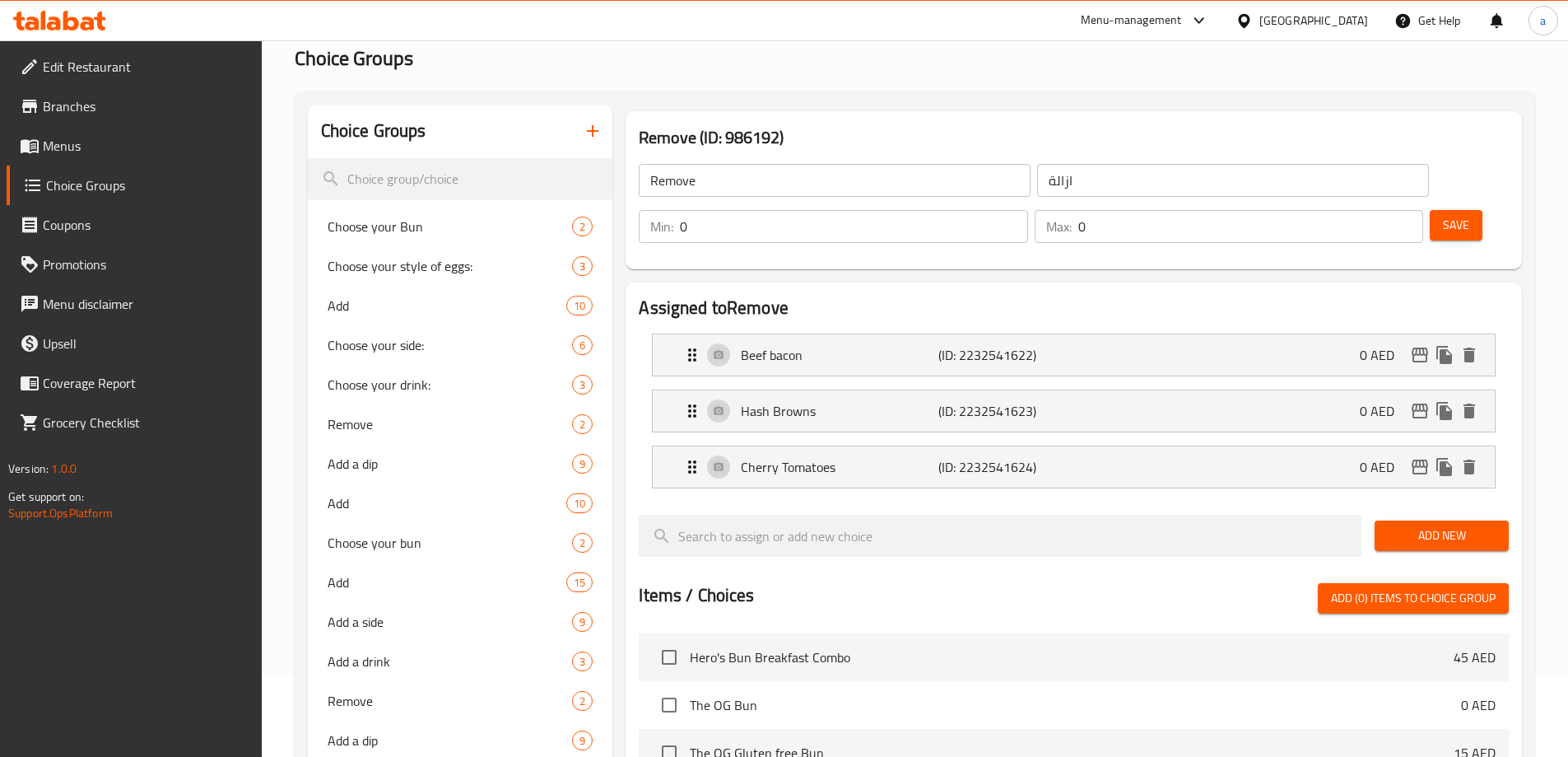
click at [597, 135] on icon "button" at bounding box center [593, 131] width 20 height 20
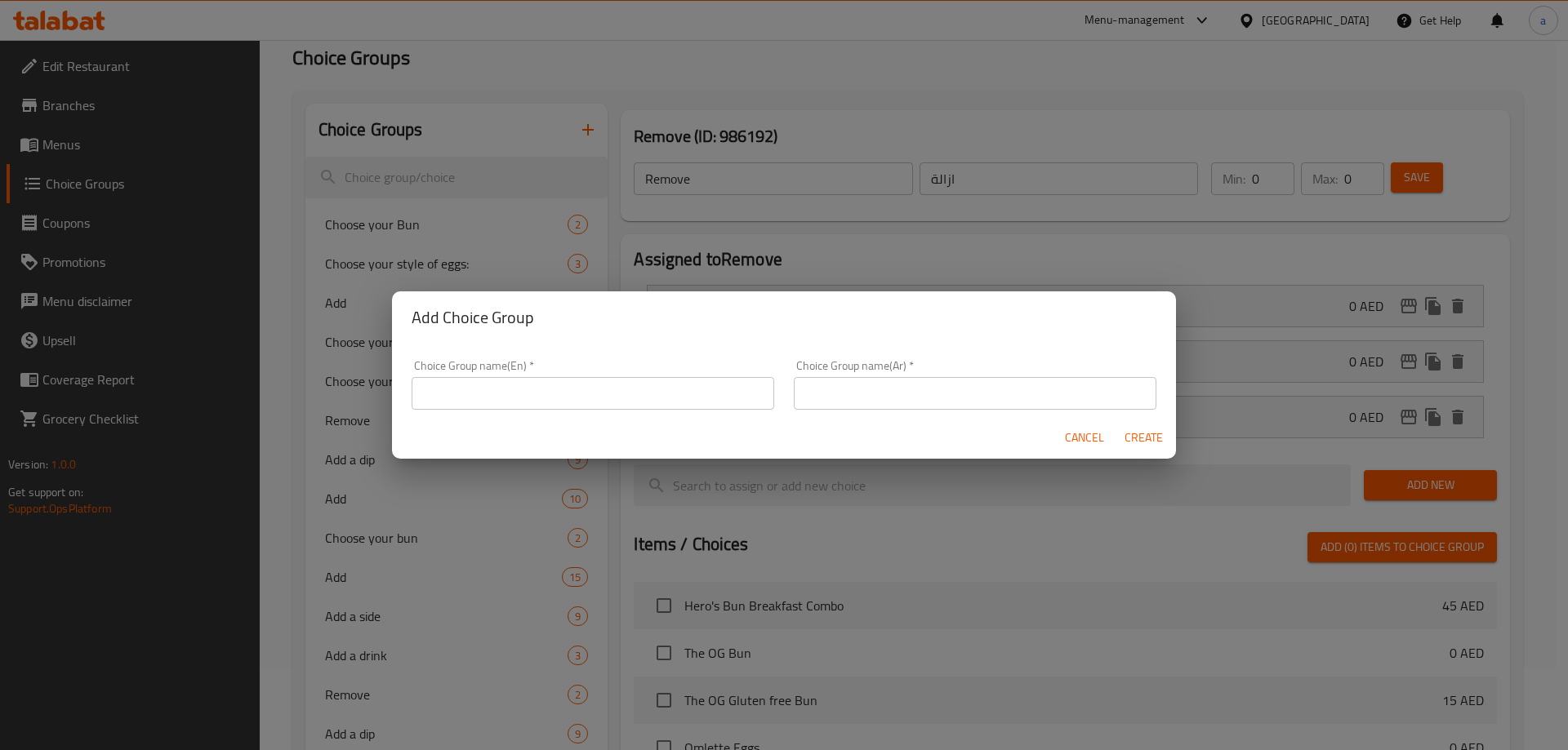
click at [573, 406] on input "text" at bounding box center [592, 393] width 362 height 33
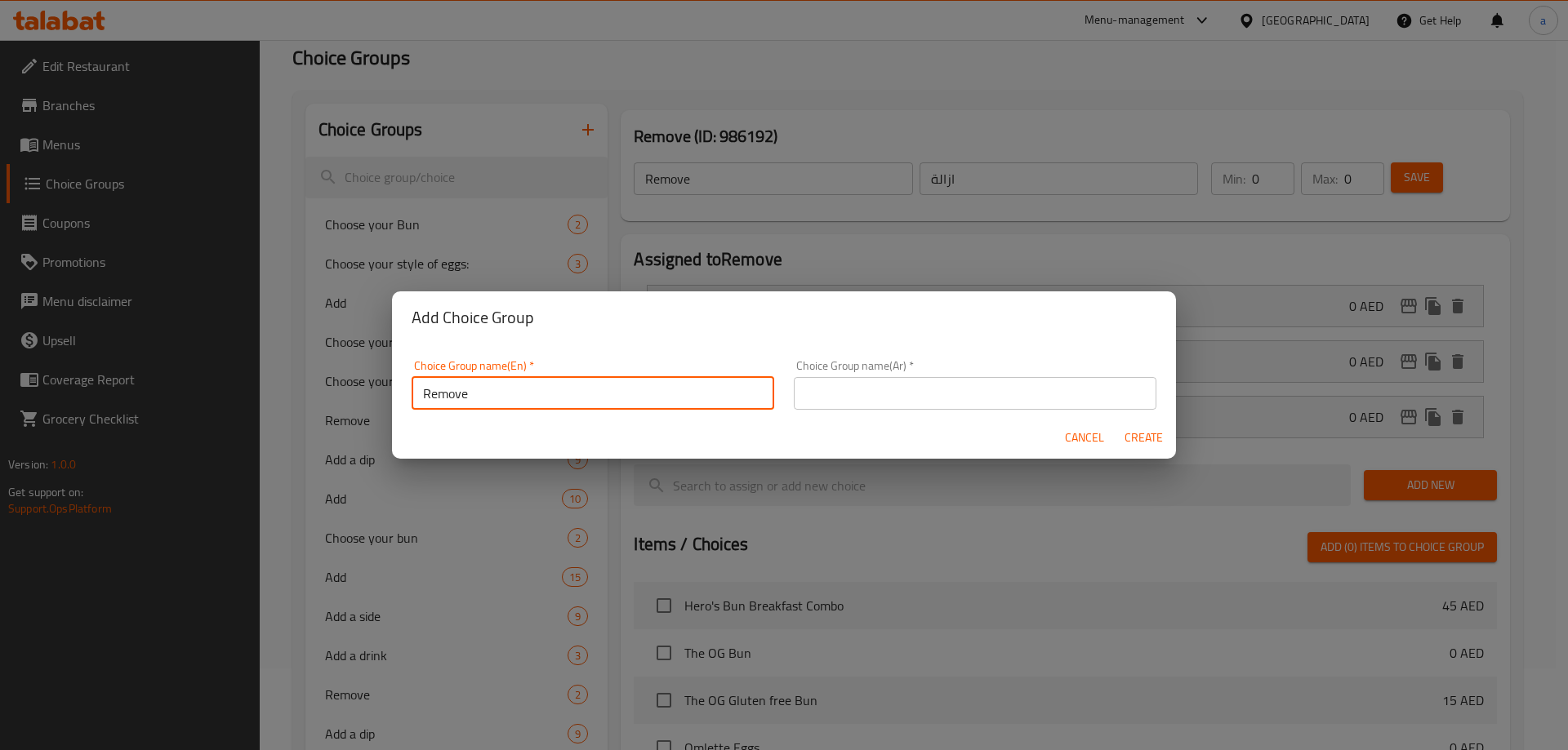
type input "Remove"
click at [1058, 384] on input "text" at bounding box center [975, 393] width 362 height 33
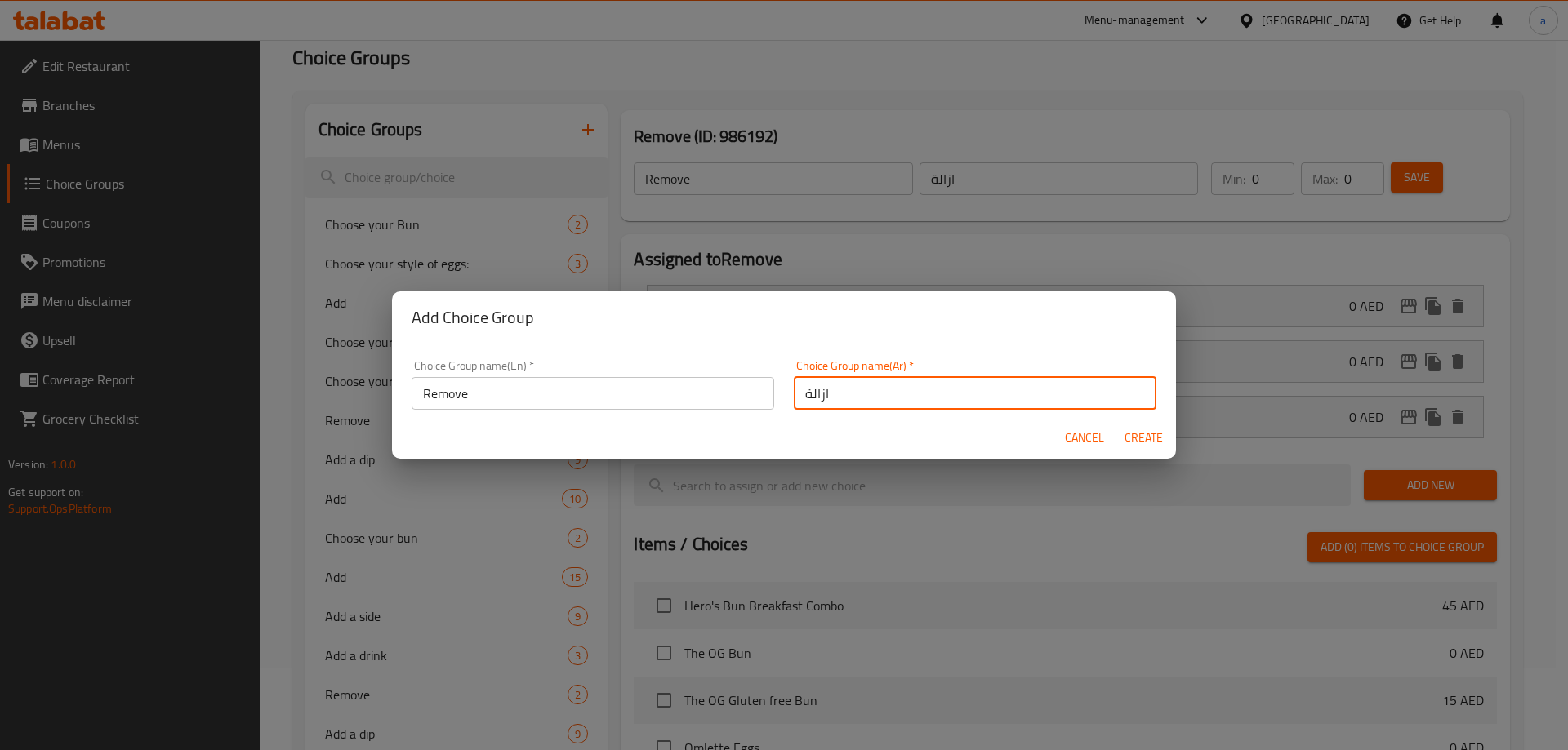
type input "ازالة"
click at [1149, 432] on span "Create" at bounding box center [1143, 438] width 39 height 20
type input "Remove"
type input "ازالة"
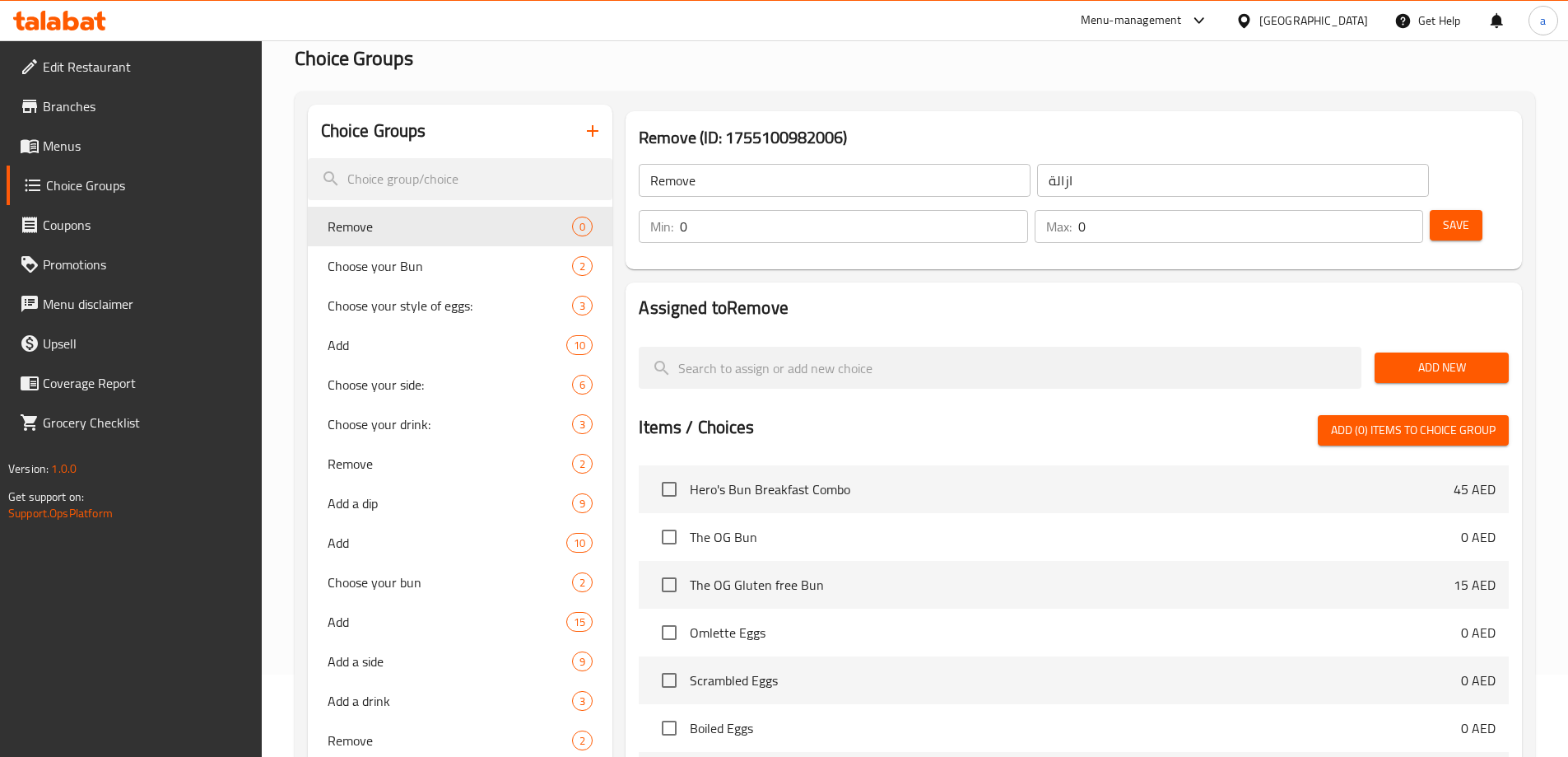
click at [1459, 353] on button "Add New" at bounding box center [1442, 368] width 135 height 30
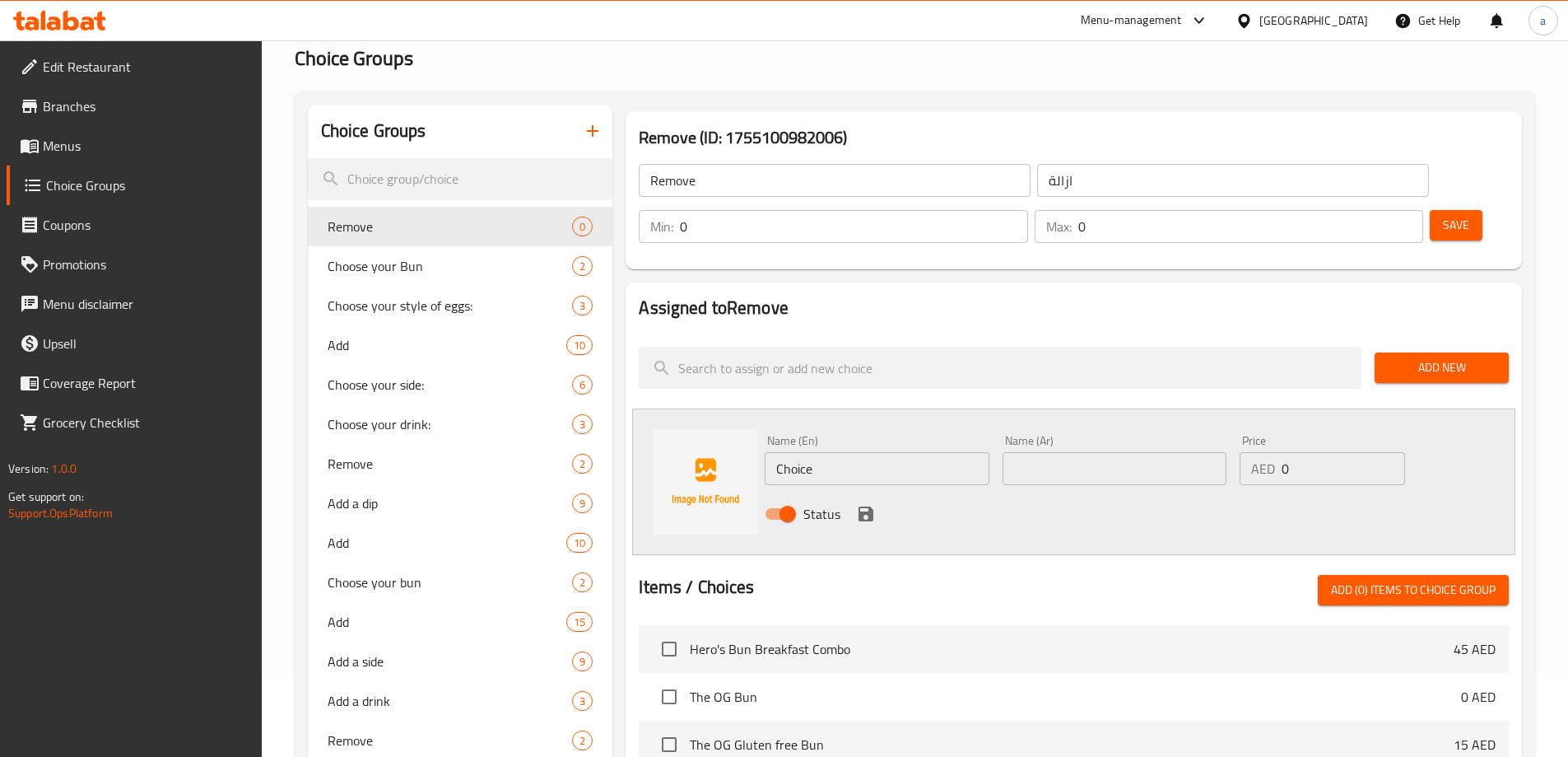
click at [855, 452] on input "Choice" at bounding box center [877, 468] width 223 height 33
paste input "Potatoes"
type input "Potatoes"
click at [1089, 492] on div "Status" at bounding box center [1115, 514] width 713 height 45
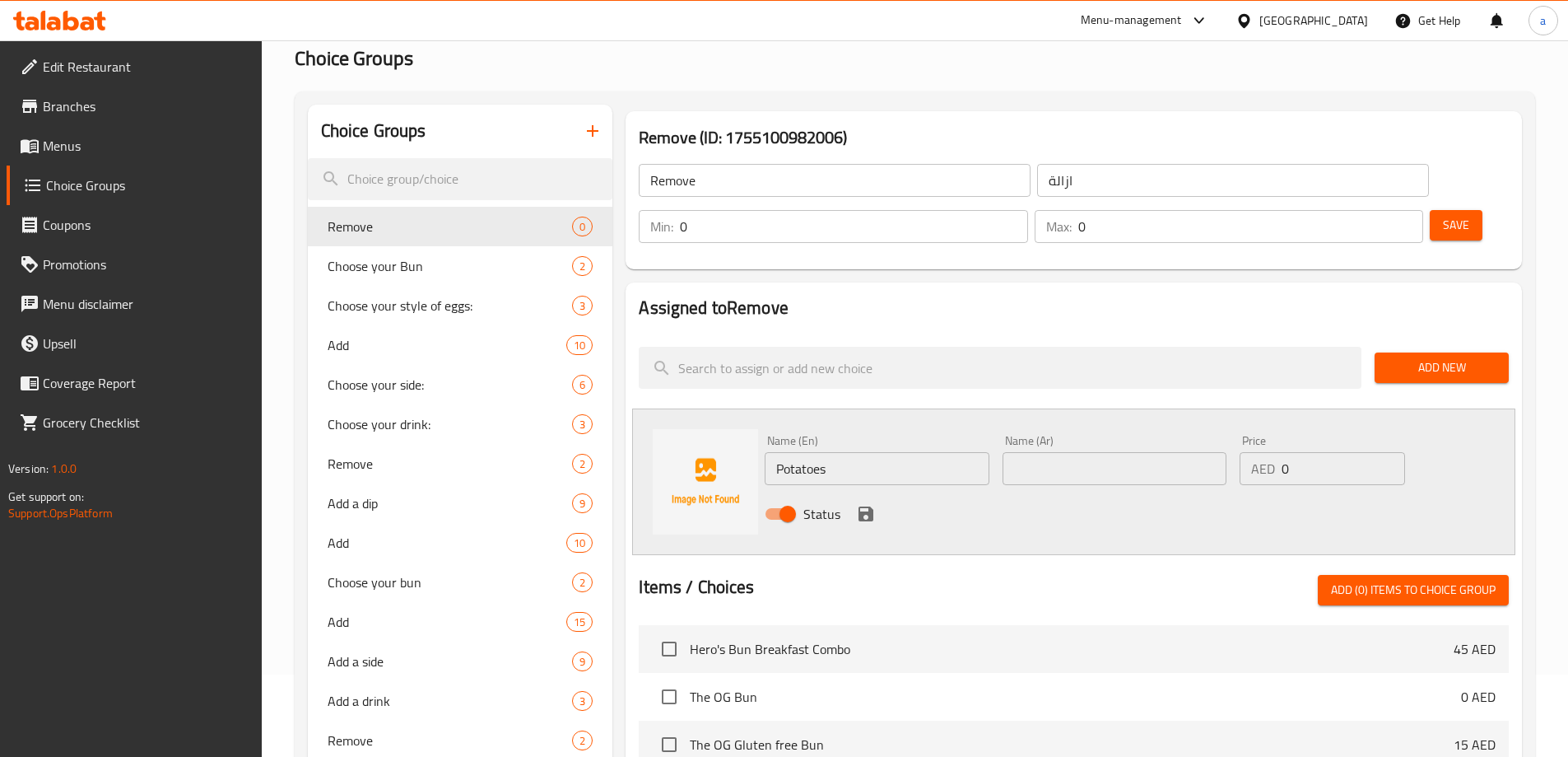
click at [1076, 452] on input "text" at bounding box center [1115, 468] width 223 height 33
type input "ب"
type input "بطاطس"
drag, startPoint x: 855, startPoint y: 470, endPoint x: 955, endPoint y: 477, distance: 100.2
click at [855, 501] on button "save" at bounding box center [866, 513] width 25 height 25
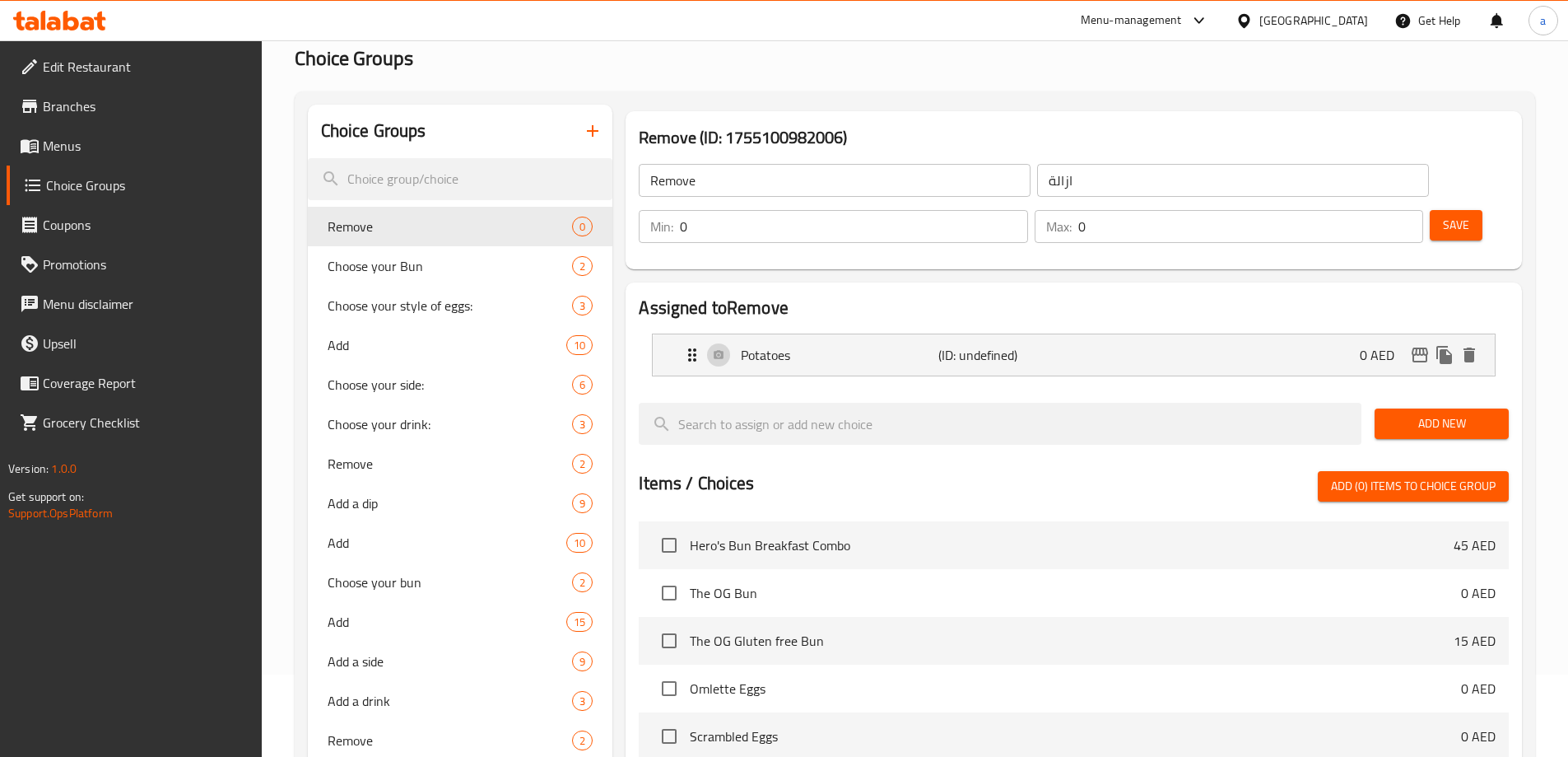
click at [1384, 409] on button "Add New" at bounding box center [1442, 423] width 135 height 30
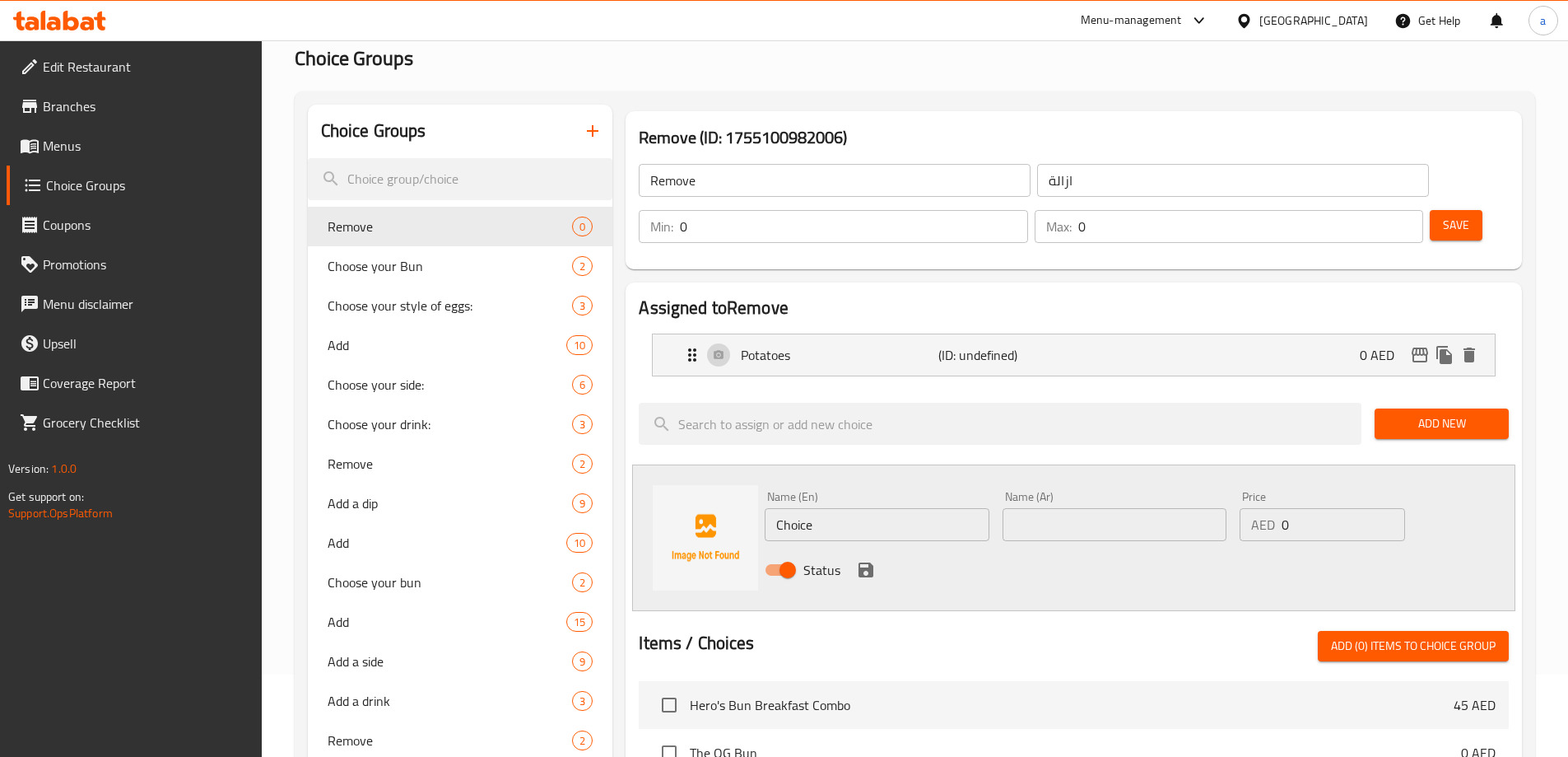
click at [800, 509] on input "Choice" at bounding box center [877, 525] width 223 height 33
paste input "Bravas sau"
click at [837, 509] on input "Bravas sauce" at bounding box center [877, 525] width 223 height 33
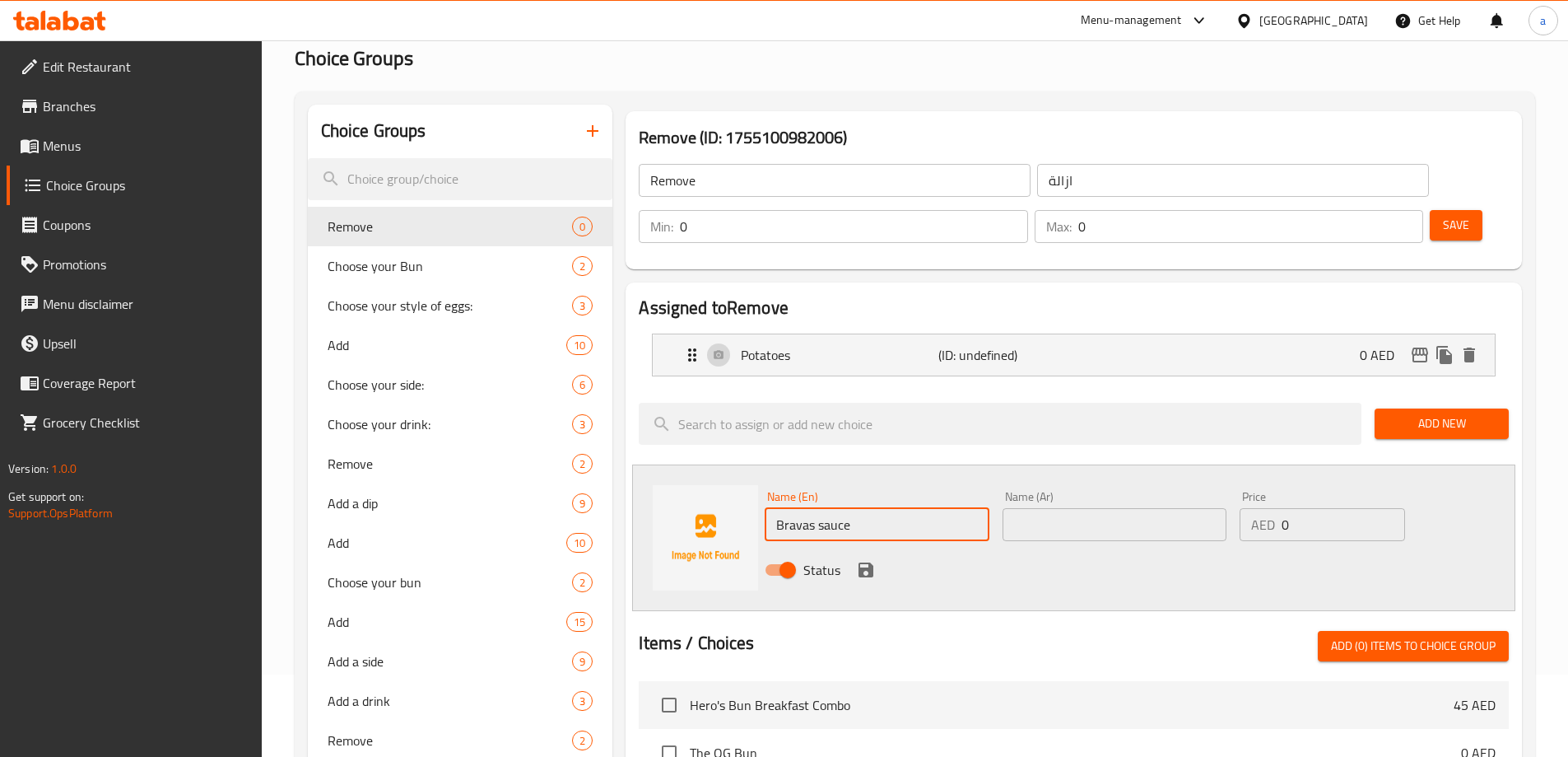
click at [837, 509] on input "Bravas sauce" at bounding box center [877, 525] width 223 height 33
type input "Bravas Sauce"
click at [1009, 509] on input "text" at bounding box center [1115, 525] width 223 height 33
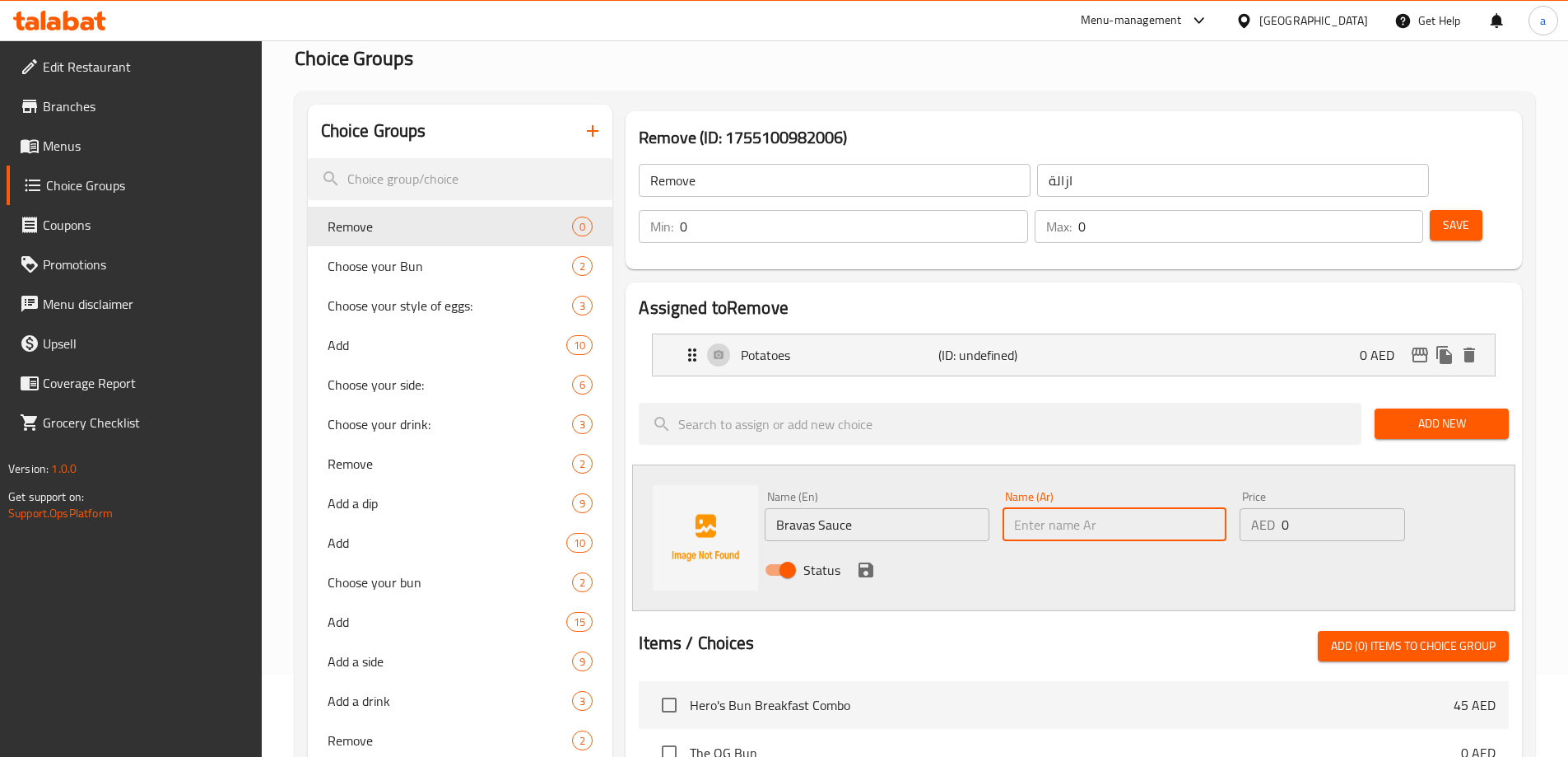
click at [810, 509] on input "Bravas Sauce" at bounding box center [877, 525] width 223 height 33
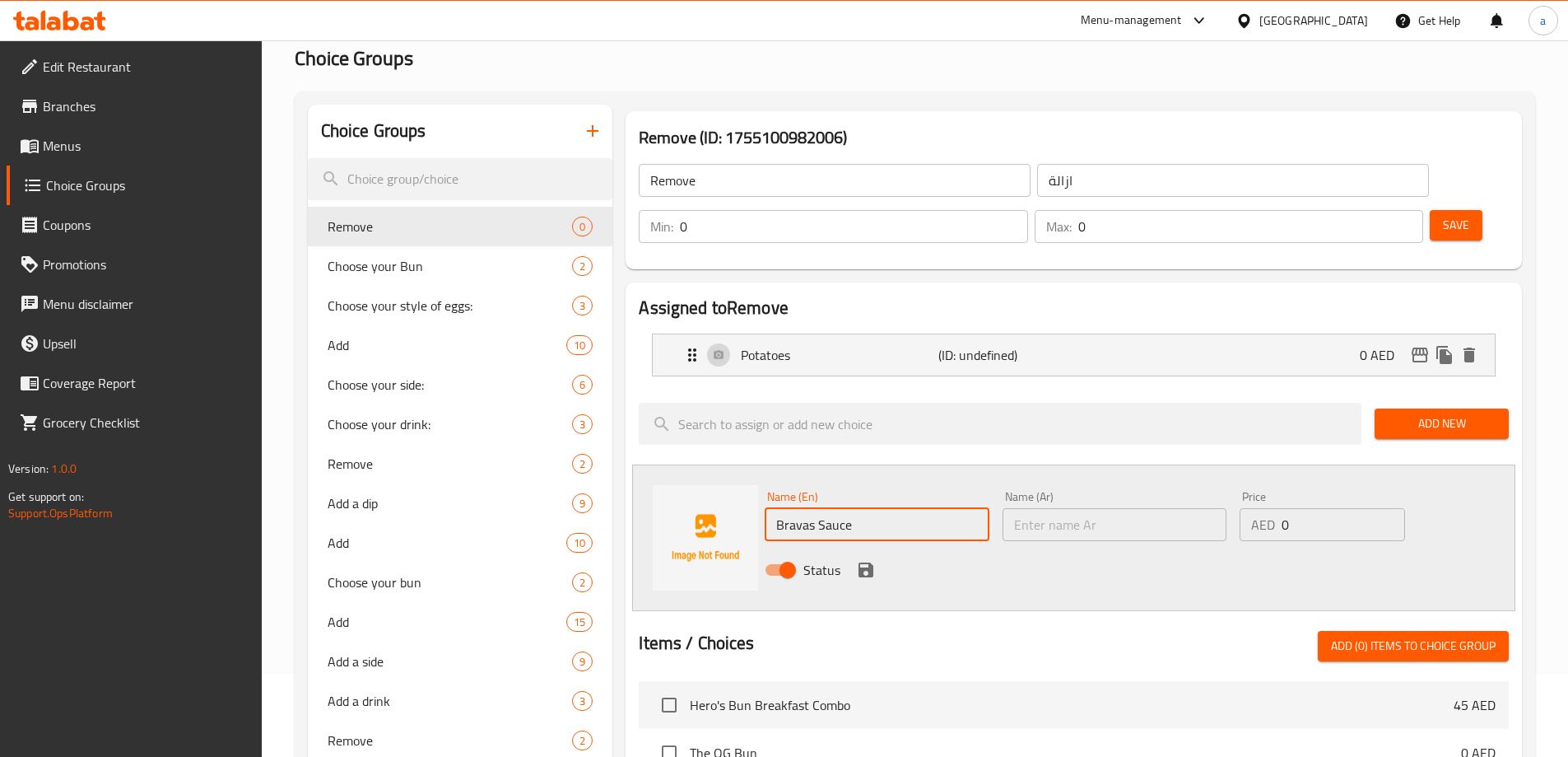
click at [810, 509] on input "Bravas Sauce" at bounding box center [877, 525] width 223 height 33
click at [789, 509] on input "Bravas Sauce" at bounding box center [877, 525] width 223 height 33
click at [1014, 509] on input "text" at bounding box center [1115, 525] width 223 height 33
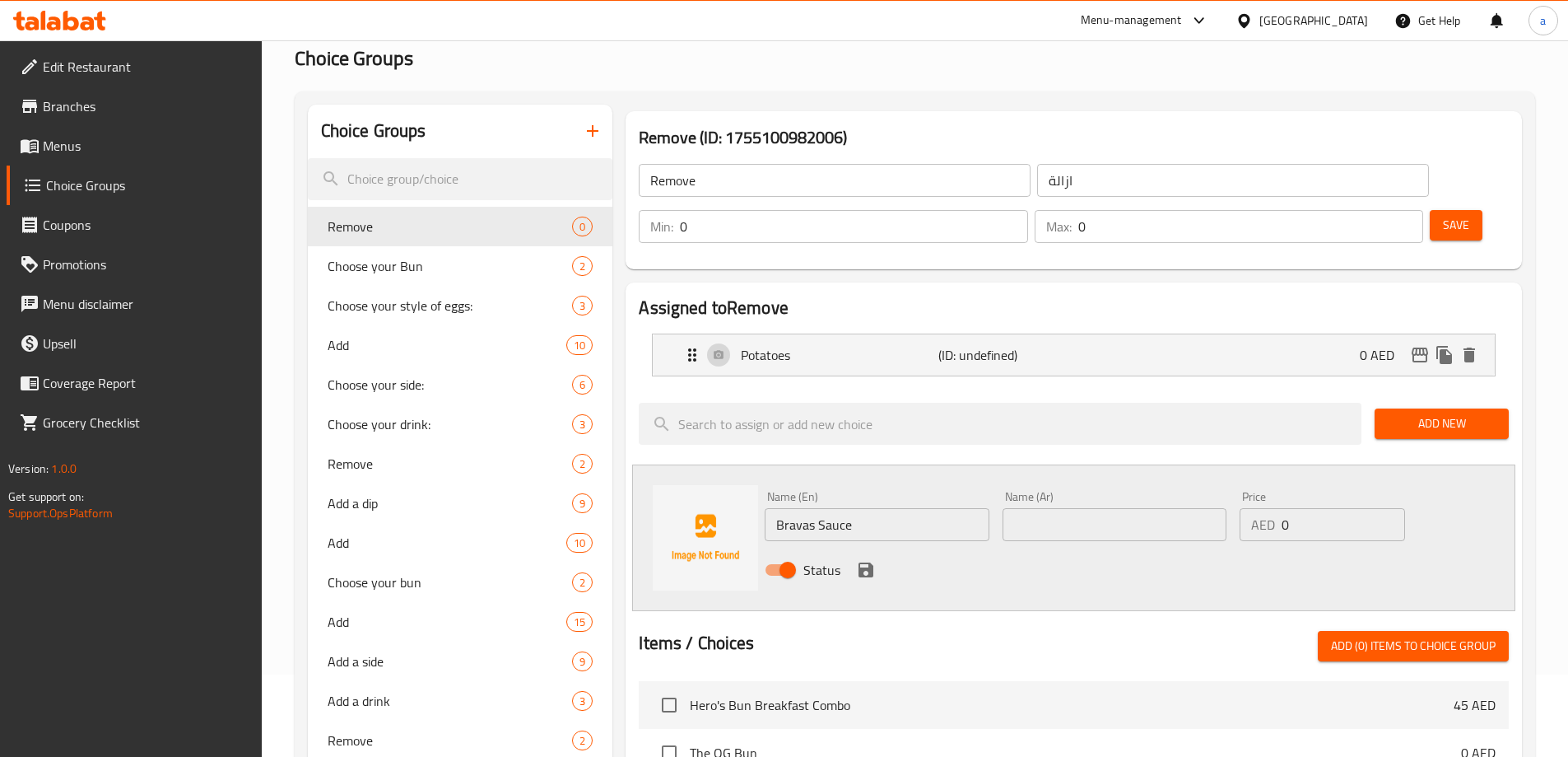
paste input "صلصة برافاس"
click at [1075, 509] on input "صلصة برافاس" at bounding box center [1115, 525] width 223 height 33
click at [1135, 509] on input "صوص برافاس" at bounding box center [1115, 525] width 223 height 33
type input "صوص برافاز"
click at [870, 563] on icon "save" at bounding box center [866, 570] width 15 height 15
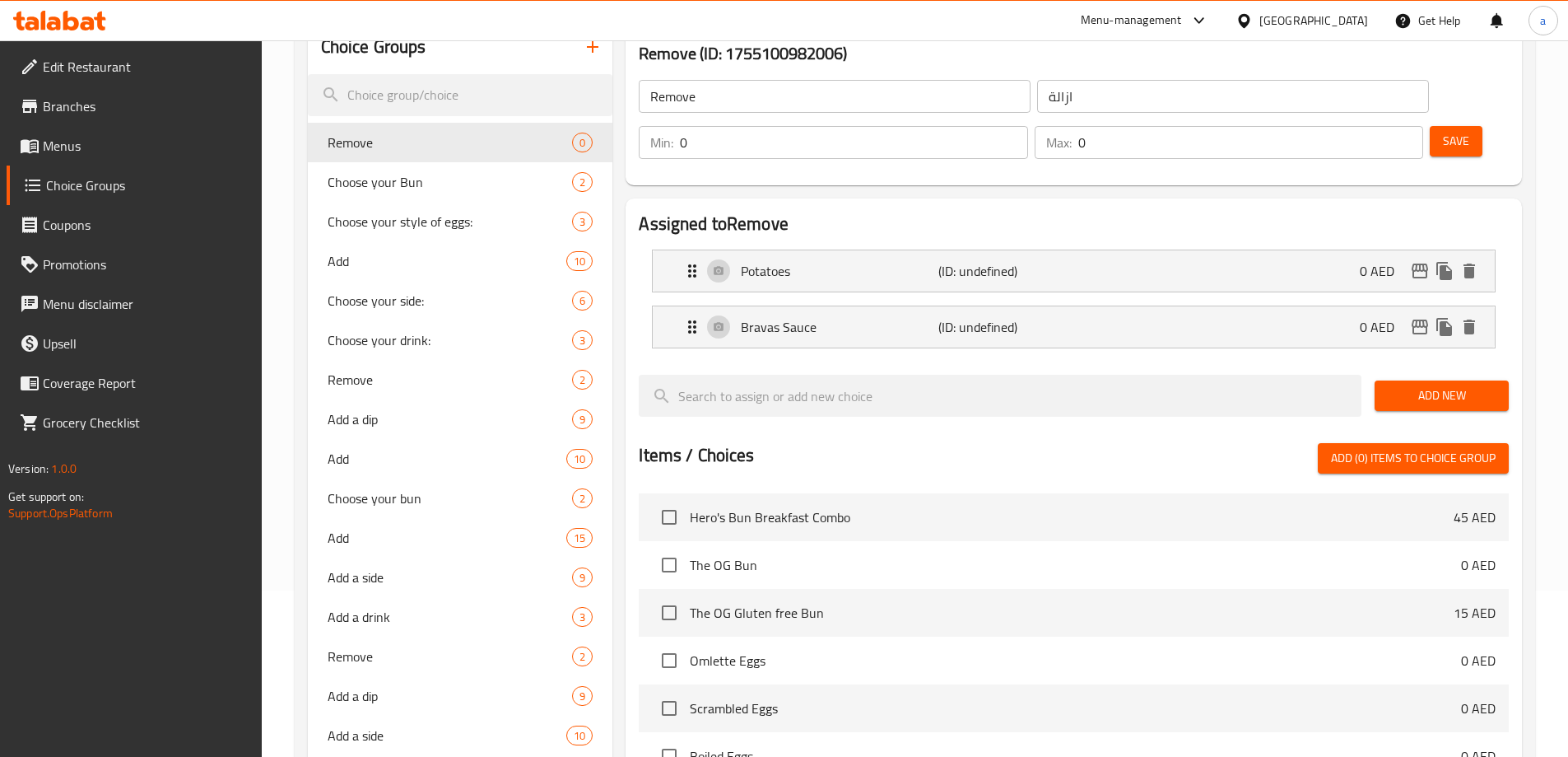
scroll to position [0, 0]
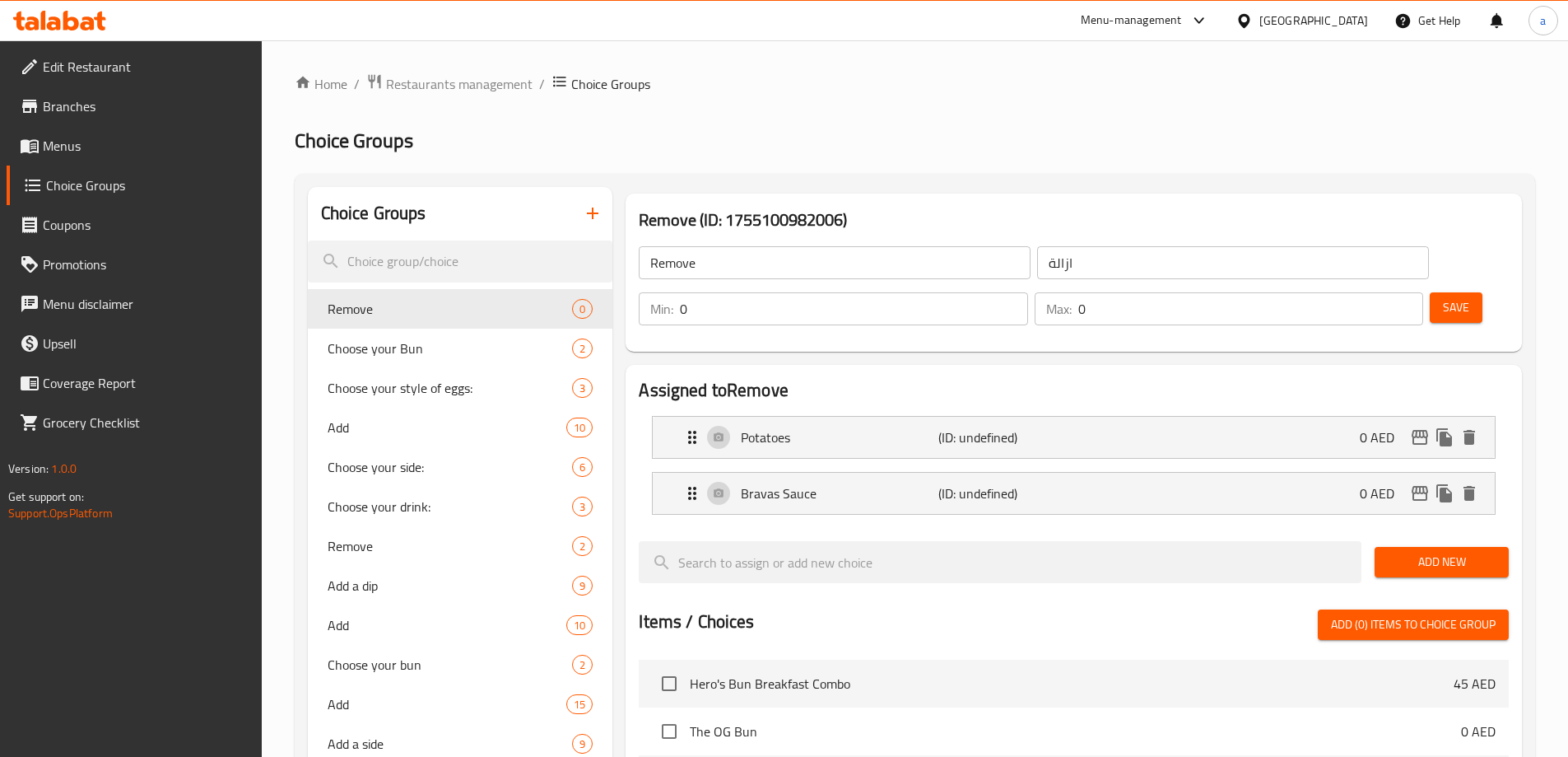
click at [1430, 292] on button "Save" at bounding box center [1456, 307] width 53 height 30
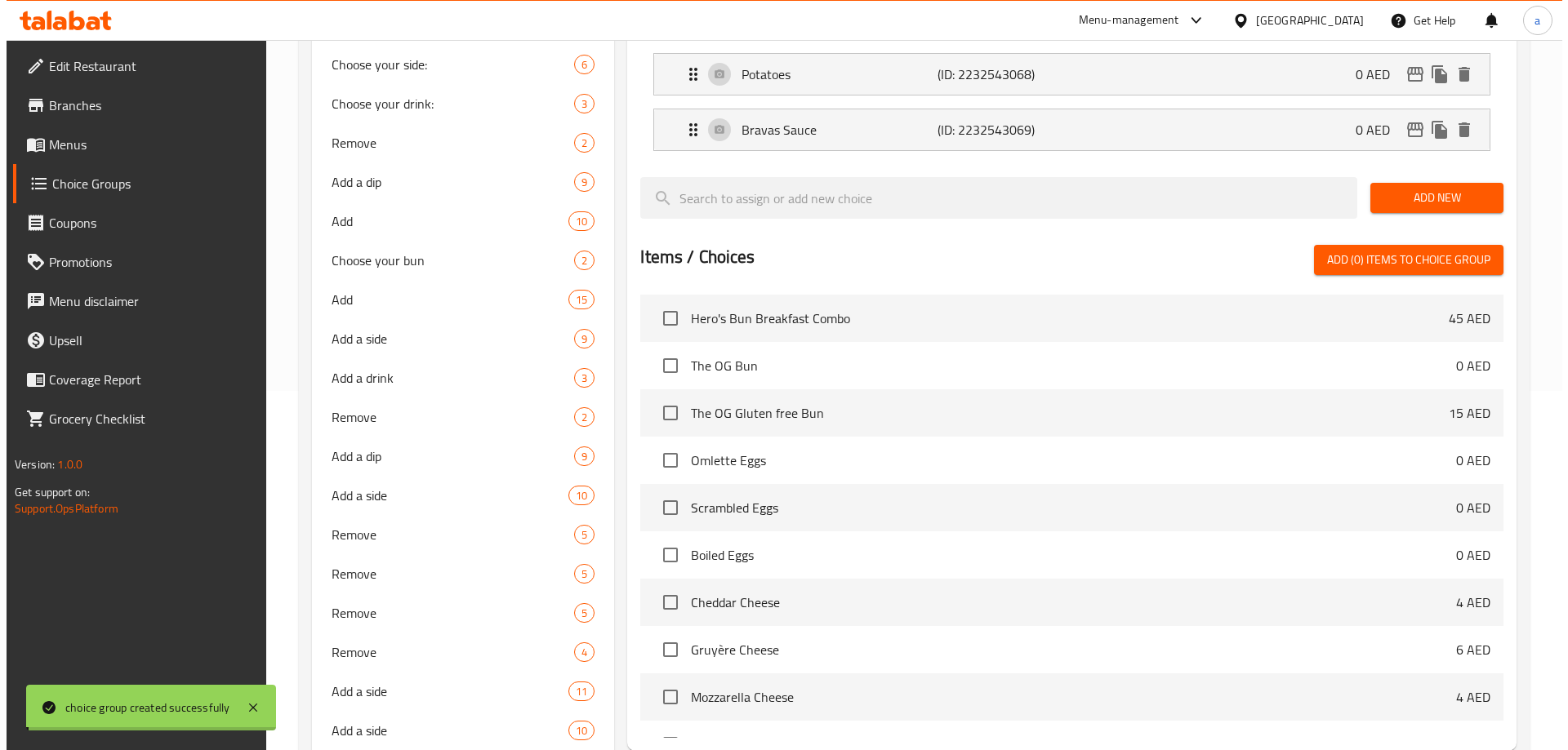
scroll to position [669, 0]
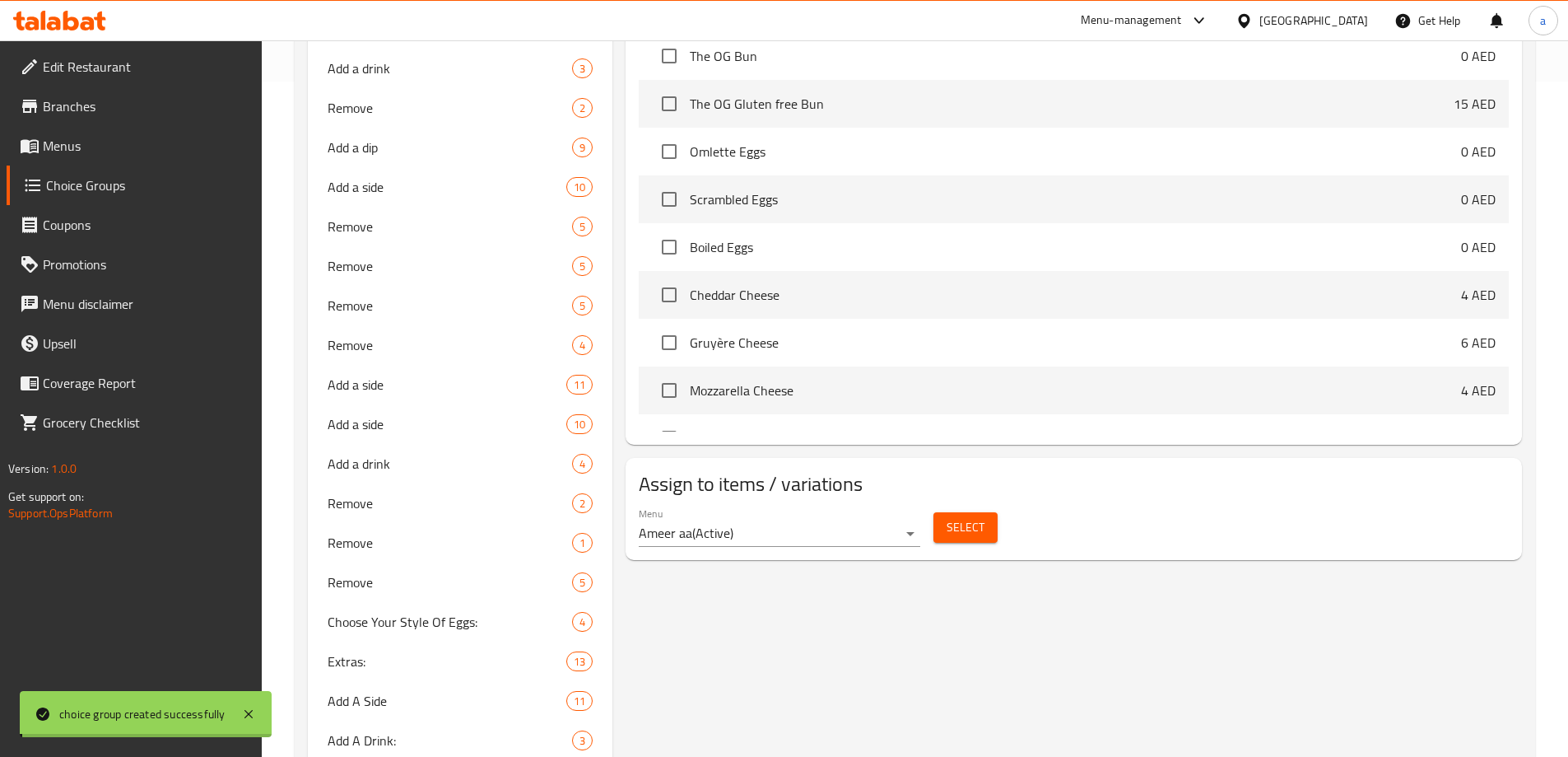
click at [987, 484] on div "Home / Restaurants management / Choice Groups Choice Groups Choice Groups Choos…" at bounding box center [915, 267] width 1241 height 1739
click at [987, 512] on button "Select" at bounding box center [965, 527] width 64 height 30
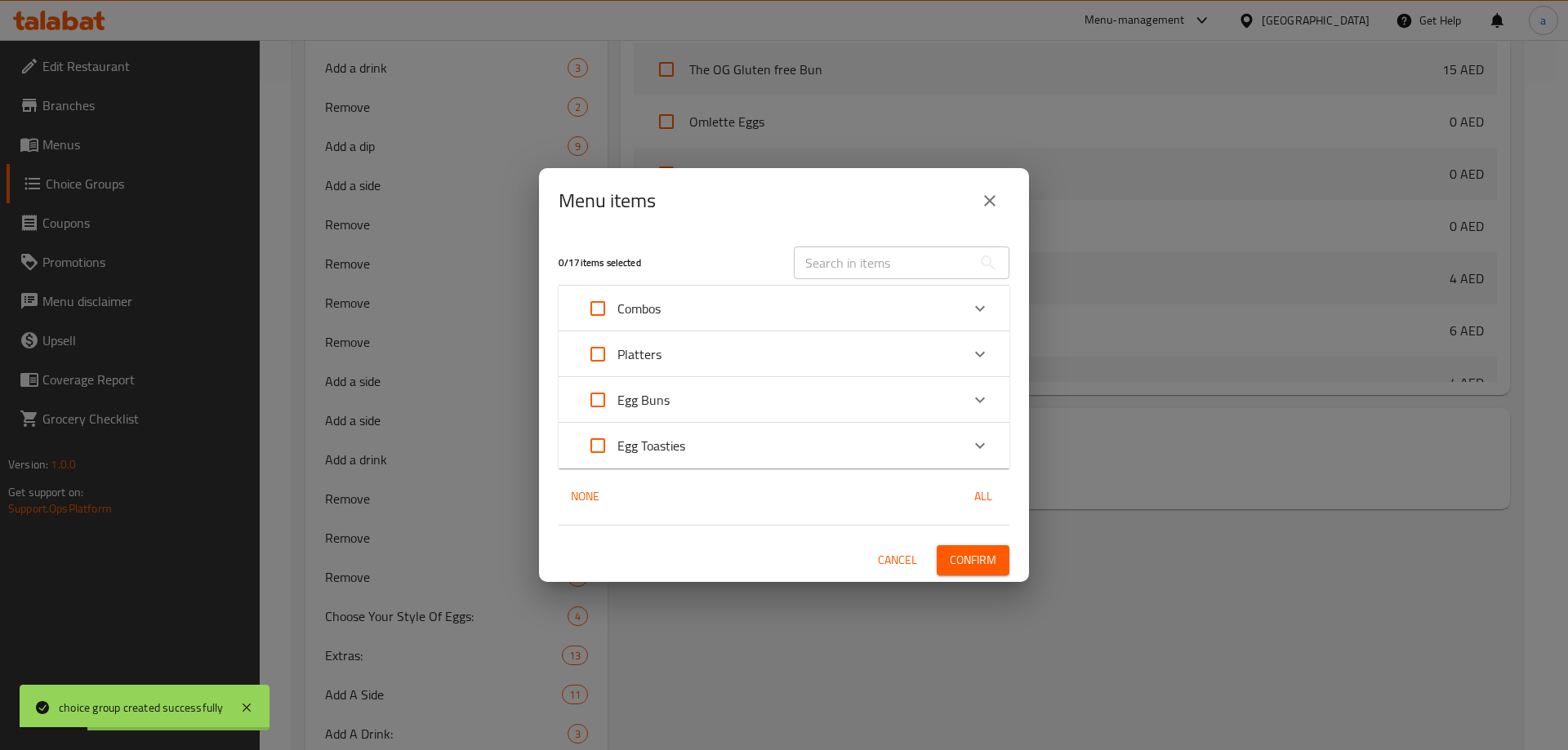
click at [650, 355] on p "Platters" at bounding box center [640, 354] width 45 height 20
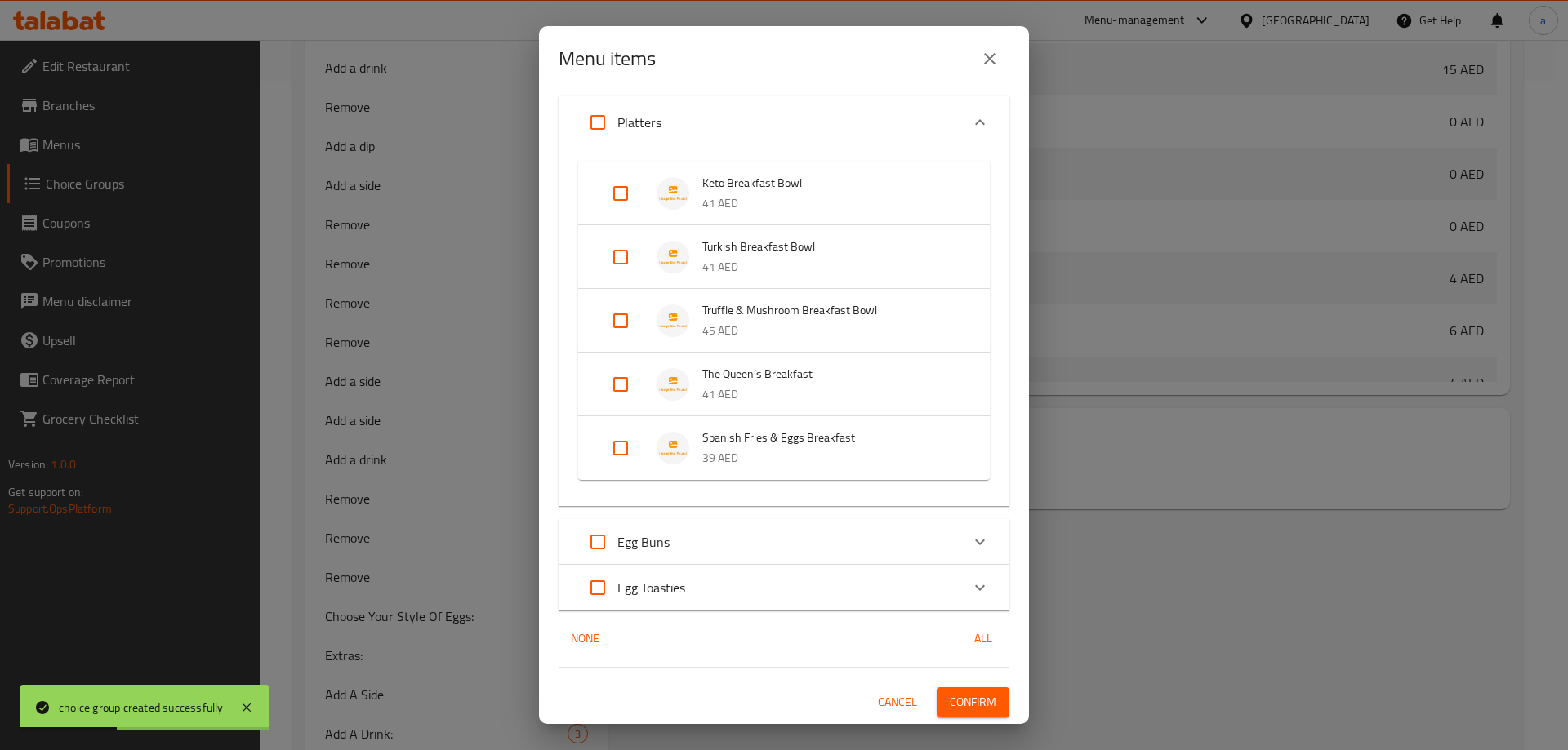
click at [631, 443] on input "Expand" at bounding box center [620, 448] width 39 height 39
checkbox input "true"
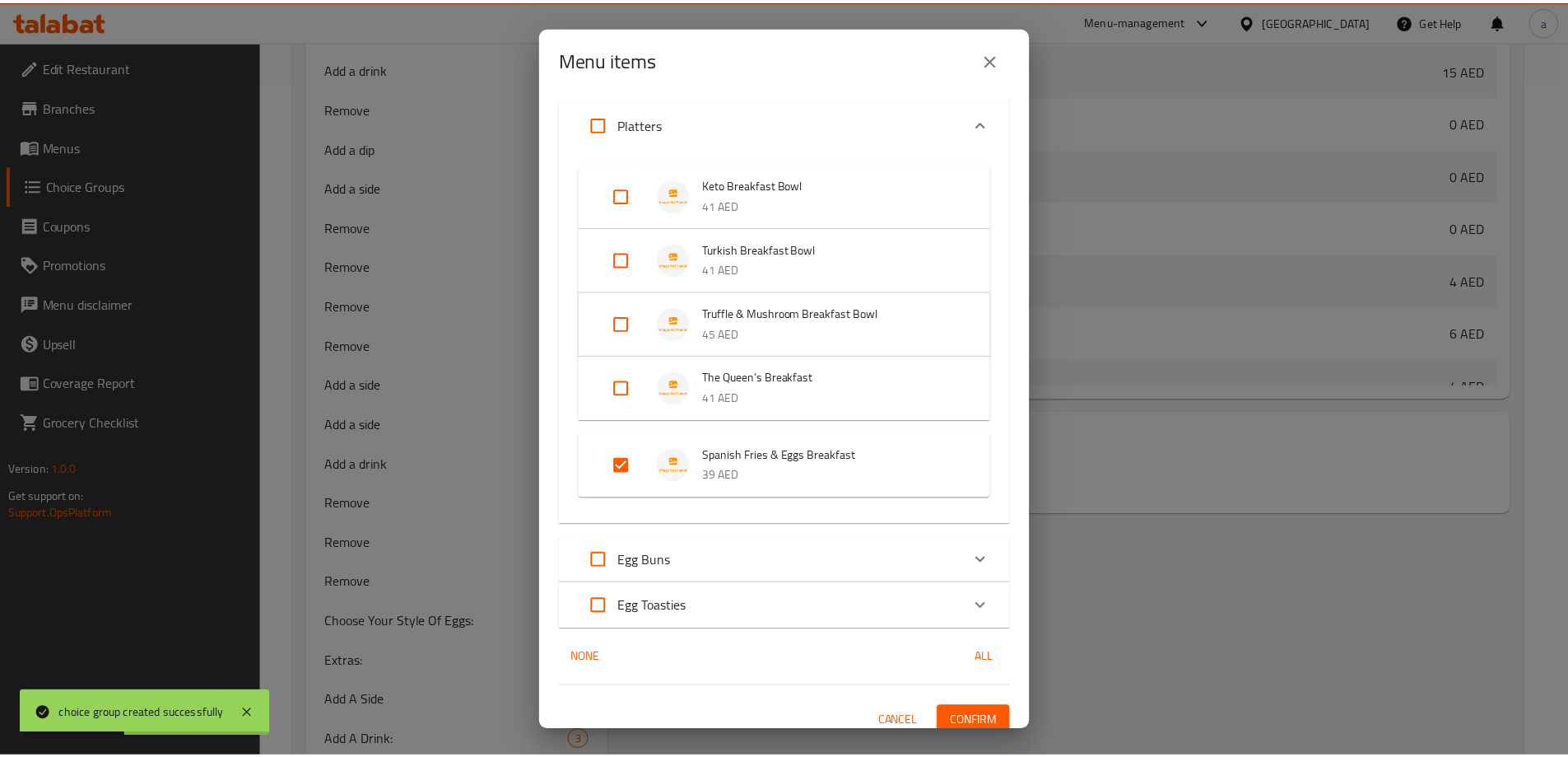
scroll to position [119, 0]
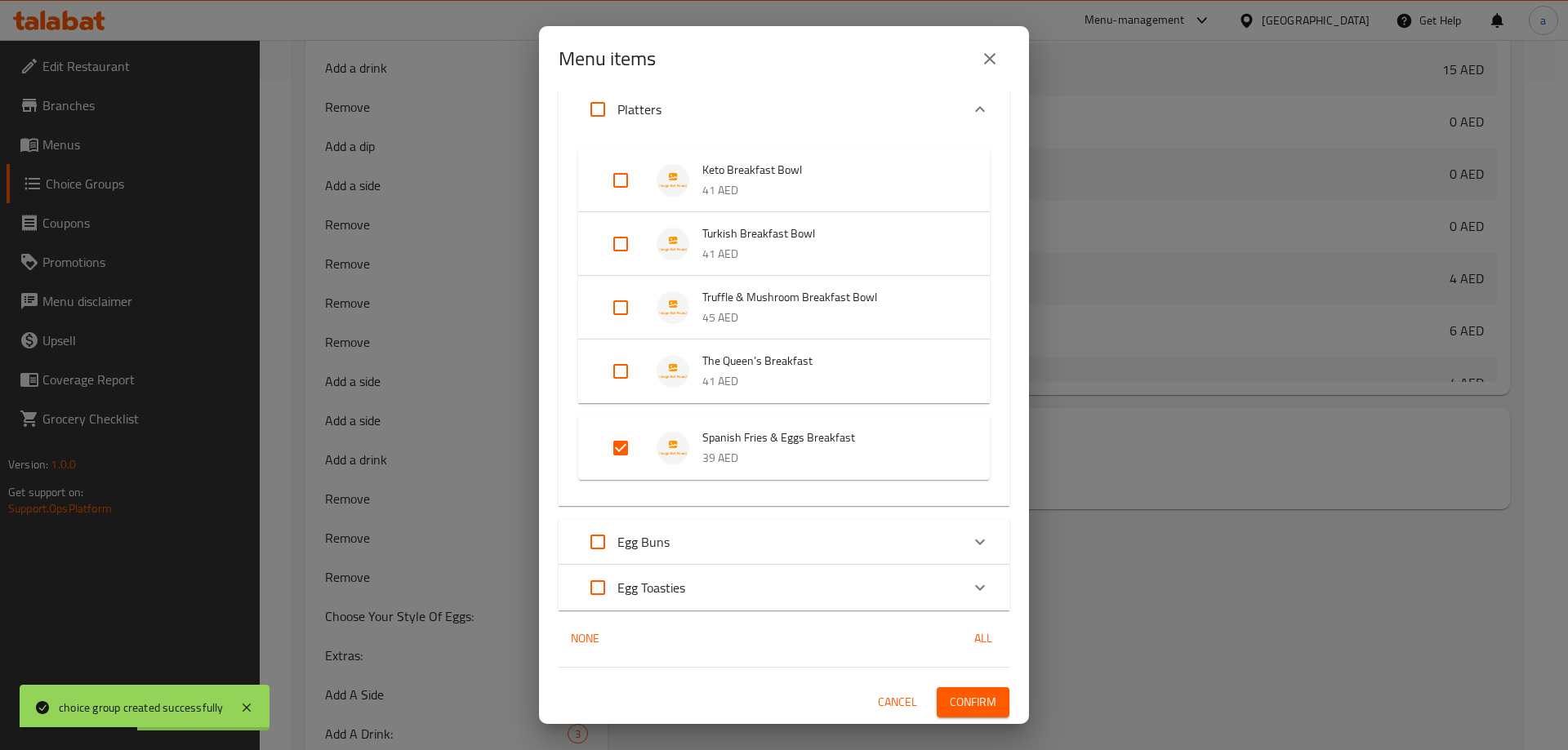
click at [962, 683] on div "1 / 17 items selected ​ Combos Hero's Bun Breakfast Combo 45 AED Hero's Toasty …" at bounding box center [783, 408] width 490 height 633
click at [958, 690] on button "Confirm" at bounding box center [973, 702] width 73 height 30
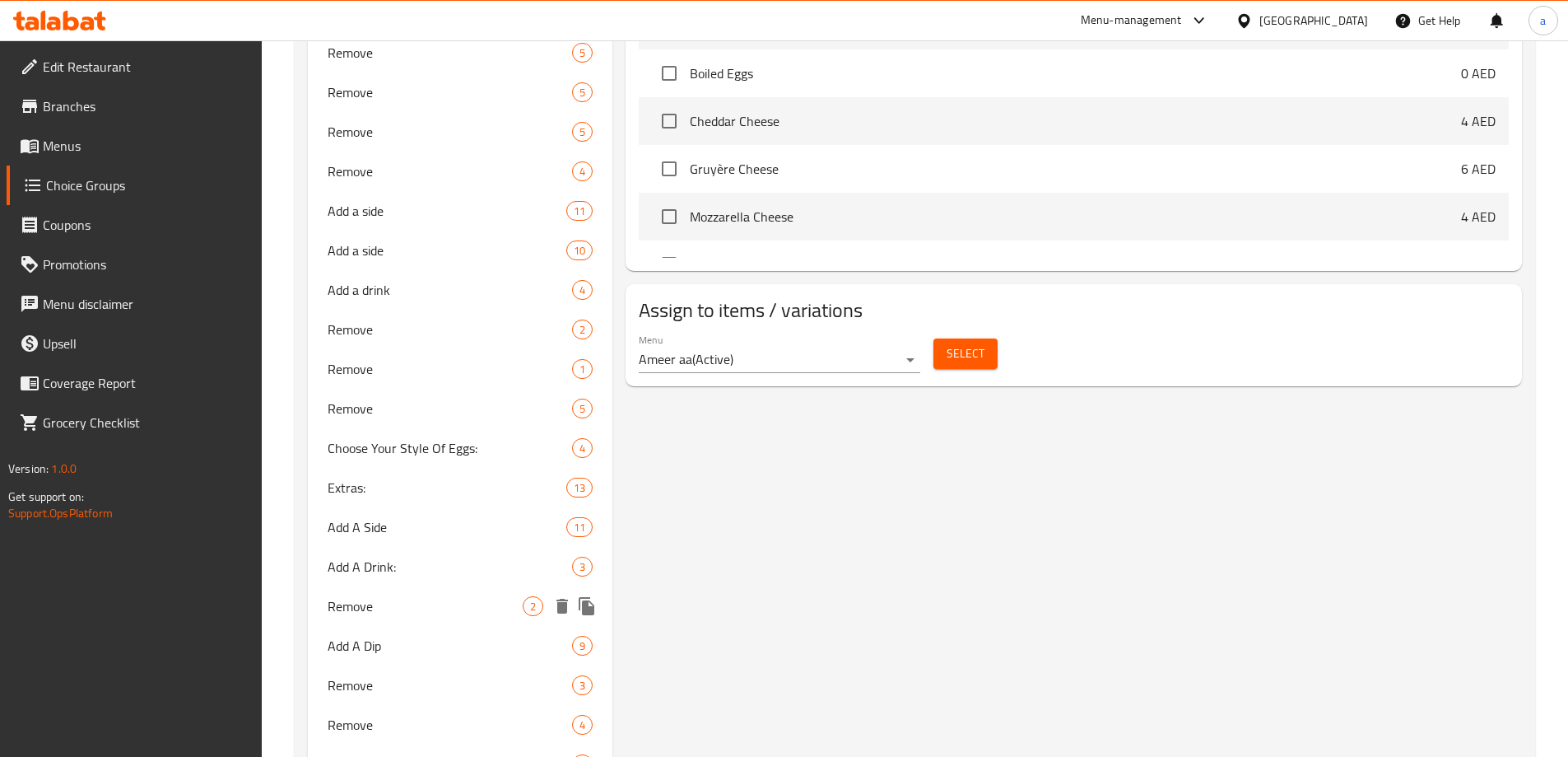
scroll to position [923, 0]
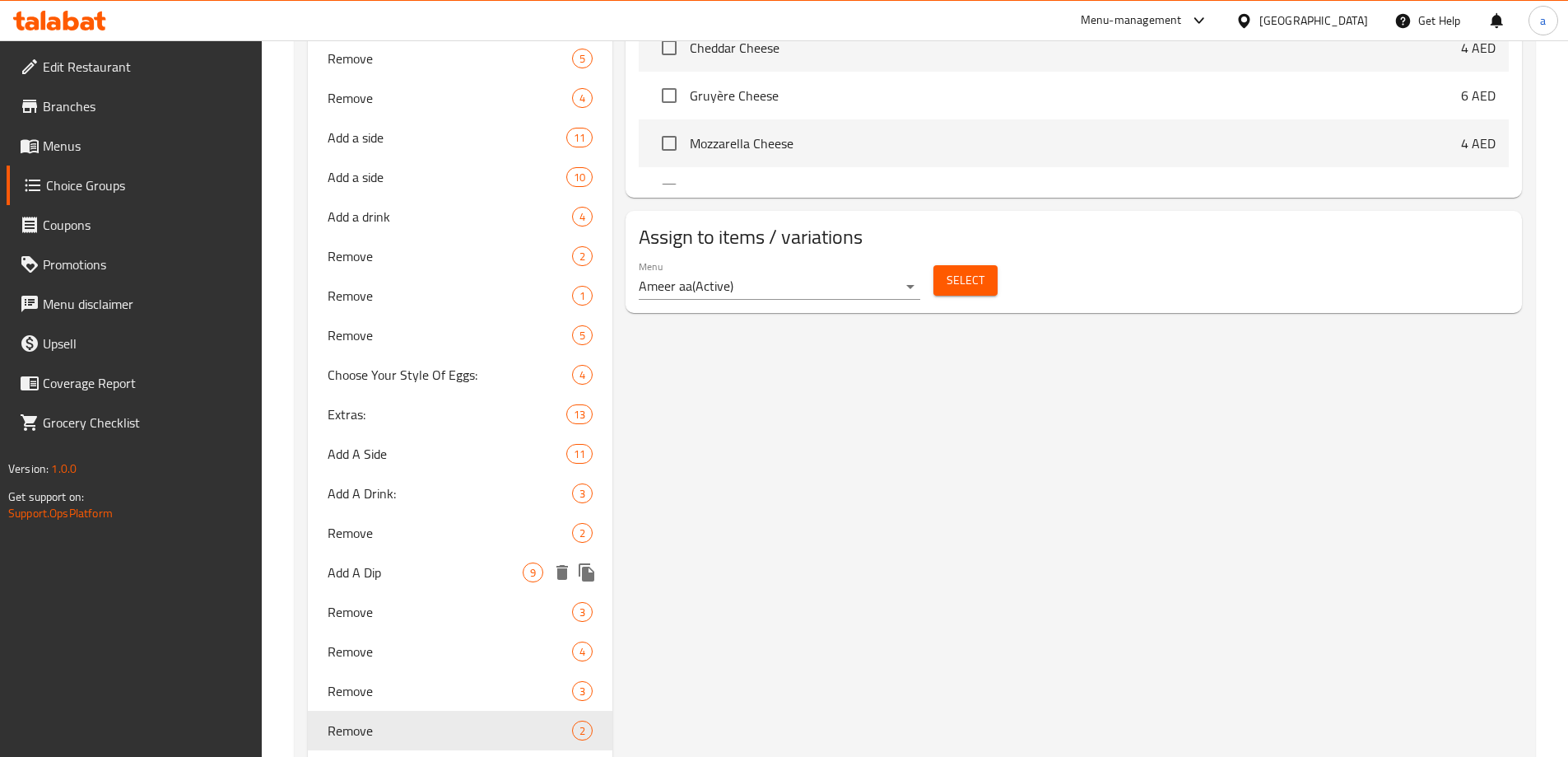
drag, startPoint x: 395, startPoint y: 571, endPoint x: 710, endPoint y: 518, distance: 319.4
click at [395, 571] on span "Add A Dip" at bounding box center [426, 573] width 196 height 20
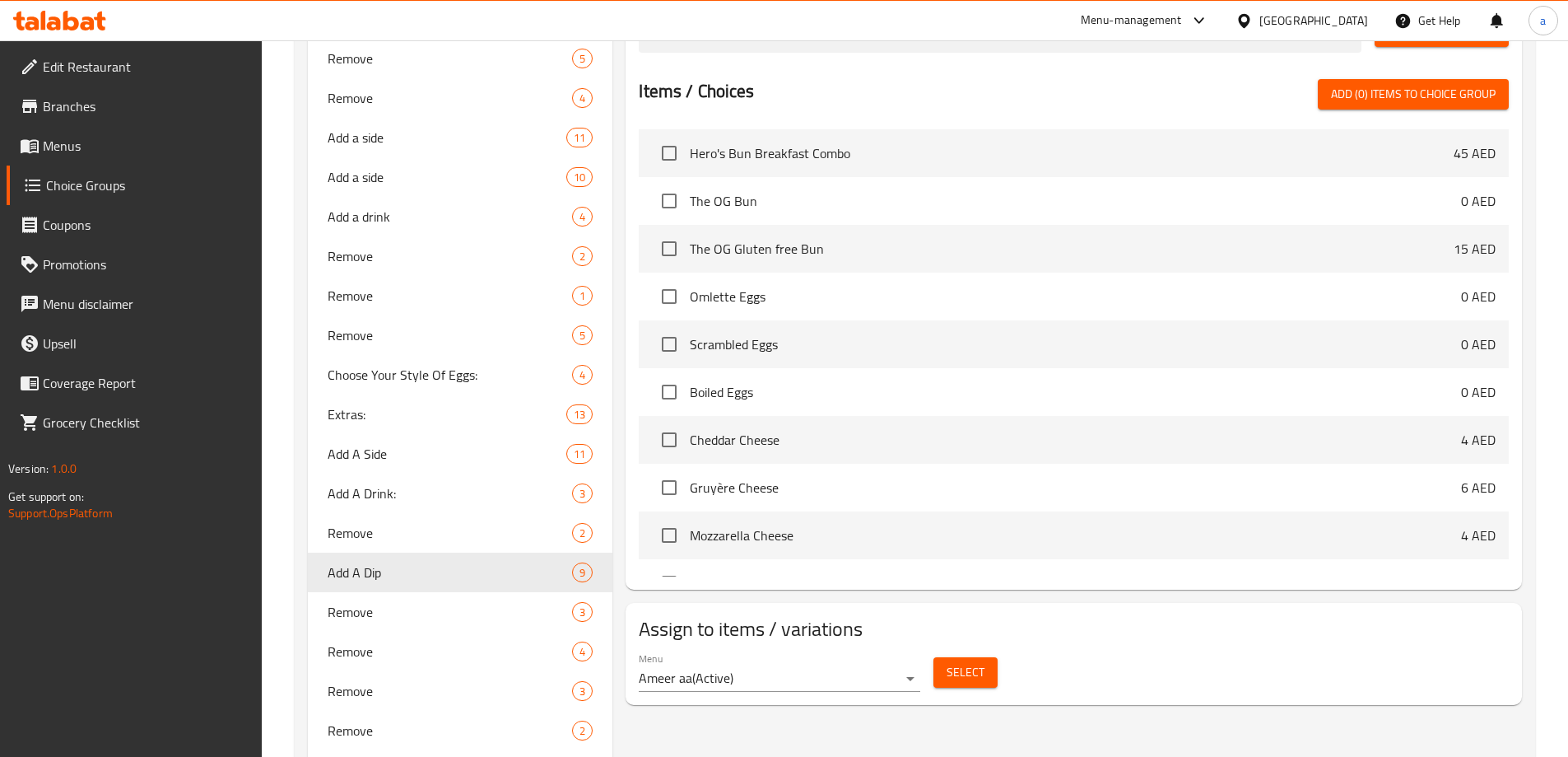
type input "Add A Dip"
type input "اضافة صوص"
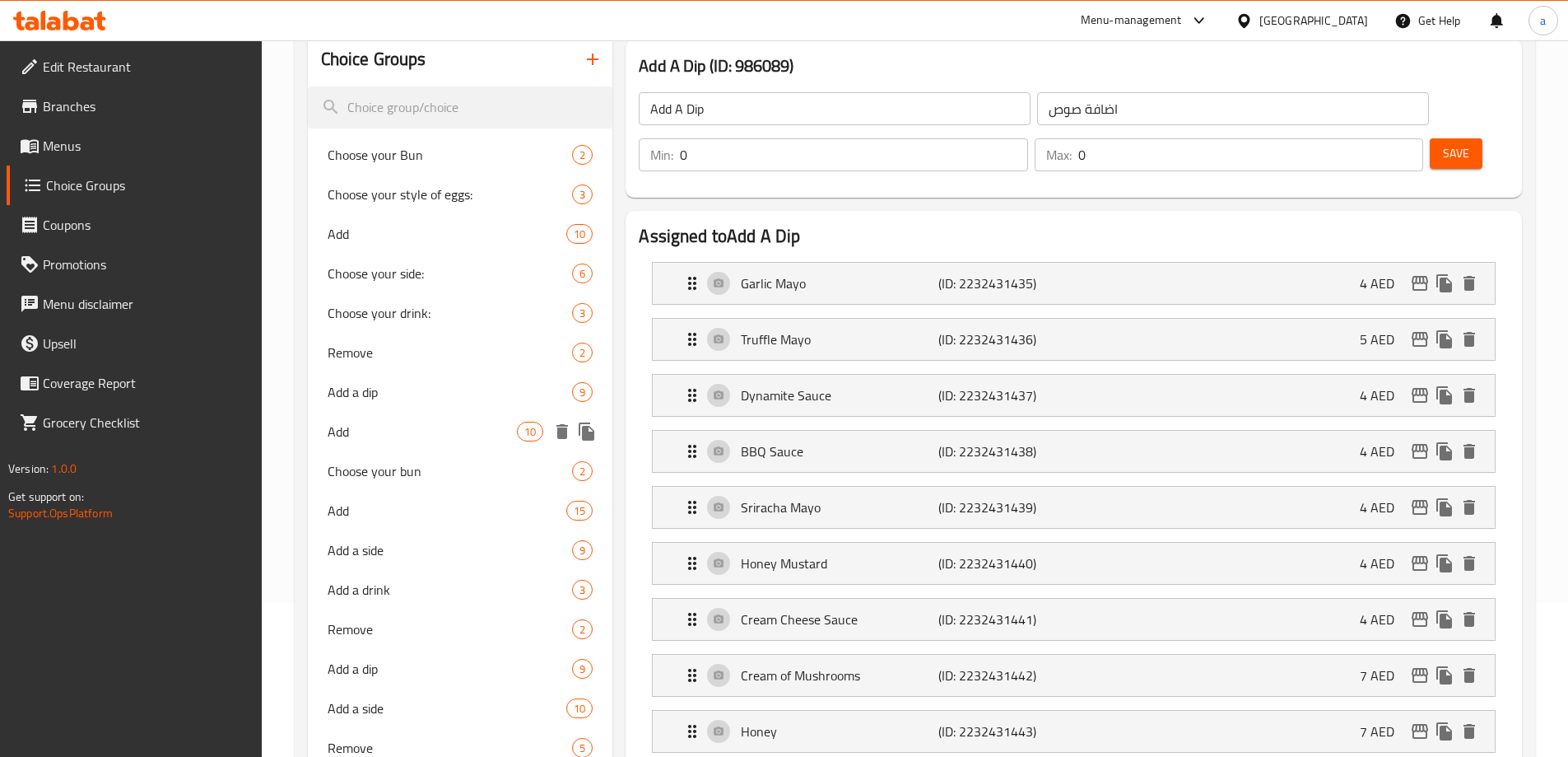
scroll to position [264, 0]
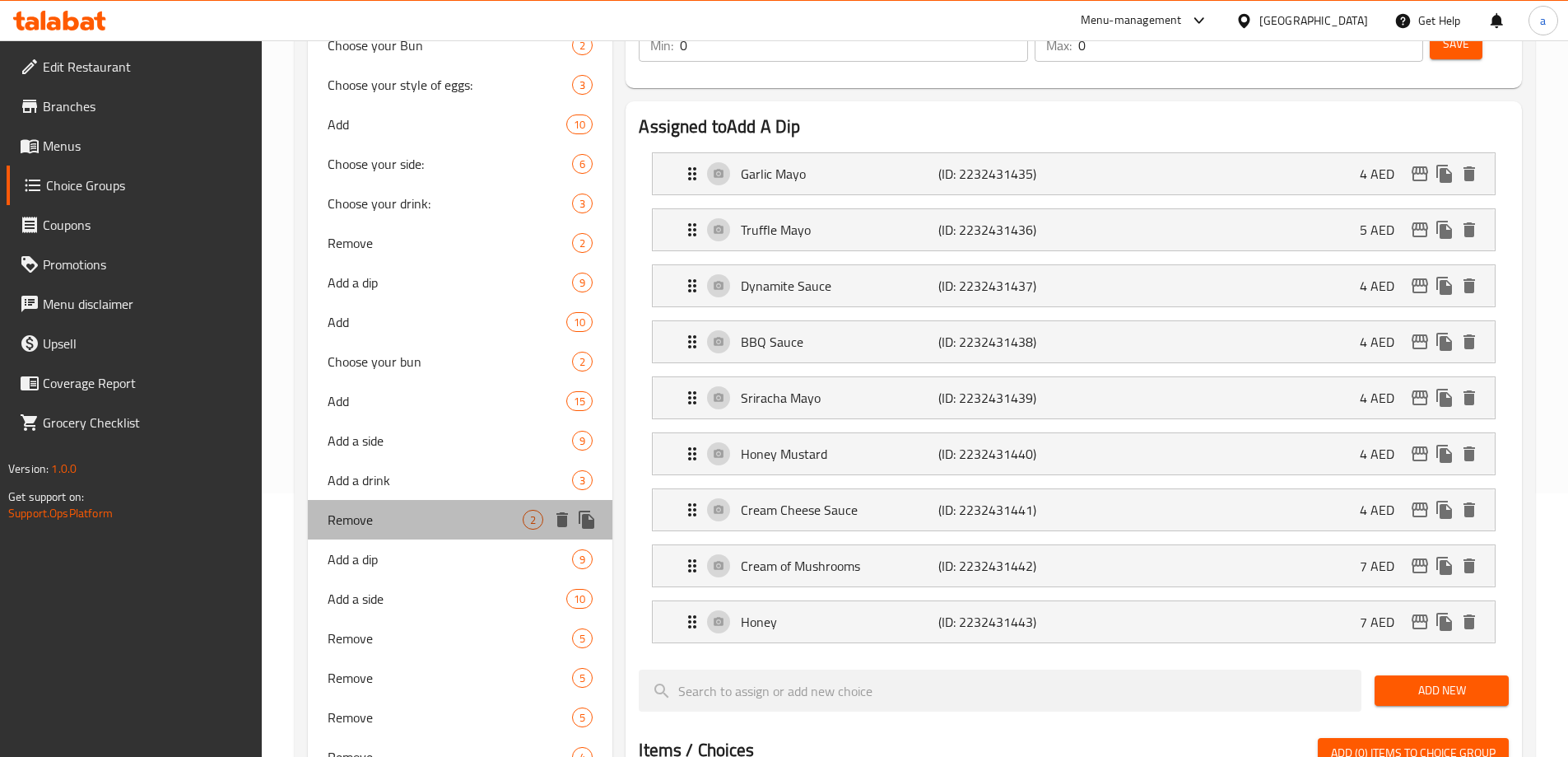
click at [386, 531] on div "Remove 2" at bounding box center [460, 520] width 305 height 39
type input "Remove"
type input "ازالة"
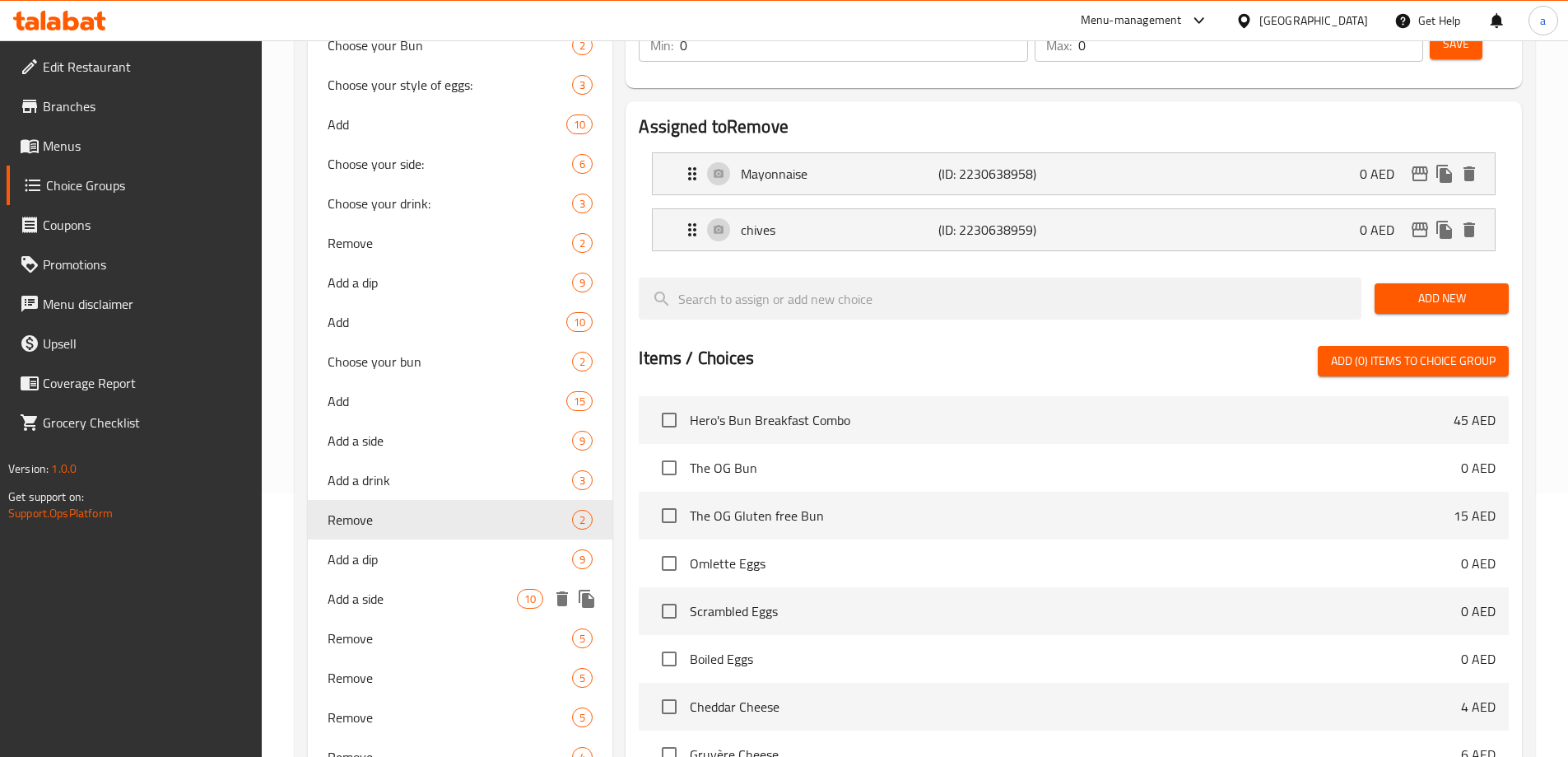
scroll to position [346, 0]
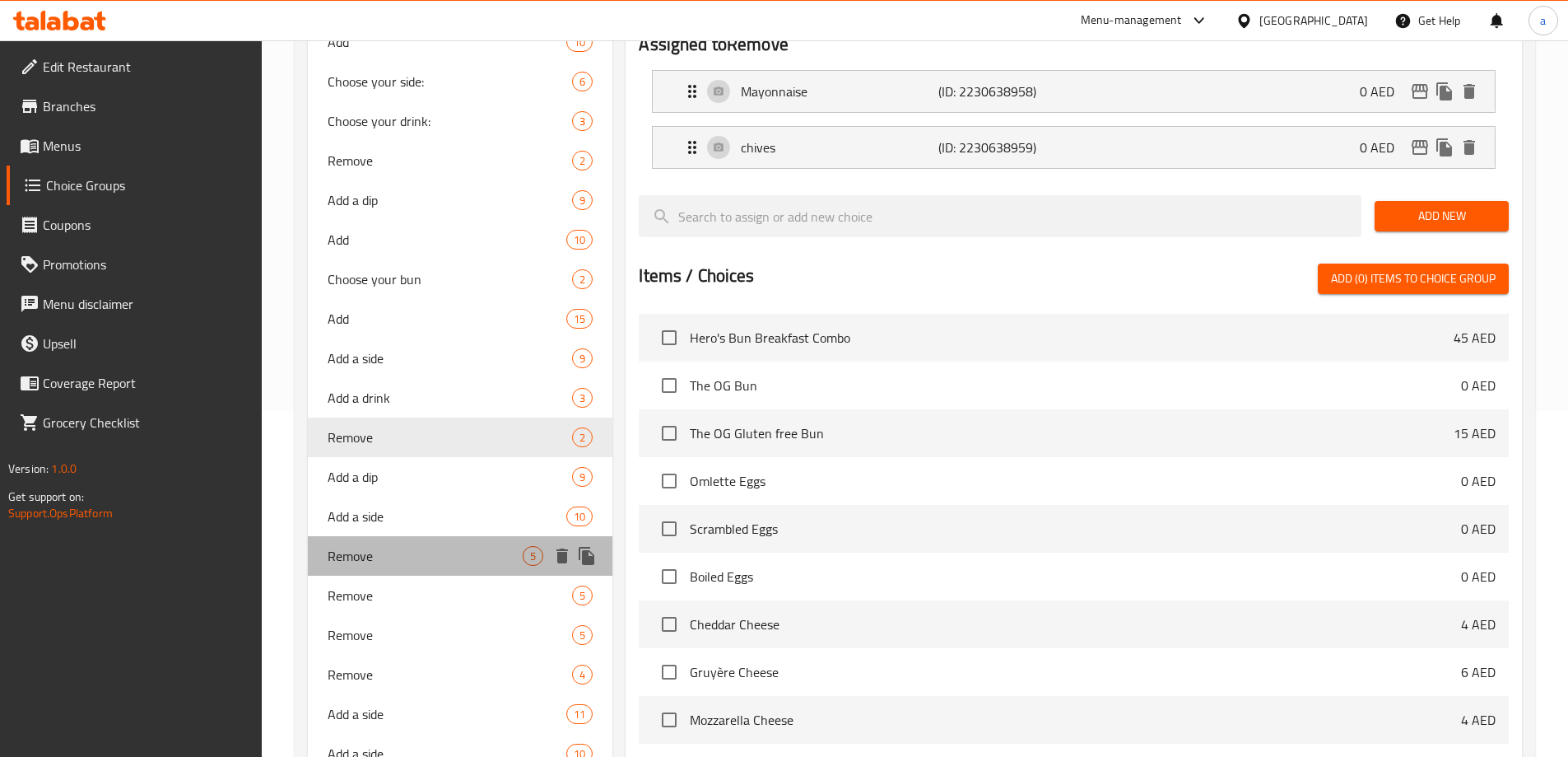
click at [366, 565] on span "Remove" at bounding box center [426, 556] width 196 height 20
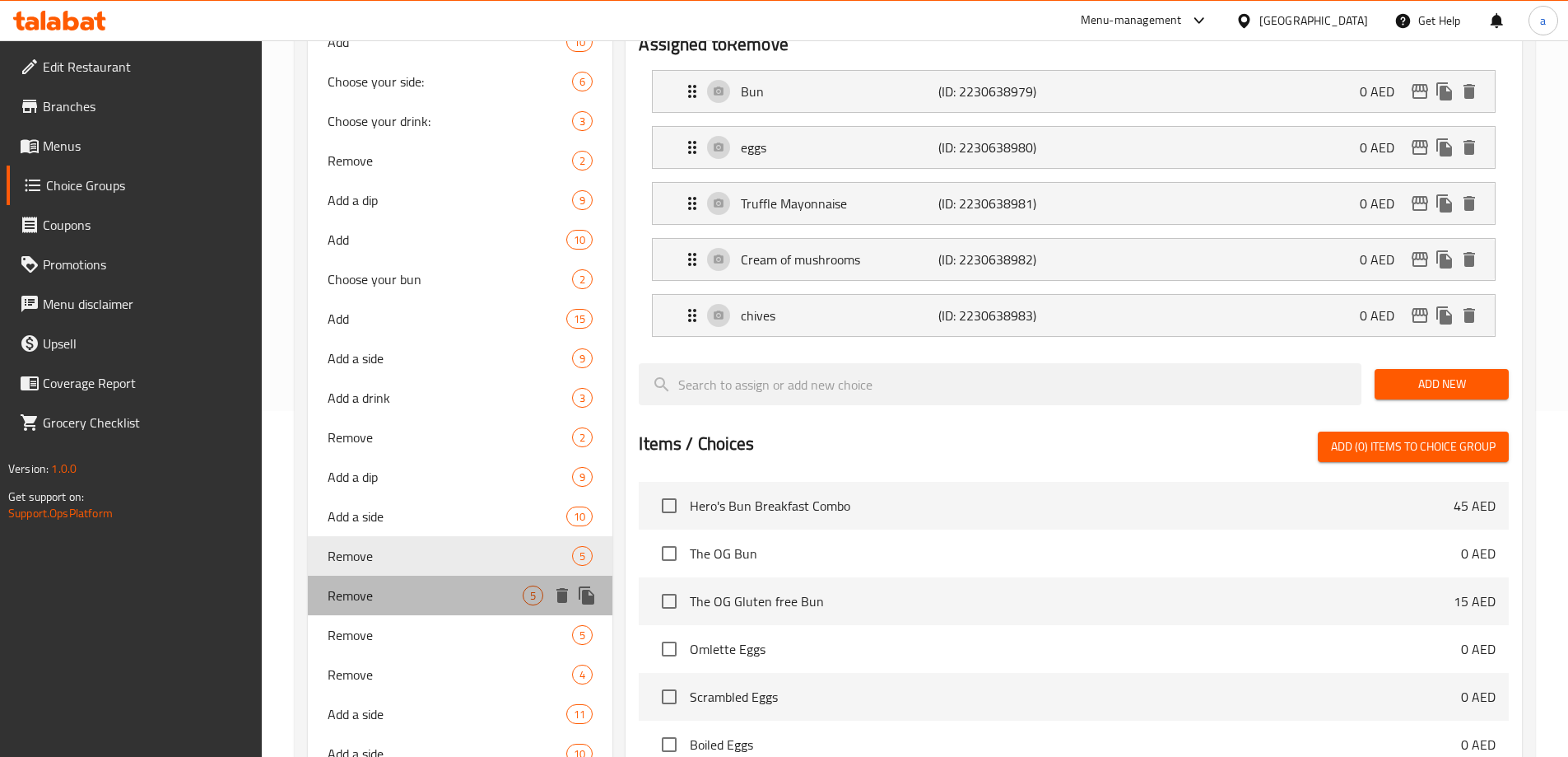
click at [338, 608] on div "Remove 5" at bounding box center [460, 595] width 305 height 39
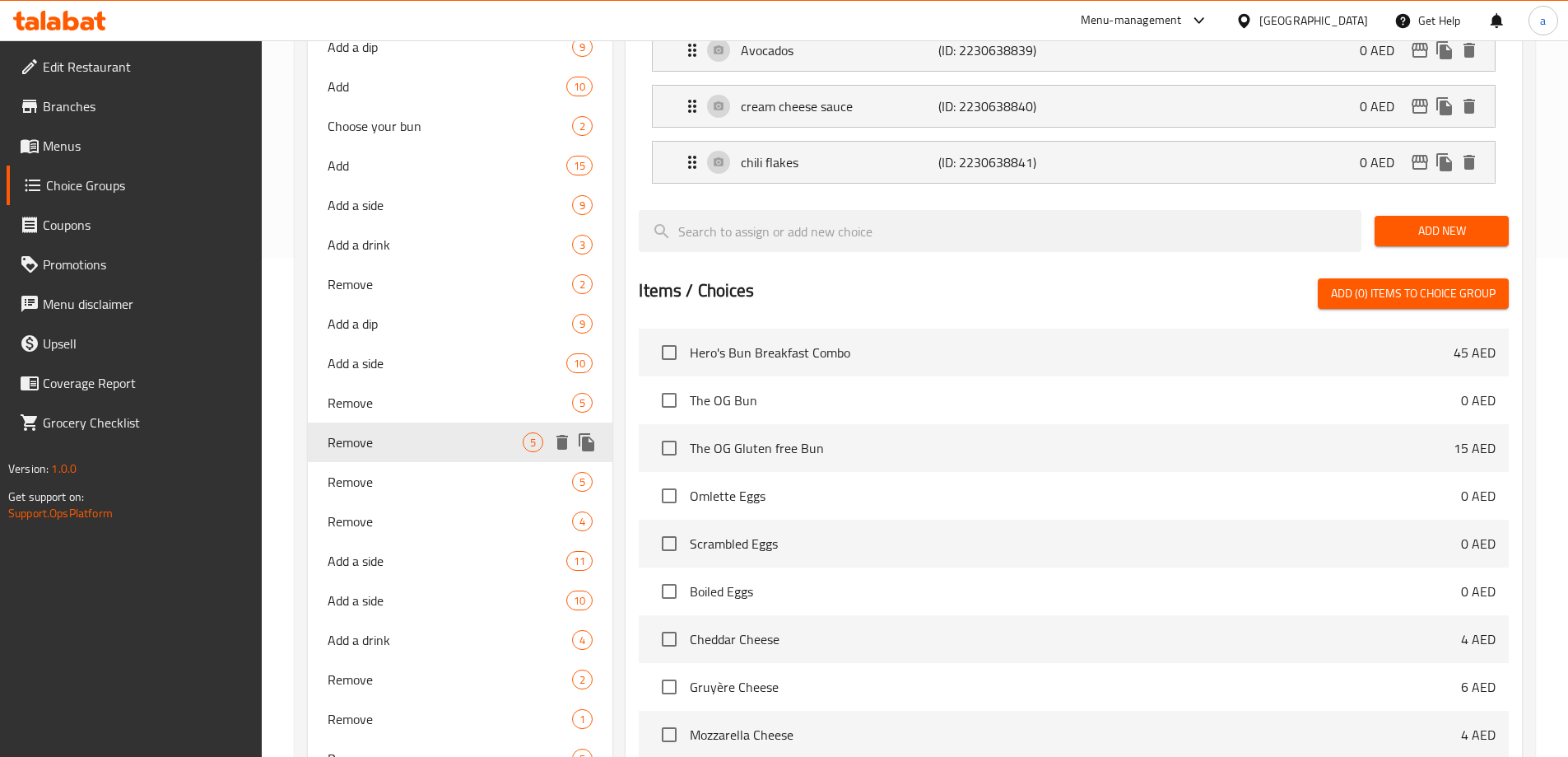
scroll to position [510, 0]
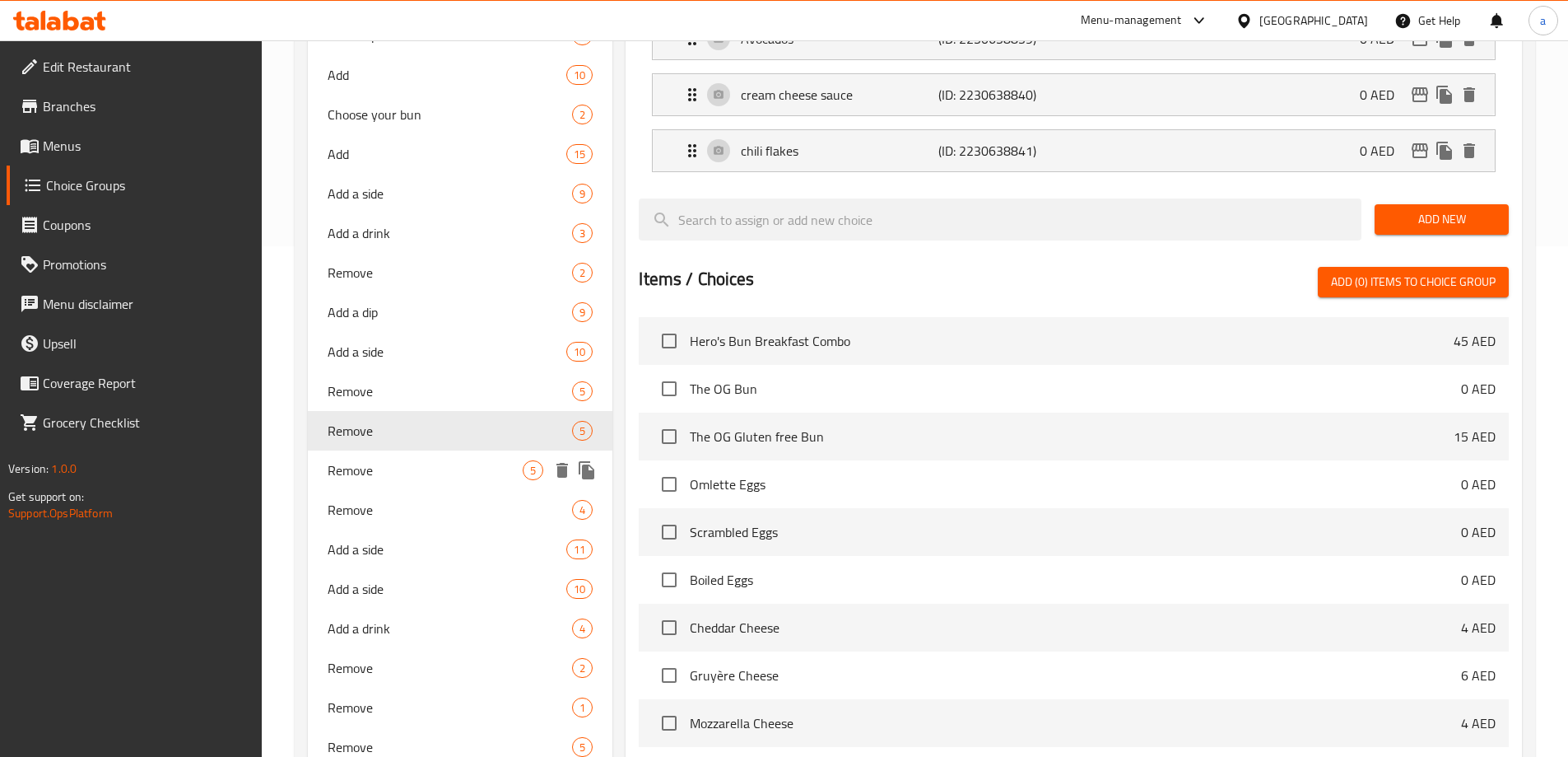
click at [343, 483] on div "Remove 5" at bounding box center [460, 470] width 305 height 39
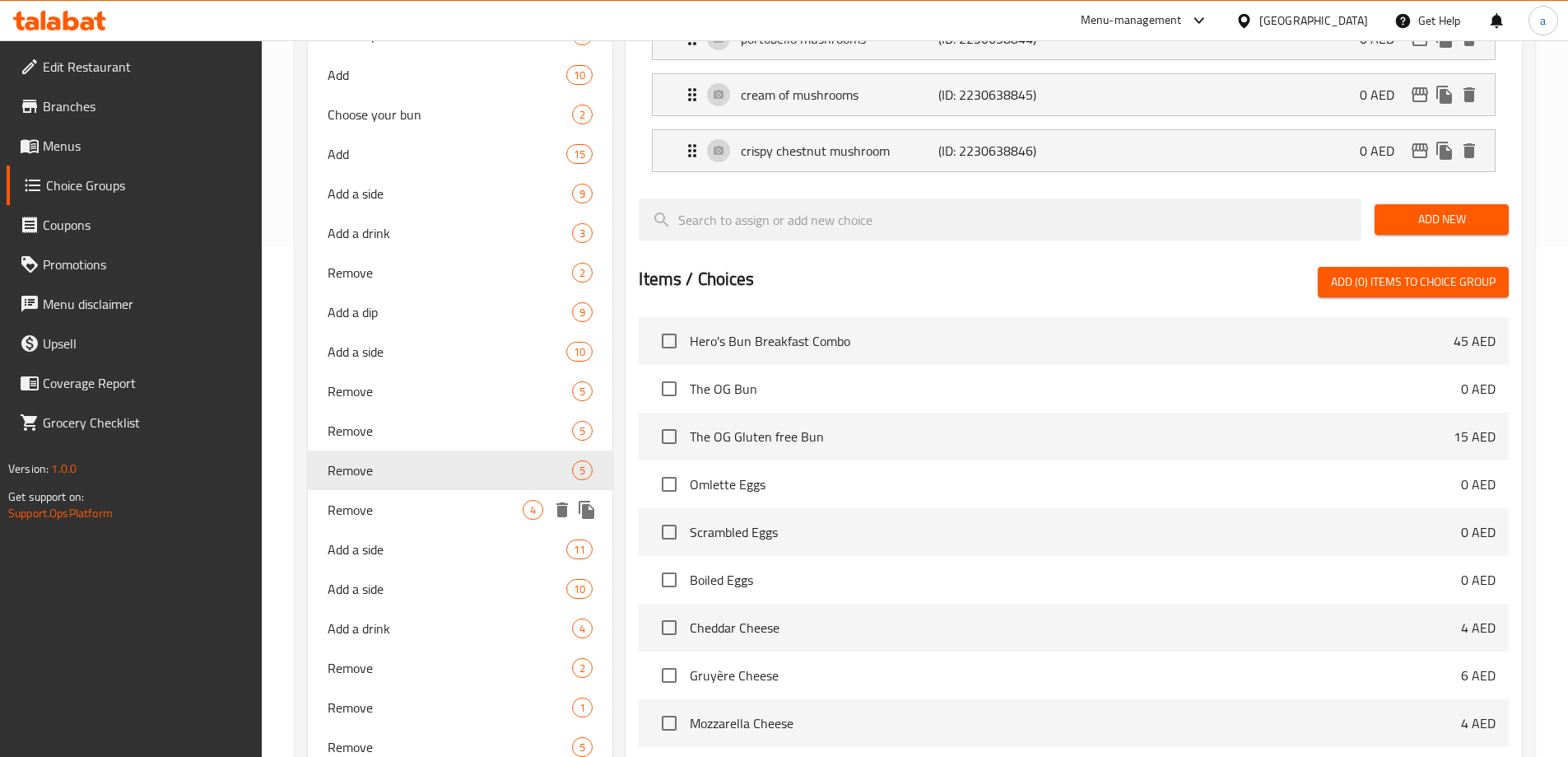
click at [363, 512] on span "Remove" at bounding box center [426, 510] width 196 height 20
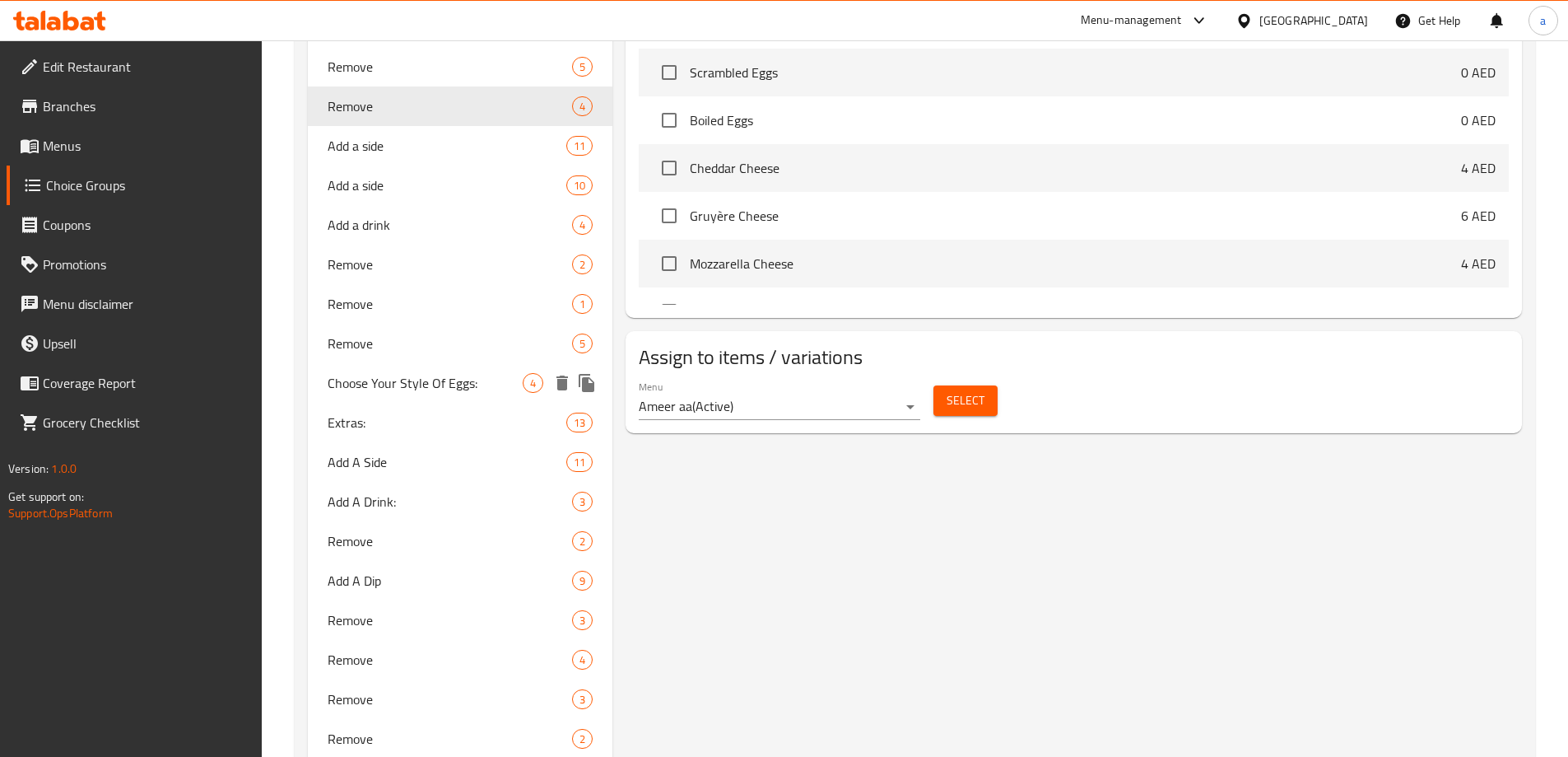
scroll to position [1088, 0]
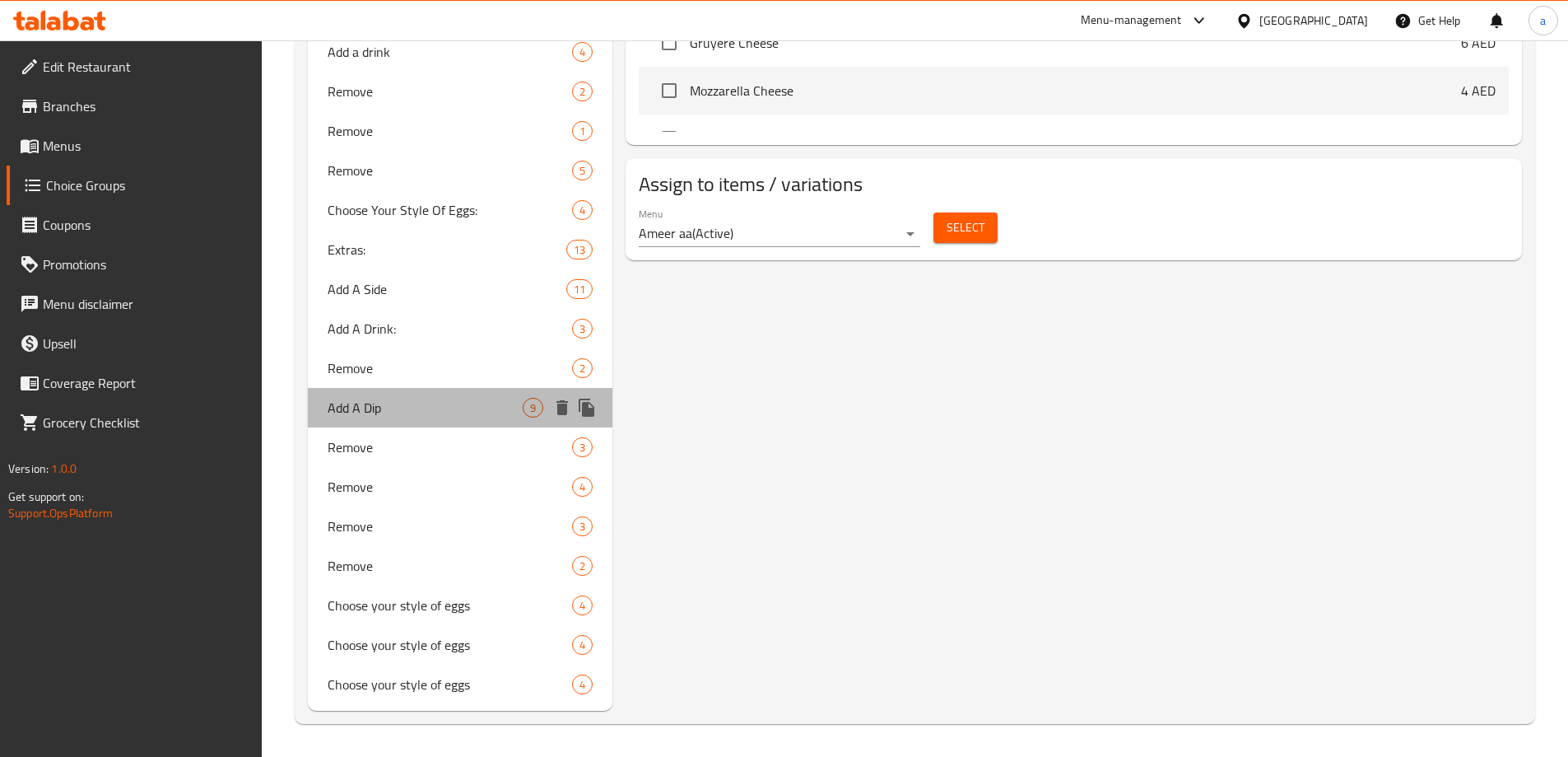
click at [360, 411] on span "Add A Dip" at bounding box center [426, 408] width 196 height 20
type input "Add A Dip"
type input "اضافة صوص"
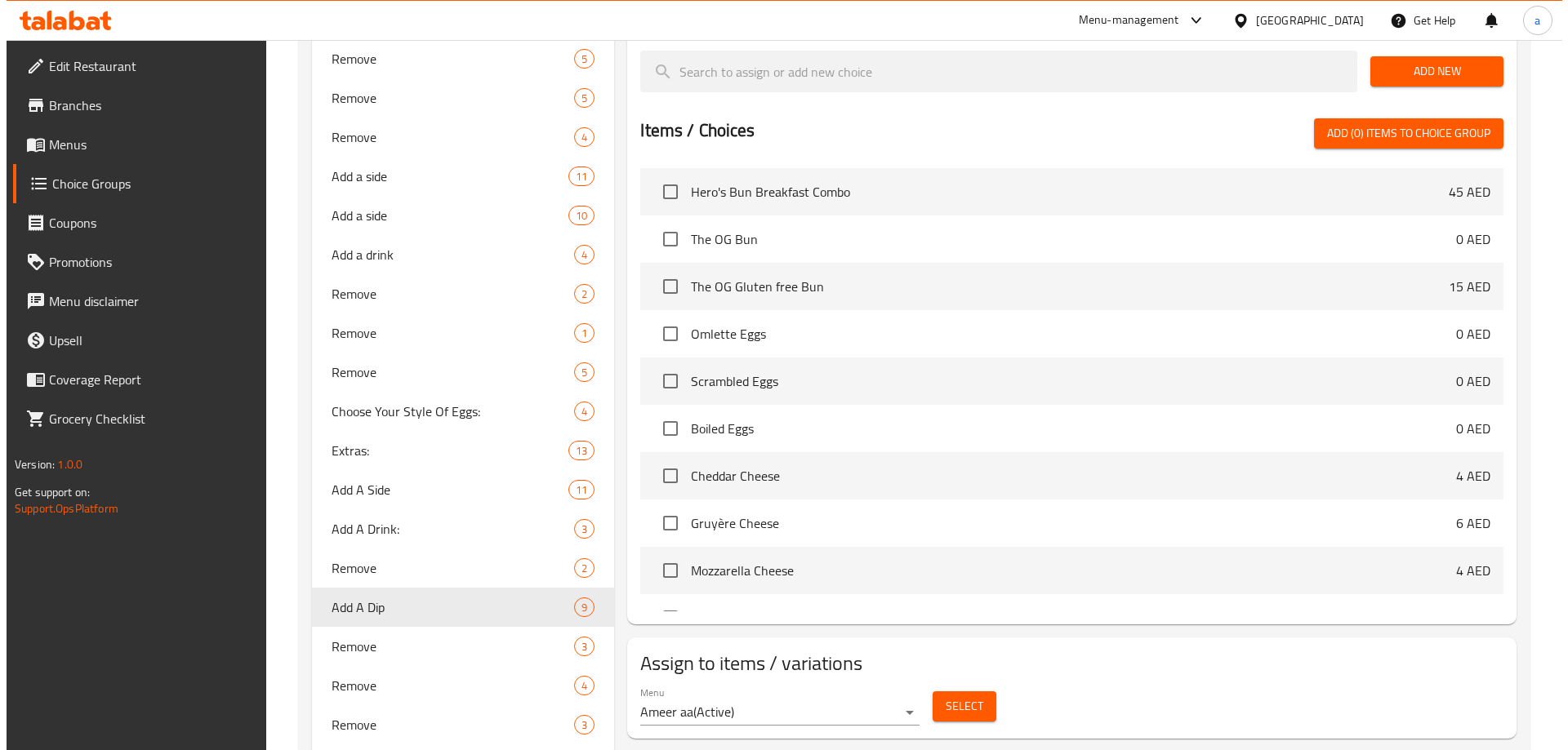
scroll to position [914, 0]
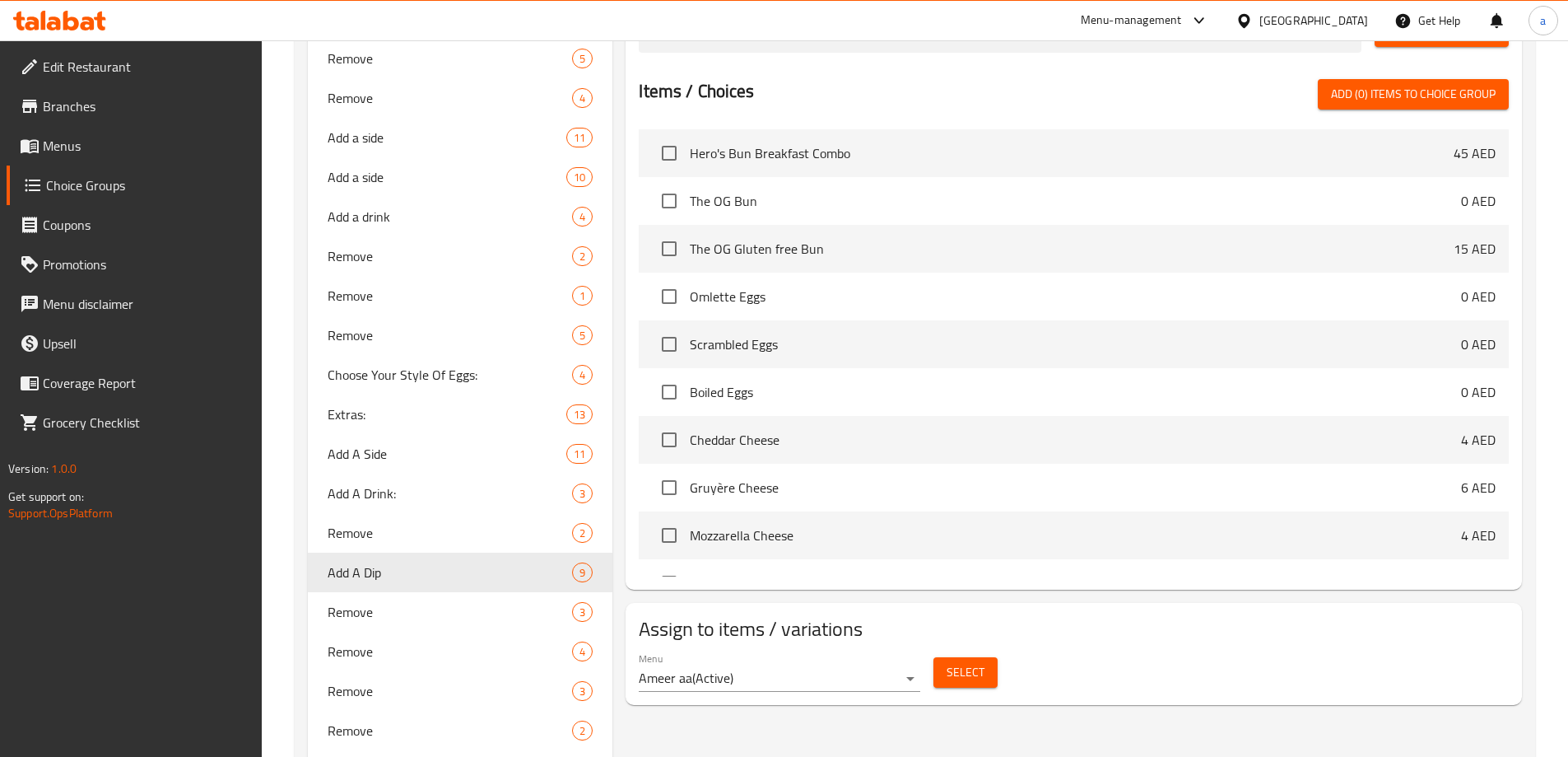
click at [970, 663] on span "Select" at bounding box center [965, 673] width 38 height 20
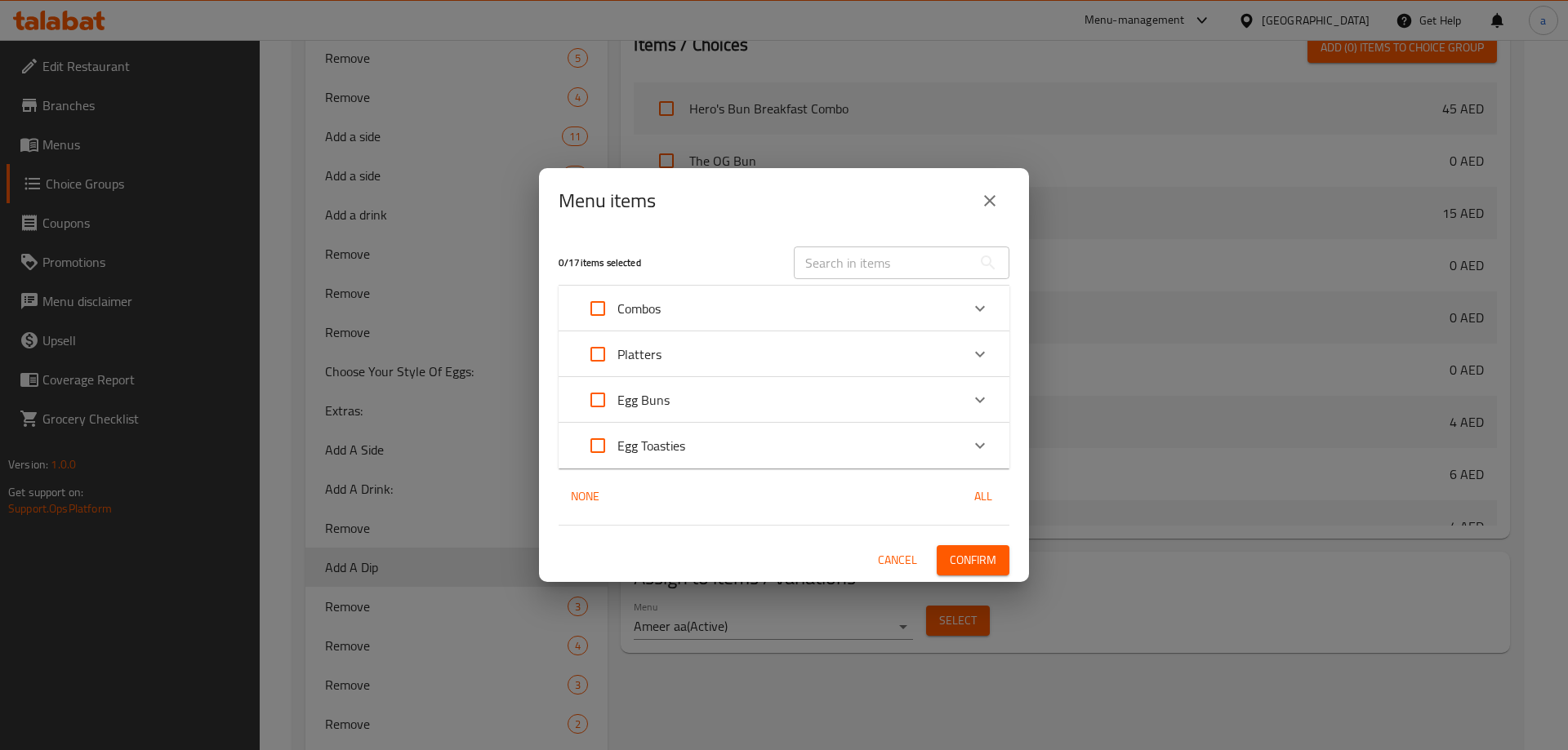
click at [626, 364] on p "Platters" at bounding box center [640, 354] width 45 height 20
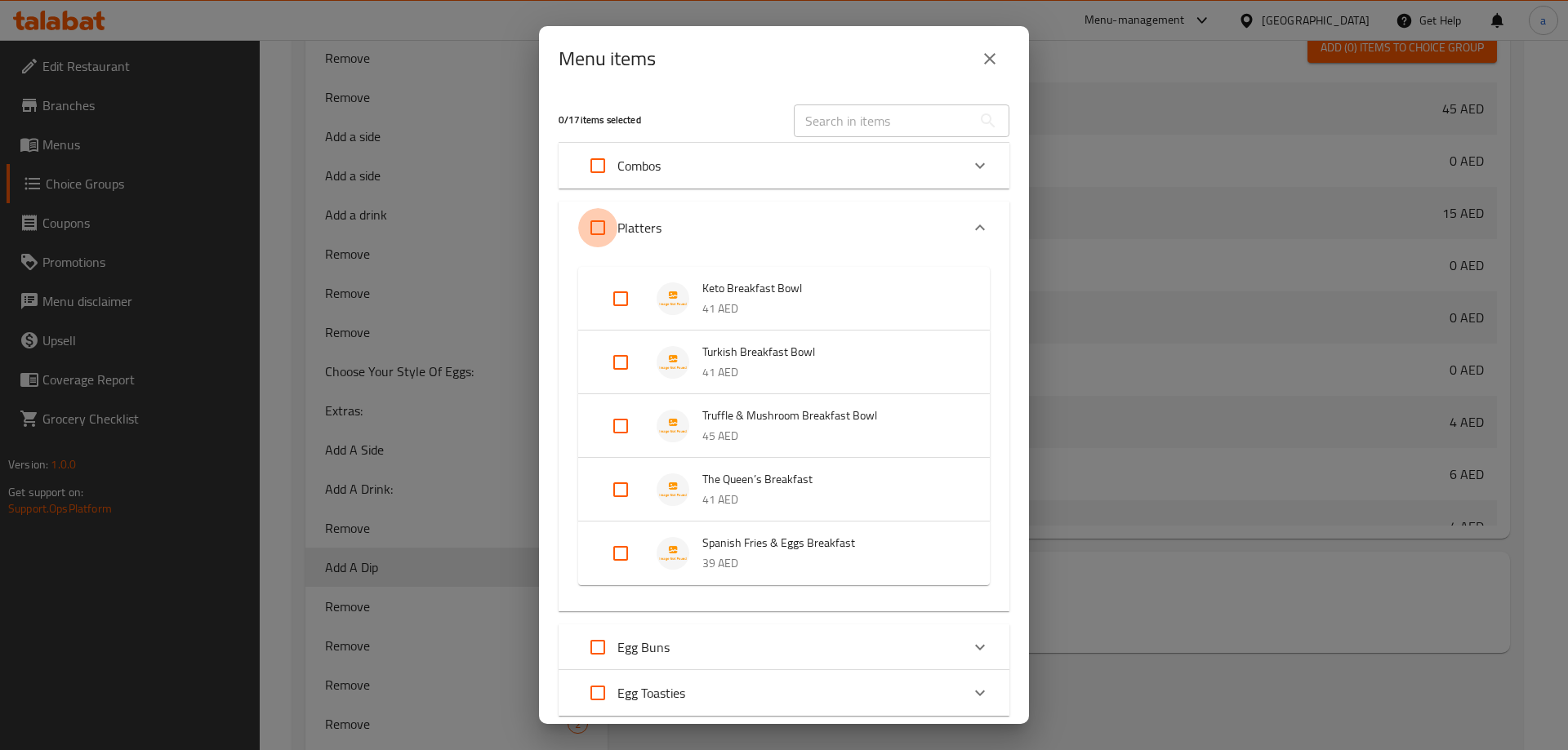
click at [596, 240] on input "Expand" at bounding box center [597, 227] width 39 height 39
checkbox input "true"
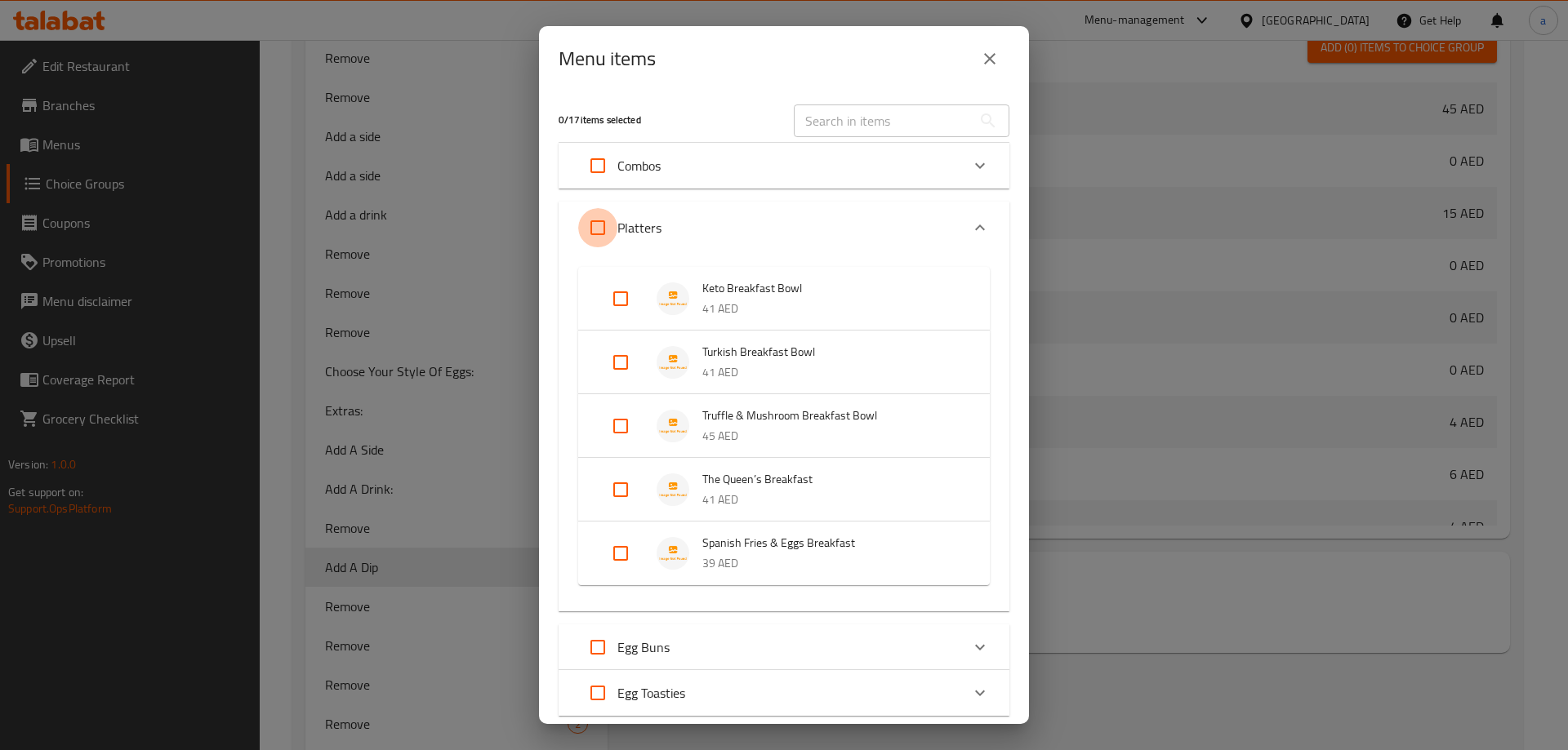
checkbox input "true"
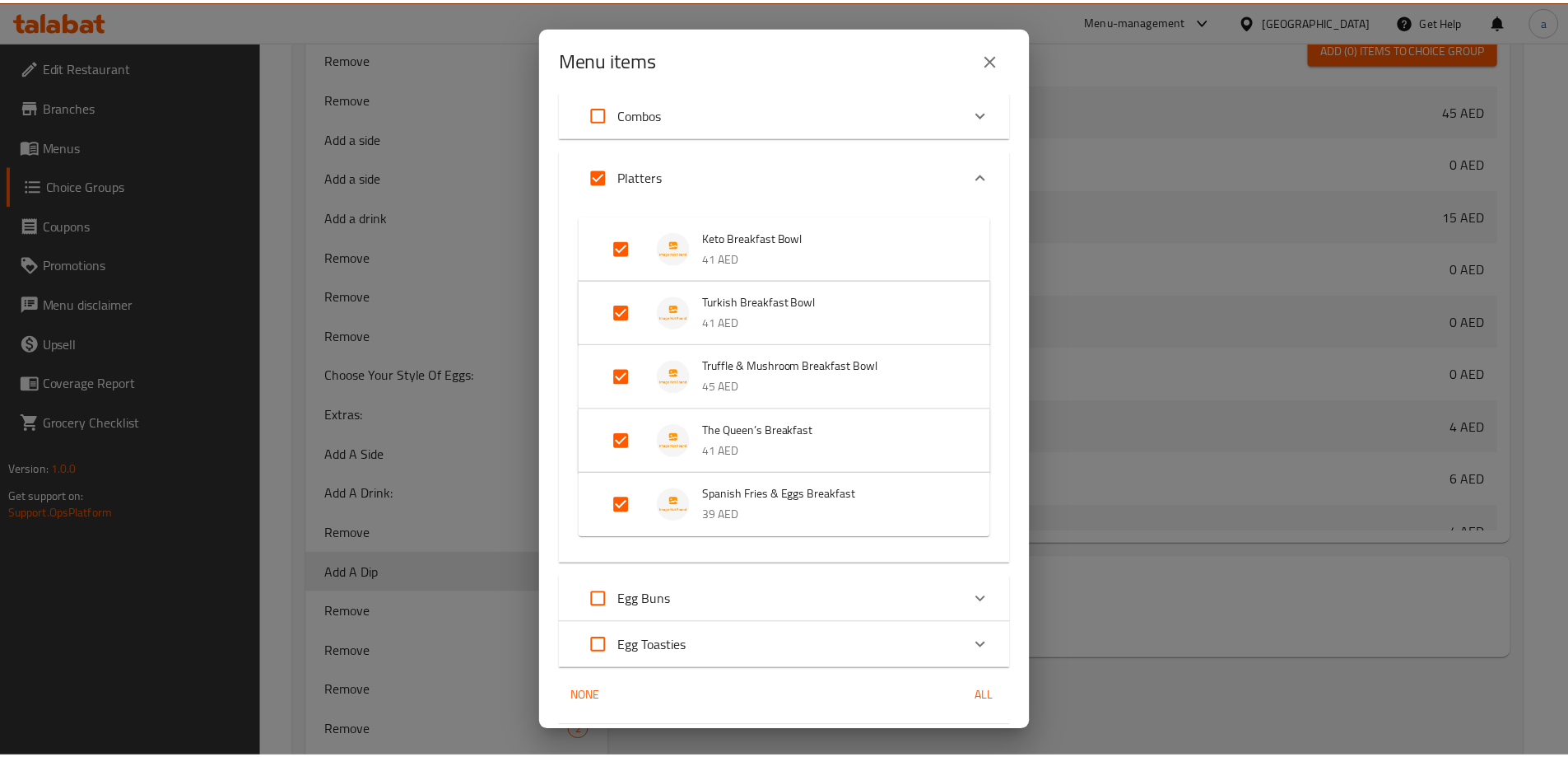
scroll to position [106, 0]
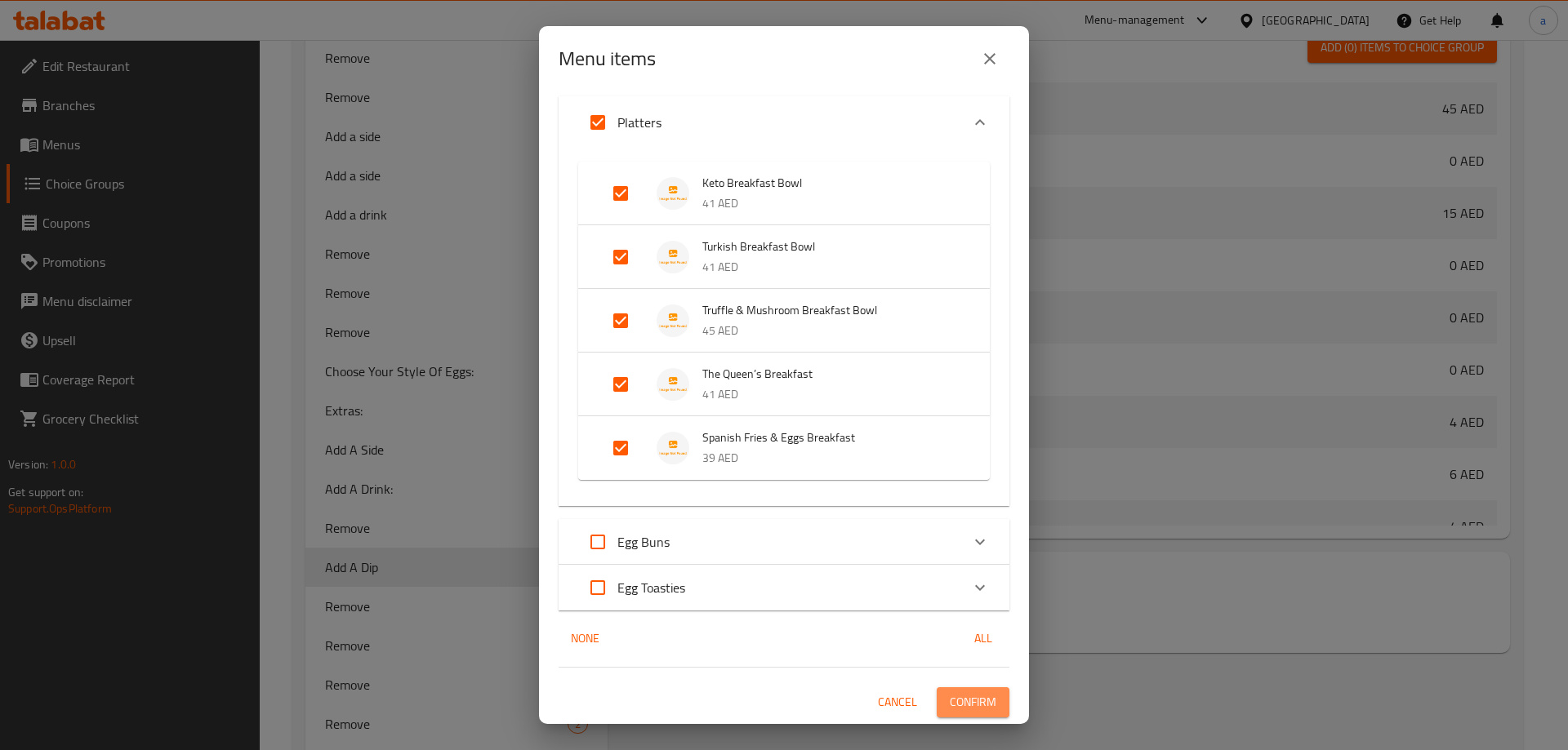
click at [955, 690] on button "Confirm" at bounding box center [973, 702] width 73 height 30
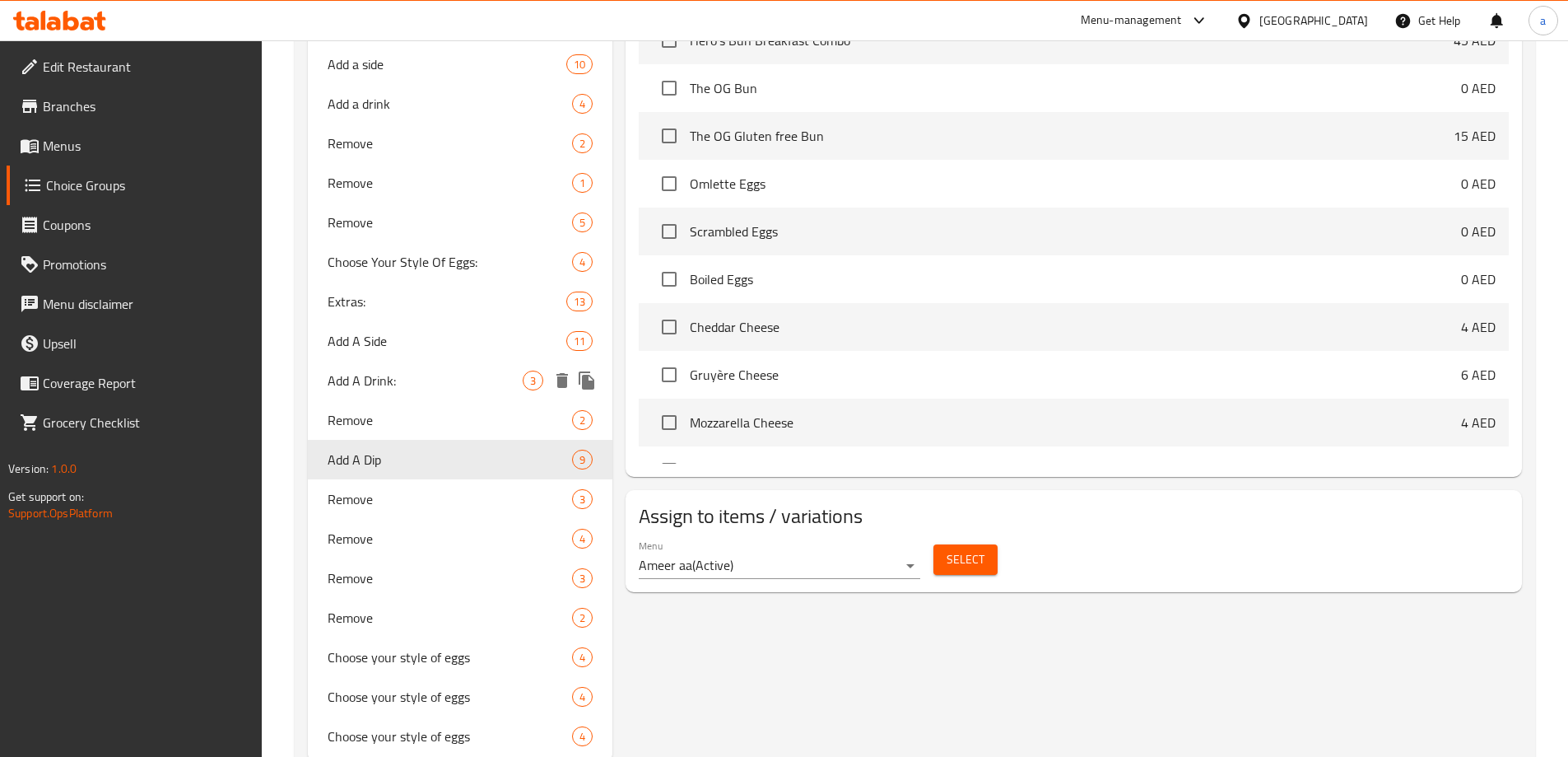
scroll to position [1088, 0]
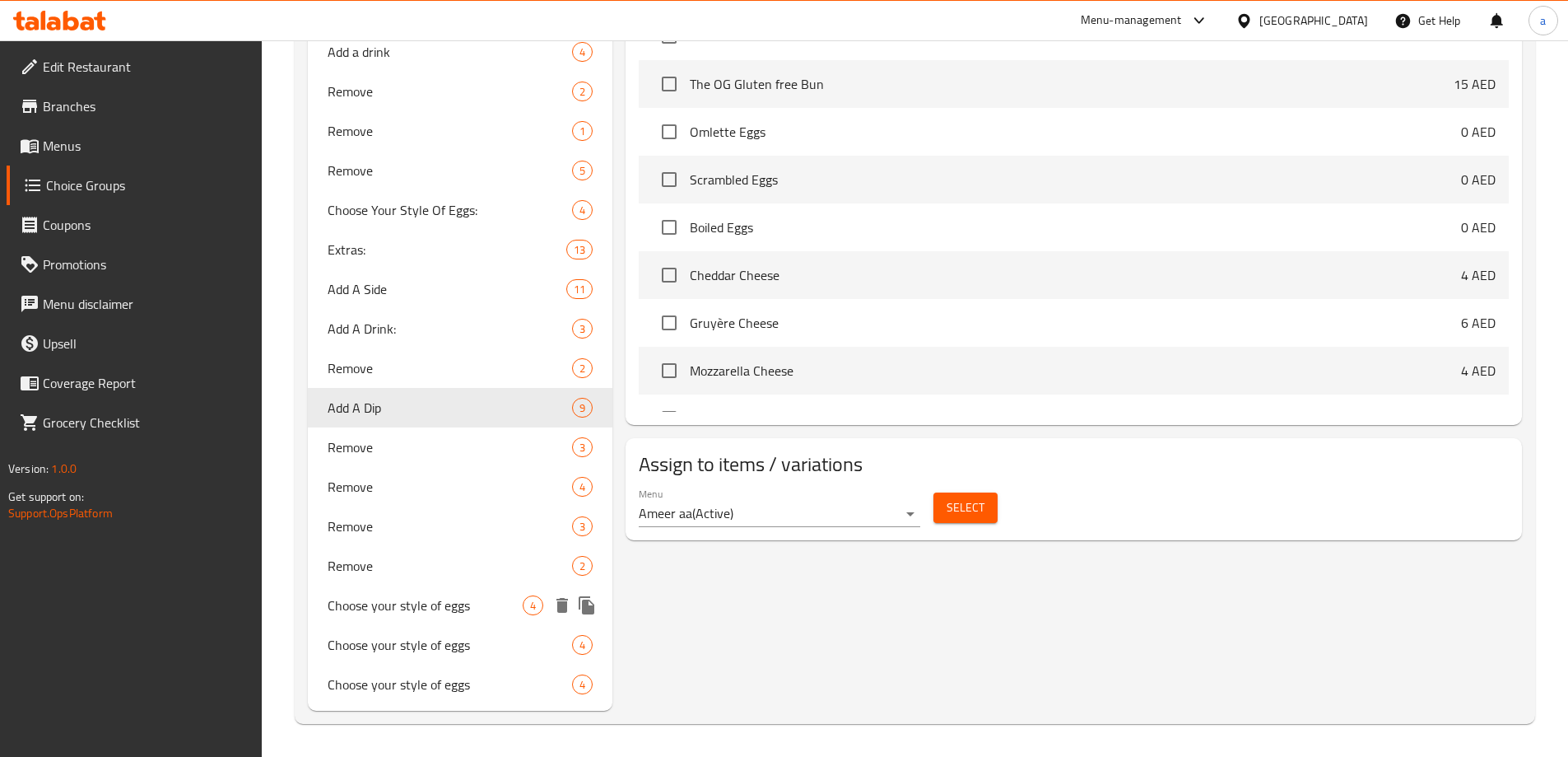
click at [434, 604] on span "Choose your style of eggs" at bounding box center [426, 606] width 196 height 20
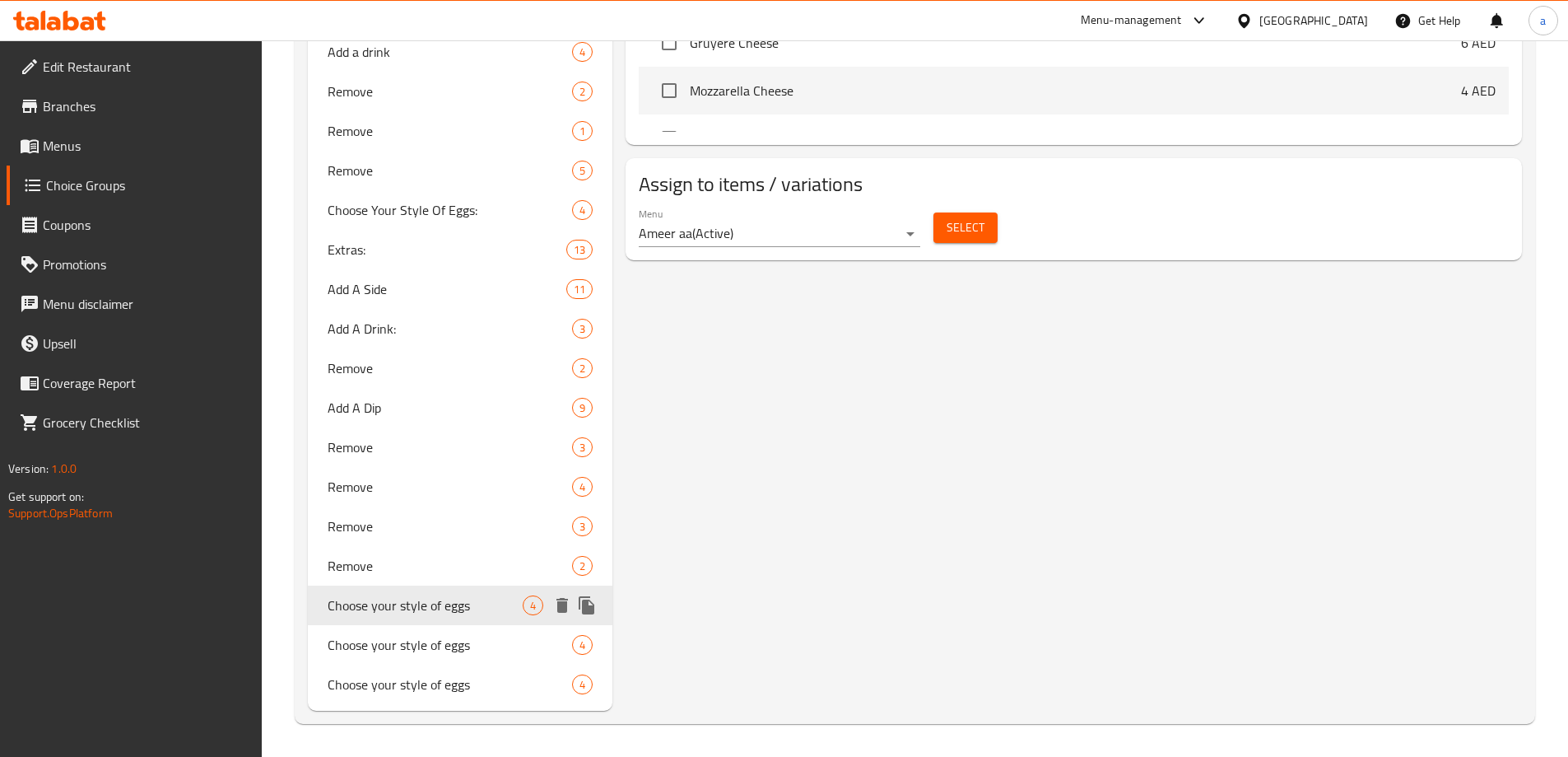
type input "Choose your style of eggs"
type input "اختر نوع البيض الذي تفضله"
type input "1"
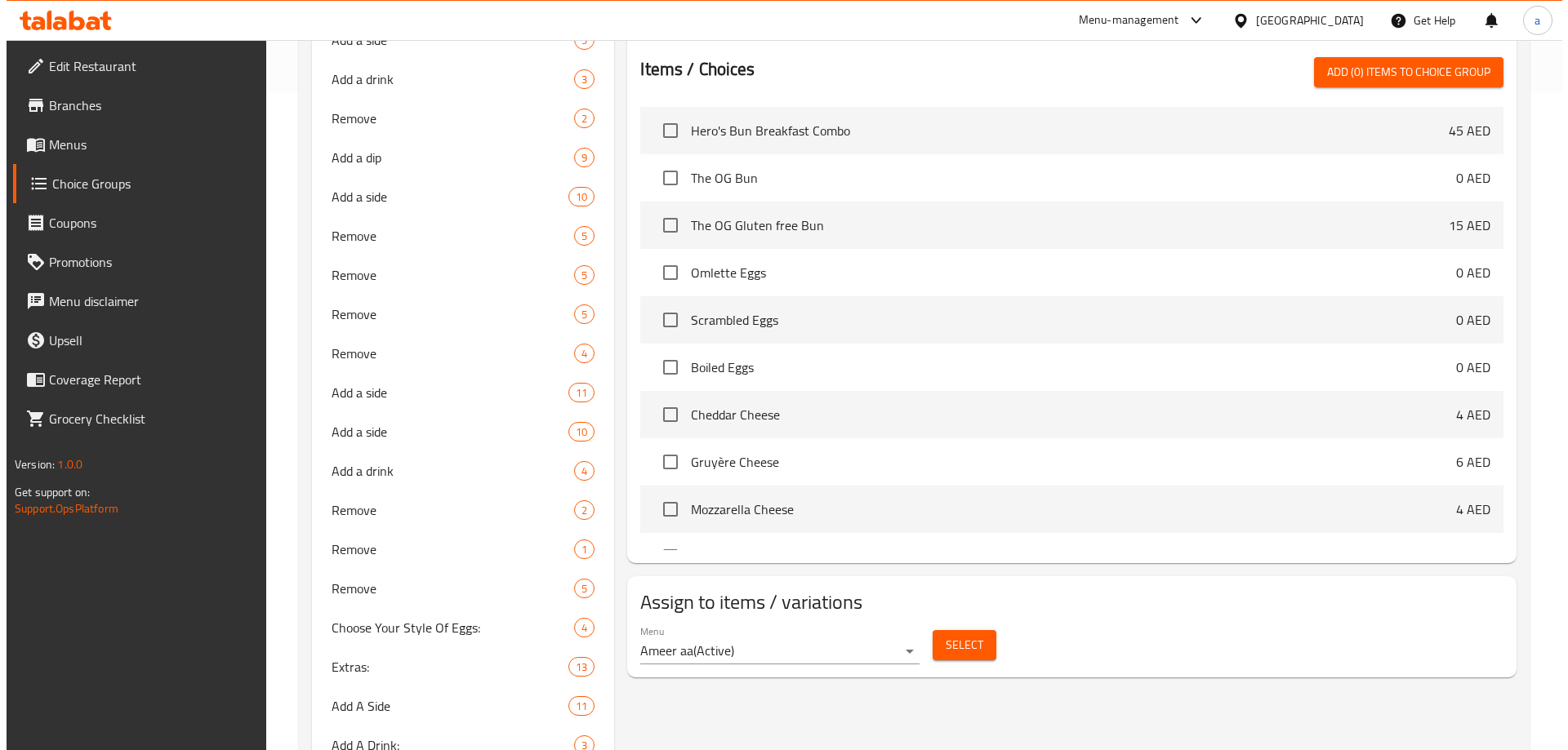
scroll to position [669, 0]
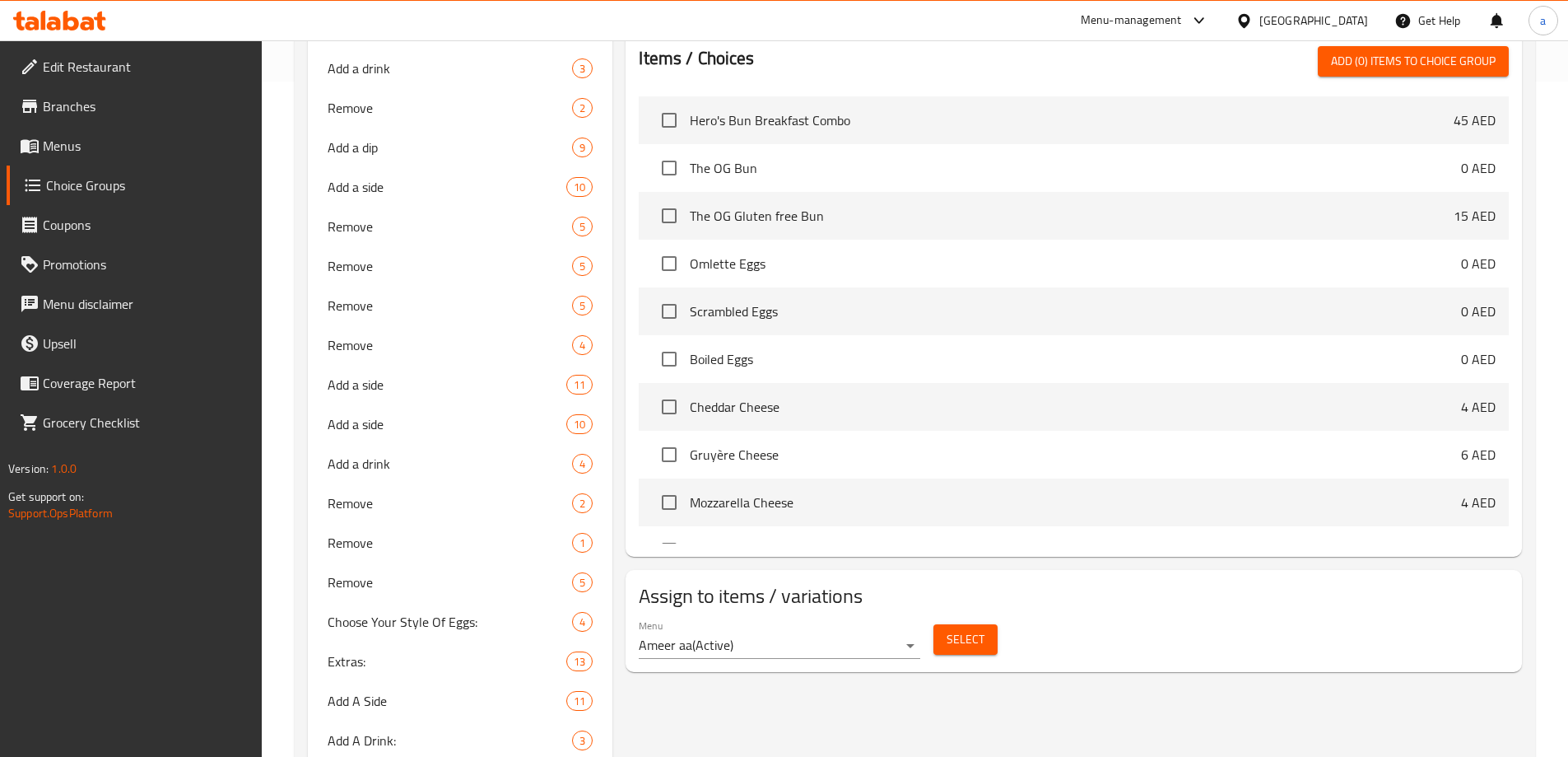
click at [943, 624] on button "Select" at bounding box center [965, 639] width 64 height 30
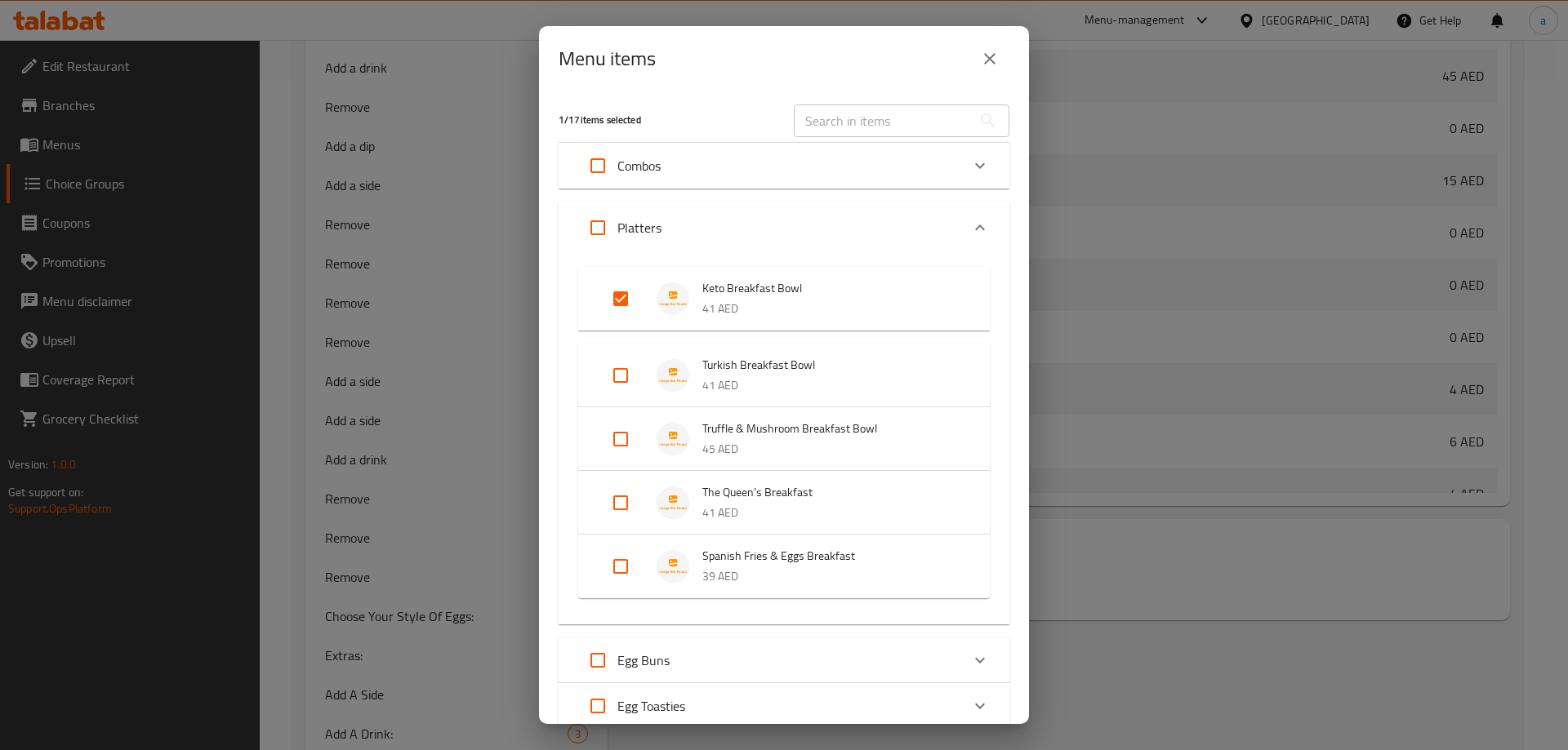
click at [622, 292] on input "Expand" at bounding box center [620, 298] width 39 height 39
checkbox input "false"
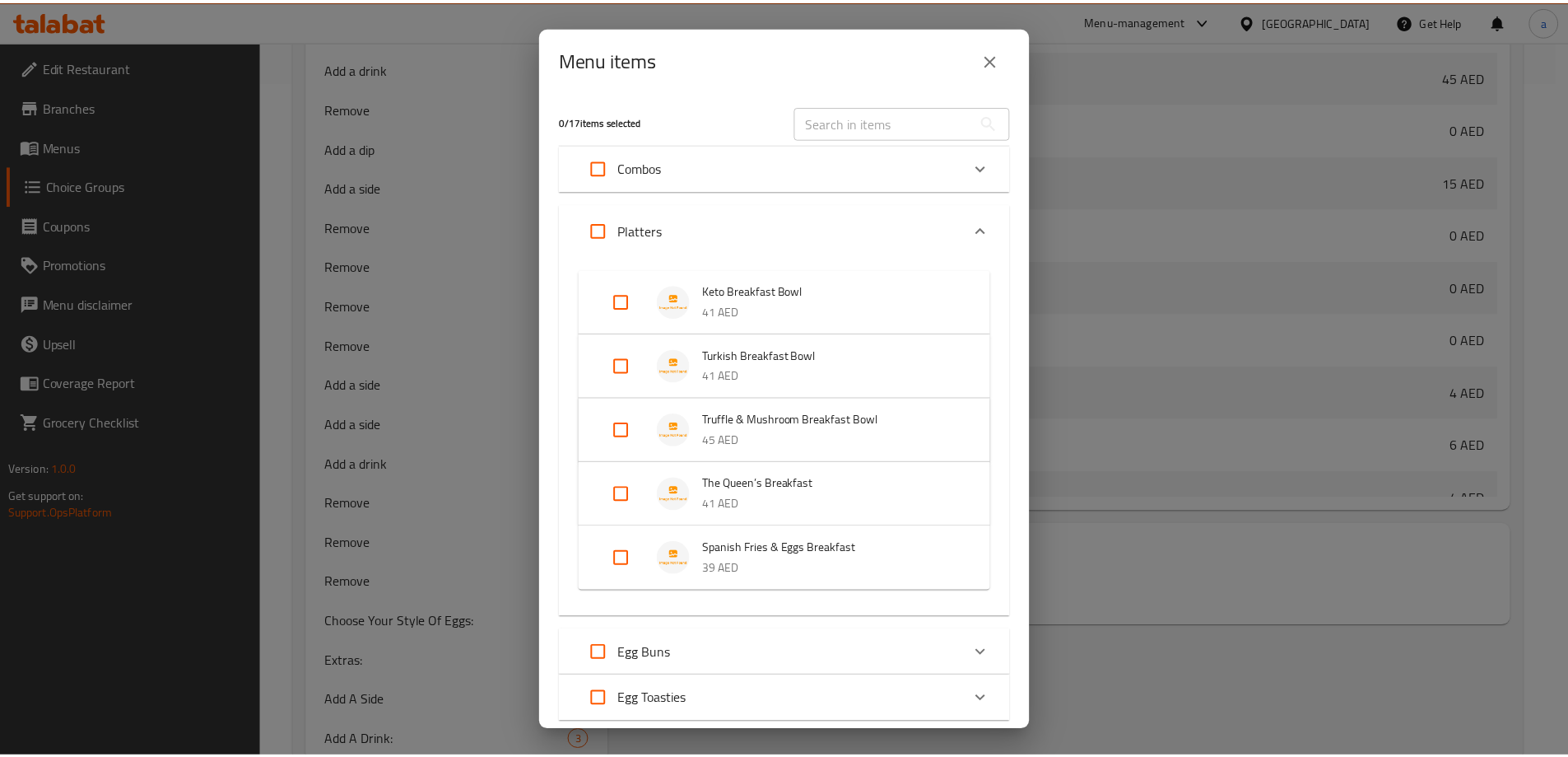
scroll to position [106, 0]
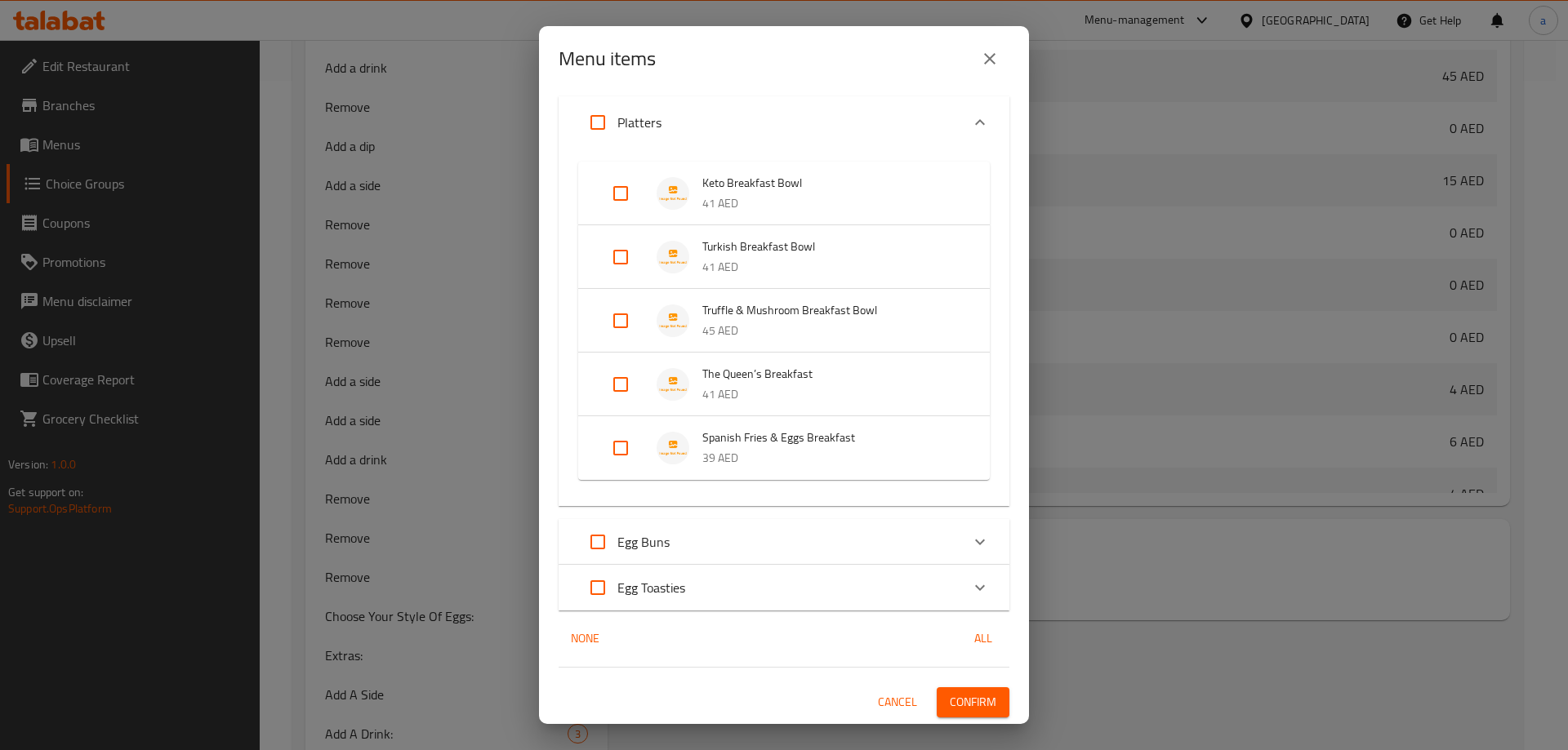
click at [937, 690] on button "Confirm" at bounding box center [973, 702] width 73 height 30
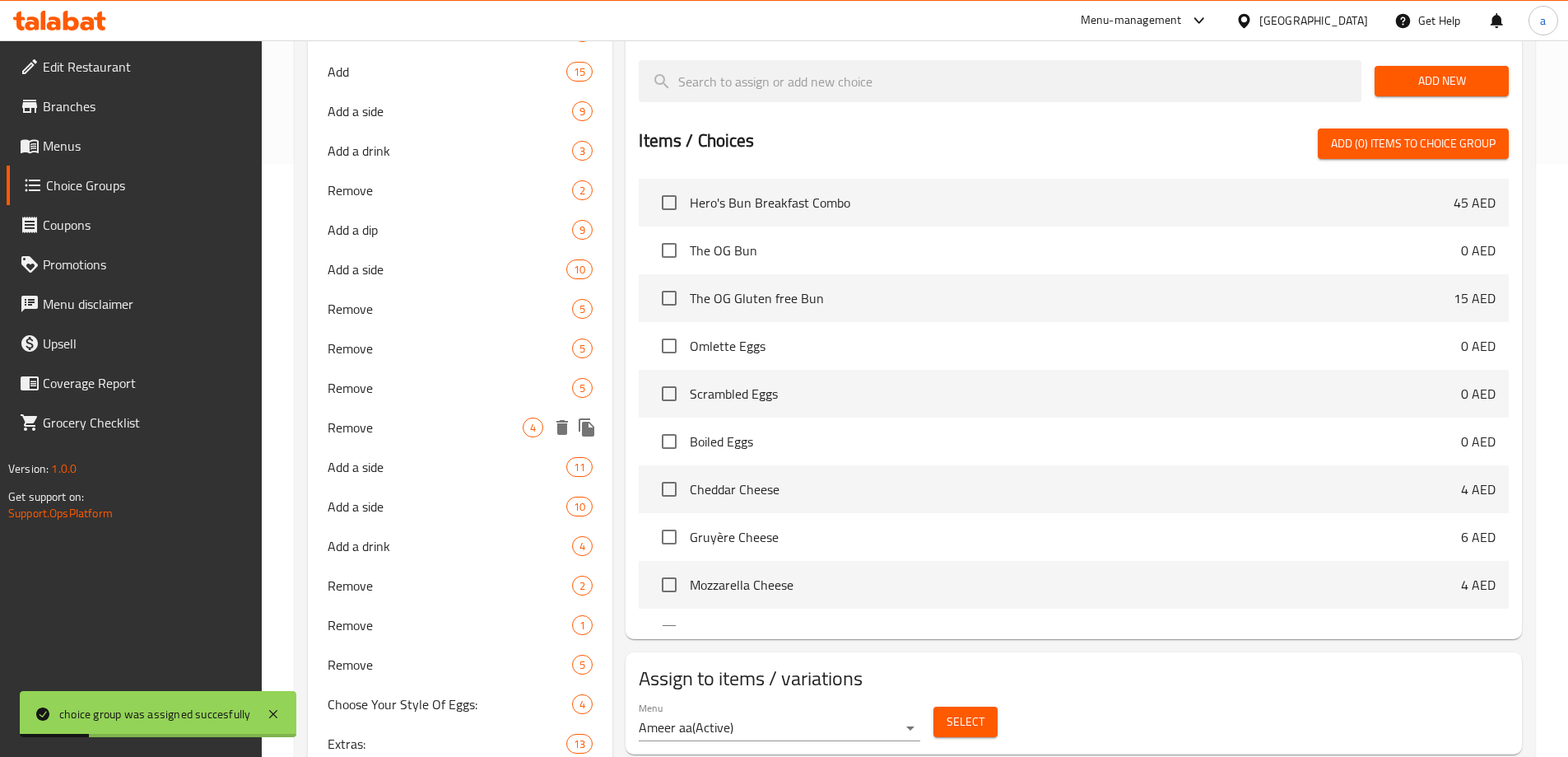
scroll to position [181, 0]
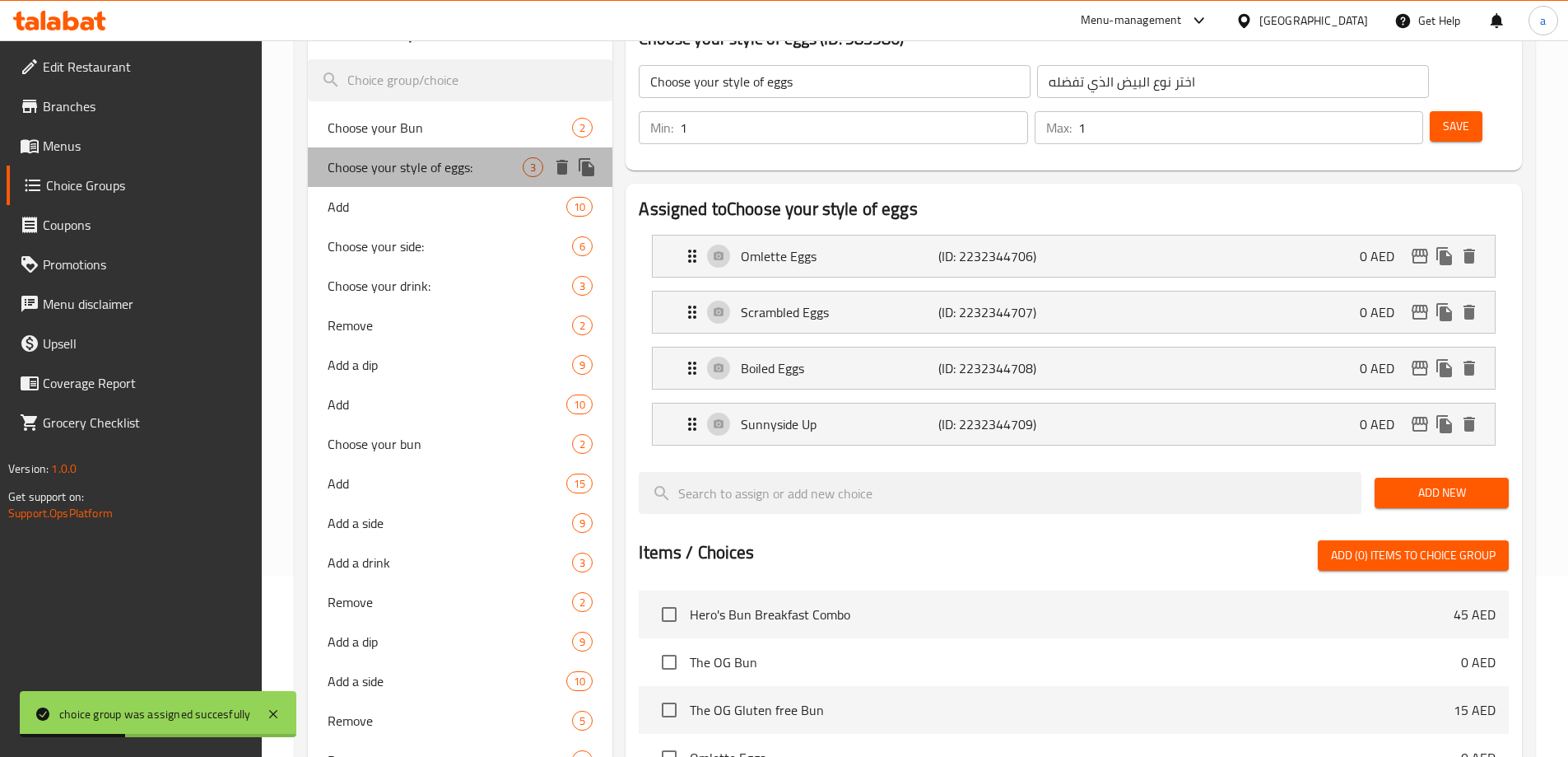
click at [447, 180] on div "Choose your style of eggs: 3" at bounding box center [460, 167] width 305 height 39
type input "Choose your style of eggs:"
type input "اختر طريقتك من البيض"
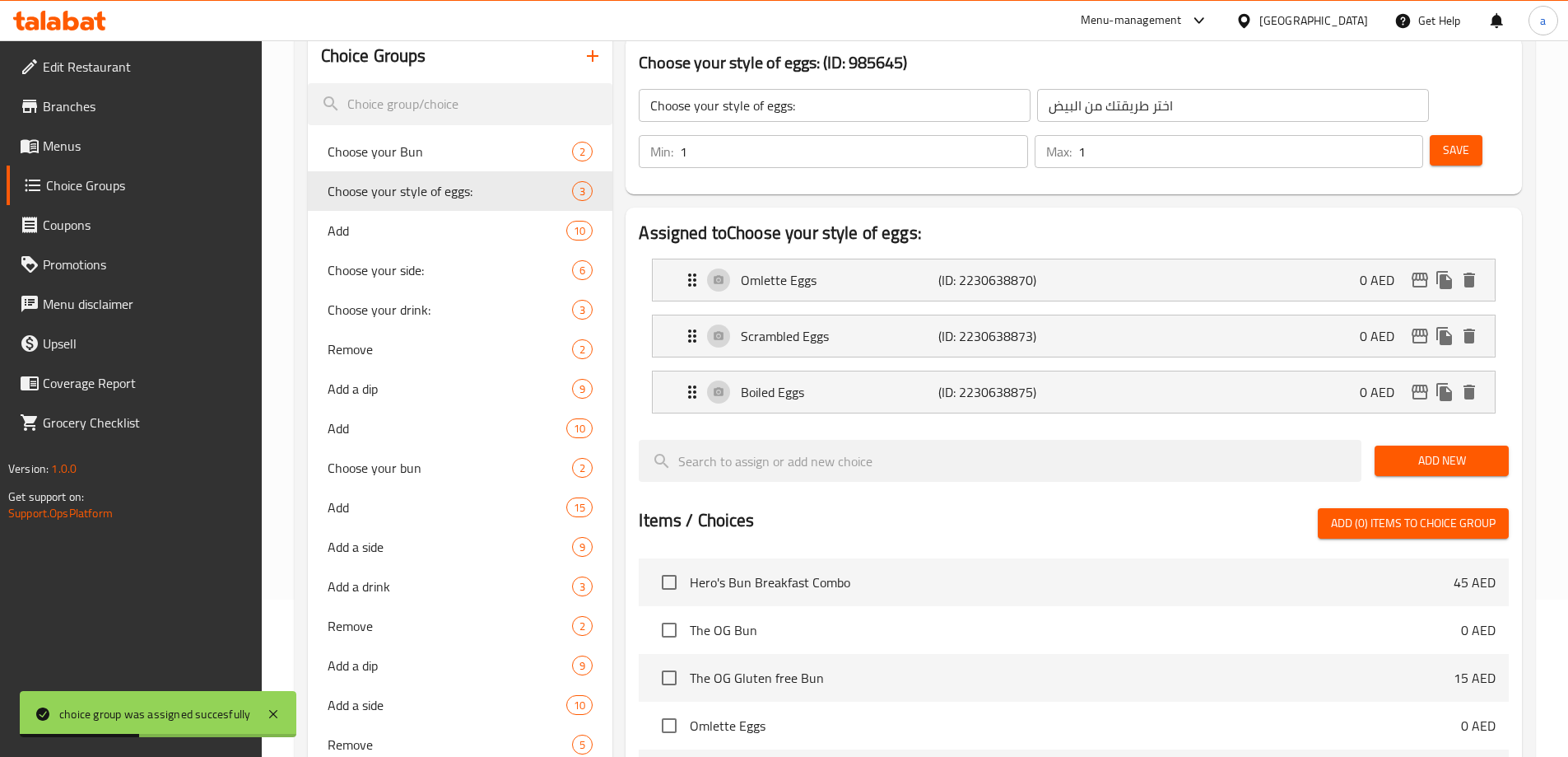
scroll to position [0, 0]
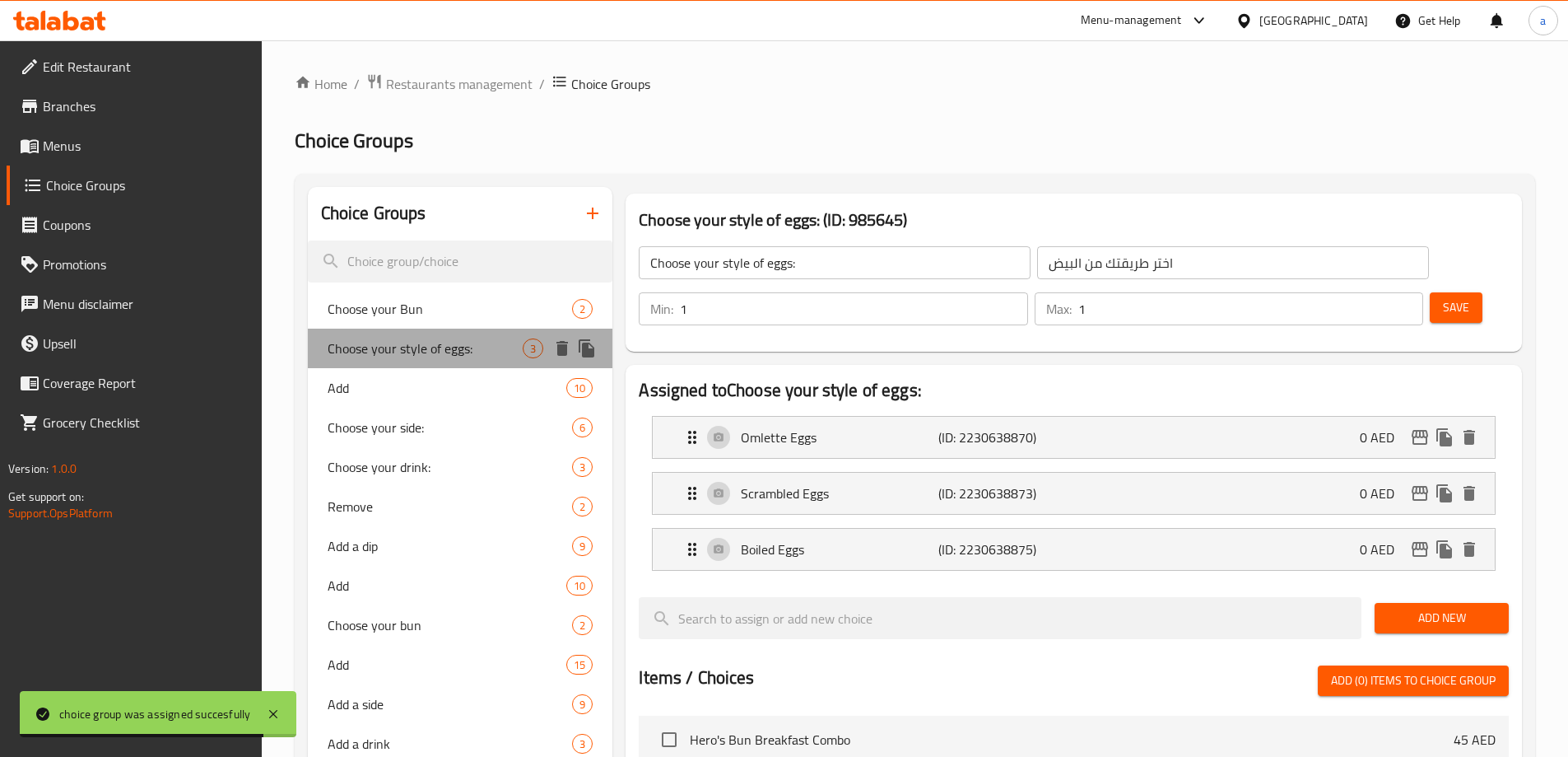
click at [491, 351] on span "Choose your style of eggs:" at bounding box center [426, 348] width 196 height 20
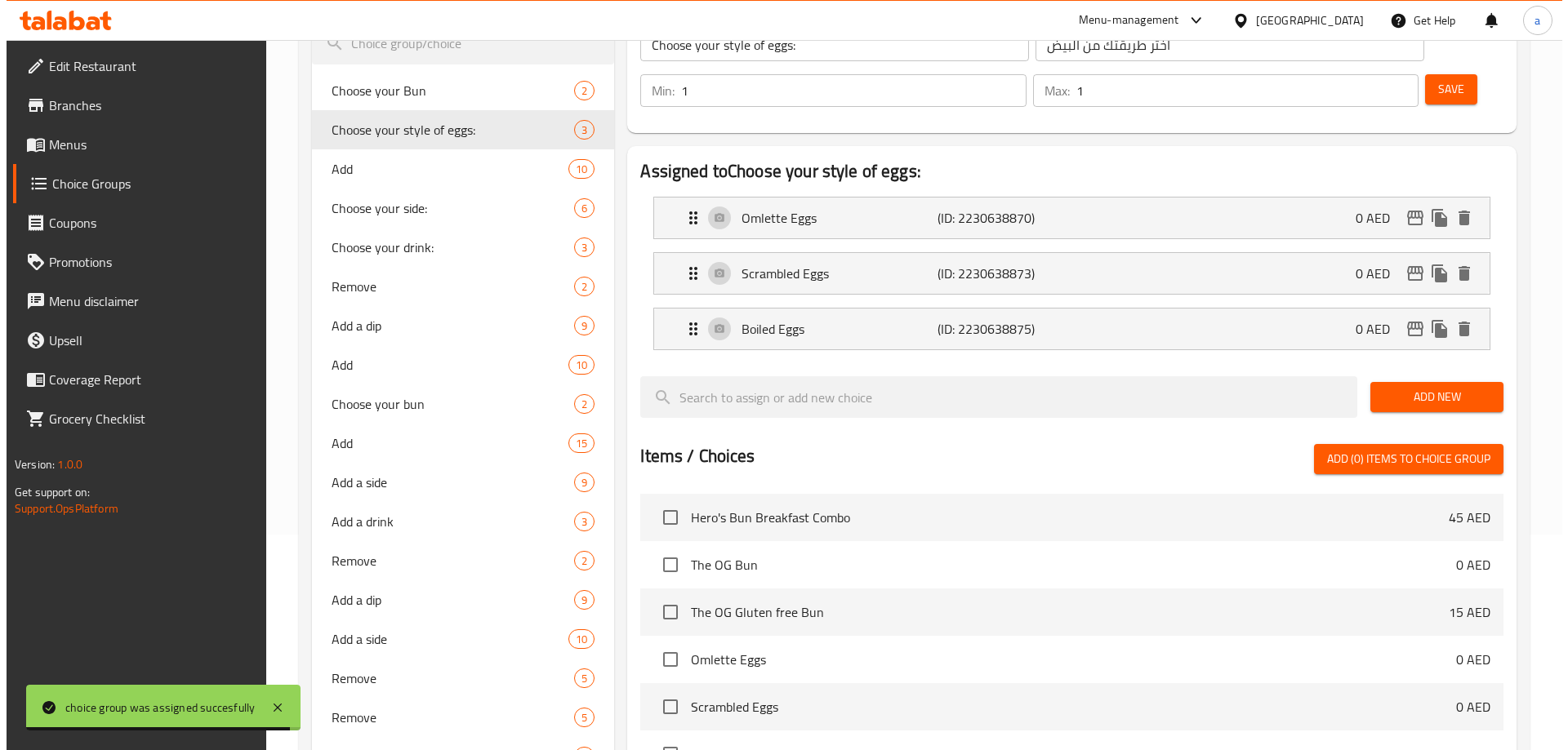
scroll to position [653, 0]
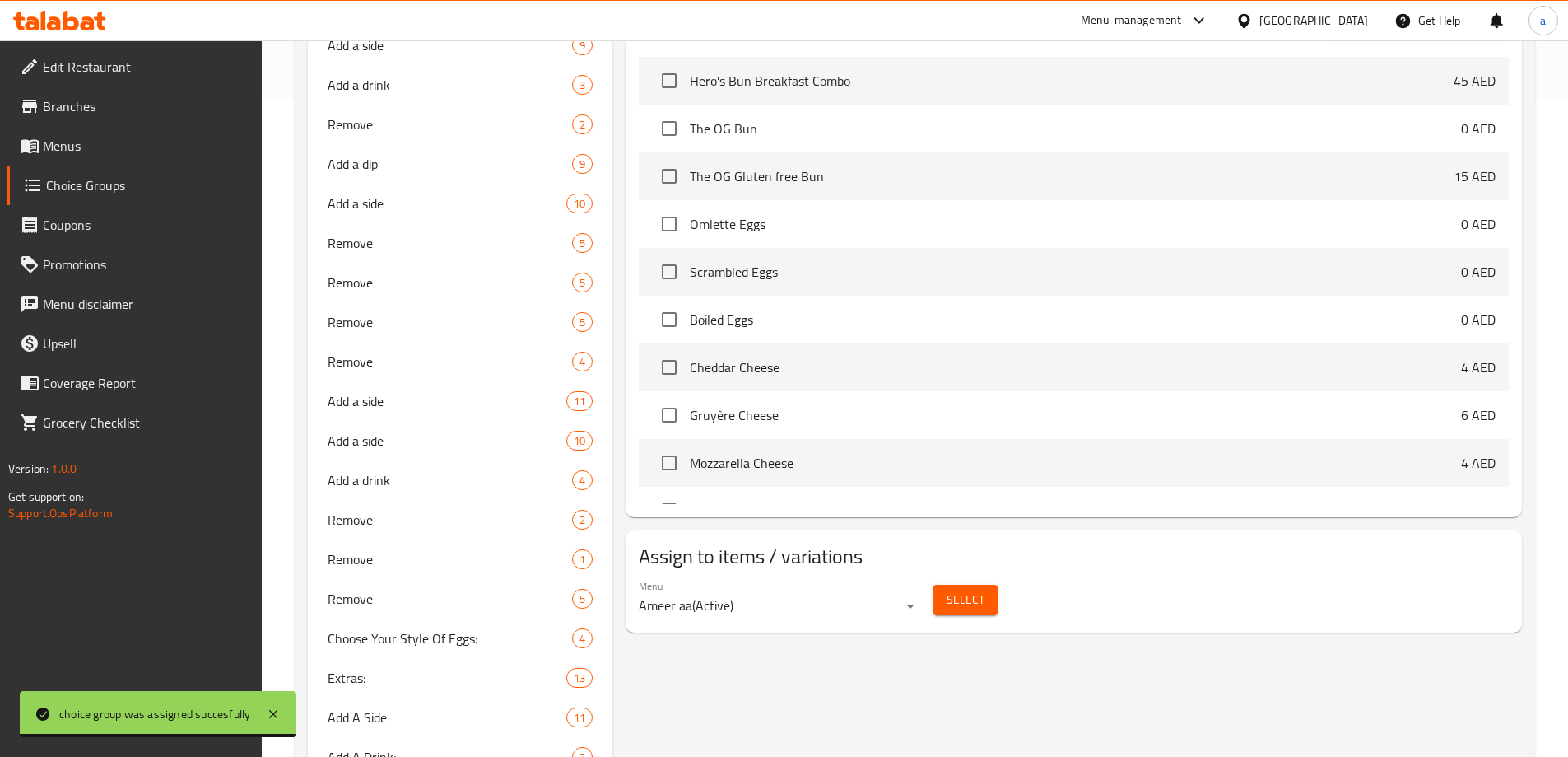
click at [952, 578] on div "Select" at bounding box center [965, 600] width 77 height 44
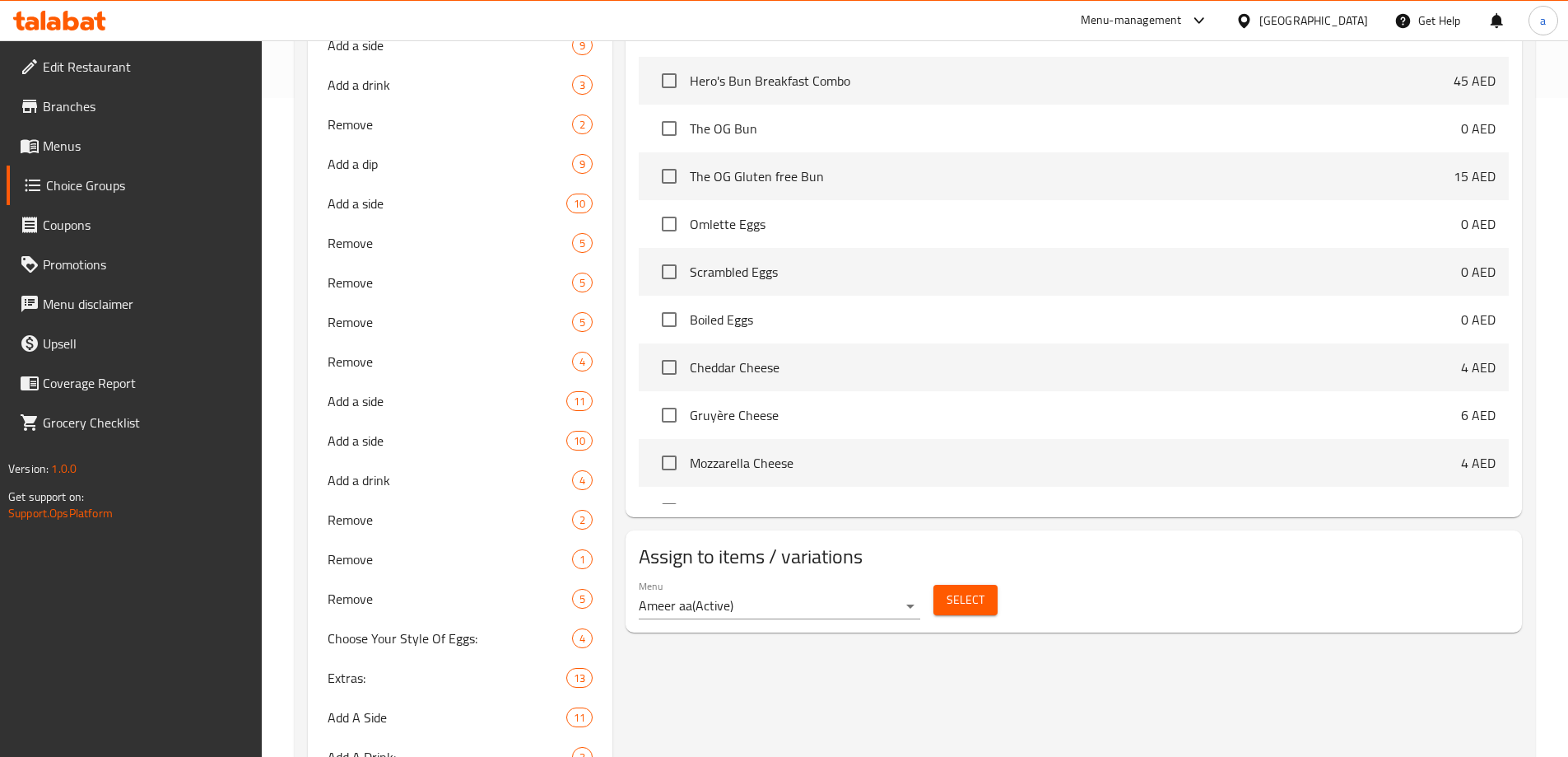
click at [952, 578] on div "Select" at bounding box center [965, 600] width 77 height 44
click at [964, 590] on span "Select" at bounding box center [965, 600] width 38 height 20
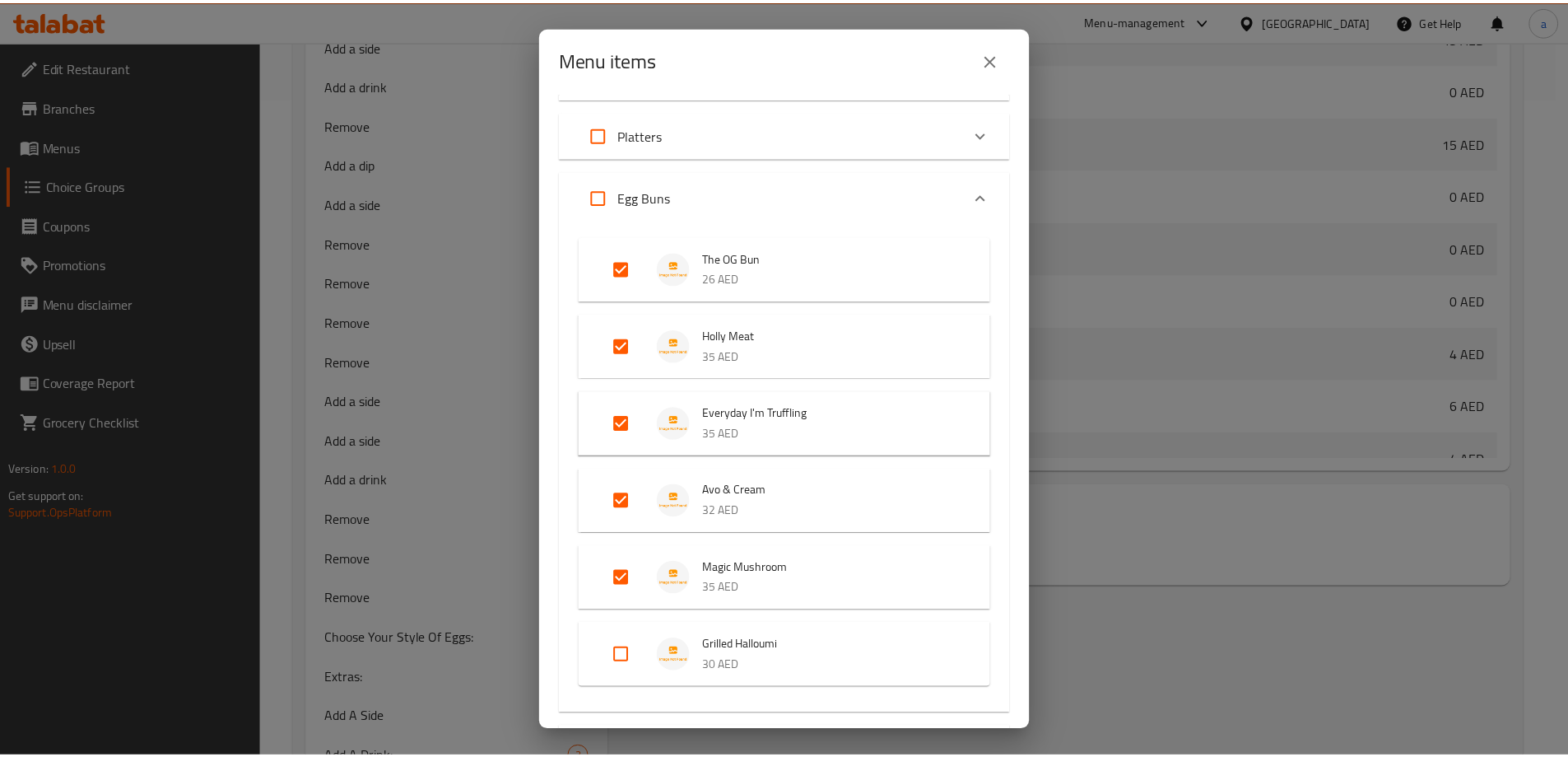
scroll to position [191, 0]
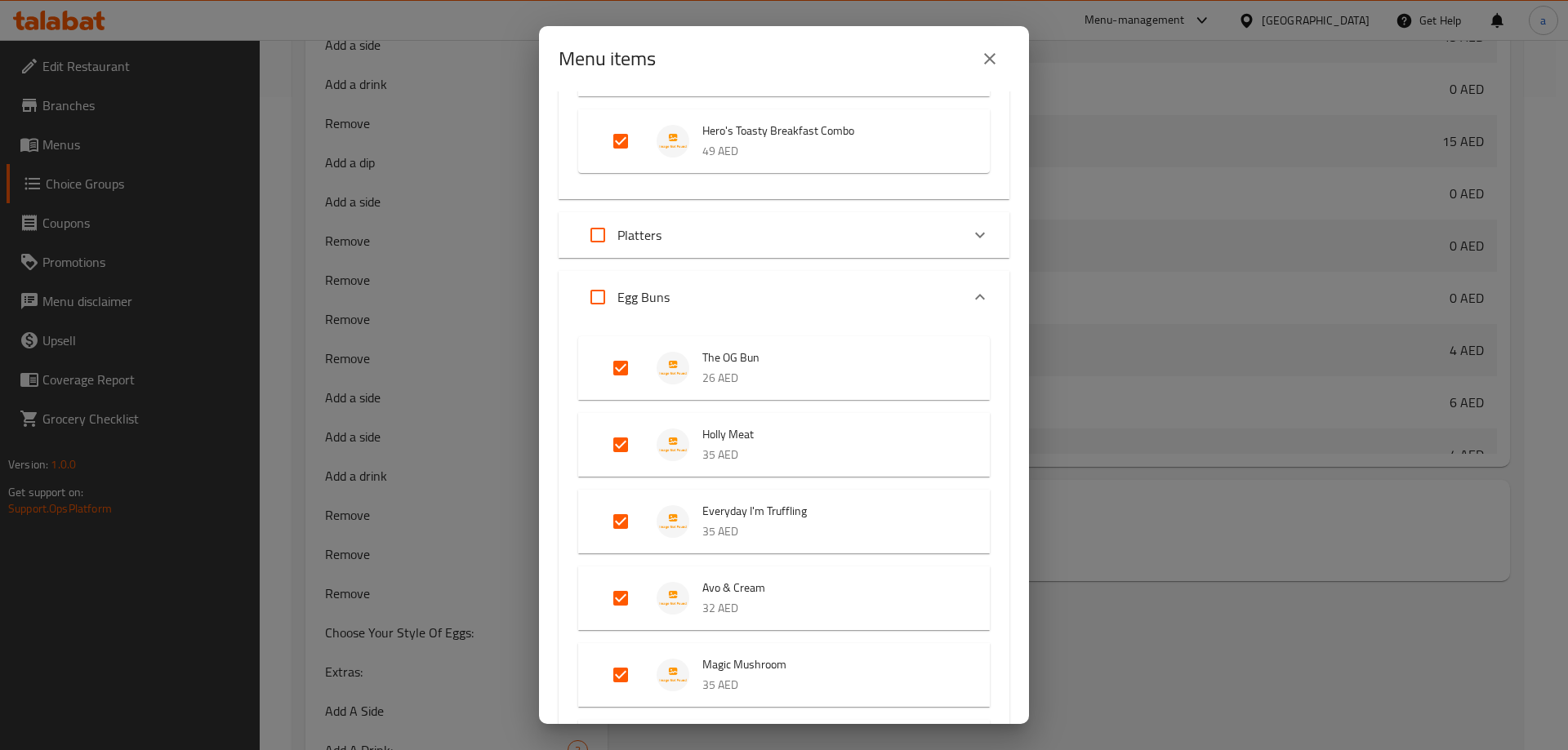
click at [648, 247] on div "Platters" at bounding box center [620, 234] width 84 height 39
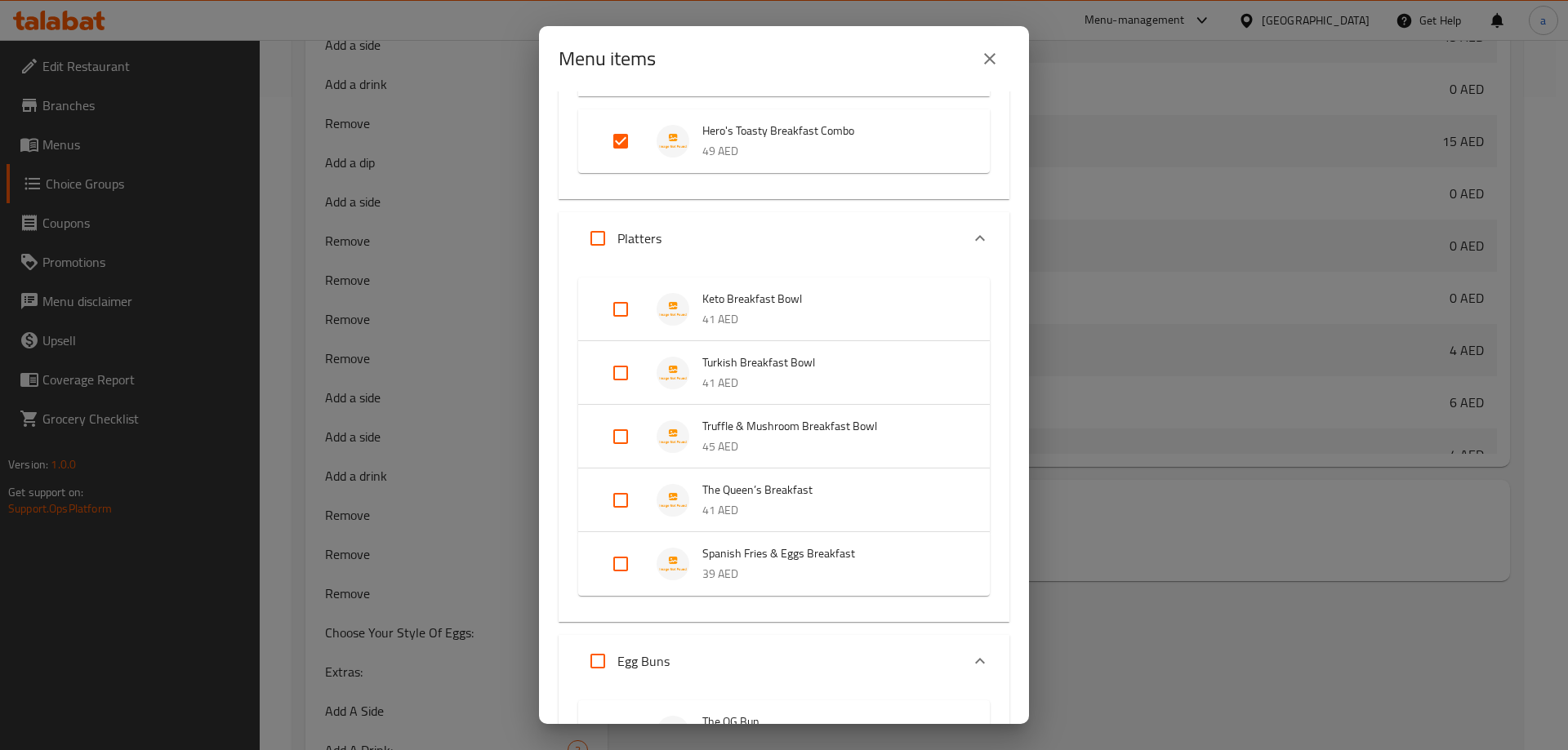
click at [633, 252] on div "Platters" at bounding box center [620, 238] width 84 height 39
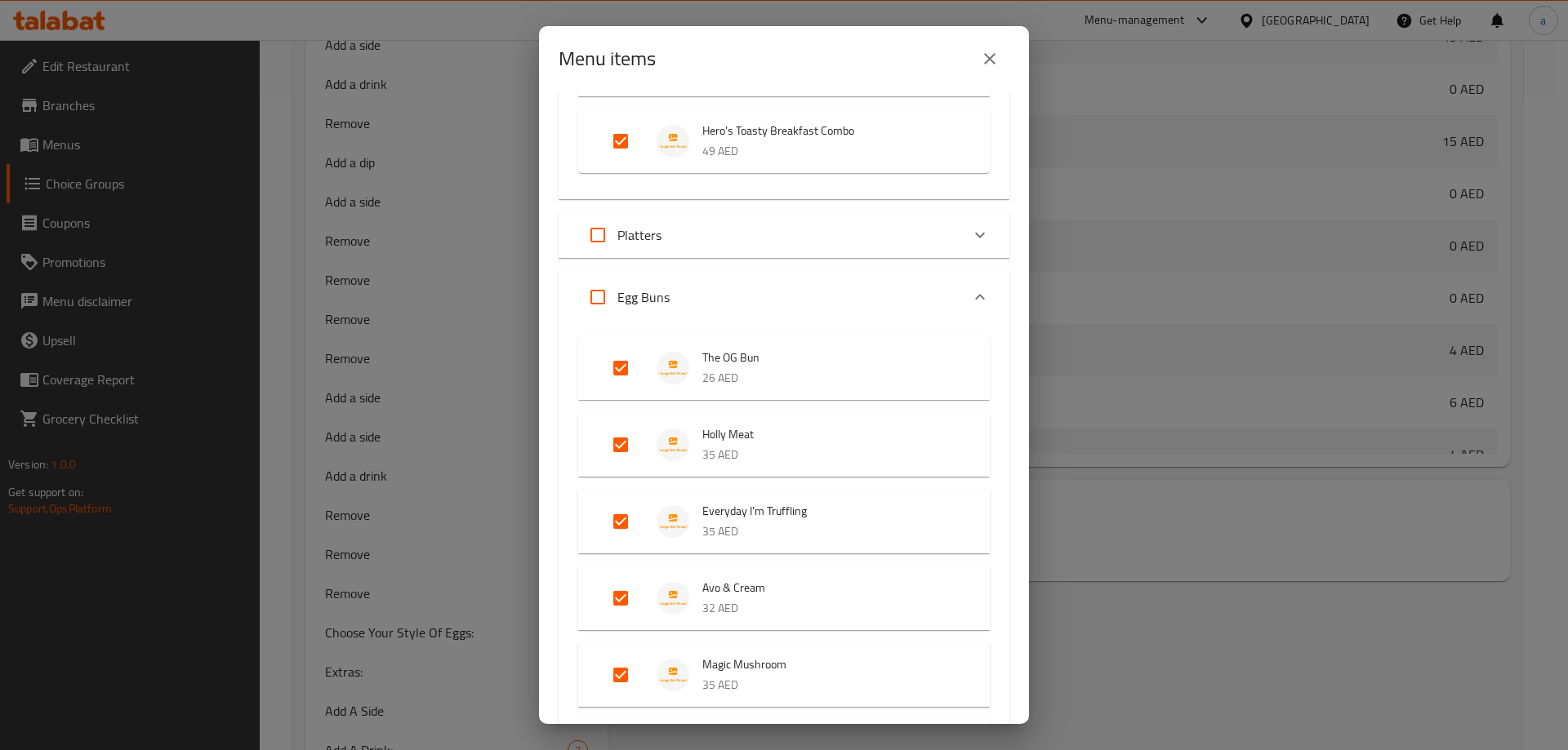
click at [426, 337] on div "Menu items 8 / 17 items selected ​ Combos Hero's Bun Breakfast Combo 45 AED Her…" at bounding box center [784, 375] width 1568 height 750
click at [987, 66] on icon "close" at bounding box center [990, 59] width 20 height 20
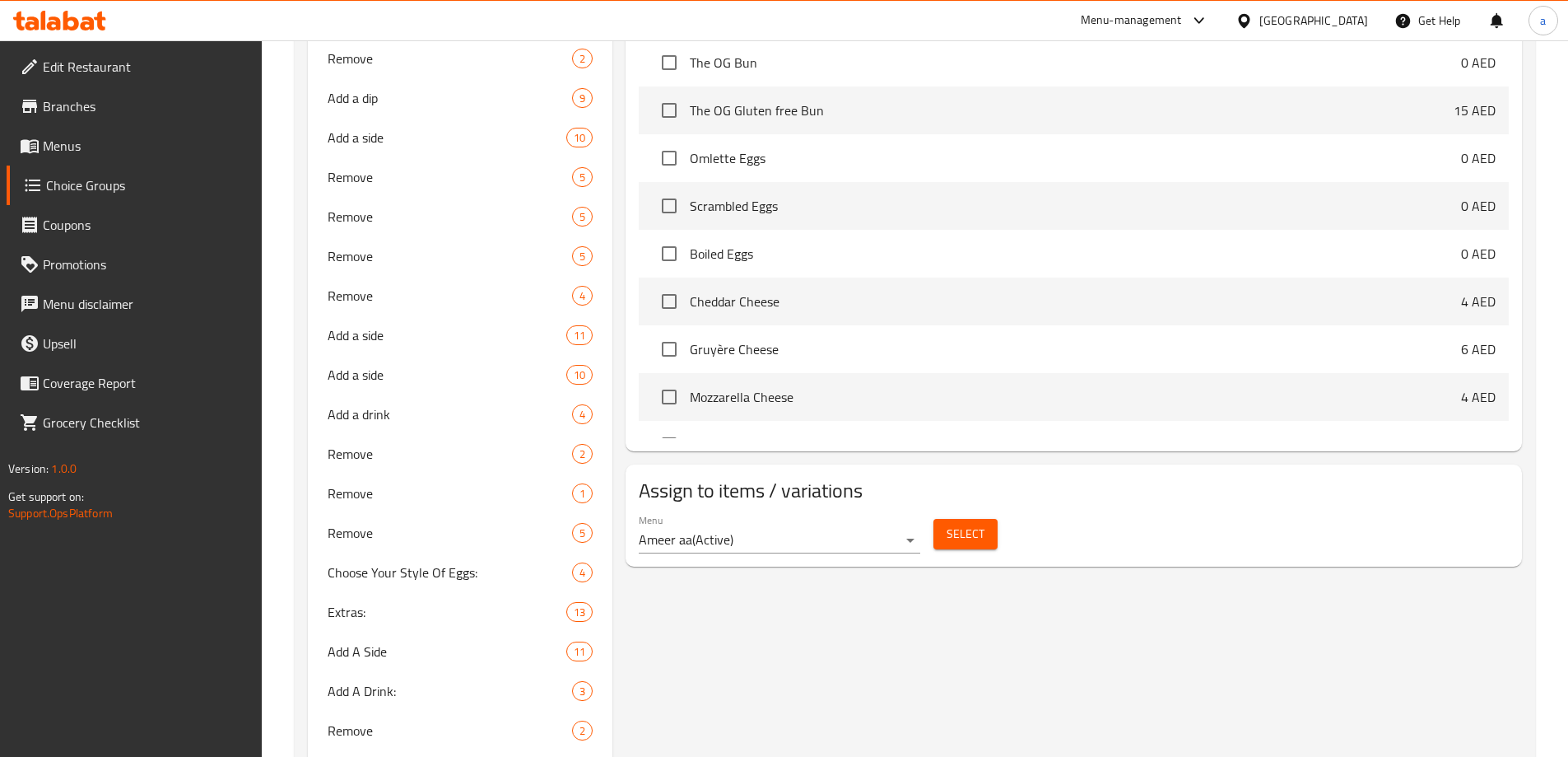
scroll to position [824, 0]
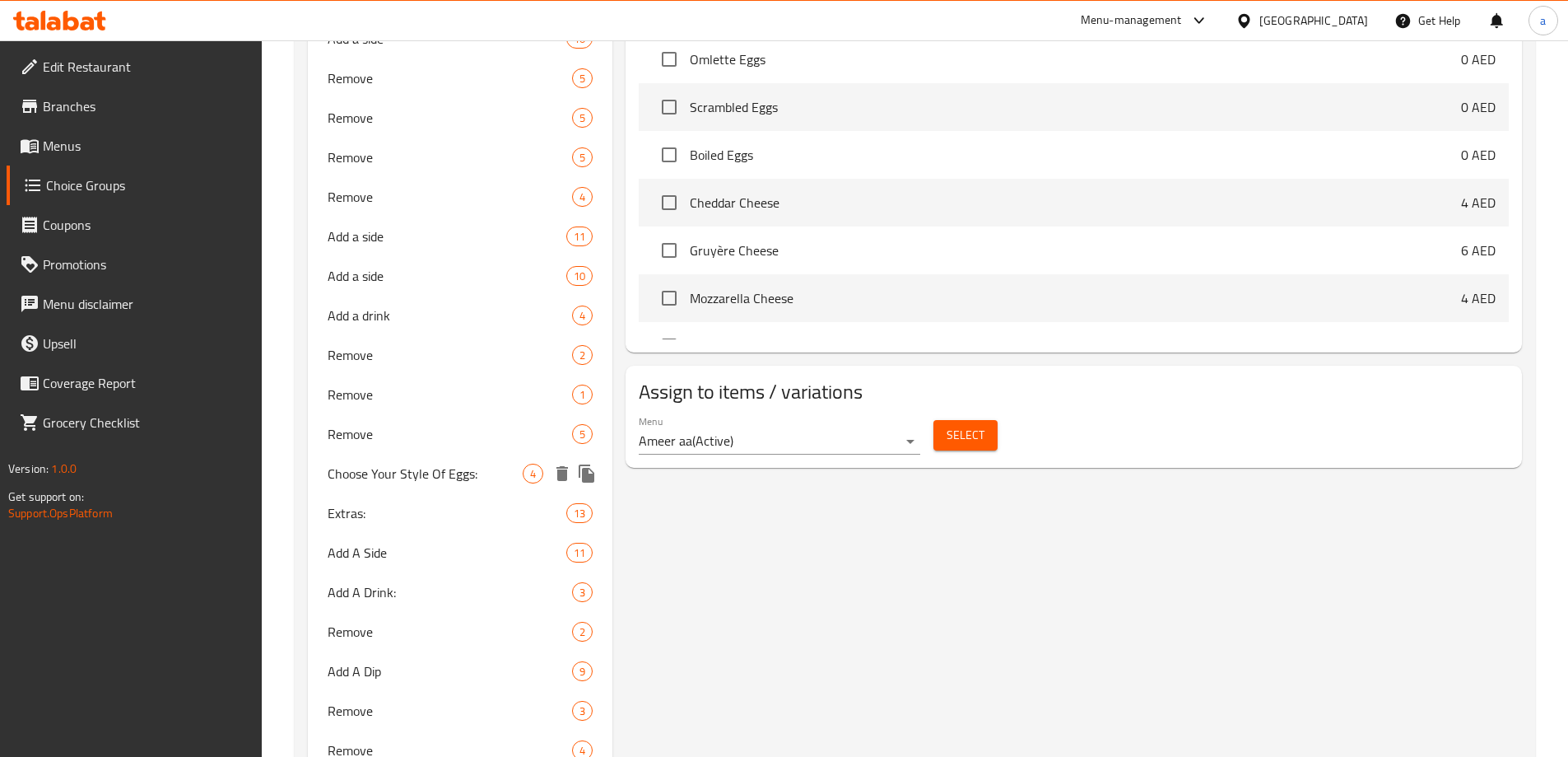
click at [453, 465] on span "Choose Your Style Of Eggs:" at bounding box center [426, 474] width 196 height 20
type input "Choose Your Style Of Eggs:"
type input "اختيارت من ستايل البيض:"
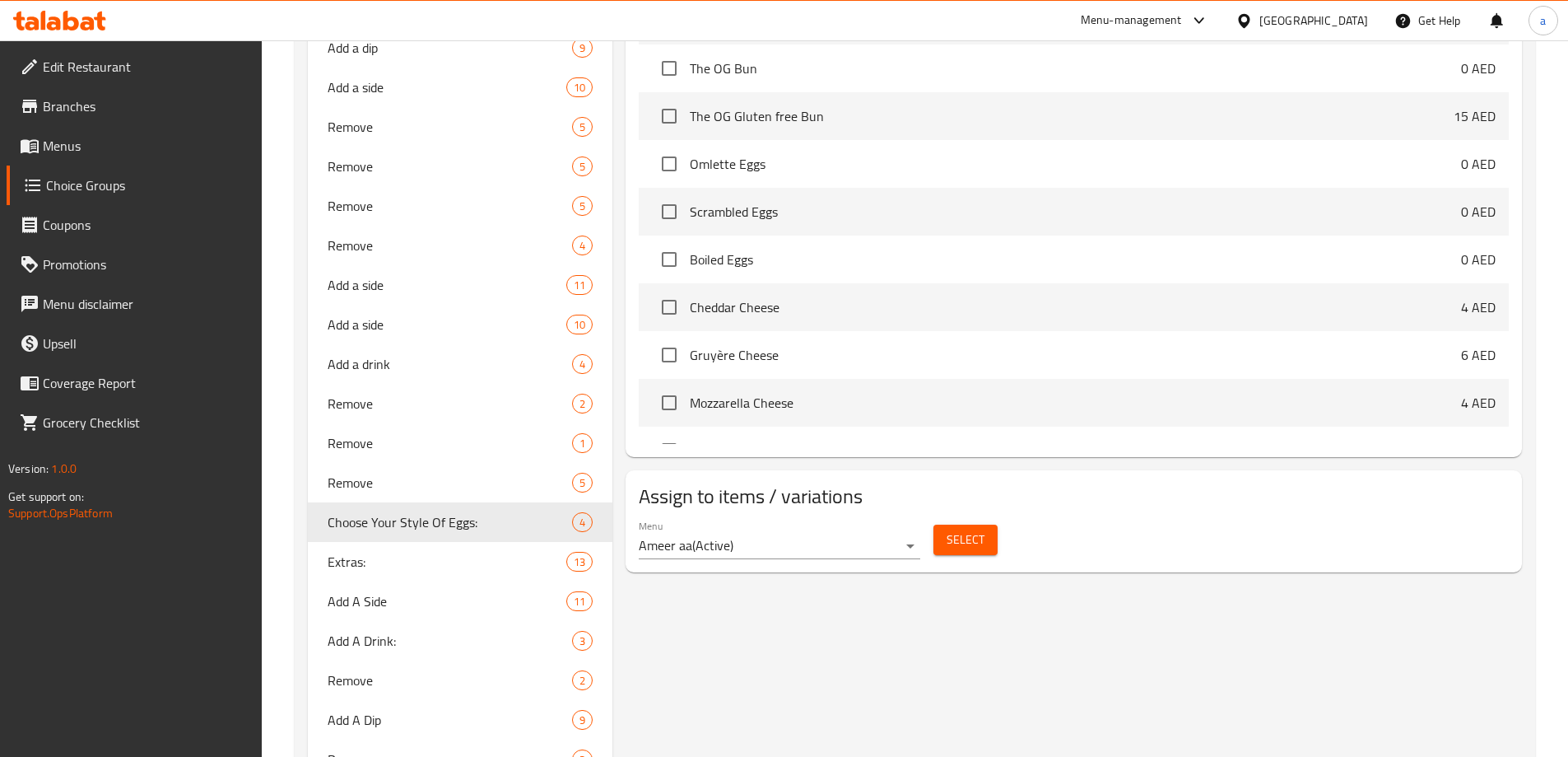
scroll to position [1071, 0]
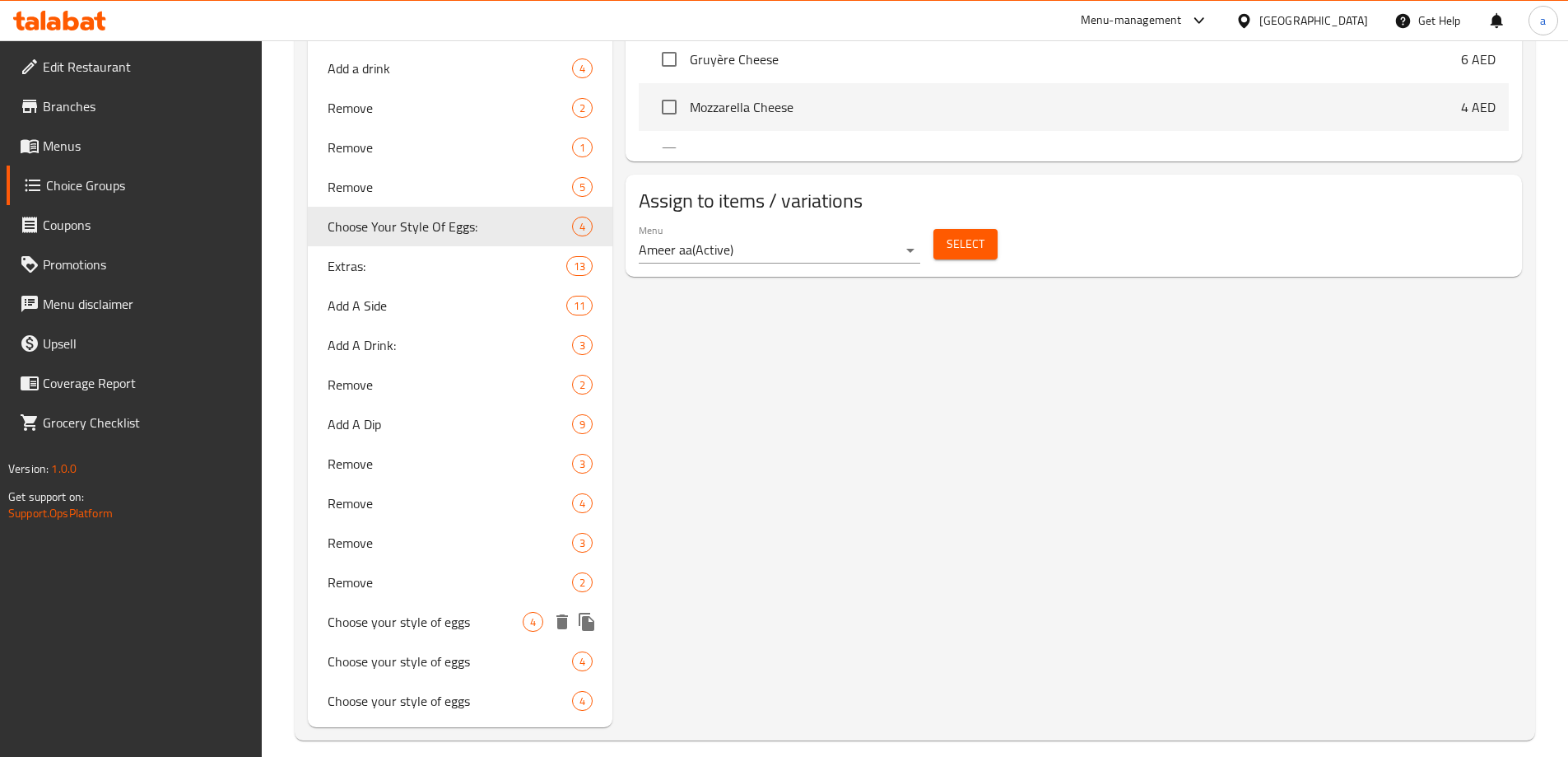
click at [456, 609] on div "Choose your style of eggs 4" at bounding box center [460, 621] width 305 height 39
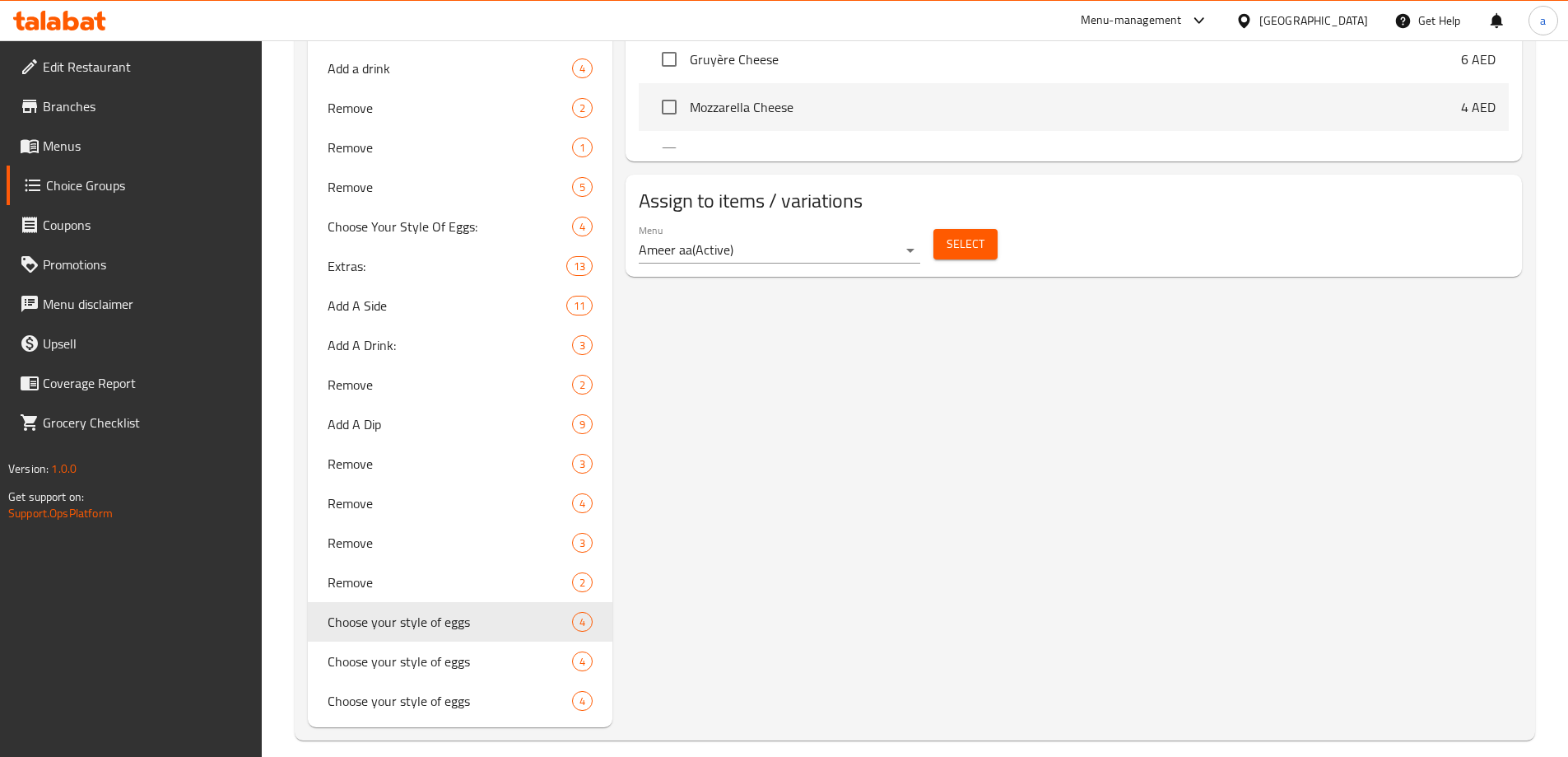
type input "Choose your style of eggs"
type input "اختر نوع البيض الذي تفضله"
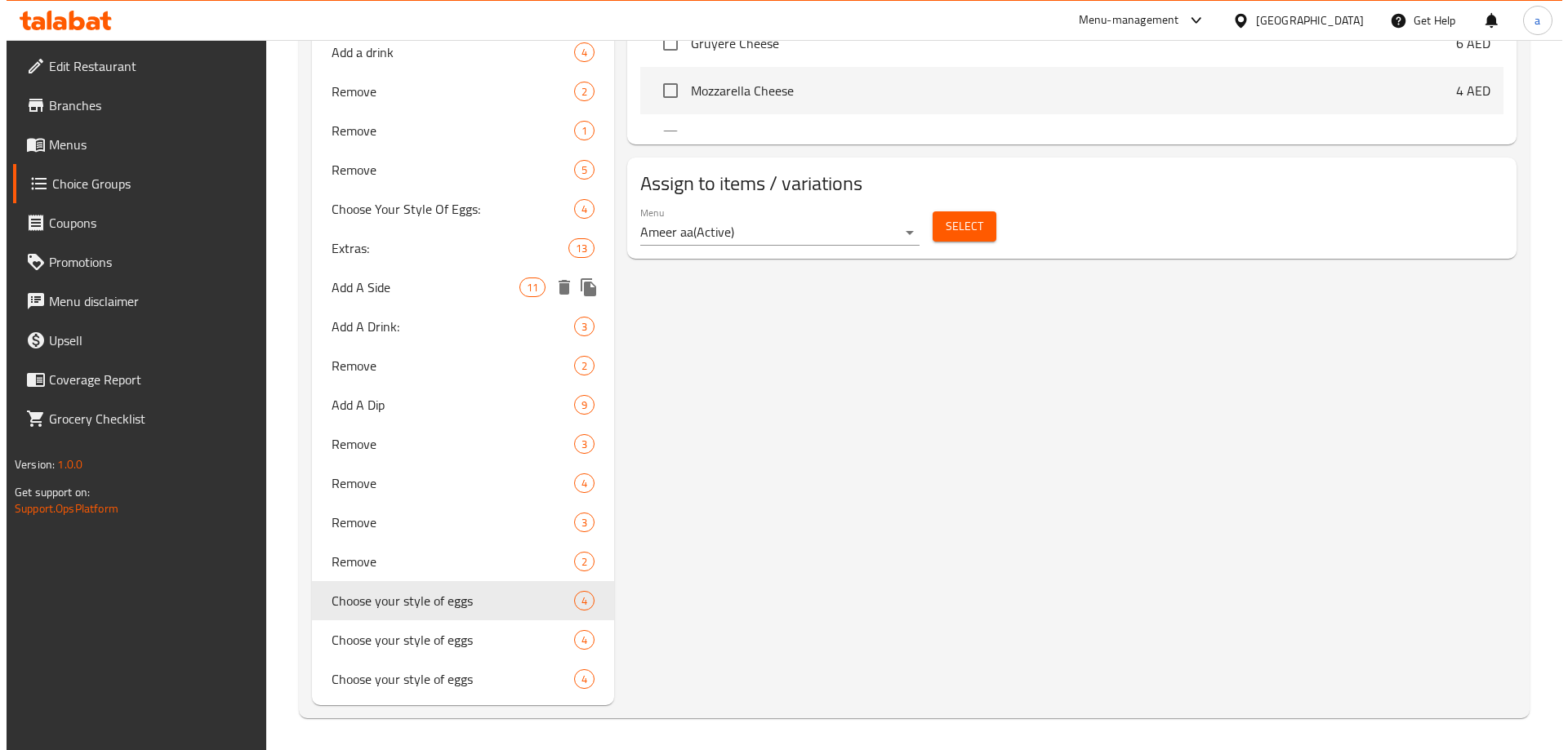
scroll to position [1078, 0]
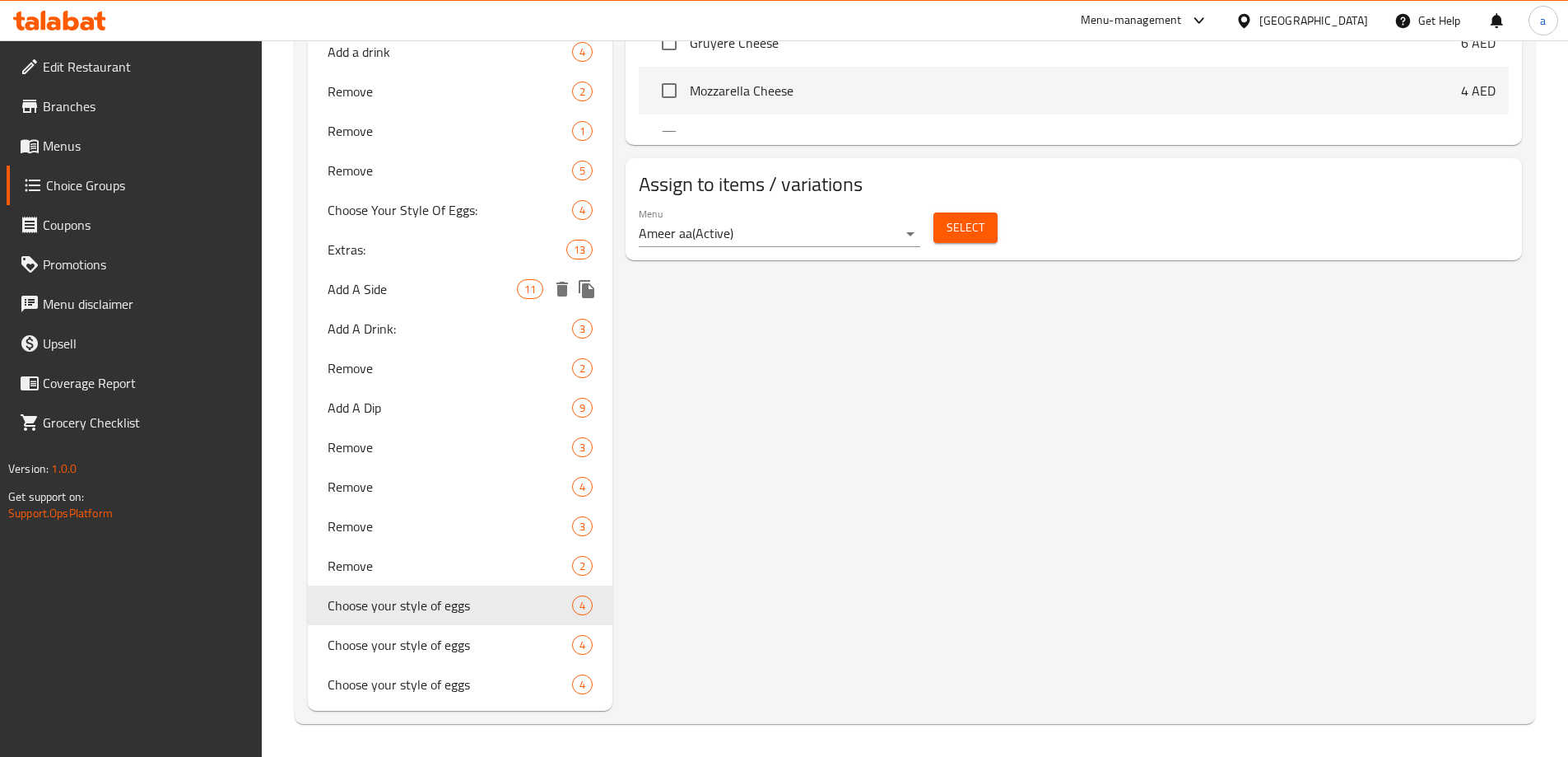
drag, startPoint x: 399, startPoint y: 304, endPoint x: 654, endPoint y: 297, distance: 255.1
click at [399, 303] on div "Add A Side 11" at bounding box center [460, 289] width 305 height 39
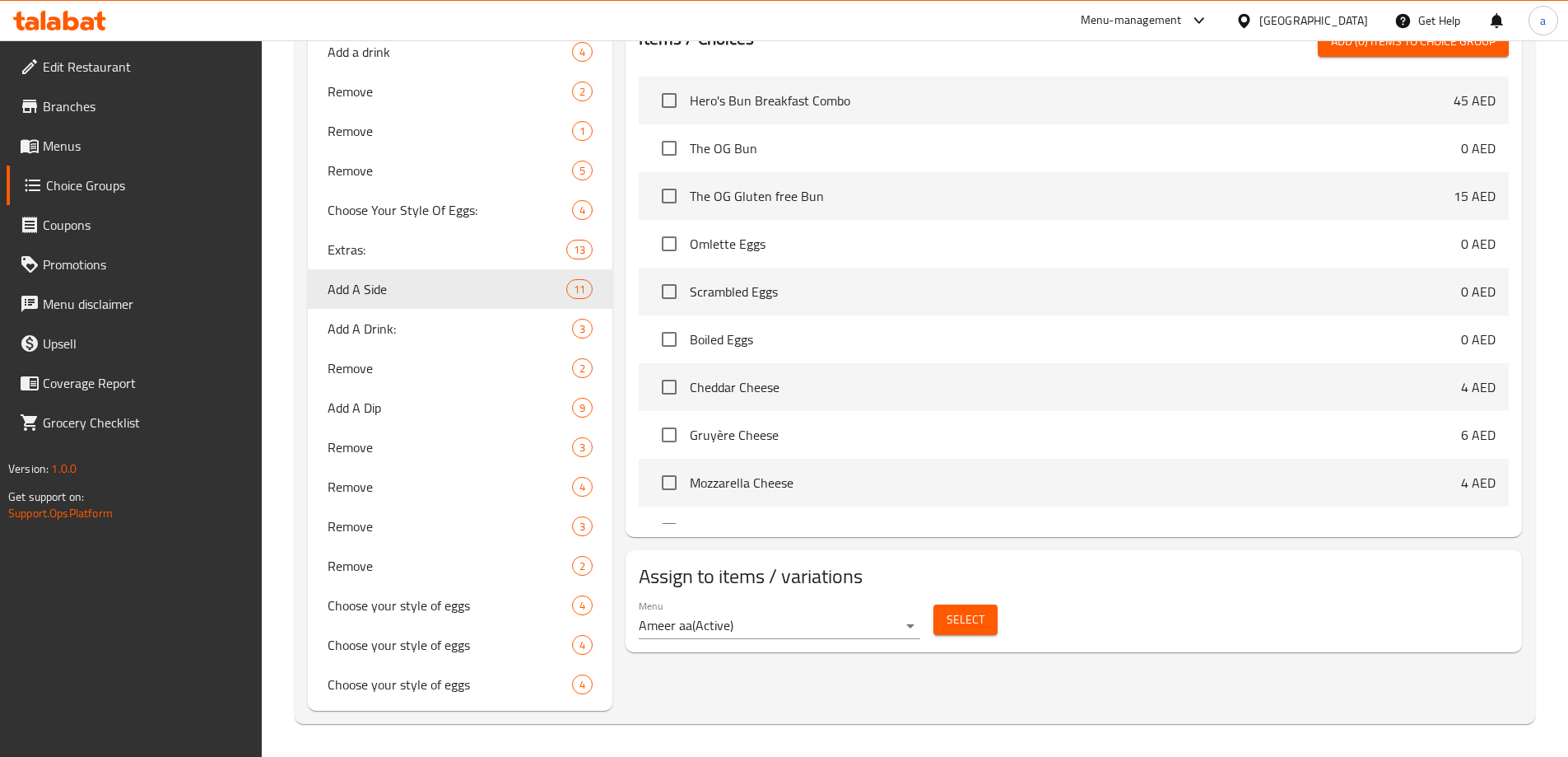
type input "Add A Side"
type input "اضافة سايد"
type input "0"
click at [956, 605] on button "Select" at bounding box center [965, 620] width 64 height 30
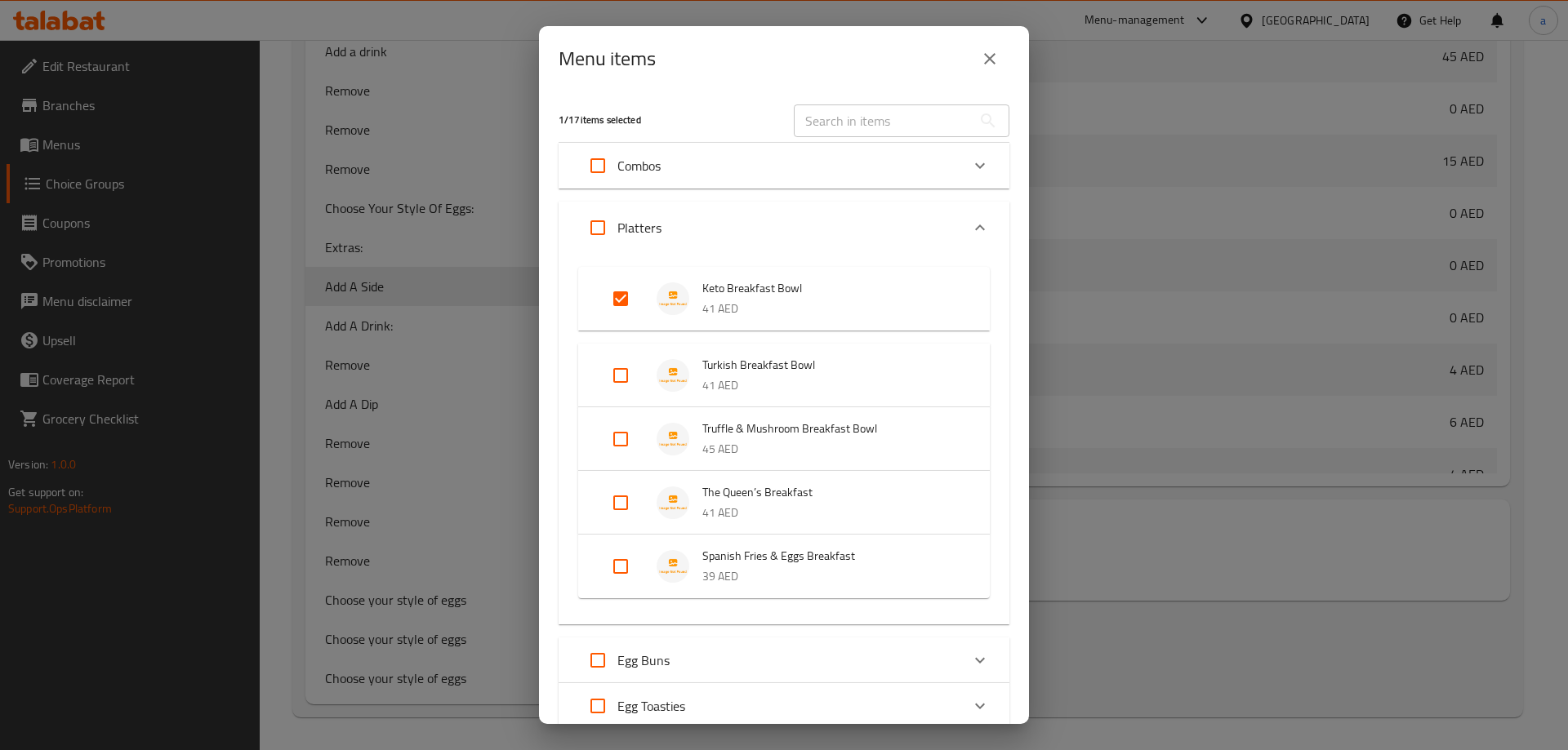
click at [599, 226] on input "Expand" at bounding box center [597, 227] width 39 height 39
checkbox input "true"
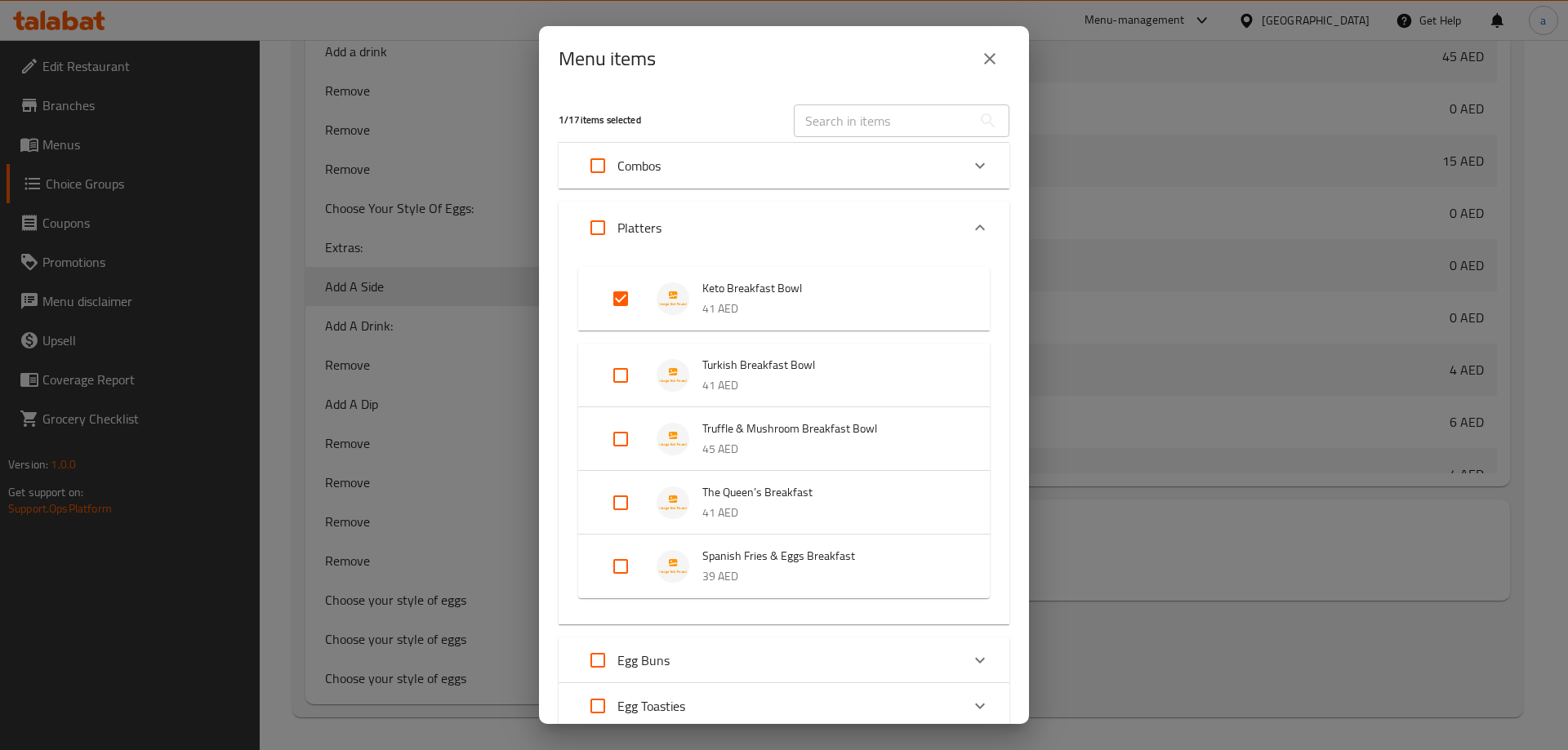
checkbox input "true"
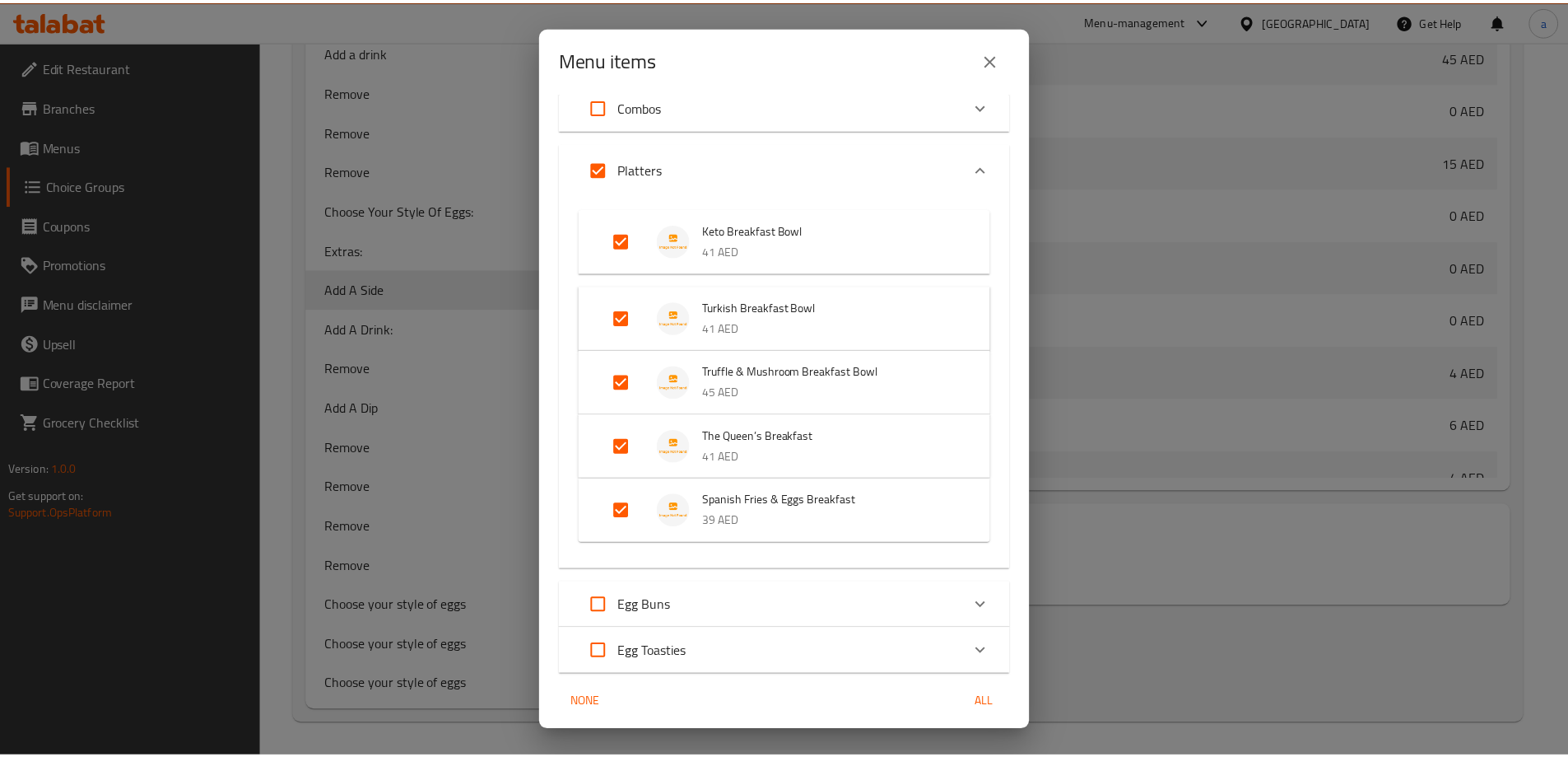
scroll to position [119, 0]
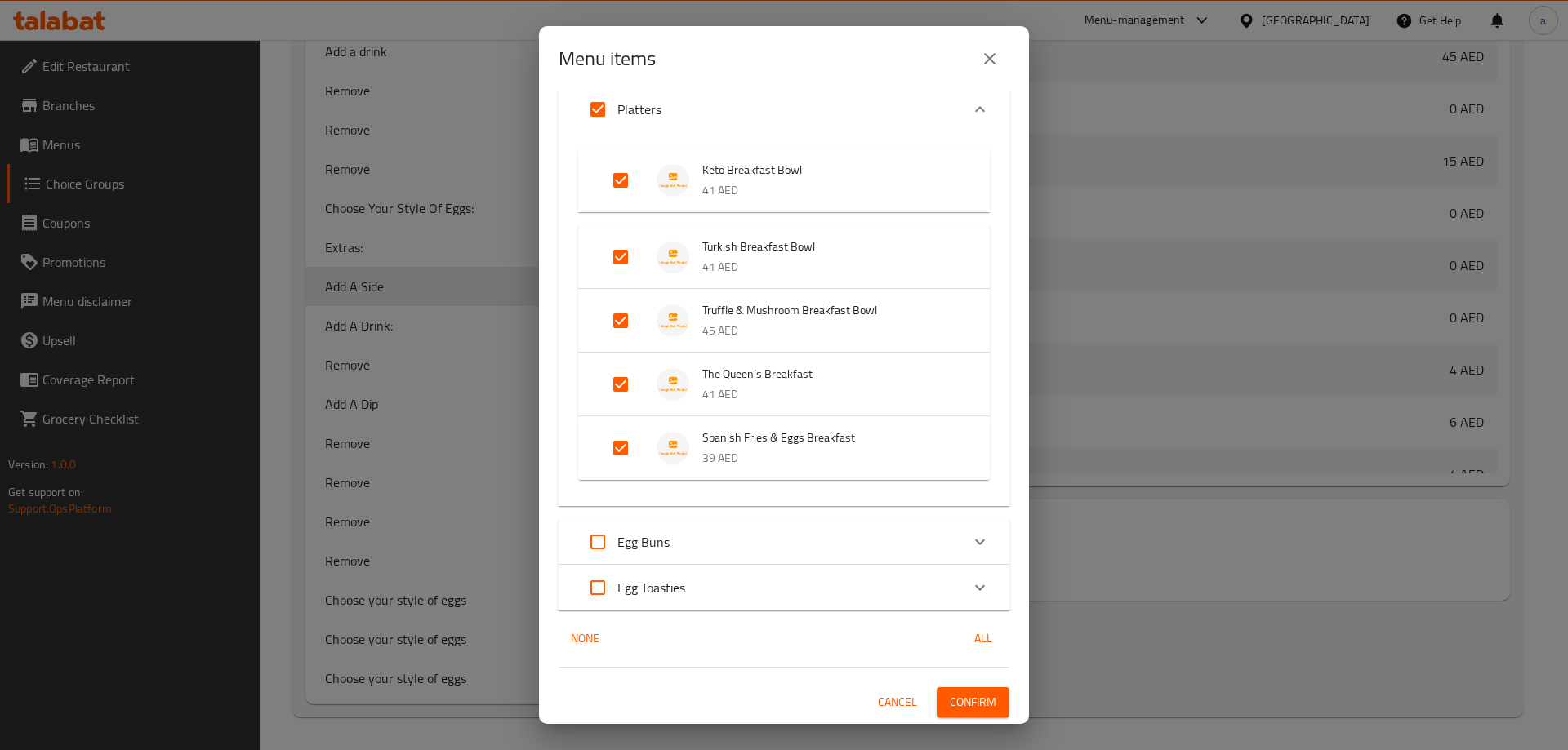
click at [970, 693] on span "Confirm" at bounding box center [972, 702] width 46 height 20
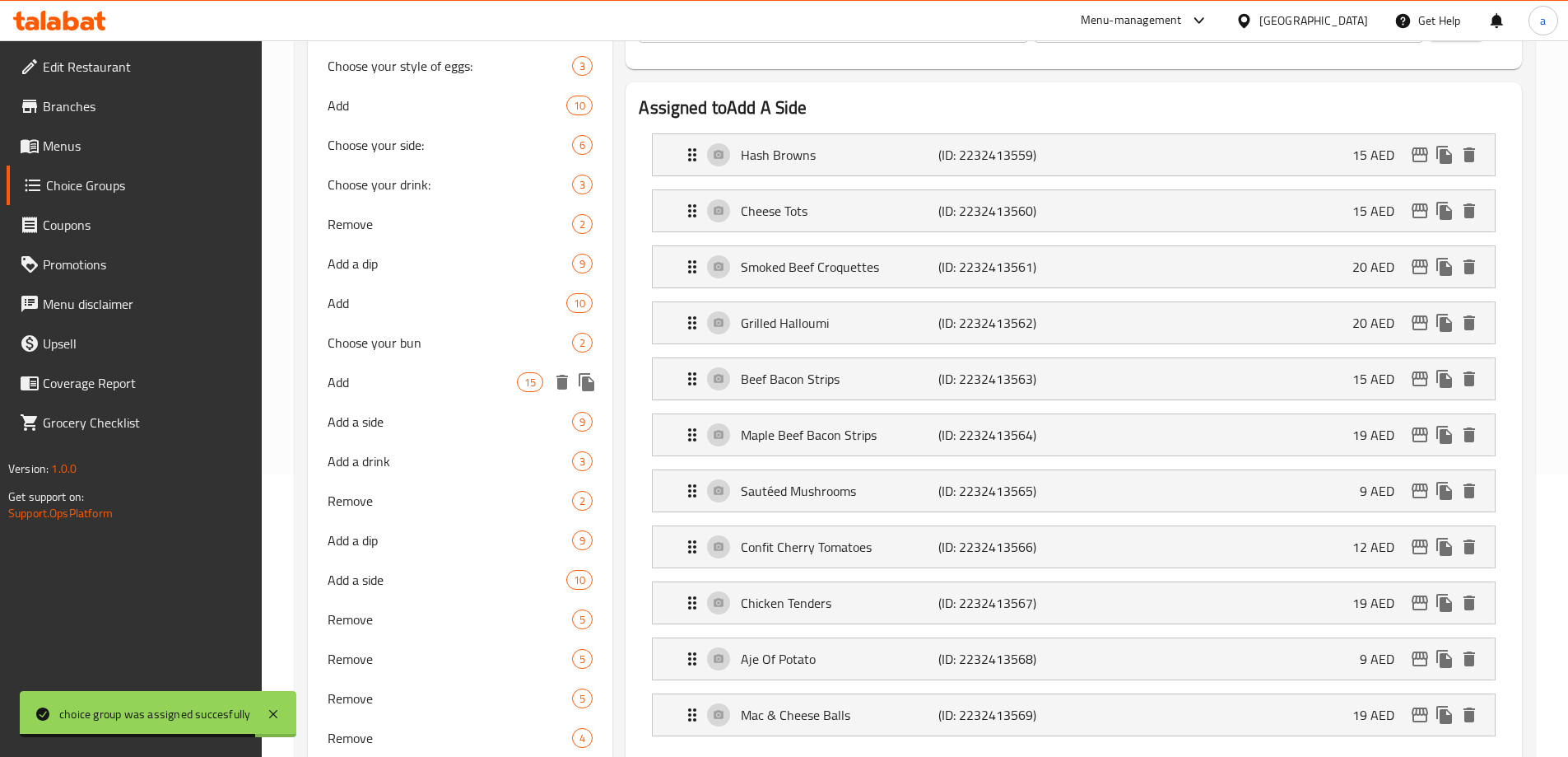
scroll to position [264, 0]
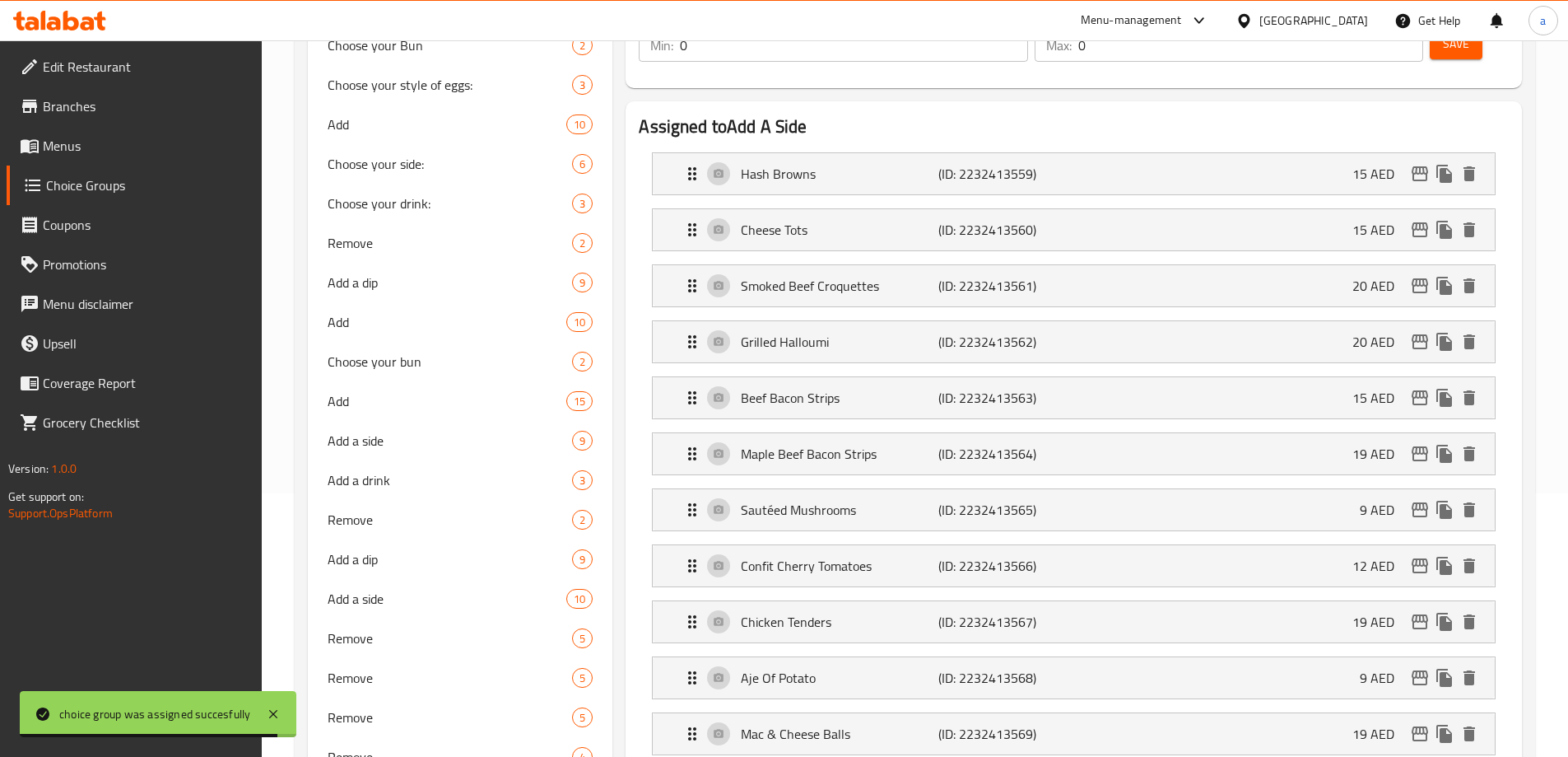
click at [85, 150] on span "Menus" at bounding box center [146, 146] width 206 height 20
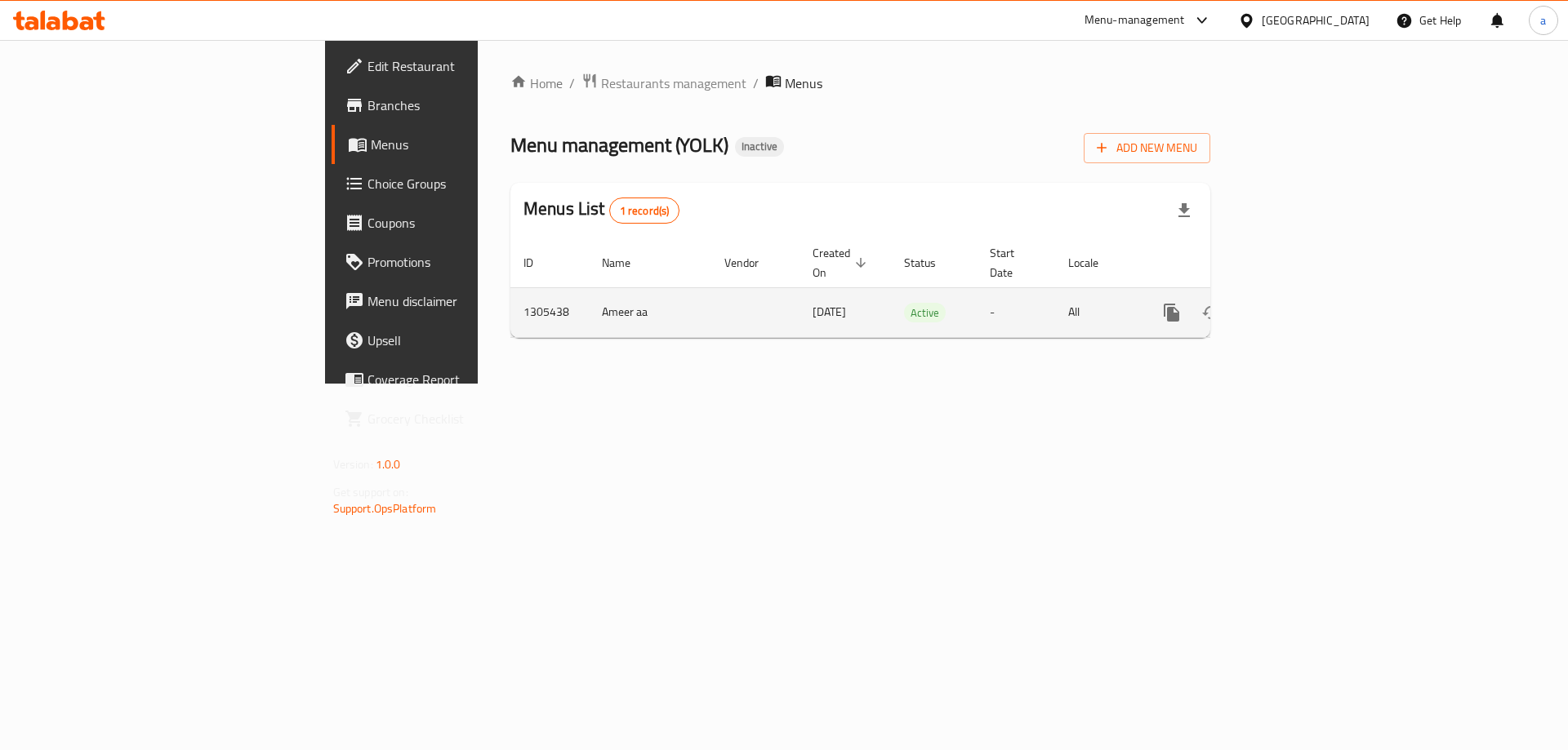
click at [1299, 302] on icon "enhanced table" at bounding box center [1290, 312] width 20 height 20
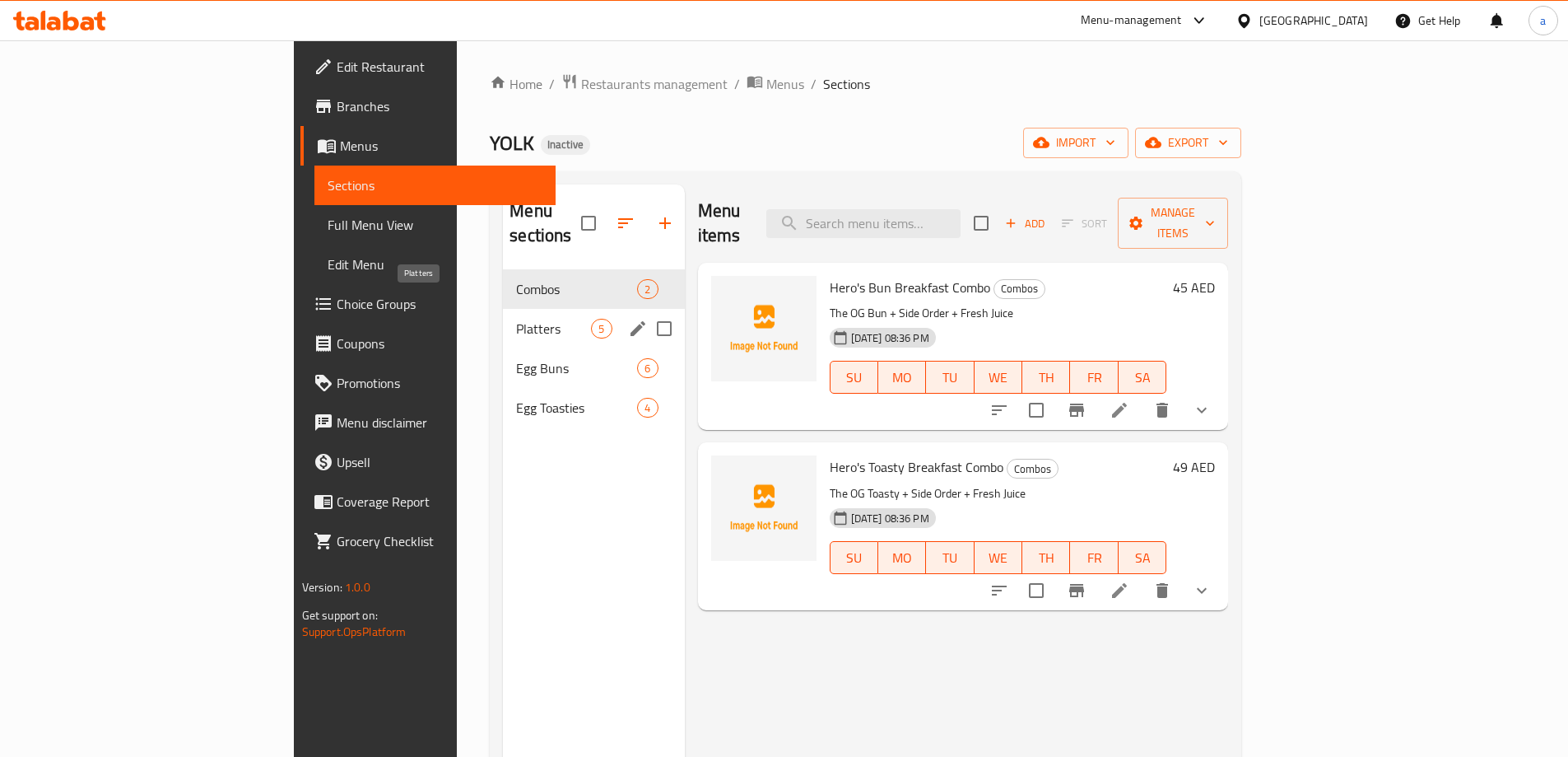
click at [517, 319] on span "Platters" at bounding box center [554, 329] width 75 height 20
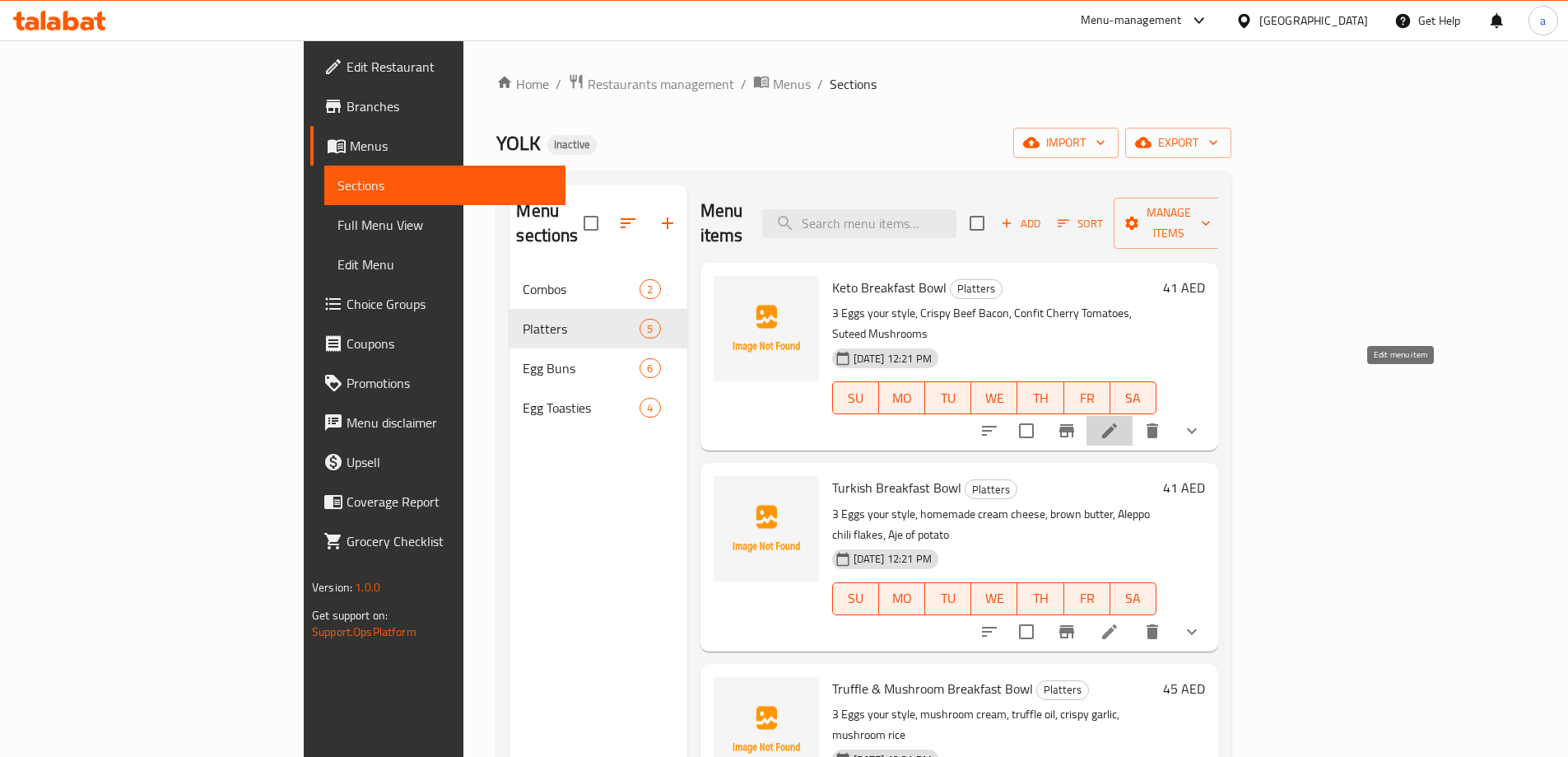
click at [1119, 421] on icon at bounding box center [1110, 431] width 20 height 20
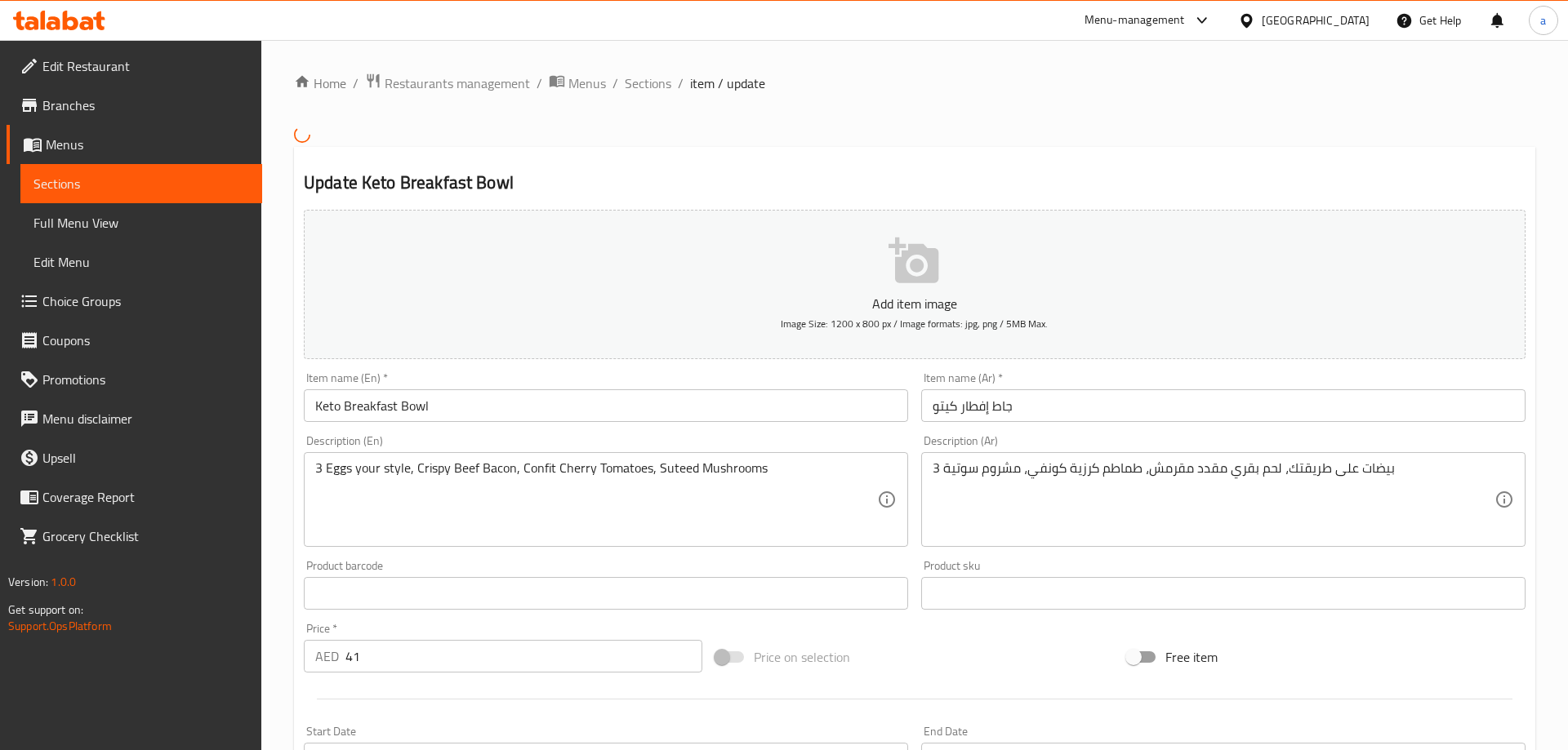
click at [974, 407] on div at bounding box center [784, 375] width 1568 height 750
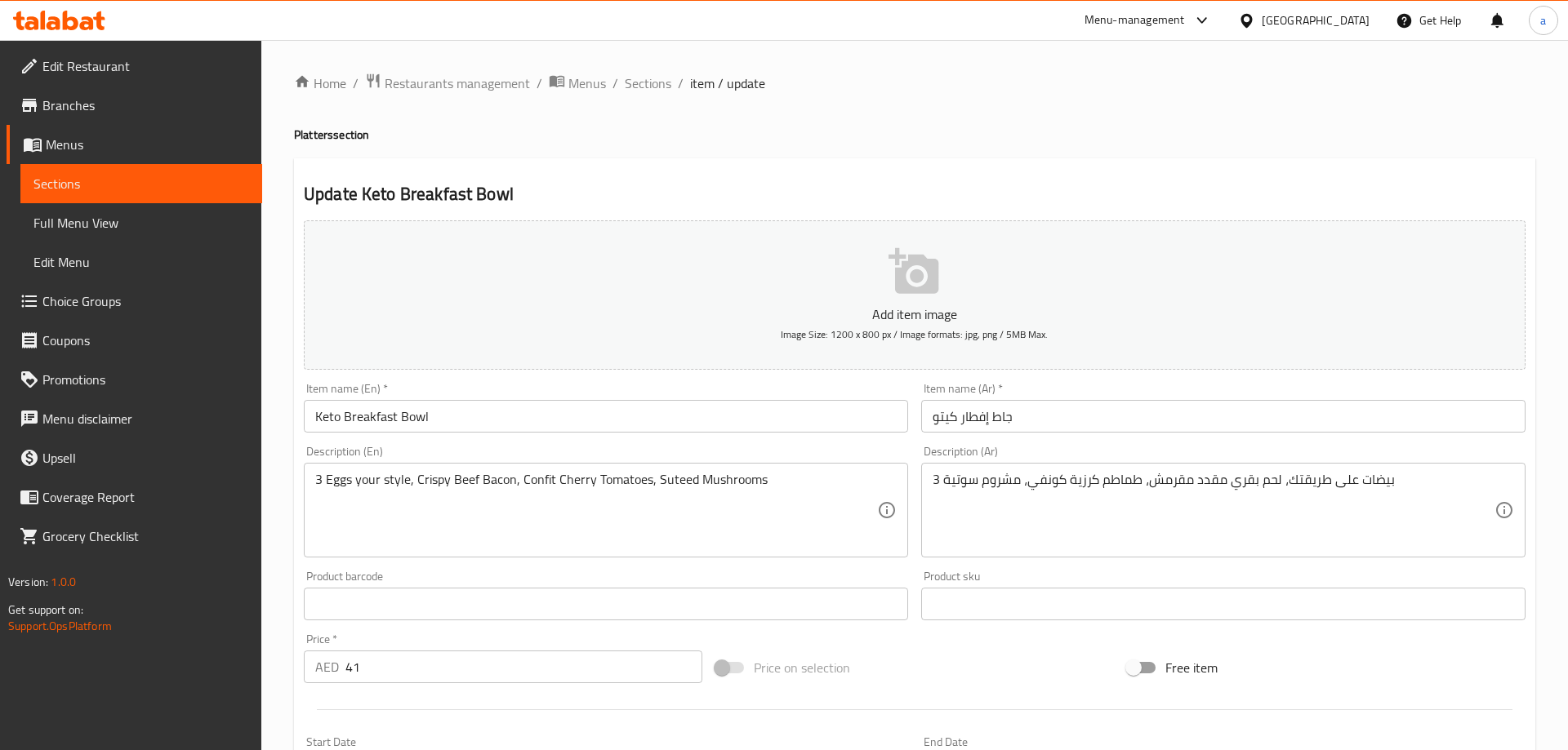
click at [974, 407] on div at bounding box center [784, 375] width 1568 height 750
click at [362, 420] on div at bounding box center [784, 375] width 1568 height 750
click at [372, 424] on input "Keto Breakfast Bowl" at bounding box center [602, 416] width 600 height 33
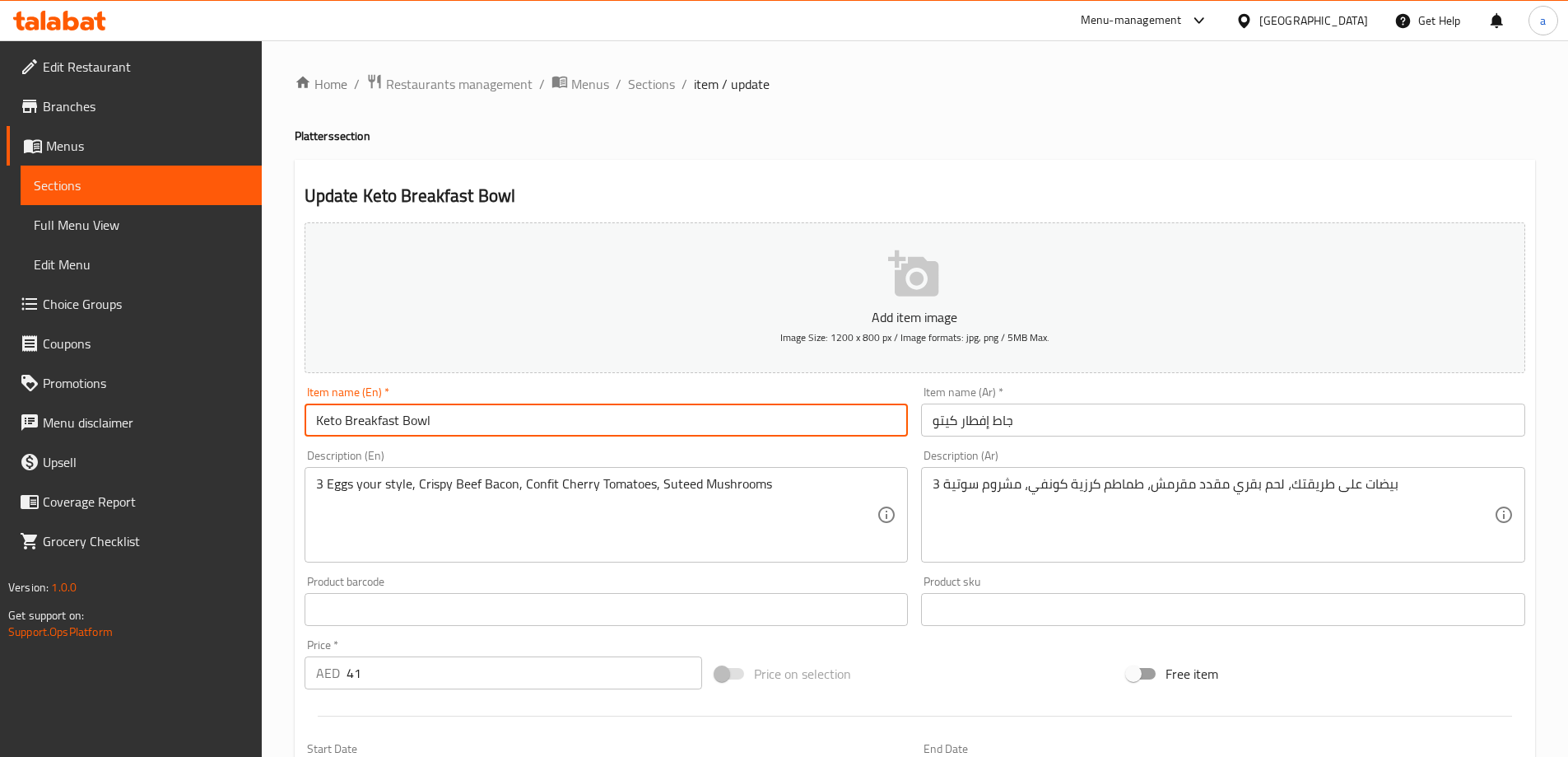
click at [376, 428] on input "Keto Breakfast Bowl" at bounding box center [607, 420] width 604 height 33
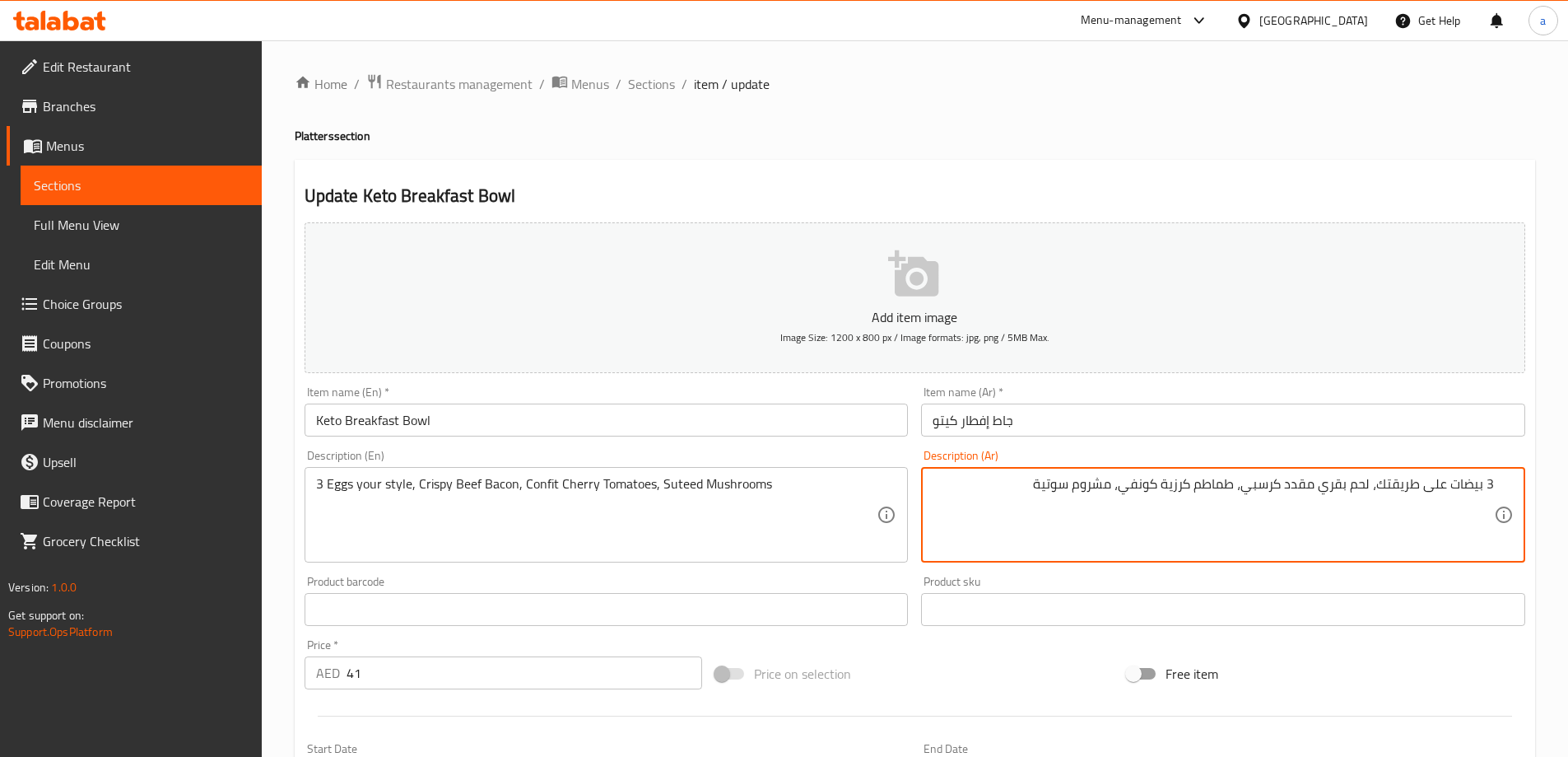
click at [537, 488] on textarea "3 Eggs your style, Crispy Beef Bacon, Confit Cherry Tomatoes, Suteed Mushrooms" at bounding box center [596, 515] width 561 height 78
click at [1136, 485] on textarea "3 بيضات على طريقتك، لحم بقري مقدد كرسبي، طماطم كرزية كونفي، مشروم سوتية" at bounding box center [1213, 515] width 561 height 78
paste textarea
type textarea "3 بيضات على طريقتك، لحم بقري مقدد كرسبي، طماطم كرزية كونفيت، مشروم سوتية"
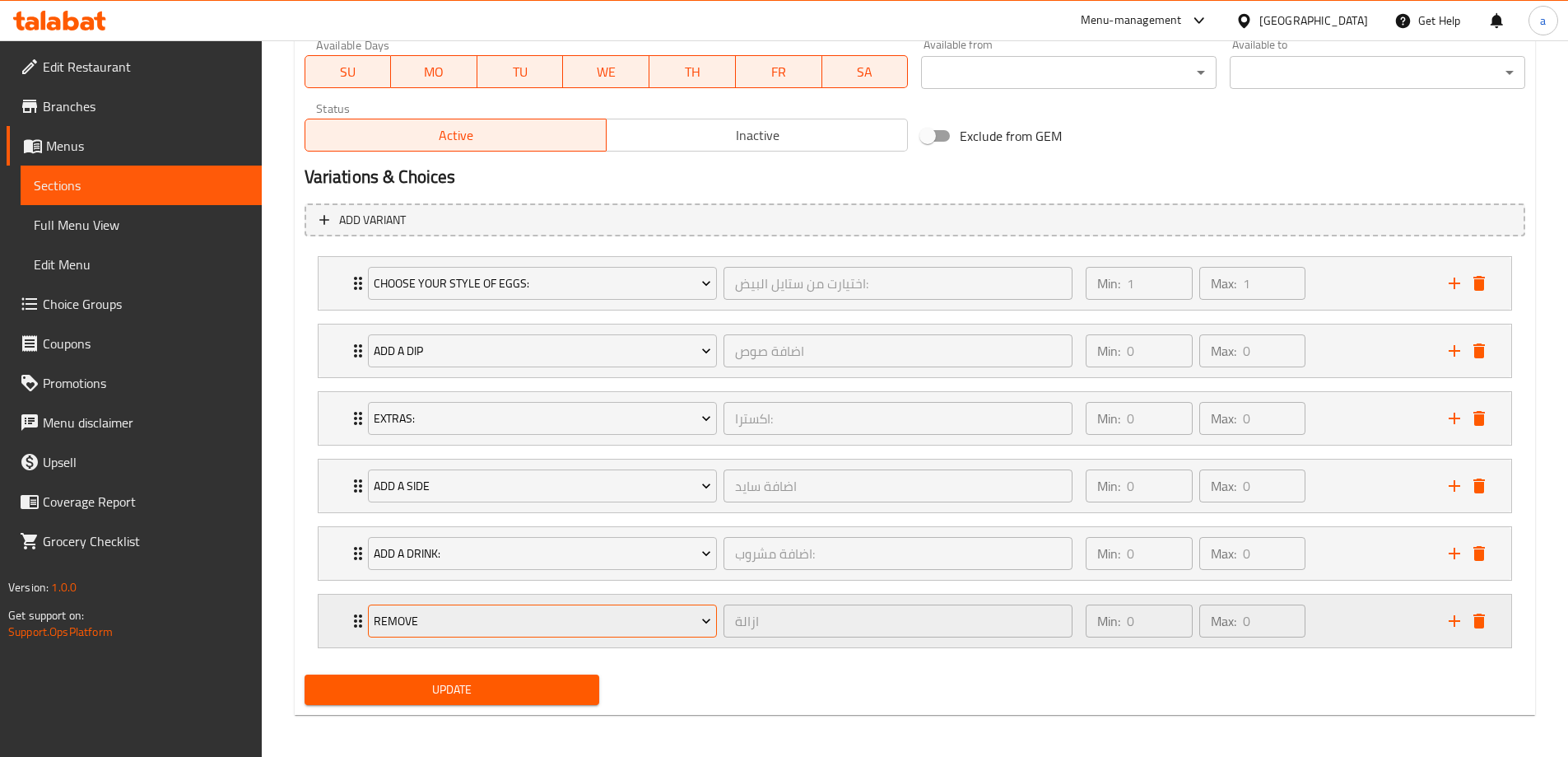
scroll to position [772, 0]
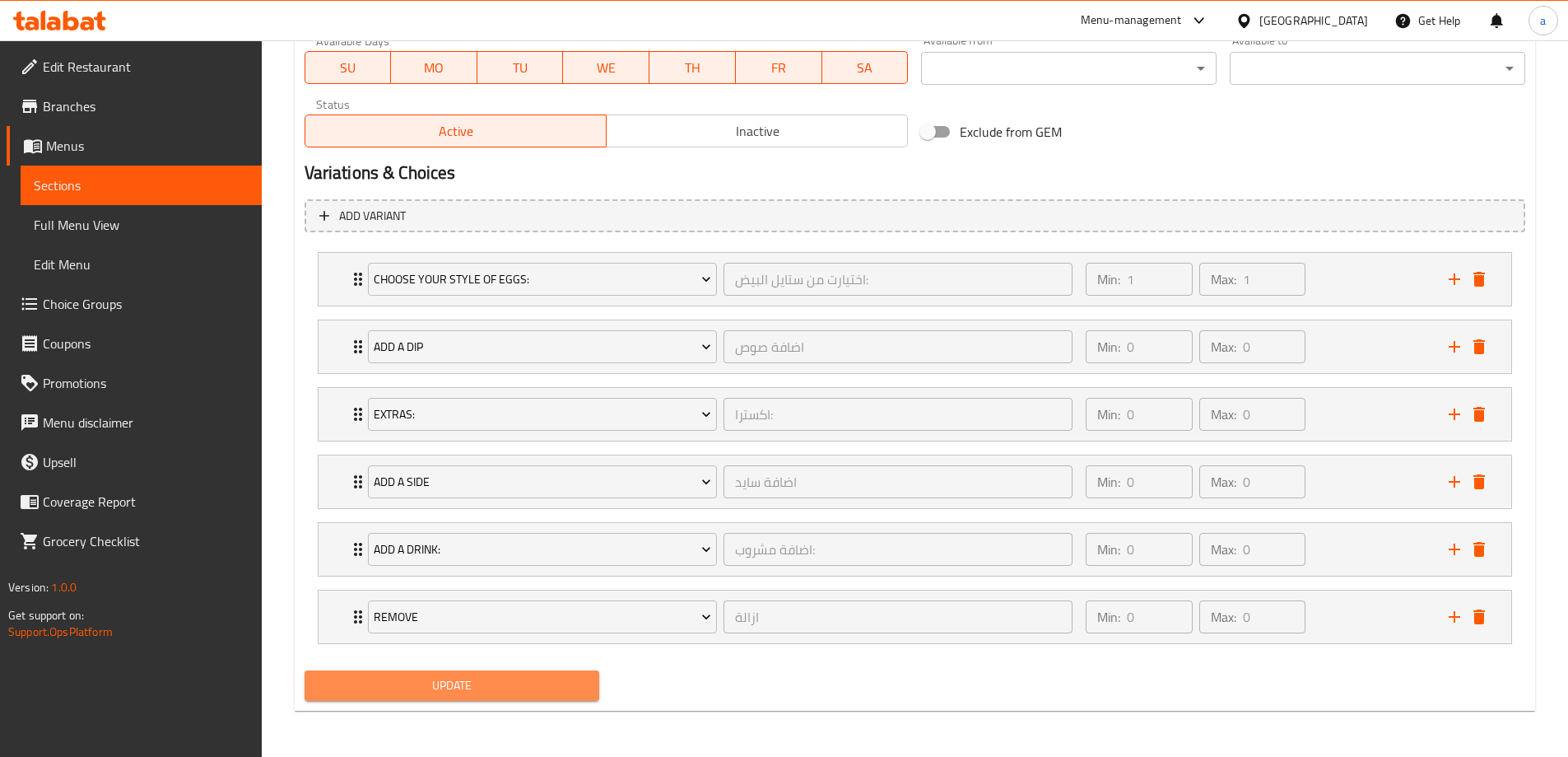
click at [419, 686] on span "Update" at bounding box center [452, 686] width 269 height 20
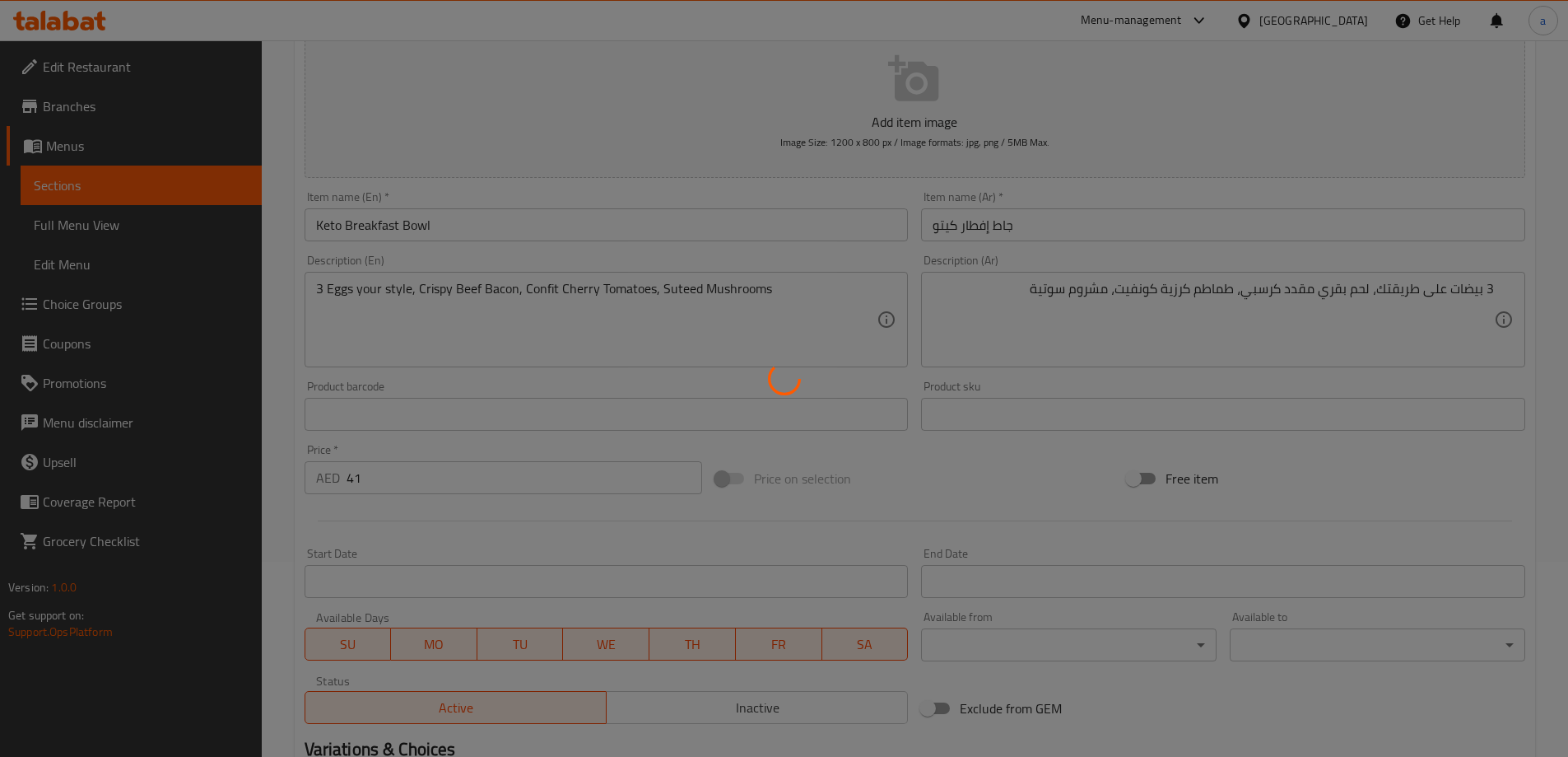
scroll to position [0, 0]
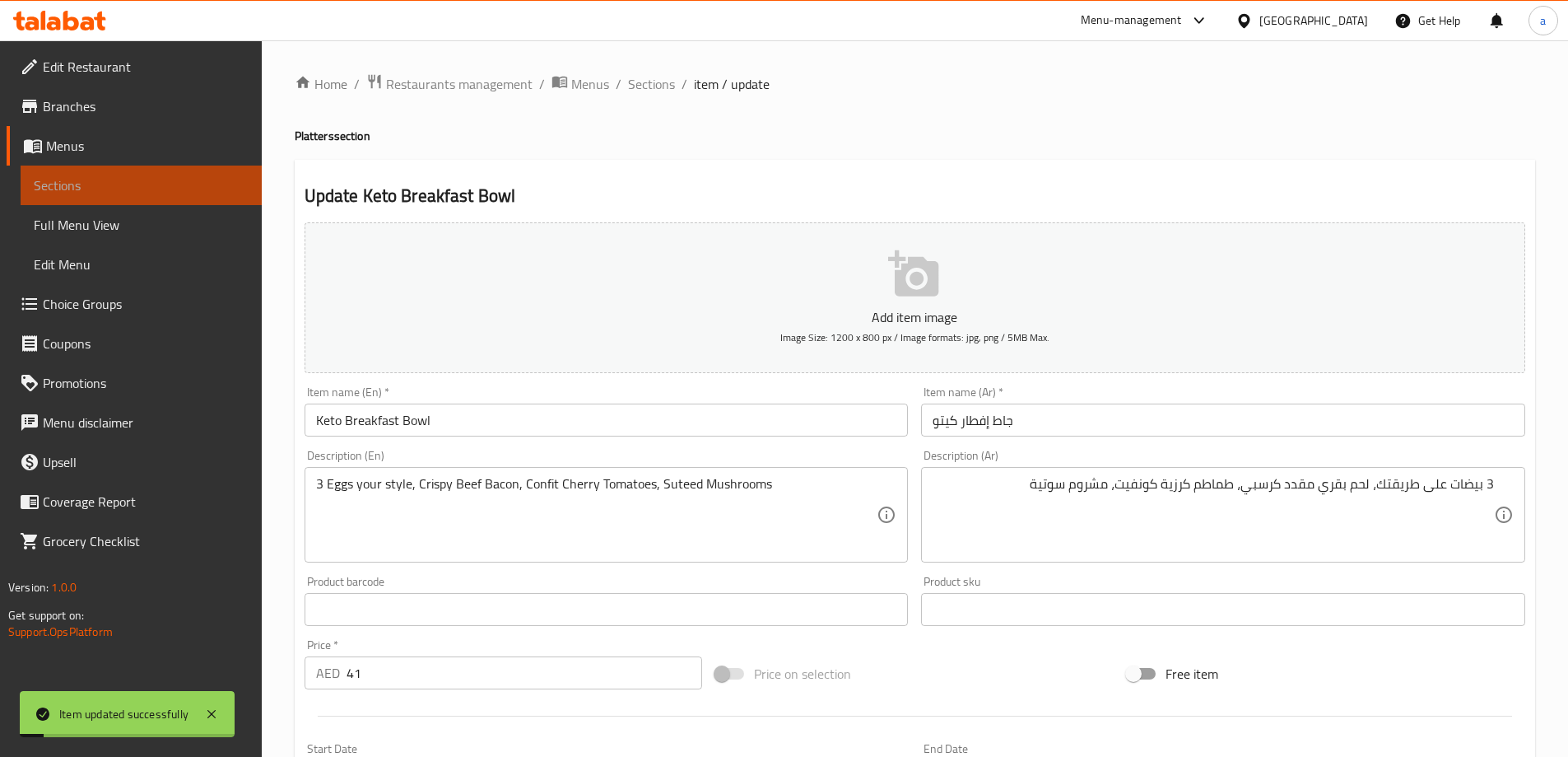
click at [82, 183] on span "Sections" at bounding box center [141, 185] width 215 height 20
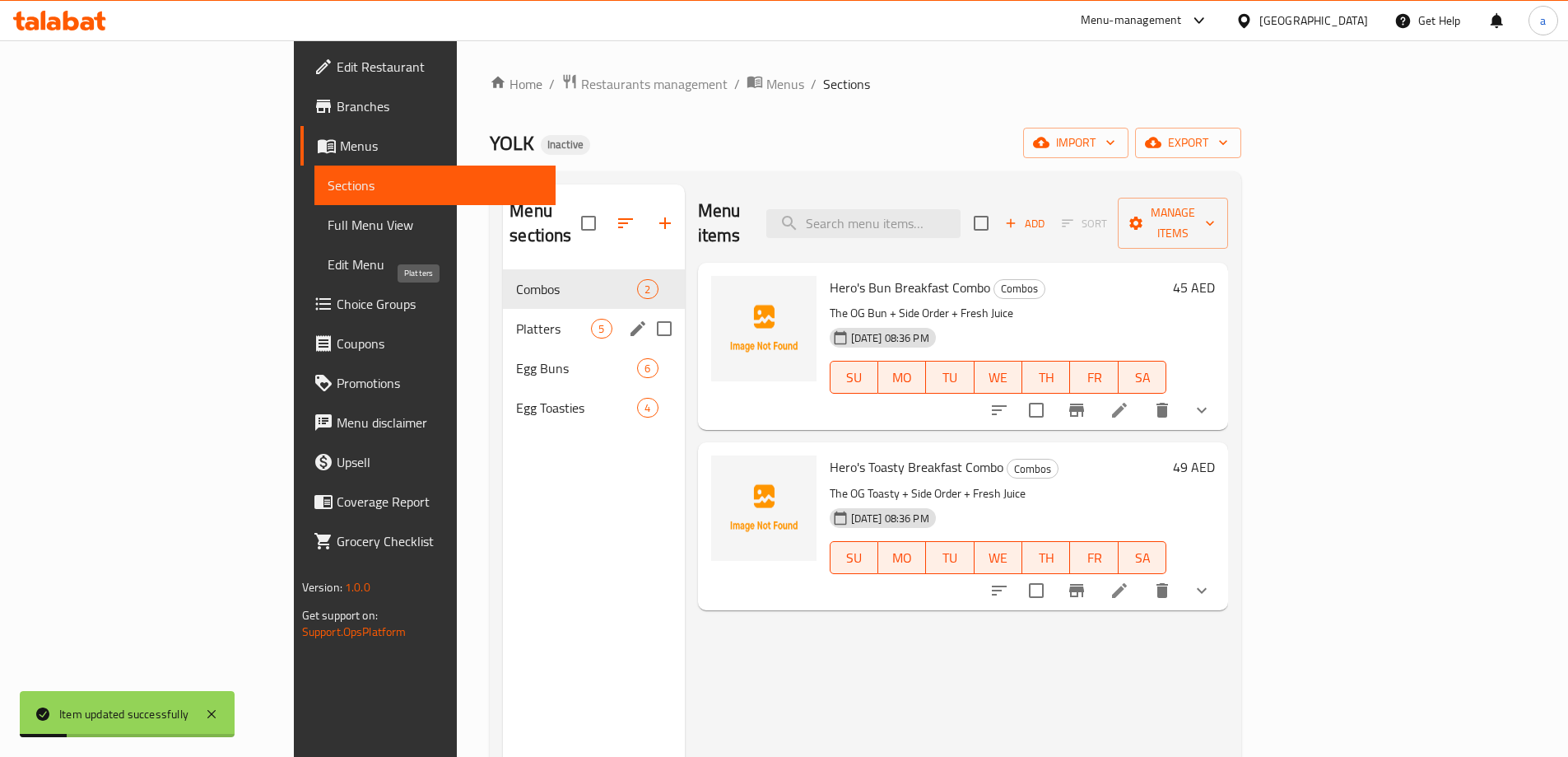
click at [517, 319] on span "Platters" at bounding box center [554, 329] width 75 height 20
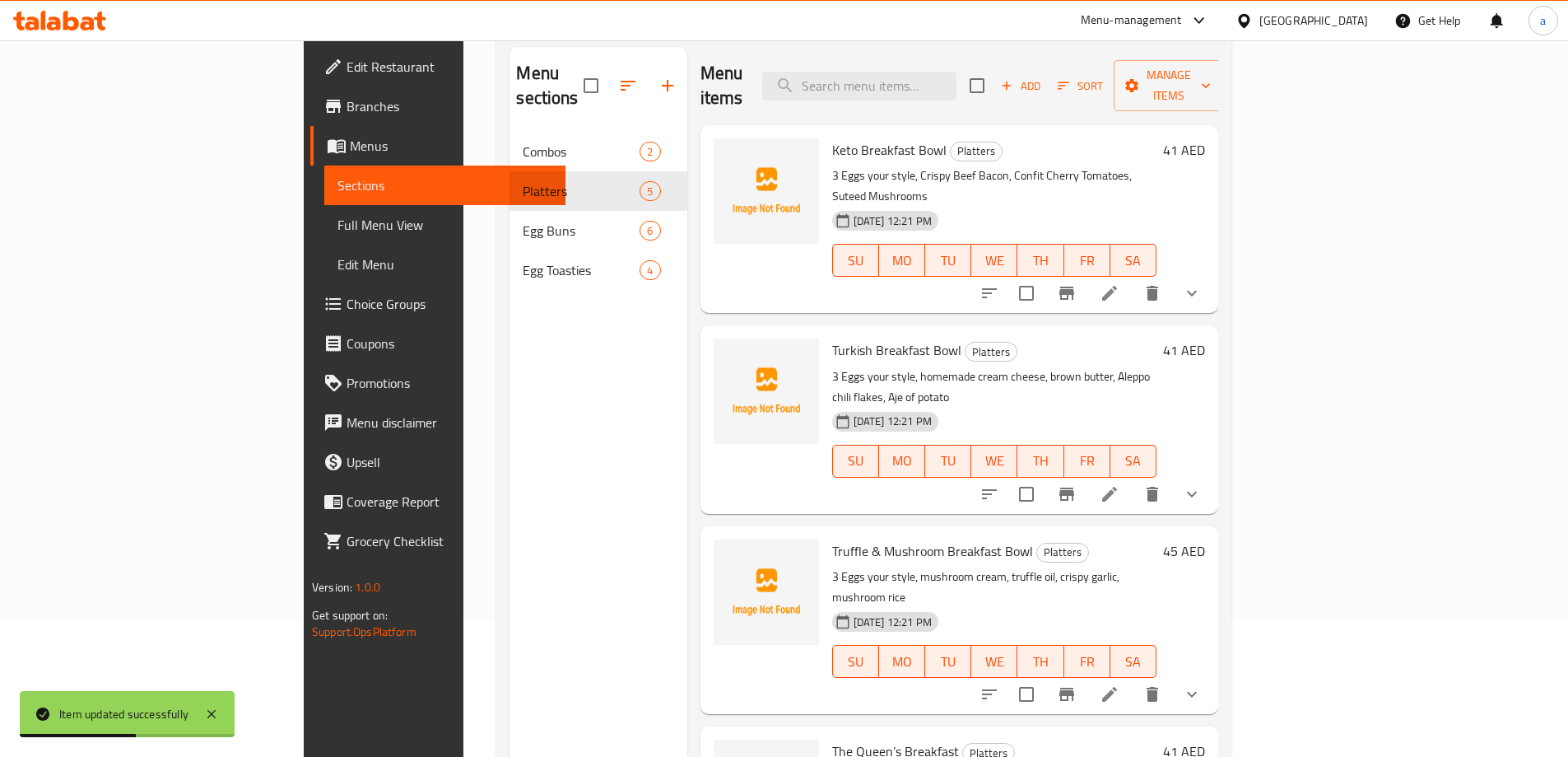
scroll to position [66, 0]
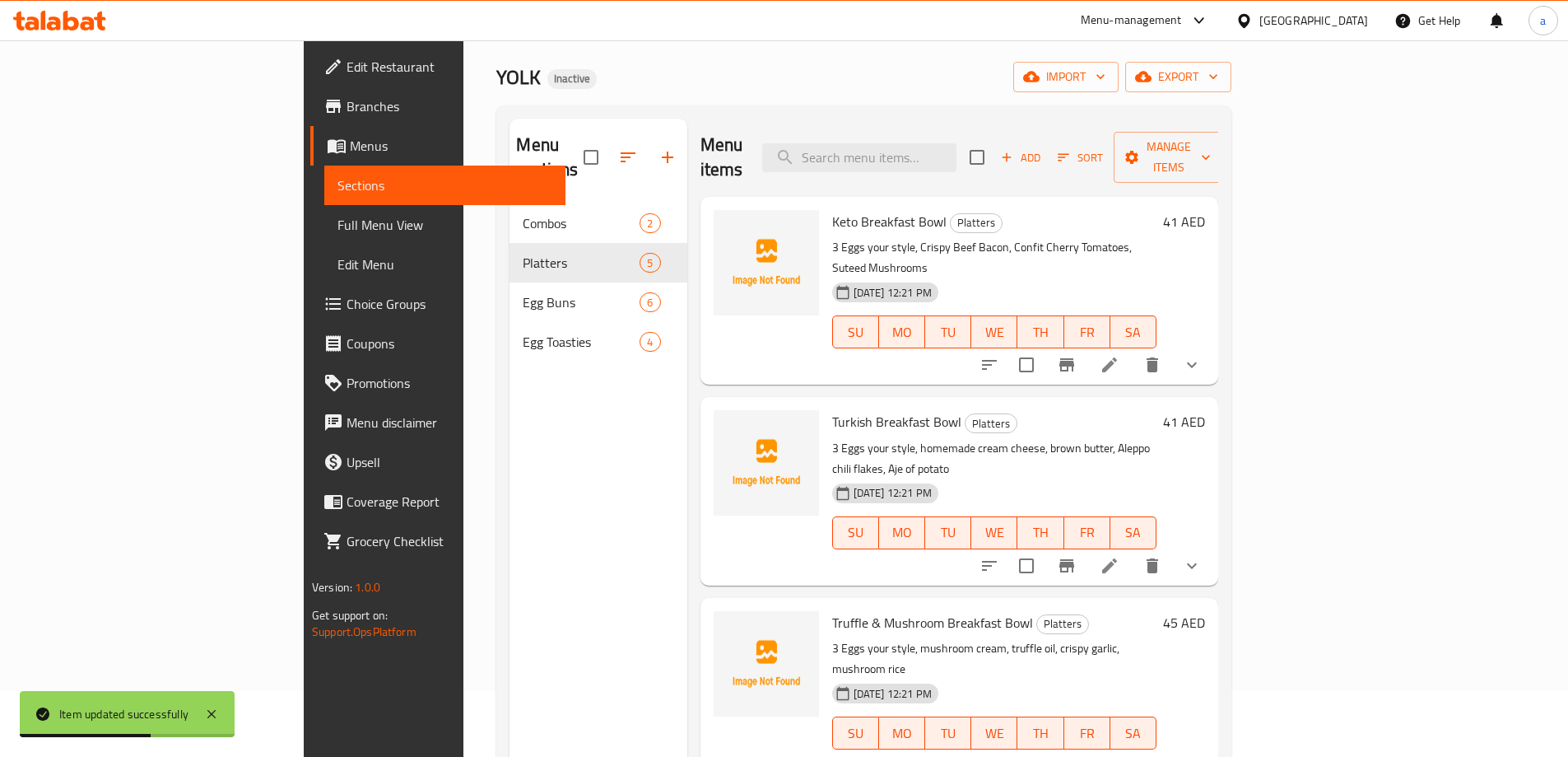
click at [1119, 556] on icon at bounding box center [1110, 566] width 20 height 20
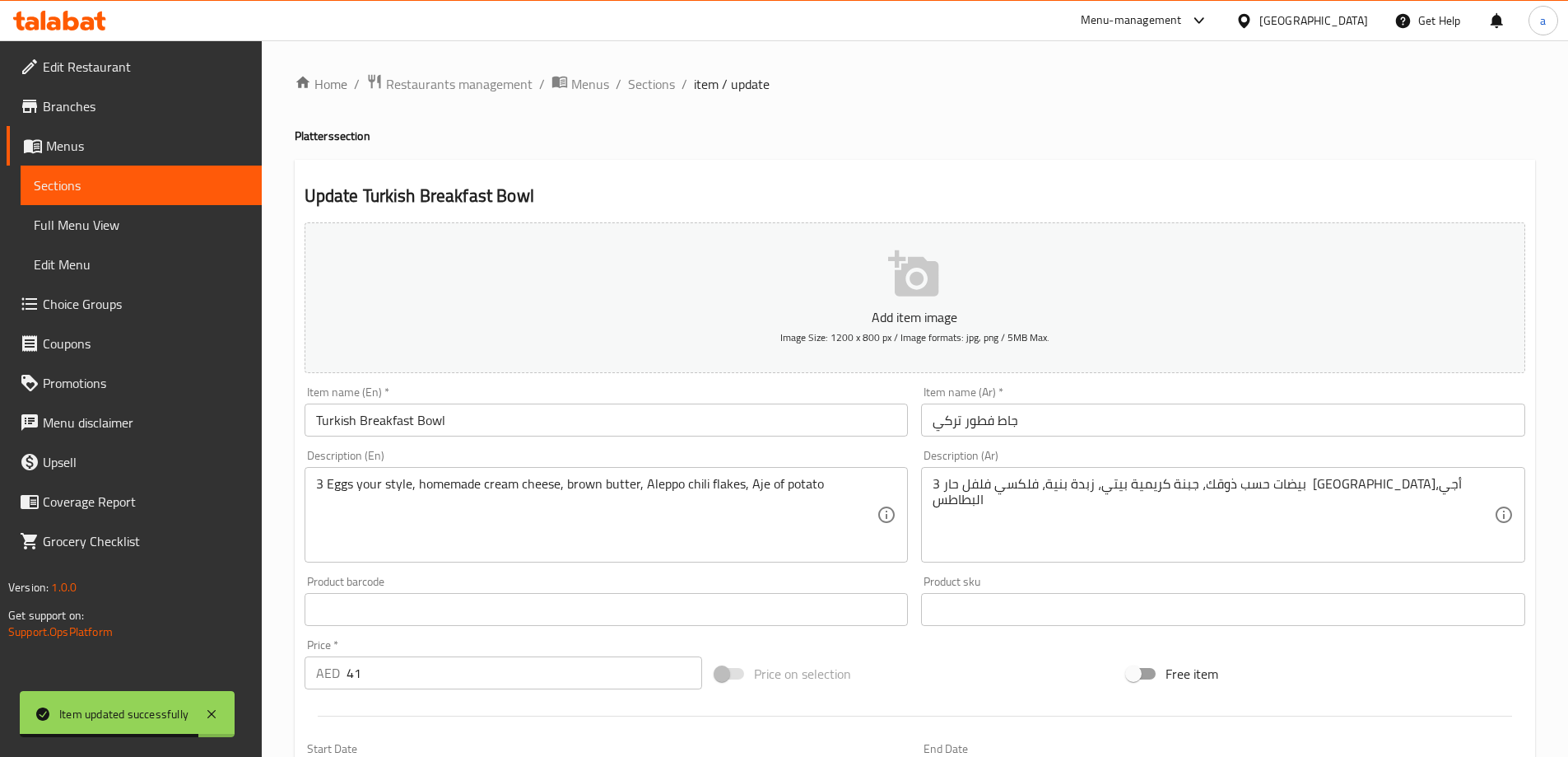
scroll to position [165, 0]
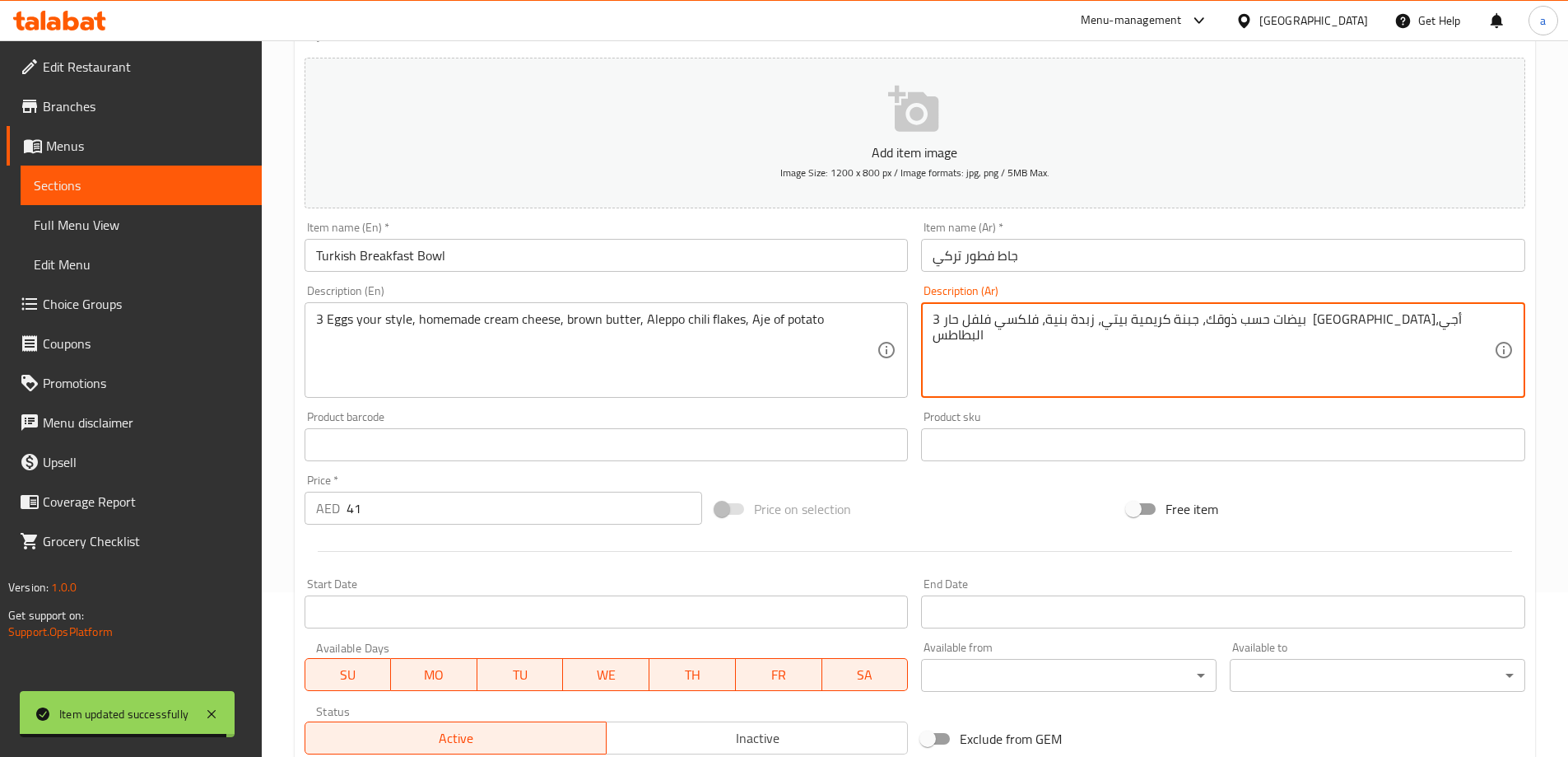
click at [1070, 318] on textarea "3 بيضات حسب ذوقك، جبنة كريمية بيتي، زبدة بنية، فلكسي فلفل حار حلب،أجي البطاطس" at bounding box center [1213, 350] width 561 height 78
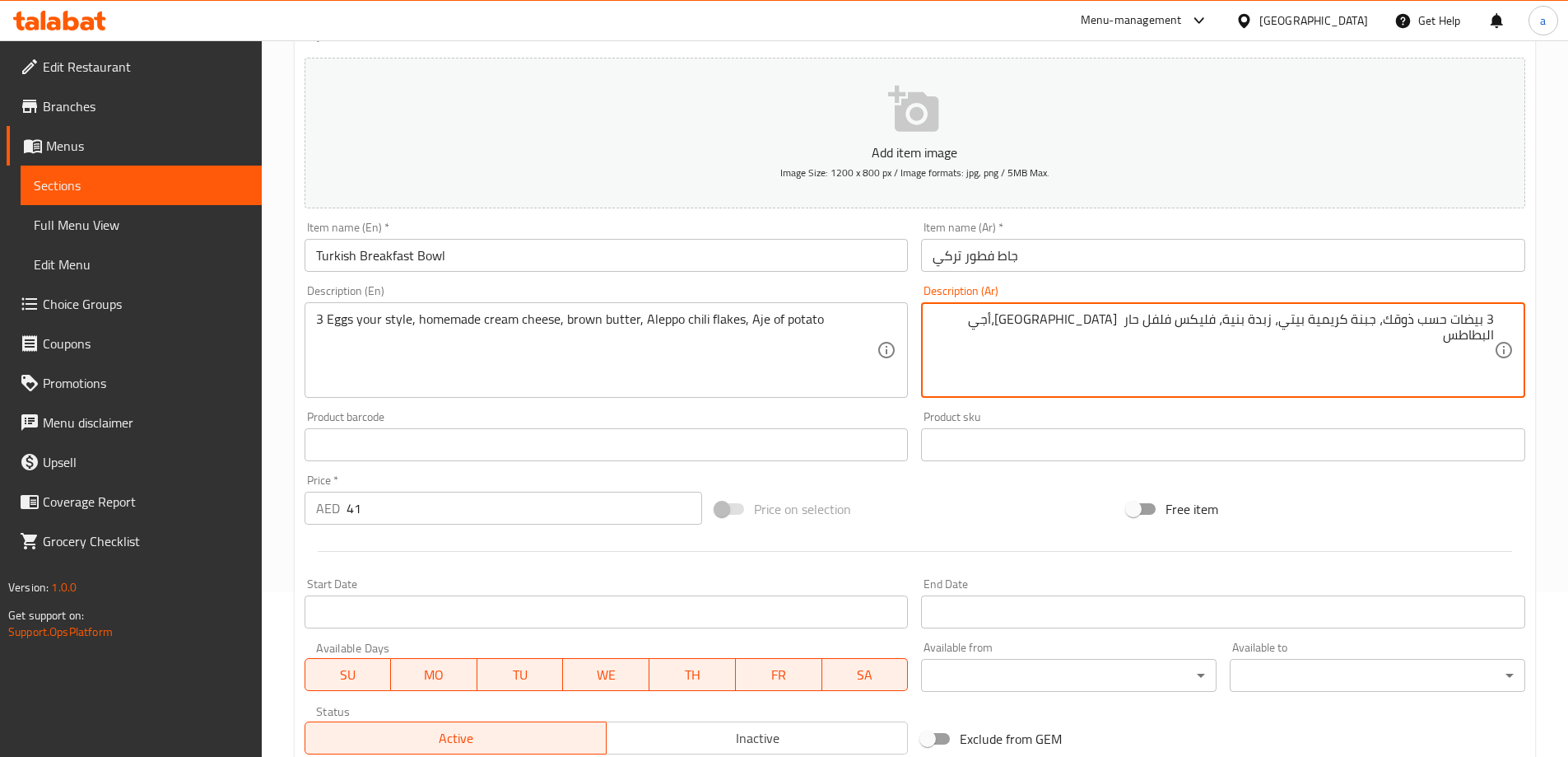
click at [662, 320] on textarea "3 Eggs your style, homemade cream cheese, brown butter, Aleppo chili flakes, Aj…" at bounding box center [596, 350] width 561 height 78
click at [1121, 322] on textarea "3 بيضات حسب ذوقك، جبنة كريمية بيتي، زبدة بنية، فليكس فلفل حار حلب،أجي البطاطس" at bounding box center [1213, 350] width 561 height 78
click at [1064, 323] on textarea "3 بيضات حسب ذوقك، جبنة كريمية بيتي، زبدة بنية، فليكس فلفل حار اليبو،أجي البطاطس" at bounding box center [1213, 350] width 561 height 78
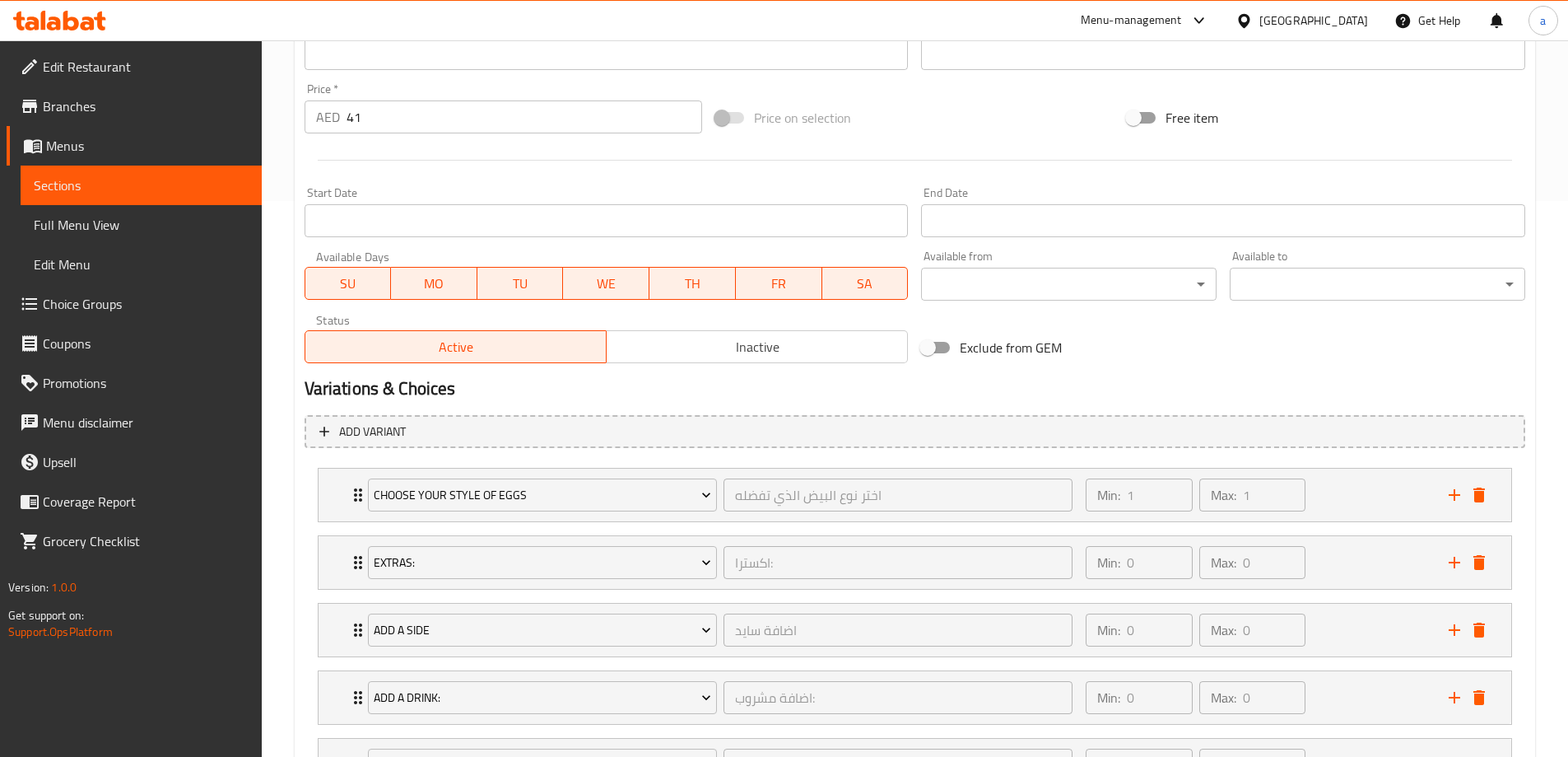
scroll to position [330, 0]
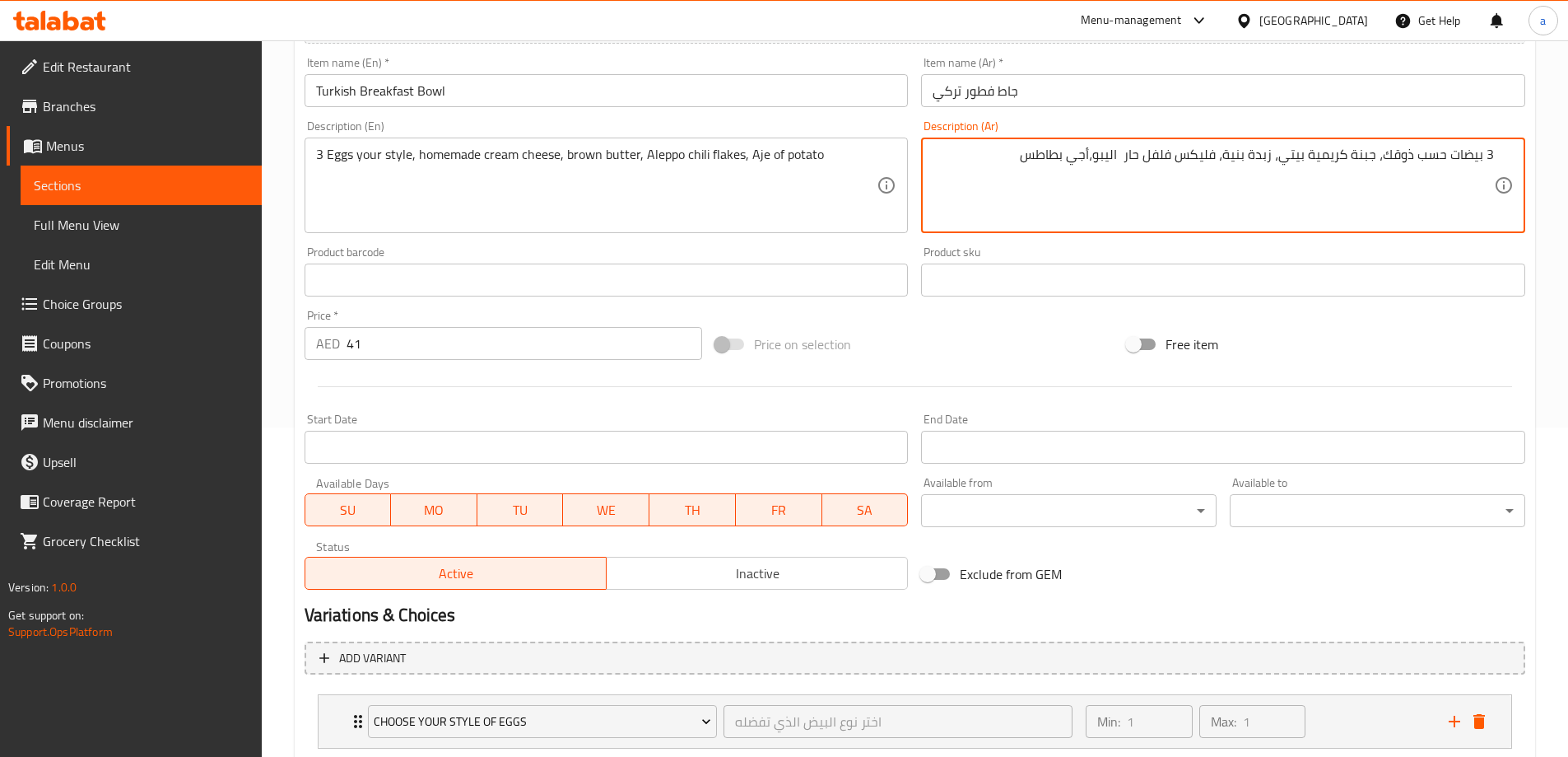
click at [1097, 152] on textarea "3 بيضات حسب ذوقك، جبنة كريمية بيتي، زبدة بنية، فليكس فلفل حار اليبو،أجي بطاطس" at bounding box center [1213, 185] width 561 height 78
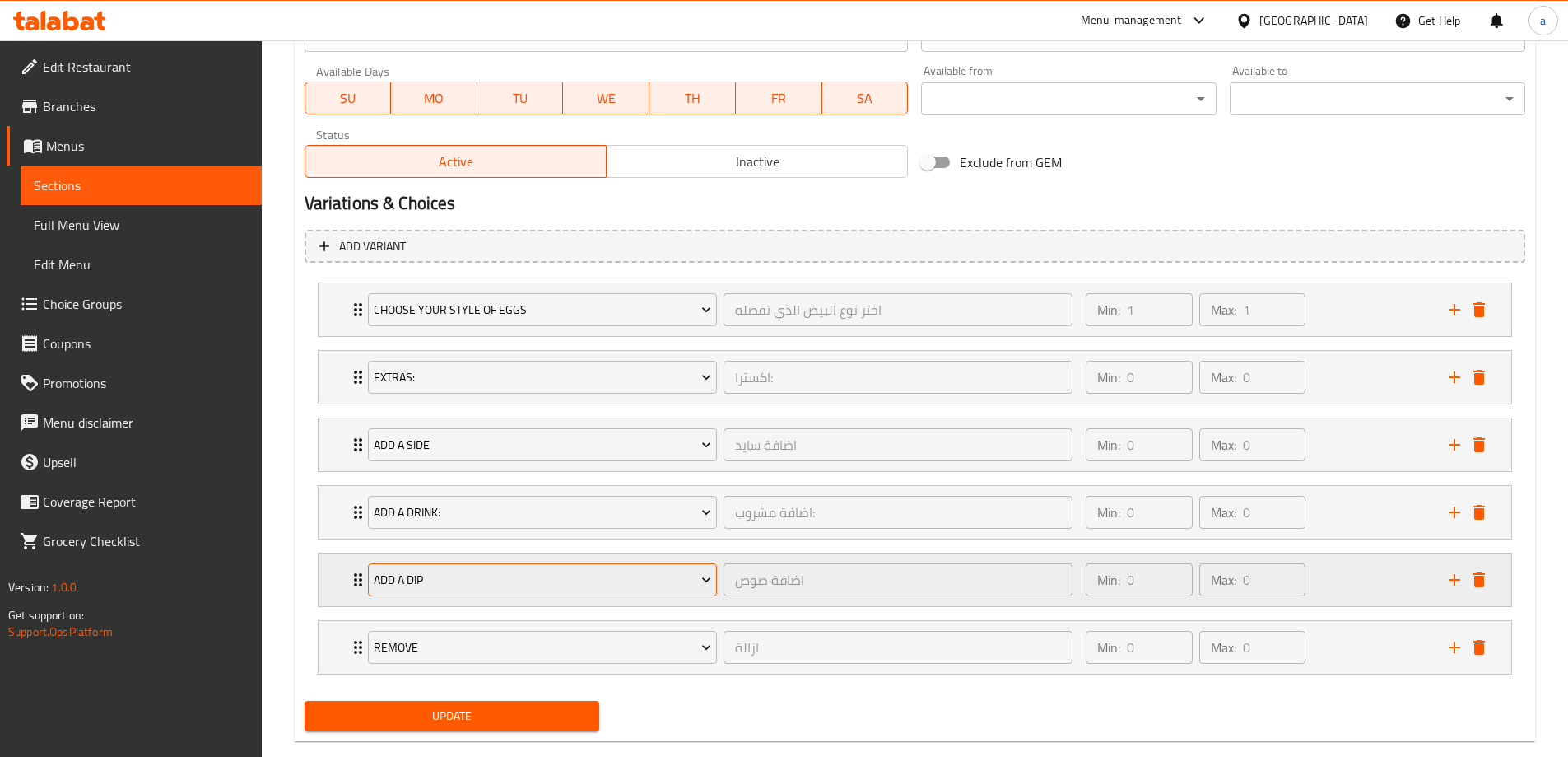
scroll to position [772, 0]
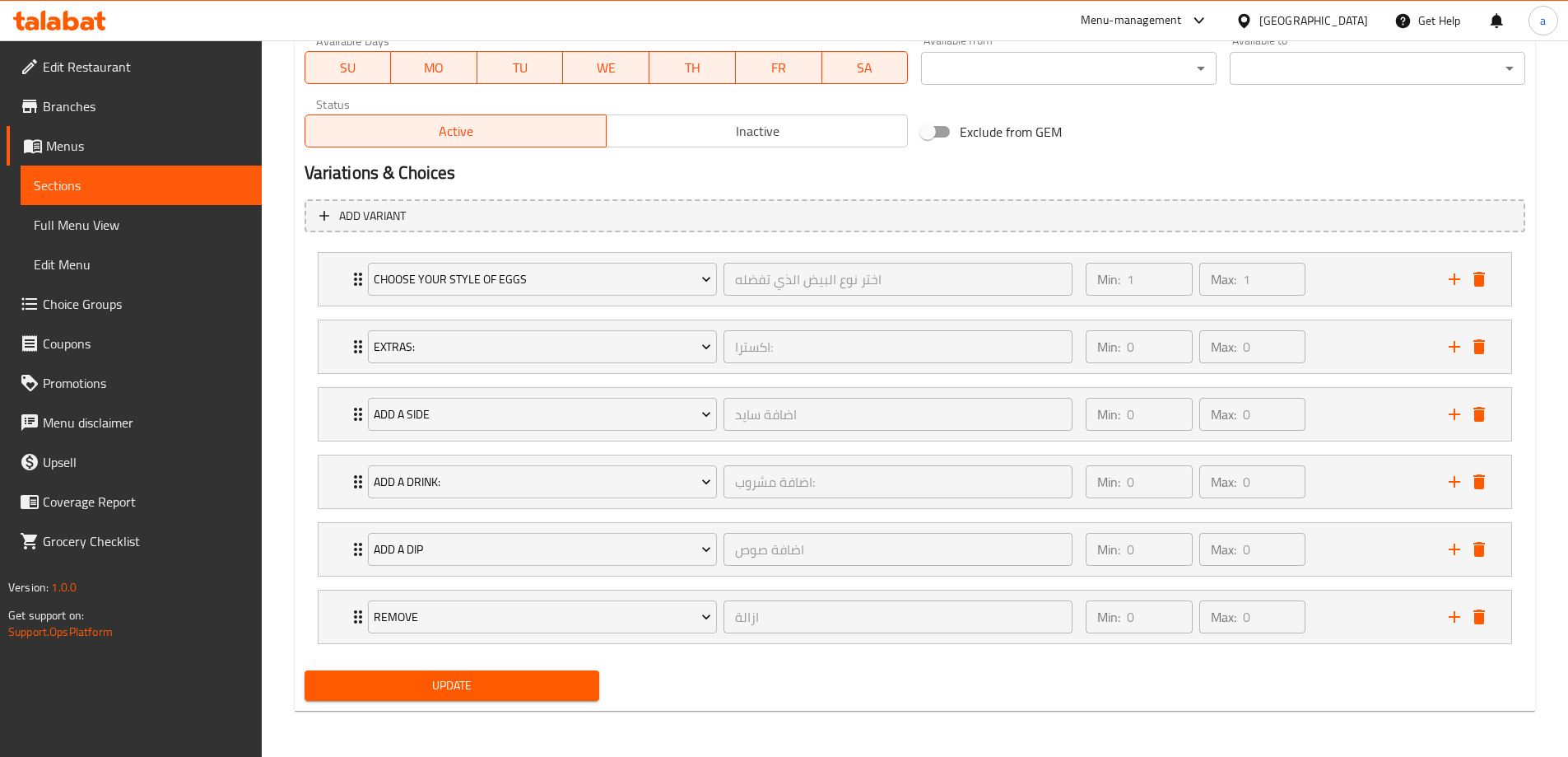
type textarea "3 بيضات حسب ذوقك، جبنة كريمية بيتي، زبدة بنية، فليكس فلفل حار اليبو، أجي بطاطس"
click at [474, 675] on button "Update" at bounding box center [452, 686] width 296 height 30
click at [93, 175] on link "Sections" at bounding box center [140, 185] width 241 height 39
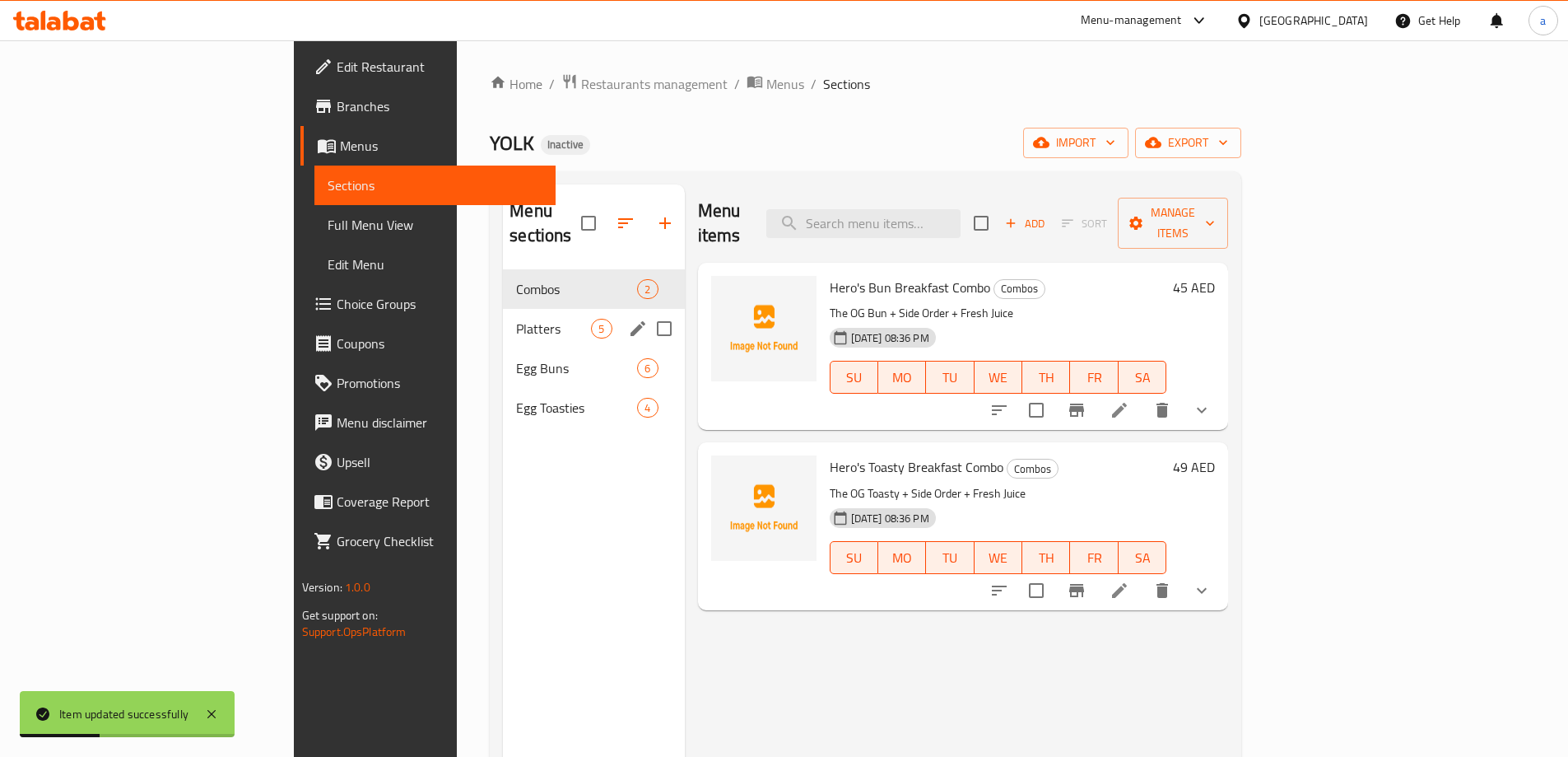
click at [517, 319] on span "Platters" at bounding box center [554, 329] width 75 height 20
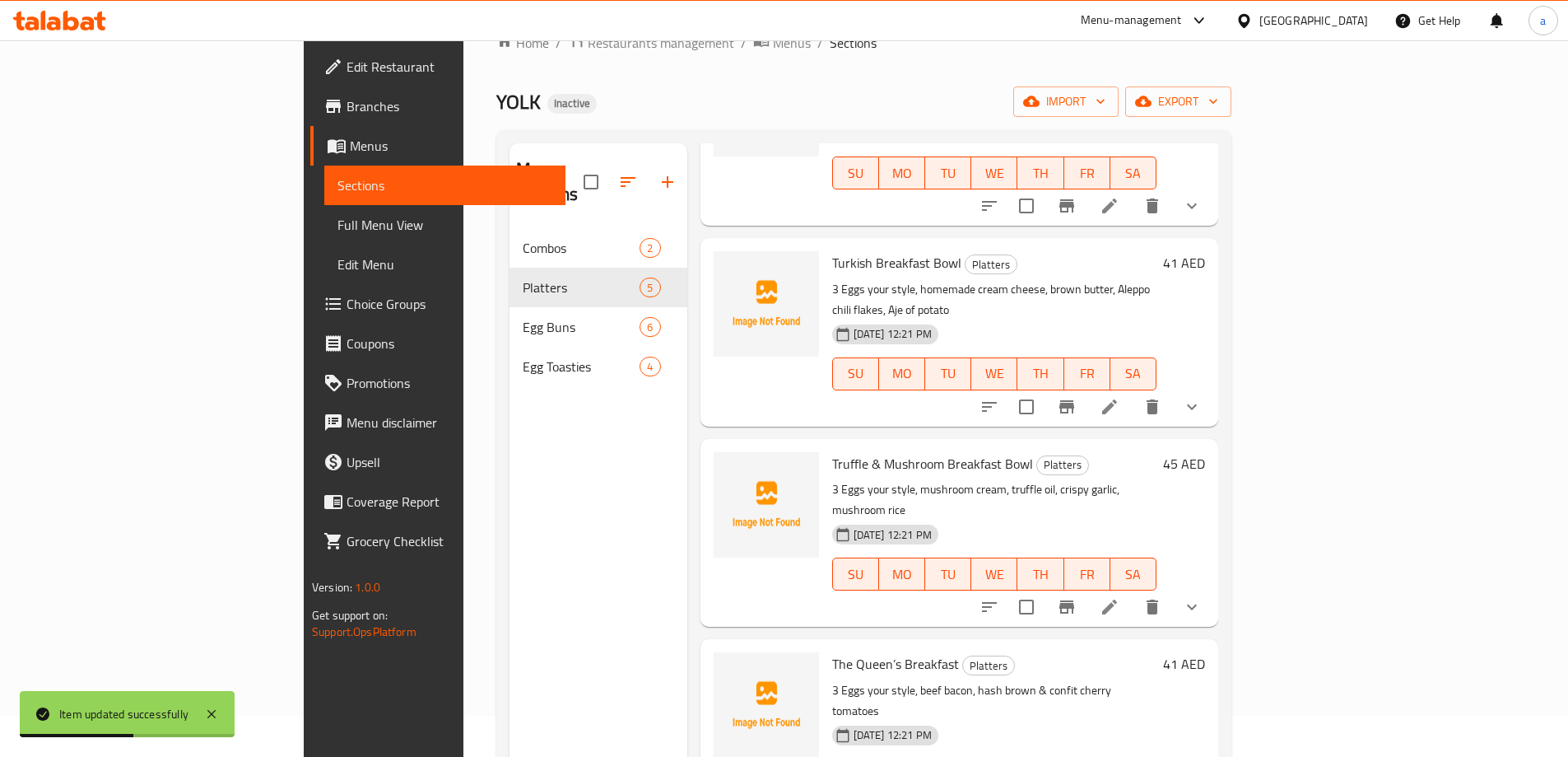
scroll to position [82, 0]
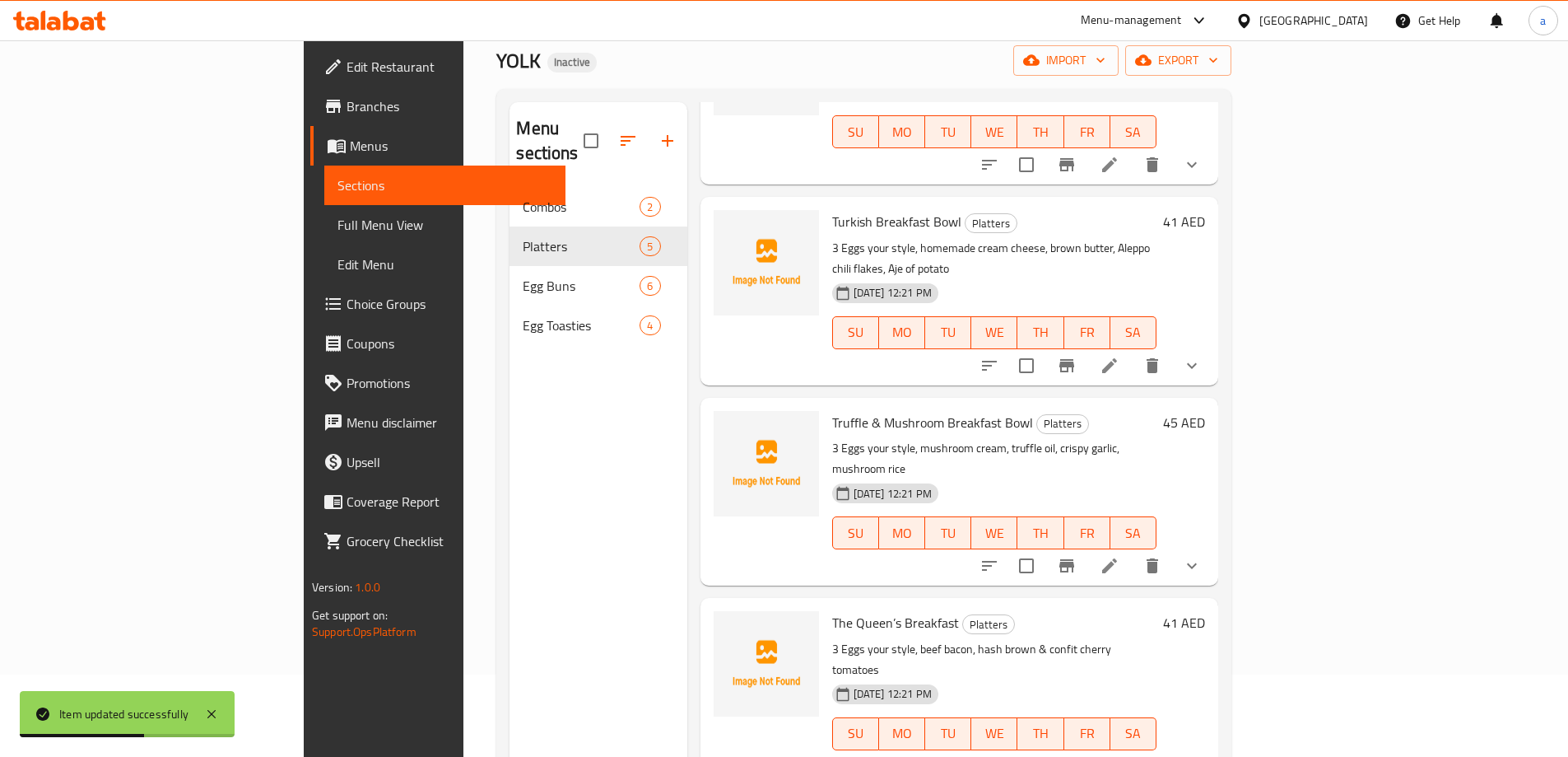
click at [1133, 551] on li at bounding box center [1110, 565] width 46 height 29
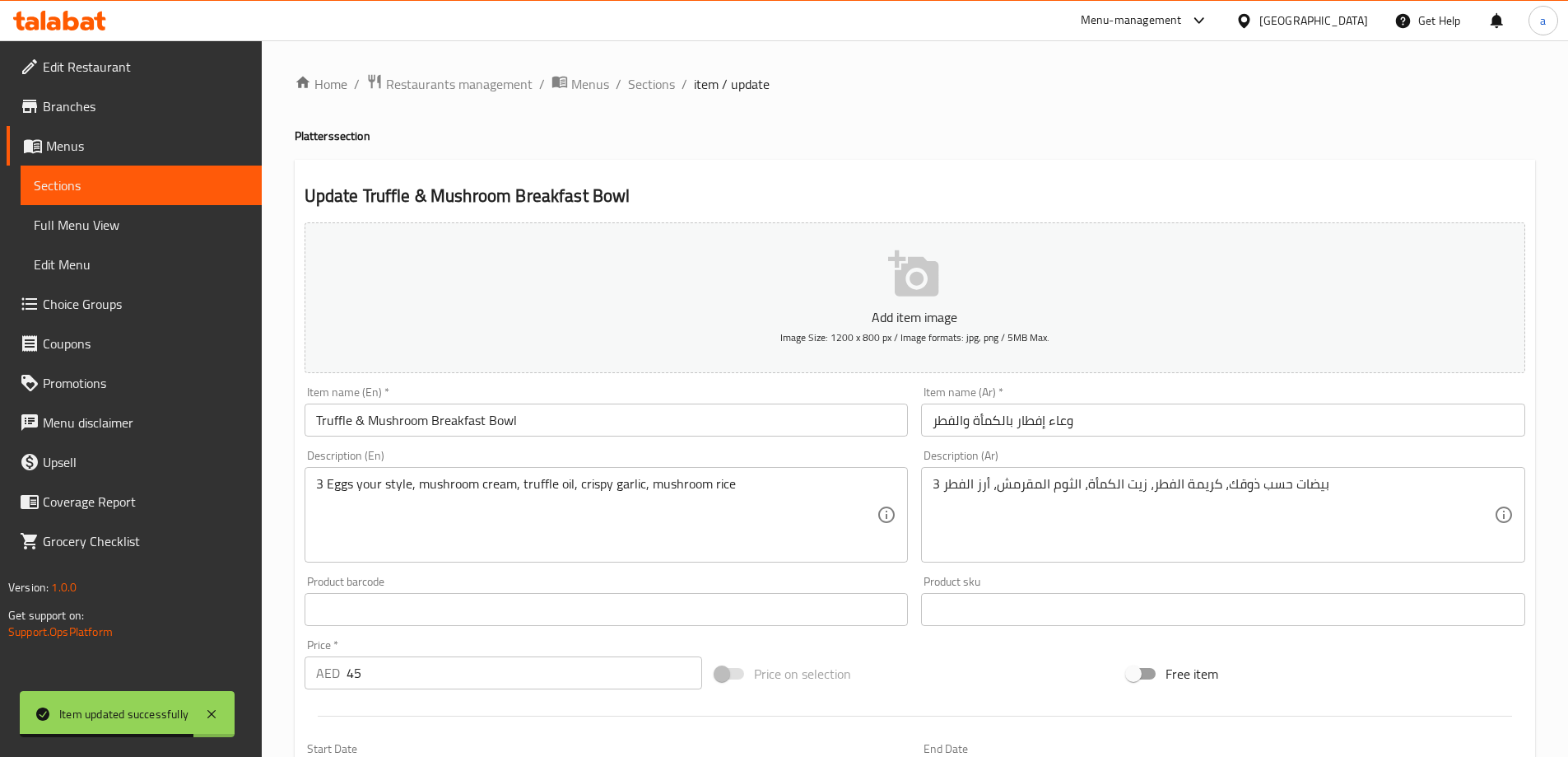
click at [1079, 428] on input "وعاء إفطار بالكمأة والفطر" at bounding box center [1224, 420] width 604 height 33
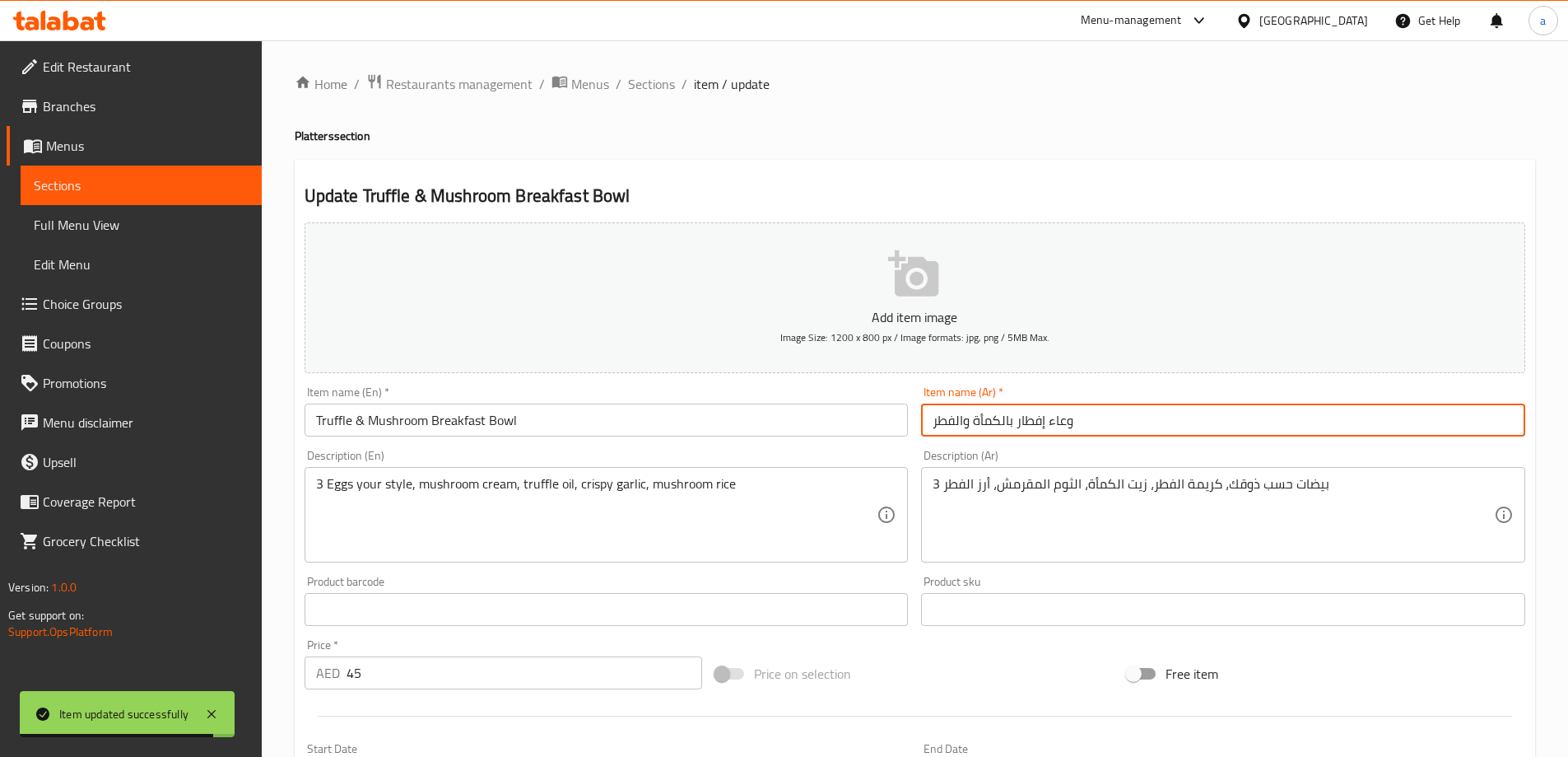
click at [1066, 426] on input "وعاء إفطار بالكمأة والفطر" at bounding box center [1224, 420] width 604 height 33
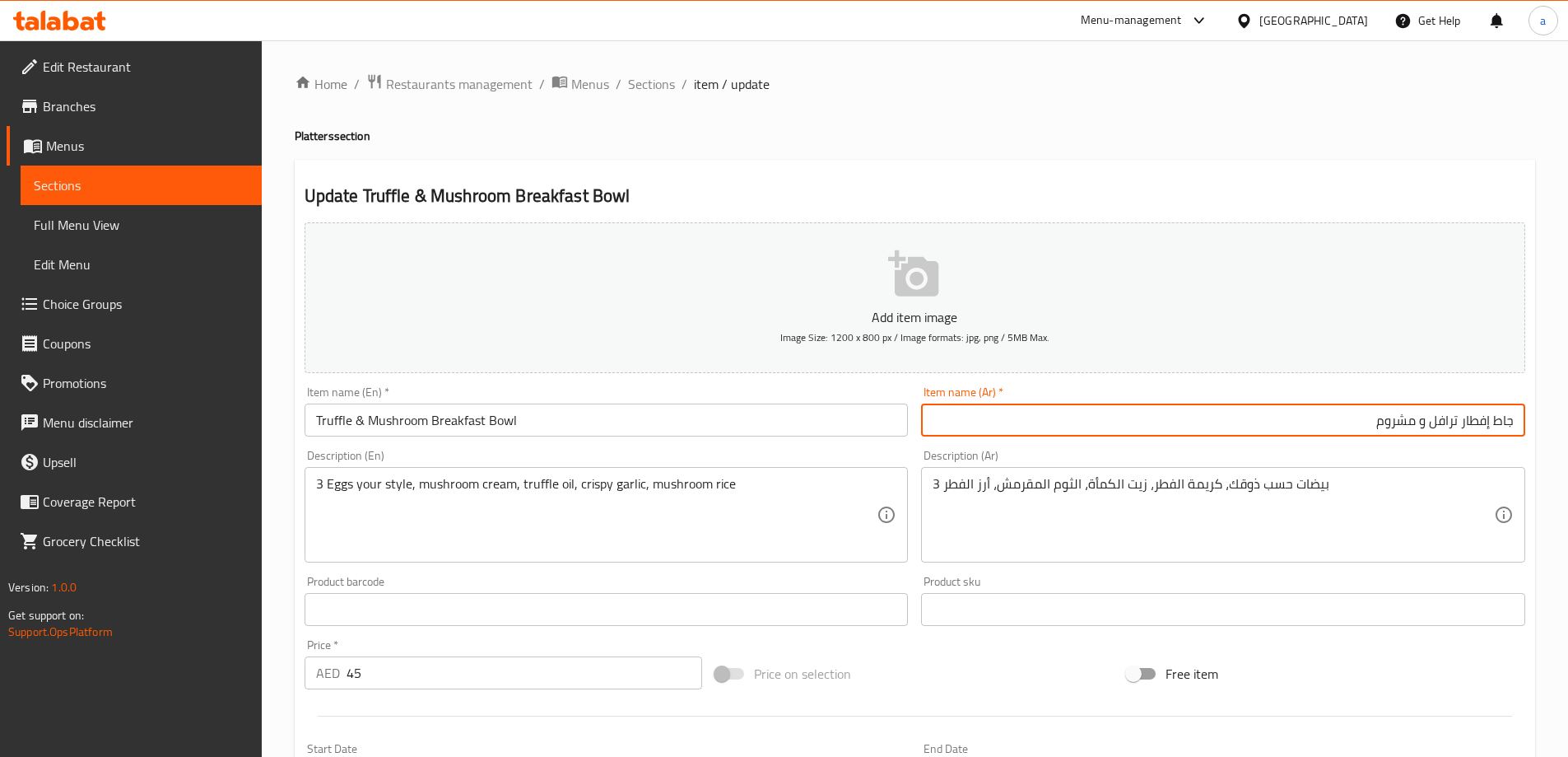
type input "جاط إفطار ترافل و مشروم"
click at [1083, 494] on textarea "3 بيضات حسب ذوقك، كريمة الفطر، زيت الكمأة، الثوم المقرمش، أرز الفطر" at bounding box center [1213, 515] width 561 height 78
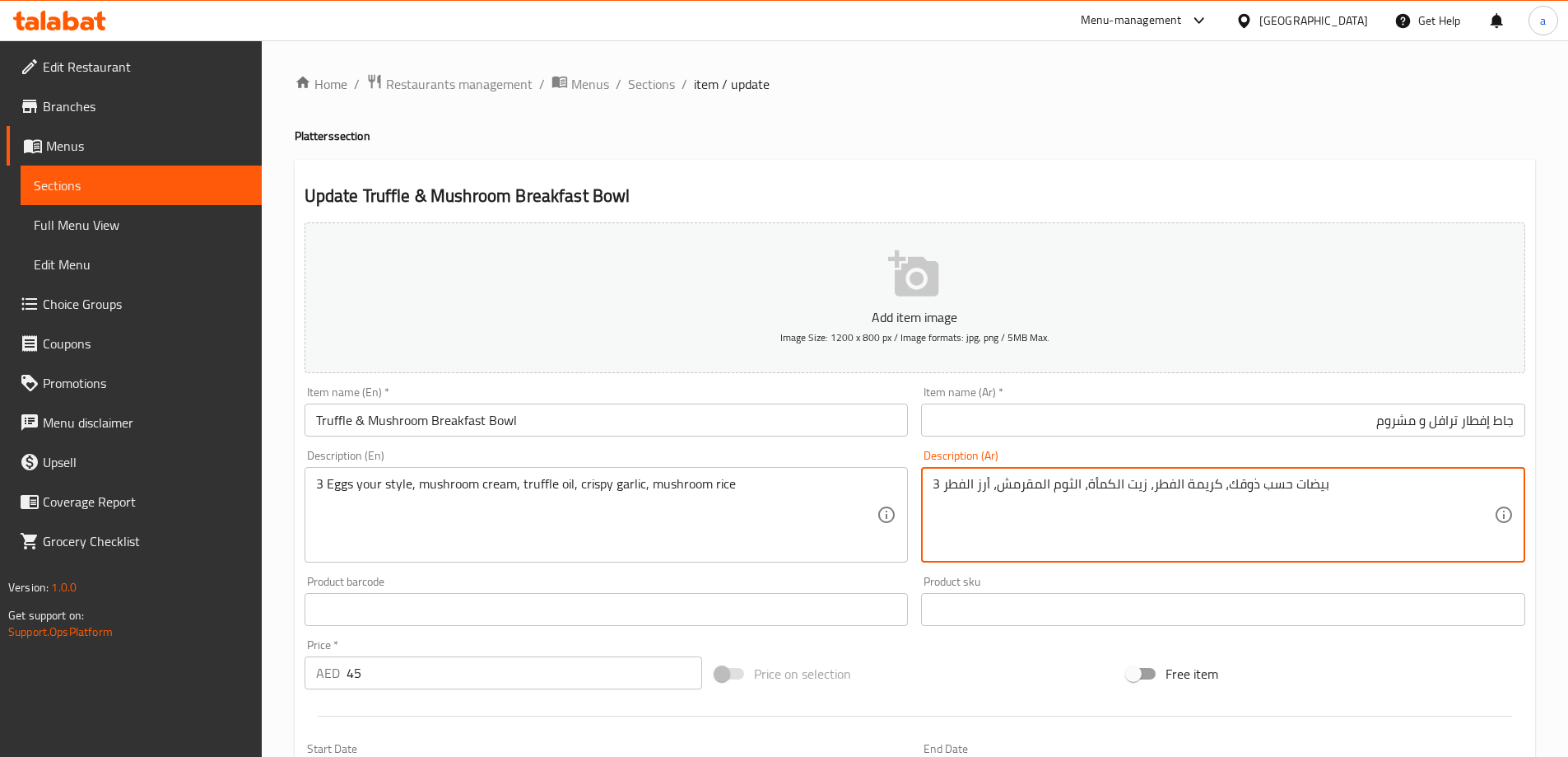
click at [1083, 494] on textarea "3 بيضات حسب ذوقك، كريمة الفطر، زيت الكمأة، الثوم المقرمش، أرز الفطر" at bounding box center [1213, 515] width 561 height 78
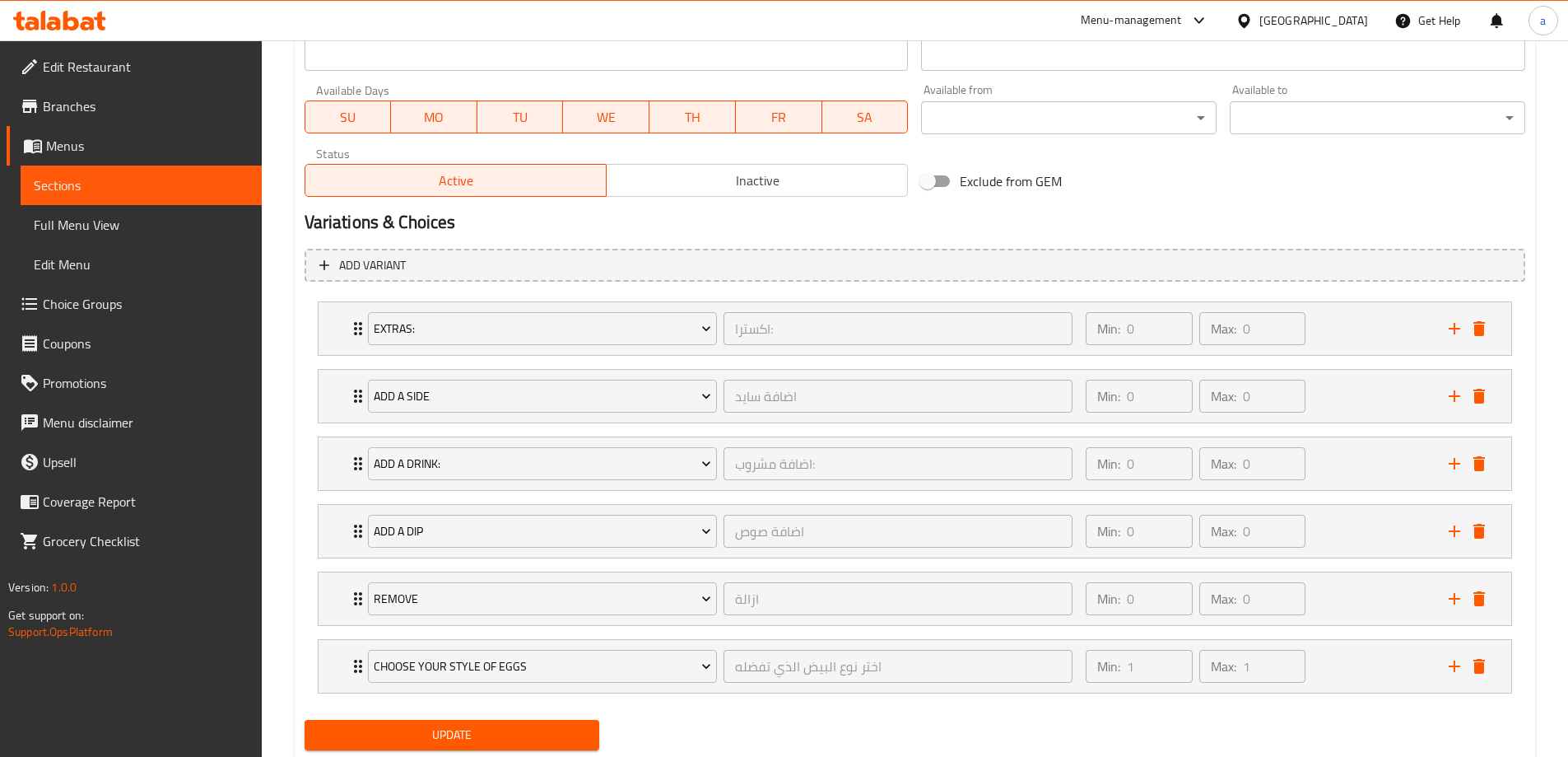
scroll to position [772, 0]
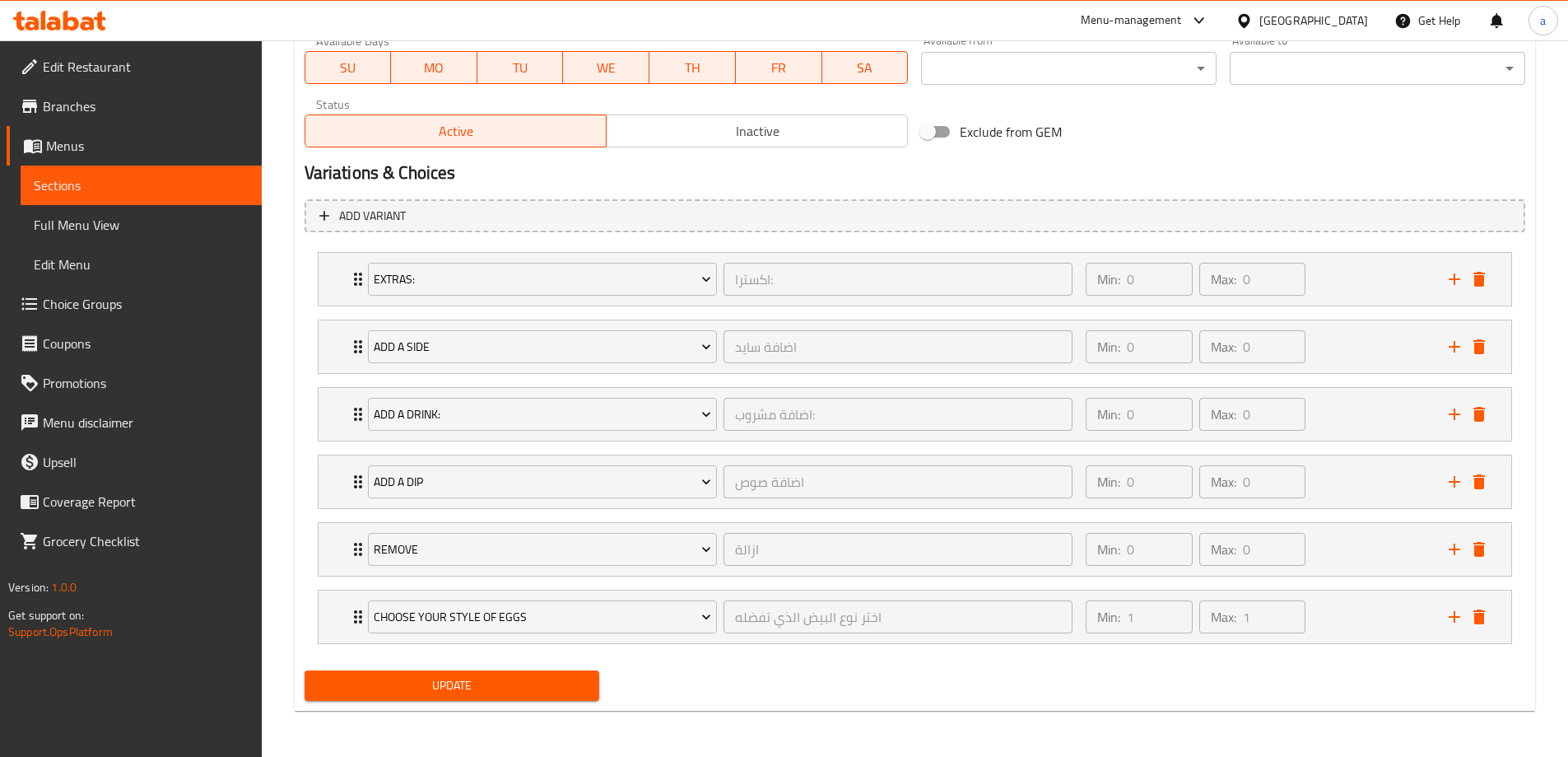
type textarea "3 بيضات حسب ذوقك، كريمة المشروم، زيت ترافل، الثوم كرسبي، أرز مشروم"
click at [397, 671] on button "Update" at bounding box center [452, 686] width 296 height 30
click at [415, 666] on div "Update" at bounding box center [452, 686] width 309 height 44
click at [416, 676] on button "Update" at bounding box center [452, 686] width 296 height 30
click at [134, 185] on span "Sections" at bounding box center [141, 185] width 215 height 20
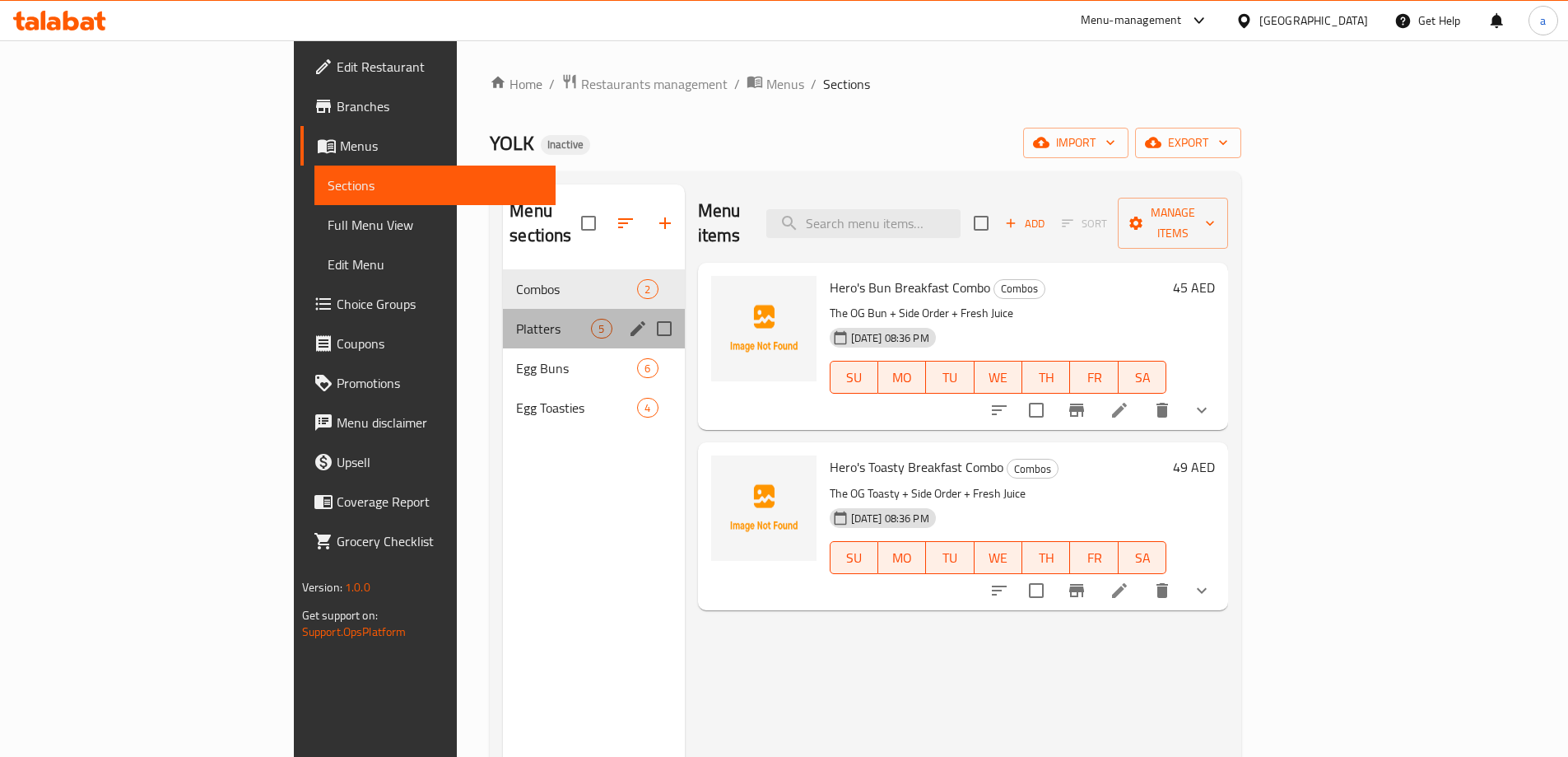
click at [517, 319] on span "Platters" at bounding box center [554, 329] width 75 height 20
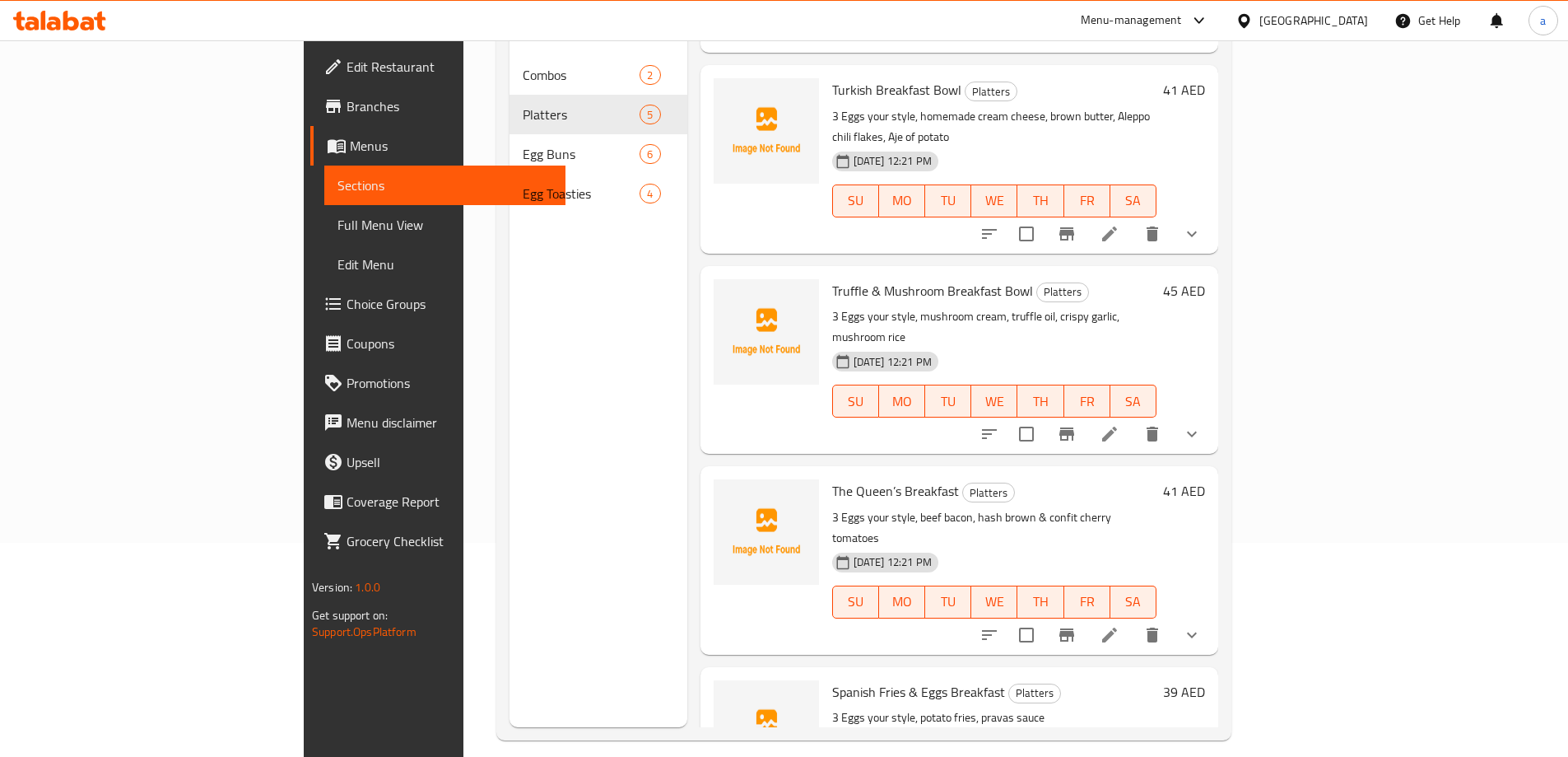
scroll to position [231, 0]
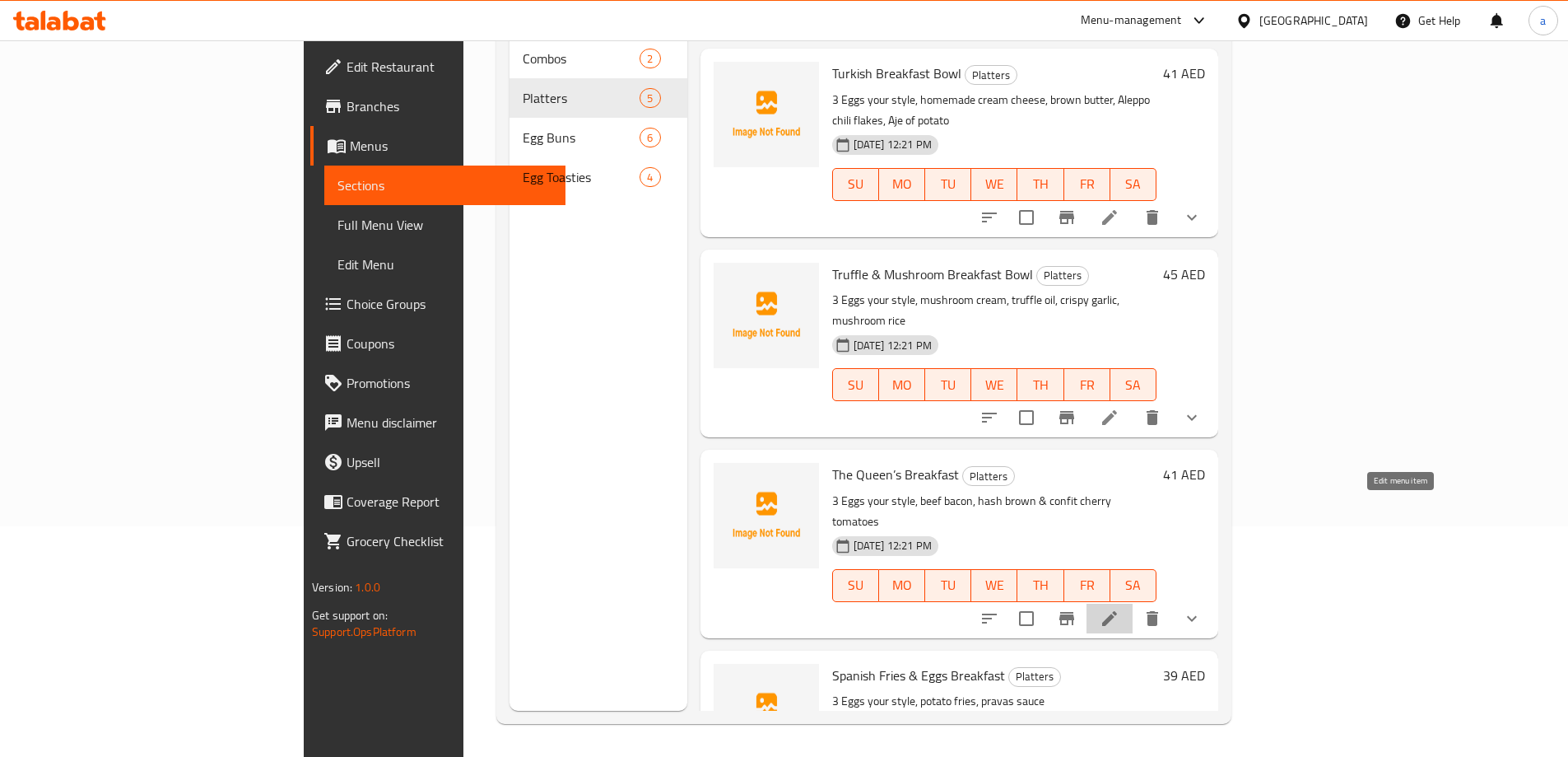
click at [1119, 609] on icon at bounding box center [1110, 619] width 20 height 20
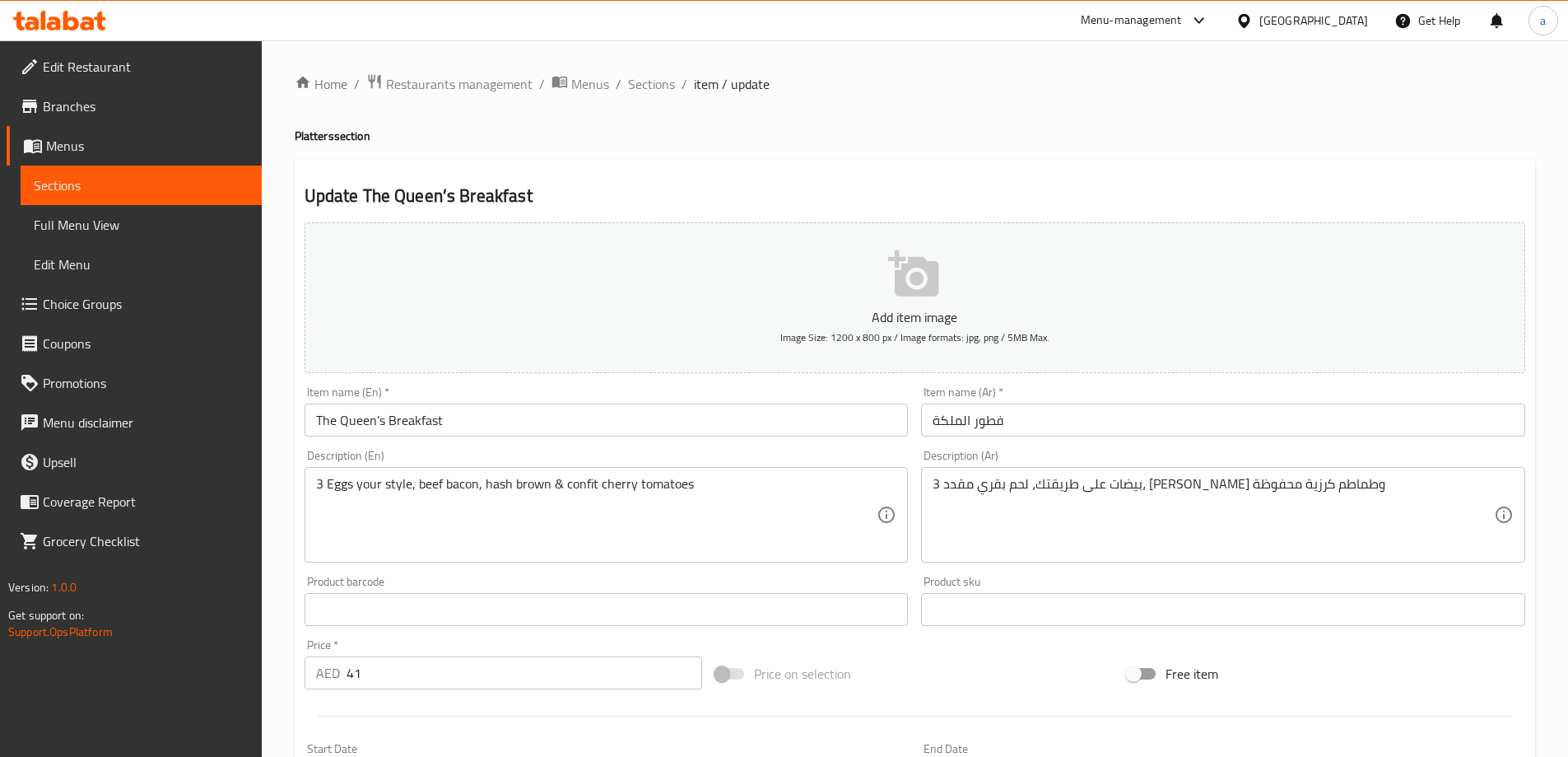
click at [1039, 415] on input "فطور الملكة" at bounding box center [1224, 420] width 604 height 33
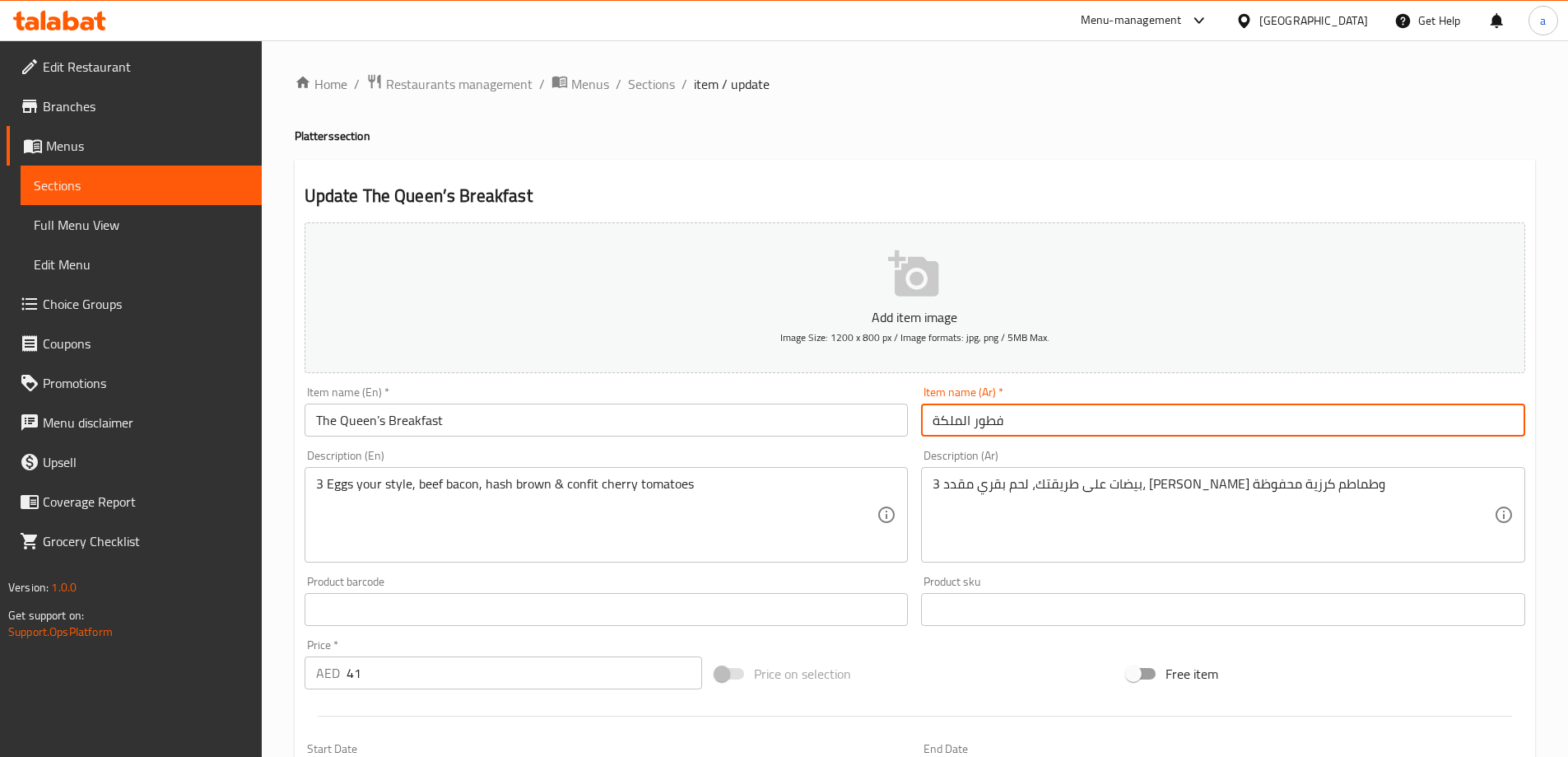
click at [1039, 415] on input "فطور الملكة" at bounding box center [1224, 420] width 604 height 33
type input "افطار ذا كوين"
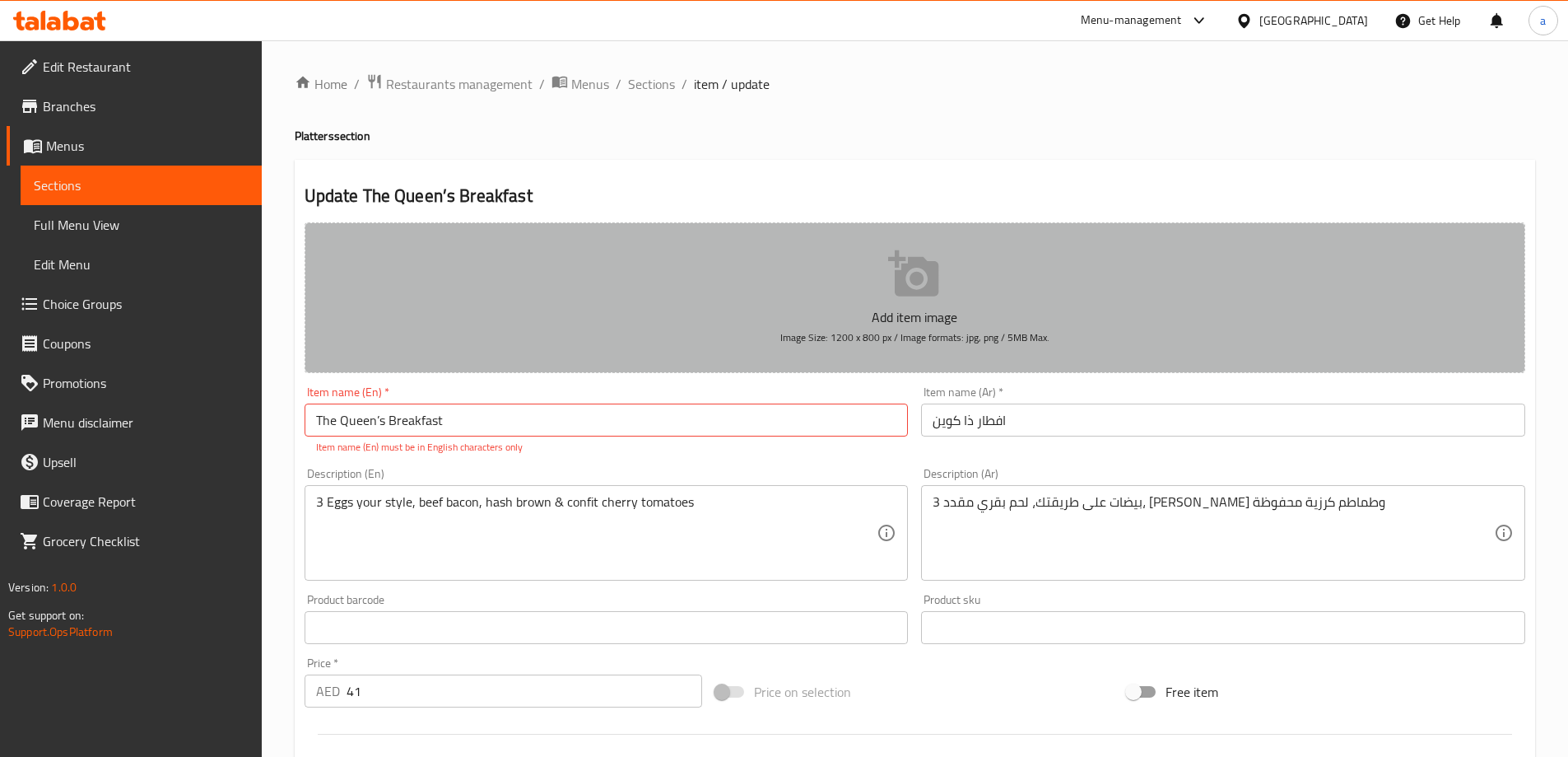
click at [630, 352] on button "Add item image Image Size: 1200 x 800 px / Image formats: jpg, png / 5MB Max." at bounding box center [915, 298] width 1221 height 150
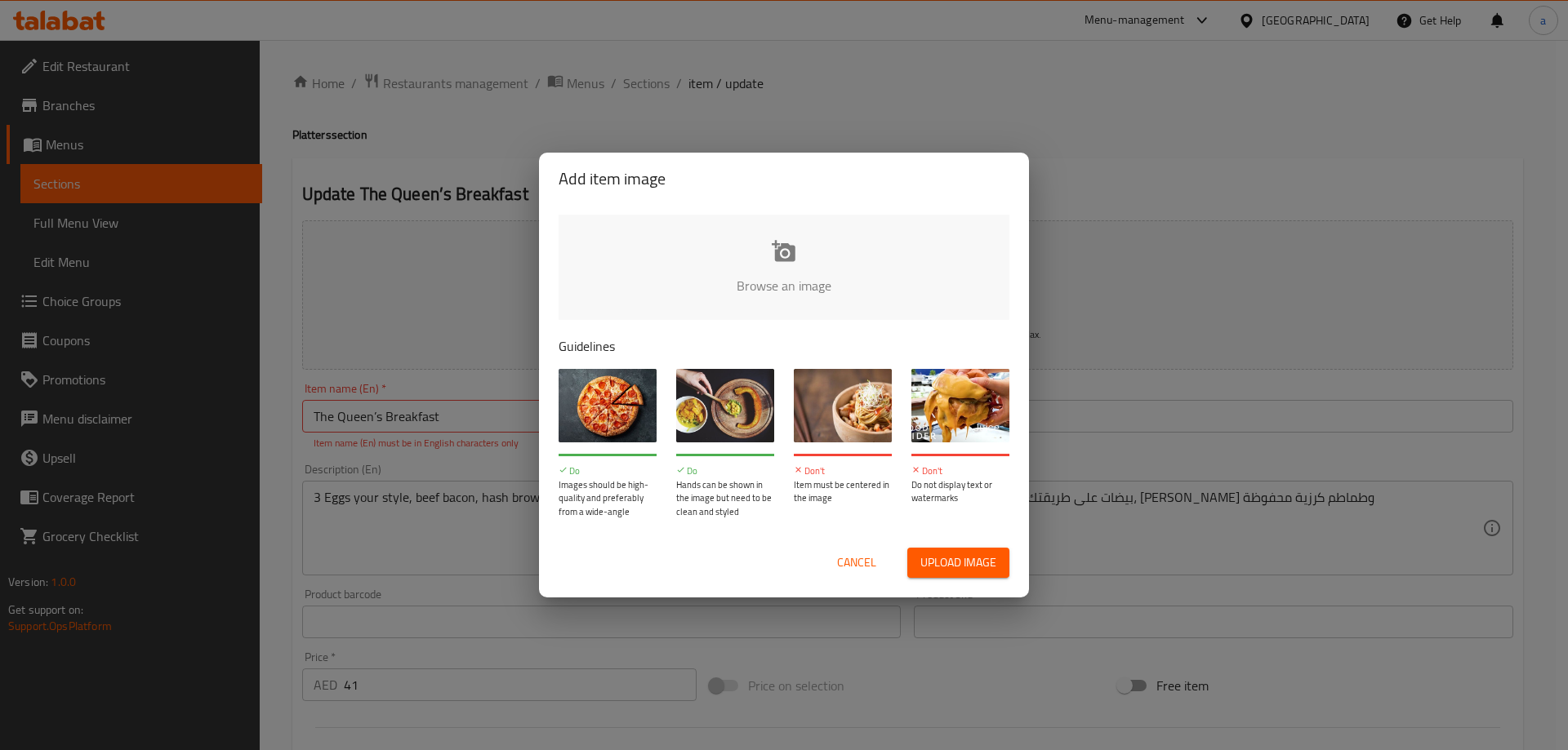
click at [853, 567] on span "Cancel" at bounding box center [856, 563] width 39 height 20
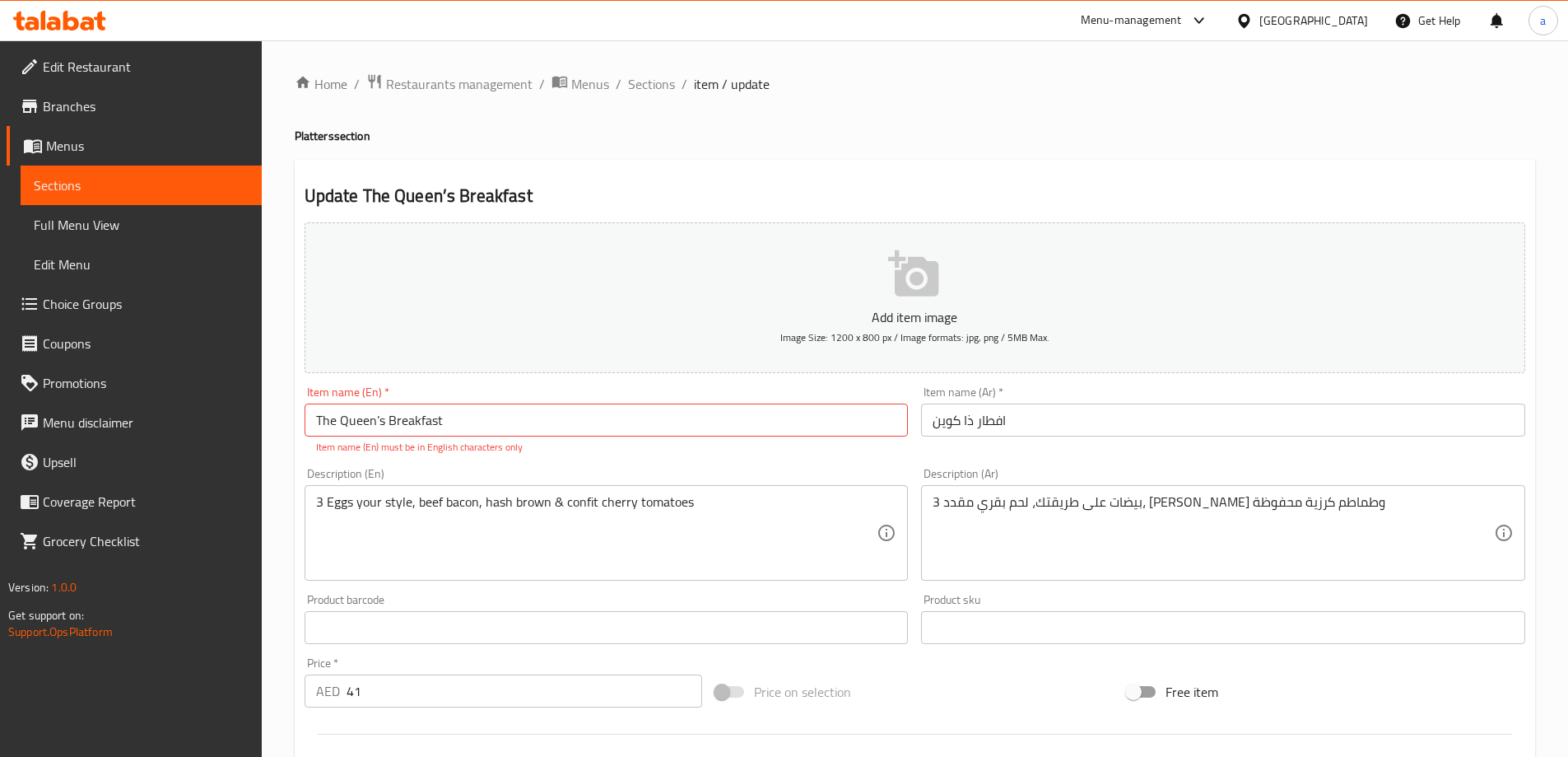
click at [743, 455] on p "Item name (En) must be in English characters only" at bounding box center [606, 447] width 582 height 15
click at [744, 425] on input "The Queen’s Breakfast" at bounding box center [607, 420] width 604 height 33
click at [375, 421] on input "The Queen’s Breakfast" at bounding box center [607, 420] width 604 height 33
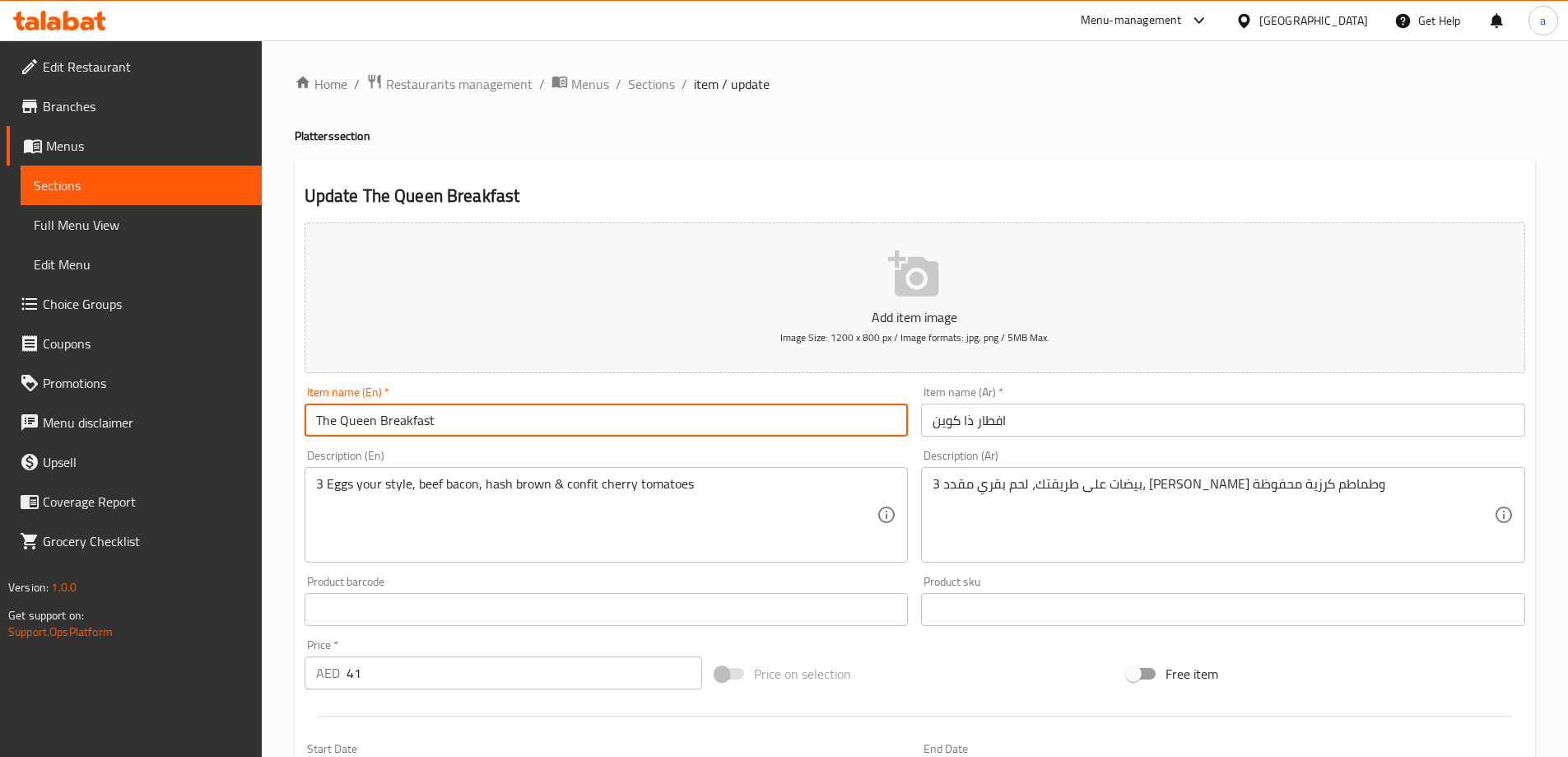
type input "The Queen Breakfast"
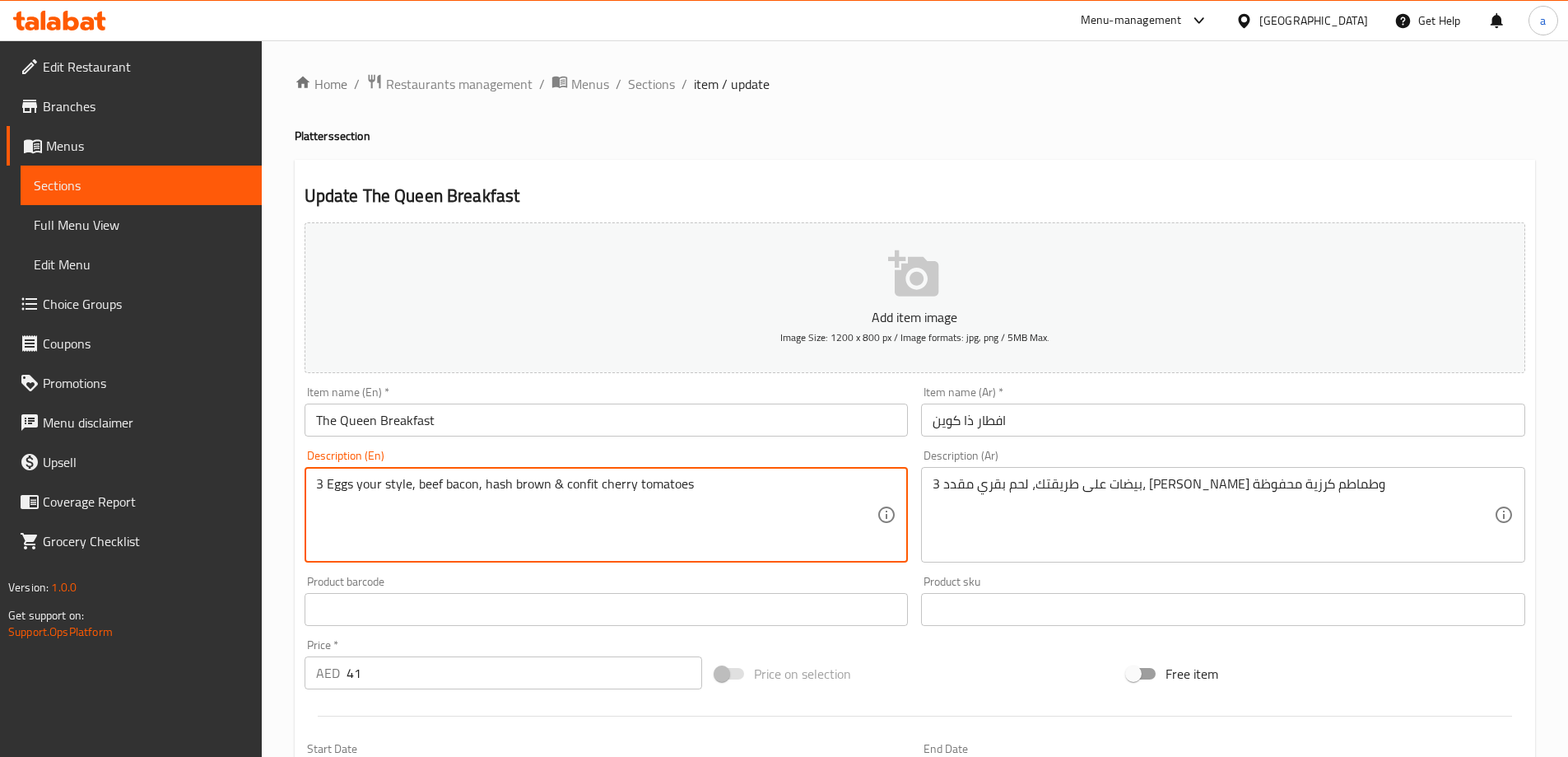
click at [675, 502] on textarea "3 Eggs your style, beef bacon, hash brown & confit cherry tomatoes" at bounding box center [596, 515] width 561 height 78
click at [1145, 501] on textarea "3 بيضات على طريقتك، لحم بقري مقدد، هاش براون وطماطم كرزية محفوظة" at bounding box center [1213, 515] width 561 height 78
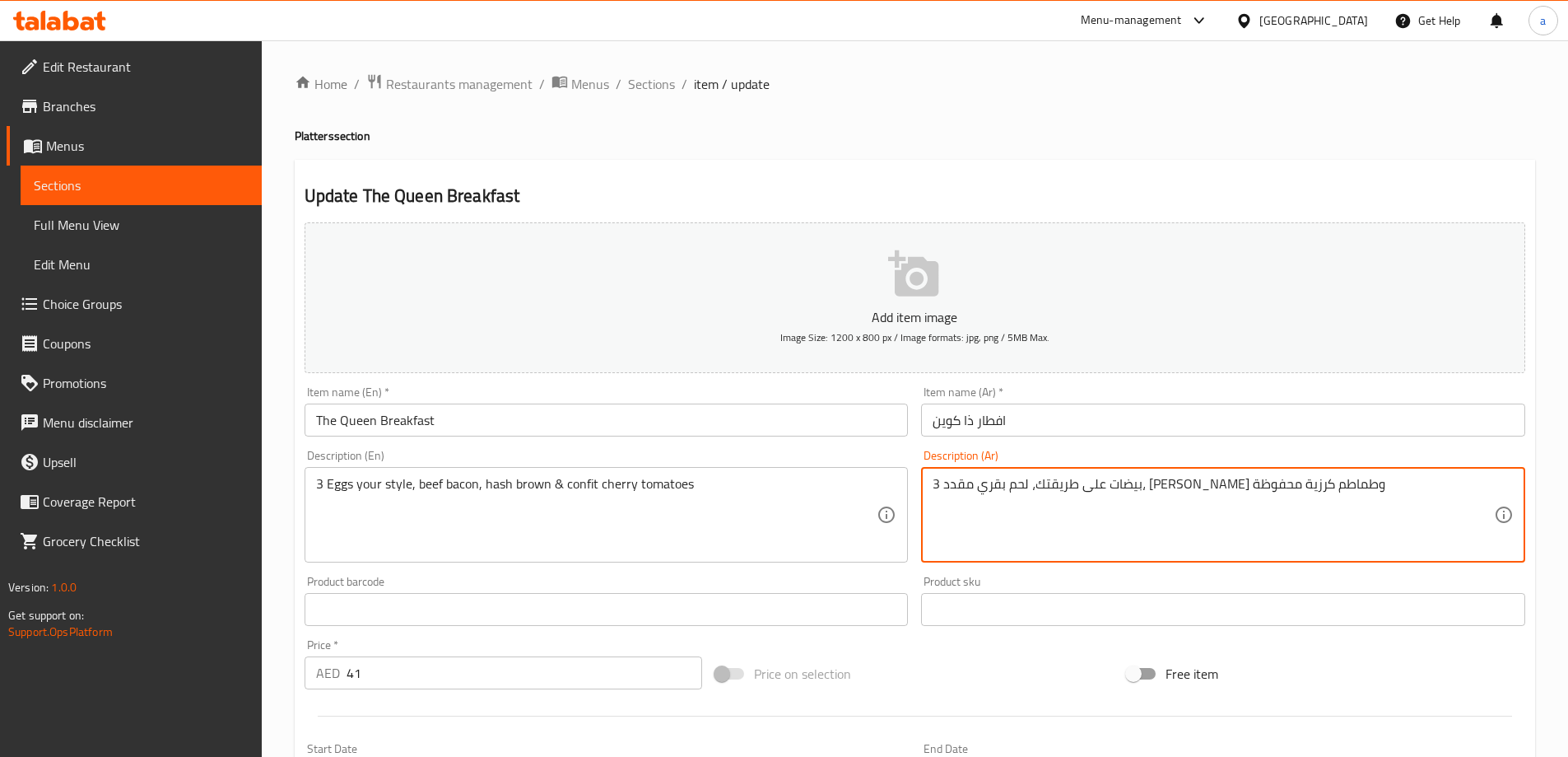
click at [1145, 501] on textarea "3 بيضات على طريقتك، لحم بقري مقدد، هاش براون وطماطم كرزية محفوظة" at bounding box center [1213, 515] width 561 height 78
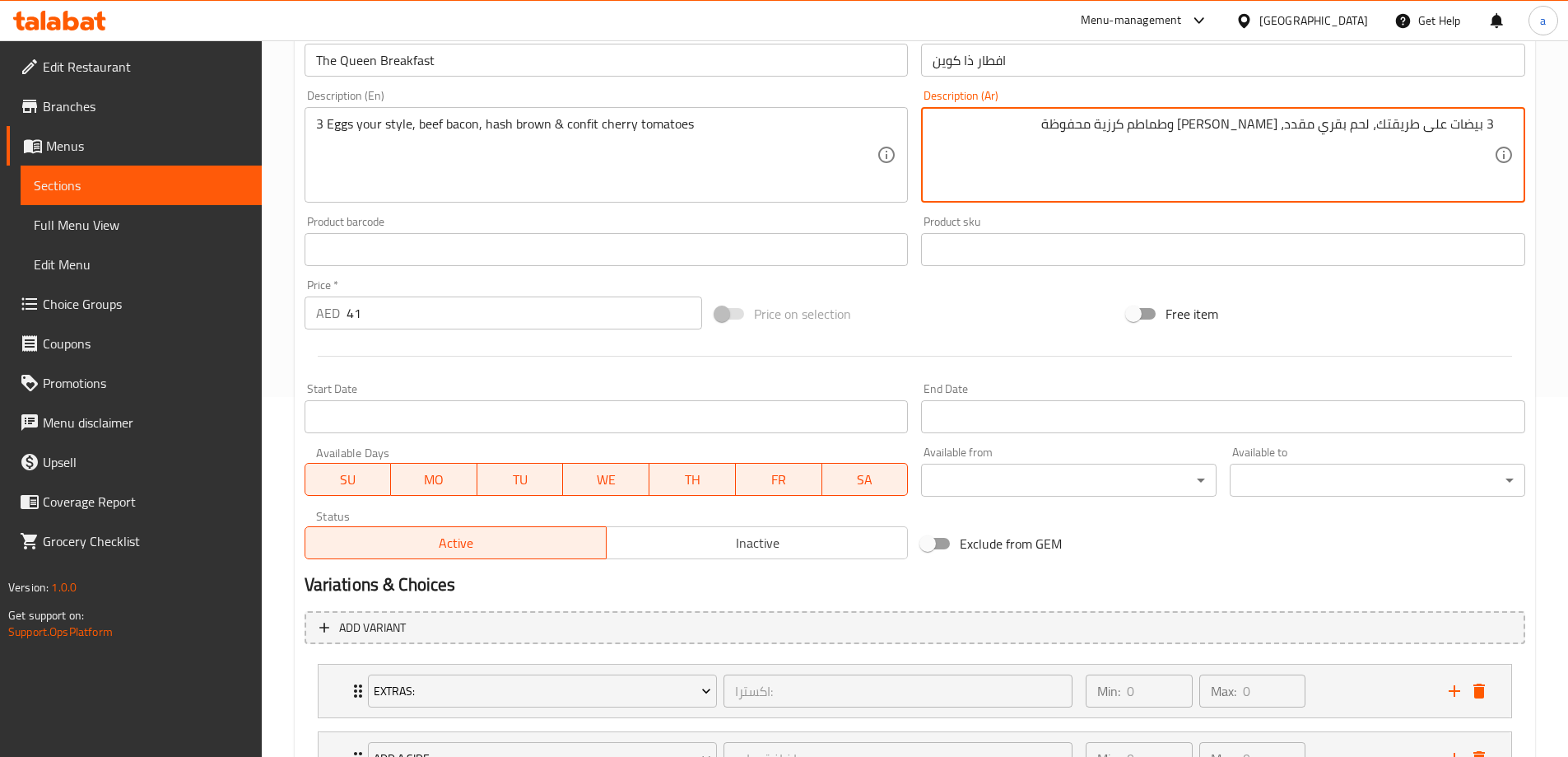
scroll to position [113, 0]
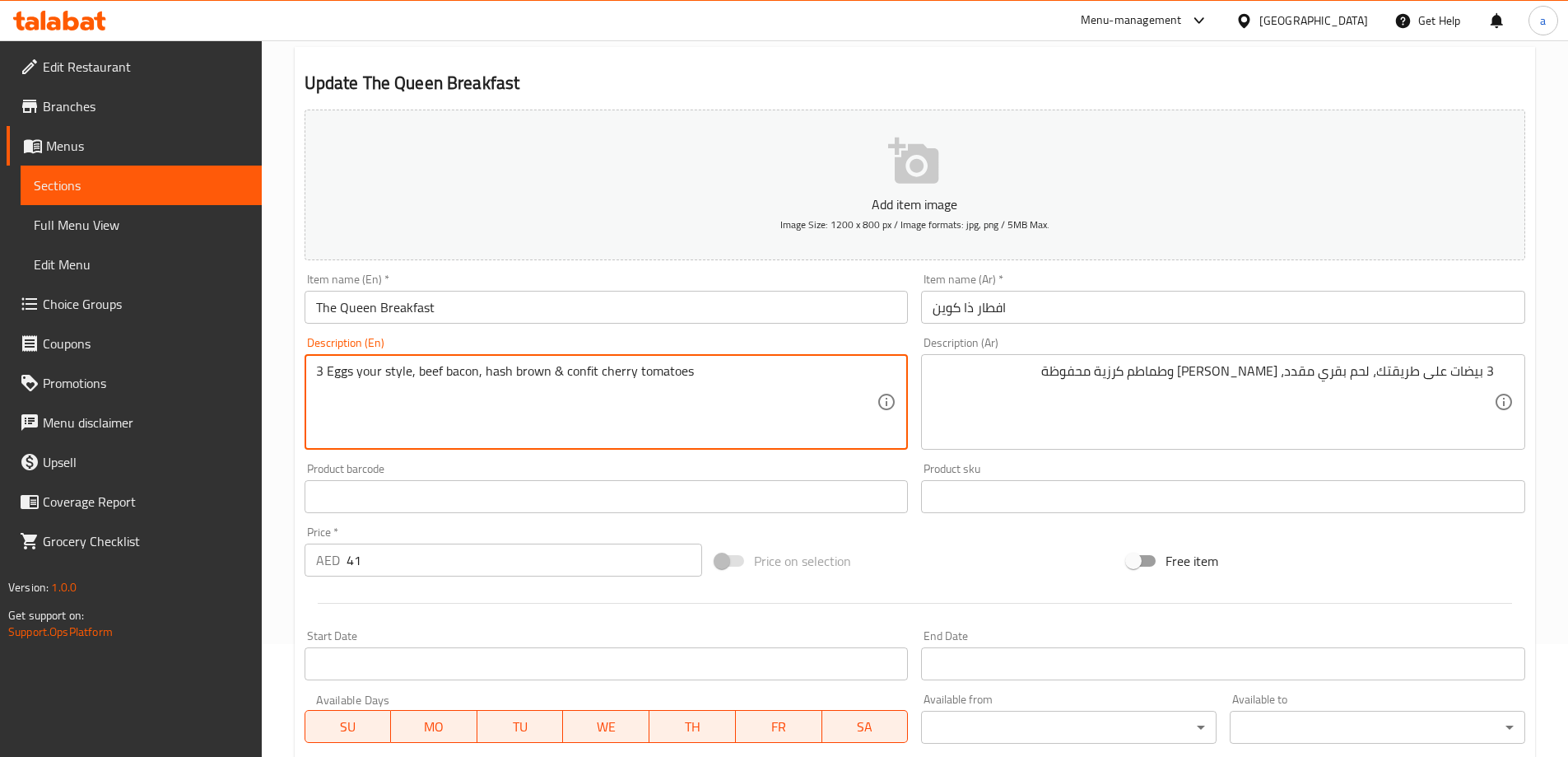
drag, startPoint x: 486, startPoint y: 368, endPoint x: 516, endPoint y: 369, distance: 30.0
click at [516, 369] on textarea "3 Eggs your style, beef bacon, hash brown & confit cherry tomatoes" at bounding box center [596, 401] width 561 height 78
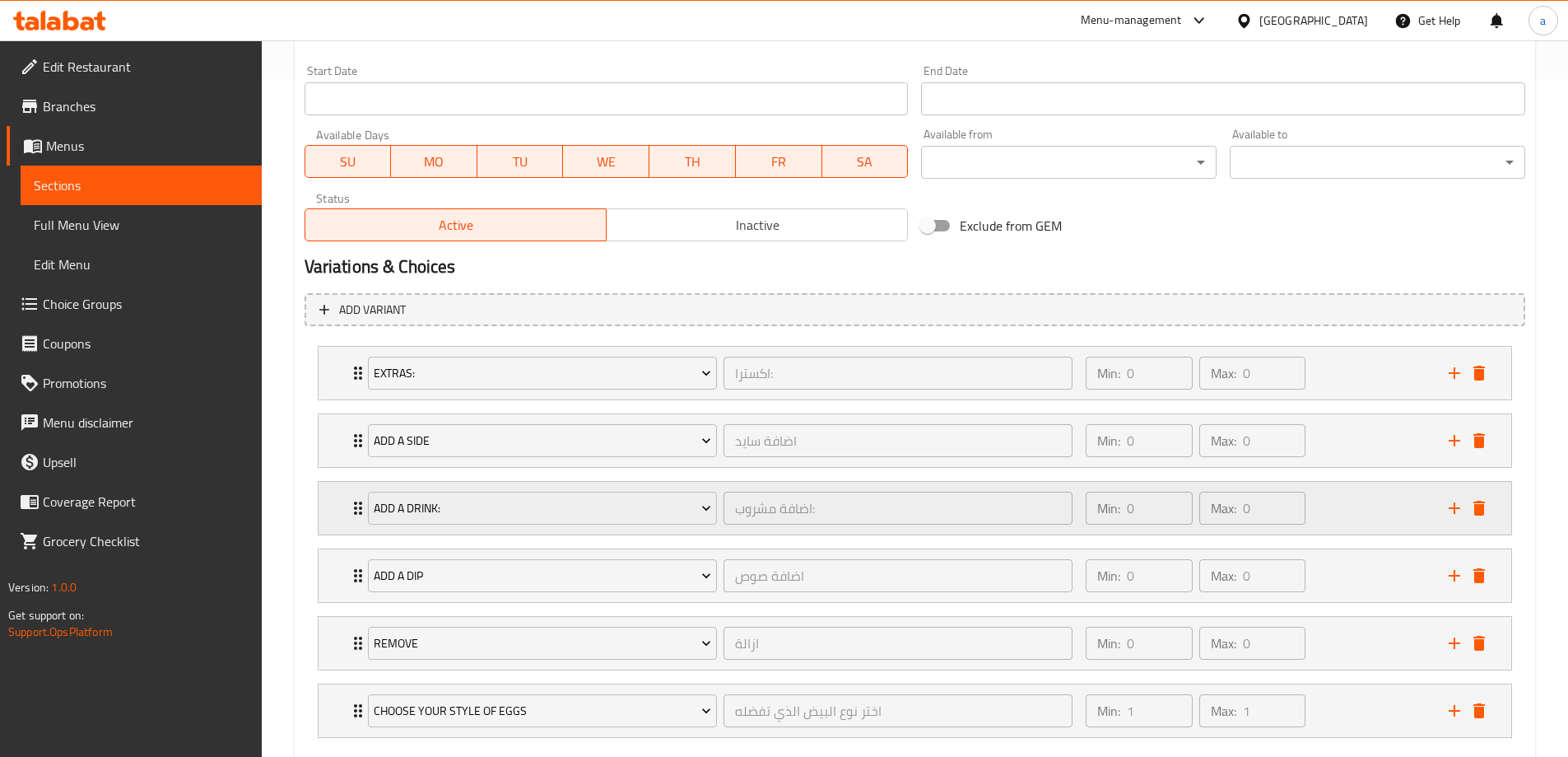
scroll to position [772, 0]
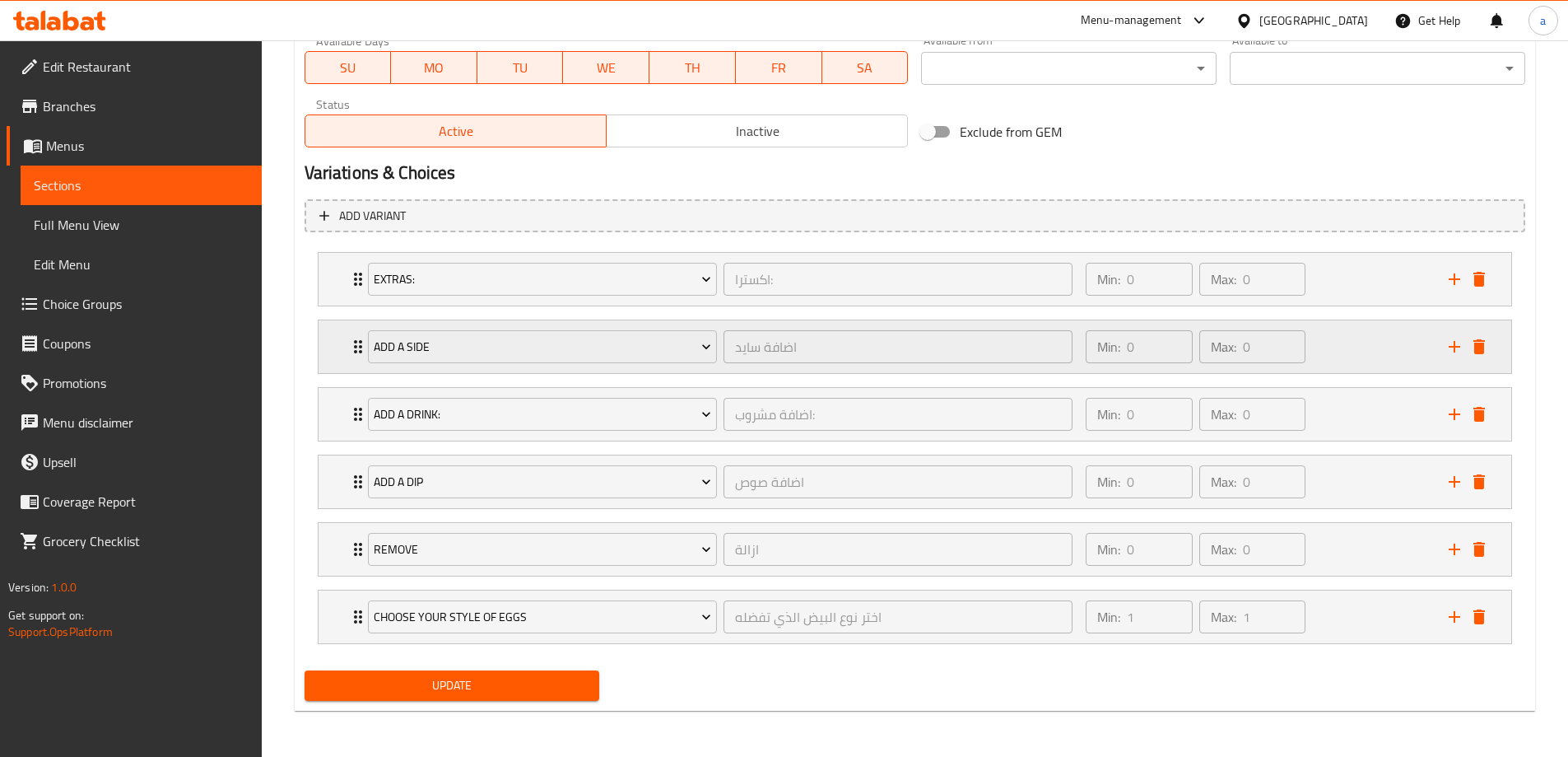
click at [525, 365] on div "Add A Side" at bounding box center [542, 346] width 355 height 39
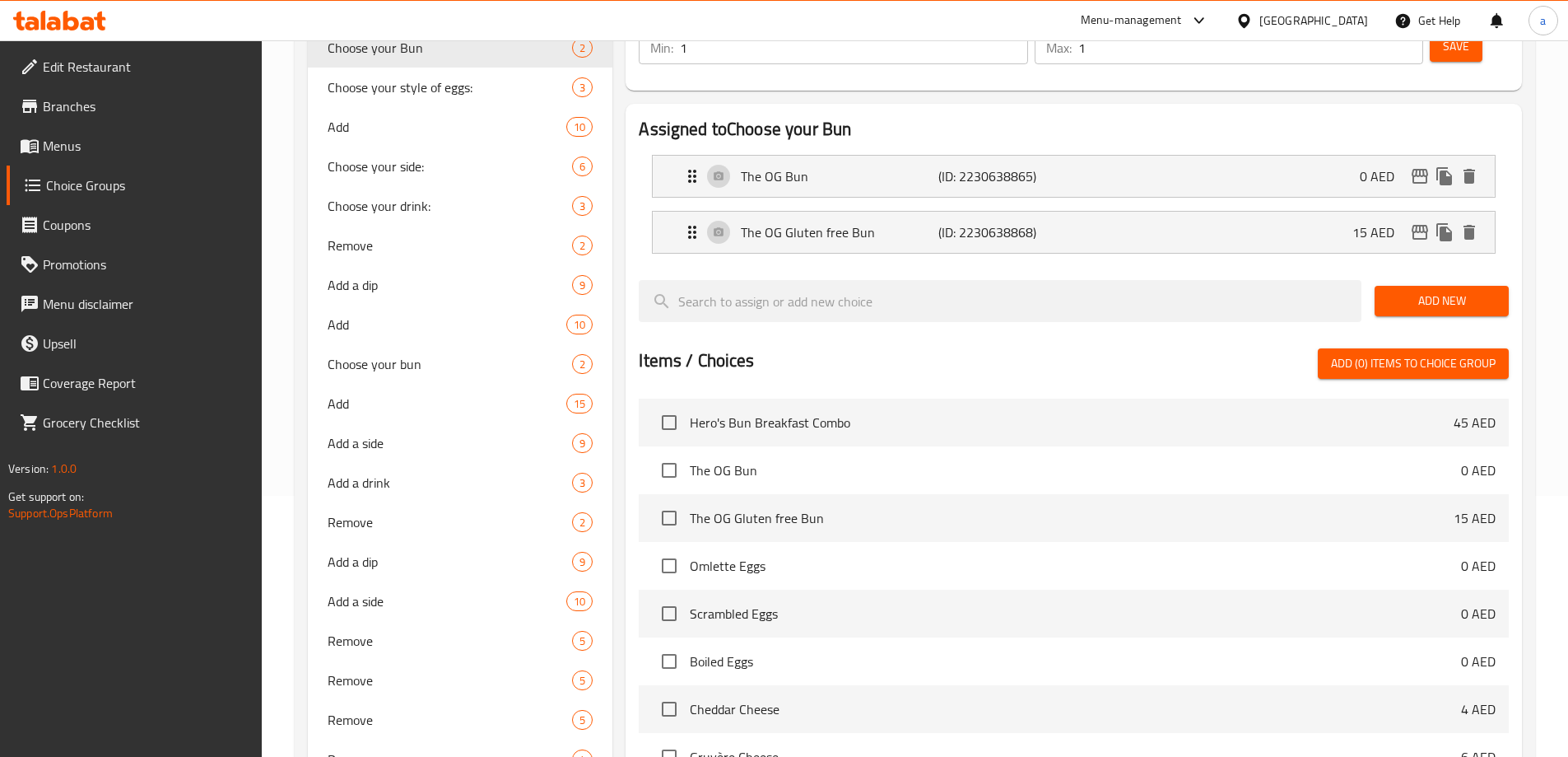
scroll to position [411, 0]
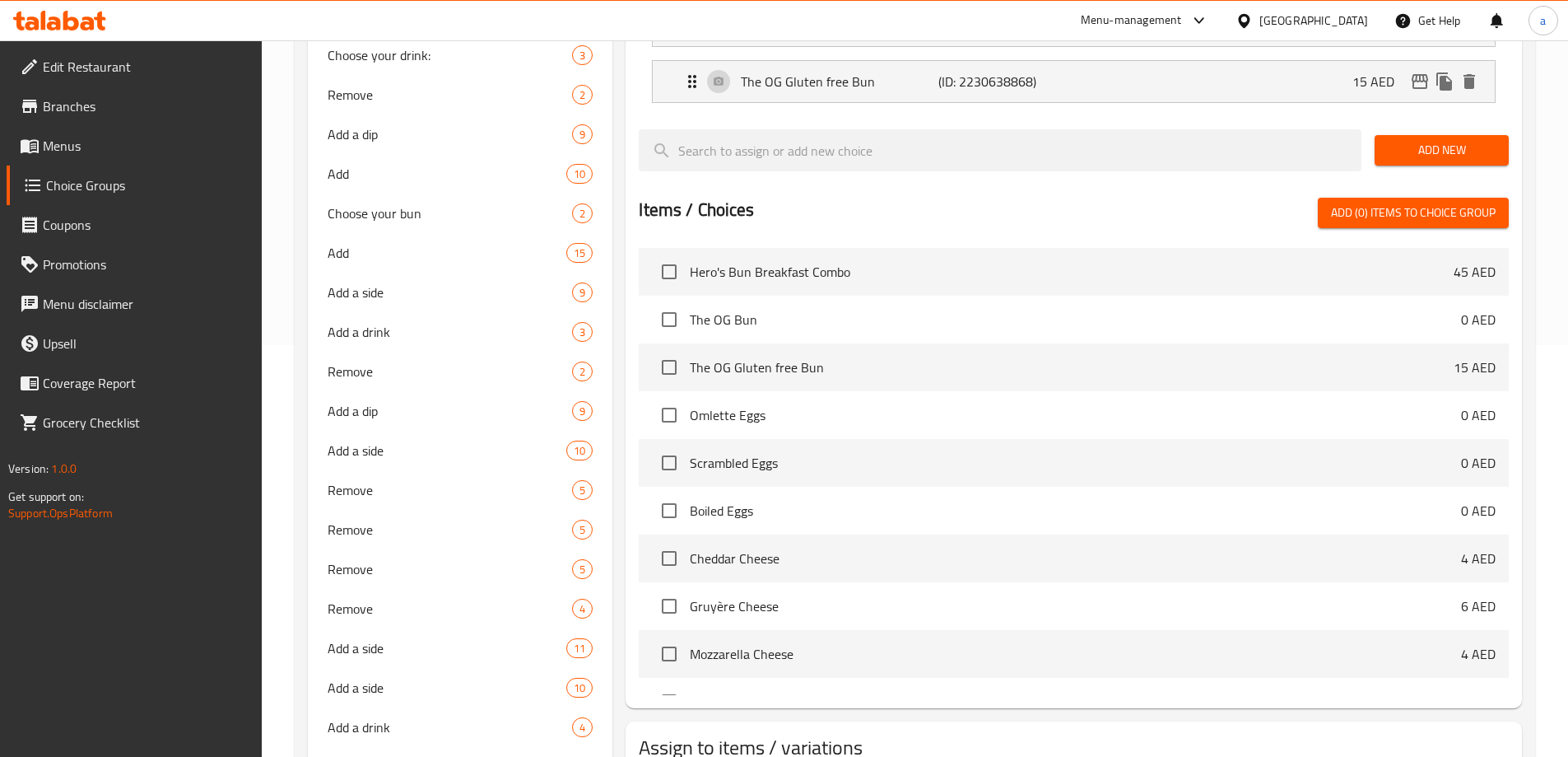
click at [56, 160] on link "Menus" at bounding box center [134, 146] width 256 height 39
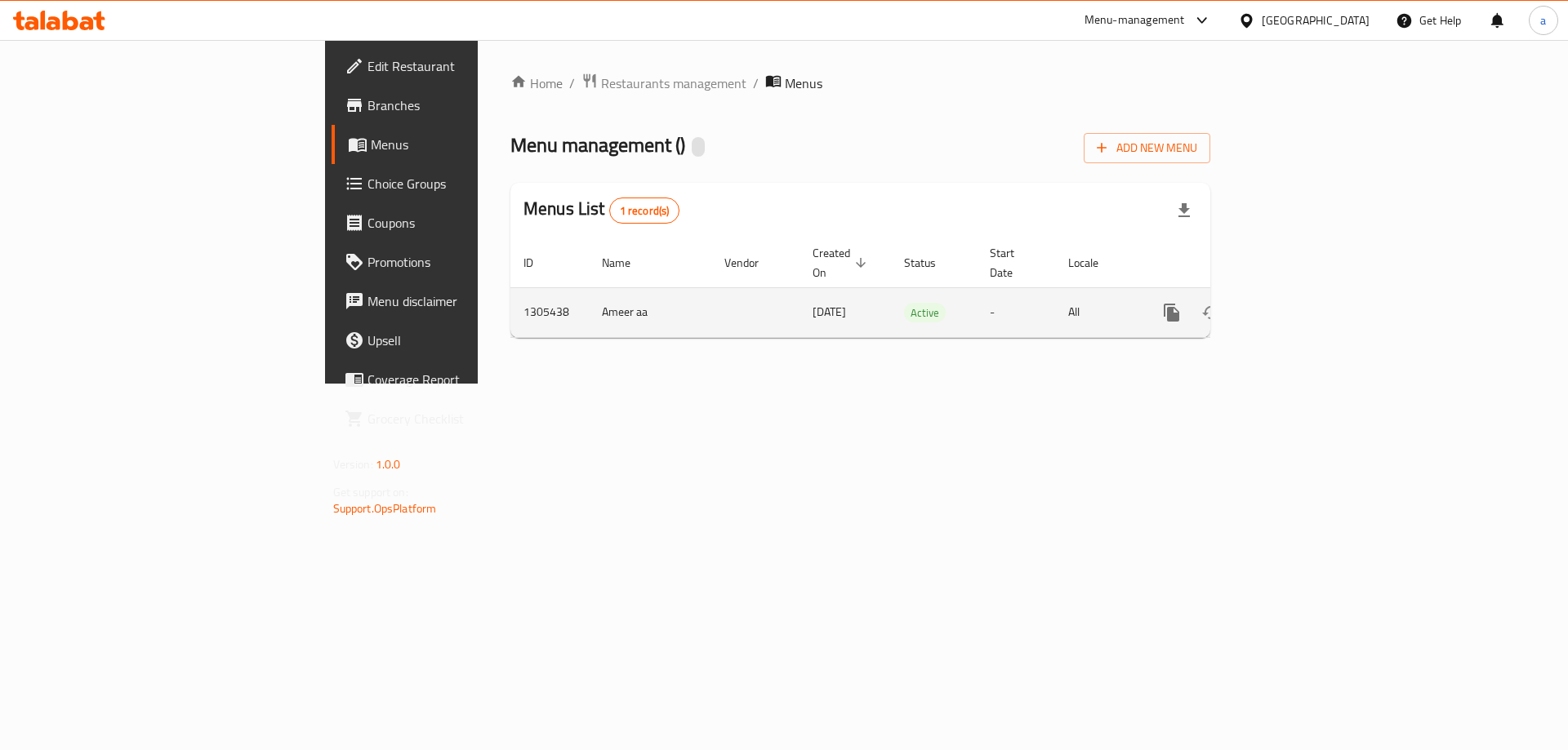
click at [1299, 302] on icon "enhanced table" at bounding box center [1290, 312] width 20 height 20
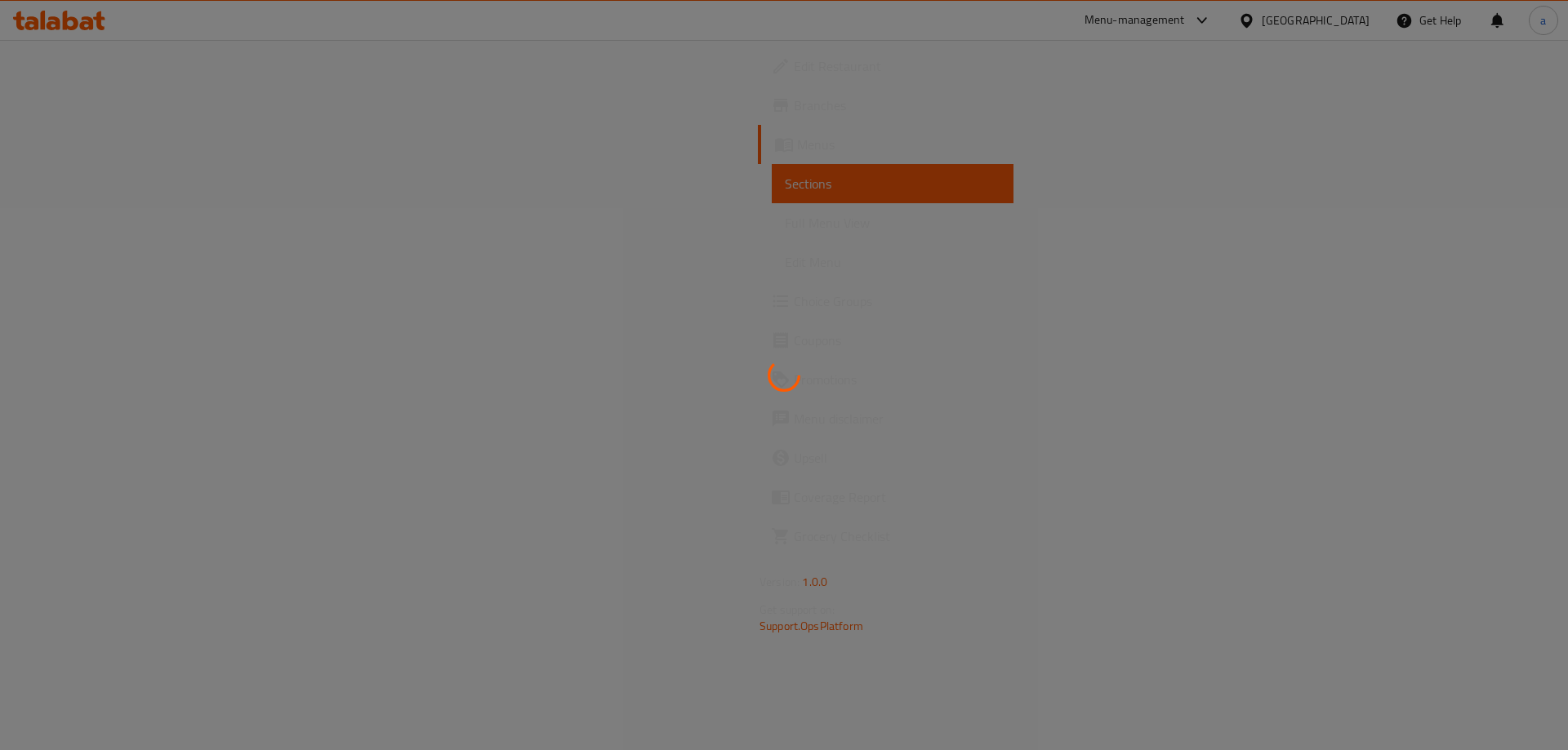
click at [55, 230] on div at bounding box center [784, 375] width 1568 height 750
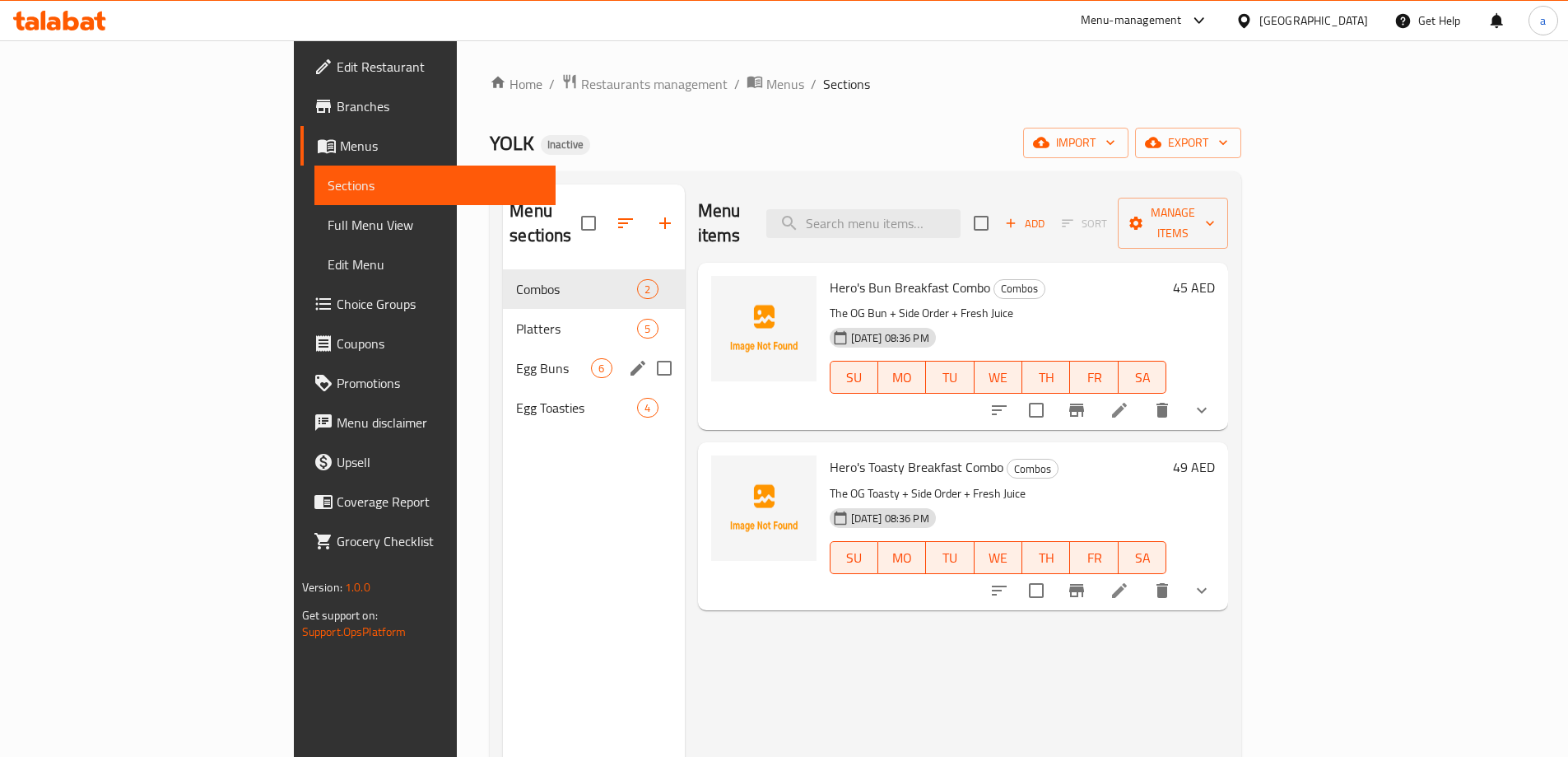
click at [517, 319] on span "Platters" at bounding box center [577, 329] width 121 height 20
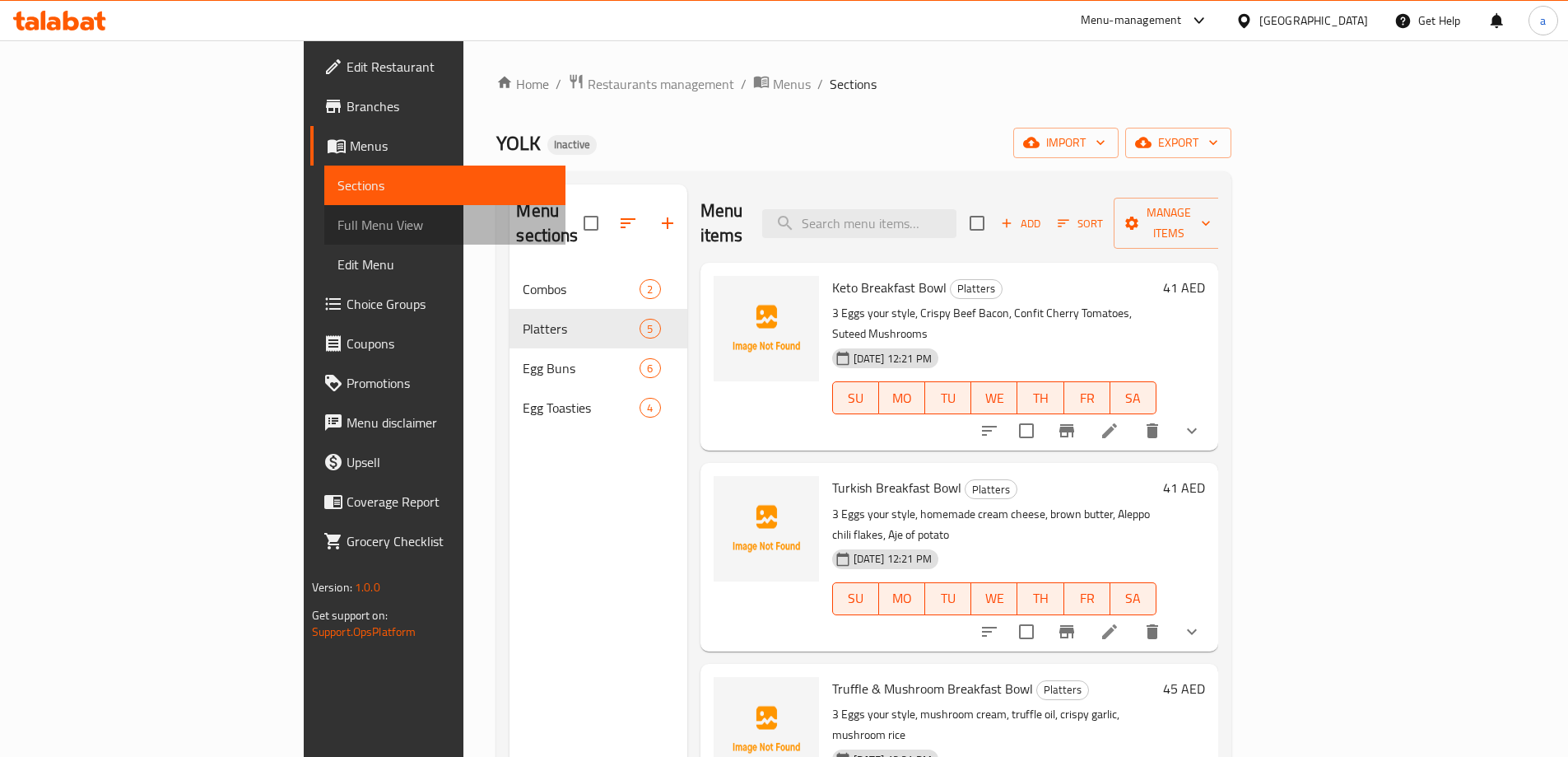
click at [338, 219] on span "Full Menu View" at bounding box center [445, 225] width 215 height 20
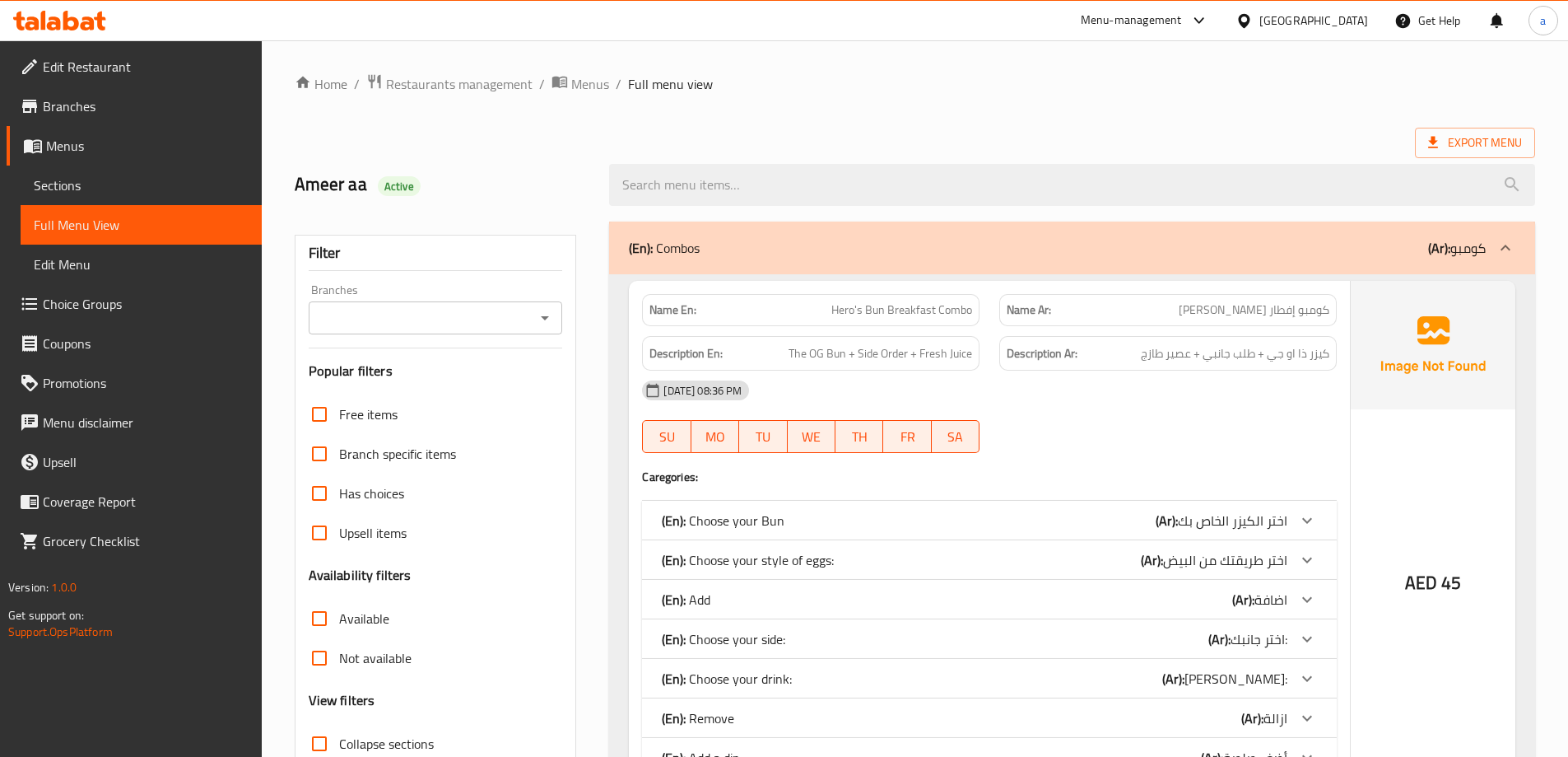
scroll to position [411, 0]
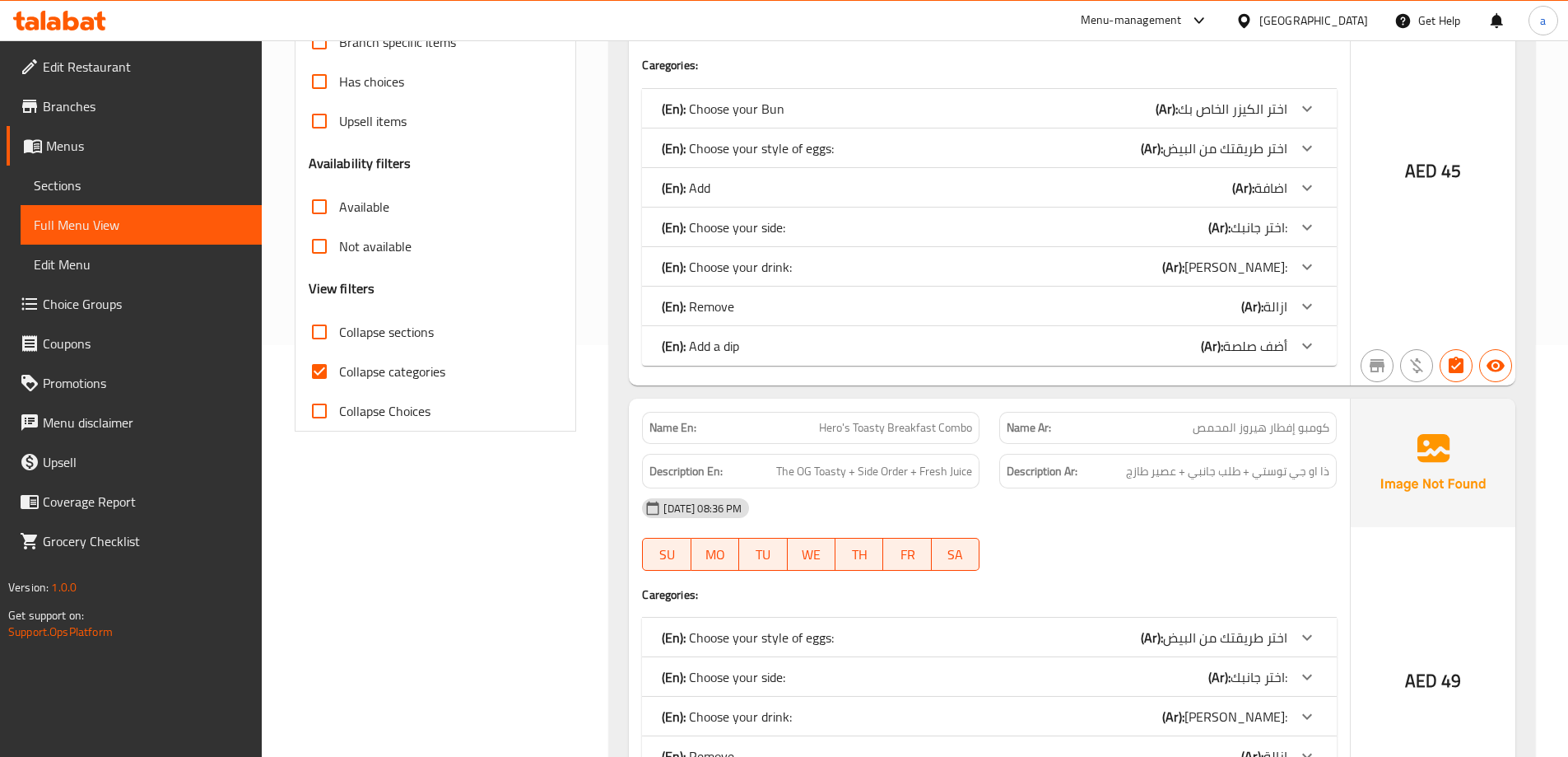
click at [314, 379] on input "Collapse categories" at bounding box center [319, 371] width 39 height 39
checkbox input "false"
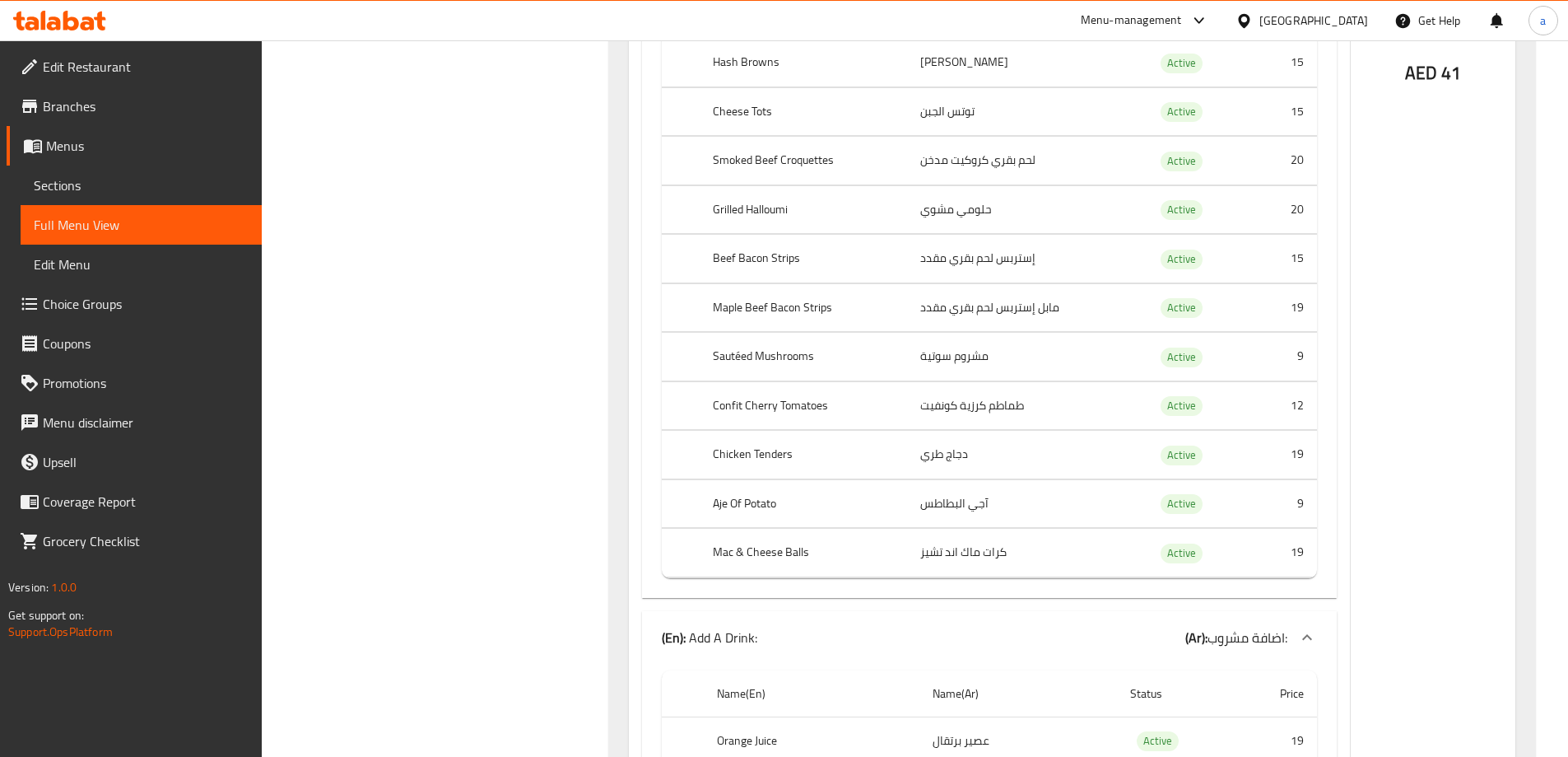
scroll to position [7743, 0]
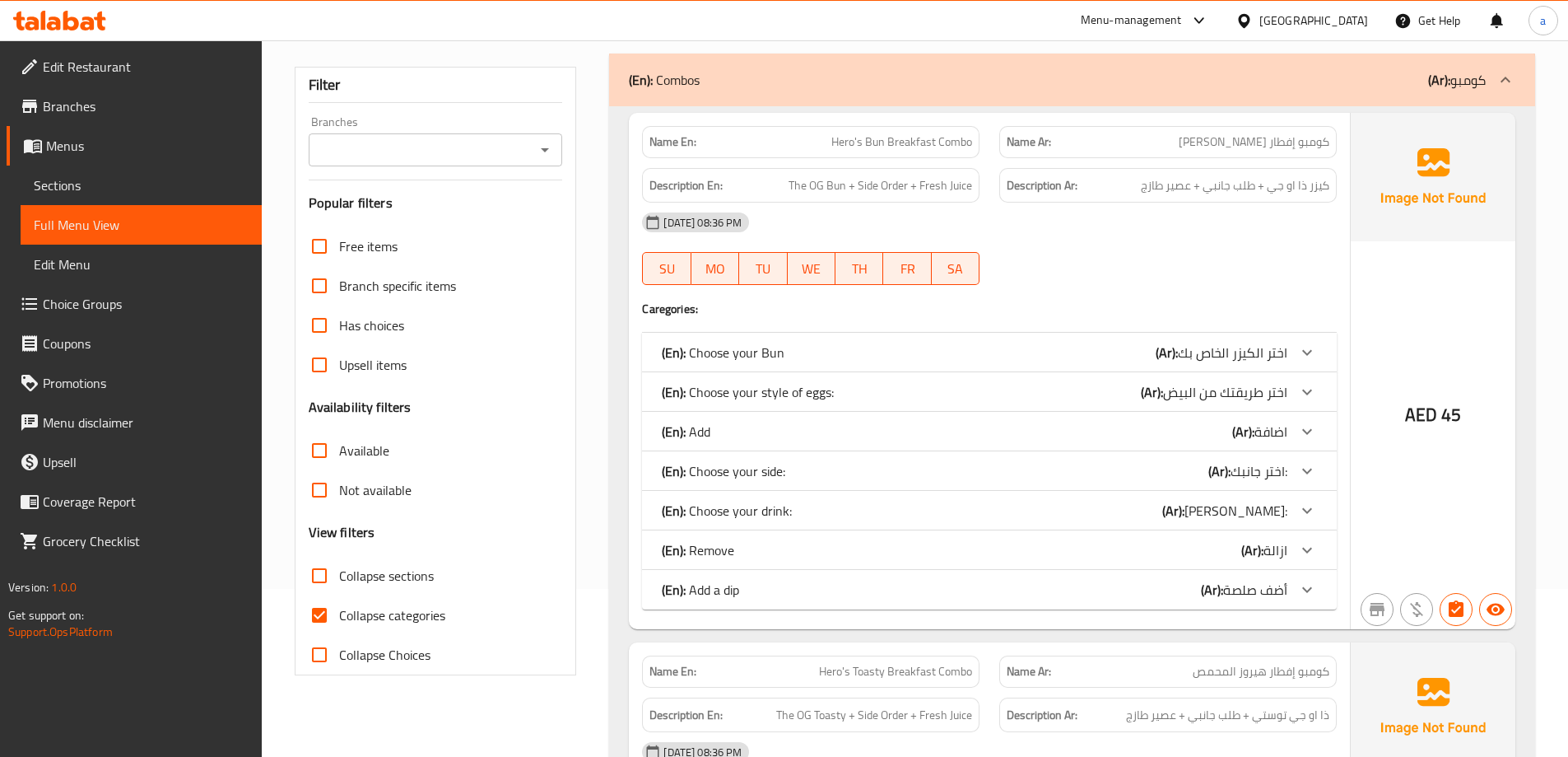
scroll to position [330, 0]
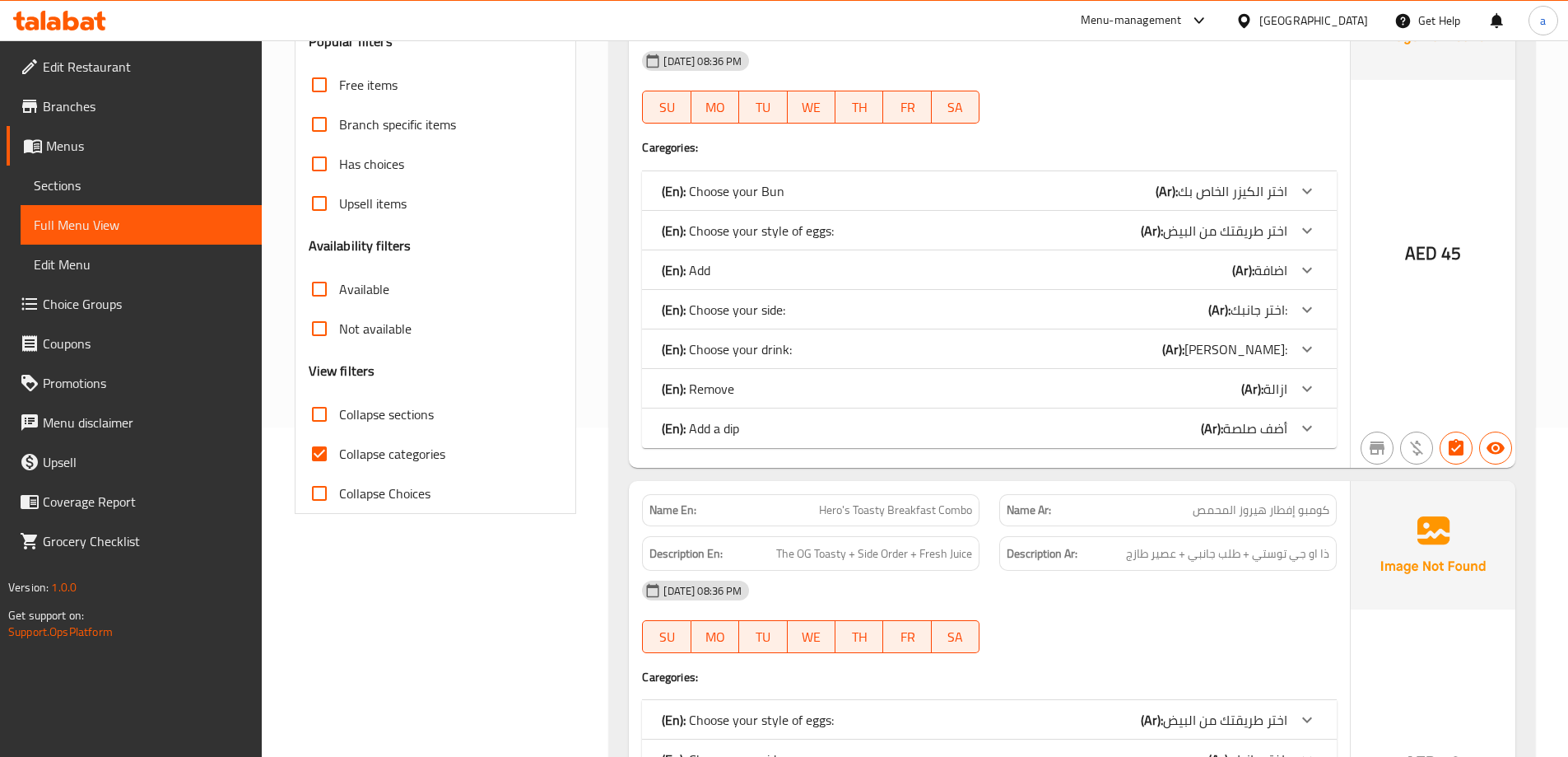
click at [320, 446] on input "Collapse categories" at bounding box center [319, 454] width 39 height 39
checkbox input "false"
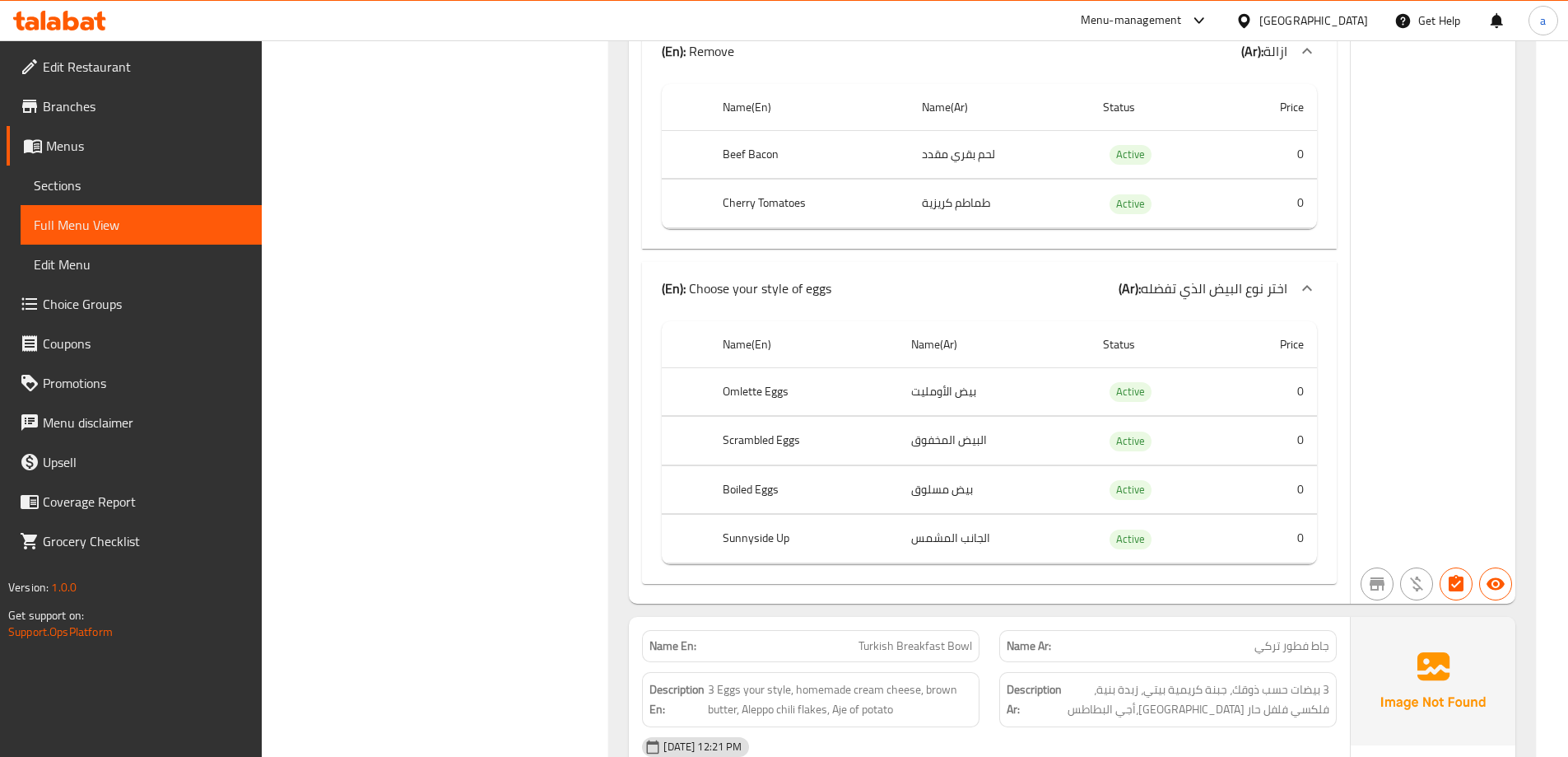
scroll to position [8897, 0]
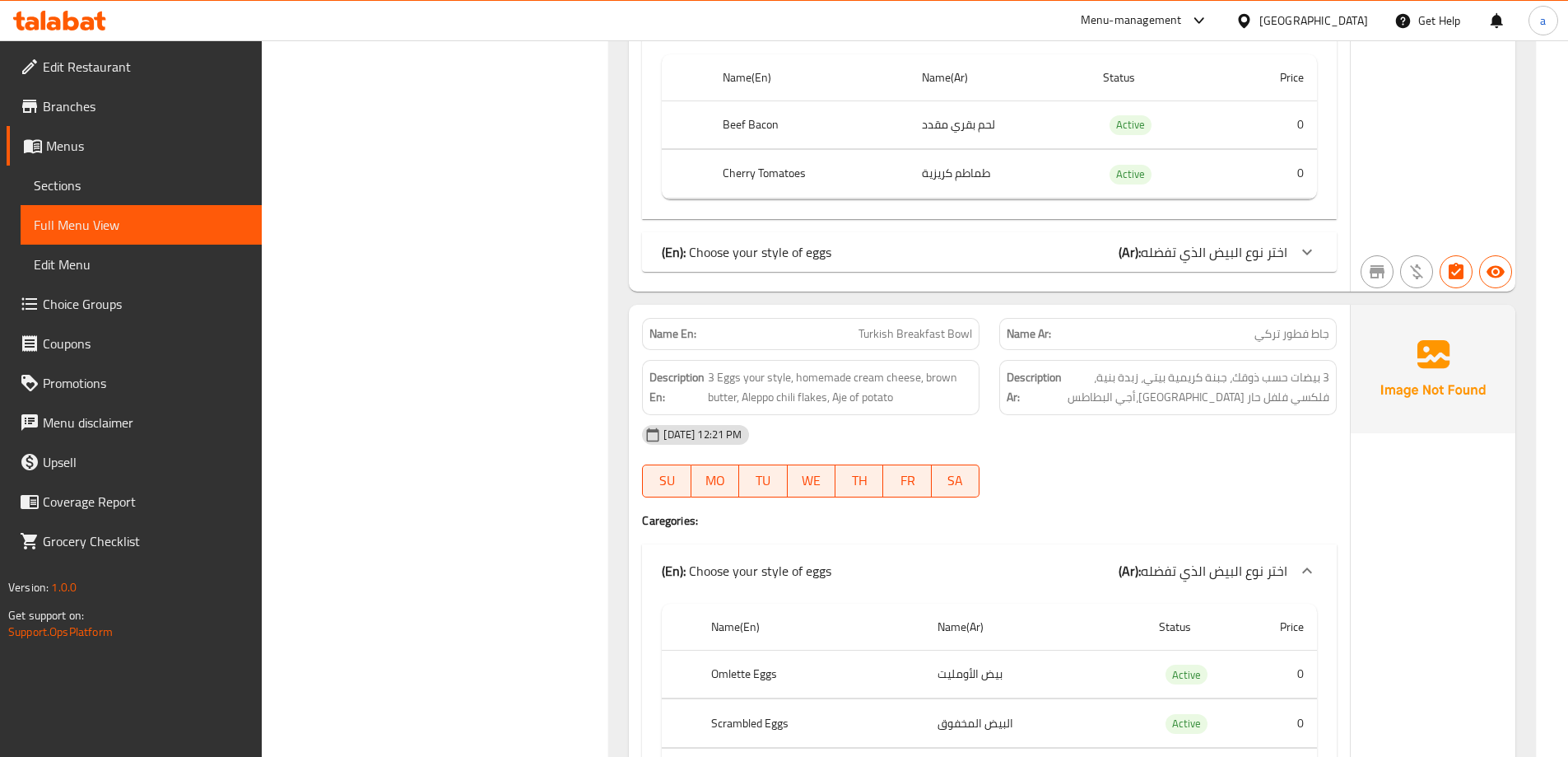
drag, startPoint x: 885, startPoint y: 272, endPoint x: 788, endPoint y: 274, distance: 97.0
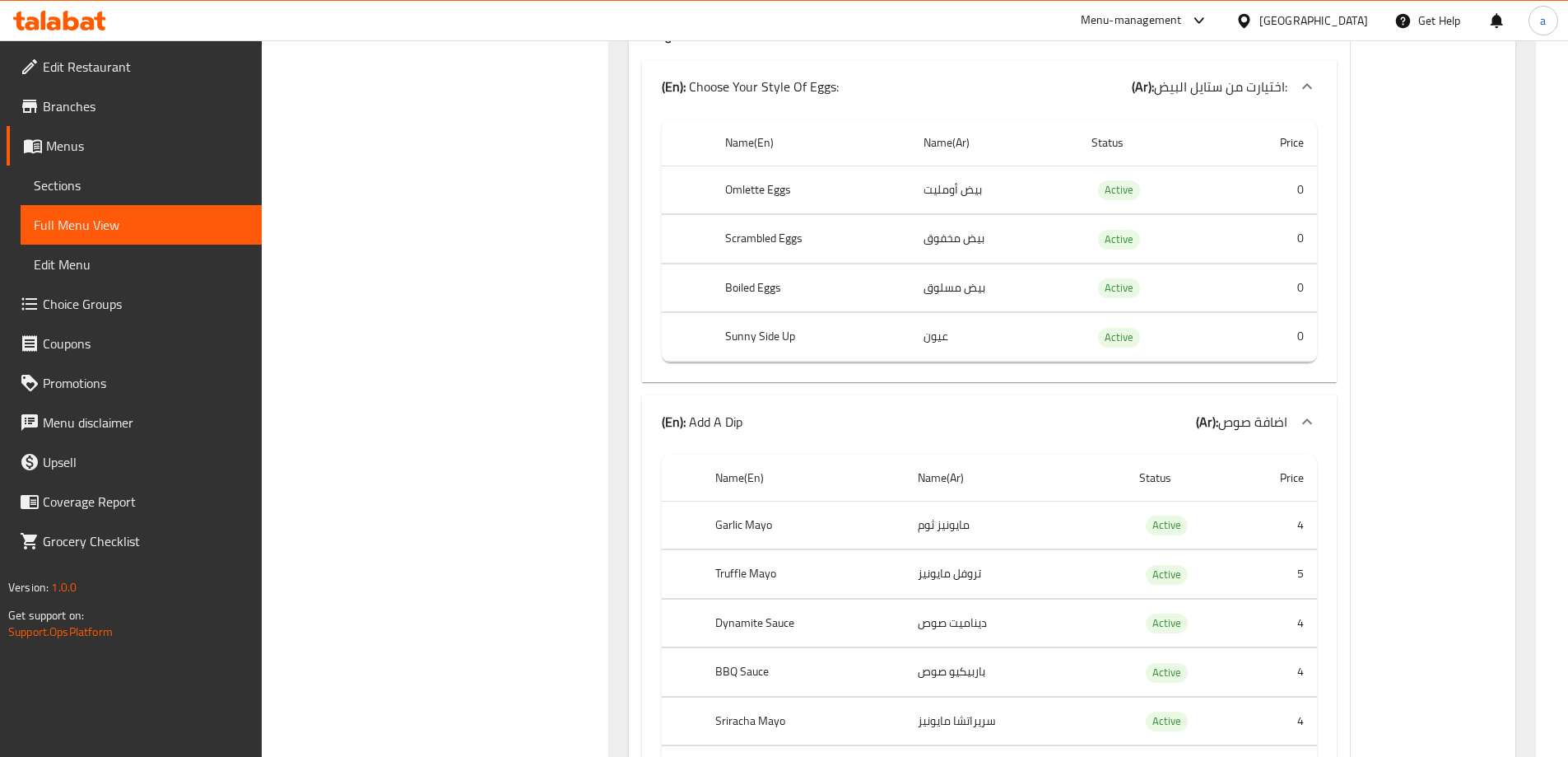
scroll to position [6096, 0]
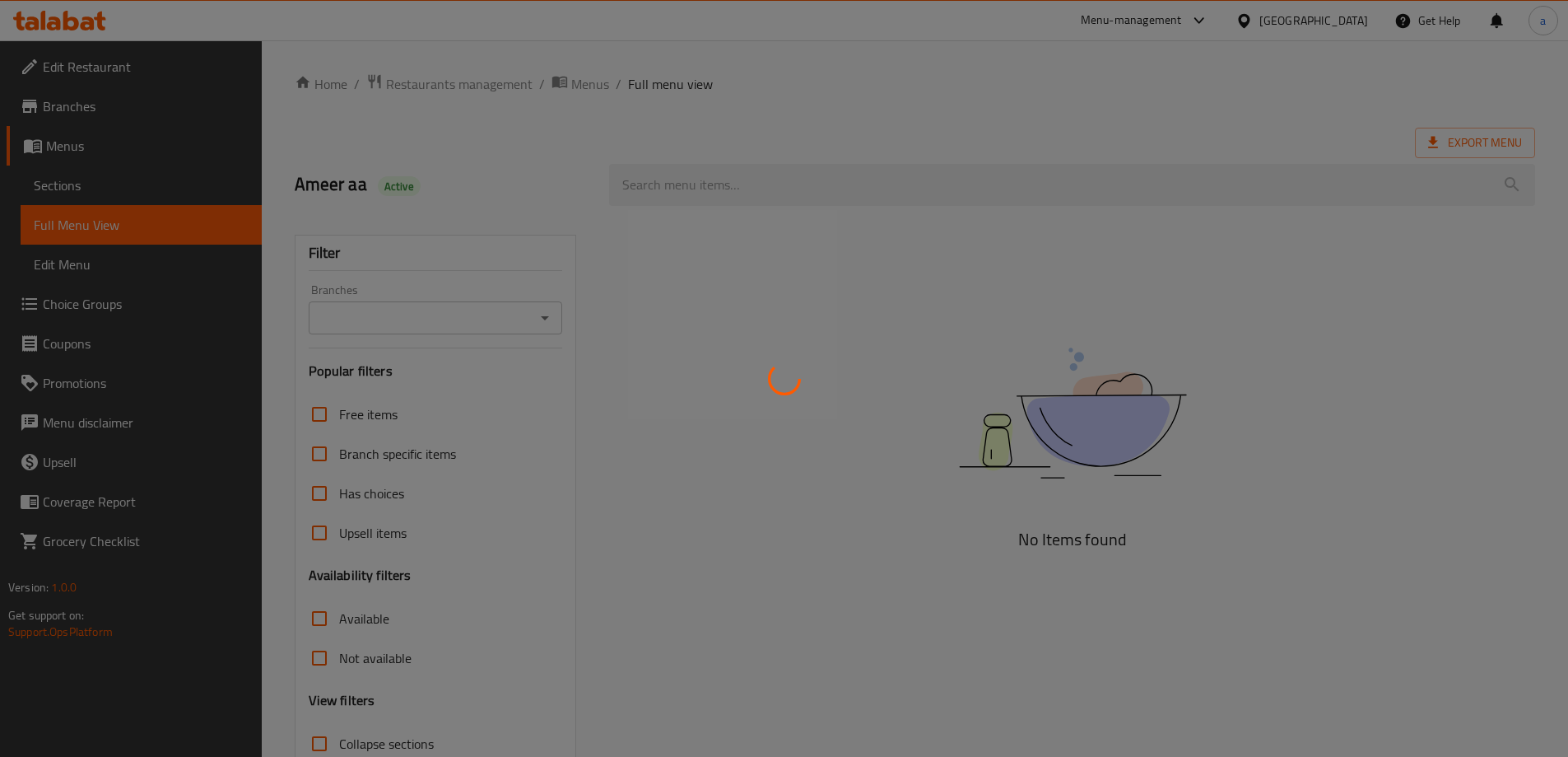
click at [322, 159] on div at bounding box center [784, 378] width 1568 height 757
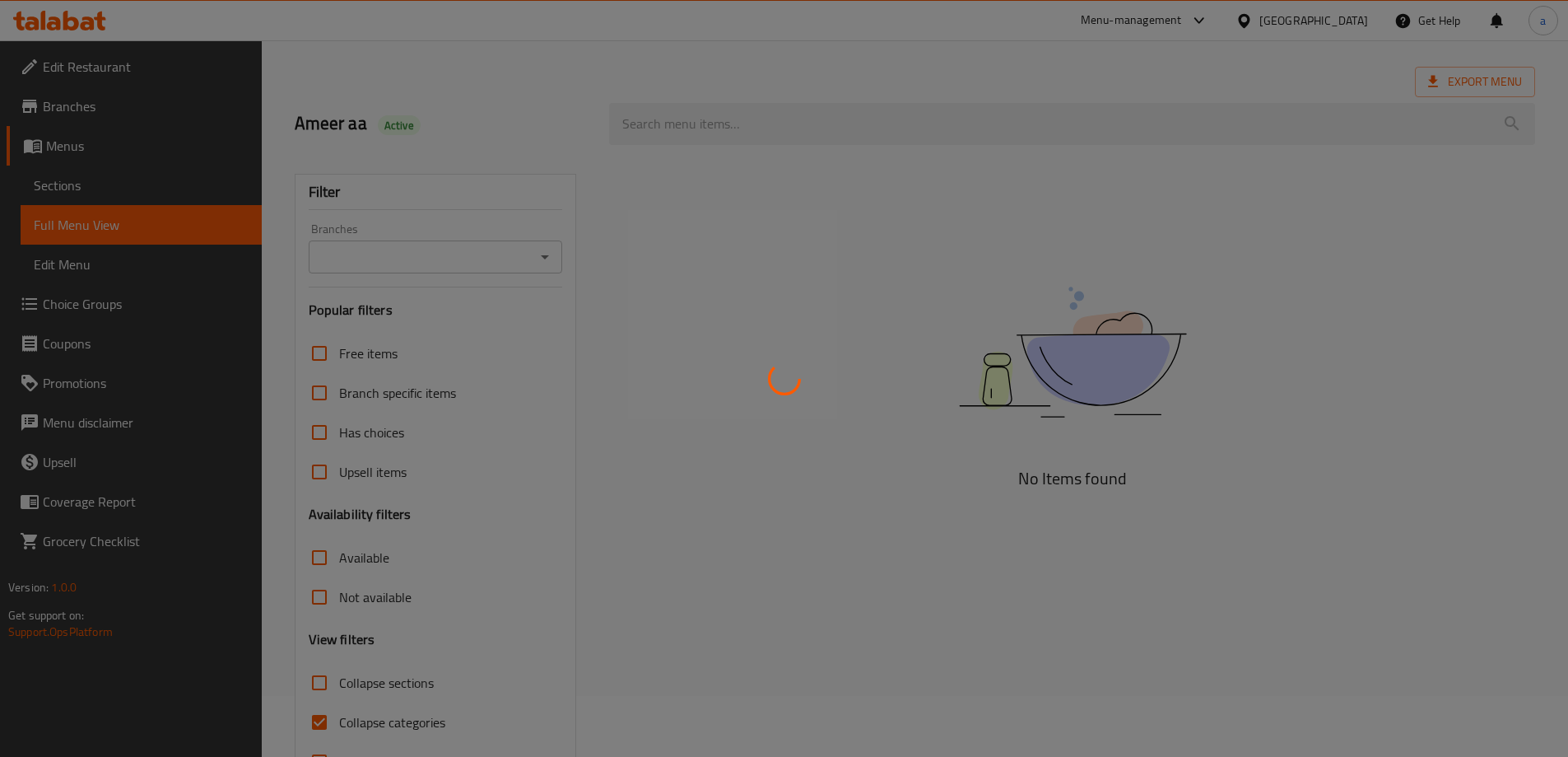
scroll to position [119, 0]
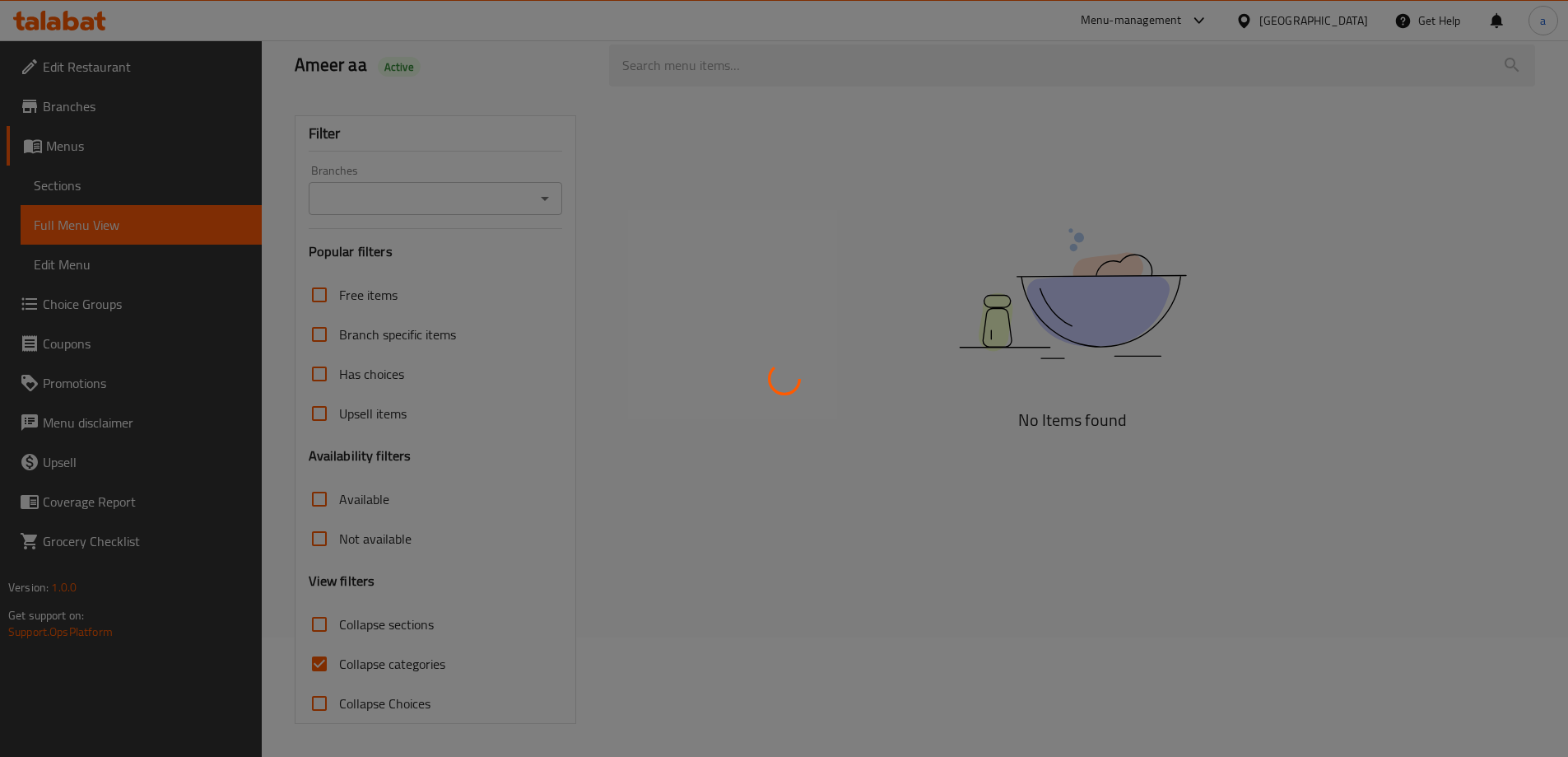
click at [322, 651] on div at bounding box center [784, 378] width 1568 height 757
click at [315, 664] on div at bounding box center [784, 378] width 1568 height 757
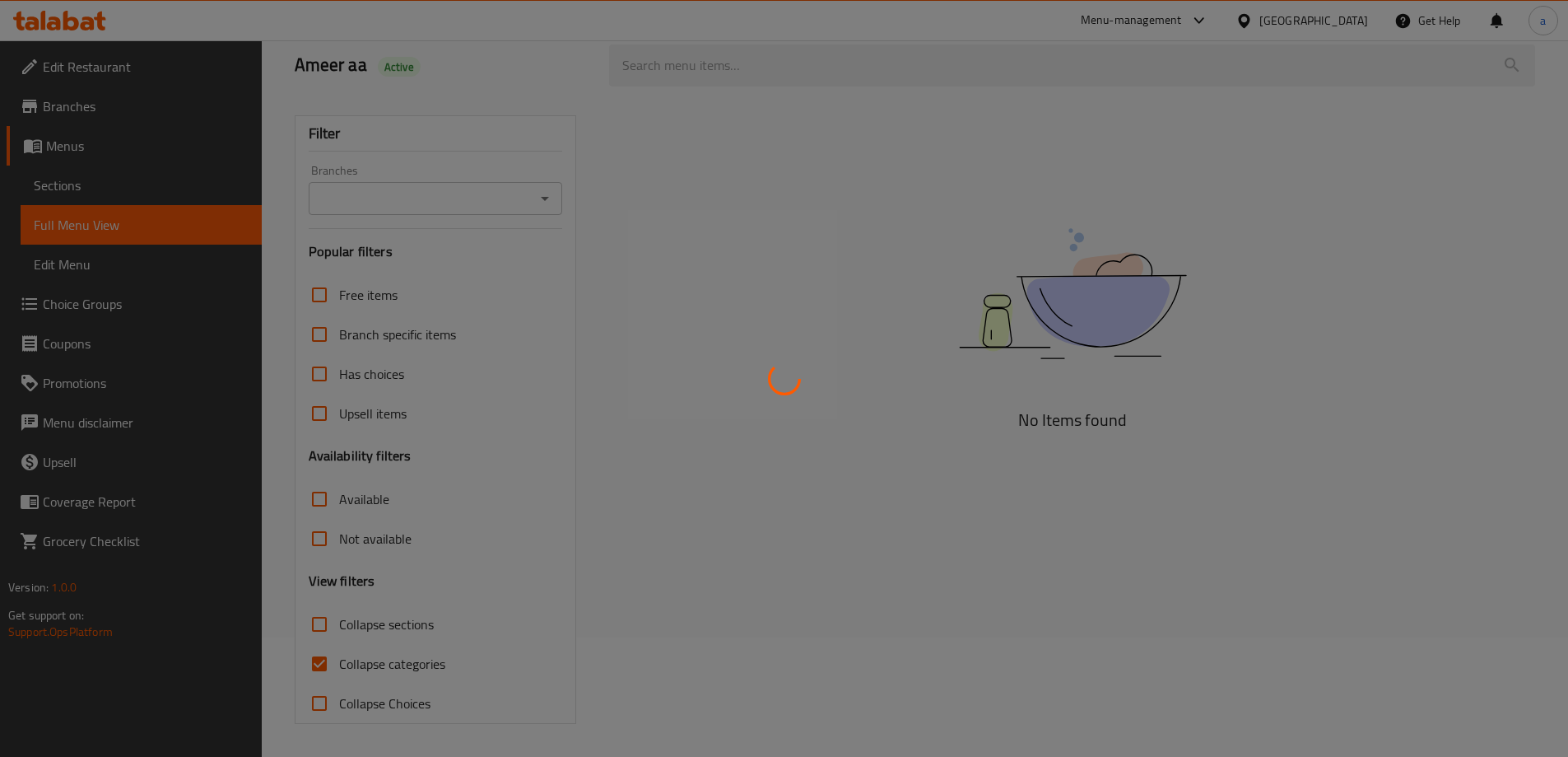
click at [315, 664] on div at bounding box center [784, 378] width 1568 height 757
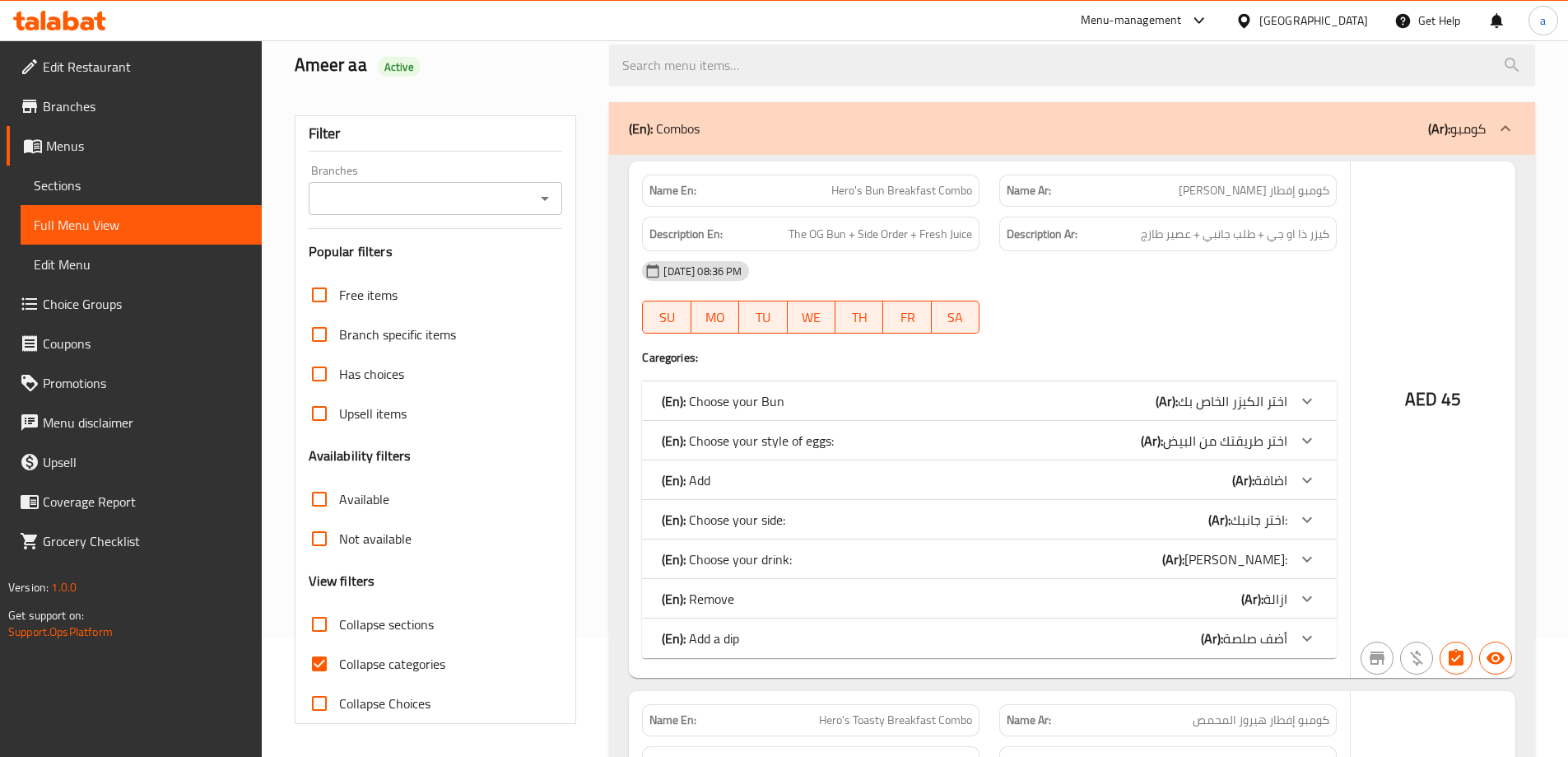
click at [315, 664] on div at bounding box center [784, 378] width 1568 height 757
click at [315, 664] on input "Collapse categories" at bounding box center [319, 664] width 39 height 39
checkbox input "false"
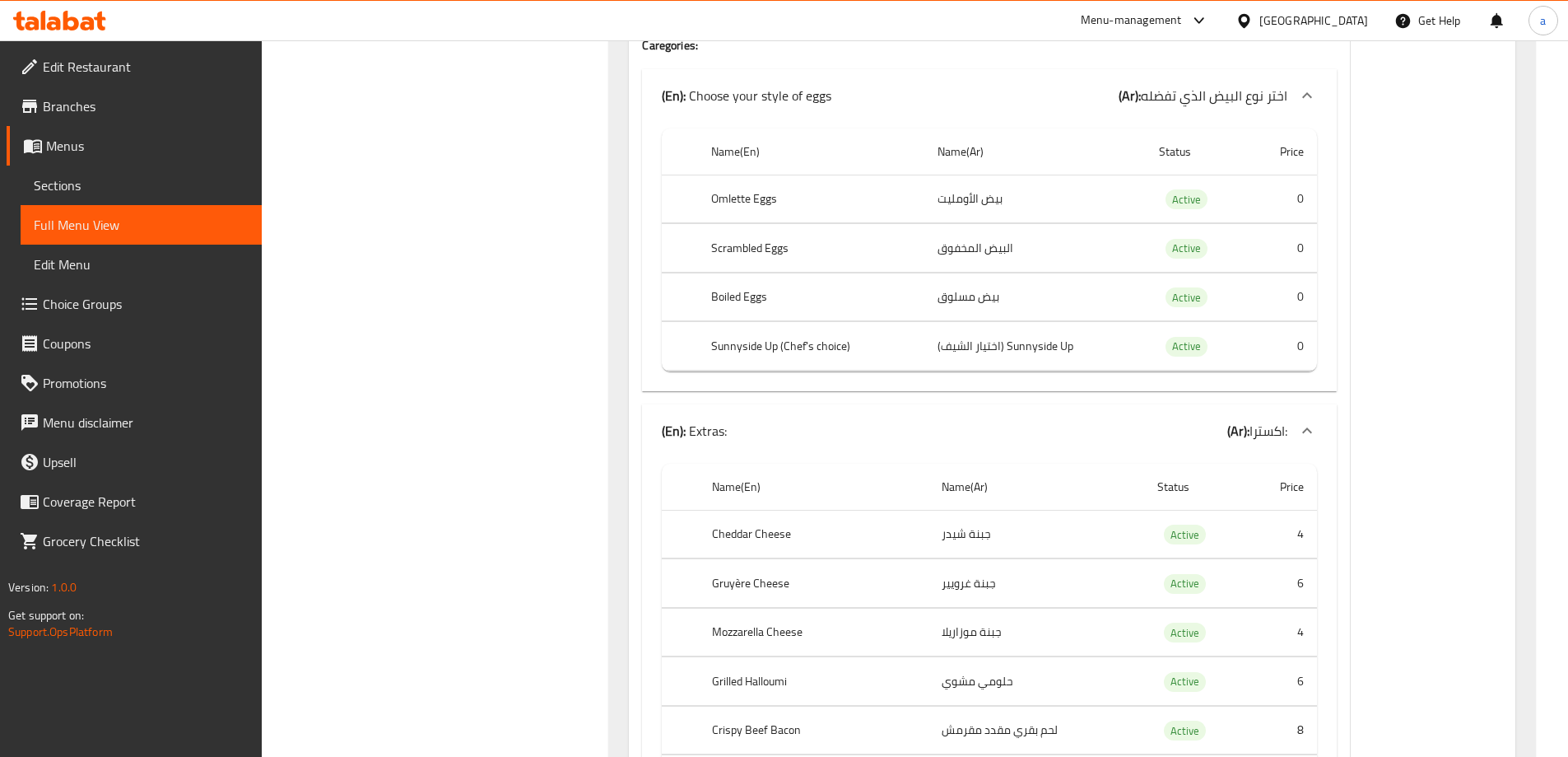
scroll to position [9181, 0]
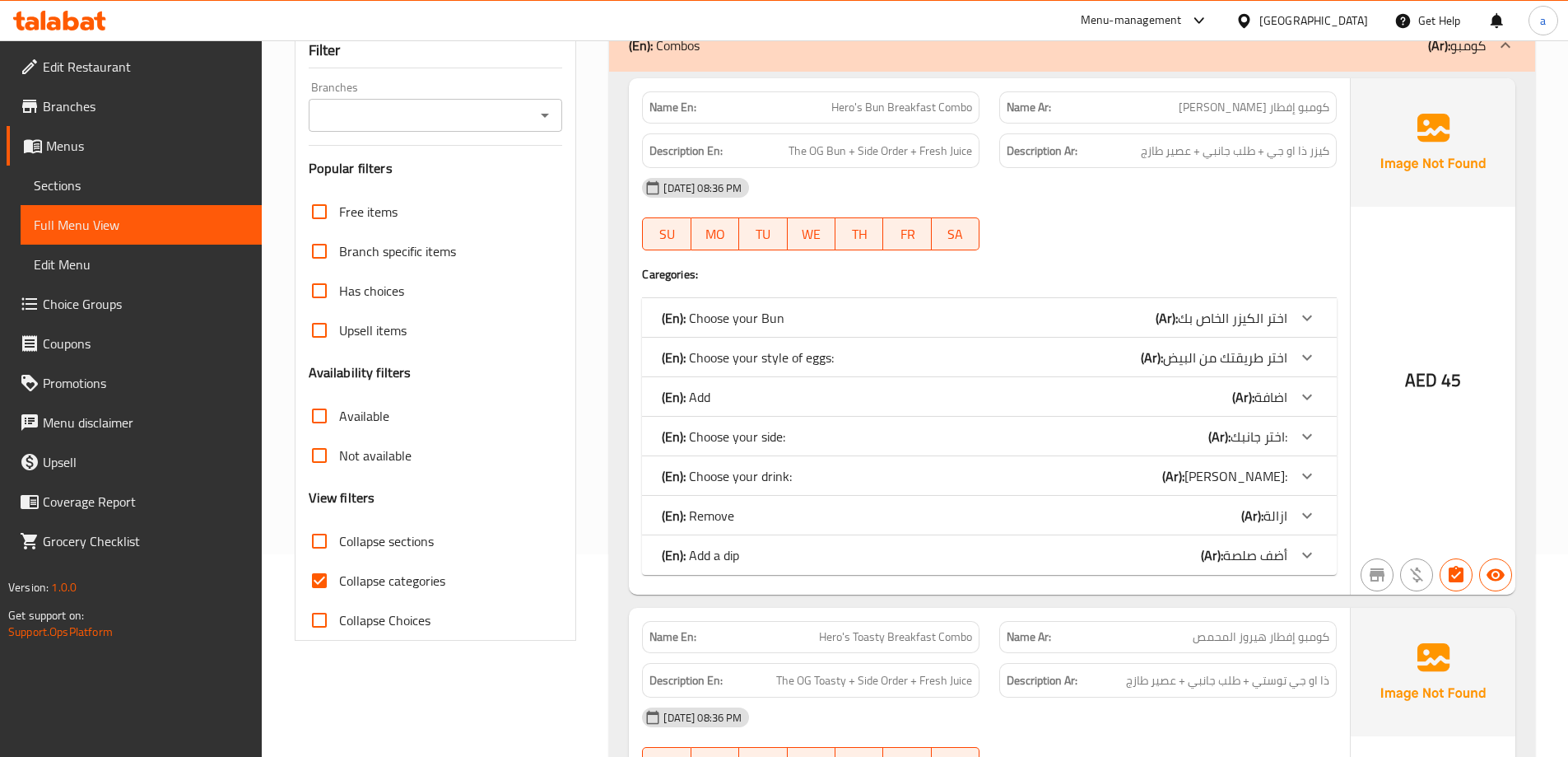
scroll to position [659, 0]
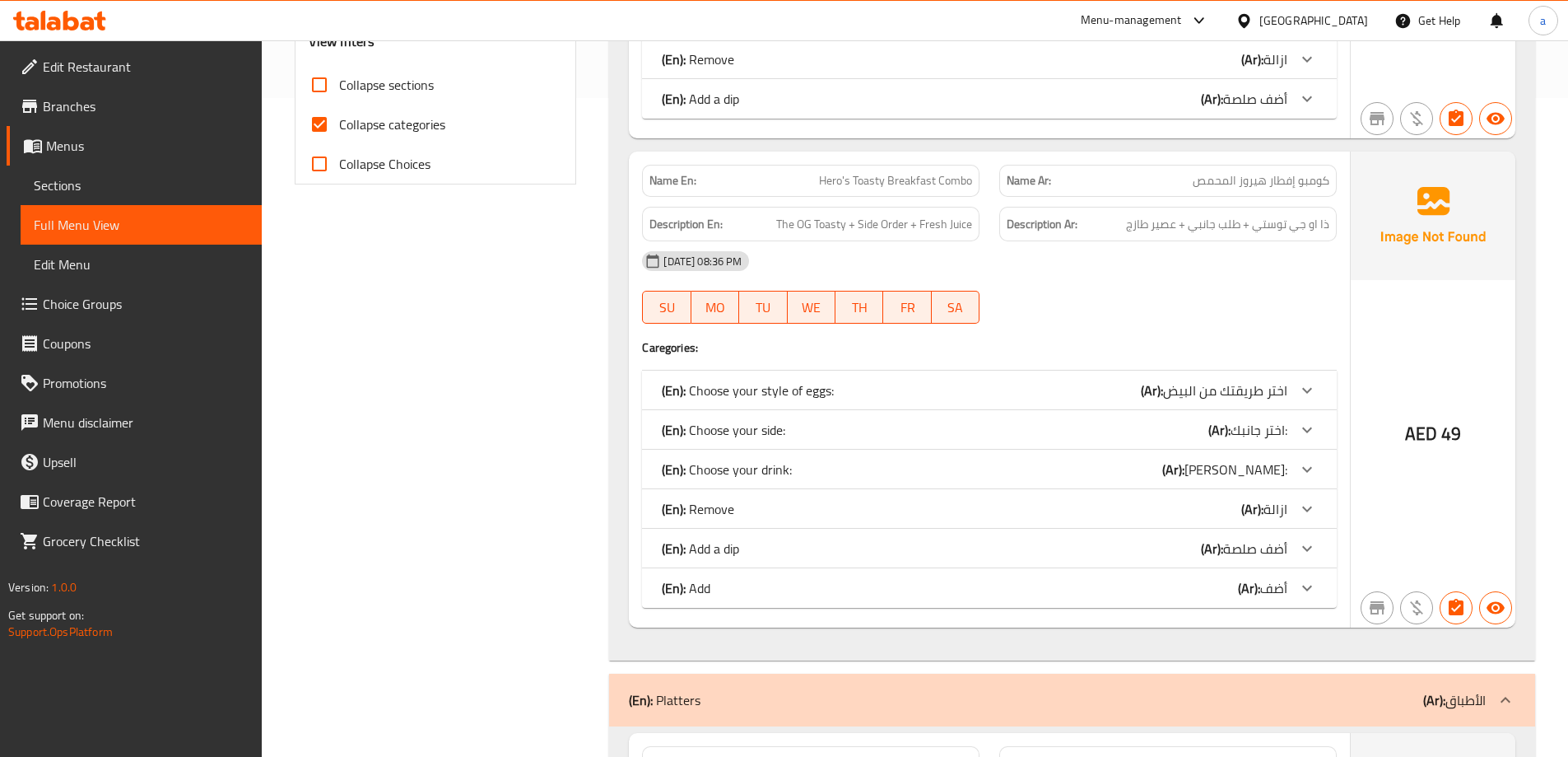
click at [319, 131] on input "Collapse categories" at bounding box center [319, 124] width 39 height 39
checkbox input "false"
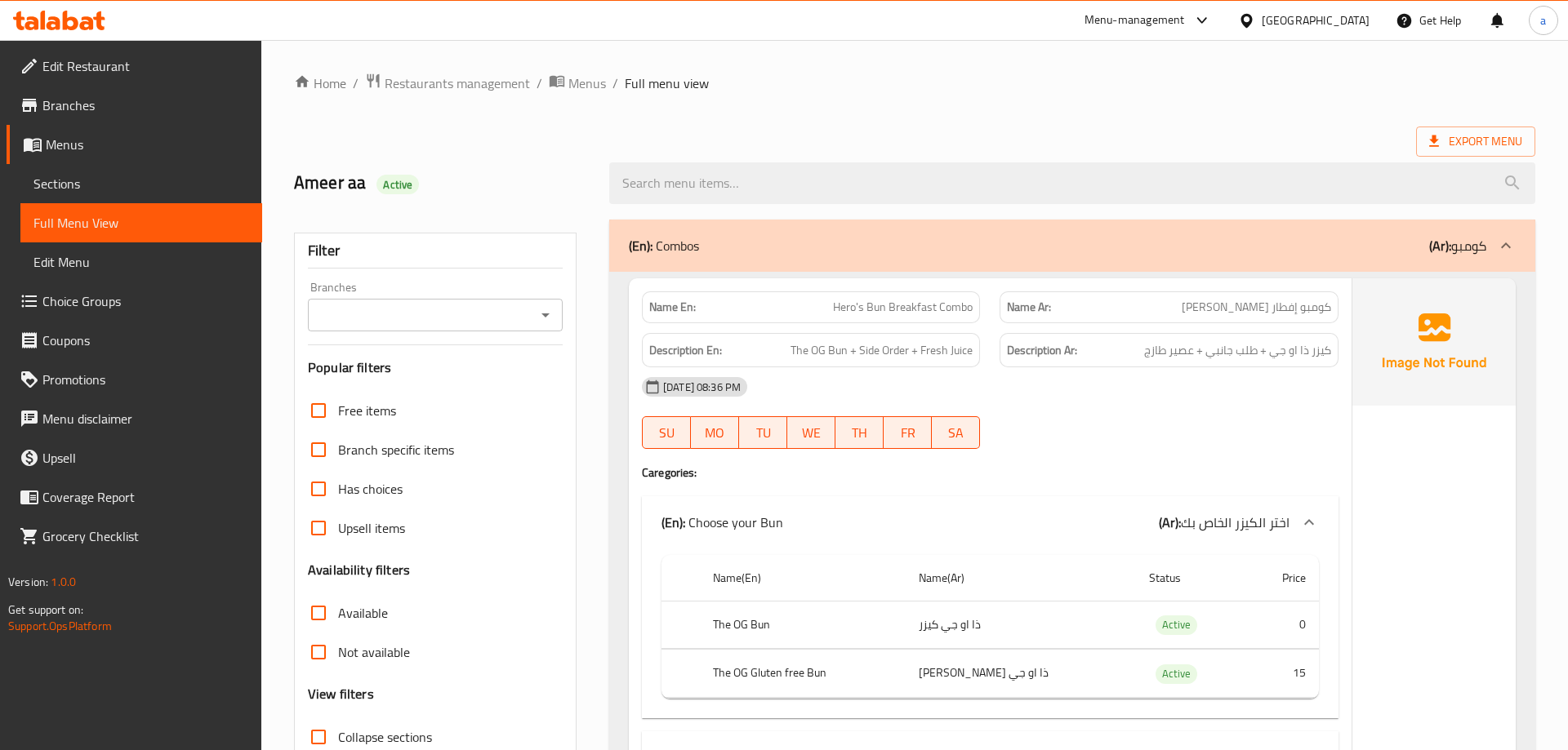
scroll to position [408, 0]
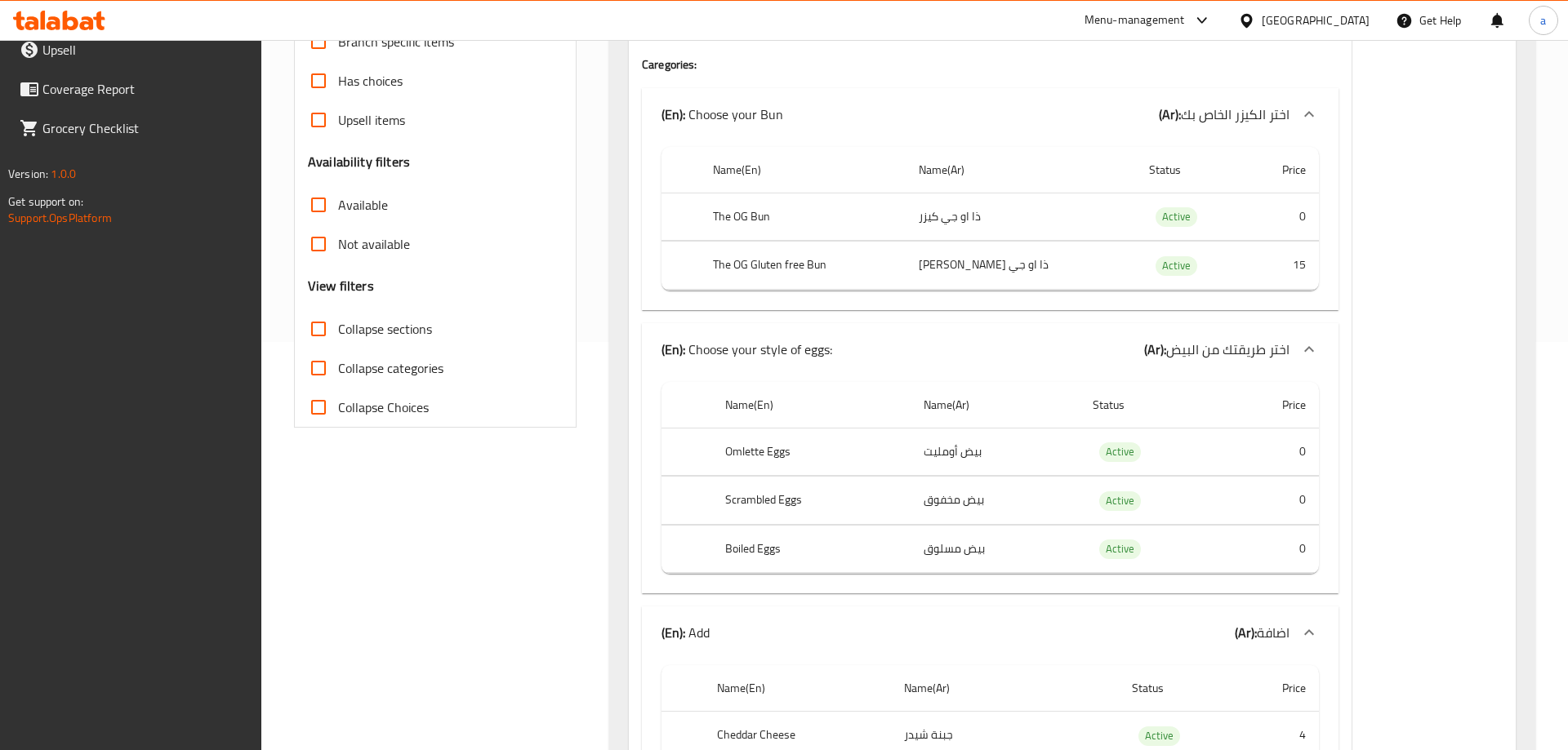
click at [323, 330] on input "Collapse sections" at bounding box center [318, 329] width 39 height 39
checkbox input "true"
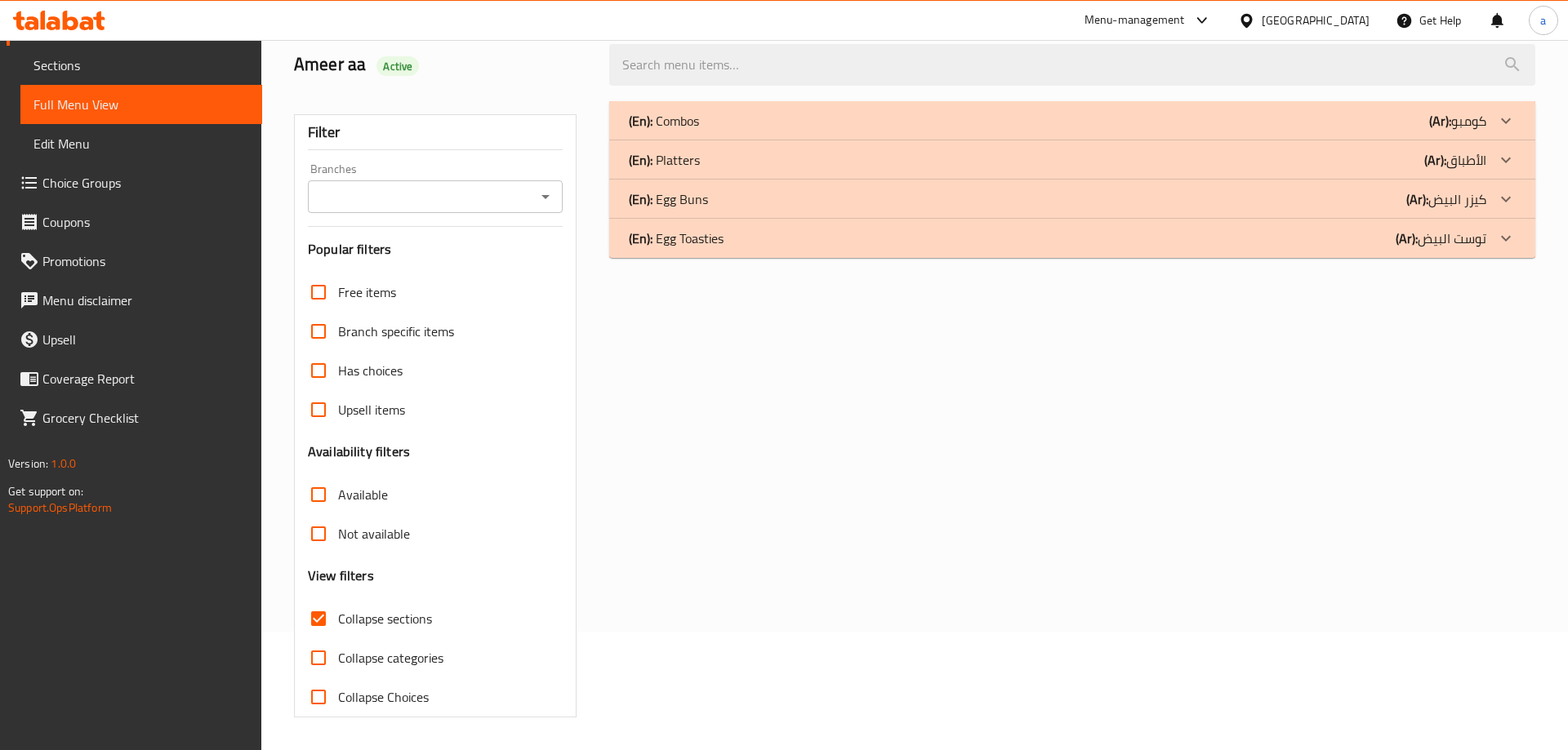
scroll to position [118, 0]
click at [1356, 131] on div "(En): Platters (Ar): الأطباق" at bounding box center [1057, 121] width 858 height 20
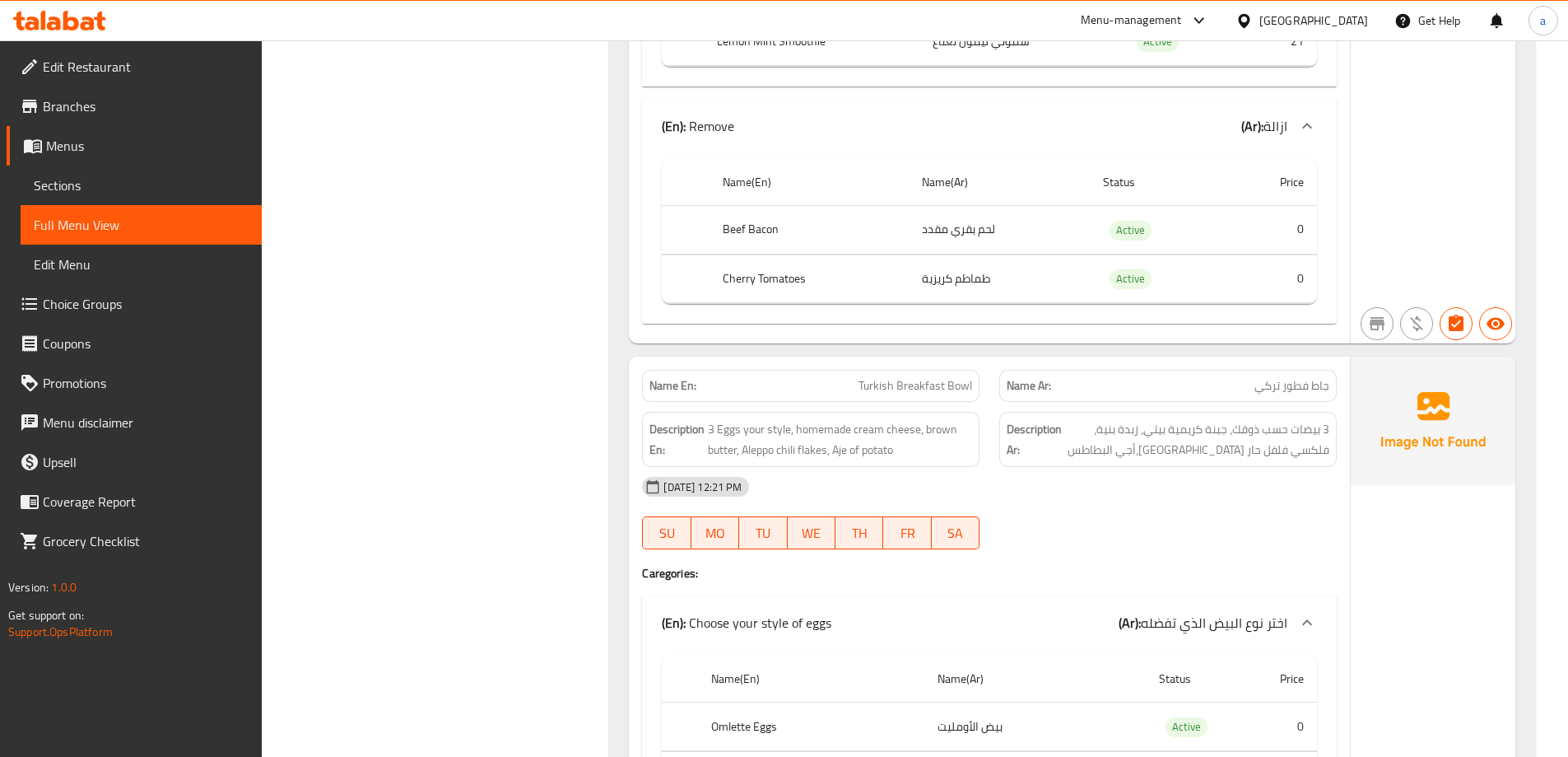
scroll to position [3542, 0]
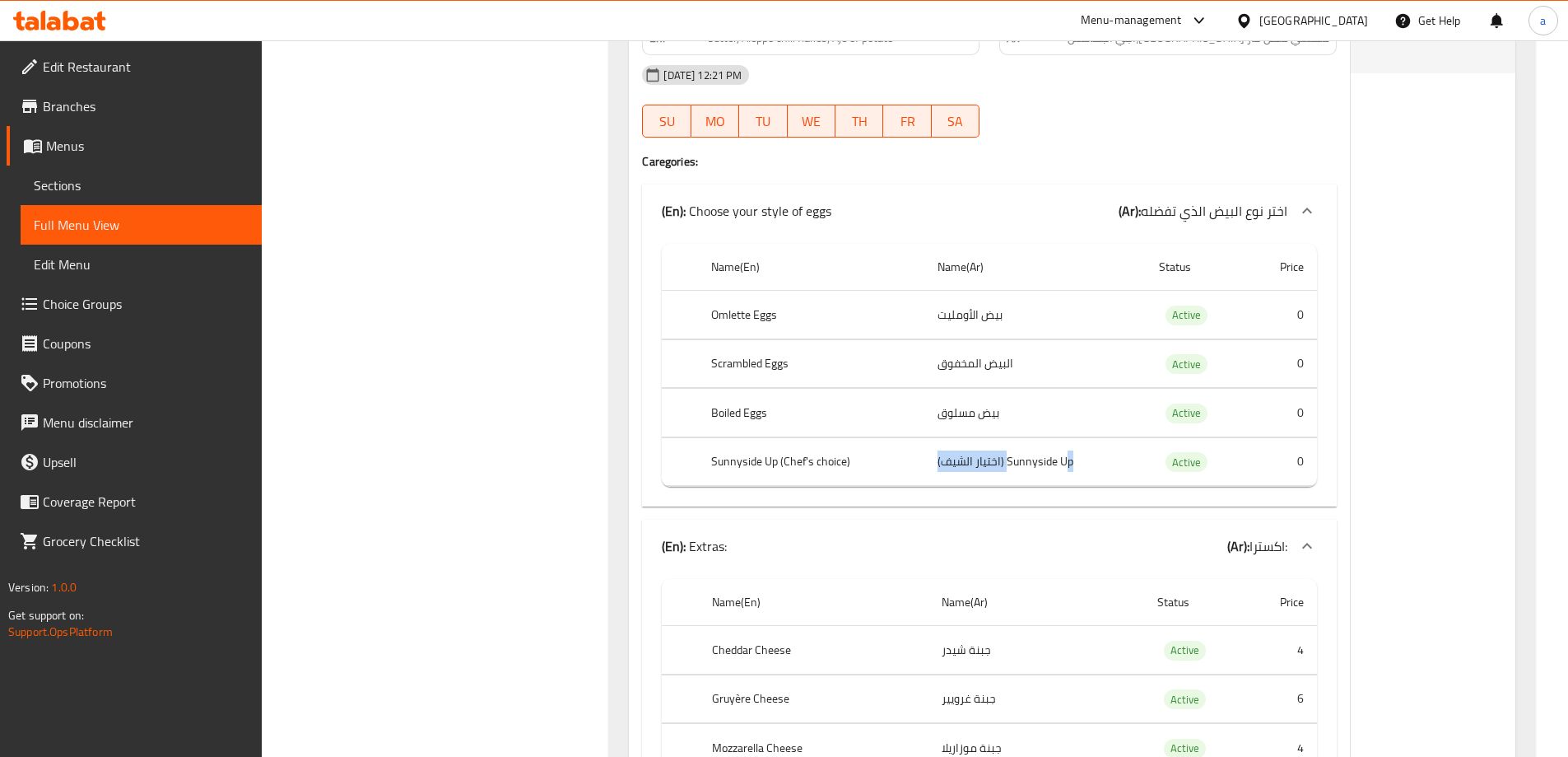
drag, startPoint x: 935, startPoint y: 469, endPoint x: 1065, endPoint y: 469, distance: 130.0
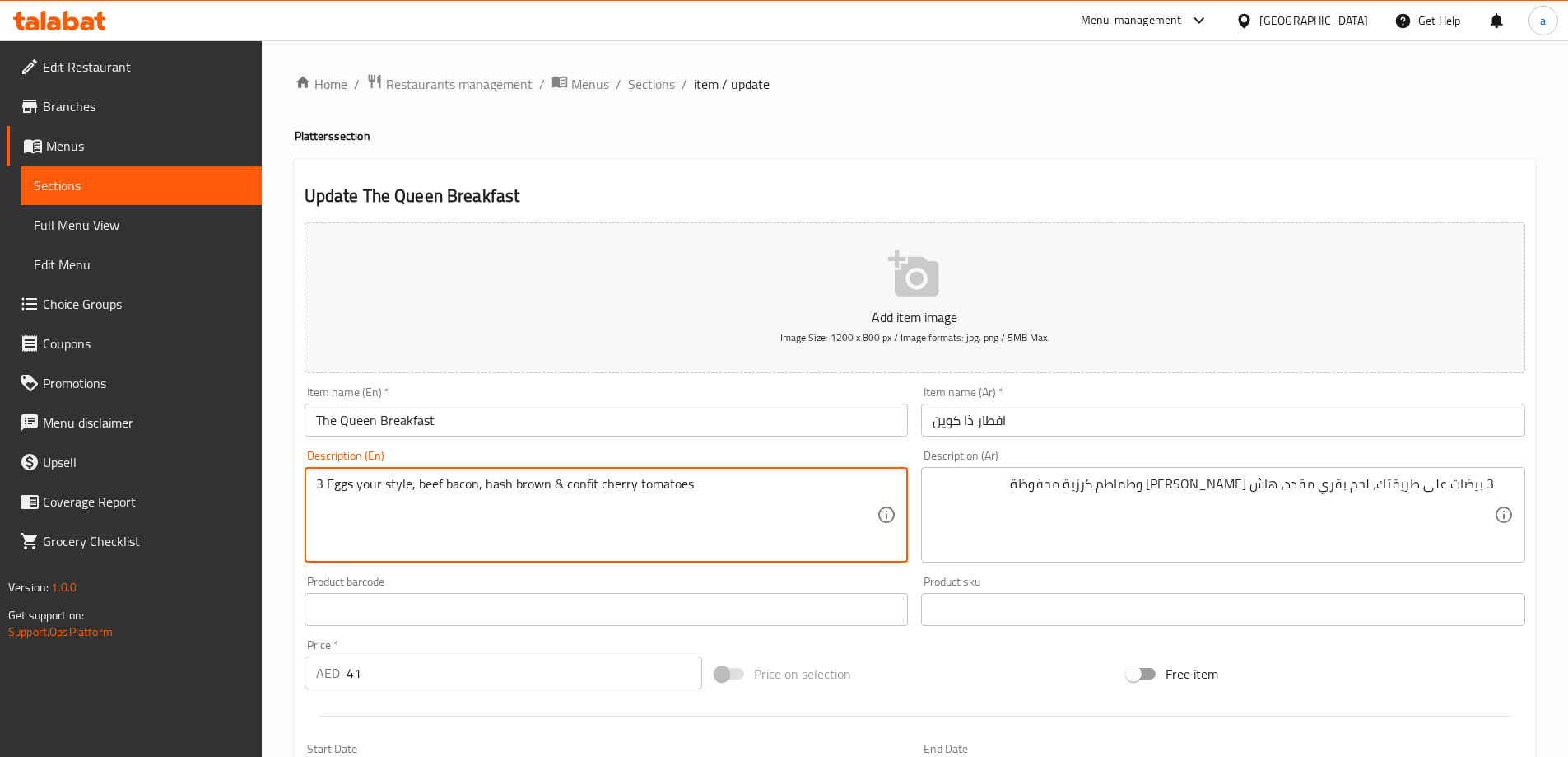
scroll to position [772, 0]
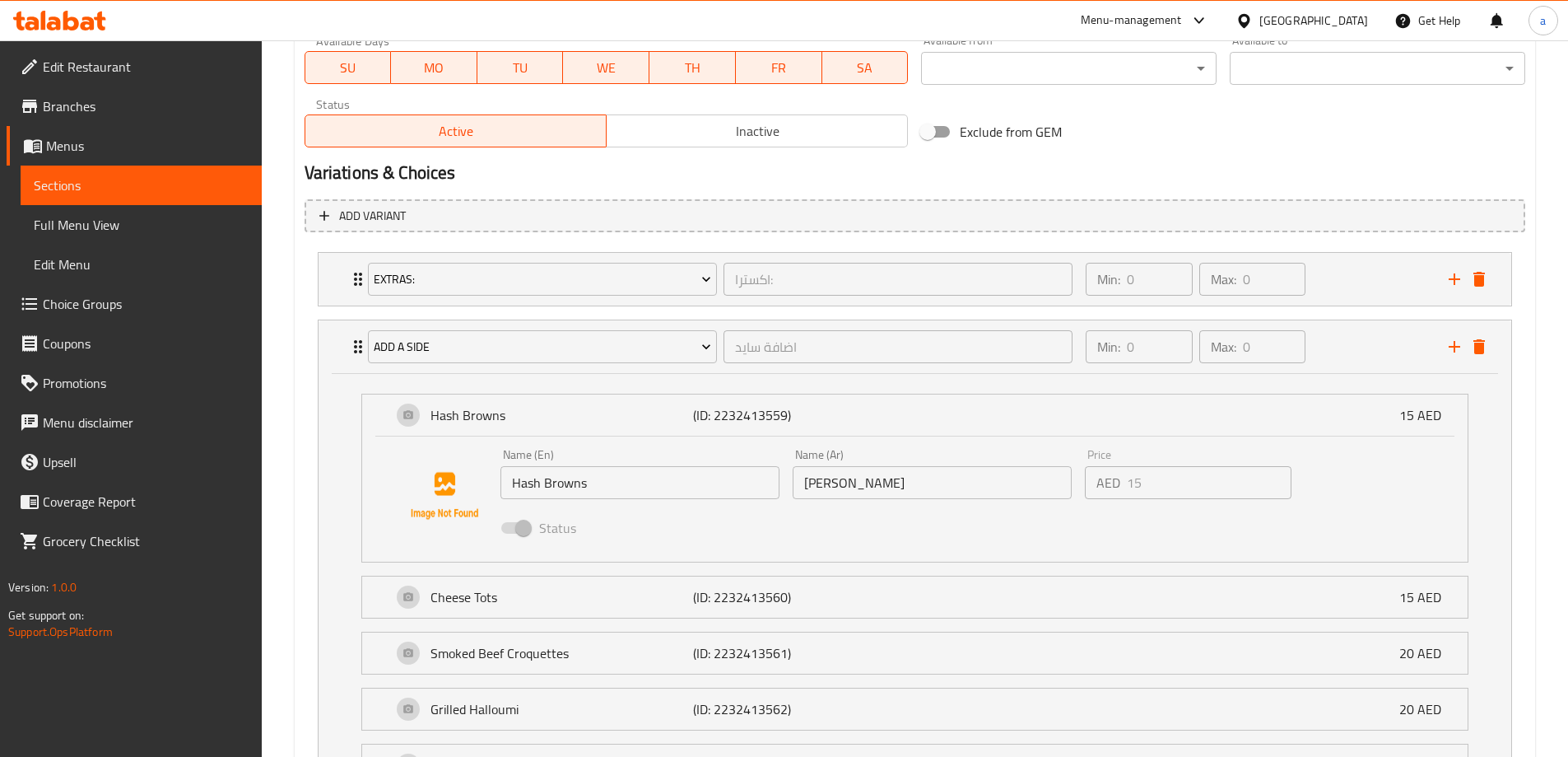
click at [827, 502] on div "Name (Ar) [PERSON_NAME] Name (Ar)" at bounding box center [931, 474] width 292 height 63
click at [819, 491] on input "[PERSON_NAME]" at bounding box center [932, 483] width 279 height 33
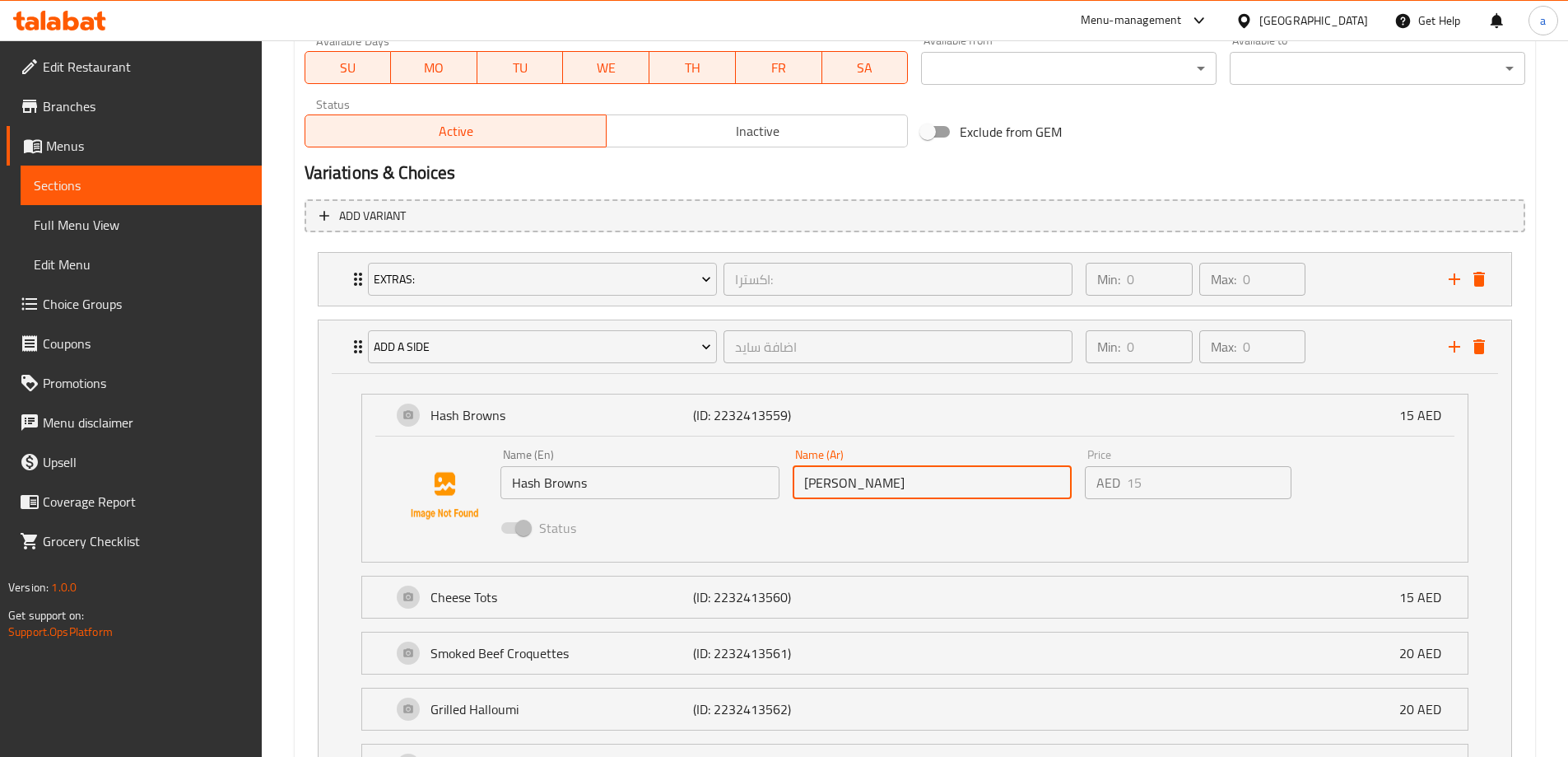
click at [819, 491] on input "[PERSON_NAME]" at bounding box center [932, 483] width 279 height 33
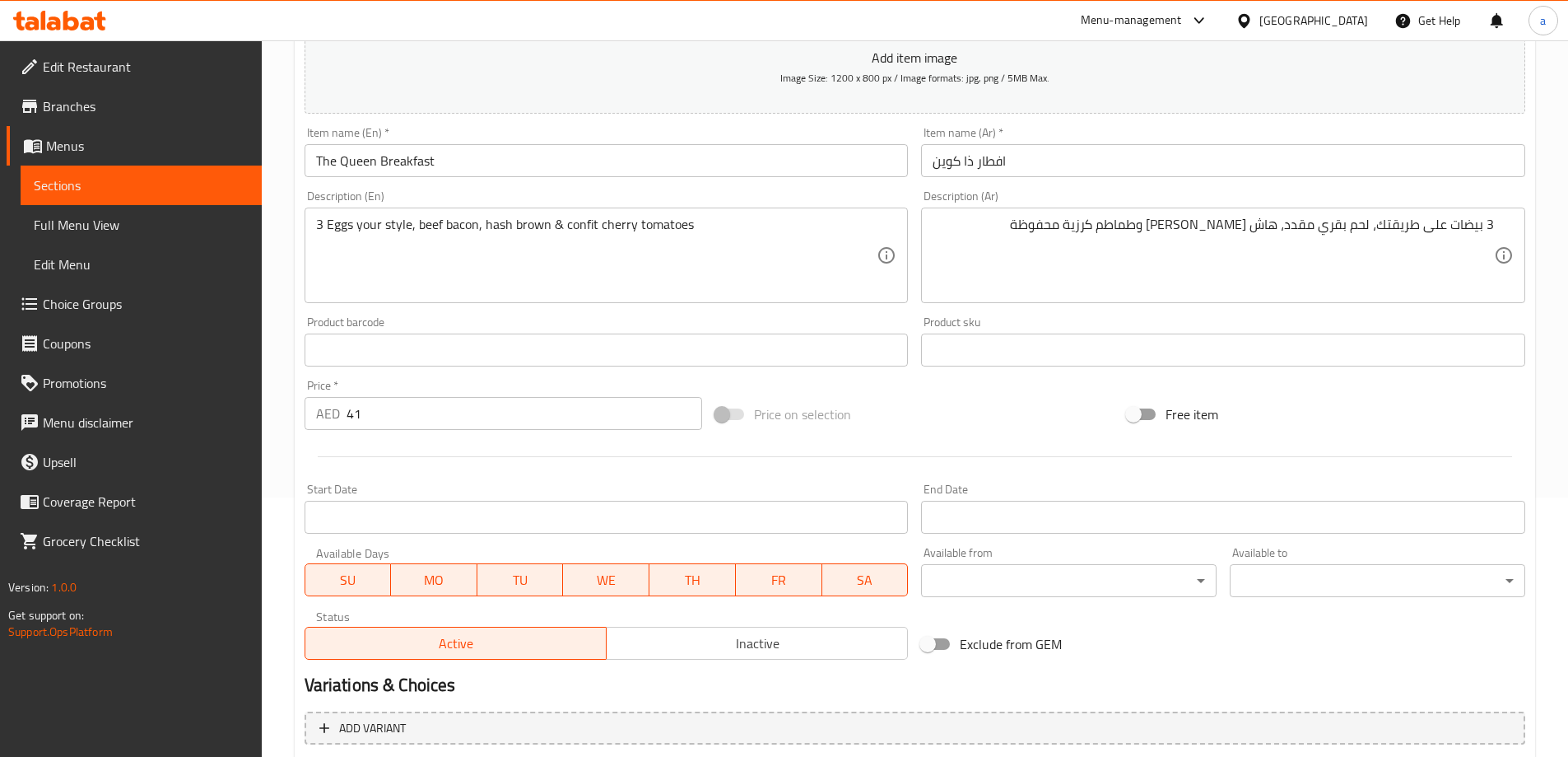
scroll to position [30, 0]
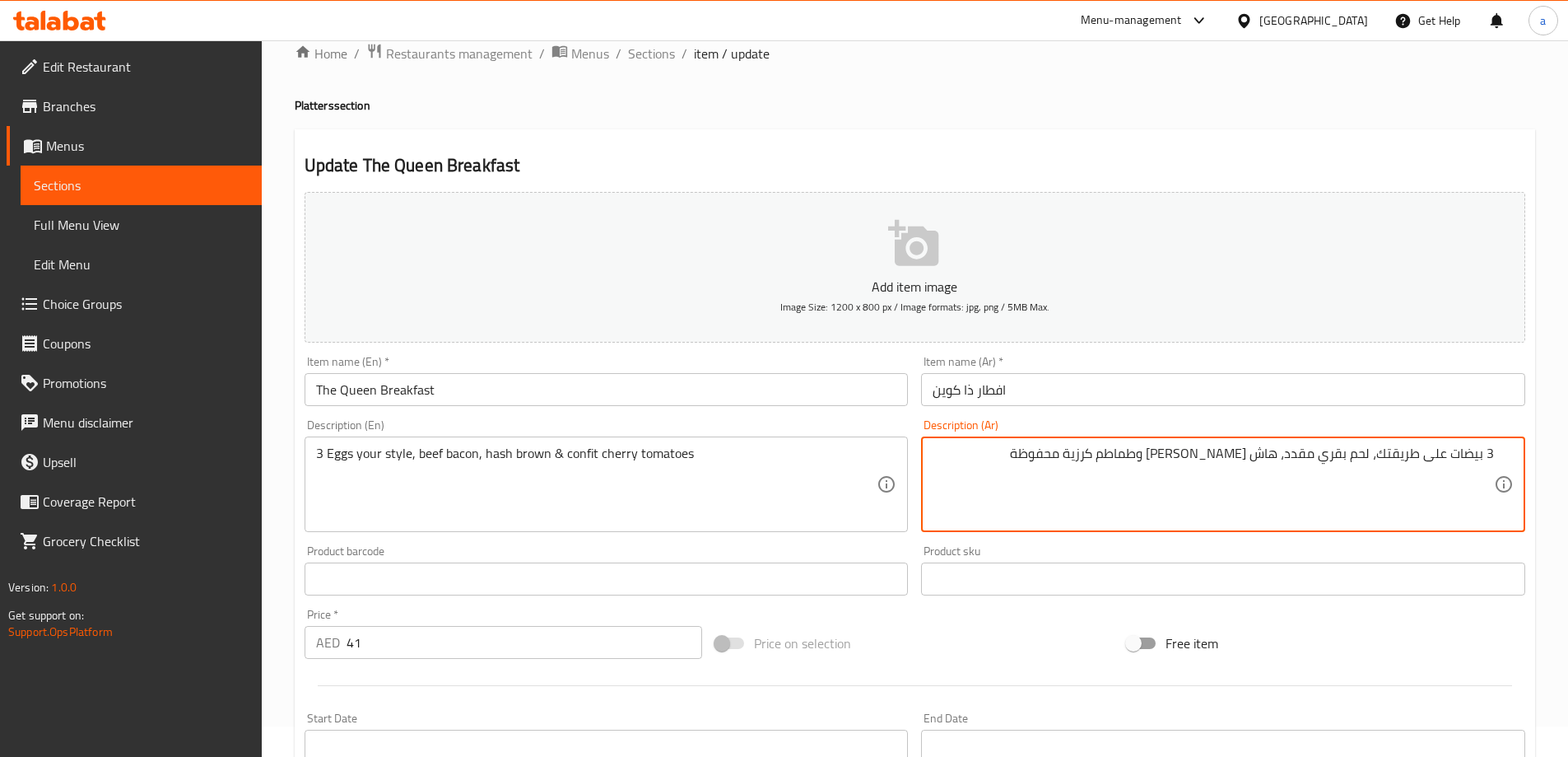
drag, startPoint x: 1244, startPoint y: 460, endPoint x: 1257, endPoint y: 460, distance: 13.0
click at [1257, 460] on textarea "3 بيضات على طريقتك، لحم بقري مقدد، هاش براون وطماطم كرزية محفوظة" at bounding box center [1213, 484] width 561 height 78
click at [1264, 460] on textarea "3 بيضات على طريقتك، لحم بقري مقدد، هاش براون وطماطم كرزية محفوظة" at bounding box center [1213, 484] width 561 height 78
drag, startPoint x: 1264, startPoint y: 460, endPoint x: 1249, endPoint y: 460, distance: 15.0
click at [1249, 460] on textarea "3 بيضات على طريقتك، لحم بقري مقدد، هاش براون وطماطم كرزية محفوظة" at bounding box center [1213, 484] width 561 height 78
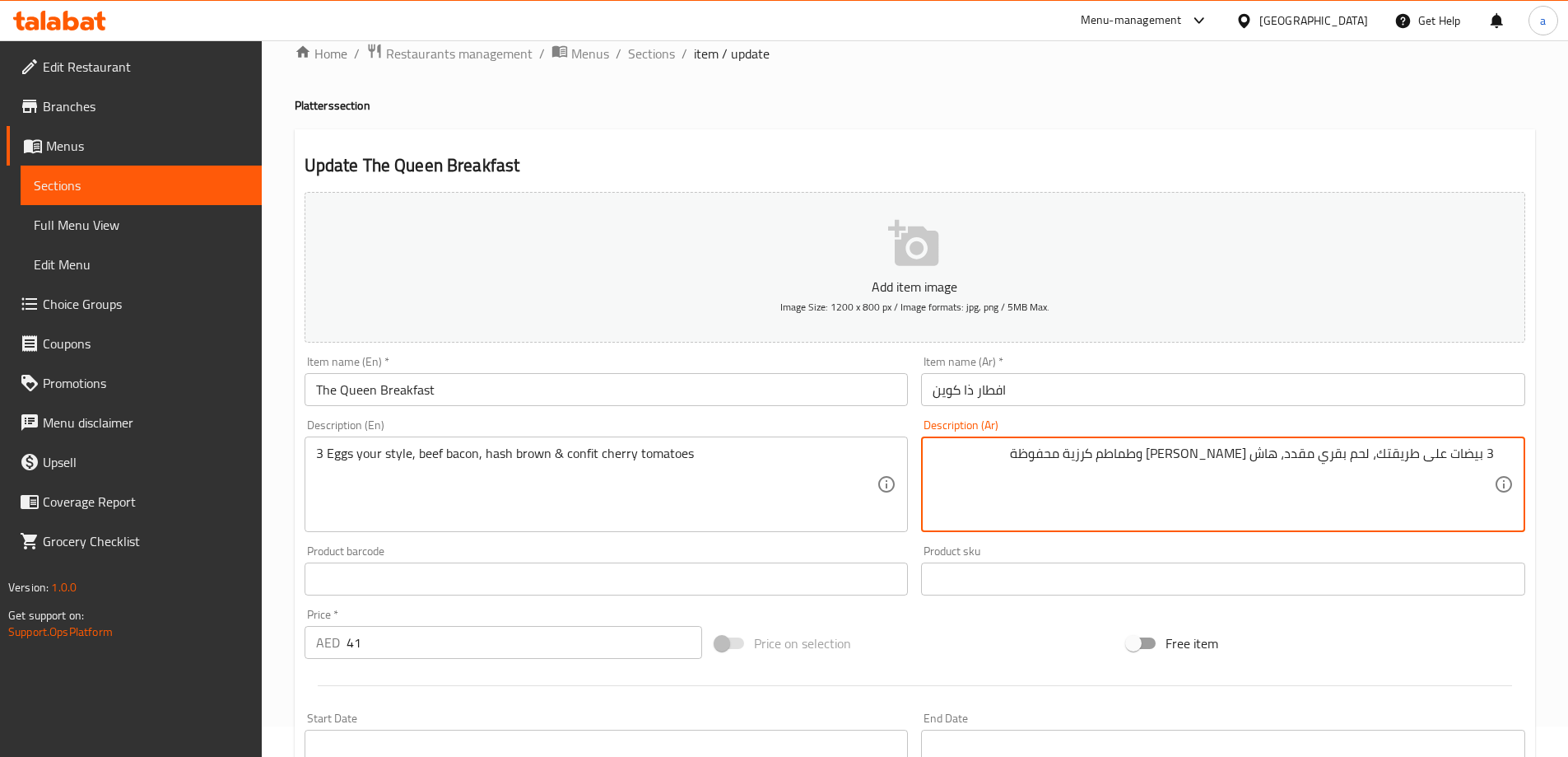
paste textarea "ز"
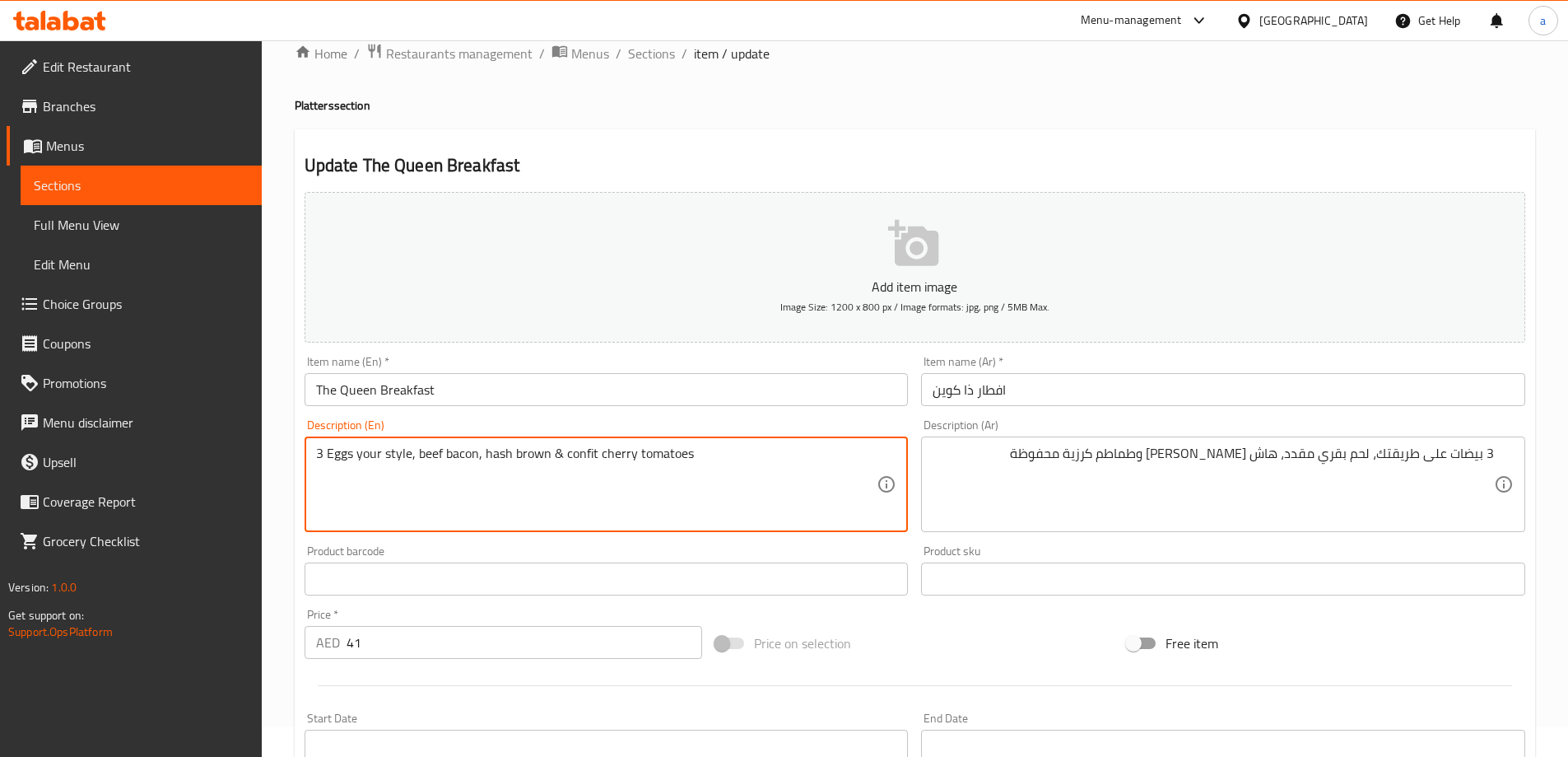
click at [583, 460] on textarea "3 Eggs your style, beef bacon, hash brown & confit cherry tomatoes" at bounding box center [596, 484] width 561 height 78
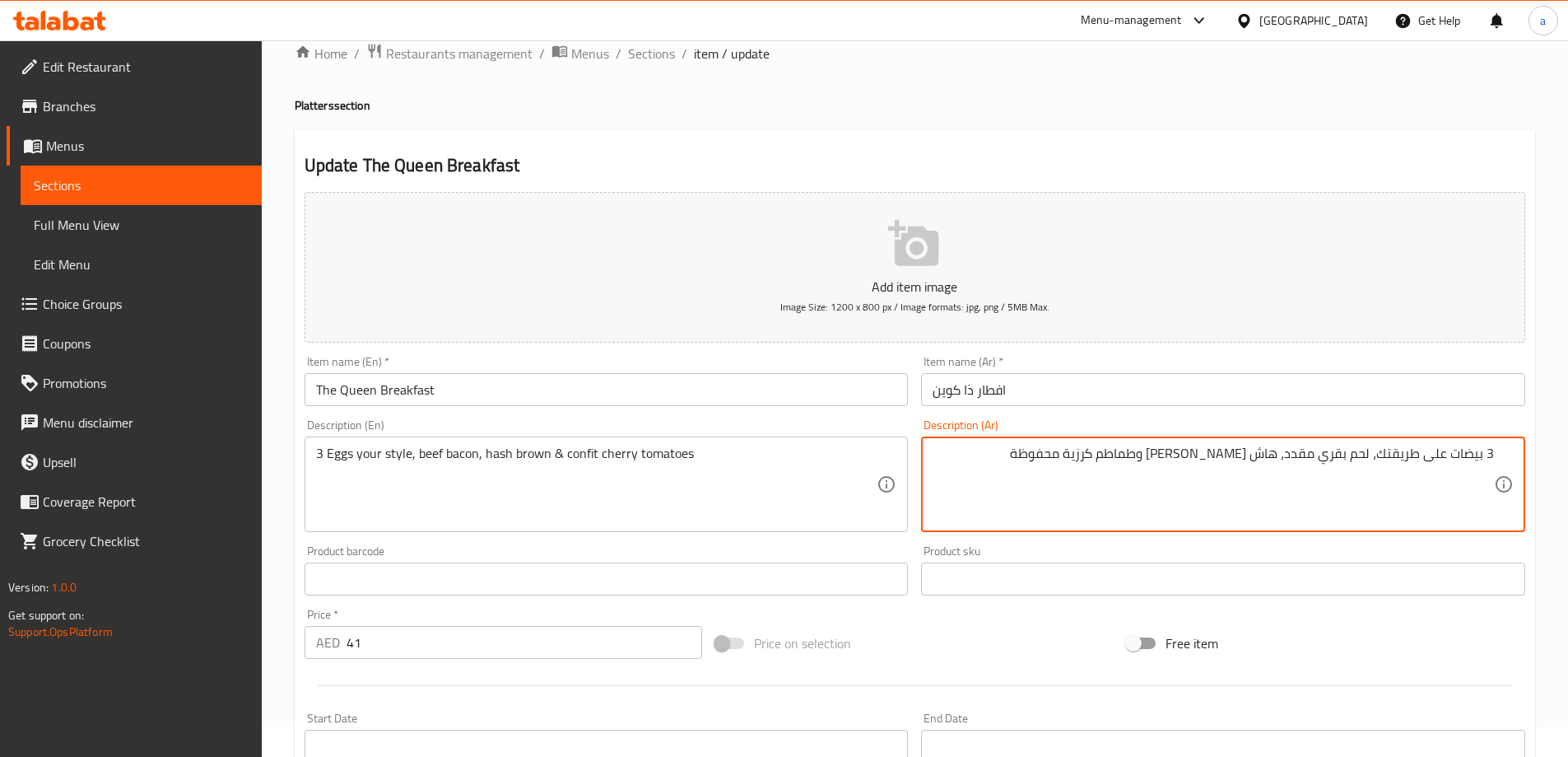
click at [1117, 455] on textarea "3 بيضات على طريقتك، لحم بقري مقدد، هاش براون وطماطم كرزية محفوظة" at bounding box center [1213, 484] width 561 height 78
paste textarea "ونفيت"
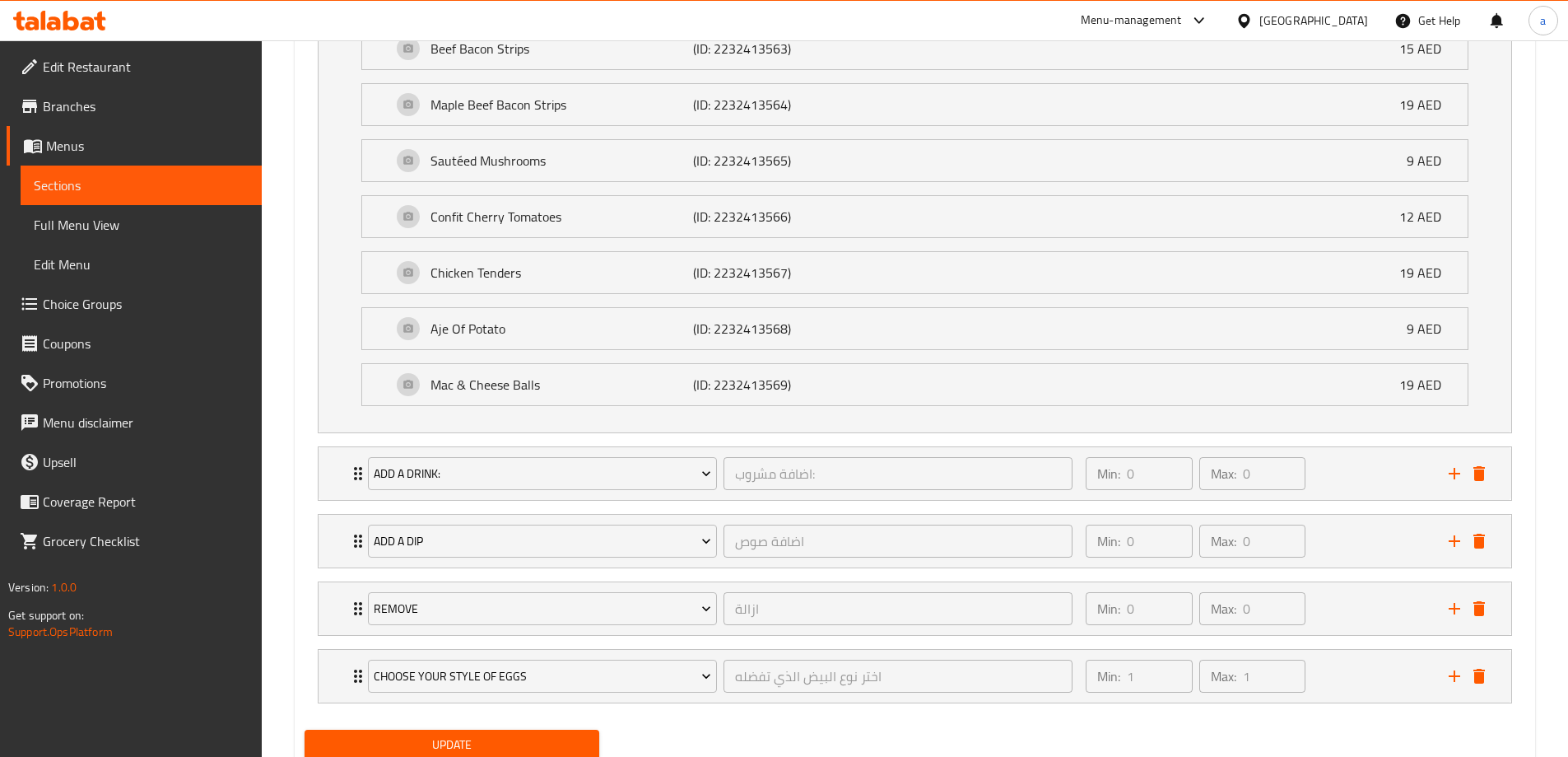
scroll to position [1548, 0]
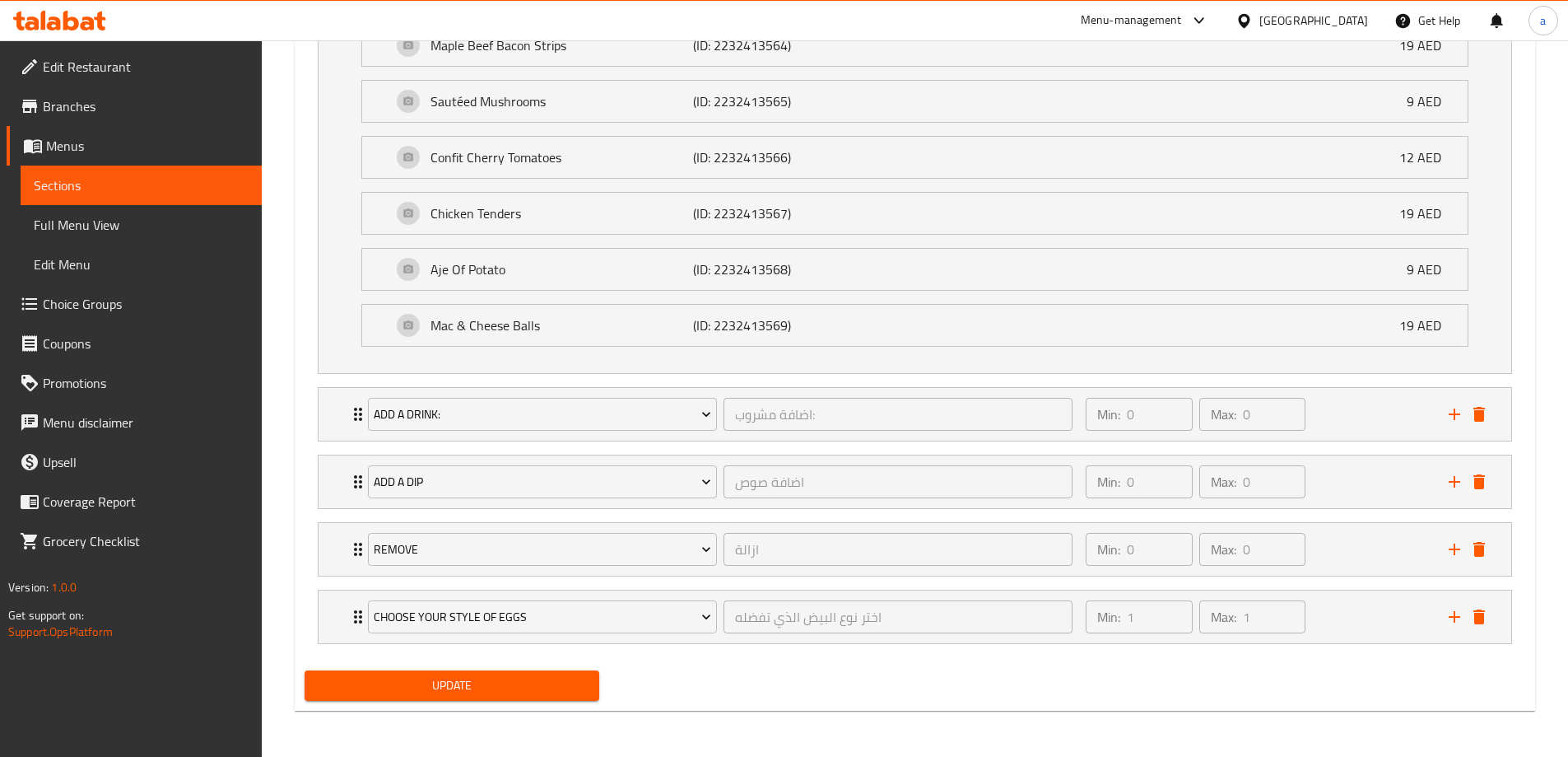
type textarea "3 بيضات على طريقتك، لحم بقري مقدد، هاش [PERSON_NAME] وطماطم كرزية كونفيت"
click at [446, 706] on div "Update" at bounding box center [452, 686] width 309 height 44
click at [431, 691] on span "Update" at bounding box center [452, 686] width 269 height 20
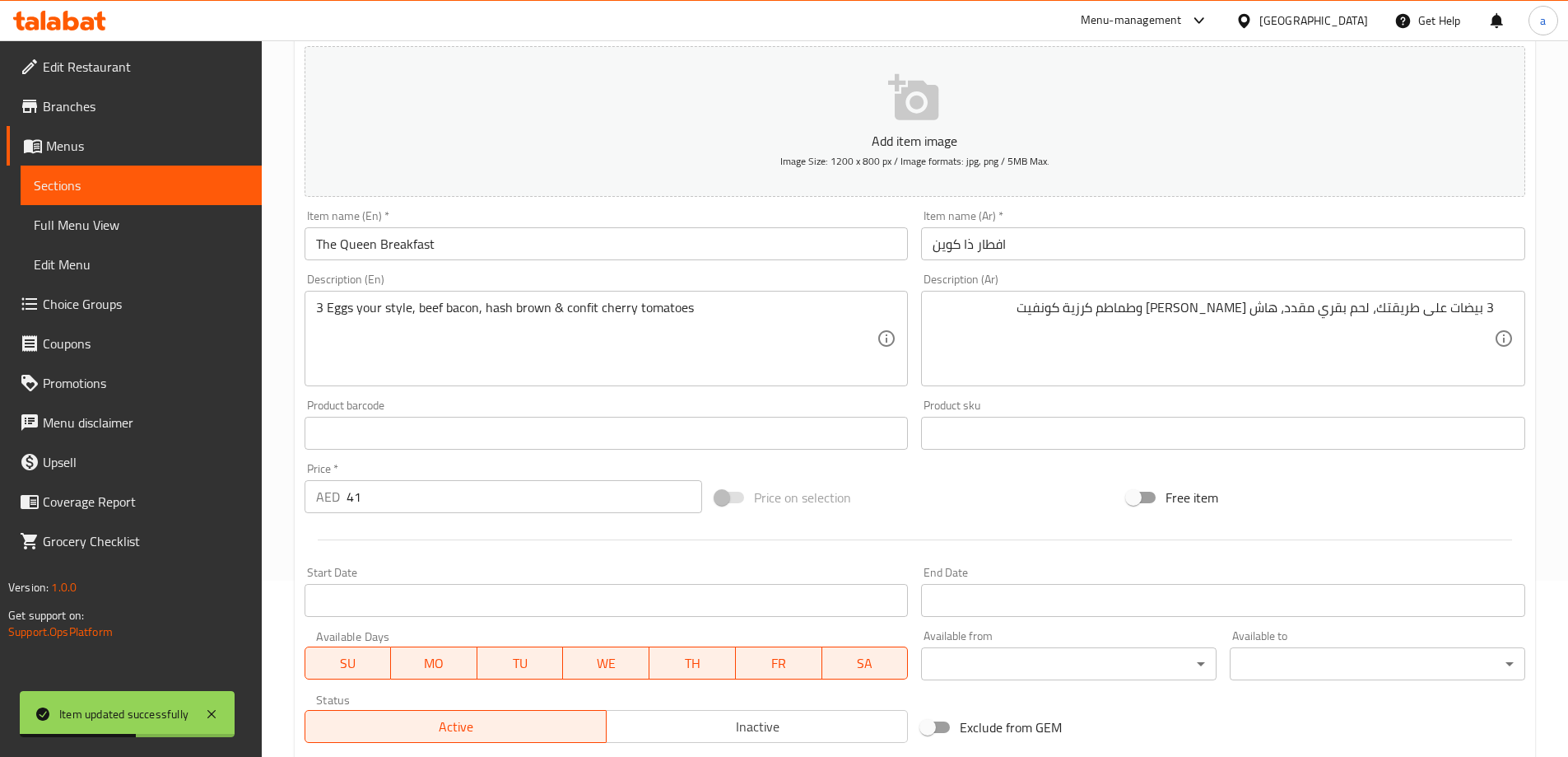
scroll to position [0, 0]
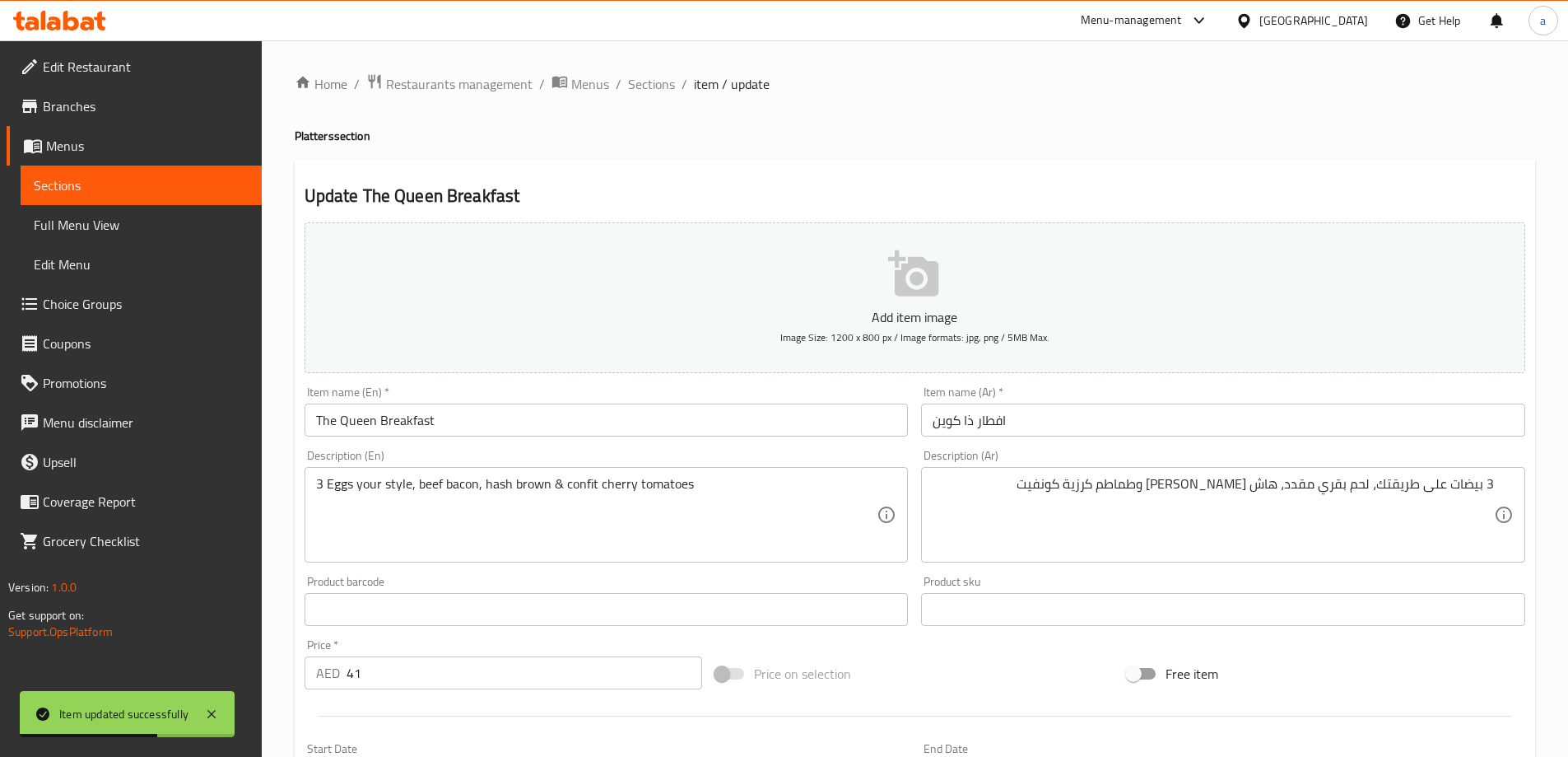
click at [147, 192] on span "Sections" at bounding box center [141, 185] width 215 height 20
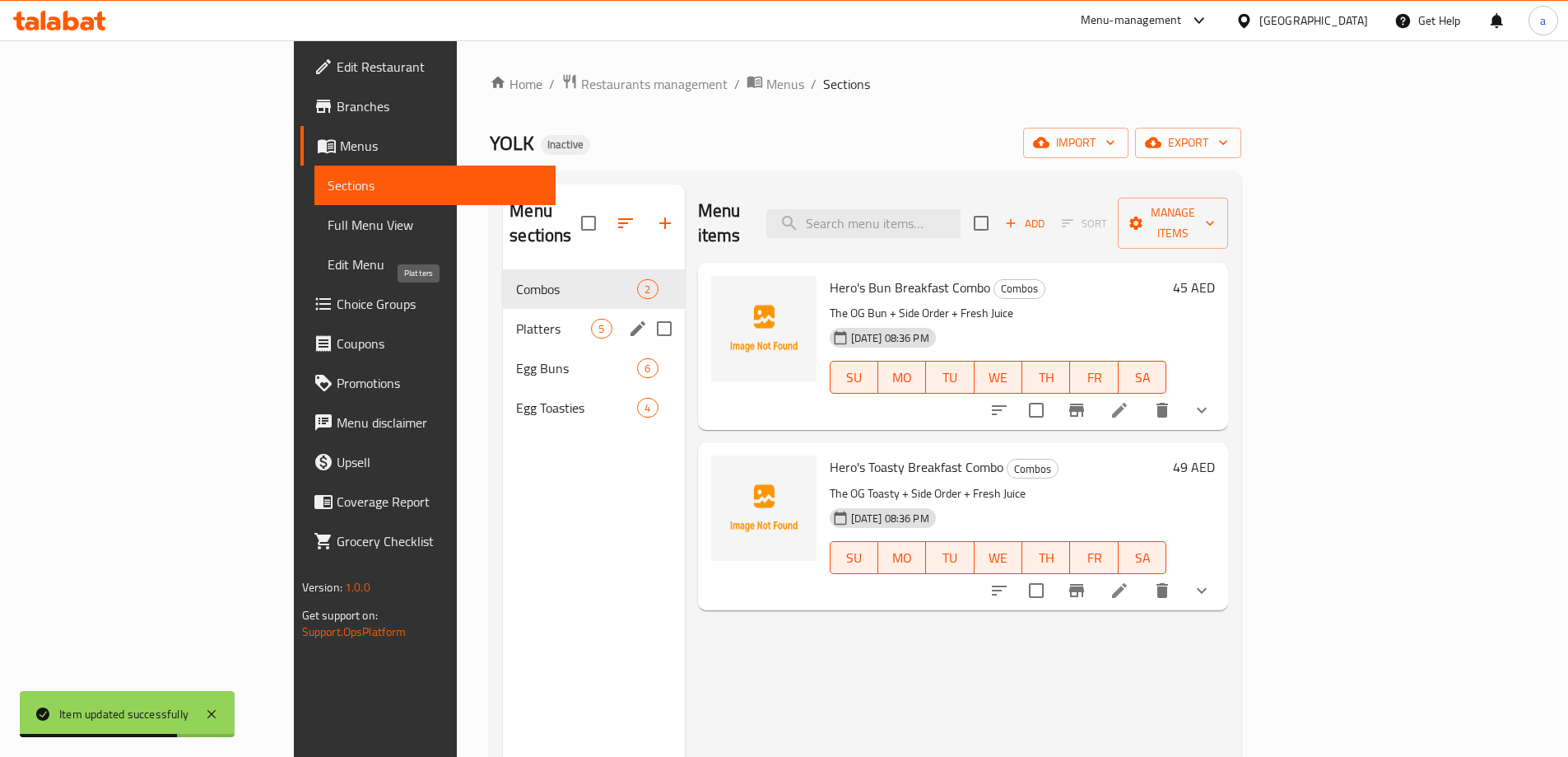
click at [517, 319] on span "Platters" at bounding box center [554, 329] width 75 height 20
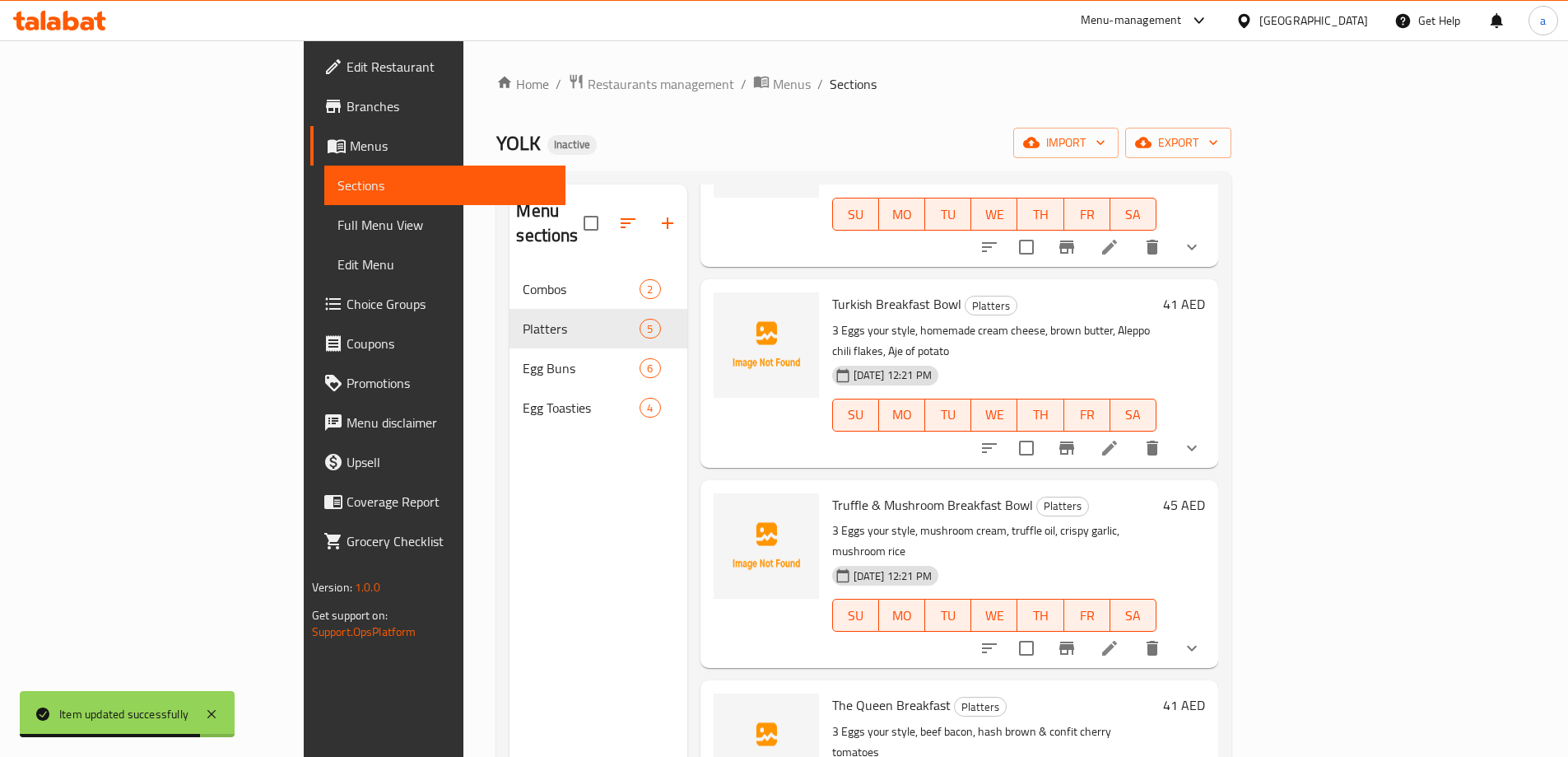
scroll to position [231, 0]
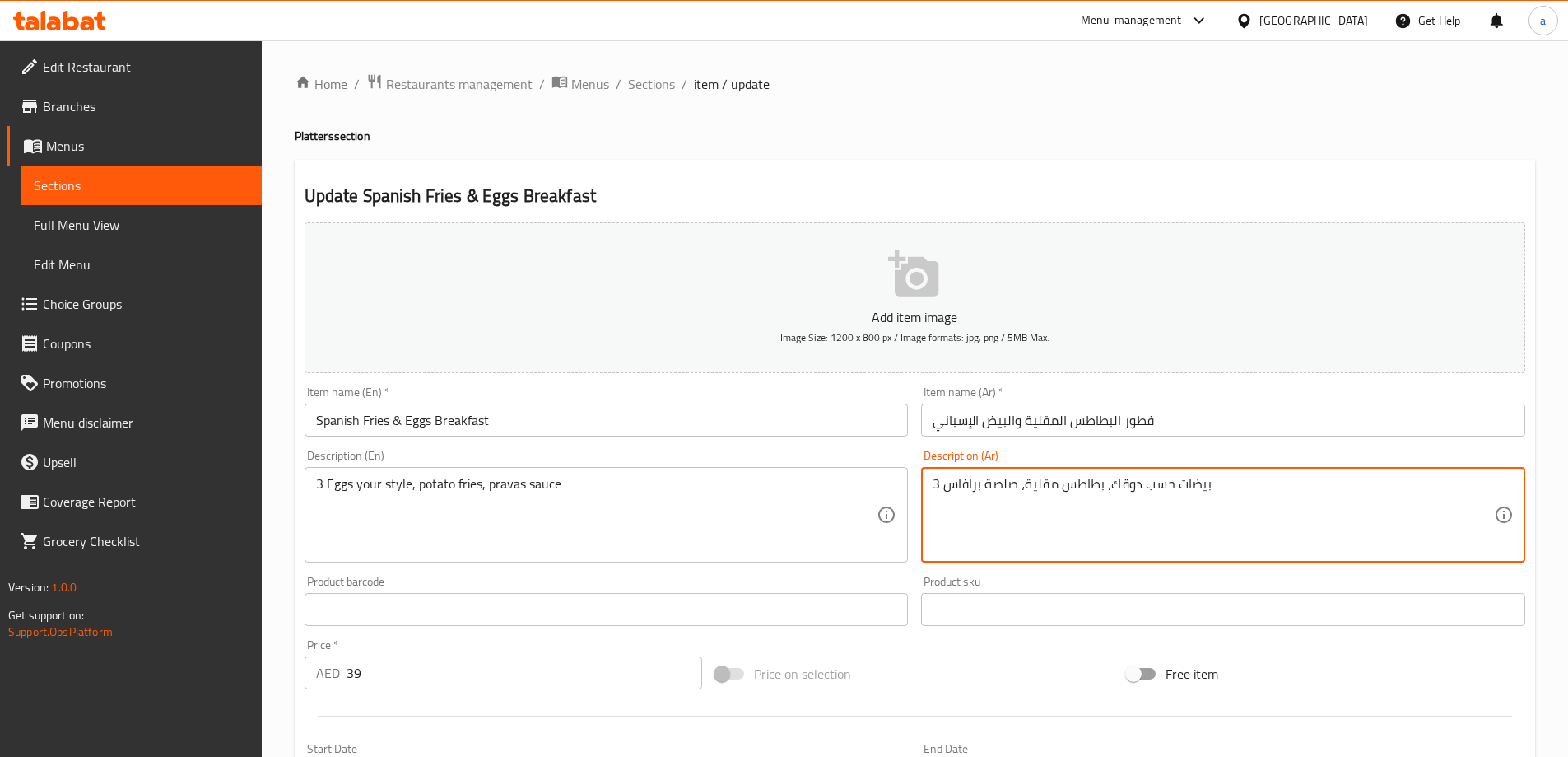
click at [958, 491] on textarea "3 بيضات حسب ذوقك، بطاطس مقلية، صلصة برافاس" at bounding box center [1213, 515] width 561 height 78
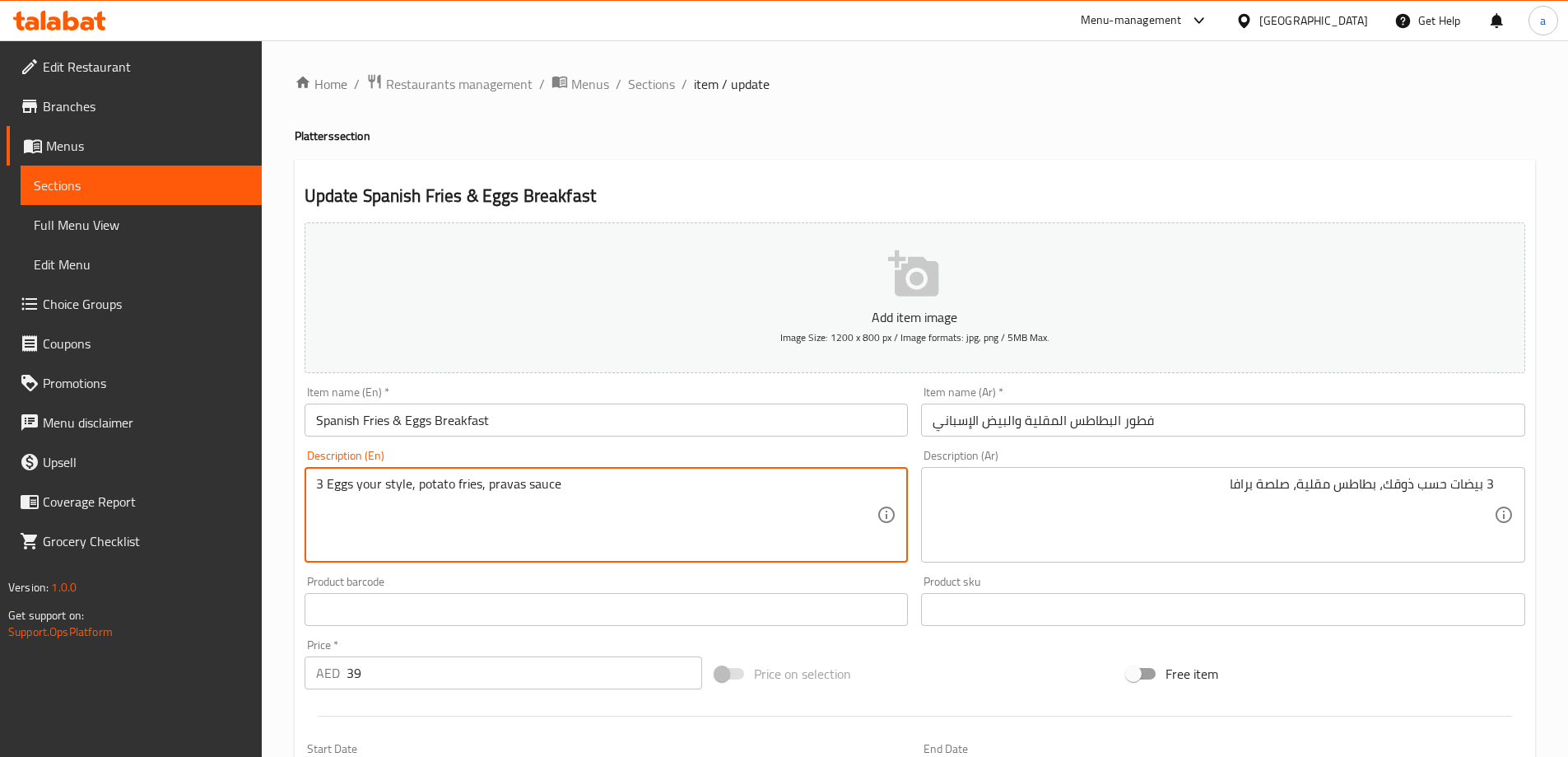
click at [500, 487] on textarea "3 Eggs your style, potato fries, pravas sauce" at bounding box center [596, 515] width 561 height 78
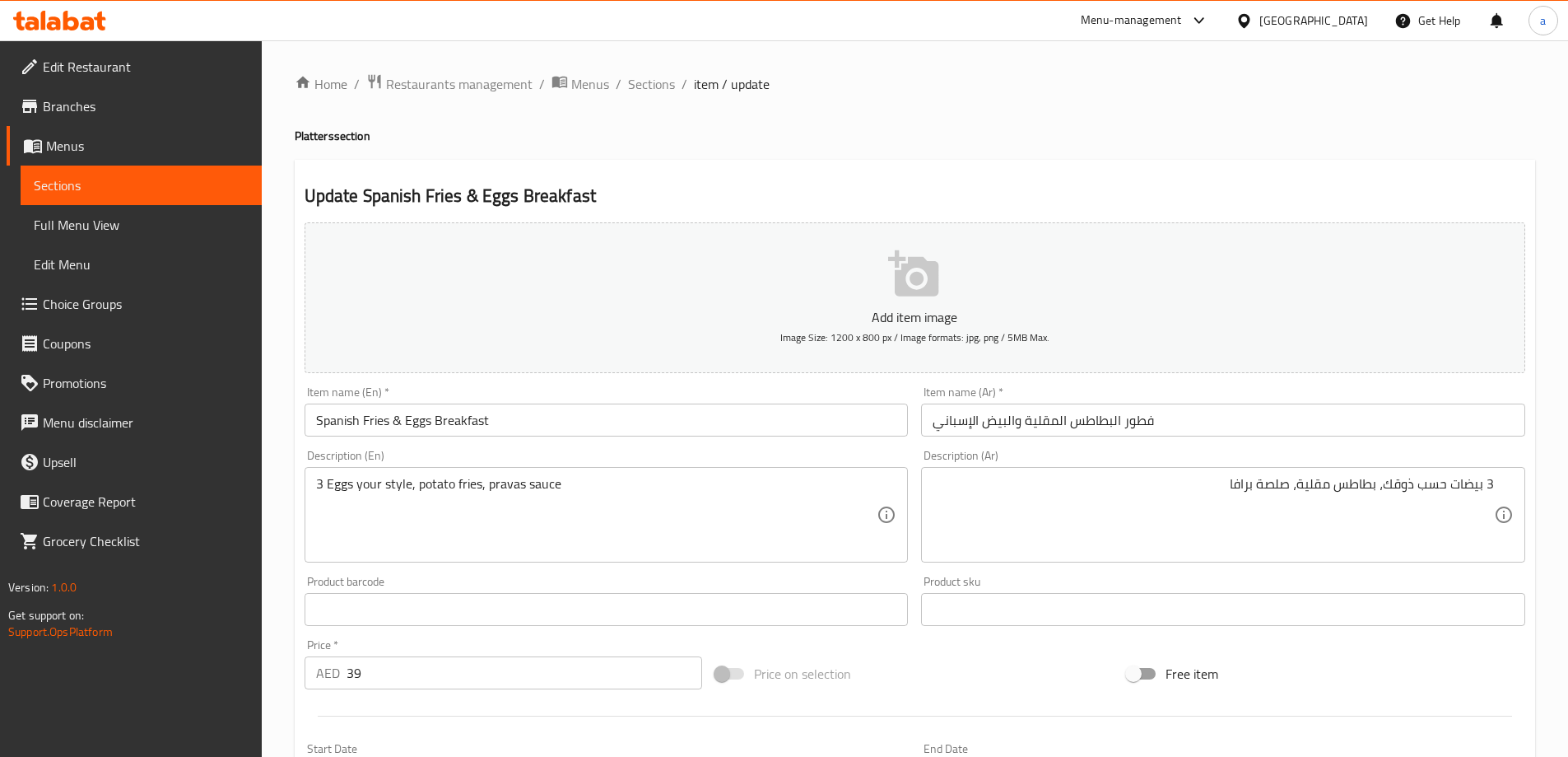
click at [1241, 477] on textarea "3 بيضات حسب ذوقك، بطاطس مقلية، صلصة برافا" at bounding box center [1213, 515] width 561 height 78
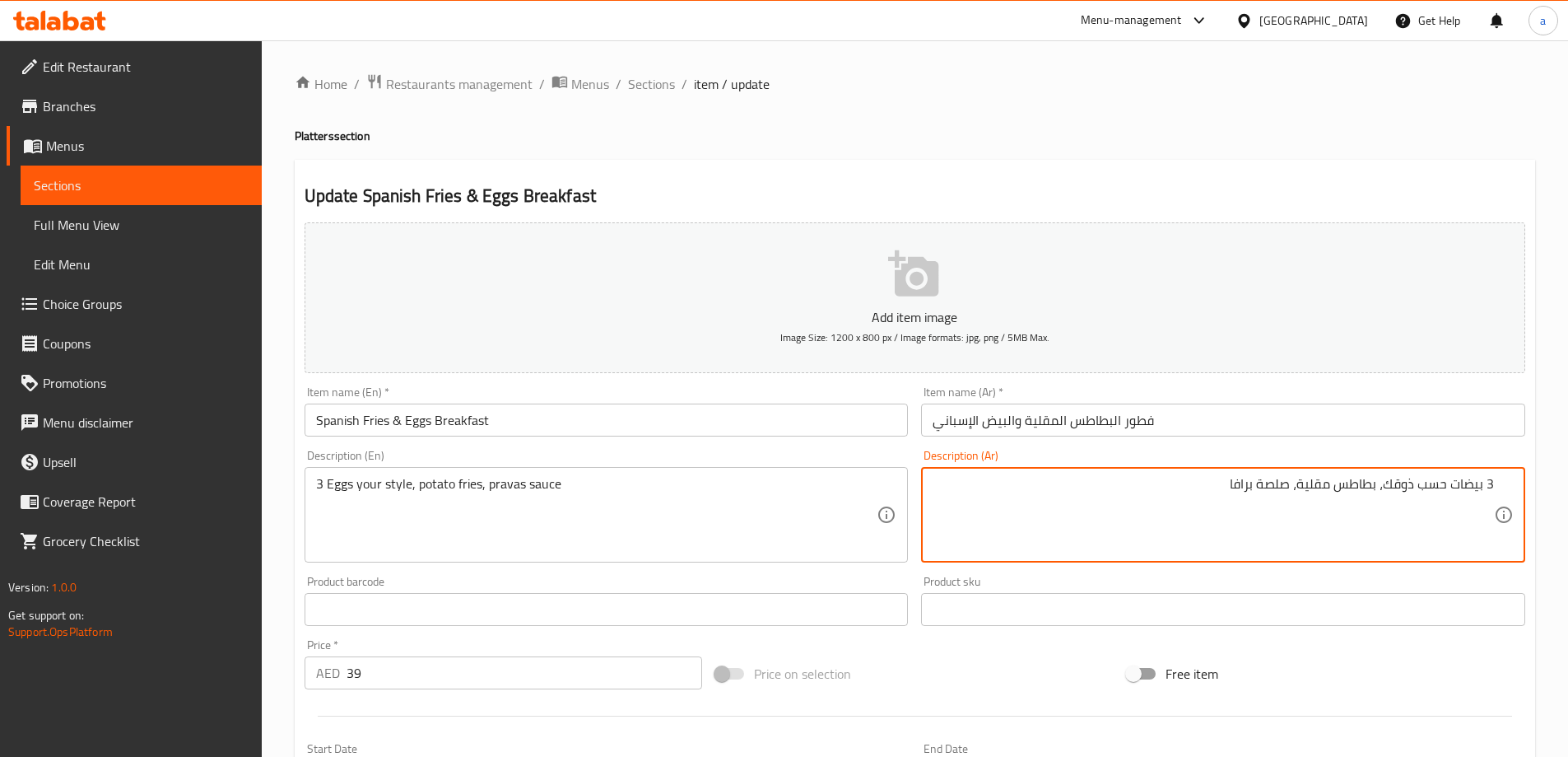
click at [1241, 477] on textarea "3 بيضات حسب ذوقك، بطاطس مقلية، صلصة برافا" at bounding box center [1213, 515] width 561 height 78
paste textarea "س"
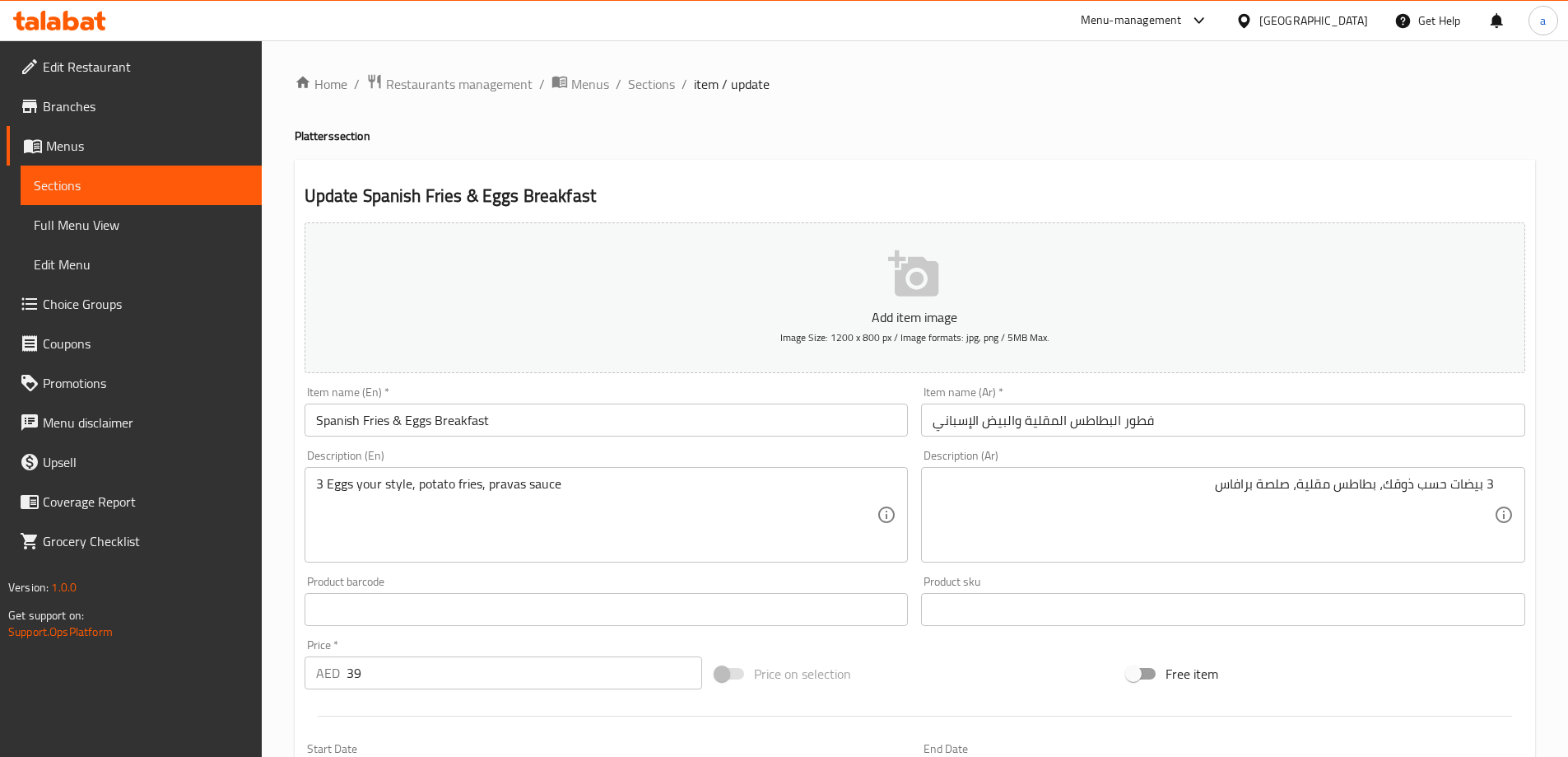
click at [1230, 489] on textarea "3 بيضات حسب ذوقك، بطاطس مقلية، صلصة برافاس" at bounding box center [1213, 515] width 561 height 78
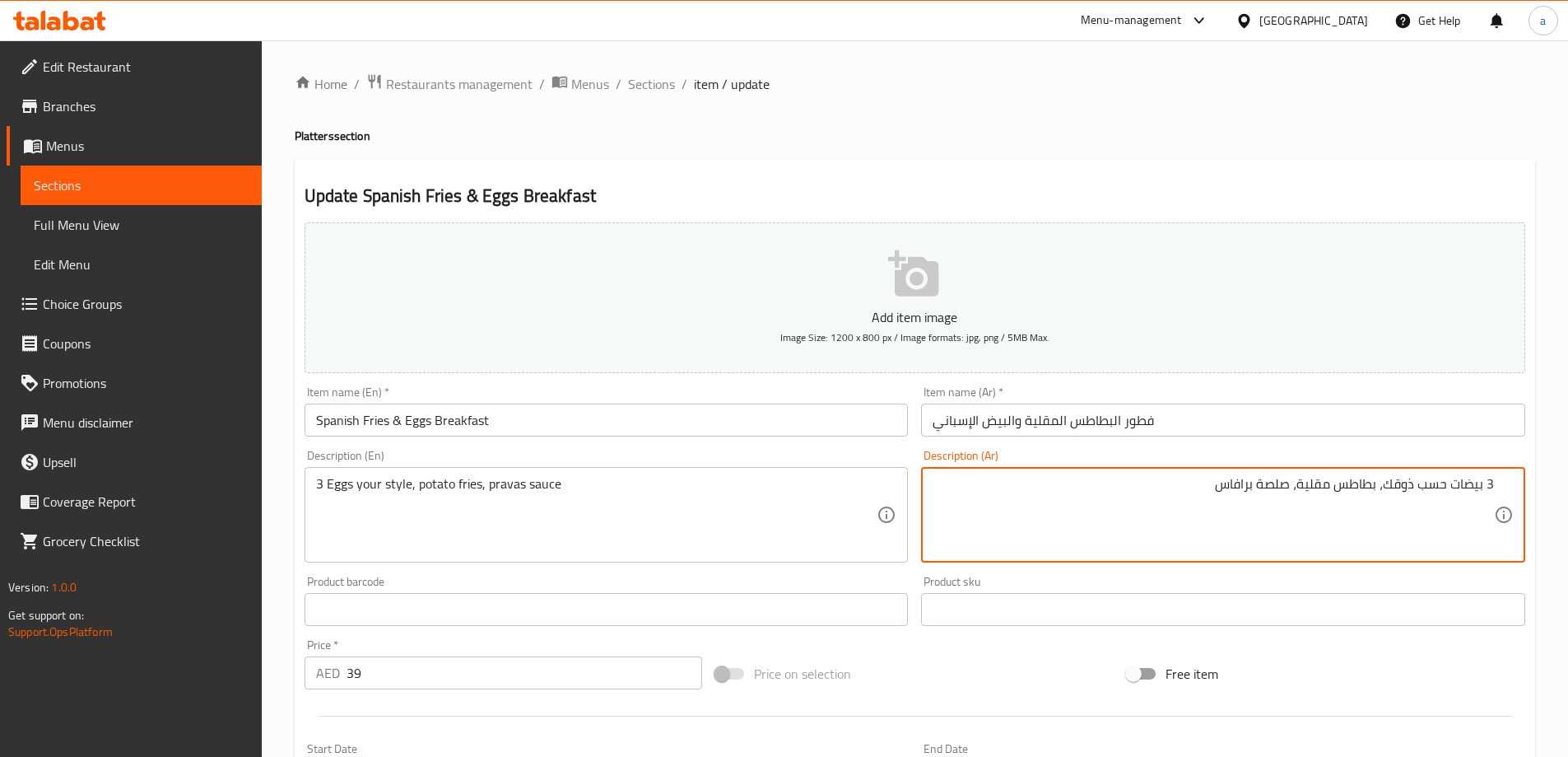
click at [1280, 490] on textarea "3 بيضات حسب ذوقك، بطاطس مقلية، صلصة برافاس" at bounding box center [1213, 515] width 561 height 78
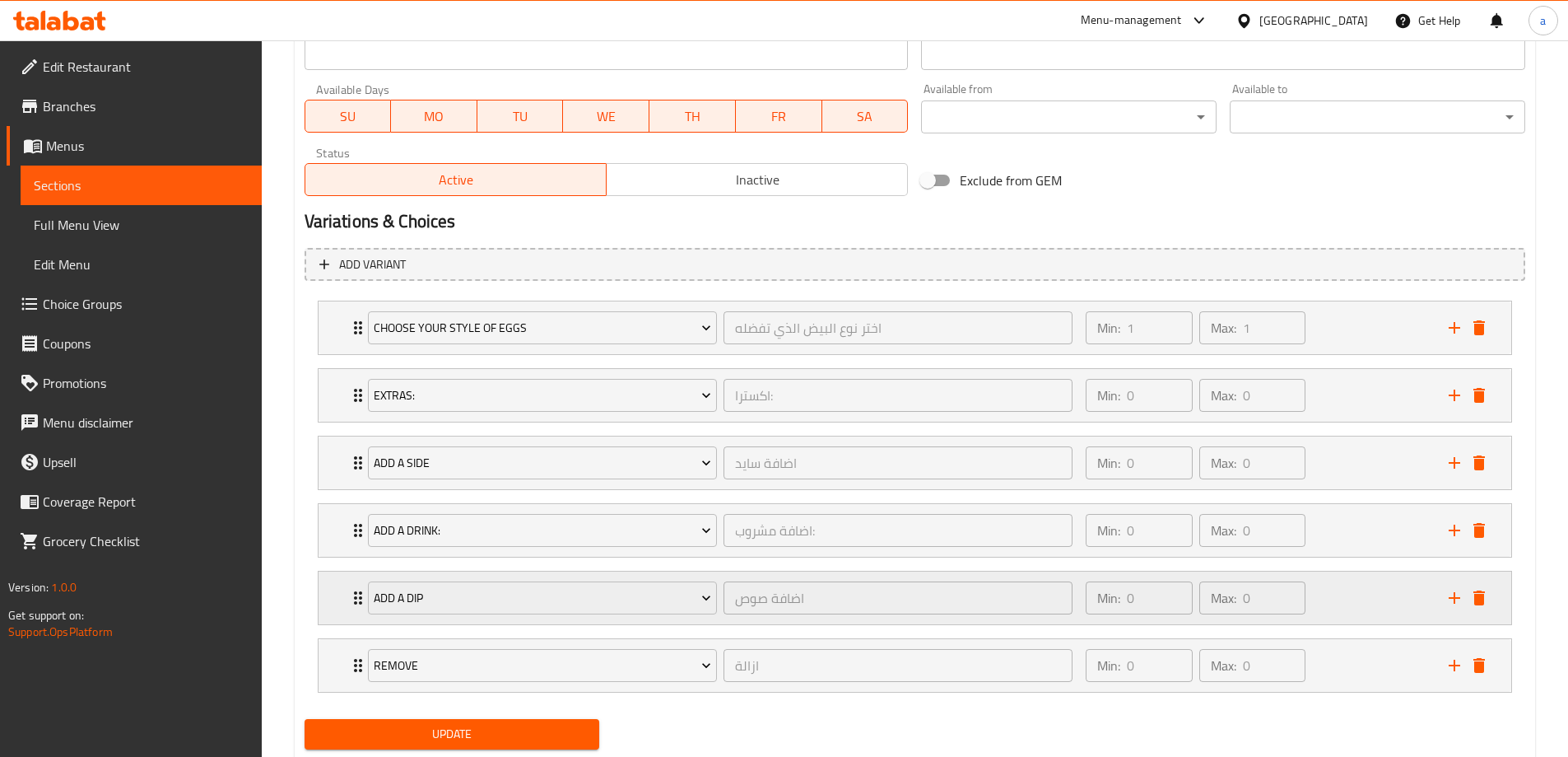
scroll to position [772, 0]
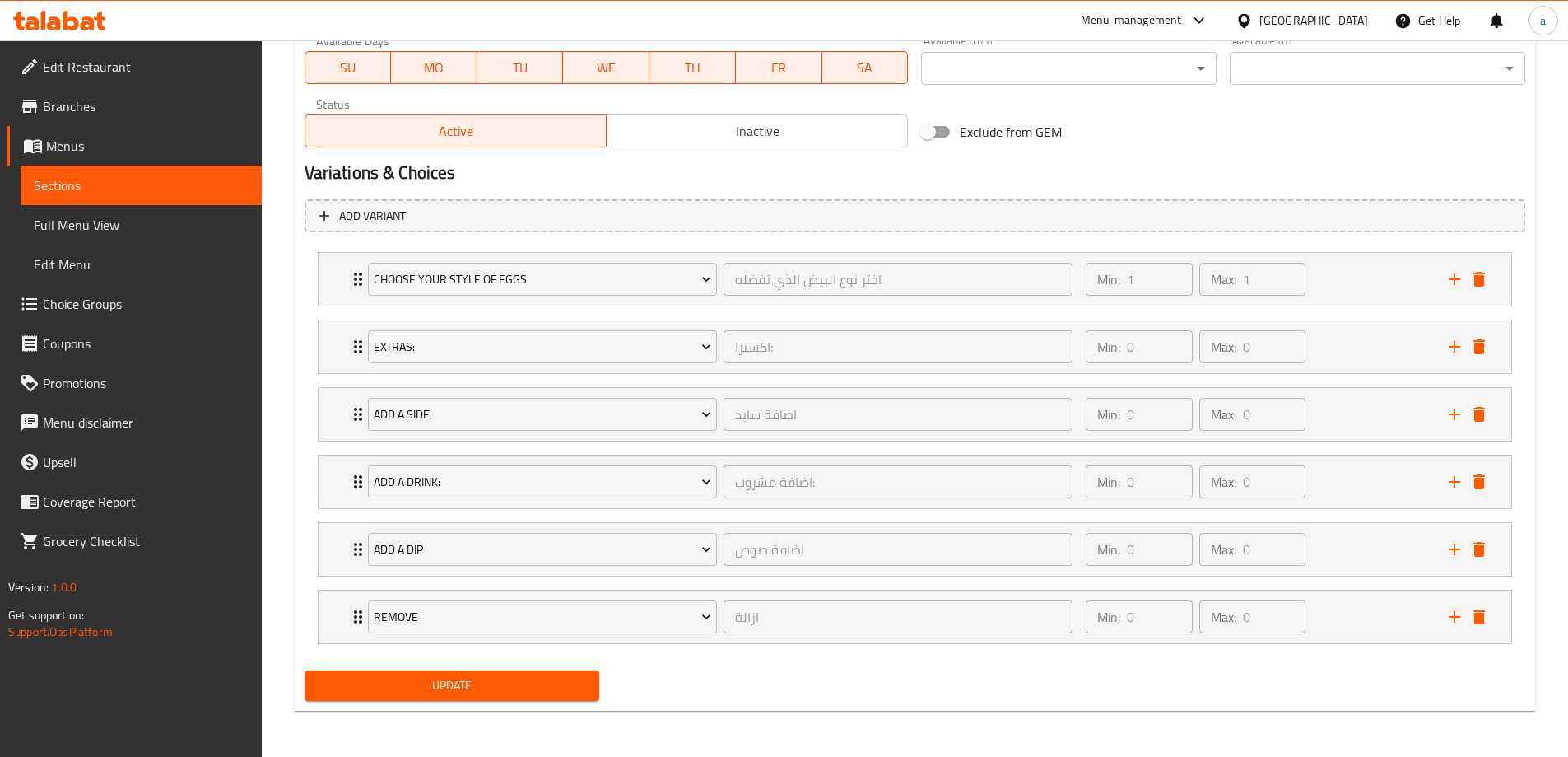
type textarea "3 بيضات حسب ذوقك، بطاطس مقلية، صوص ب[GEOGRAPHIC_DATA]"
click at [447, 699] on button "Update" at bounding box center [452, 686] width 296 height 30
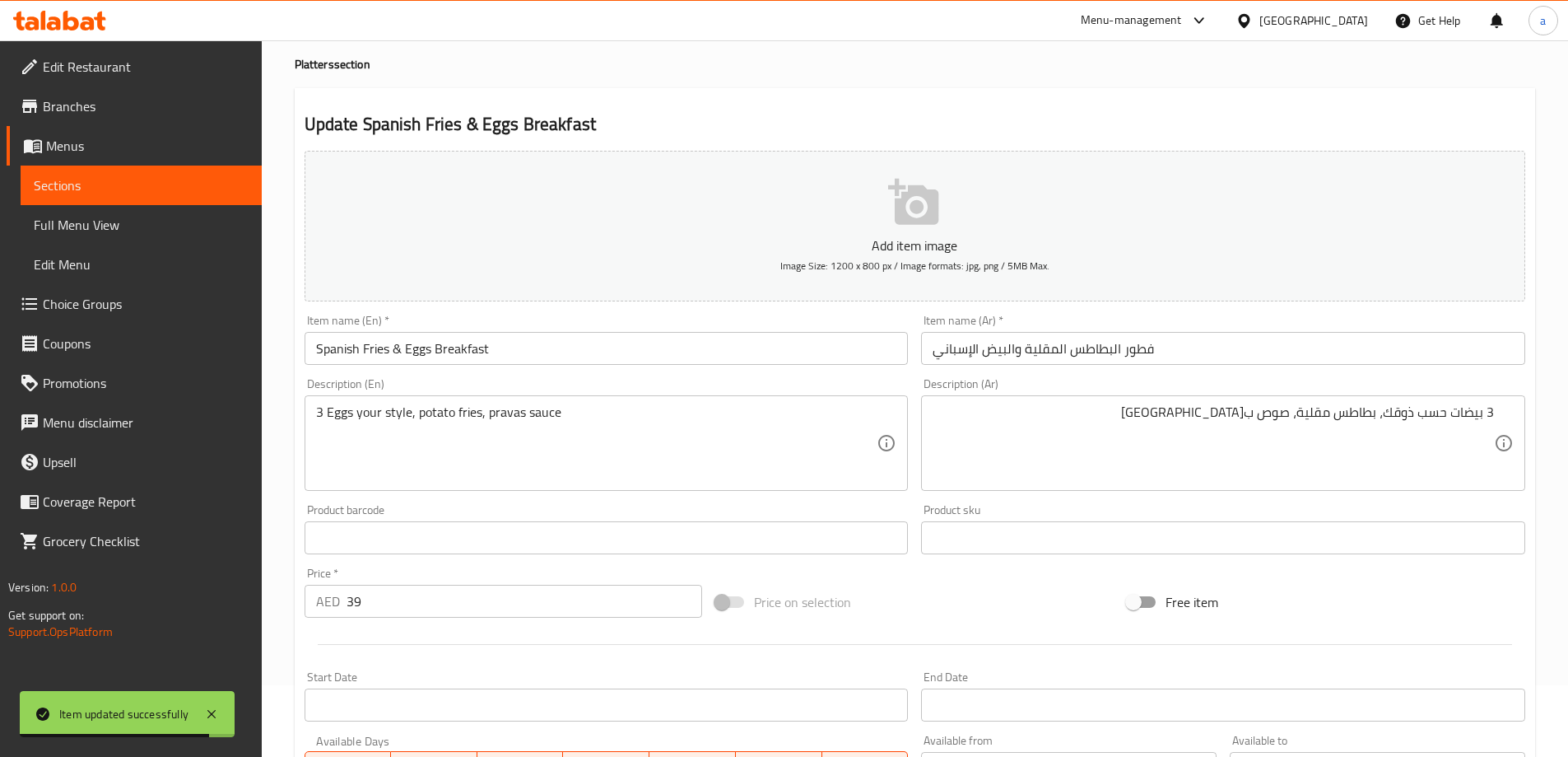
scroll to position [0, 0]
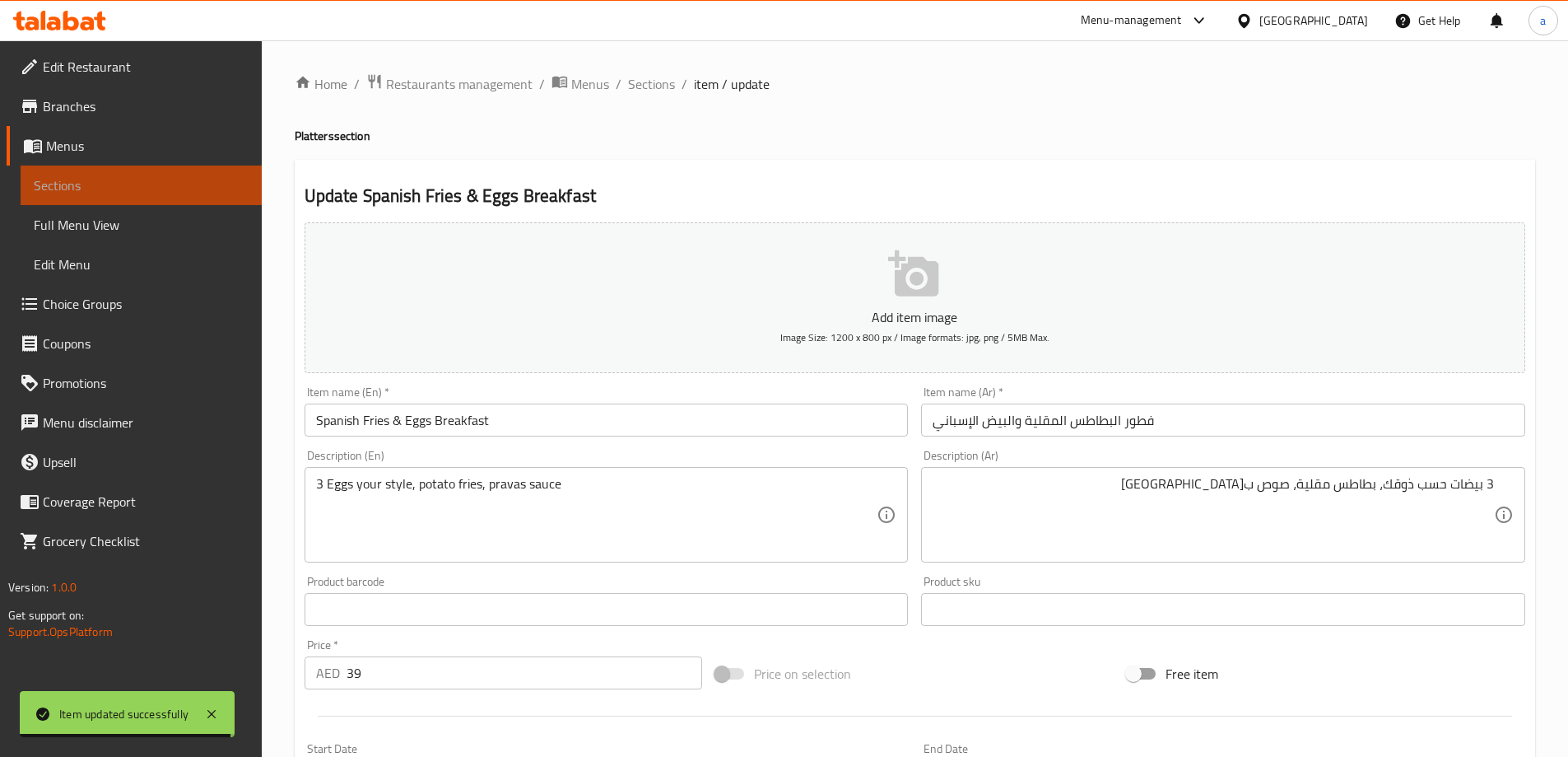
click at [134, 176] on span "Sections" at bounding box center [141, 185] width 215 height 20
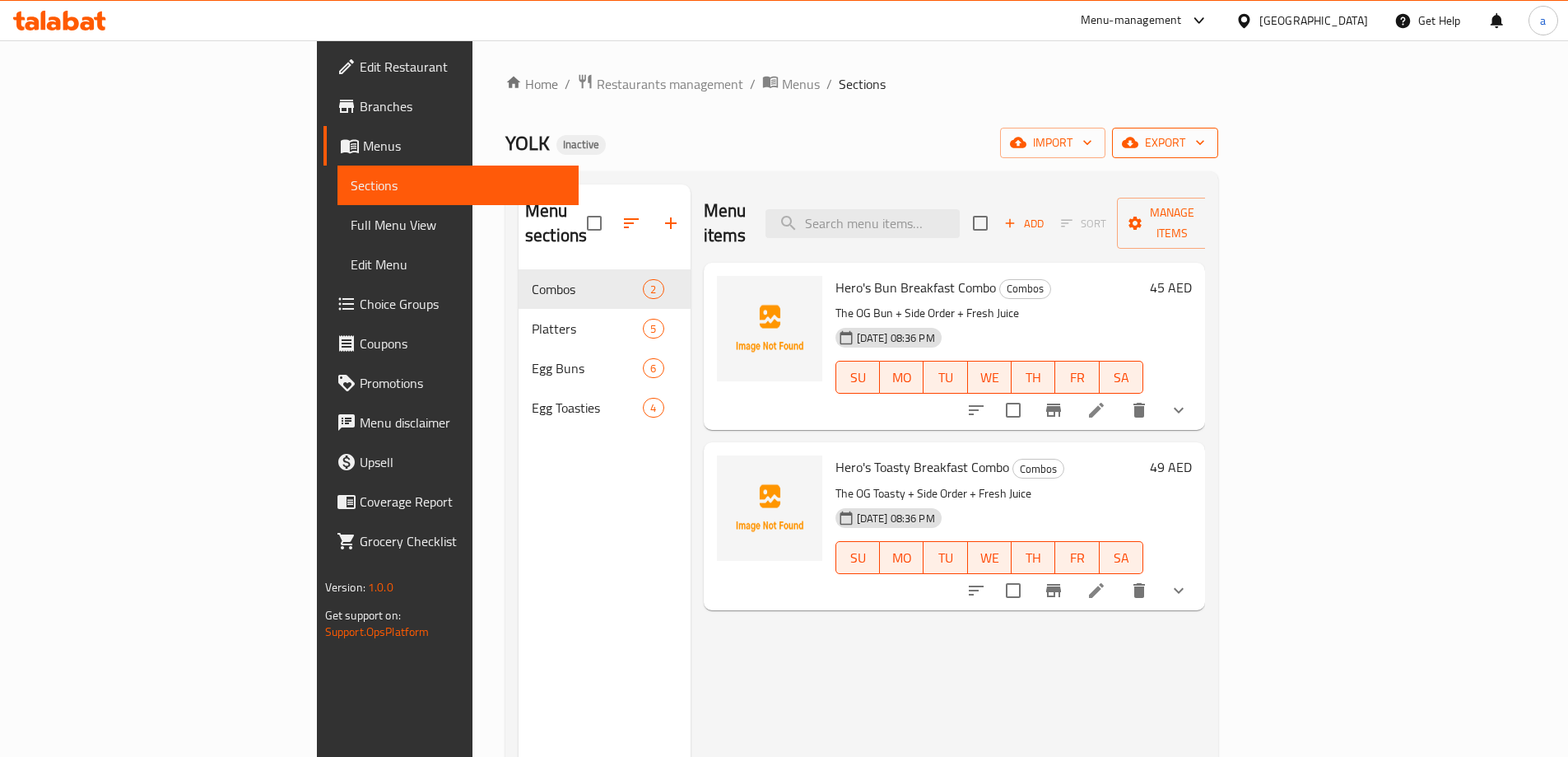
click at [1205, 146] on span "export" at bounding box center [1165, 143] width 80 height 20
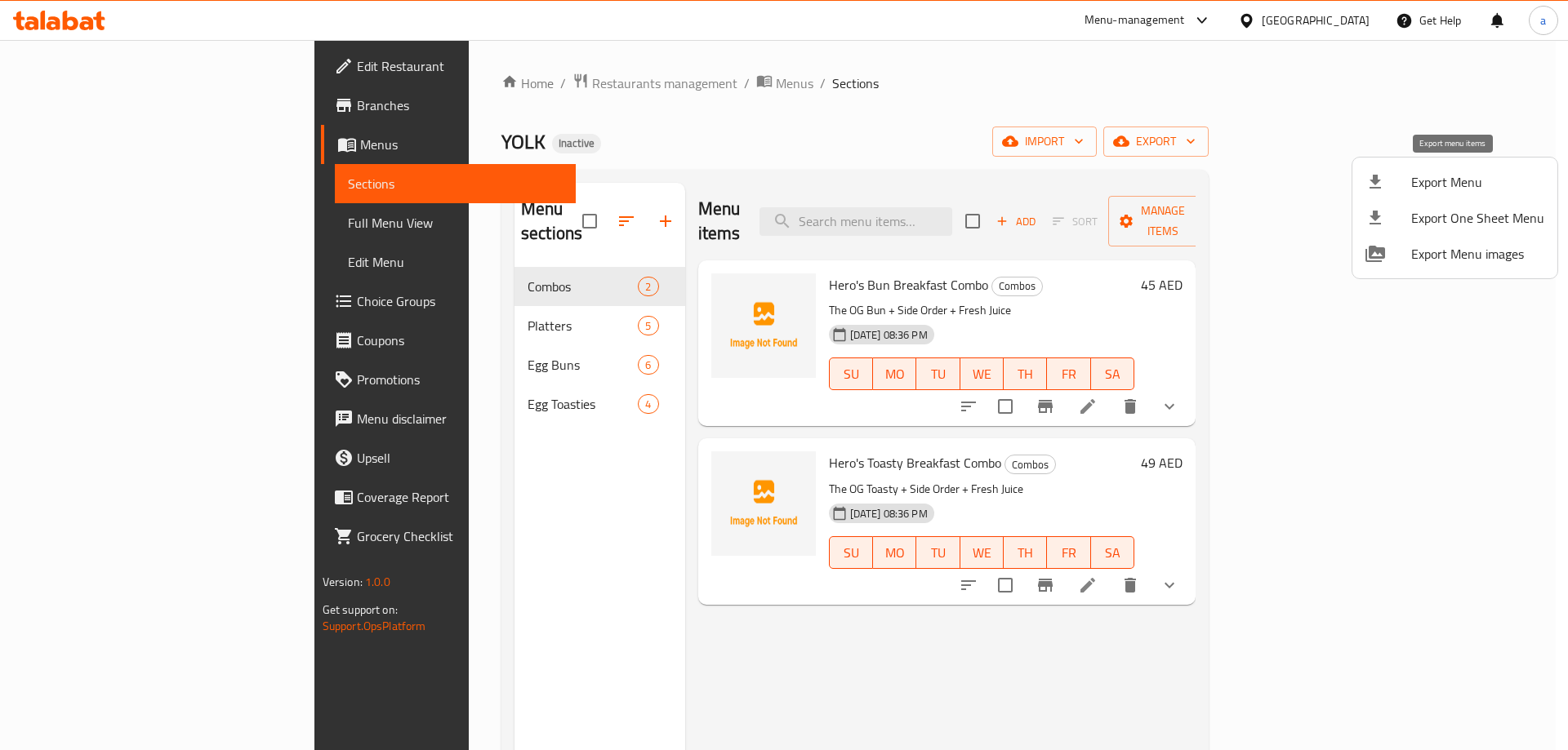
click at [1381, 182] on icon at bounding box center [1375, 183] width 20 height 20
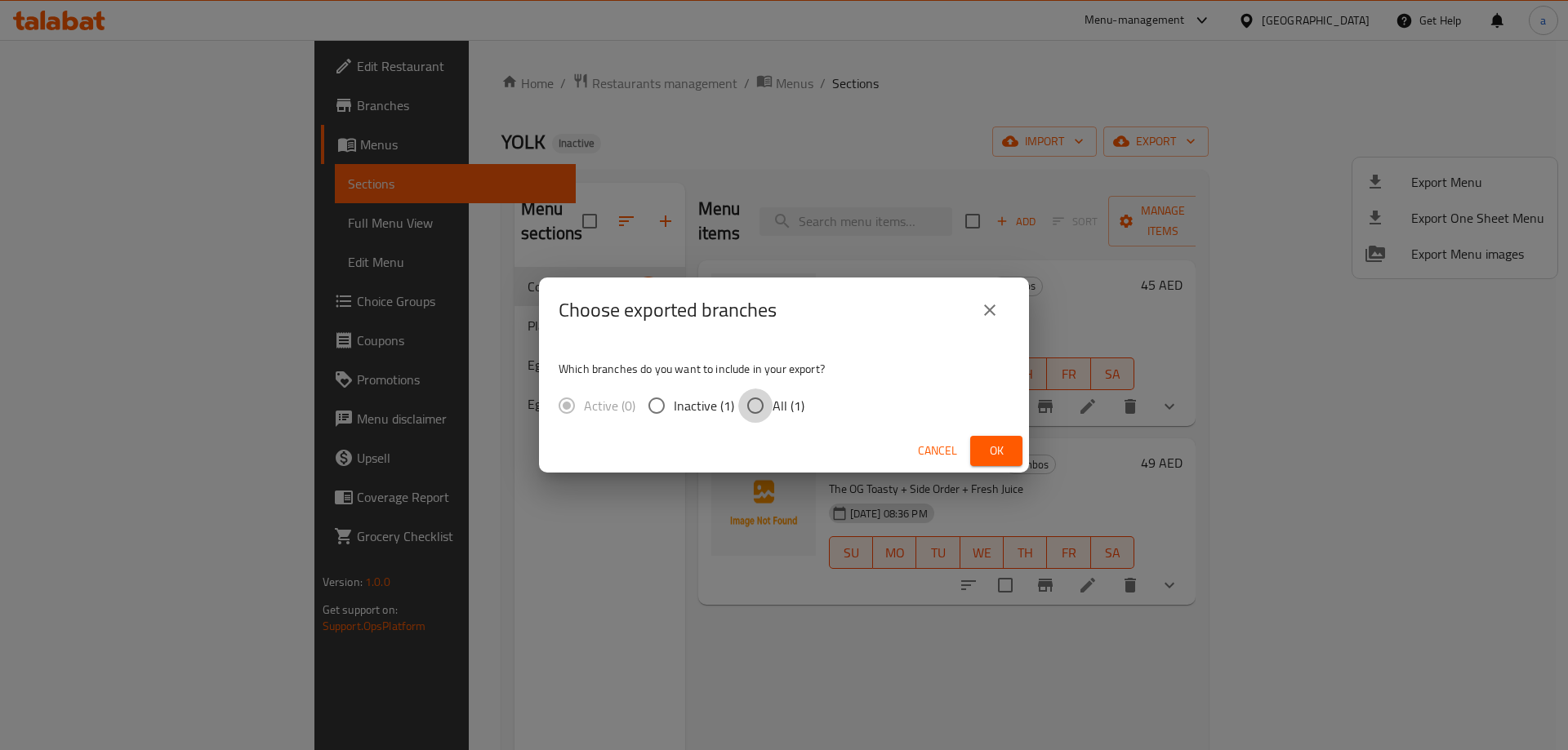
click at [769, 403] on input "All (1)" at bounding box center [756, 406] width 35 height 35
radio input "true"
click at [991, 454] on span "Ok" at bounding box center [996, 450] width 26 height 20
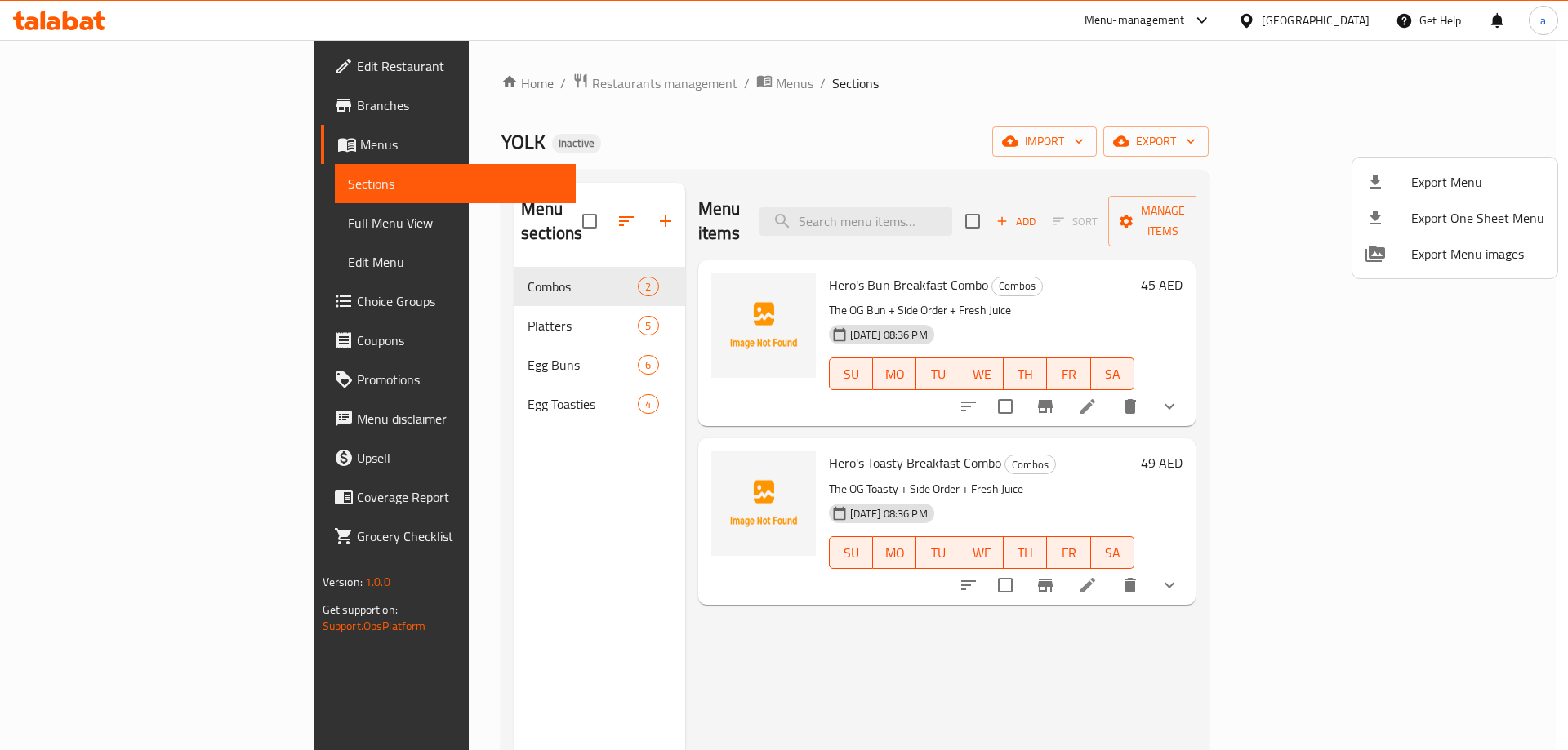
click at [78, 231] on div at bounding box center [784, 375] width 1568 height 750
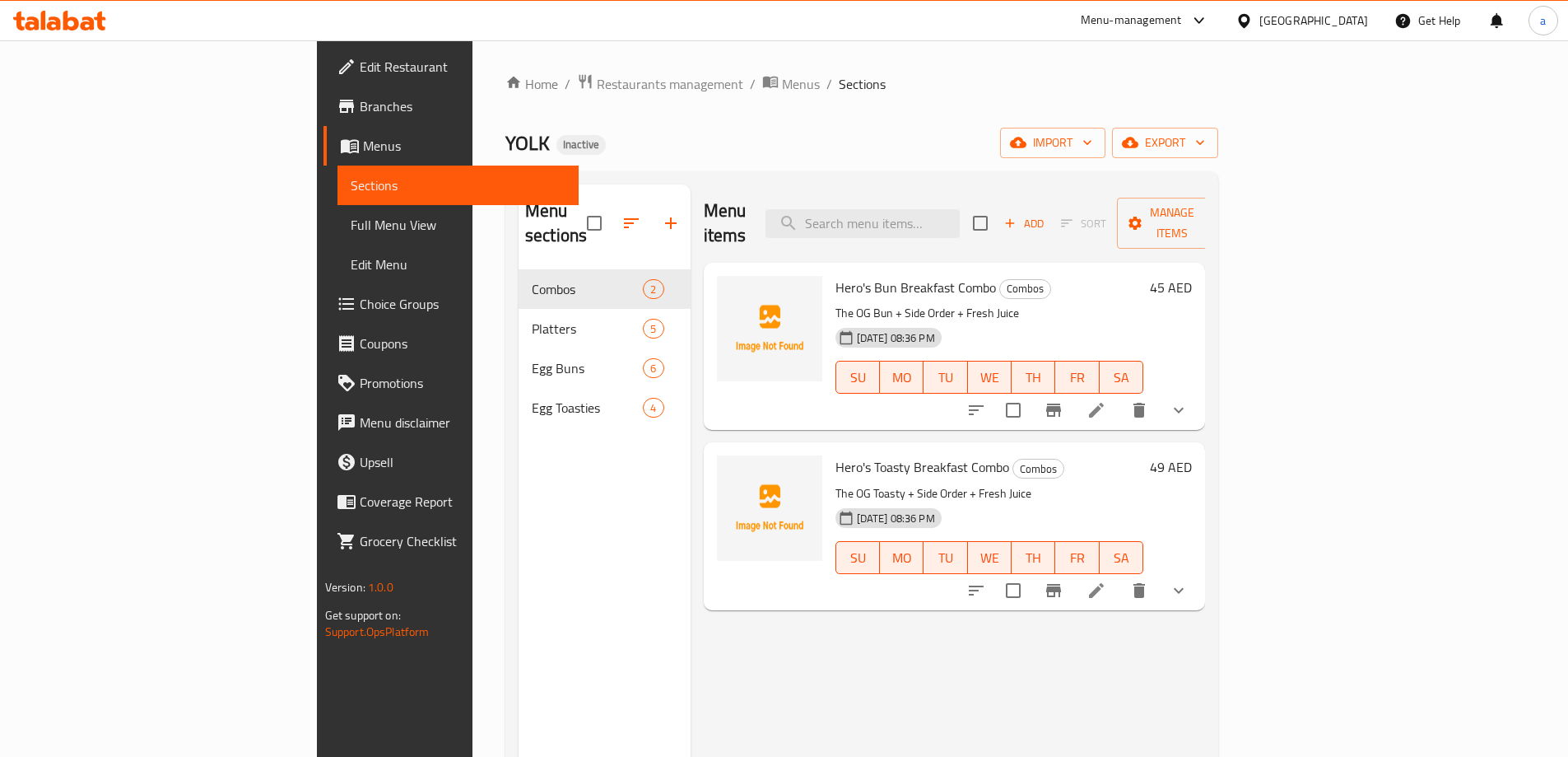
click at [351, 233] on span "Full Menu View" at bounding box center [458, 225] width 215 height 20
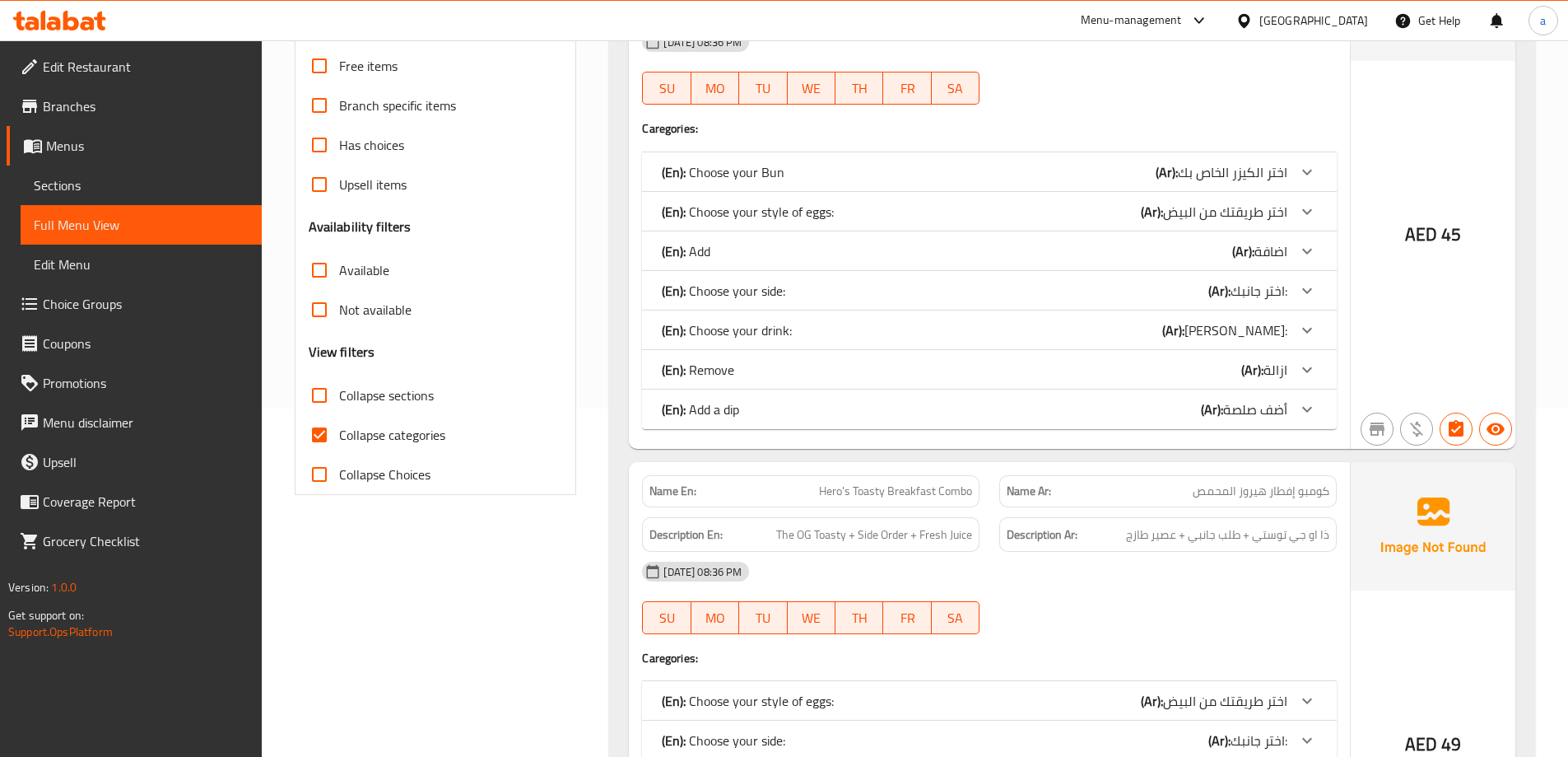
scroll to position [576, 0]
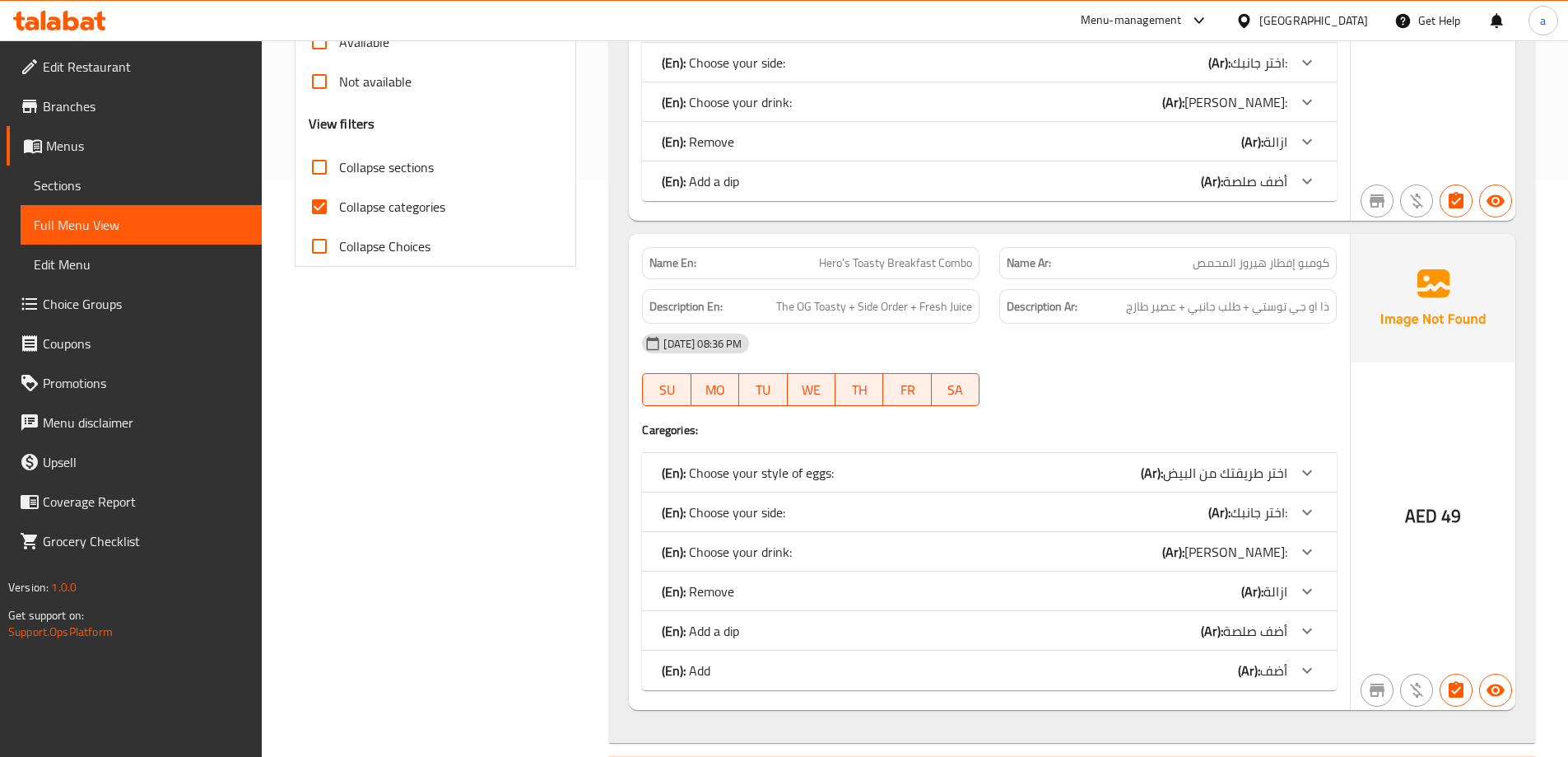
click at [316, 193] on input "Collapse categories" at bounding box center [319, 206] width 39 height 39
checkbox input "false"
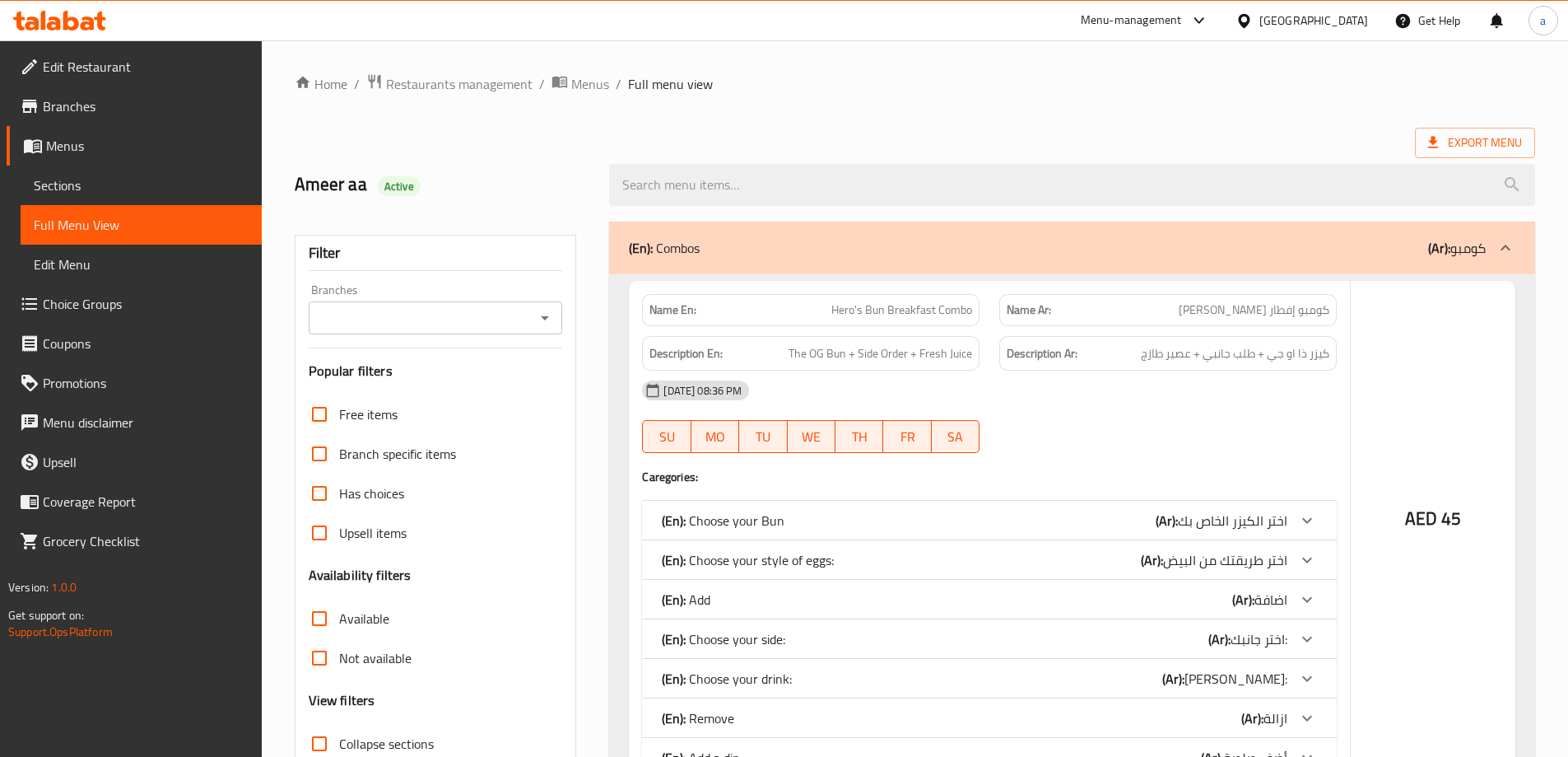
click at [325, 660] on div at bounding box center [784, 378] width 1568 height 757
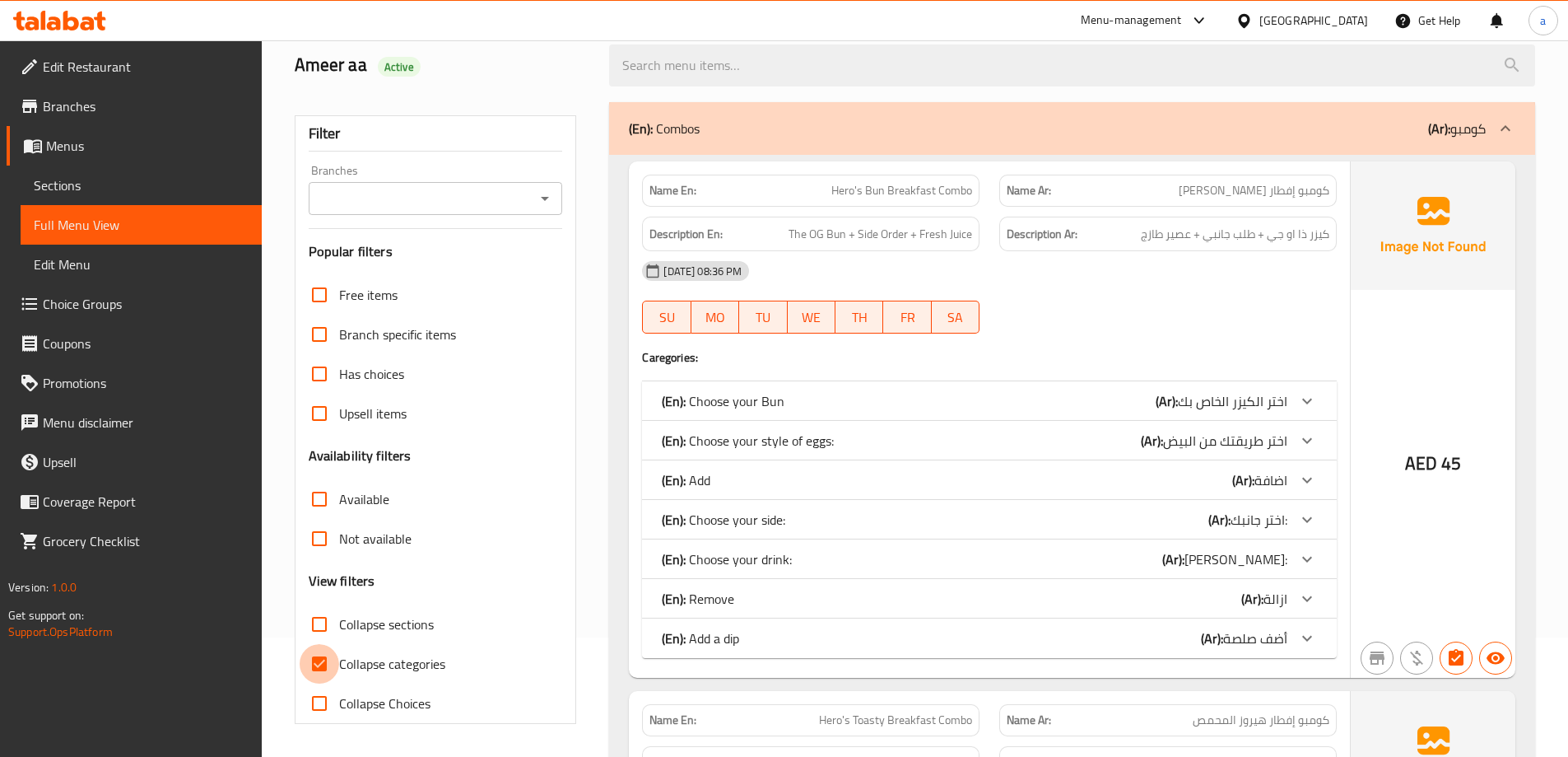
click at [321, 661] on input "Collapse categories" at bounding box center [319, 664] width 39 height 39
checkbox input "false"
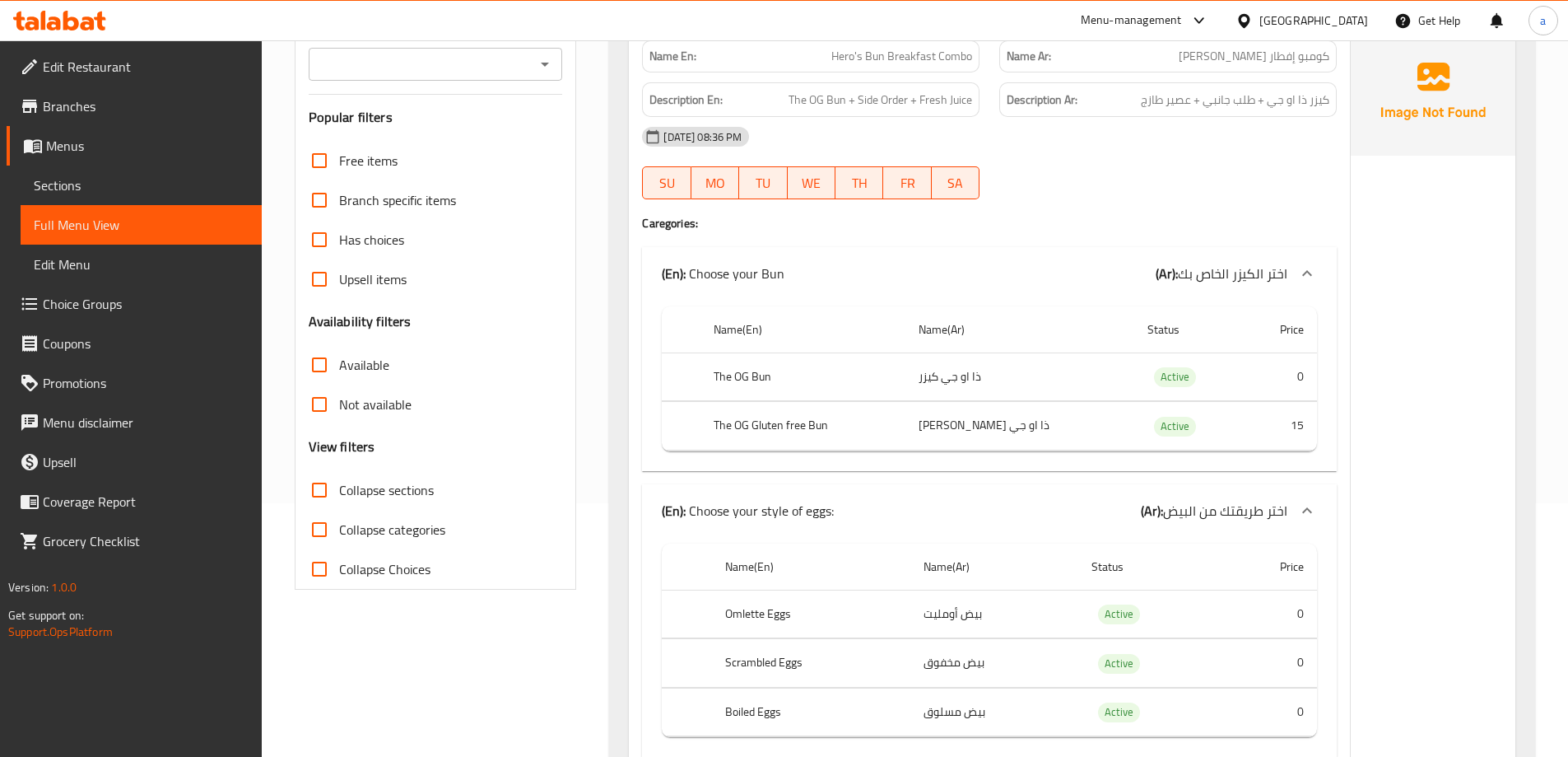
scroll to position [247, 0]
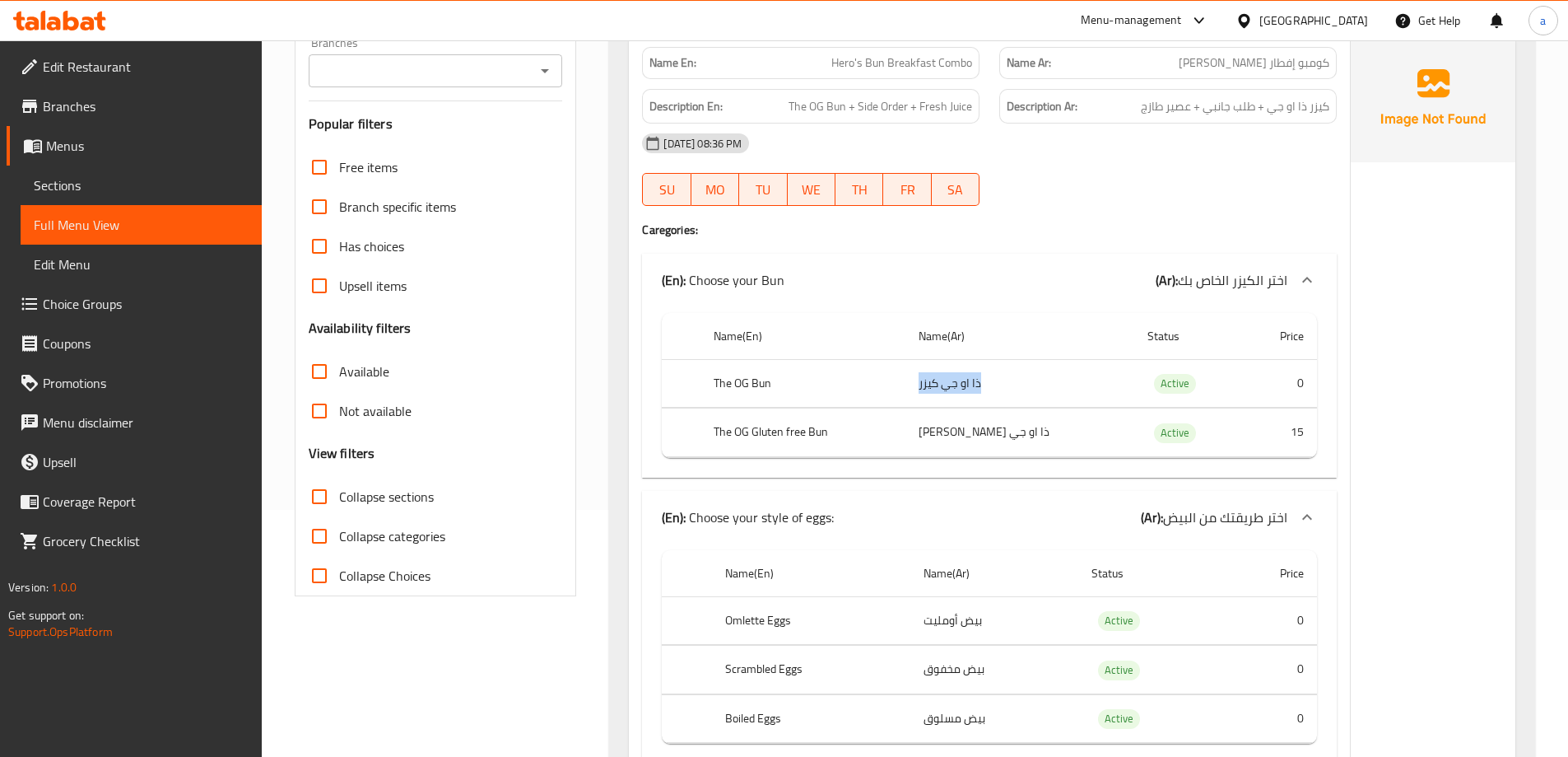
drag, startPoint x: 996, startPoint y: 401, endPoint x: 914, endPoint y: 398, distance: 82.1
click at [914, 398] on td "ذا او جي كيزر" at bounding box center [1020, 383] width 229 height 49
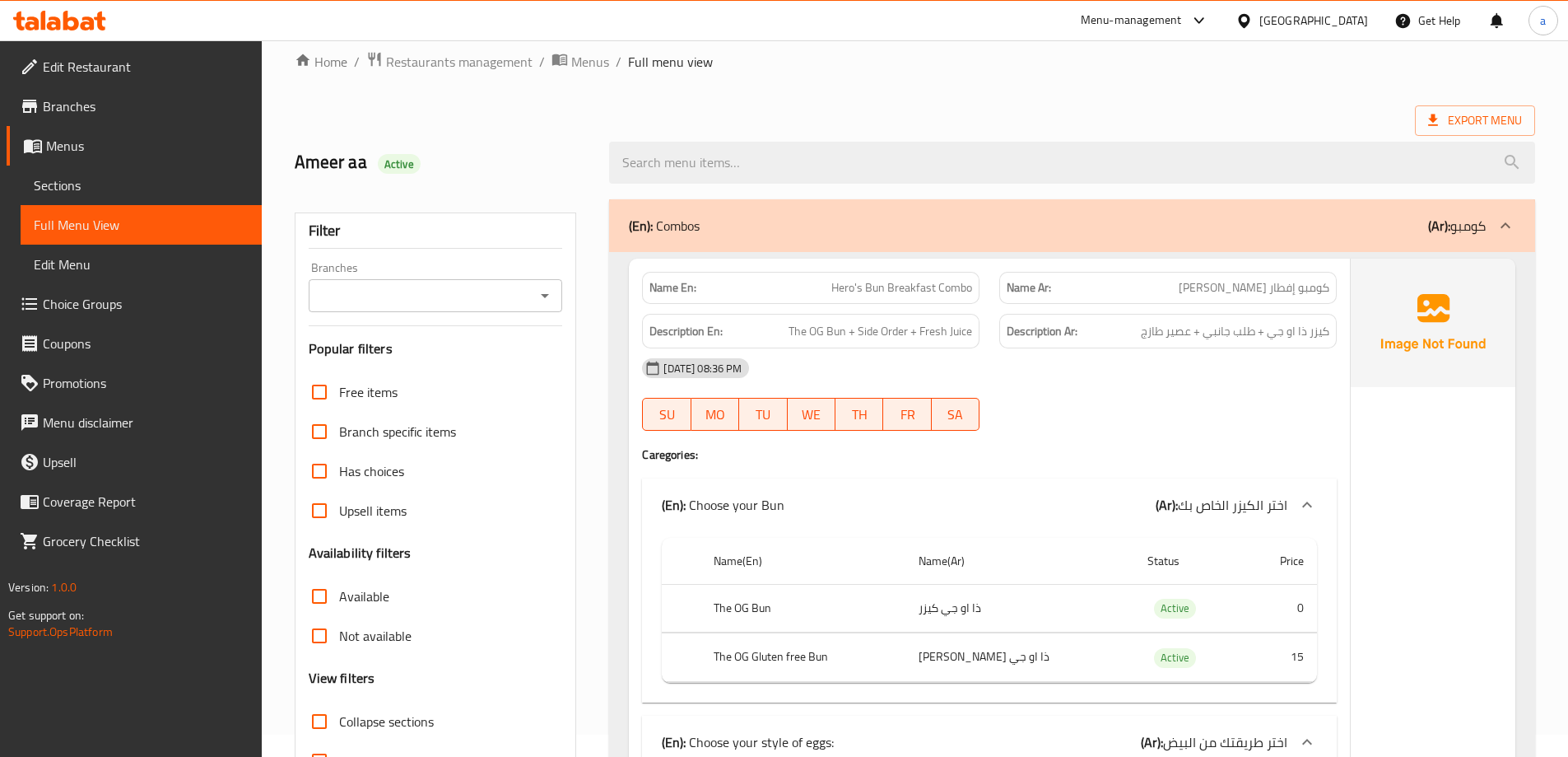
scroll to position [411, 0]
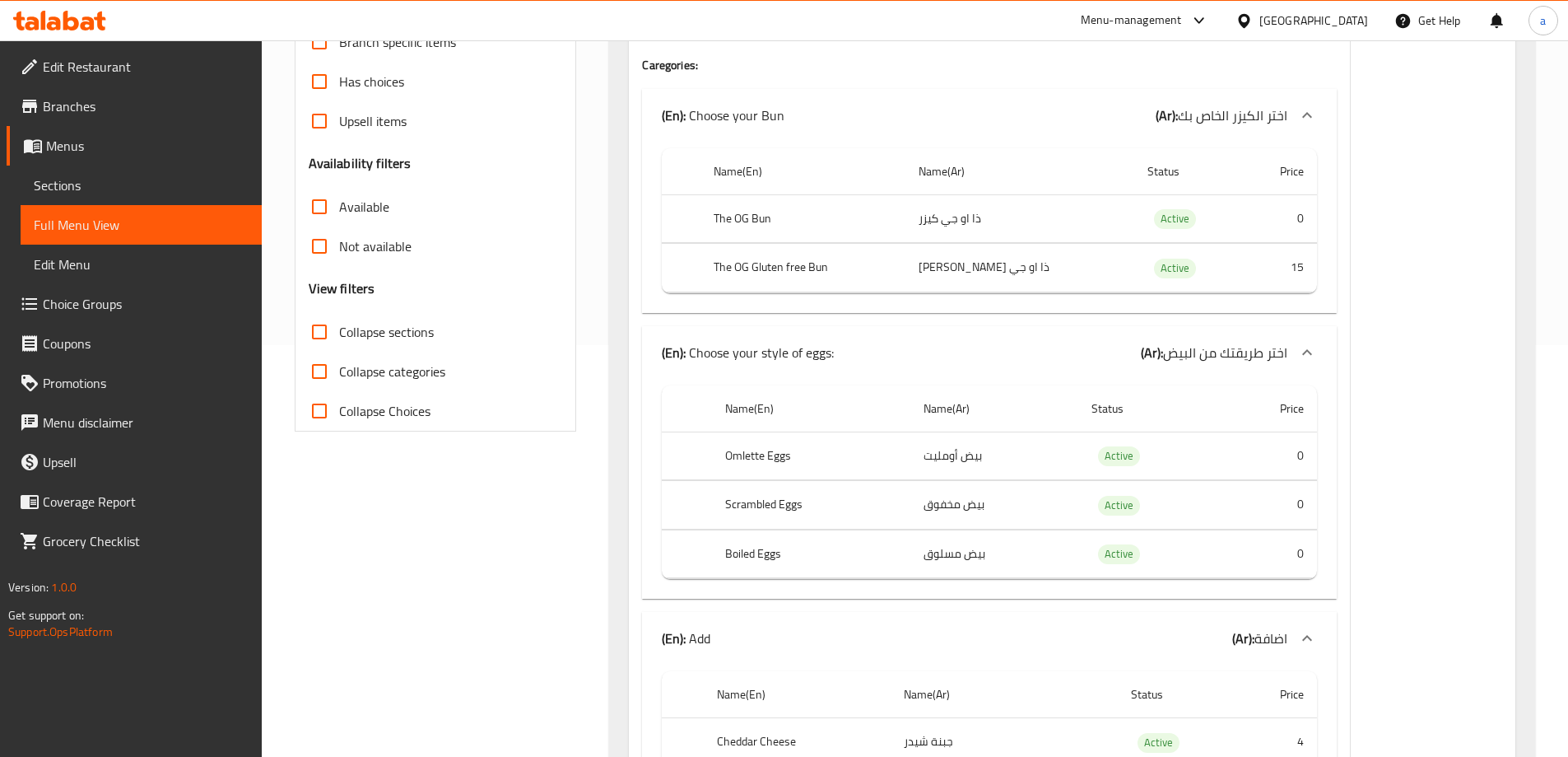
click at [352, 339] on span "Collapse sections" at bounding box center [386, 332] width 94 height 20
click at [339, 339] on input "Collapse sections" at bounding box center [319, 332] width 39 height 39
checkbox input "true"
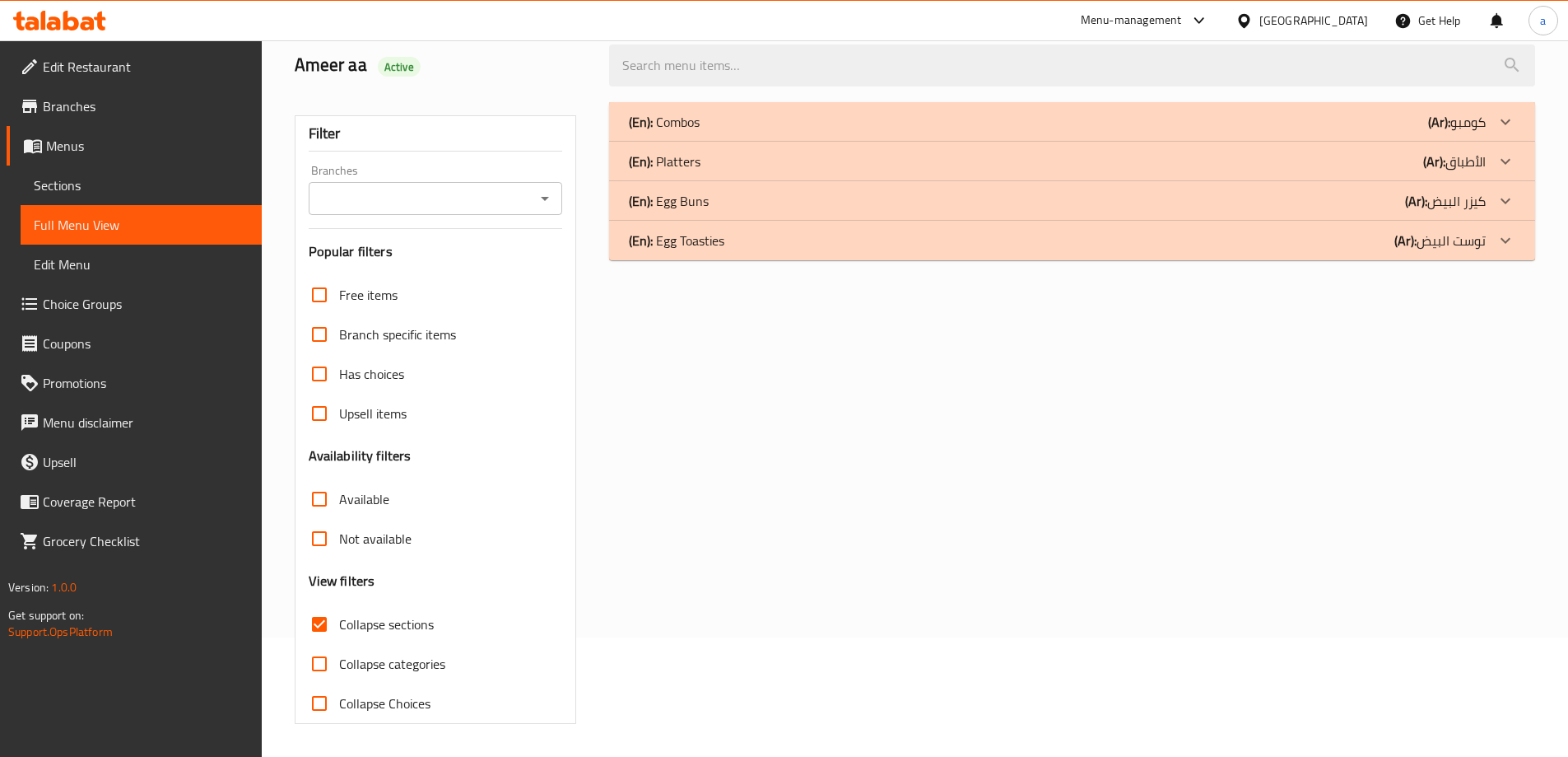
scroll to position [119, 0]
click at [1508, 132] on icon at bounding box center [1506, 122] width 20 height 20
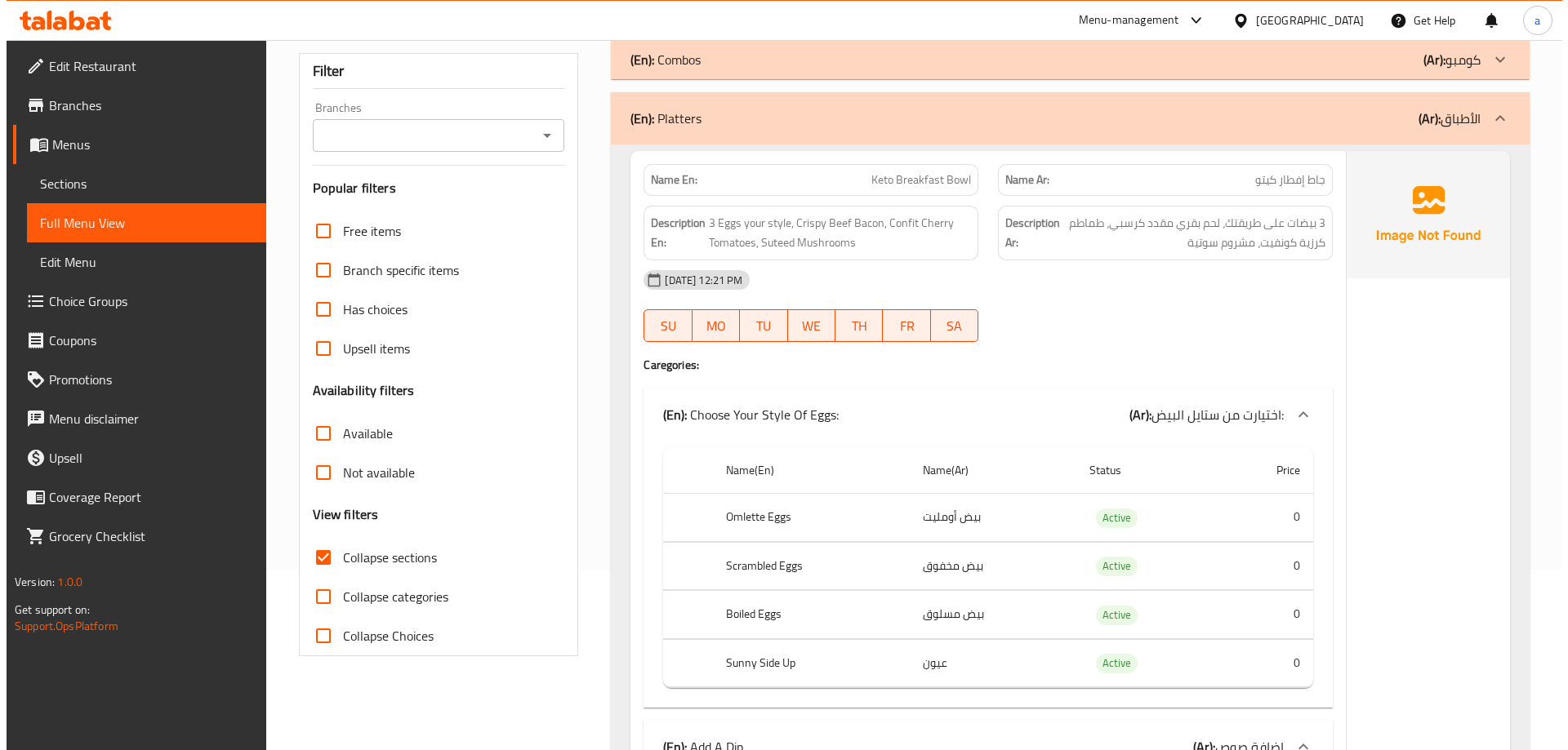
scroll to position [0, 0]
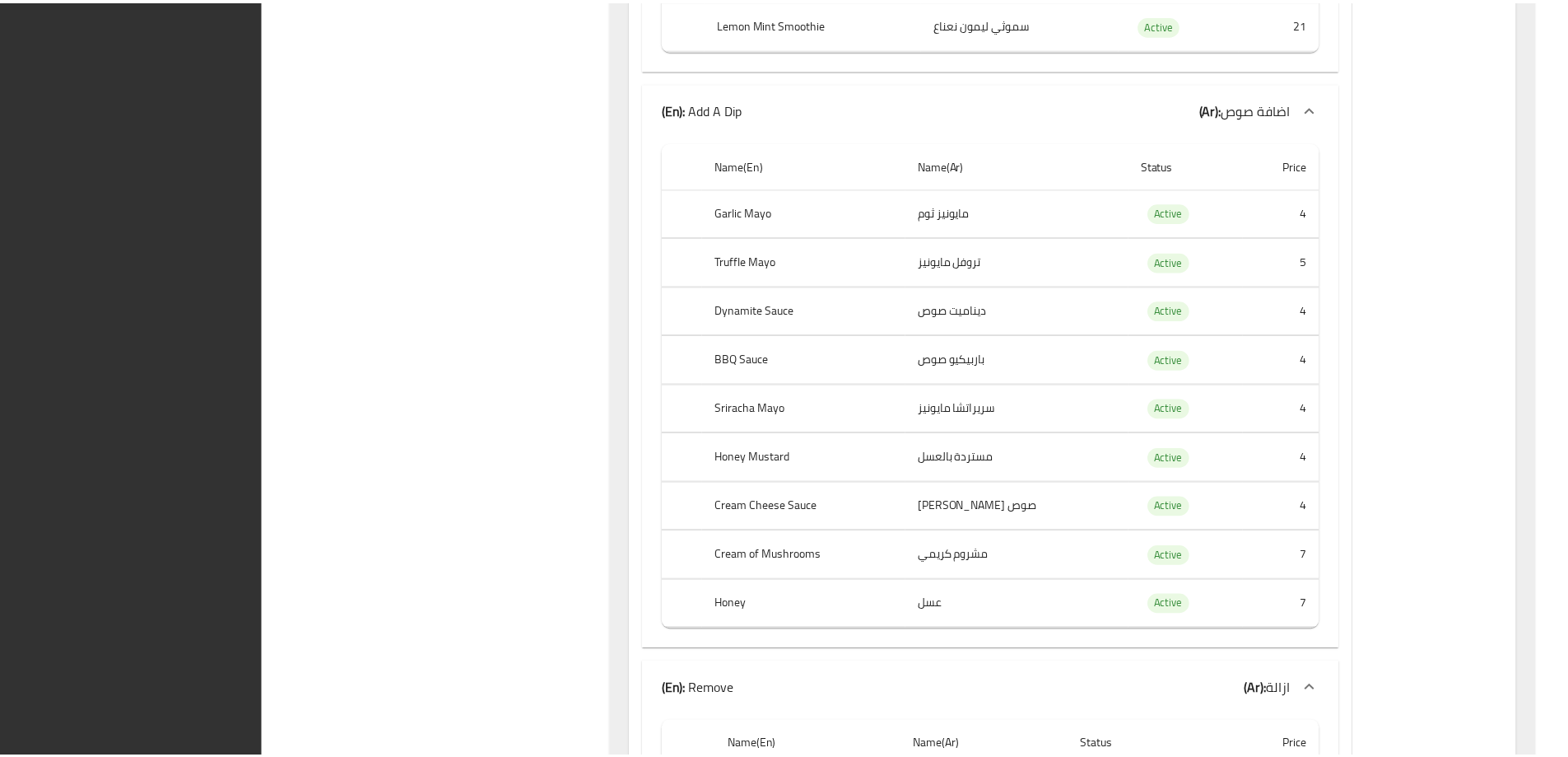
scroll to position [15666, 0]
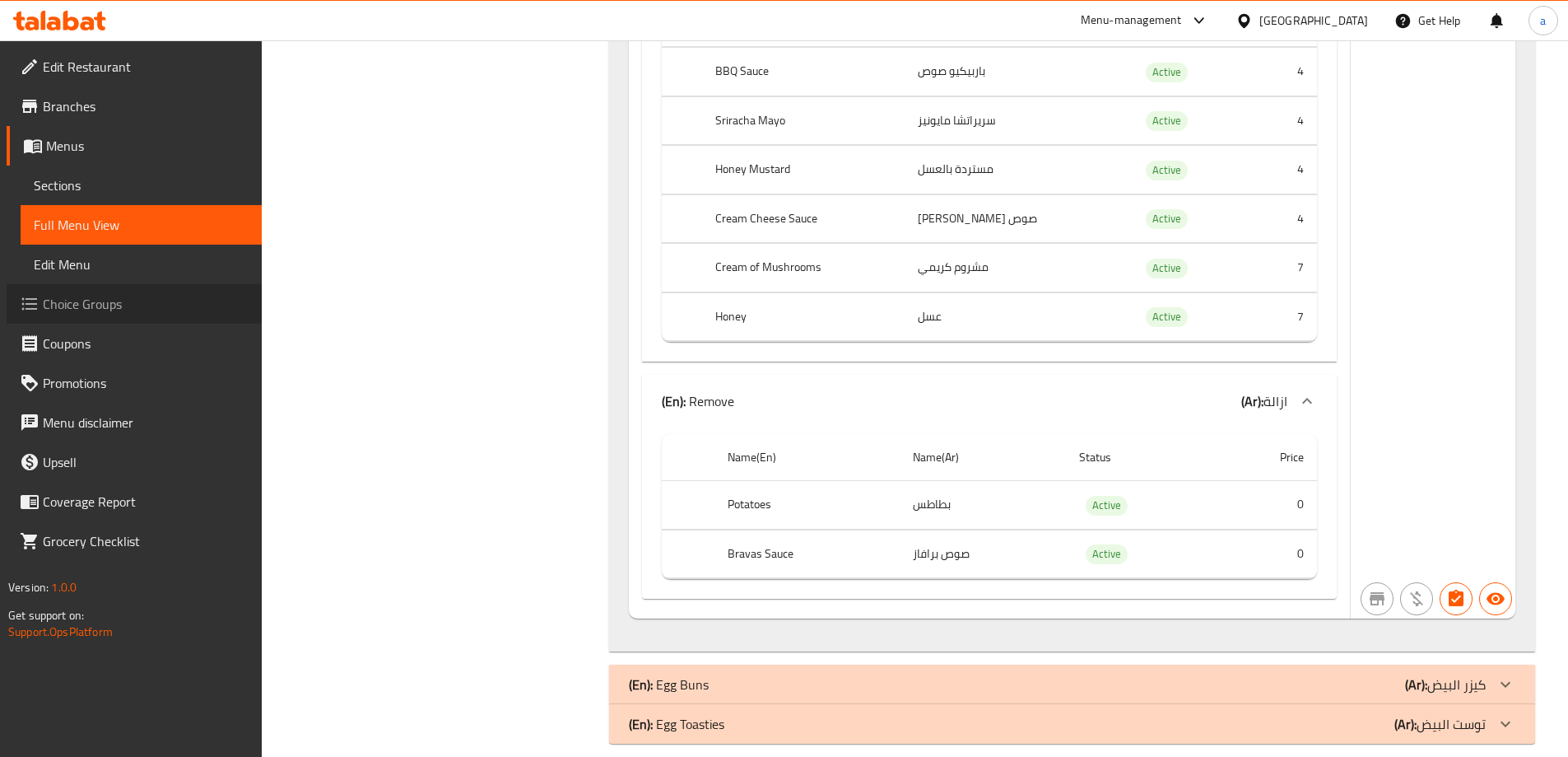
click at [91, 310] on span "Choice Groups" at bounding box center [146, 304] width 206 height 20
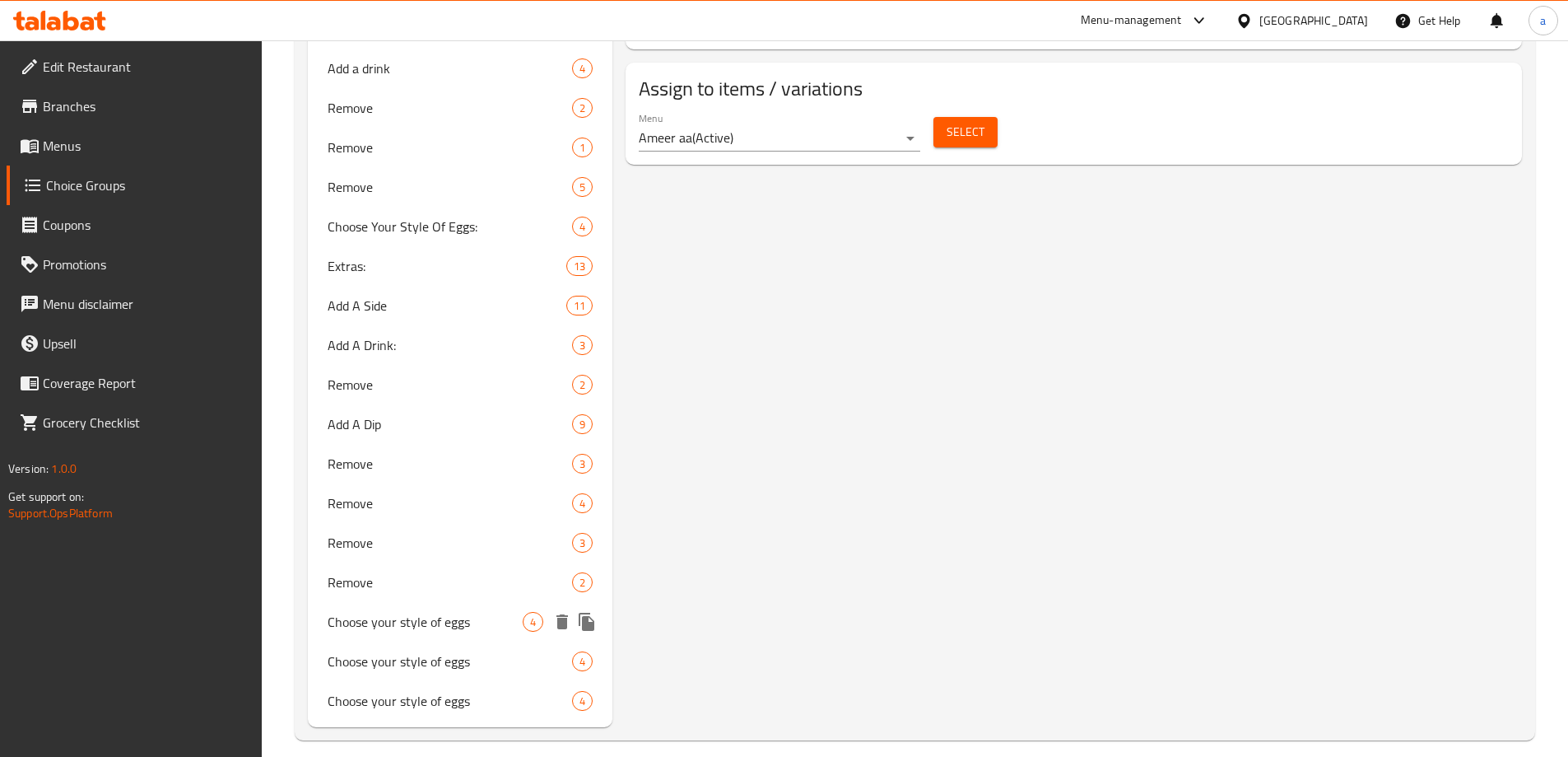
click at [423, 609] on div "Choose your style of eggs 4" at bounding box center [460, 621] width 305 height 39
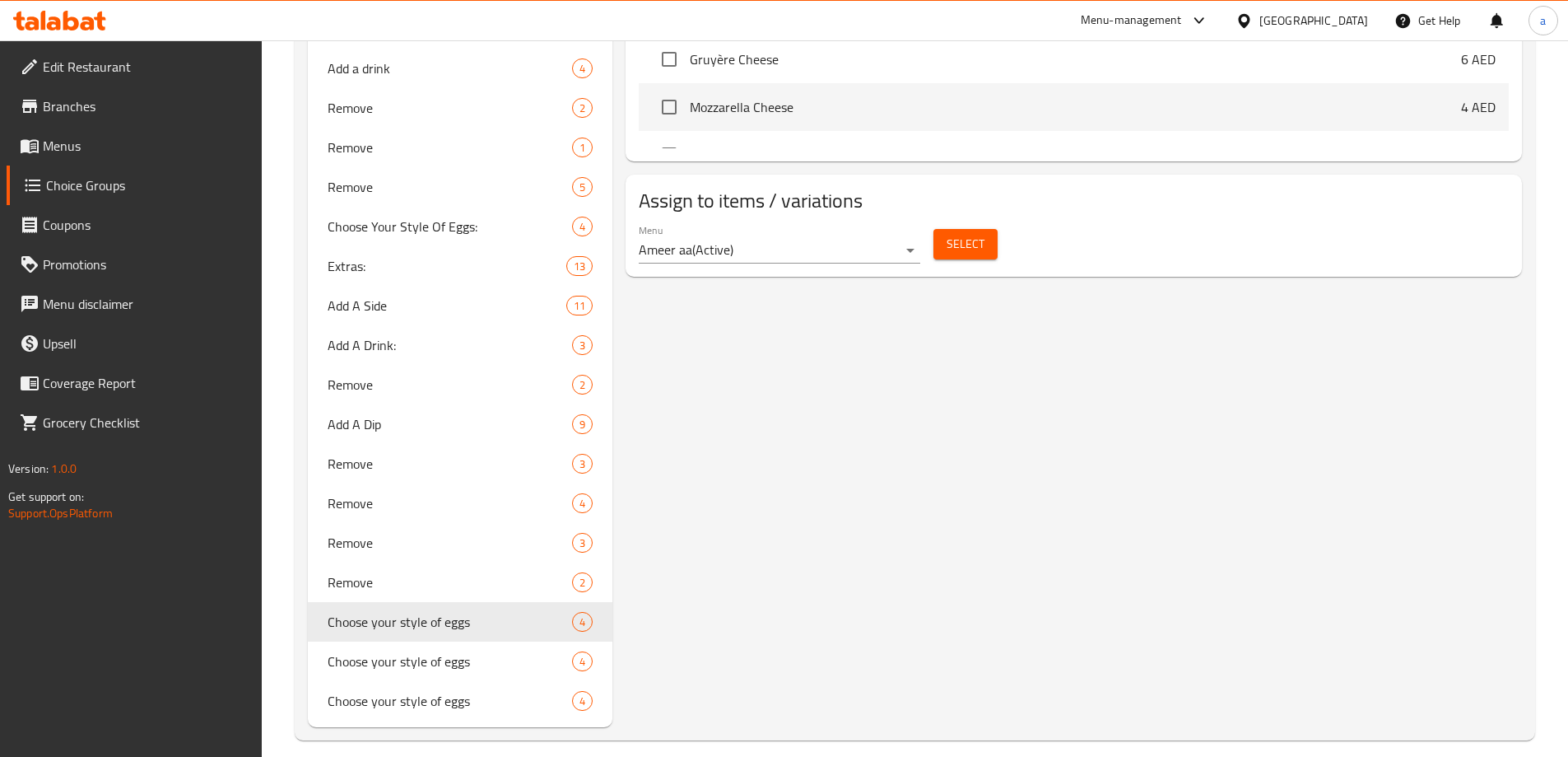
type input "Choose your style of eggs"
type input "اختر نوع البيض الذي تفضله"
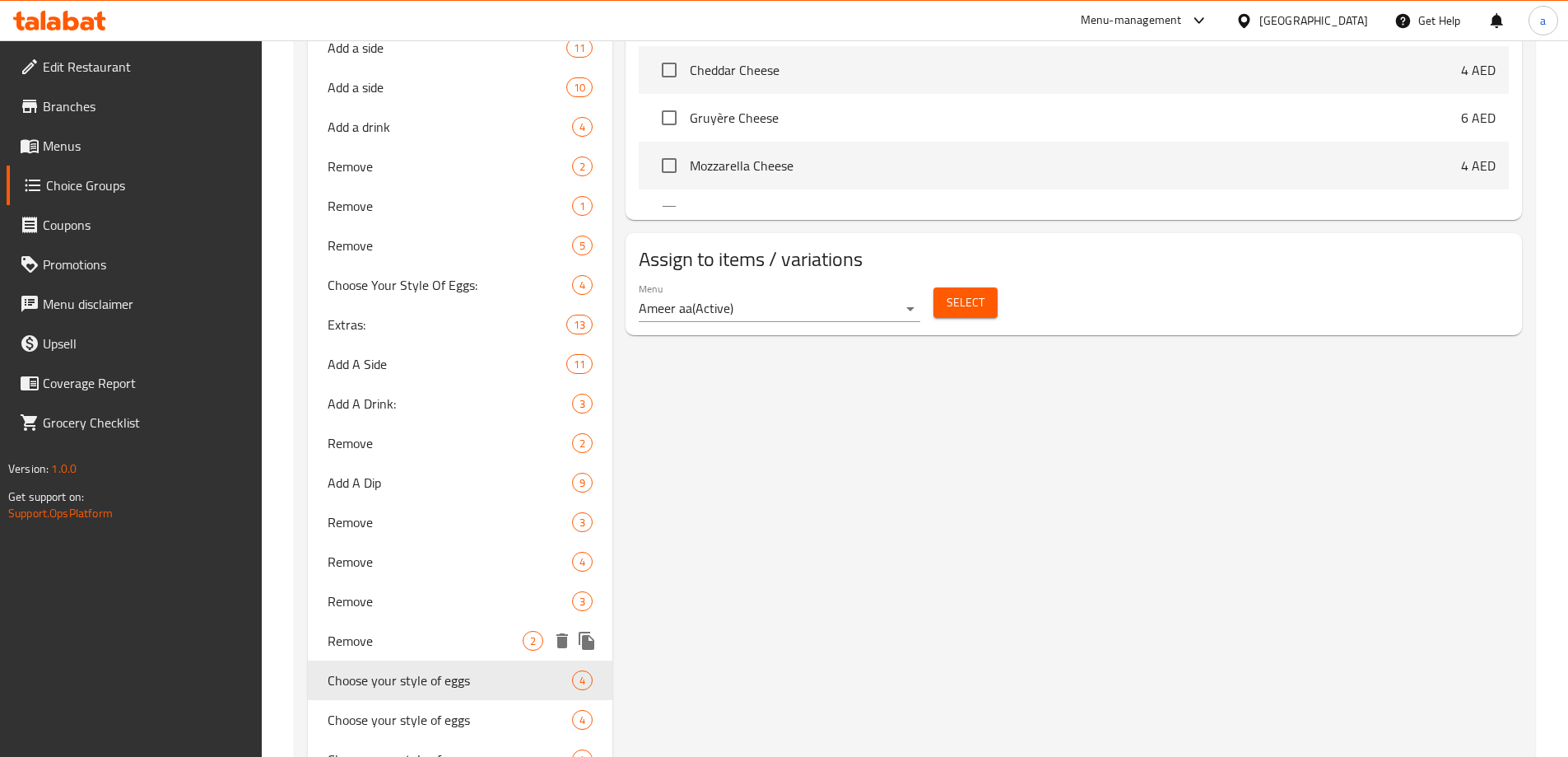
scroll to position [1088, 0]
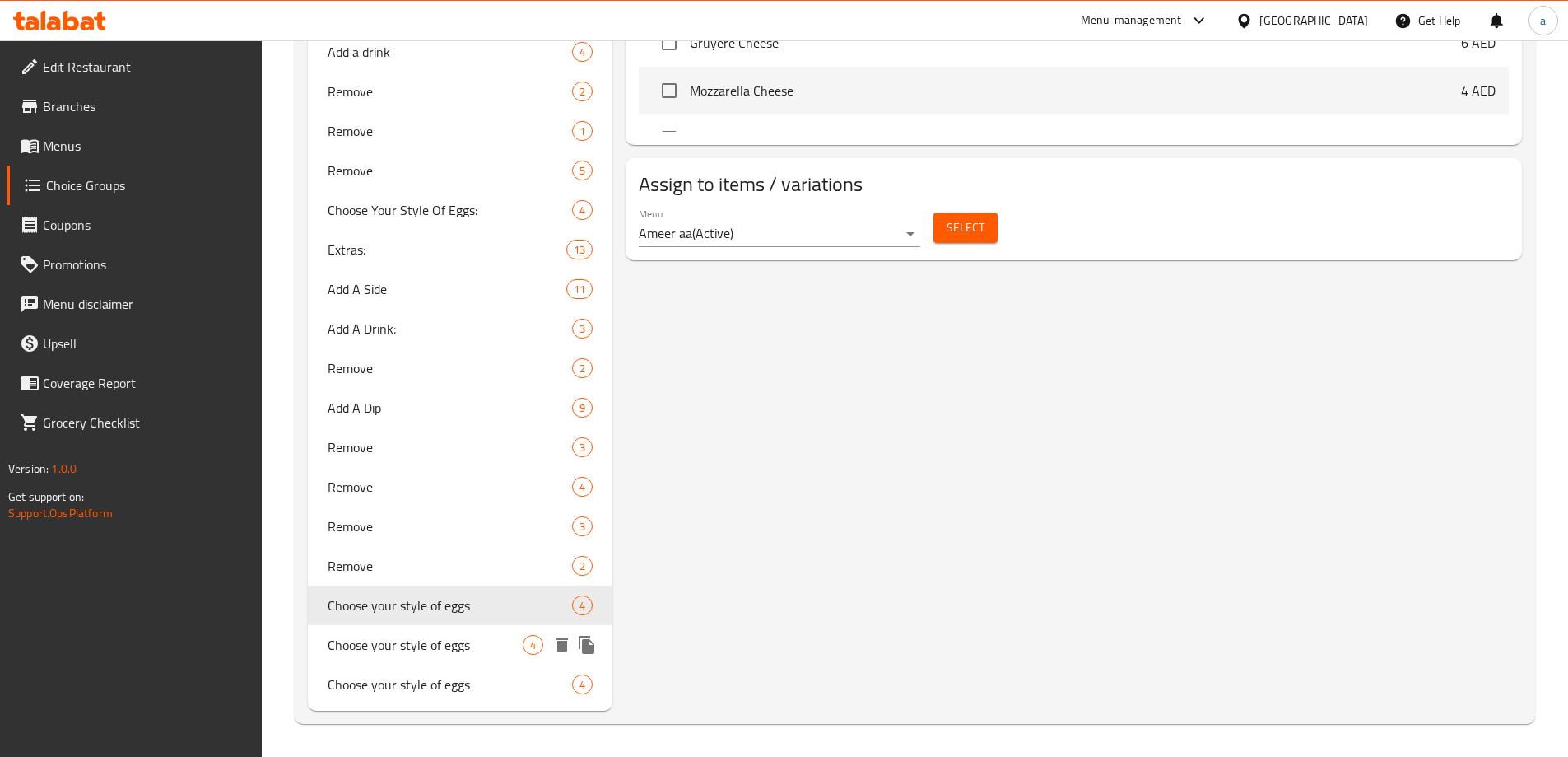
click at [503, 638] on span "Choose your style of eggs" at bounding box center [426, 645] width 196 height 20
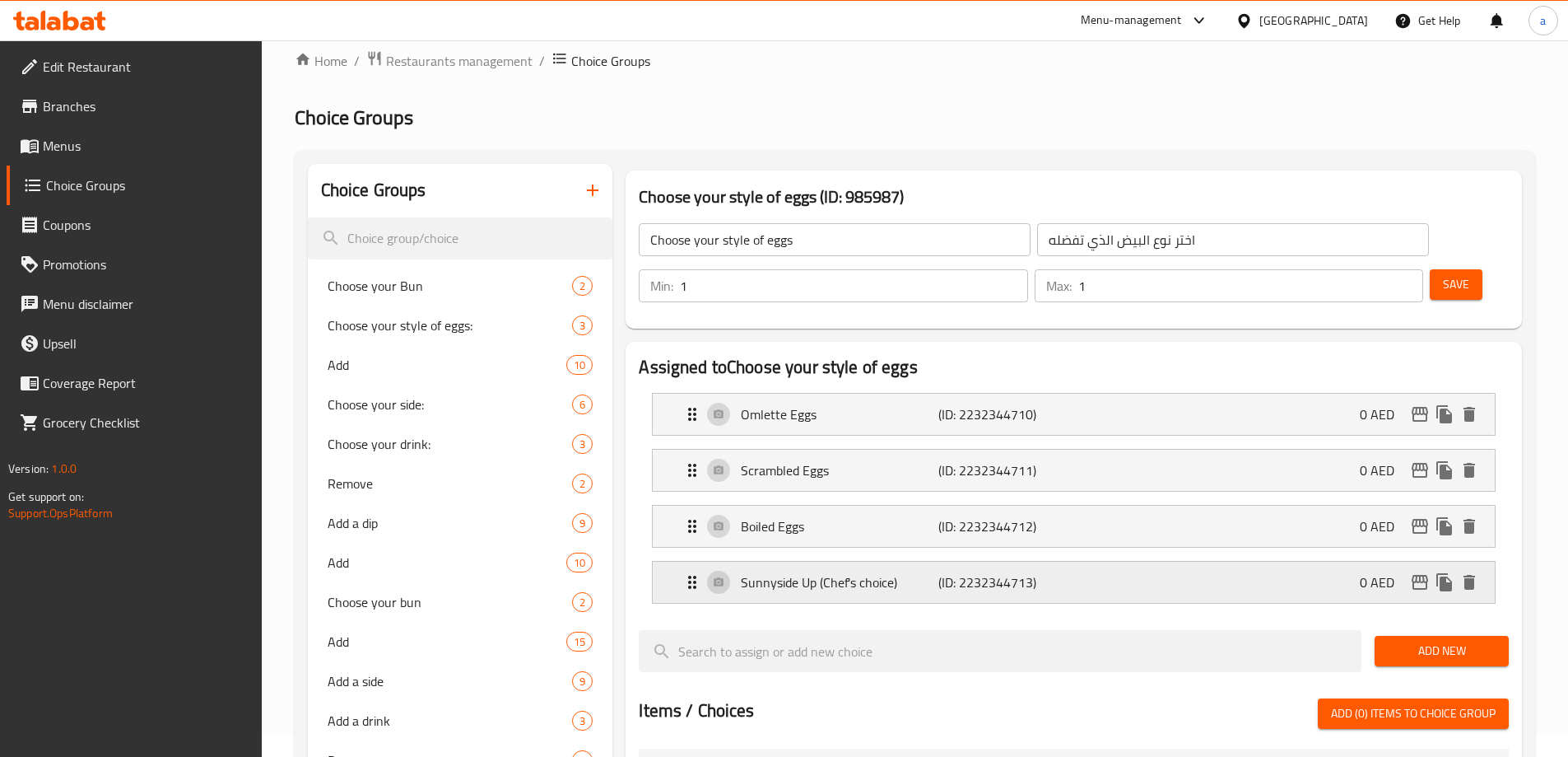
scroll to position [16, 0]
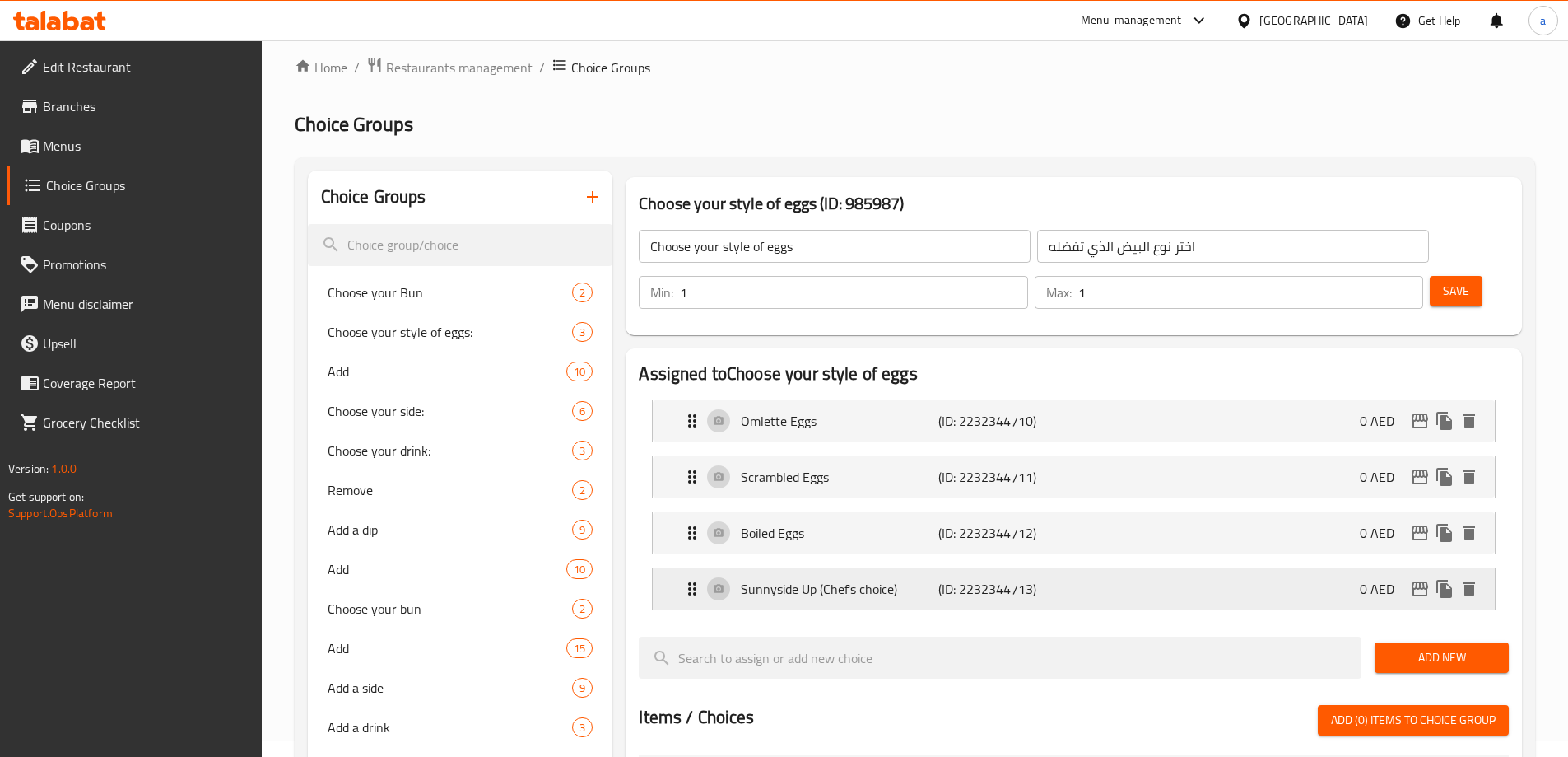
click at [1023, 579] on p "(ID: 2232344713)" at bounding box center [1005, 589] width 132 height 20
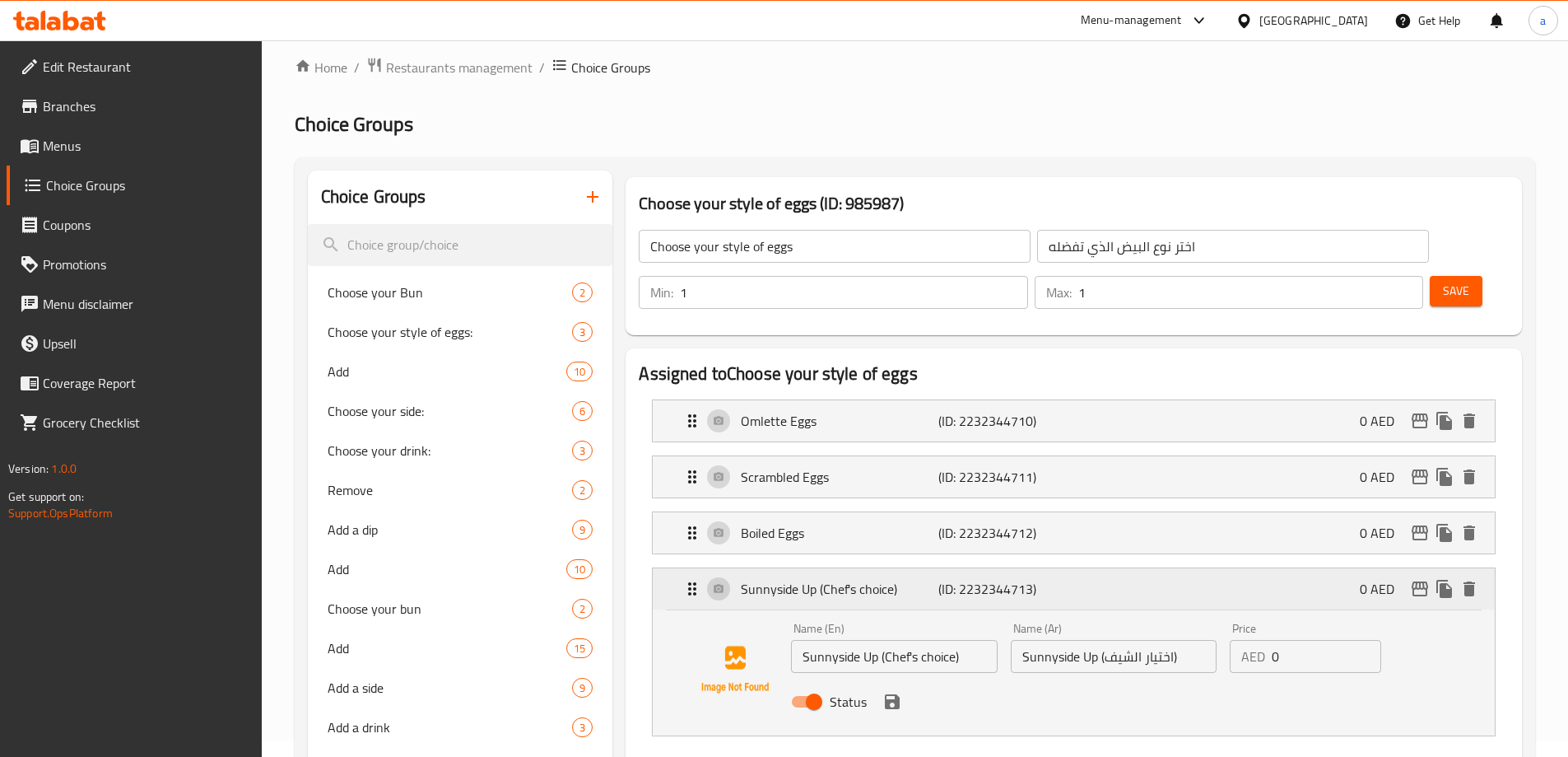
click at [1475, 579] on icon "delete" at bounding box center [1470, 589] width 20 height 20
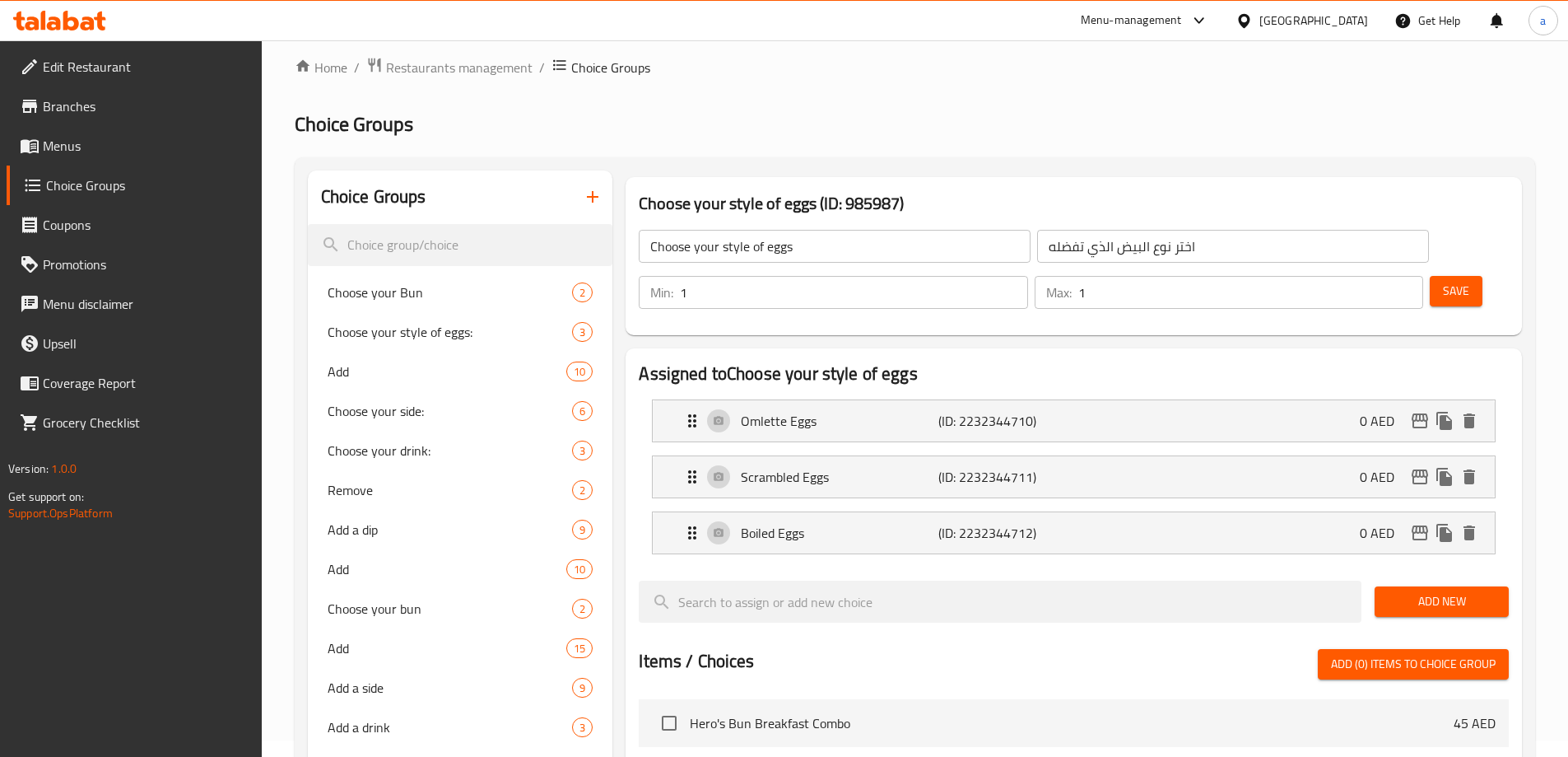
click at [1443, 281] on span "Save" at bounding box center [1456, 291] width 27 height 20
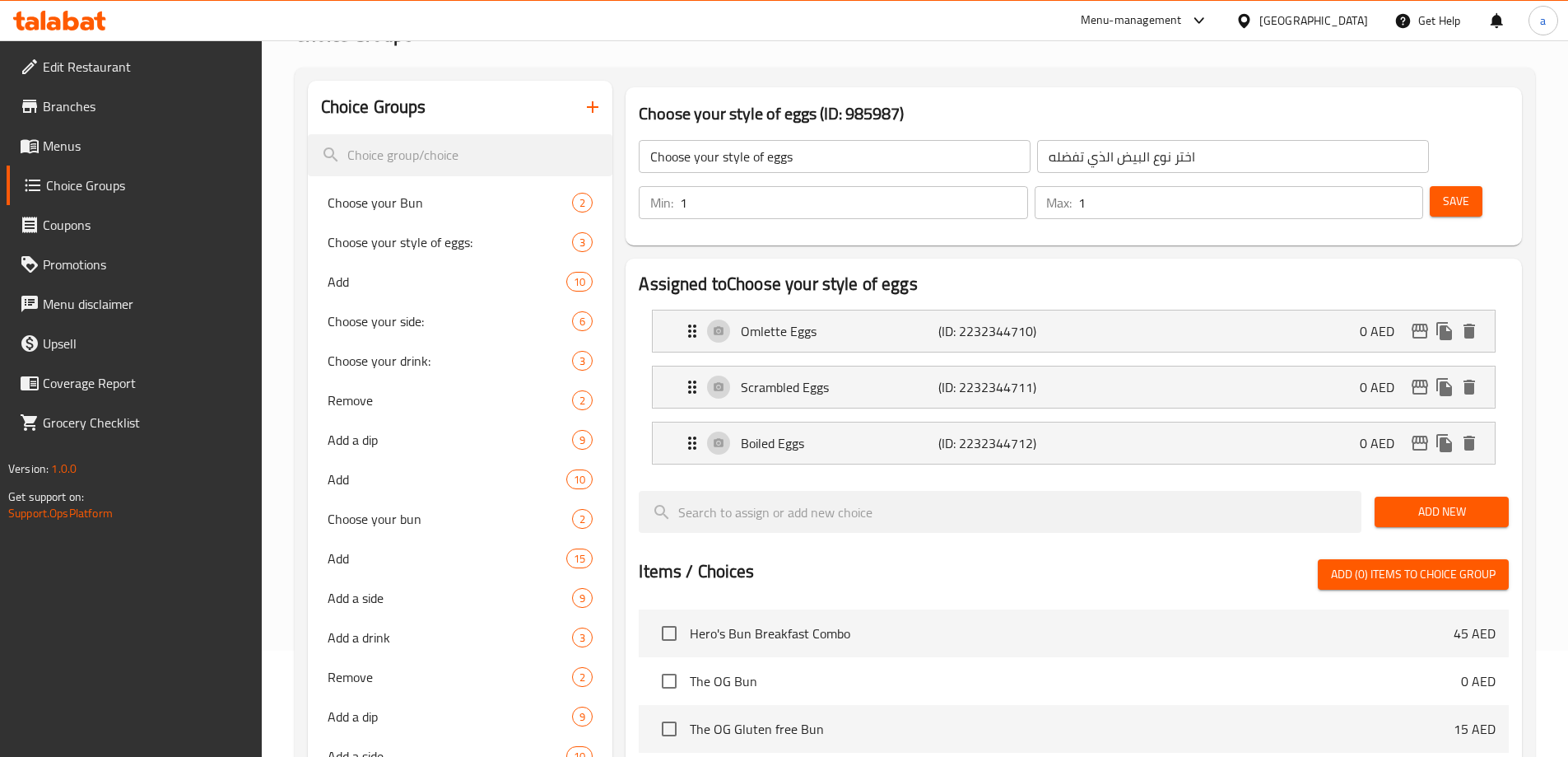
scroll to position [0, 0]
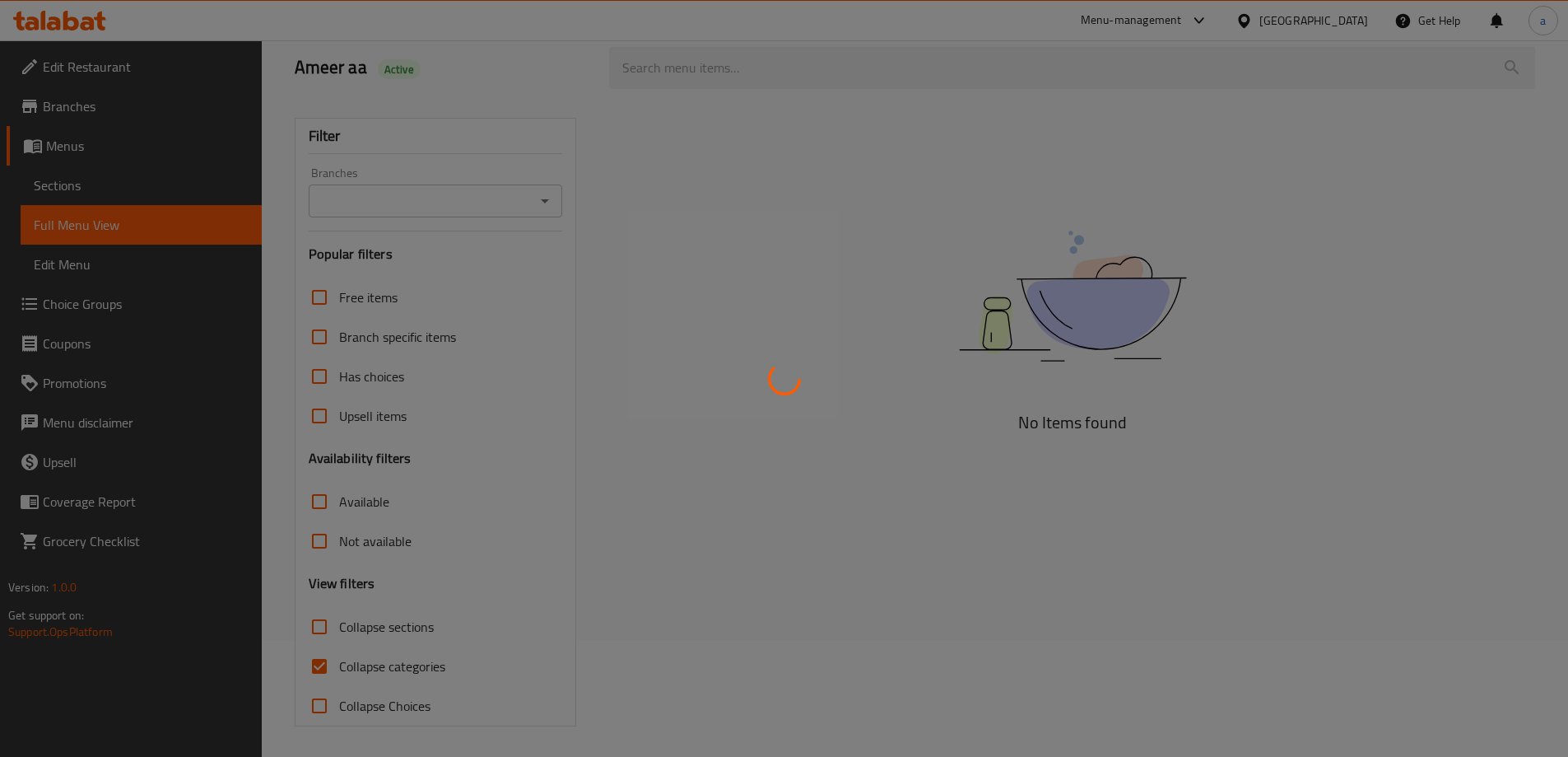
scroll to position [119, 0]
click at [377, 665] on div at bounding box center [784, 378] width 1568 height 757
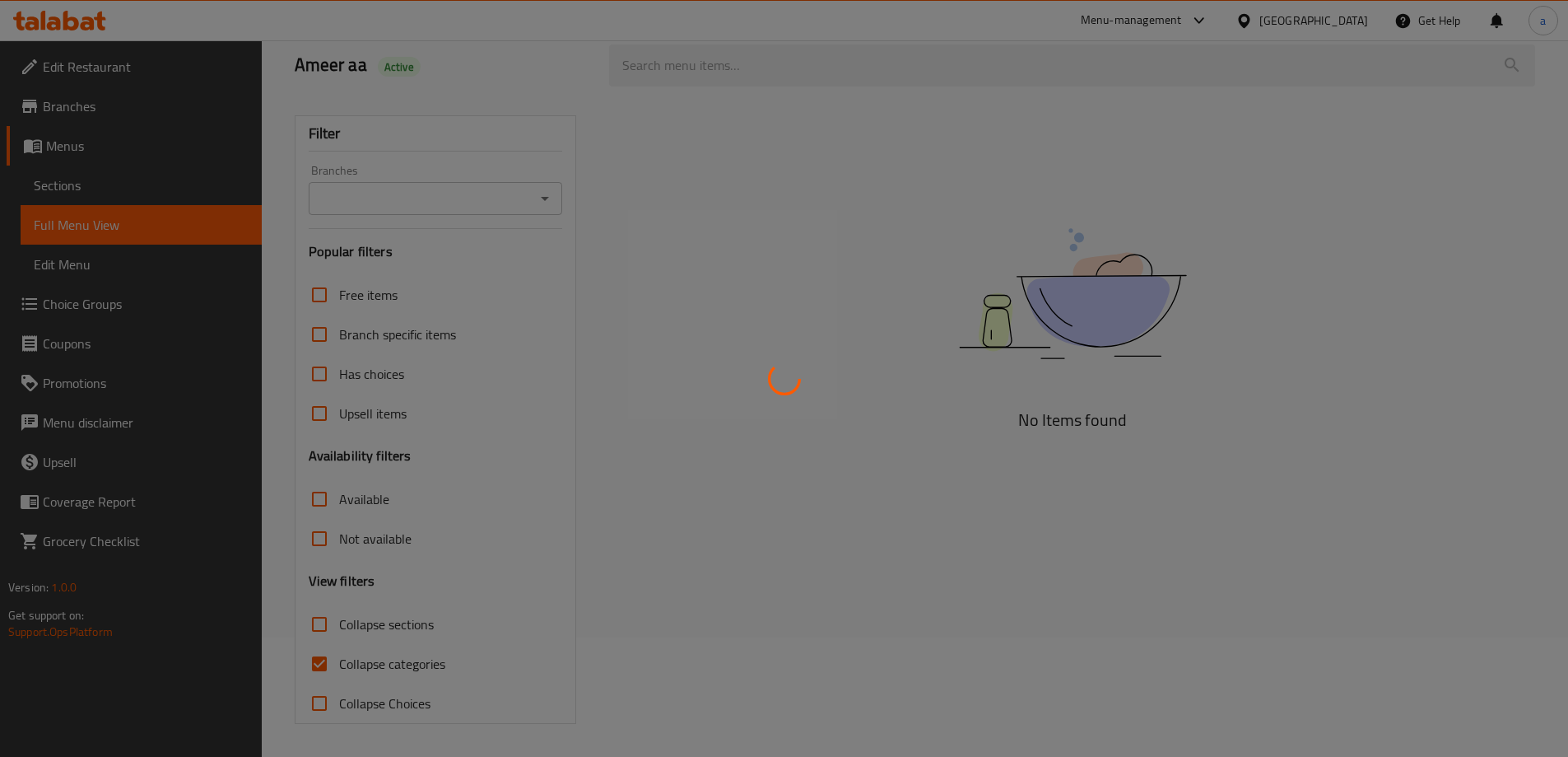
click at [377, 665] on div at bounding box center [784, 378] width 1568 height 757
click at [798, 669] on div at bounding box center [784, 378] width 1568 height 757
click at [343, 659] on div at bounding box center [784, 378] width 1568 height 757
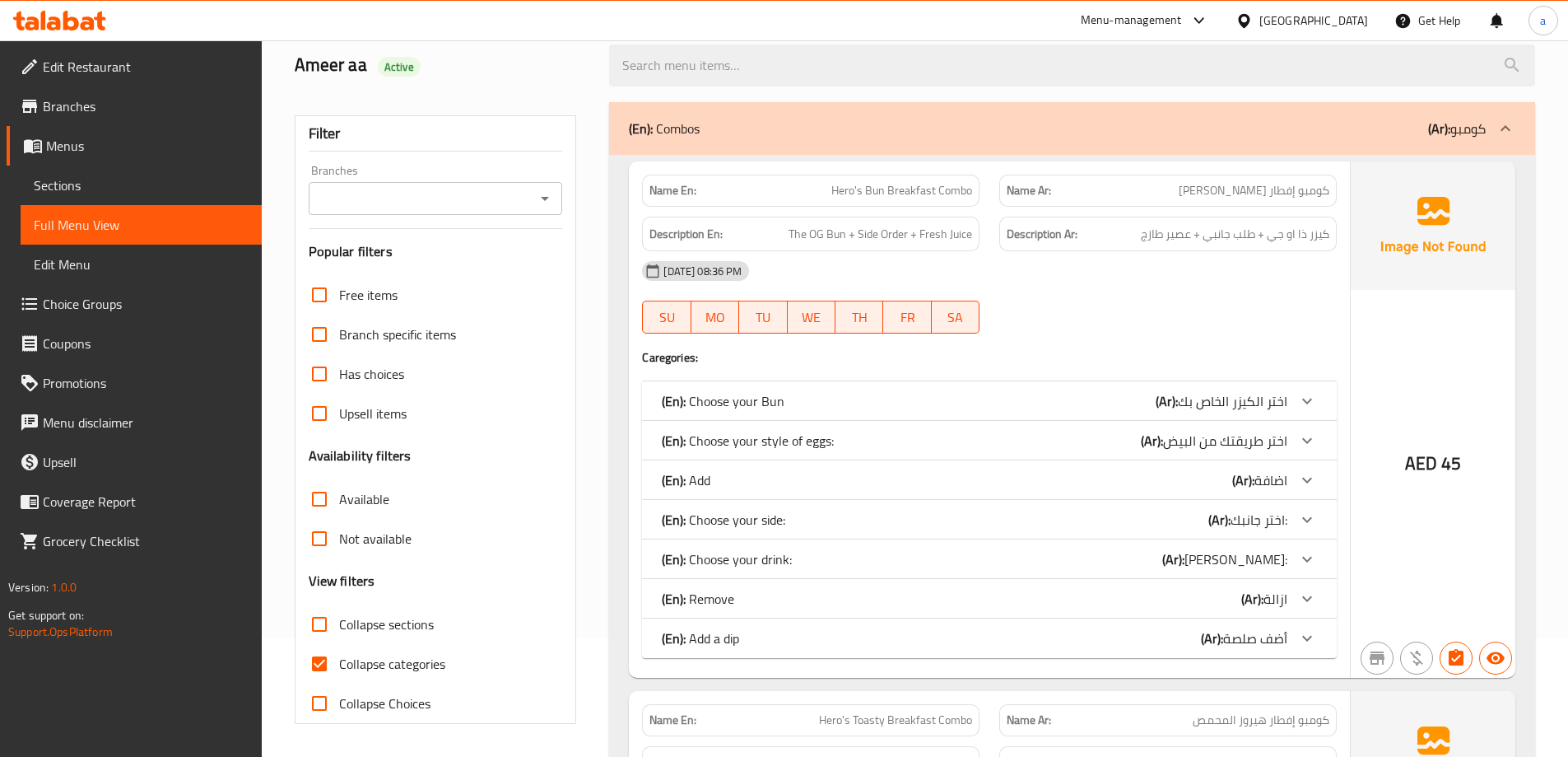
click at [330, 664] on input "Collapse categories" at bounding box center [319, 664] width 39 height 39
checkbox input "false"
click at [323, 623] on input "Collapse sections" at bounding box center [319, 624] width 39 height 39
checkbox input "true"
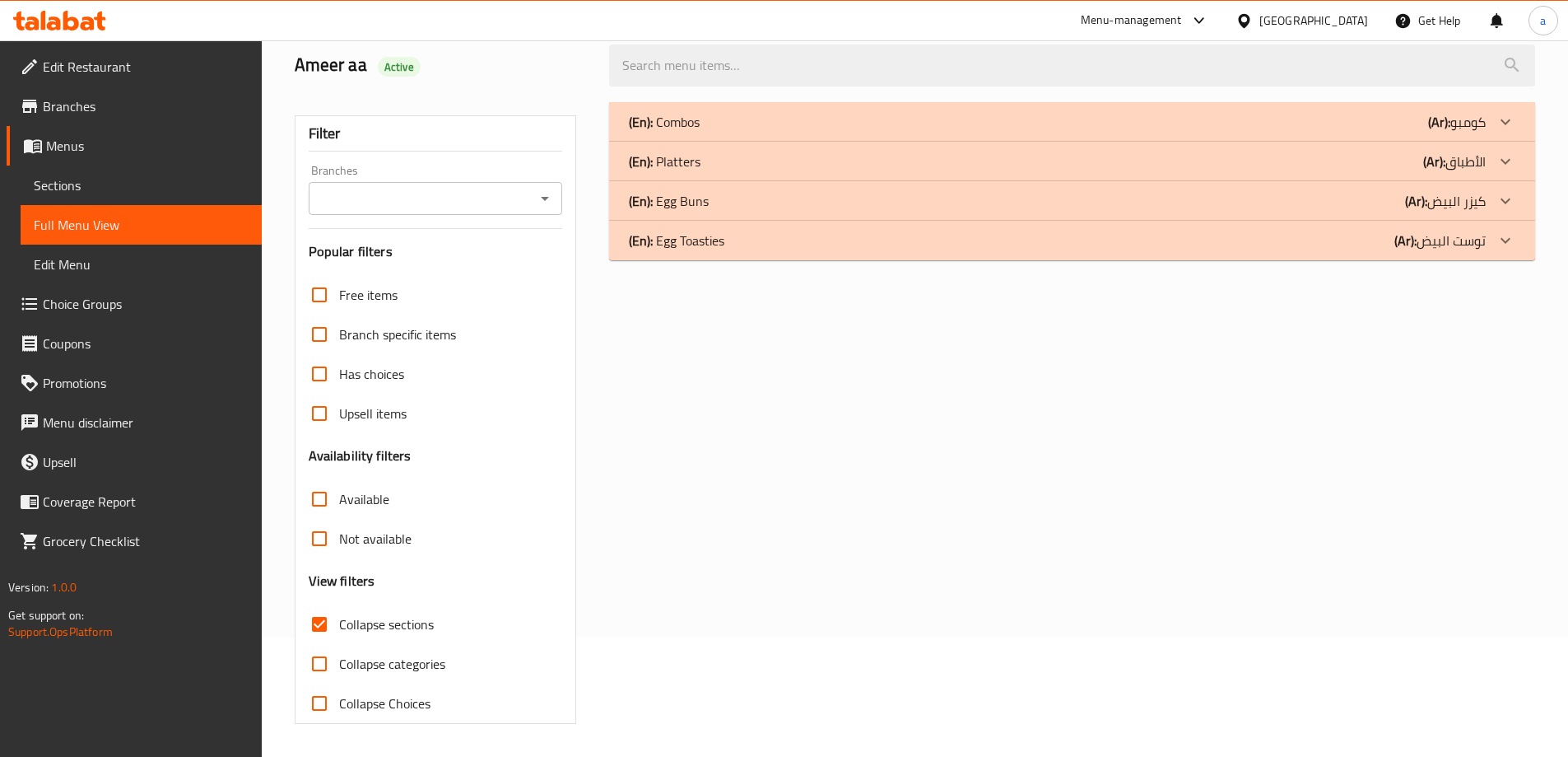
click at [1510, 132] on icon at bounding box center [1506, 122] width 20 height 20
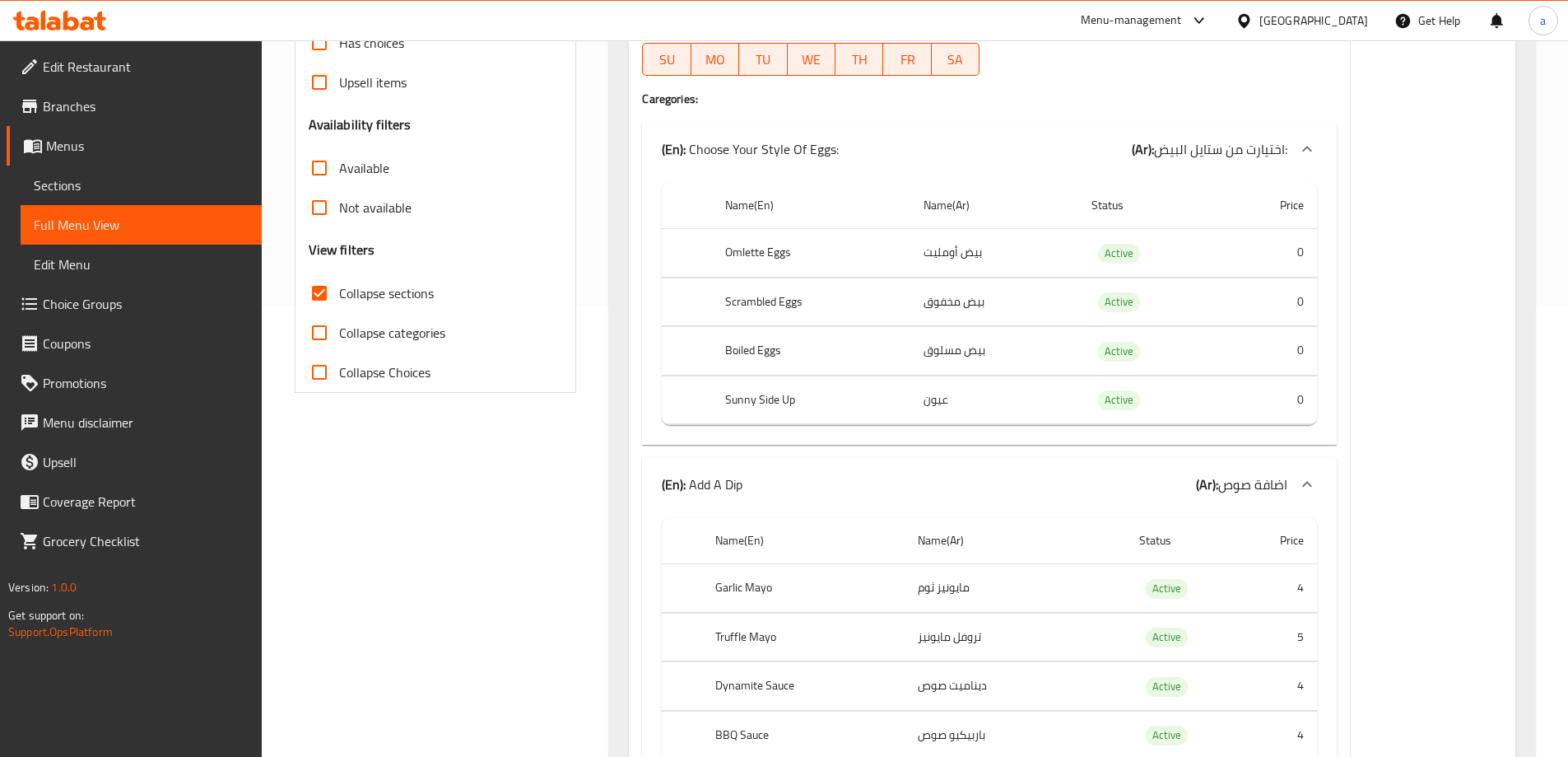
scroll to position [82, 0]
